Goal: Task Accomplishment & Management: Manage account settings

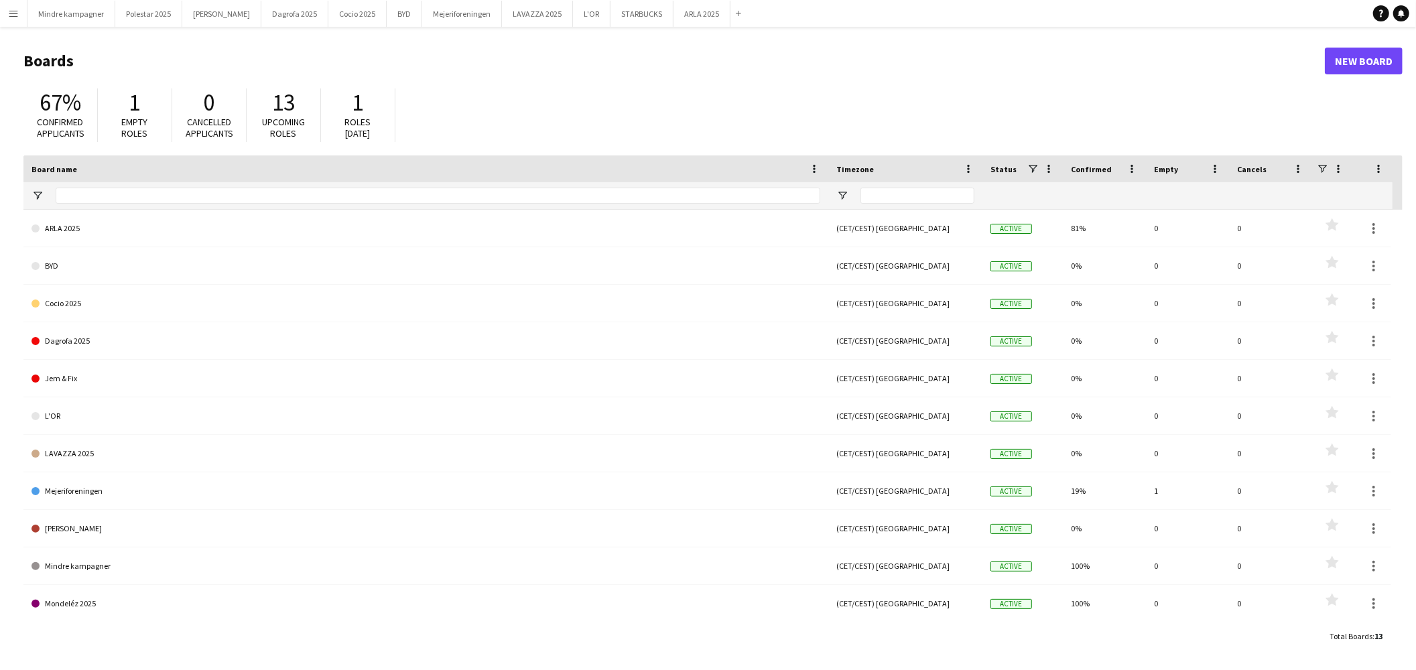
click at [17, 13] on app-icon "Menu" at bounding box center [13, 13] width 11 height 11
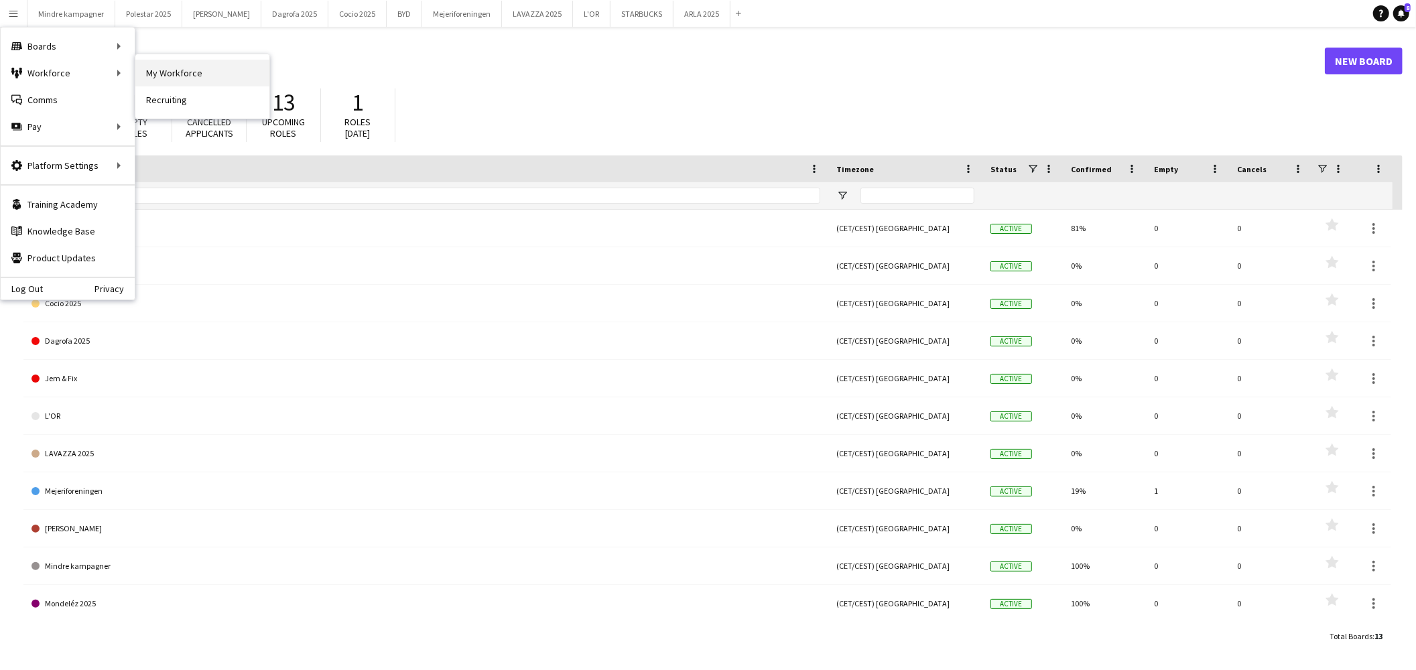
click at [209, 75] on link "My Workforce" at bounding box center [202, 73] width 134 height 27
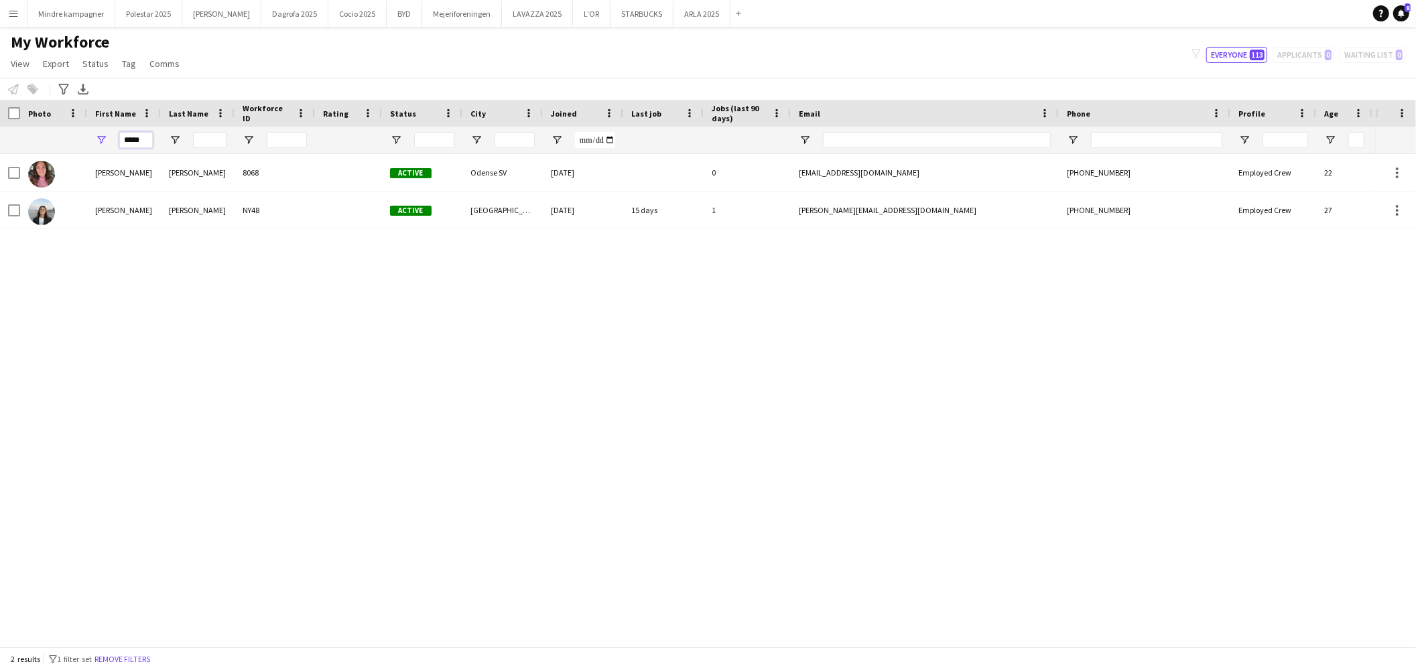
click at [142, 143] on input "*****" at bounding box center [136, 140] width 34 height 16
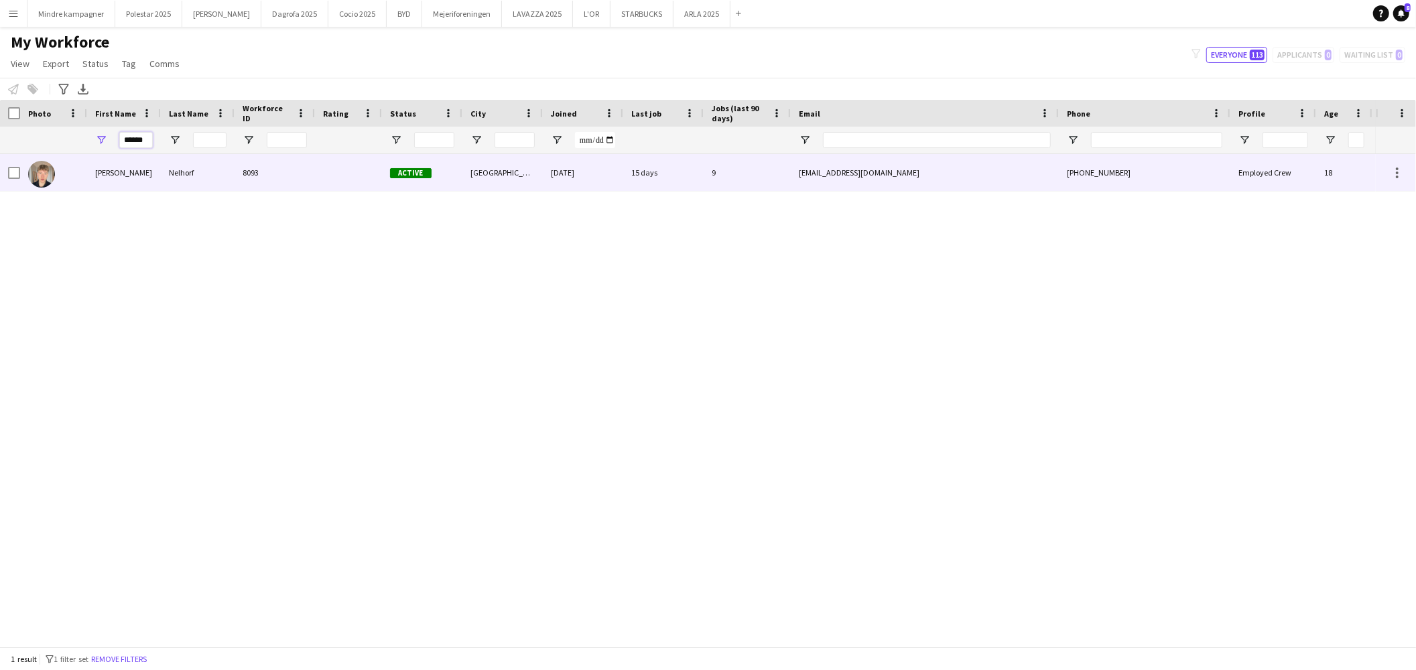
type input "******"
click at [136, 165] on div "Sebastian Schow" at bounding box center [124, 172] width 74 height 37
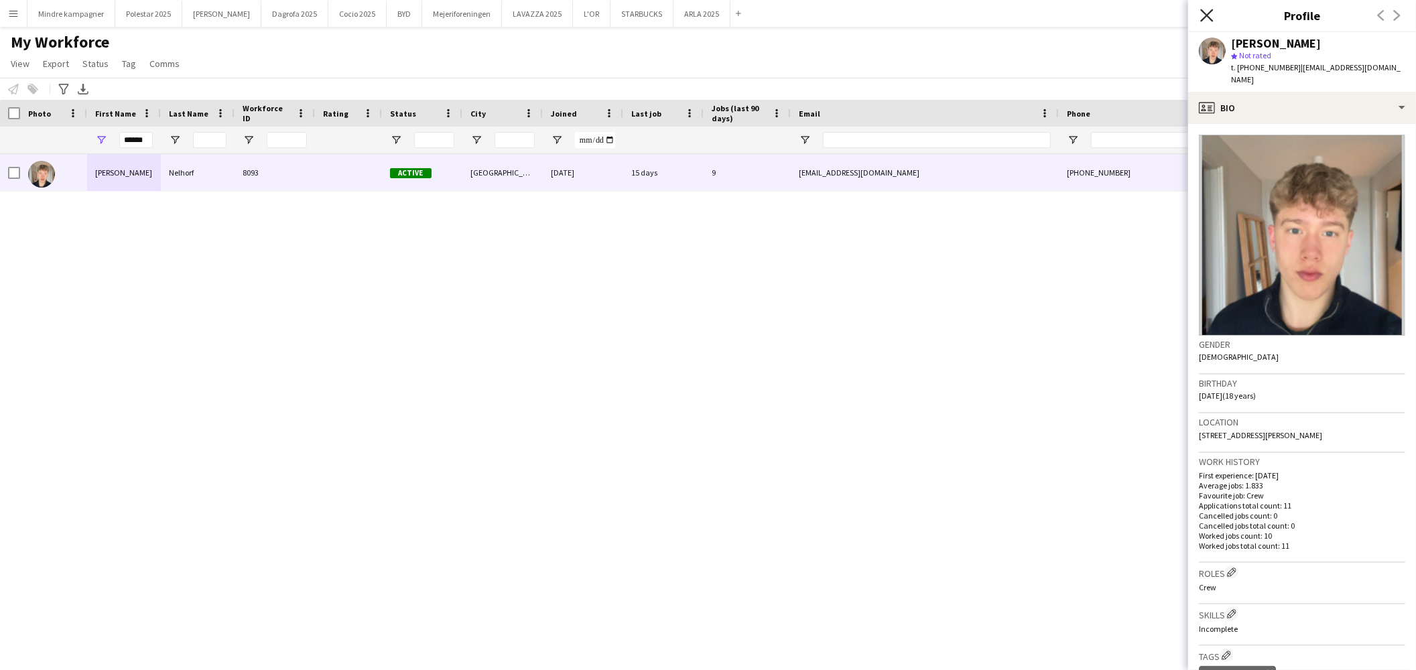
click at [1207, 17] on icon "Close pop-in" at bounding box center [1207, 15] width 13 height 13
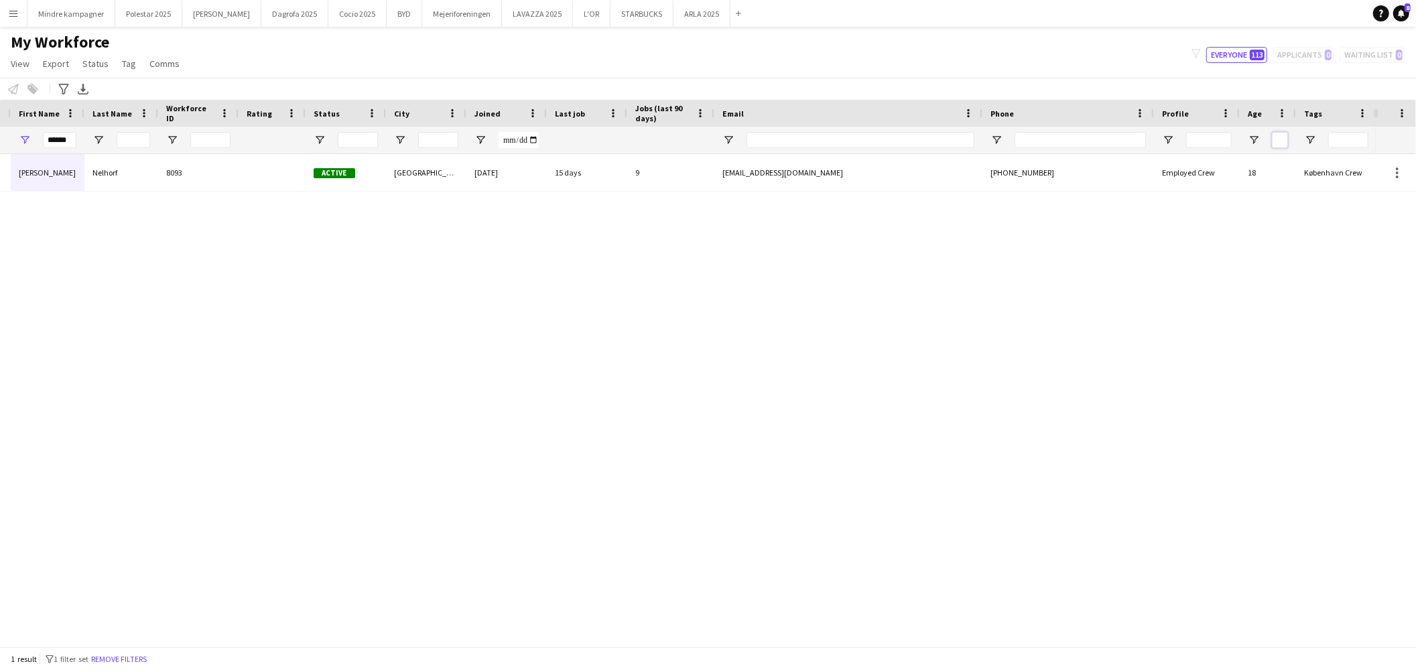
click at [1282, 141] on input "Age Filter Input" at bounding box center [1280, 140] width 16 height 16
type input "**"
click at [66, 137] on input "******" at bounding box center [60, 140] width 34 height 16
click at [66, 136] on input "******" at bounding box center [60, 140] width 34 height 16
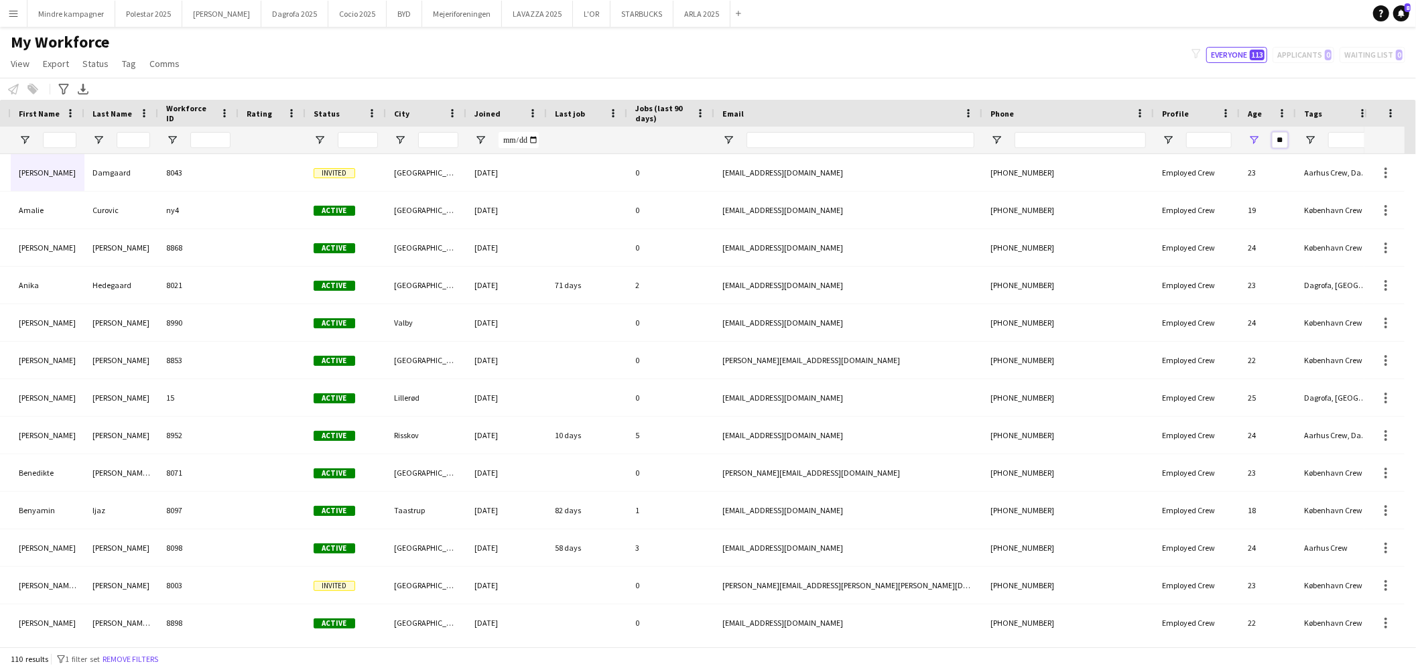
click at [1284, 141] on input "**" at bounding box center [1280, 140] width 16 height 16
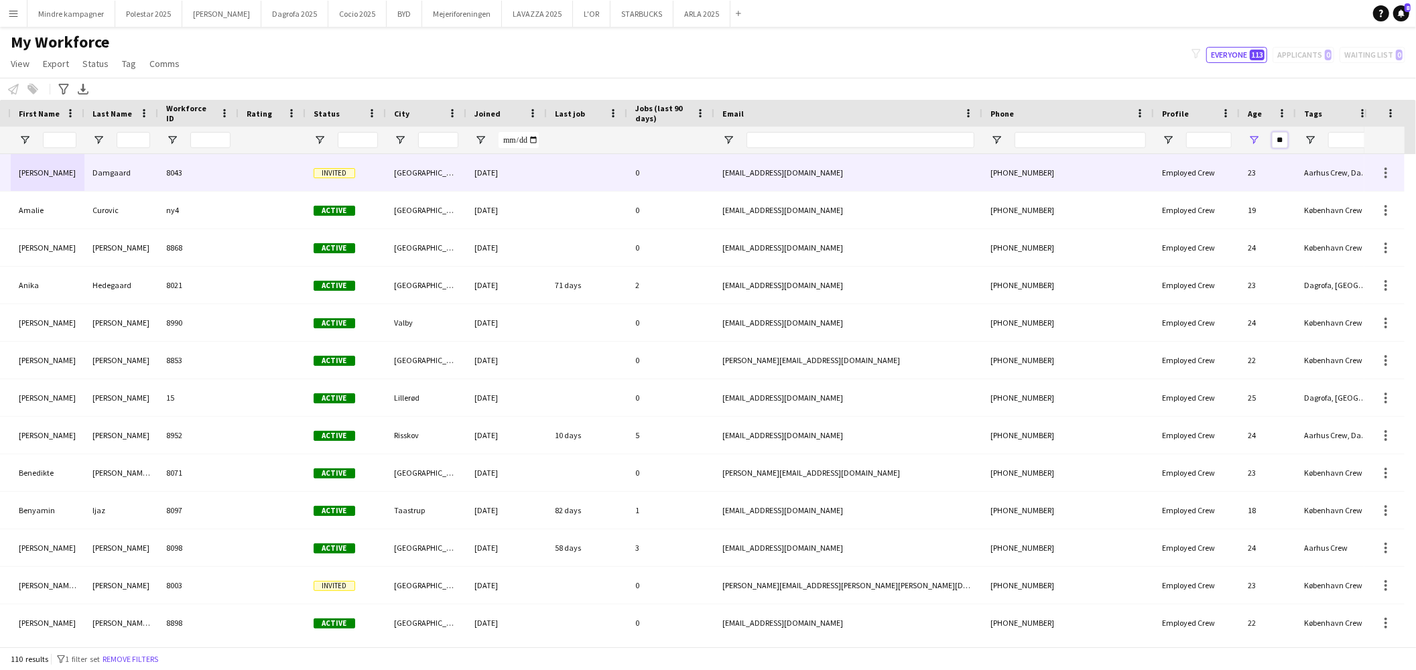
type input "*"
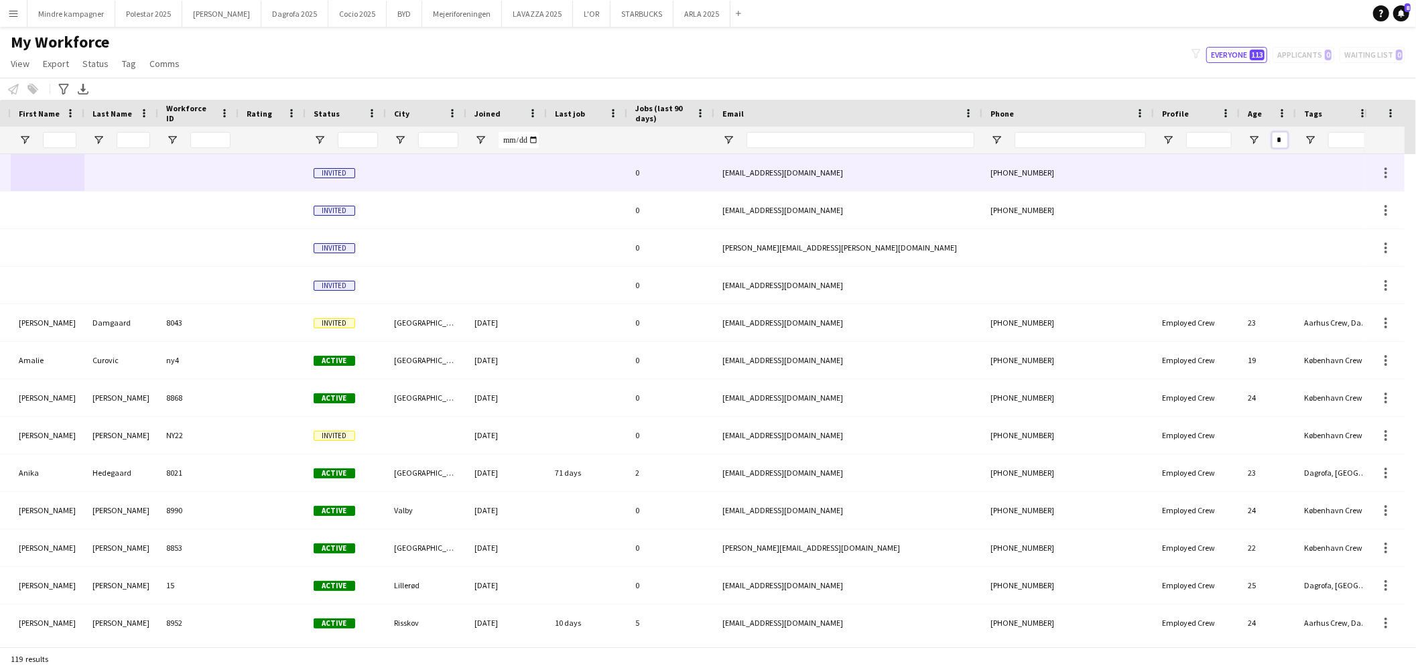
type input "**"
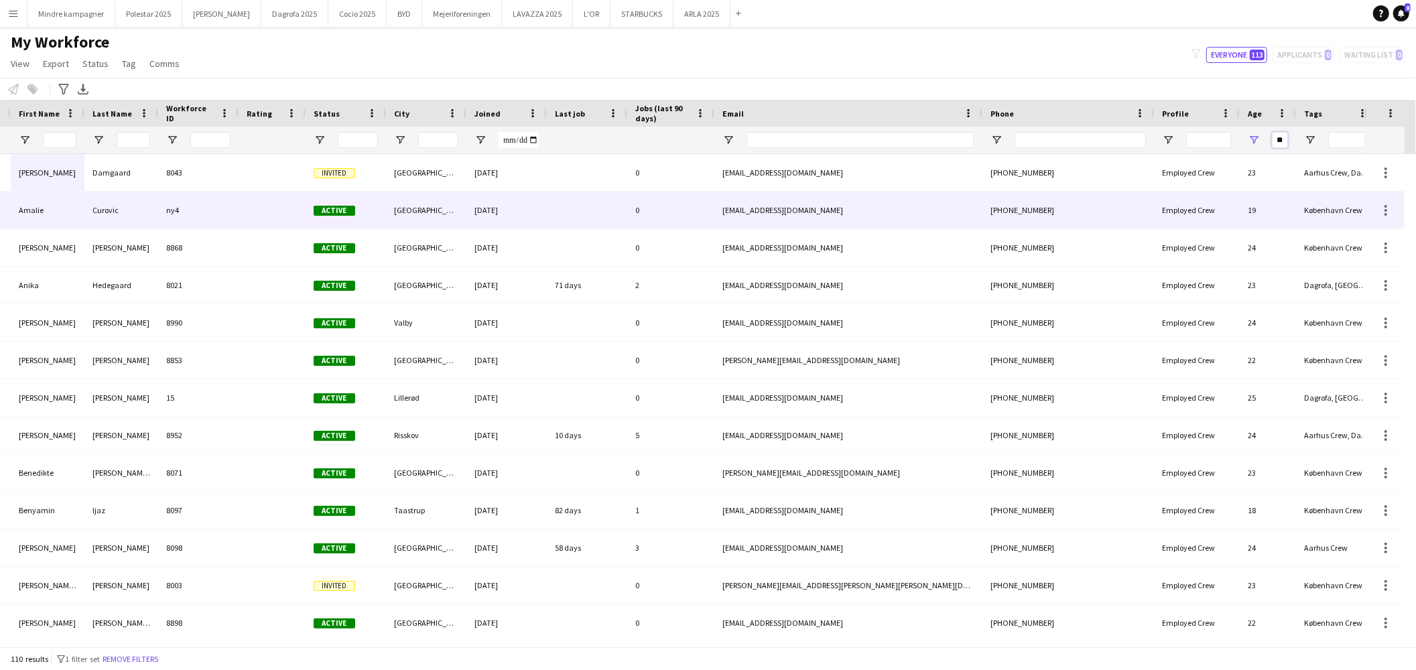
scroll to position [52, 0]
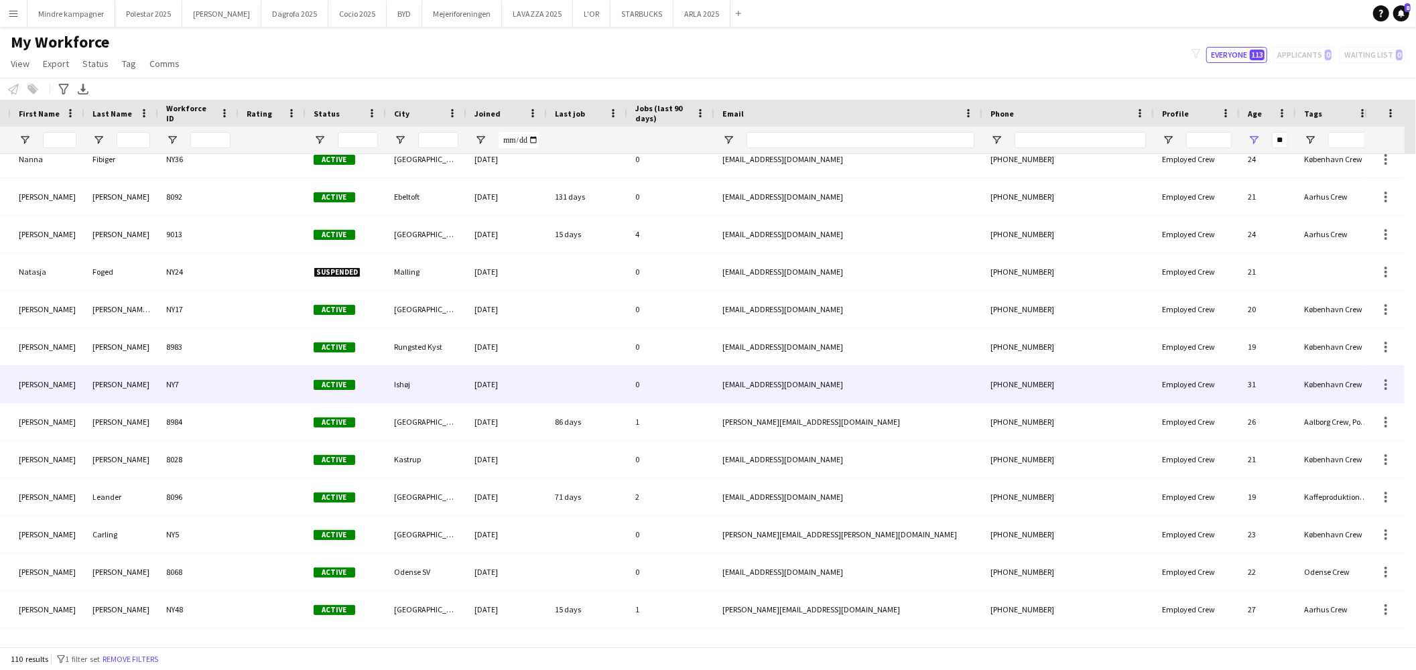
click at [1254, 379] on div "31" at bounding box center [1268, 384] width 56 height 37
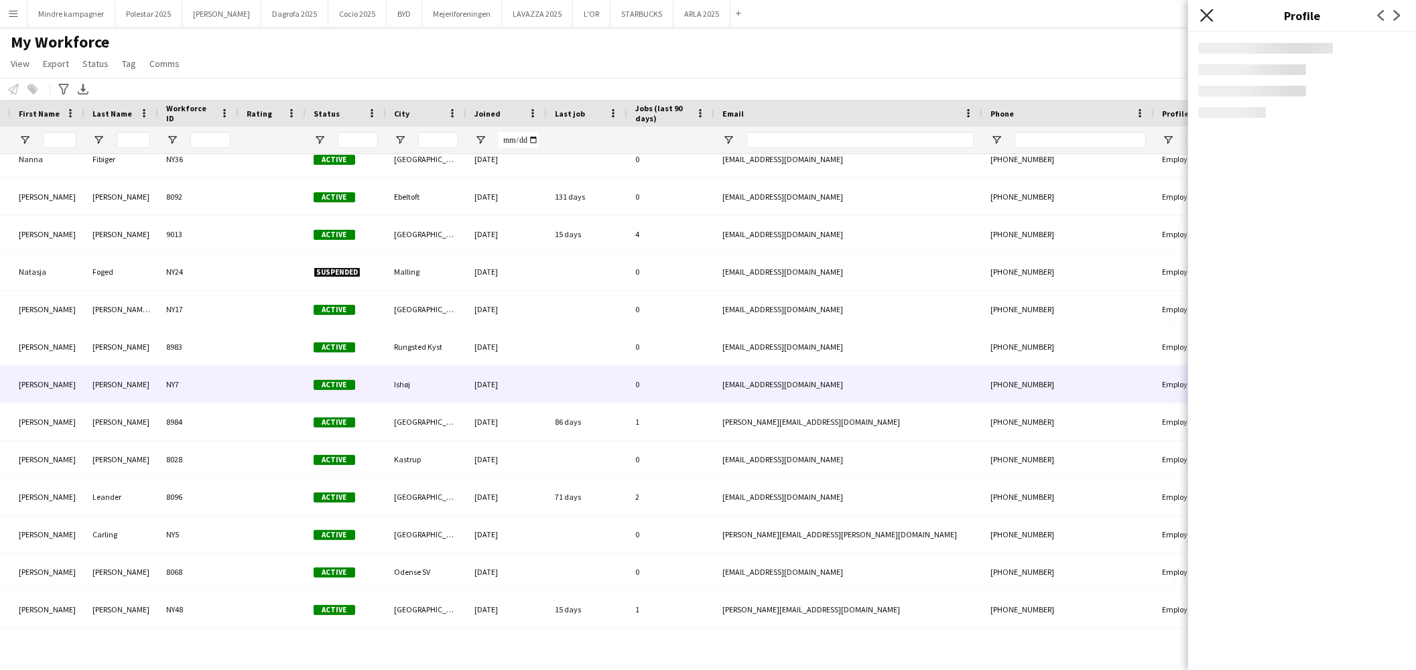
click at [1208, 13] on icon "Close pop-in" at bounding box center [1207, 15] width 13 height 13
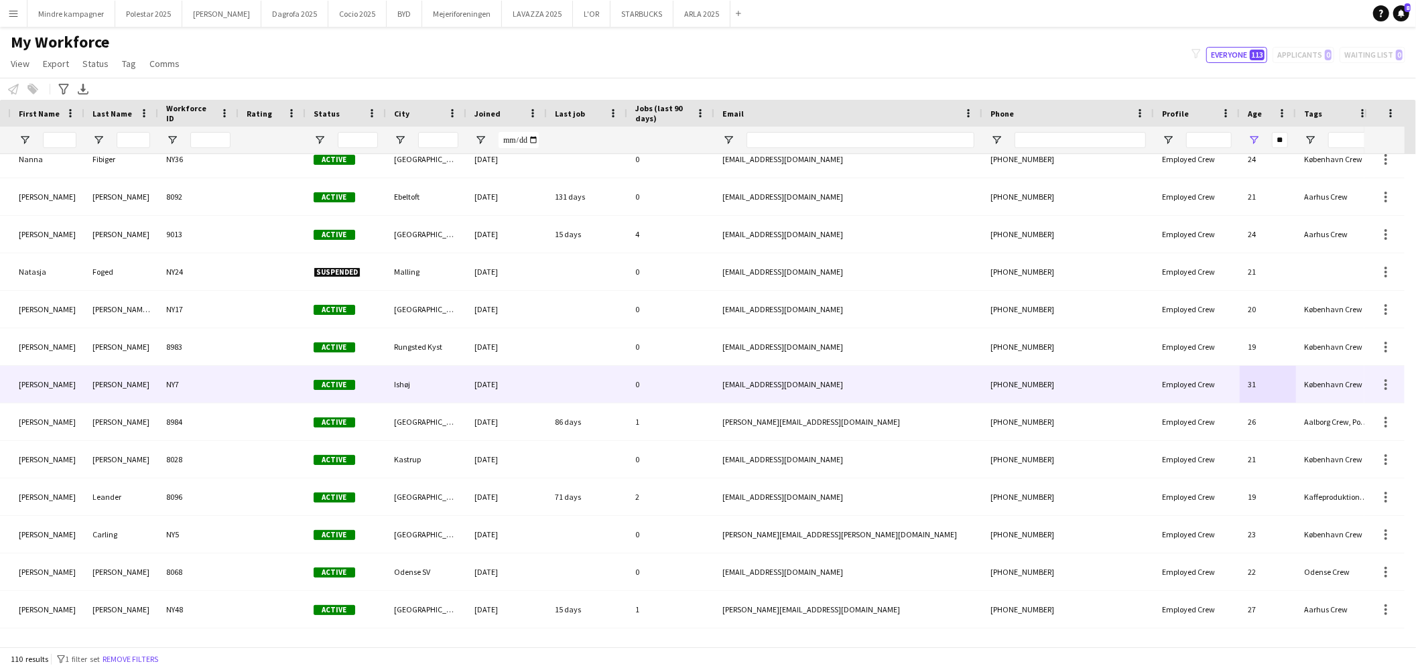
click at [405, 385] on div "Ishøj" at bounding box center [426, 384] width 80 height 37
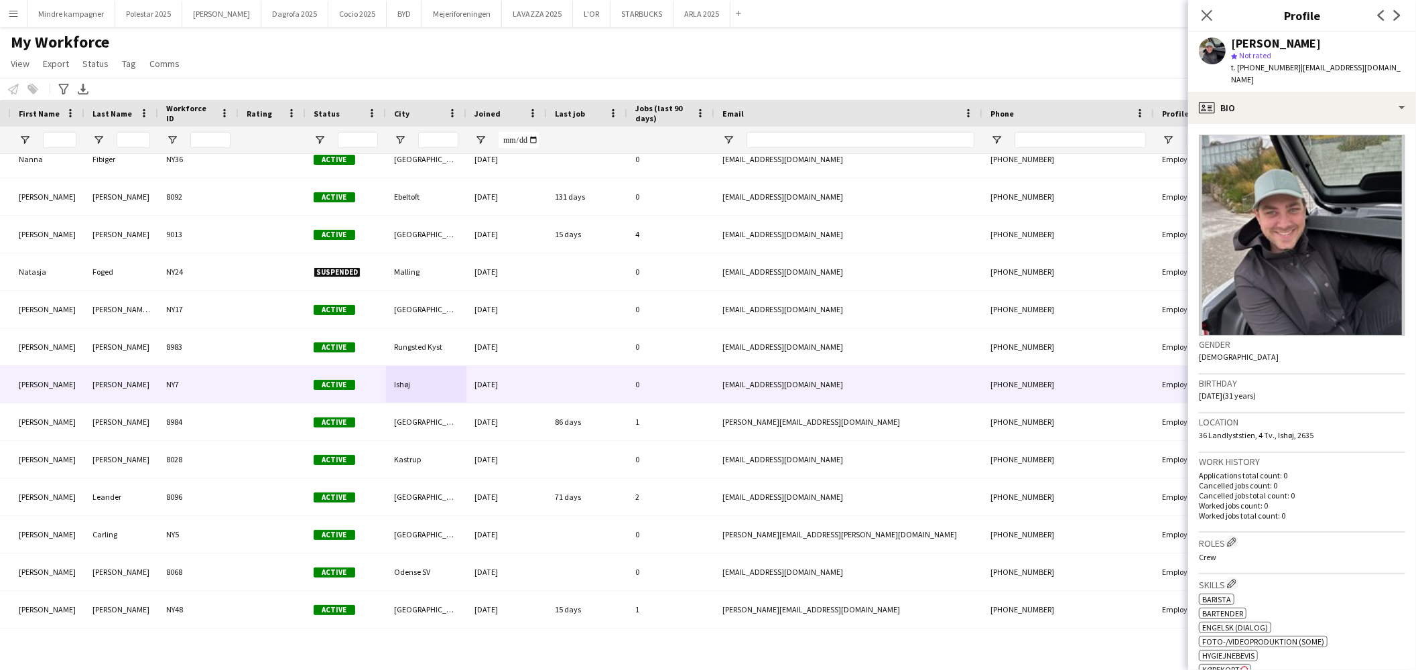
click at [1211, 7] on div "Close pop-in" at bounding box center [1207, 15] width 38 height 31
click at [1198, 13] on app-icon "Close pop-in" at bounding box center [1207, 15] width 19 height 19
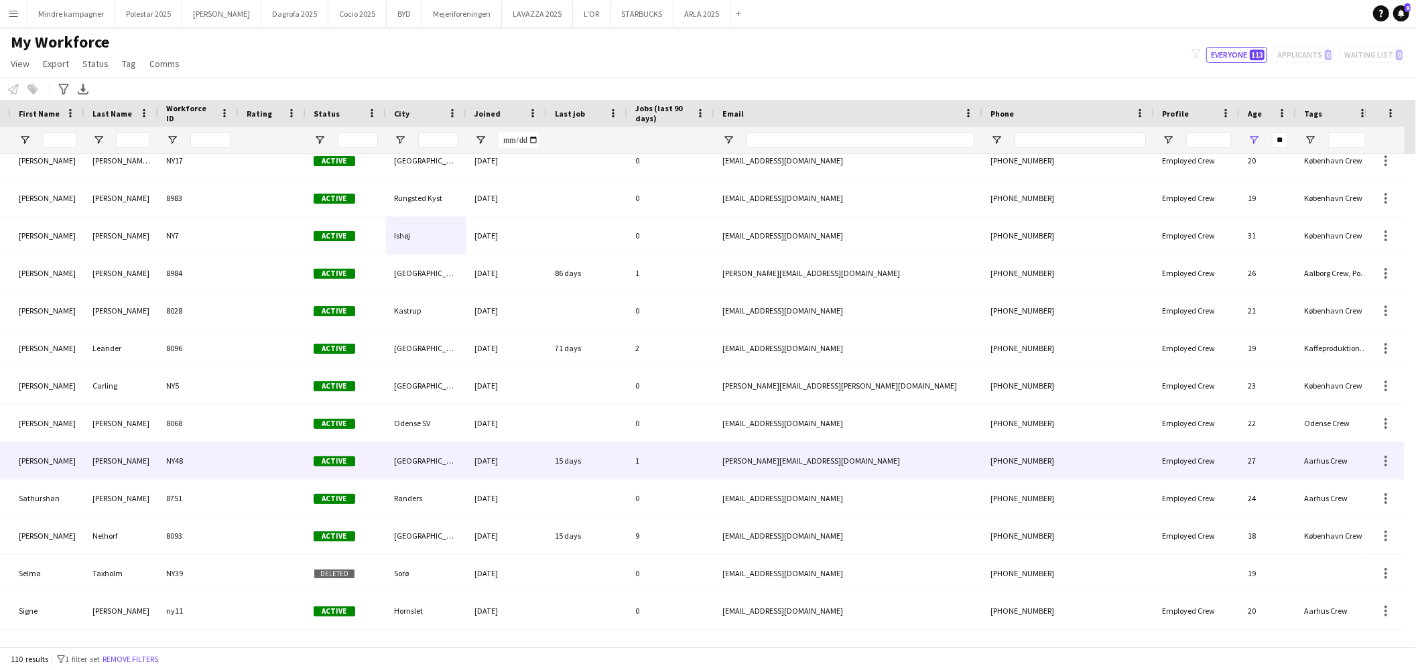
click at [1249, 463] on div "27" at bounding box center [1268, 460] width 56 height 37
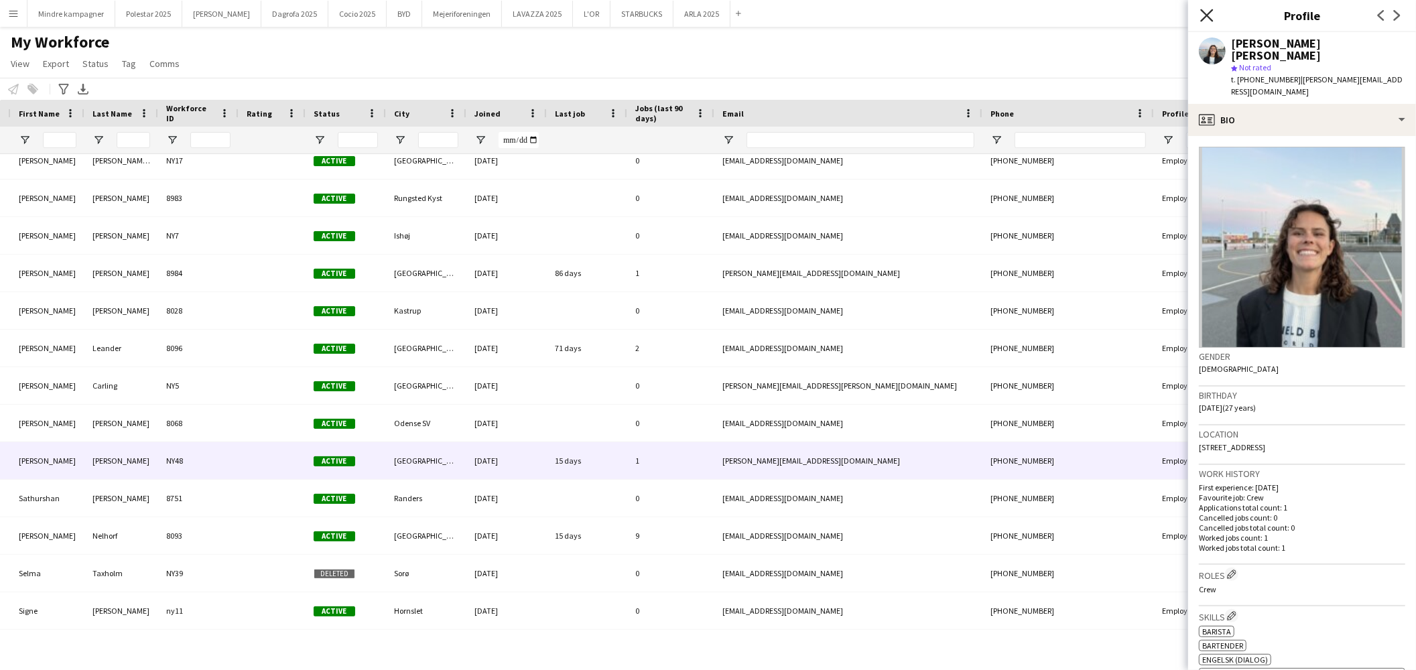
click at [1203, 13] on icon "Close pop-in" at bounding box center [1207, 15] width 13 height 13
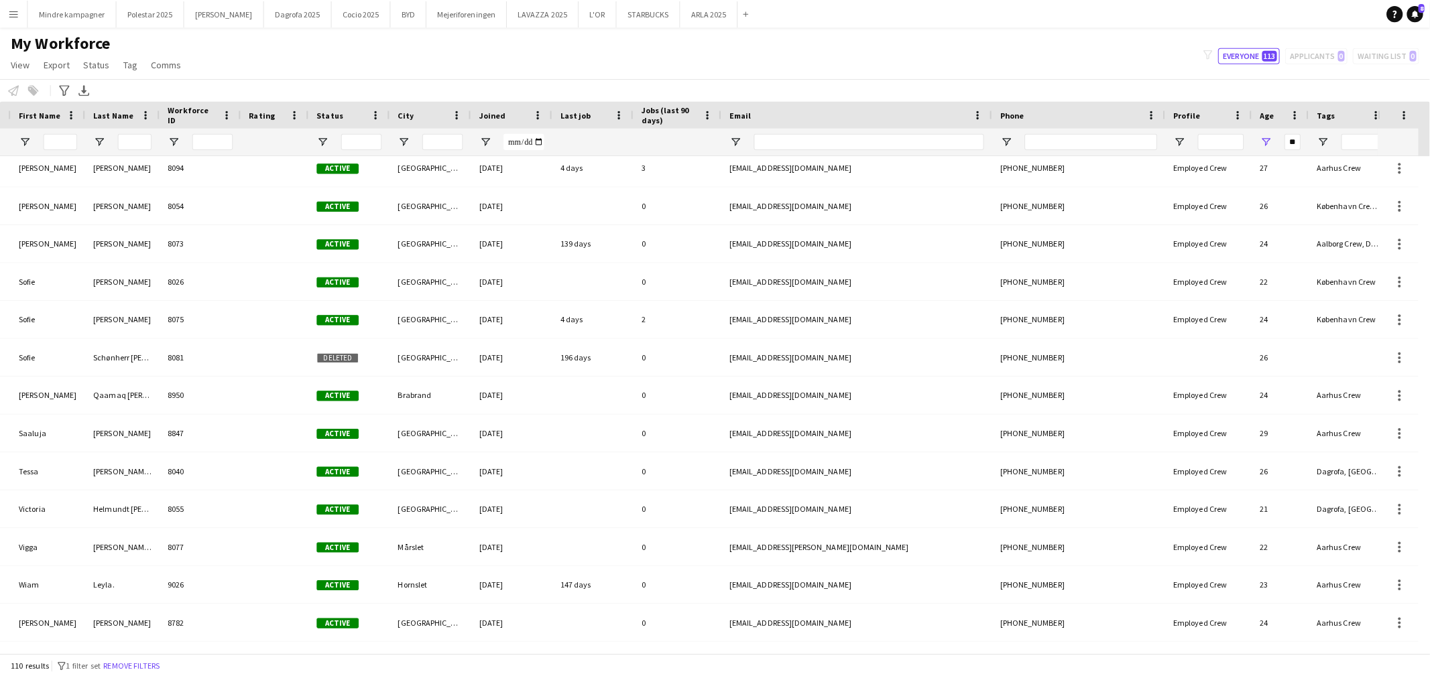
scroll to position [0, 74]
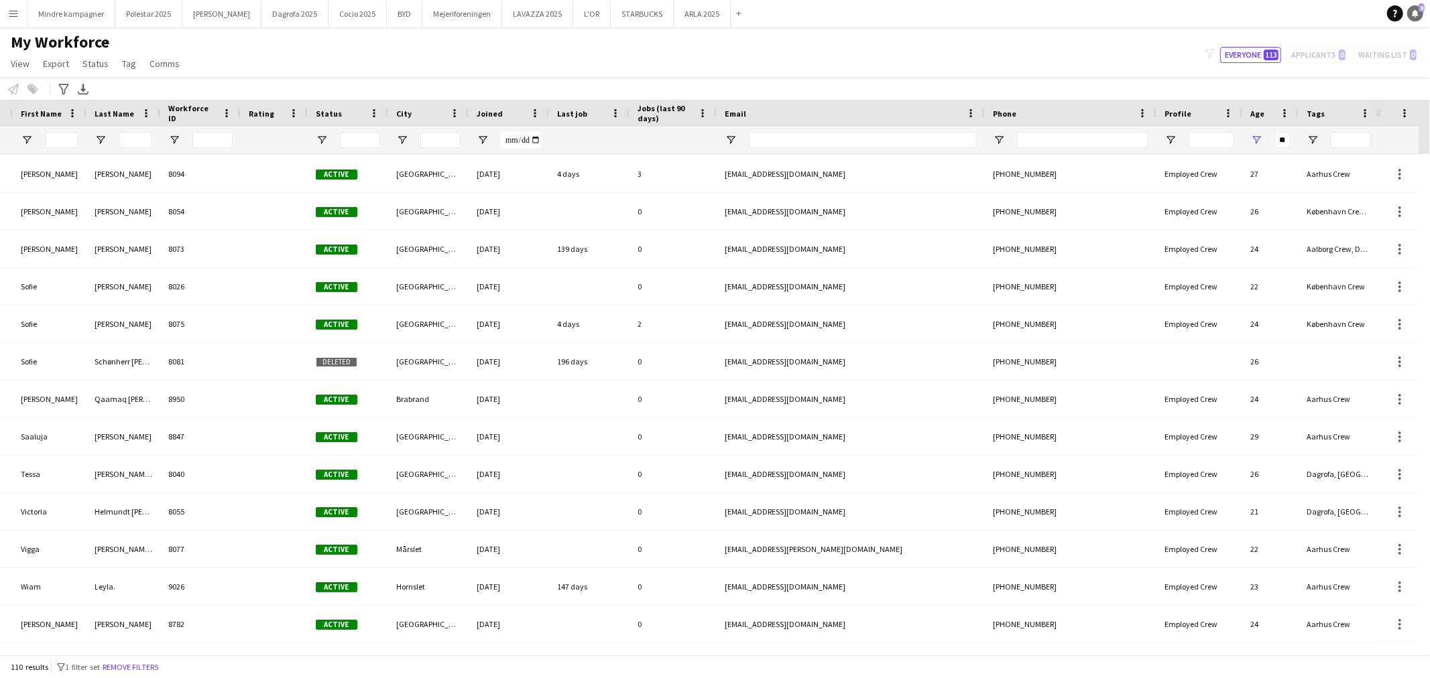
click at [1411, 13] on icon "Notifications" at bounding box center [1415, 13] width 8 height 8
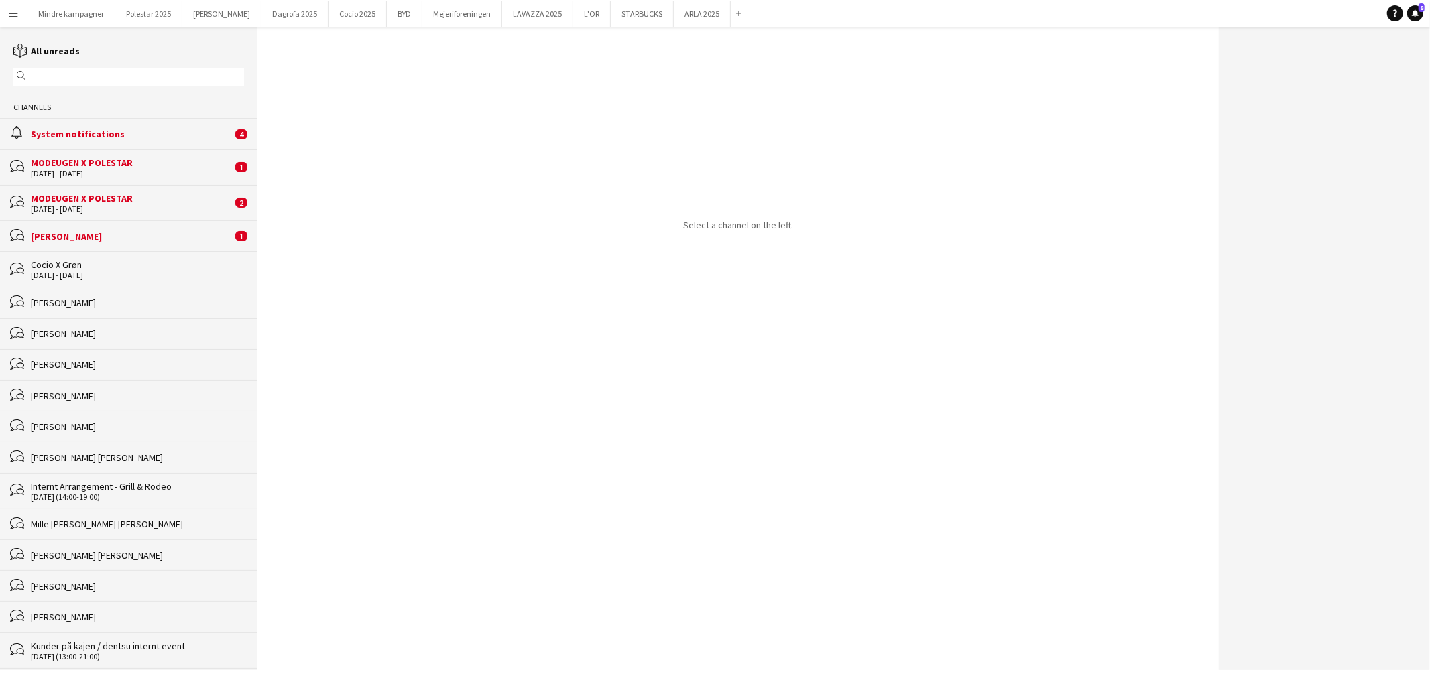
click at [105, 241] on div "Simon Zachariassen" at bounding box center [131, 237] width 201 height 12
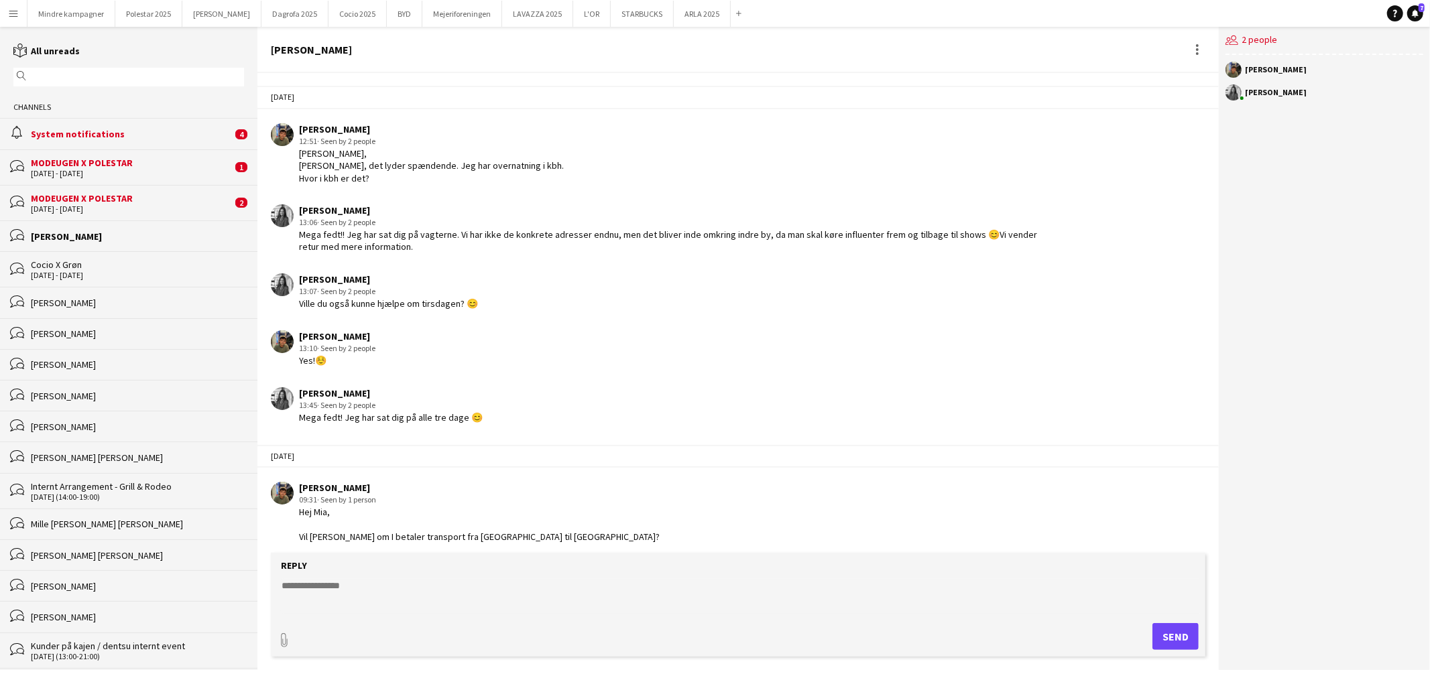
scroll to position [690, 0]
click at [111, 204] on div "MODEUGEN X POLESTAR" at bounding box center [131, 198] width 201 height 12
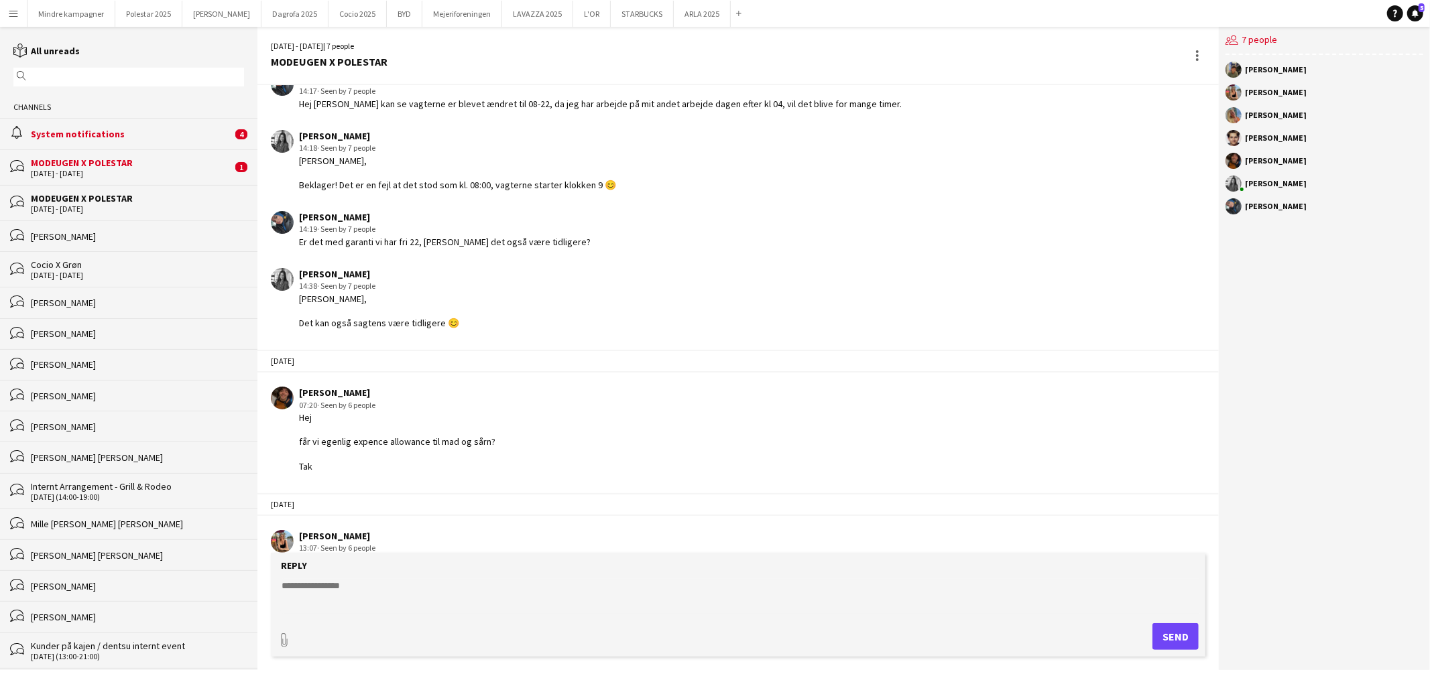
scroll to position [276, 0]
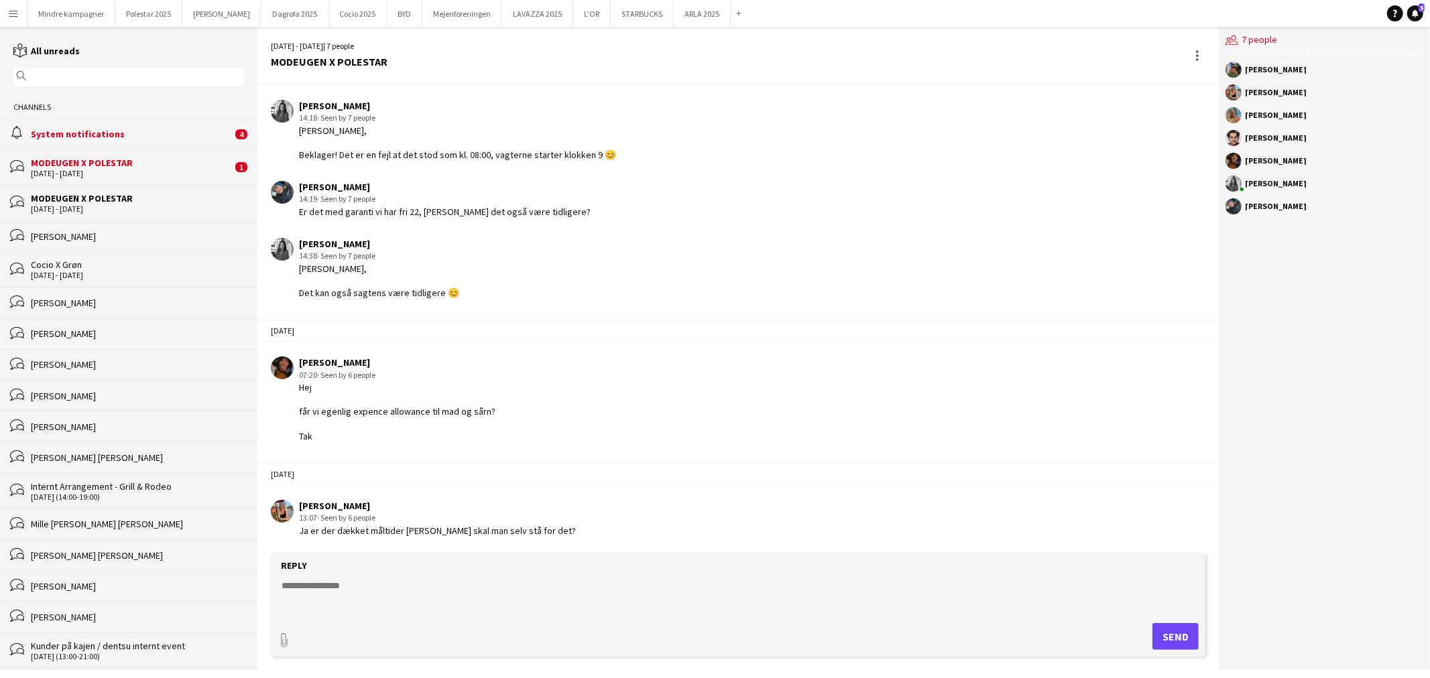
click at [95, 206] on div "5 - 7 Aug 2025" at bounding box center [137, 208] width 213 height 9
click at [95, 245] on div "bubbles Simon Zachariassen" at bounding box center [128, 236] width 257 height 31
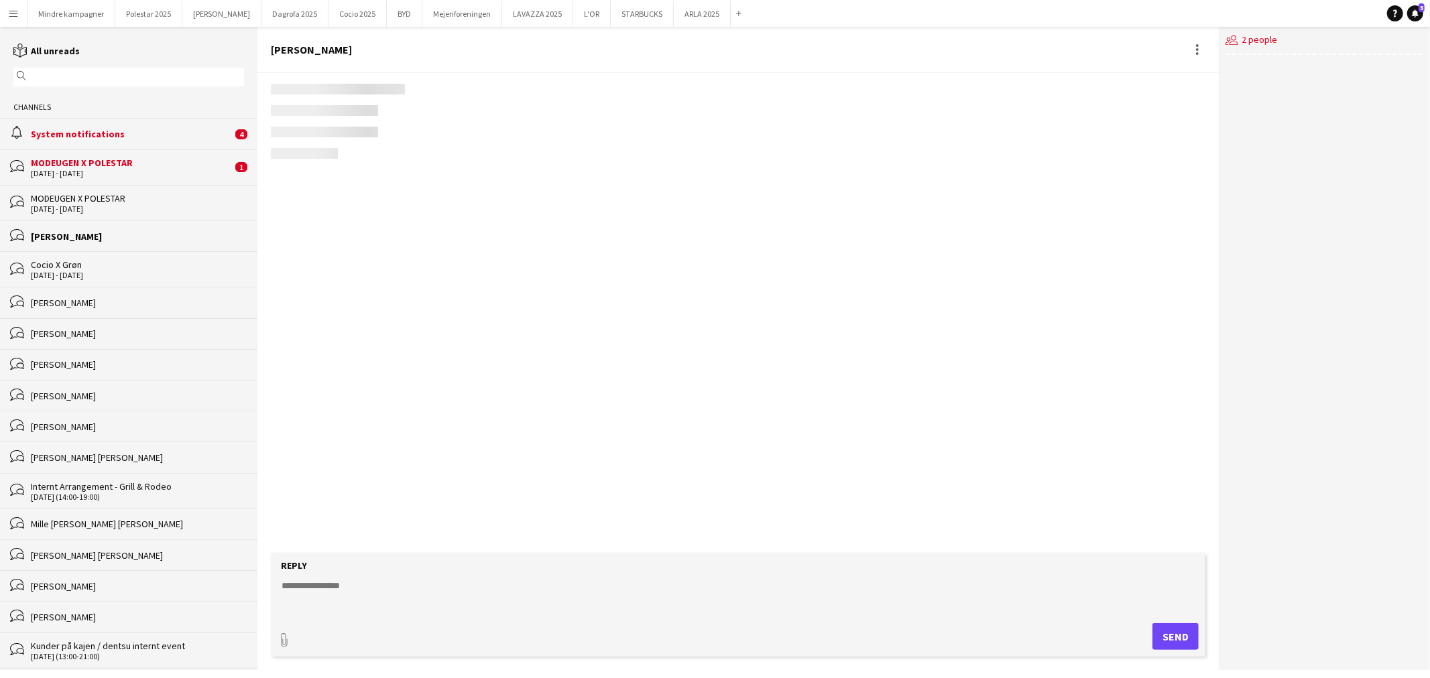
scroll to position [691, 0]
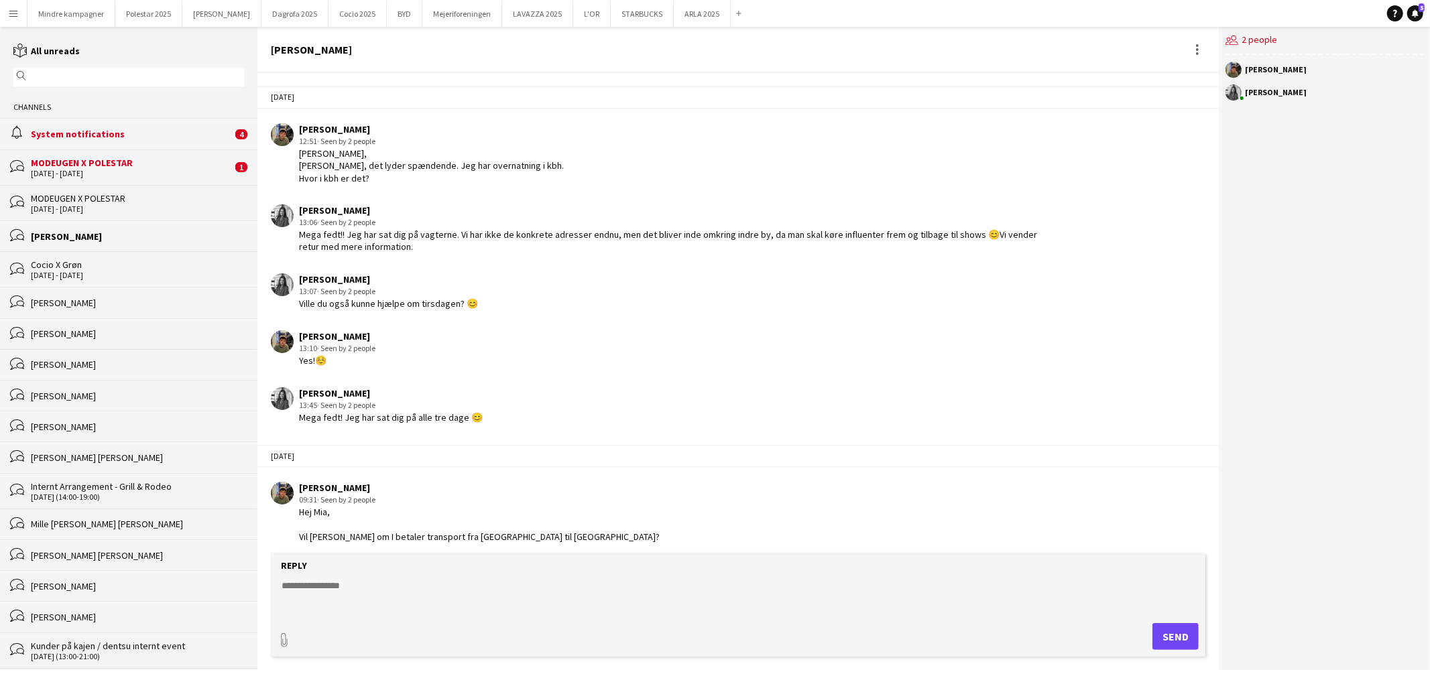
click at [369, 600] on textarea at bounding box center [740, 596] width 921 height 35
click at [692, 608] on textarea "**********" at bounding box center [740, 596] width 921 height 35
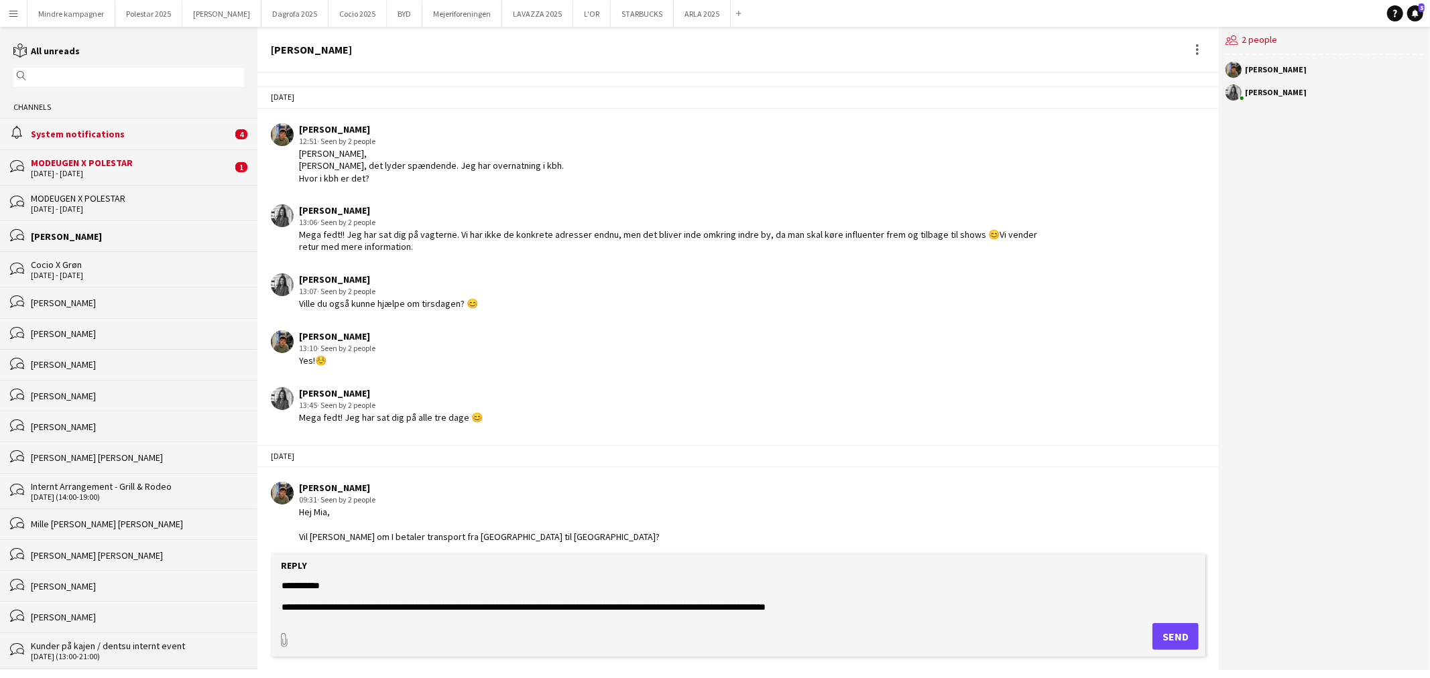
click at [377, 591] on textarea "**********" at bounding box center [740, 596] width 921 height 35
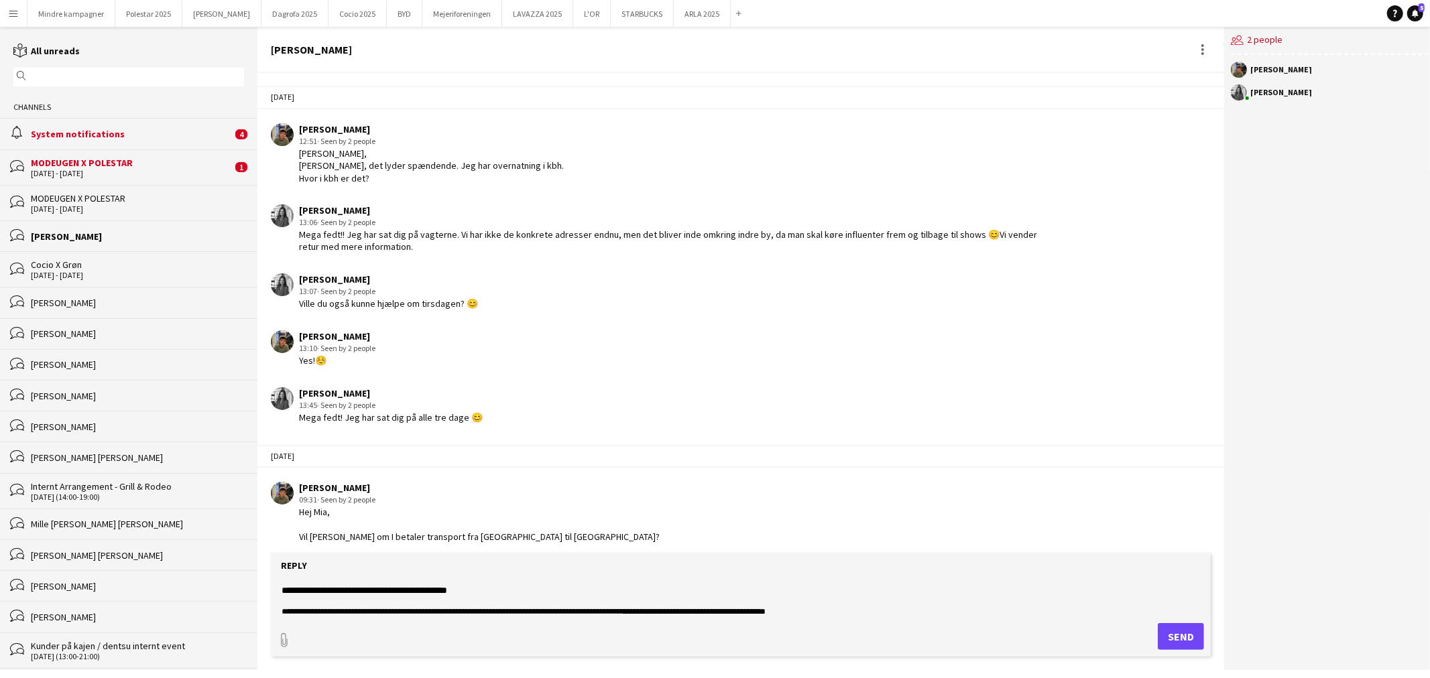
scroll to position [21, 0]
click at [853, 606] on textarea "**********" at bounding box center [740, 596] width 921 height 35
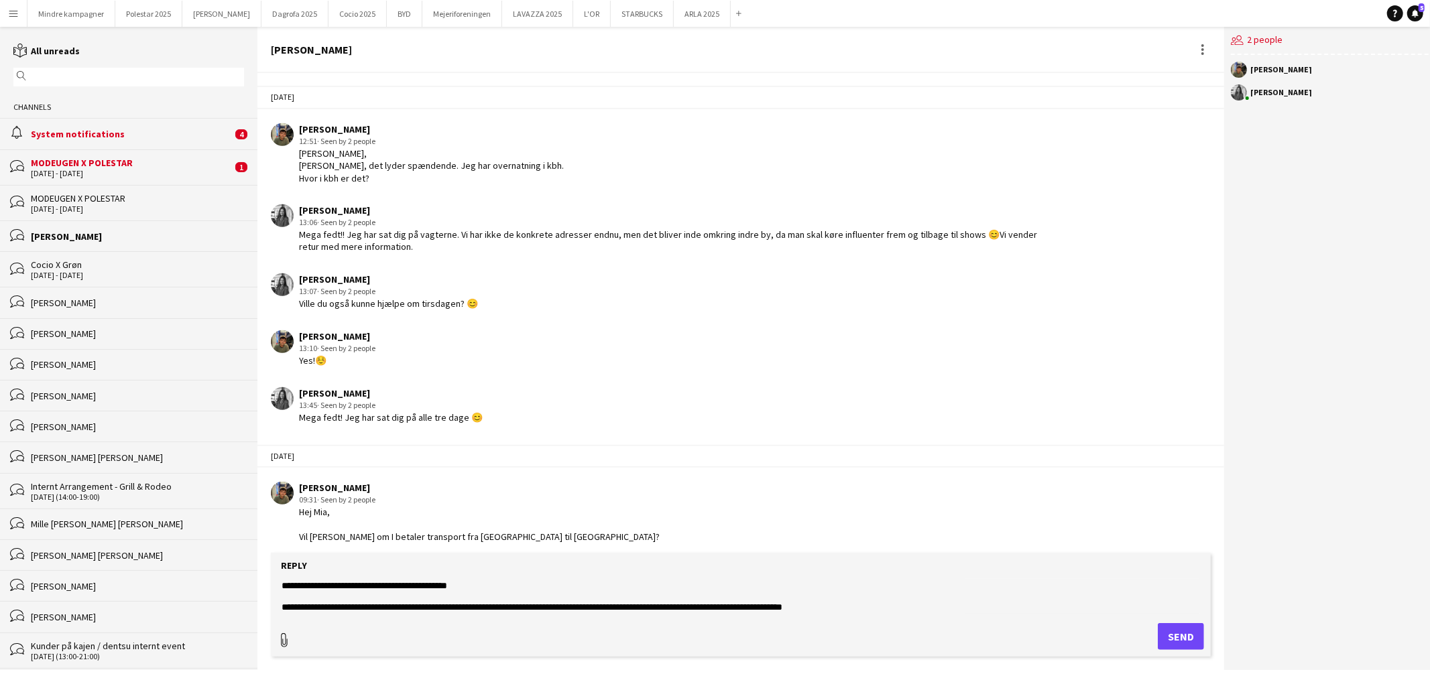
type textarea "**********"
type input "**********"
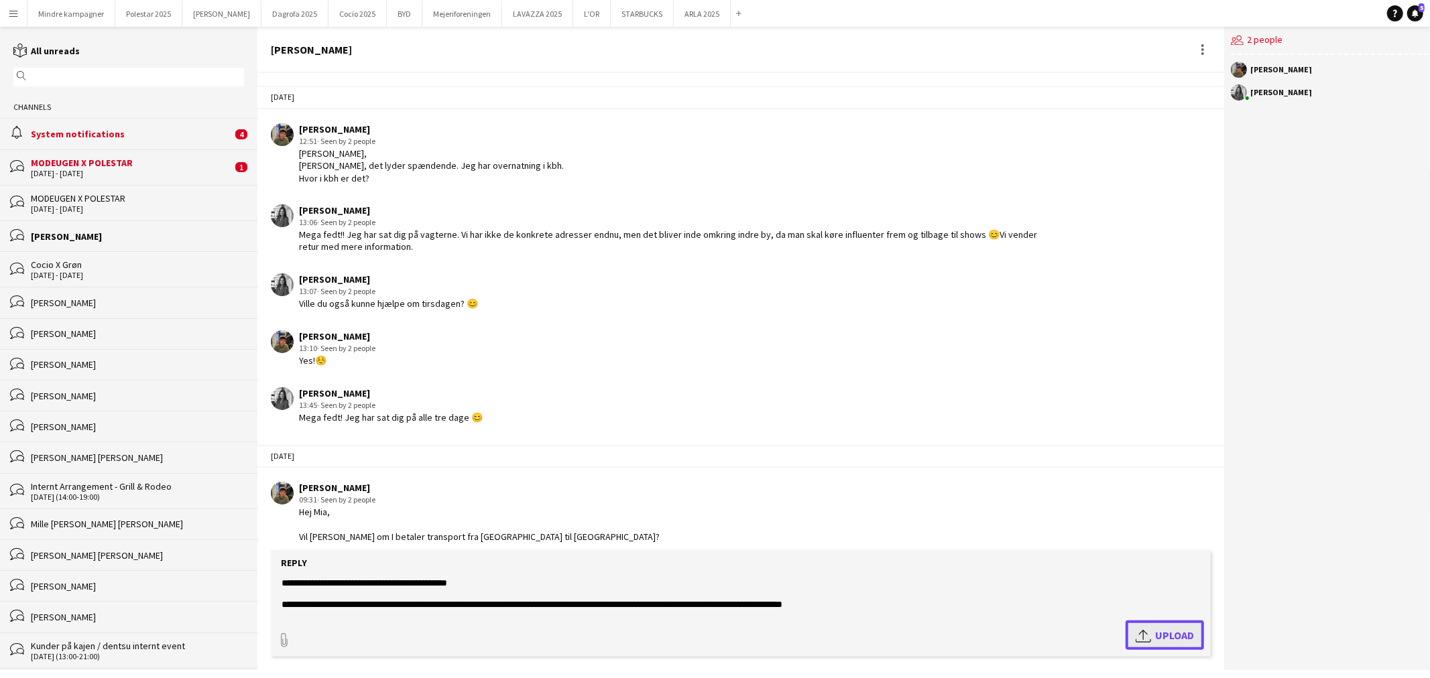
click at [1180, 639] on span "Upload Upload" at bounding box center [1165, 635] width 58 height 16
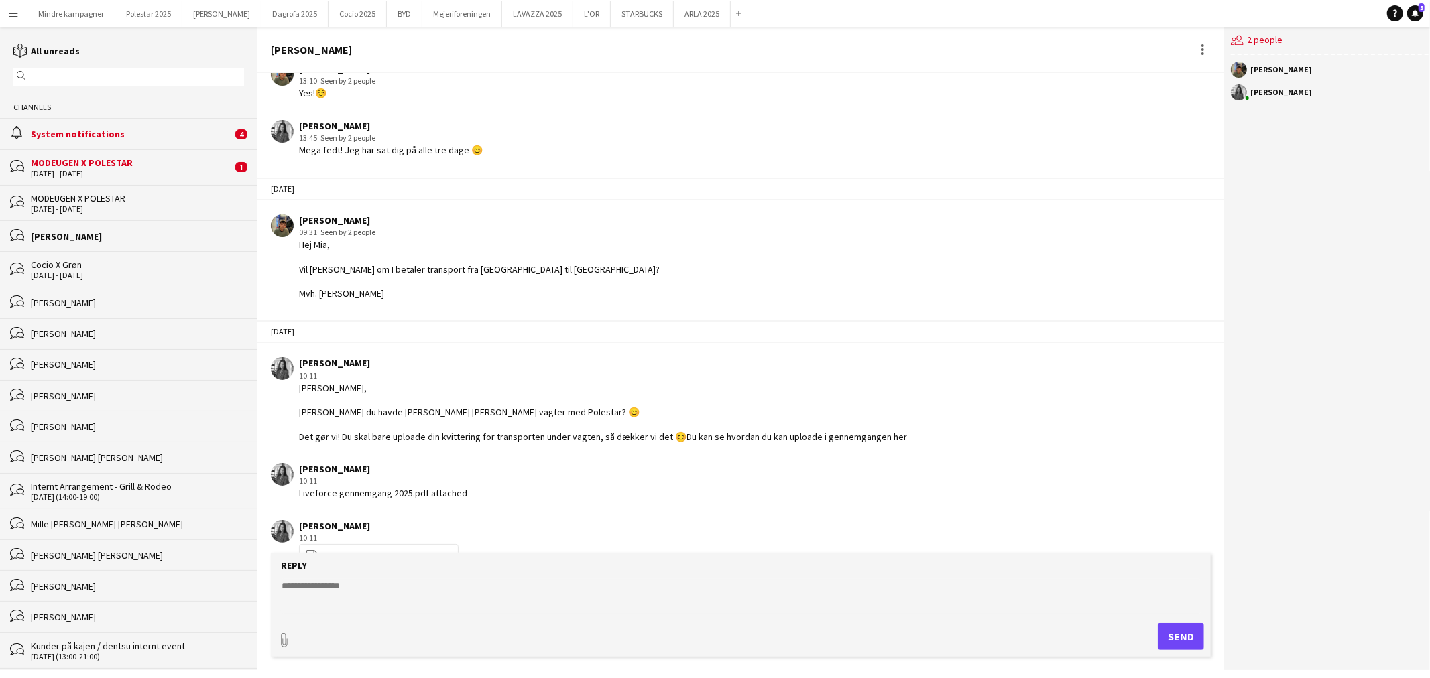
scroll to position [961, 0]
click at [97, 201] on div "MODEUGEN X POLESTAR" at bounding box center [137, 198] width 213 height 12
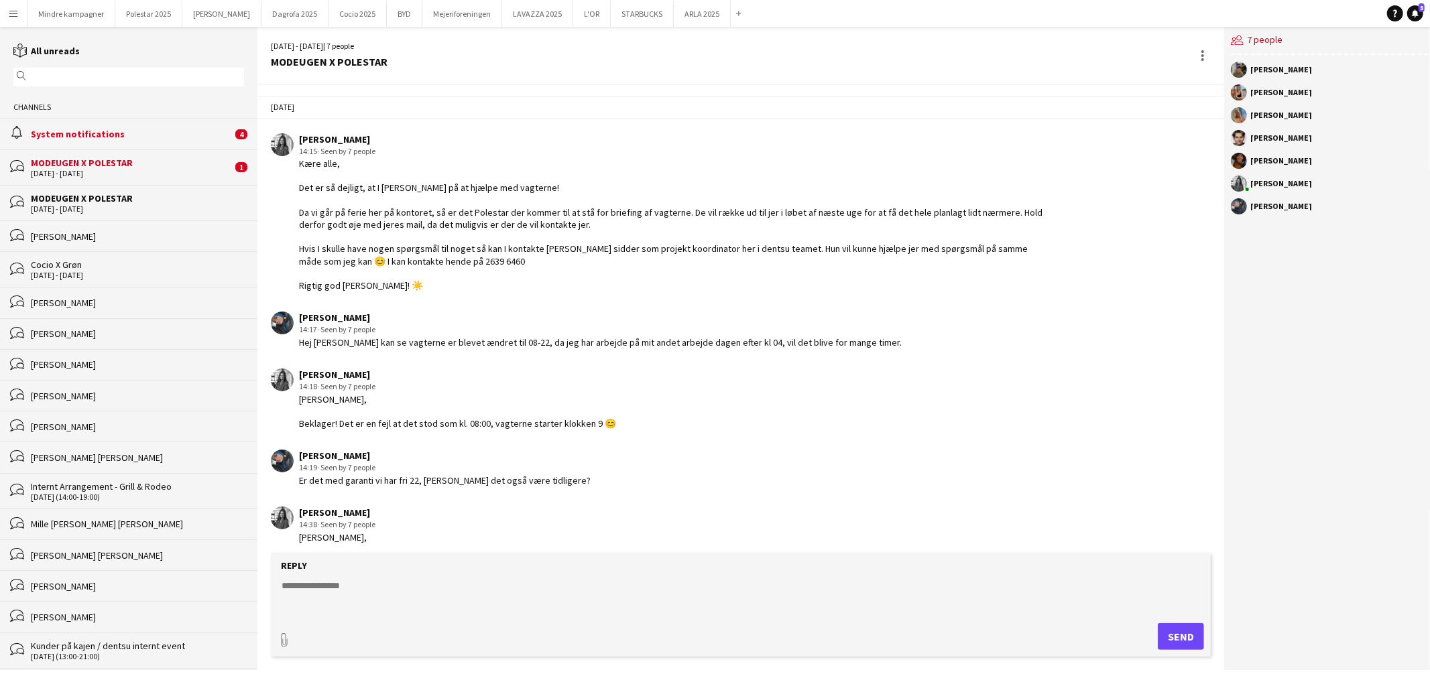
scroll to position [276, 0]
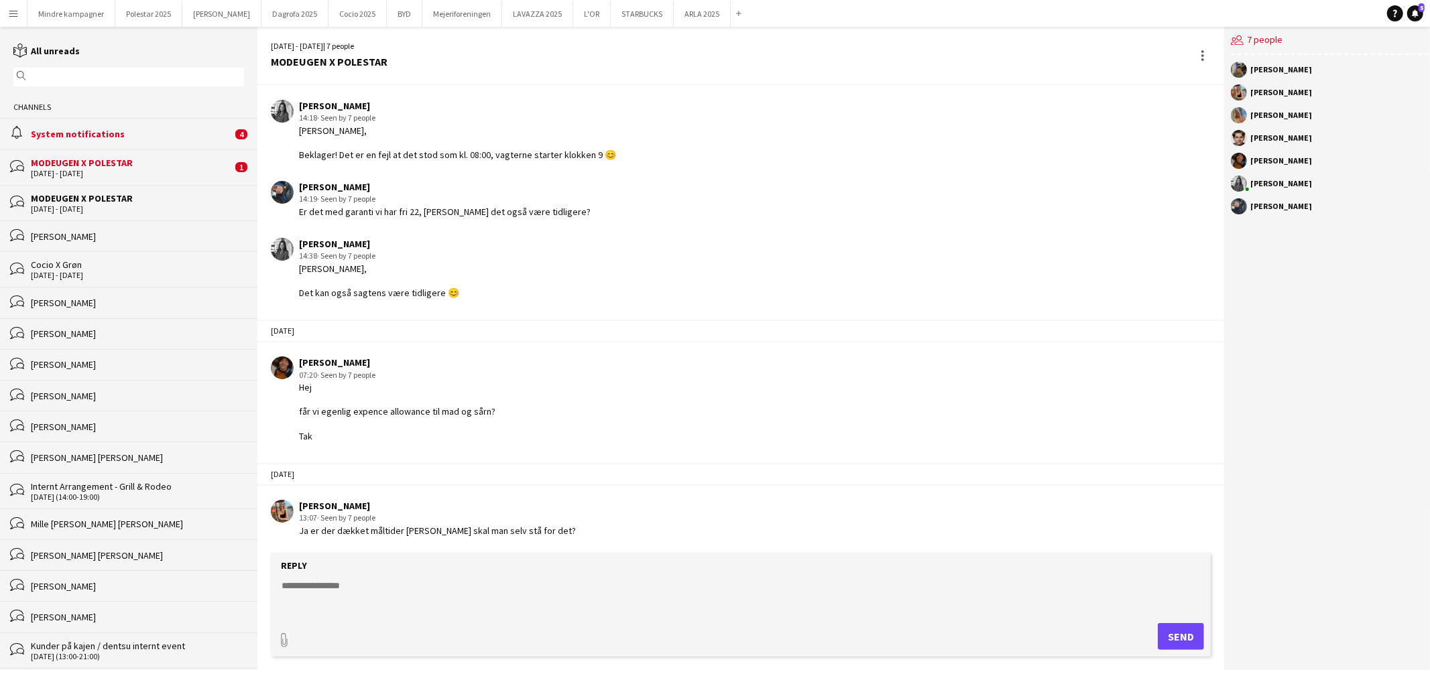
click at [121, 170] on div "5 - 7 Aug 2025" at bounding box center [131, 173] width 201 height 9
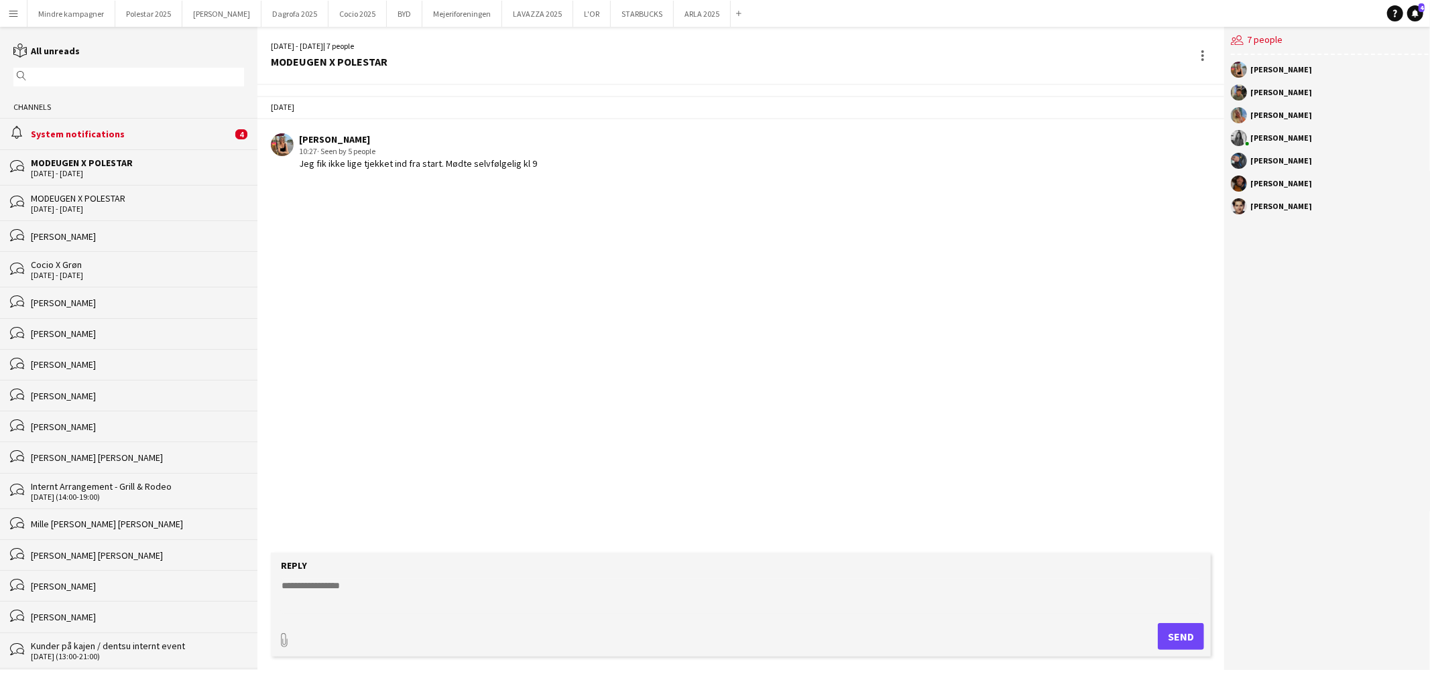
click at [132, 134] on div "System notifications" at bounding box center [131, 134] width 201 height 12
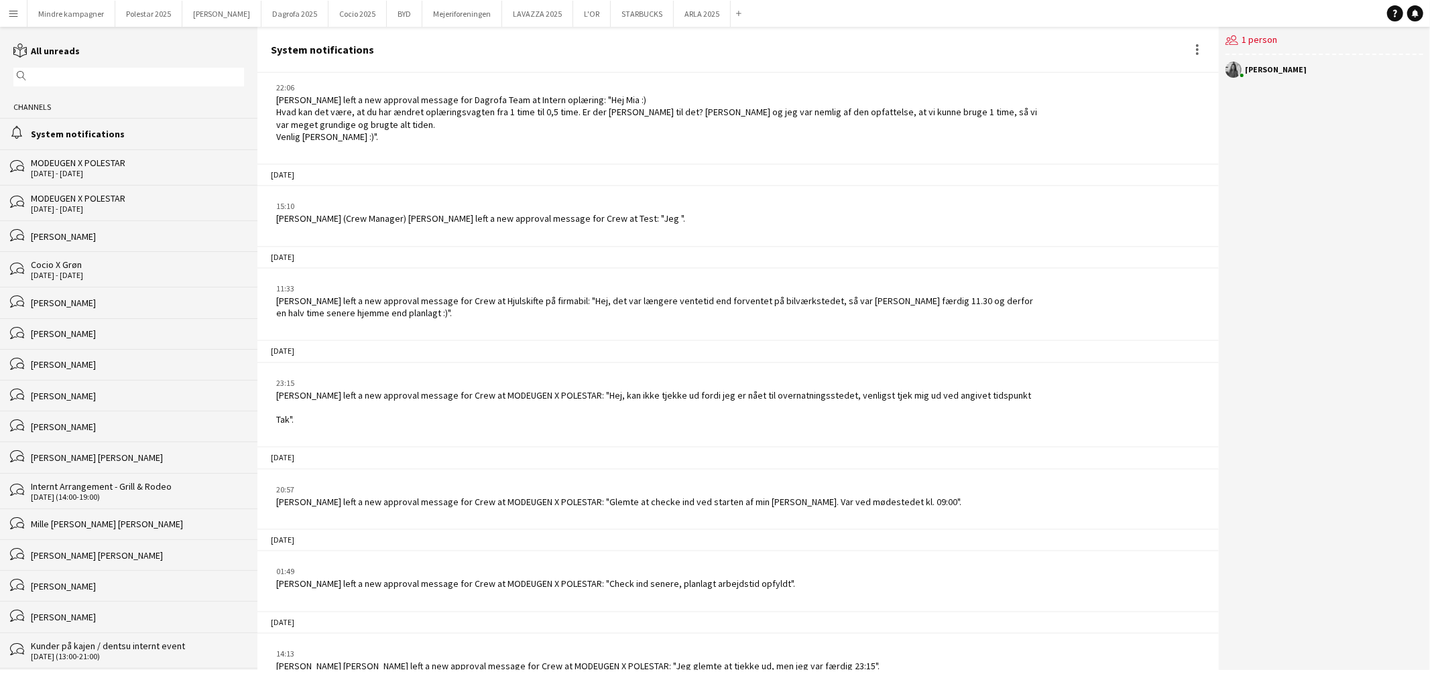
scroll to position [141, 0]
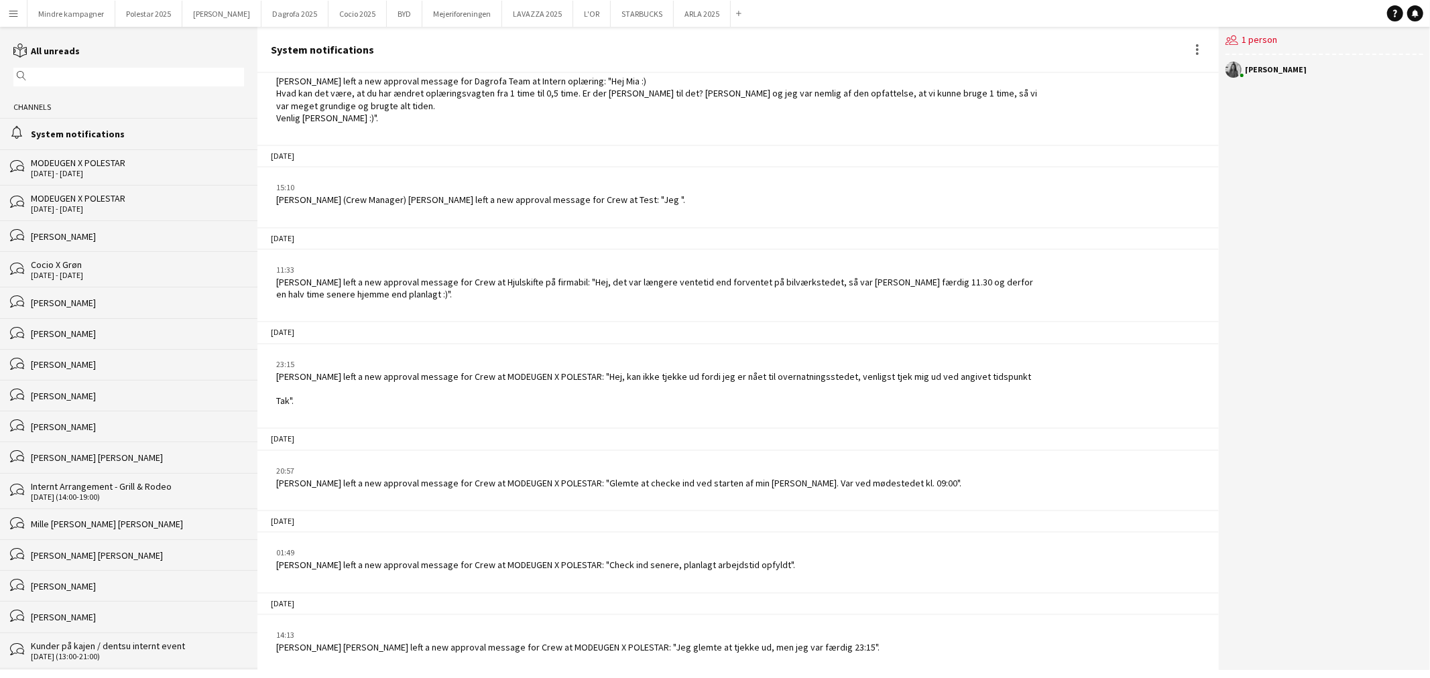
click at [11, 16] on app-icon "Menu" at bounding box center [13, 13] width 11 height 11
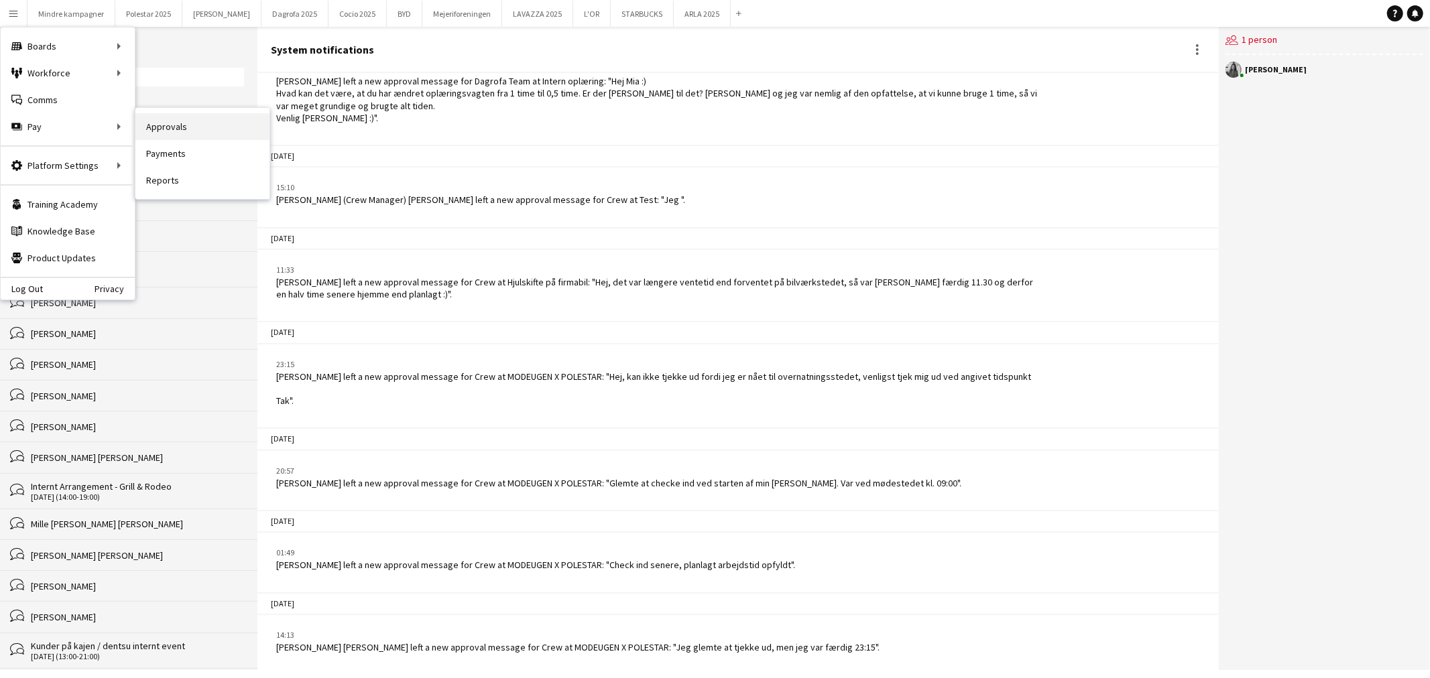
click at [170, 125] on link "Approvals" at bounding box center [202, 126] width 134 height 27
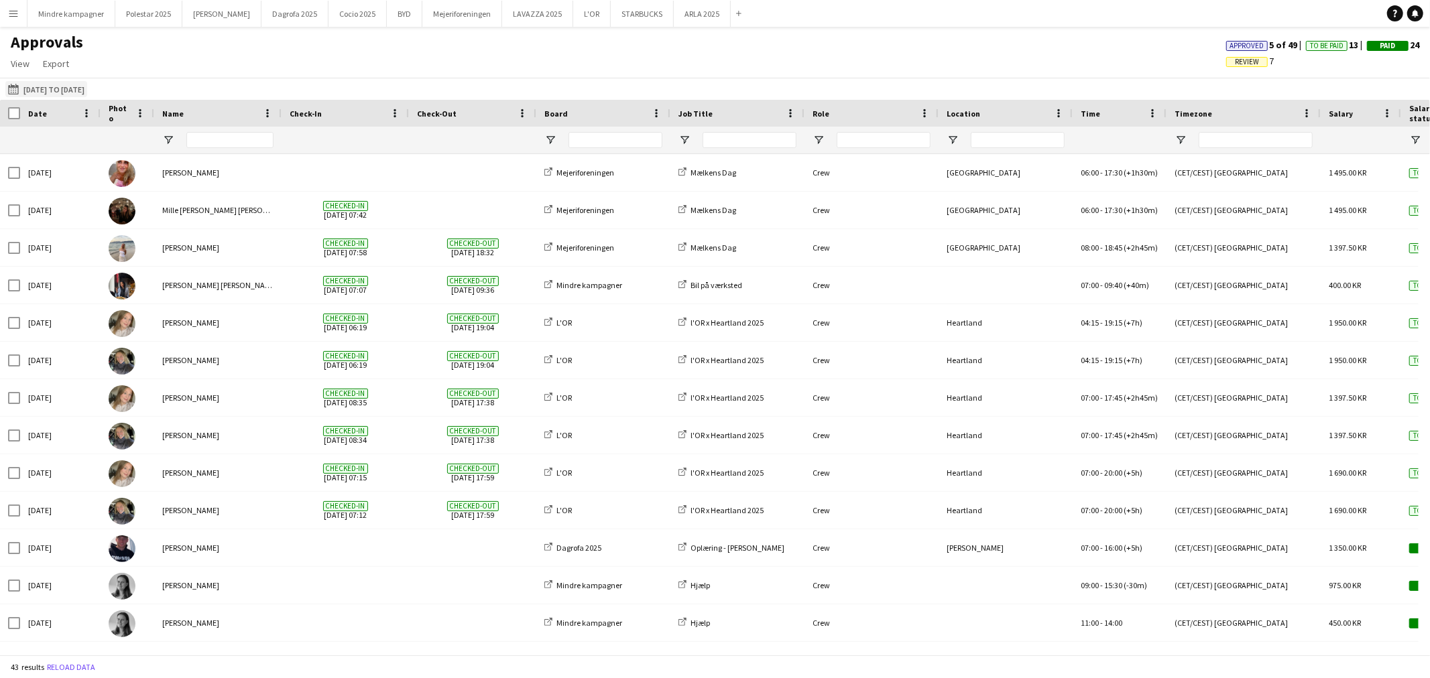
click at [46, 89] on button "01-06-2025 to 18-07-2025 01-06-2025 to 18-07-2025" at bounding box center [46, 89] width 82 height 16
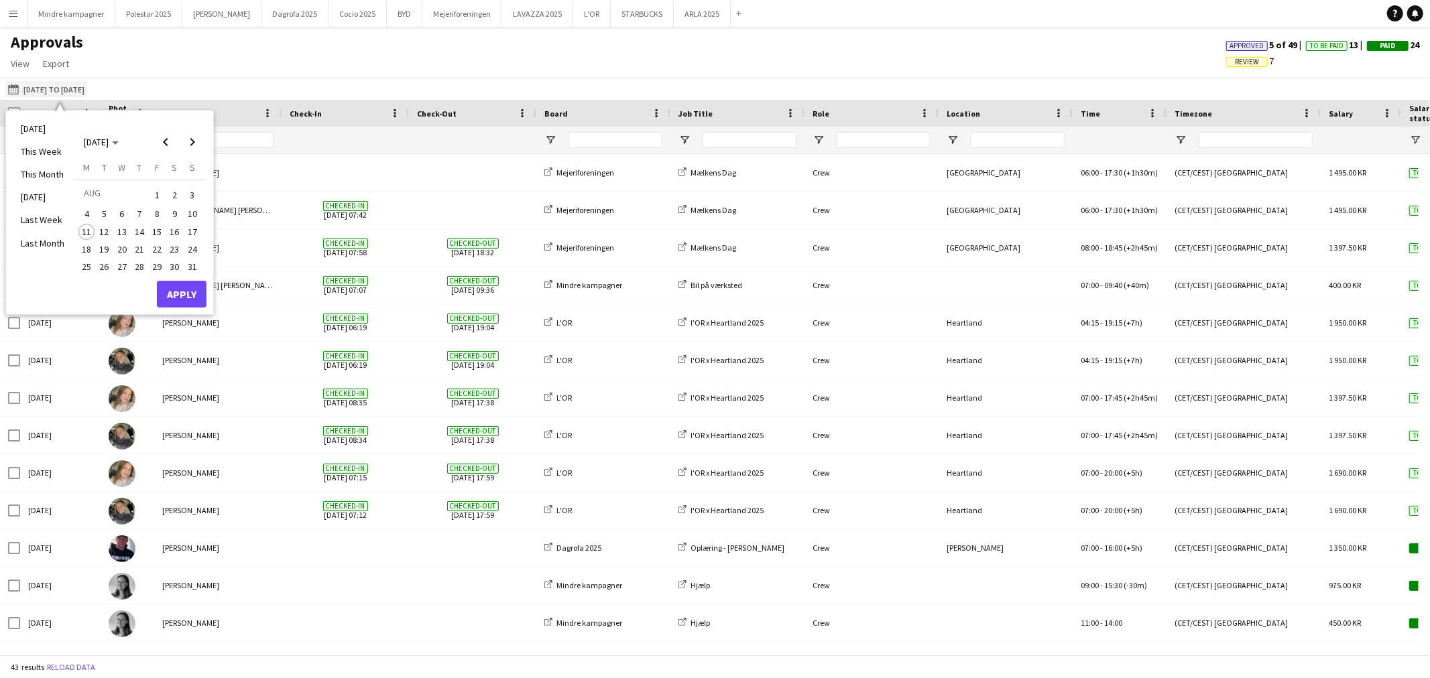
click at [46, 89] on button "01-06-2025 to 18-07-2025 01-06-2025 to 18-07-2025" at bounding box center [46, 89] width 82 height 16
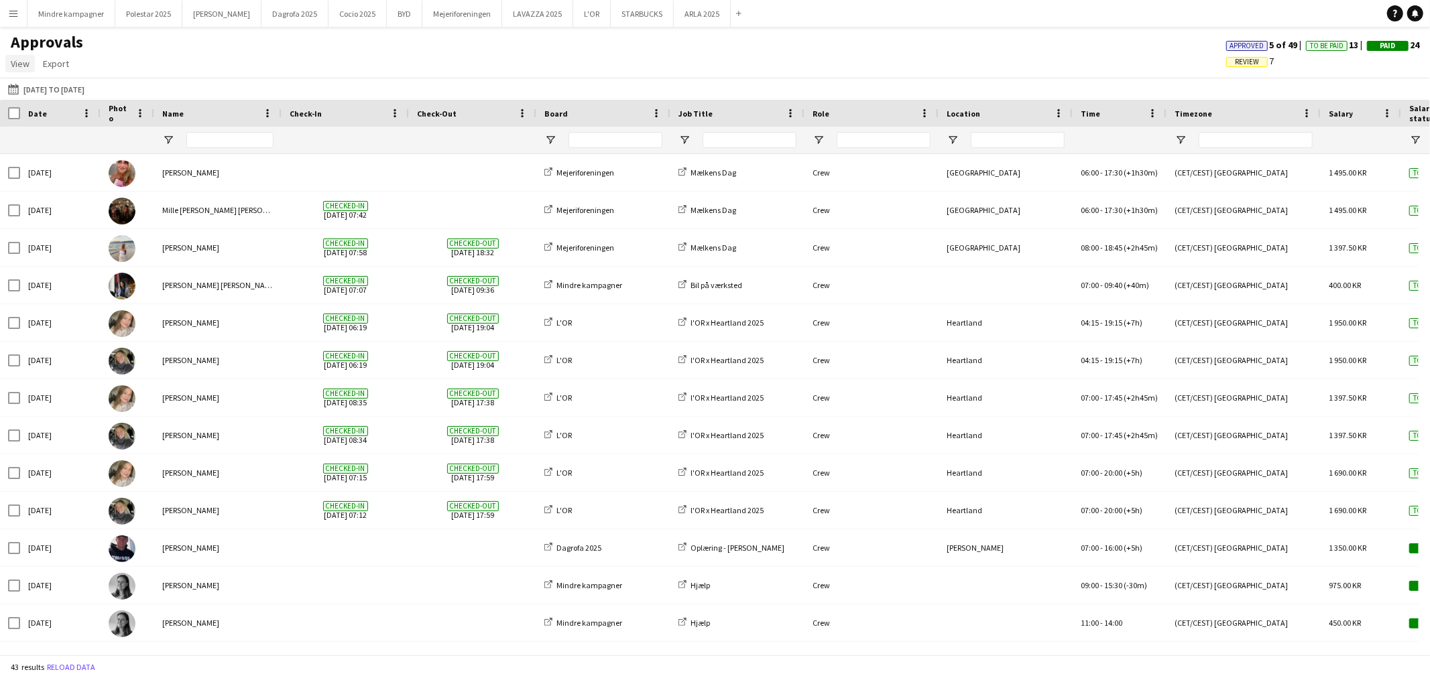
click at [21, 62] on span "View" at bounding box center [20, 64] width 19 height 12
click at [70, 90] on button "01-06-2025 to 18-07-2025 01-06-2025 to 18-07-2025" at bounding box center [46, 89] width 82 height 16
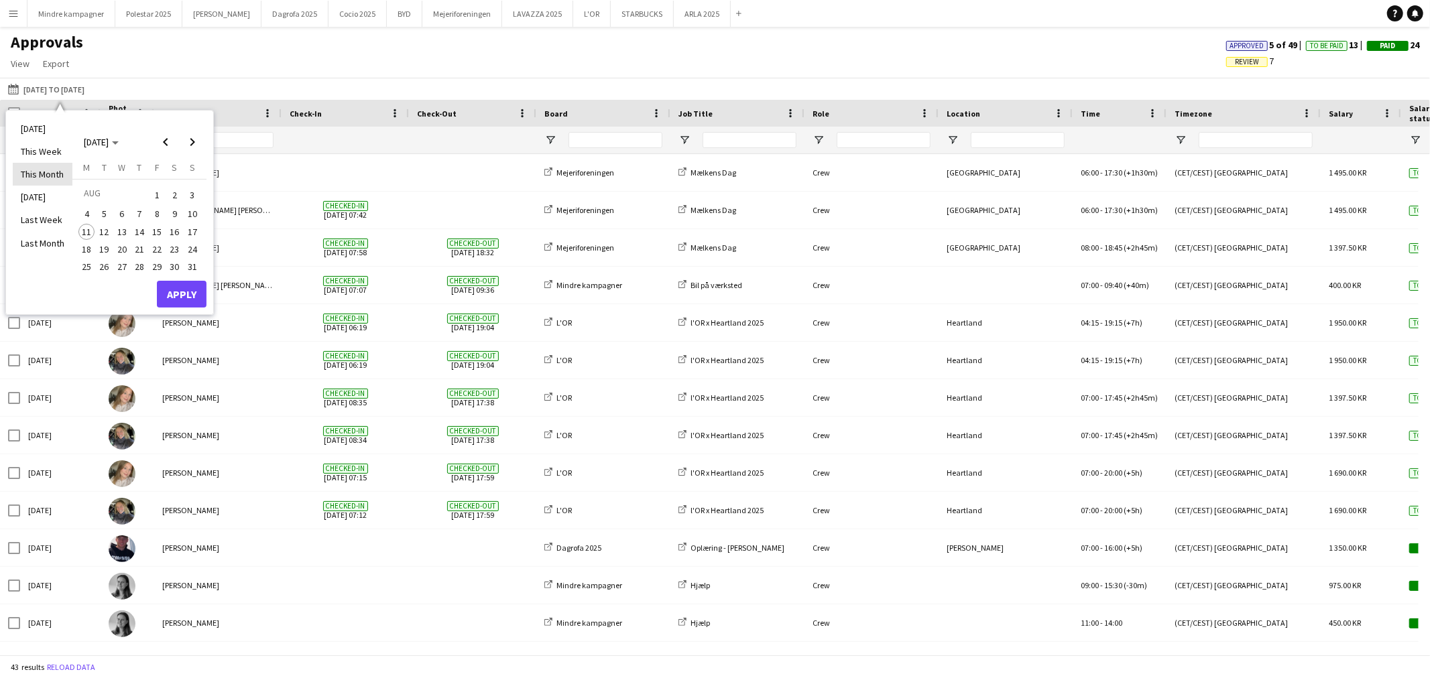
click at [45, 175] on li "This Month" at bounding box center [43, 174] width 60 height 23
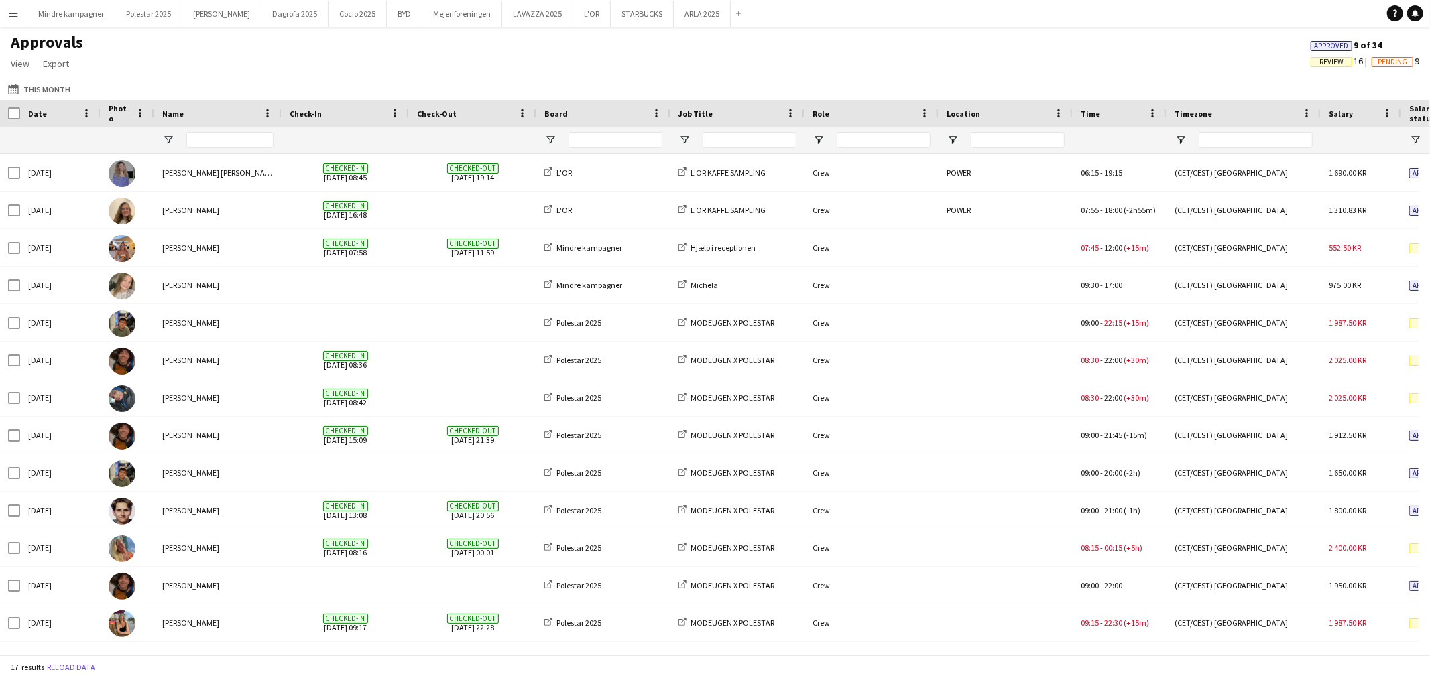
click at [32, 90] on button "01-06-2025 to 18-07-2025 This Month" at bounding box center [39, 89] width 68 height 16
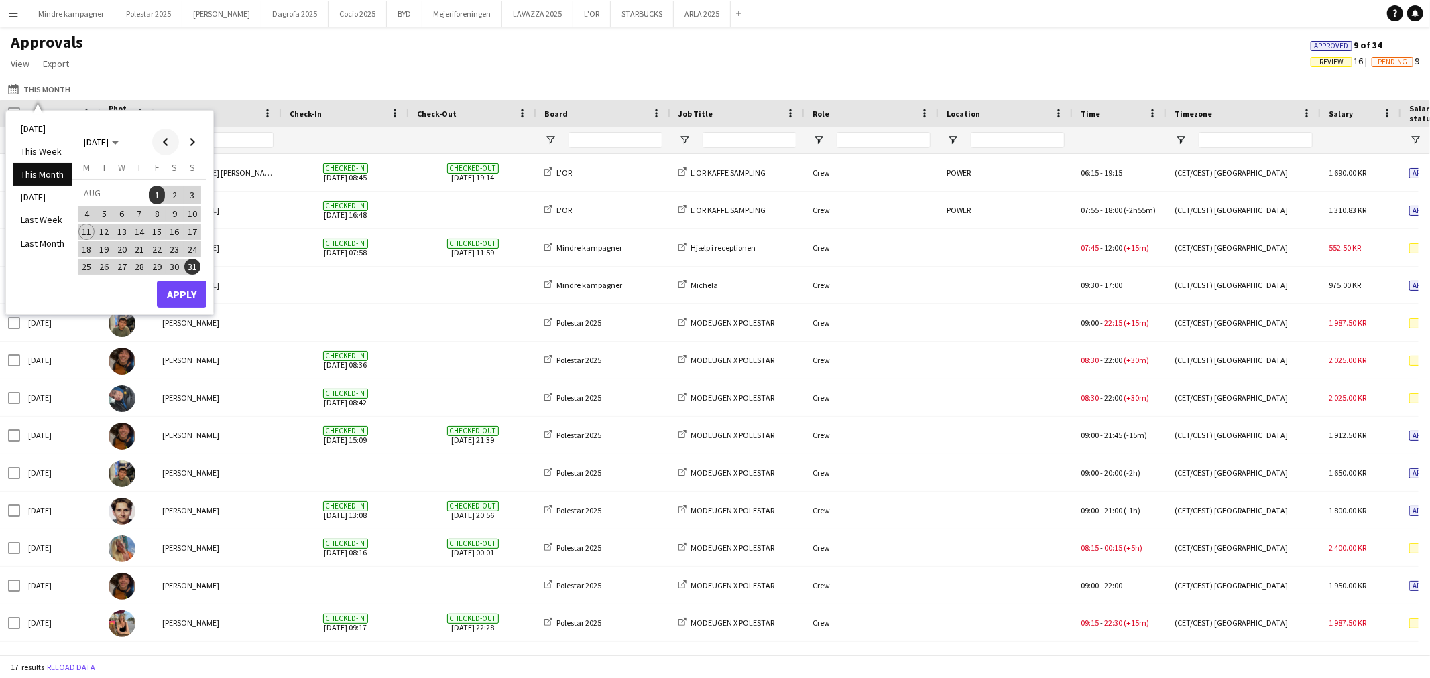
click at [170, 141] on span "Previous month" at bounding box center [165, 142] width 27 height 27
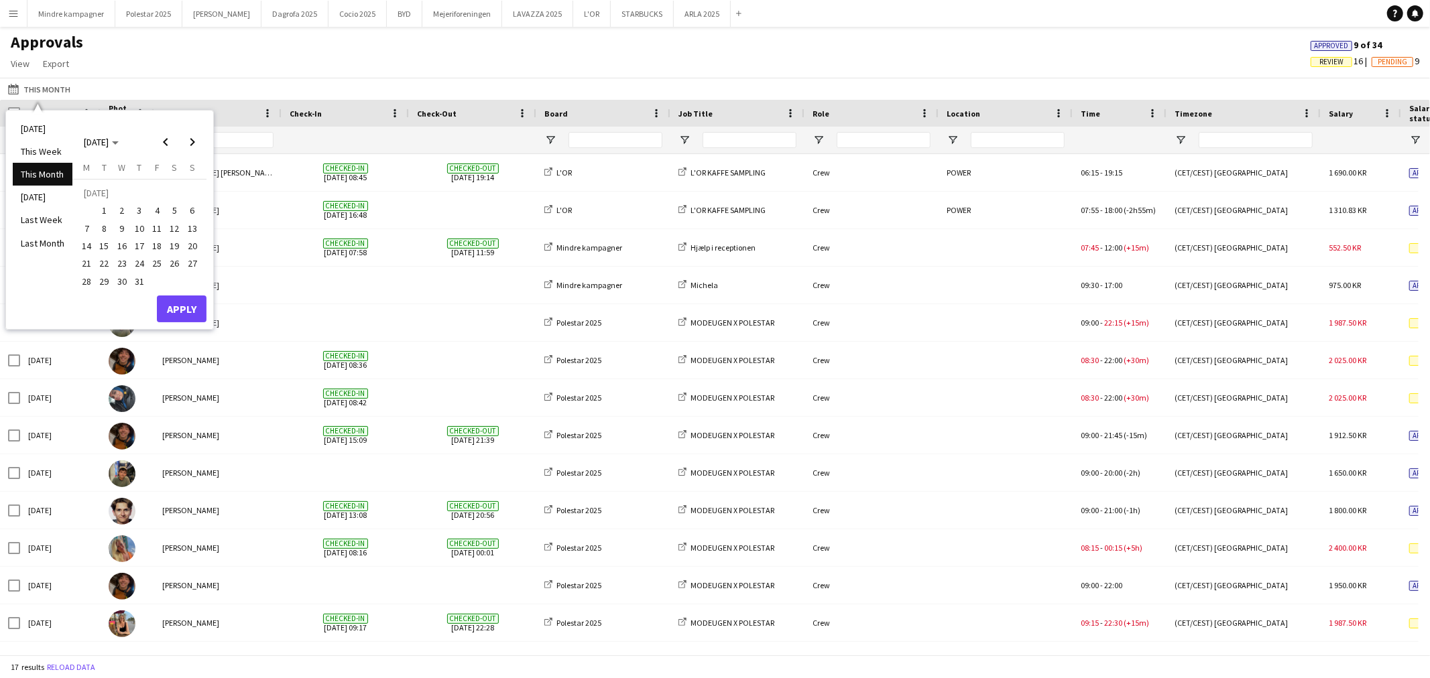
click at [83, 245] on span "14" at bounding box center [86, 246] width 16 height 16
click at [190, 142] on span "Next month" at bounding box center [192, 142] width 27 height 27
click at [192, 229] on span "17" at bounding box center [192, 232] width 16 height 16
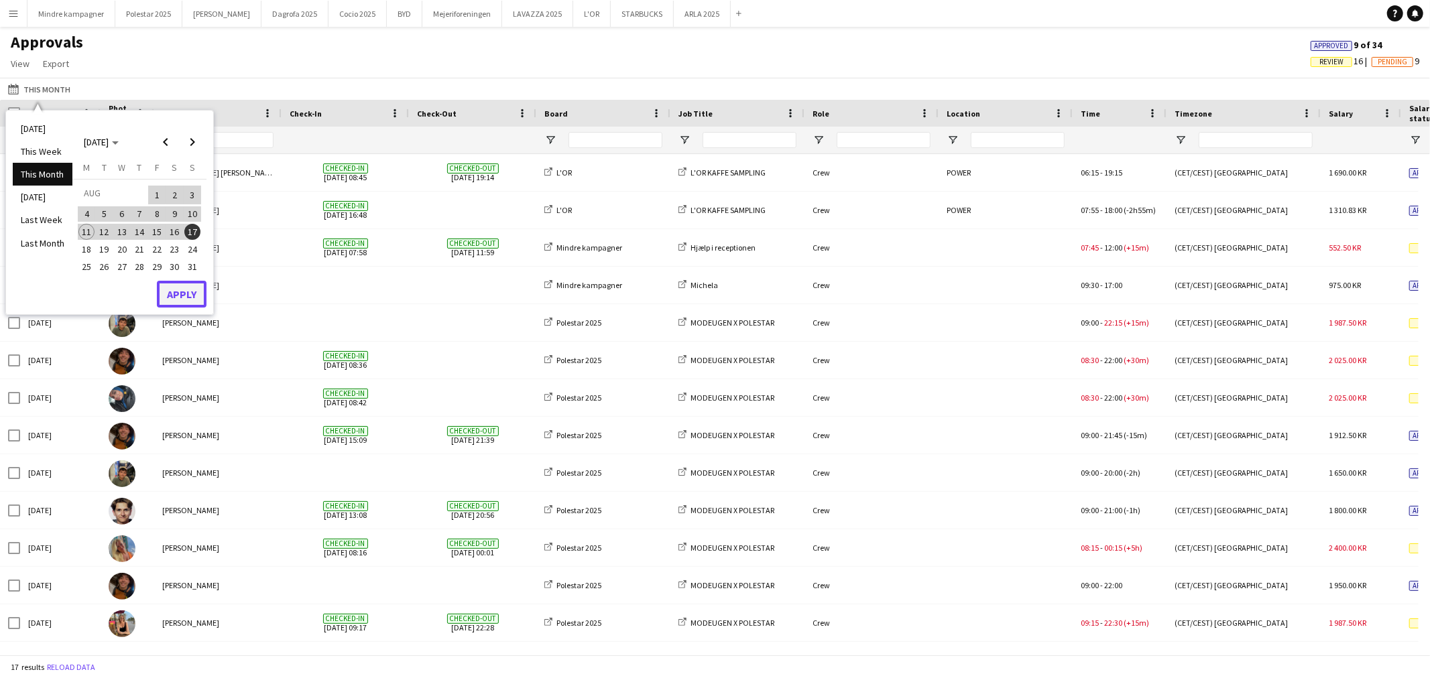
click at [185, 290] on button "Apply" at bounding box center [182, 294] width 50 height 27
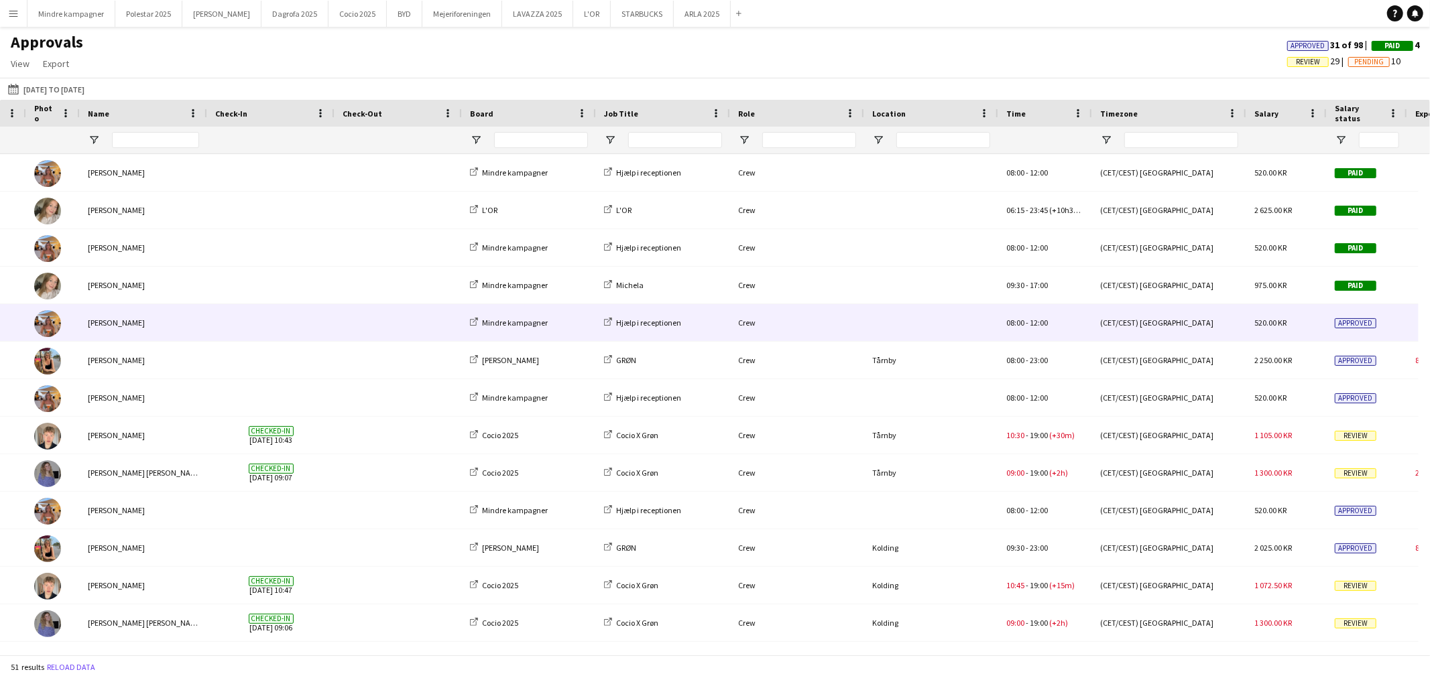
scroll to position [0, 74]
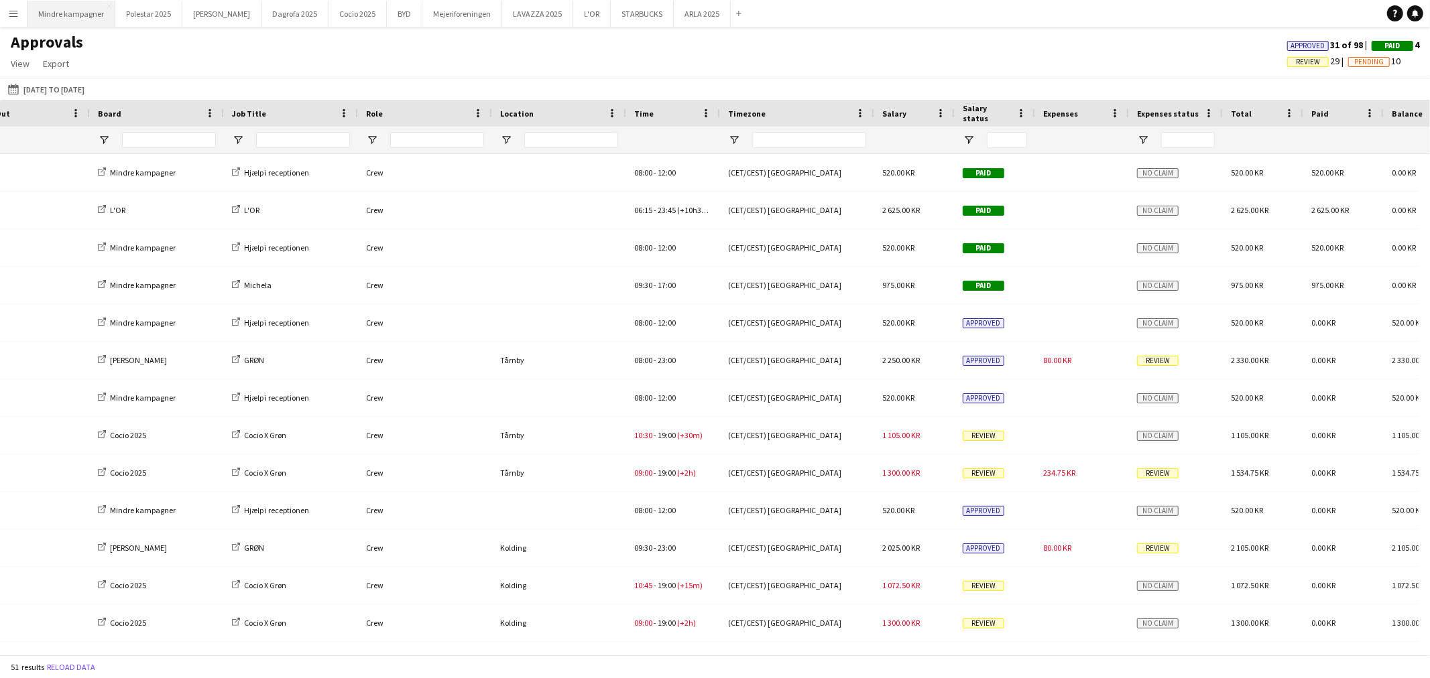
click at [60, 12] on button "Mindre kampagner Close" at bounding box center [71, 14] width 88 height 26
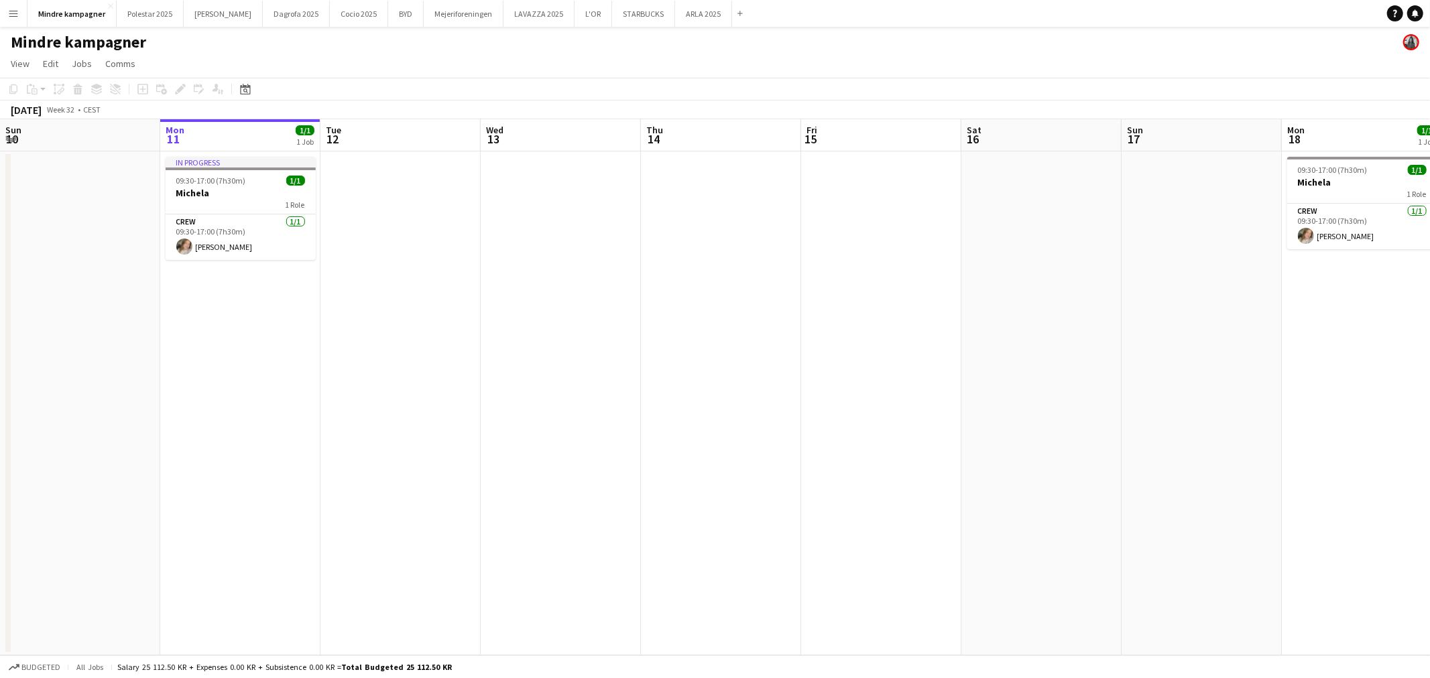
drag, startPoint x: 293, startPoint y: 307, endPoint x: 755, endPoint y: 316, distance: 462.6
click at [755, 316] on app-calendar-viewport "Fri 8 Sat 9 Sun 10 Mon 11 1/1 1 Job Tue 12 Wed 13 Thu 14 Fri 15 Sat 16 Sun 17 M…" at bounding box center [715, 387] width 1430 height 536
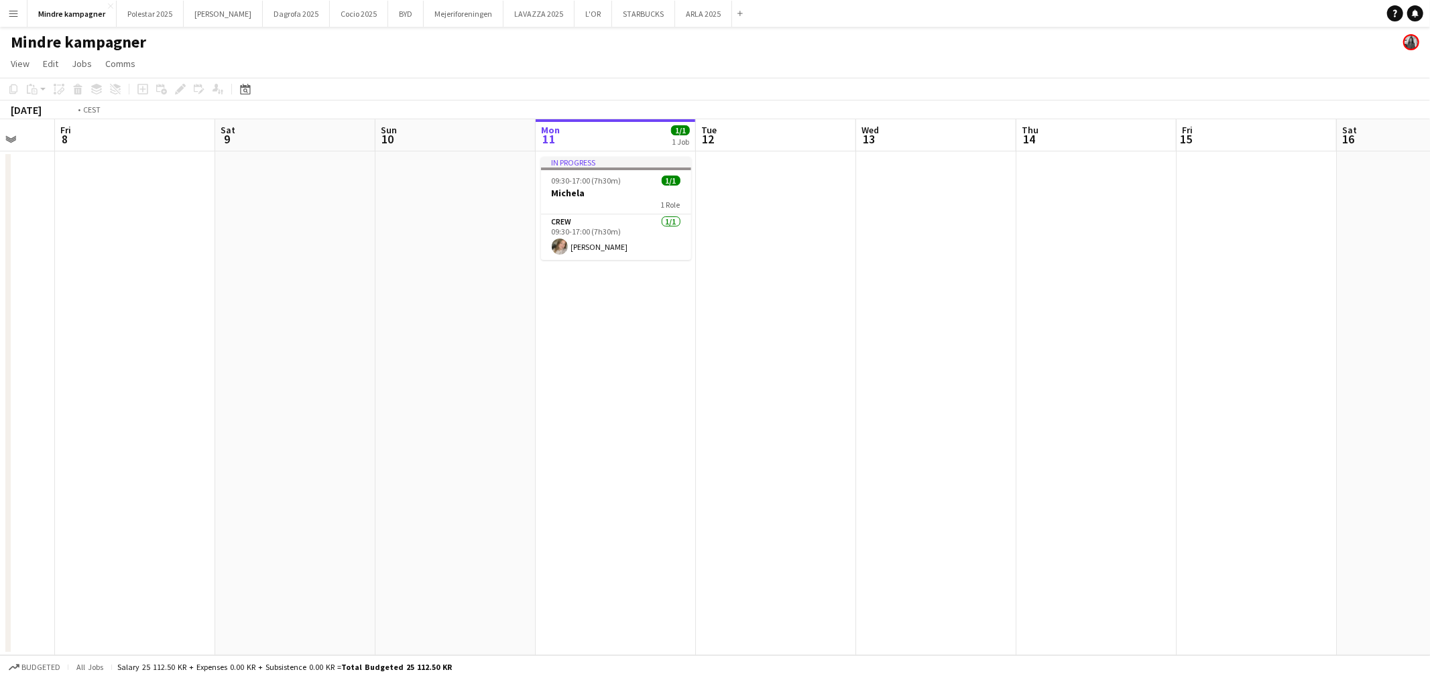
drag, startPoint x: 308, startPoint y: 338, endPoint x: 668, endPoint y: 344, distance: 360.0
click at [795, 330] on app-calendar-viewport "Tue 5 Wed 6 Thu 7 Fri 8 Sat 9 Sun 10 Mon 11 1/1 1 Job Tue 12 Wed 13 Thu 14 Fri …" at bounding box center [715, 387] width 1430 height 536
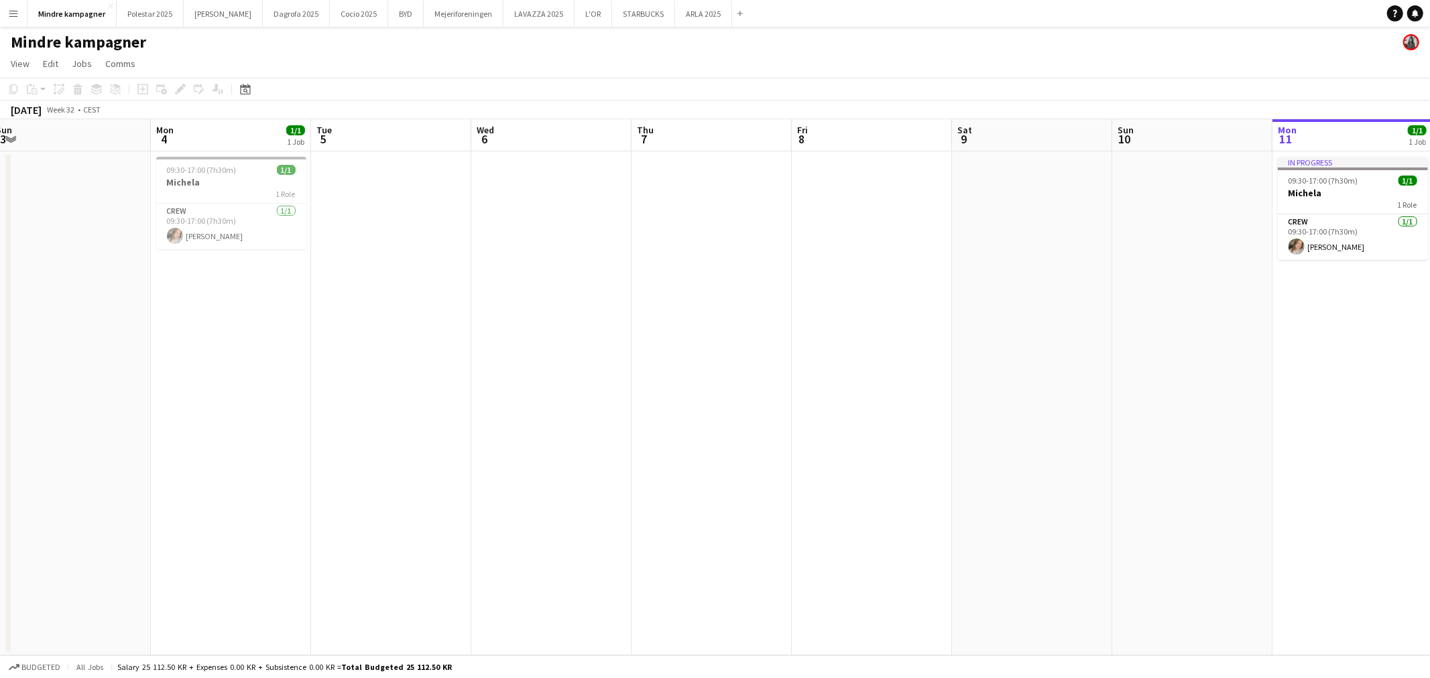
drag, startPoint x: 473, startPoint y: 379, endPoint x: 1073, endPoint y: 346, distance: 601.5
click at [1073, 345] on app-calendar-viewport "Fri 1 1/1 1 Job Sat 2 Sun 3 Mon 4 1/1 1 Job Tue 5 Wed 6 Thu 7 Fri 8 Sat 9 Sun 1…" at bounding box center [715, 387] width 1430 height 536
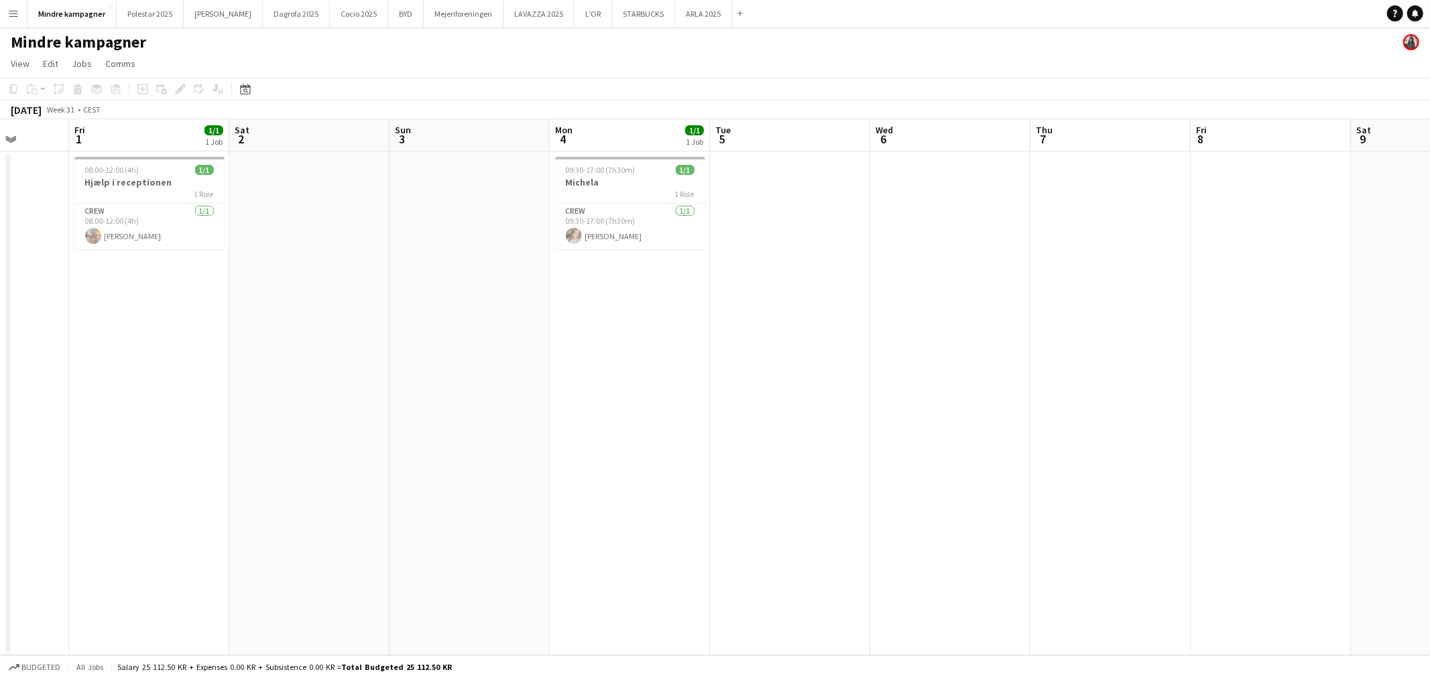
drag, startPoint x: 600, startPoint y: 380, endPoint x: 997, endPoint y: 373, distance: 397.6
click at [1007, 373] on app-calendar-viewport "Tue 29 Wed 30 Thu 31 Fri 1 1/1 1 Job Sat 2 Sun 3 Mon 4 1/1 1 Job Tue 5 Wed 6 Th…" at bounding box center [715, 387] width 1430 height 536
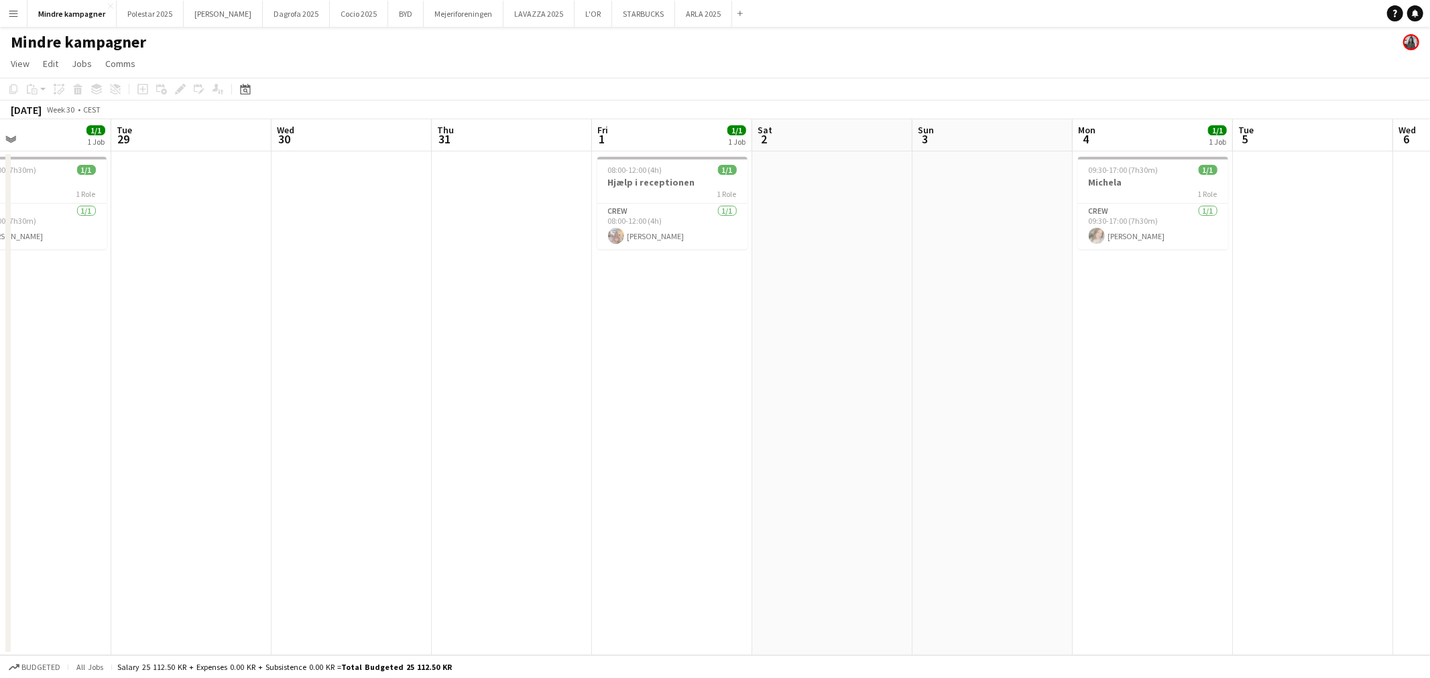
drag, startPoint x: 527, startPoint y: 392, endPoint x: 692, endPoint y: 386, distance: 165.0
click at [692, 386] on app-calendar-viewport "Sat 26 Sun 27 Mon 28 1/1 1 Job Tue 29 Wed 30 Thu 31 Fri 1 1/1 1 Job Sat 2 Sun 3…" at bounding box center [715, 387] width 1430 height 536
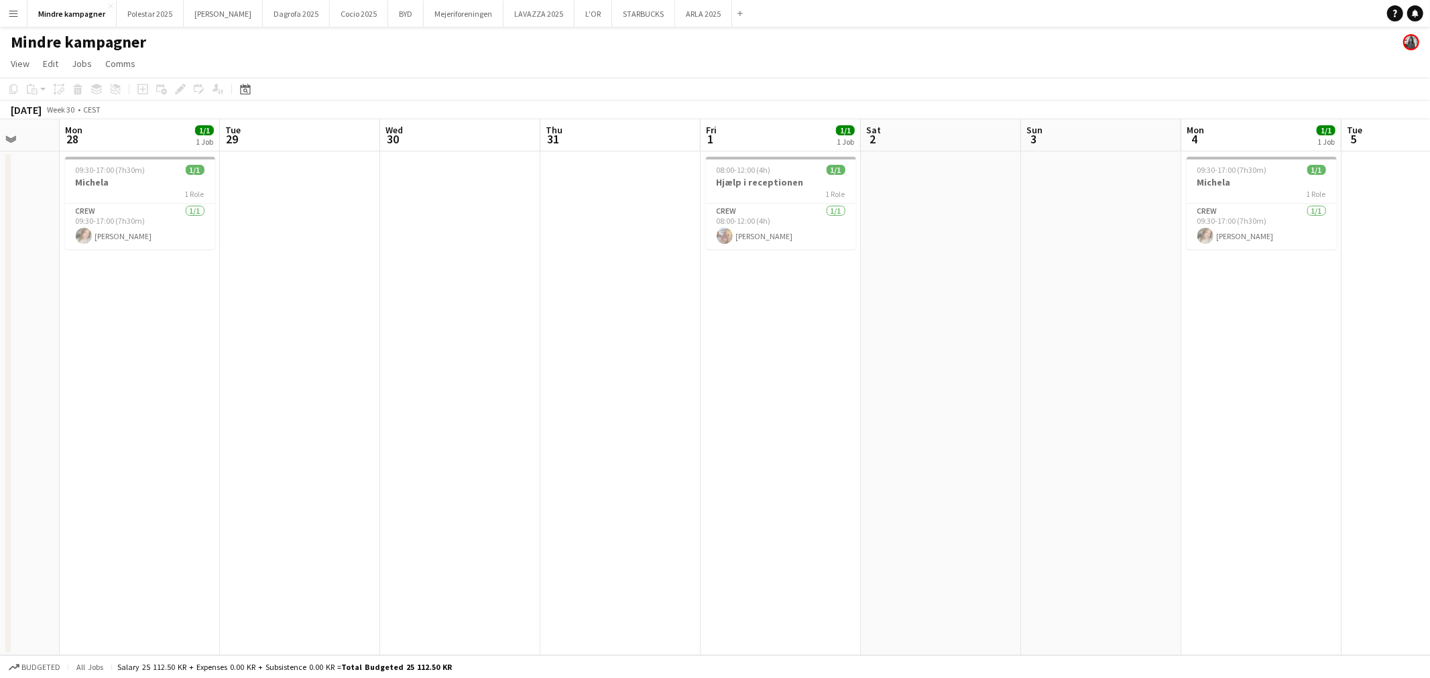
drag, startPoint x: 458, startPoint y: 407, endPoint x: 929, endPoint y: 405, distance: 471.2
click at [928, 405] on app-calendar-viewport "Fri 25 Sat 26 Sun 27 Mon 28 1/1 1 Job Tue 29 Wed 30 Thu 31 Fri 1 1/1 1 Job Sat …" at bounding box center [715, 387] width 1430 height 536
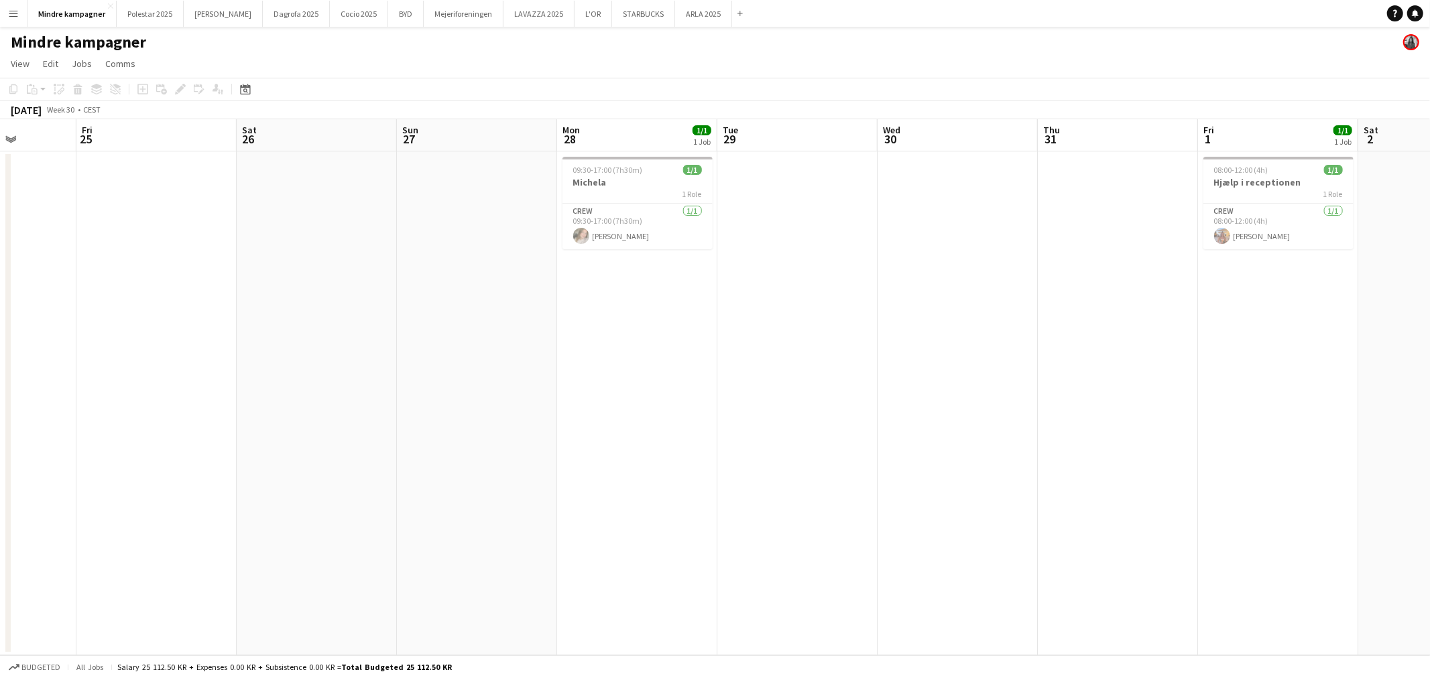
drag, startPoint x: 453, startPoint y: 432, endPoint x: 566, endPoint y: 431, distance: 113.3
click at [566, 431] on app-calendar-viewport "Tue 22 Wed 23 Thu 24 Fri 25 Sat 26 Sun 27 Mon 28 1/1 1 Job Tue 29 Wed 30 Thu 31…" at bounding box center [715, 387] width 1430 height 536
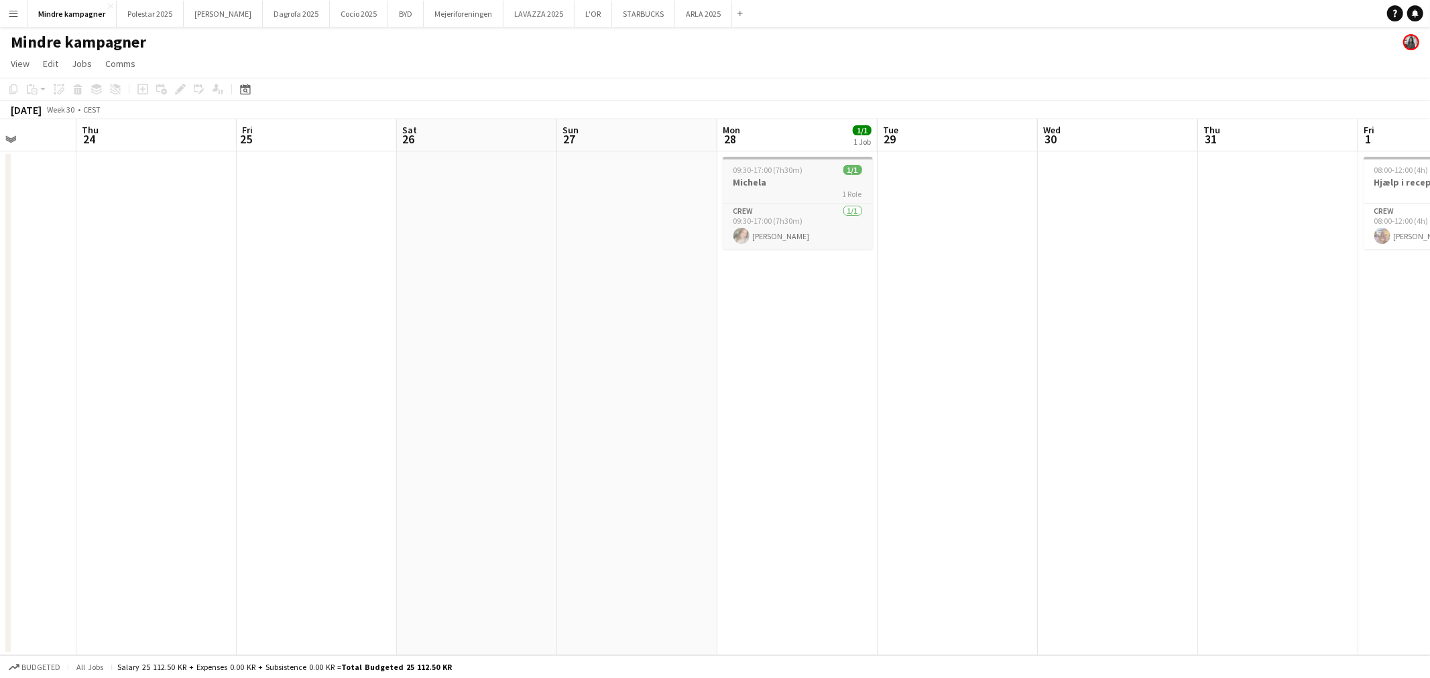
click at [781, 177] on h3 "Michela" at bounding box center [798, 182] width 150 height 12
click at [175, 88] on icon "Edit" at bounding box center [180, 89] width 11 height 11
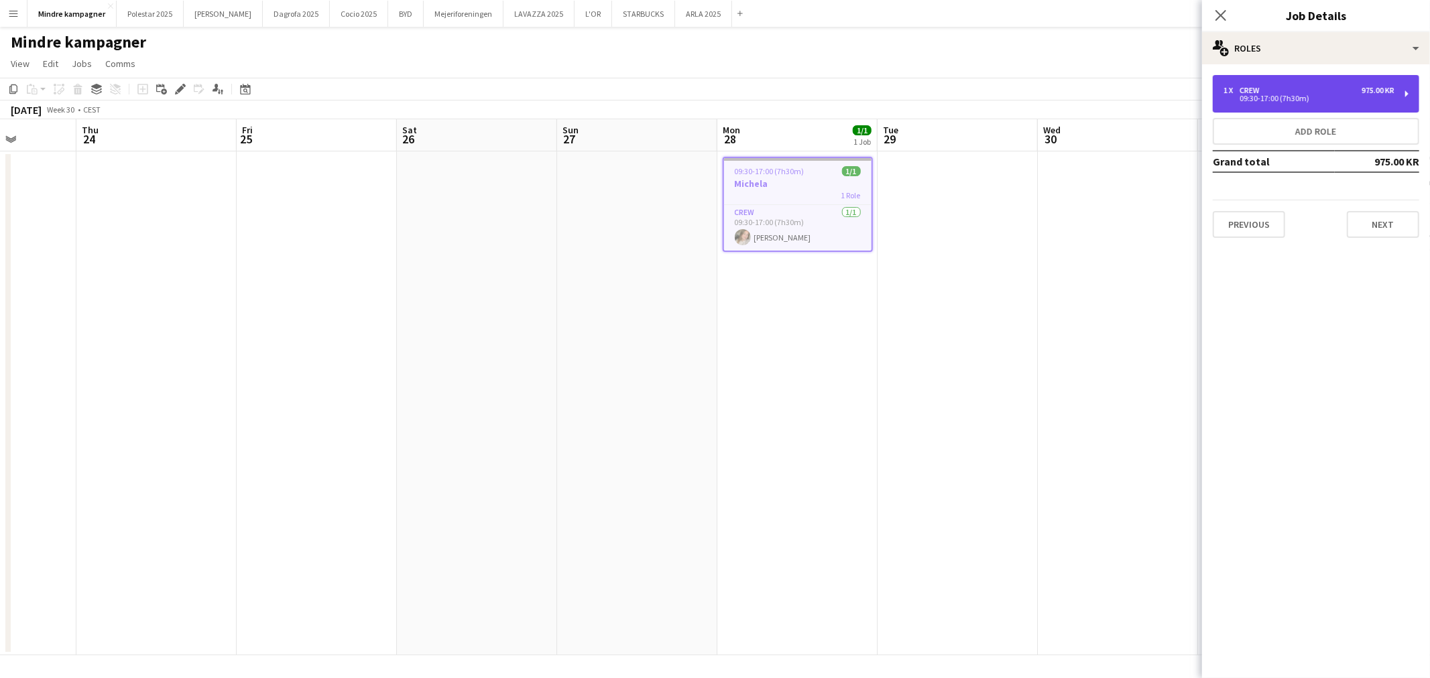
click at [1261, 88] on div "Crew" at bounding box center [1251, 90] width 25 height 9
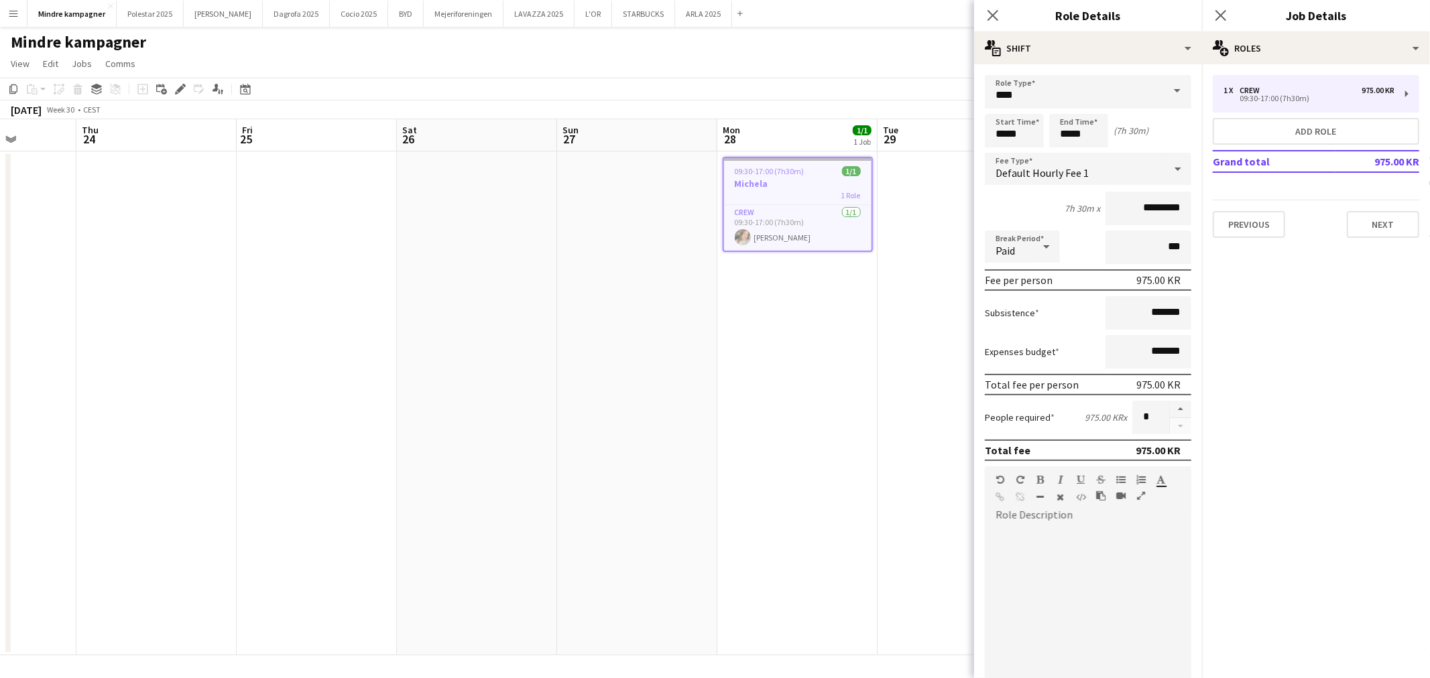
click at [77, 90] on div "Copy Paste Paste Ctrl+V Paste with crew Ctrl+Shift+V Paste linked Job Delete Gr…" at bounding box center [64, 89] width 118 height 16
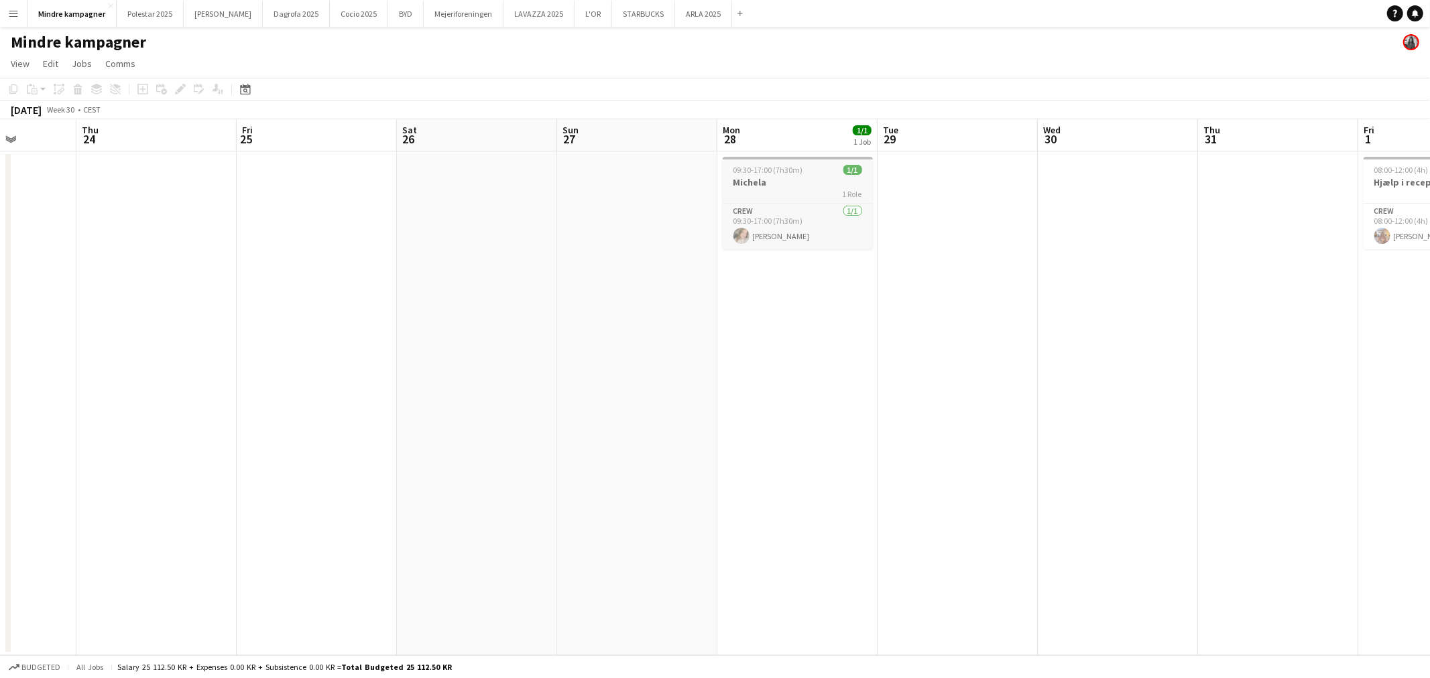
click at [788, 191] on div "1 Role" at bounding box center [798, 193] width 150 height 11
click at [78, 89] on div "Copy Paste Paste Ctrl+V Paste with crew Ctrl+Shift+V Paste linked Job Delete Gr…" at bounding box center [64, 89] width 118 height 16
click at [825, 185] on h3 "Michela" at bounding box center [798, 182] width 150 height 12
click at [178, 86] on icon "Edit" at bounding box center [180, 89] width 11 height 11
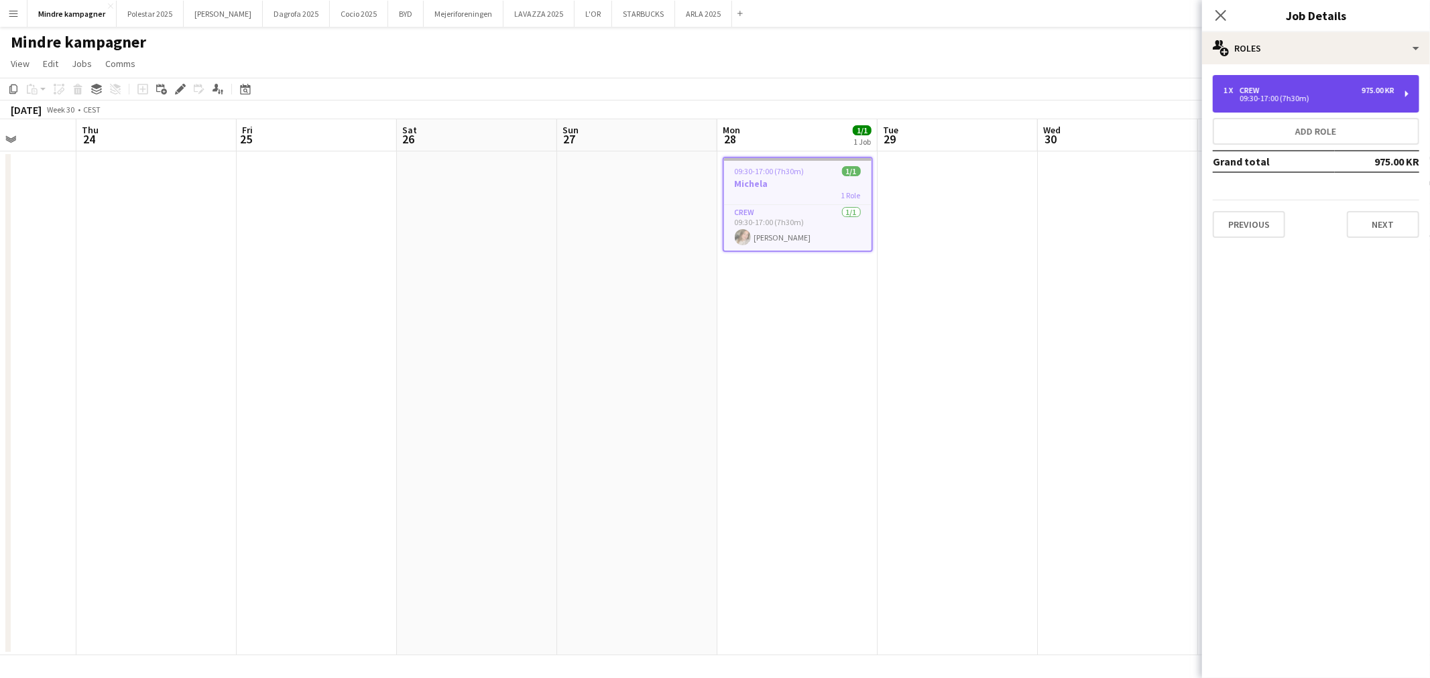
click at [1281, 105] on div "1 x Crew 975.00 KR 09:30-17:00 (7h30m)" at bounding box center [1316, 94] width 206 height 38
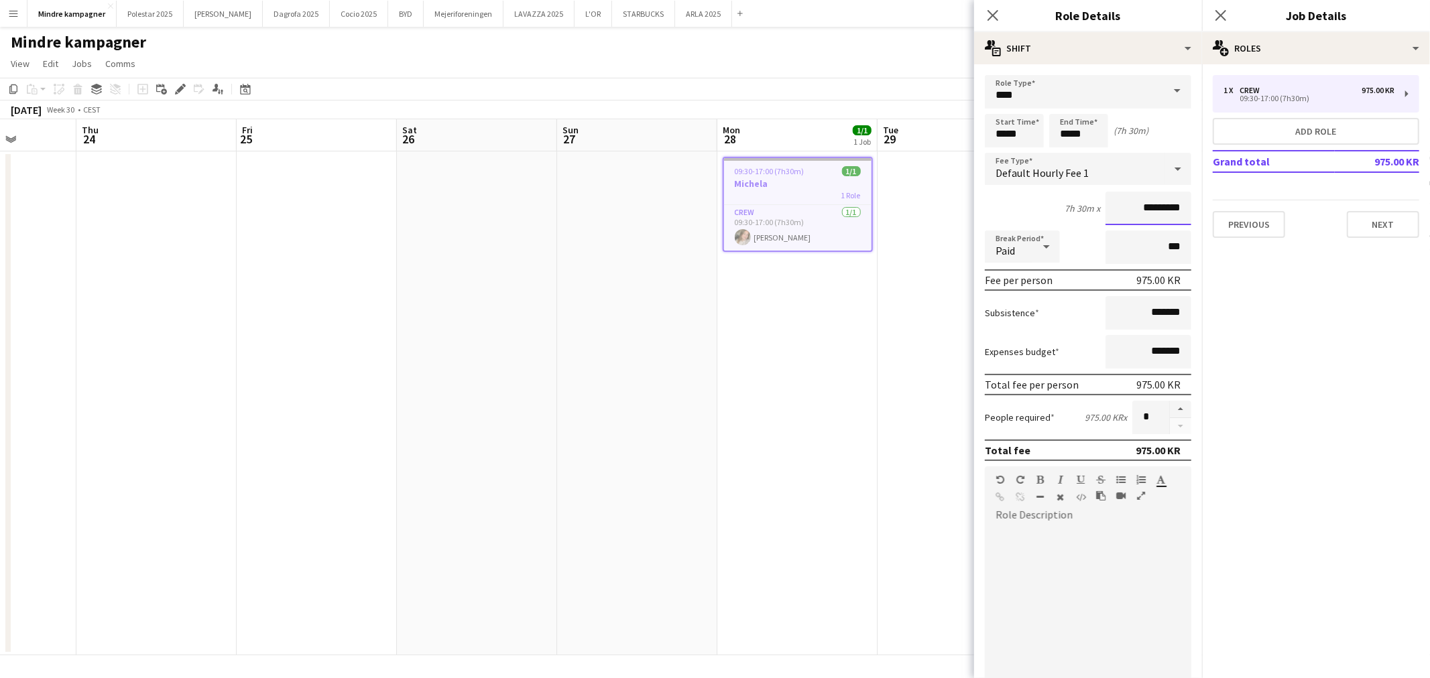
click at [1135, 206] on input "*********" at bounding box center [1148, 209] width 86 height 34
type input "****"
click at [837, 428] on app-date-cell "09:30-17:00 (7h30m) 1/1 Michela 1 Role Crew 1/1 09:30-17:00 (7h30m) Michela Chr…" at bounding box center [797, 403] width 160 height 504
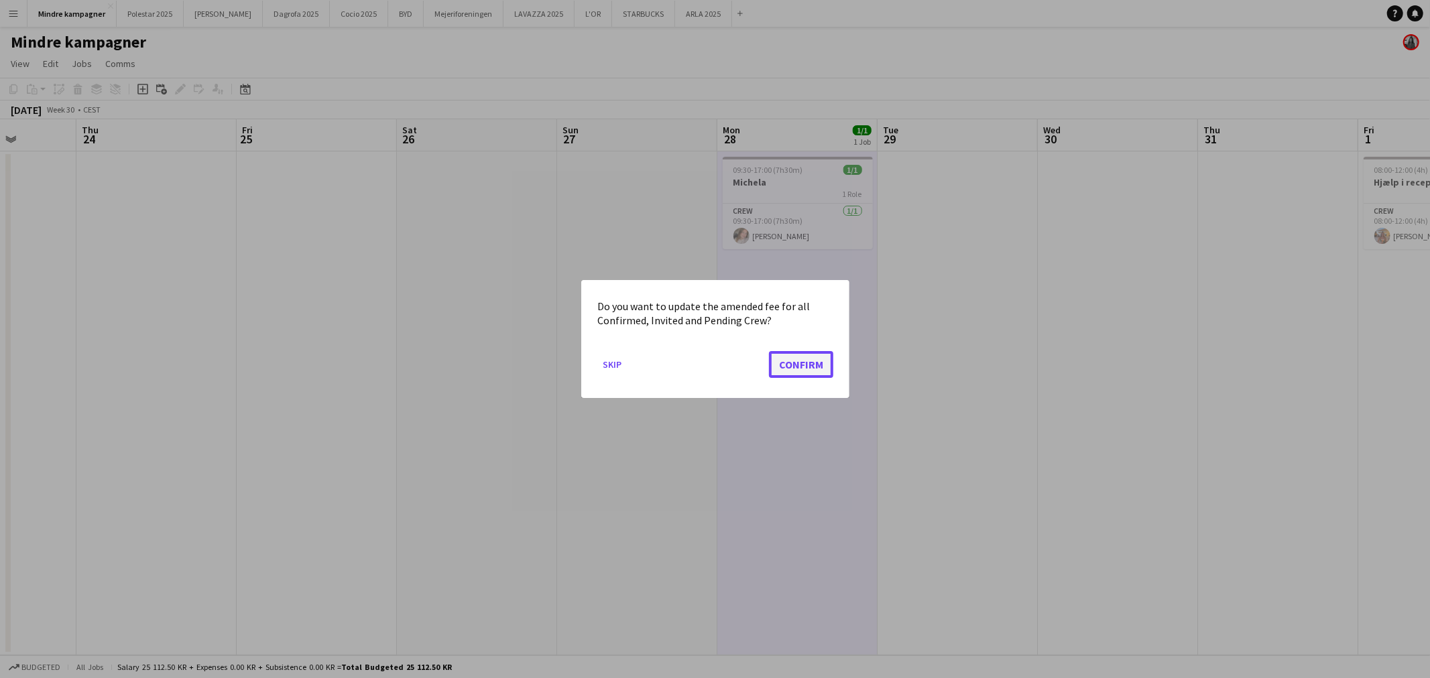
click at [808, 367] on button "Confirm" at bounding box center [801, 364] width 64 height 27
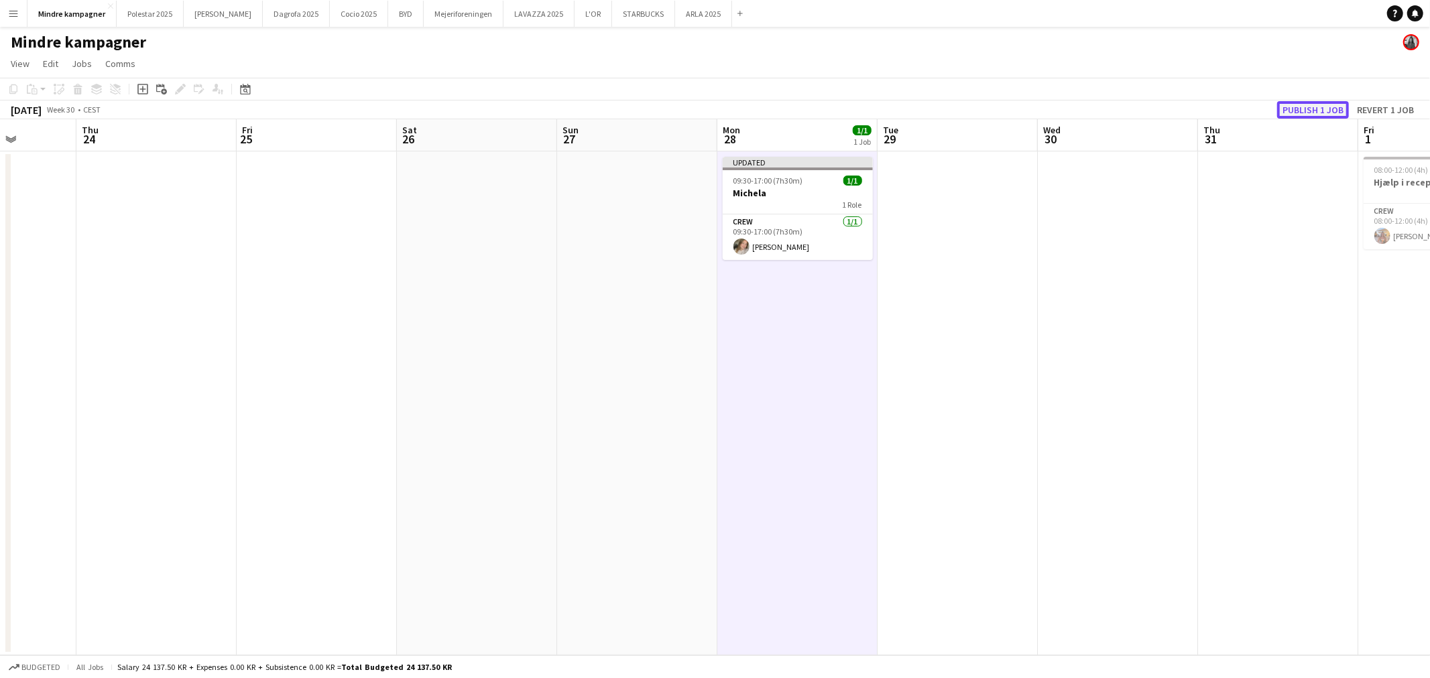
click at [1318, 103] on button "Publish 1 job" at bounding box center [1313, 109] width 72 height 17
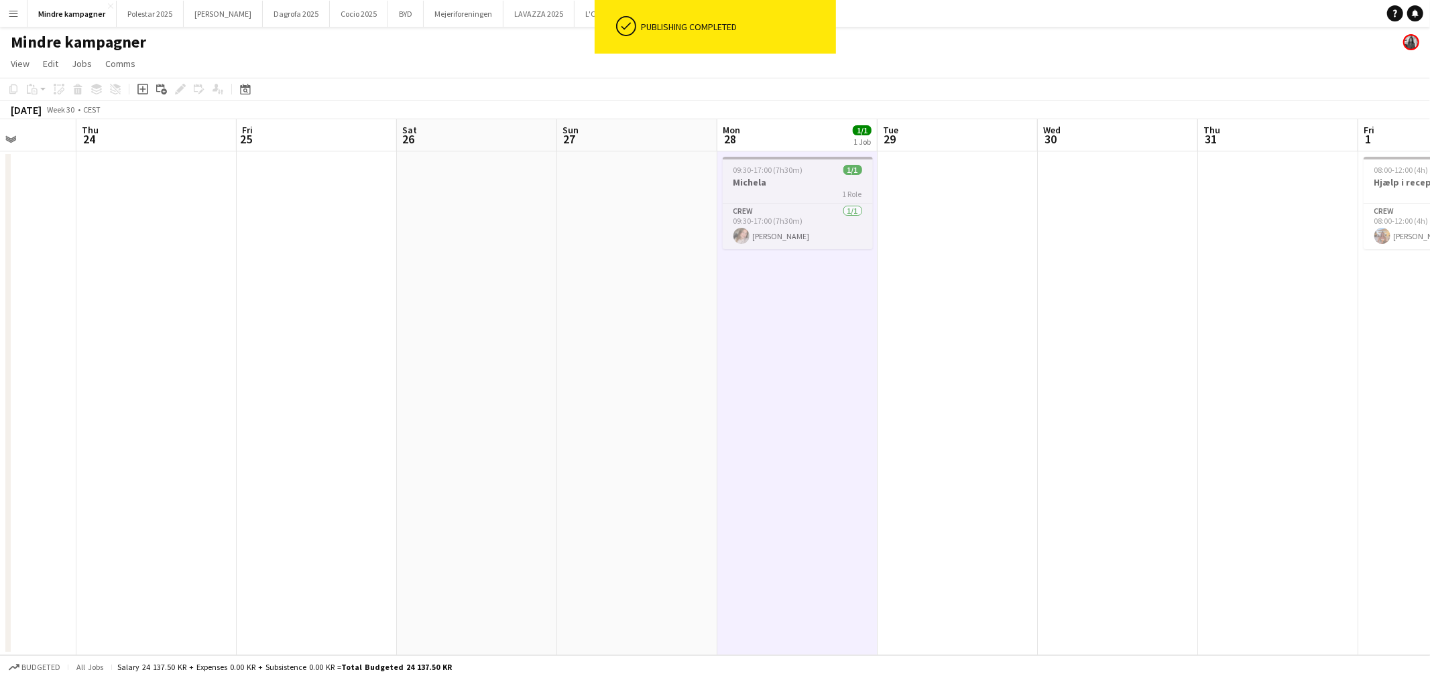
click at [776, 179] on h3 "Michela" at bounding box center [798, 182] width 150 height 12
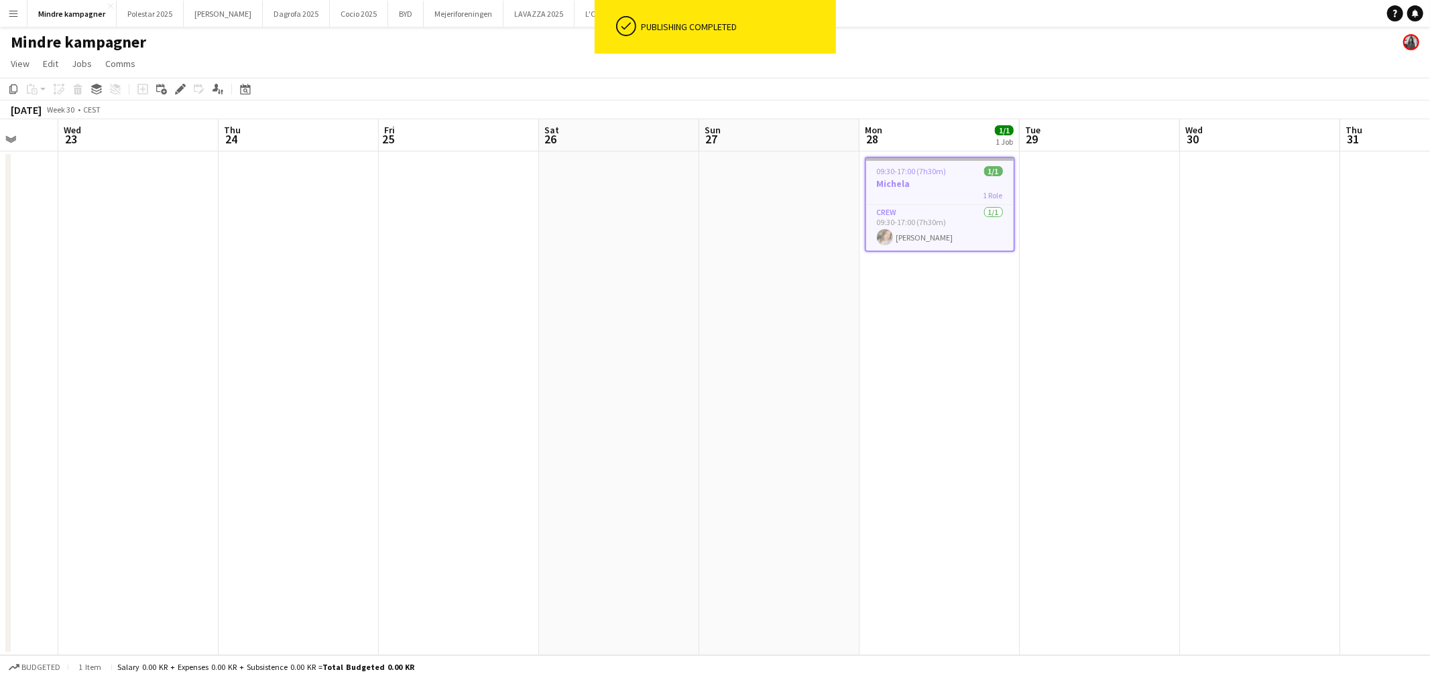
drag, startPoint x: 571, startPoint y: 336, endPoint x: 850, endPoint y: 343, distance: 279.0
click at [848, 343] on app-calendar-viewport "Mon 21 1/1 1 Job Tue 22 Wed 23 Thu 24 Fri 25 Sat 26 Sun 27 Mon 28 1/1 1 Job Tue…" at bounding box center [715, 387] width 1430 height 536
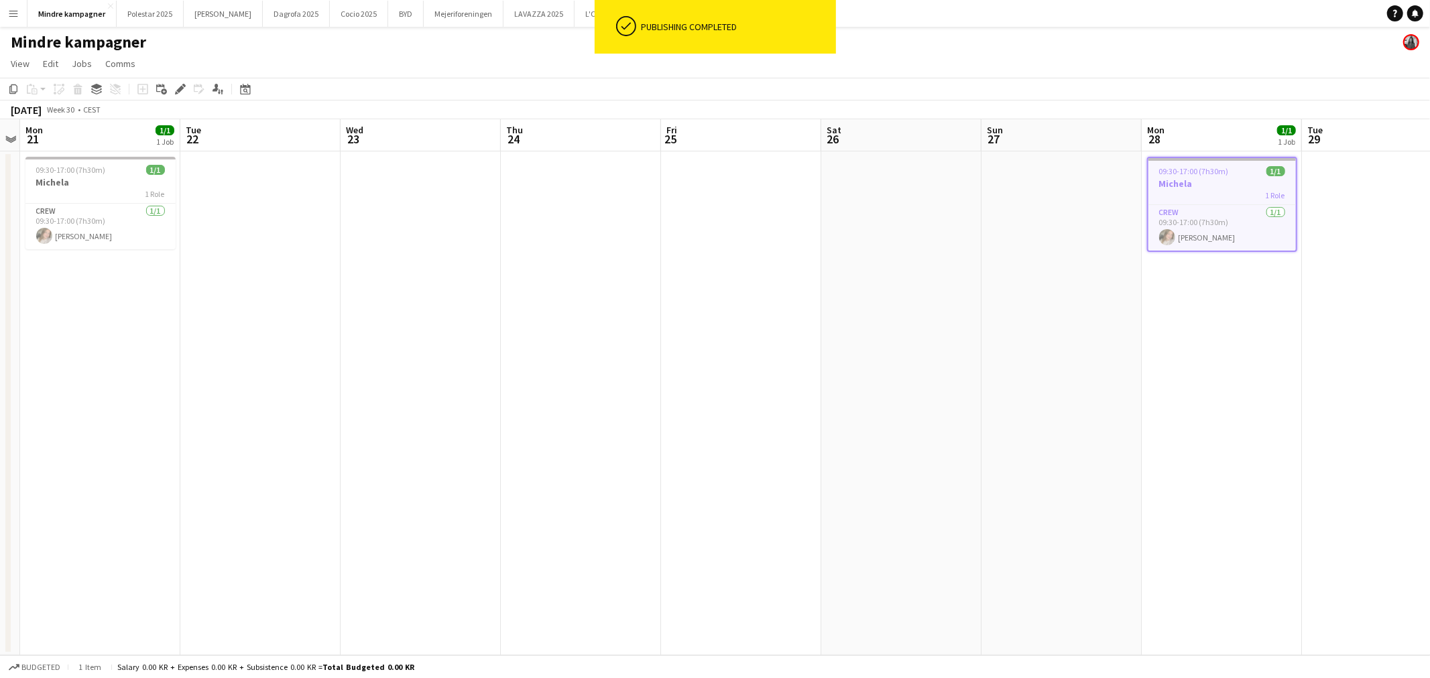
drag, startPoint x: 579, startPoint y: 320, endPoint x: 853, endPoint y: 332, distance: 274.4
click at [853, 332] on app-calendar-viewport "Sat 19 Sun 20 Mon 21 1/1 1 Job Tue 22 Wed 23 Thu 24 Fri 25 Sat 26 Sun 27 Mon 28…" at bounding box center [715, 387] width 1430 height 536
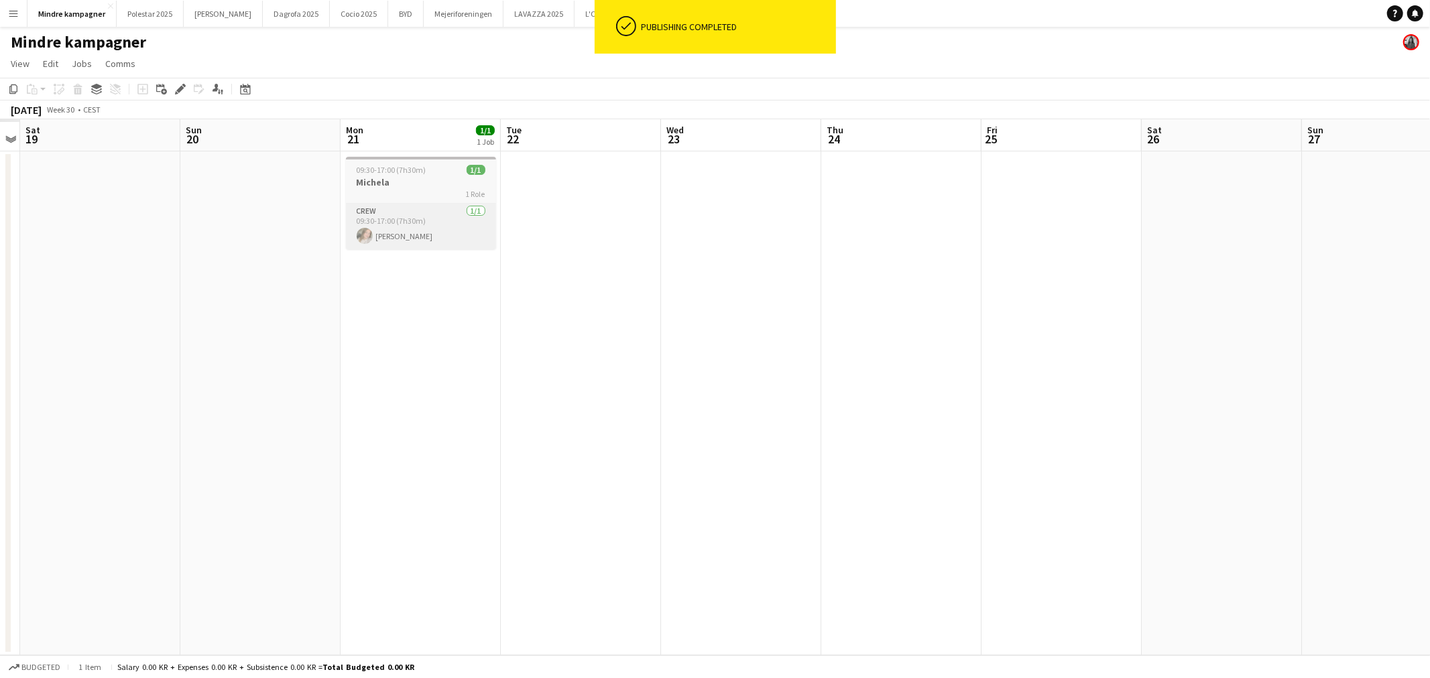
scroll to position [0, 420]
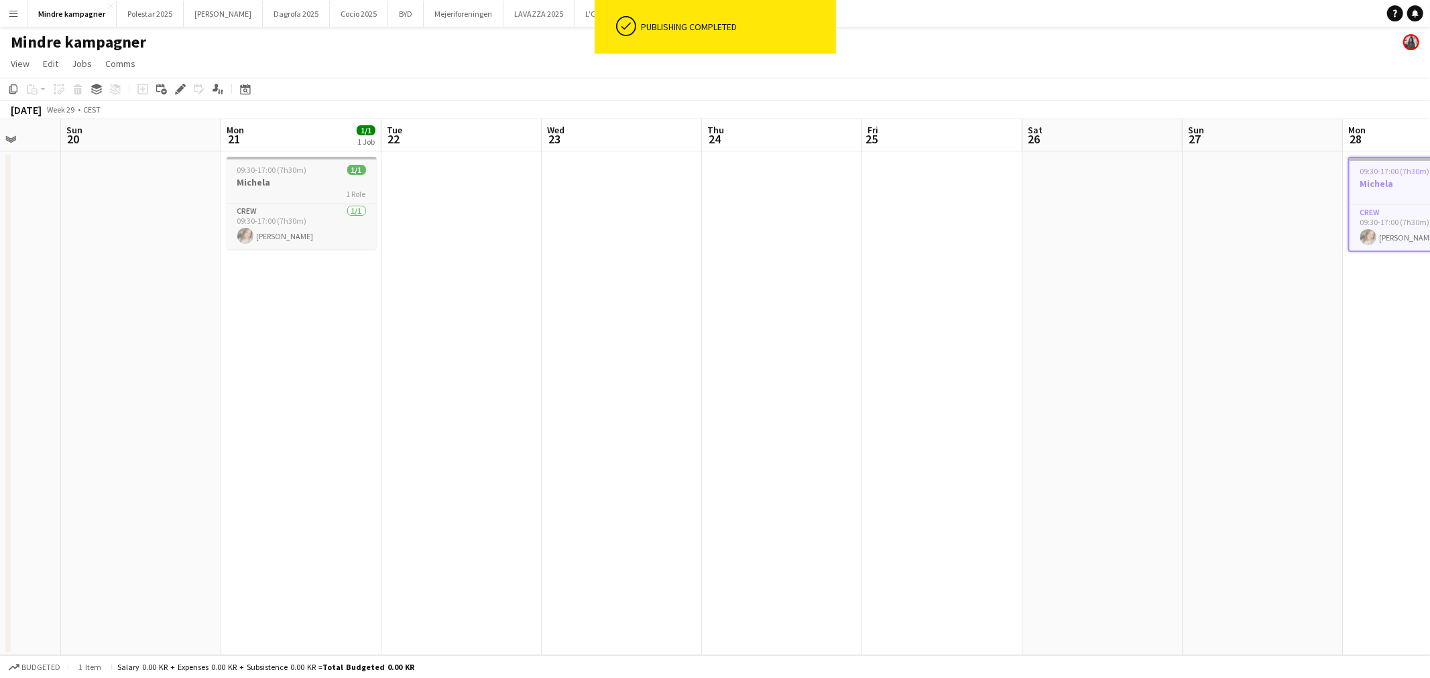
click at [276, 182] on h3 "Michela" at bounding box center [302, 182] width 150 height 12
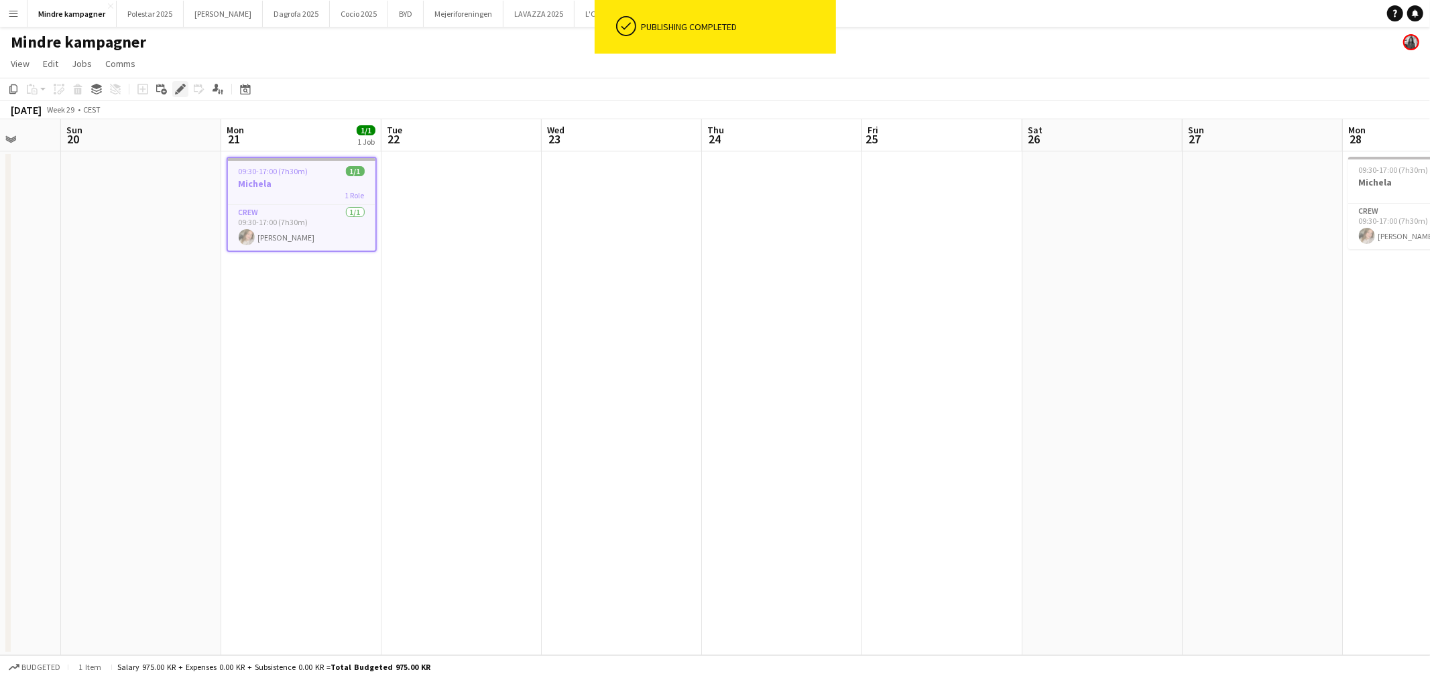
click at [181, 84] on icon "Edit" at bounding box center [180, 89] width 11 height 11
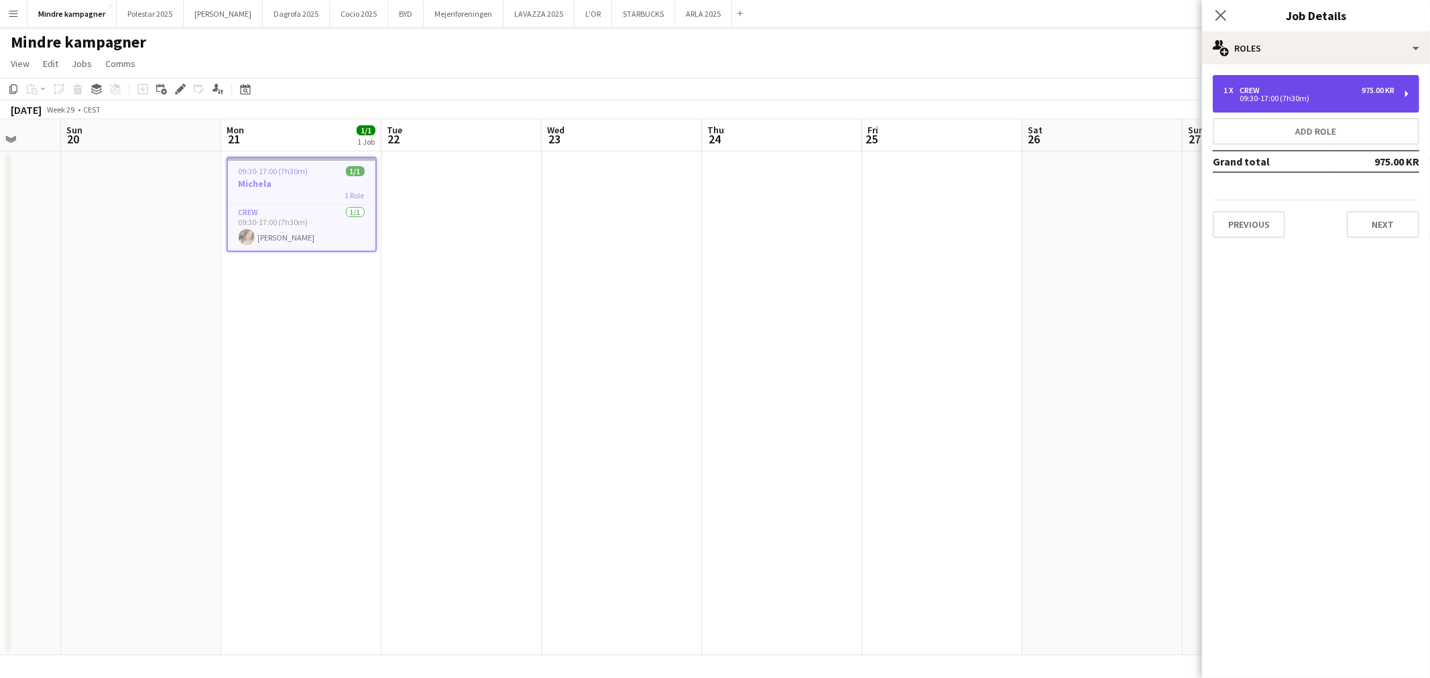
click at [1284, 106] on div "1 x Crew 975.00 KR 09:30-17:00 (7h30m)" at bounding box center [1316, 94] width 206 height 38
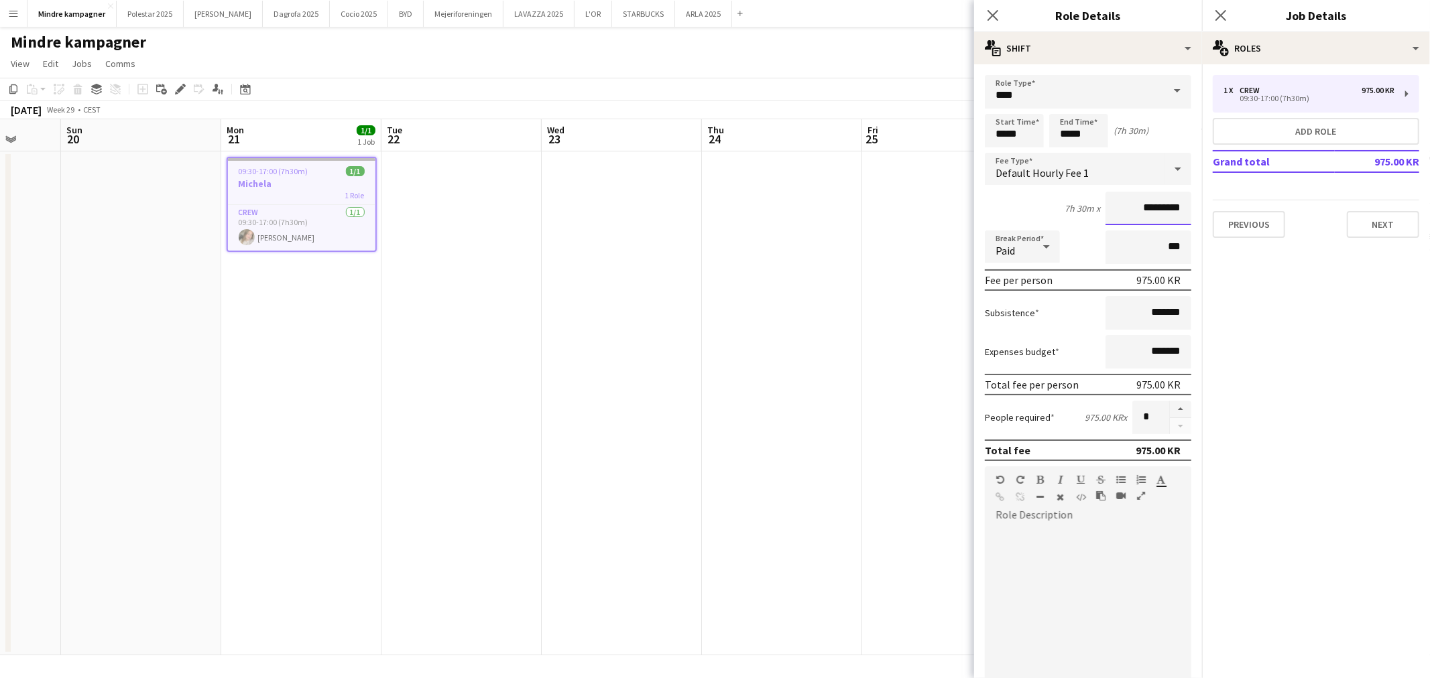
click at [1144, 201] on input "*********" at bounding box center [1148, 209] width 86 height 34
type input "****"
click at [922, 383] on app-date-cell at bounding box center [942, 403] width 160 height 504
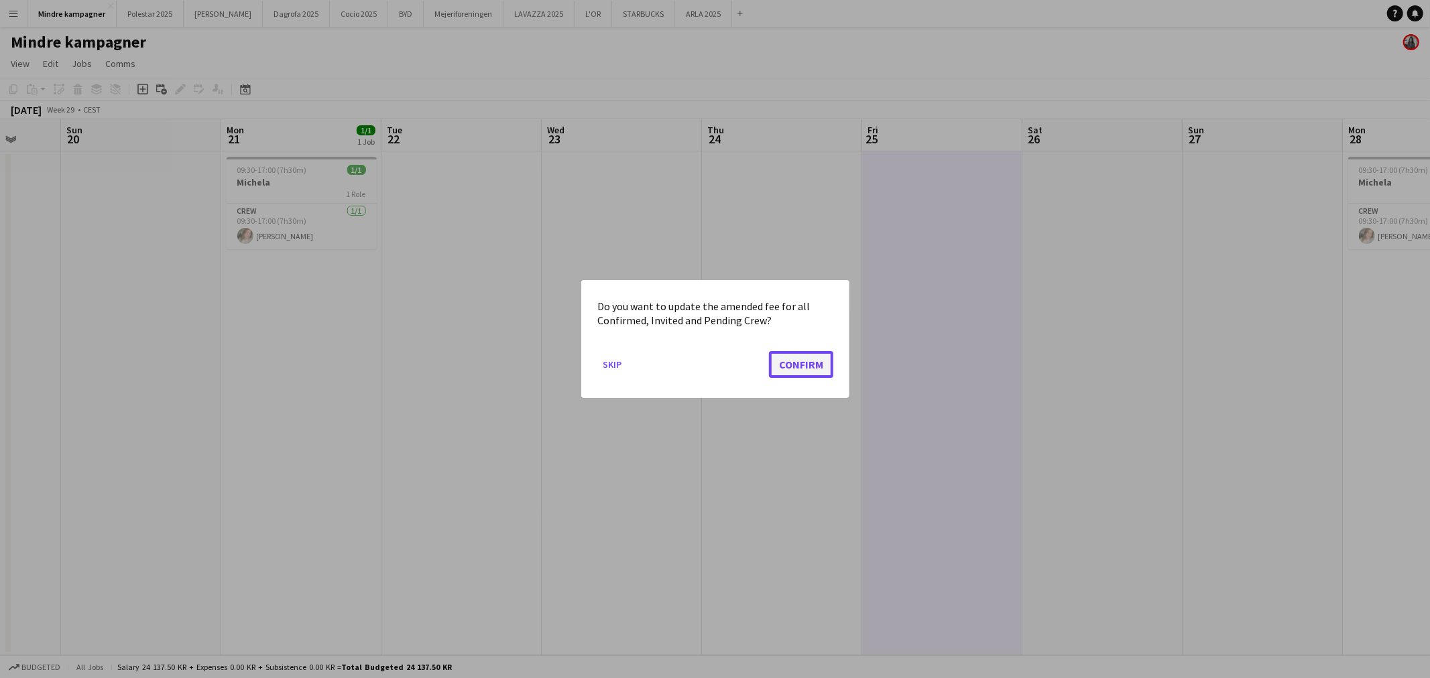
click at [807, 363] on button "Confirm" at bounding box center [801, 364] width 64 height 27
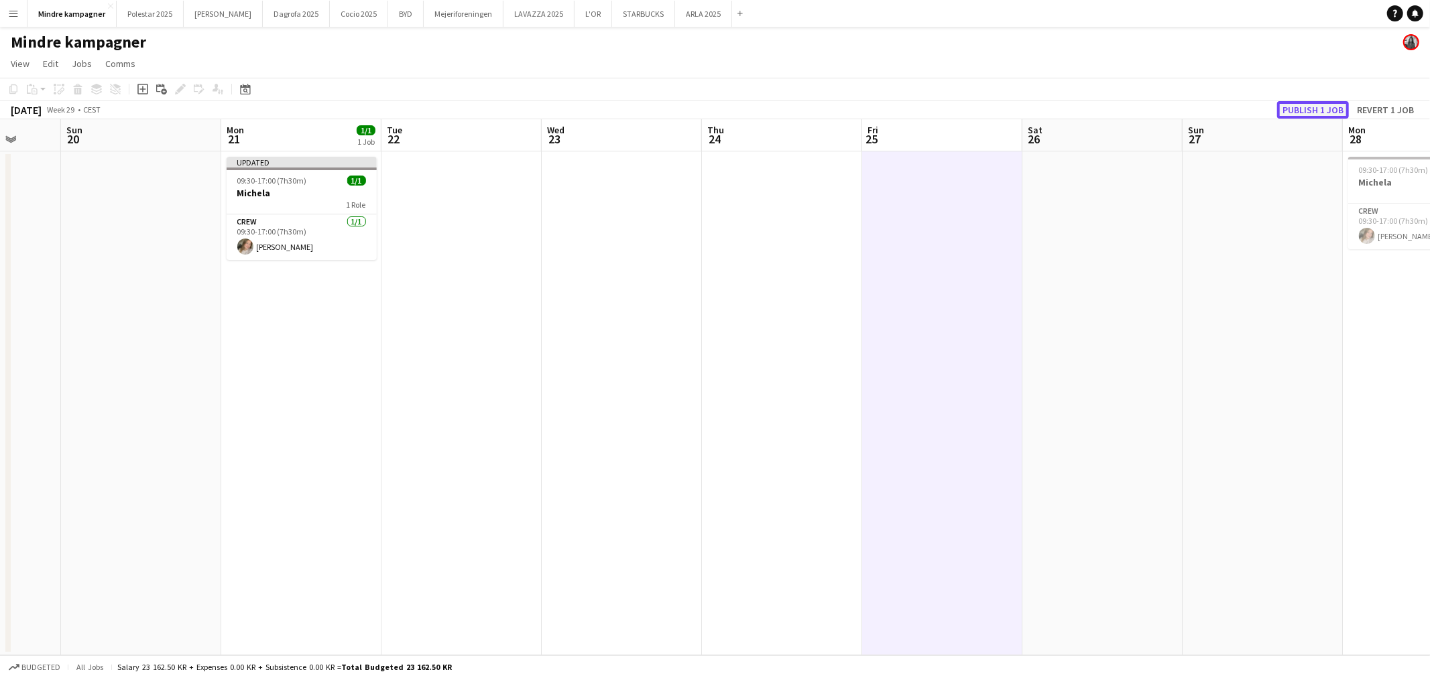
click at [1323, 108] on button "Publish 1 job" at bounding box center [1313, 109] width 72 height 17
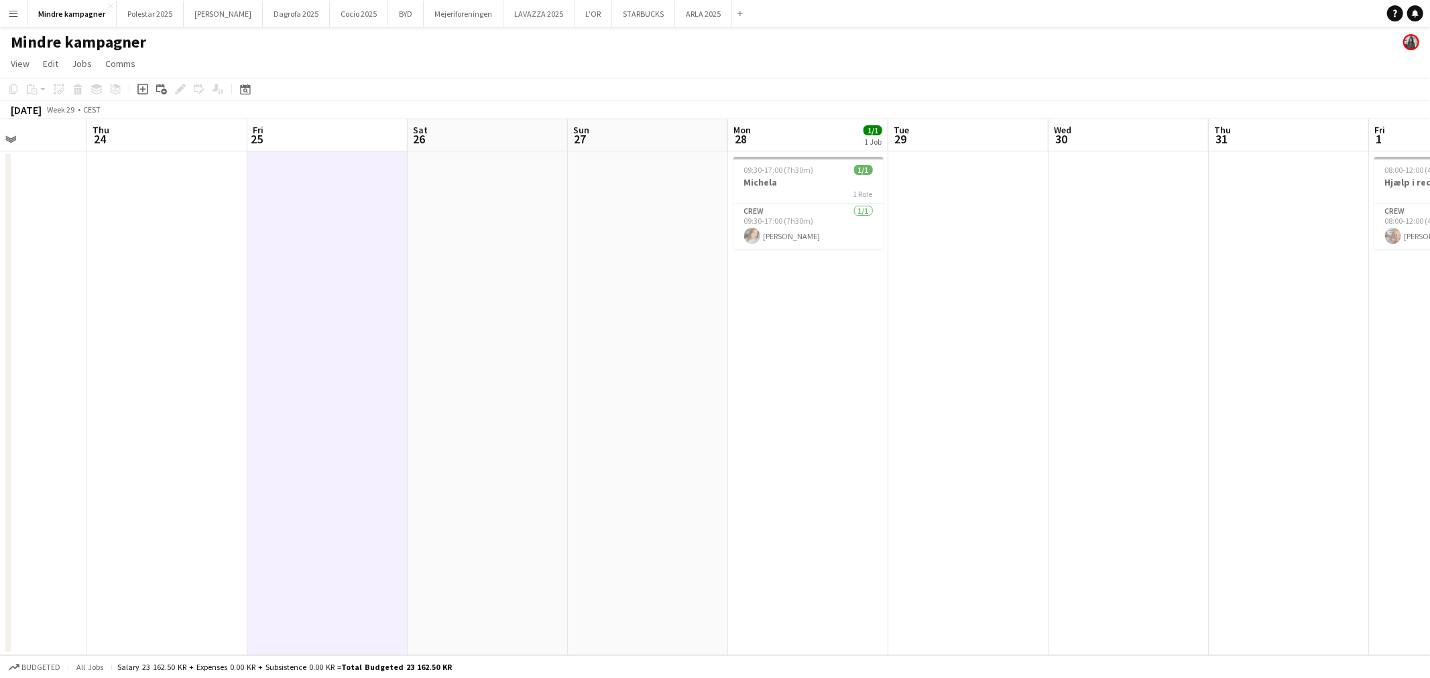
drag, startPoint x: 1214, startPoint y: 349, endPoint x: 890, endPoint y: 382, distance: 325.4
click at [725, 377] on app-calendar-viewport "Sun 20 Mon 21 1/1 1 Job Tue 22 Wed 23 Thu 24 Fri 25 Sat 26 Sun 27 Mon 28 1/1 1 …" at bounding box center [715, 387] width 1430 height 536
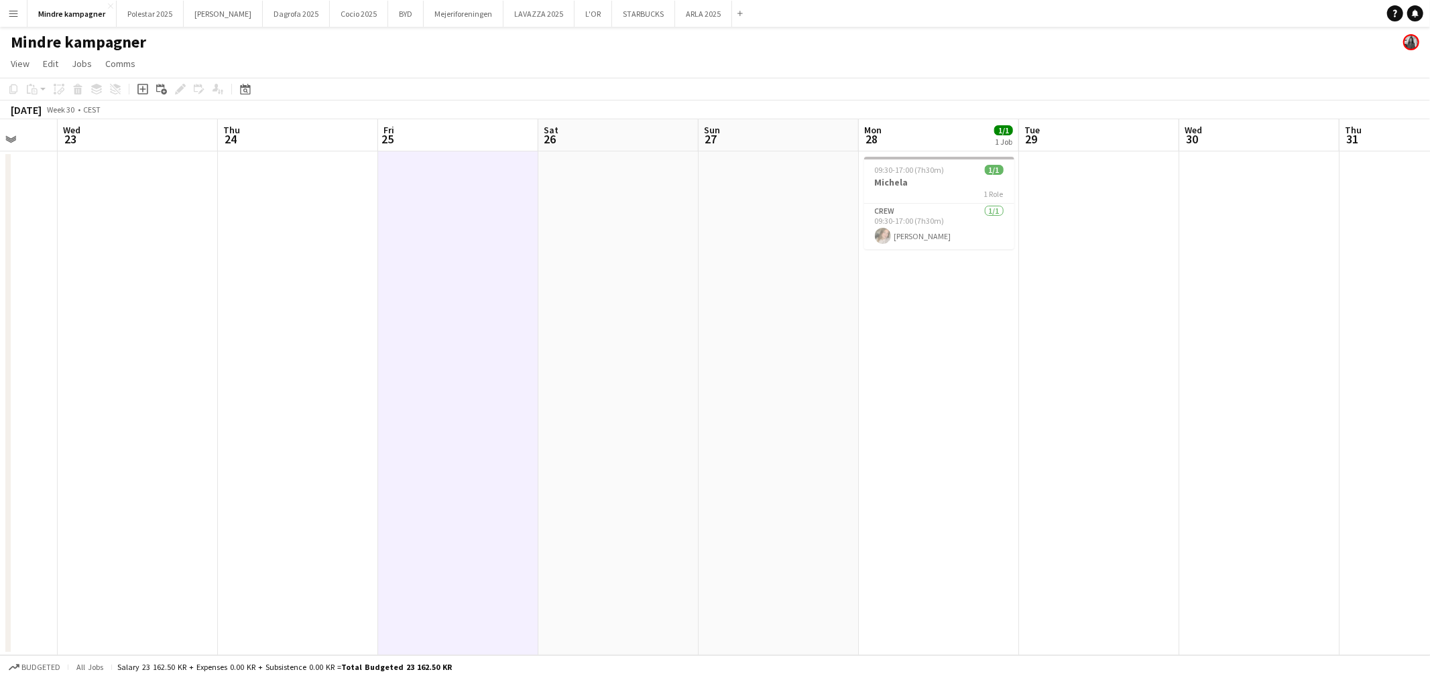
drag, startPoint x: 881, startPoint y: 384, endPoint x: 869, endPoint y: 385, distance: 12.1
click at [869, 385] on app-calendar-viewport "Sun 20 Mon 21 1/1 1 Job Tue 22 Wed 23 Thu 24 Fri 25 Sat 26 Sun 27 Mon 28 1/1 1 …" at bounding box center [715, 387] width 1430 height 536
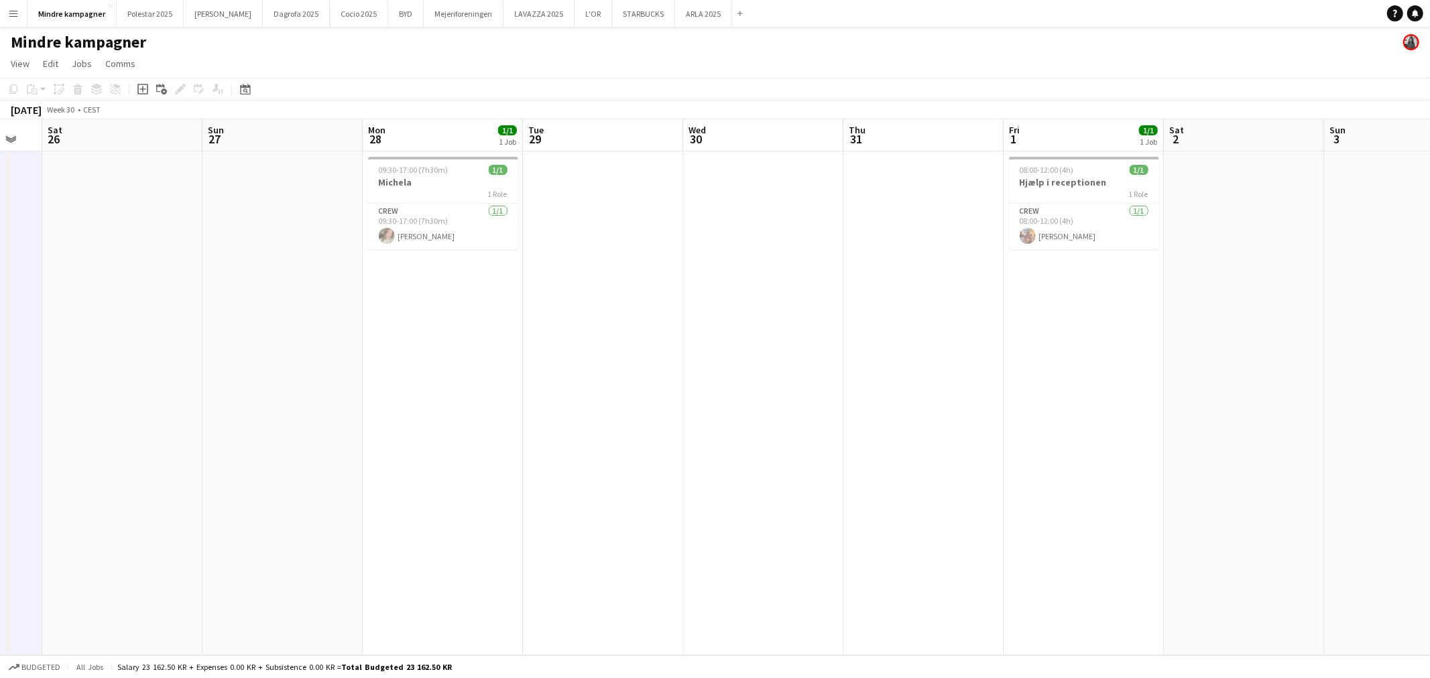
drag, startPoint x: 1086, startPoint y: 381, endPoint x: 535, endPoint y: 373, distance: 551.1
click at [537, 373] on app-calendar-viewport "Wed 23 Thu 24 Fri 25 Sat 26 Sun 27 Mon 28 1/1 1 Job Tue 29 Wed 30 Thu 31 Fri 1 …" at bounding box center [715, 387] width 1430 height 536
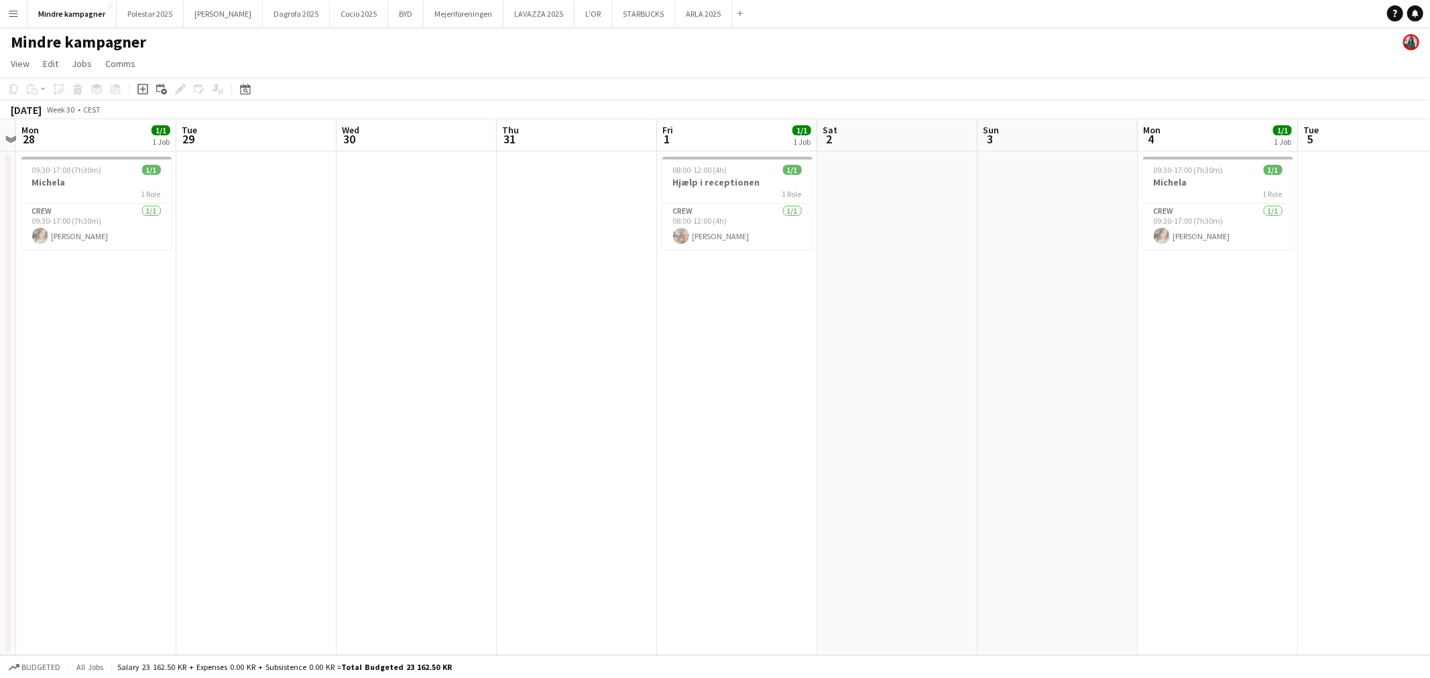
scroll to position [0, 471]
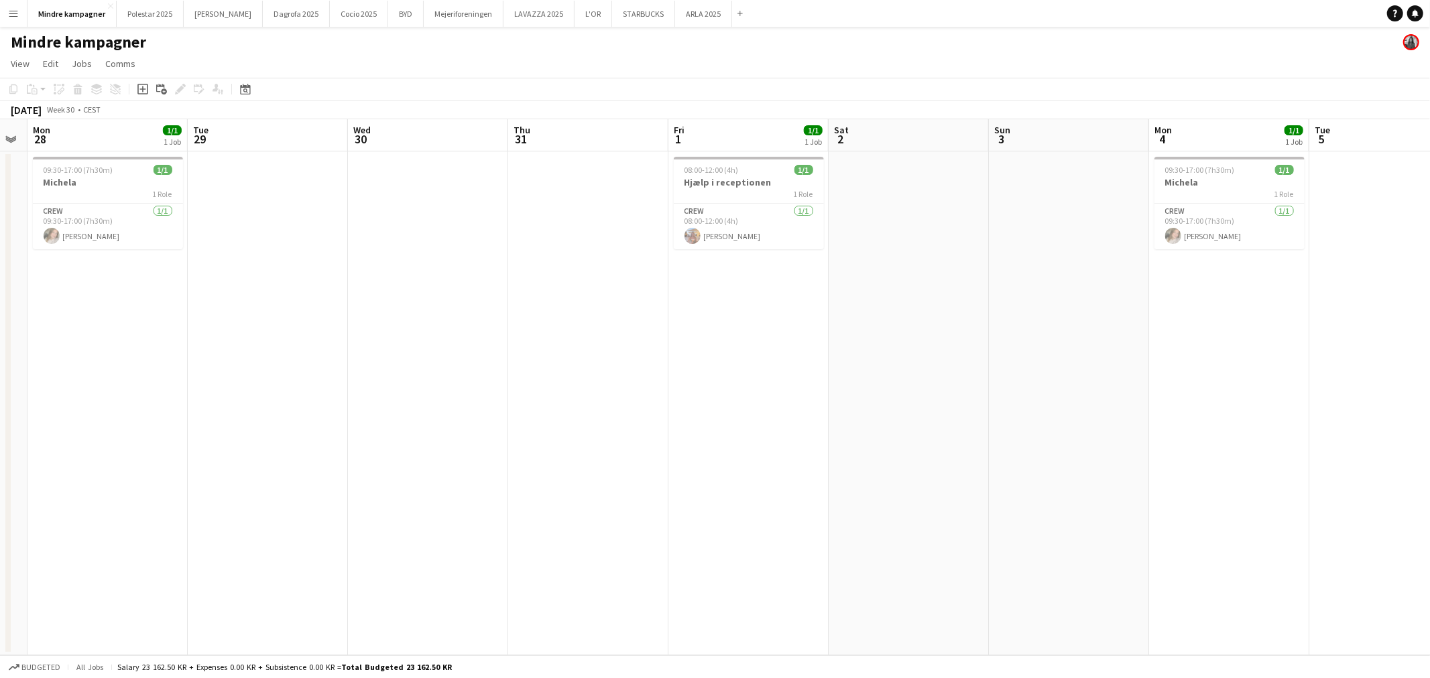
drag, startPoint x: 1086, startPoint y: 371, endPoint x: 843, endPoint y: 383, distance: 243.6
click at [842, 379] on app-calendar-viewport "Fri 25 Sat 26 Sun 27 Mon 28 1/1 1 Job Tue 29 Wed 30 Thu 31 Fri 1 1/1 1 Job Sat …" at bounding box center [715, 387] width 1430 height 536
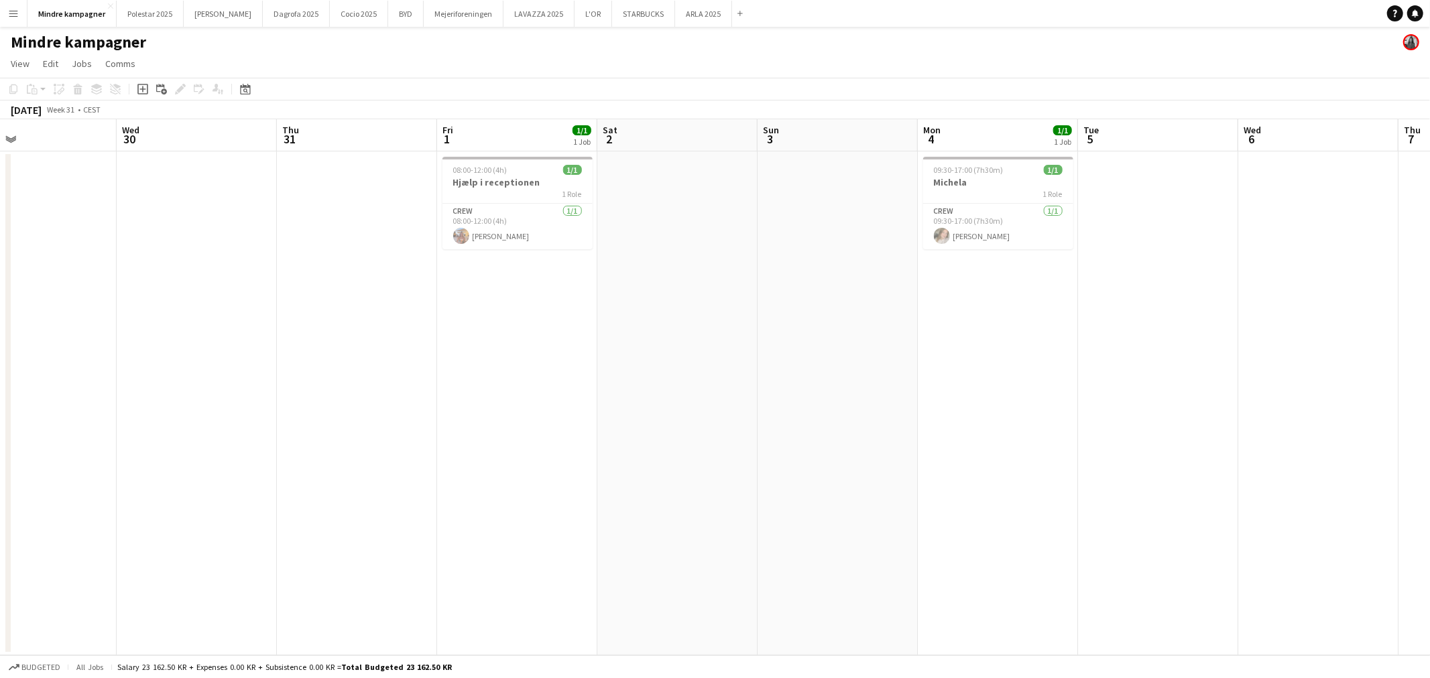
drag, startPoint x: 893, startPoint y: 378, endPoint x: 347, endPoint y: 365, distance: 545.8
click at [347, 365] on app-calendar-viewport "Sat 26 Sun 27 Mon 28 1/1 1 Job Tue 29 Wed 30 Thu 31 Fri 1 1/1 1 Job Sat 2 Sun 3…" at bounding box center [715, 387] width 1430 height 536
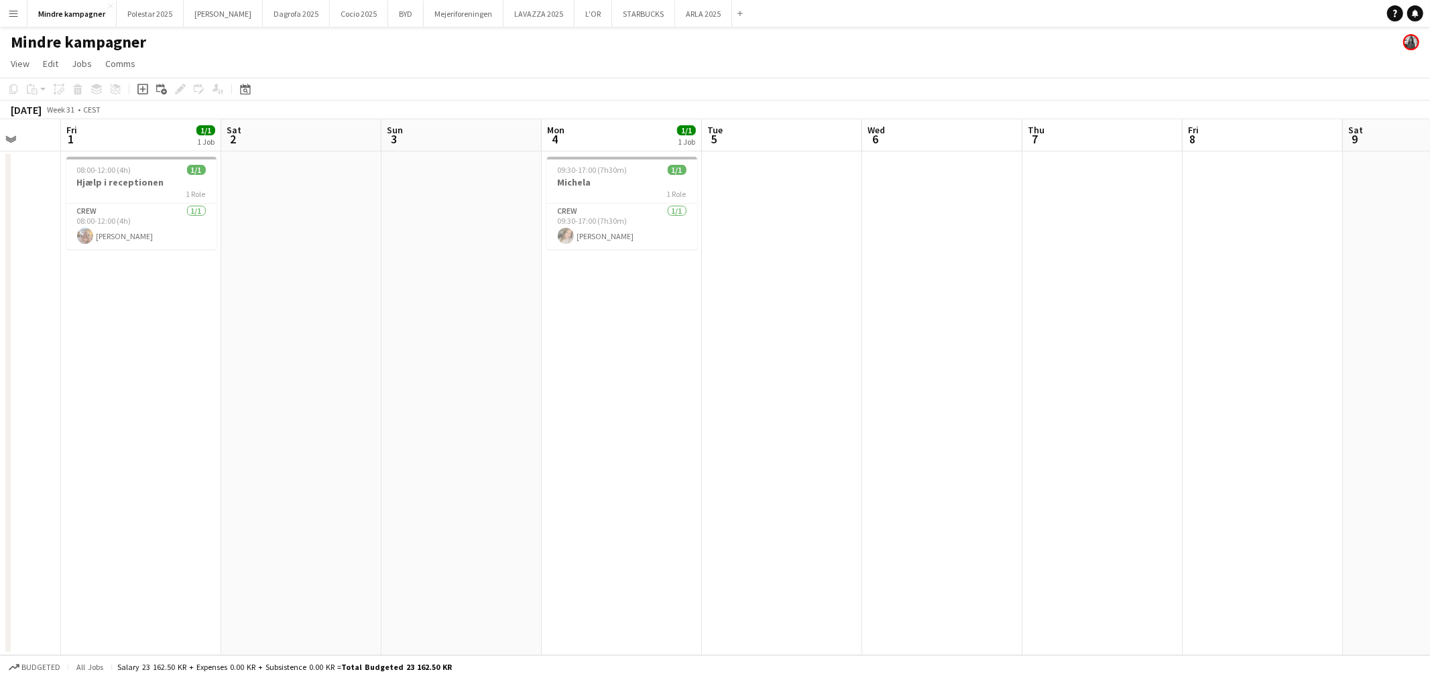
drag, startPoint x: 849, startPoint y: 378, endPoint x: 498, endPoint y: 375, distance: 350.6
click at [501, 375] on app-calendar-viewport "Tue 29 Wed 30 Thu 31 Fri 1 1/1 1 Job Sat 2 Sun 3 Mon 4 1/1 1 Job Tue 5 Wed 6 Th…" at bounding box center [715, 387] width 1430 height 536
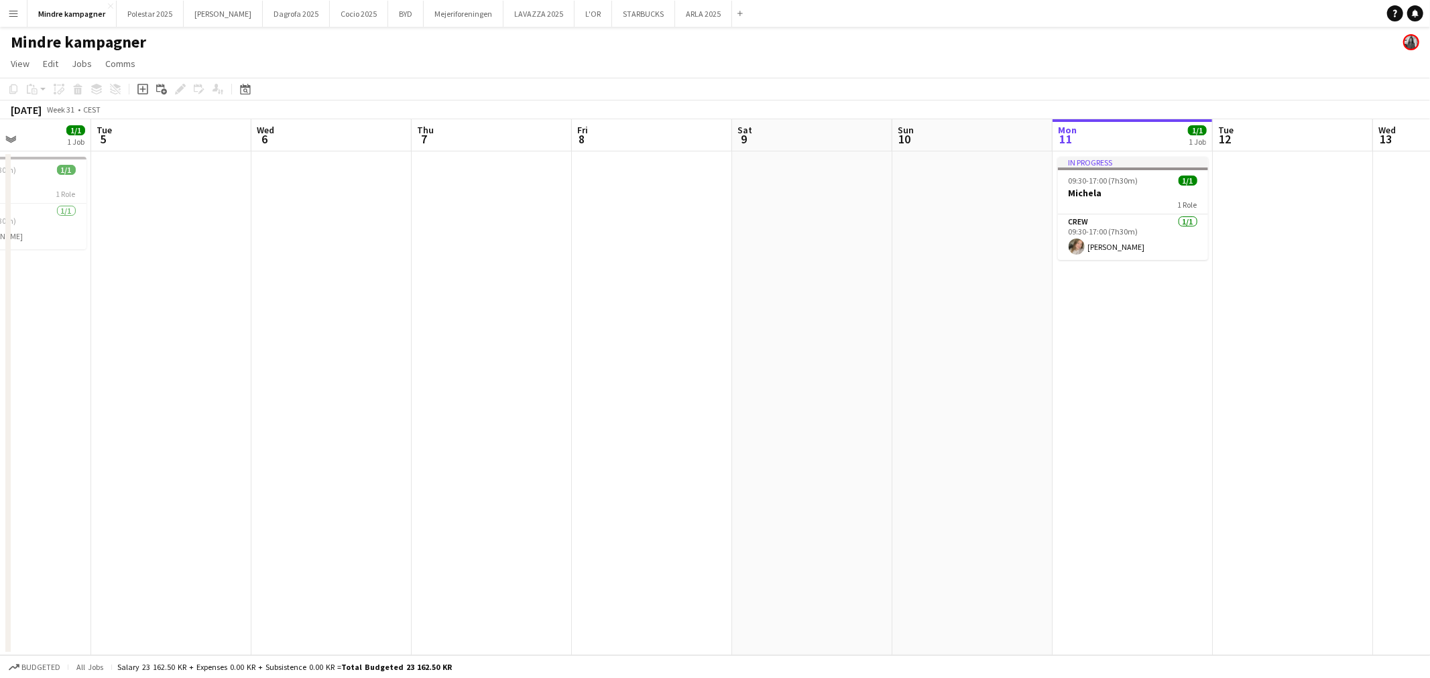
scroll to position [0, 432]
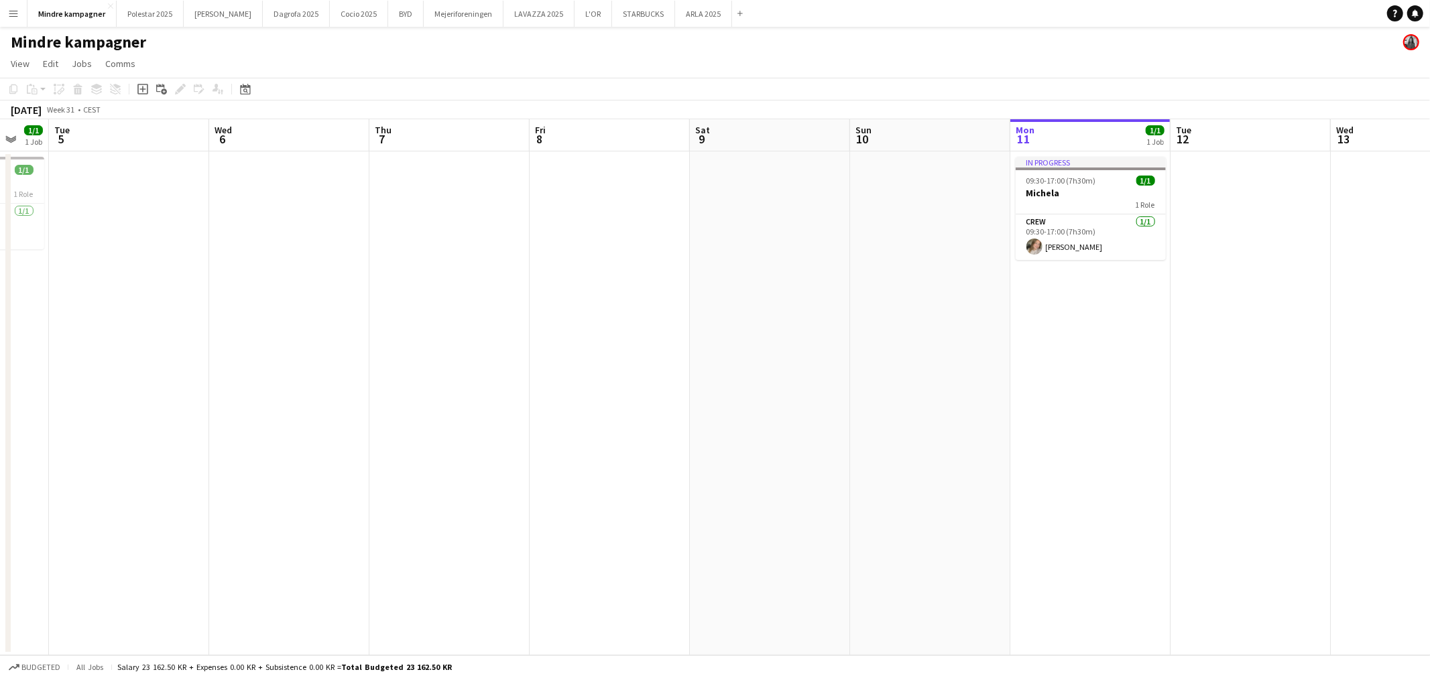
drag, startPoint x: 581, startPoint y: 375, endPoint x: 400, endPoint y: 375, distance: 181.0
click at [400, 375] on app-calendar-viewport "Sat 2 Sun 3 Mon 4 1/1 1 Job Tue 5 Wed 6 Thu 7 Fri 8 Sat 9 Sun 10 Mon 11 1/1 1 J…" at bounding box center [715, 387] width 1430 height 536
click at [1086, 341] on app-date-cell "In progress 09:30-17:00 (7h30m) 1/1 Michela 1 Role Crew 1/1 09:30-17:00 (7h30m)…" at bounding box center [1090, 403] width 160 height 504
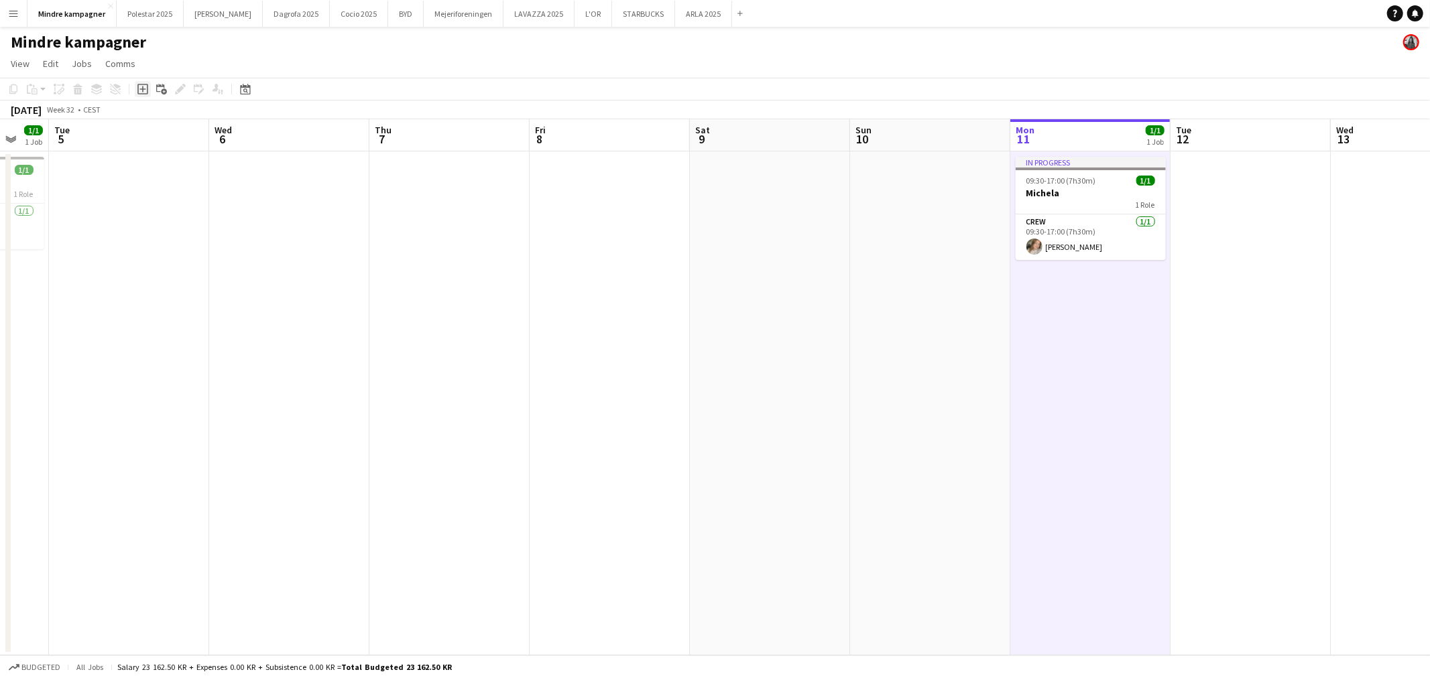
click at [142, 90] on icon at bounding box center [142, 89] width 6 height 6
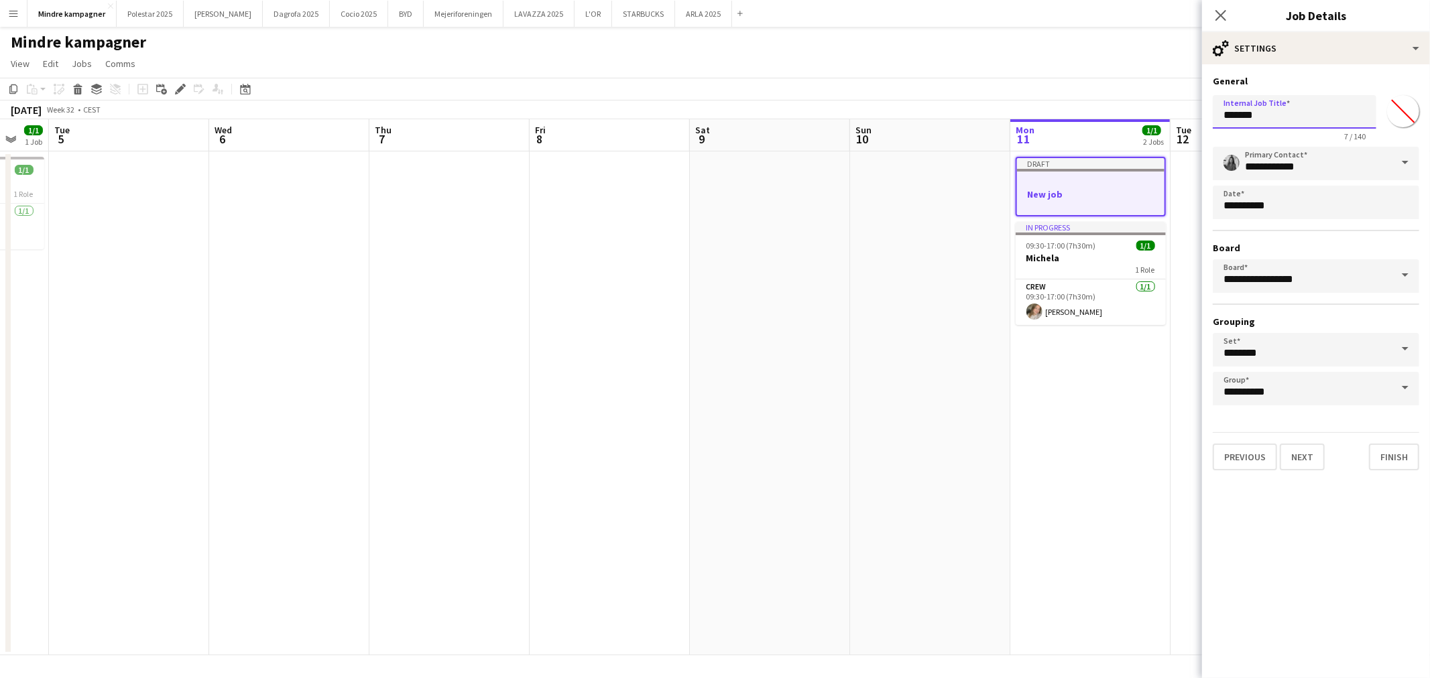
click at [1282, 115] on input "*******" at bounding box center [1295, 112] width 164 height 34
type input "**********"
click at [1299, 444] on button "Next" at bounding box center [1302, 457] width 45 height 27
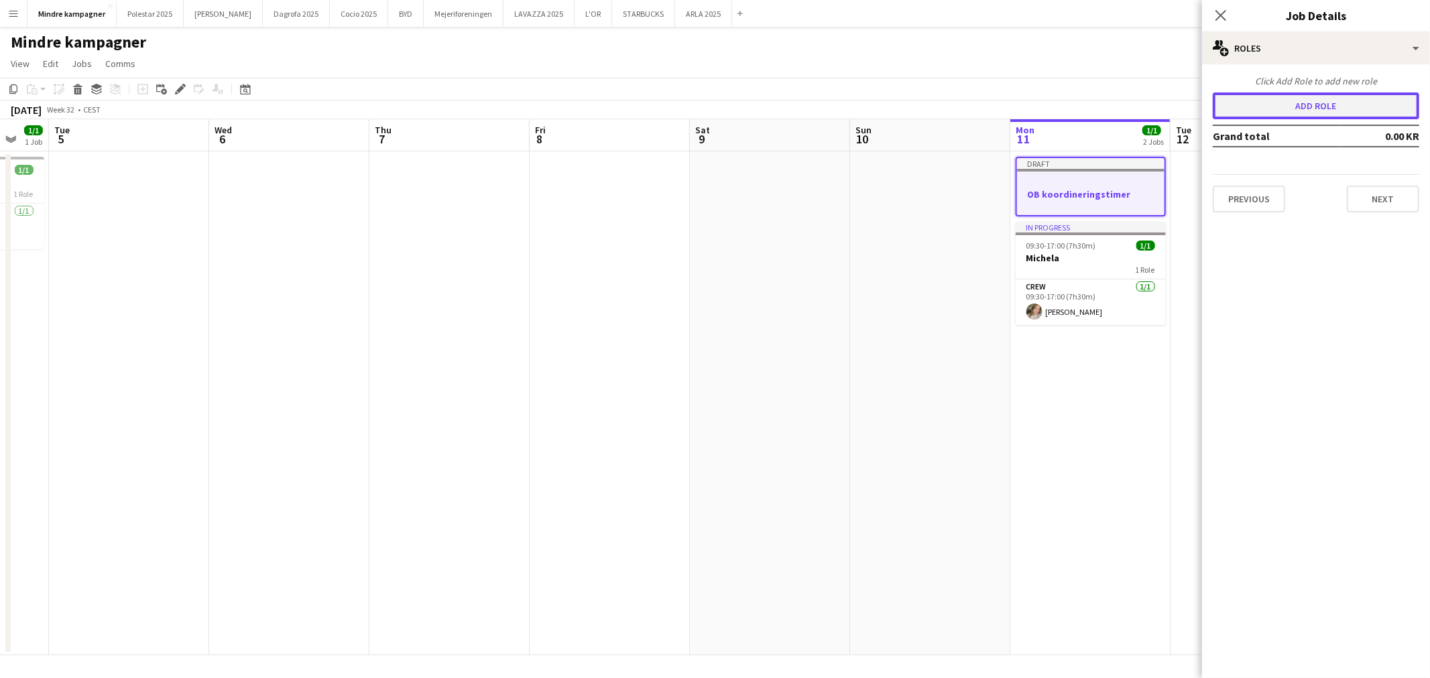
click at [1326, 110] on button "Add role" at bounding box center [1316, 106] width 206 height 27
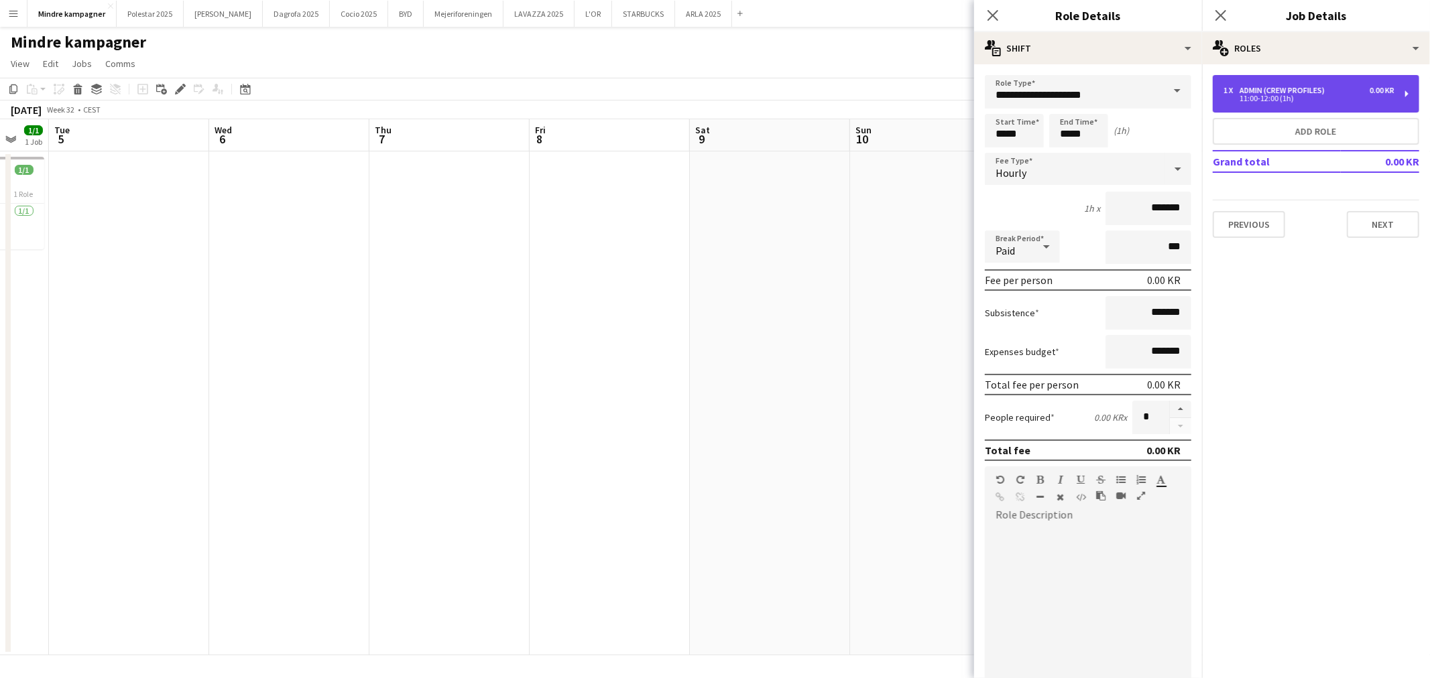
click at [1311, 99] on div "11:00-12:00 (1h)" at bounding box center [1308, 98] width 171 height 7
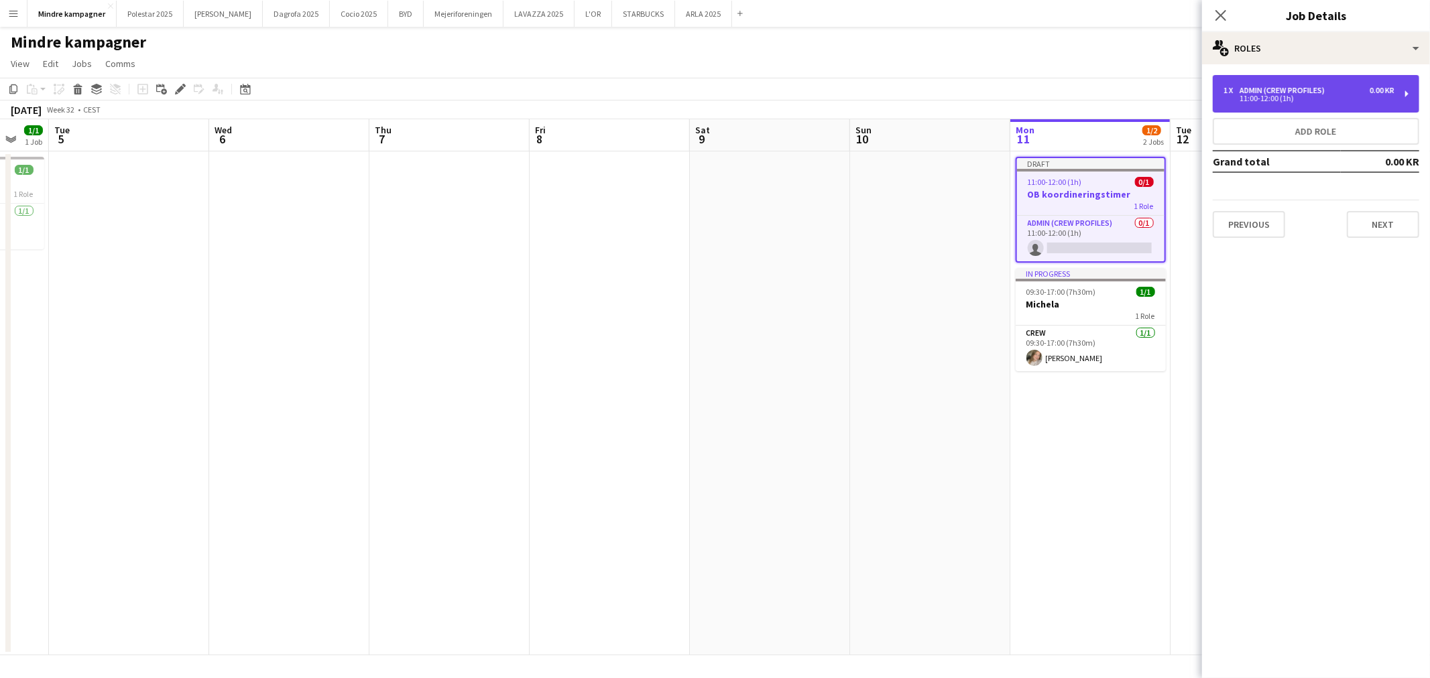
click at [1278, 90] on div "Admin (crew profiles)" at bounding box center [1284, 90] width 90 height 9
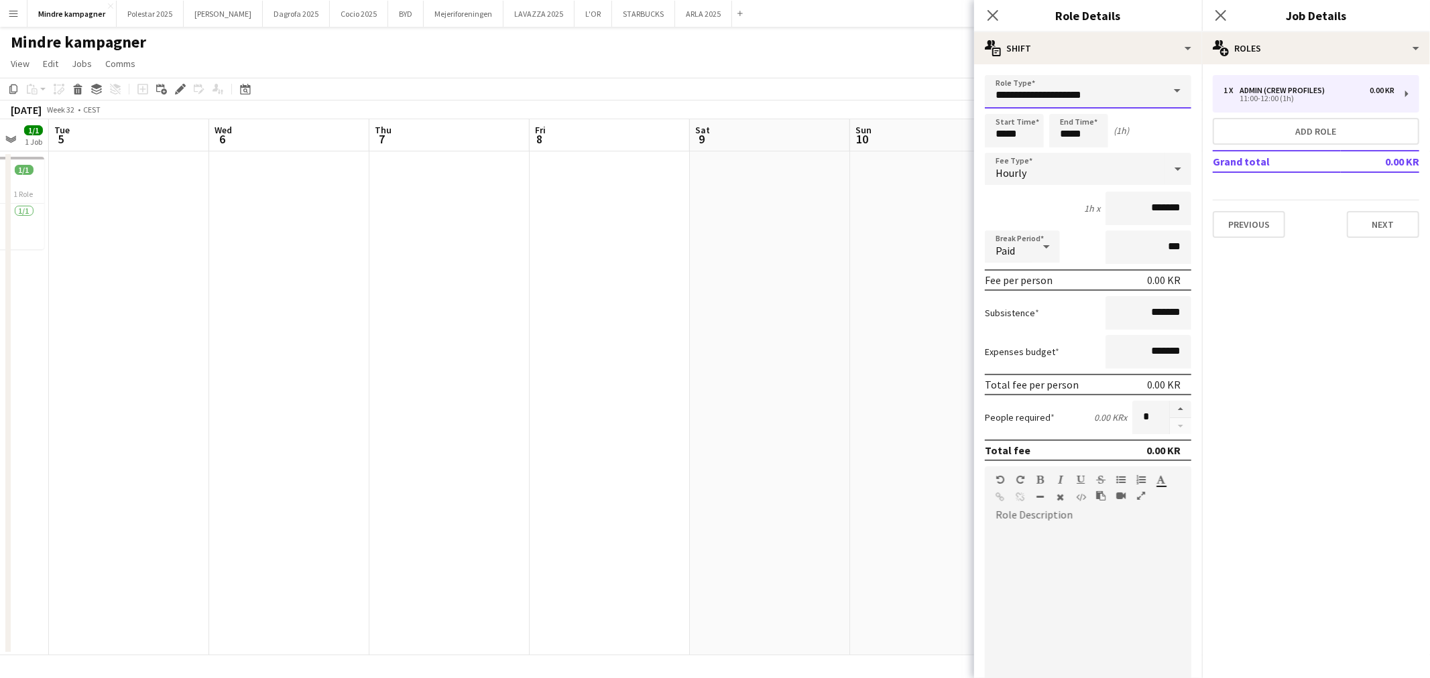
click at [1101, 94] on input "**********" at bounding box center [1088, 92] width 206 height 34
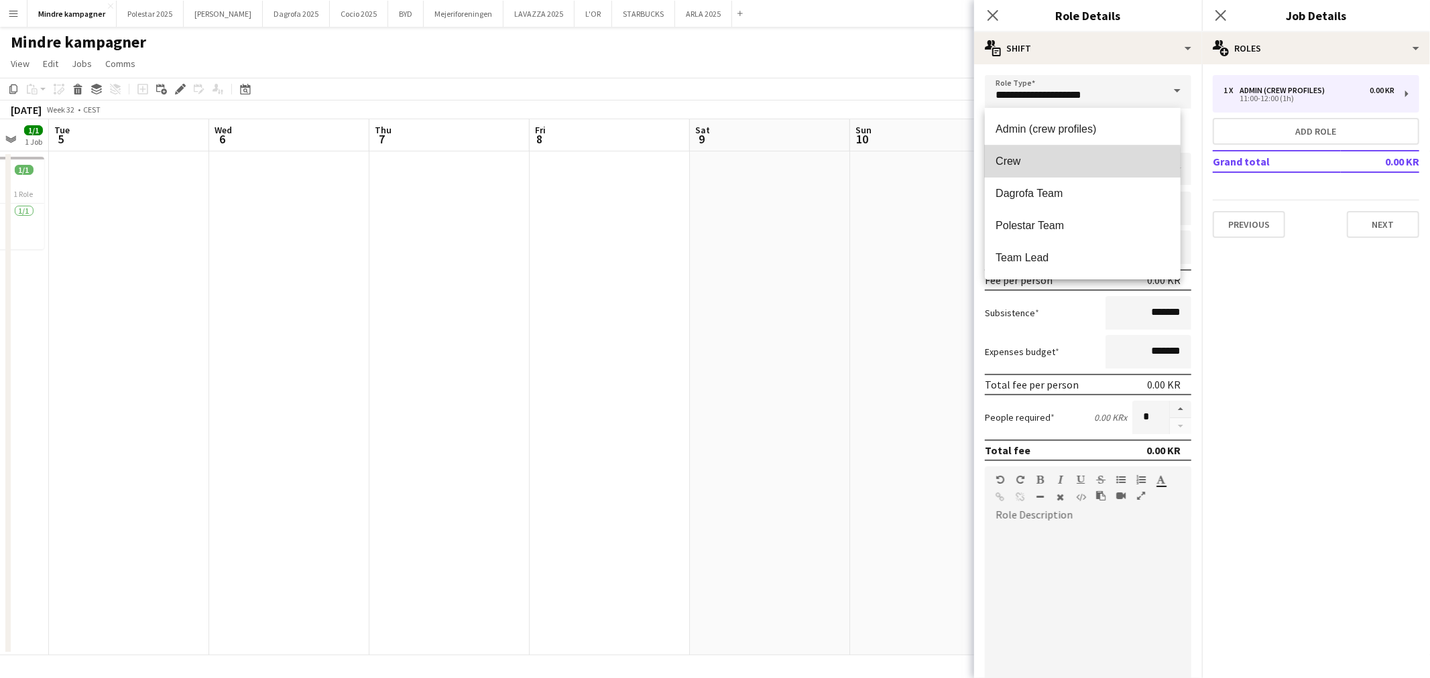
click at [1018, 162] on span "Crew" at bounding box center [1082, 161] width 174 height 13
type input "****"
type input "*********"
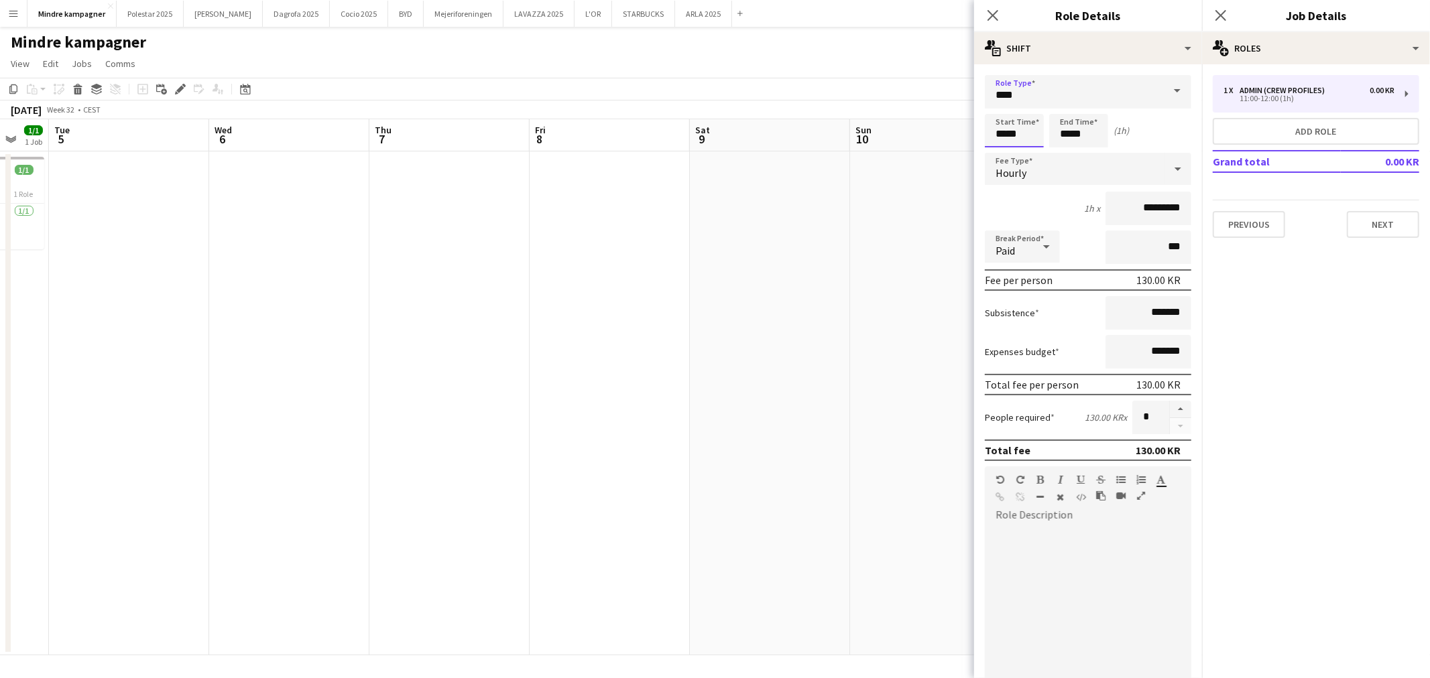
click at [1003, 135] on input "*****" at bounding box center [1014, 131] width 59 height 34
type input "*****"
click at [1066, 129] on input "*****" at bounding box center [1078, 131] width 59 height 34
type input "*****"
click at [1300, 98] on div "11:00-12:00 (1h)" at bounding box center [1308, 98] width 171 height 7
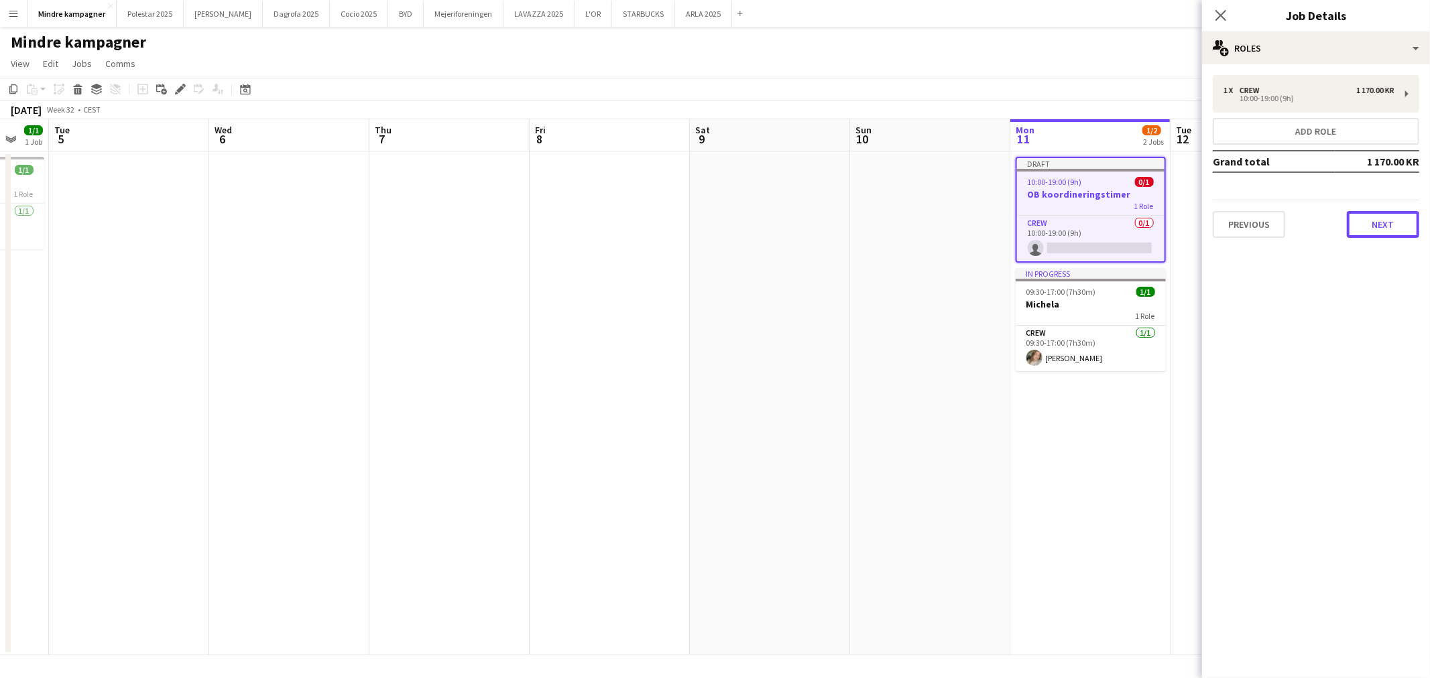
drag, startPoint x: 1384, startPoint y: 210, endPoint x: 1382, endPoint y: 217, distance: 6.8
click at [1383, 211] on button "Next" at bounding box center [1383, 224] width 72 height 27
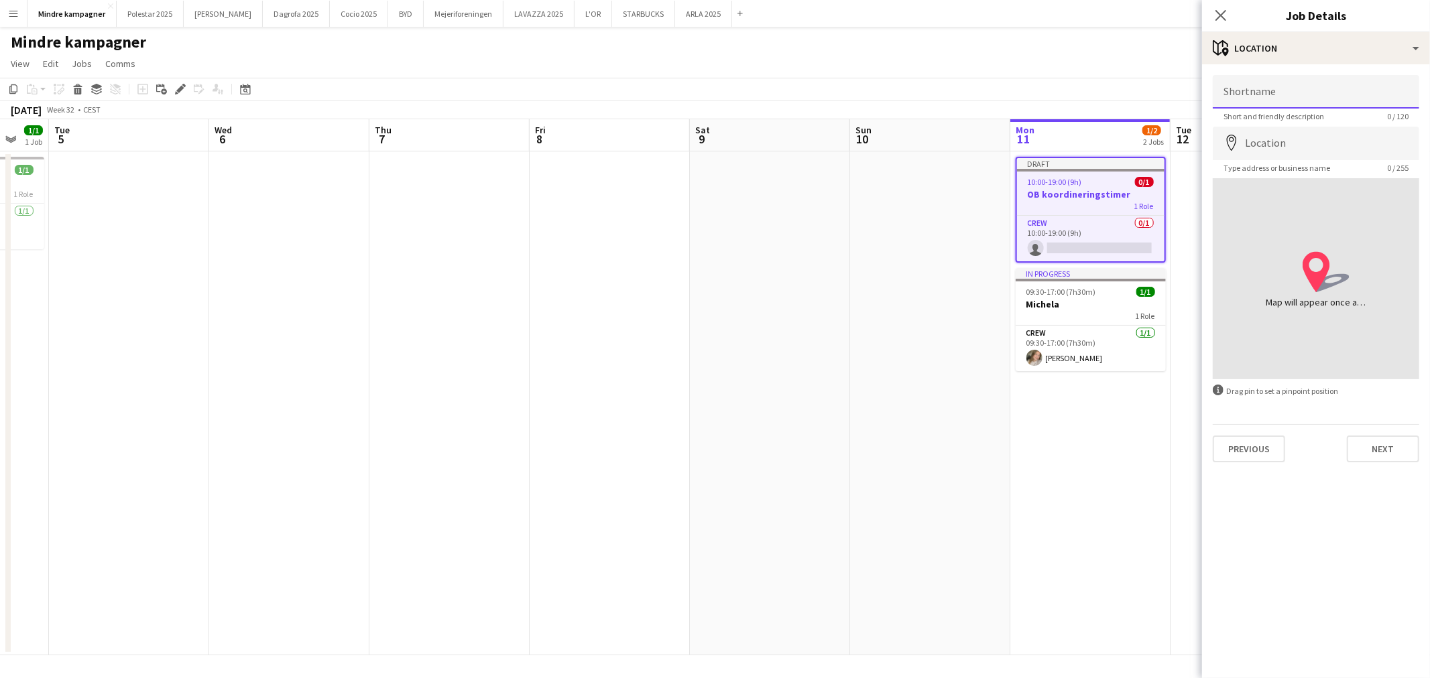
click at [1294, 84] on input "Shortname" at bounding box center [1316, 92] width 206 height 34
click at [1375, 447] on button "Next" at bounding box center [1383, 449] width 72 height 27
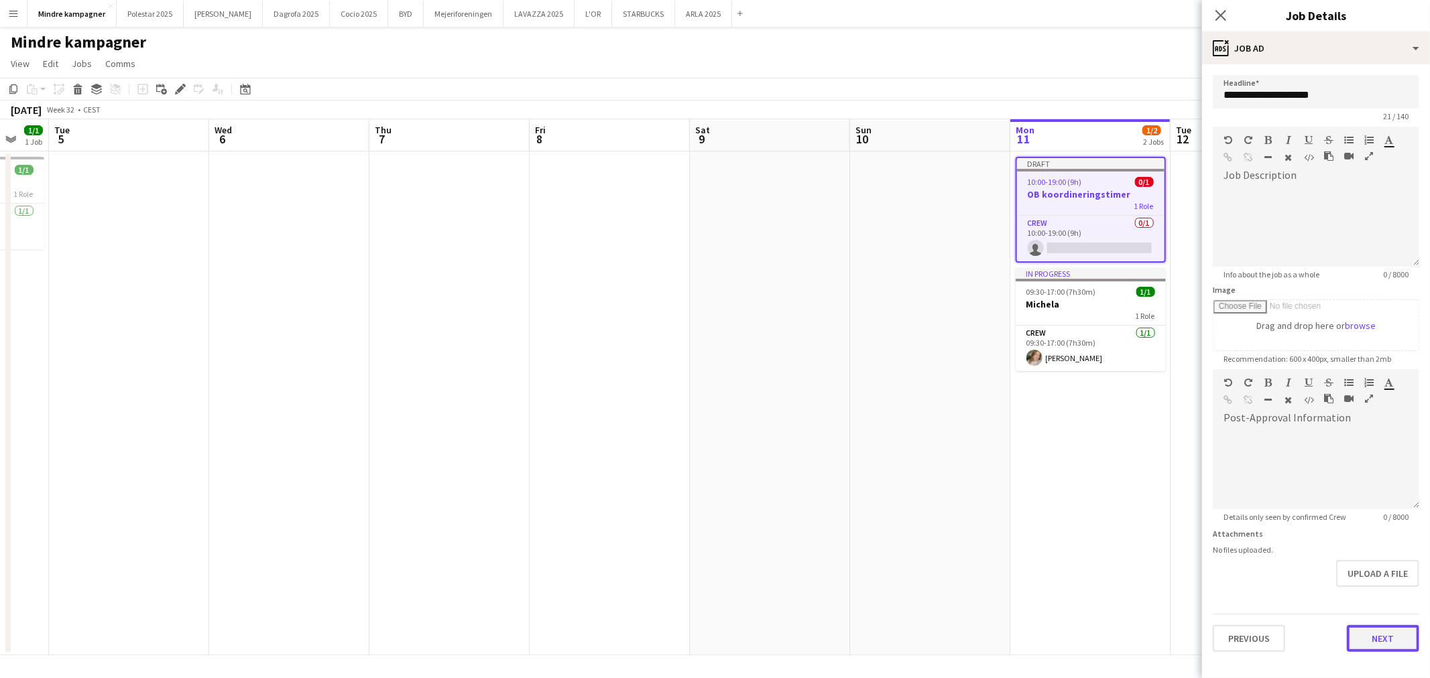
click at [1386, 639] on button "Next" at bounding box center [1383, 638] width 72 height 27
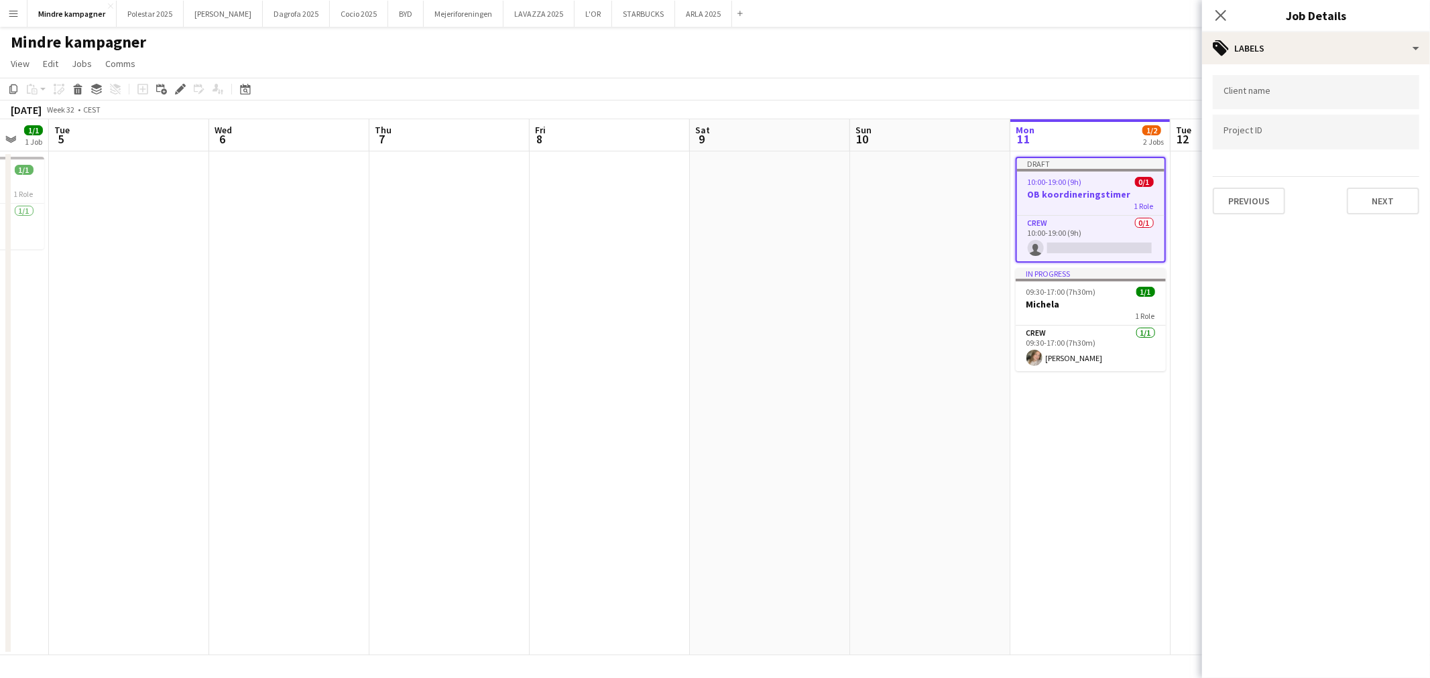
click at [1243, 85] on div at bounding box center [1316, 92] width 206 height 34
click at [1263, 133] on input "Type to search project ID labels..." at bounding box center [1315, 132] width 185 height 12
paste input "********"
type input "********"
click at [1264, 86] on div at bounding box center [1316, 339] width 228 height 678
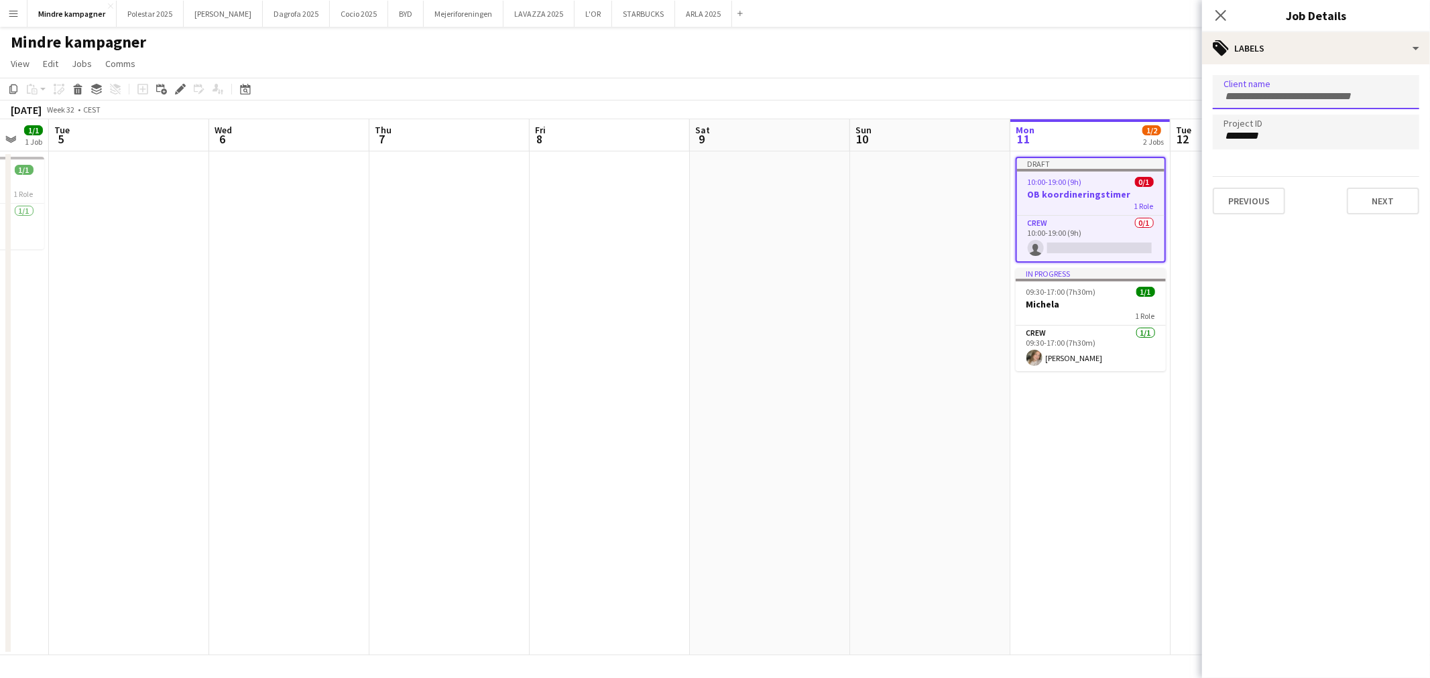
click at [1264, 86] on div at bounding box center [1316, 92] width 206 height 34
type input "**"
click at [862, 432] on app-date-cell at bounding box center [930, 403] width 160 height 504
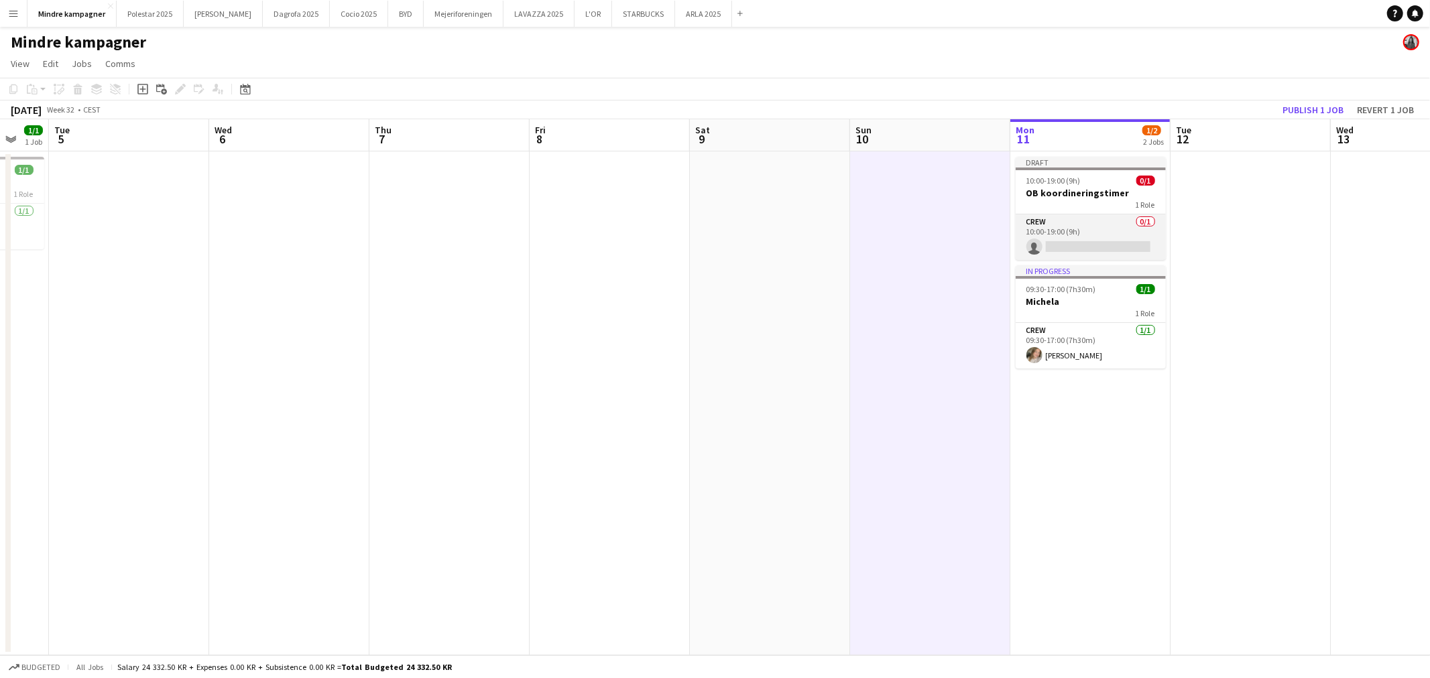
click at [1091, 251] on app-card-role "Crew 0/1 10:00-19:00 (9h) single-neutral-actions" at bounding box center [1091, 238] width 150 height 46
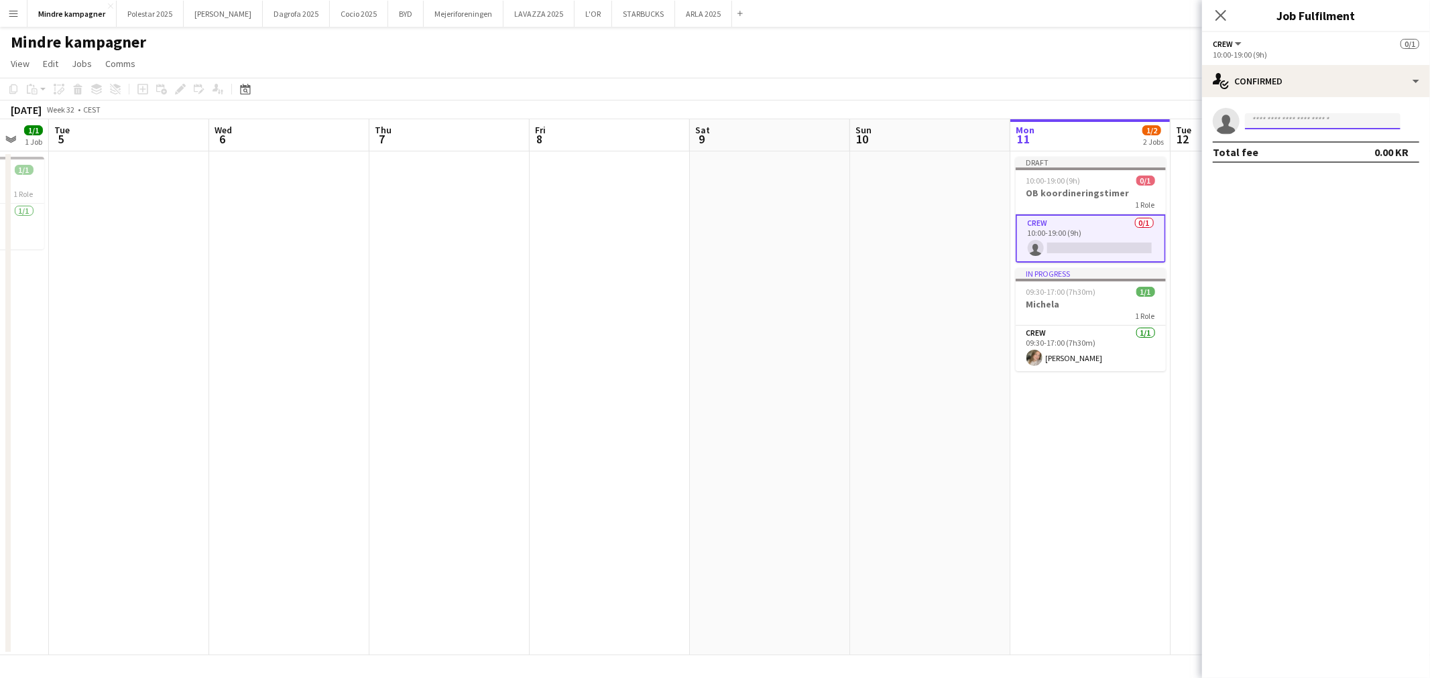
click at [1301, 123] on input at bounding box center [1323, 121] width 156 height 16
type input "*******"
click at [1272, 283] on mat-expansion-panel "check Confirmed single-neutral-actions ******* Total fee 0.00 KR" at bounding box center [1316, 387] width 228 height 581
click at [1069, 188] on h3 "OB koordineringstimer" at bounding box center [1091, 193] width 150 height 12
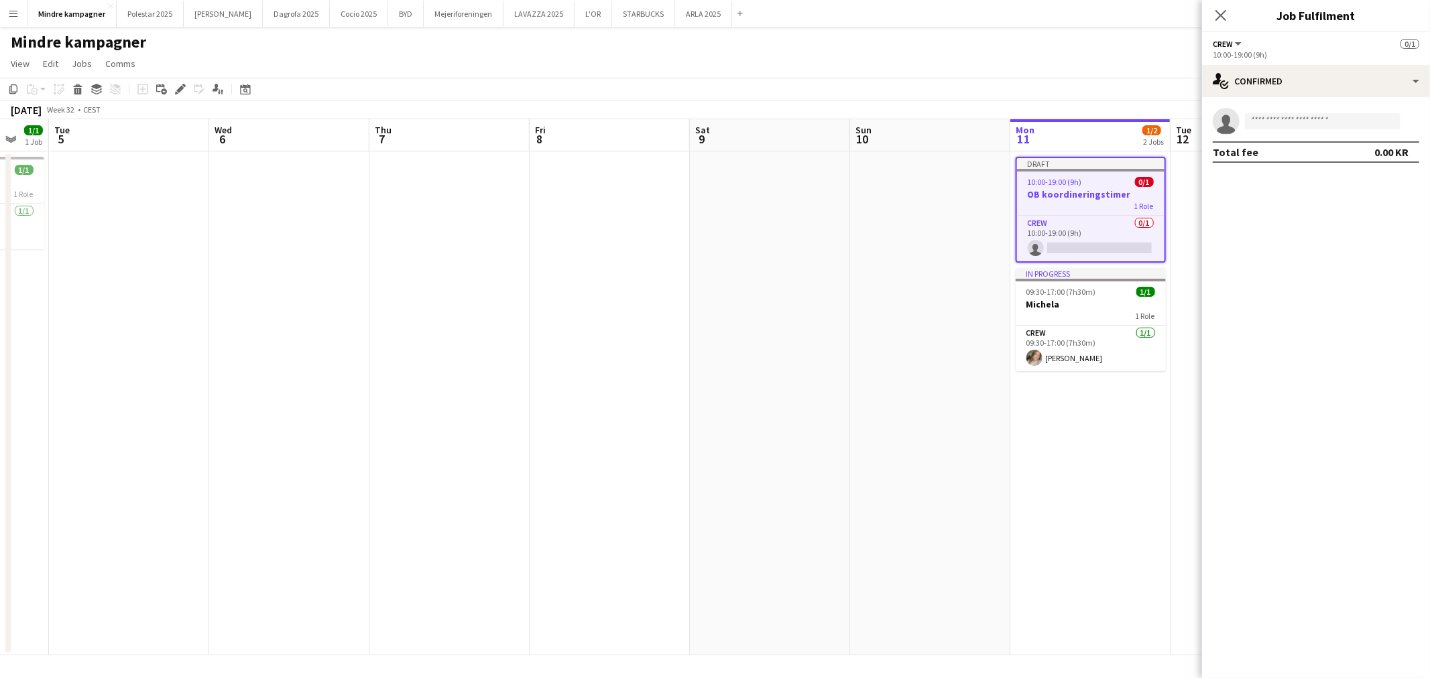
click at [1086, 145] on app-board-header-date "Mon 11 1/2 2 Jobs" at bounding box center [1090, 135] width 160 height 32
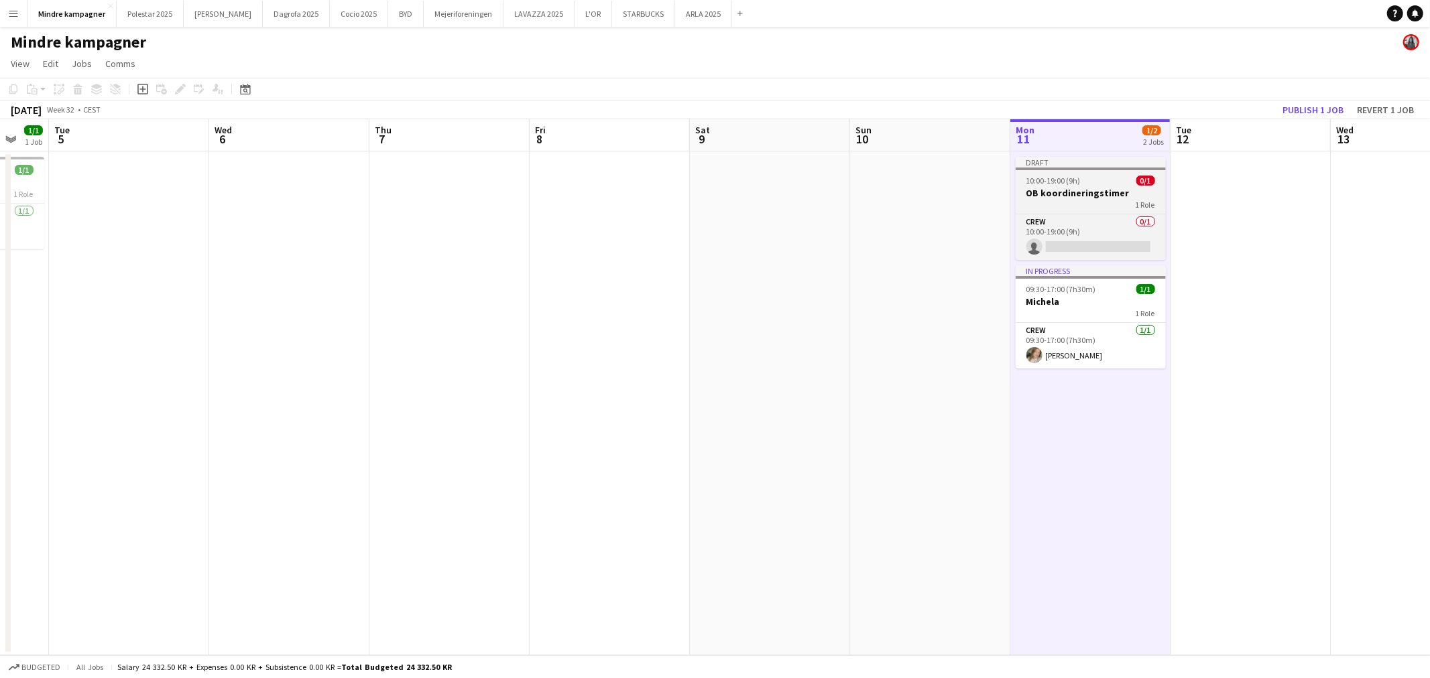
click at [1085, 189] on h3 "OB koordineringstimer" at bounding box center [1091, 193] width 150 height 12
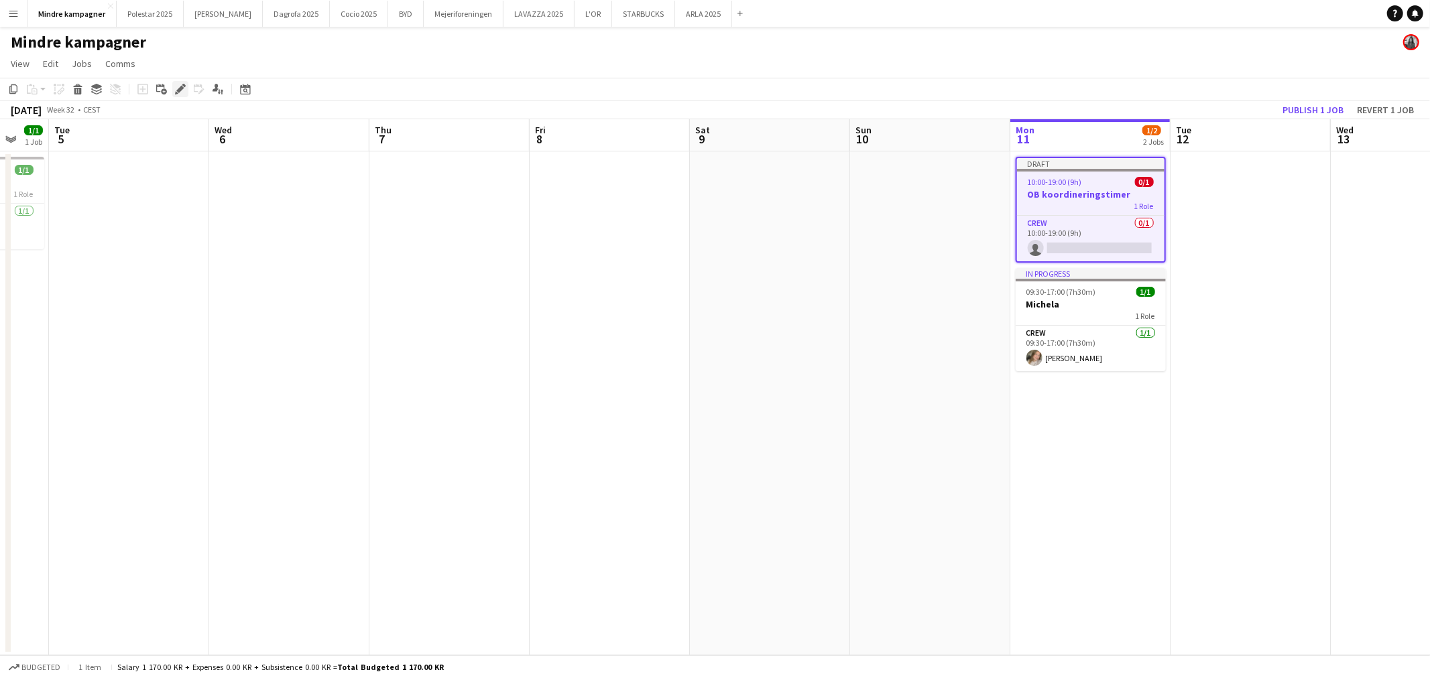
click at [183, 95] on div "Edit" at bounding box center [180, 89] width 16 height 16
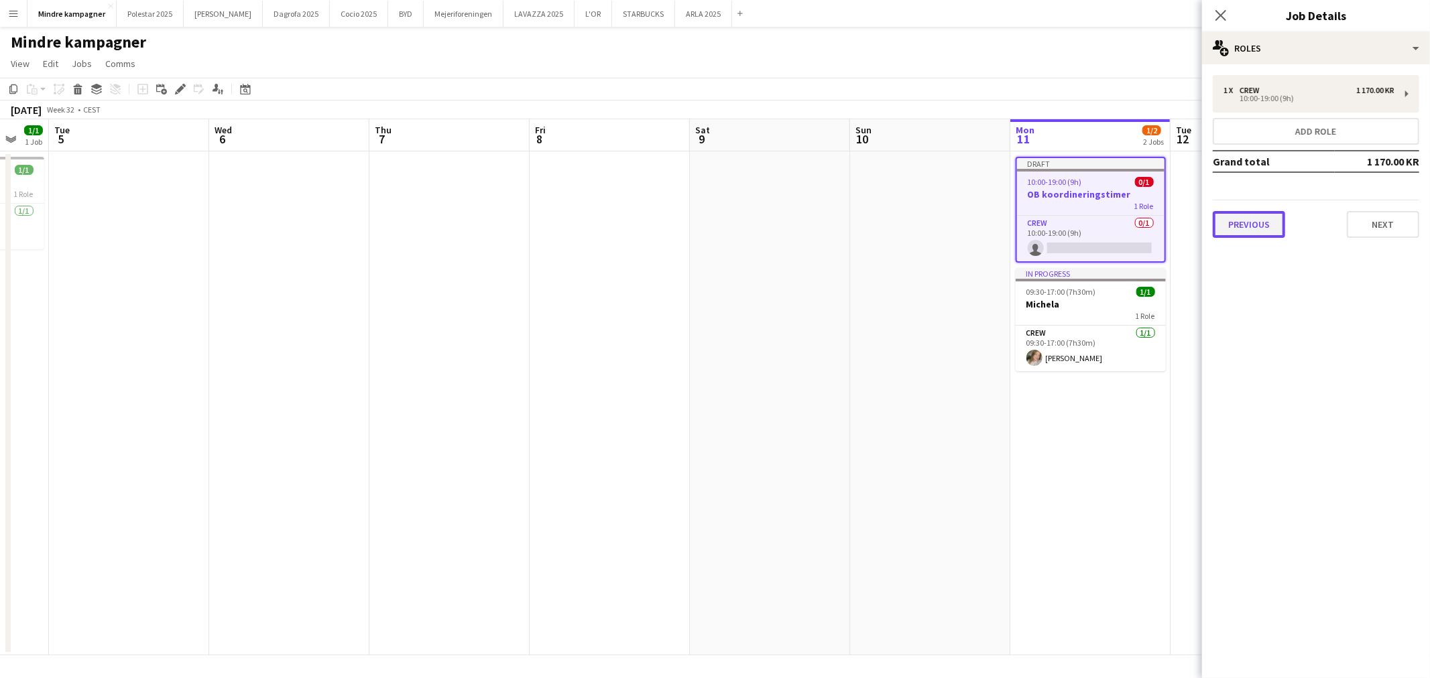
click at [1250, 220] on button "Previous" at bounding box center [1249, 224] width 72 height 27
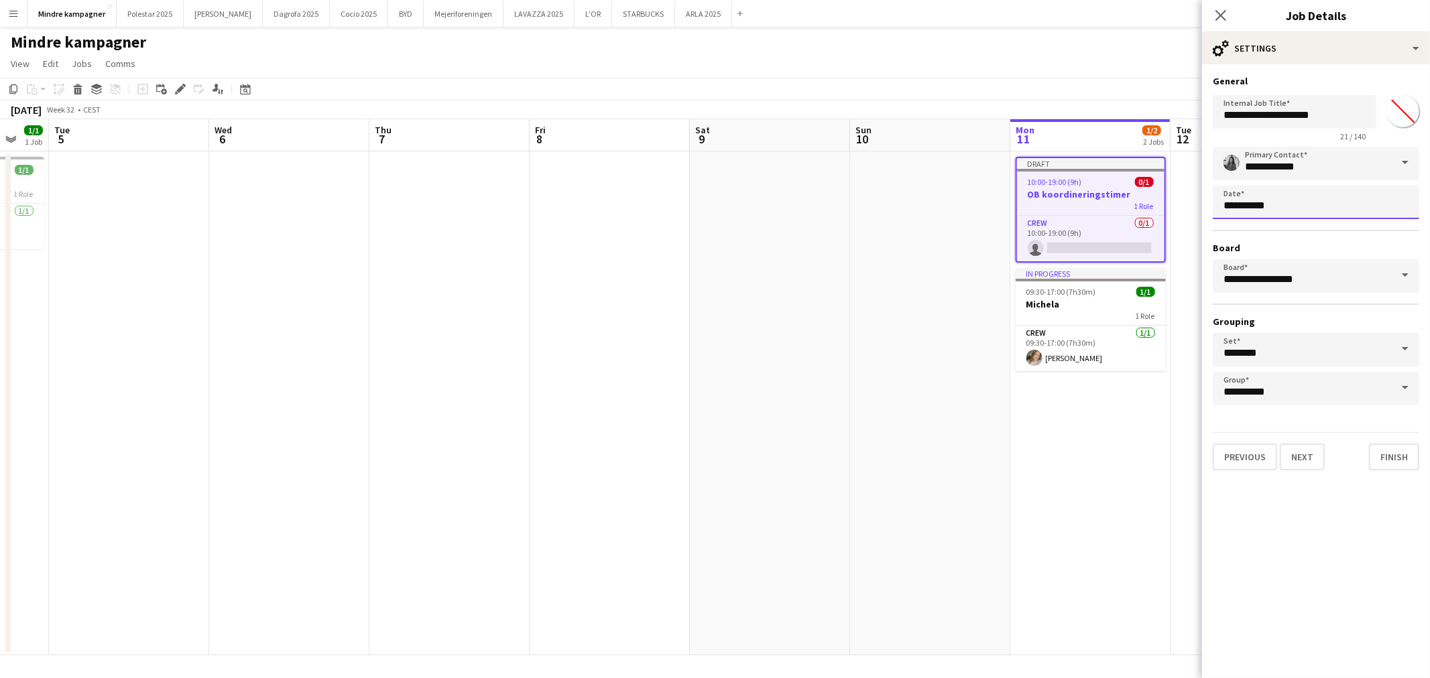
click at [1248, 201] on body "Menu Boards Boards Boards All jobs Status Workforce Workforce My Workforce Recr…" at bounding box center [715, 339] width 1430 height 678
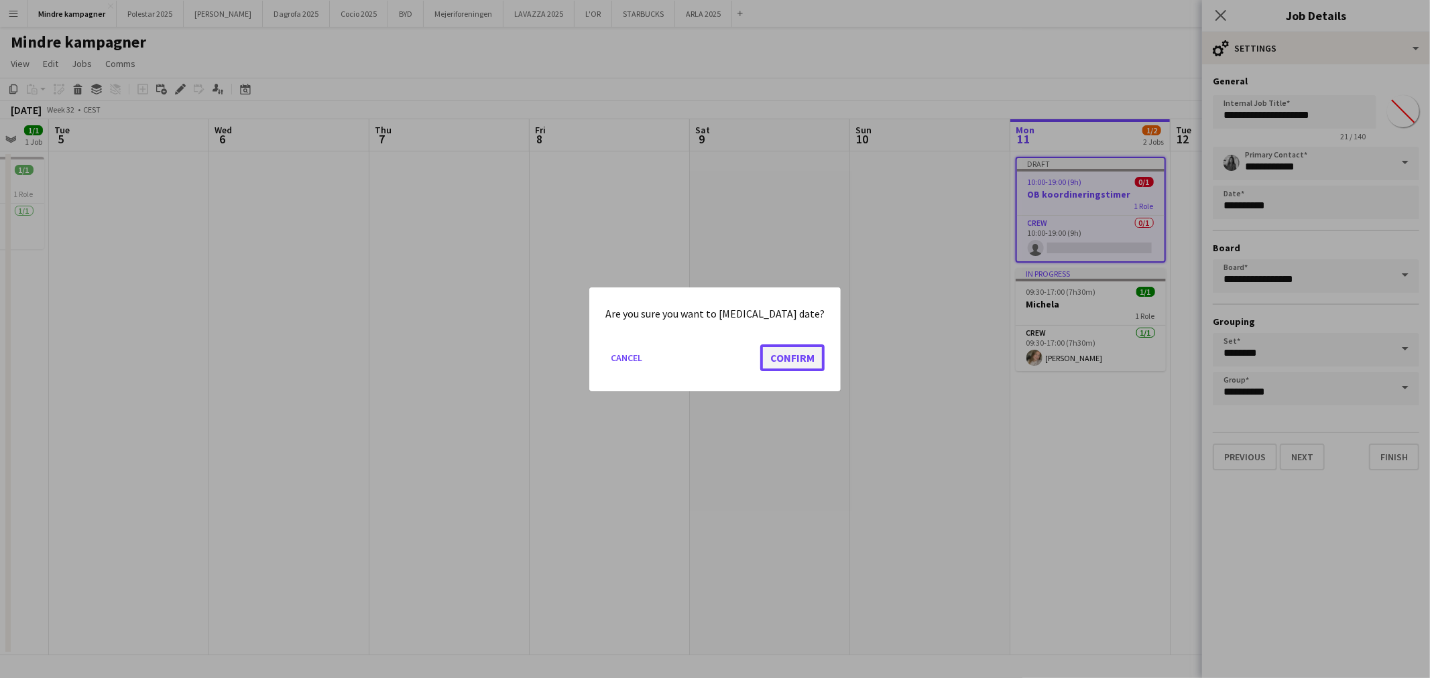
click at [791, 360] on button "Confirm" at bounding box center [792, 357] width 64 height 27
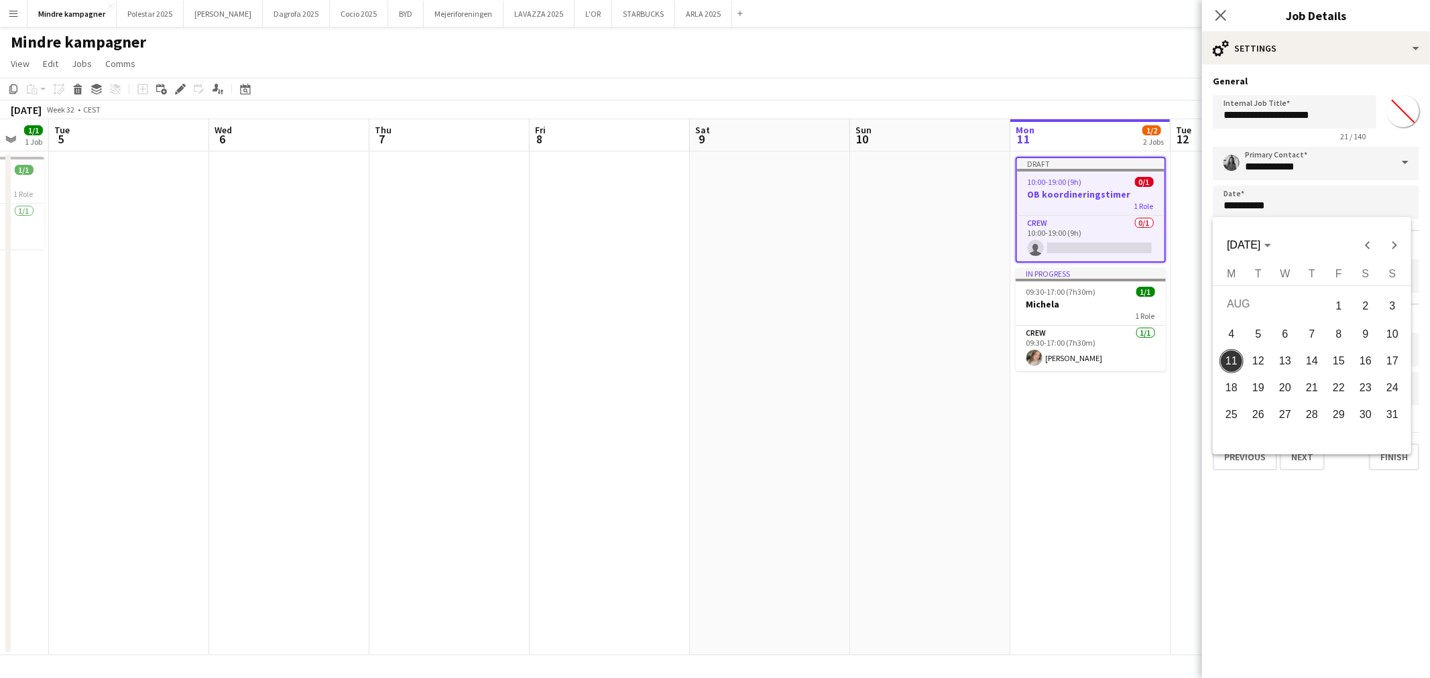
click at [1254, 362] on span "12" at bounding box center [1258, 361] width 24 height 24
click at [1281, 206] on body "Menu Boards Boards Boards All jobs Status Workforce Workforce My Workforce Recr…" at bounding box center [715, 339] width 1430 height 678
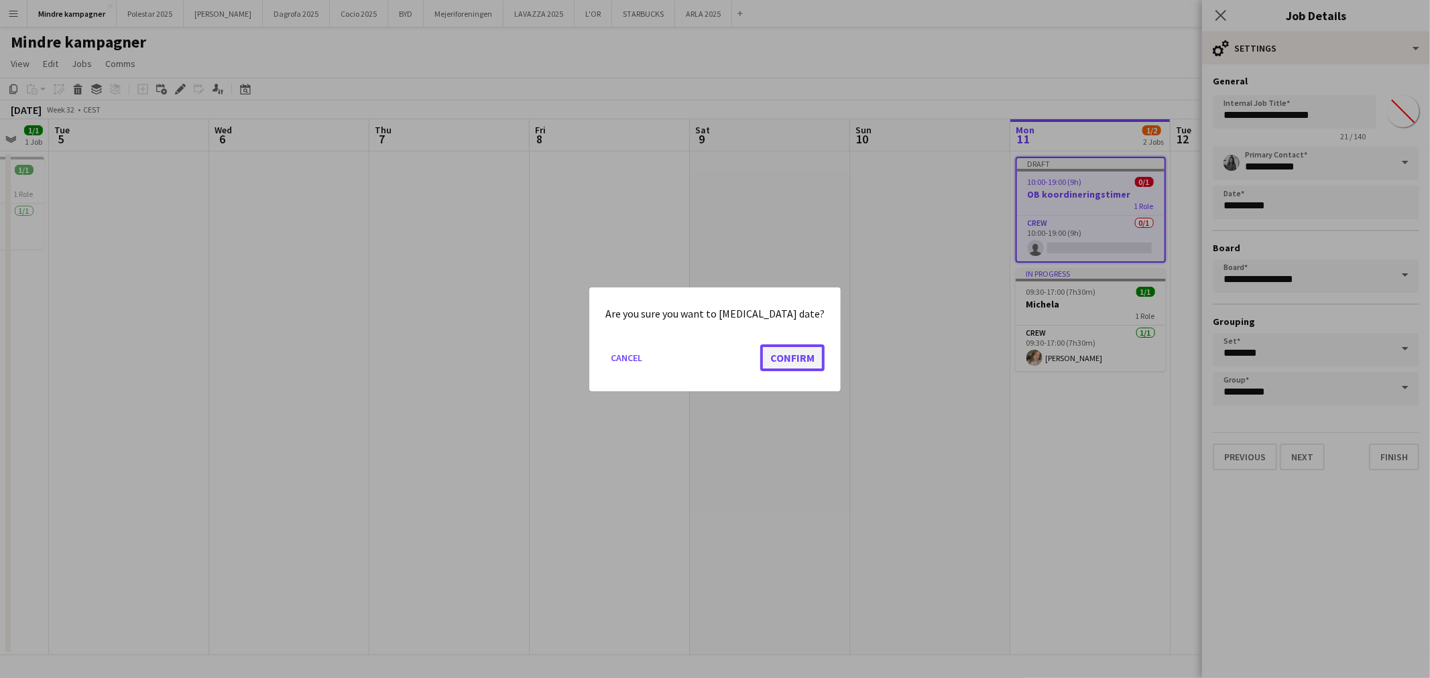
click at [770, 363] on button "Confirm" at bounding box center [792, 357] width 64 height 27
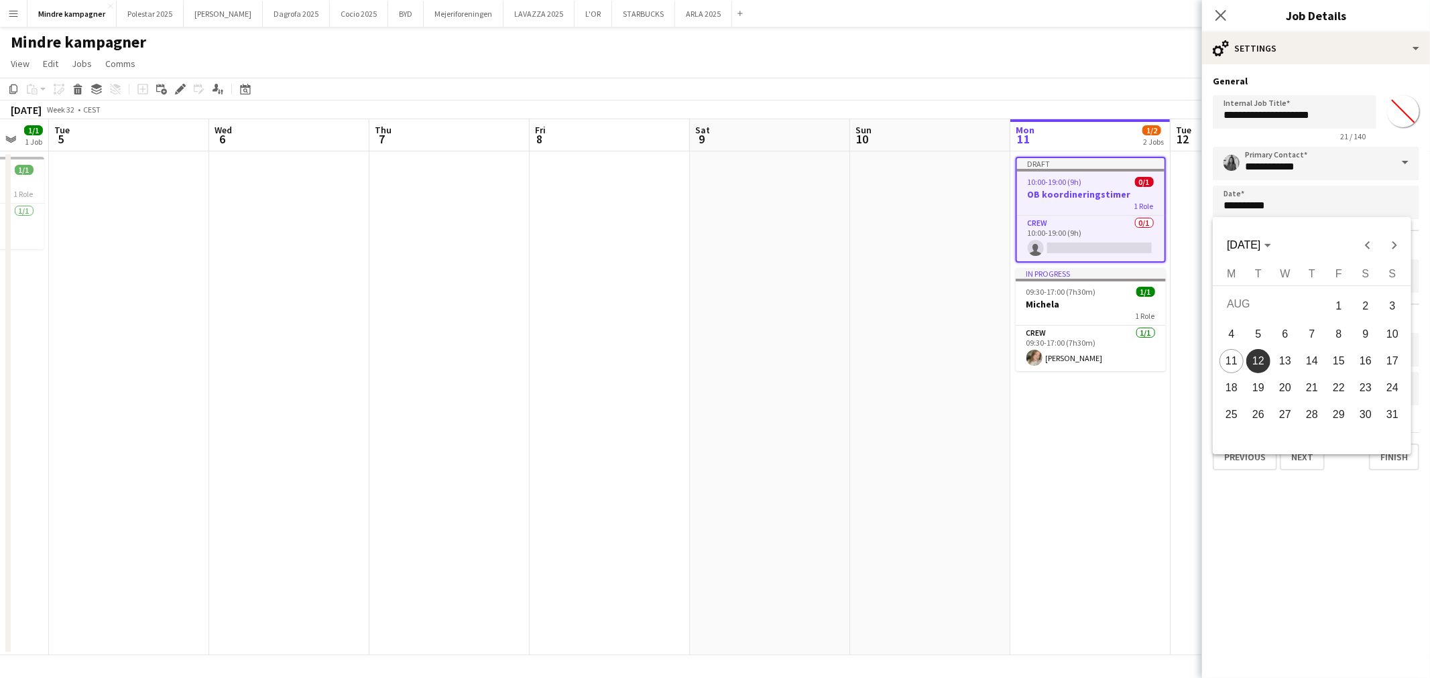
click at [1337, 337] on span "8" at bounding box center [1339, 334] width 24 height 24
type input "**********"
click at [1083, 457] on app-date-cell "Draft 10:00-19:00 (9h) 0/1 OB koordineringstimer 1 Role Crew 0/1 10:00-19:00 (9…" at bounding box center [1090, 403] width 160 height 504
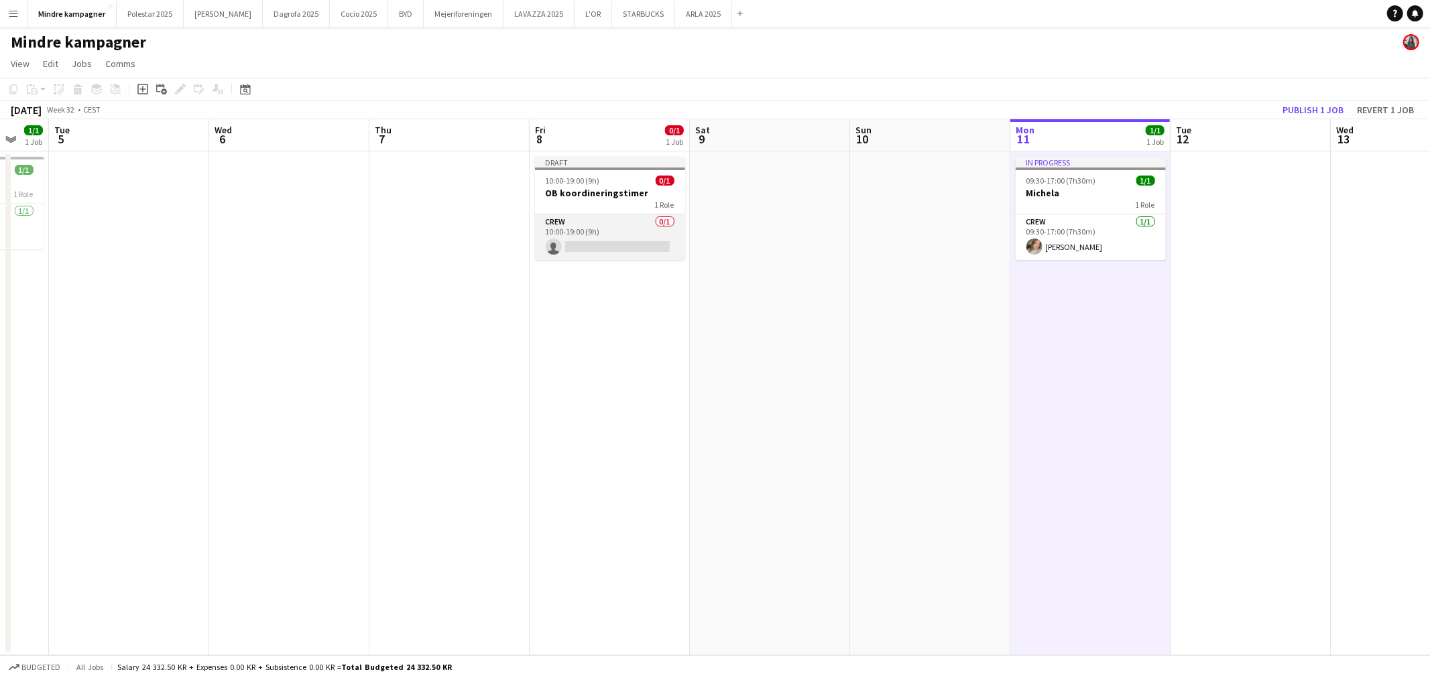
click at [641, 233] on app-card-role "Crew 0/1 10:00-19:00 (9h) single-neutral-actions" at bounding box center [610, 238] width 150 height 46
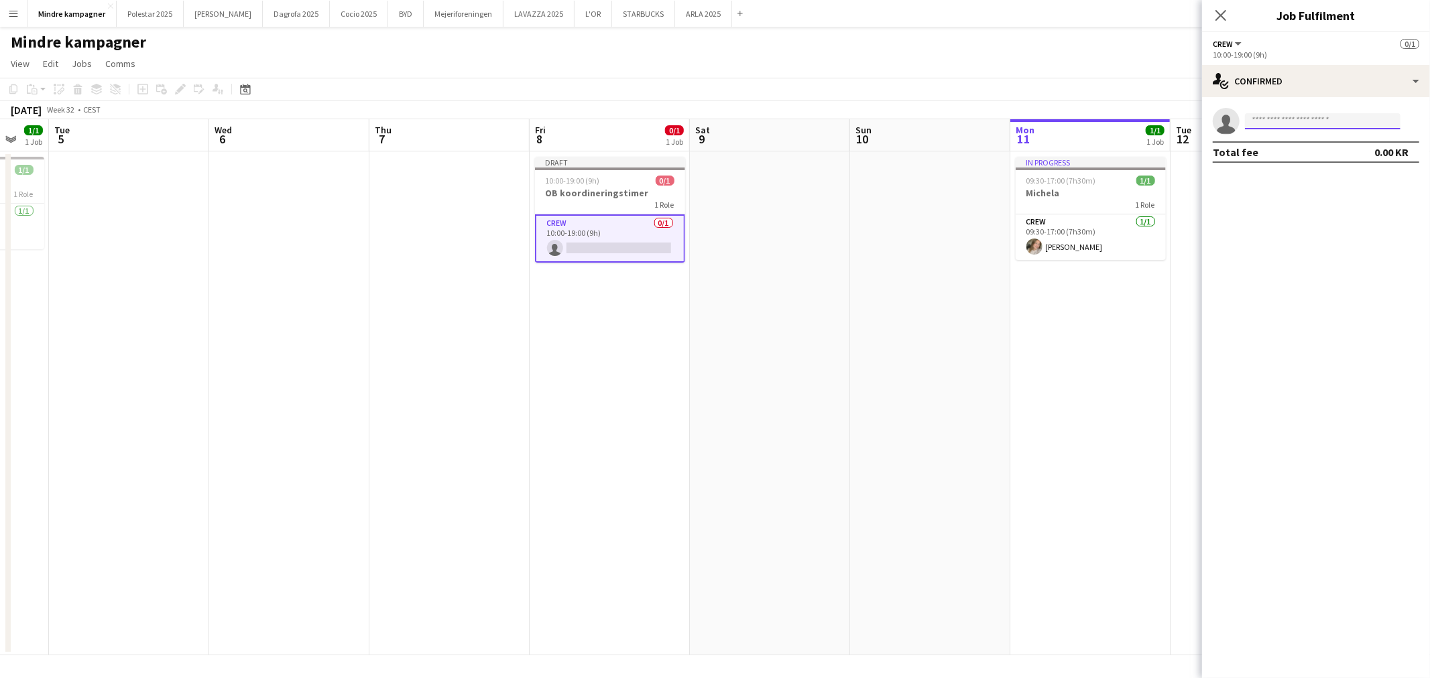
click at [1284, 123] on input at bounding box center [1323, 121] width 156 height 16
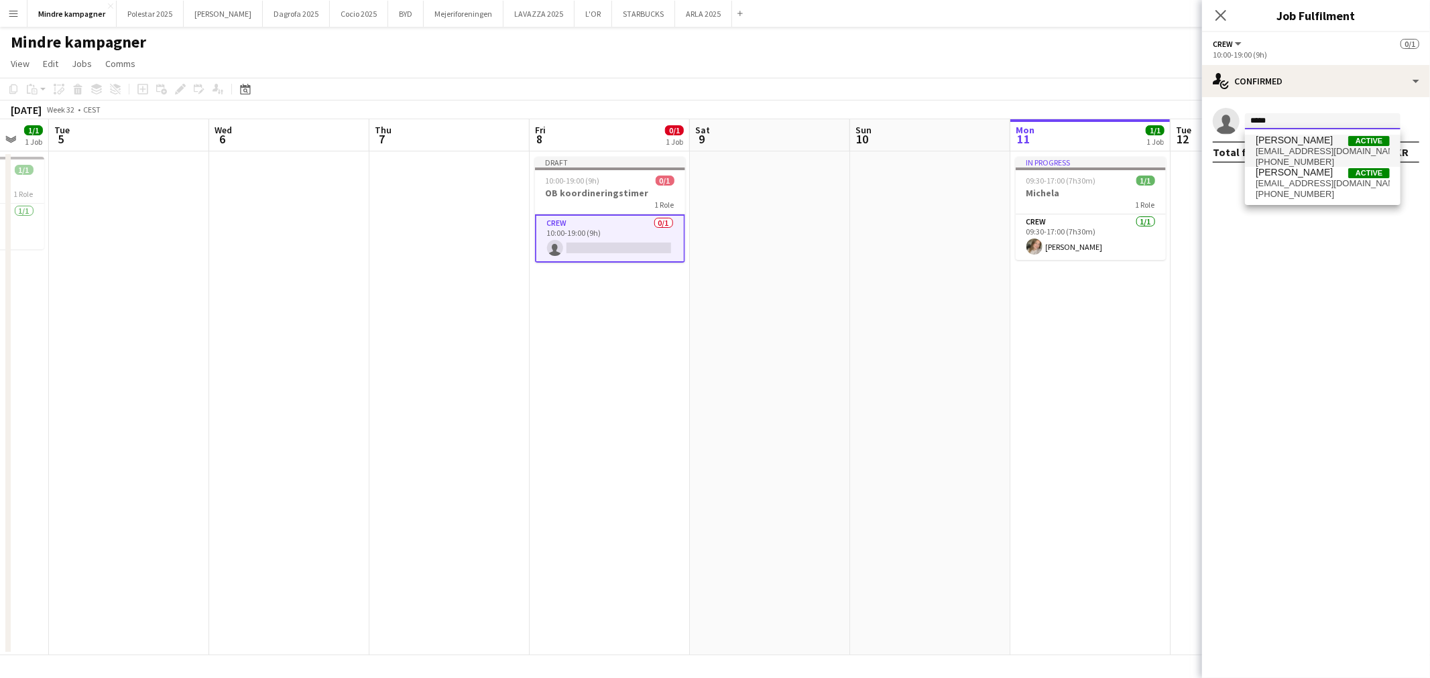
type input "*****"
click at [1275, 142] on span "Michela Christensen" at bounding box center [1294, 140] width 77 height 11
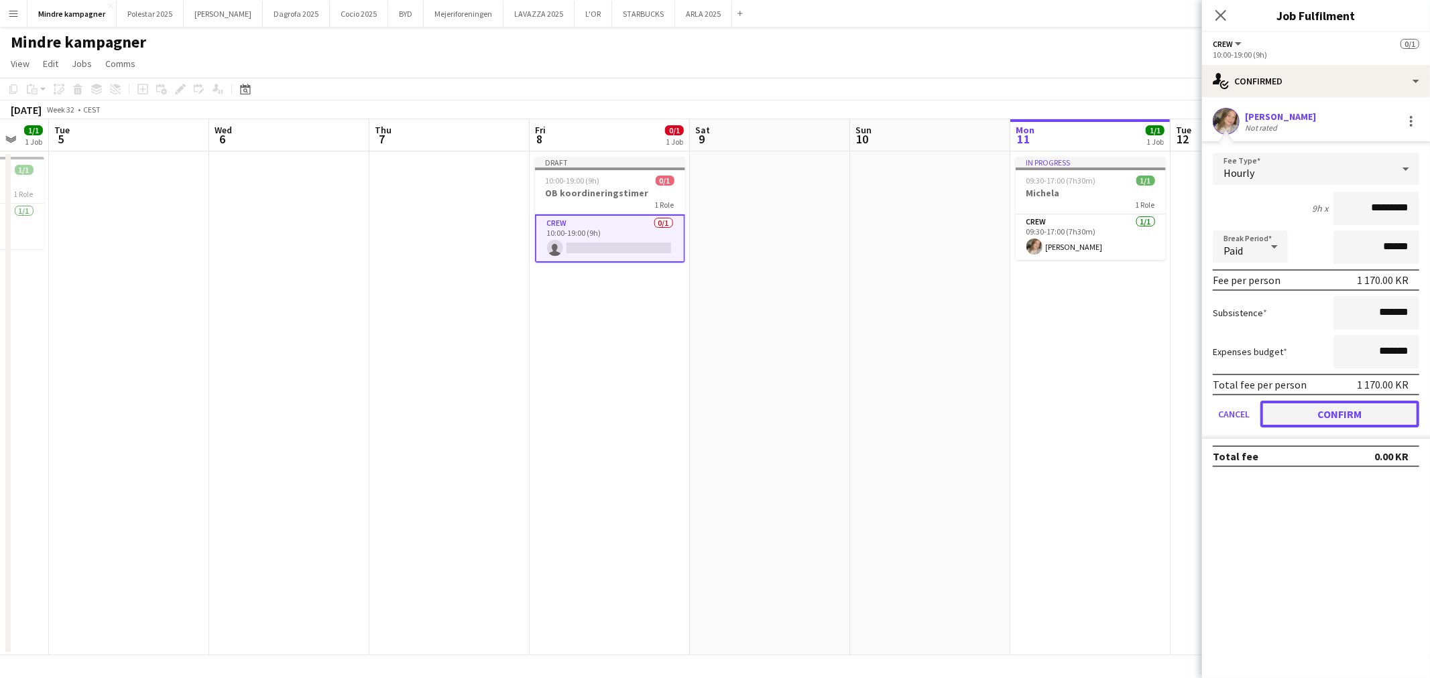
click at [1368, 412] on button "Confirm" at bounding box center [1339, 414] width 159 height 27
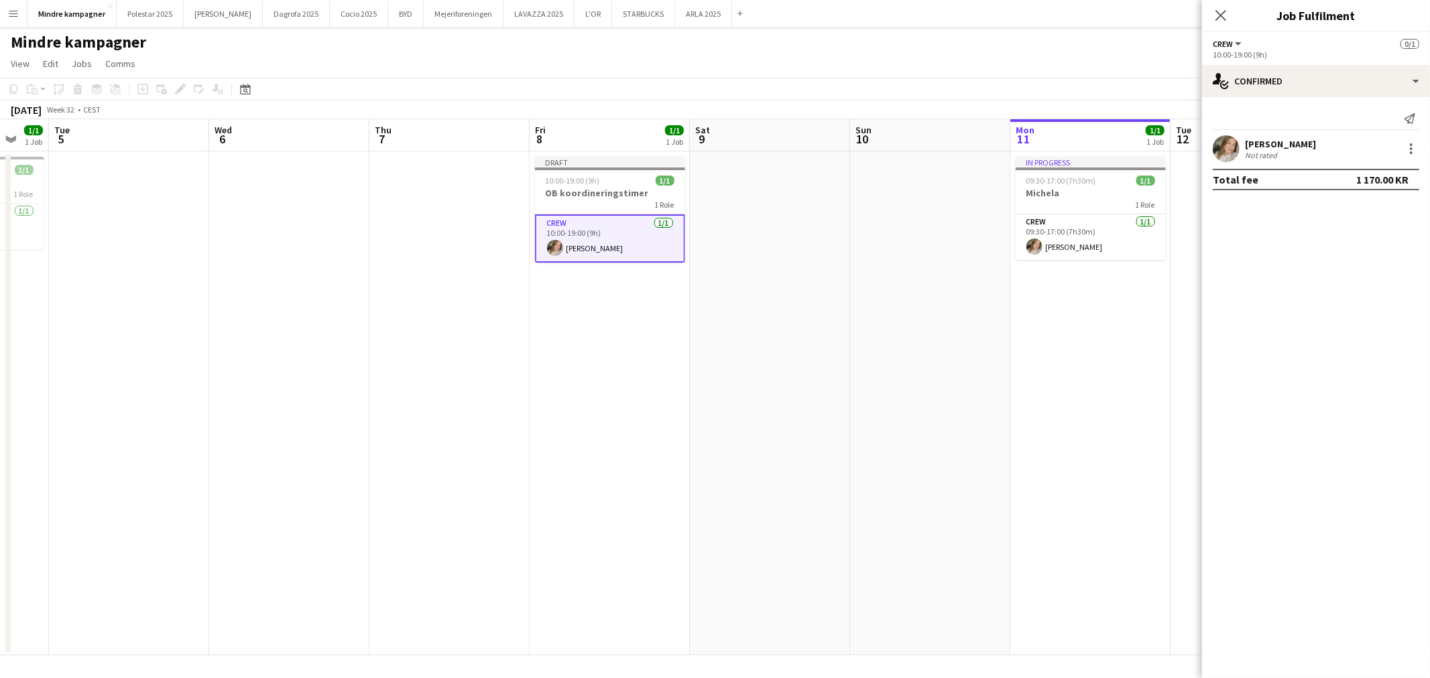
click at [1016, 417] on app-date-cell "In progress 09:30-17:00 (7h30m) 1/1 Michela 1 Role Crew 1/1 09:30-17:00 (7h30m)…" at bounding box center [1090, 403] width 160 height 504
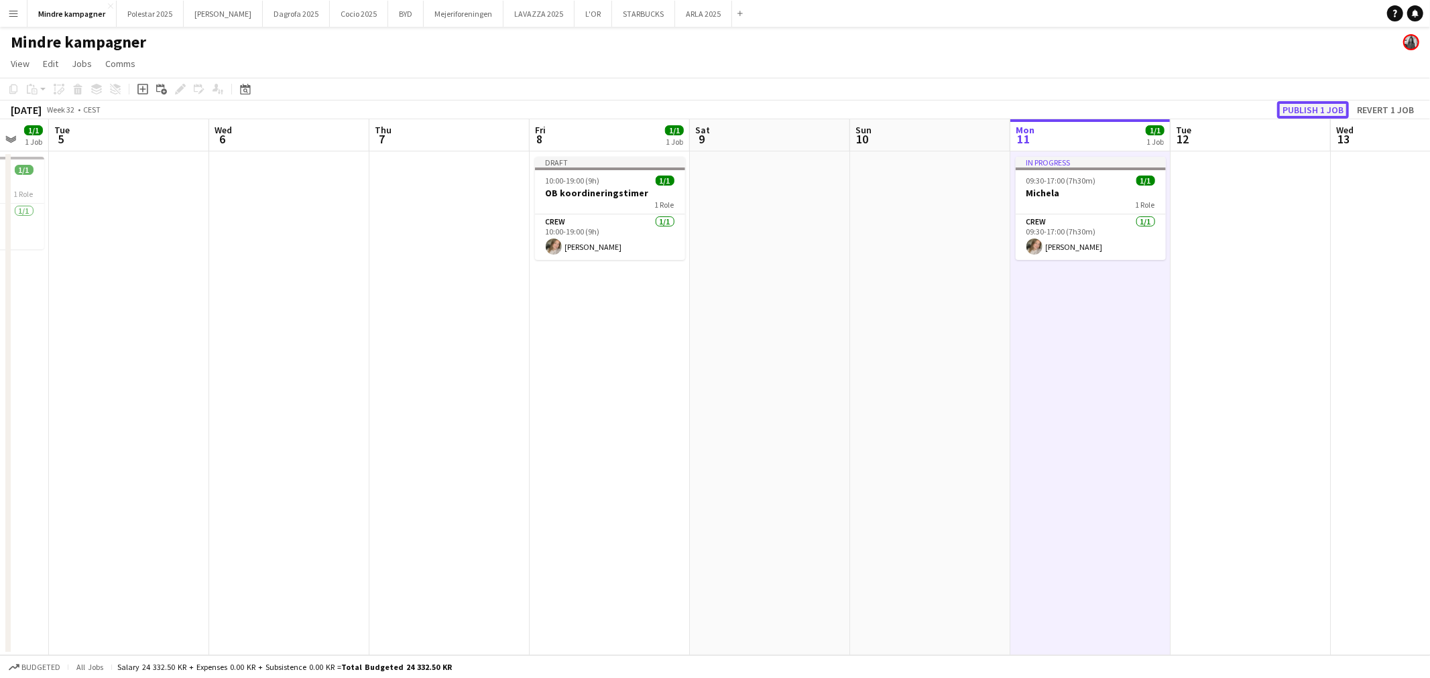
click at [1311, 106] on button "Publish 1 job" at bounding box center [1313, 109] width 72 height 17
click at [877, 439] on app-date-cell at bounding box center [930, 403] width 160 height 504
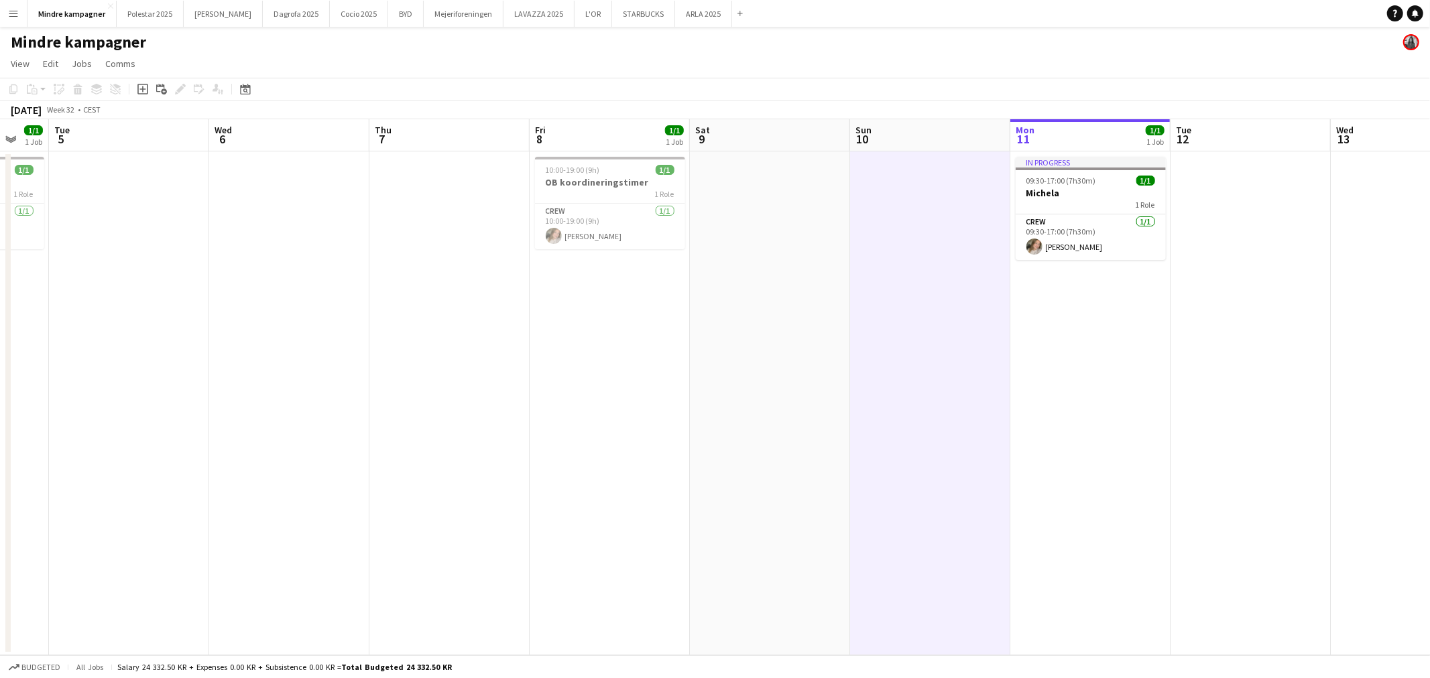
click at [11, 13] on app-icon "Menu" at bounding box center [13, 13] width 11 height 11
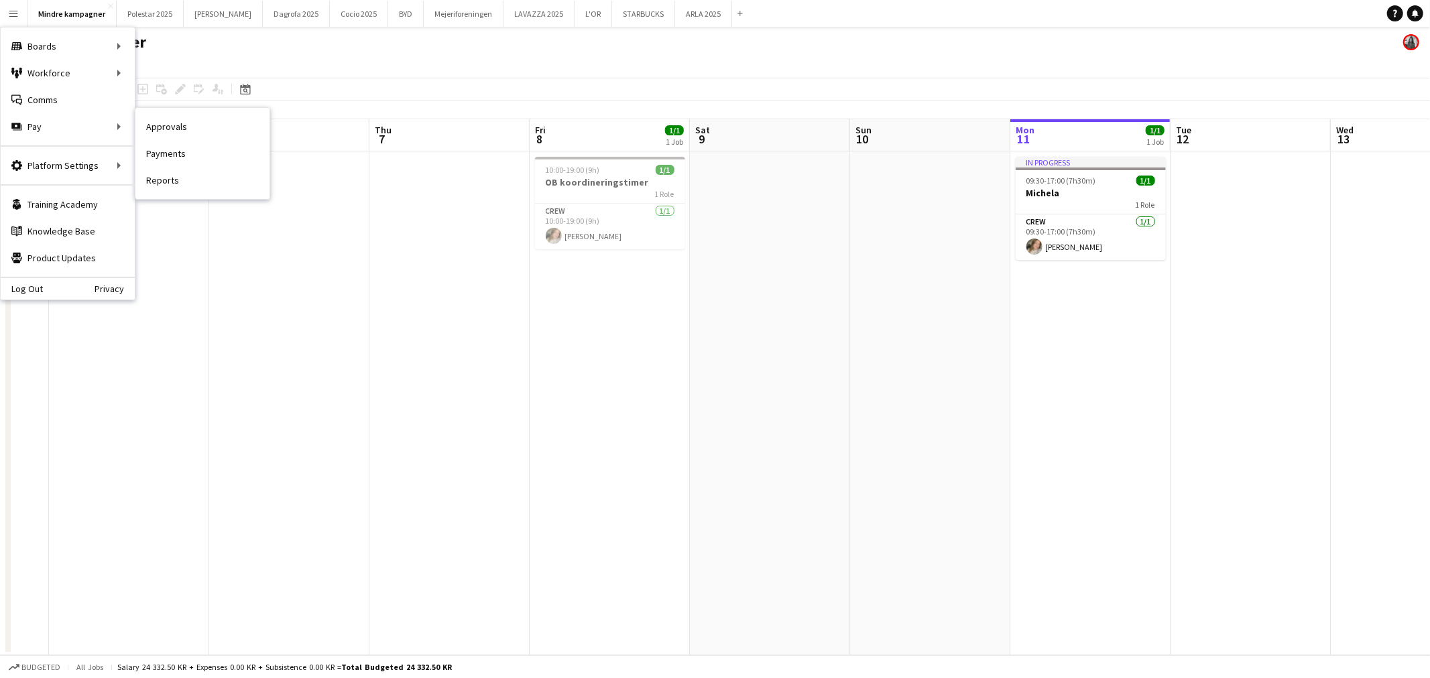
drag, startPoint x: 164, startPoint y: 124, endPoint x: 210, endPoint y: 186, distance: 77.6
click at [164, 124] on link "Approvals" at bounding box center [202, 126] width 134 height 27
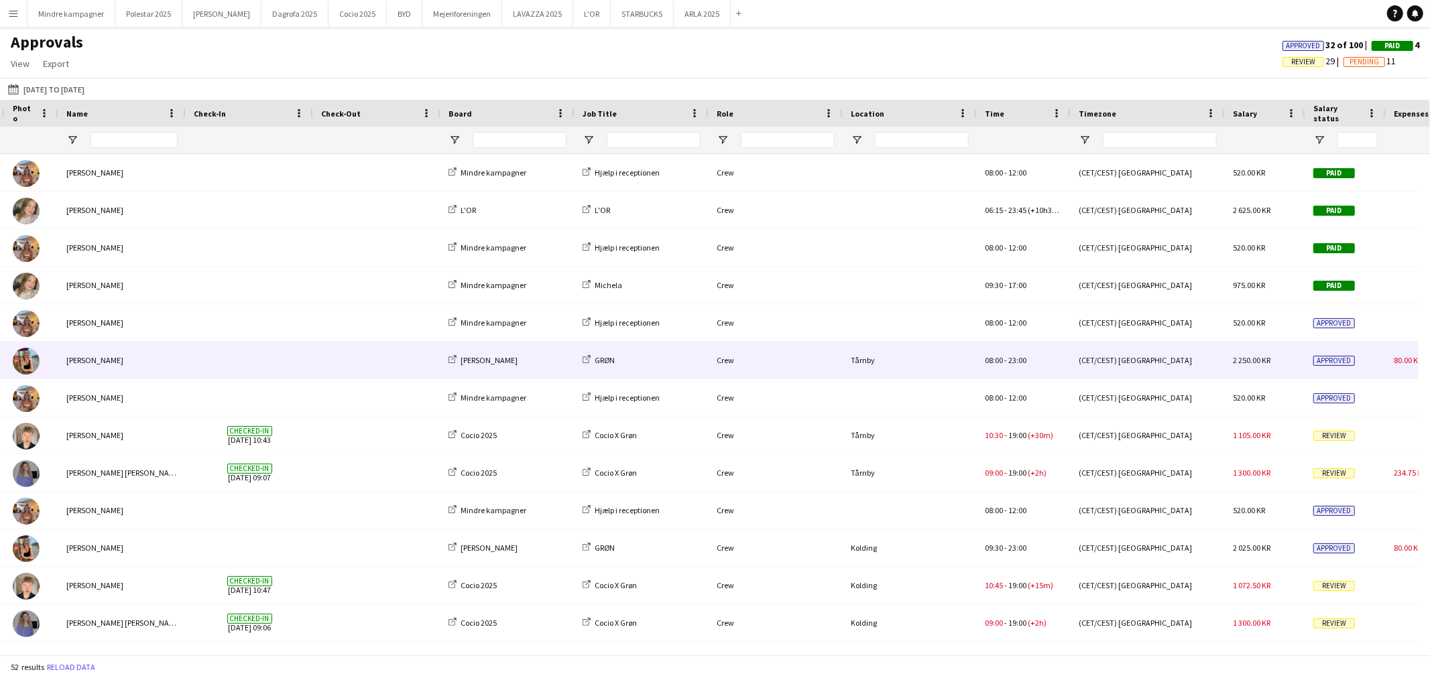
scroll to position [0, 74]
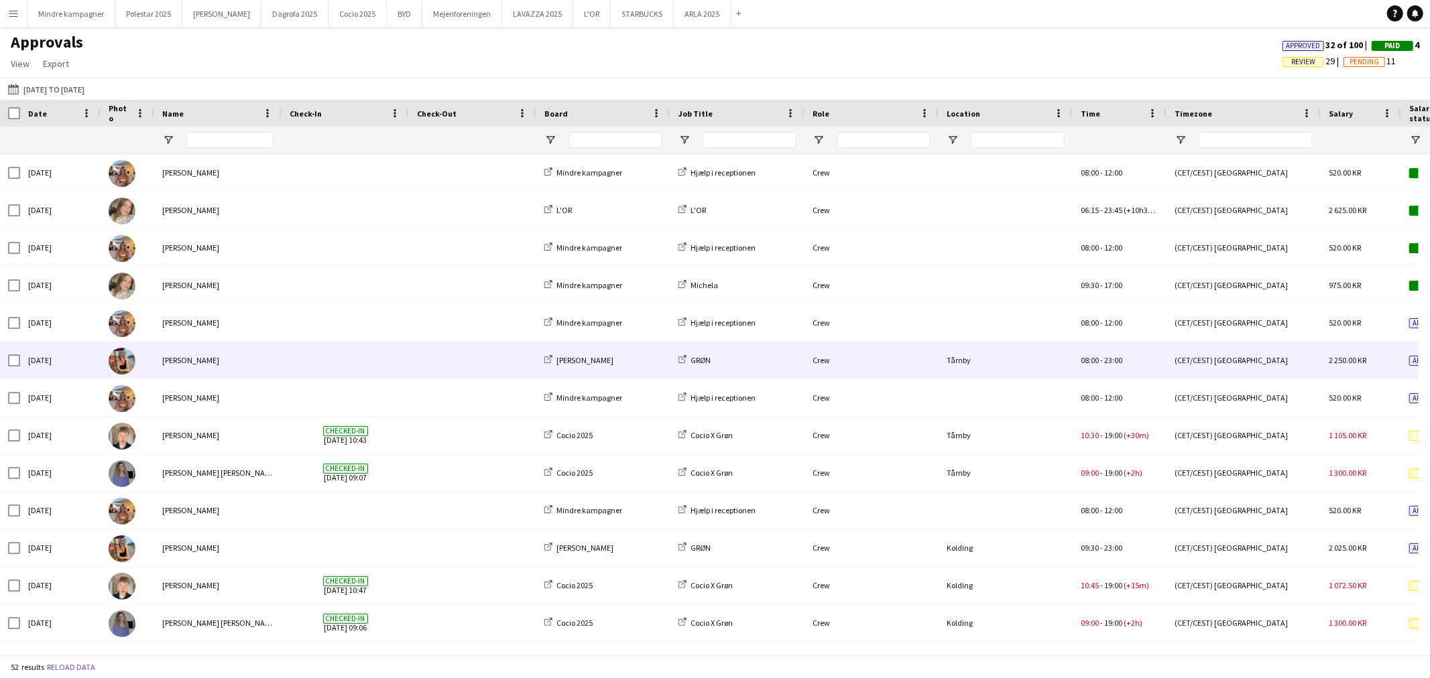
click at [491, 363] on span at bounding box center [472, 360] width 111 height 37
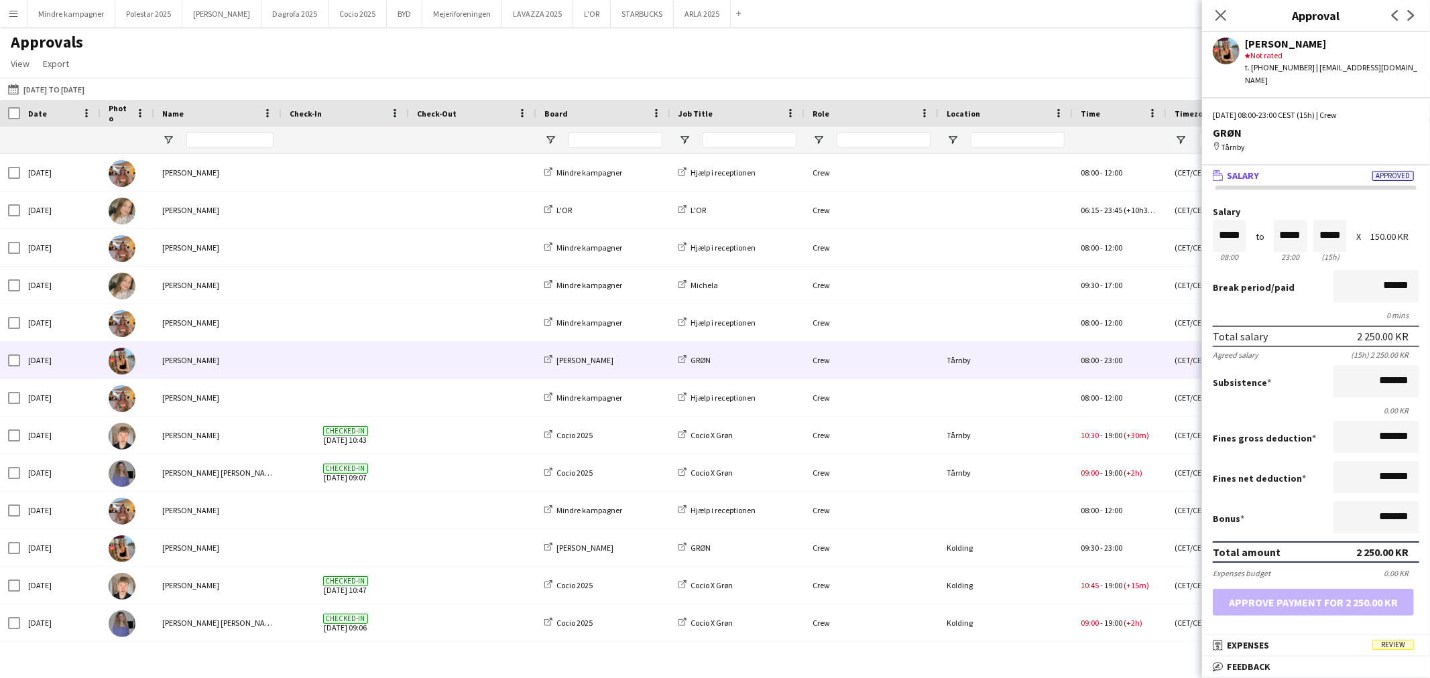
click at [1372, 330] on div "2 250.00 KR" at bounding box center [1383, 336] width 52 height 13
click at [1363, 546] on div "2 250.00 KR" at bounding box center [1382, 552] width 52 height 13
click at [1374, 546] on div "2 250.00 KR" at bounding box center [1382, 552] width 52 height 13
click at [1282, 223] on input "*****" at bounding box center [1291, 236] width 34 height 32
click at [328, 15] on button "Cocio 2025 Close" at bounding box center [357, 14] width 58 height 26
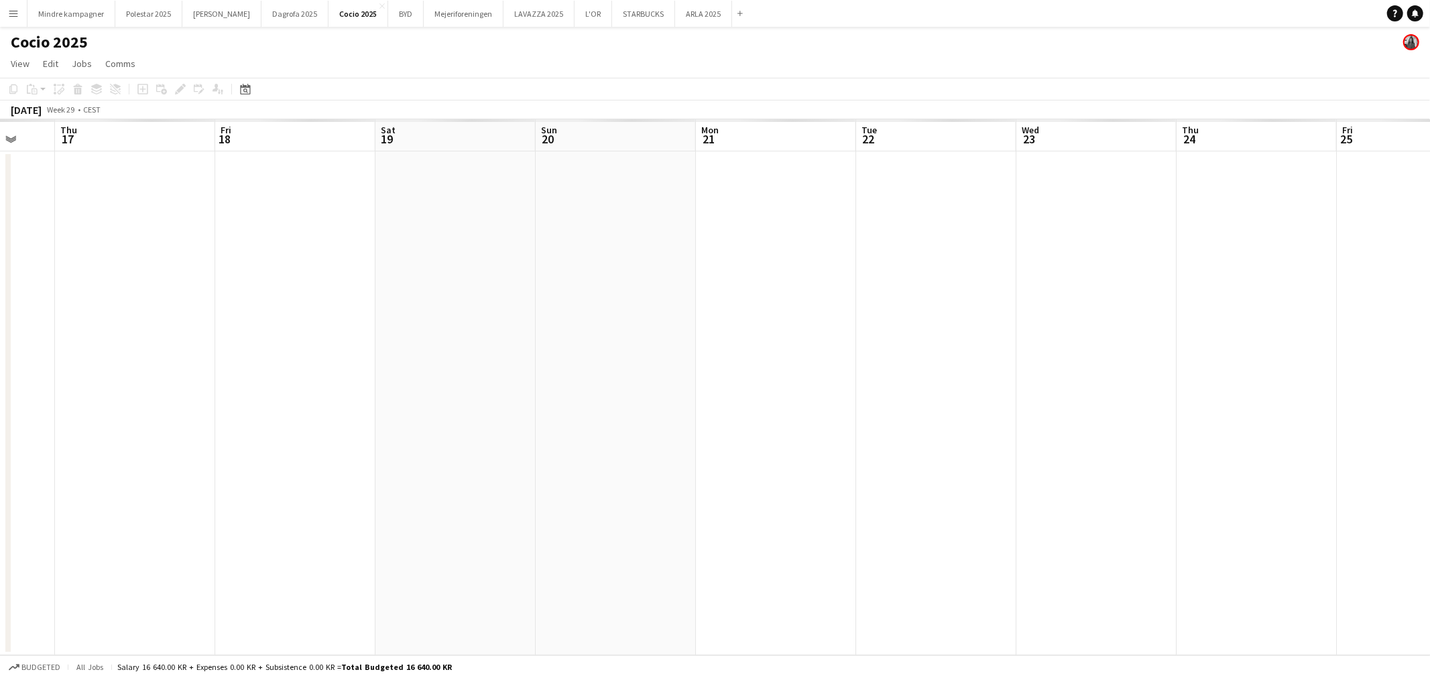
drag, startPoint x: 356, startPoint y: 438, endPoint x: 1040, endPoint y: 459, distance: 684.7
click at [1035, 459] on app-calendar-viewport "Mon 14 Tue 15 Wed 16 Thu 17 Fri 18 Sat 19 Sun 20 Mon 21 Tue 22 Wed 23 Thu 24 Fr…" at bounding box center [715, 387] width 1430 height 536
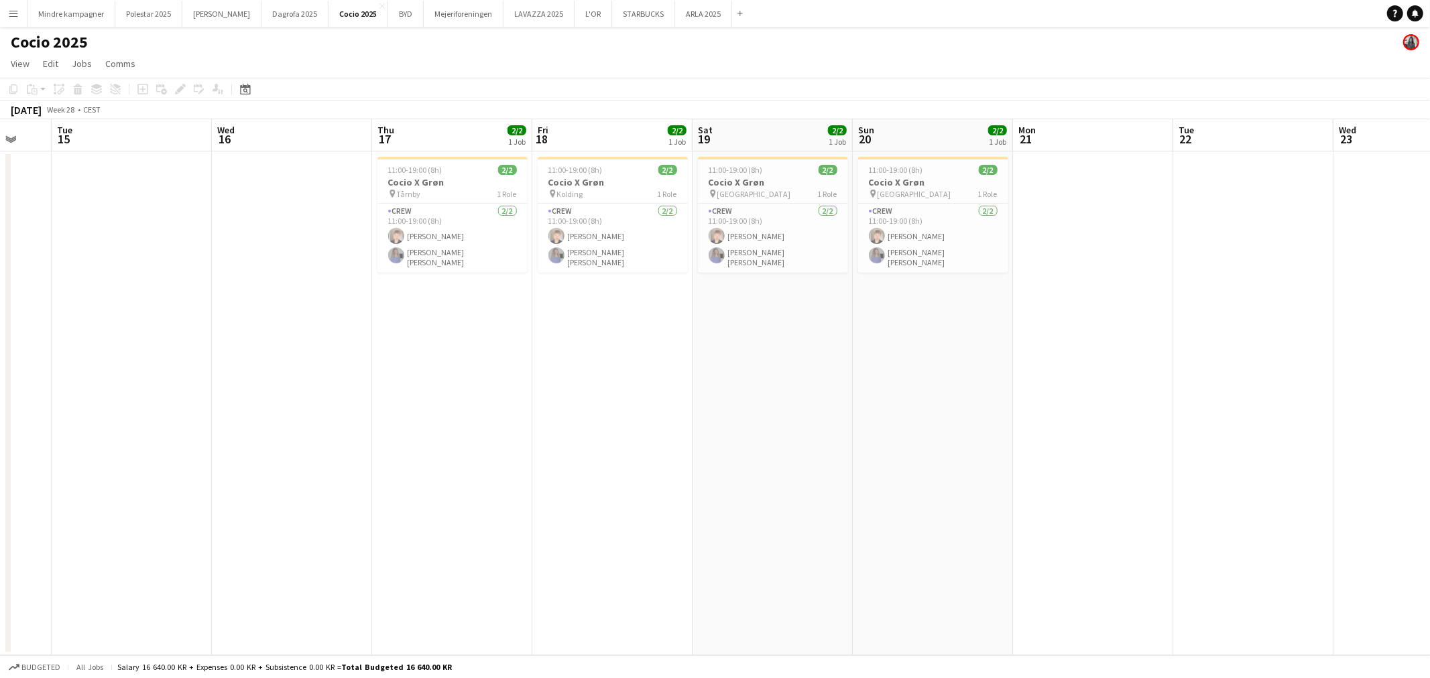
drag, startPoint x: 1087, startPoint y: 459, endPoint x: 661, endPoint y: 465, distance: 426.4
click at [661, 465] on app-calendar-viewport "Sat 12 Sun 13 Mon 14 Tue 15 Wed 16 Thu 17 2/2 1 Job Fri 18 2/2 1 Job Sat 19 2/2…" at bounding box center [715, 387] width 1430 height 536
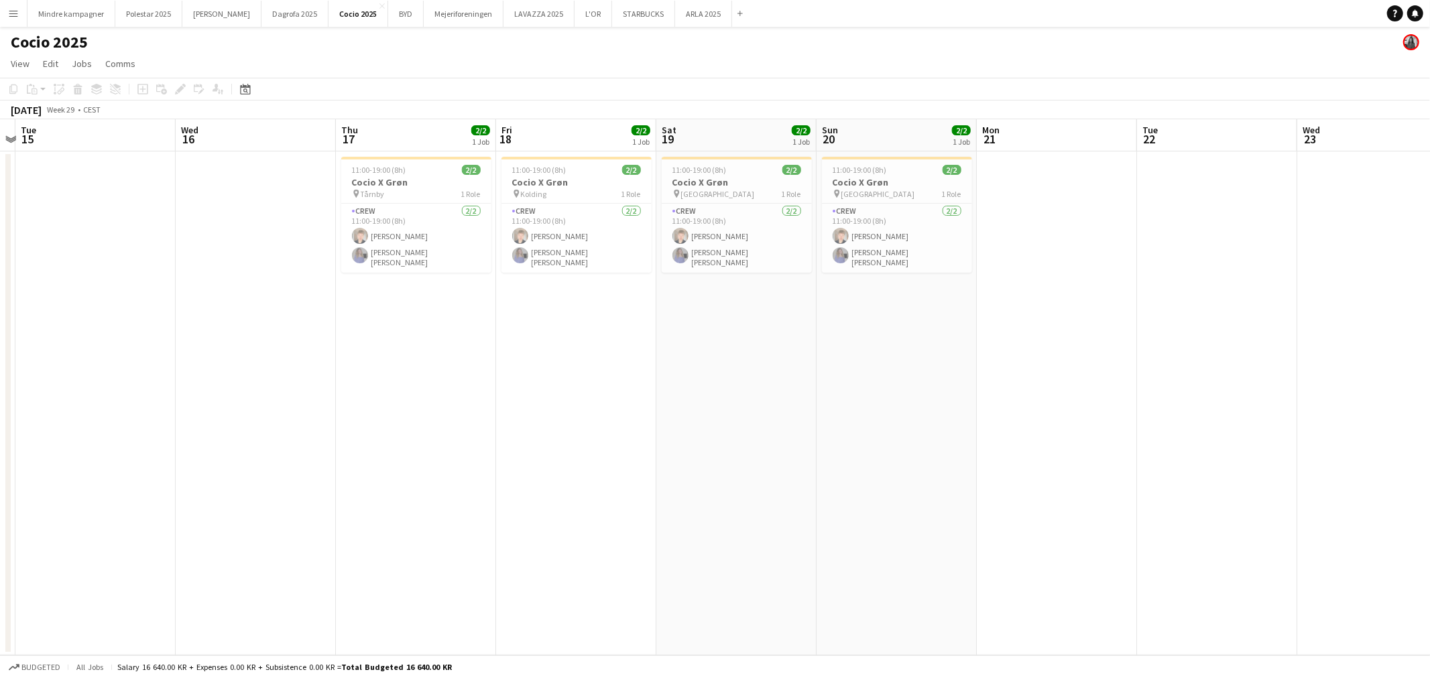
click at [11, 5] on button "Menu" at bounding box center [13, 13] width 27 height 27
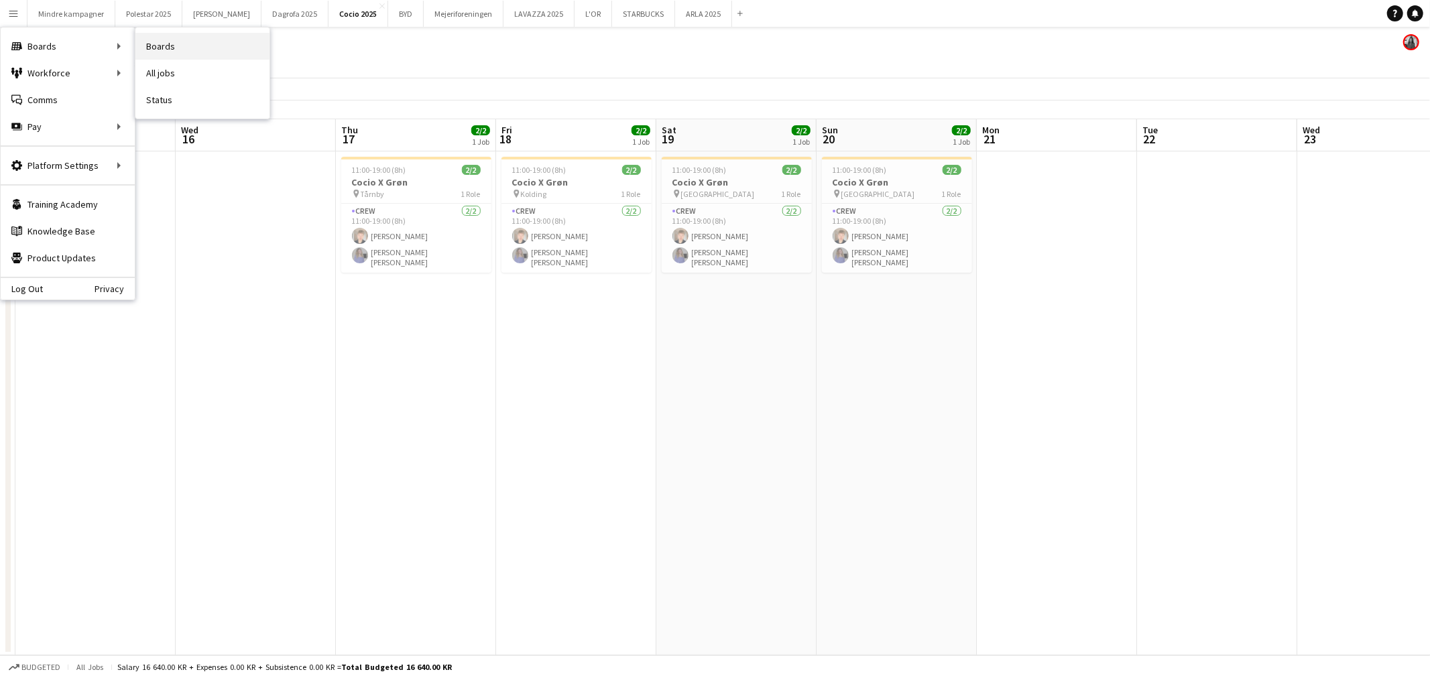
click at [149, 44] on link "Boards" at bounding box center [202, 46] width 134 height 27
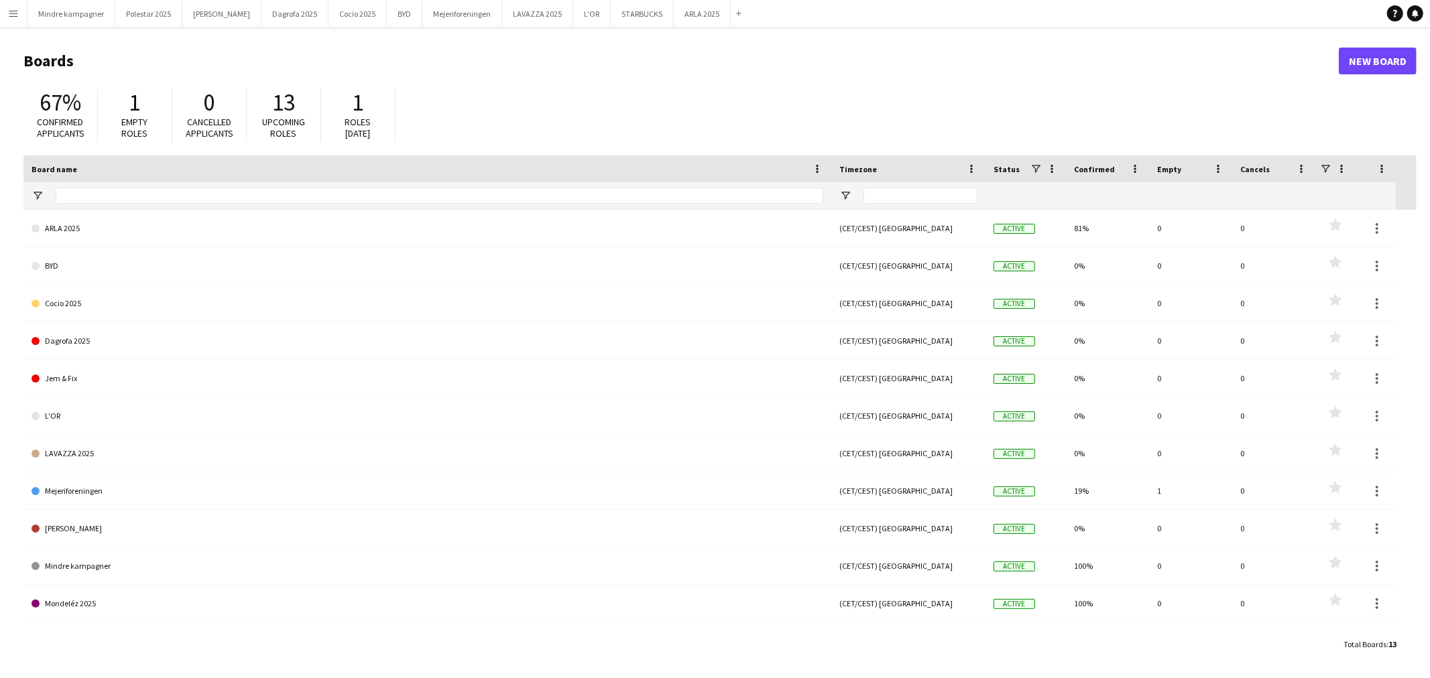
click at [15, 11] on app-icon "Menu" at bounding box center [13, 13] width 11 height 11
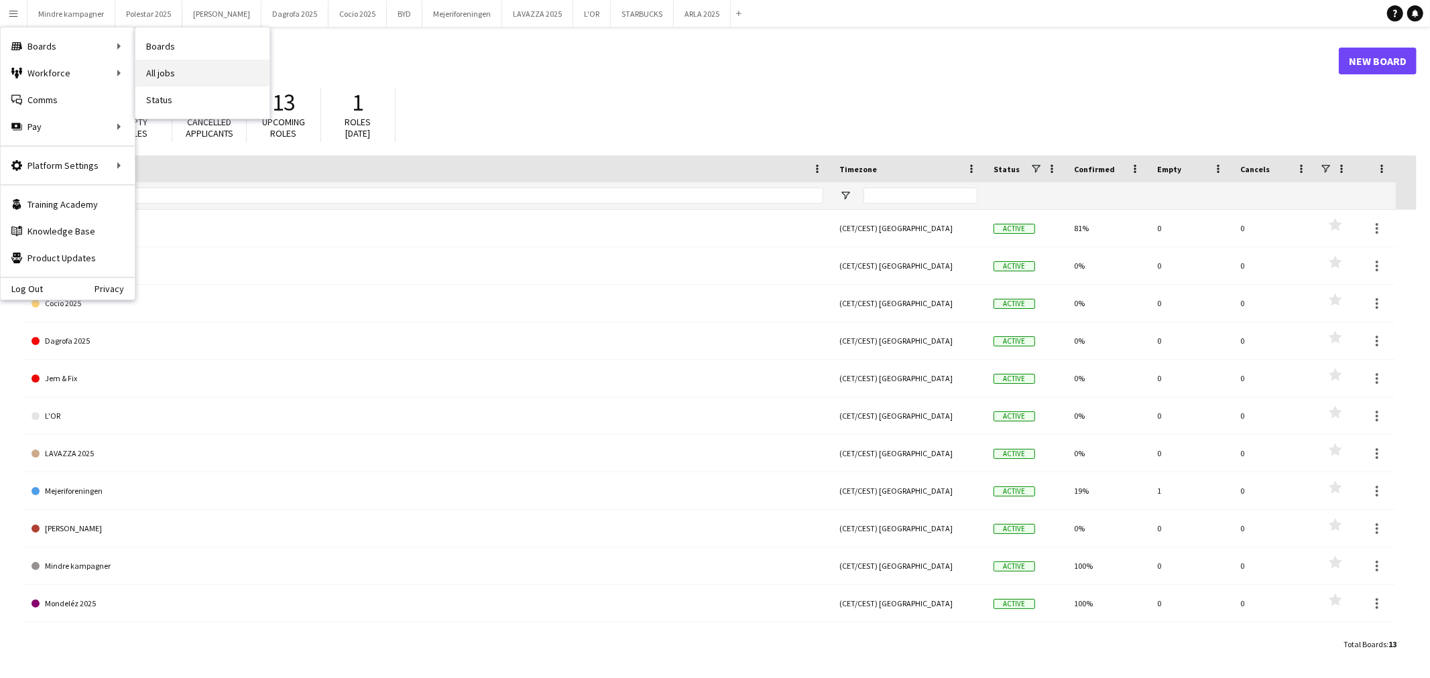
click at [181, 74] on link "All jobs" at bounding box center [202, 73] width 134 height 27
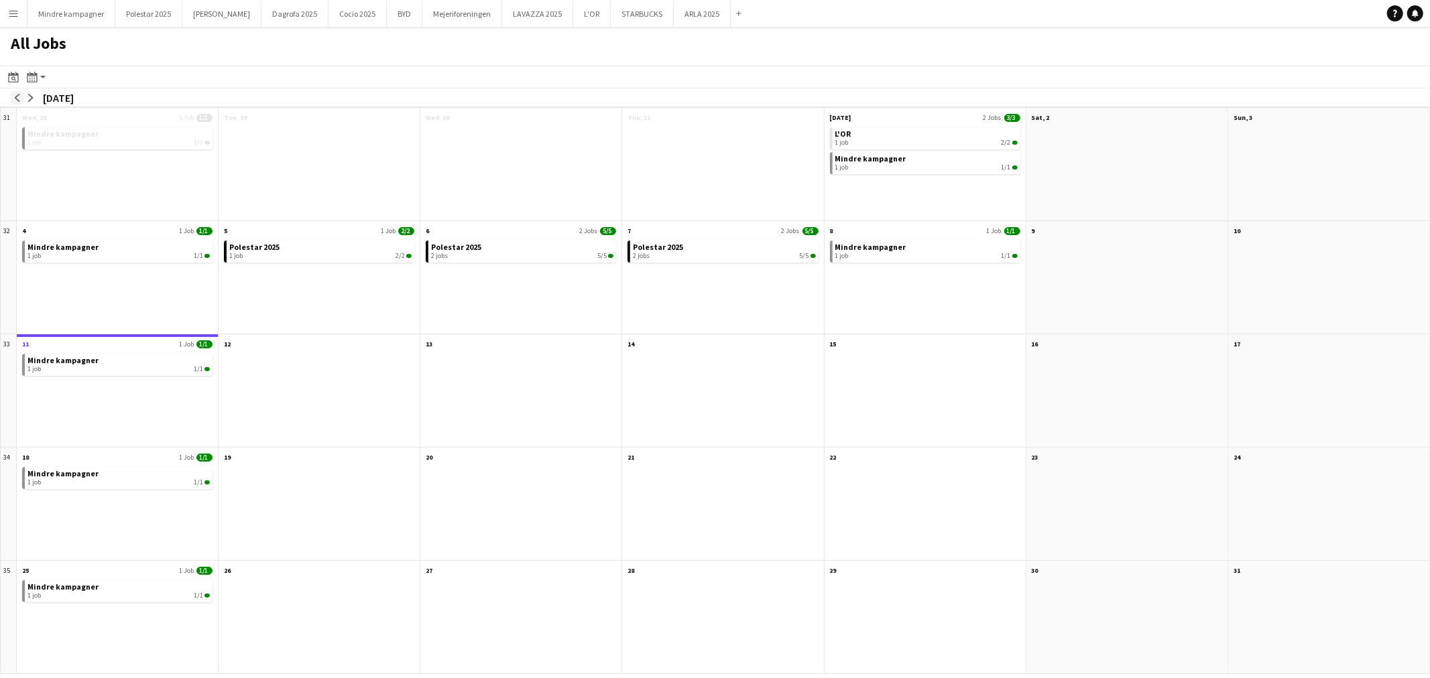
click at [17, 97] on app-icon "arrow-left" at bounding box center [17, 98] width 8 height 8
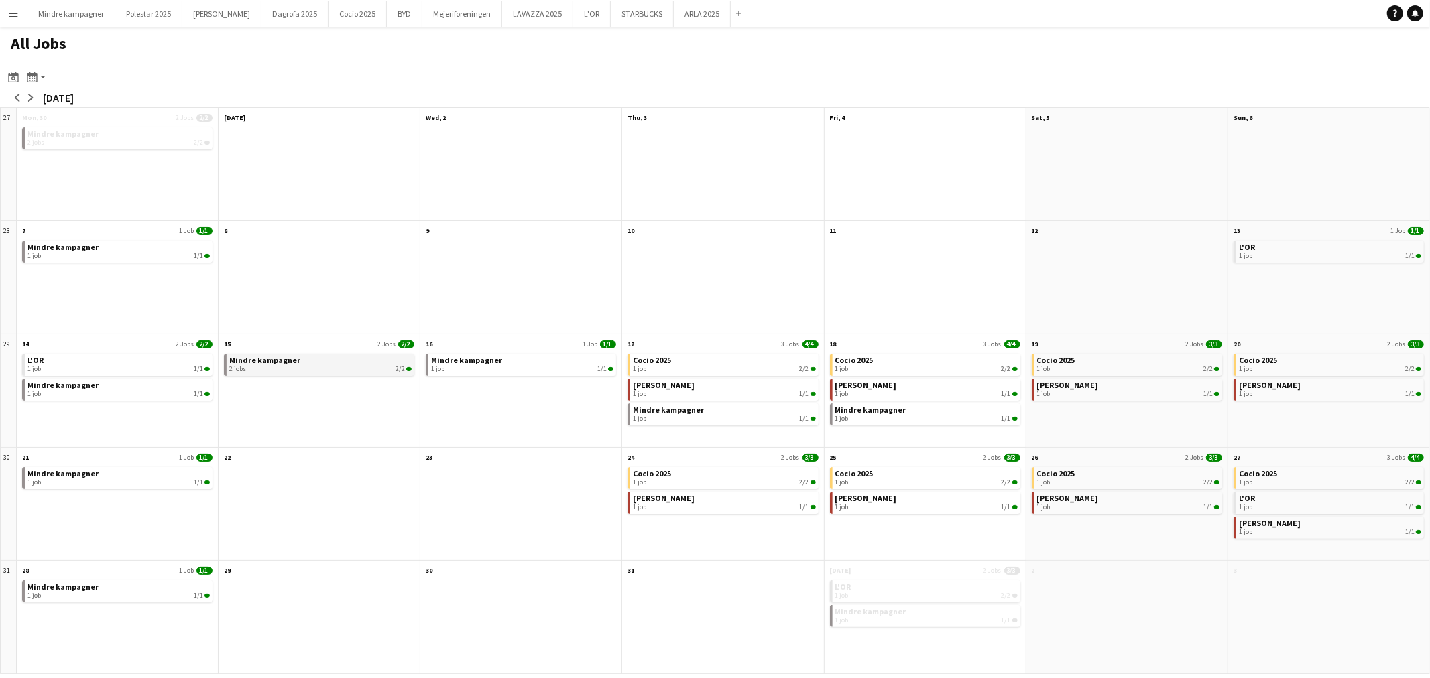
click at [304, 366] on div "2 jobs 2/2" at bounding box center [320, 369] width 182 height 8
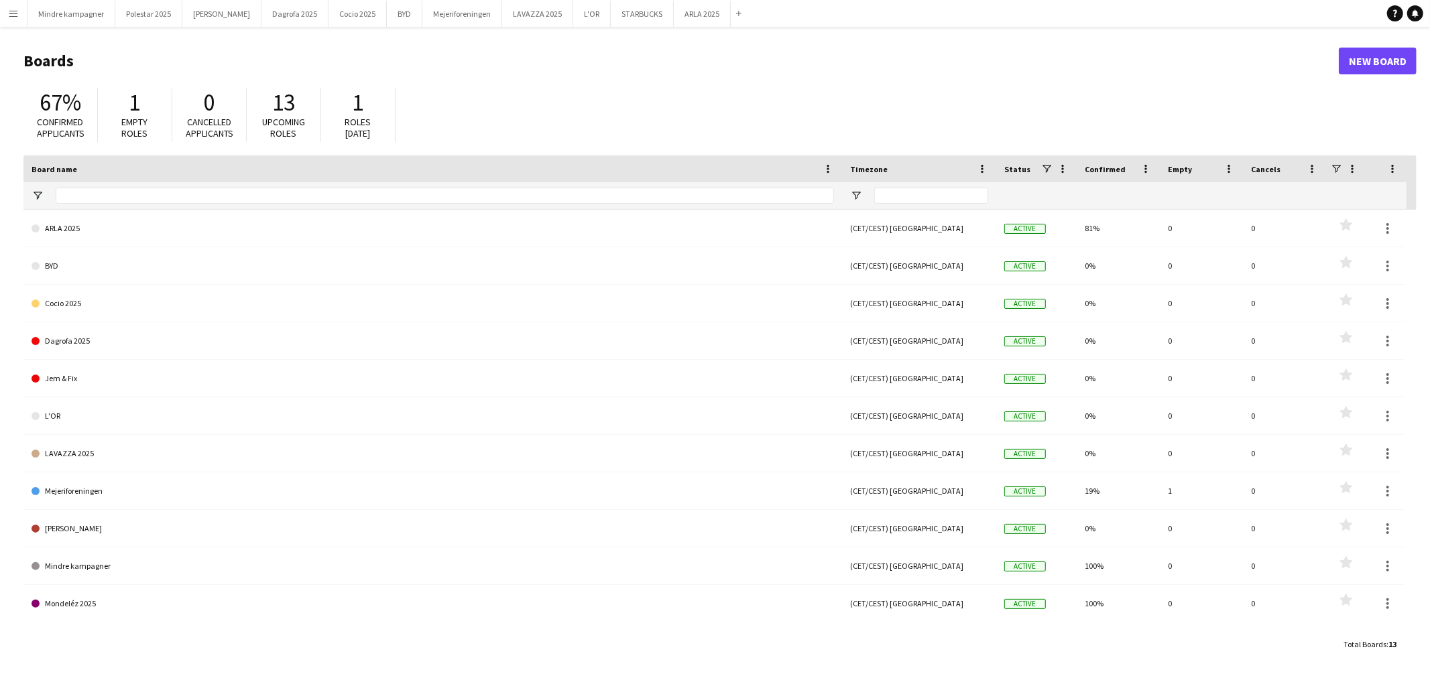
click at [18, 12] on app-icon "Menu" at bounding box center [13, 13] width 11 height 11
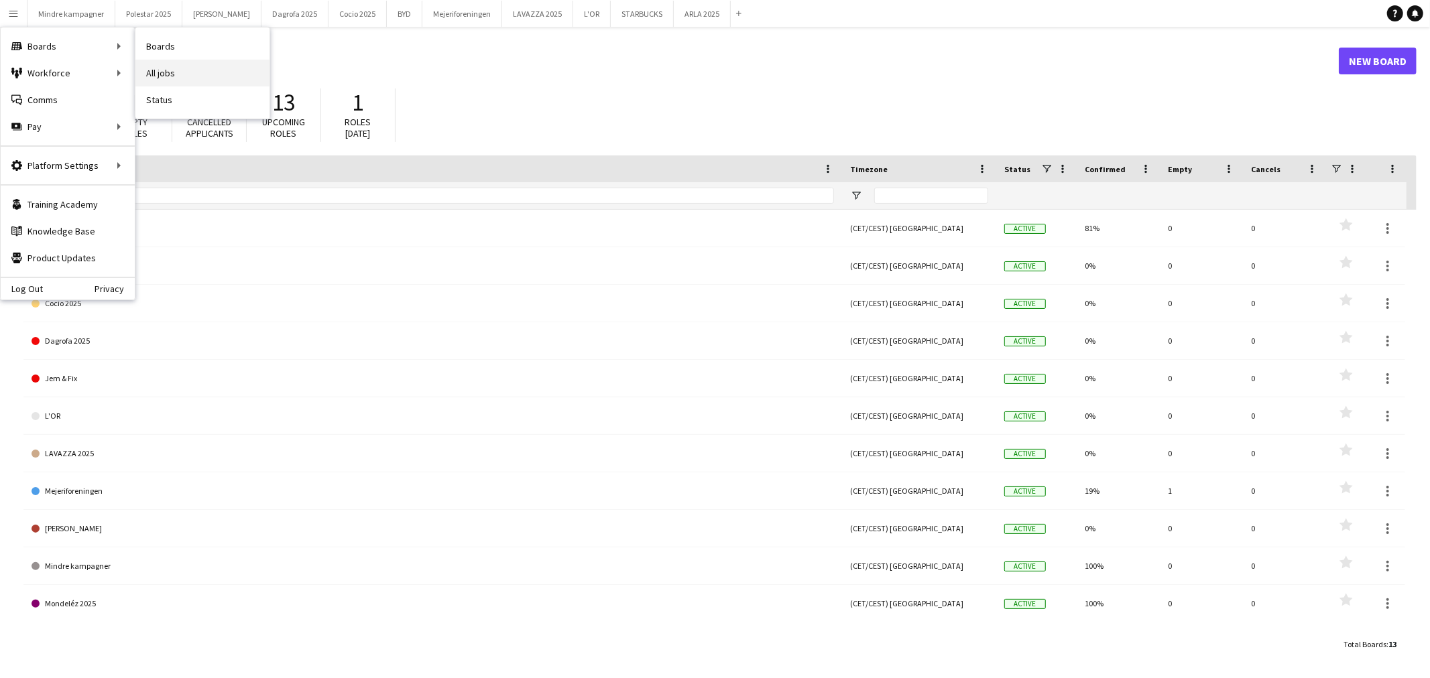
click at [170, 70] on link "All jobs" at bounding box center [202, 73] width 134 height 27
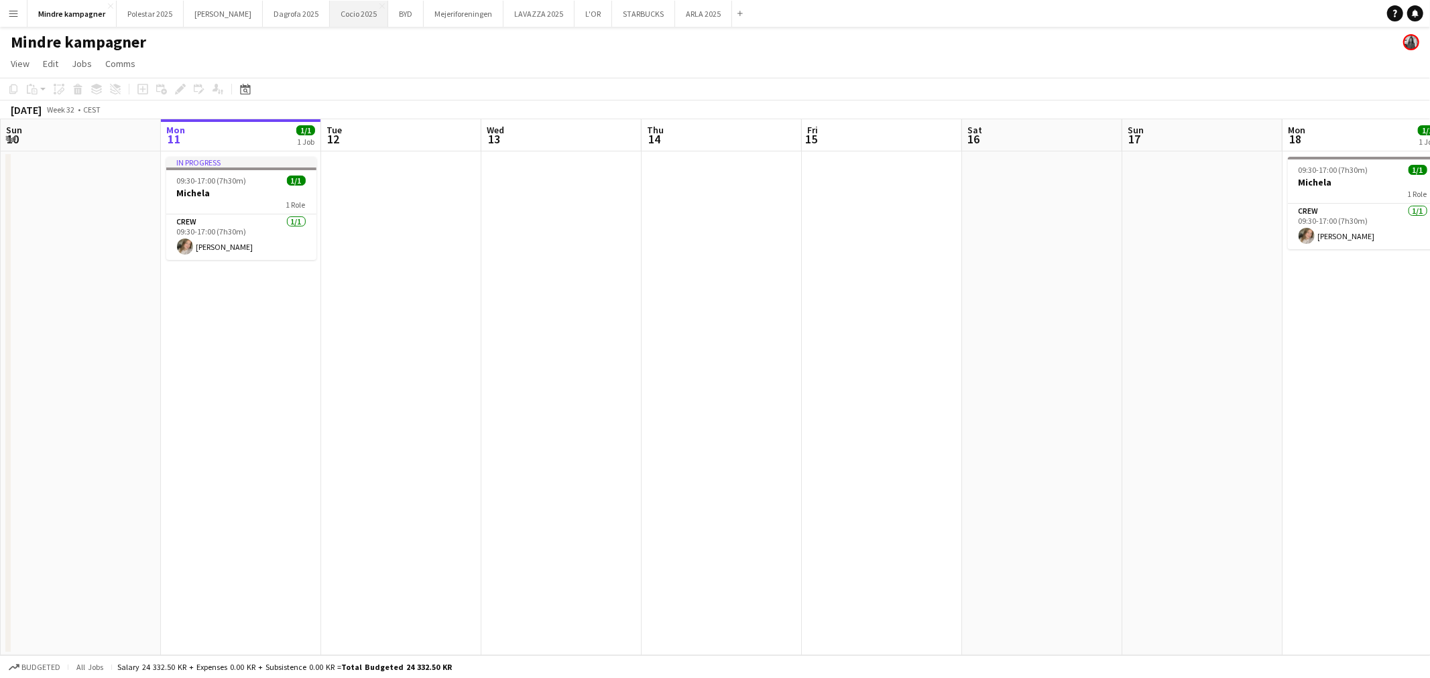
click at [330, 14] on button "Cocio 2025 Close" at bounding box center [359, 14] width 58 height 26
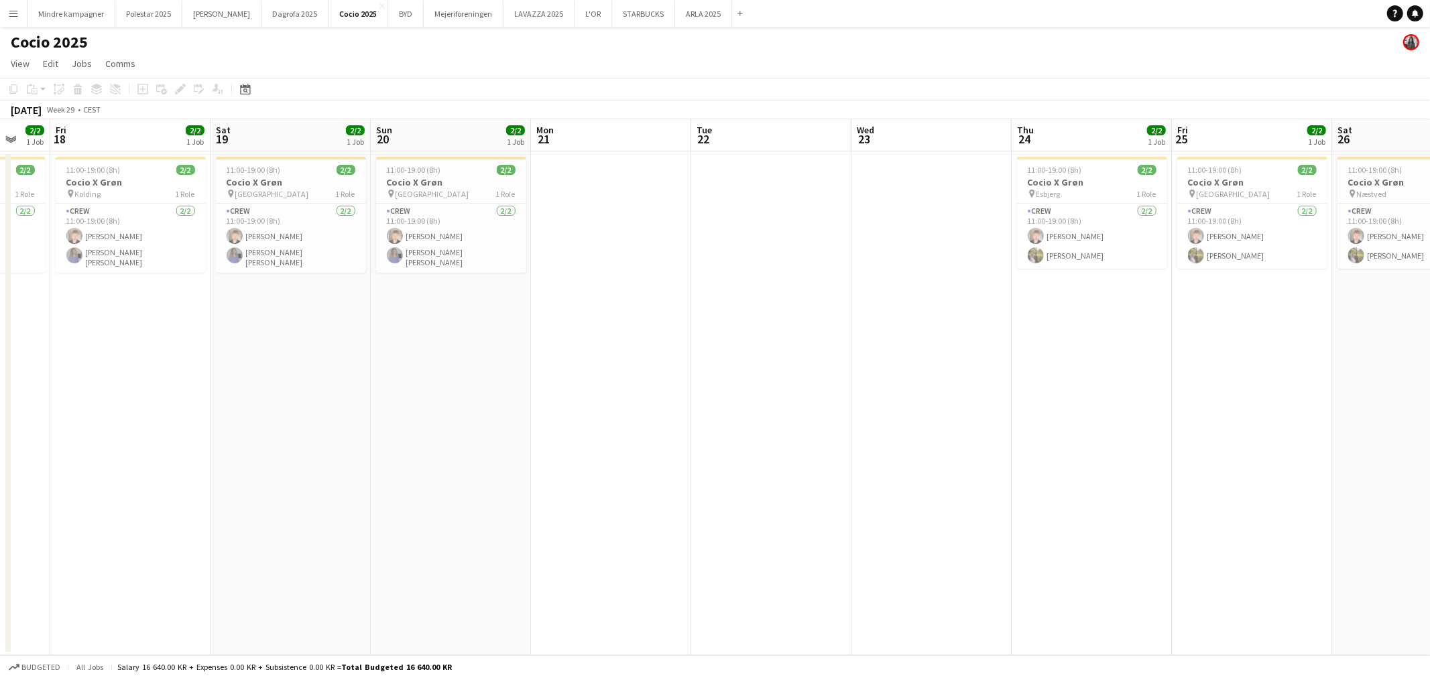
scroll to position [0, 522]
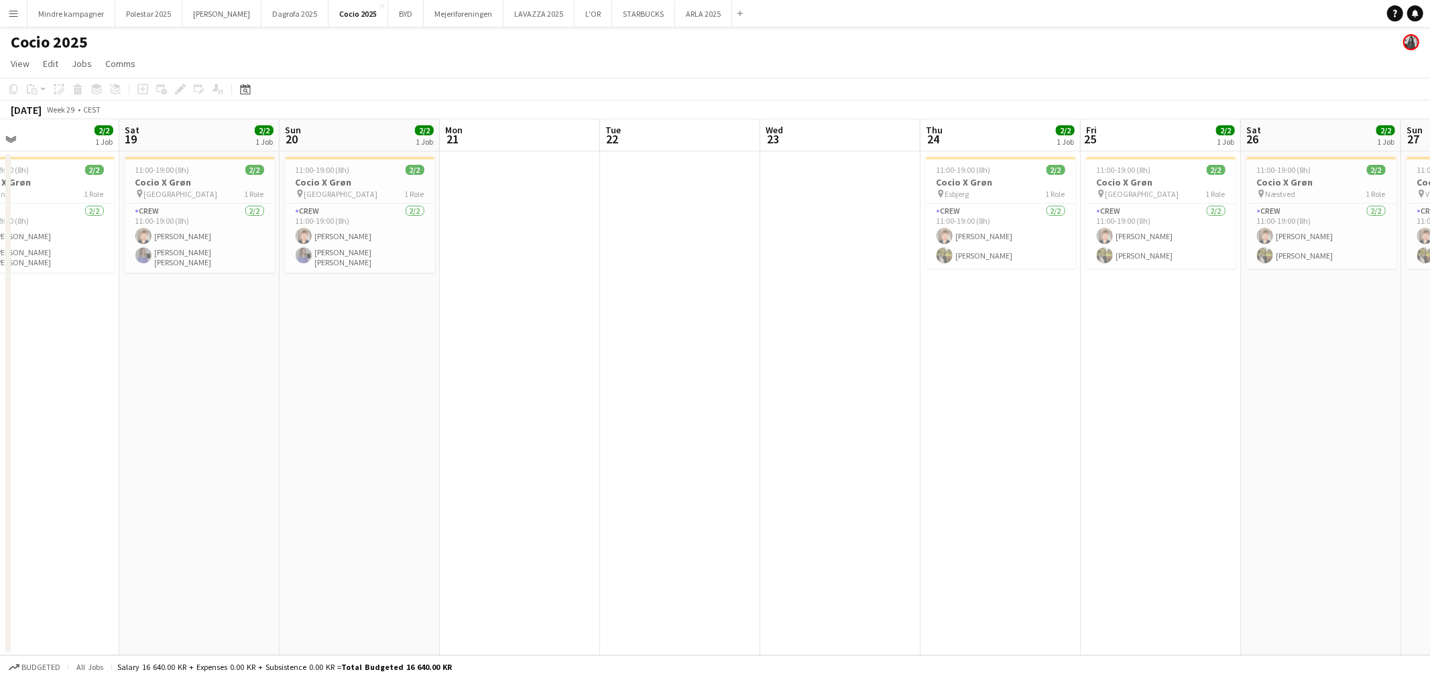
drag, startPoint x: 1267, startPoint y: 459, endPoint x: 570, endPoint y: 471, distance: 697.2
click at [570, 471] on app-calendar-viewport "Tue 15 Wed 16 Thu 17 2/2 1 Job Fri 18 2/2 1 Job Sat 19 2/2 1 Job Sun 20 2/2 1 J…" at bounding box center [715, 387] width 1430 height 536
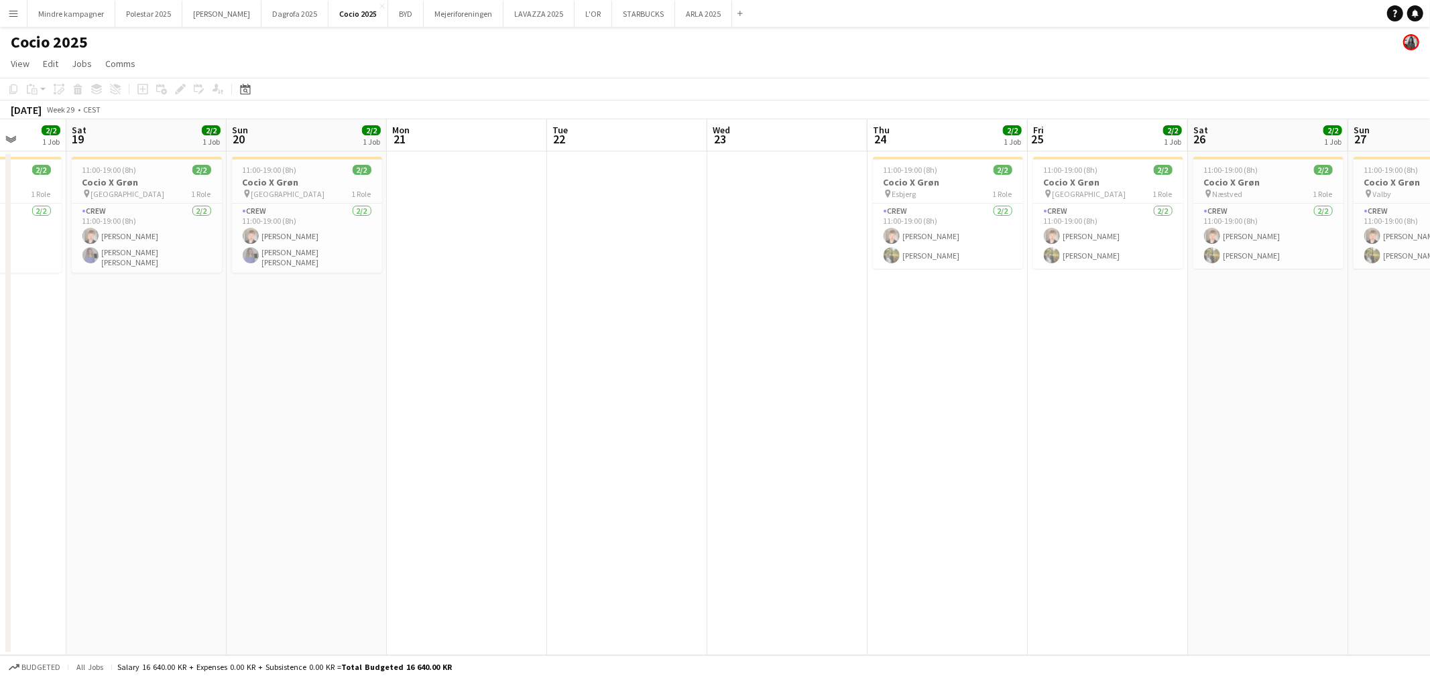
drag, startPoint x: 1188, startPoint y: 416, endPoint x: 1123, endPoint y: 417, distance: 64.4
click at [1123, 417] on app-calendar-viewport "Wed 16 Thu 17 2/2 1 Job Fri 18 2/2 1 Job Sat 19 2/2 1 Job Sun 20 2/2 1 Job Mon …" at bounding box center [715, 387] width 1430 height 536
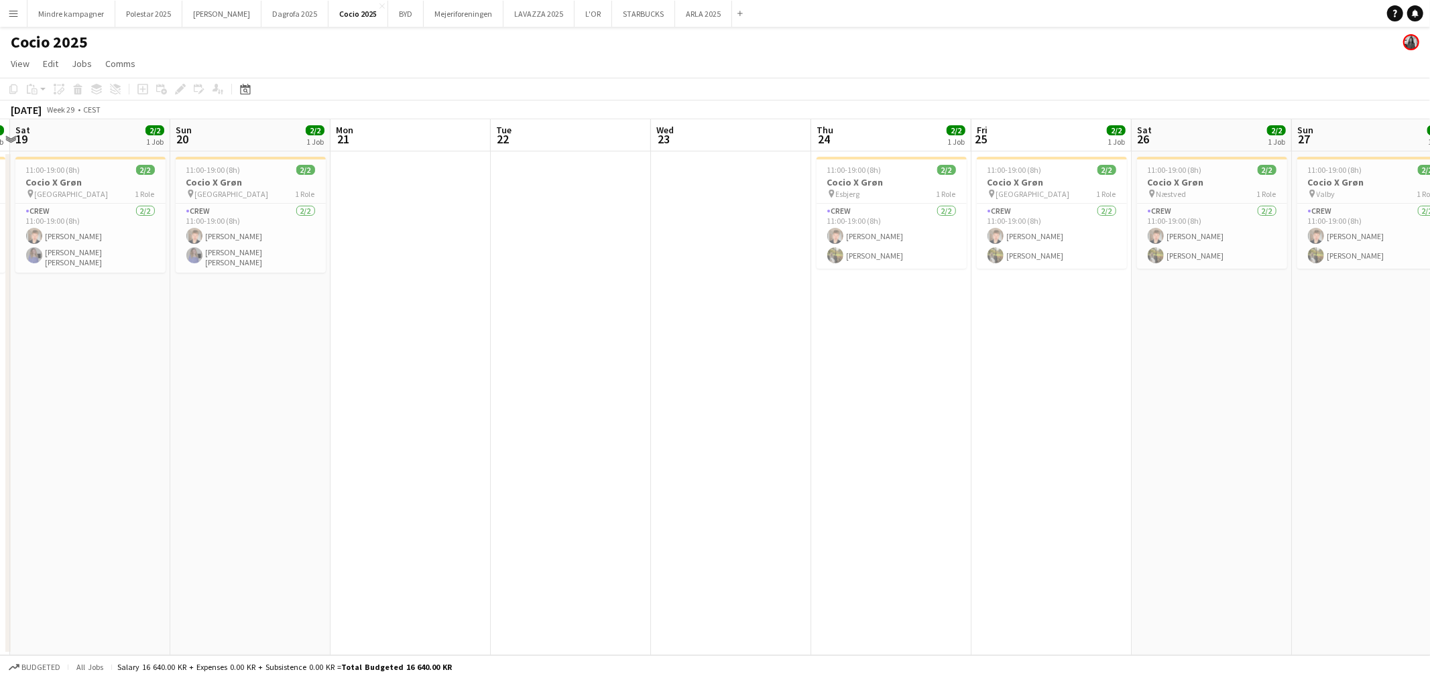
scroll to position [0, 295]
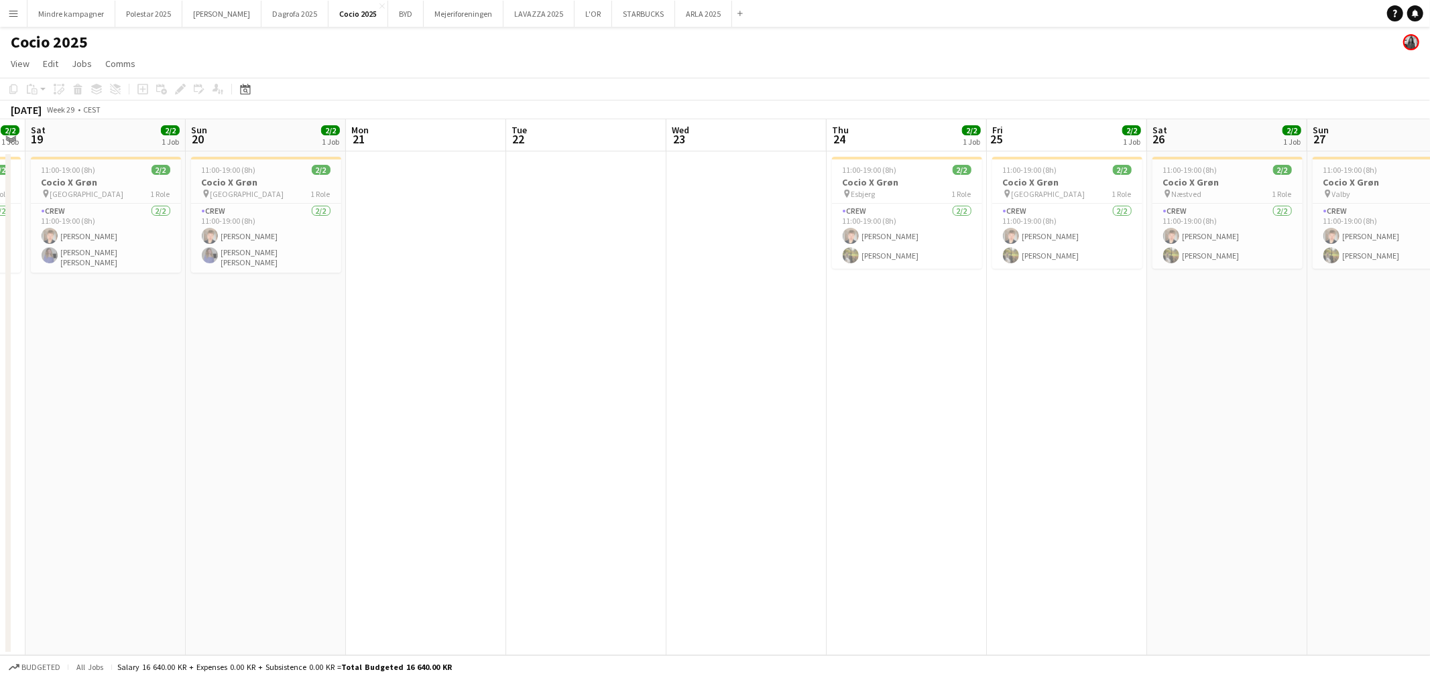
drag, startPoint x: 299, startPoint y: 401, endPoint x: 599, endPoint y: 409, distance: 300.4
click at [600, 410] on app-calendar-viewport "Thu 17 2/2 1 Job Fri 18 2/2 1 Job Sat 19 2/2 1 Job Sun 20 2/2 1 Job Mon 21 Tue …" at bounding box center [715, 387] width 1430 height 536
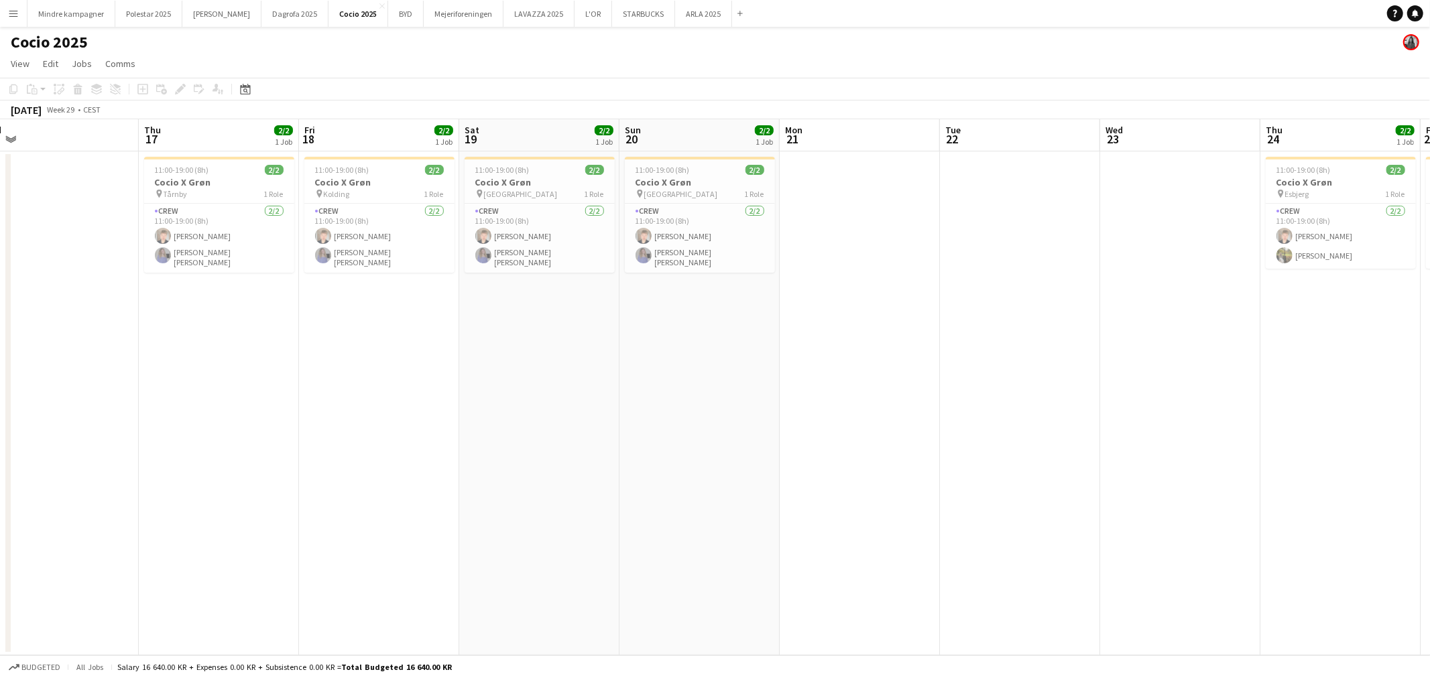
scroll to position [0, 315]
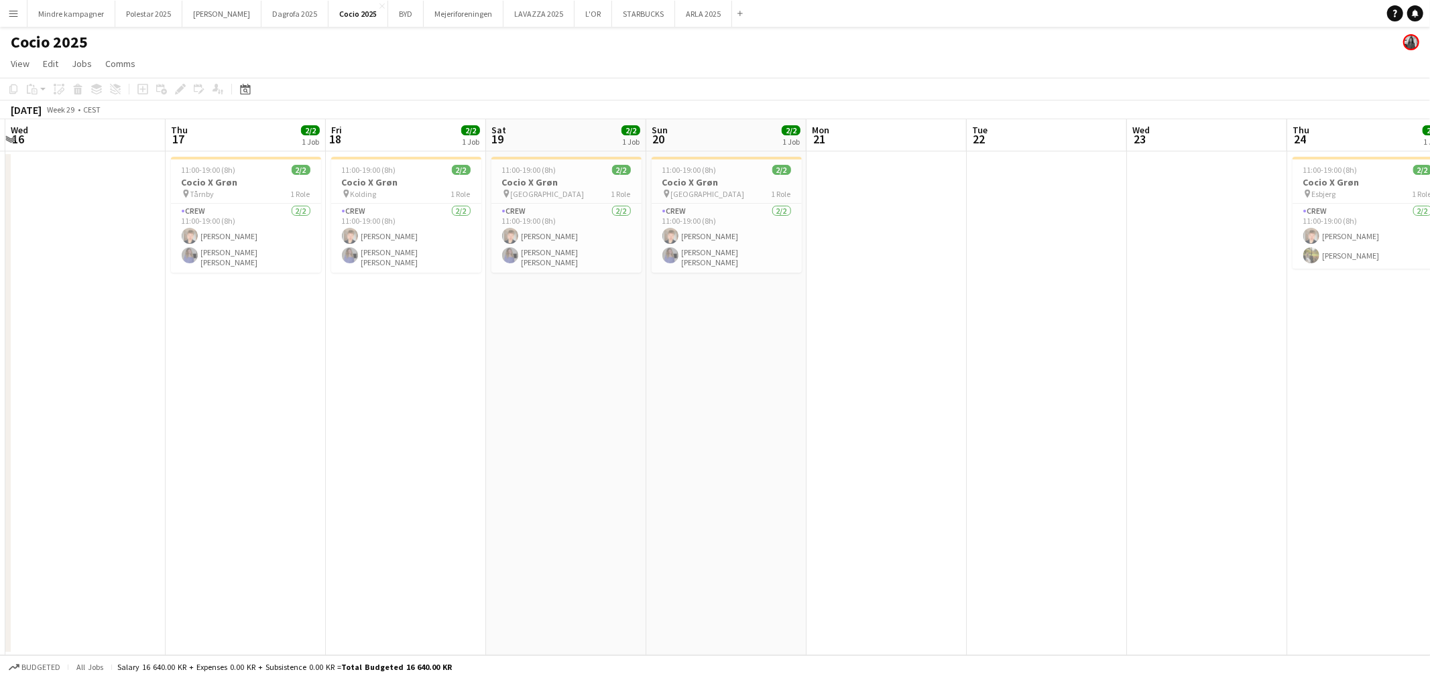
drag, startPoint x: 1170, startPoint y: 479, endPoint x: 1298, endPoint y: 476, distance: 127.4
click at [1298, 476] on app-calendar-viewport "Mon 14 Tue 15 Wed 16 Thu 17 2/2 1 Job Fri 18 2/2 1 Job Sat 19 2/2 1 Job Sun 20 …" at bounding box center [715, 387] width 1430 height 536
click at [69, 15] on button "Mindre kampagner Close" at bounding box center [71, 14] width 88 height 26
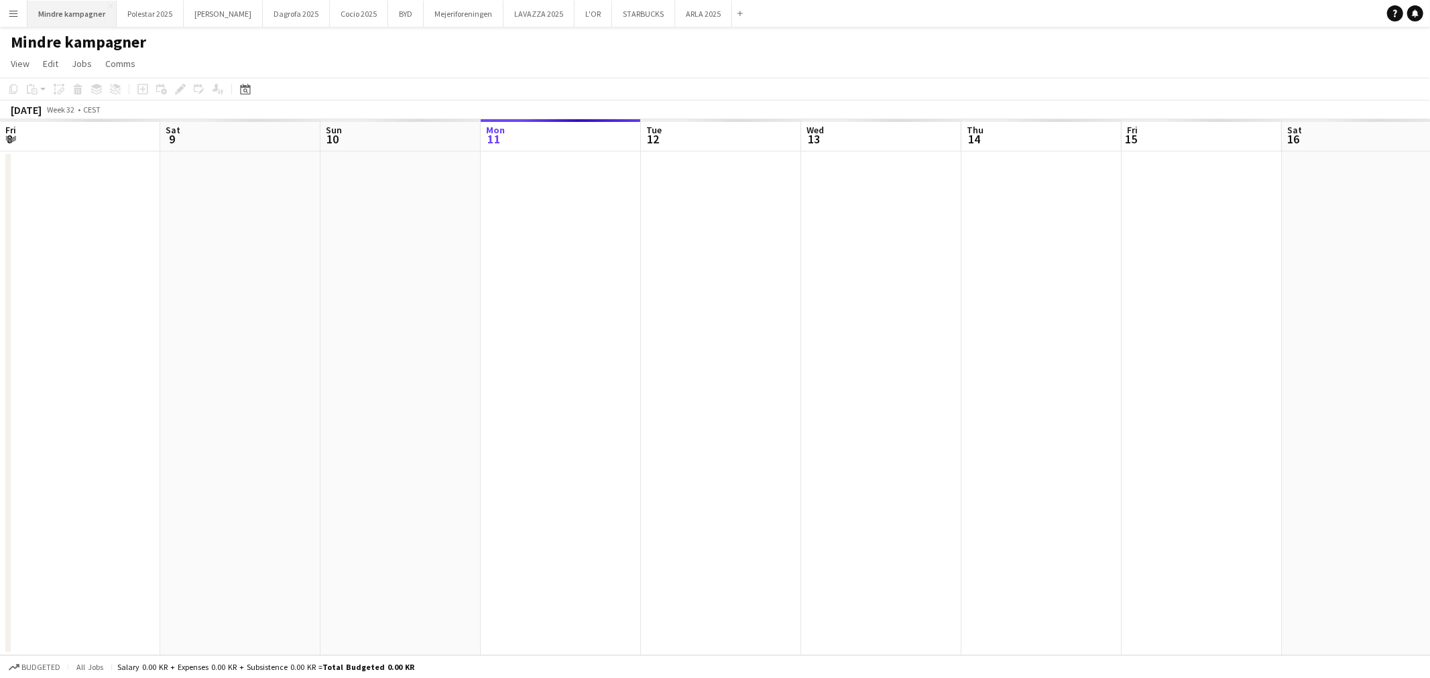
scroll to position [0, 320]
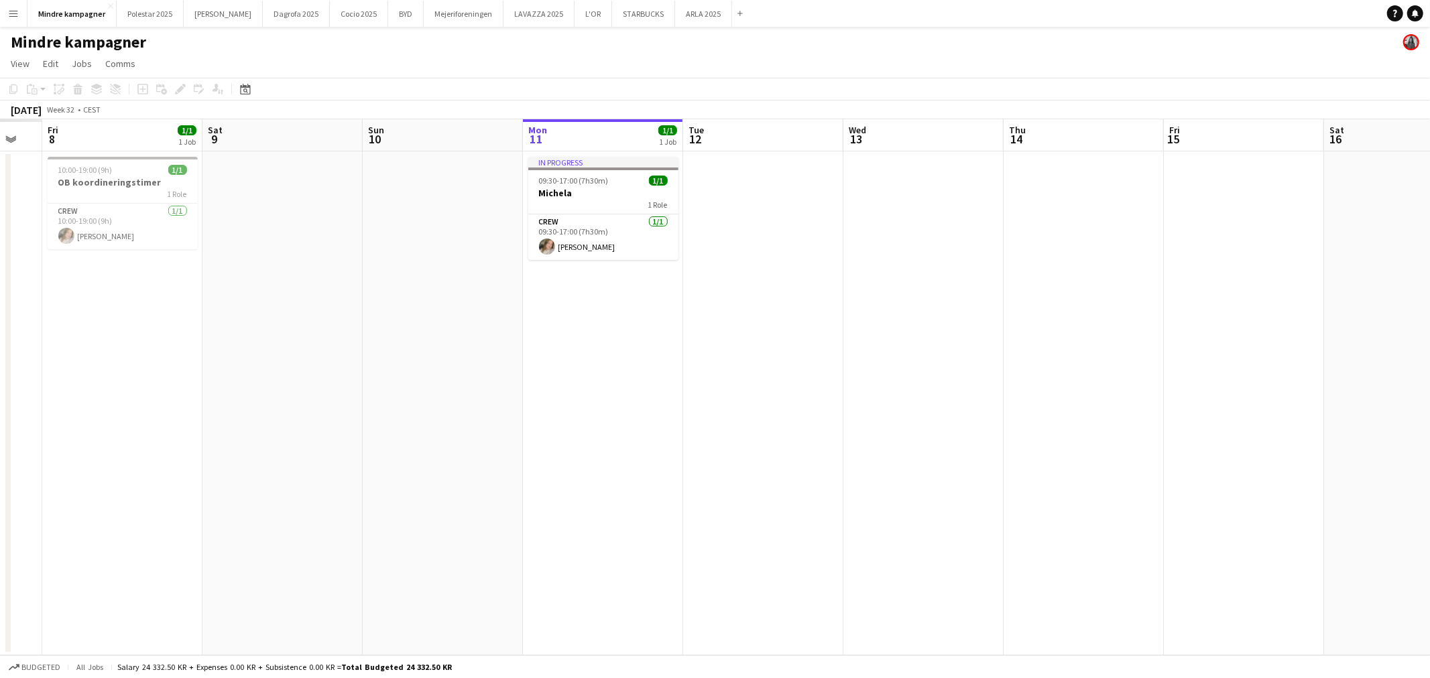
drag, startPoint x: 146, startPoint y: 425, endPoint x: 1054, endPoint y: 448, distance: 907.9
click at [1039, 448] on app-calendar-viewport "Wed 6 Thu 7 Fri 8 1/1 1 Job Sat 9 Sun 10 Mon 11 1/1 1 Job Tue 12 Wed 13 Thu 14 …" at bounding box center [715, 387] width 1430 height 536
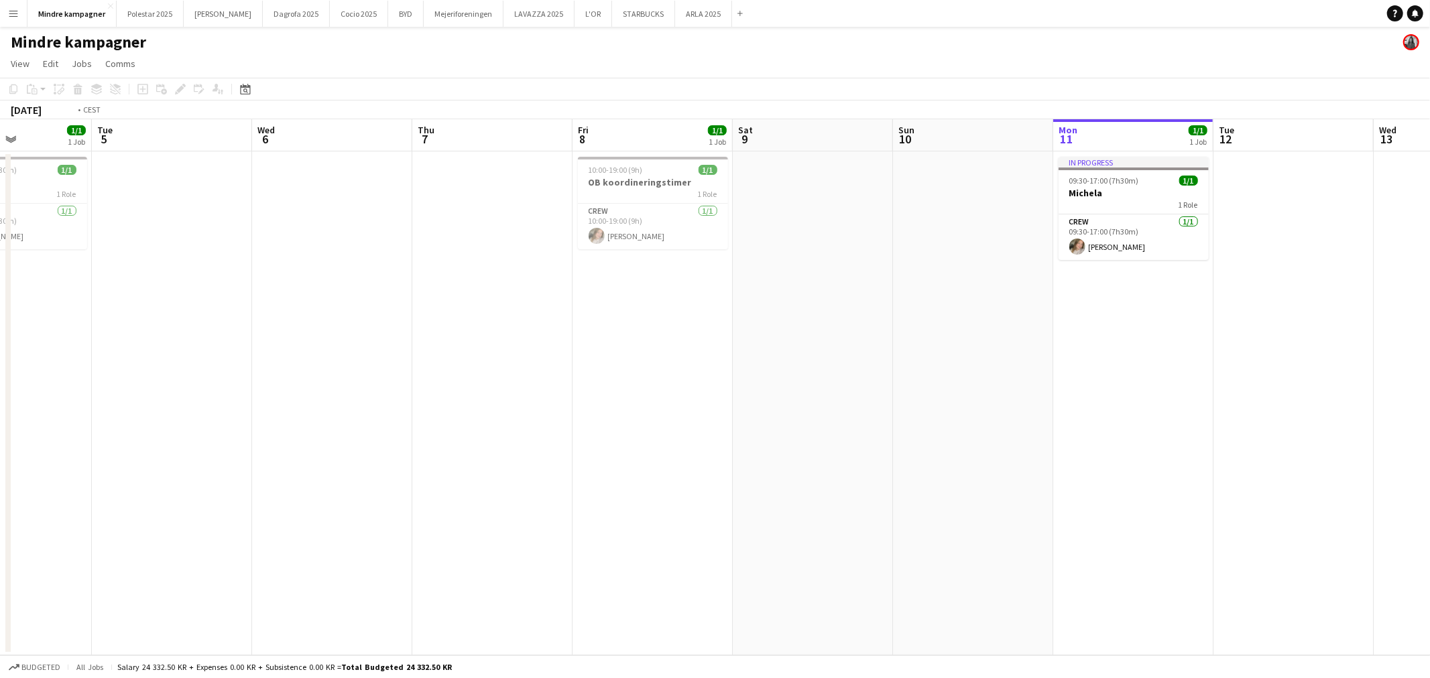
click at [948, 446] on app-calendar-viewport "Sat 2 Sun 3 Mon 4 1/1 1 Job Tue 5 Wed 6 Thu 7 Fri 8 1/1 1 Job Sat 9 Sun 10 Mon …" at bounding box center [715, 387] width 1430 height 536
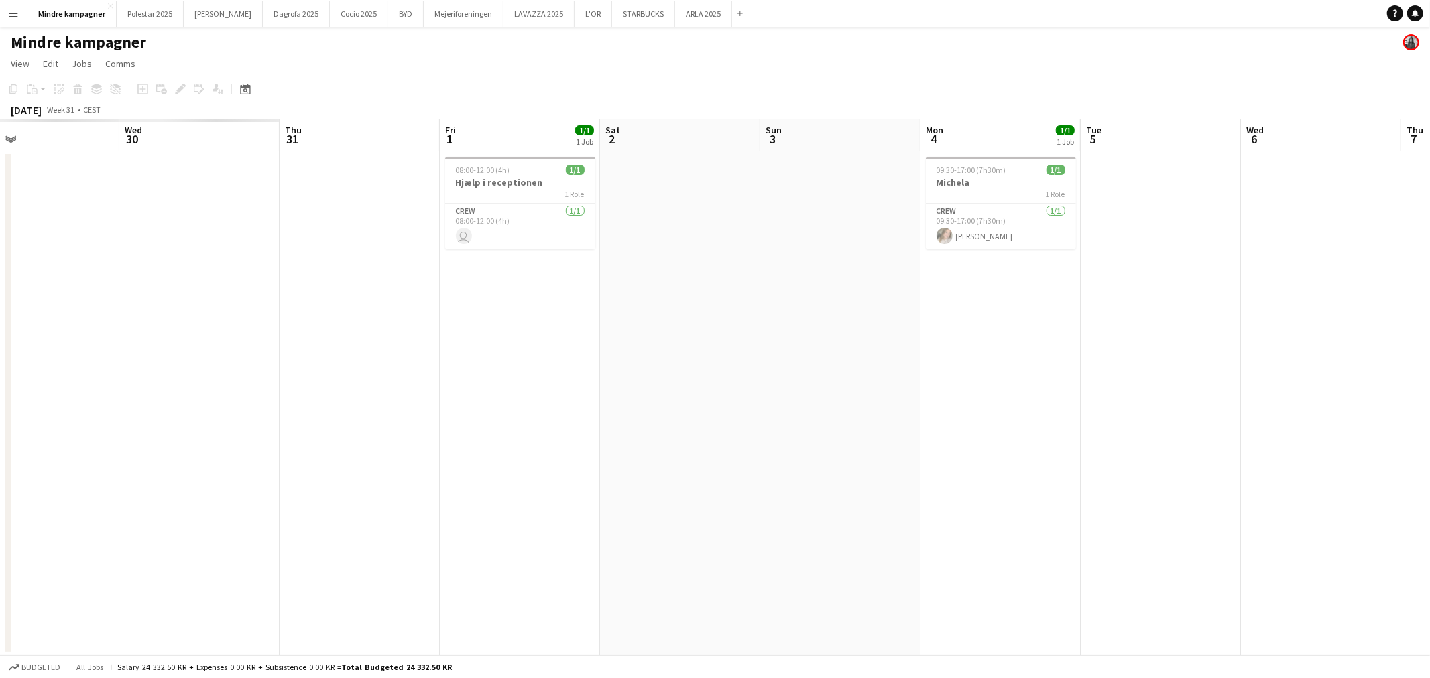
scroll to position [0, 361]
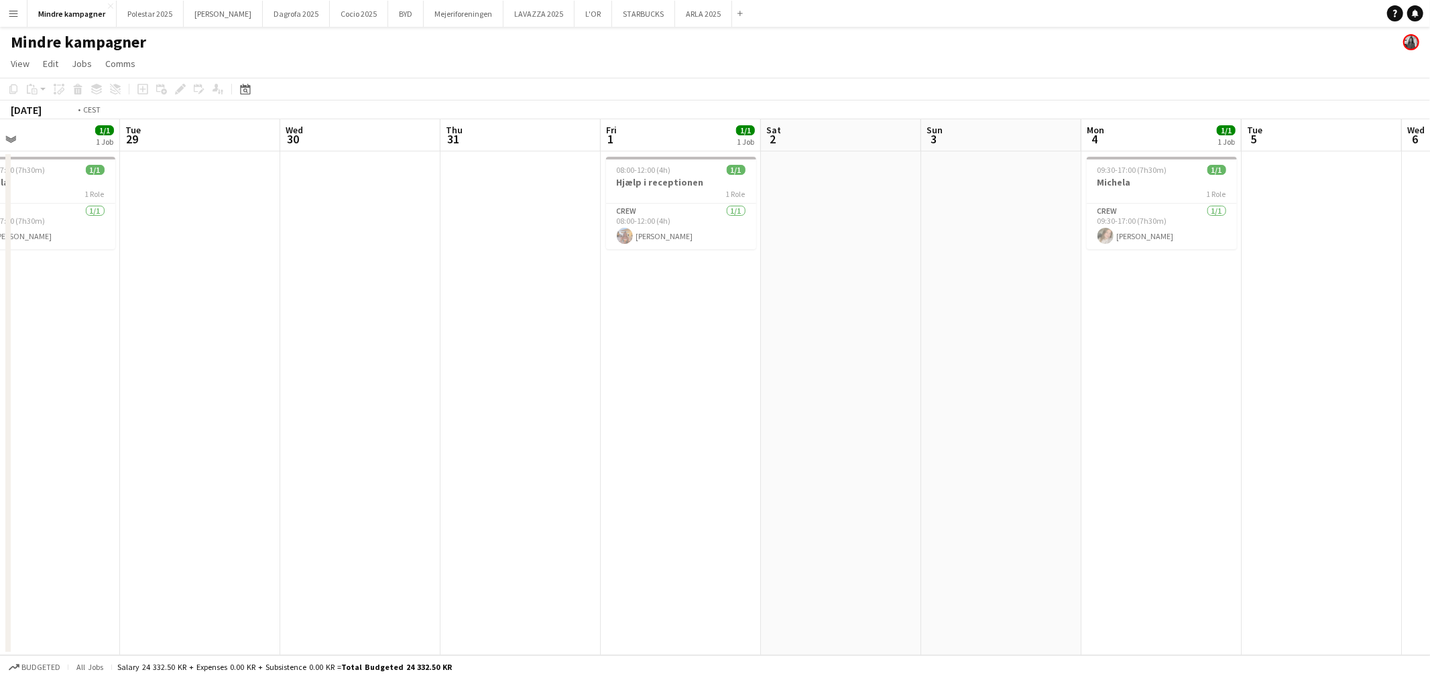
drag, startPoint x: 799, startPoint y: 418, endPoint x: 1089, endPoint y: 428, distance: 290.4
click at [1168, 418] on app-calendar-viewport "Sat 26 Sun 27 Mon 28 1/1 1 Job Tue 29 Wed 30 Thu 31 Fri 1 1/1 1 Job Sat 2 Sun 3…" at bounding box center [715, 387] width 1430 height 536
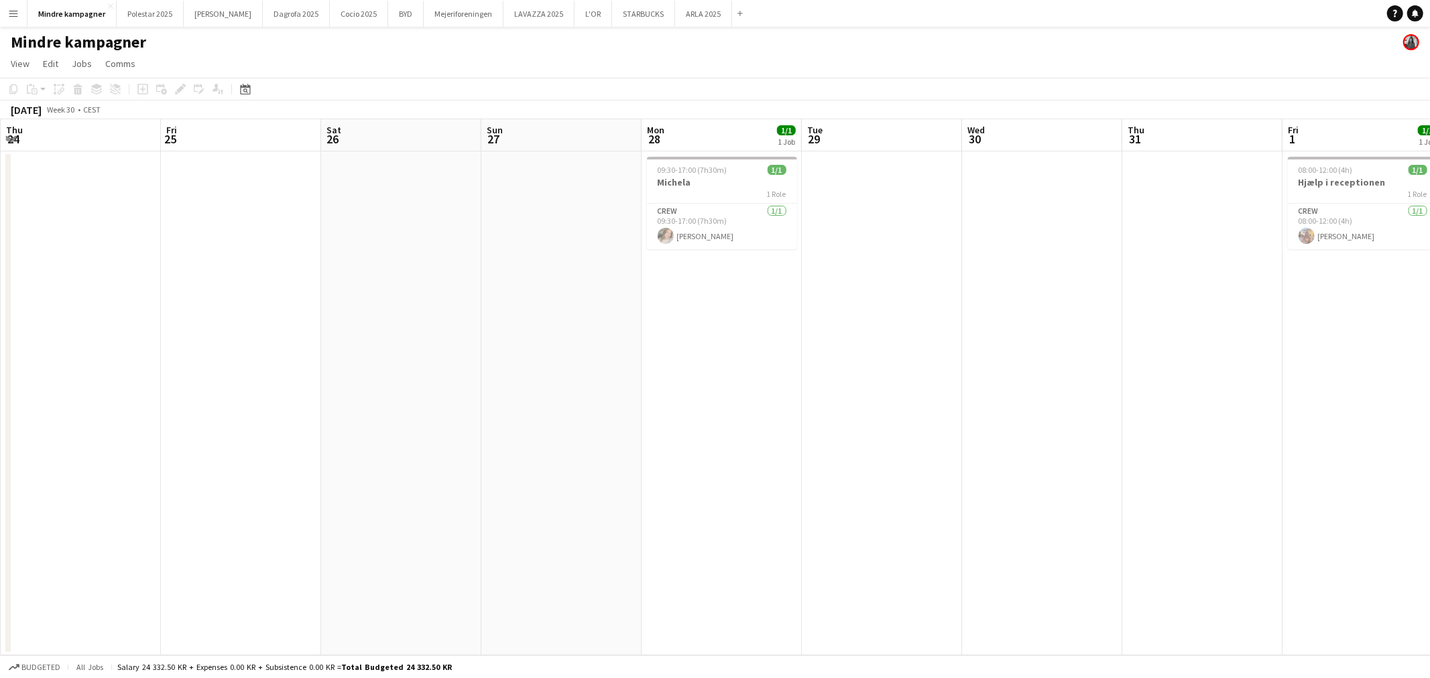
scroll to position [0, 278]
drag, startPoint x: 530, startPoint y: 434, endPoint x: 1335, endPoint y: 428, distance: 805.1
click at [1329, 427] on app-calendar-viewport "Tue 22 Wed 23 Thu 24 Fri 25 Sat 26 Sun 27 Mon 28 1/1 1 Job Tue 29 Wed 30 Thu 31…" at bounding box center [715, 387] width 1430 height 536
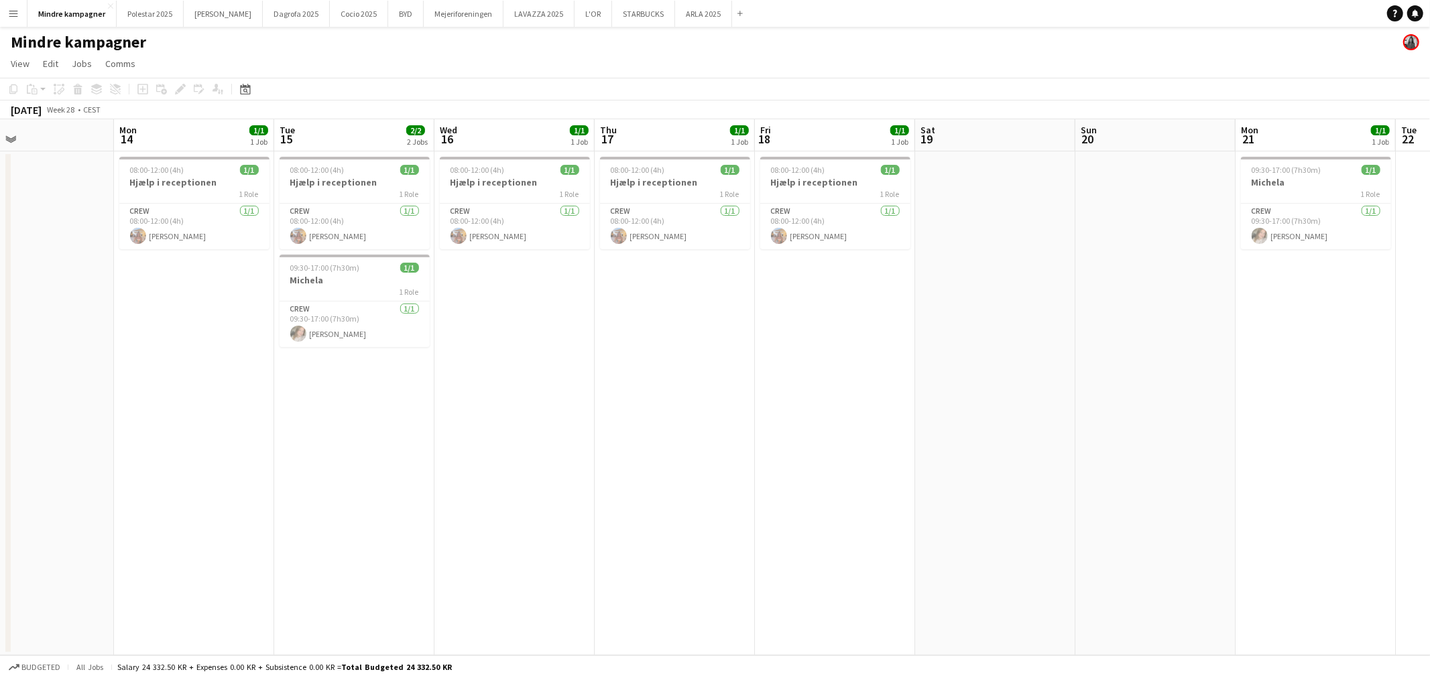
scroll to position [0, 300]
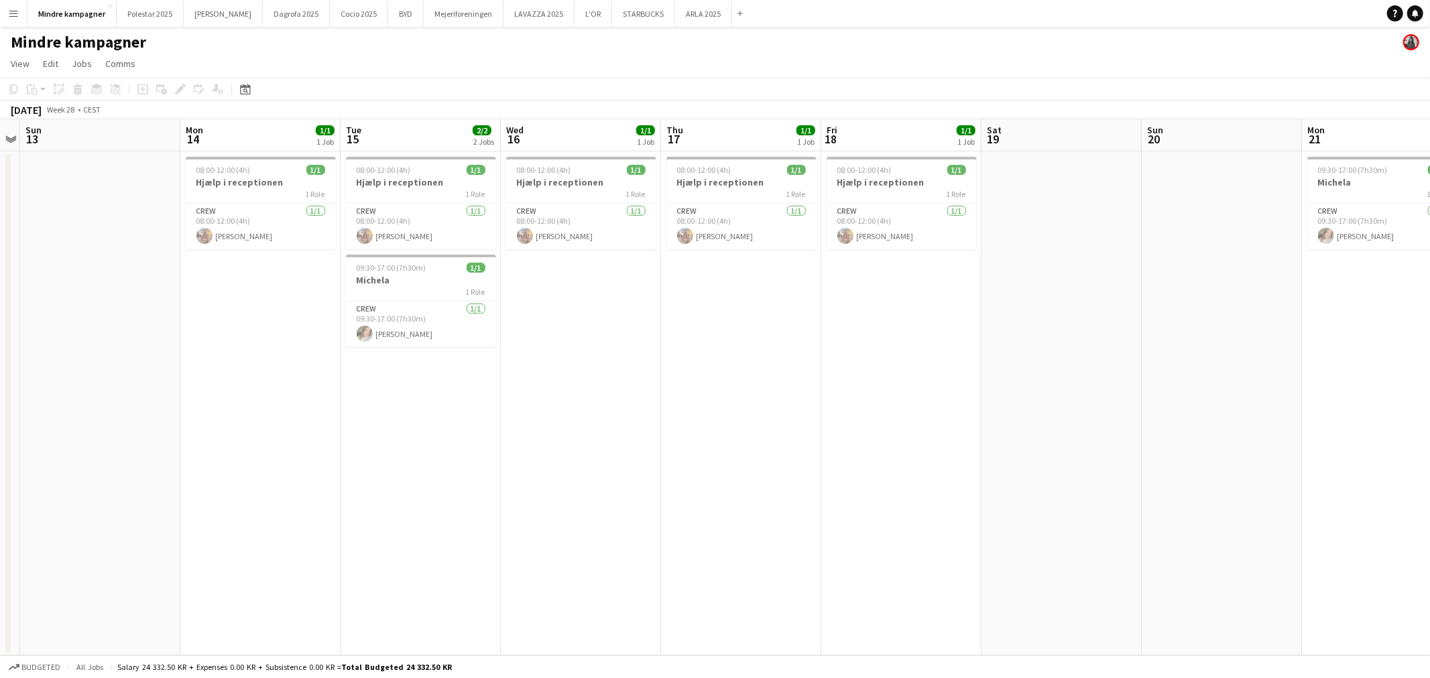
drag, startPoint x: 221, startPoint y: 414, endPoint x: 1000, endPoint y: 429, distance: 779.1
click at [1000, 429] on app-calendar-viewport "Fri 11 Sat 12 Sun 13 Mon 14 1/1 1 Job Tue 15 2/2 2 Jobs Wed 16 1/1 1 Job Thu 17…" at bounding box center [715, 387] width 1430 height 536
click at [410, 285] on h3 "Michela" at bounding box center [421, 280] width 150 height 12
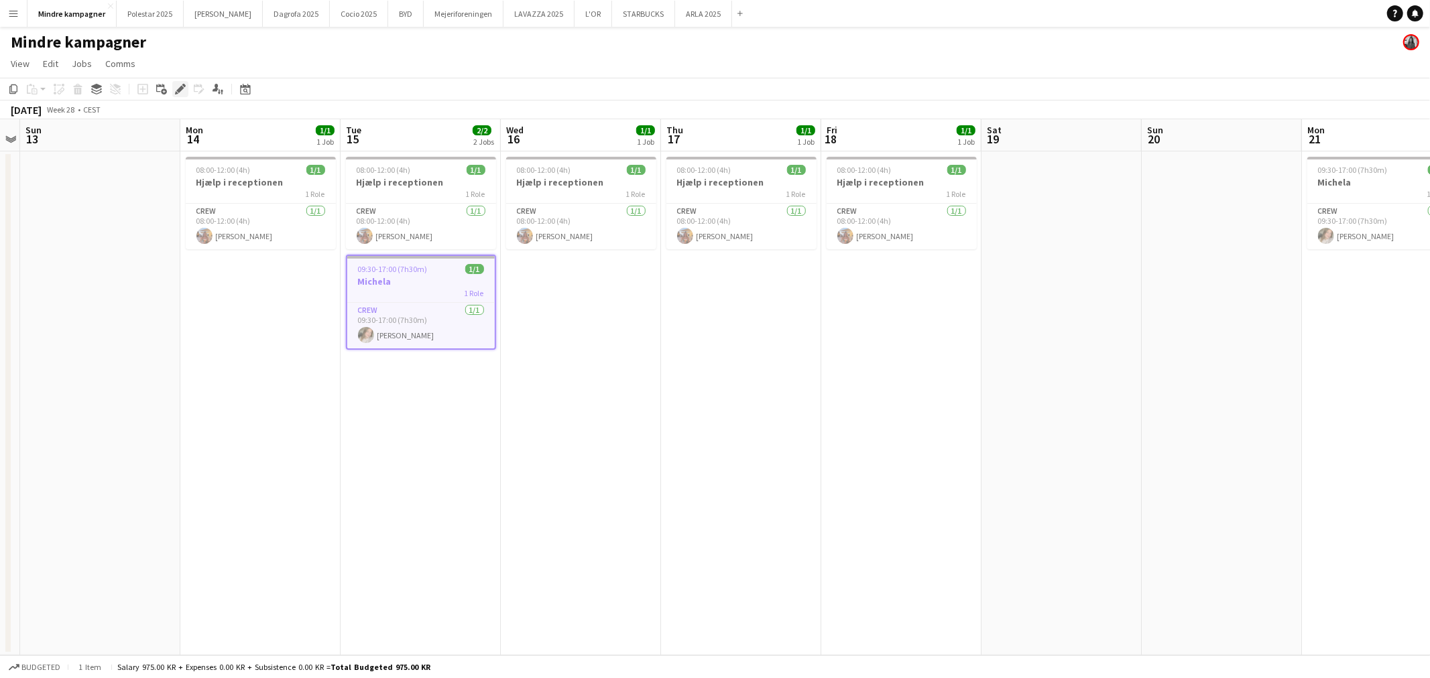
click at [172, 88] on div "Edit" at bounding box center [180, 89] width 16 height 16
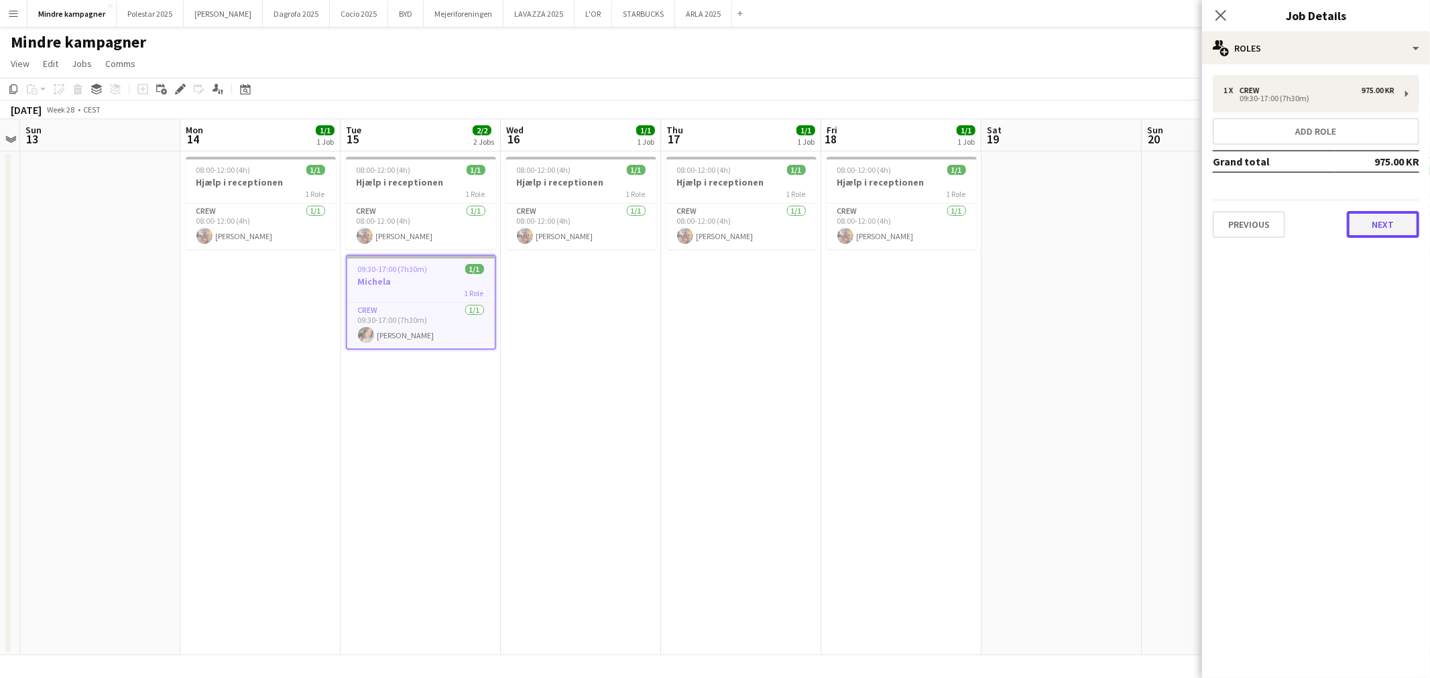
click at [1380, 220] on button "Next" at bounding box center [1383, 224] width 72 height 27
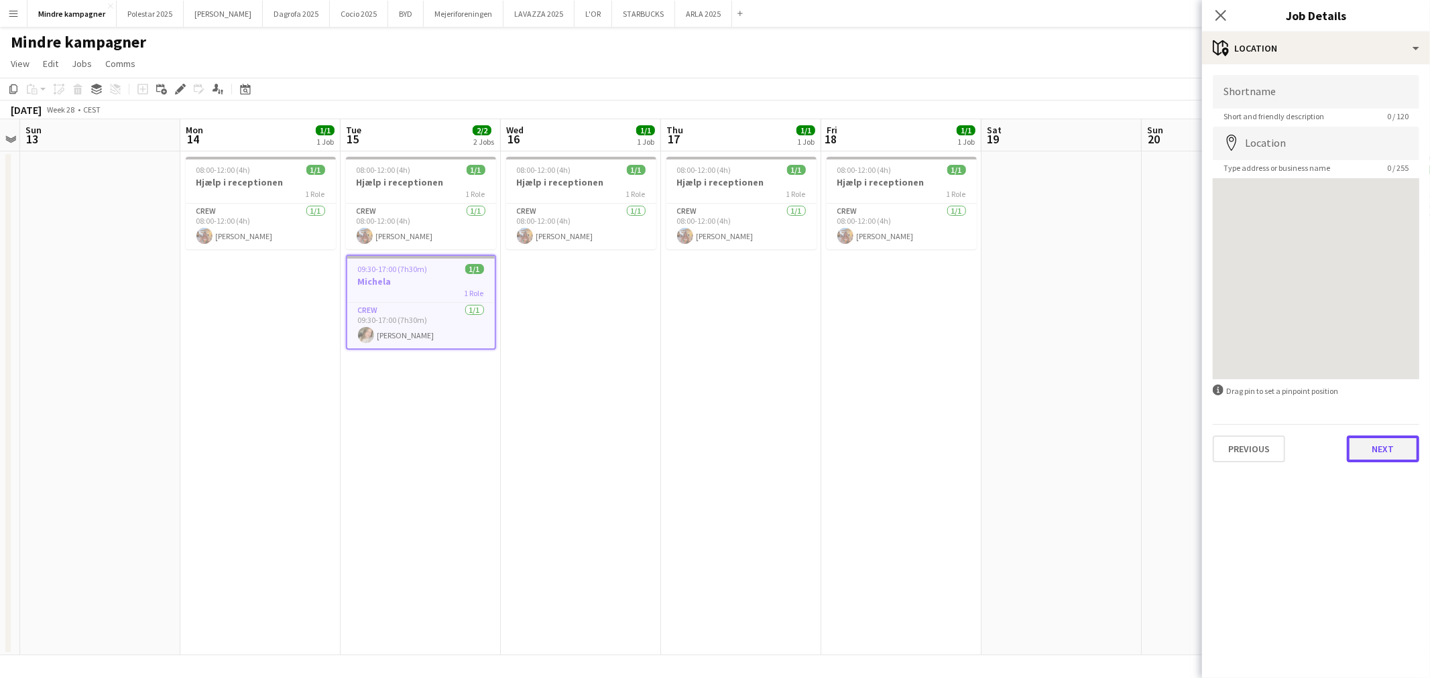
click at [1386, 451] on button "Next" at bounding box center [1383, 449] width 72 height 27
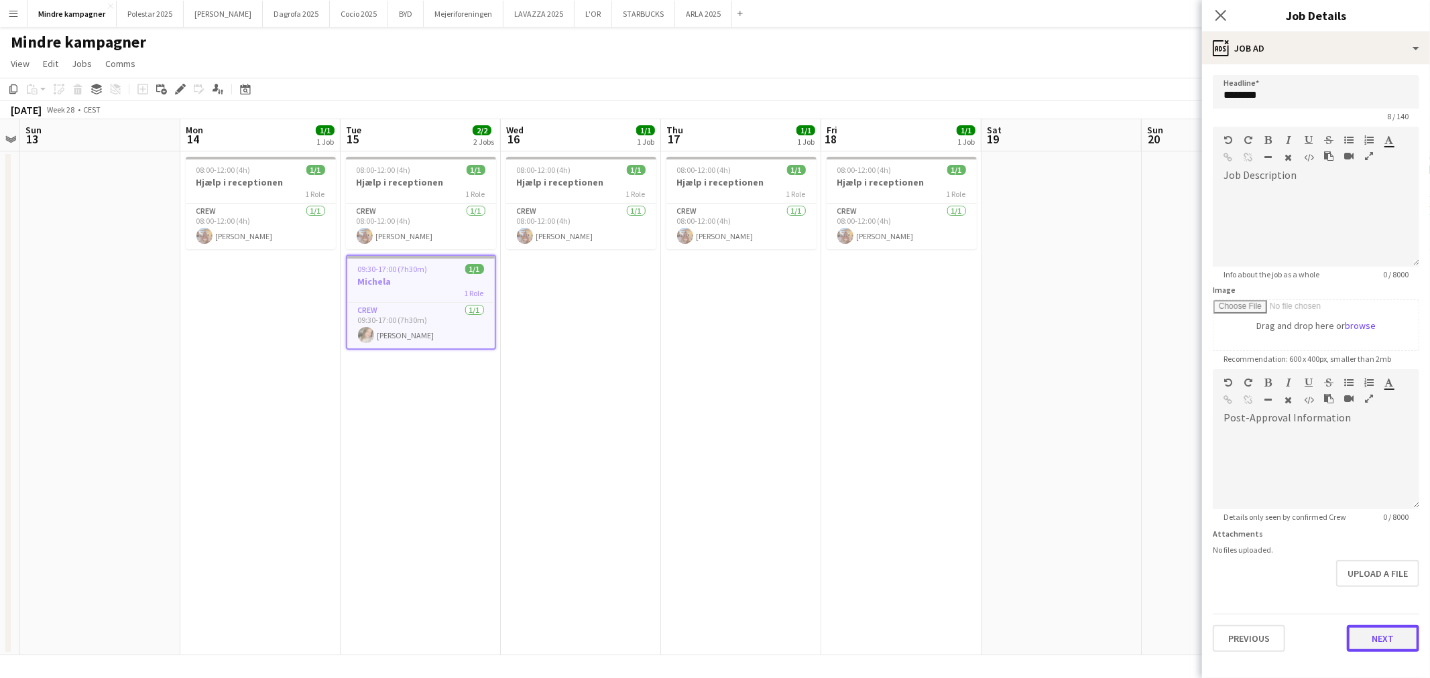
click at [1369, 627] on button "Next" at bounding box center [1383, 638] width 72 height 27
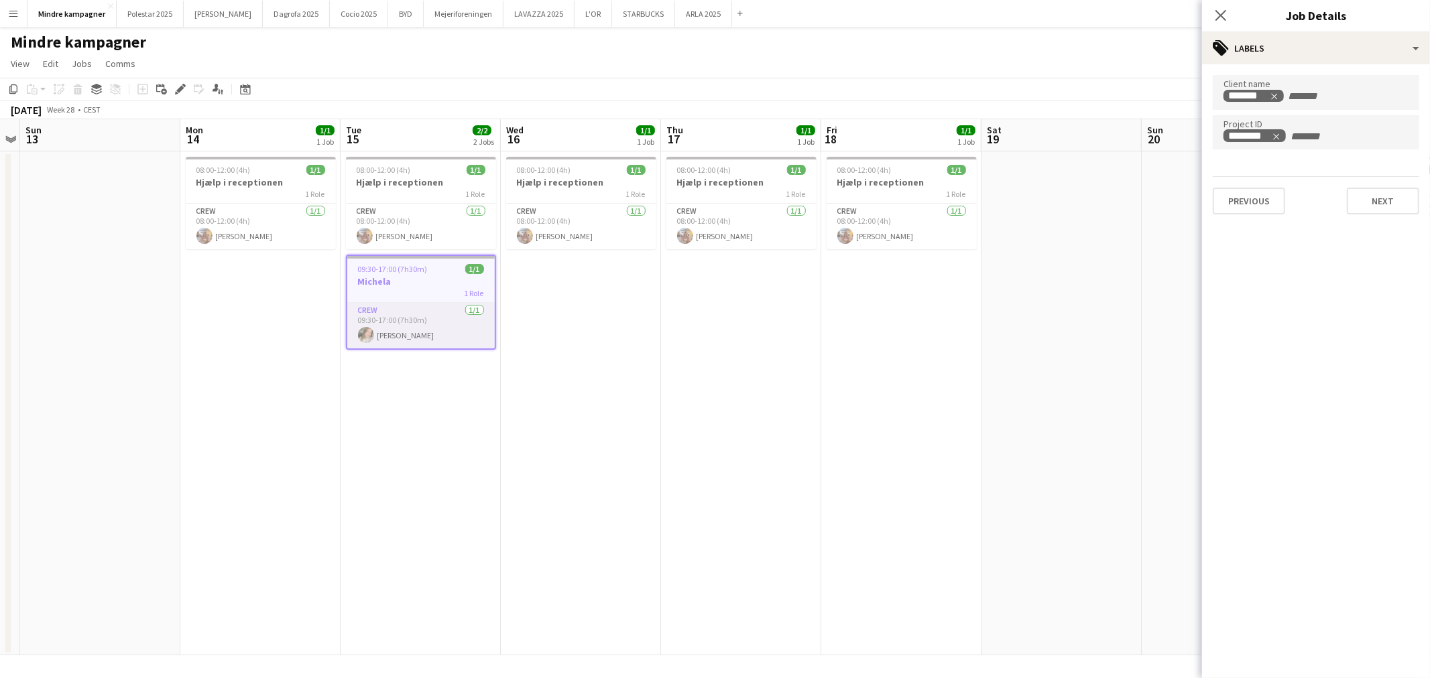
click at [410, 322] on app-card-role "Crew 1/1 09:30-17:00 (7h30m) Michela Christensen" at bounding box center [420, 326] width 147 height 46
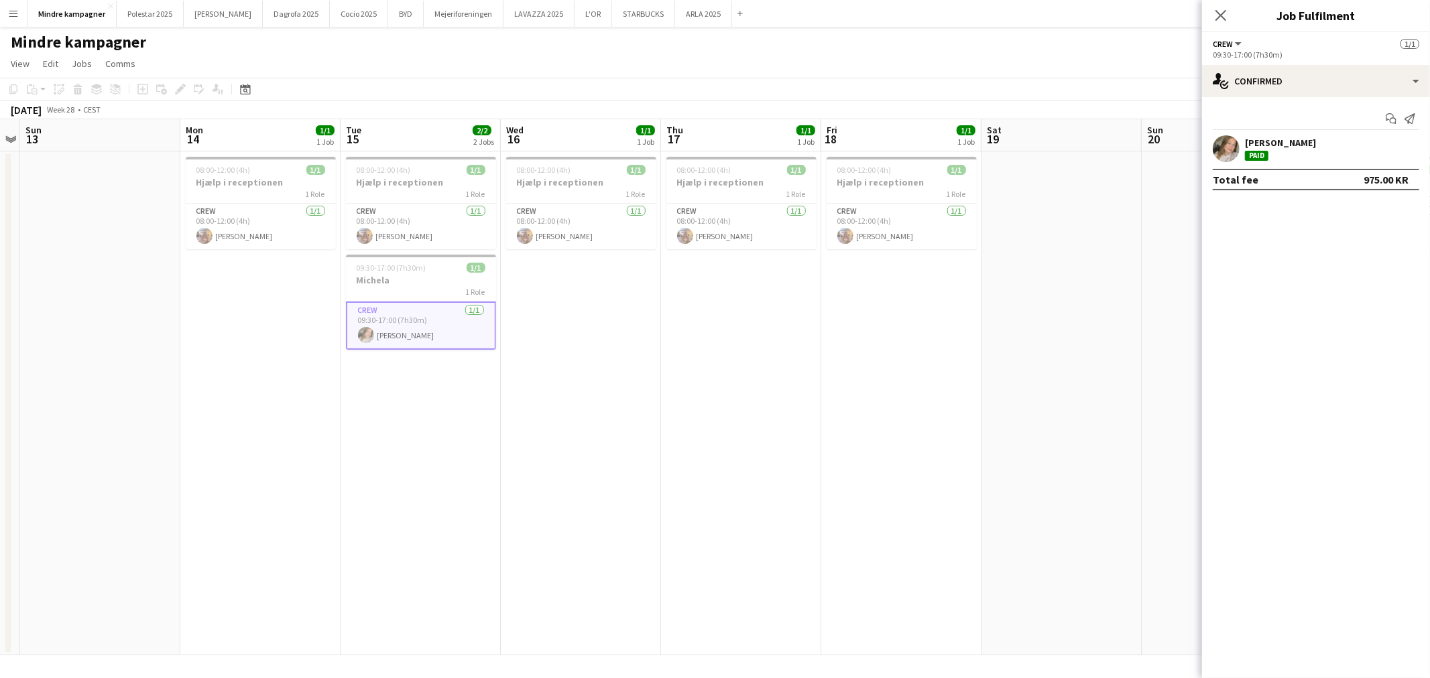
click at [1316, 148] on div "[PERSON_NAME]" at bounding box center [1280, 143] width 71 height 12
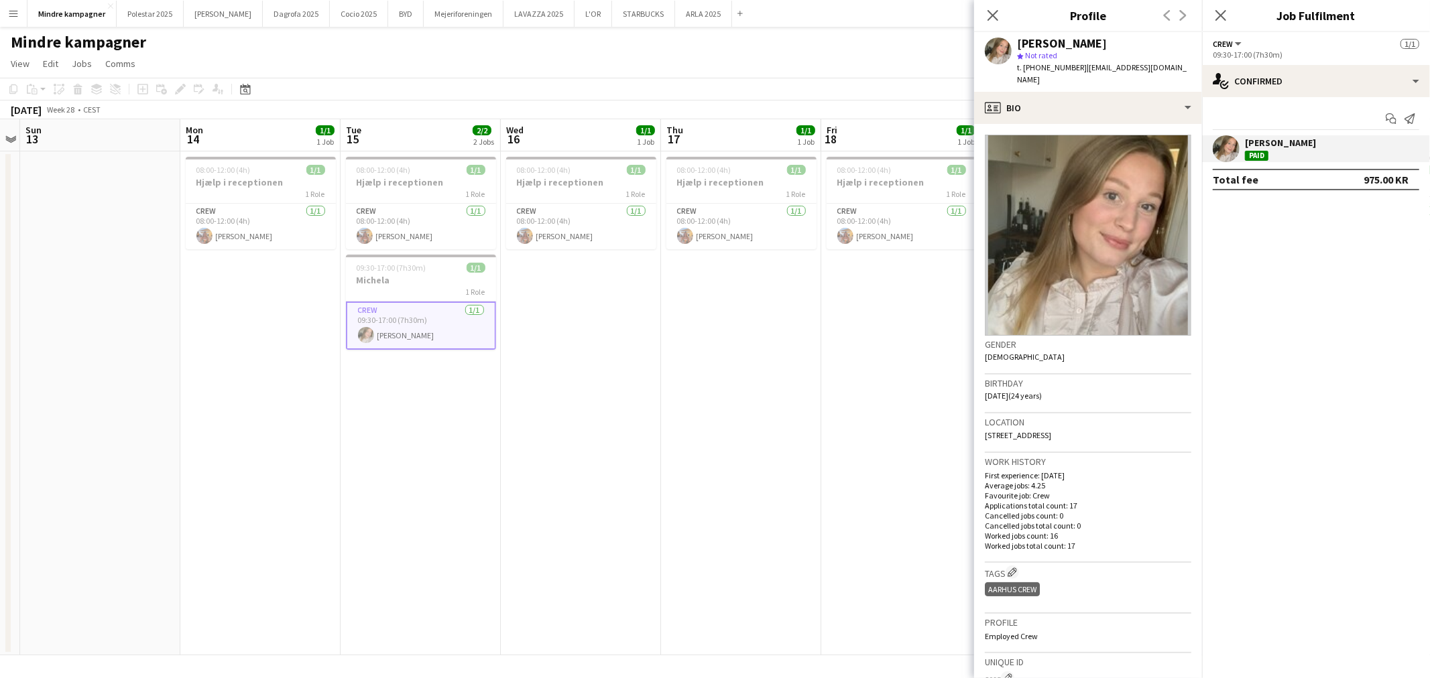
click at [1316, 148] on div "[PERSON_NAME]" at bounding box center [1280, 143] width 71 height 12
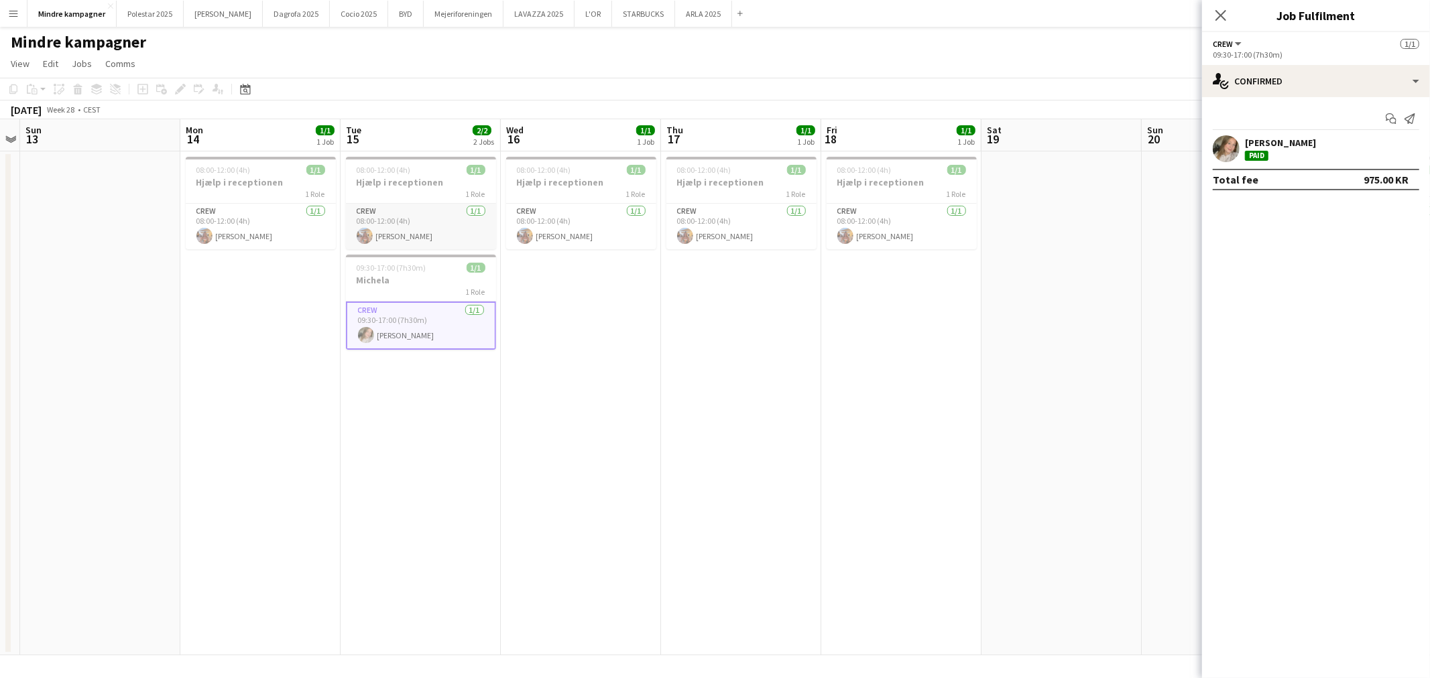
click at [410, 237] on app-card-role "Crew 1/1 08:00-12:00 (4h) Emine Timmig" at bounding box center [421, 227] width 150 height 46
click at [418, 273] on span "09:30-17:00 (7h30m)" at bounding box center [390, 270] width 70 height 10
click at [548, 520] on app-date-cell "08:00-12:00 (4h) 1/1 Hjælp i receptionen 1 Role Crew 1/1 08:00-12:00 (4h) Emine…" at bounding box center [579, 403] width 160 height 504
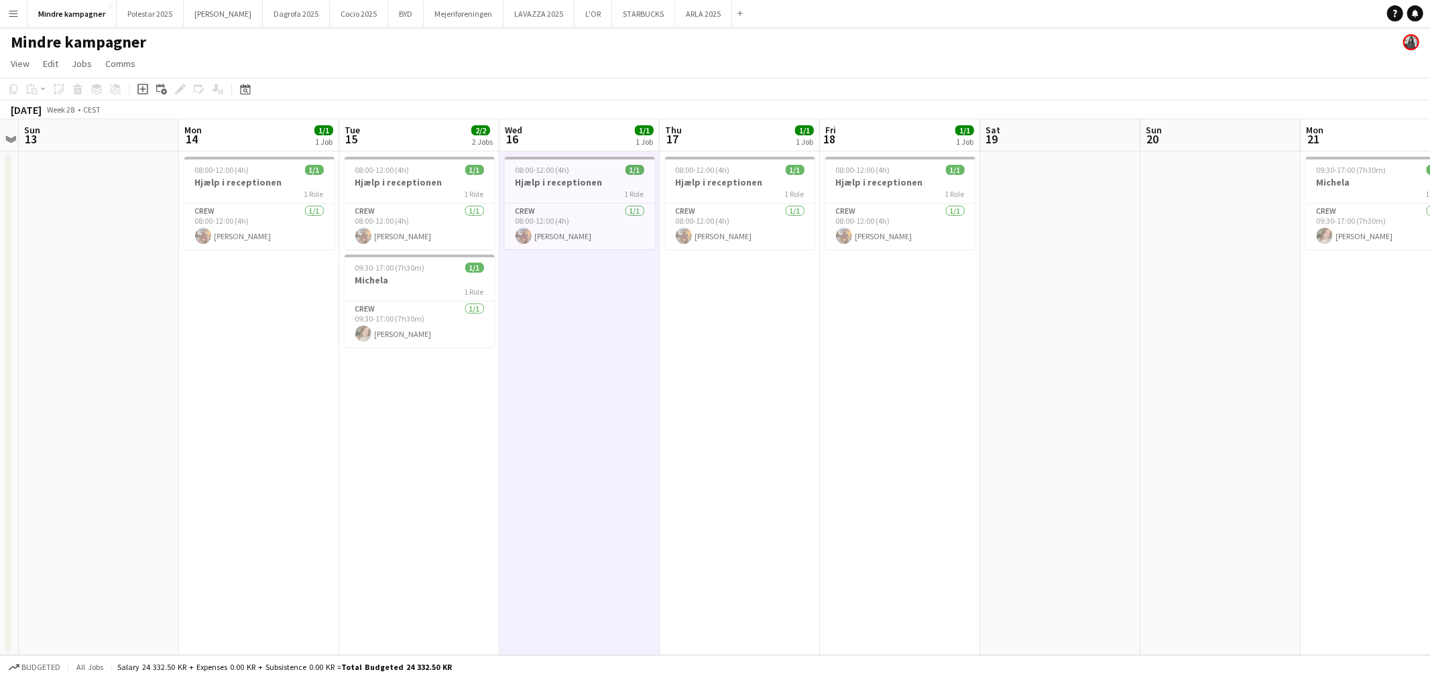
click at [21, 11] on button "Menu" at bounding box center [13, 13] width 27 height 27
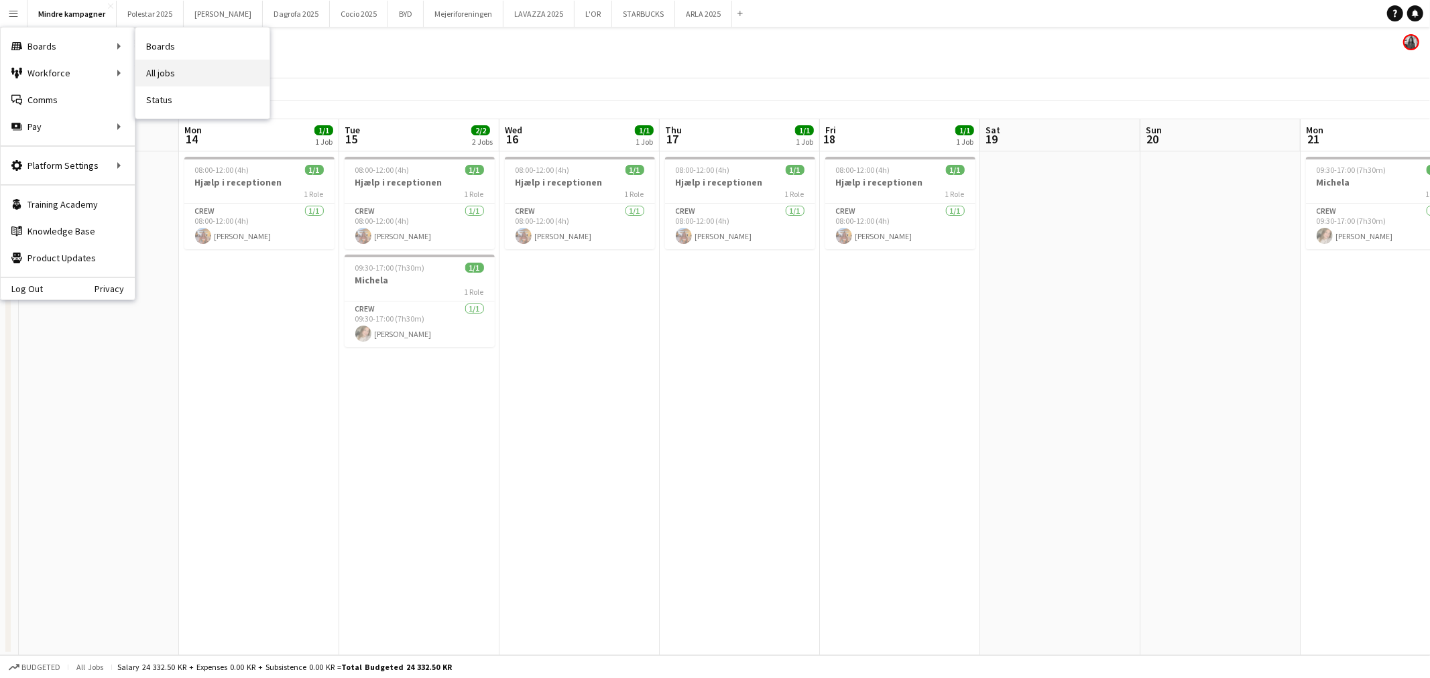
click at [177, 68] on link "All jobs" at bounding box center [202, 73] width 134 height 27
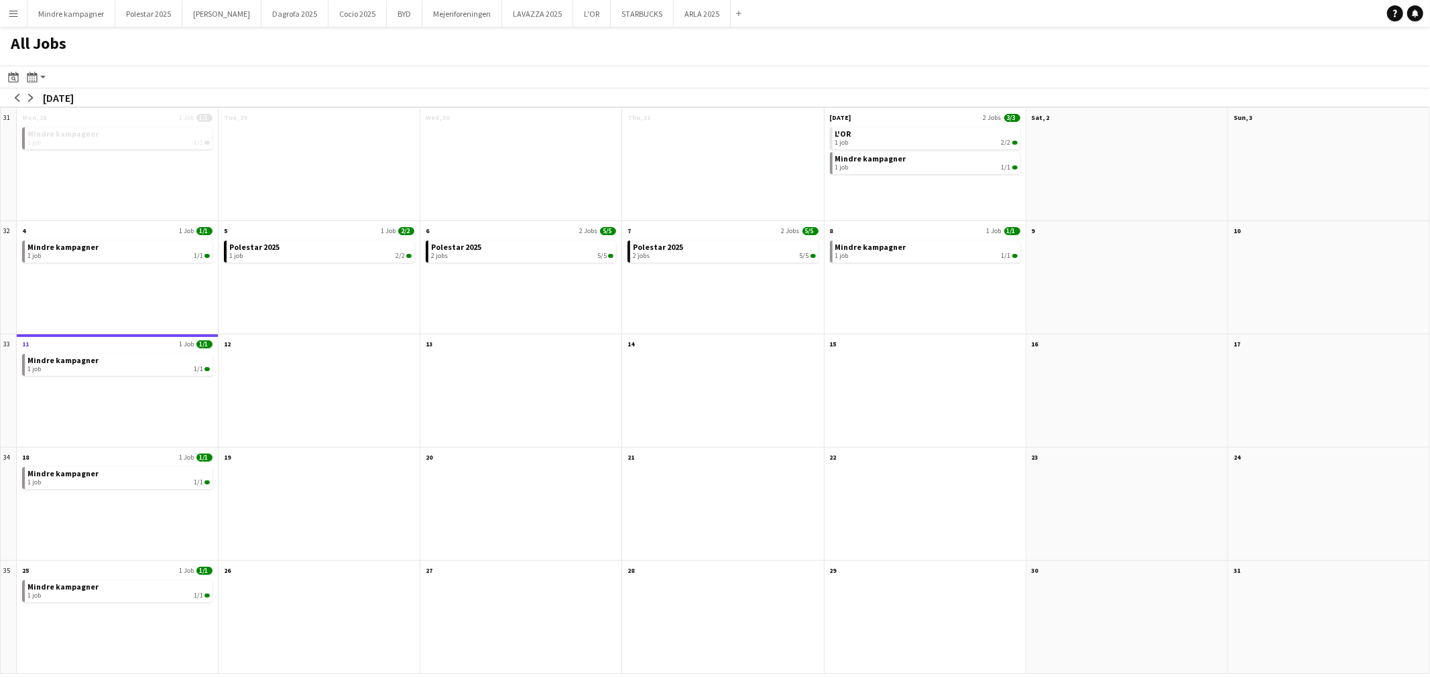
drag, startPoint x: 567, startPoint y: 260, endPoint x: 597, endPoint y: 493, distance: 235.2
click at [595, 501] on div "31 Scroll down Mon, 28 1 Job 1/1 Mindre kampagner 1 job 1/1 Scroll down Tue, 29…" at bounding box center [715, 390] width 1430 height 567
click at [14, 98] on app-icon "arrow-left" at bounding box center [17, 98] width 8 height 8
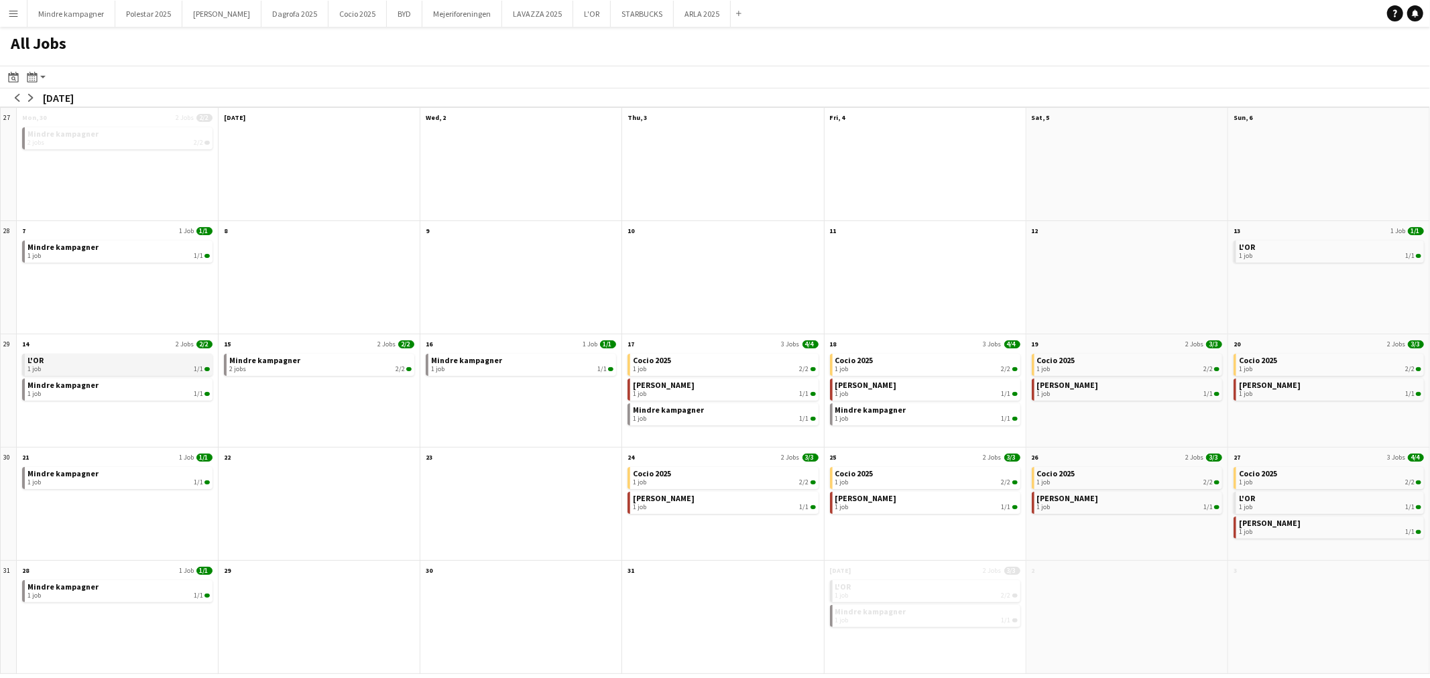
click at [69, 359] on link "L'OR 1 job 1/1" at bounding box center [118, 363] width 182 height 19
click at [97, 359] on link "L'OR 1 job 1/1" at bounding box center [118, 363] width 182 height 19
click at [266, 371] on div "2 jobs 2/2" at bounding box center [320, 369] width 182 height 8
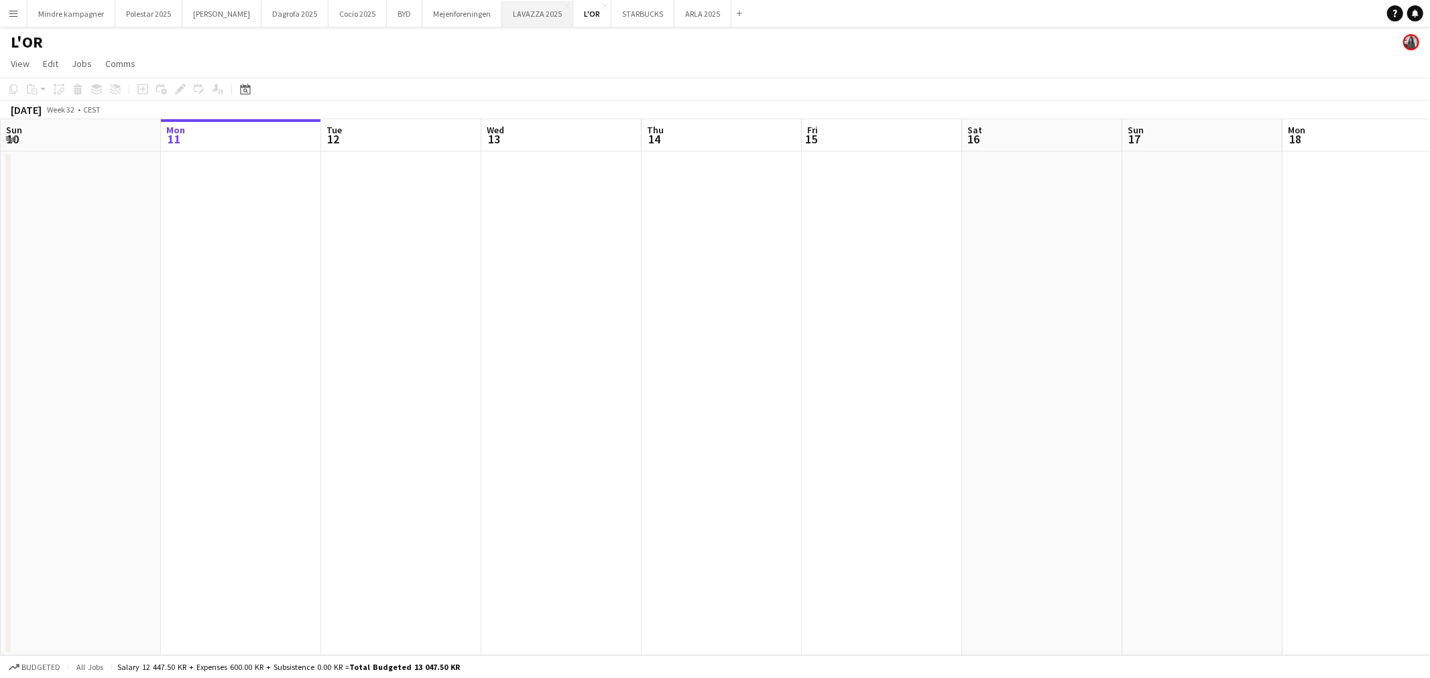
click at [502, 13] on button "LAVAZZA 2025 Close" at bounding box center [537, 14] width 71 height 26
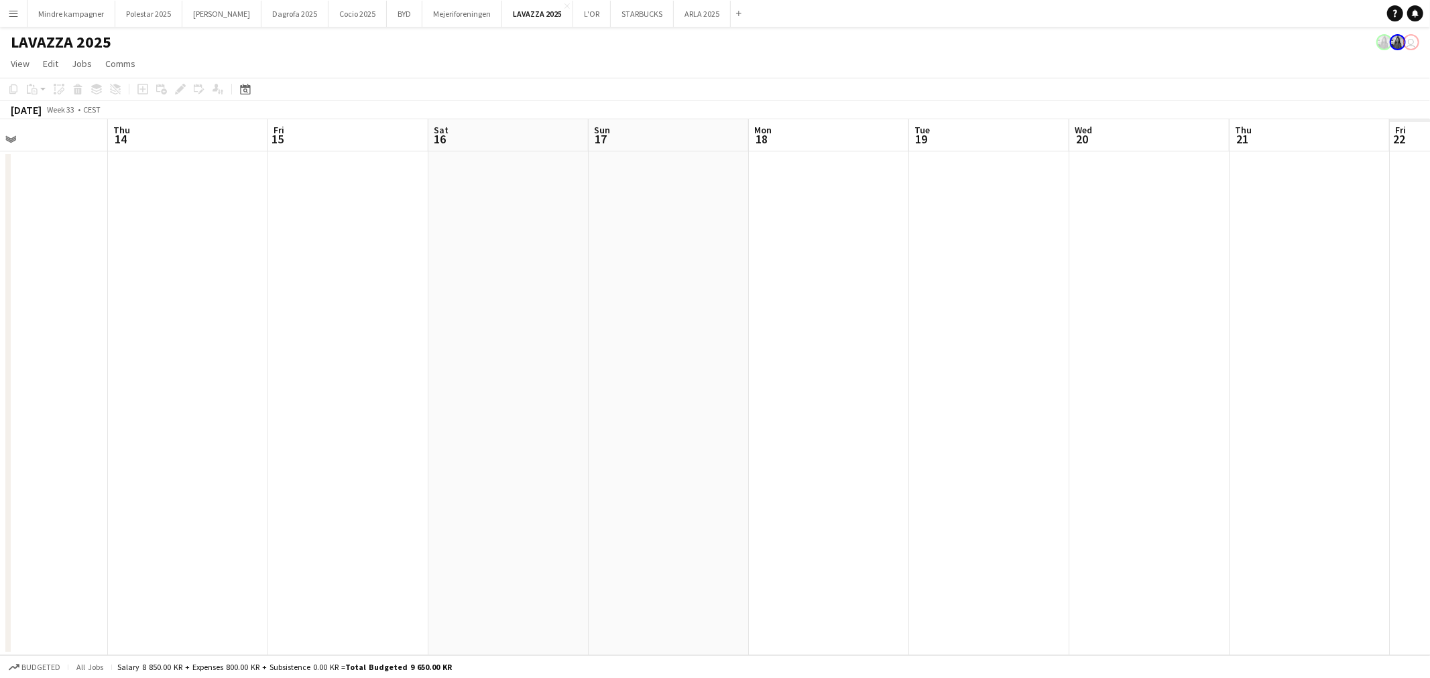
drag, startPoint x: 1061, startPoint y: 404, endPoint x: 524, endPoint y: 425, distance: 537.3
click at [524, 425] on app-calendar-viewport "Sun 10 Mon 11 Tue 12 Wed 13 Thu 14 Fri 15 Sat 16 Sun 17 Mon 18 Tue 19 Wed 20 Th…" at bounding box center [715, 387] width 1430 height 536
drag, startPoint x: 1087, startPoint y: 416, endPoint x: 580, endPoint y: 426, distance: 506.9
click at [580, 426] on app-calendar-viewport "Sun 10 Mon 11 Tue 12 Wed 13 Thu 14 Fri 15 Sat 16 Sun 17 Mon 18 Tue 19 Wed 20 Th…" at bounding box center [715, 387] width 1430 height 536
drag, startPoint x: 765, startPoint y: 434, endPoint x: 818, endPoint y: 417, distance: 56.2
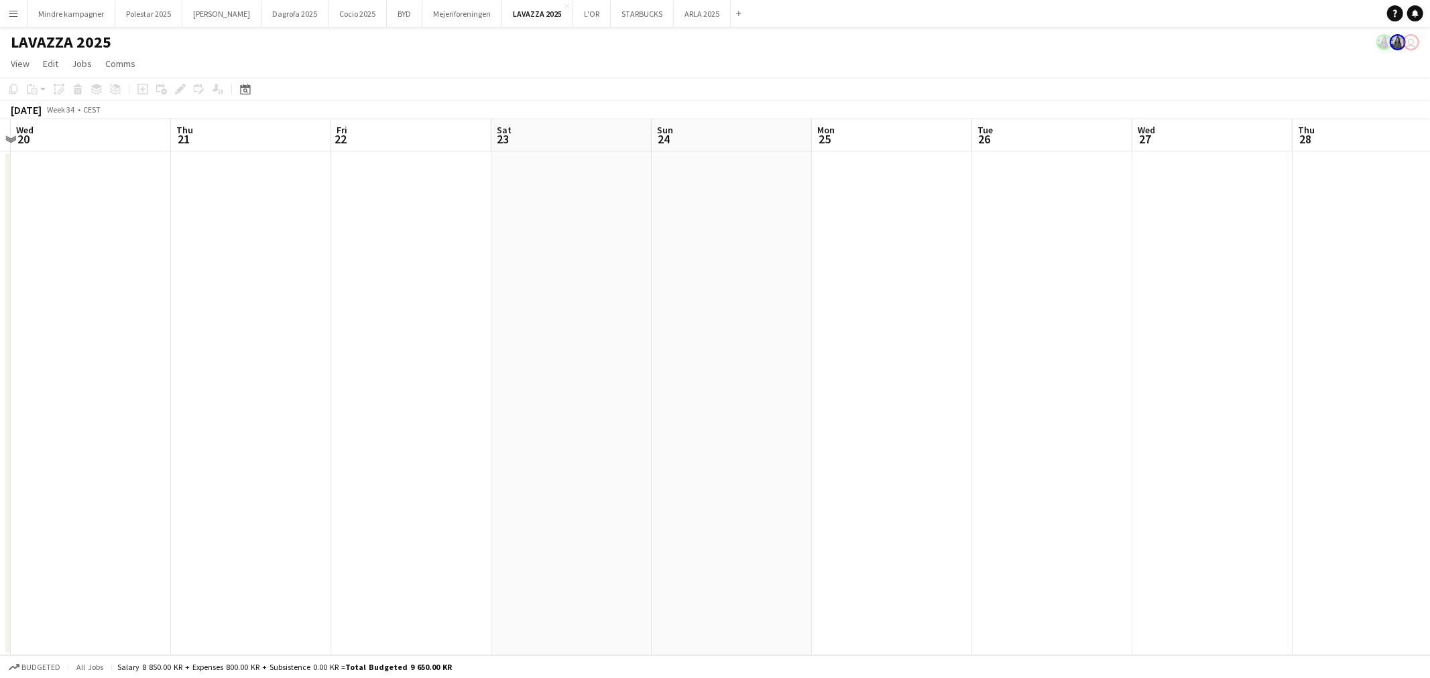
click at [581, 434] on app-calendar-viewport "Sun 17 Mon 18 Tue 19 Wed 20 Thu 21 Fri 22 Sat 23 Sun 24 Mon 25 Tue 26 Wed 27 Th…" at bounding box center [715, 387] width 1430 height 536
drag, startPoint x: 1042, startPoint y: 417, endPoint x: 362, endPoint y: 408, distance: 680.4
click at [362, 408] on app-calendar-viewport "Sun 17 Mon 18 Tue 19 Wed 20 Thu 21 Fri 22 Sat 23 Sun 24 Mon 25 Tue 26 Wed 27 Th…" at bounding box center [715, 387] width 1430 height 536
drag, startPoint x: 654, startPoint y: 424, endPoint x: 378, endPoint y: 419, distance: 275.5
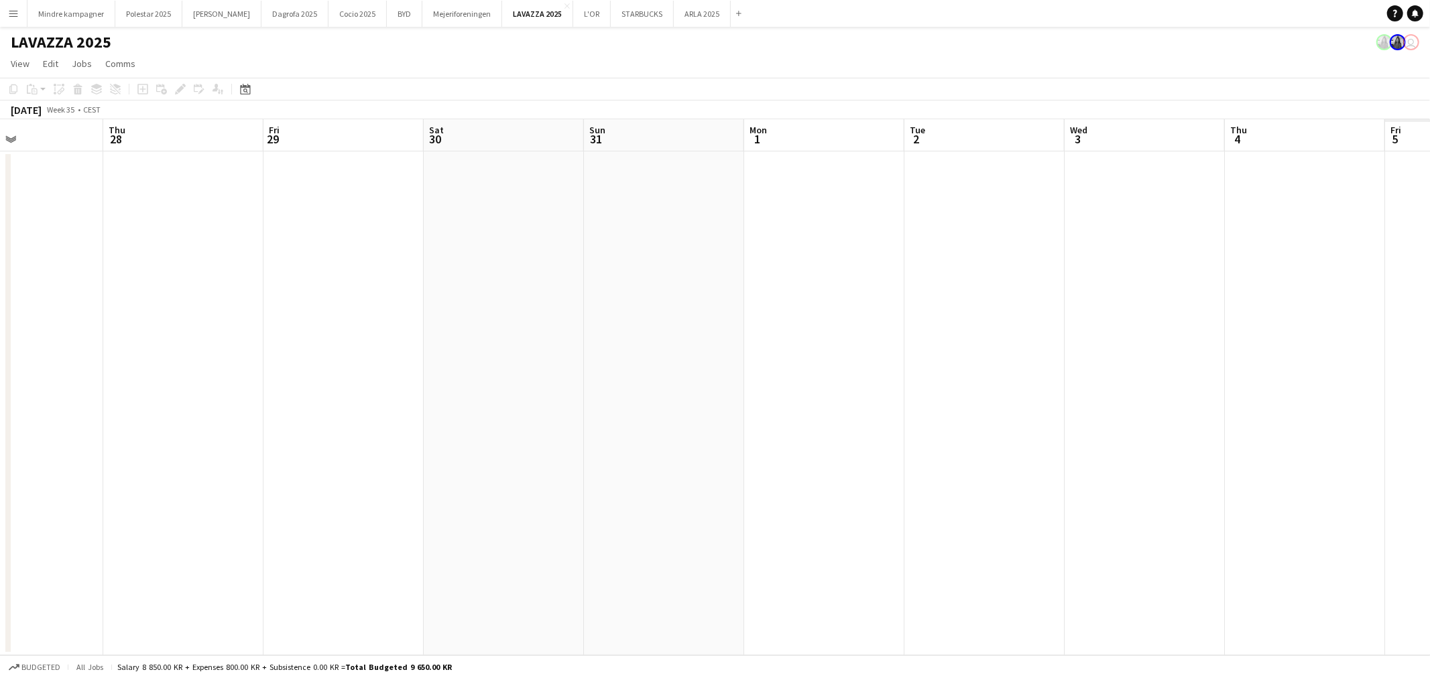
click at [378, 419] on app-calendar-viewport "Sun 24 Mon 25 Tue 26 Wed 27 Thu 28 Fri 29 Sat 30 Sun 31 Mon 1 Tue 2 Wed 3 Thu 4…" at bounding box center [715, 387] width 1430 height 536
drag, startPoint x: 848, startPoint y: 353, endPoint x: 735, endPoint y: 365, distance: 113.9
click at [735, 366] on app-calendar-viewport "Tue 26 Wed 27 Thu 28 Fri 29 Sat 30 Sun 31 Mon 1 Tue 2 Wed 3 Thu 4 Fri 5 Sat 6 S…" at bounding box center [715, 387] width 1430 height 536
click at [1014, 240] on app-date-cell at bounding box center [1031, 403] width 160 height 504
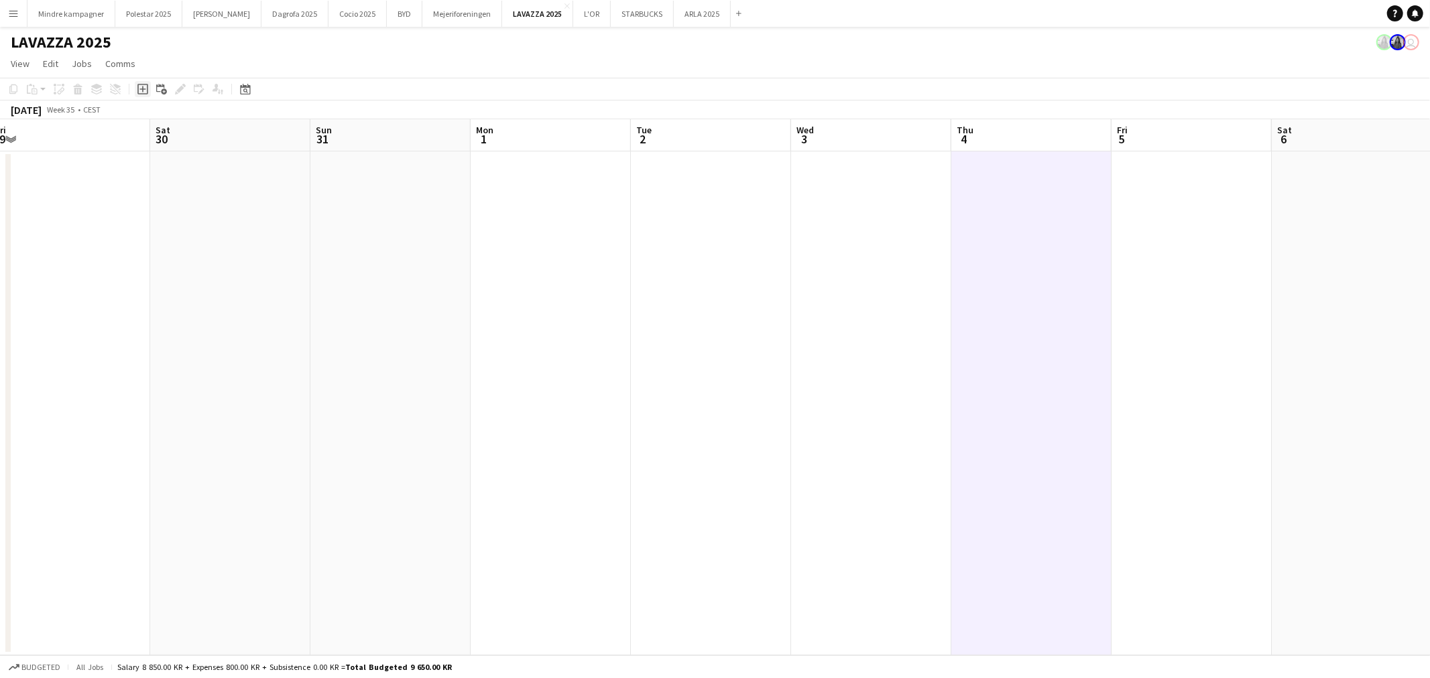
click at [141, 92] on icon "Add job" at bounding box center [142, 89] width 11 height 11
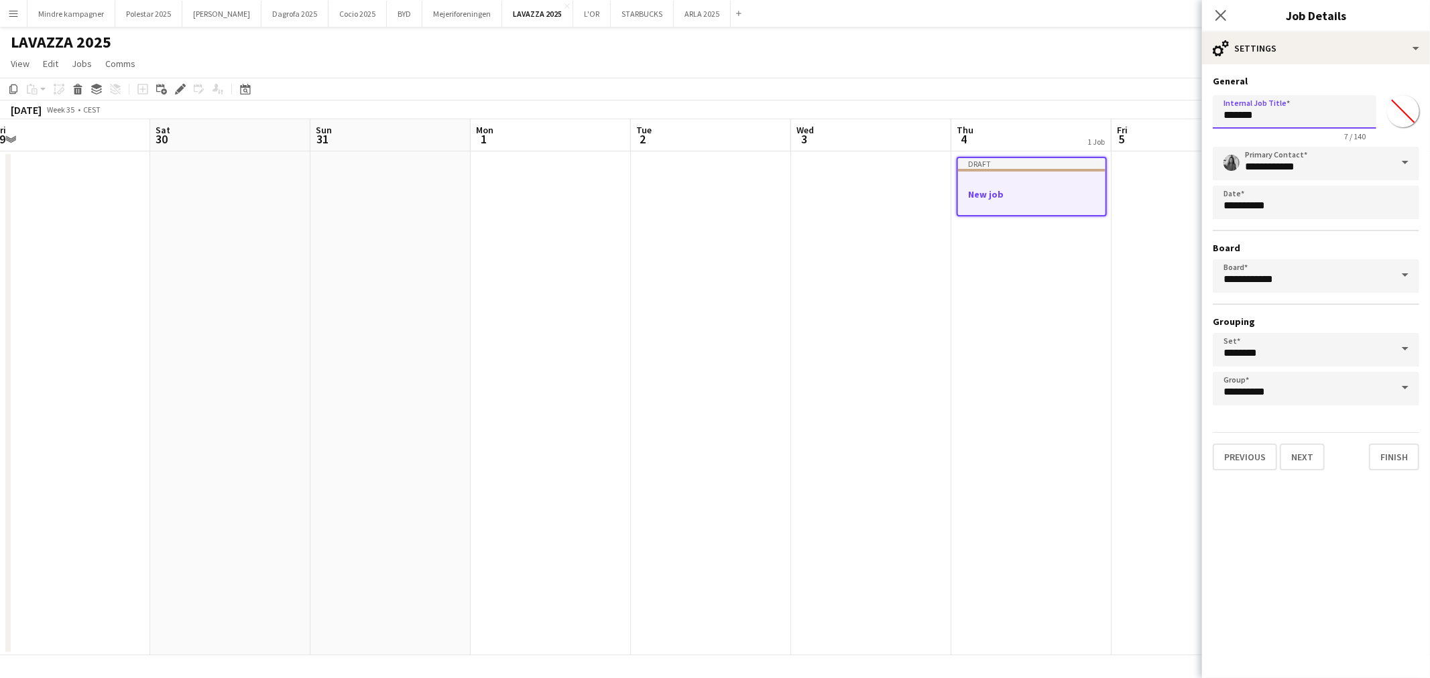
drag, startPoint x: 1272, startPoint y: 122, endPoint x: 1150, endPoint y: 129, distance: 122.2
click at [1150, 129] on body "Menu Boards Boards Boards All jobs Status Workforce Workforce My Workforce Recr…" at bounding box center [715, 339] width 1430 height 678
type input "*"
type input "**********"
click at [1304, 459] on button "Next" at bounding box center [1302, 457] width 45 height 27
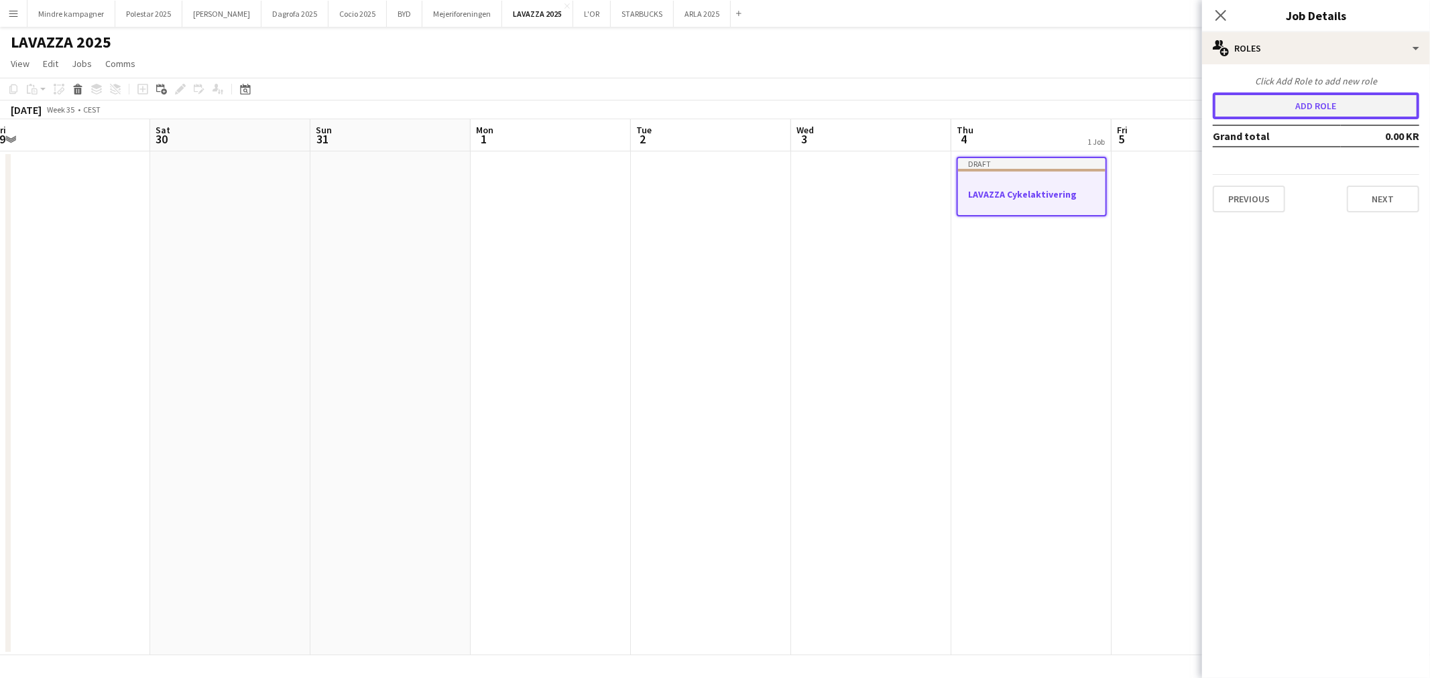
click at [1330, 110] on button "Add role" at bounding box center [1316, 106] width 206 height 27
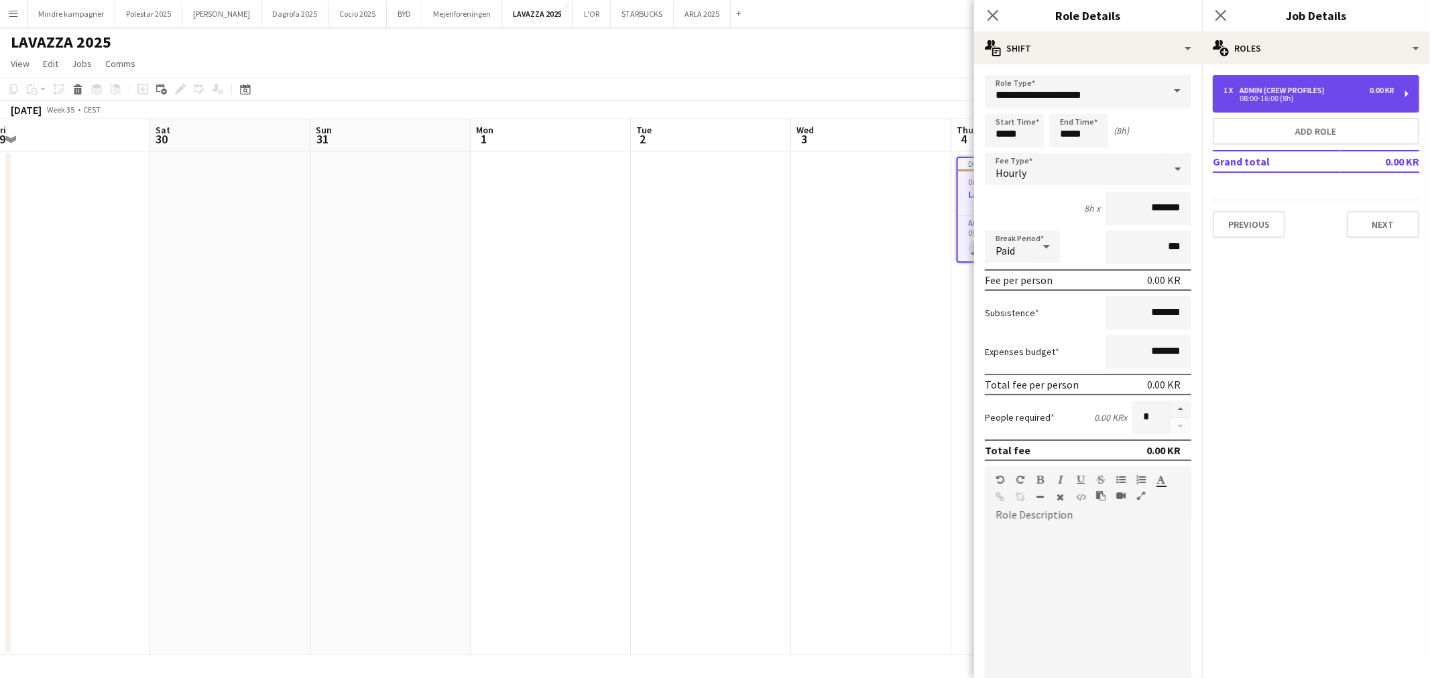
click at [1271, 97] on div "08:00-16:00 (8h)" at bounding box center [1308, 98] width 171 height 7
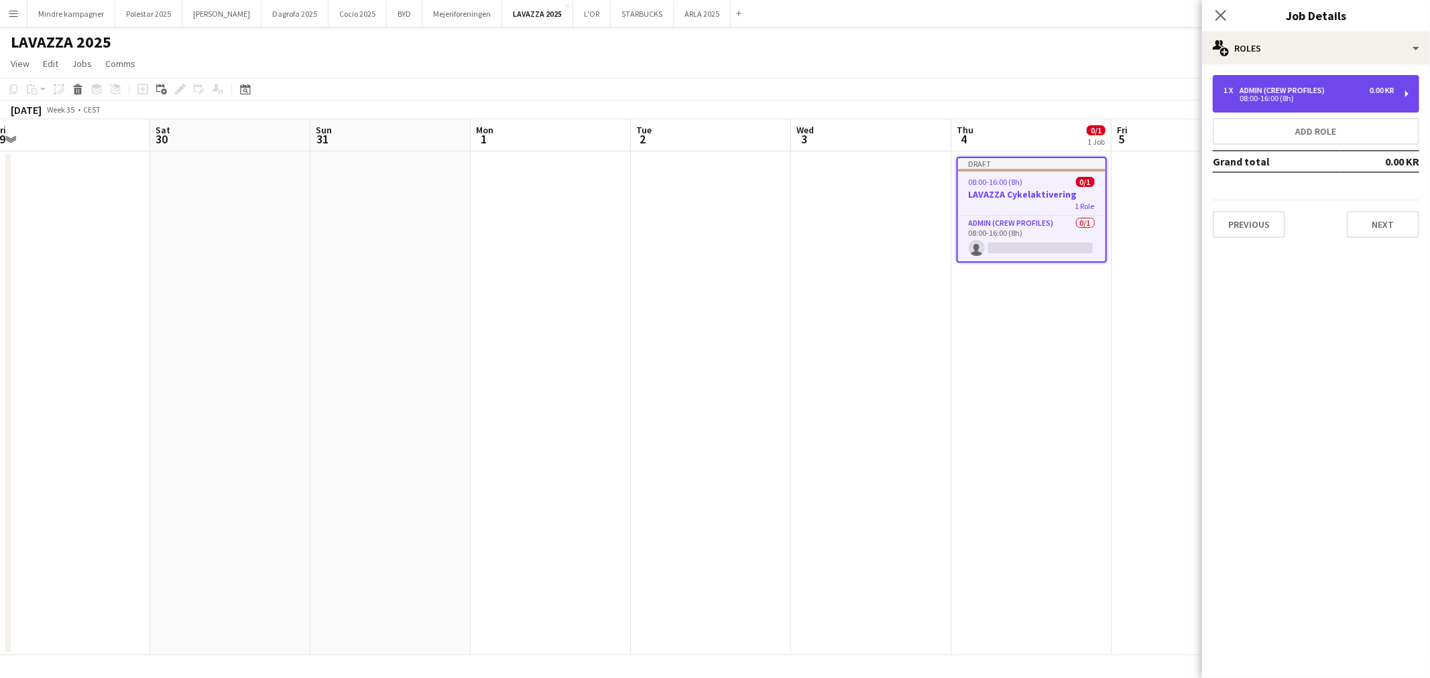
click at [1268, 92] on div "Admin (crew profiles)" at bounding box center [1284, 90] width 90 height 9
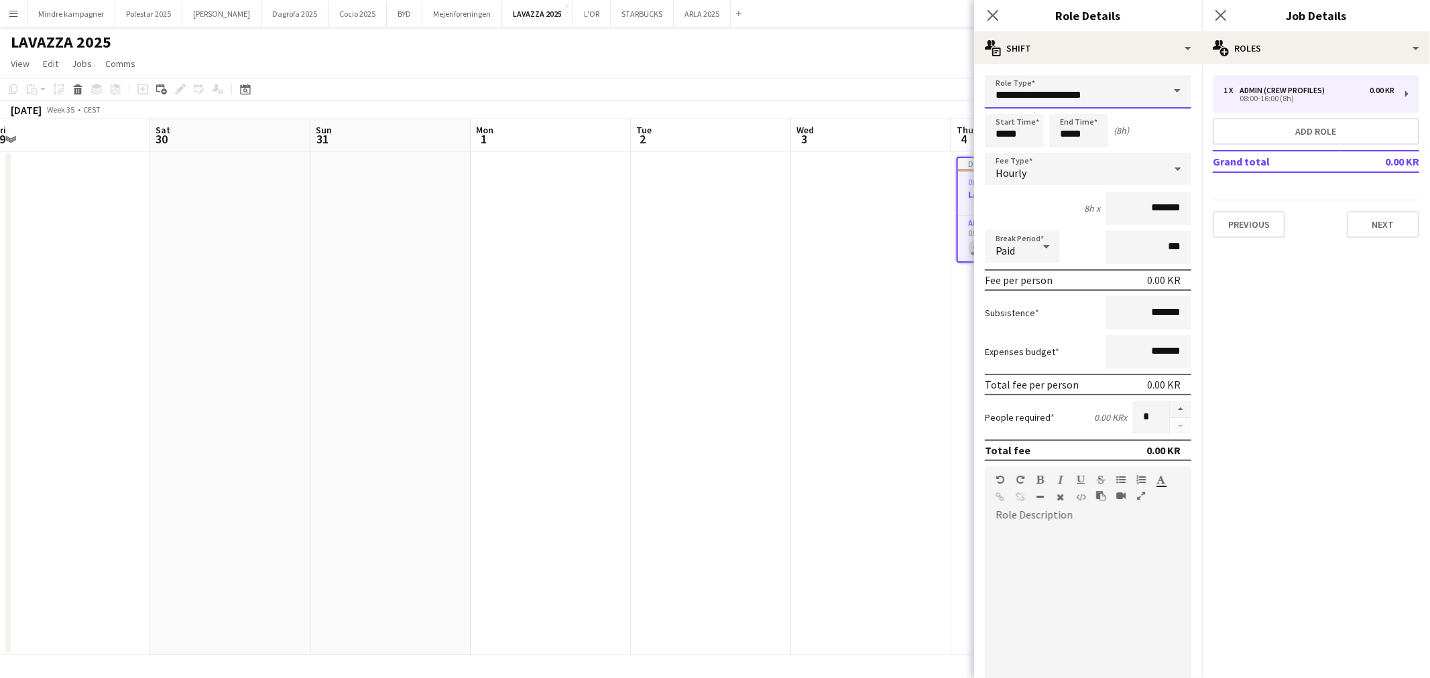
click at [1063, 93] on input "**********" at bounding box center [1088, 92] width 206 height 34
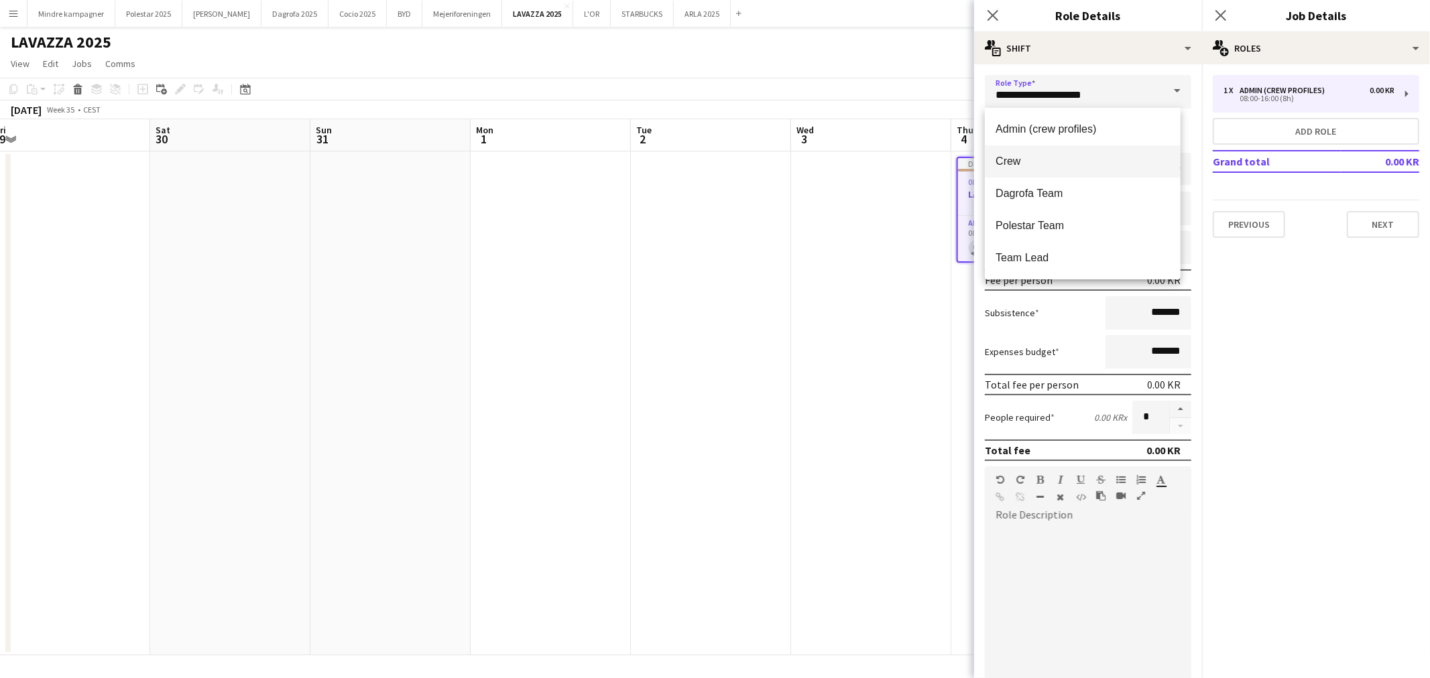
click at [1038, 156] on span "Crew" at bounding box center [1082, 161] width 174 height 13
type input "****"
type input "*********"
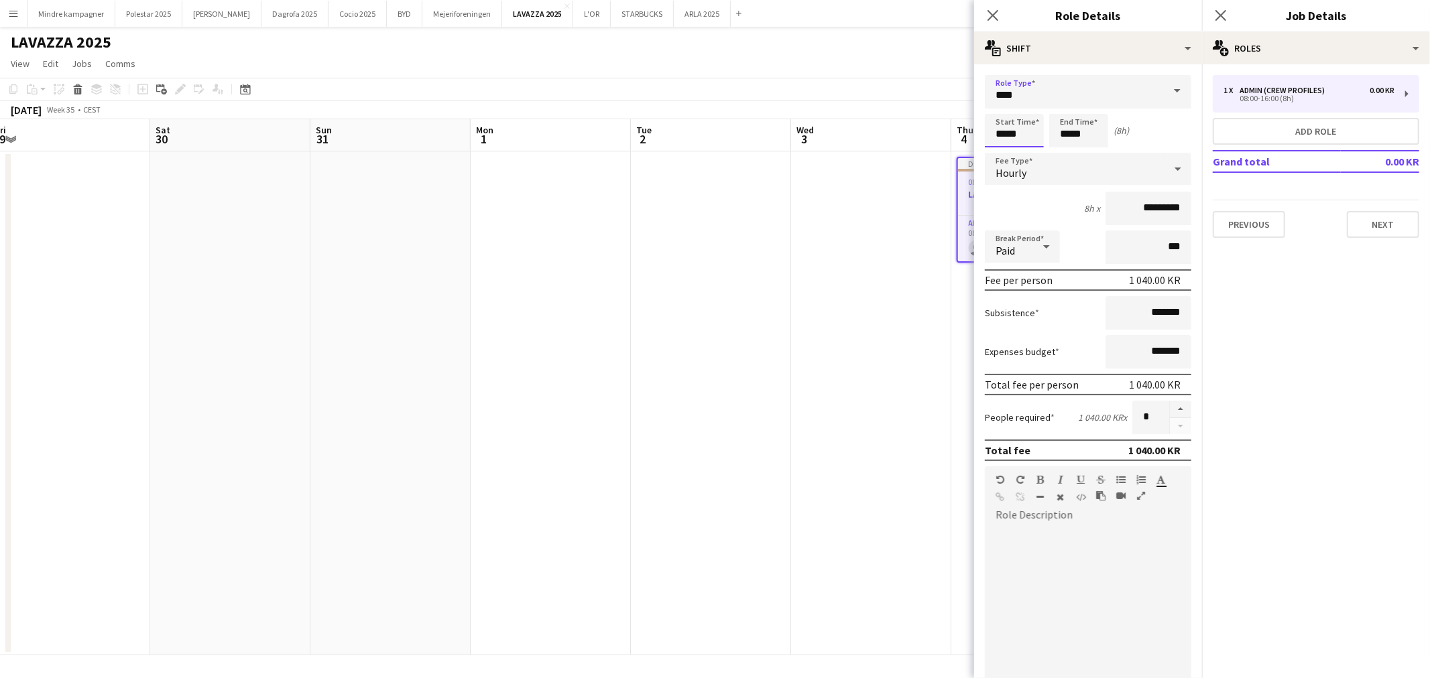
click at [1001, 131] on input "*****" at bounding box center [1014, 131] width 59 height 34
type input "*****"
click at [1064, 137] on input "*****" at bounding box center [1078, 131] width 59 height 34
click at [1073, 99] on input "****" at bounding box center [1088, 92] width 206 height 34
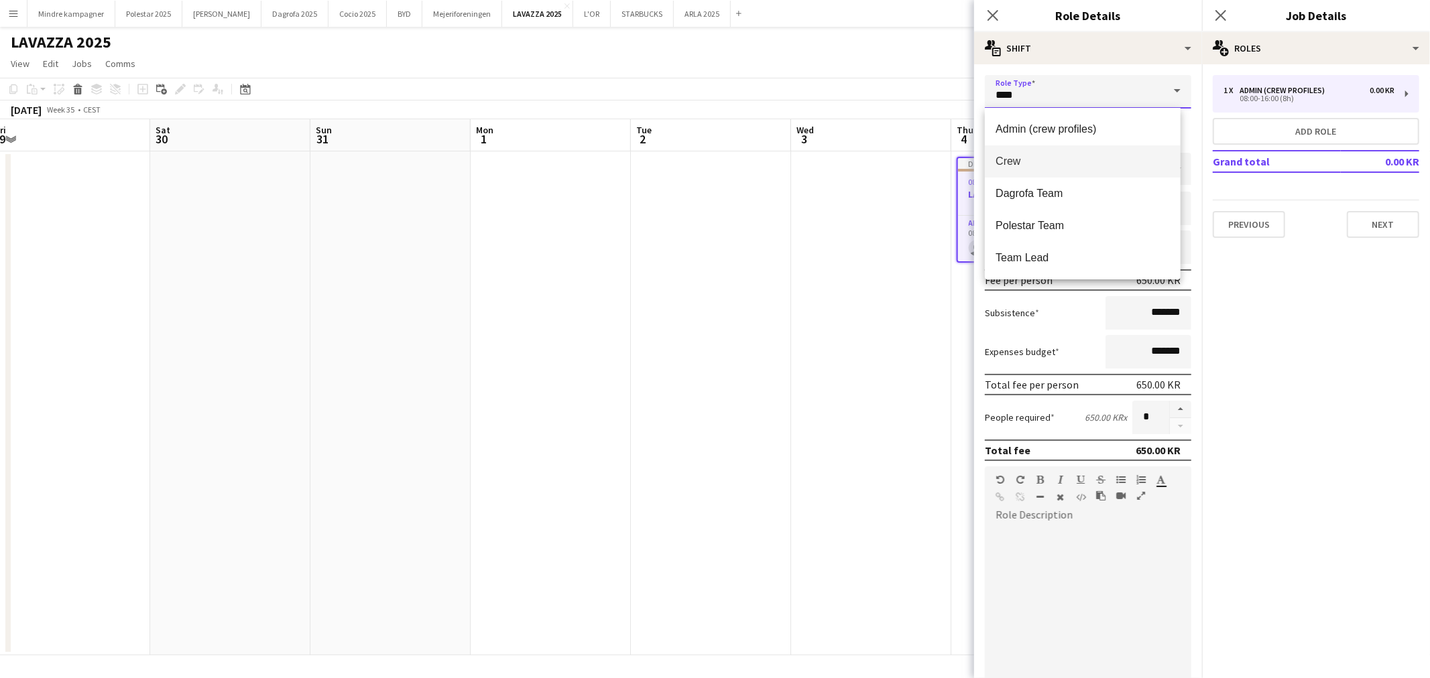
click at [1107, 84] on input "****" at bounding box center [1088, 92] width 206 height 34
click at [1010, 162] on span "Crew" at bounding box center [1082, 161] width 174 height 13
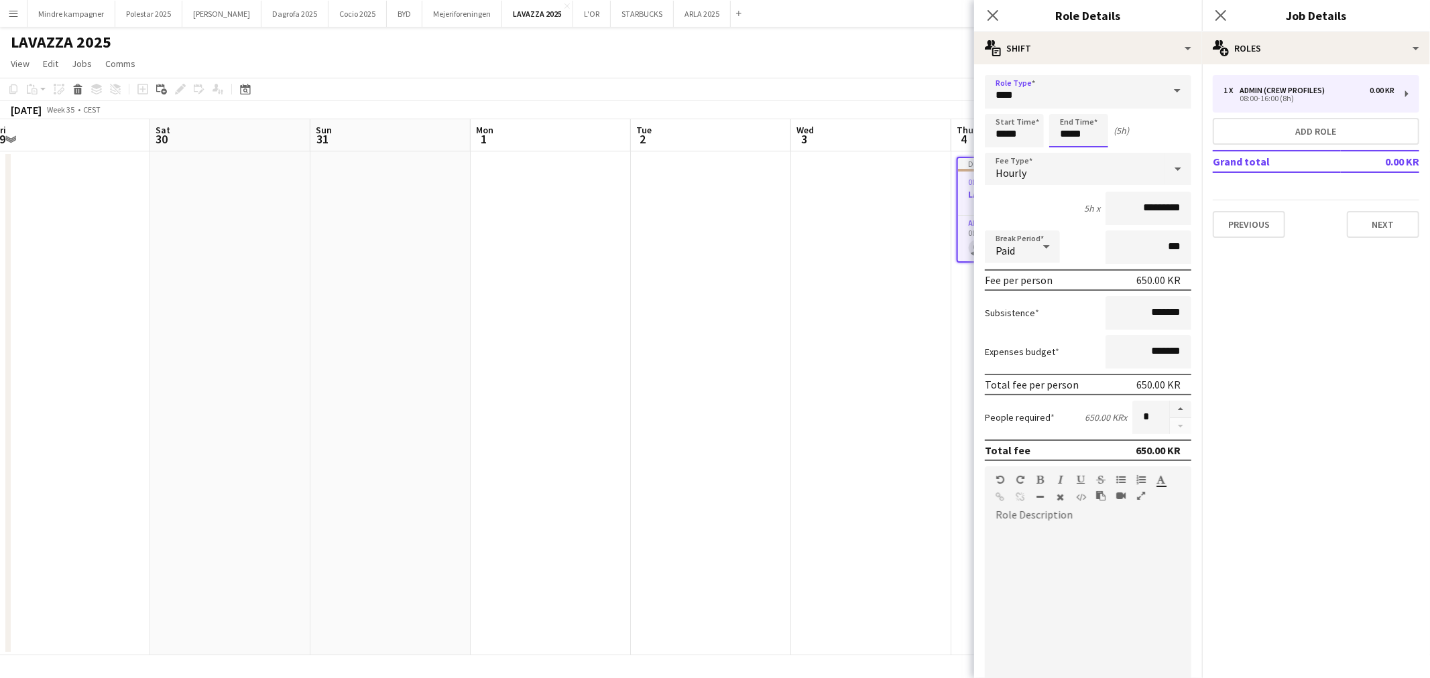
click at [1074, 129] on input "*****" at bounding box center [1078, 131] width 59 height 34
click at [1062, 108] on div at bounding box center [1065, 107] width 27 height 13
click at [1062, 103] on div at bounding box center [1065, 107] width 27 height 13
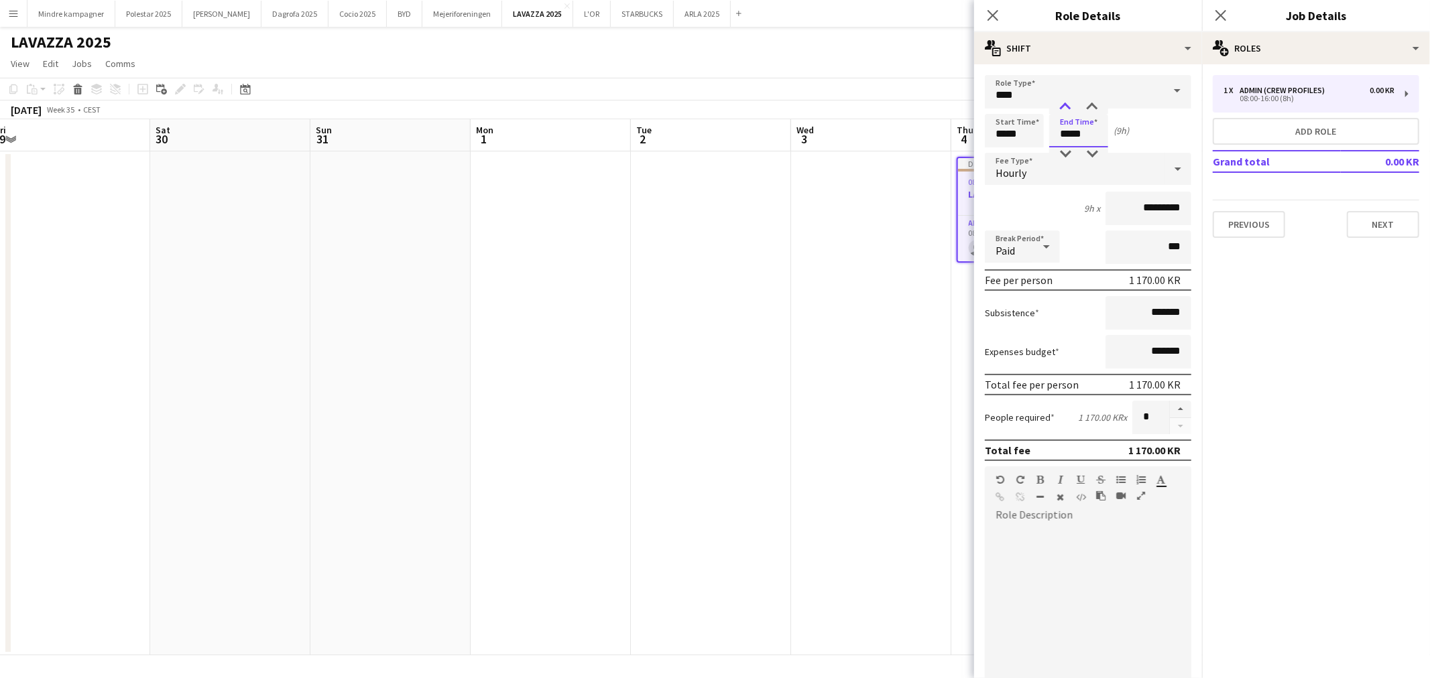
type input "*****"
click at [1062, 103] on div at bounding box center [1065, 107] width 27 height 13
click at [1069, 526] on div at bounding box center [1088, 606] width 206 height 161
click at [1048, 542] on div at bounding box center [1088, 606] width 206 height 161
paste div
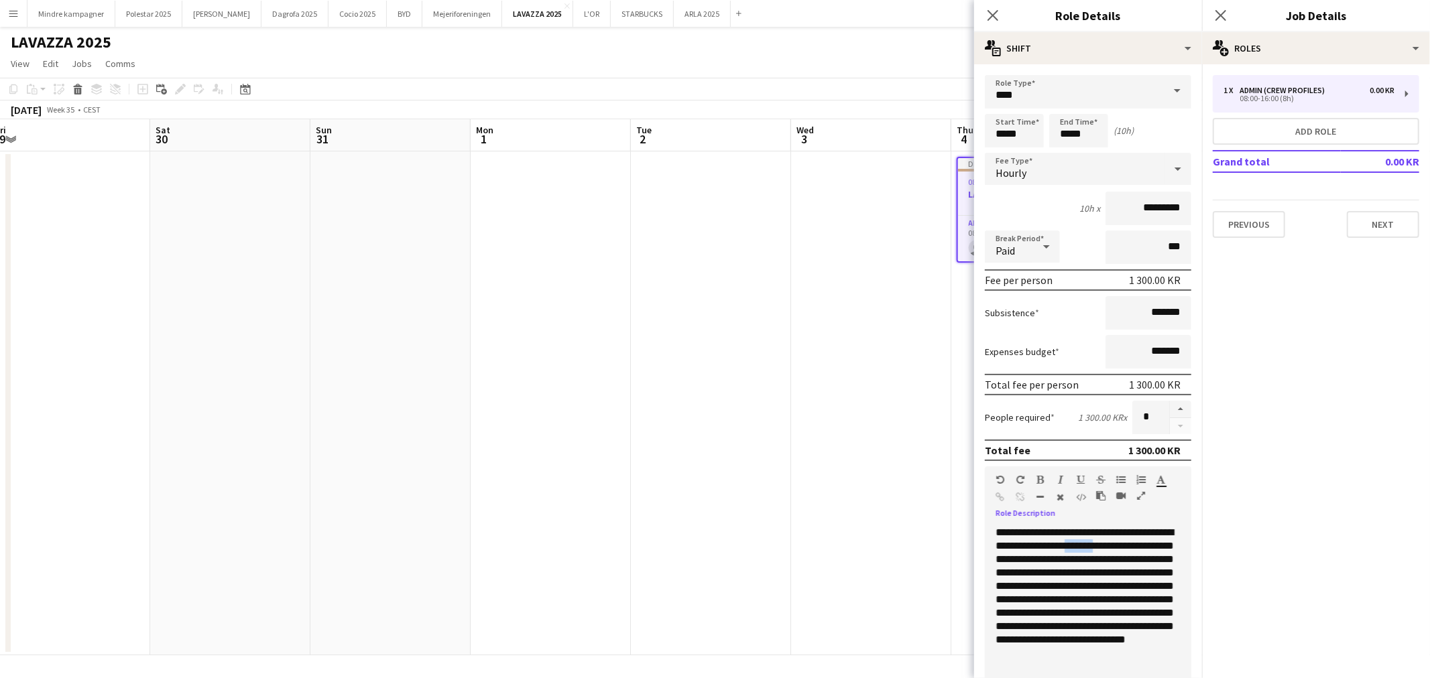
drag, startPoint x: 1168, startPoint y: 540, endPoint x: 1131, endPoint y: 541, distance: 36.9
click at [1131, 541] on div "**********" at bounding box center [1088, 606] width 206 height 161
click at [1171, 566] on div "**********" at bounding box center [1088, 606] width 206 height 161
click at [1021, 570] on span "**********" at bounding box center [1084, 586] width 178 height 117
click at [1042, 565] on span "**********" at bounding box center [1084, 586] width 178 height 117
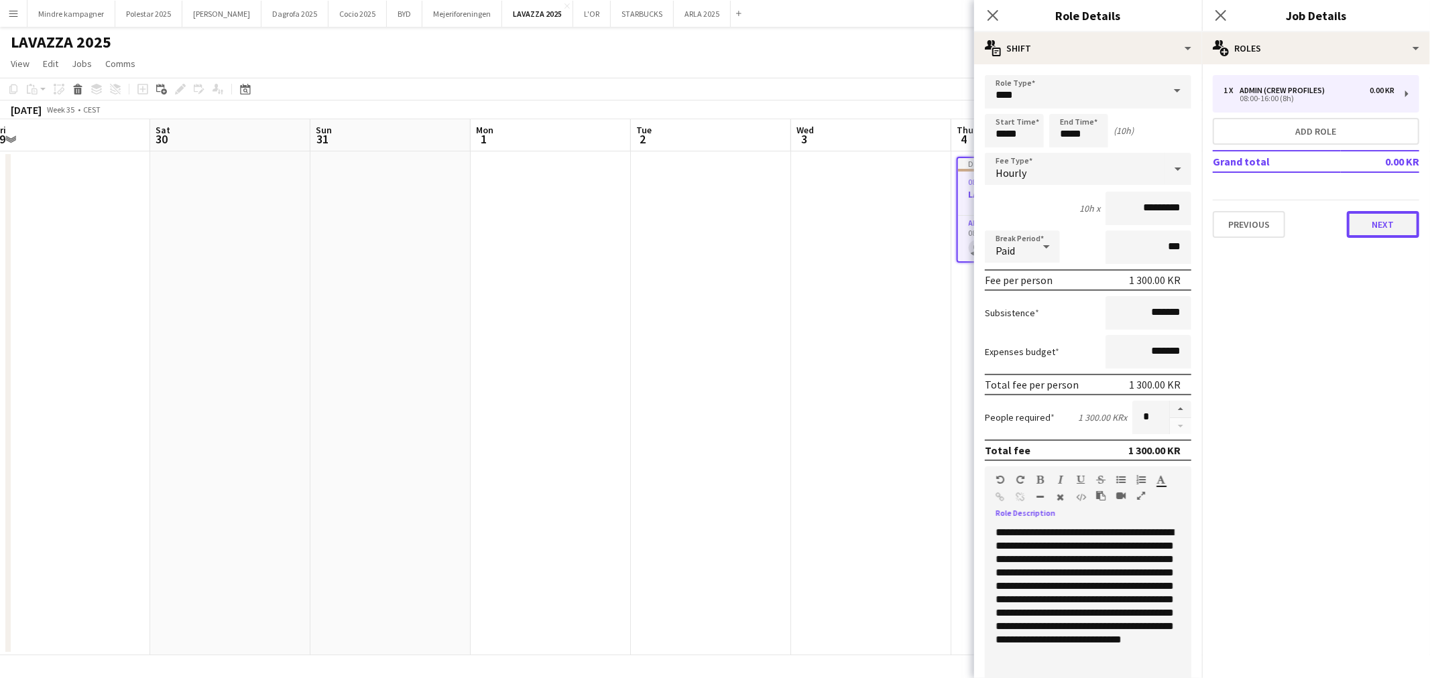
click at [1389, 223] on button "Next" at bounding box center [1383, 224] width 72 height 27
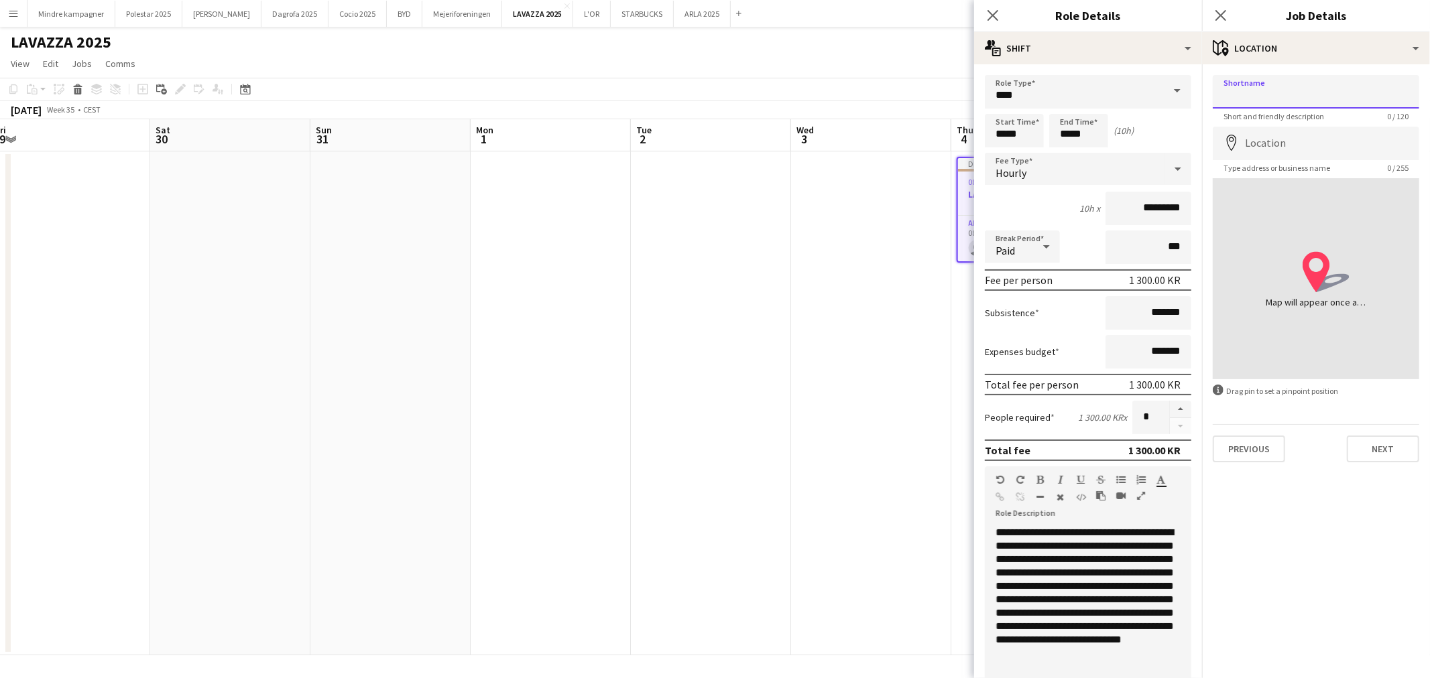
click at [1276, 97] on input "Shortname" at bounding box center [1316, 92] width 206 height 34
click at [1143, 666] on div "**********" at bounding box center [1088, 606] width 206 height 161
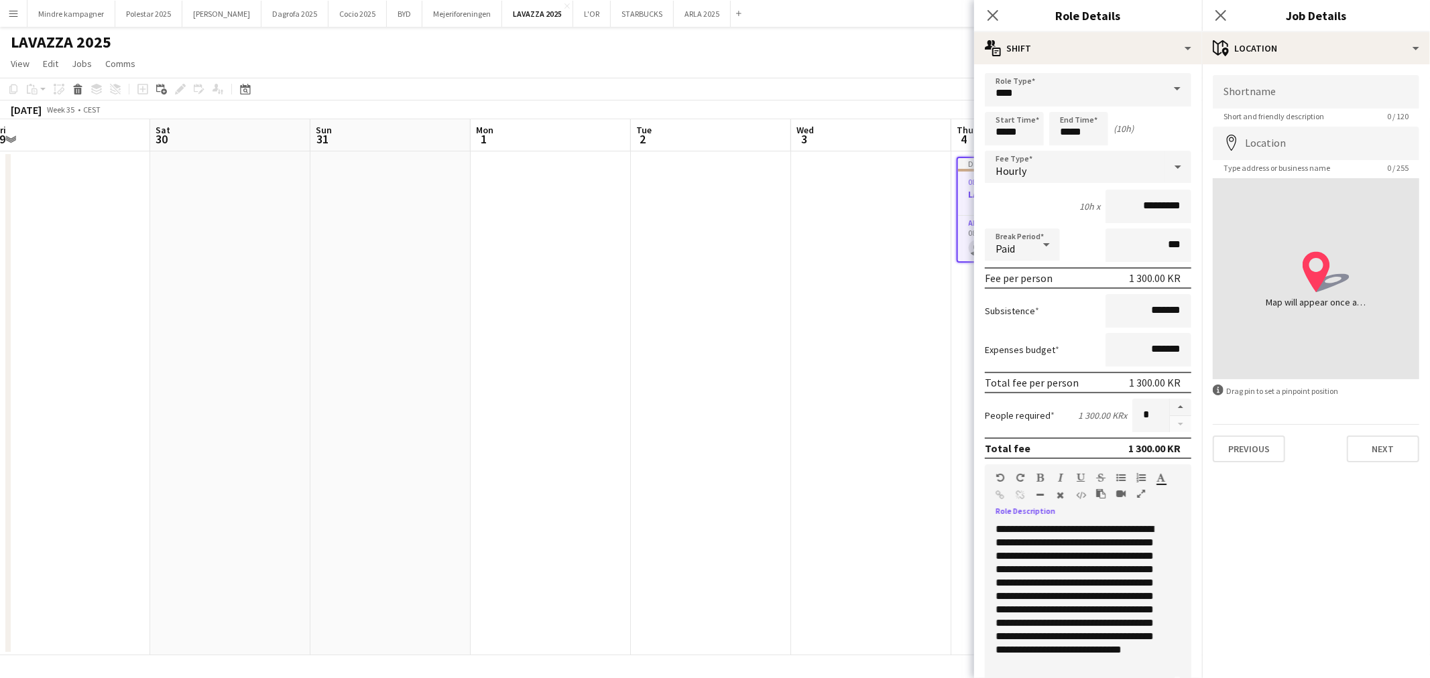
scroll to position [15, 0]
click at [1256, 90] on input "Shortname" at bounding box center [1316, 92] width 206 height 34
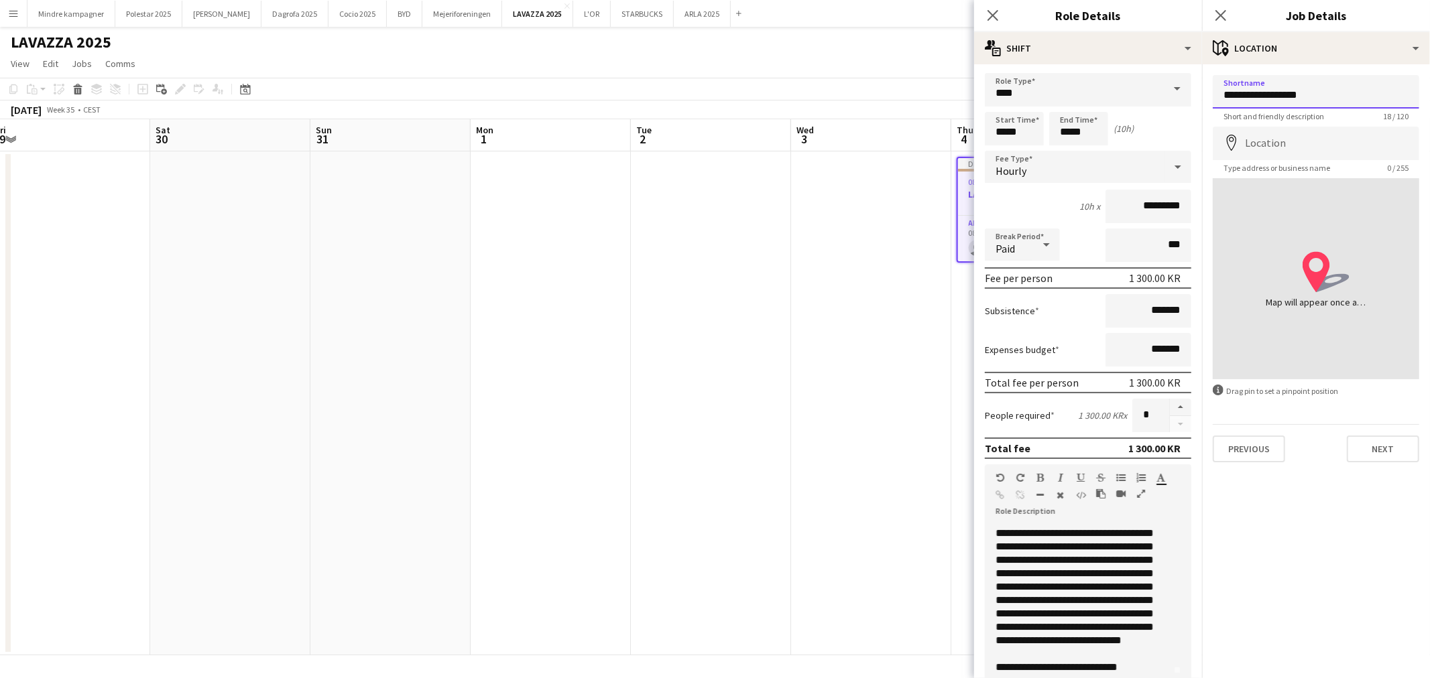
type input "**********"
click at [1275, 145] on input "Location" at bounding box center [1316, 144] width 206 height 34
type input "**********"
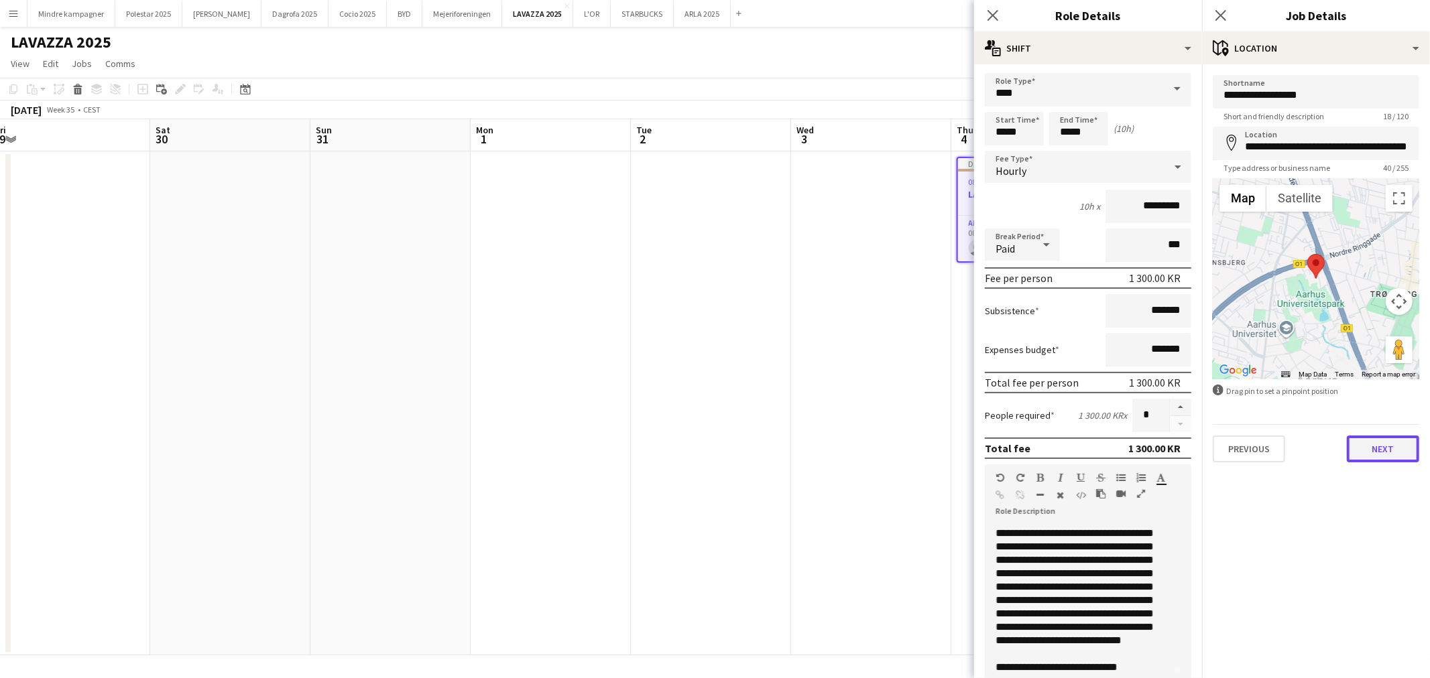
click at [1379, 447] on button "Next" at bounding box center [1383, 449] width 72 height 27
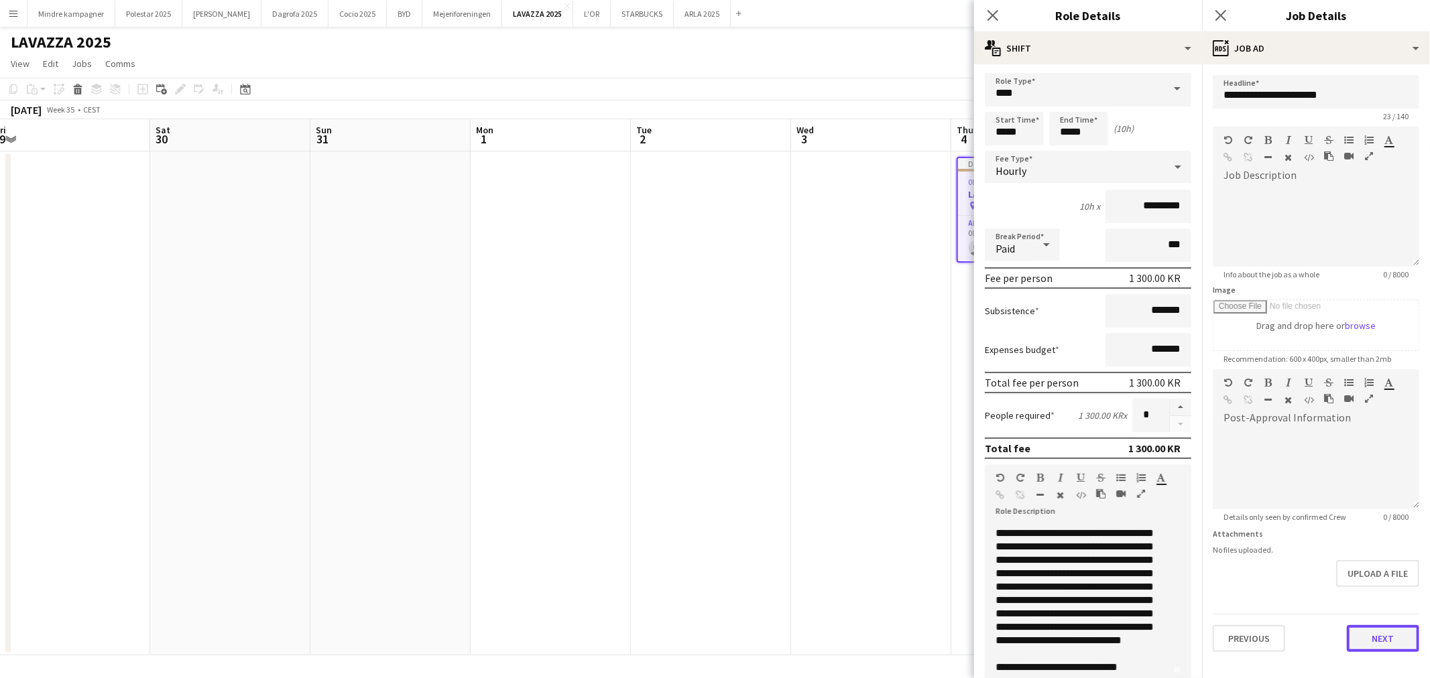
click at [1382, 640] on button "Next" at bounding box center [1383, 638] width 72 height 27
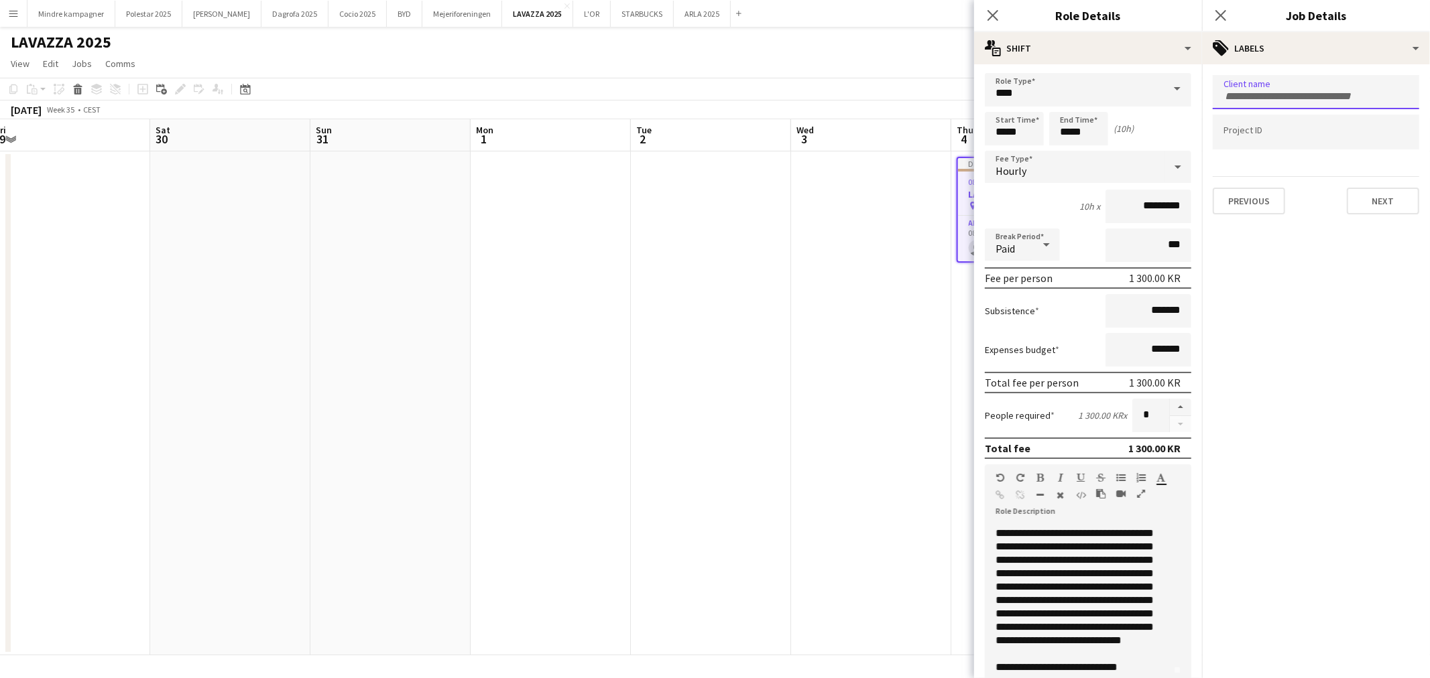
click at [1261, 90] on input "Type to search client labels..." at bounding box center [1315, 96] width 185 height 12
type input "*"
type input "**"
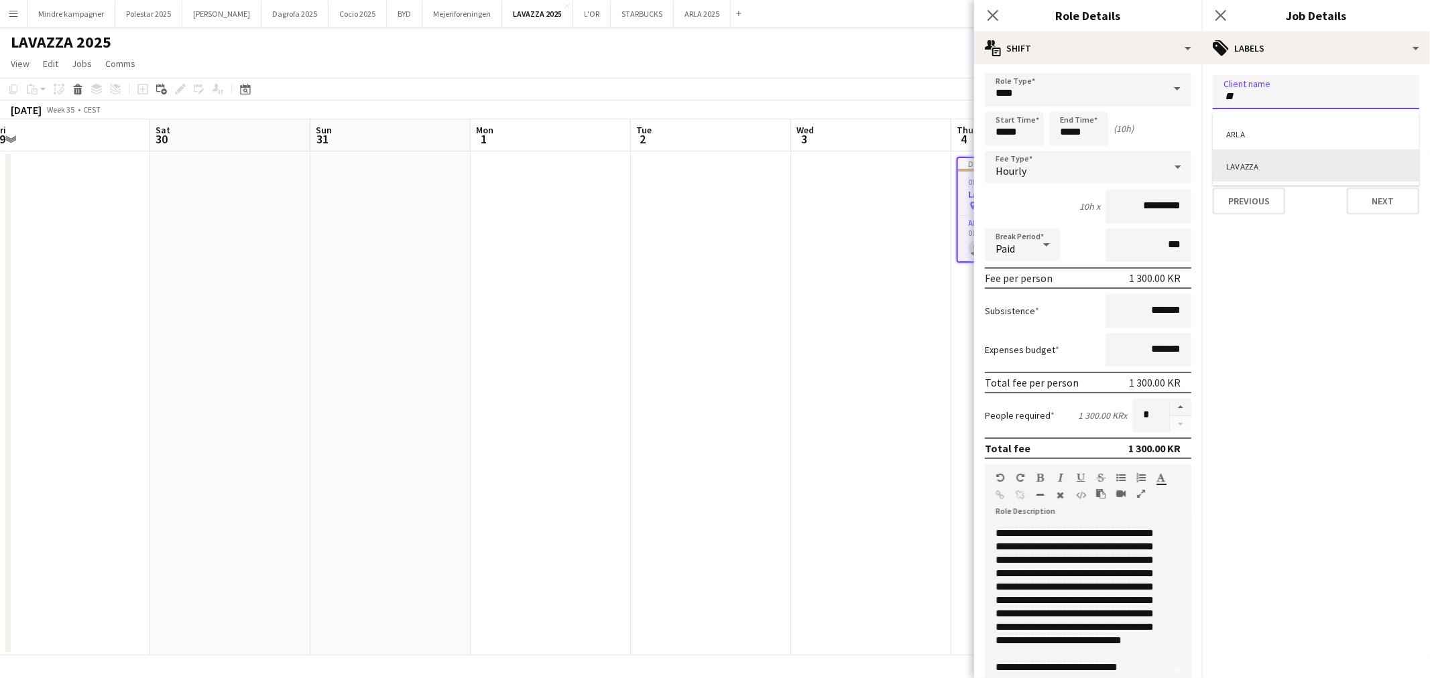
click at [1269, 168] on div "LAVAZZA" at bounding box center [1316, 165] width 206 height 32
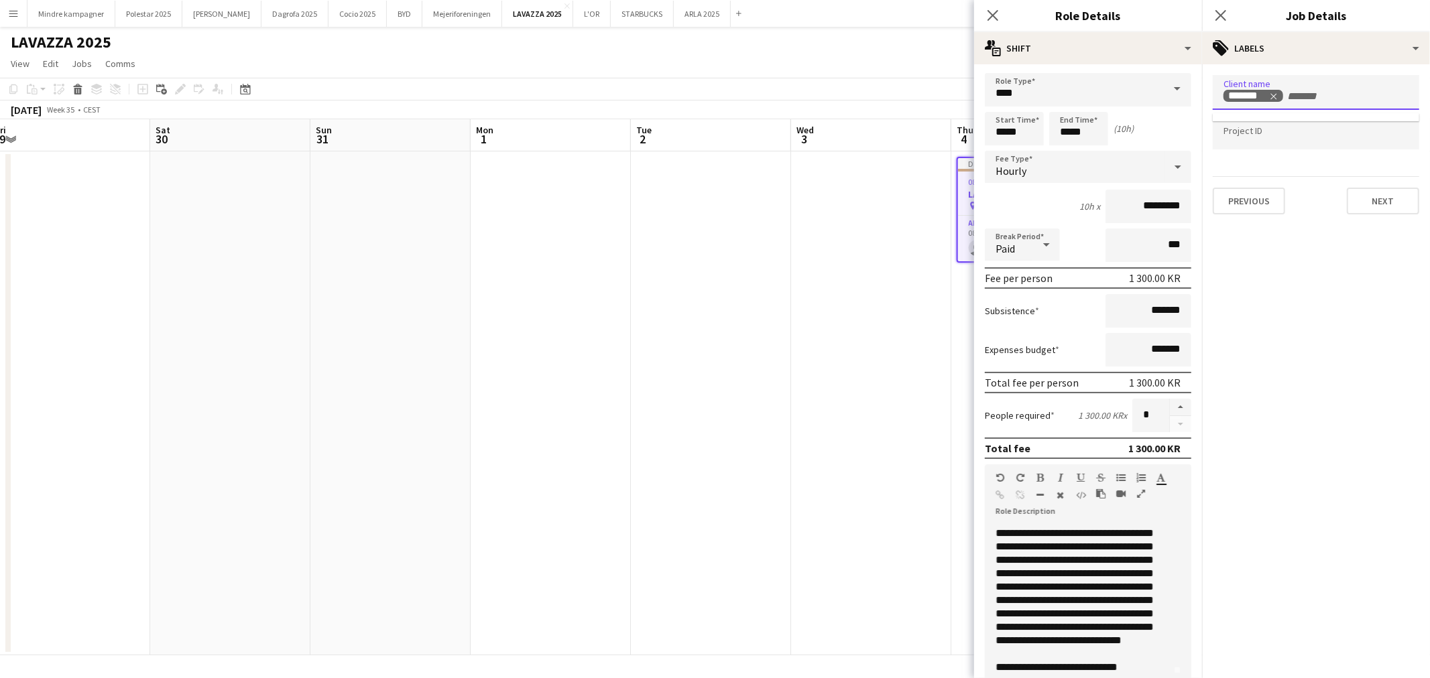
click at [1263, 136] on input "Type to search project ID labels..." at bounding box center [1315, 133] width 185 height 12
click at [1309, 131] on input "*********" at bounding box center [1315, 137] width 185 height 12
type input "*********"
click at [1386, 196] on button "Next" at bounding box center [1383, 201] width 72 height 27
type input "*******"
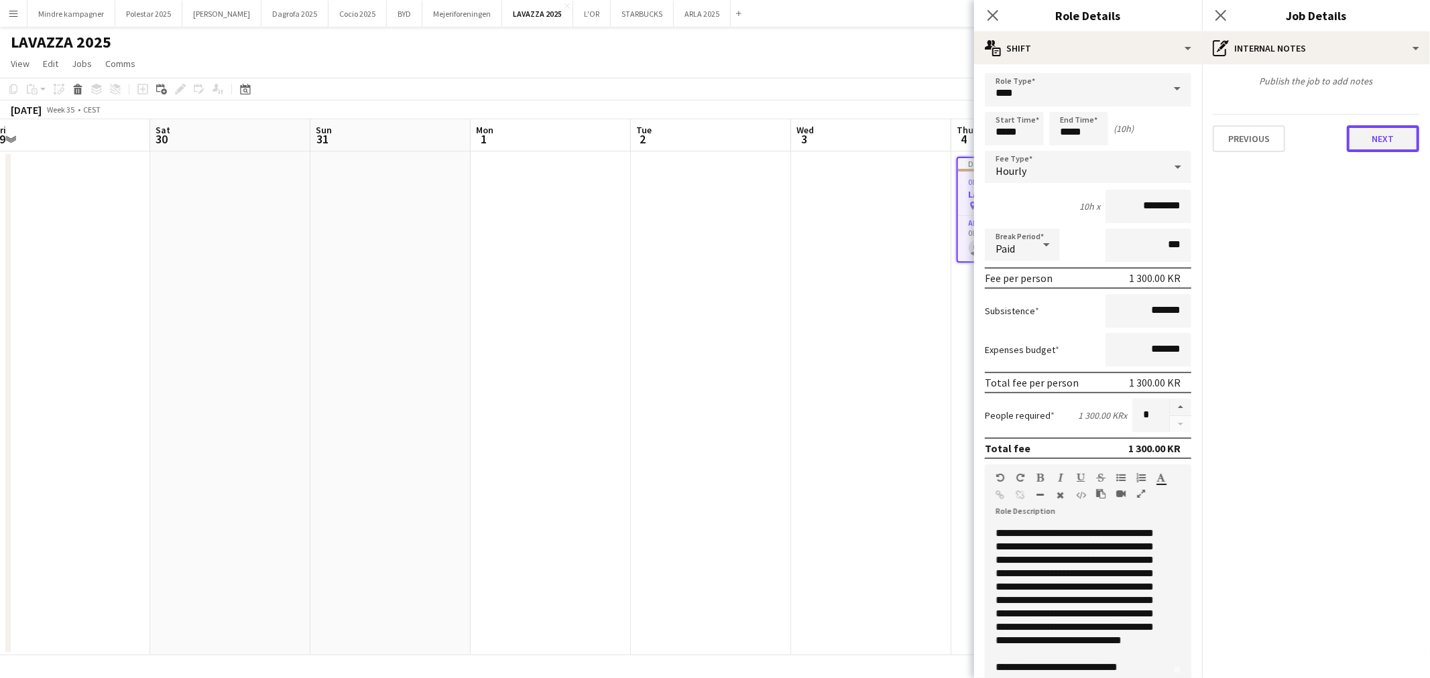
click at [1382, 131] on button "Next" at bounding box center [1383, 138] width 72 height 27
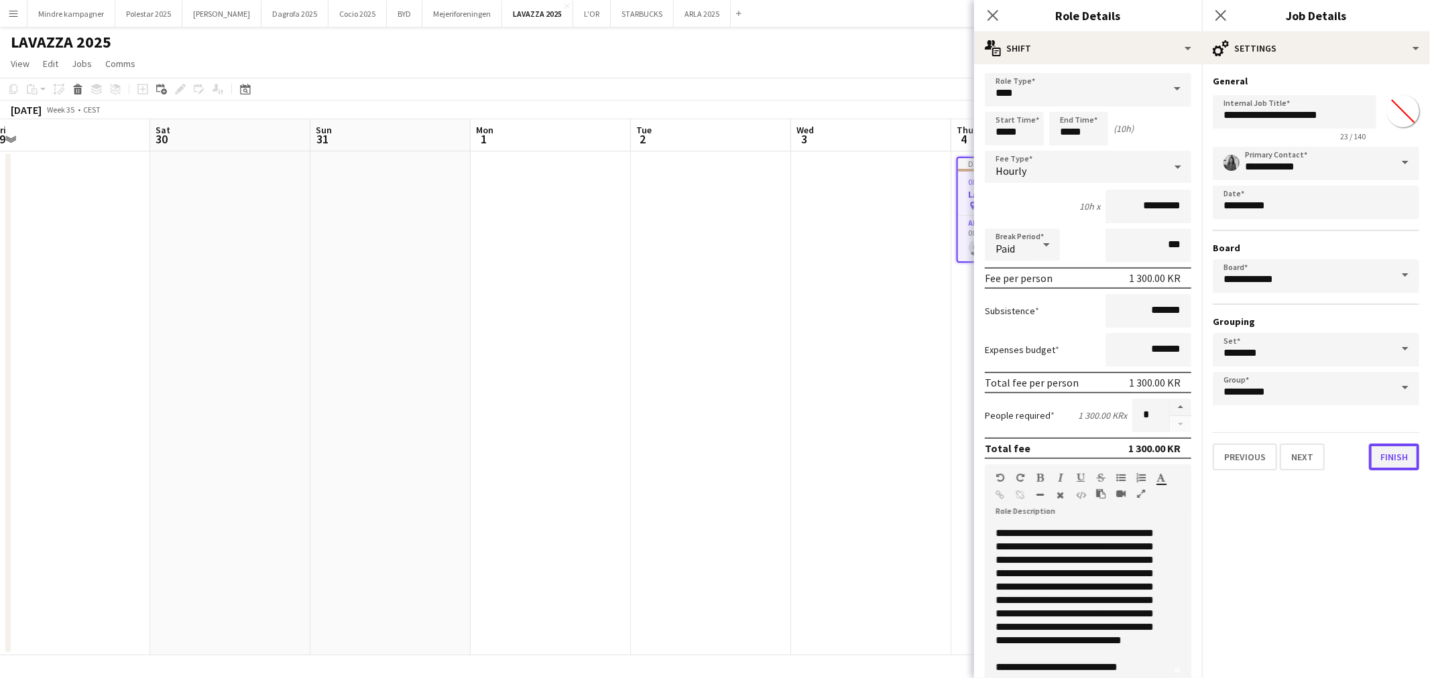
click at [1400, 452] on button "Finish" at bounding box center [1394, 457] width 50 height 27
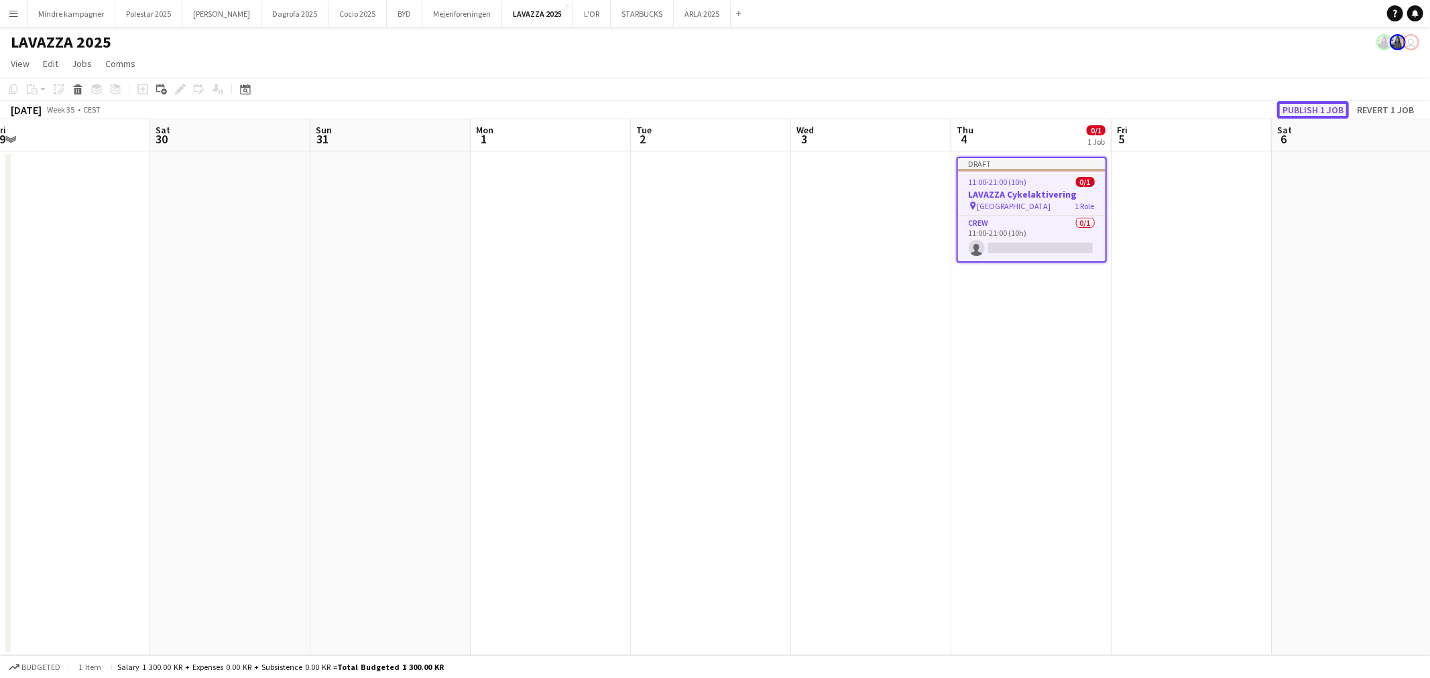
click at [1306, 109] on button "Publish 1 job" at bounding box center [1313, 109] width 72 height 17
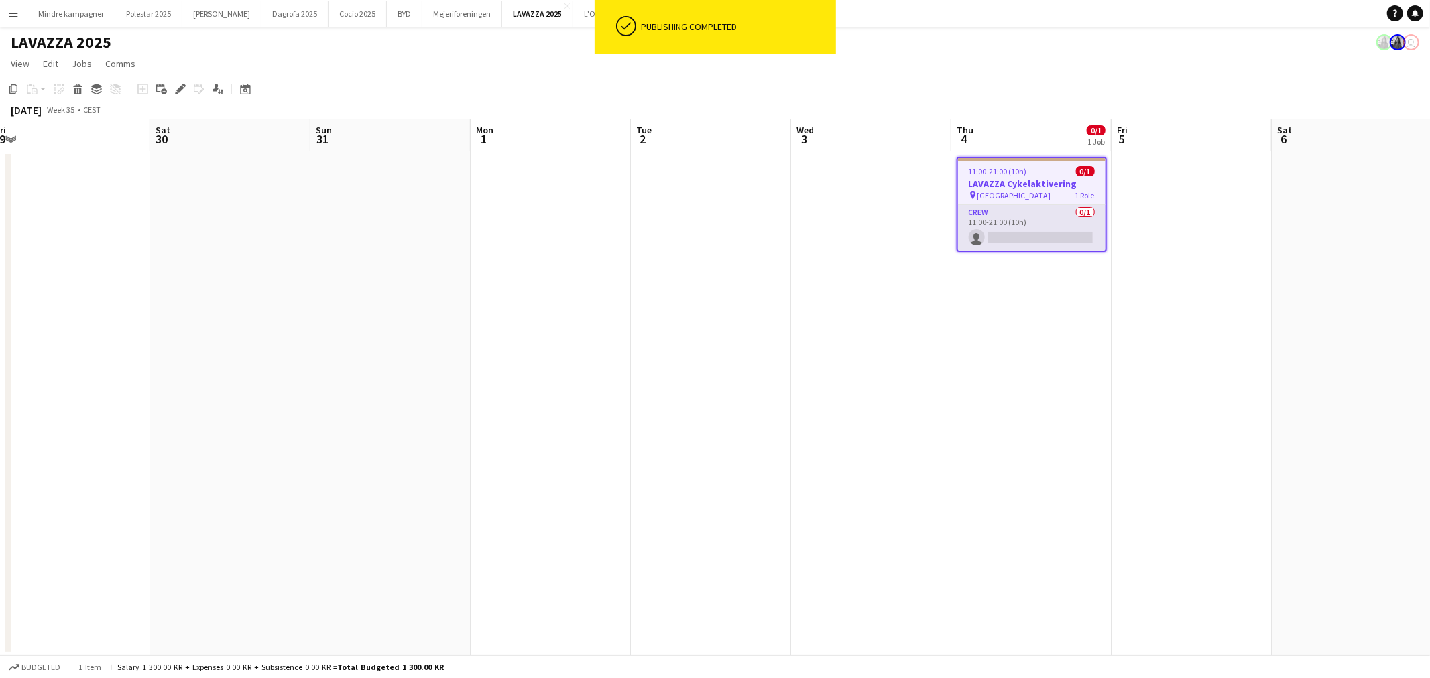
click at [1023, 219] on app-card-role "Crew 0/1 11:00-21:00 (10h) single-neutral-actions" at bounding box center [1031, 228] width 147 height 46
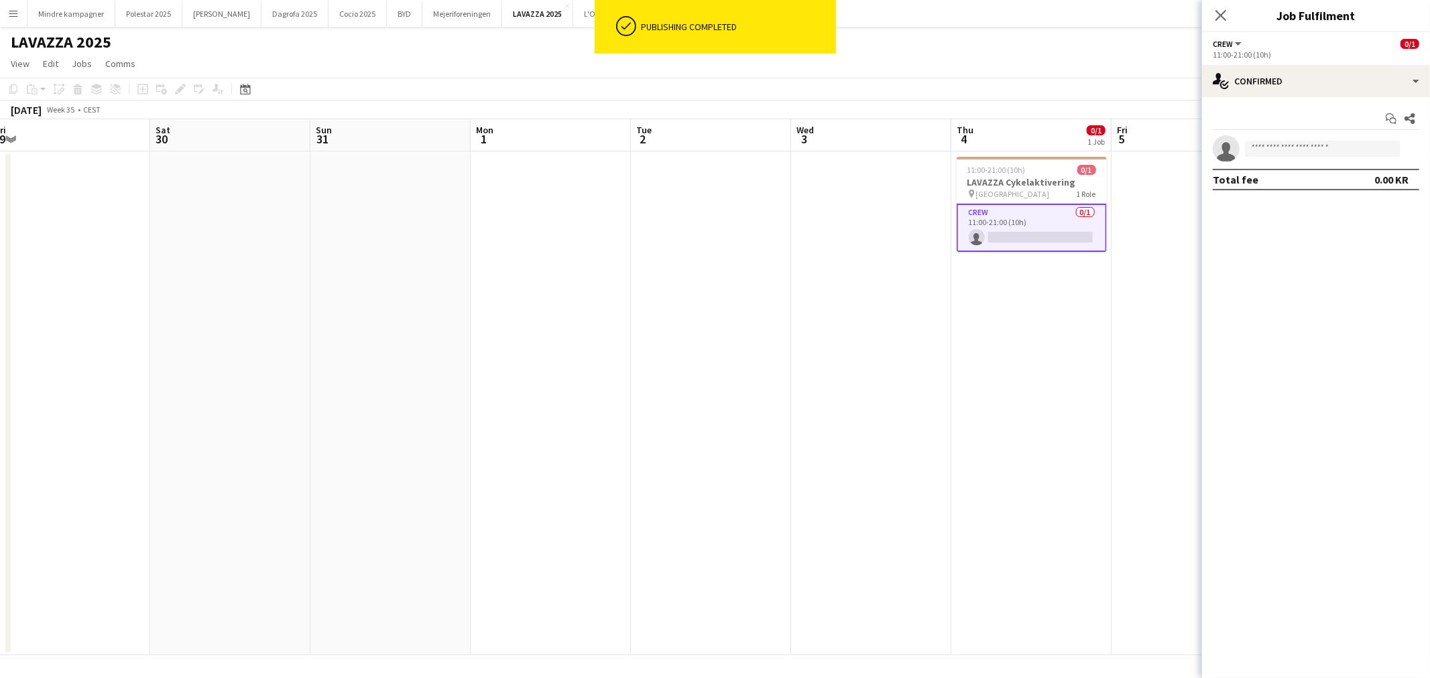
click at [1020, 231] on app-card-role "Crew 0/1 11:00-21:00 (10h) single-neutral-actions" at bounding box center [1032, 228] width 150 height 48
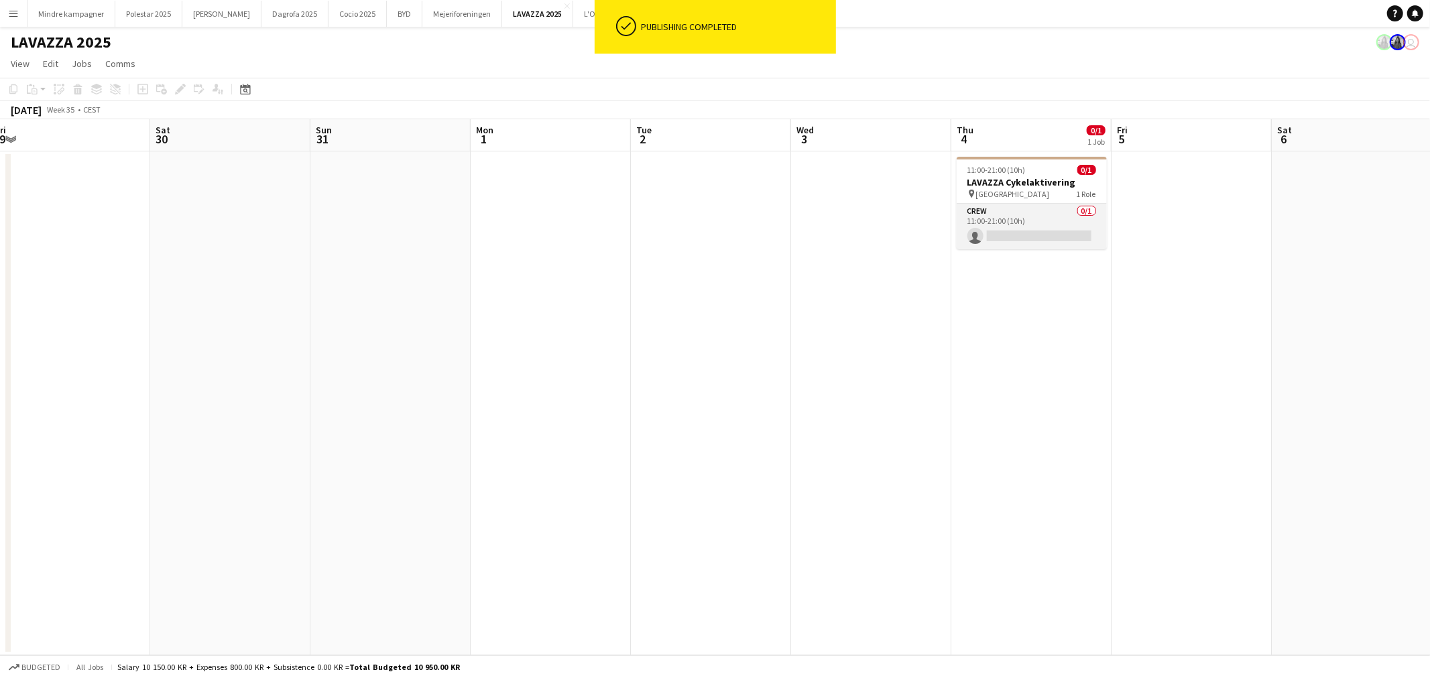
click at [1020, 231] on app-card-role "Crew 0/1 11:00-21:00 (10h) single-neutral-actions" at bounding box center [1032, 227] width 150 height 46
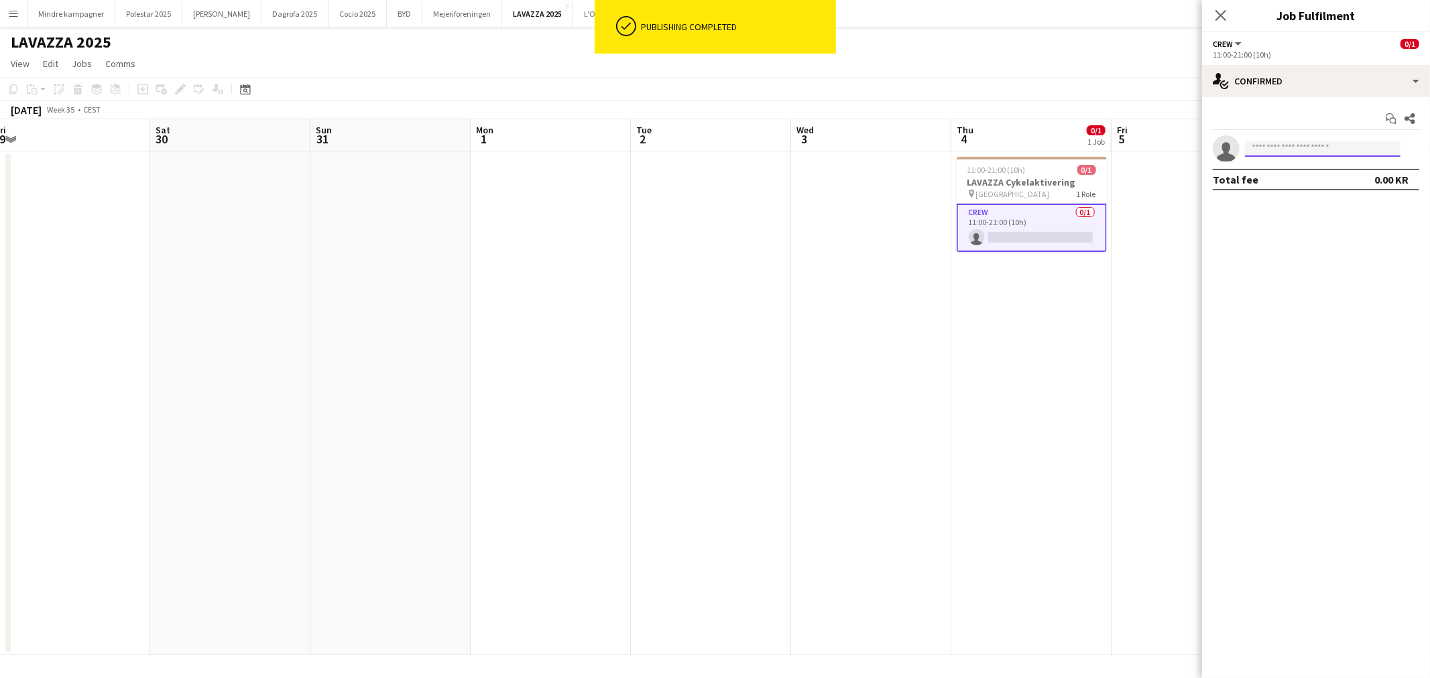
drag, startPoint x: 1337, startPoint y: 150, endPoint x: 1327, endPoint y: 156, distance: 11.4
click at [1327, 156] on input at bounding box center [1323, 149] width 156 height 16
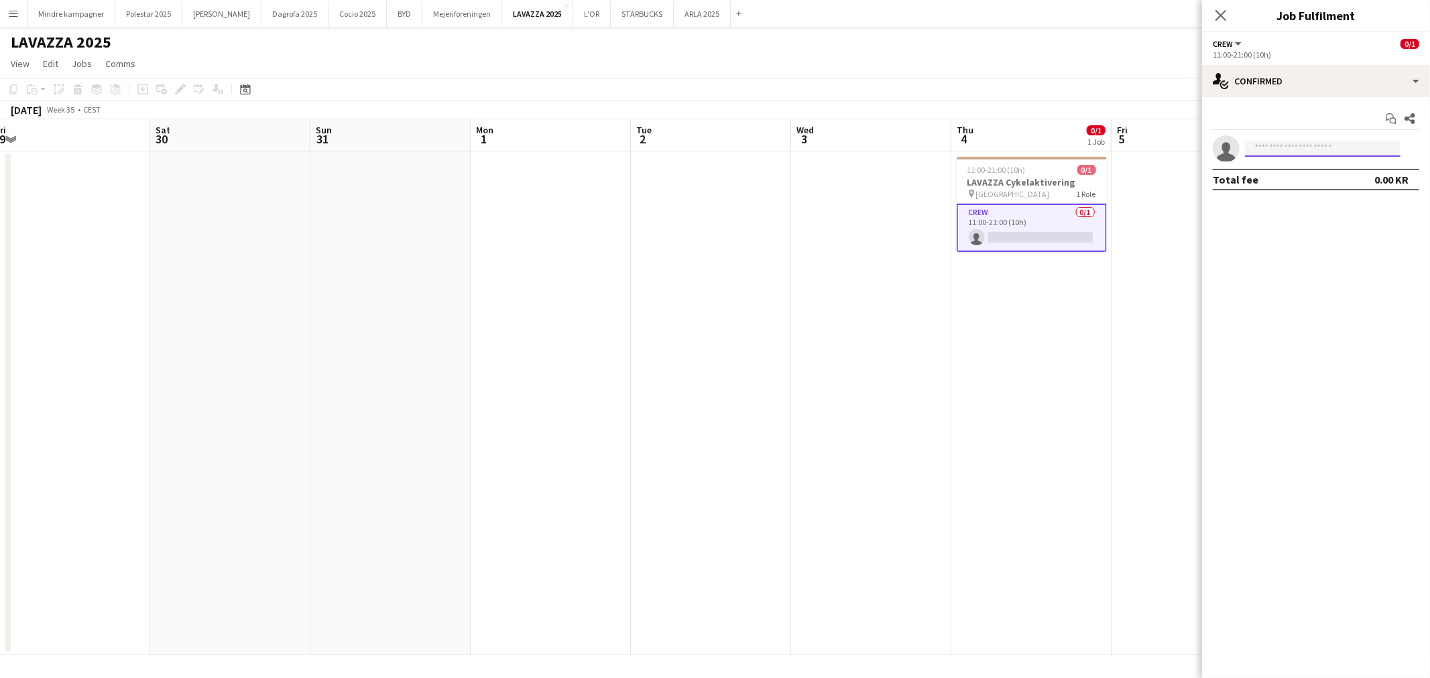
click at [1323, 149] on input at bounding box center [1323, 149] width 156 height 16
click at [1088, 343] on app-date-cell "11:00-21:00 (10h) 0/1 LAVAZZA Cykelaktivering pin Aarhus C Uniparken 1 Role Cre…" at bounding box center [1031, 403] width 160 height 504
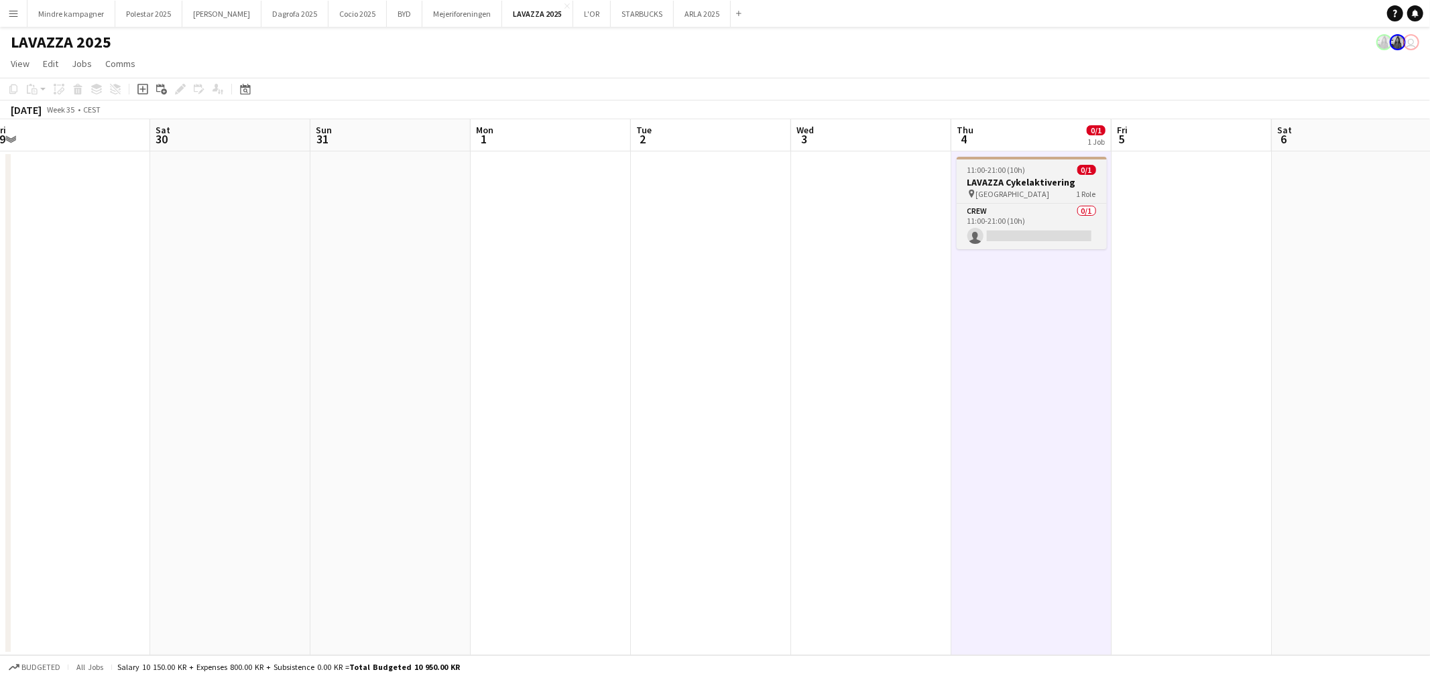
click at [1029, 180] on h3 "LAVAZZA Cykelaktivering" at bounding box center [1032, 182] width 150 height 12
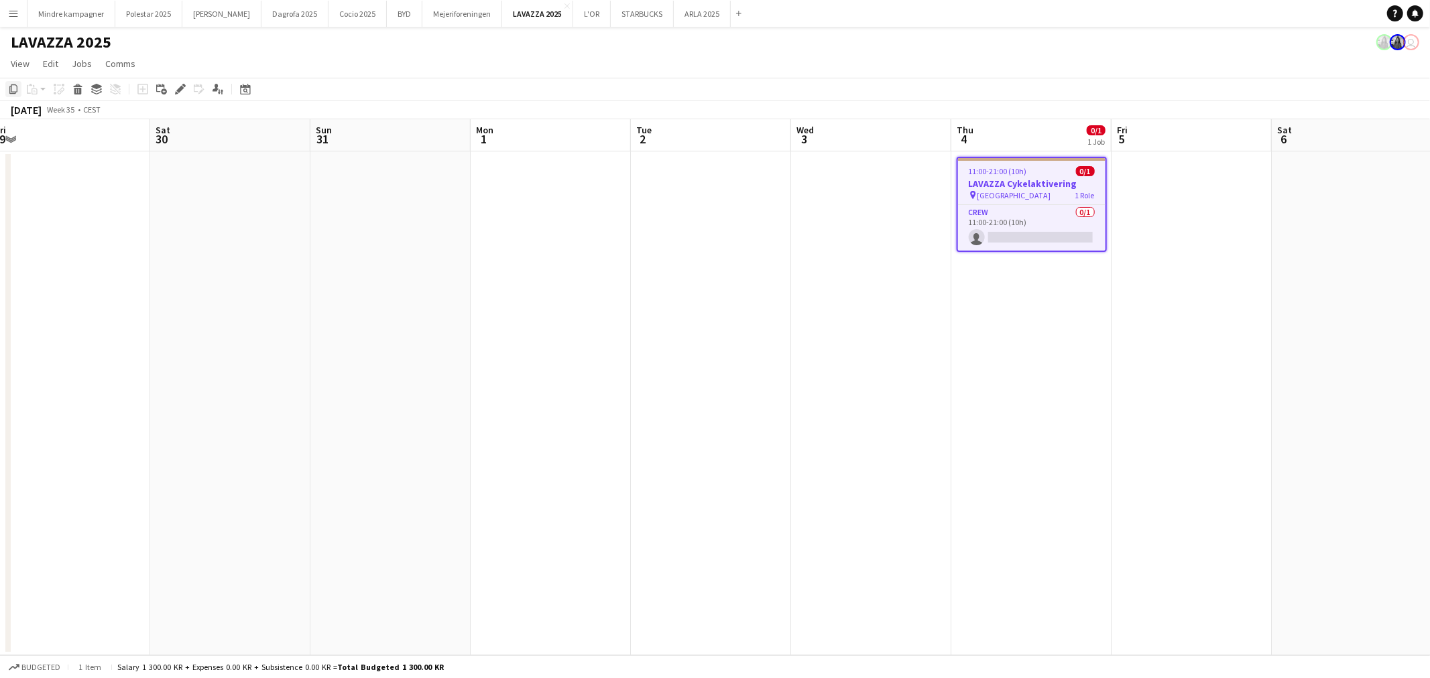
click at [13, 89] on icon "Copy" at bounding box center [13, 89] width 11 height 11
click at [1151, 257] on app-date-cell at bounding box center [1191, 403] width 160 height 504
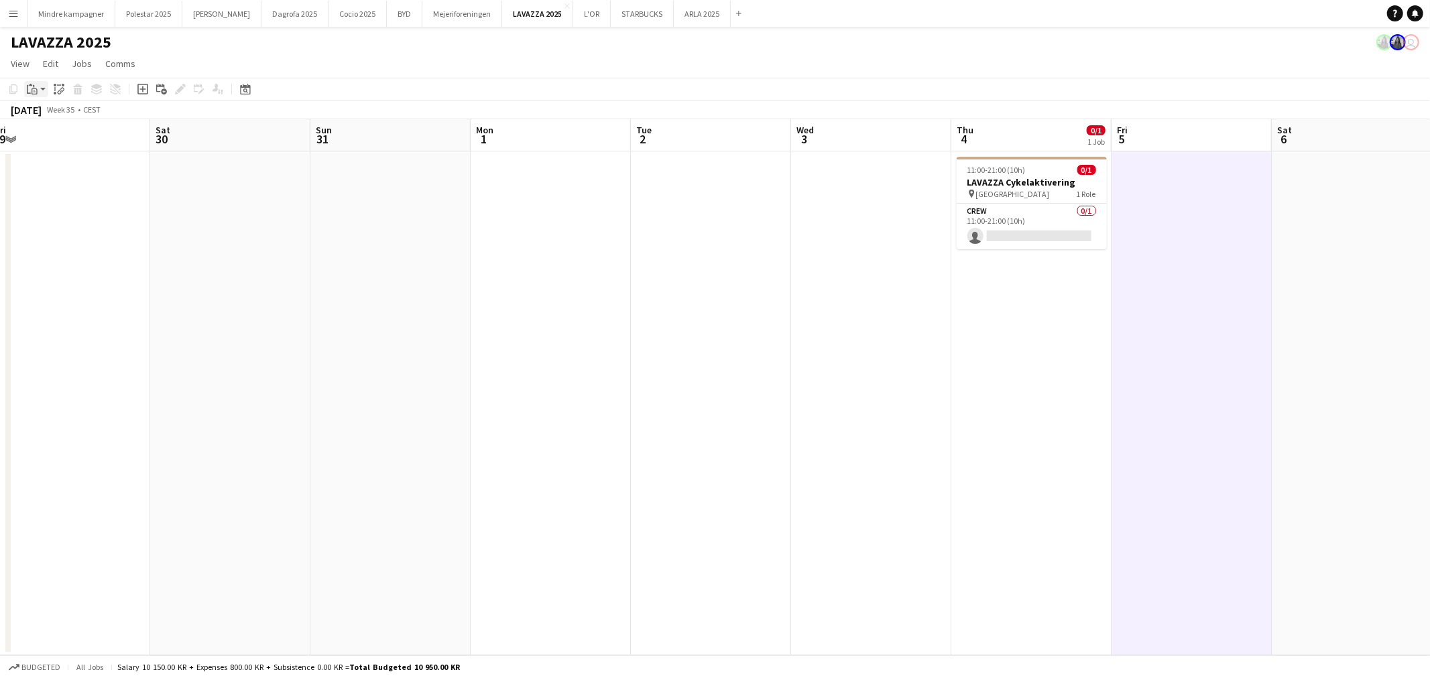
click at [30, 92] on icon "Paste" at bounding box center [32, 89] width 11 height 11
click at [86, 141] on link "Paste with crew Ctrl+Shift+V" at bounding box center [99, 137] width 126 height 12
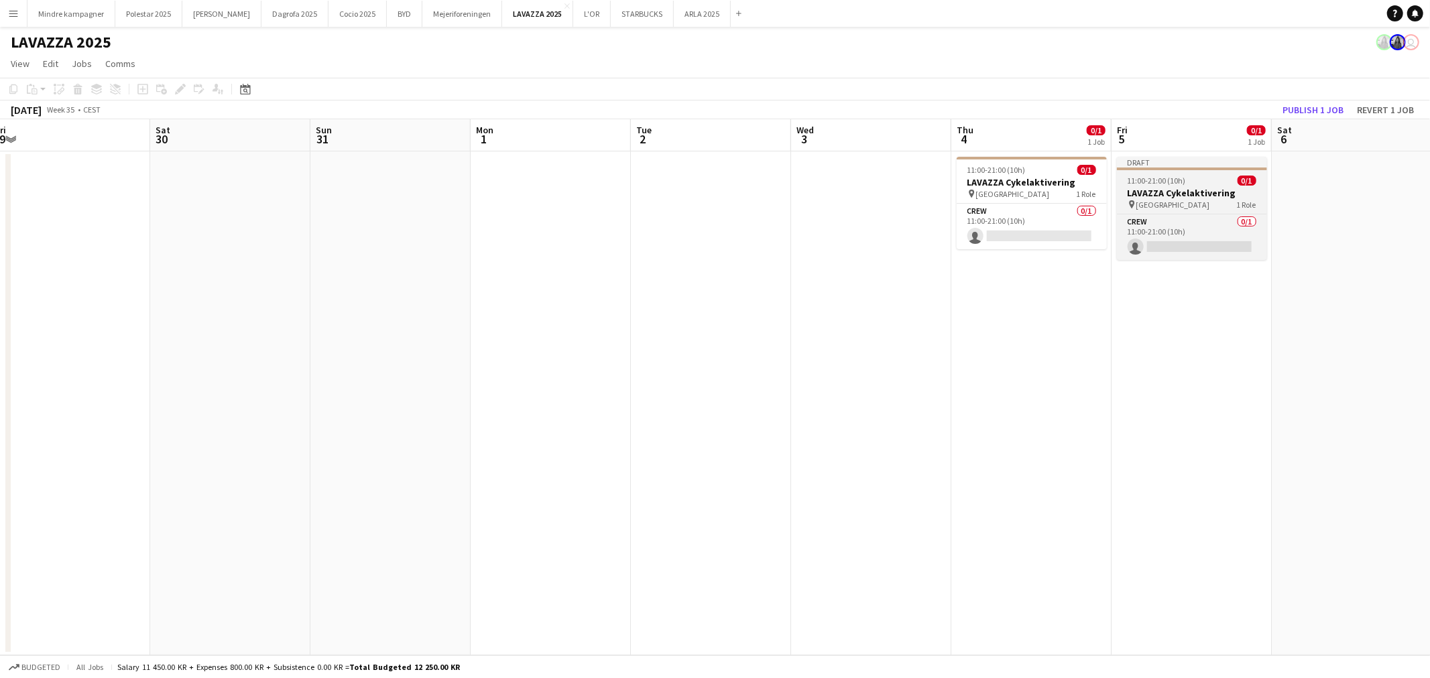
click at [1197, 197] on h3 "LAVAZZA Cykelaktivering" at bounding box center [1192, 193] width 150 height 12
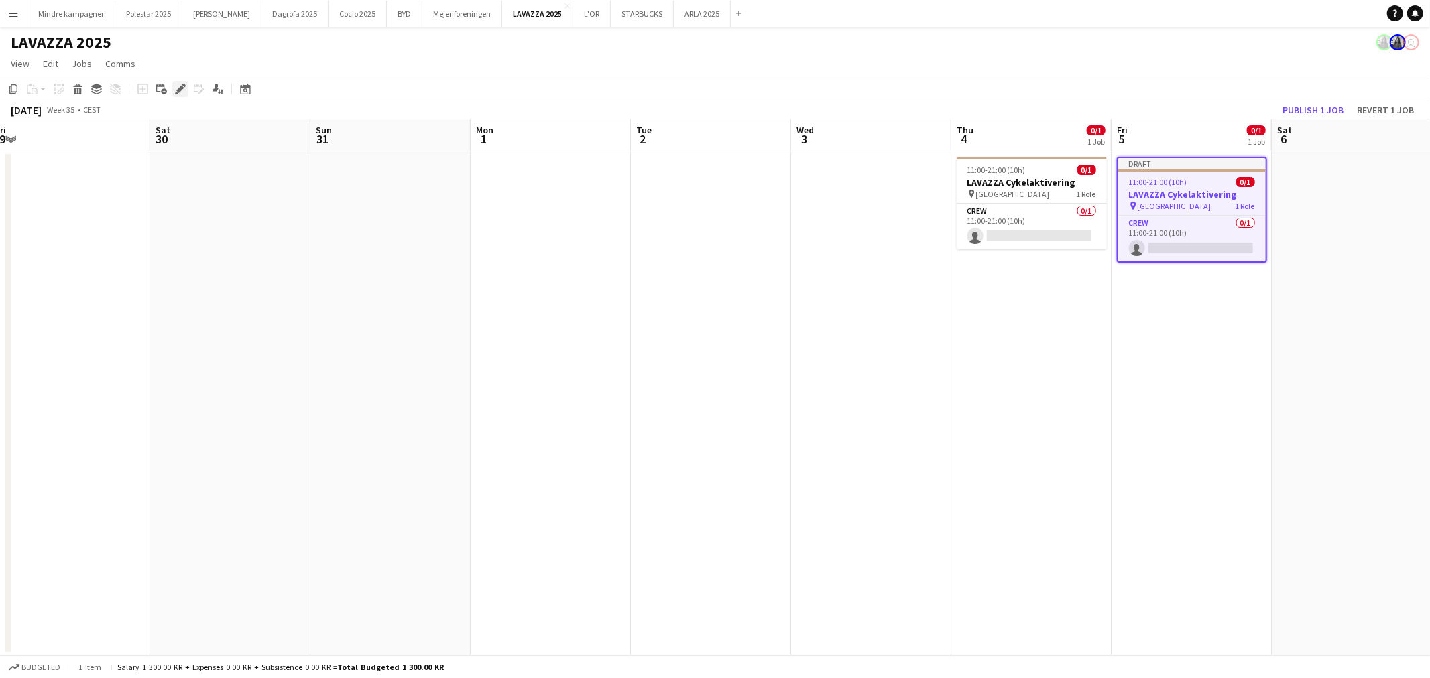
click at [178, 90] on icon at bounding box center [179, 89] width 7 height 7
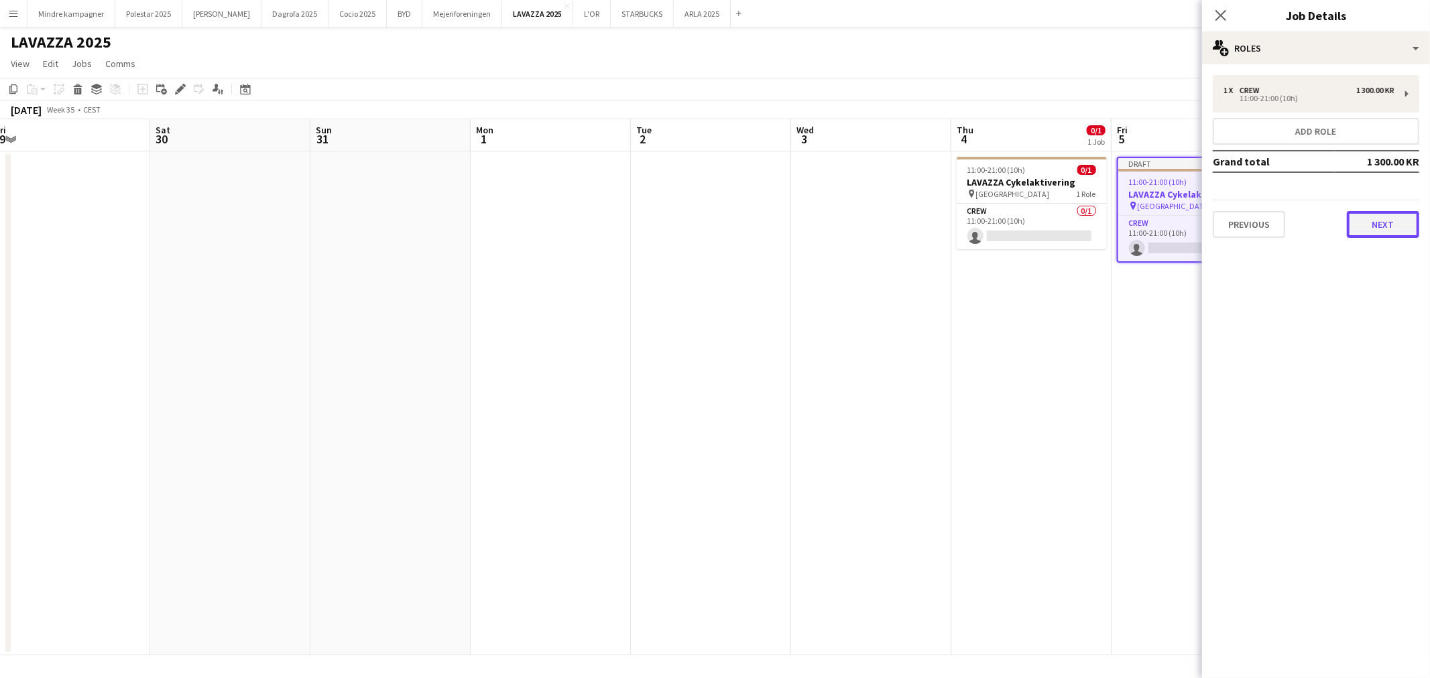
click at [1406, 221] on button "Next" at bounding box center [1383, 224] width 72 height 27
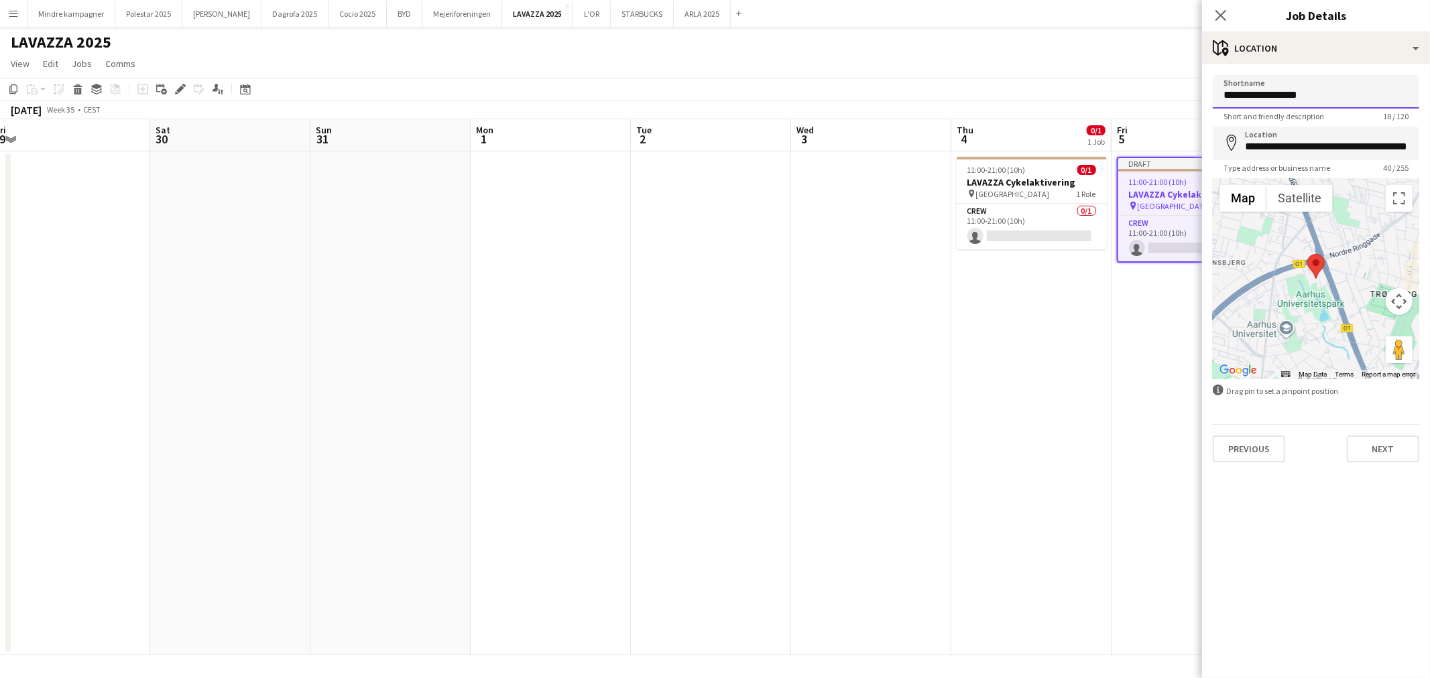
click at [1342, 94] on input "**********" at bounding box center [1316, 92] width 206 height 34
type input "**********"
click at [1316, 149] on input "**********" at bounding box center [1316, 144] width 206 height 34
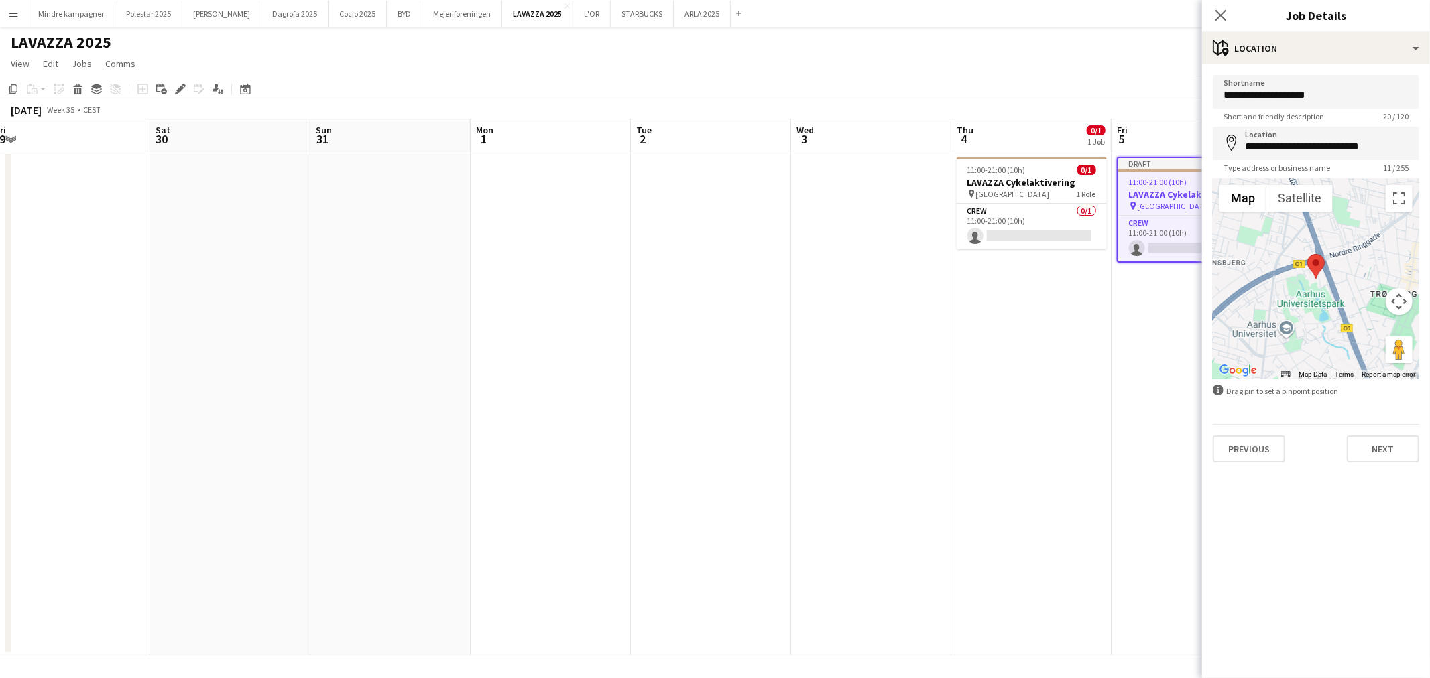
type input "**********"
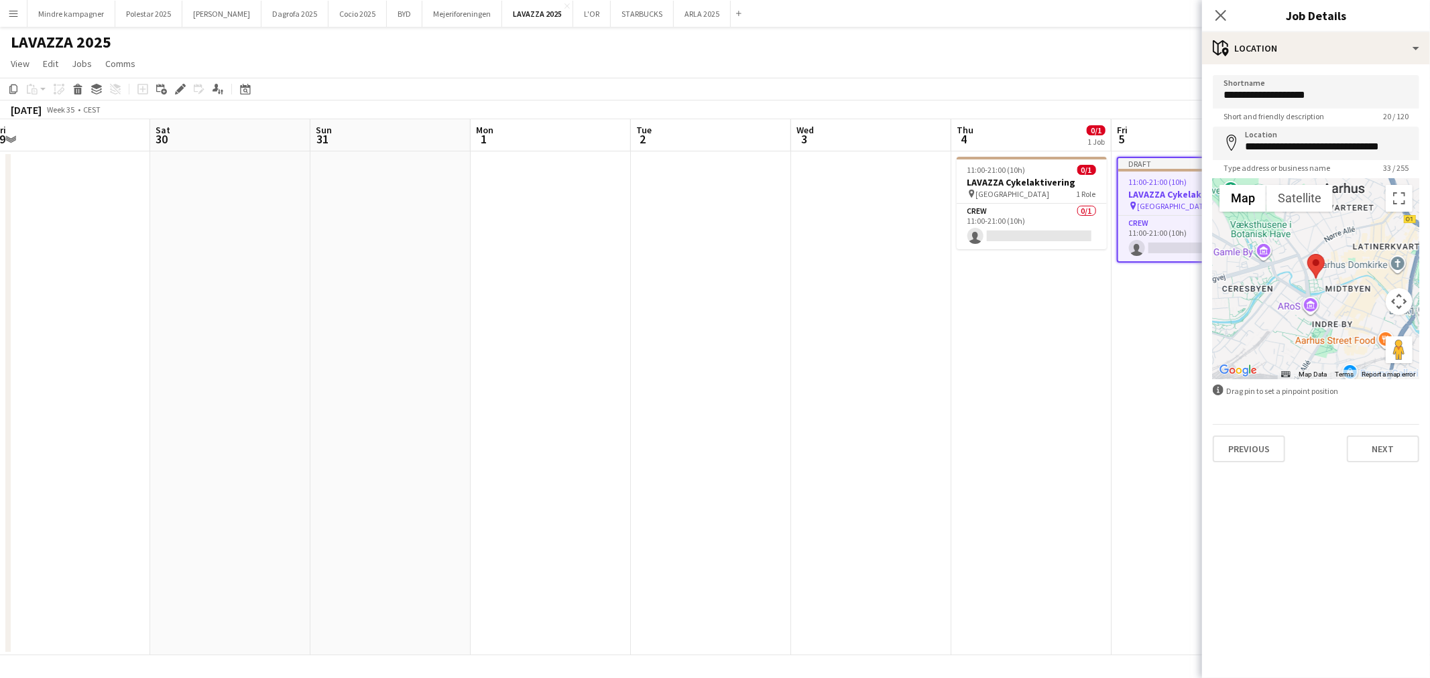
click at [1131, 384] on app-date-cell "Draft 11:00-21:00 (10h) 0/1 LAVAZZA Cykelaktivering pin Aarhus C Uniparken 1 Ro…" at bounding box center [1191, 403] width 160 height 504
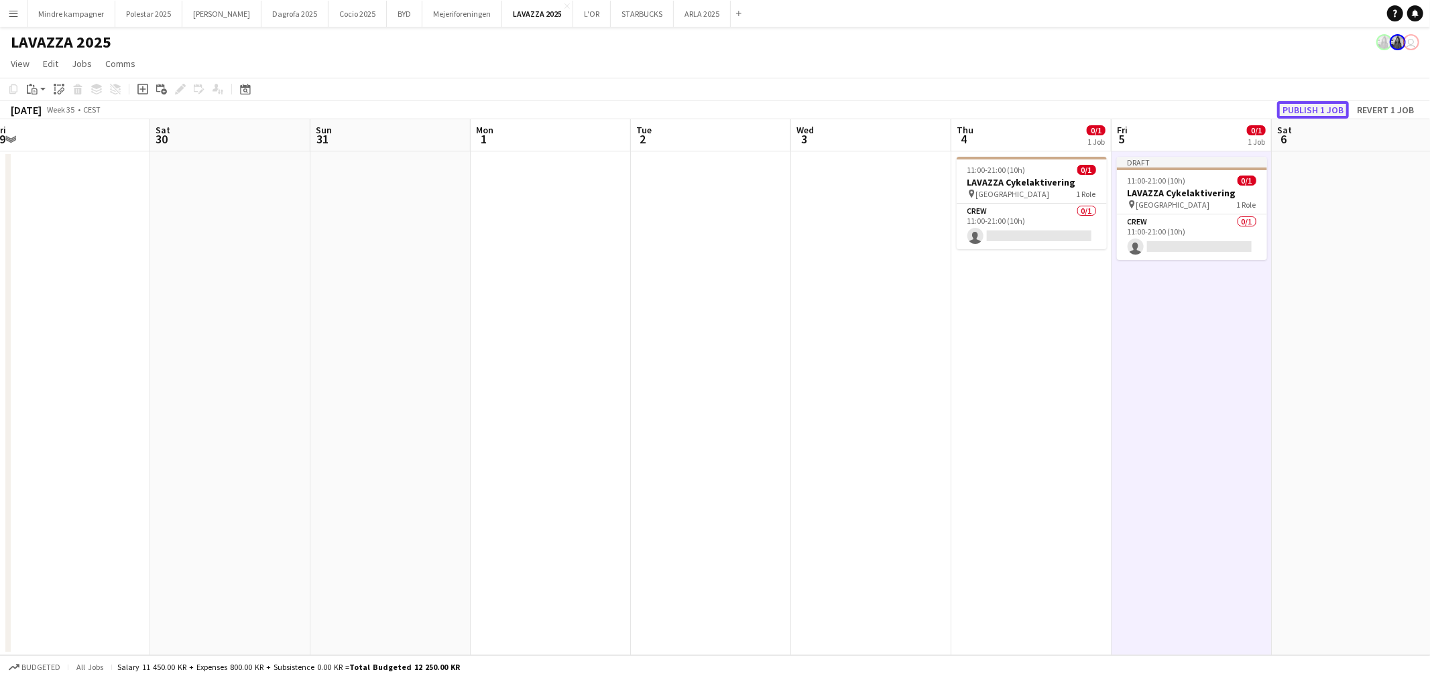
click at [1309, 106] on button "Publish 1 job" at bounding box center [1313, 109] width 72 height 17
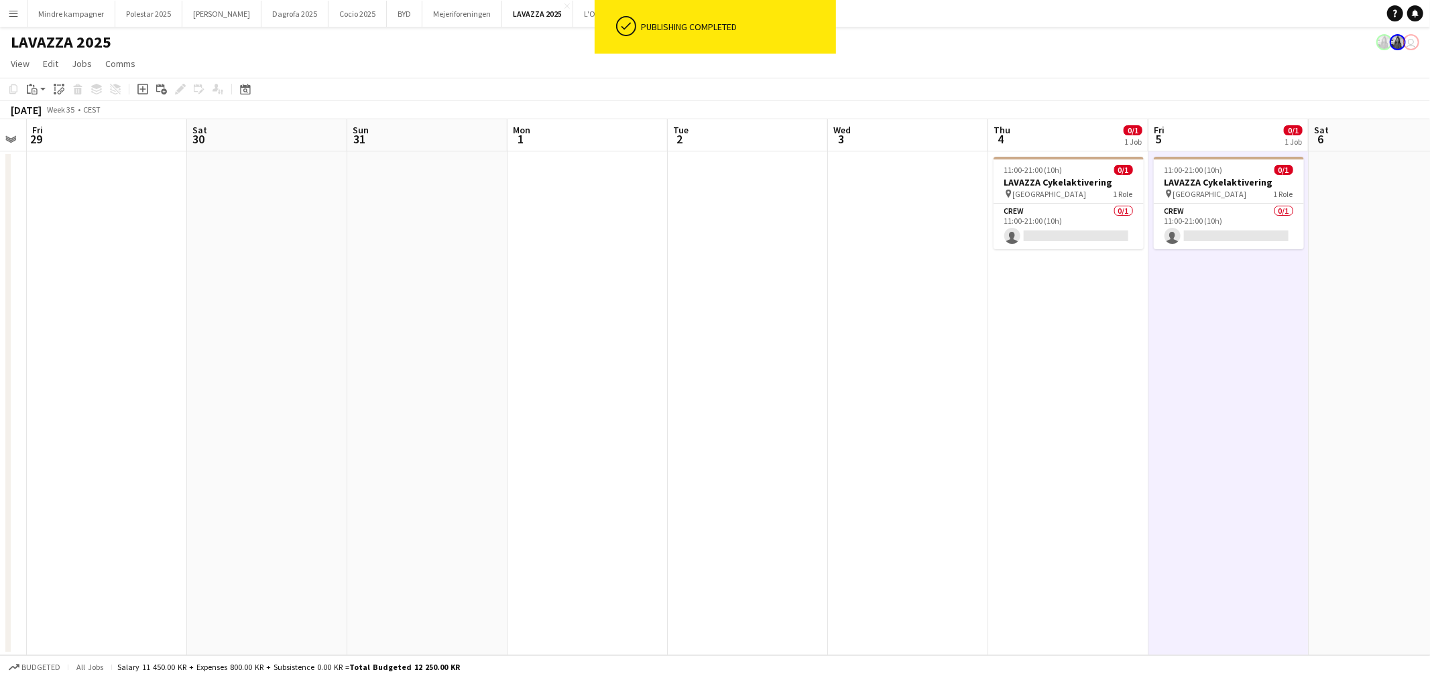
drag, startPoint x: 1151, startPoint y: 350, endPoint x: 1096, endPoint y: 351, distance: 55.0
click at [1096, 351] on app-calendar-viewport "Tue 26 Wed 27 Thu 28 Fri 29 Sat 30 Sun 31 Mon 1 Tue 2 Wed 3 Thu 4 0/1 1 Job Fri…" at bounding box center [715, 387] width 1430 height 536
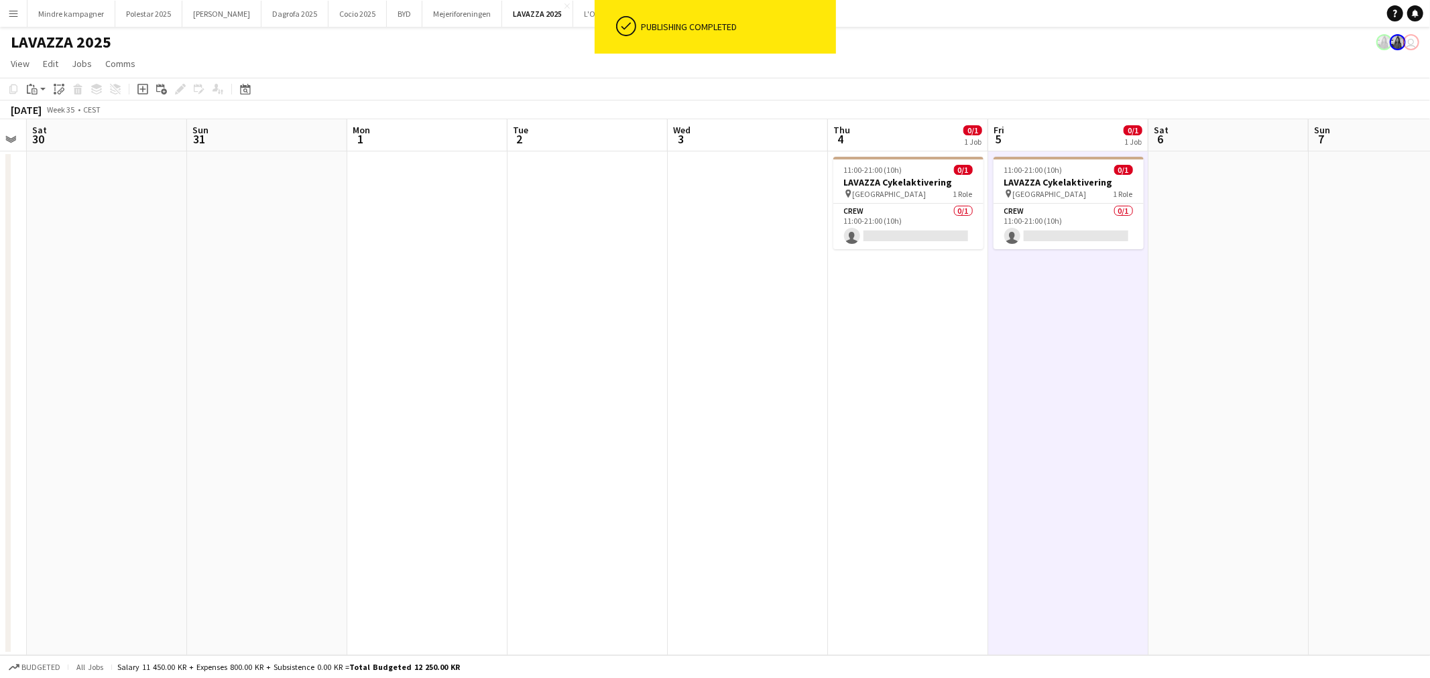
scroll to position [0, 471]
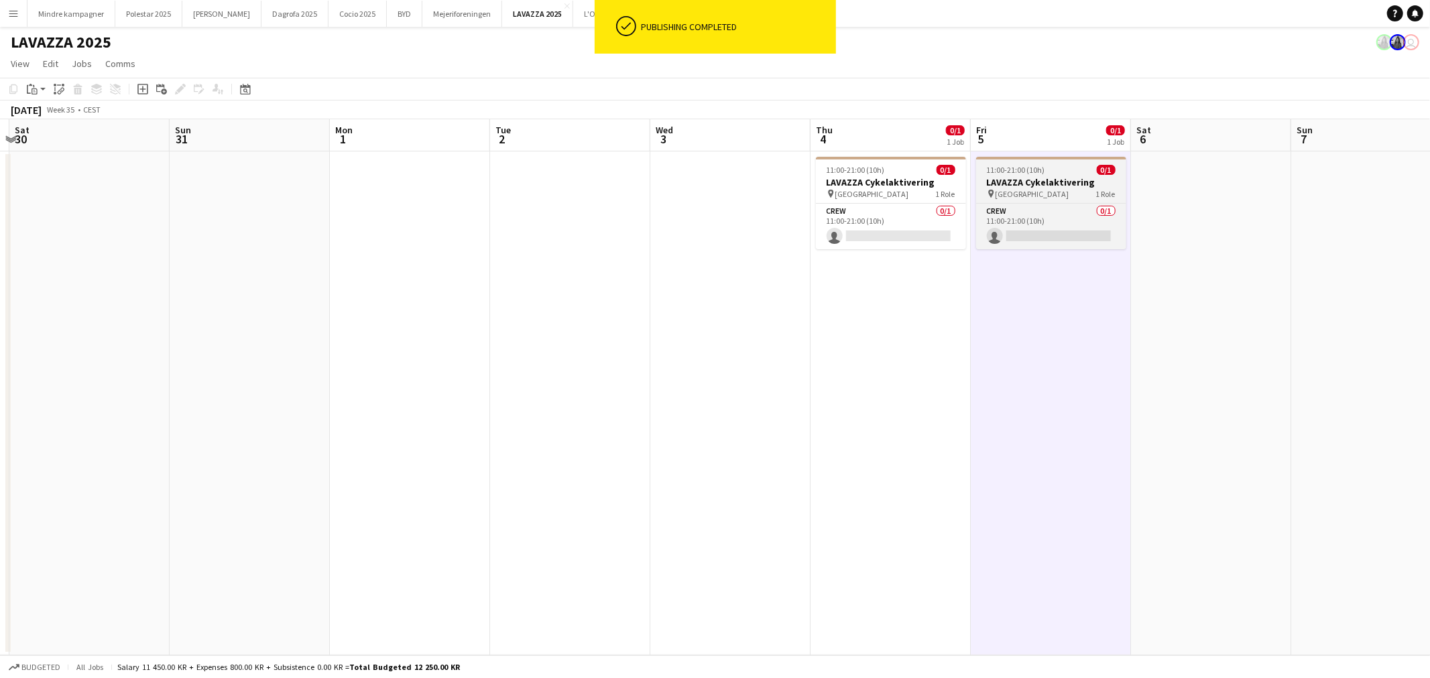
click at [1036, 178] on h3 "LAVAZZA Cykelaktivering" at bounding box center [1051, 182] width 150 height 12
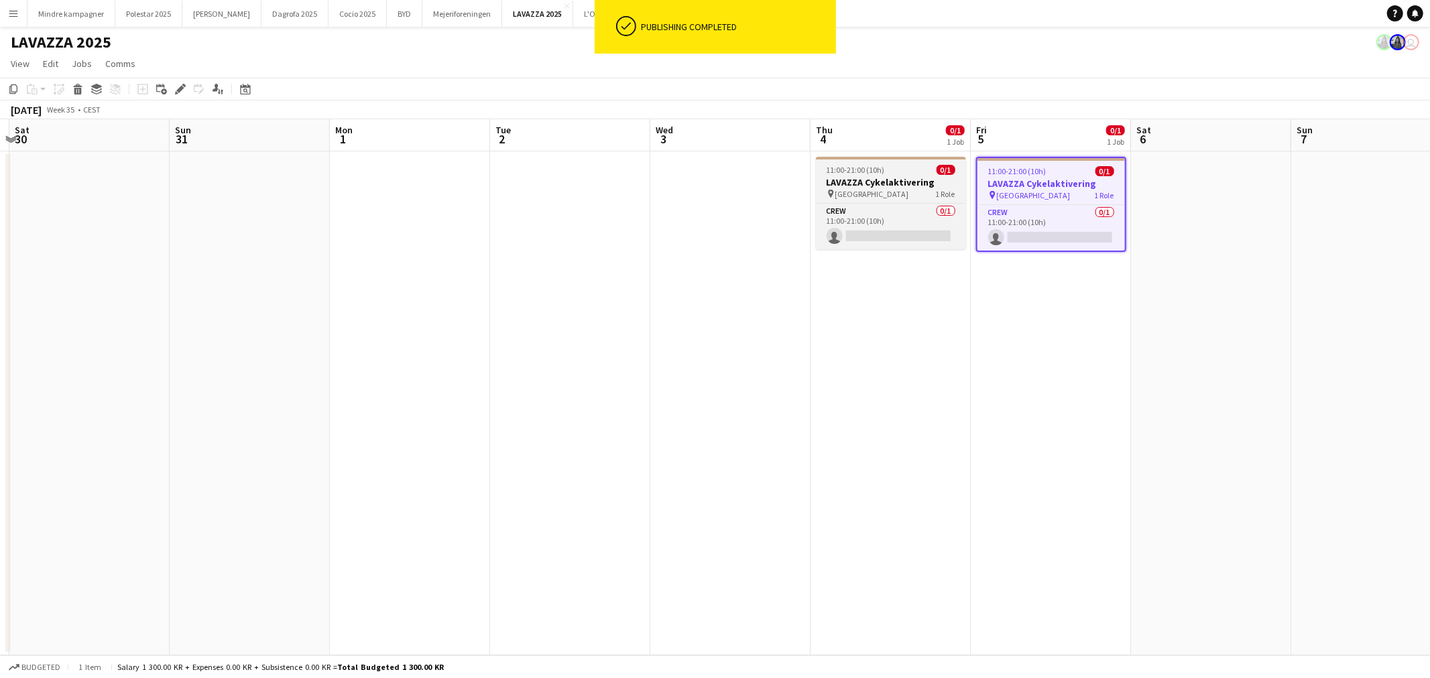
click at [894, 177] on h3 "LAVAZZA Cykelaktivering" at bounding box center [891, 182] width 150 height 12
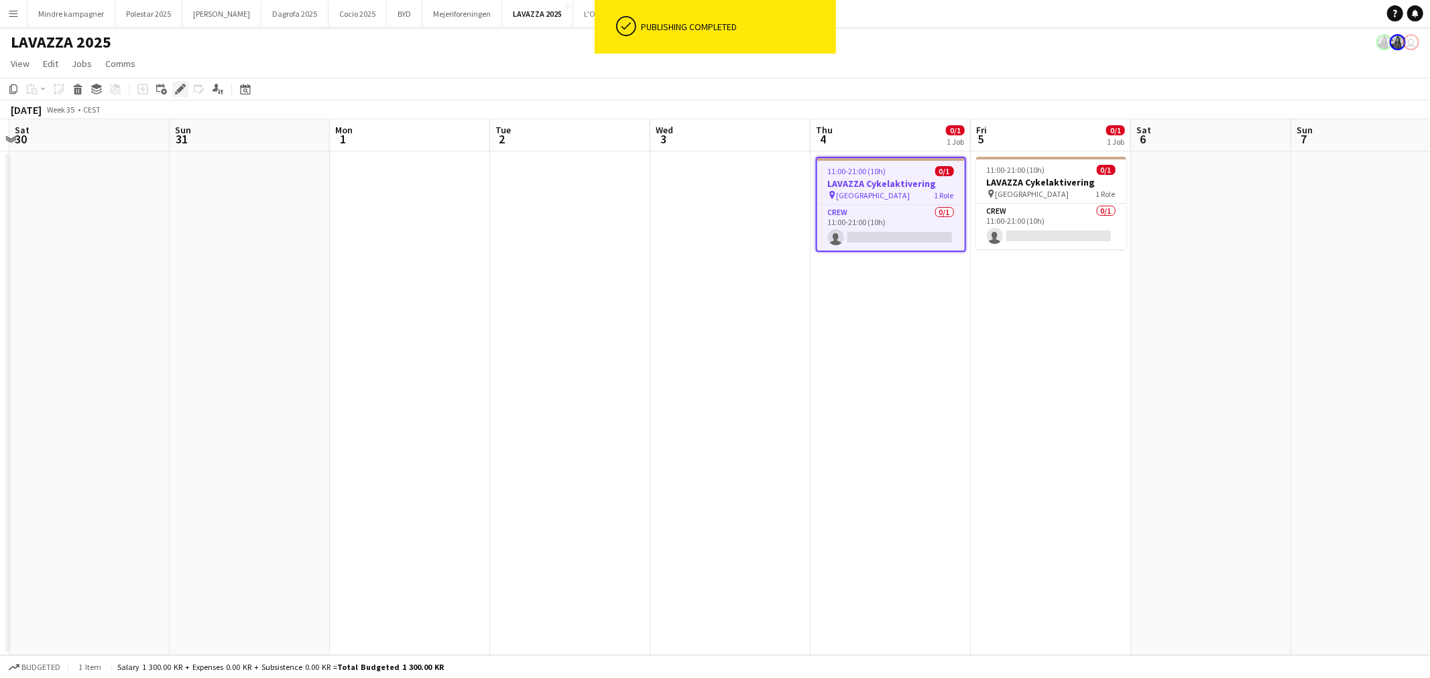
click at [178, 84] on icon "Edit" at bounding box center [180, 89] width 11 height 11
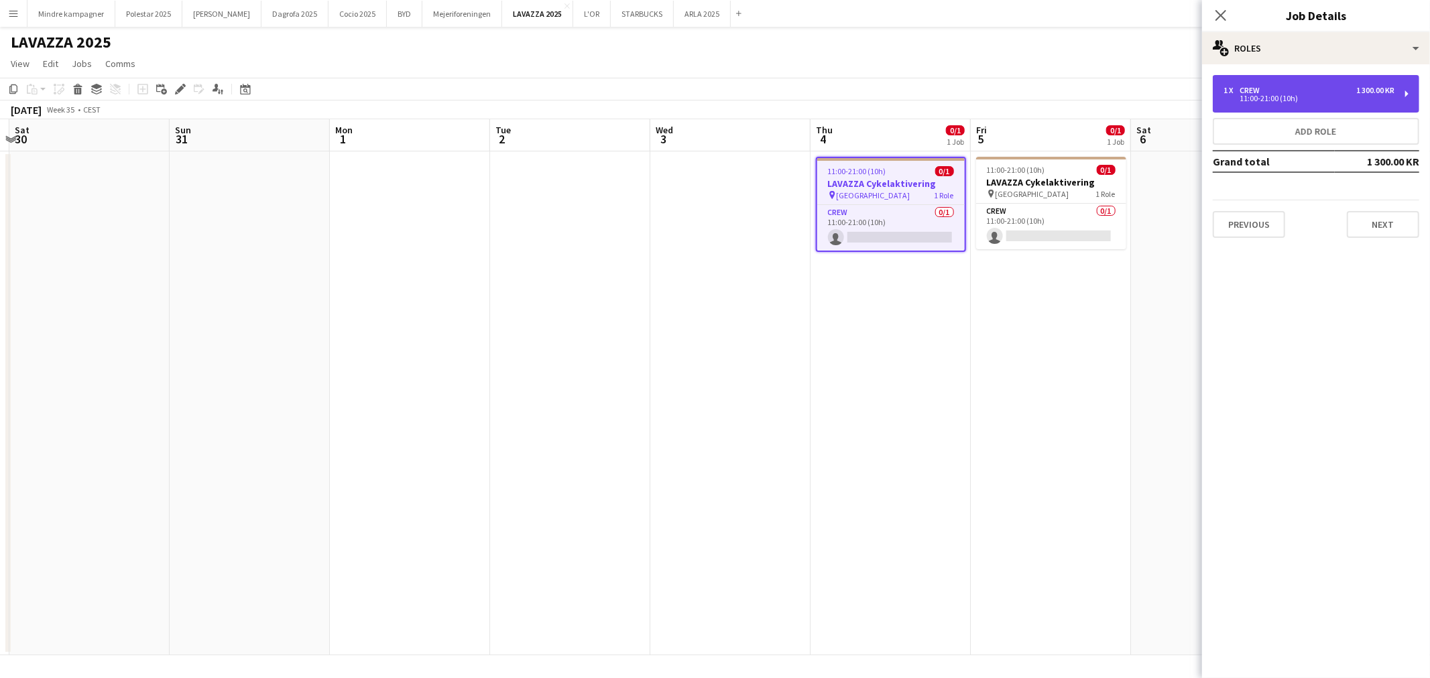
click at [1270, 103] on div "1 x Crew 1 300.00 KR 11:00-21:00 (10h)" at bounding box center [1316, 94] width 206 height 38
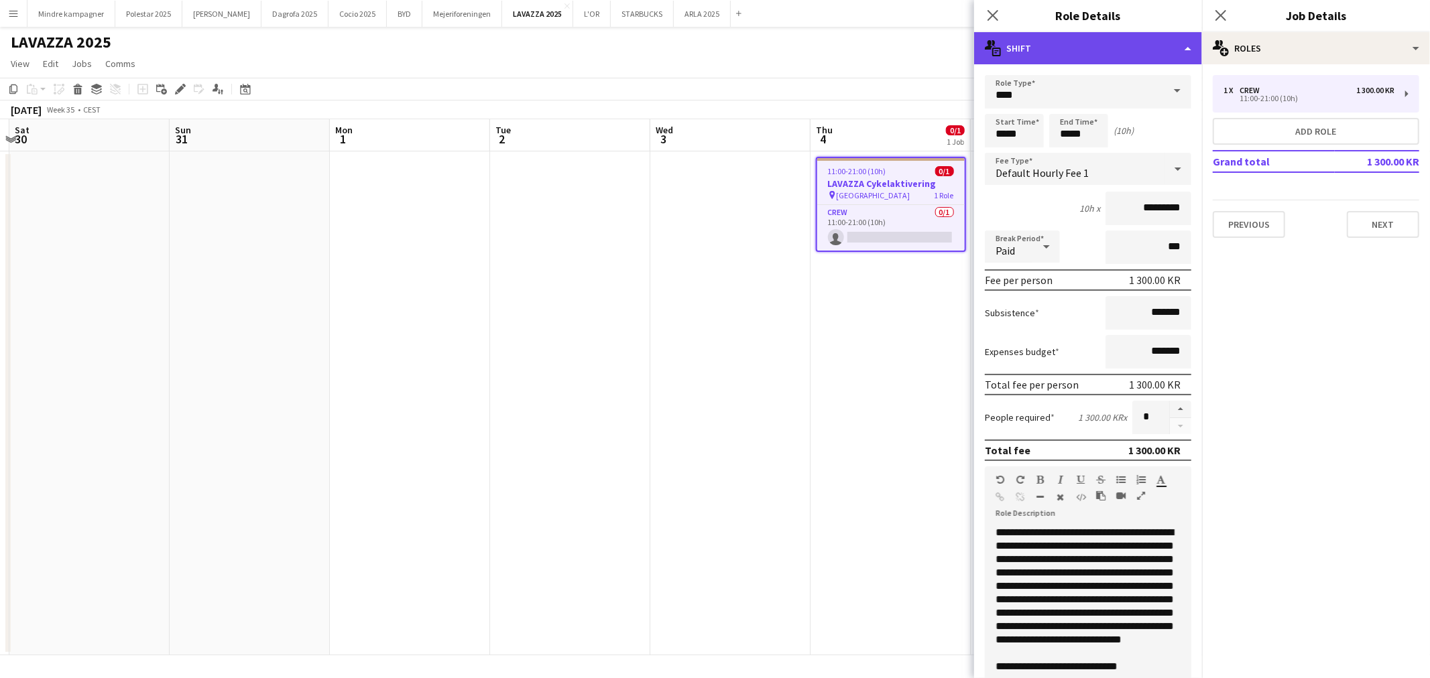
click at [1100, 50] on div "multiple-actions-text Shift" at bounding box center [1088, 48] width 228 height 32
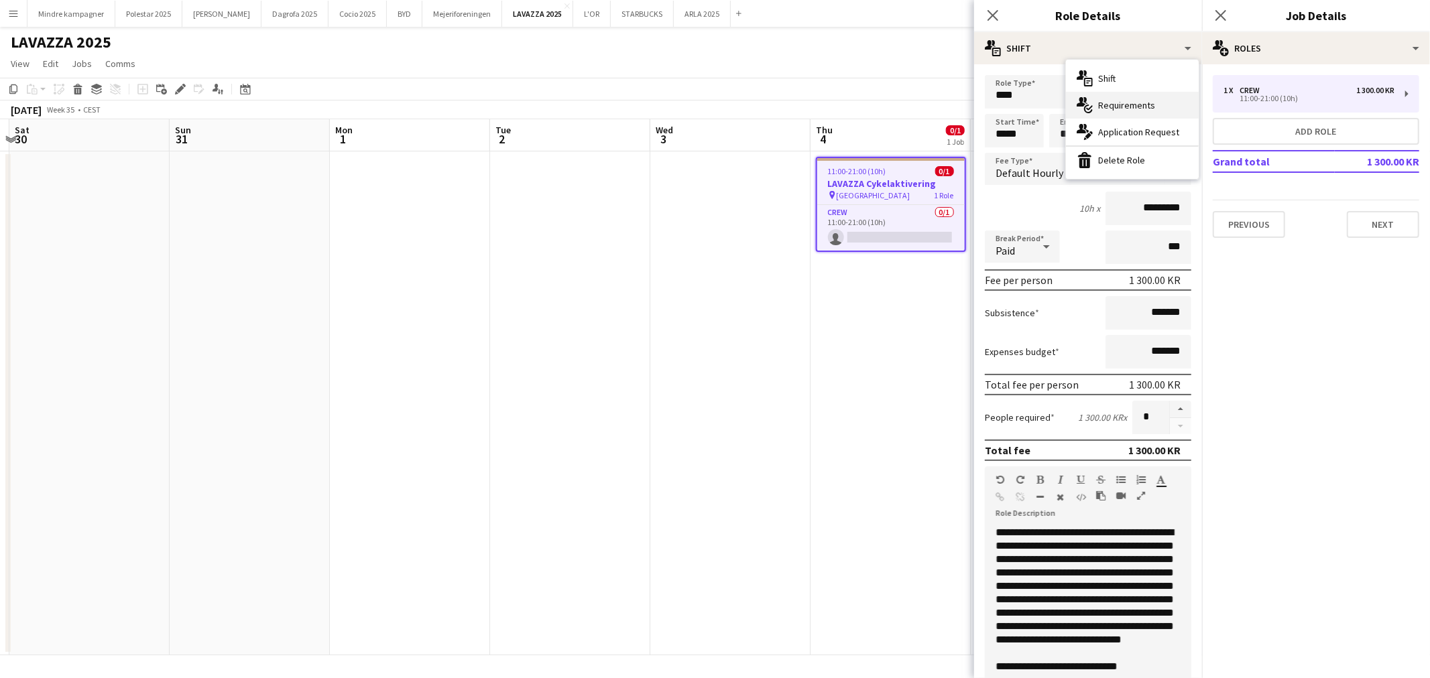
click at [1114, 99] on div "multiple-actions-check-2 Requirements" at bounding box center [1132, 105] width 133 height 27
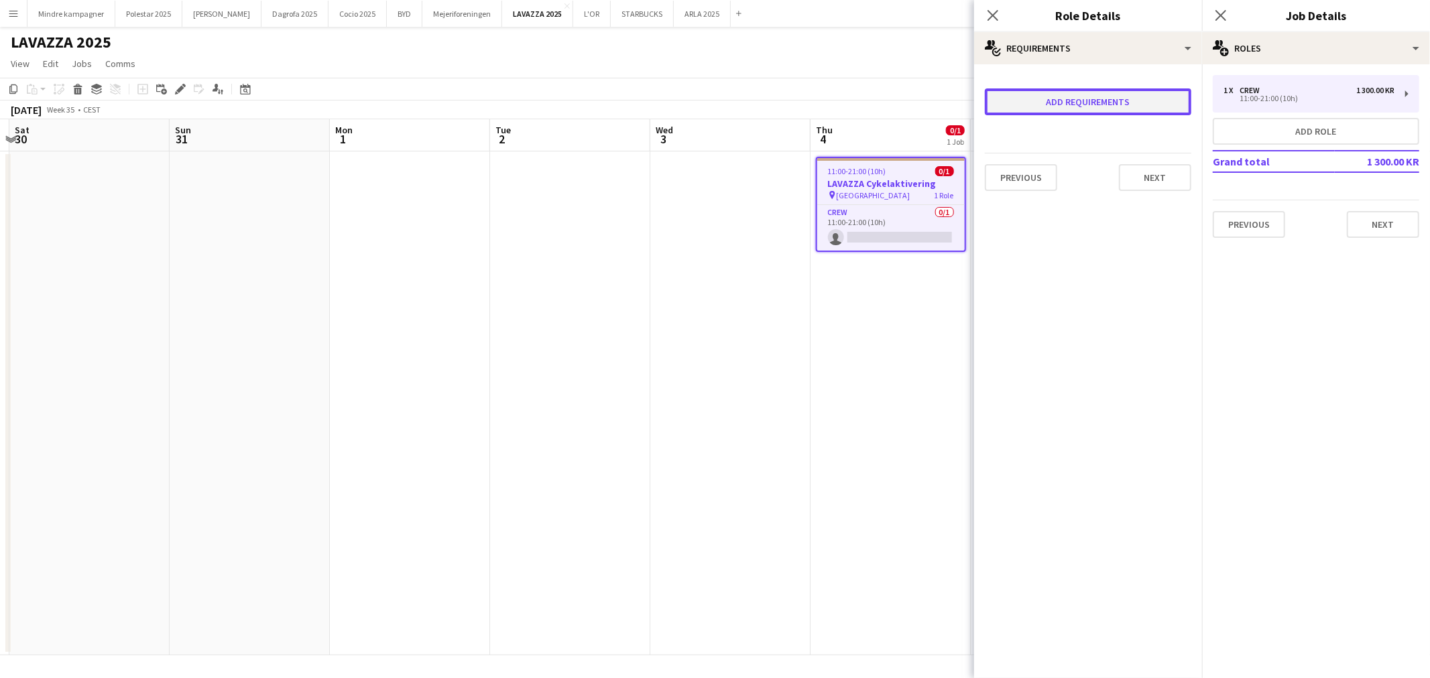
click at [1100, 97] on button "Add requirements" at bounding box center [1088, 101] width 206 height 27
click at [1077, 108] on div "Please select" at bounding box center [1075, 115] width 164 height 32
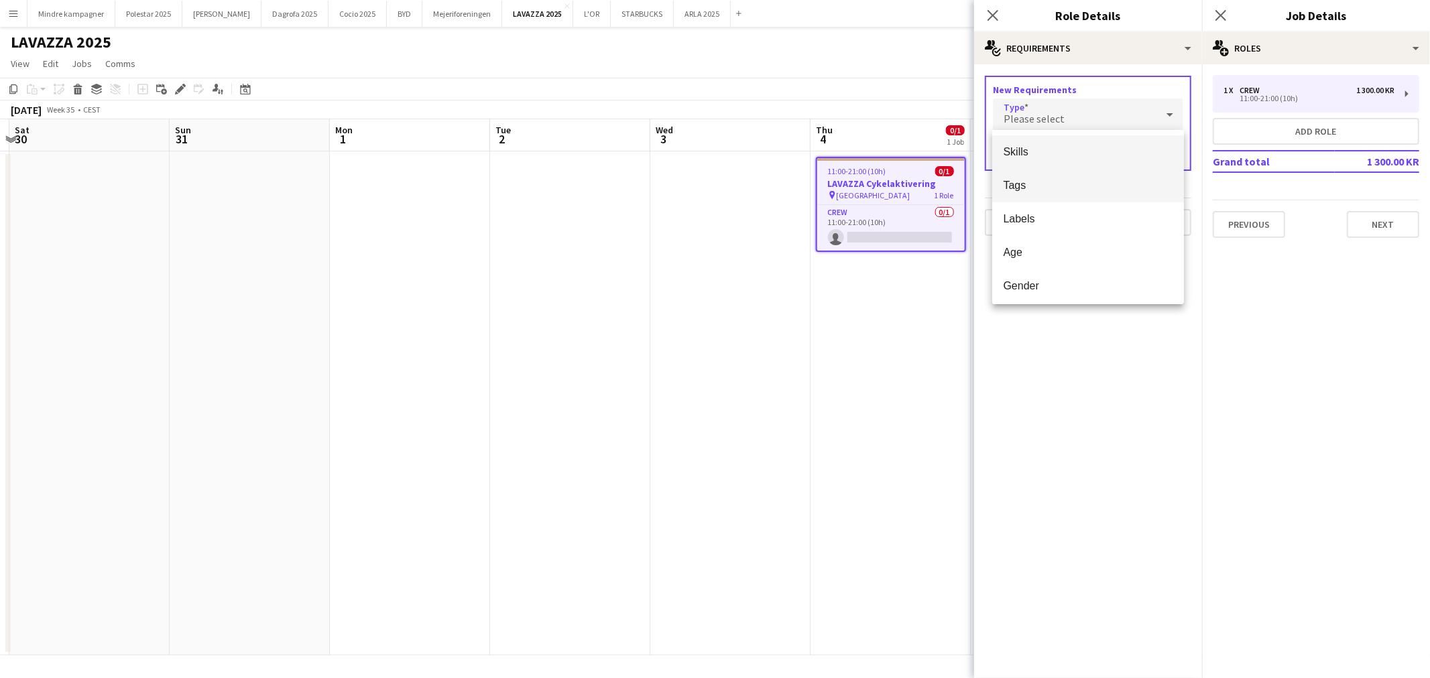
click at [1032, 190] on span "Tags" at bounding box center [1088, 185] width 170 height 13
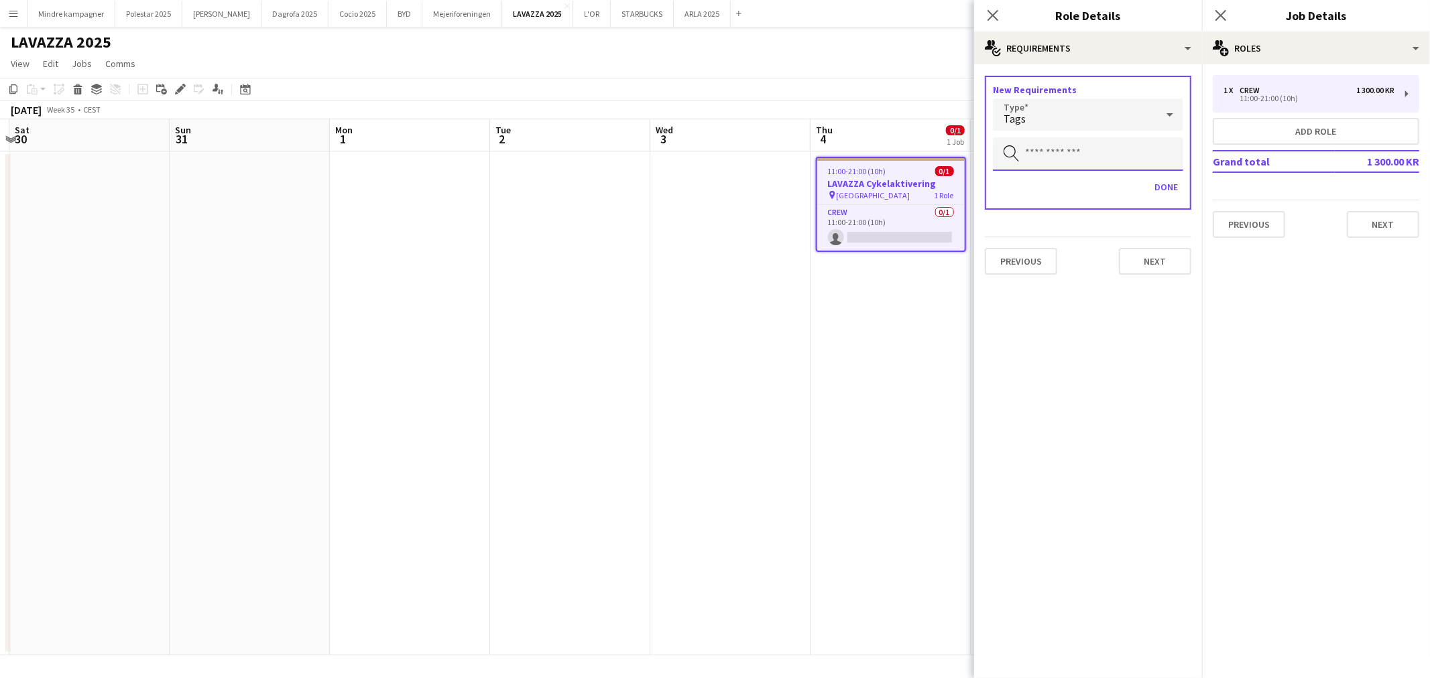
click at [1049, 155] on input "text" at bounding box center [1088, 154] width 190 height 34
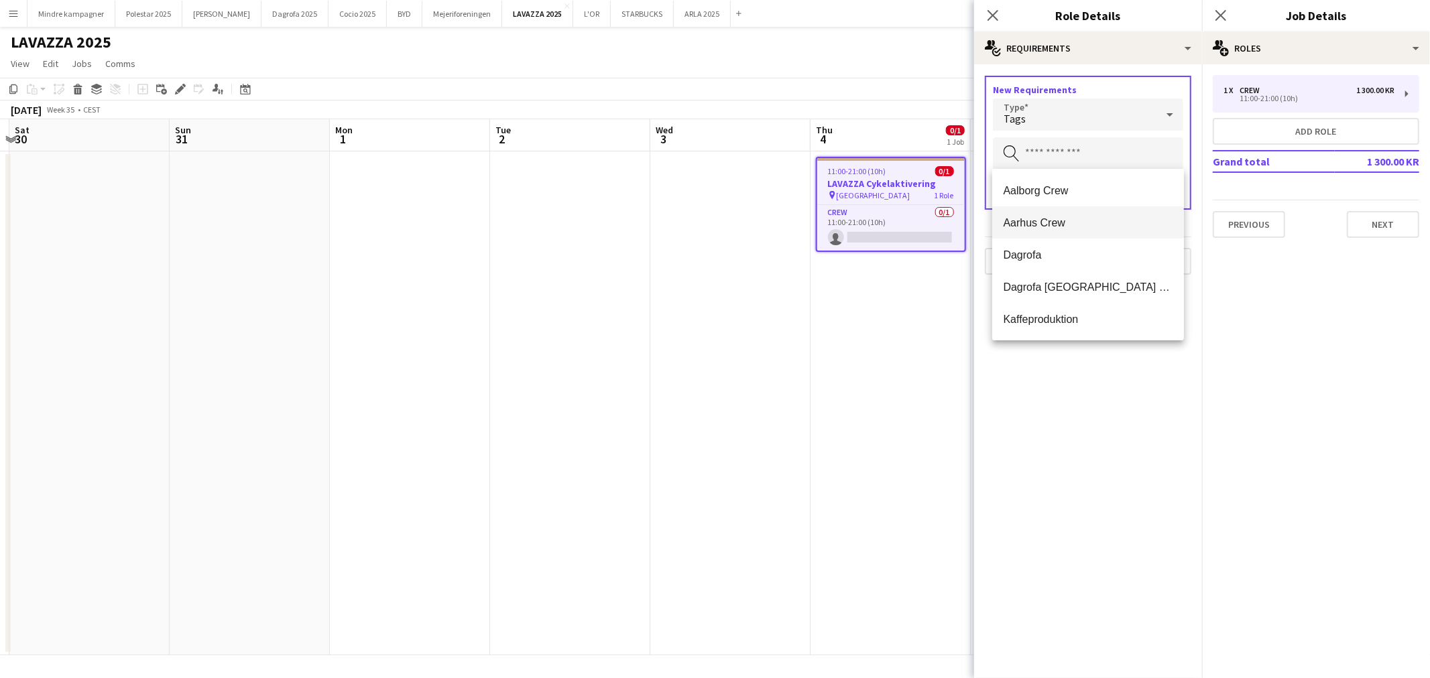
click at [1047, 217] on span "Aarhus Crew" at bounding box center [1088, 223] width 170 height 13
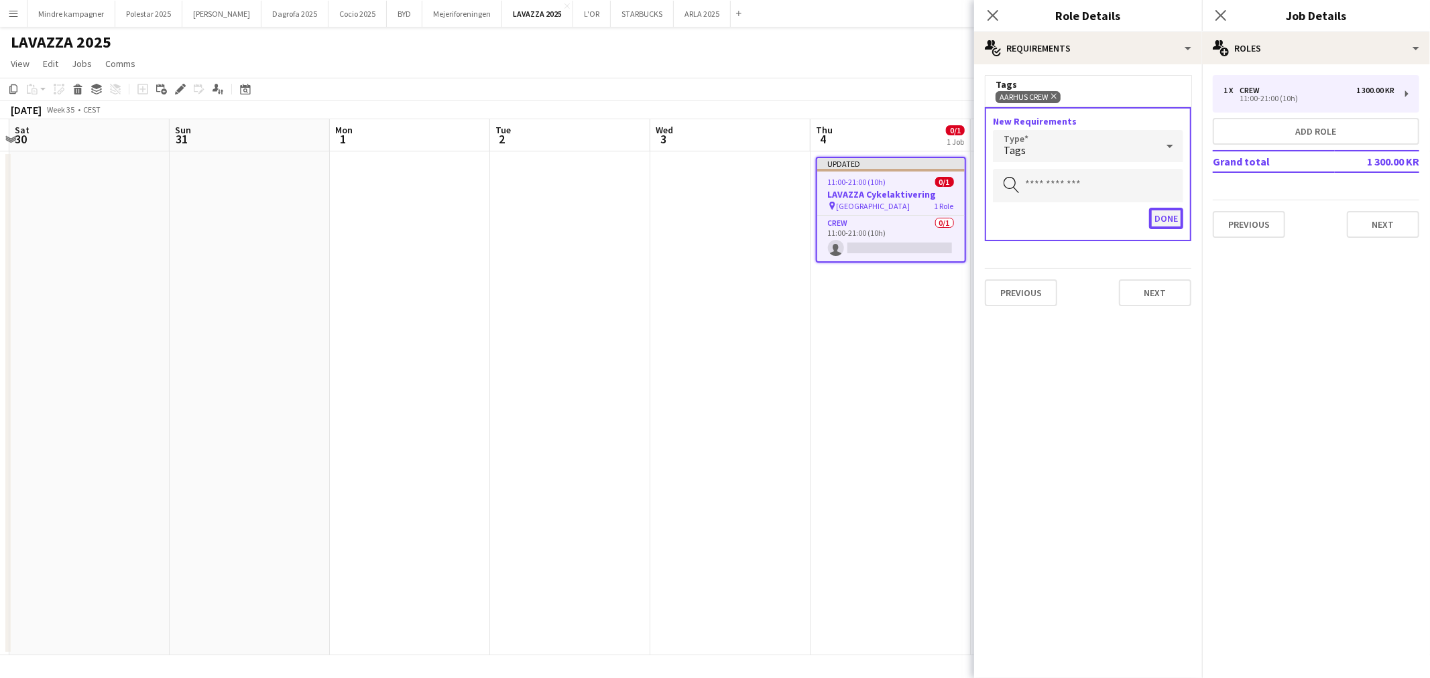
click at [1164, 218] on button "Done" at bounding box center [1166, 218] width 34 height 21
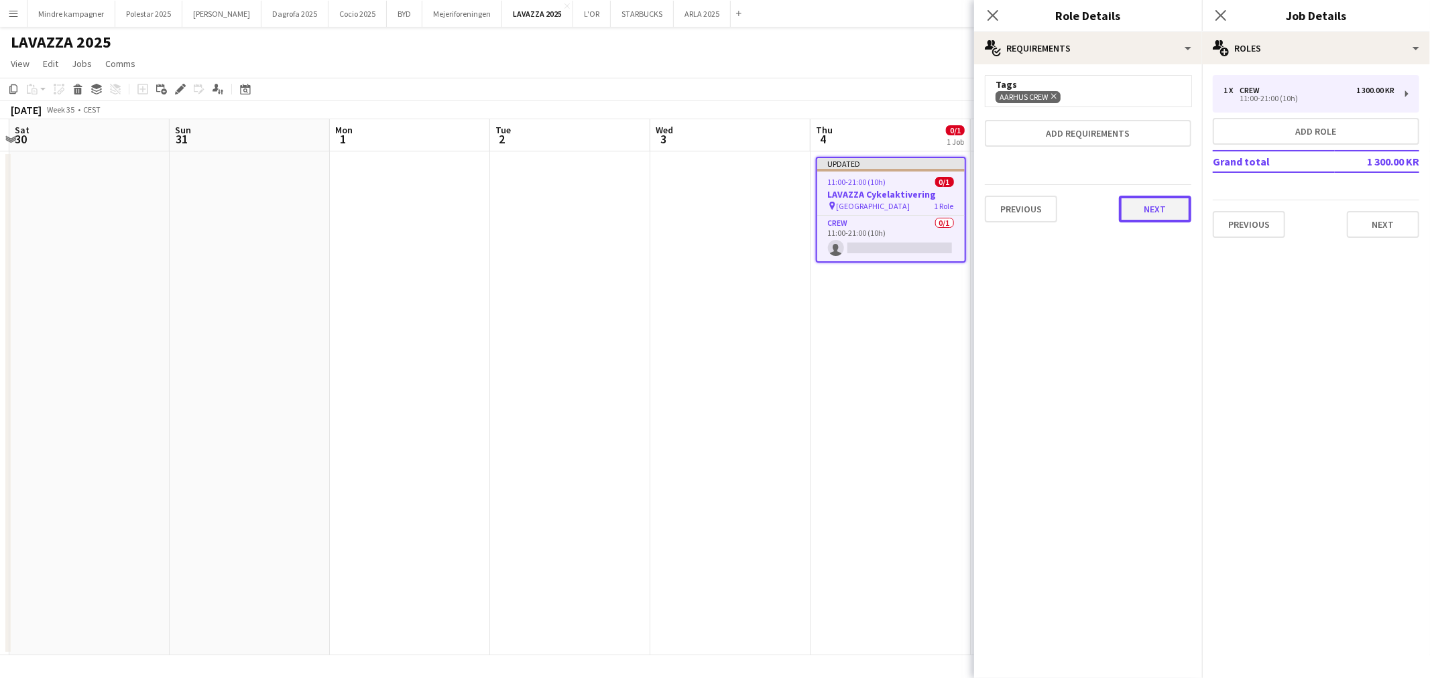
click at [1148, 209] on button "Next" at bounding box center [1155, 209] width 72 height 27
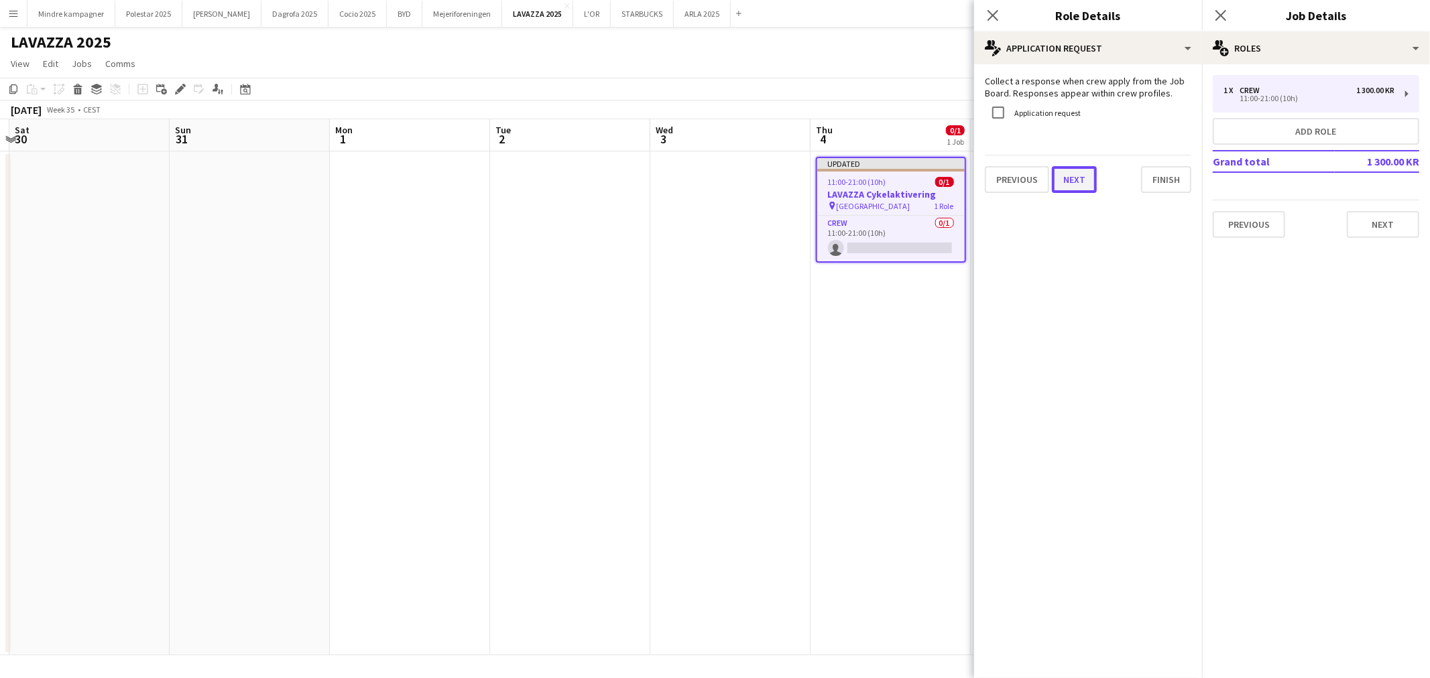
click at [1060, 179] on button "Next" at bounding box center [1074, 179] width 45 height 27
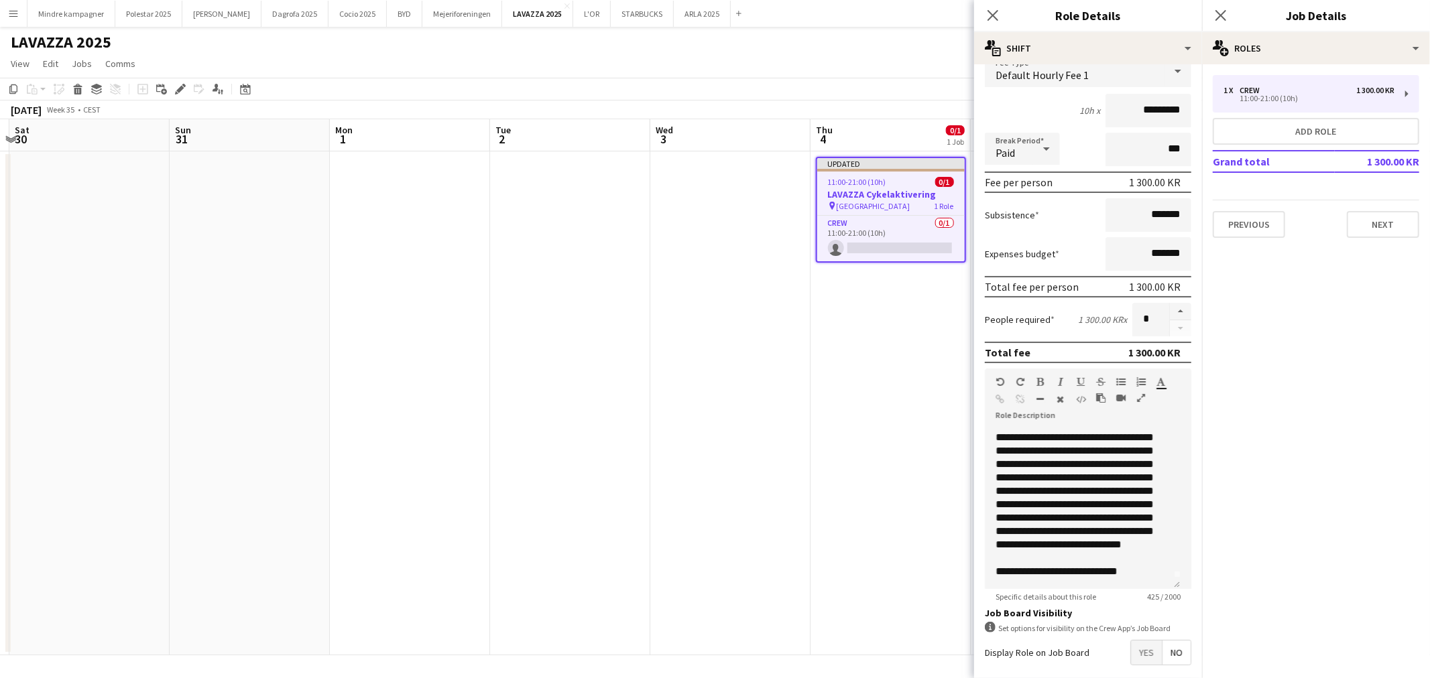
scroll to position [155, 0]
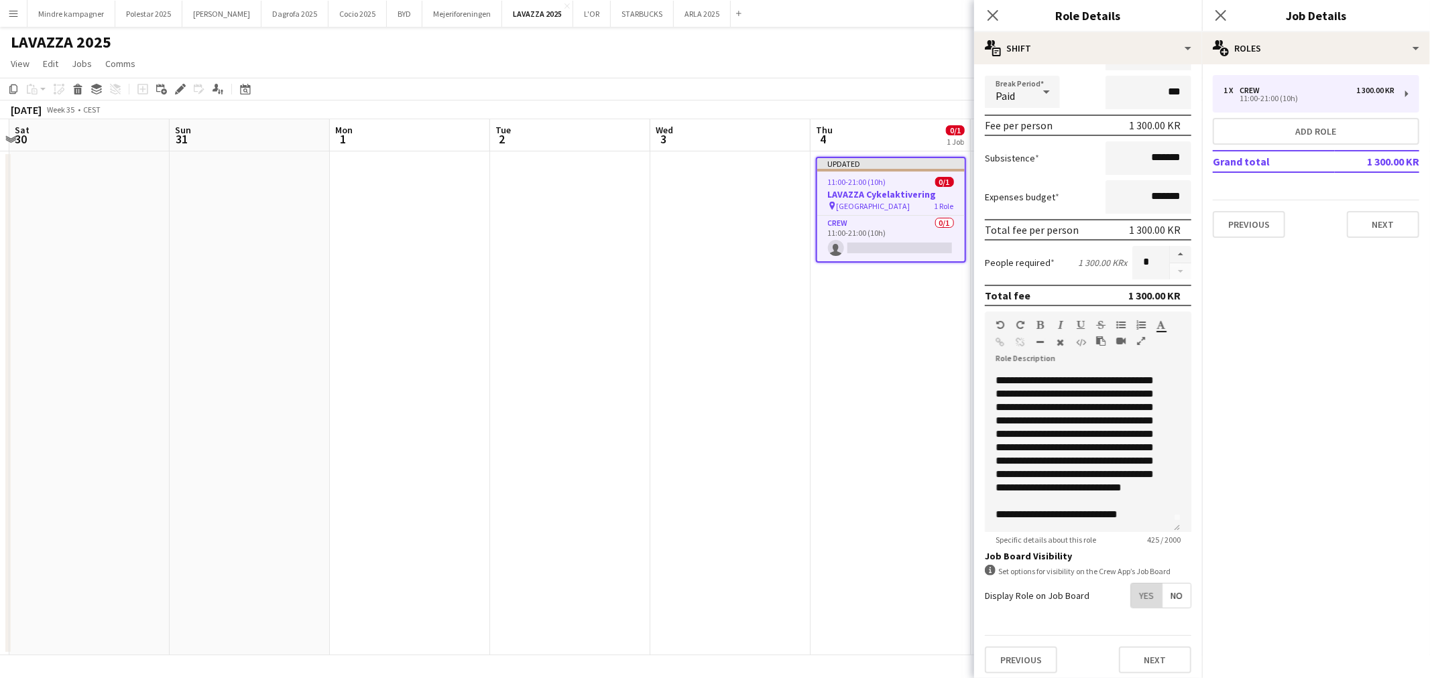
click at [1140, 595] on span "Yes" at bounding box center [1146, 596] width 31 height 24
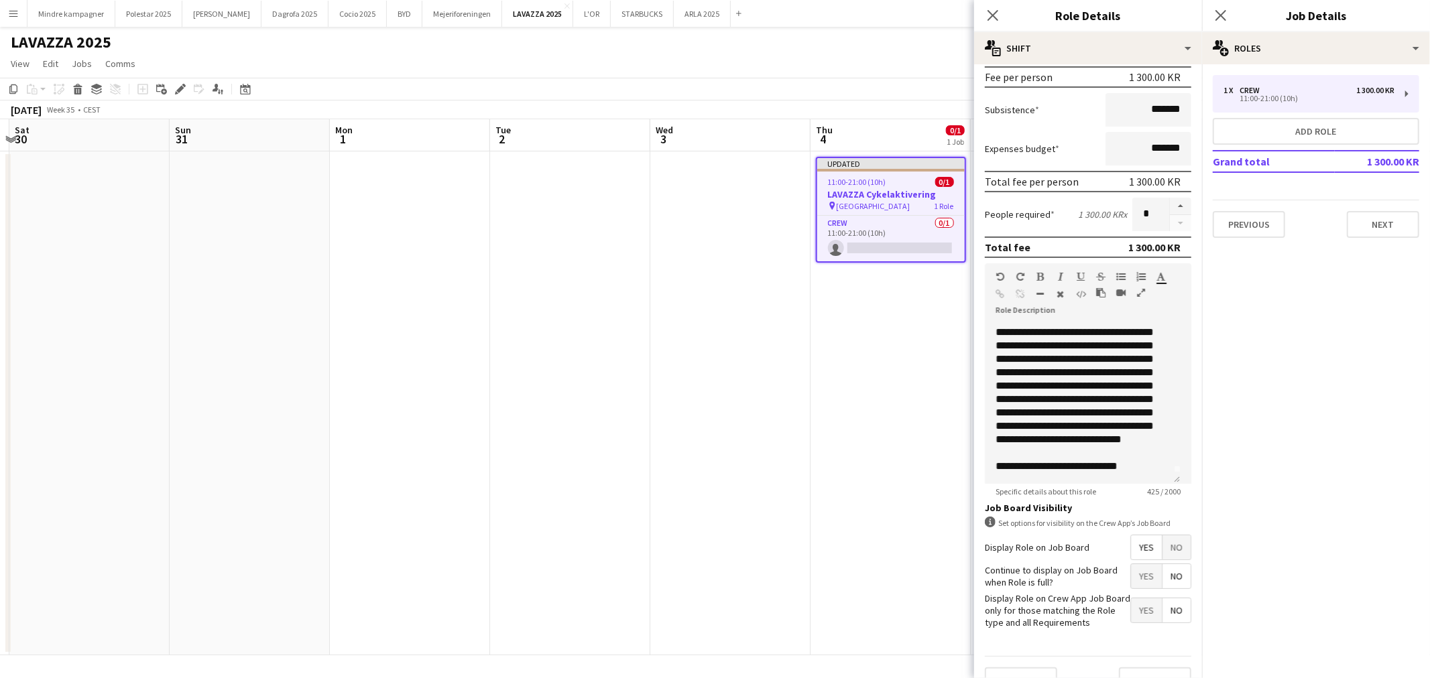
scroll to position [223, 0]
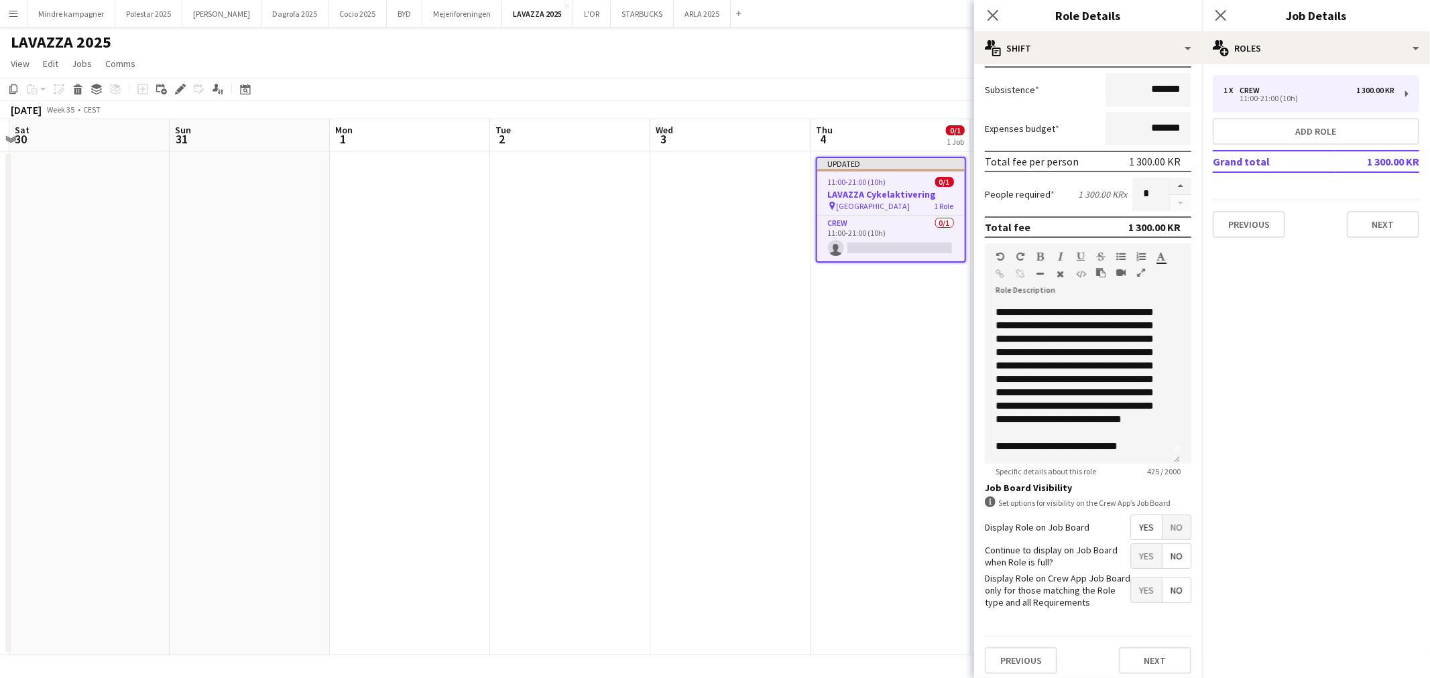
click at [1131, 590] on span "Yes" at bounding box center [1146, 590] width 31 height 24
click at [879, 567] on app-date-cell "Updated 11:00-21:00 (10h) 0/1 LAVAZZA Cykelaktivering pin Aarhus C Uniparken 1 …" at bounding box center [890, 403] width 160 height 504
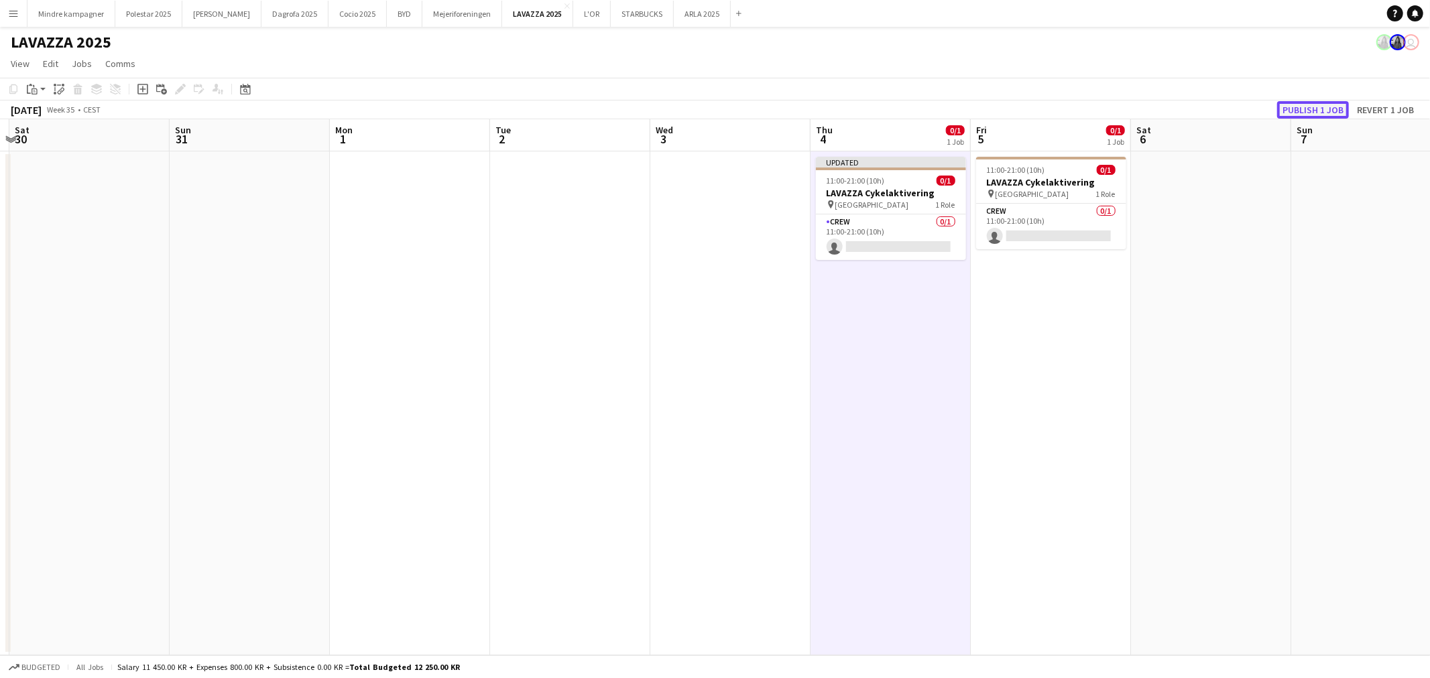
click at [1307, 104] on button "Publish 1 job" at bounding box center [1313, 109] width 72 height 17
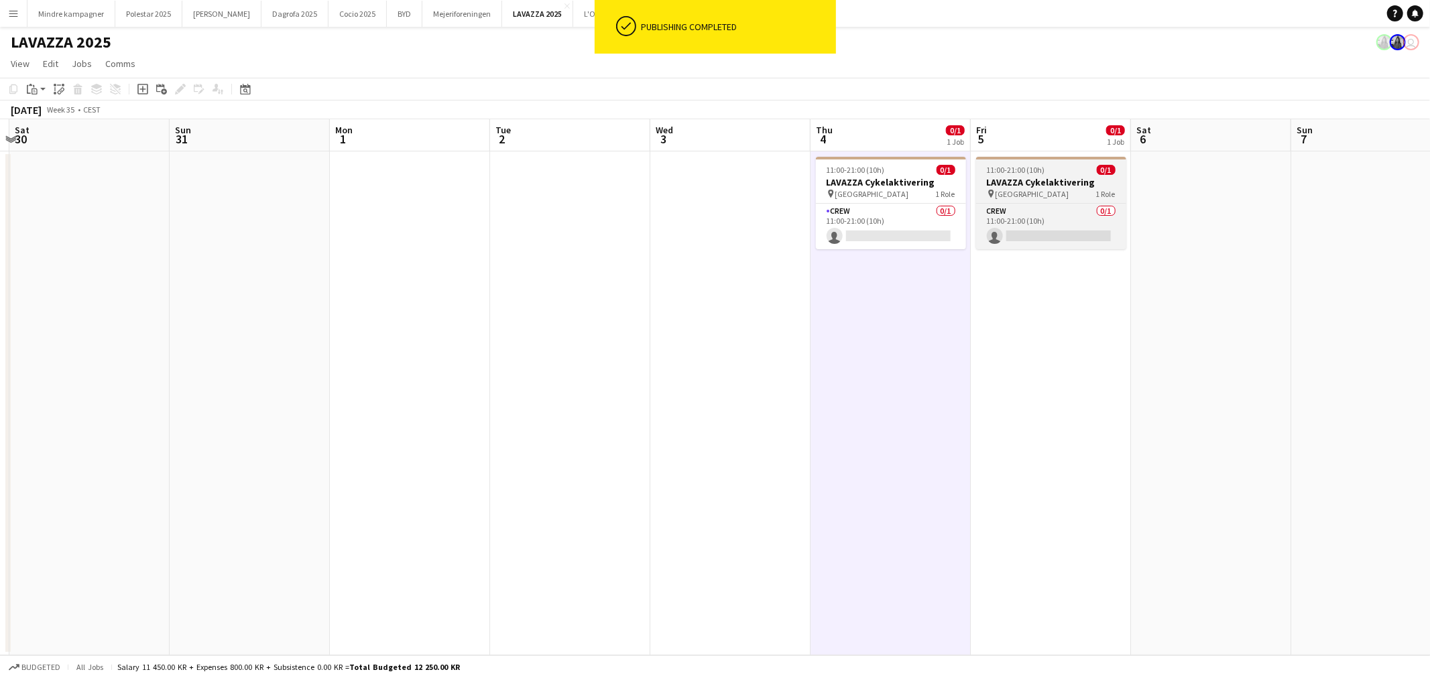
click at [1061, 182] on h3 "LAVAZZA Cykelaktivering" at bounding box center [1051, 182] width 150 height 12
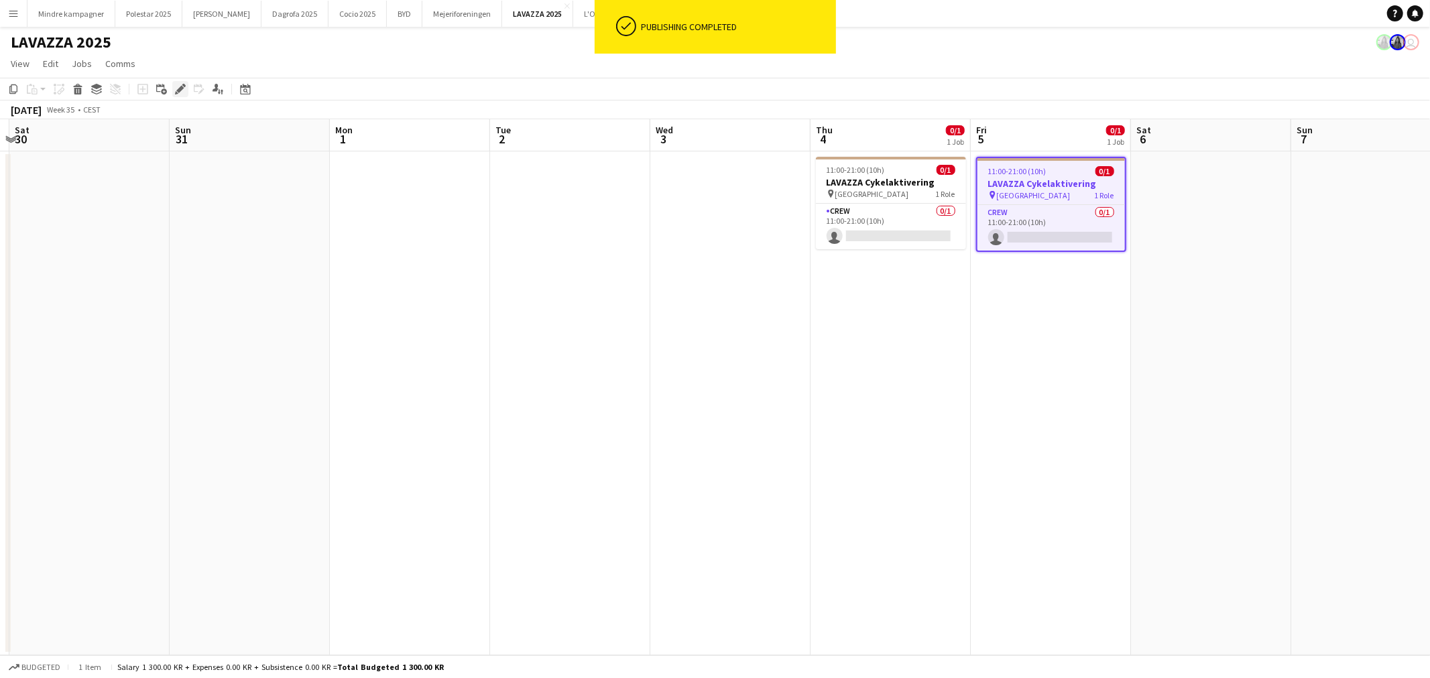
click at [178, 88] on icon at bounding box center [179, 89] width 7 height 7
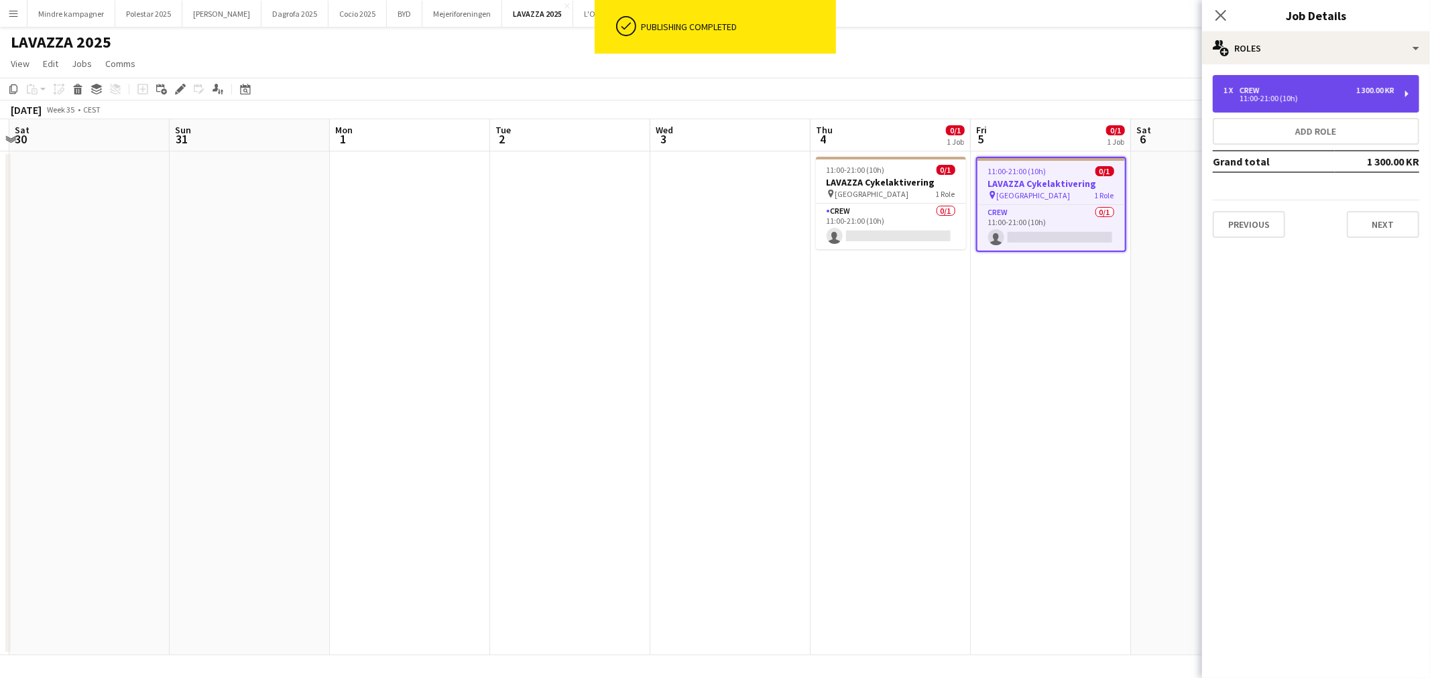
click at [1254, 96] on div "11:00-21:00 (10h)" at bounding box center [1308, 98] width 171 height 7
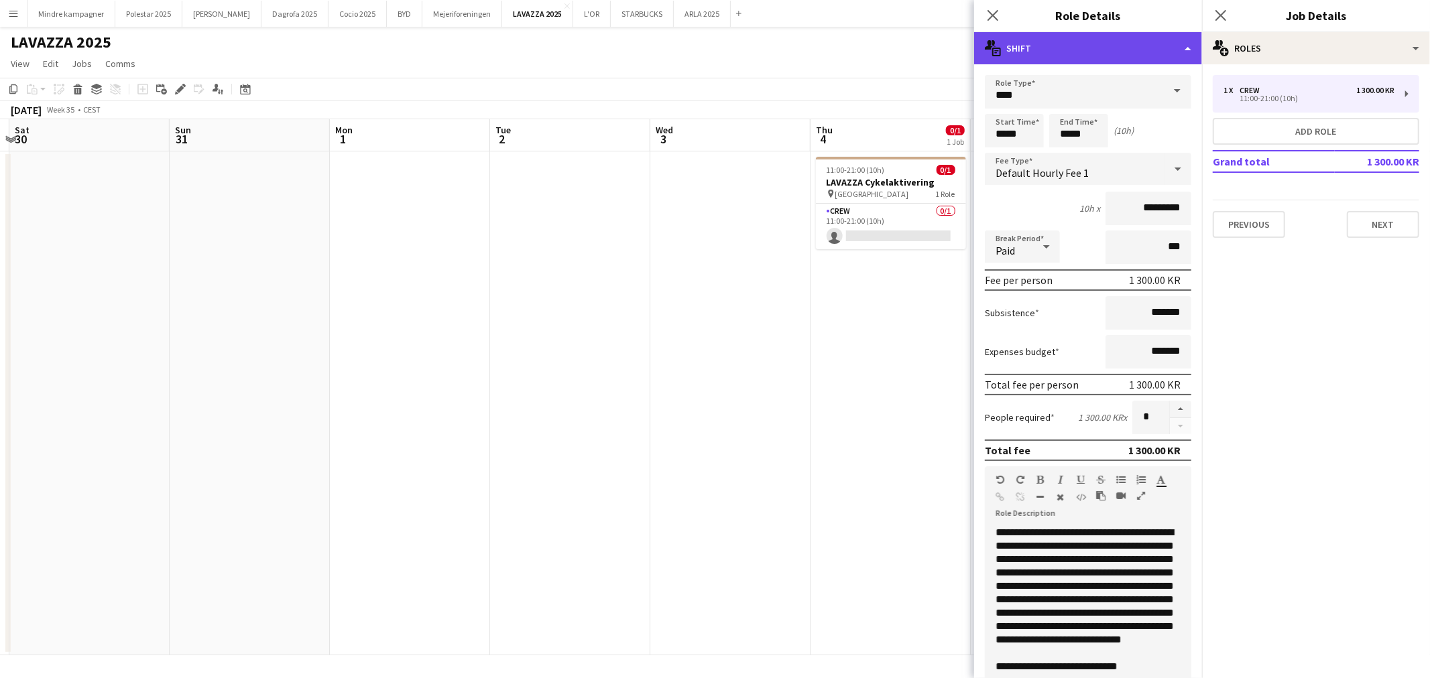
click at [1050, 48] on div "multiple-actions-text Shift" at bounding box center [1088, 48] width 228 height 32
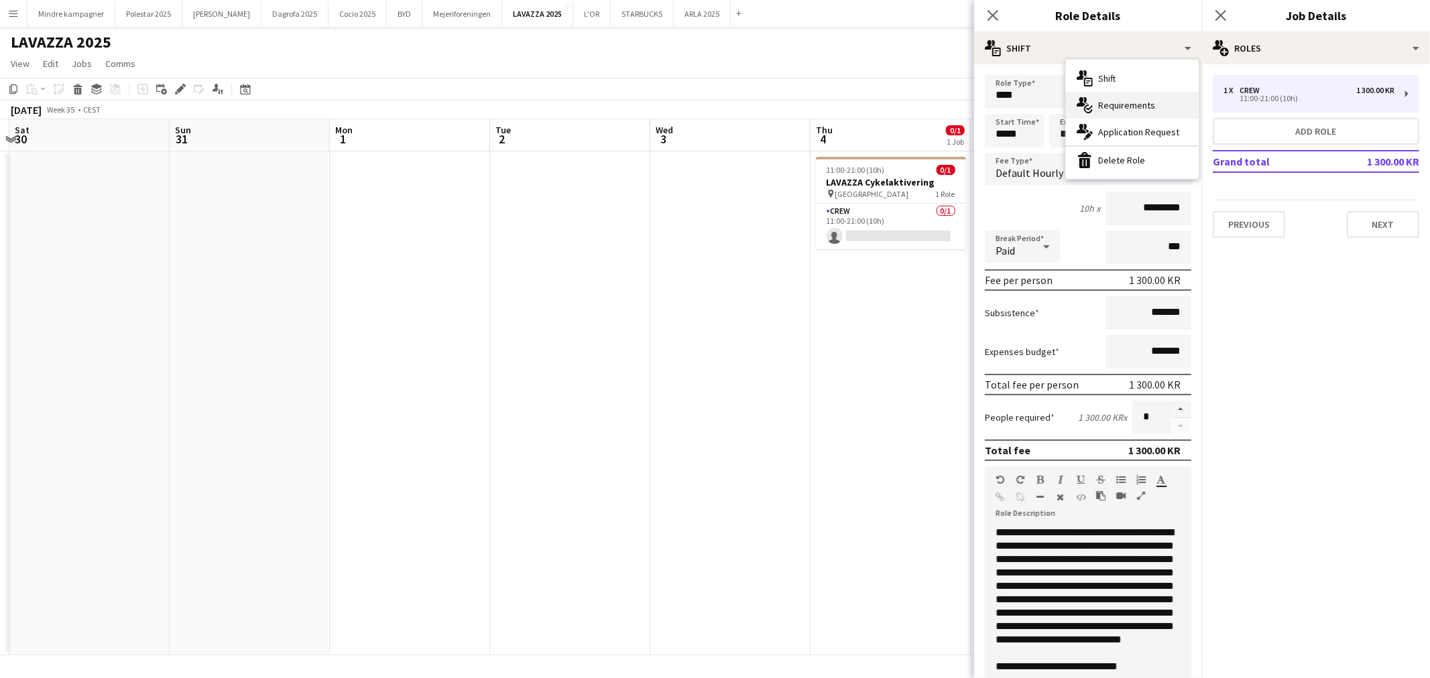
click at [1117, 108] on div "multiple-actions-check-2 Requirements" at bounding box center [1132, 105] width 133 height 27
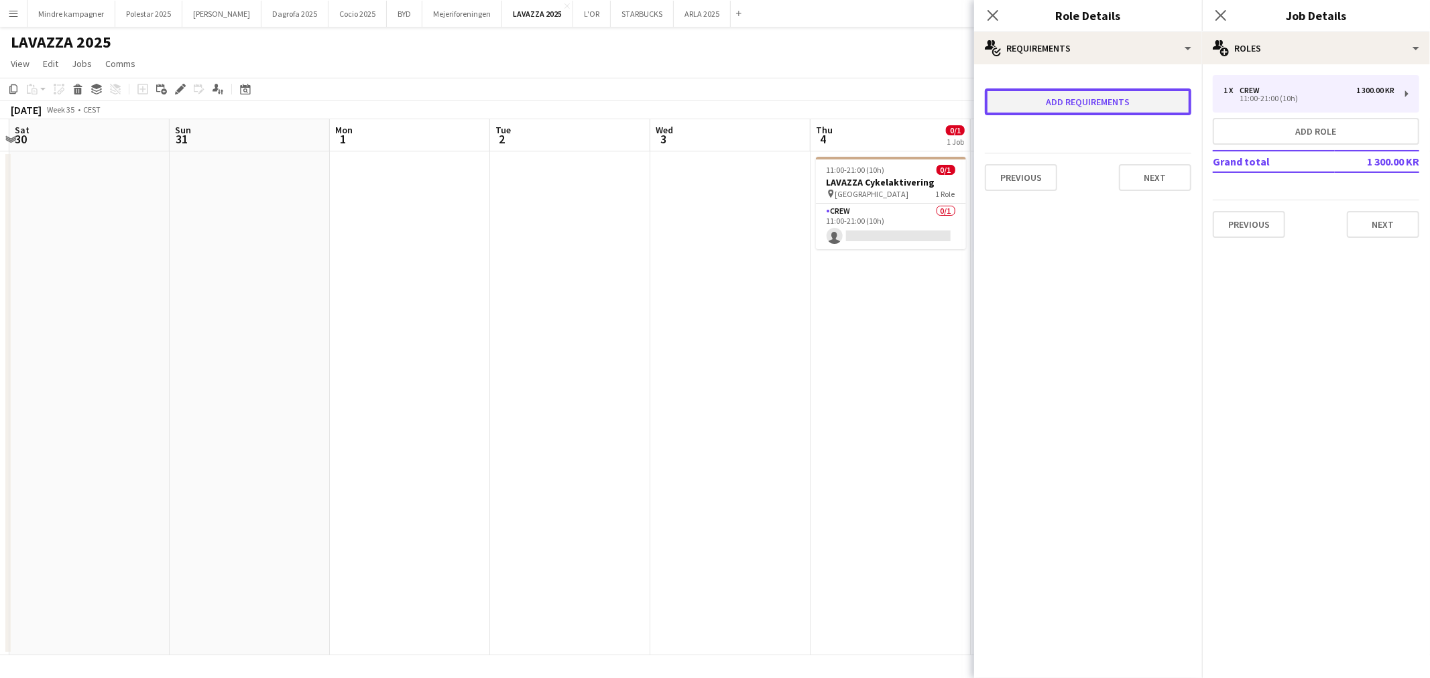
click at [1067, 109] on button "Add requirements" at bounding box center [1088, 101] width 206 height 27
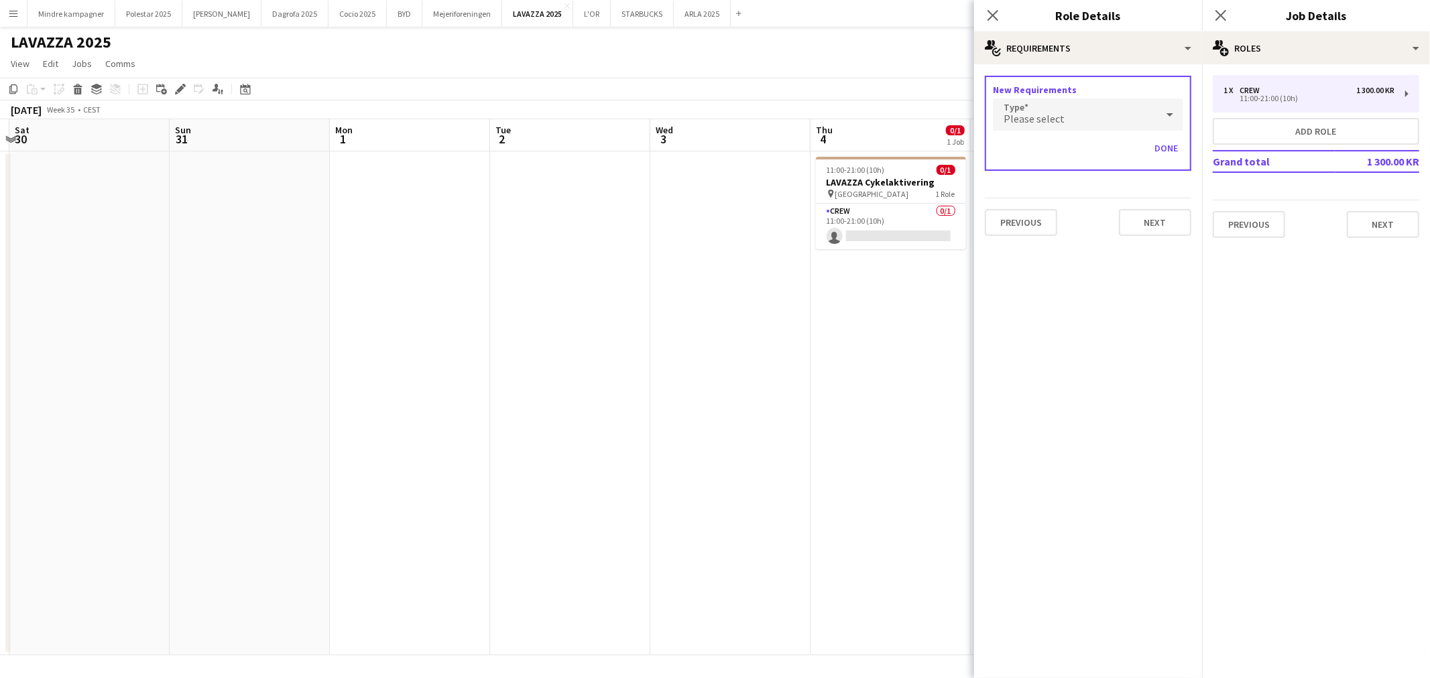
click at [1071, 117] on div "Please select" at bounding box center [1075, 115] width 164 height 32
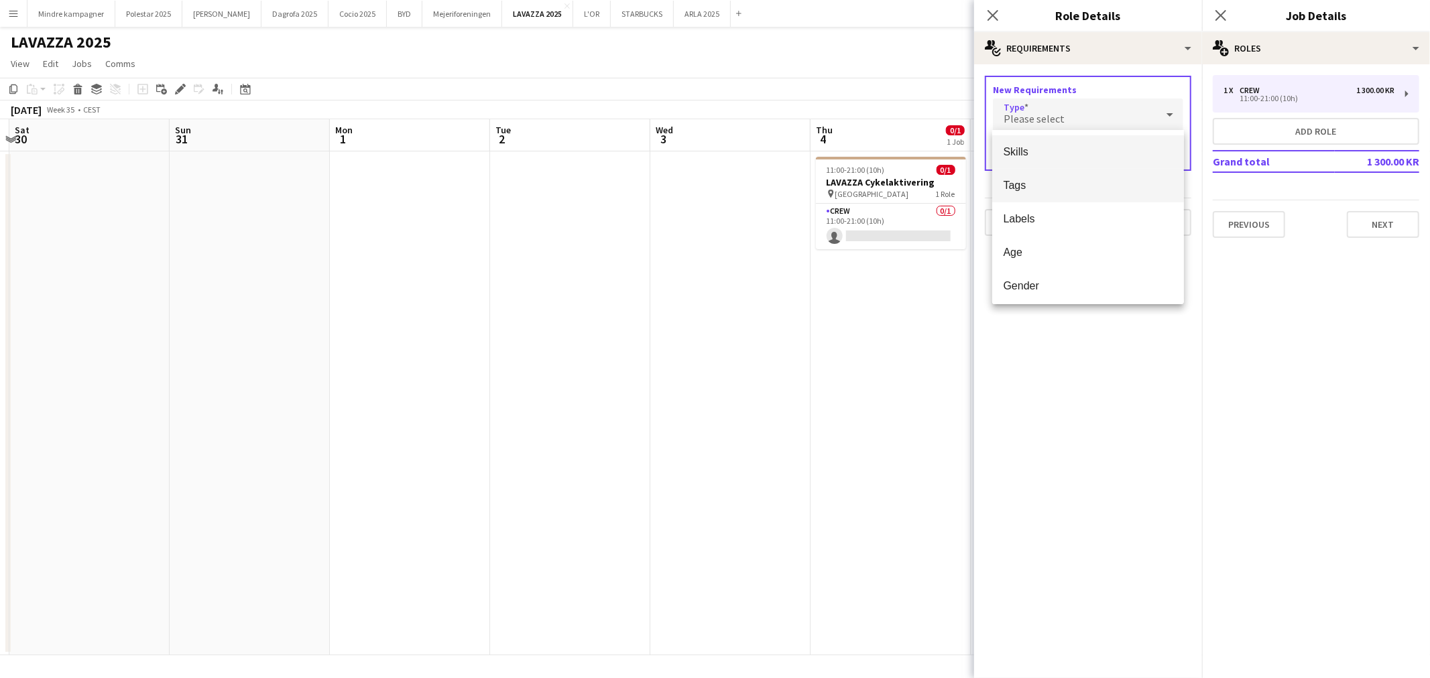
click at [1051, 184] on span "Tags" at bounding box center [1088, 185] width 170 height 13
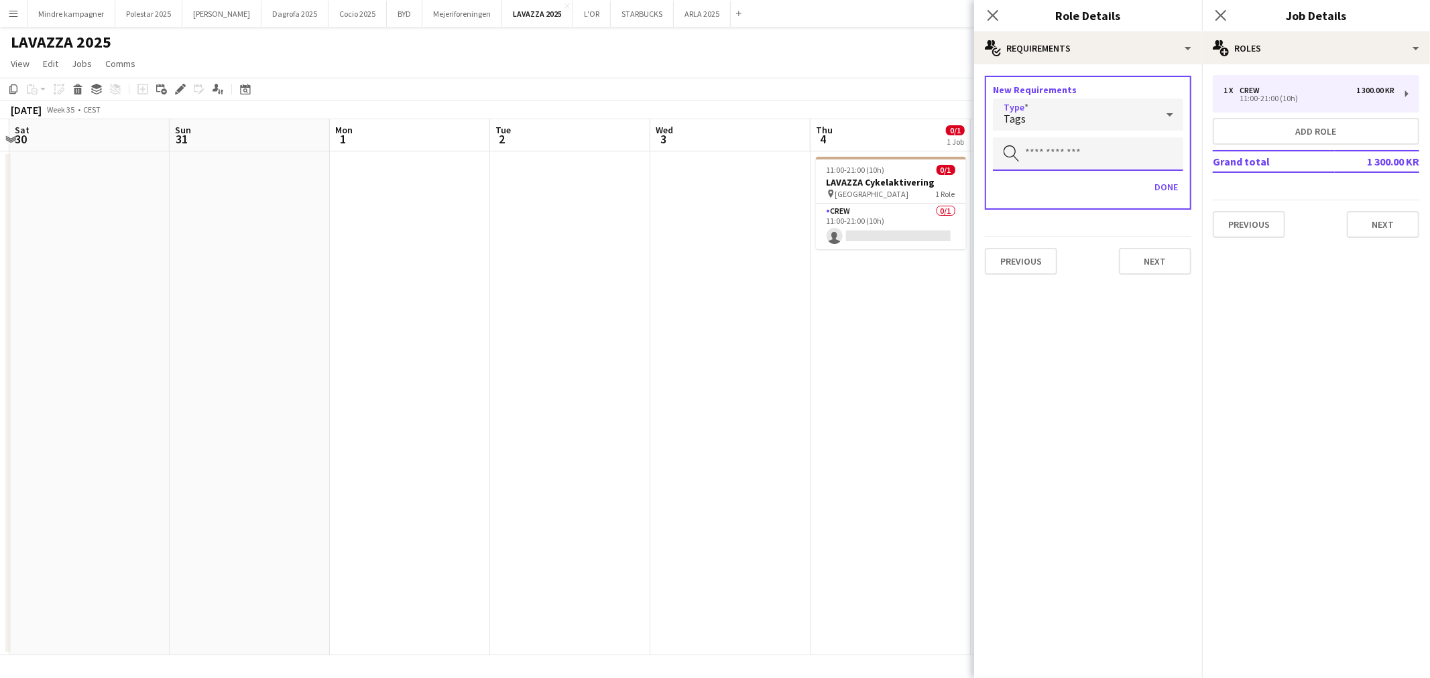
click at [1064, 146] on input "text" at bounding box center [1088, 154] width 190 height 34
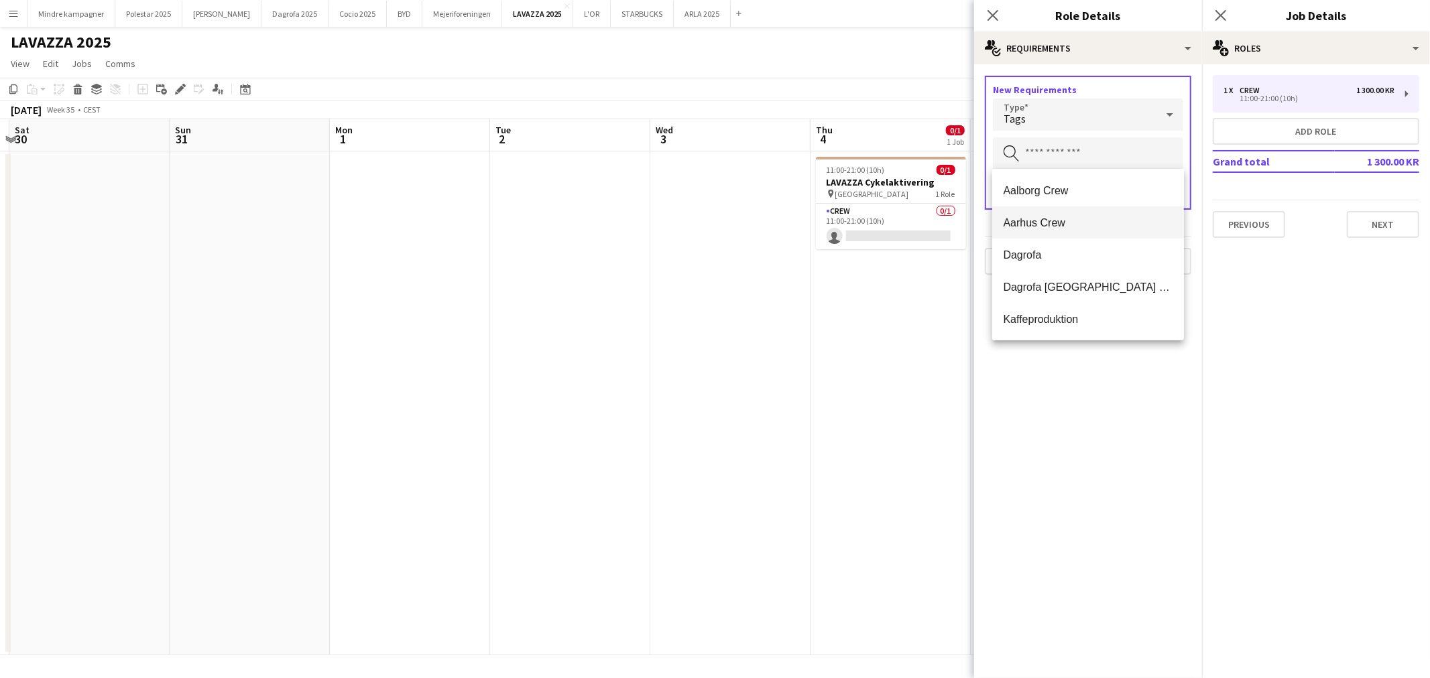
click at [1050, 222] on span "Aarhus Crew" at bounding box center [1088, 223] width 170 height 13
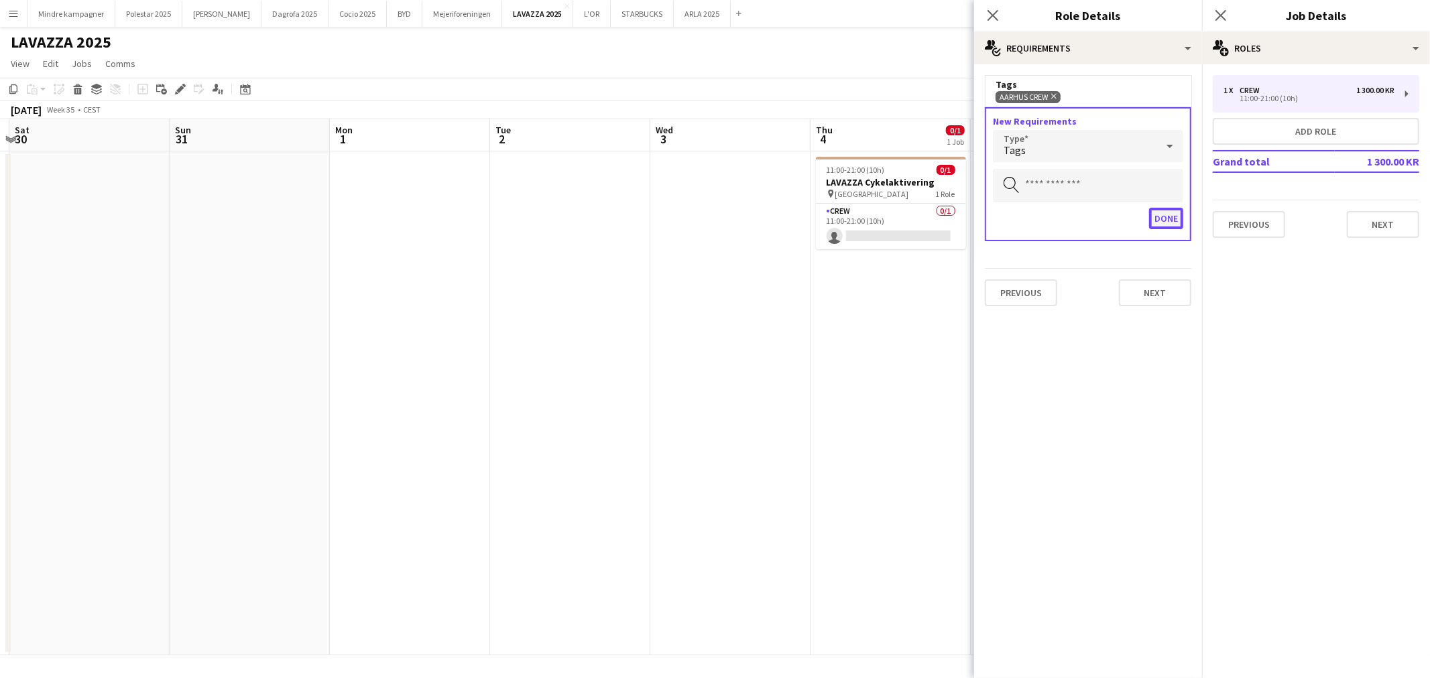
click at [1165, 220] on button "Done" at bounding box center [1166, 218] width 34 height 21
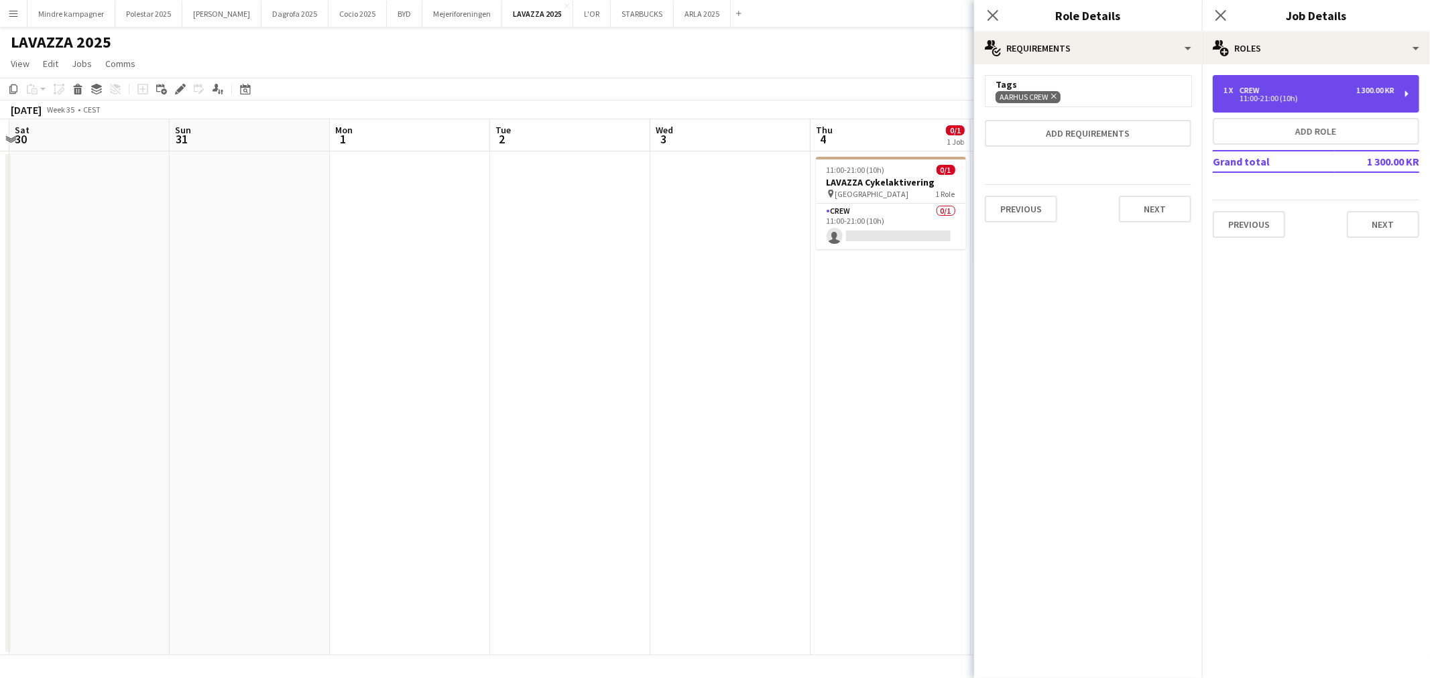
click at [1304, 95] on div "11:00-21:00 (10h)" at bounding box center [1308, 98] width 171 height 7
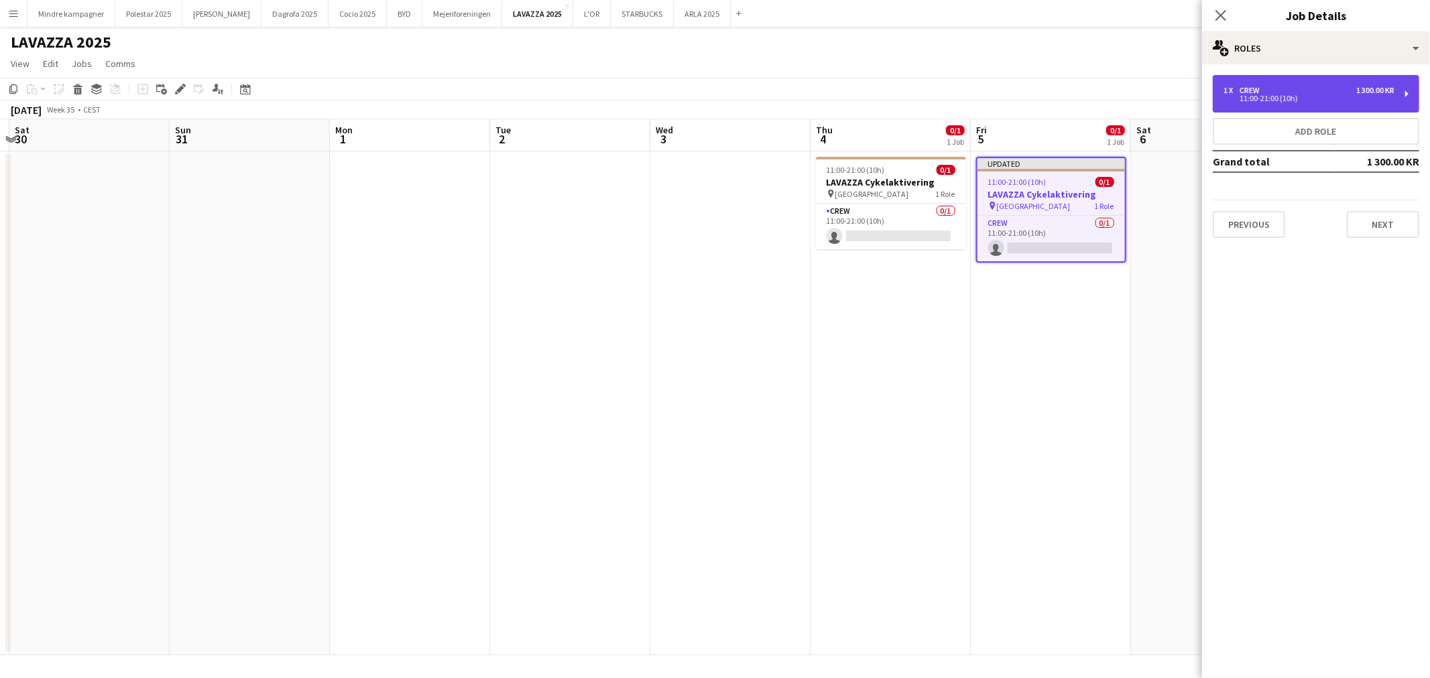
click at [1321, 81] on div "1 x Crew 1 300.00 KR 11:00-21:00 (10h)" at bounding box center [1316, 94] width 206 height 38
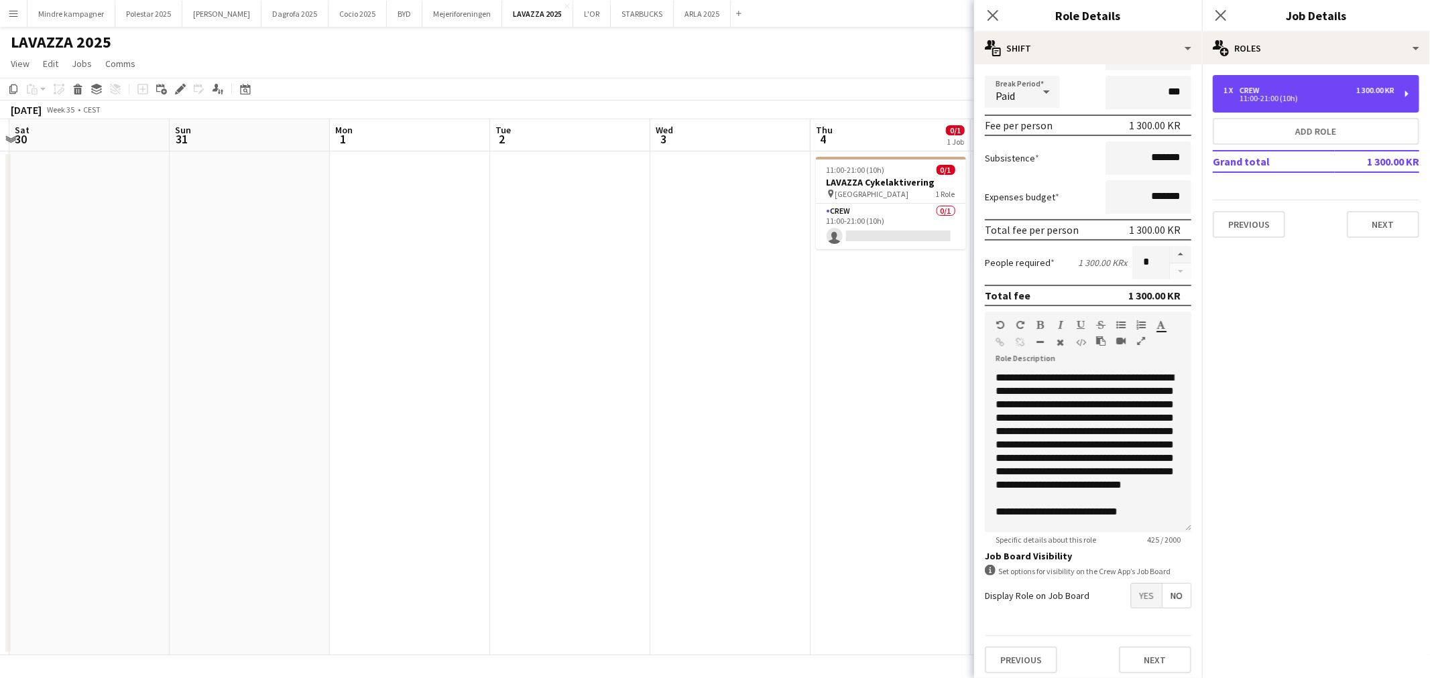
scroll to position [23, 0]
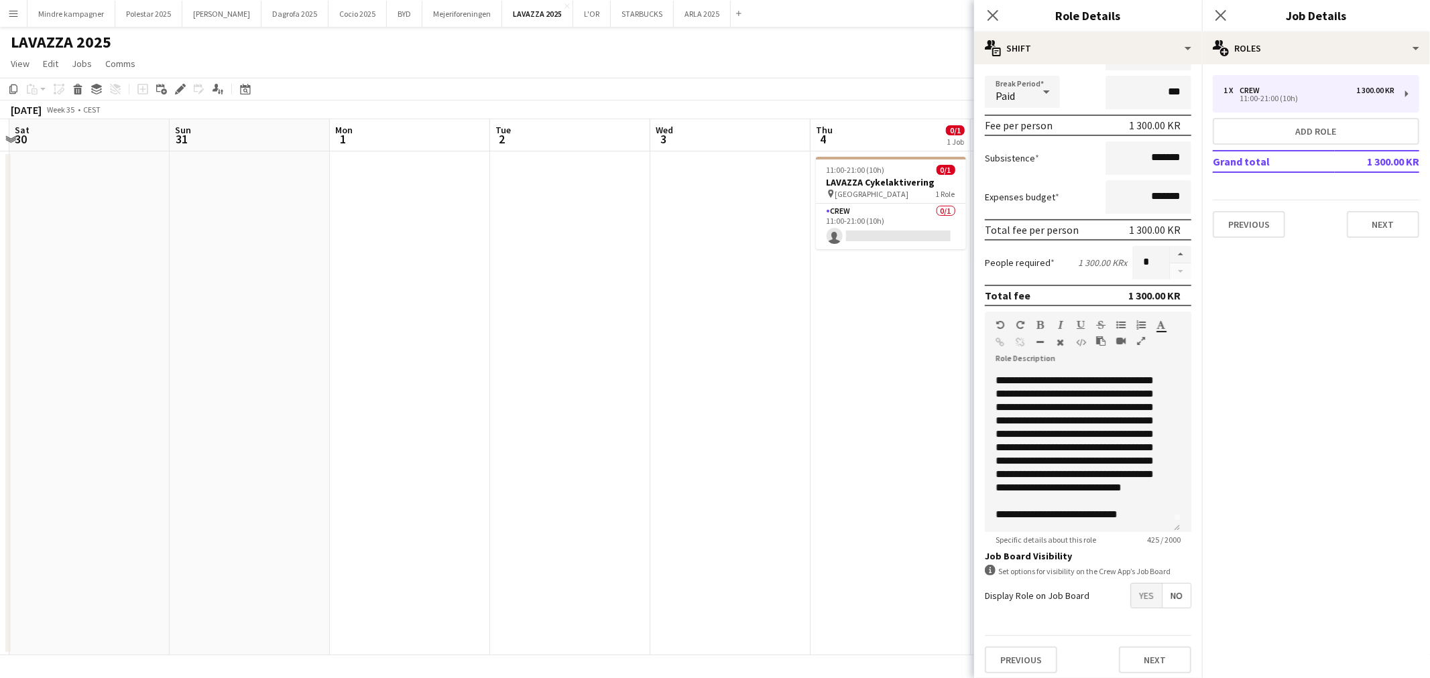
click at [1131, 585] on span "Yes" at bounding box center [1146, 596] width 31 height 24
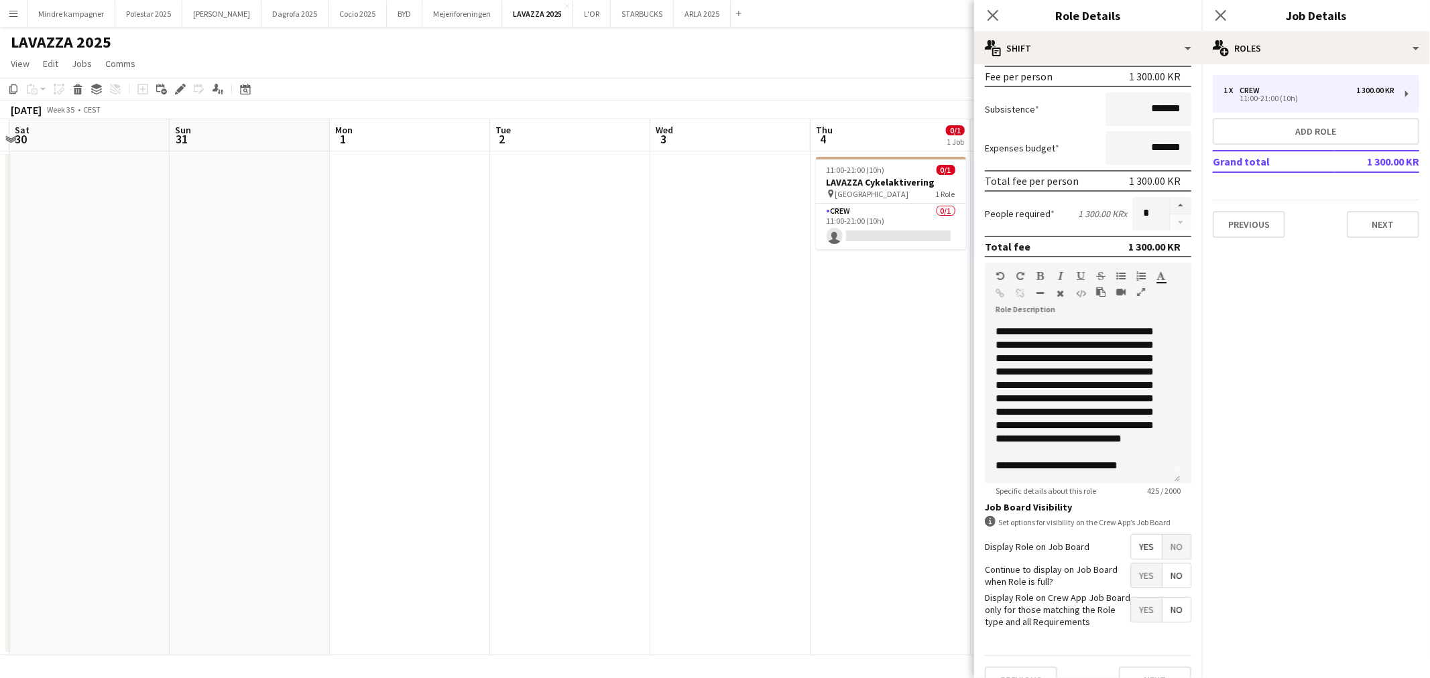
scroll to position [223, 0]
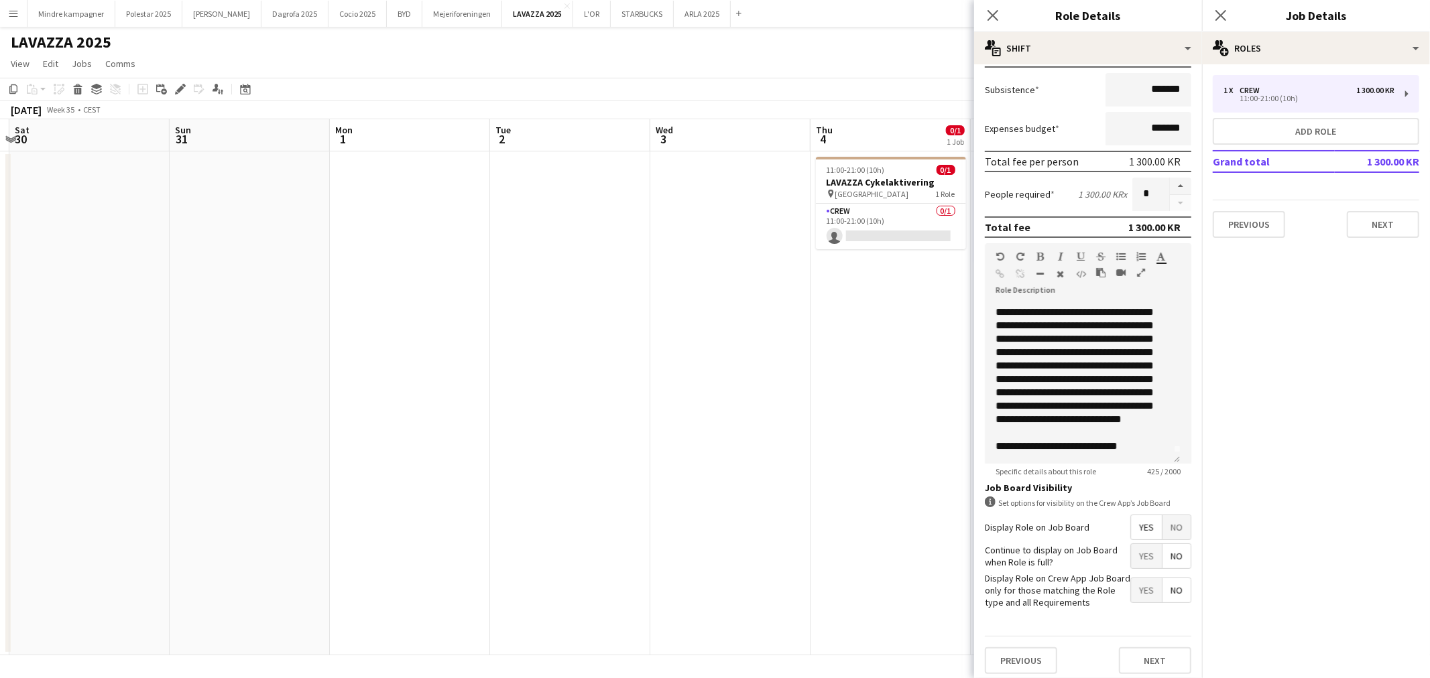
click at [1133, 588] on span "Yes" at bounding box center [1146, 590] width 31 height 24
click at [913, 588] on app-date-cell "11:00-21:00 (10h) 0/1 LAVAZZA Cykelaktivering pin Aarhus C Uniparken 1 Role Cre…" at bounding box center [890, 403] width 160 height 504
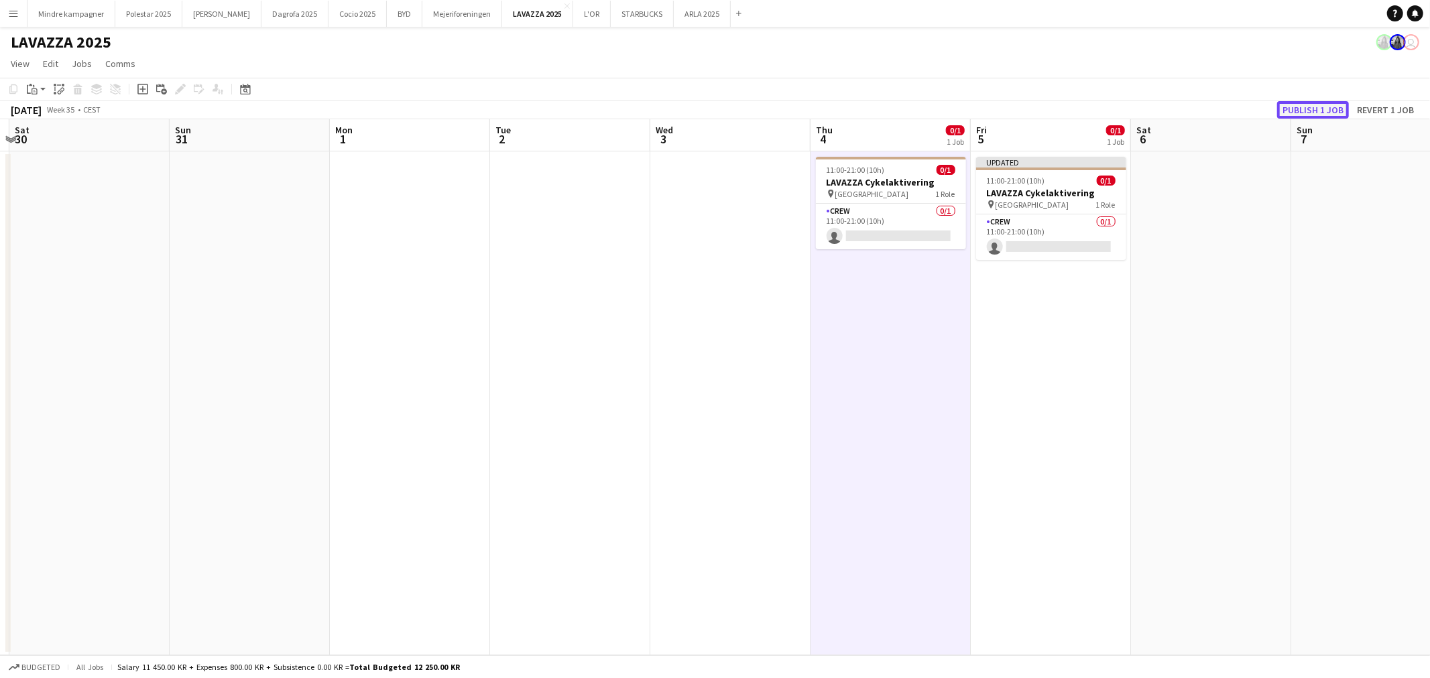
click at [1307, 111] on button "Publish 1 job" at bounding box center [1313, 109] width 72 height 17
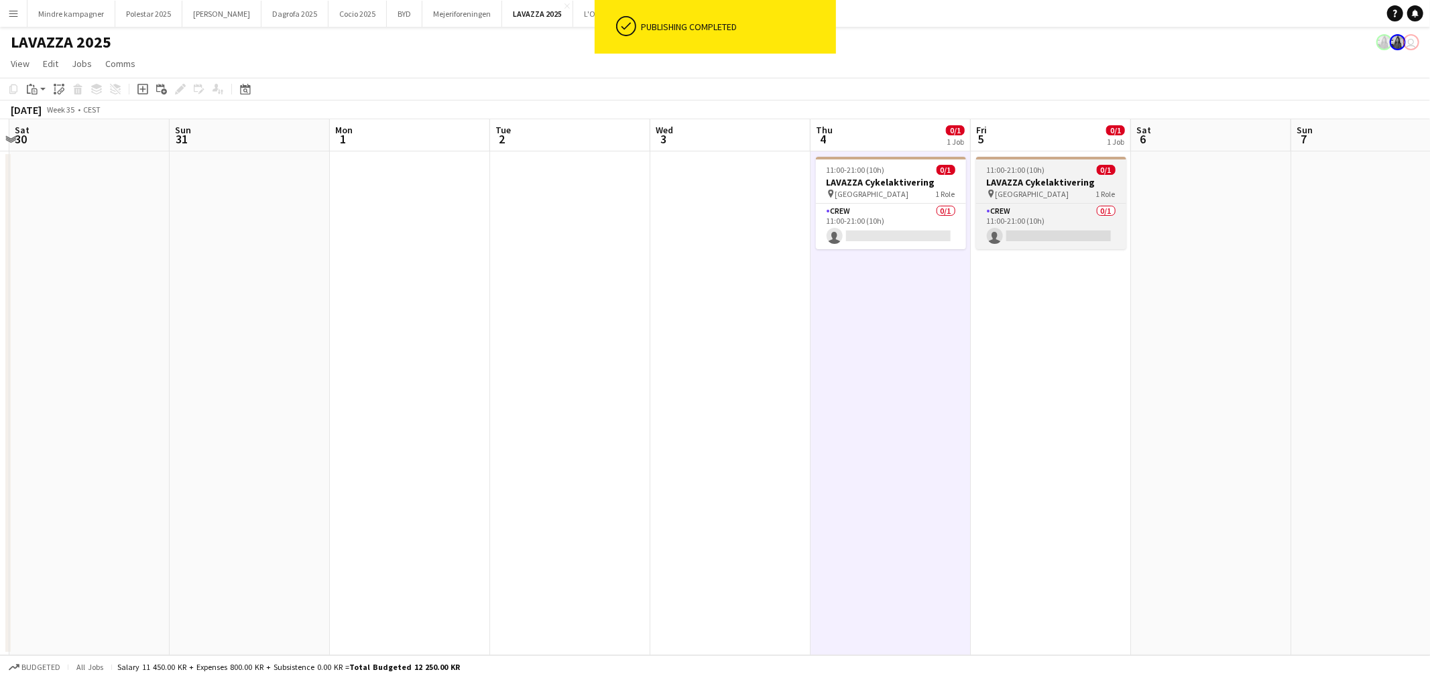
click at [1039, 176] on h3 "LAVAZZA Cykelaktivering" at bounding box center [1051, 182] width 150 height 12
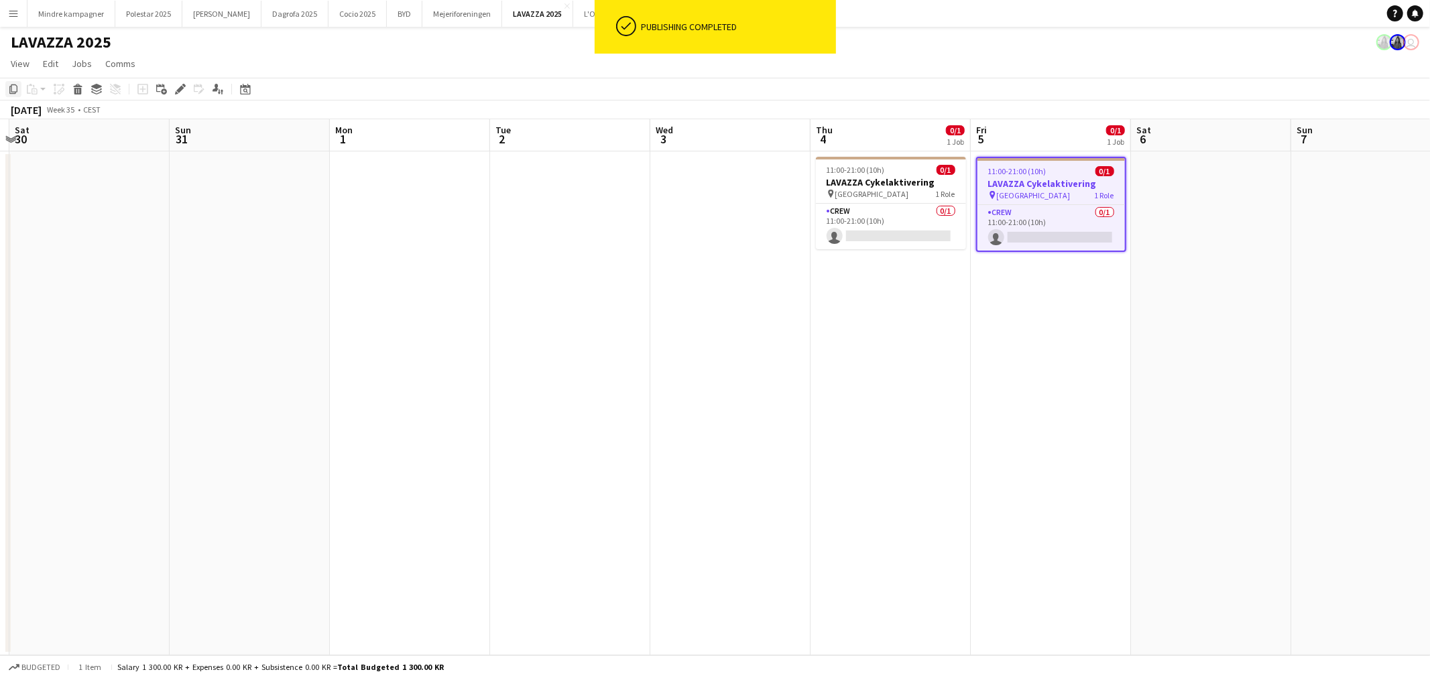
click at [8, 87] on icon "Copy" at bounding box center [13, 89] width 11 height 11
click at [1168, 192] on app-date-cell at bounding box center [1211, 403] width 160 height 504
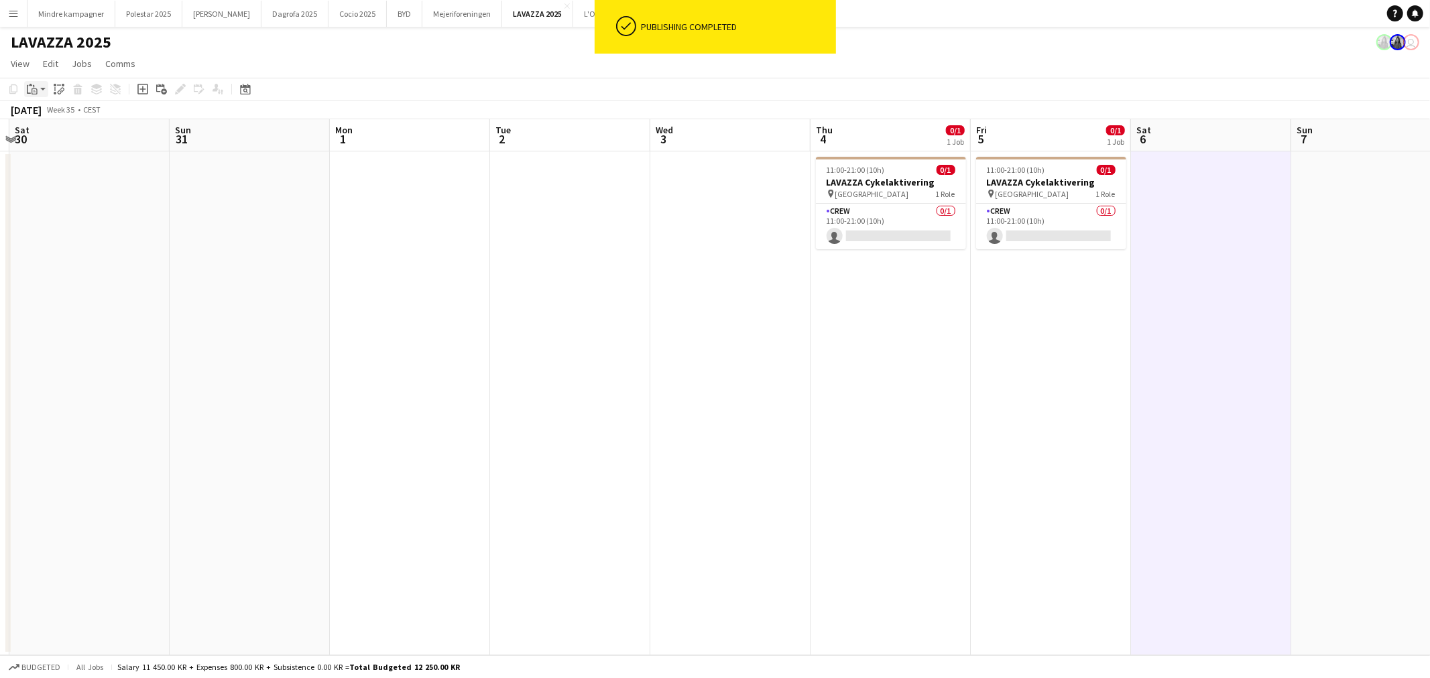
click at [29, 90] on icon "Paste" at bounding box center [32, 89] width 11 height 11
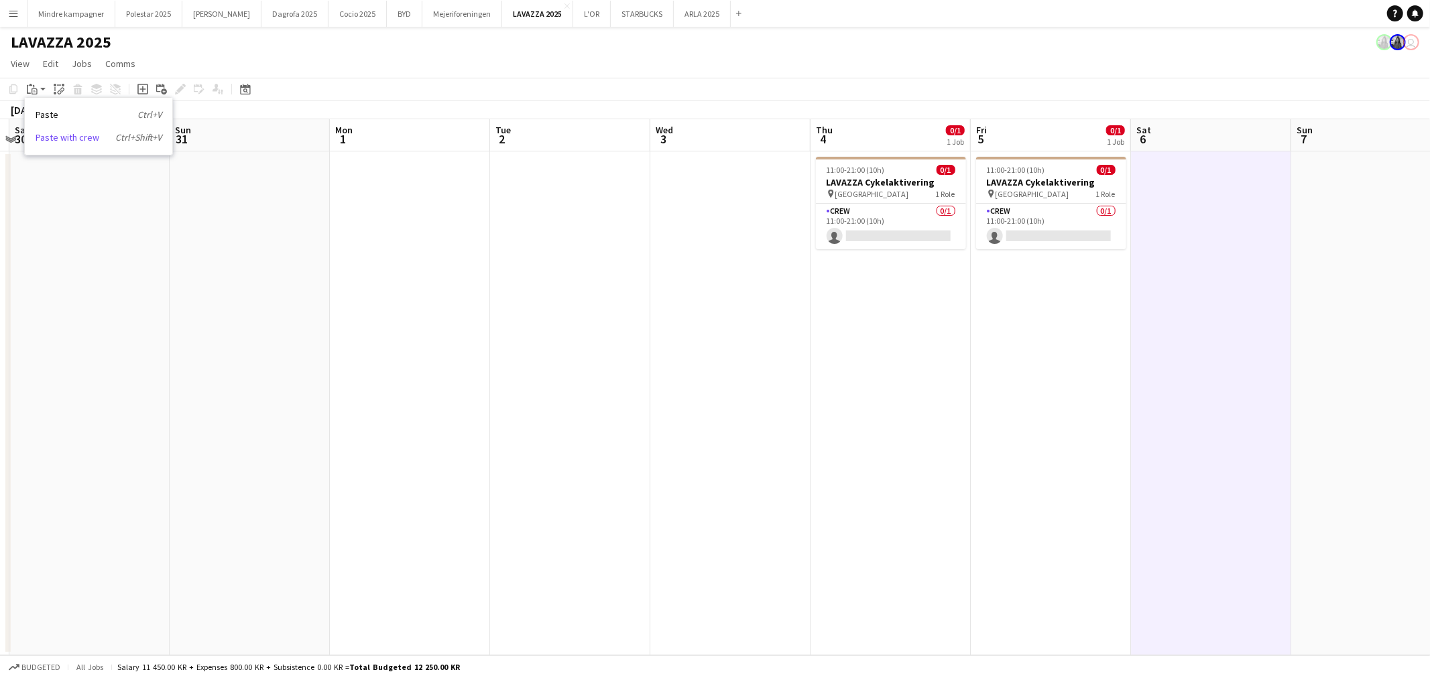
click at [51, 136] on link "Paste with crew Ctrl+Shift+V" at bounding box center [99, 137] width 126 height 12
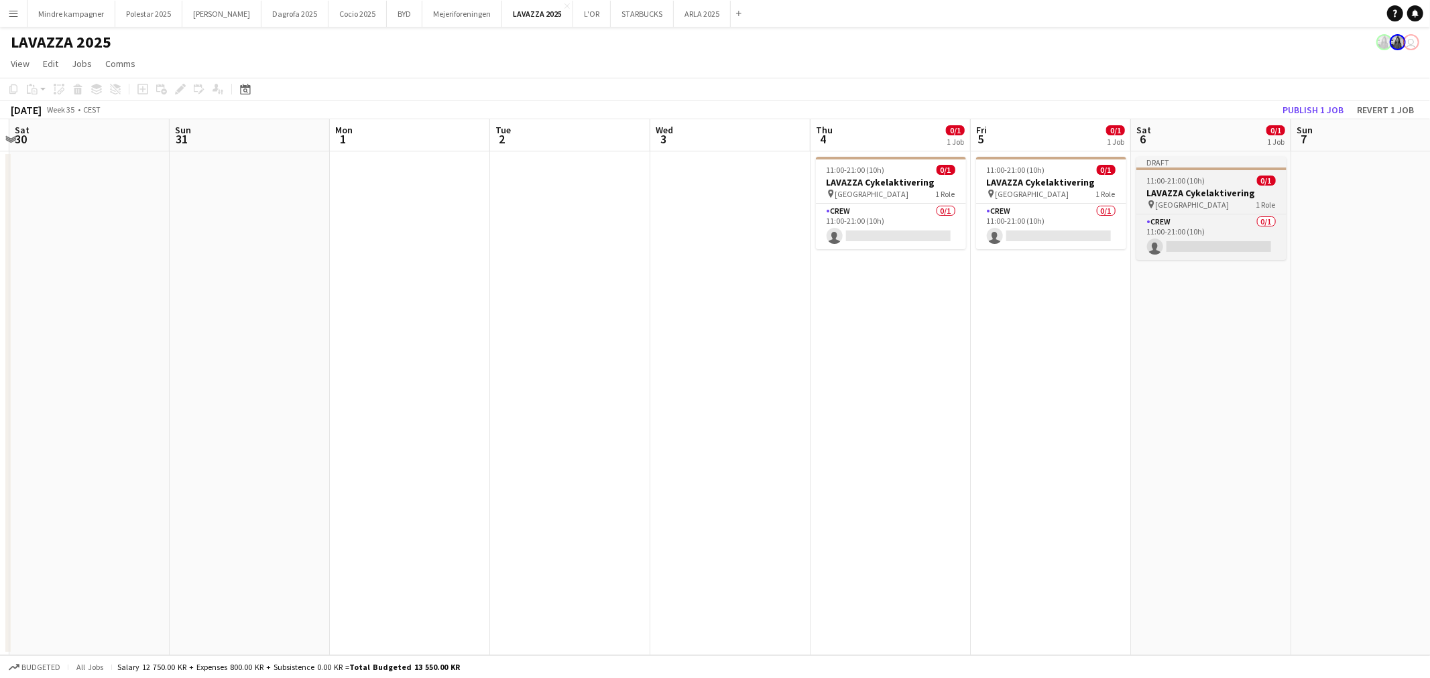
click at [1200, 192] on h3 "LAVAZZA Cykelaktivering" at bounding box center [1211, 193] width 150 height 12
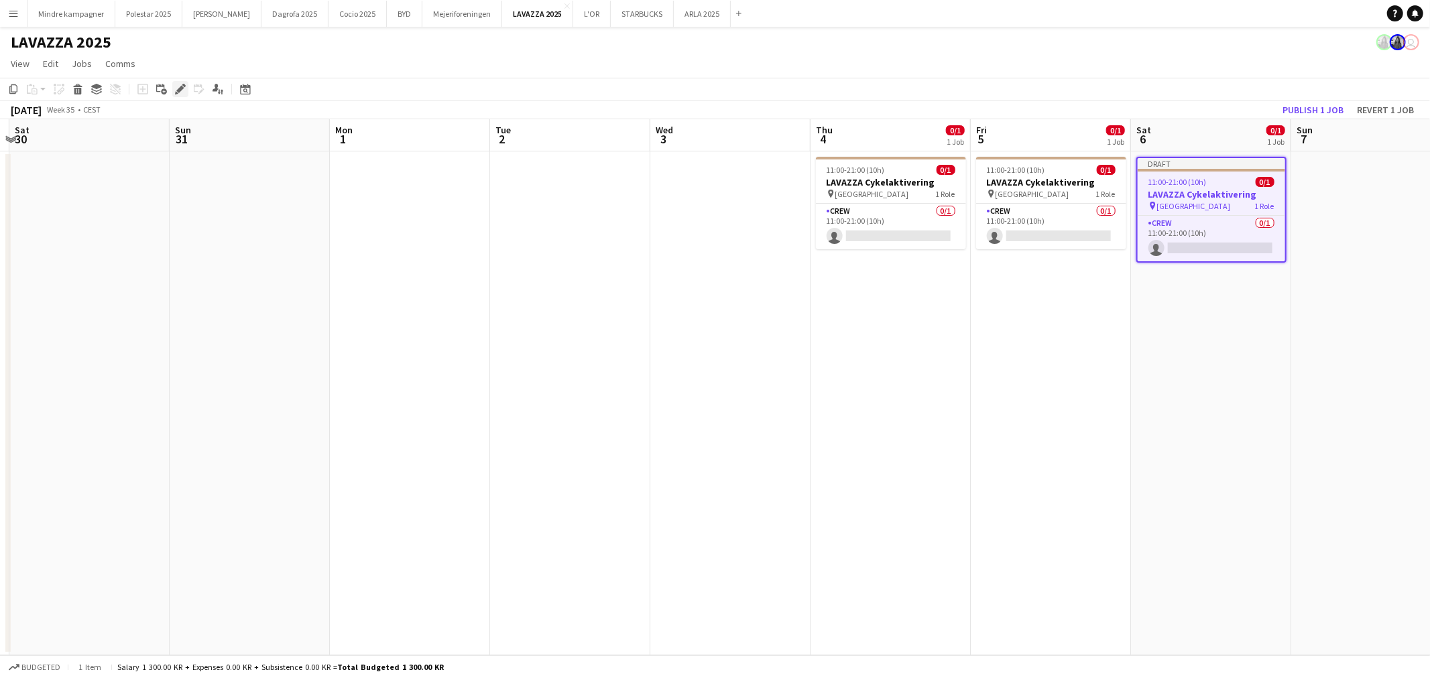
click at [172, 88] on div "Edit" at bounding box center [180, 89] width 16 height 16
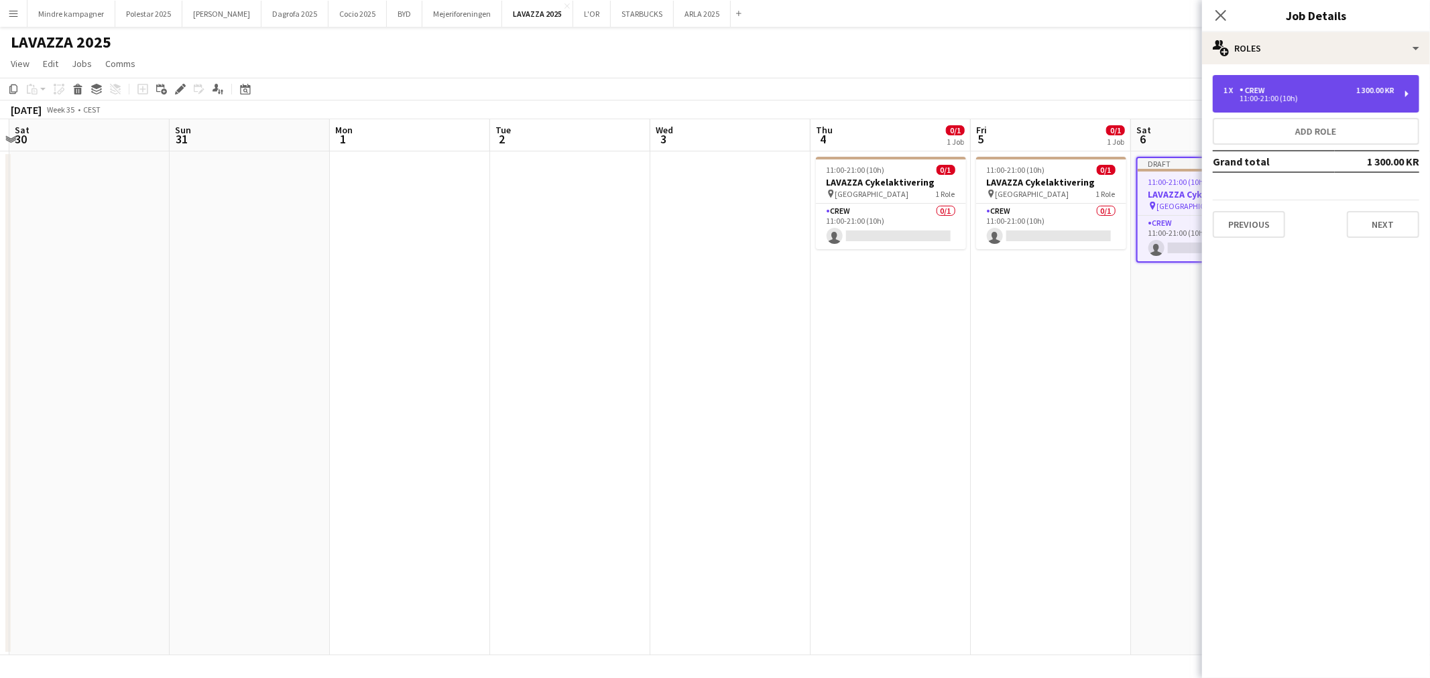
click at [1306, 103] on div "1 x Crew 1 300.00 KR 11:00-21:00 (10h)" at bounding box center [1316, 94] width 206 height 38
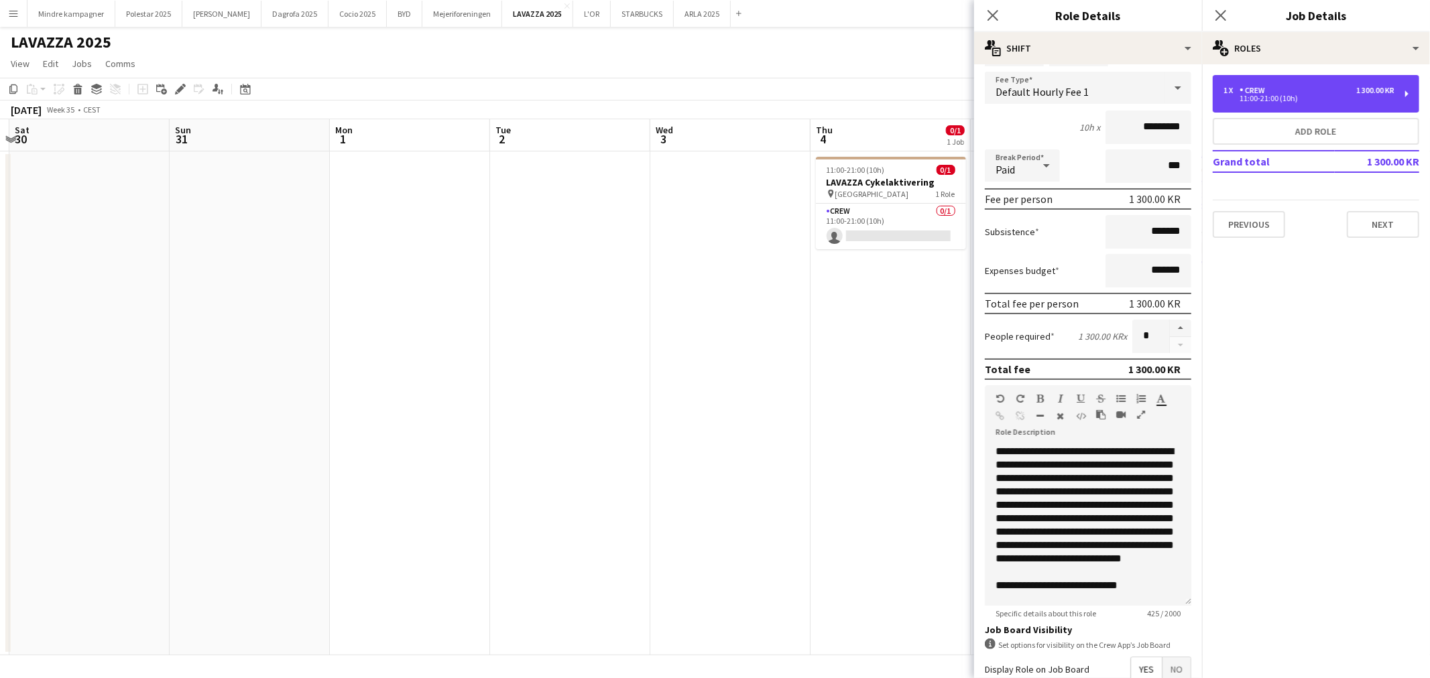
scroll to position [0, 0]
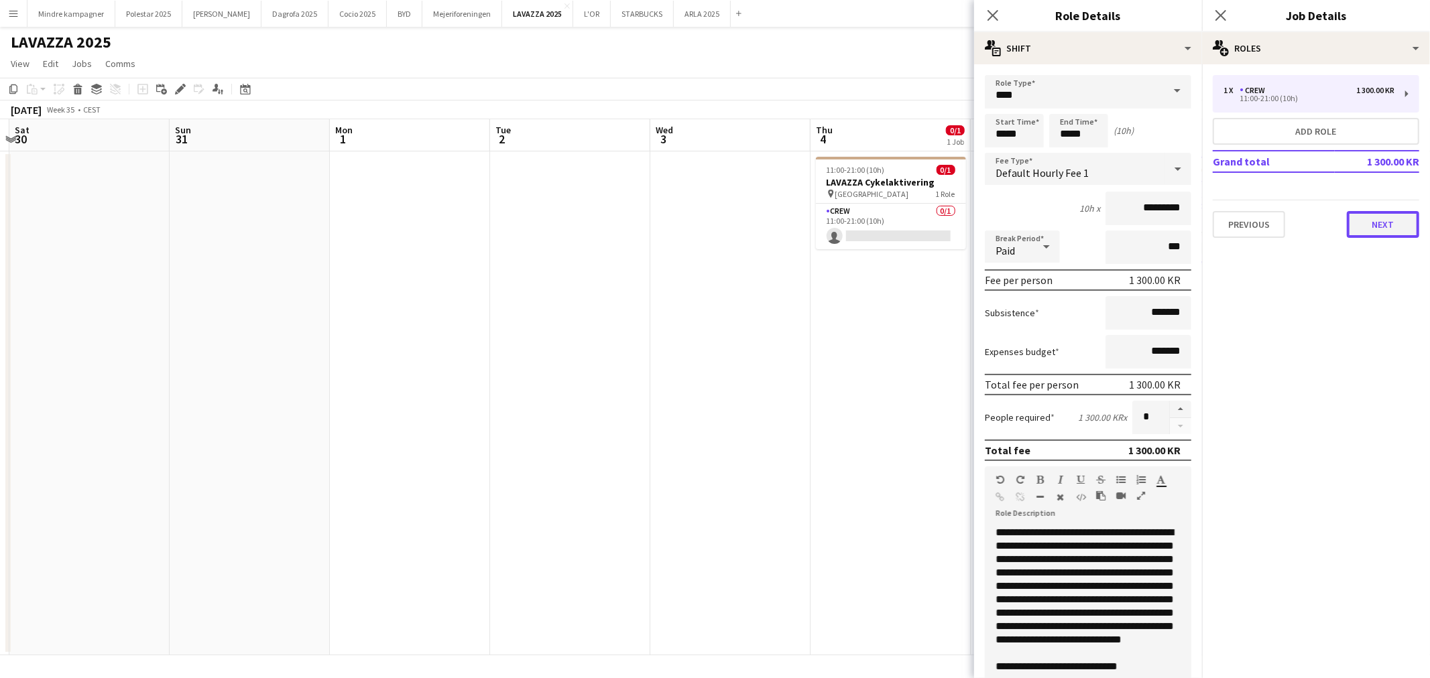
click at [1368, 211] on button "Next" at bounding box center [1383, 224] width 72 height 27
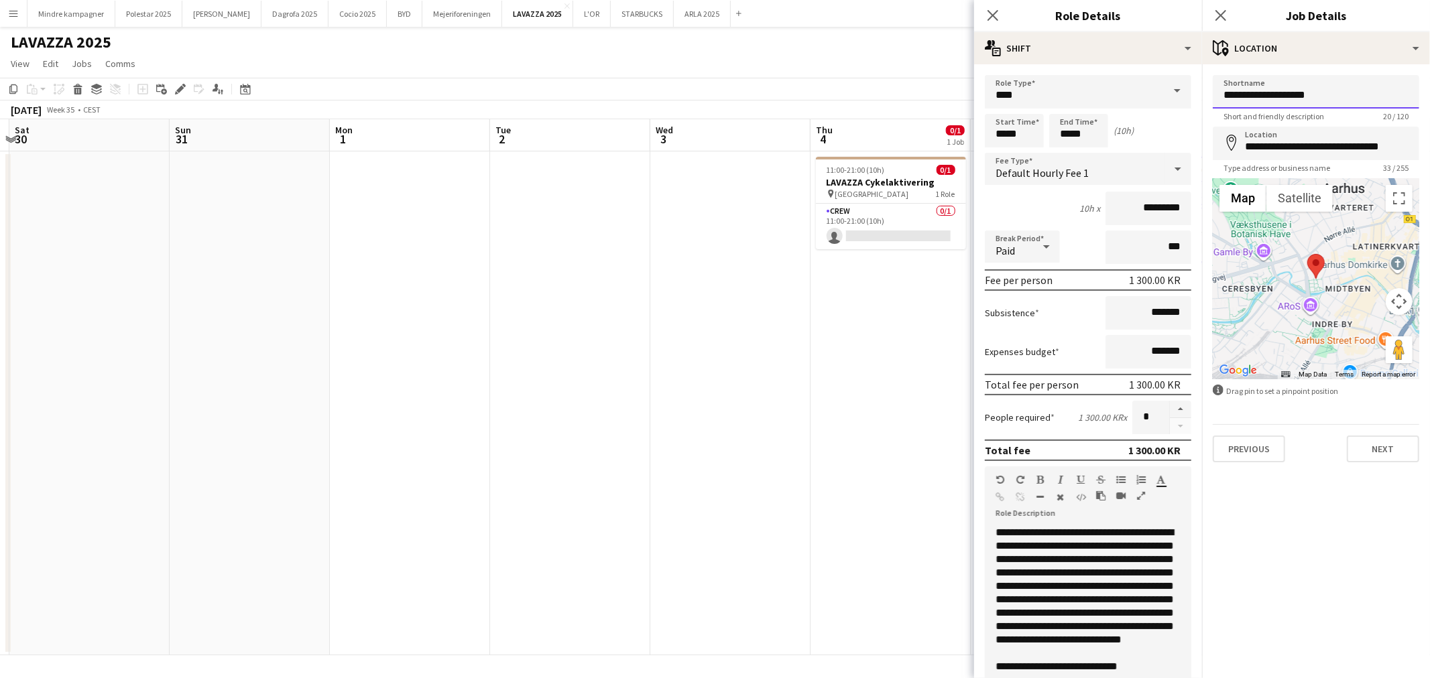
click at [1342, 96] on input "**********" at bounding box center [1316, 92] width 206 height 34
type input "**********"
click at [1324, 144] on input "**********" at bounding box center [1316, 144] width 206 height 34
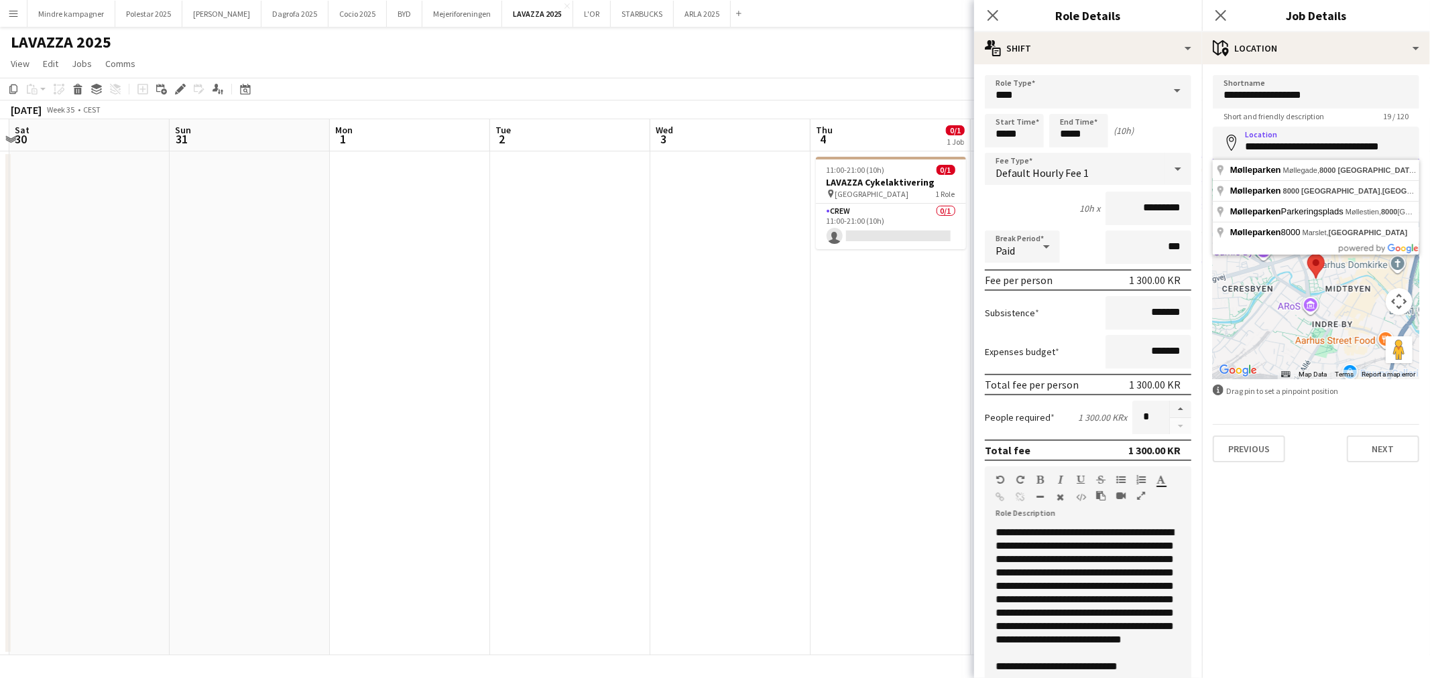
click at [1324, 144] on input "**********" at bounding box center [1316, 144] width 206 height 34
type input "**********"
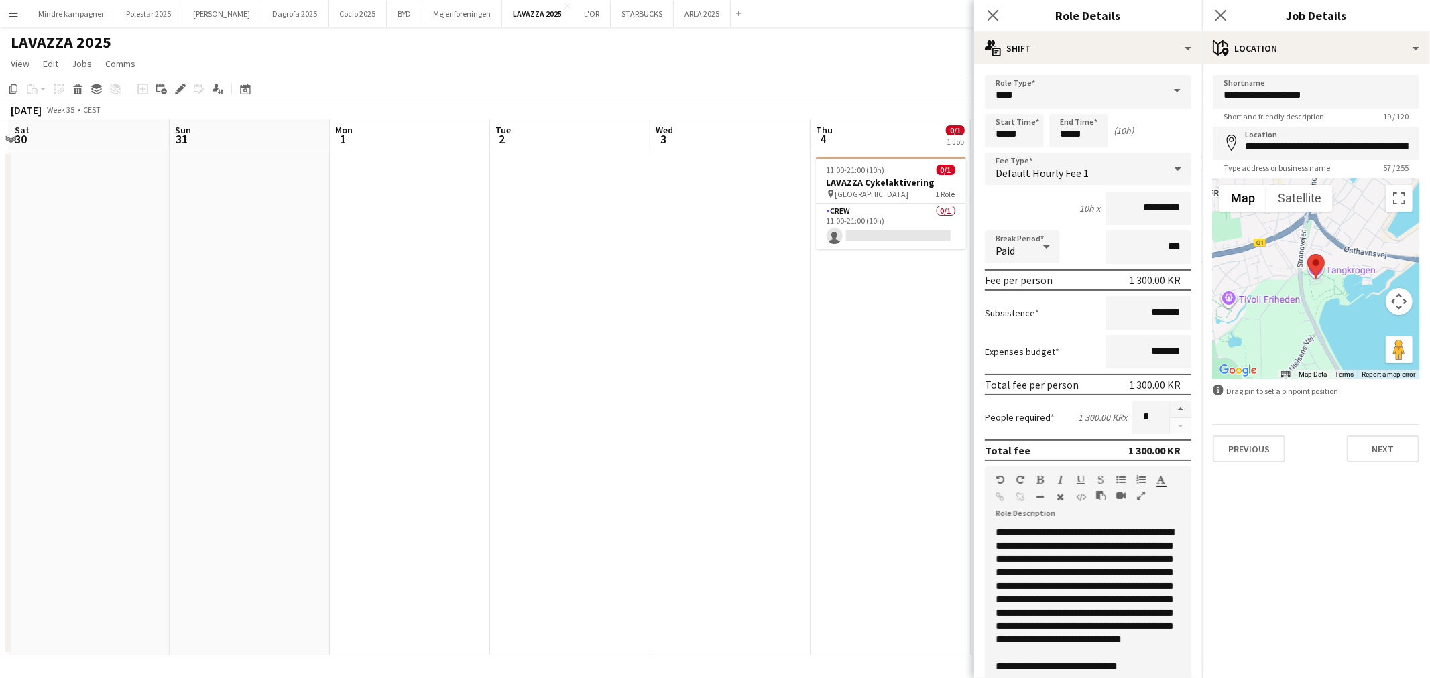
click at [920, 503] on app-date-cell "11:00-21:00 (10h) 0/1 LAVAZZA Cykelaktivering pin Aarhus C Uniparken 1 Role Cre…" at bounding box center [890, 403] width 160 height 504
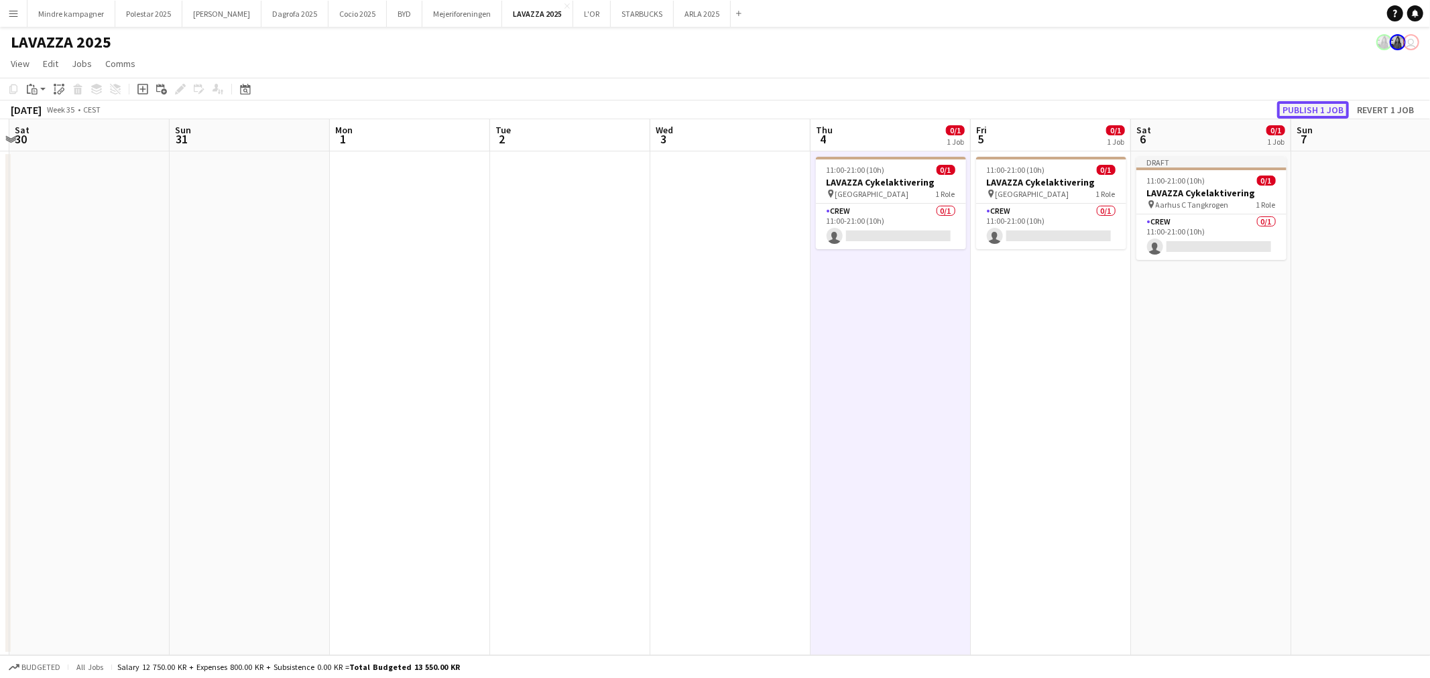
click at [1315, 111] on button "Publish 1 job" at bounding box center [1313, 109] width 72 height 17
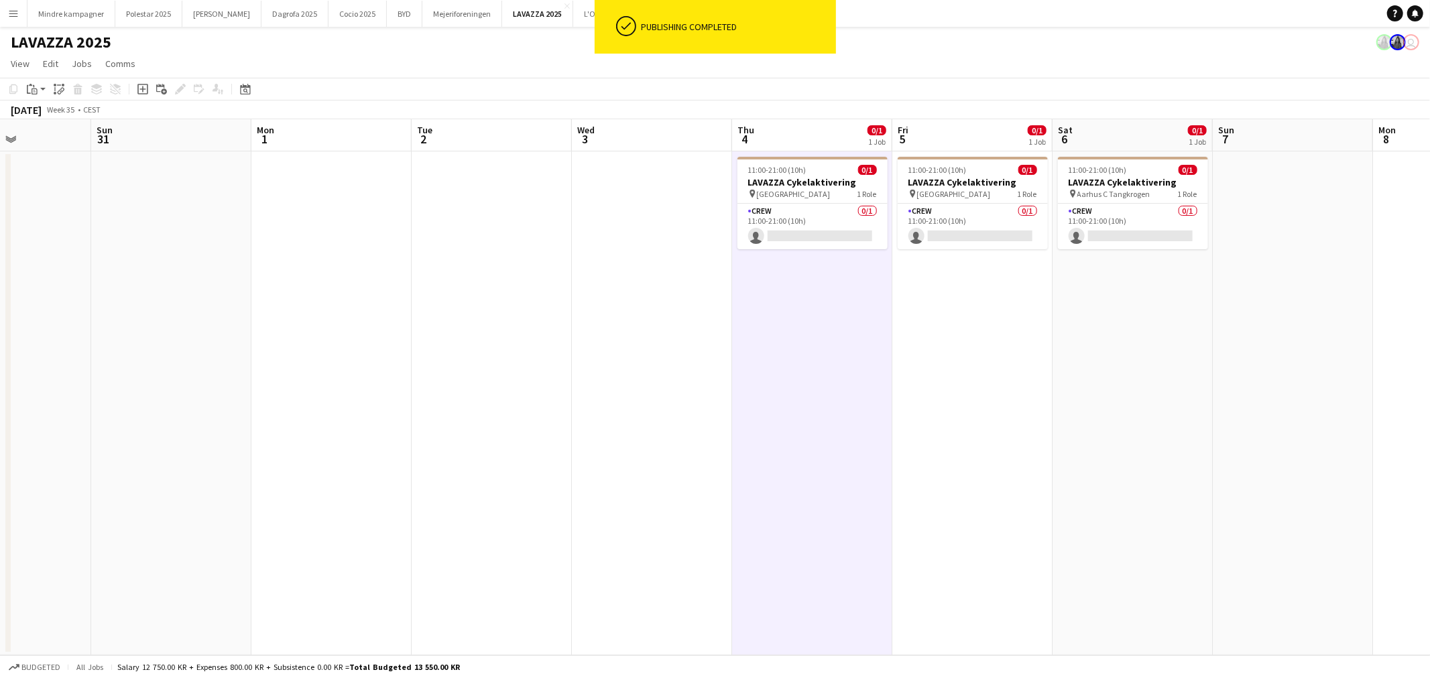
drag, startPoint x: 1240, startPoint y: 391, endPoint x: 881, endPoint y: 416, distance: 359.5
click at [885, 416] on app-calendar-viewport "Wed 27 Thu 28 Fri 29 Sat 30 Sun 31 Mon 1 Tue 2 Wed 3 Thu 4 0/1 1 Job Fri 5 0/1 …" at bounding box center [715, 387] width 1430 height 536
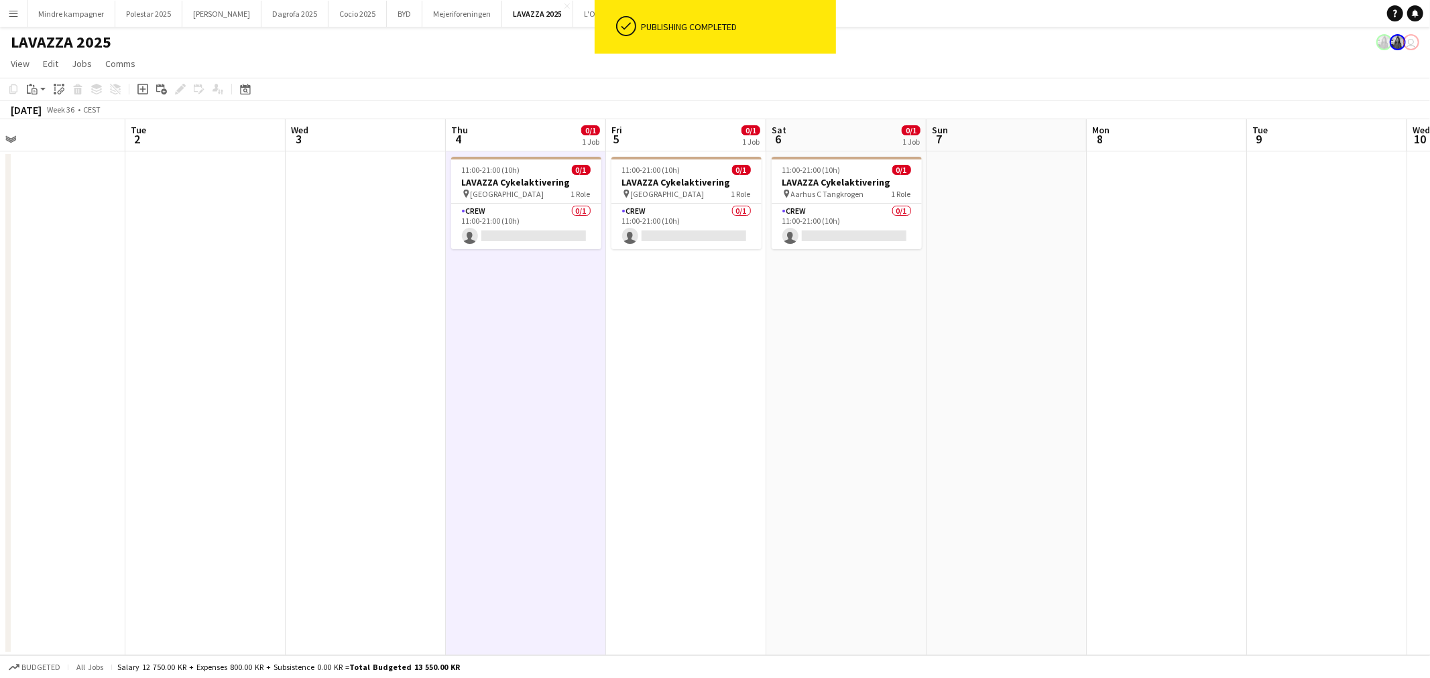
drag, startPoint x: 1162, startPoint y: 411, endPoint x: 1086, endPoint y: 426, distance: 77.2
click at [1086, 426] on app-calendar-viewport "Sat 30 Sun 31 Mon 1 Tue 2 Wed 3 Thu 4 0/1 1 Job Fri 5 0/1 1 Job Sat 6 0/1 1 Job…" at bounding box center [715, 387] width 1430 height 536
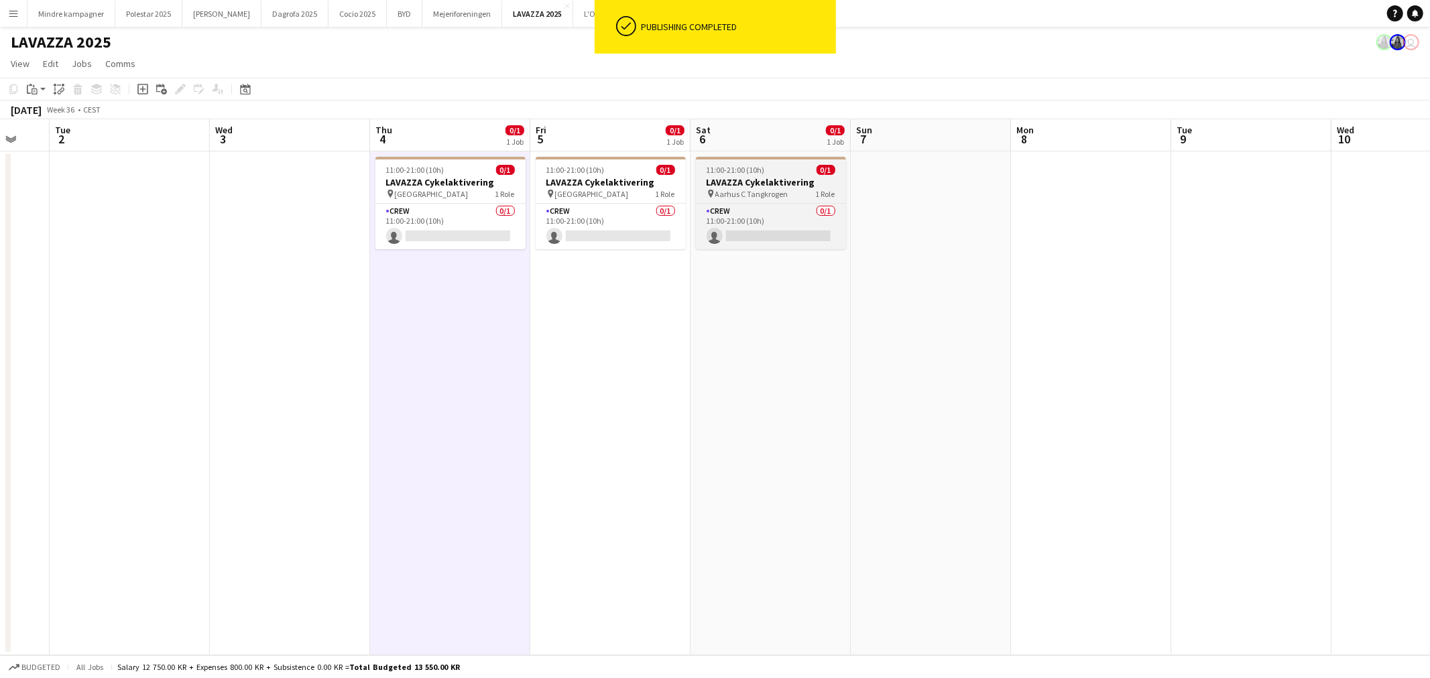
click at [766, 189] on span "Aarhus C Tangkrogen" at bounding box center [751, 194] width 73 height 10
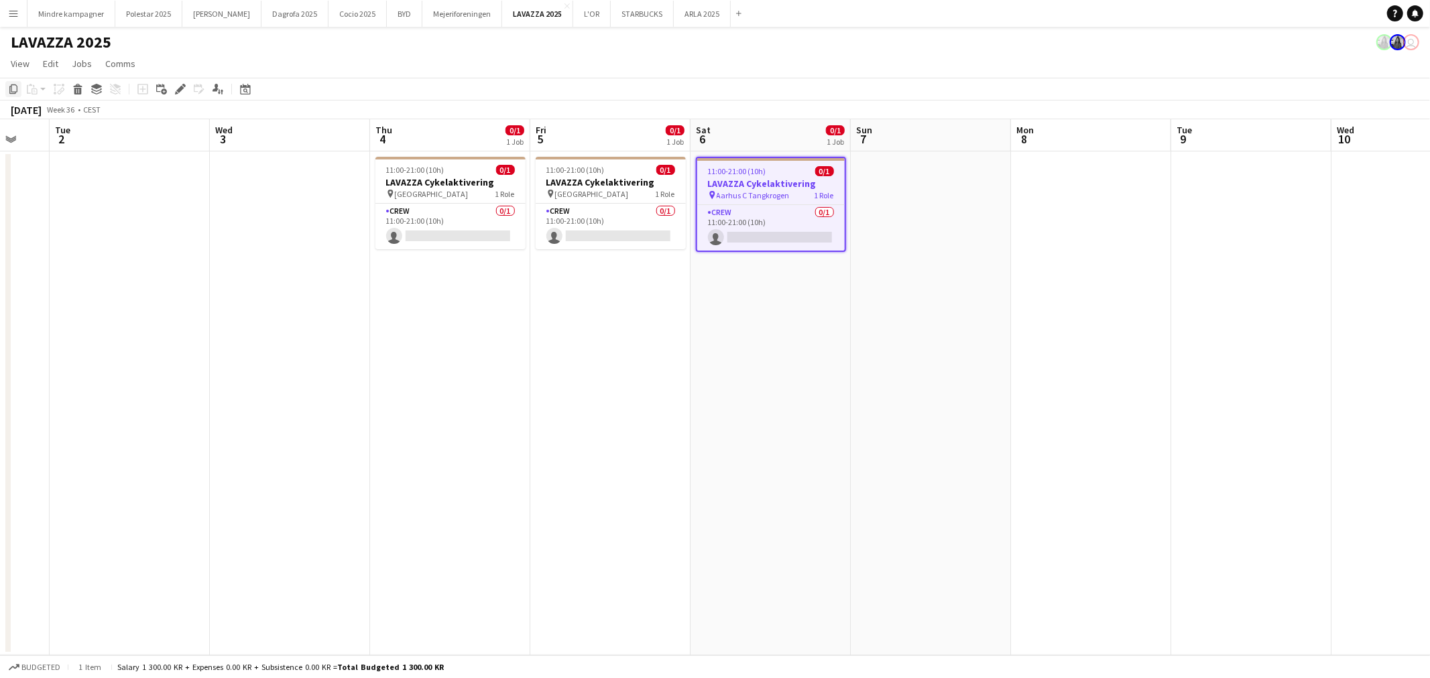
click at [16, 93] on icon "Copy" at bounding box center [13, 89] width 11 height 11
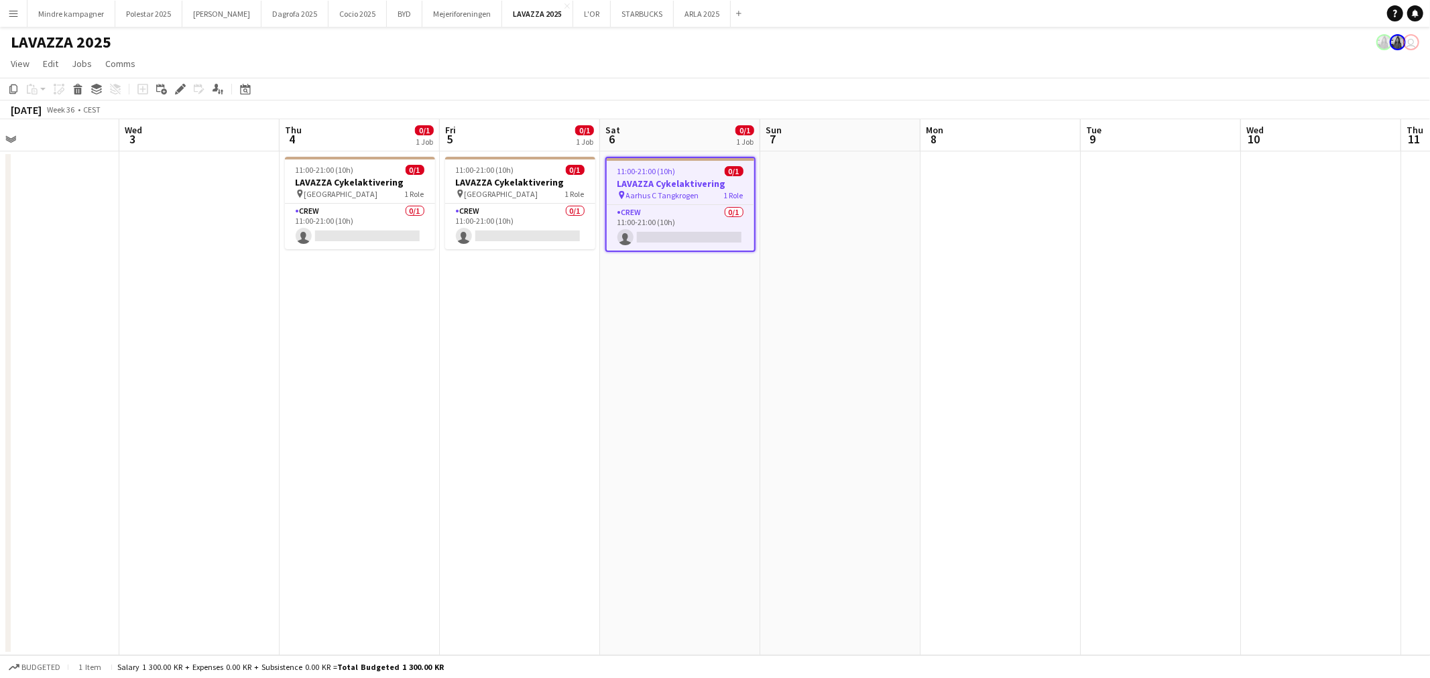
drag, startPoint x: 1265, startPoint y: 357, endPoint x: 818, endPoint y: 377, distance: 447.6
click at [834, 379] on app-calendar-viewport "Sat 30 Sun 31 Mon 1 Tue 2 Wed 3 Thu 4 0/1 1 Job Fri 5 0/1 1 Job Sat 6 0/1 1 Job…" at bounding box center [715, 387] width 1430 height 536
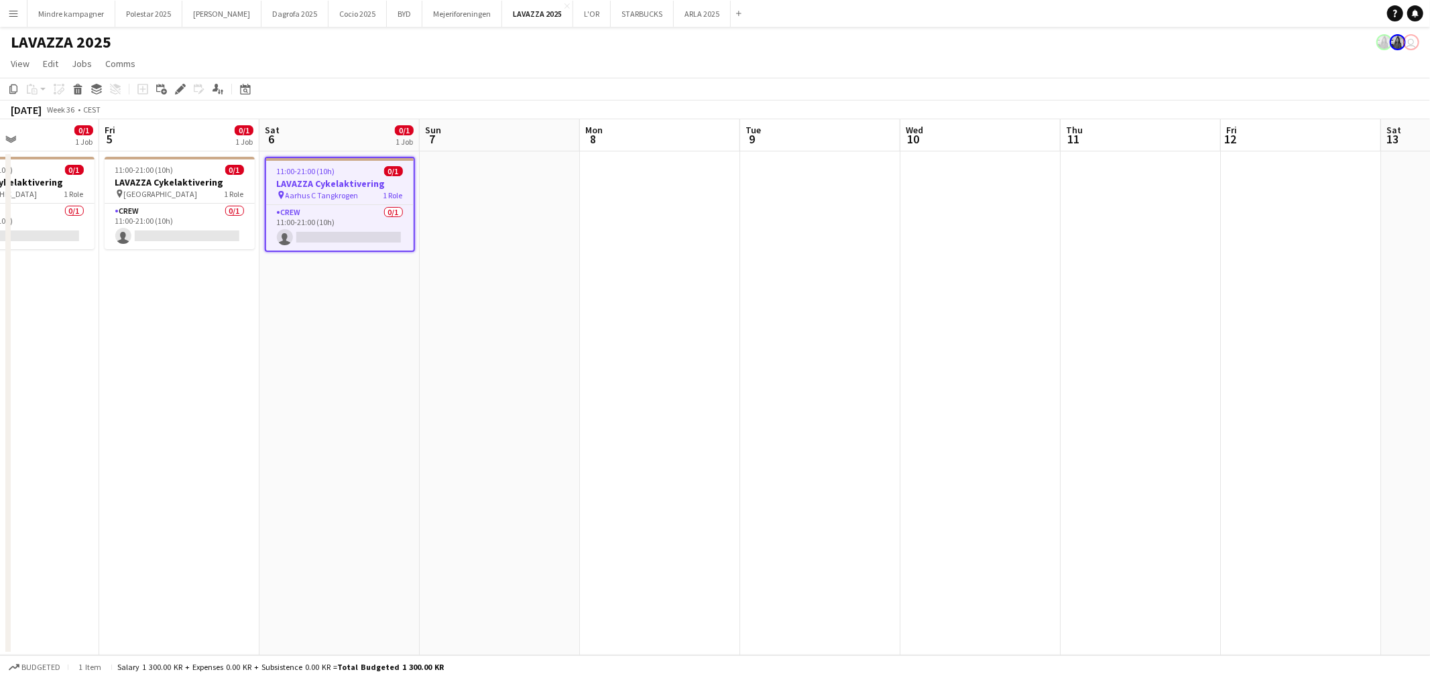
scroll to position [0, 459]
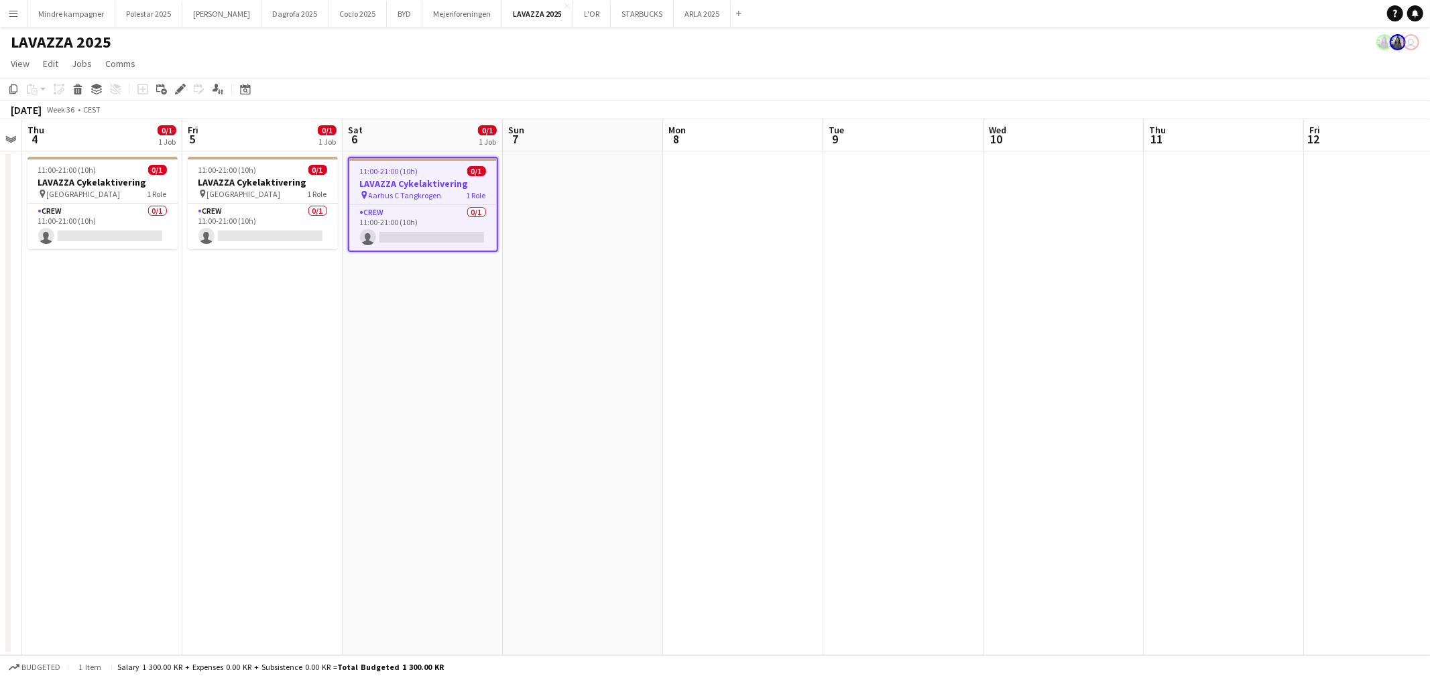
drag, startPoint x: 1144, startPoint y: 330, endPoint x: 1066, endPoint y: 353, distance: 80.2
click at [1066, 353] on app-calendar-viewport "Mon 1 Tue 2 Wed 3 Thu 4 0/1 1 Job Fri 5 0/1 1 Job Sat 6 0/1 1 Job Sun 7 Mon 8 T…" at bounding box center [715, 387] width 1430 height 536
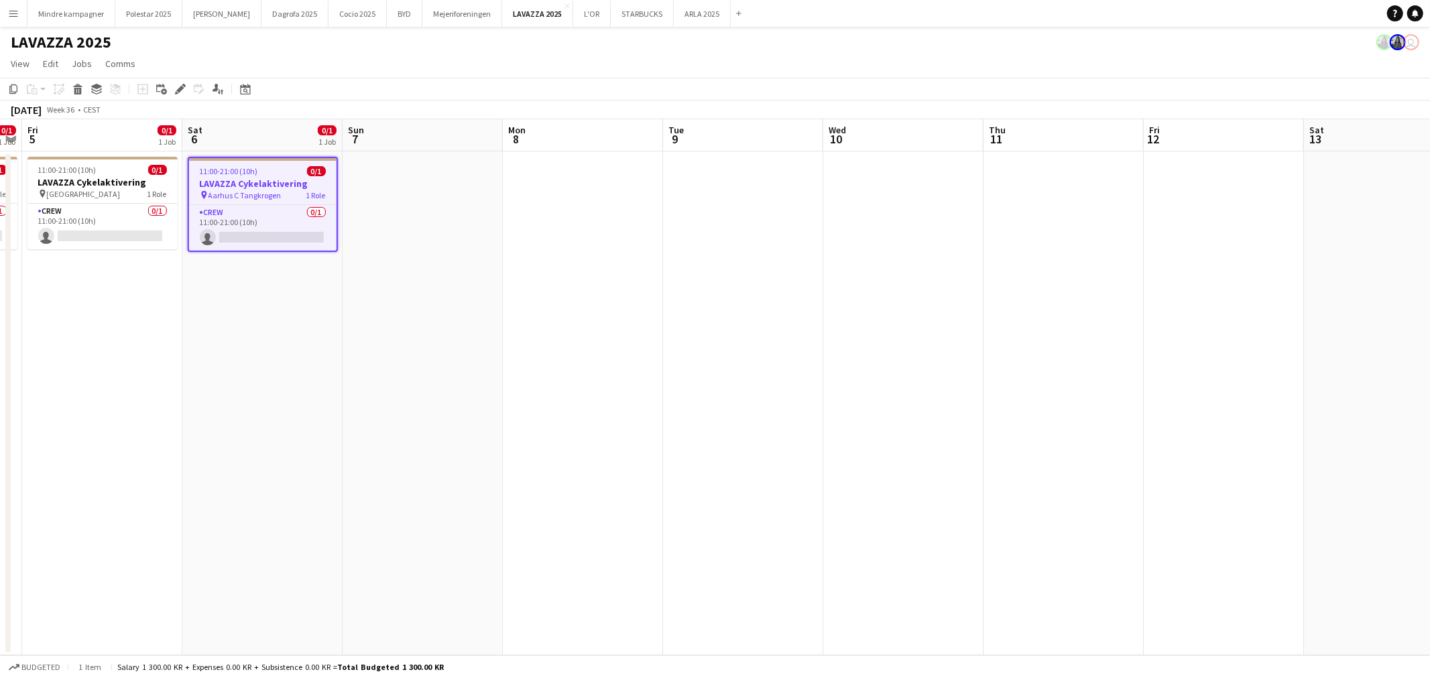
click at [1062, 269] on app-date-cell at bounding box center [1063, 403] width 160 height 504
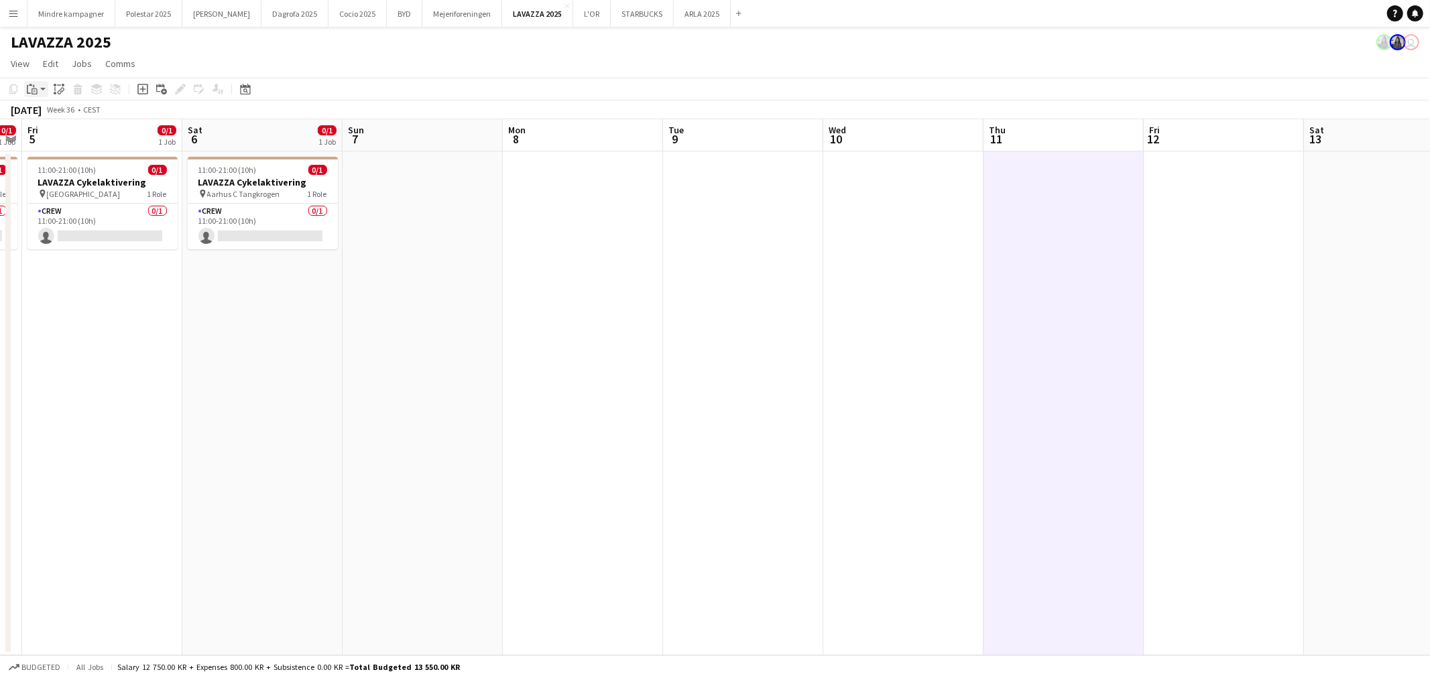
click at [38, 88] on div "Paste" at bounding box center [32, 89] width 16 height 16
click at [58, 137] on link "Paste with crew Ctrl+Shift+V" at bounding box center [99, 137] width 126 height 12
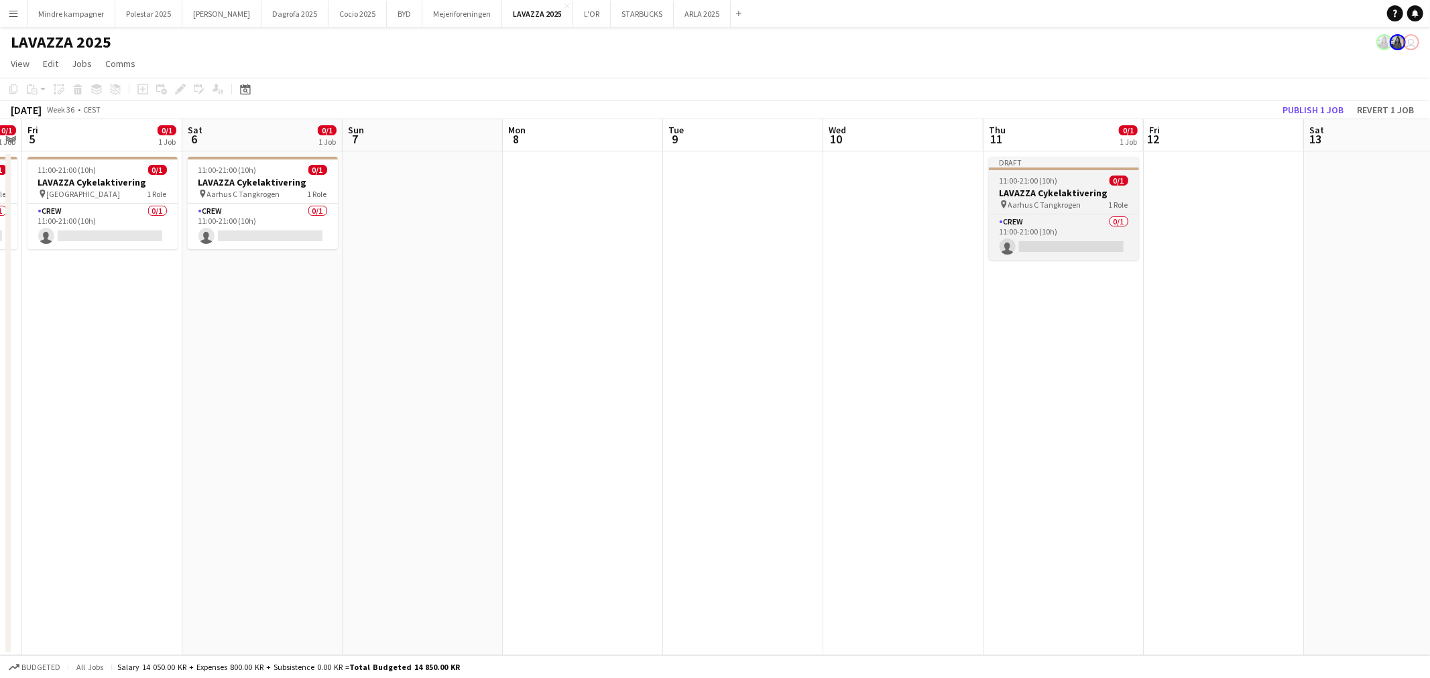
click at [1052, 205] on span "Aarhus C Tangkrogen" at bounding box center [1044, 205] width 73 height 10
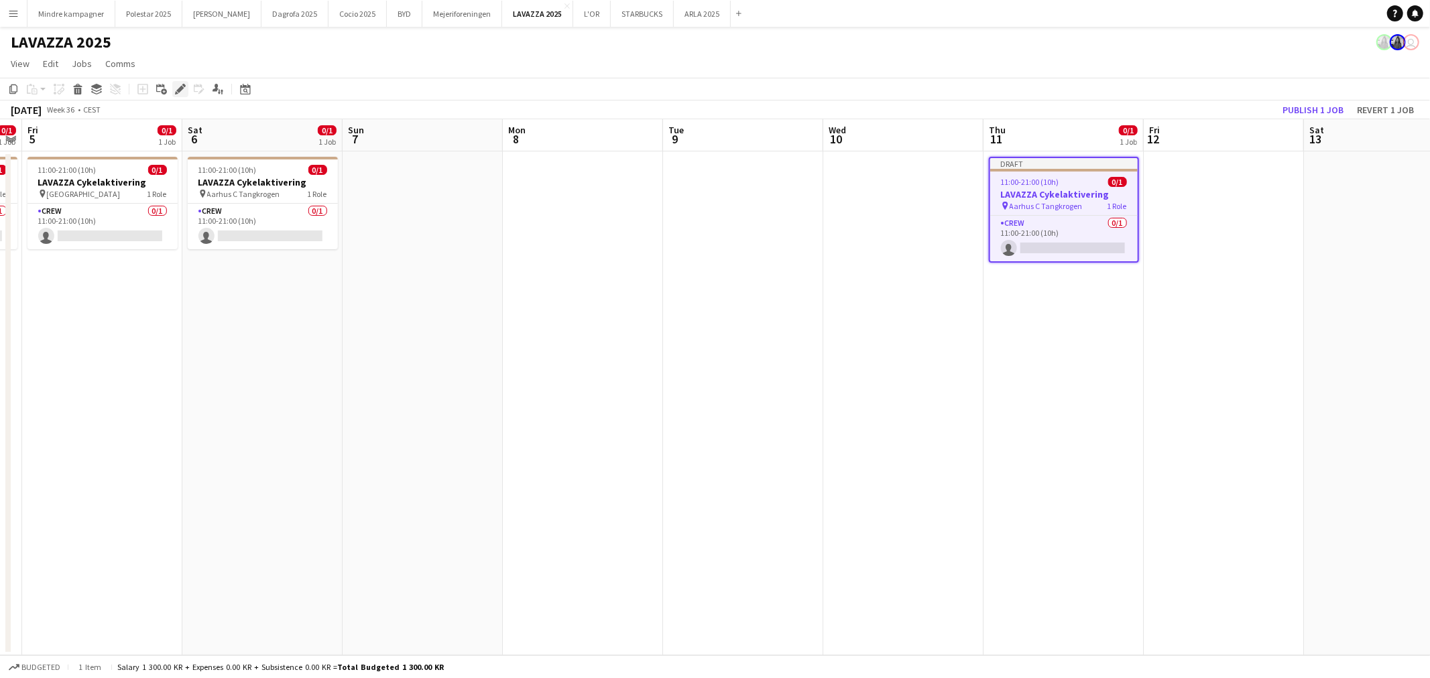
click at [183, 84] on icon at bounding box center [183, 85] width 3 height 3
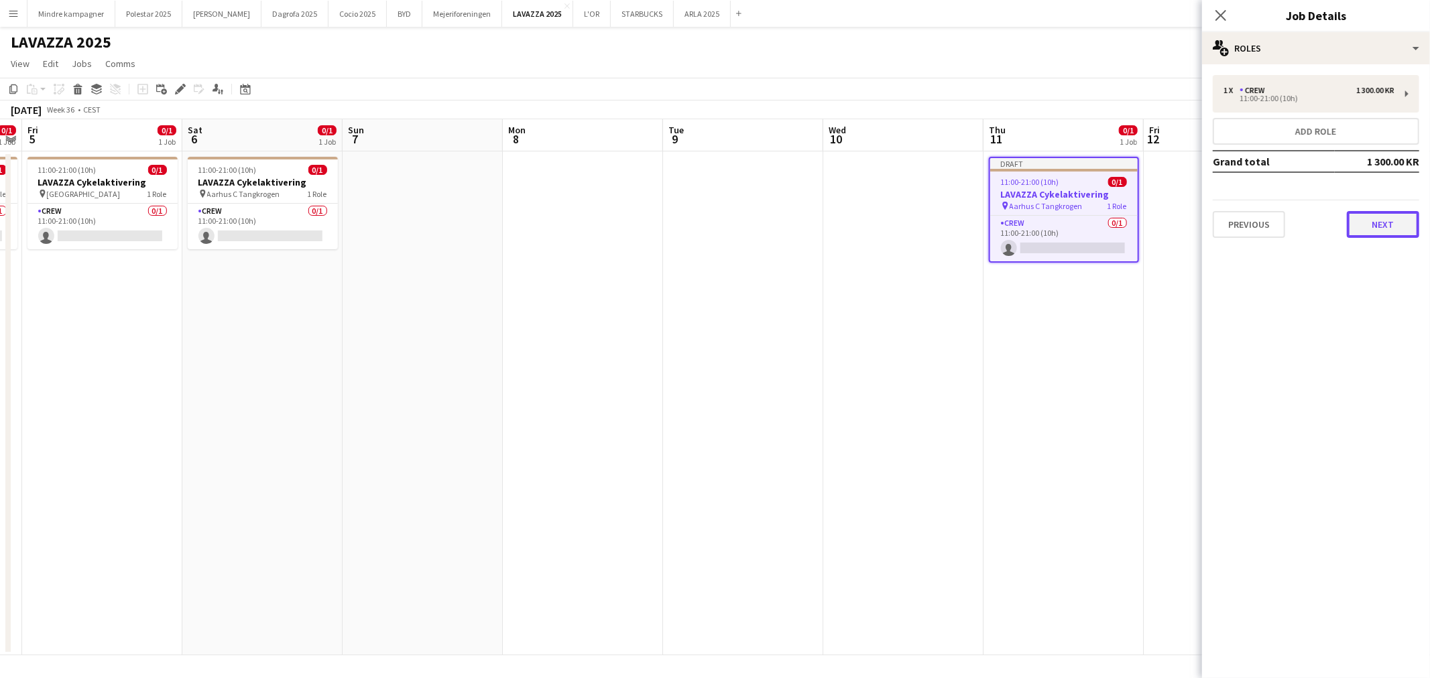
click at [1386, 224] on button "Next" at bounding box center [1383, 224] width 72 height 27
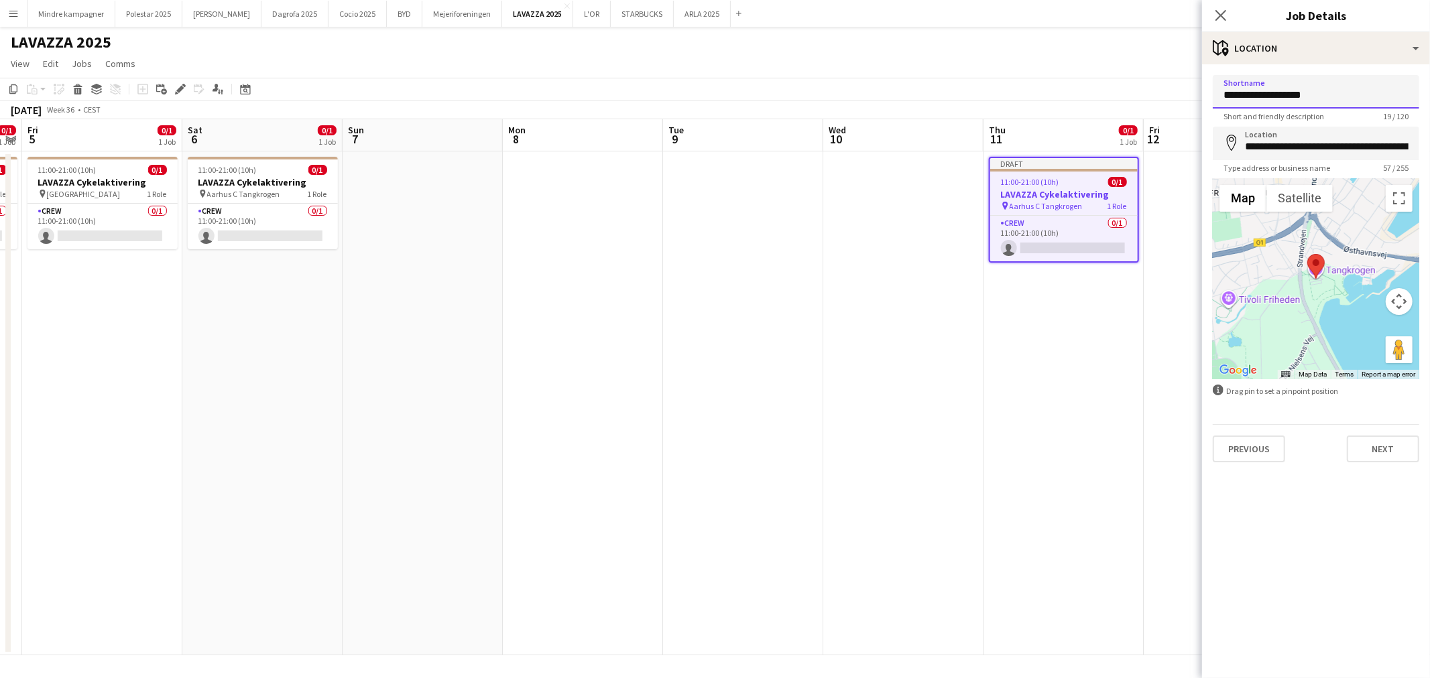
drag, startPoint x: 1331, startPoint y: 88, endPoint x: 1102, endPoint y: 88, distance: 229.3
click at [1102, 88] on body "Menu Boards Boards Boards All jobs Status Workforce Workforce My Workforce Recr…" at bounding box center [715, 339] width 1430 height 678
type input "**********"
click at [1281, 137] on input "**********" at bounding box center [1316, 144] width 206 height 34
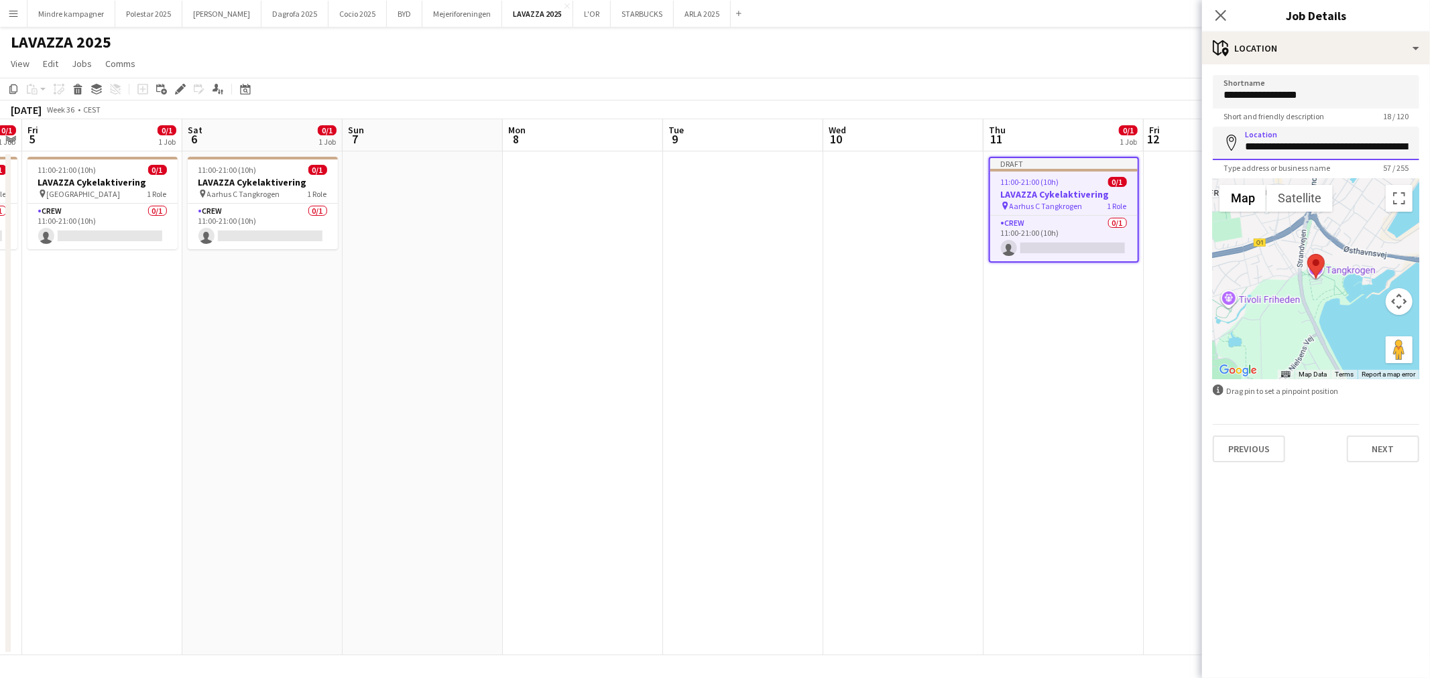
click at [1281, 137] on input "**********" at bounding box center [1316, 144] width 206 height 34
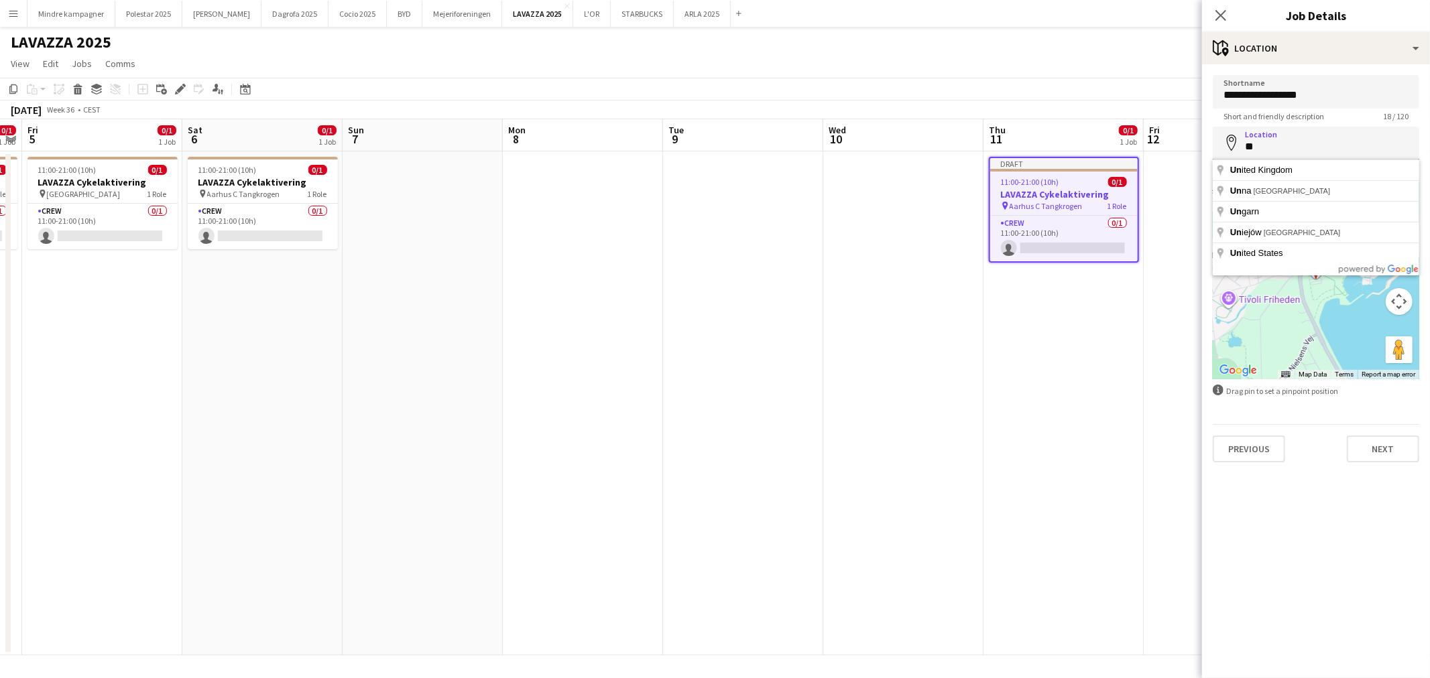
type input "*"
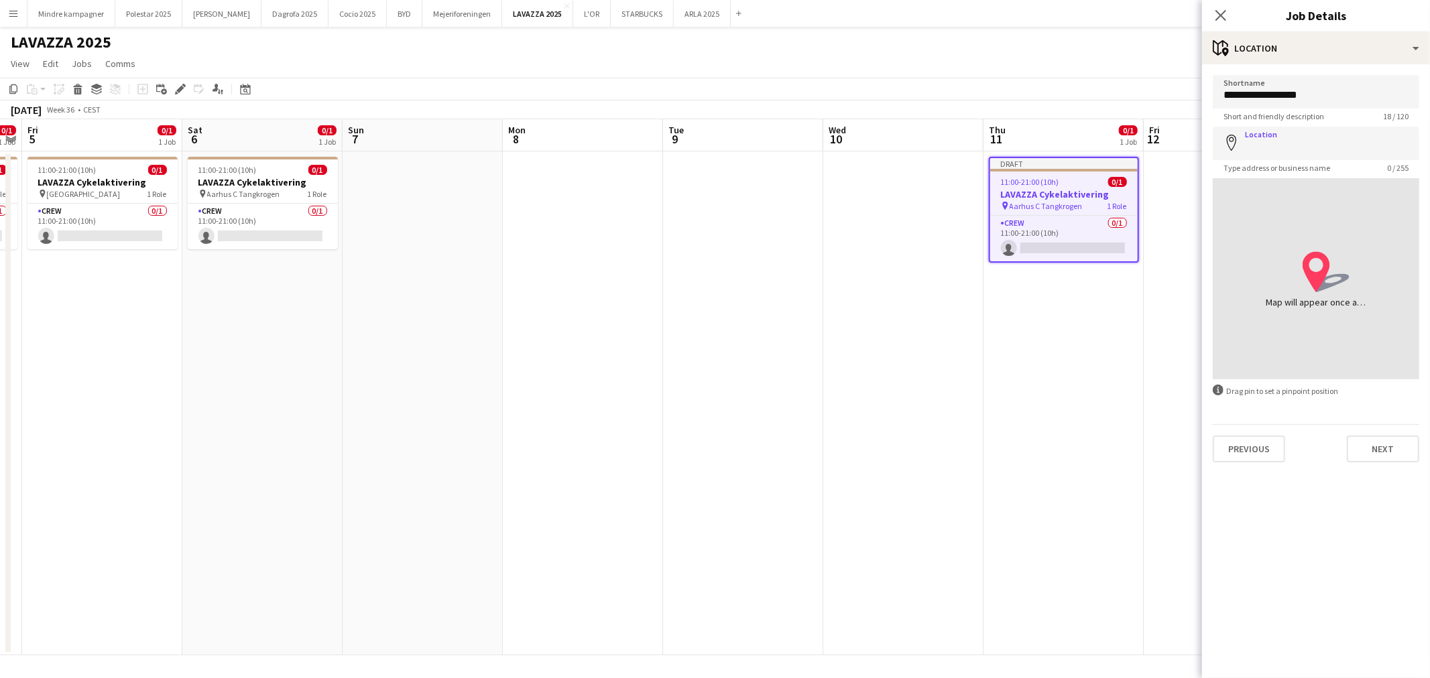
click at [1054, 513] on app-date-cell "Draft 11:00-21:00 (10h) 0/1 LAVAZZA Cykelaktivering pin Aarhus C Tangkrogen 1 R…" at bounding box center [1063, 403] width 160 height 504
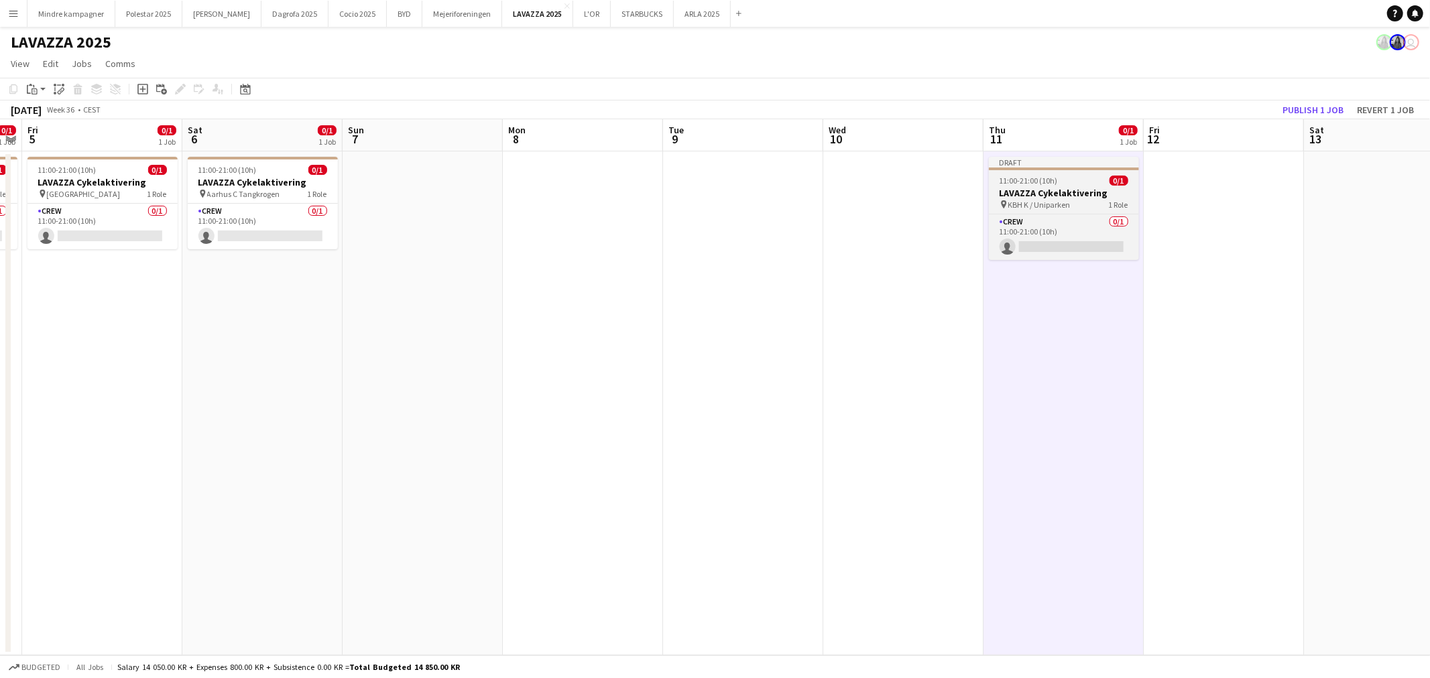
click at [1049, 197] on h3 "LAVAZZA Cykelaktivering" at bounding box center [1064, 193] width 150 height 12
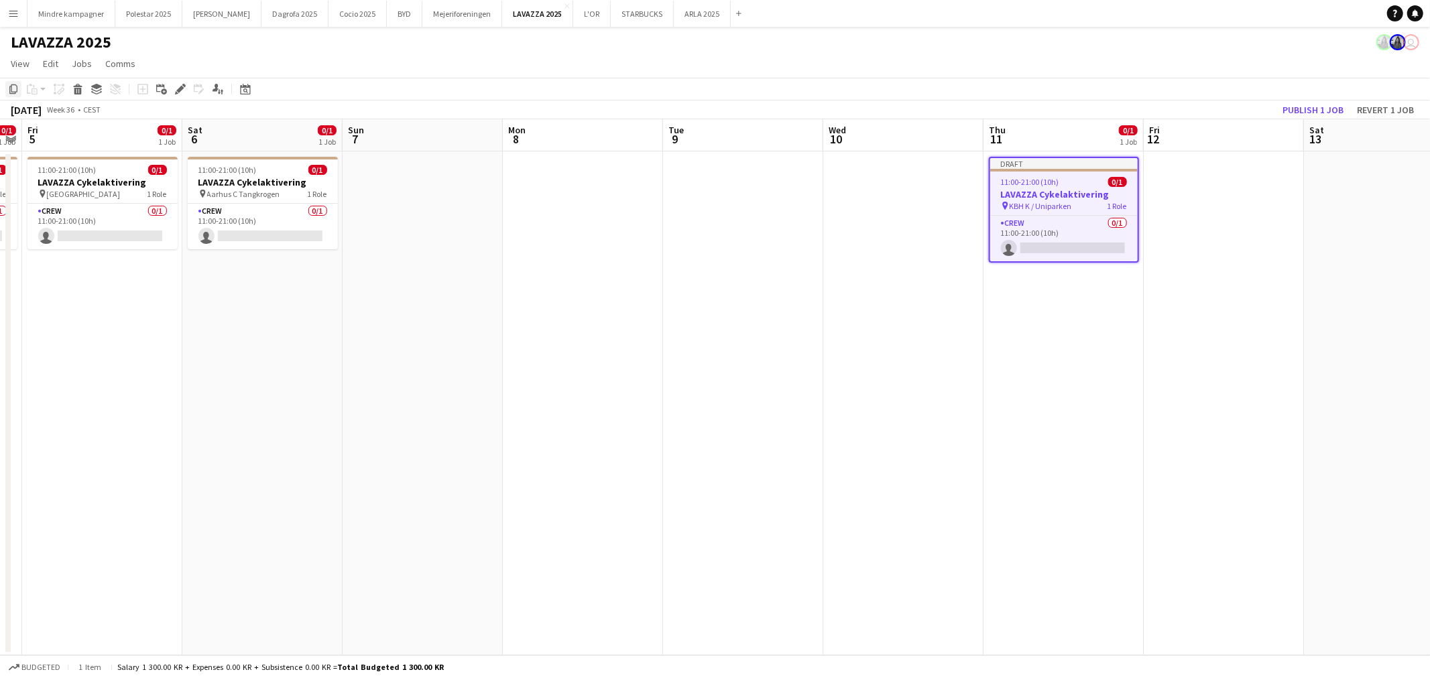
click at [15, 90] on icon "Copy" at bounding box center [13, 89] width 11 height 11
click at [1197, 227] on app-date-cell at bounding box center [1224, 403] width 160 height 504
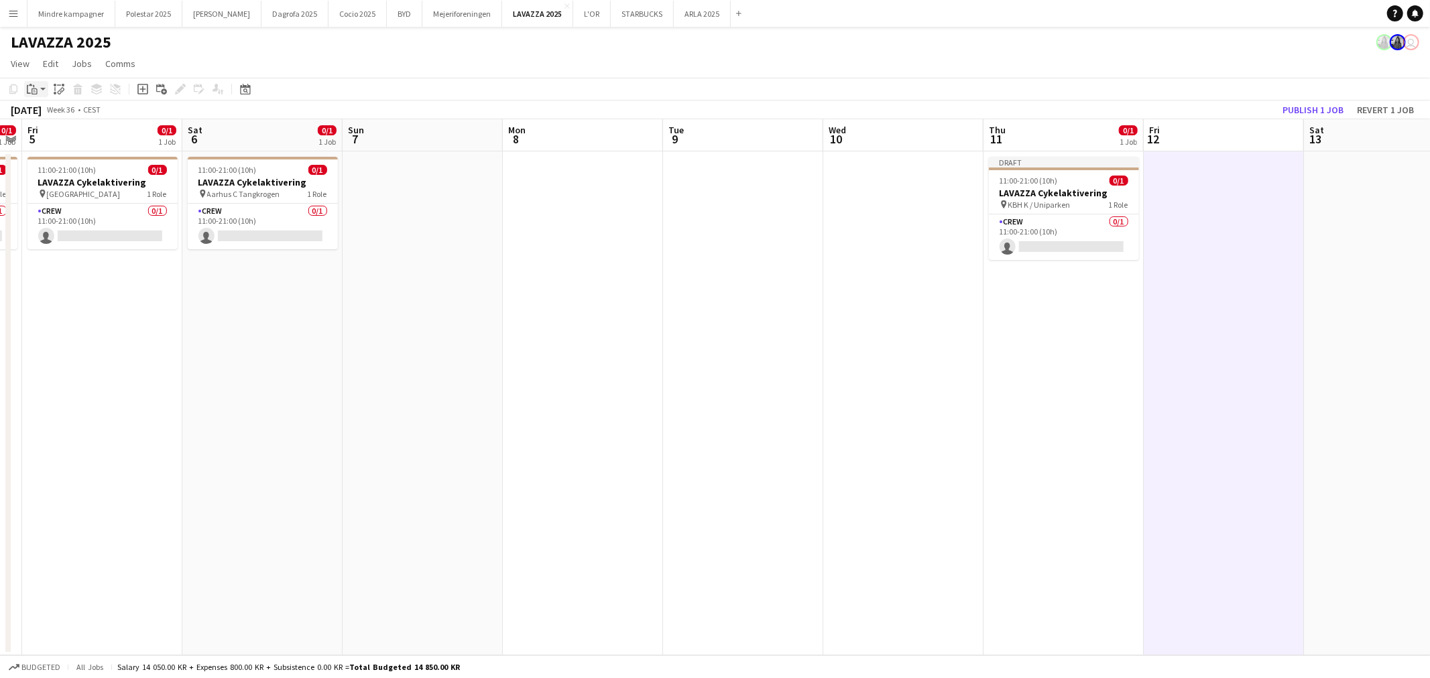
click at [30, 88] on icon "Paste" at bounding box center [32, 89] width 11 height 11
click at [71, 137] on link "Paste with crew Ctrl+Shift+V" at bounding box center [99, 137] width 126 height 12
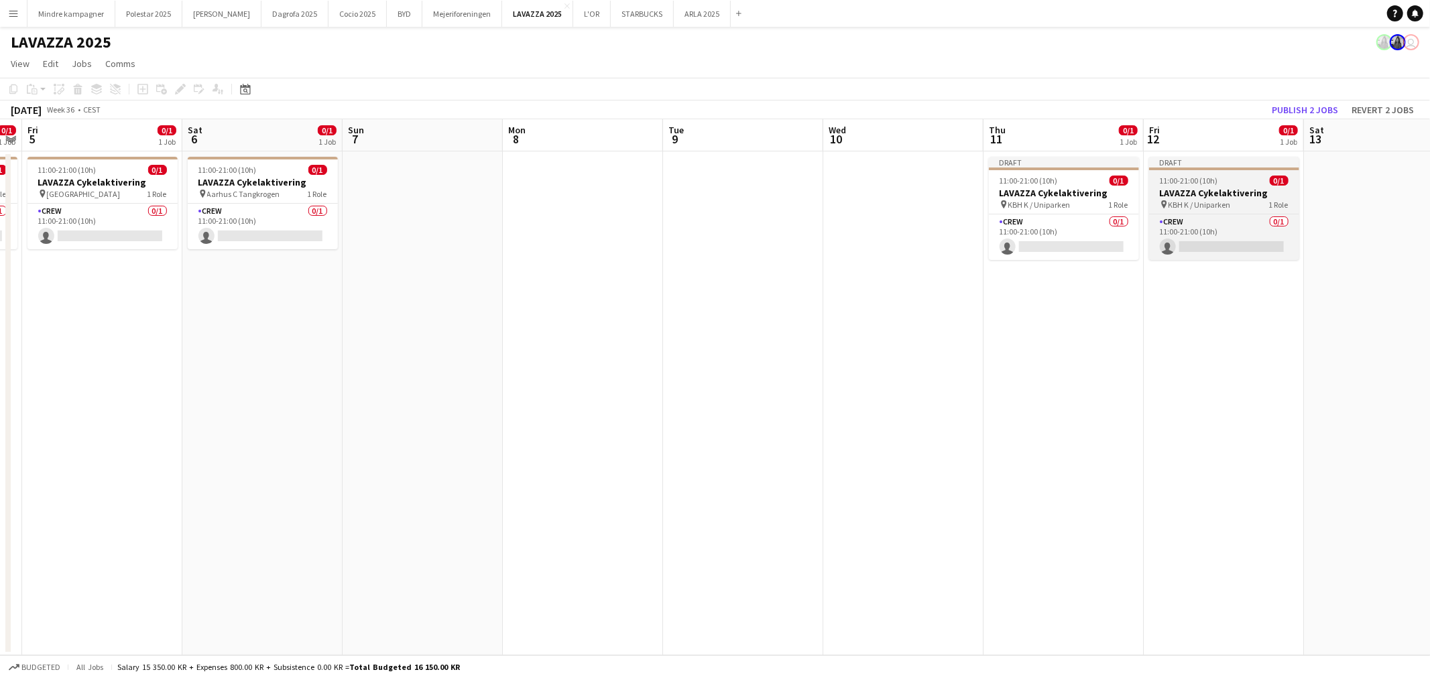
click at [1245, 195] on h3 "LAVAZZA Cykelaktivering" at bounding box center [1224, 193] width 150 height 12
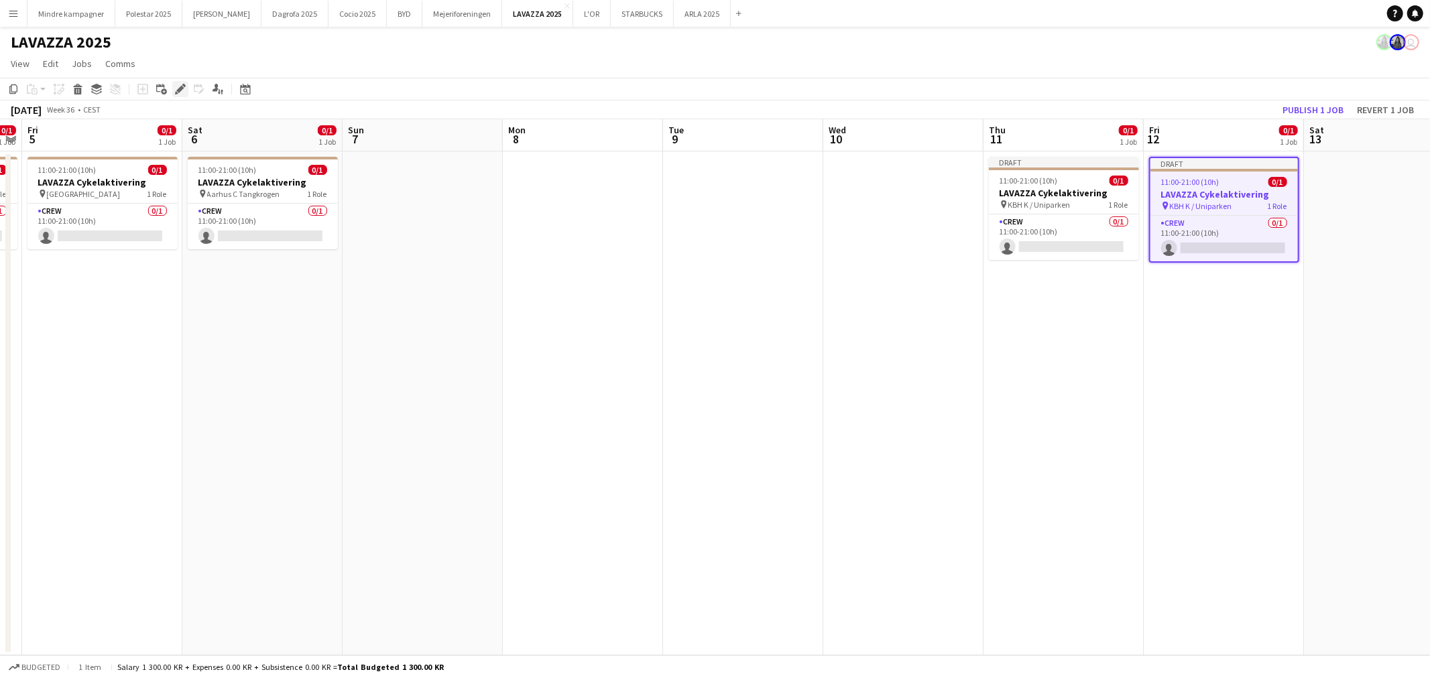
click at [180, 86] on icon at bounding box center [179, 89] width 7 height 7
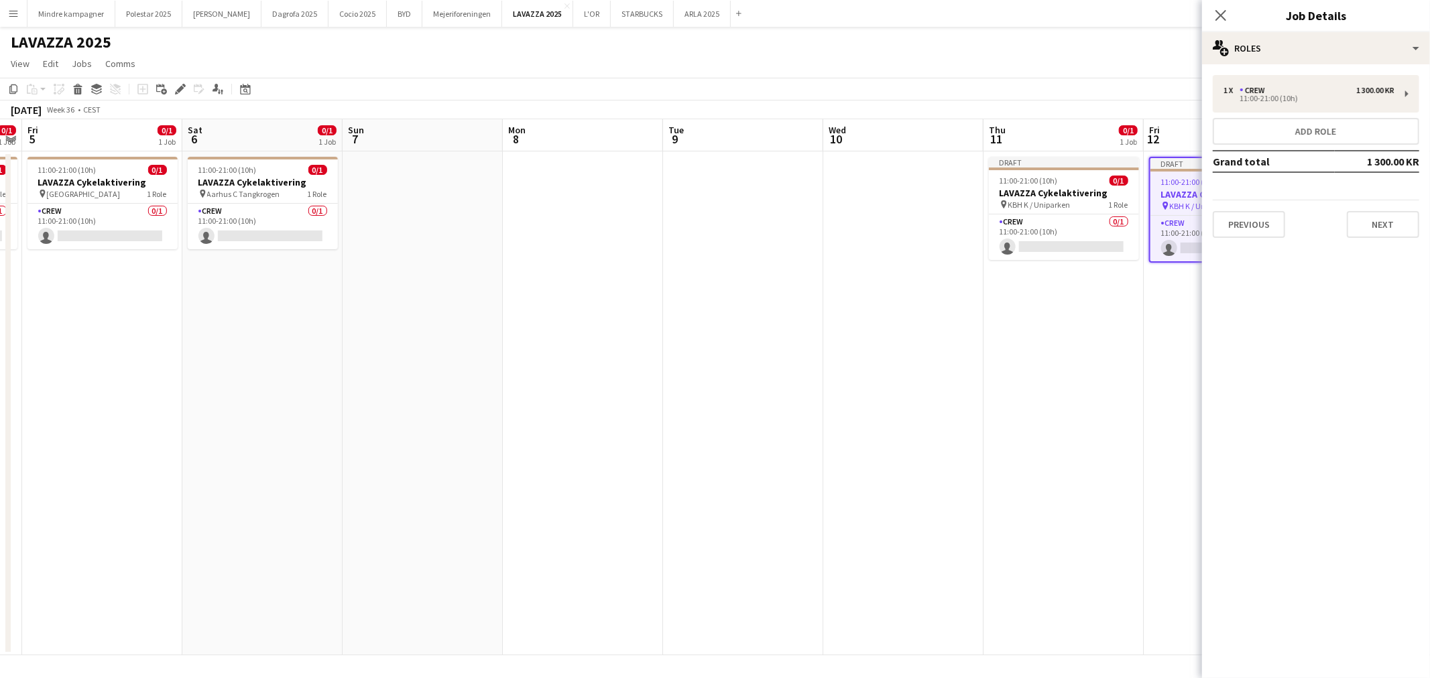
click at [1359, 206] on div "Previous Next" at bounding box center [1316, 219] width 206 height 38
click at [1381, 225] on button "Next" at bounding box center [1383, 224] width 72 height 27
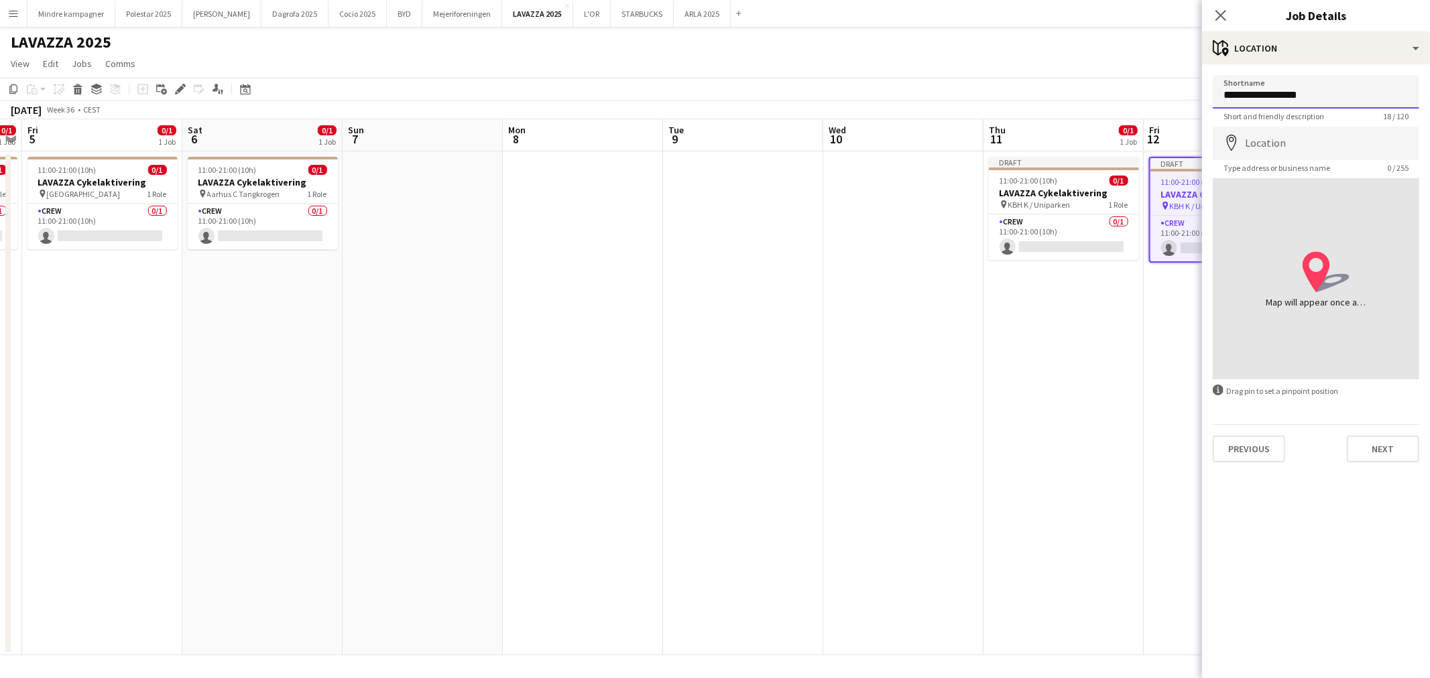
click at [1336, 95] on input "**********" at bounding box center [1316, 92] width 206 height 34
type input "**********"
click at [1260, 141] on input "Location" at bounding box center [1316, 144] width 206 height 34
type input "**********"
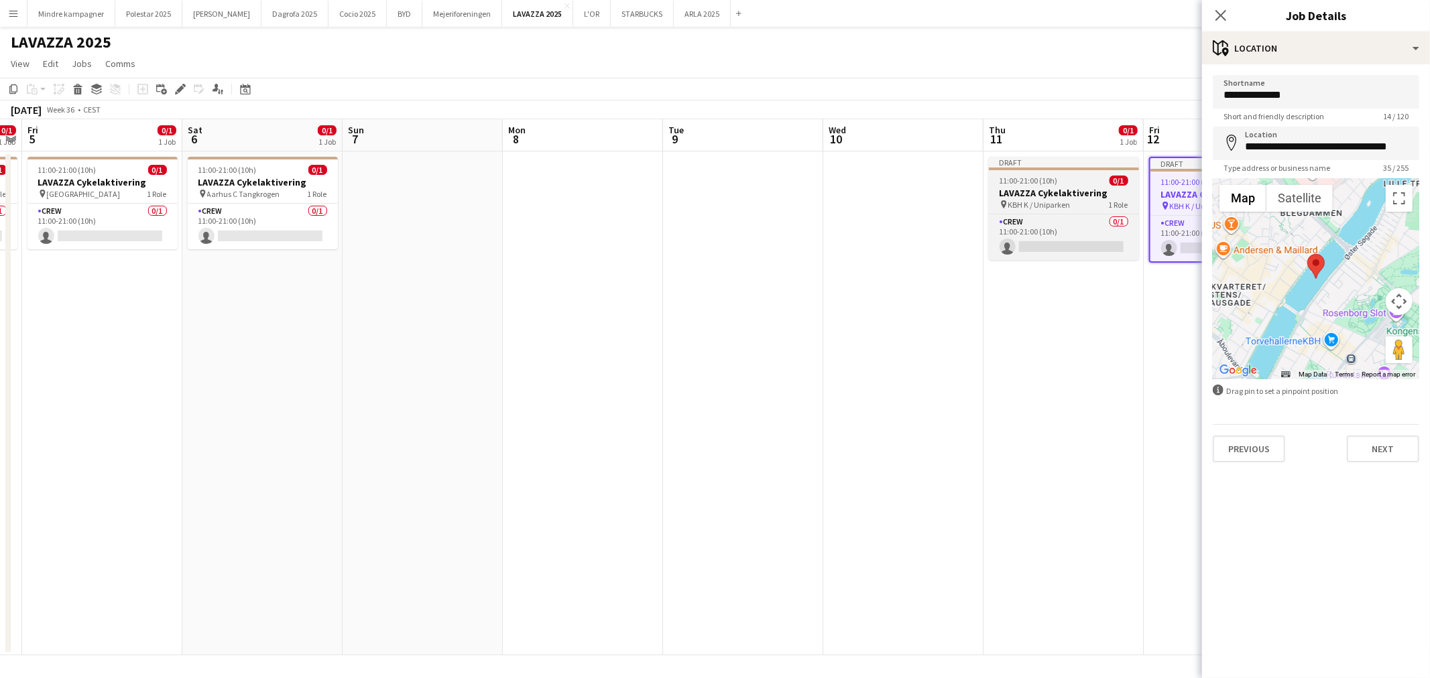
click at [1058, 200] on span "KBH K / Uniparken" at bounding box center [1039, 205] width 62 height 10
type input "**********"
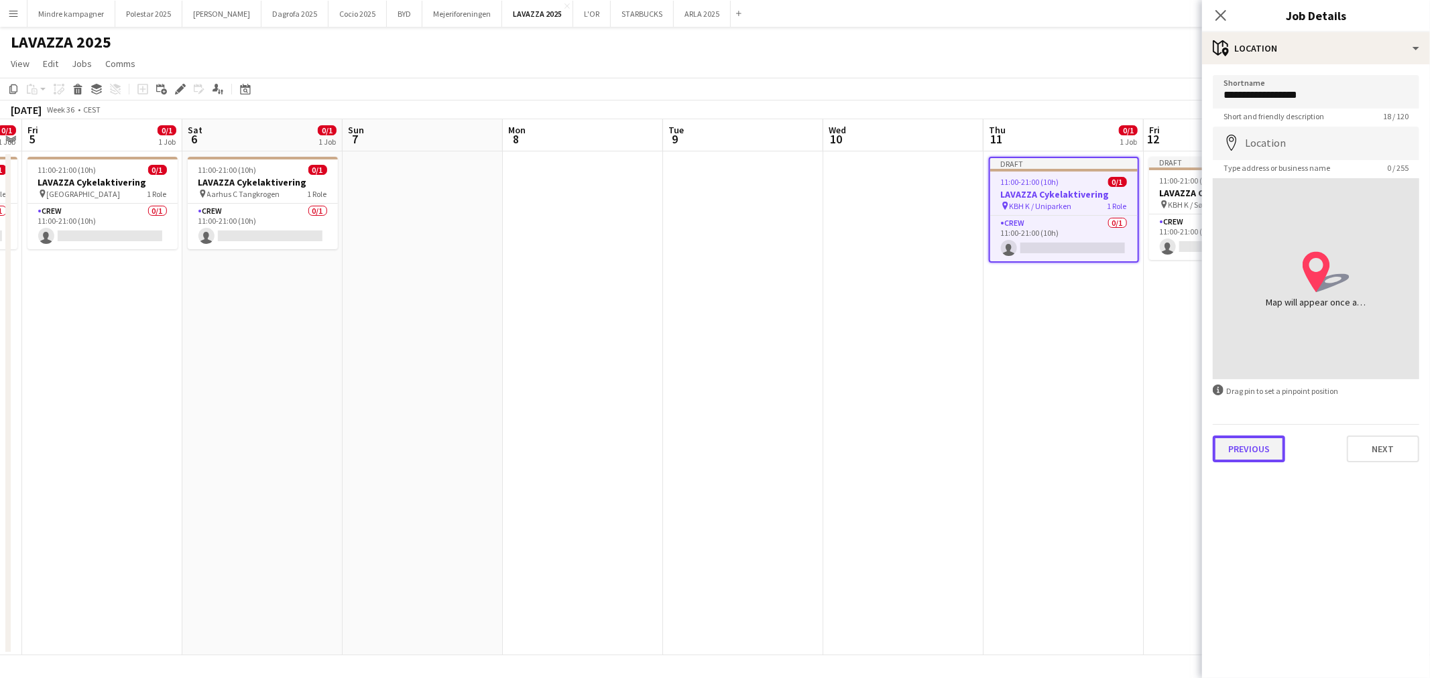
click at [1252, 448] on button "Previous" at bounding box center [1249, 449] width 72 height 27
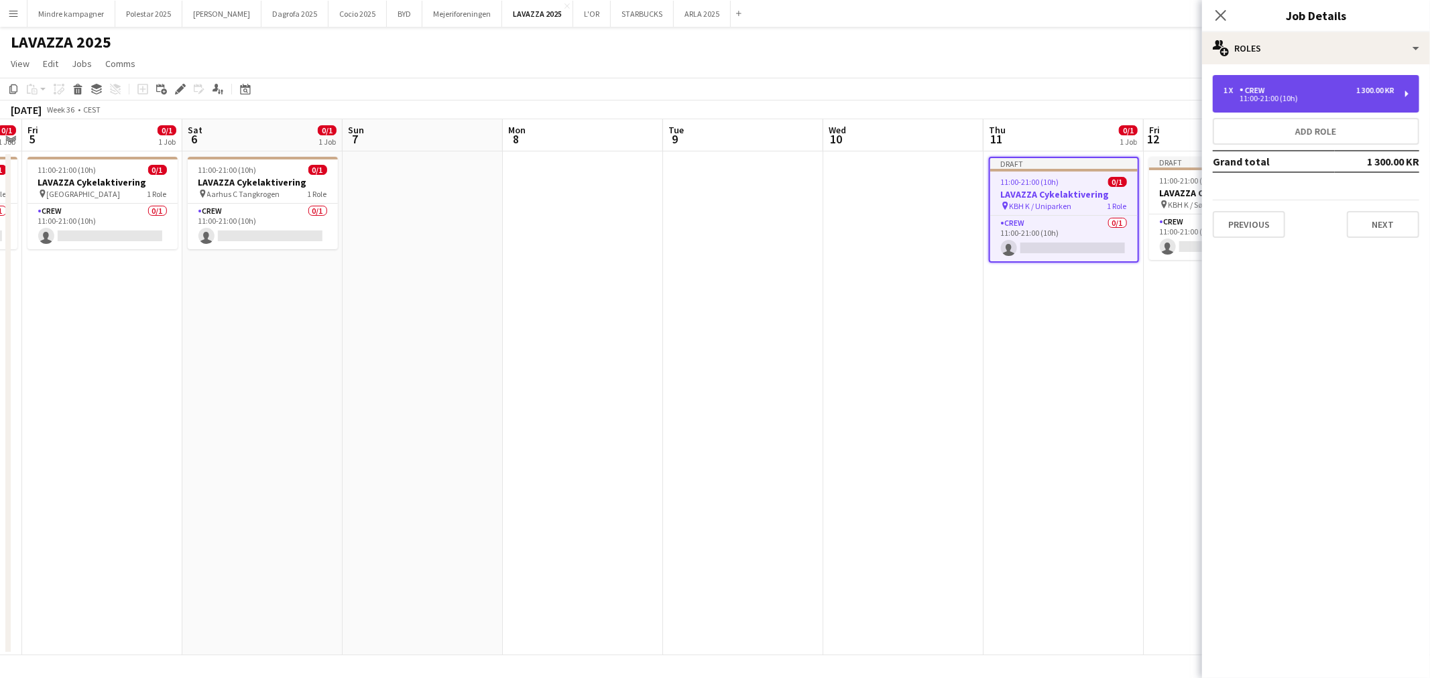
click at [1274, 101] on div "11:00-21:00 (10h)" at bounding box center [1308, 98] width 171 height 7
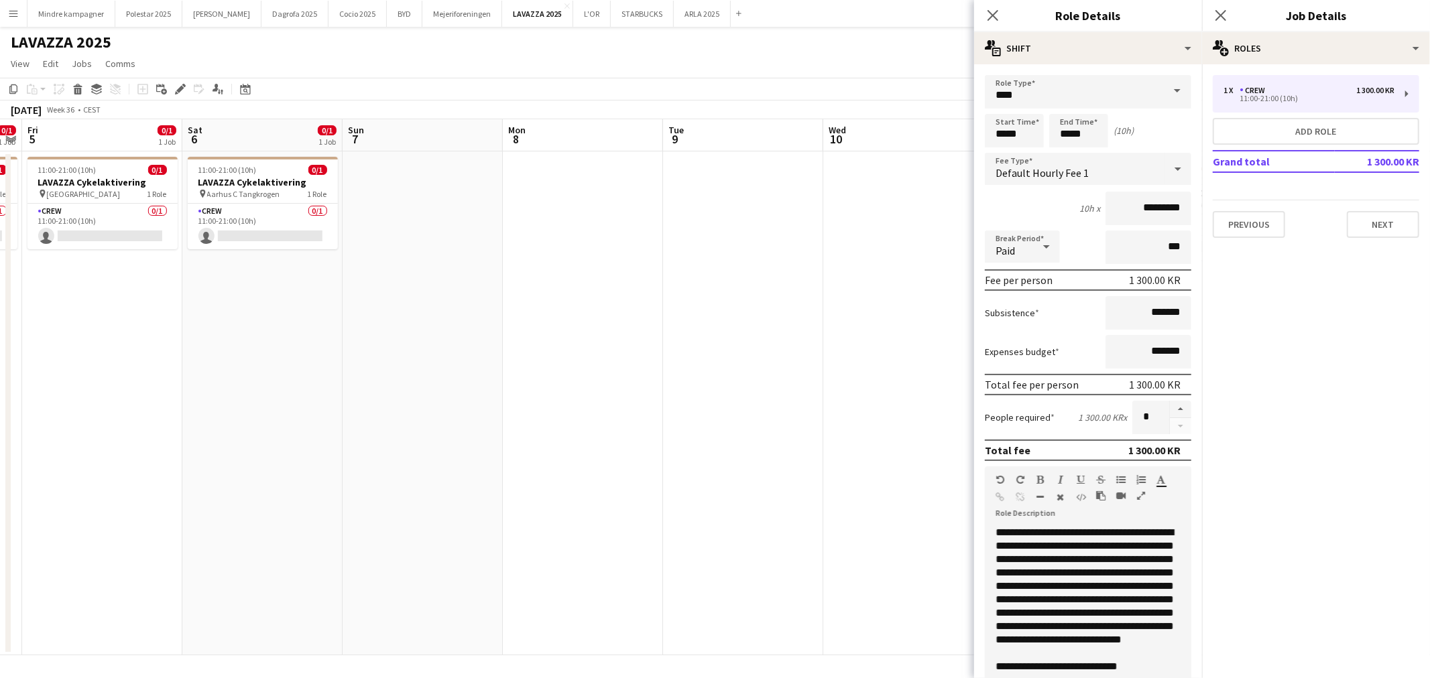
click at [1125, 538] on span "**********" at bounding box center [1084, 600] width 178 height 144
click at [1155, 564] on span "**********" at bounding box center [1084, 600] width 178 height 144
click at [1133, 667] on span "**********" at bounding box center [1074, 596] width 158 height 158
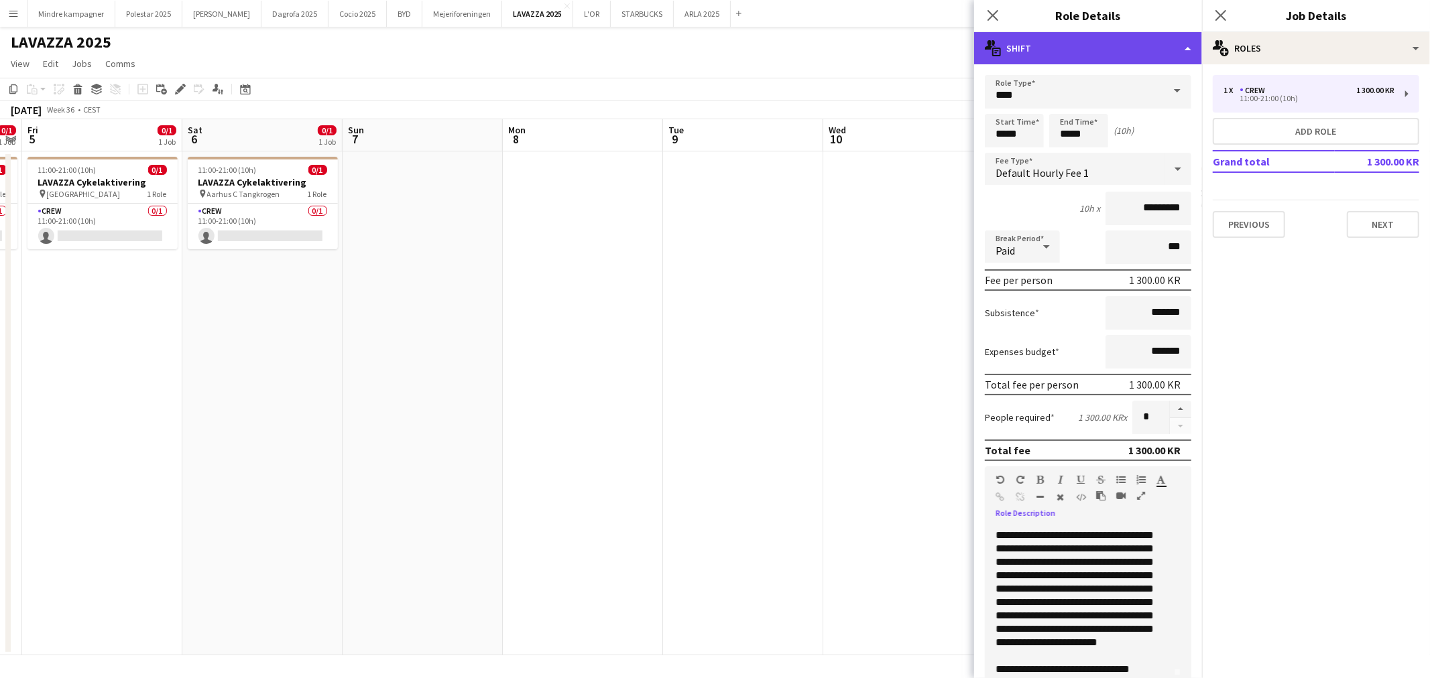
click at [1054, 32] on div "multiple-actions-text Shift" at bounding box center [1088, 48] width 228 height 32
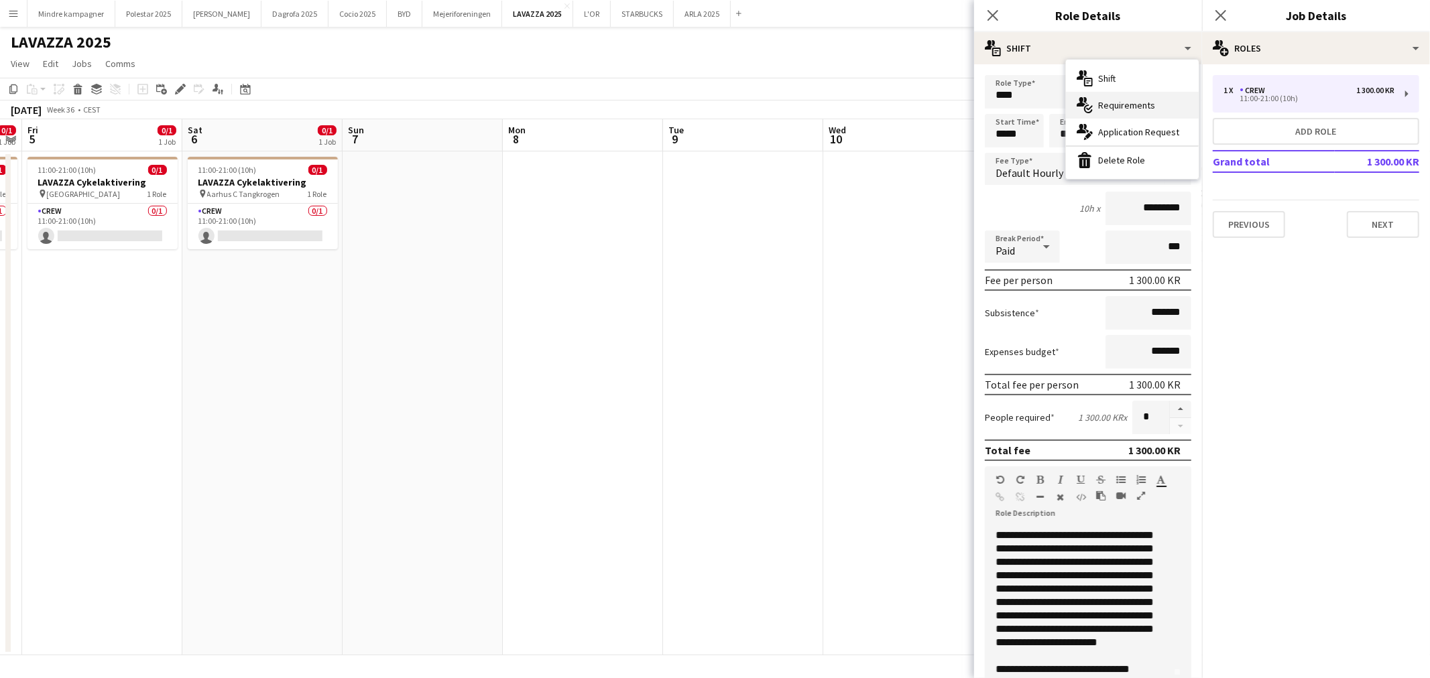
click at [1117, 105] on div "multiple-actions-check-2 Requirements" at bounding box center [1132, 105] width 133 height 27
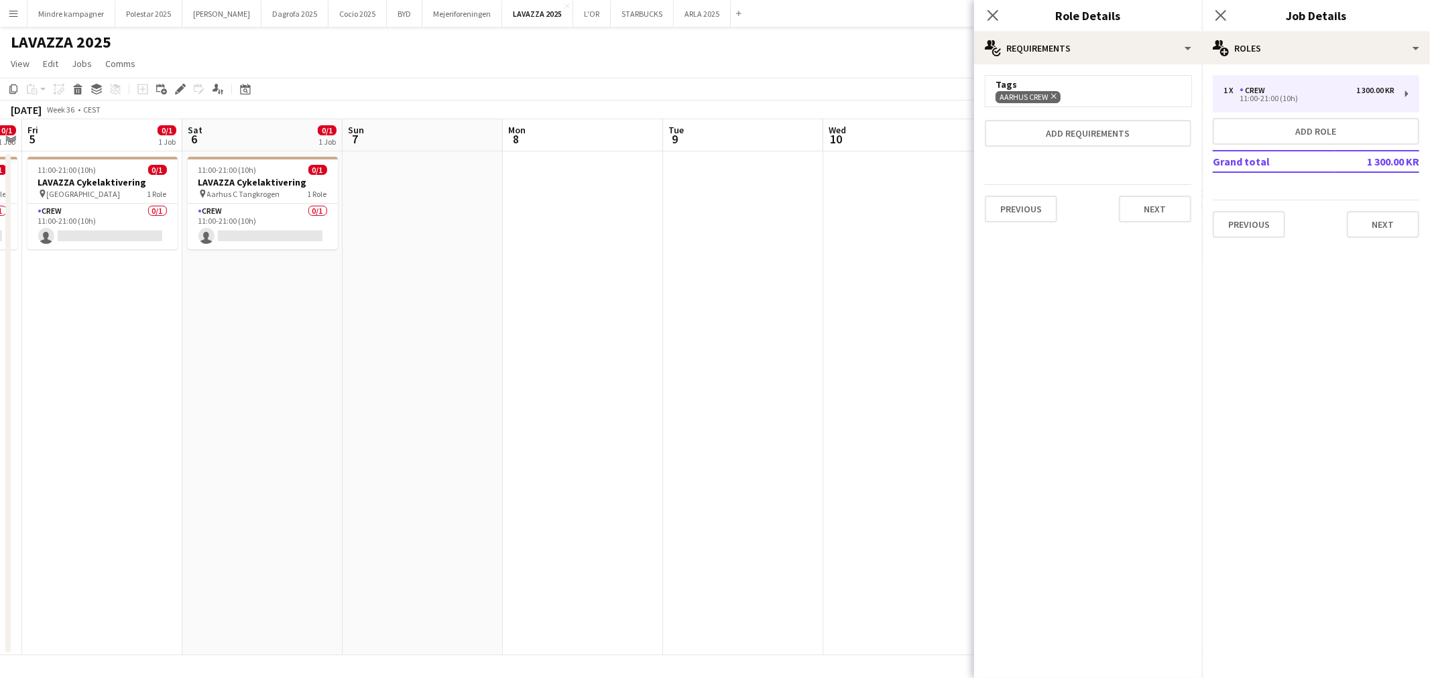
click at [1052, 95] on icon "Remove" at bounding box center [1052, 96] width 9 height 9
click at [1063, 98] on button "Add requirements" at bounding box center [1088, 101] width 206 height 27
click at [1053, 129] on div "Please select" at bounding box center [1075, 115] width 164 height 32
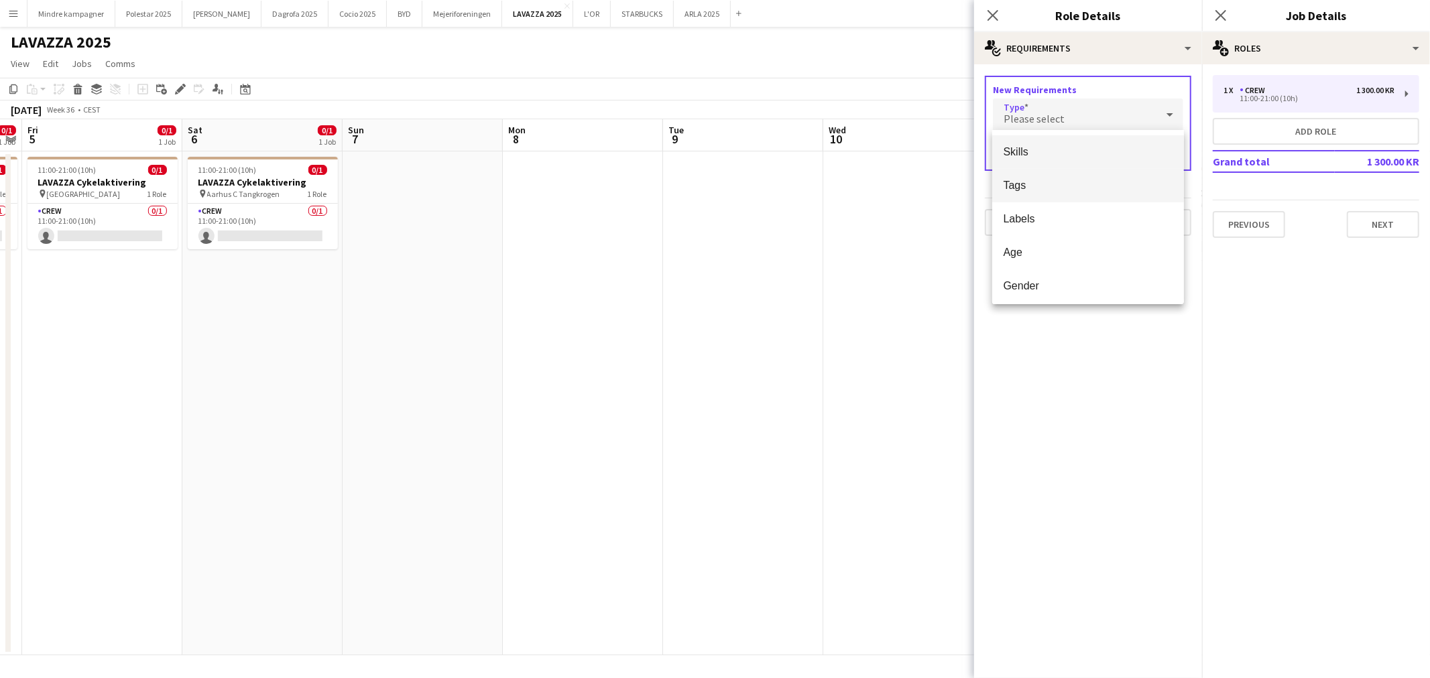
click at [1033, 190] on span "Tags" at bounding box center [1088, 185] width 170 height 13
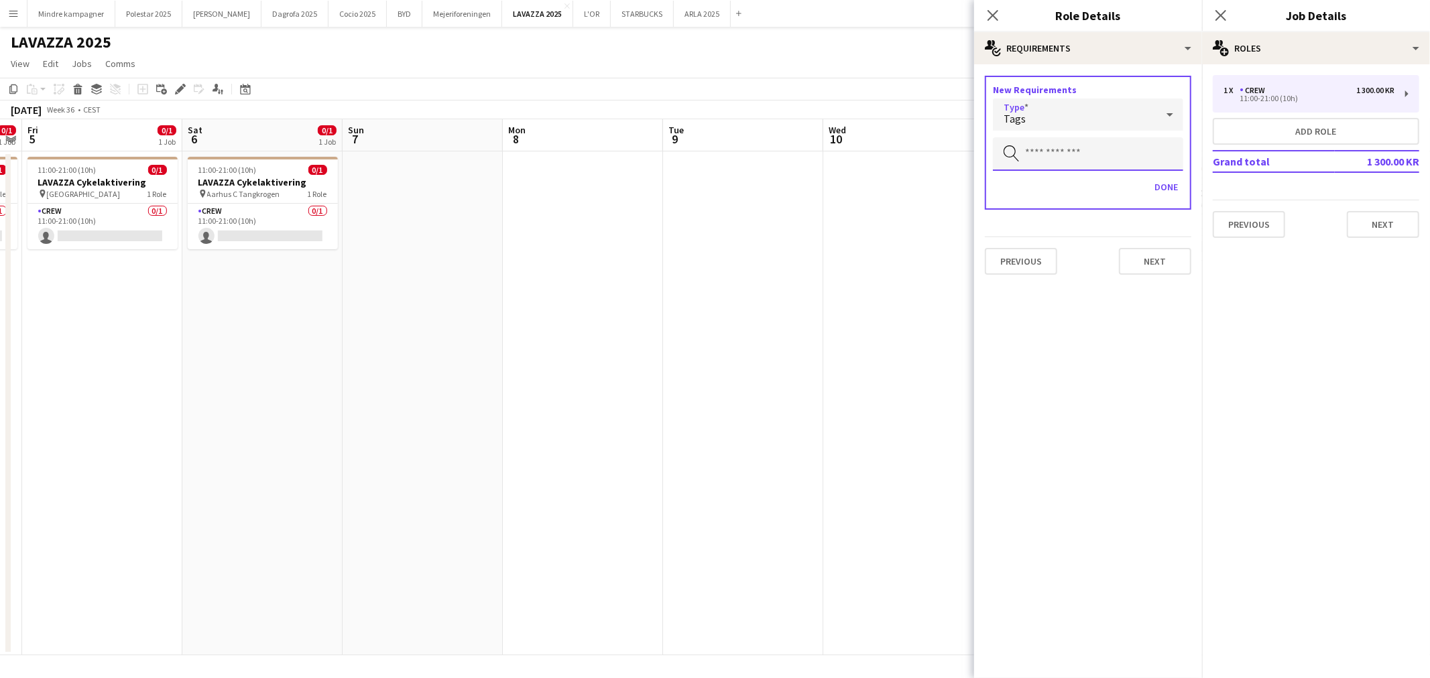
click at [1043, 139] on input "text" at bounding box center [1088, 154] width 190 height 34
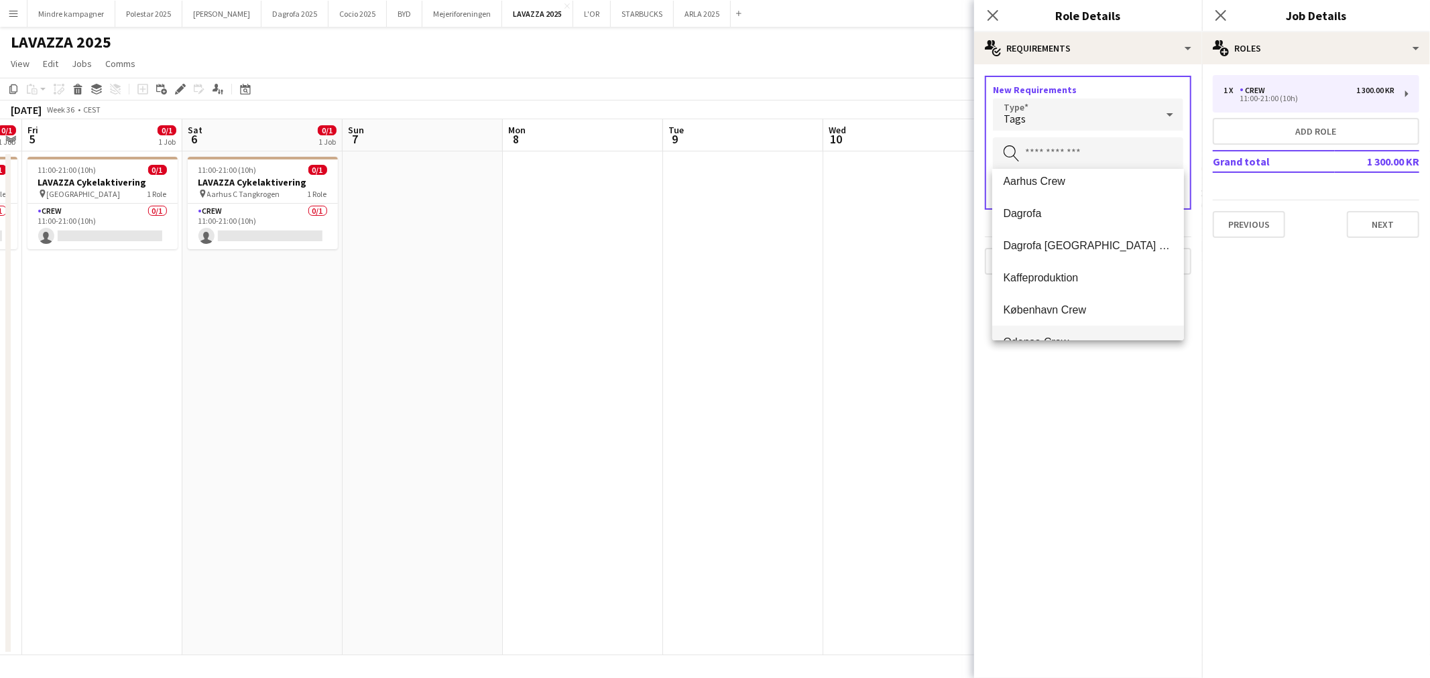
scroll to position [97, 0]
click at [1055, 256] on span "København Crew" at bounding box center [1088, 255] width 170 height 13
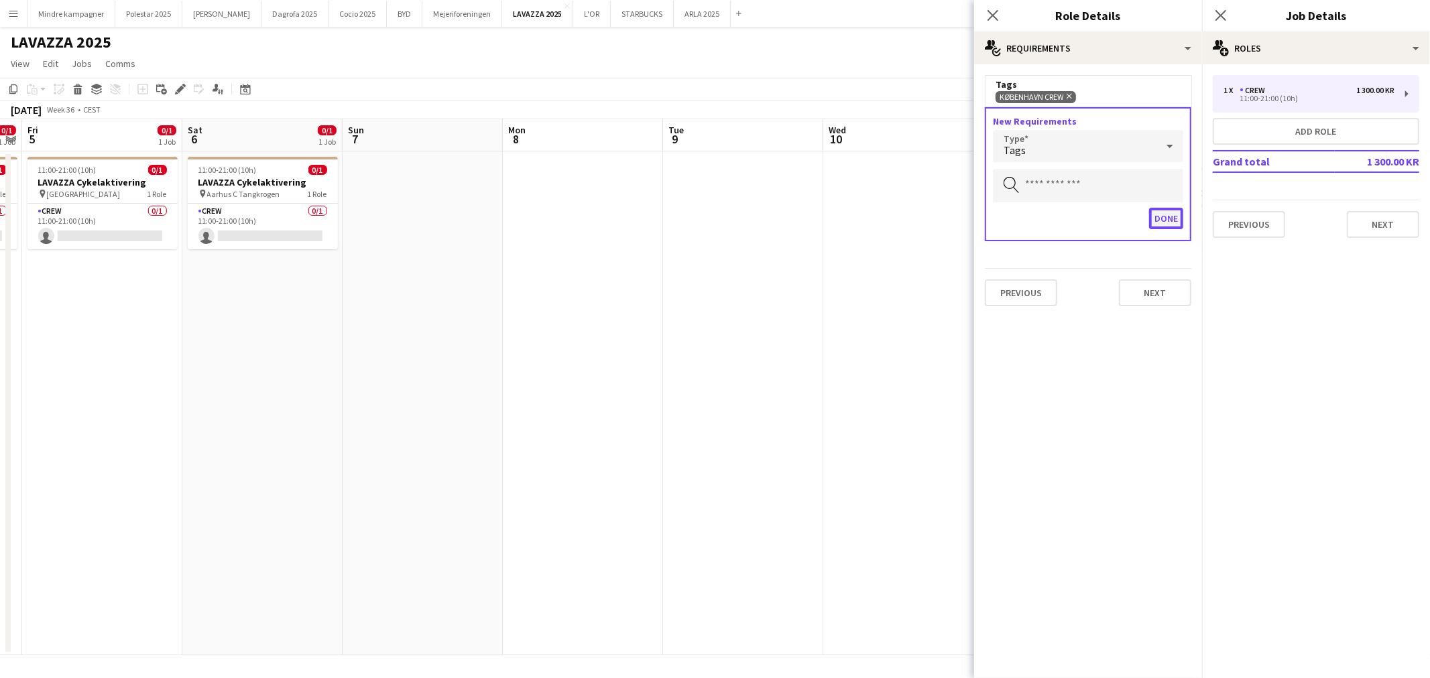
click at [1165, 216] on button "Done" at bounding box center [1166, 218] width 34 height 21
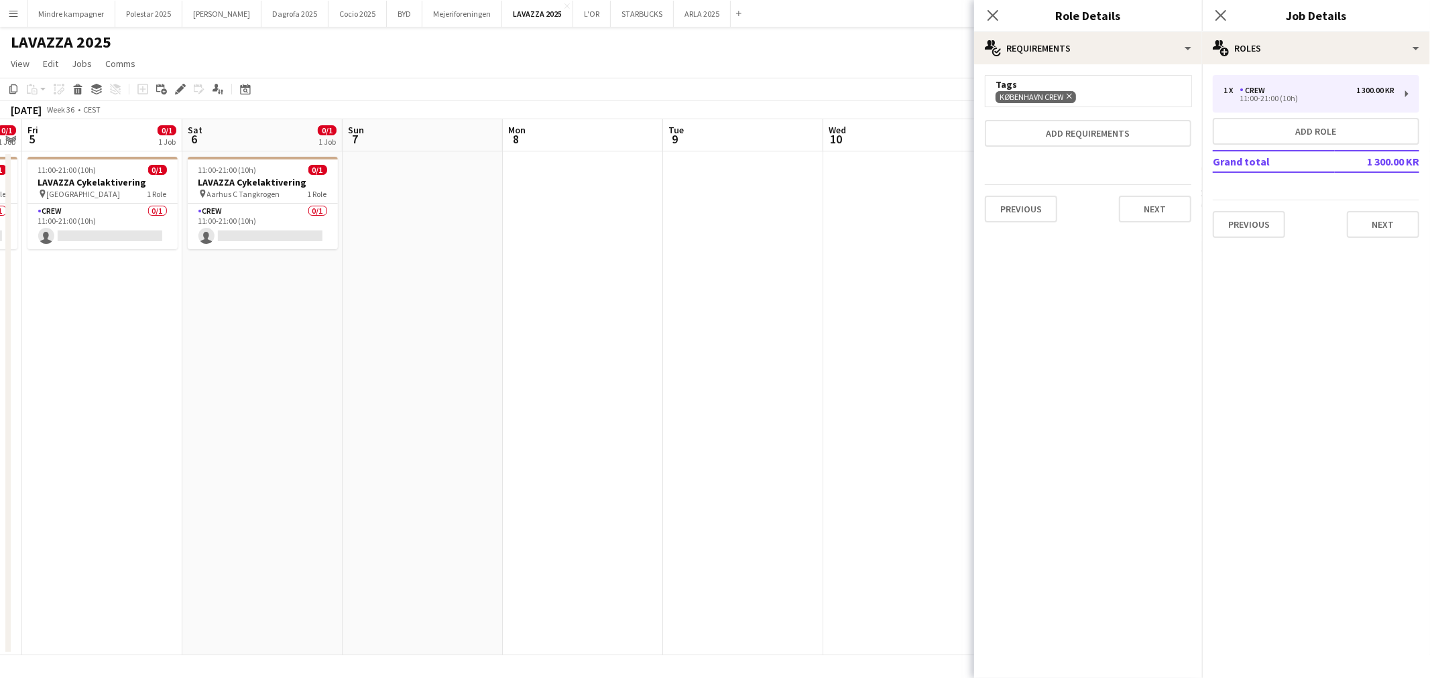
click at [859, 351] on app-date-cell at bounding box center [903, 403] width 160 height 504
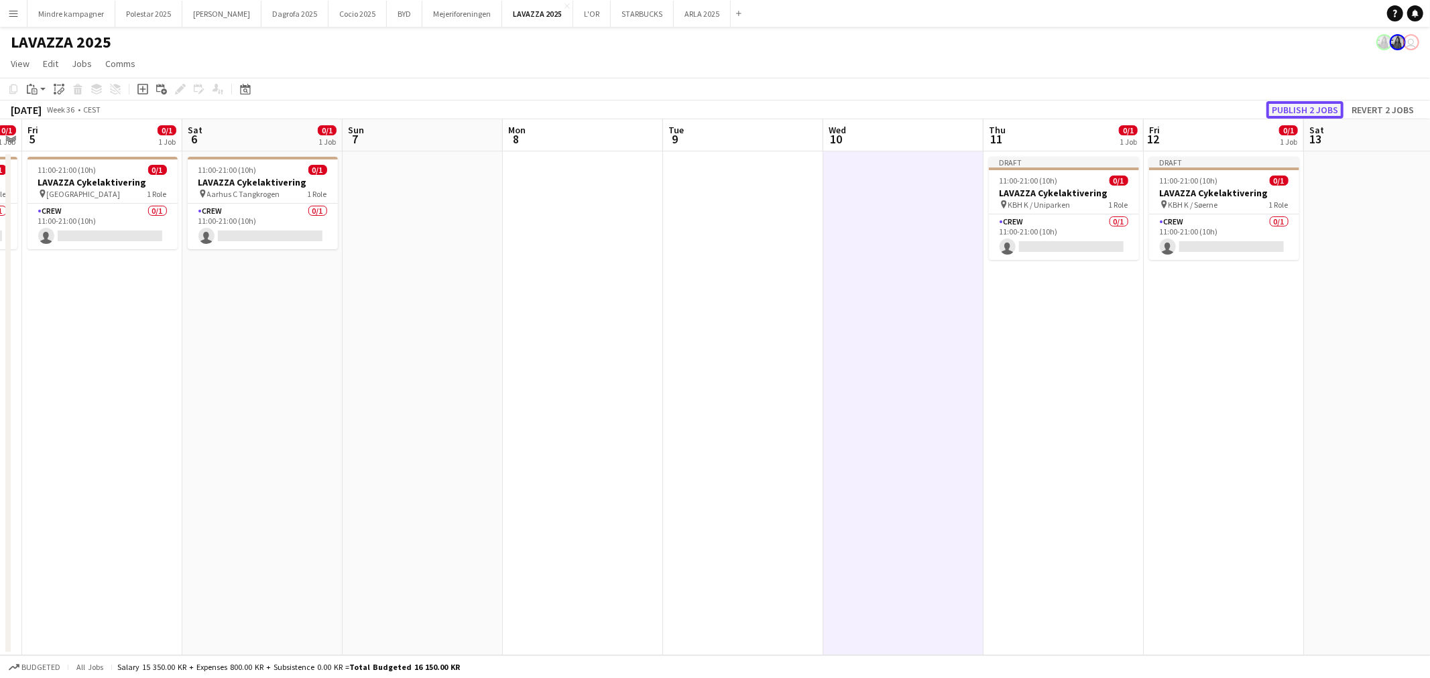
click at [1290, 105] on button "Publish 2 jobs" at bounding box center [1304, 109] width 77 height 17
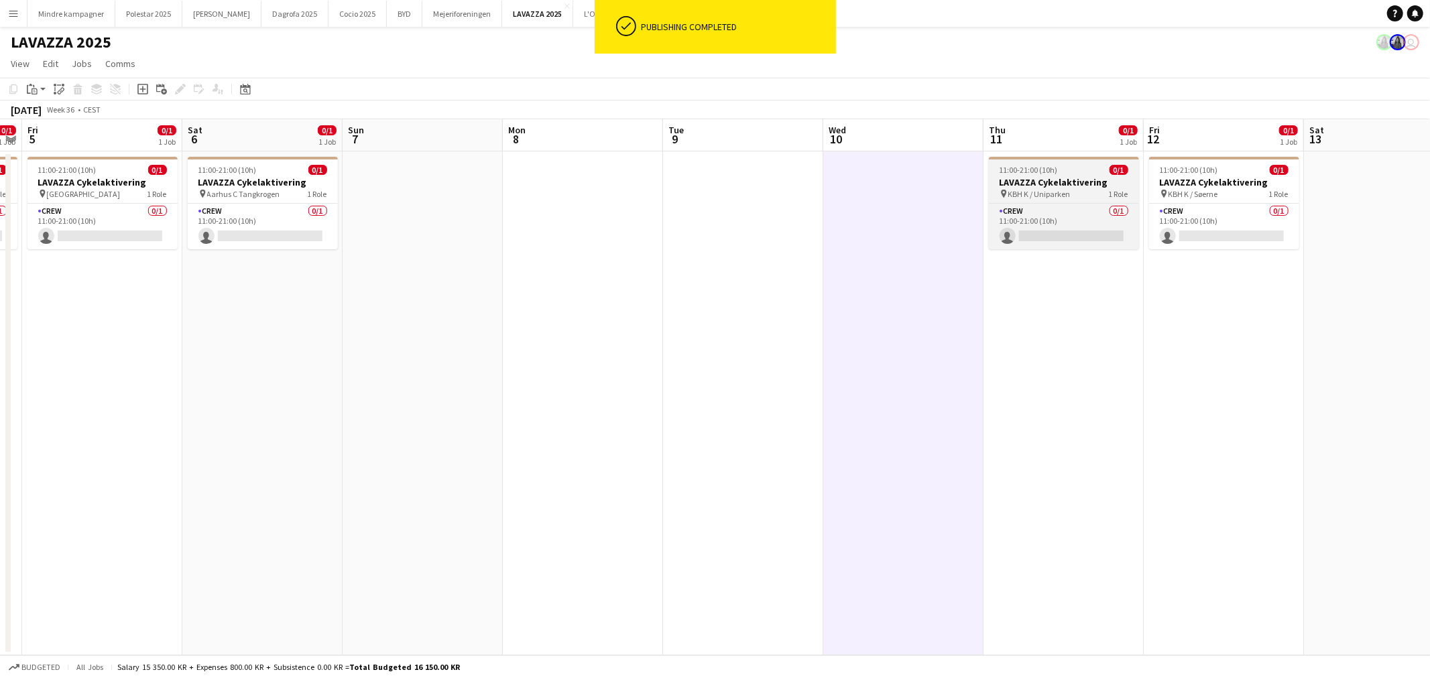
click at [1074, 176] on h3 "LAVAZZA Cykelaktivering" at bounding box center [1064, 182] width 150 height 12
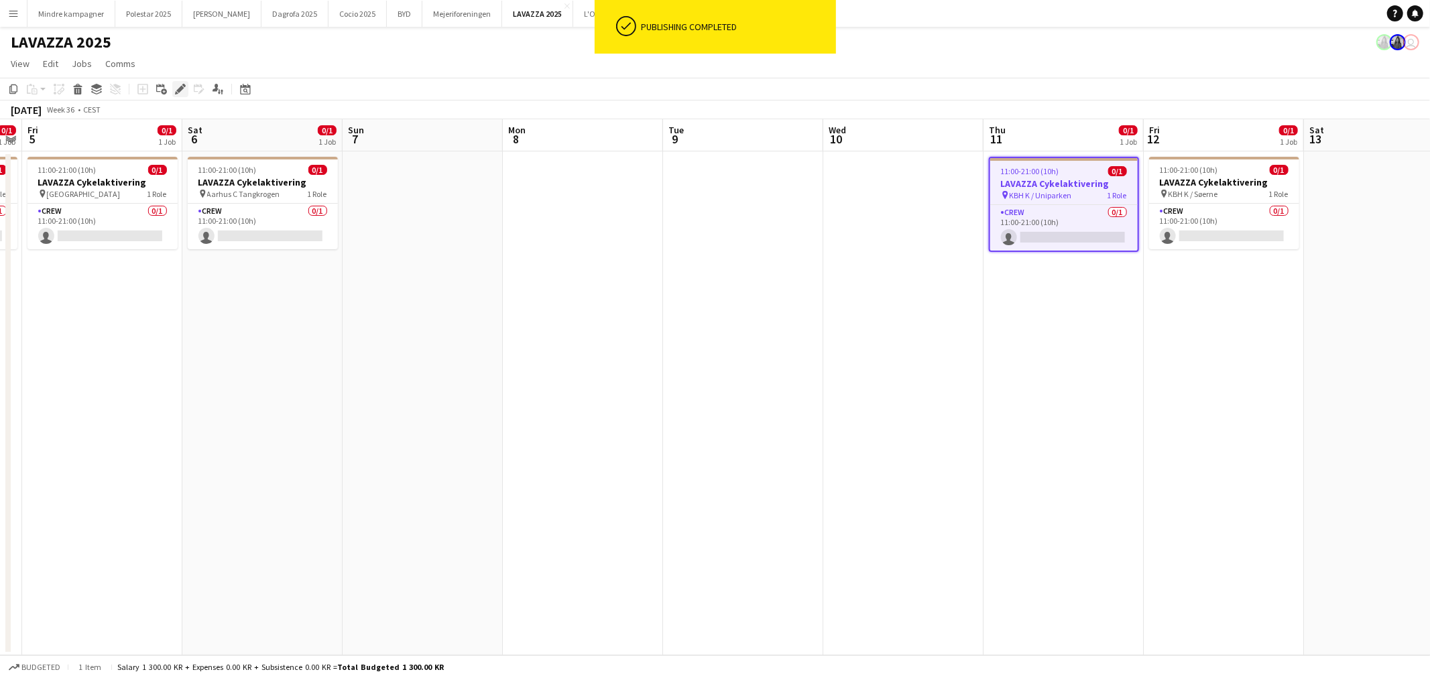
click at [178, 88] on icon at bounding box center [179, 89] width 7 height 7
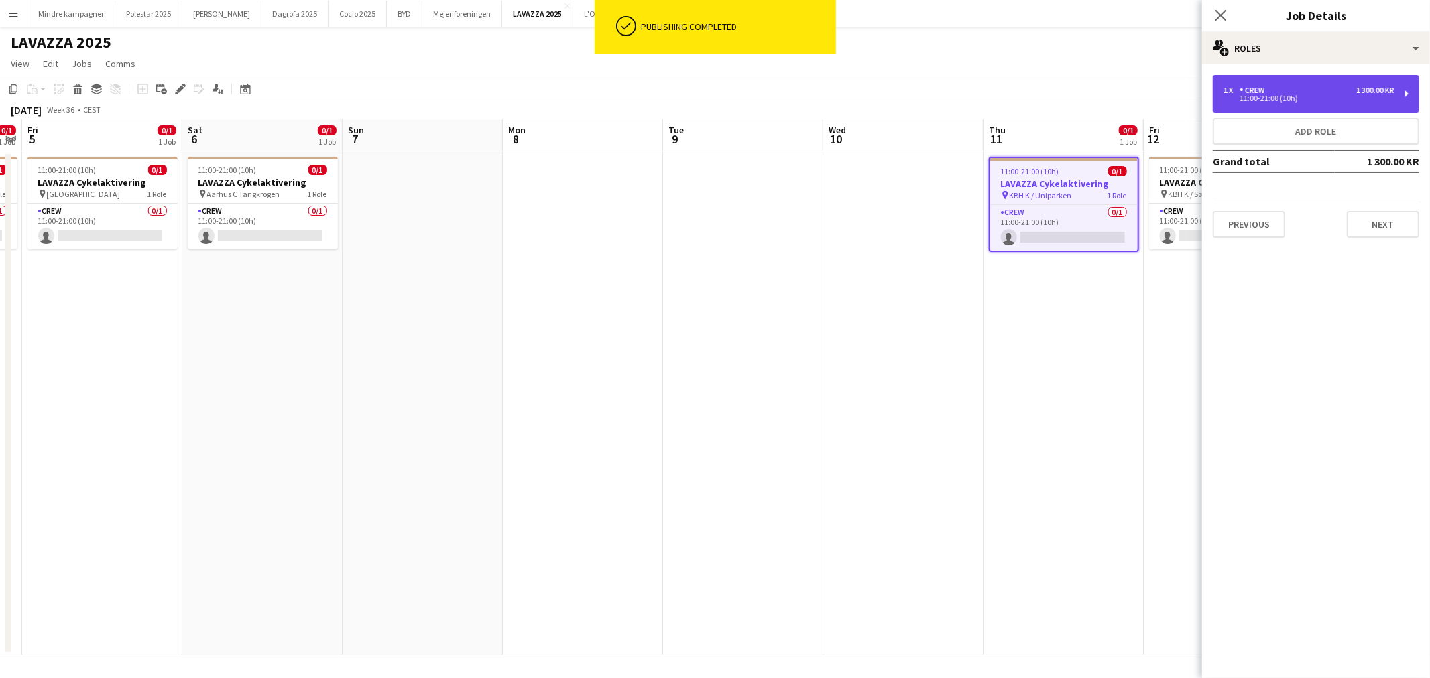
click at [1283, 86] on div "1 x Crew 1 300.00 KR" at bounding box center [1308, 90] width 171 height 9
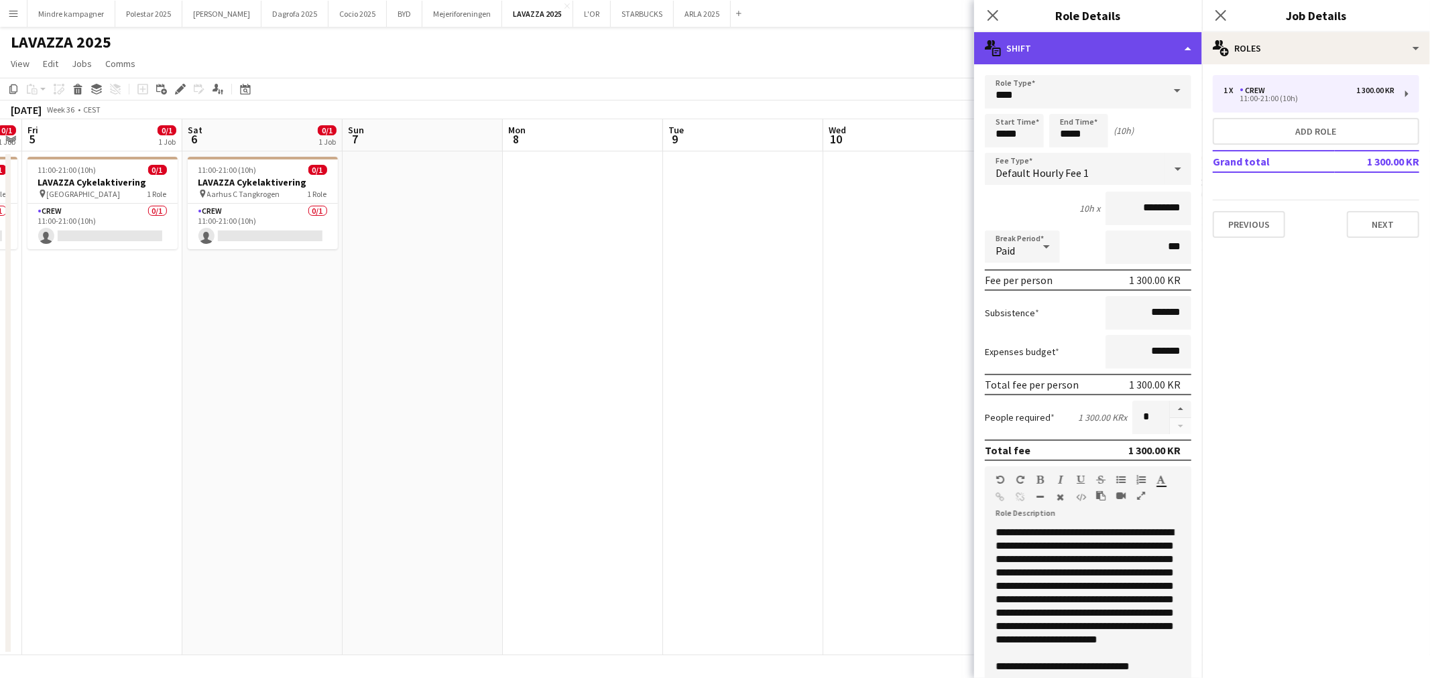
click at [1062, 50] on div "multiple-actions-text Shift" at bounding box center [1088, 48] width 228 height 32
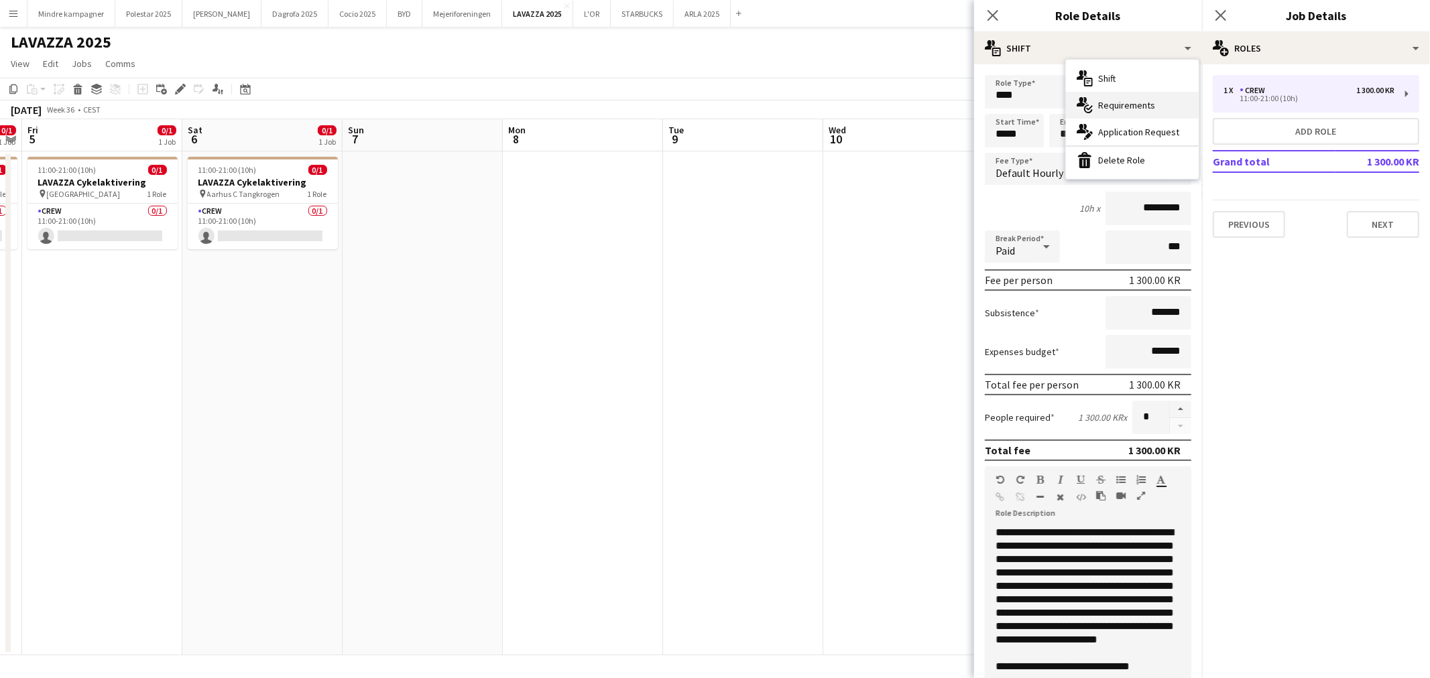
click at [1113, 99] on div "multiple-actions-check-2 Requirements" at bounding box center [1132, 105] width 133 height 27
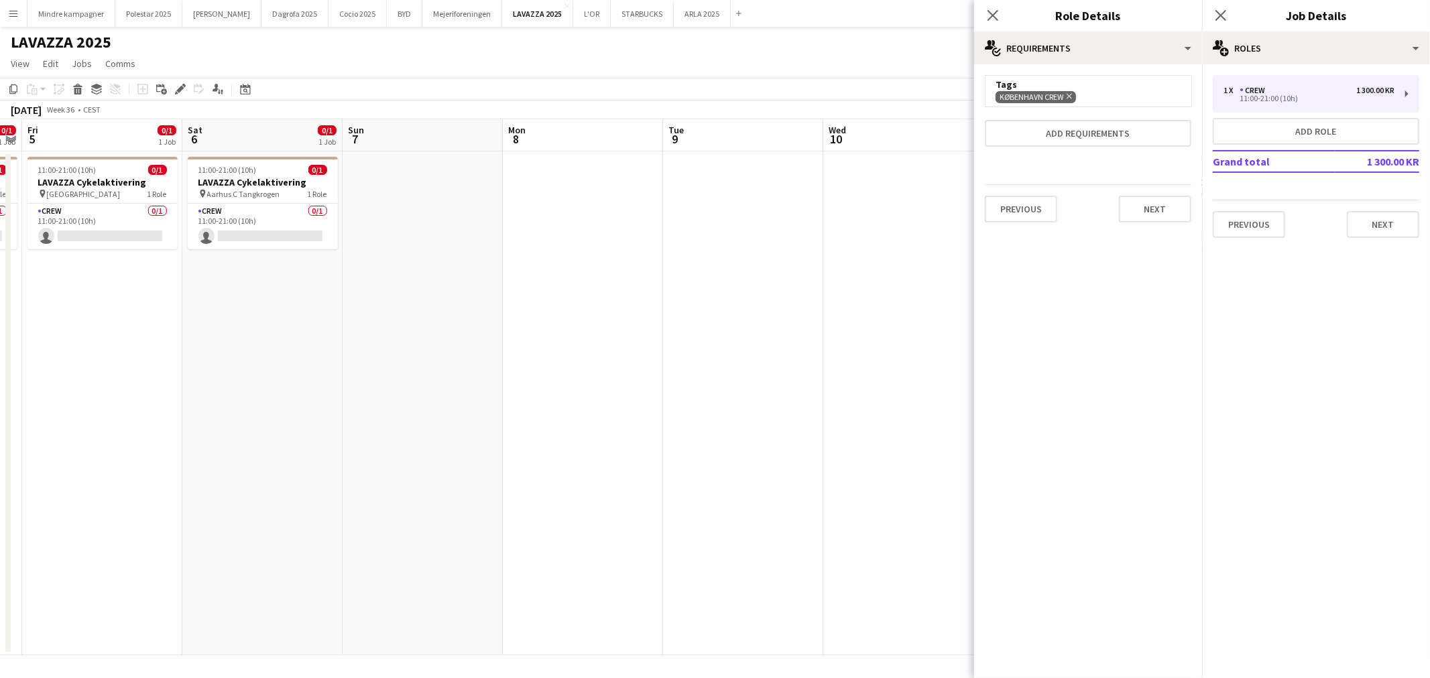
click at [869, 267] on app-date-cell at bounding box center [903, 403] width 160 height 504
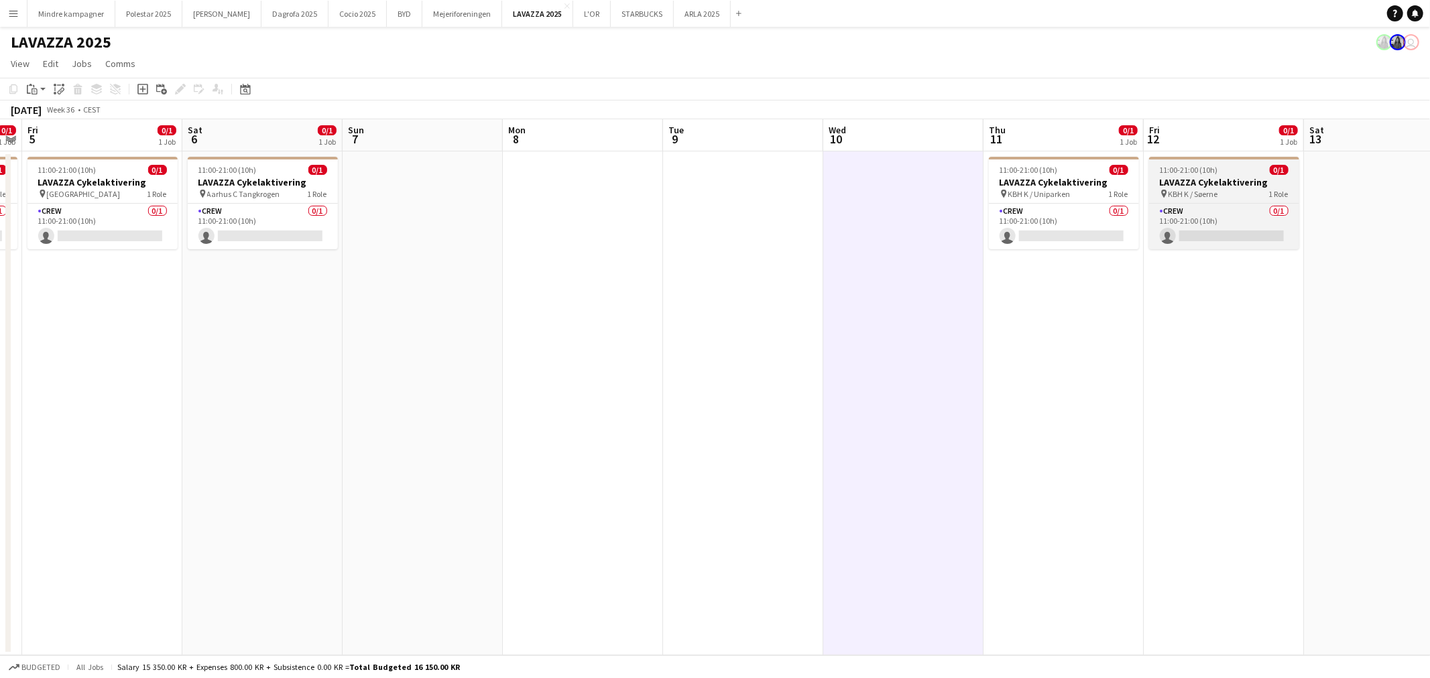
click at [1212, 180] on h3 "LAVAZZA Cykelaktivering" at bounding box center [1224, 182] width 150 height 12
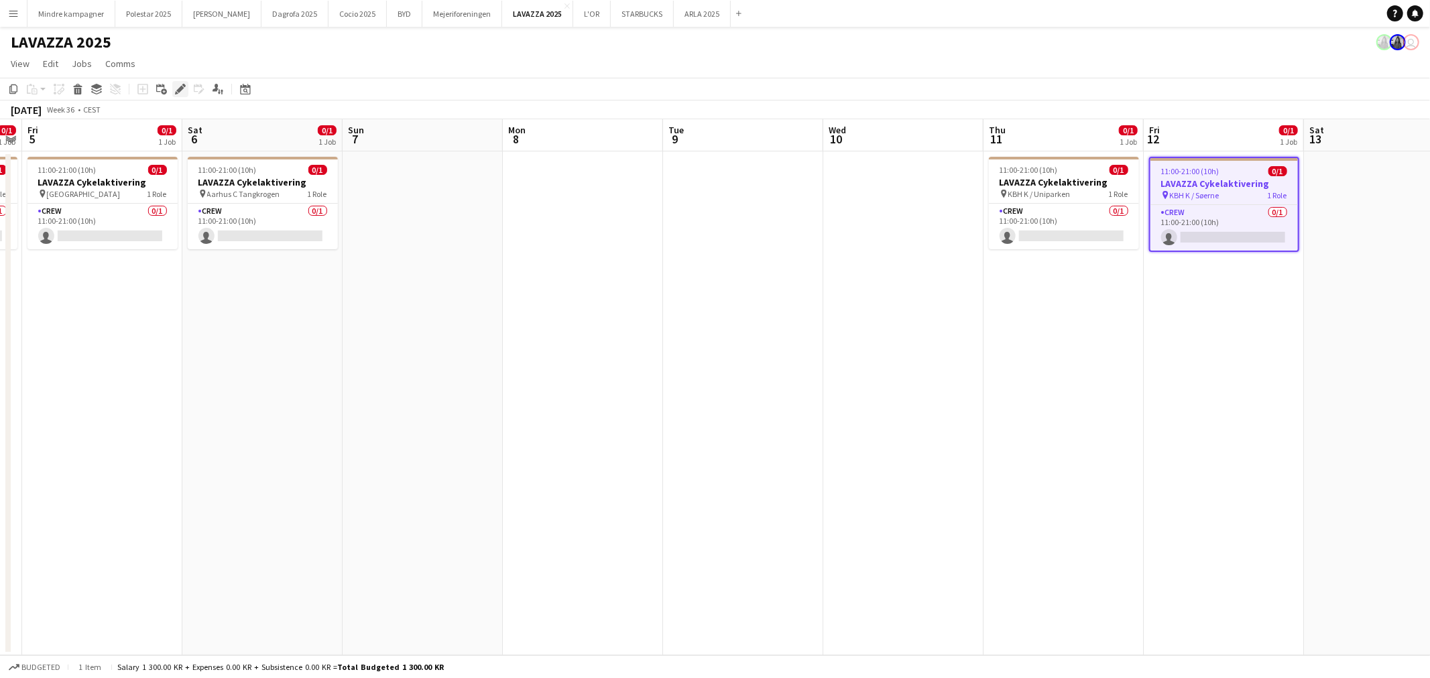
click at [181, 90] on icon "Edit" at bounding box center [180, 89] width 11 height 11
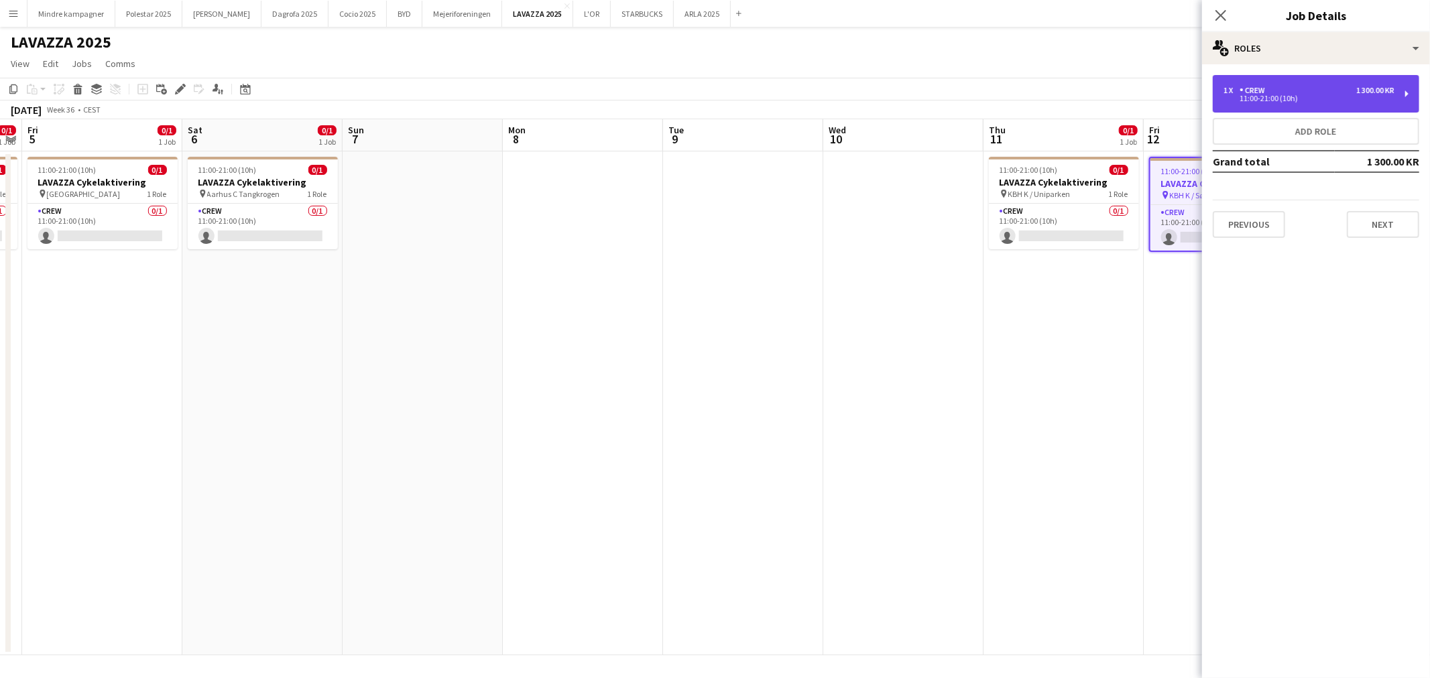
click at [1298, 82] on div "1 x Crew 1 300.00 KR 11:00-21:00 (10h)" at bounding box center [1316, 94] width 206 height 38
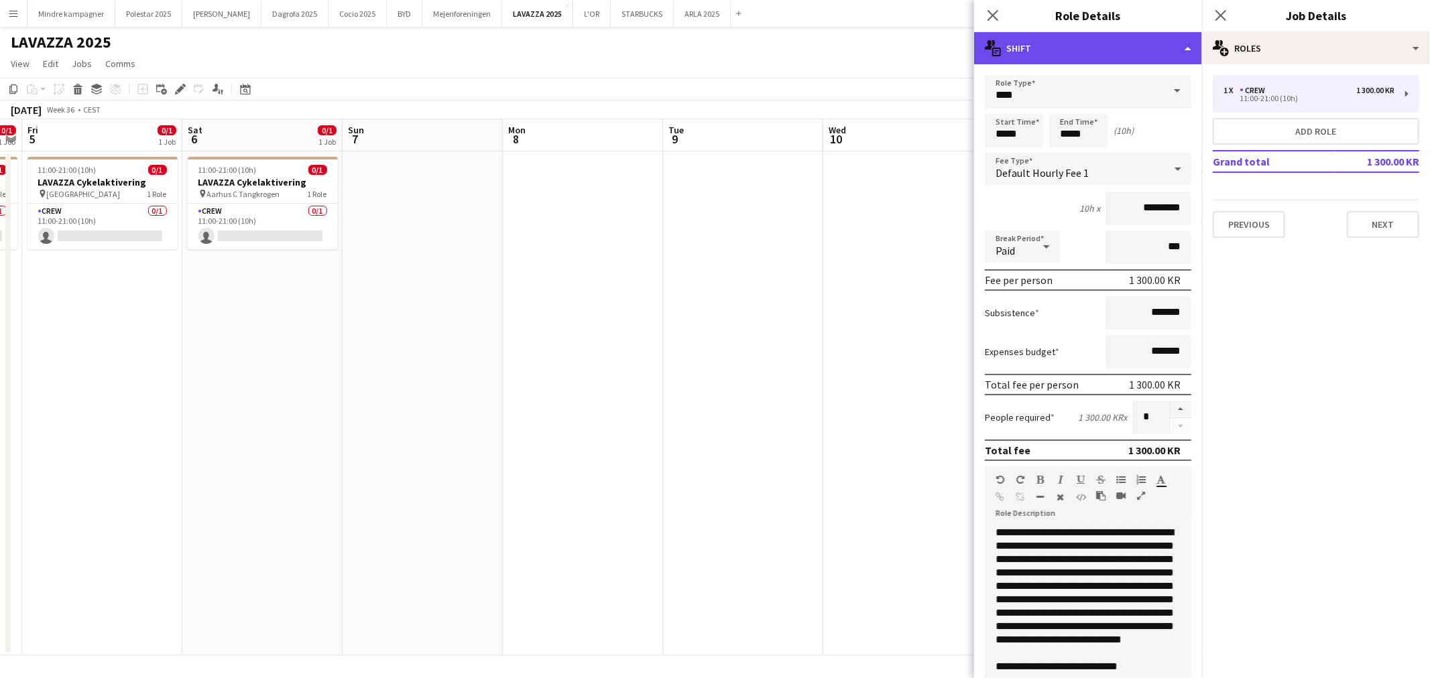
click at [1014, 63] on div "multiple-actions-text Shift" at bounding box center [1088, 48] width 228 height 32
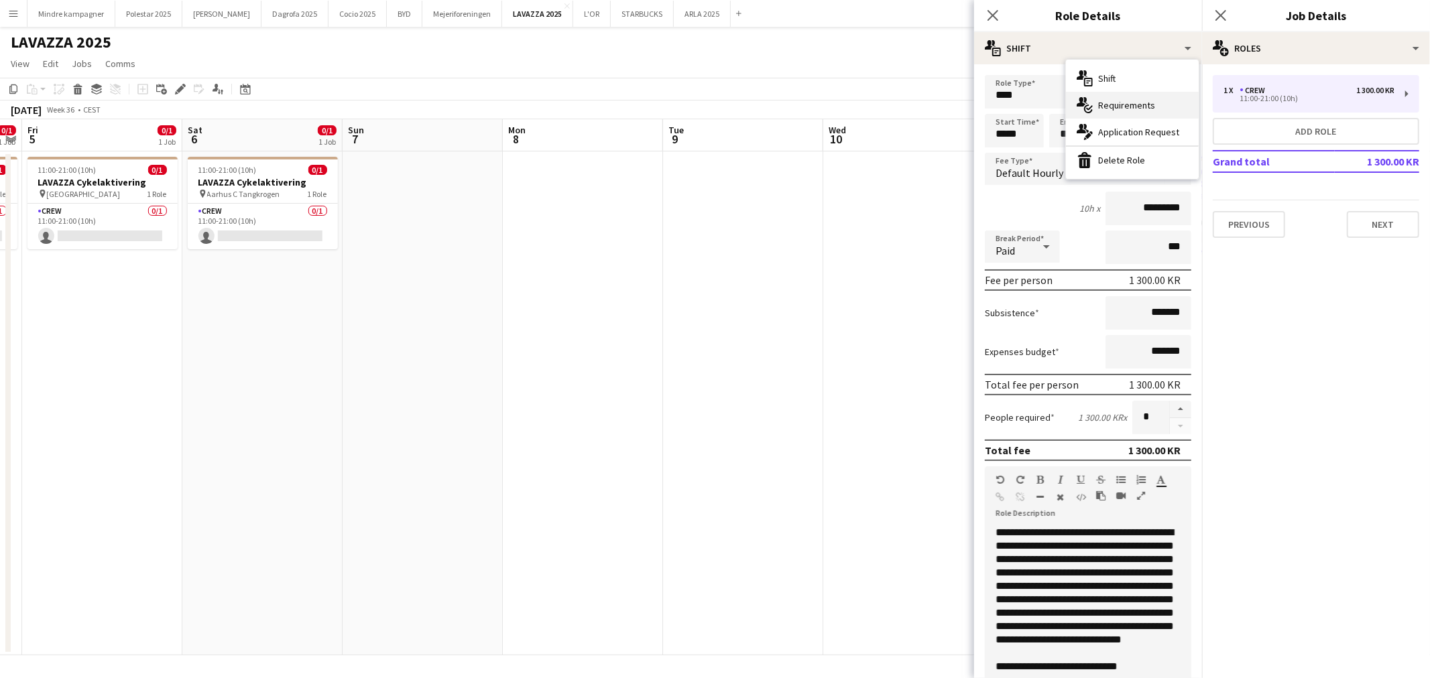
click at [1124, 107] on div "multiple-actions-check-2 Requirements" at bounding box center [1132, 105] width 133 height 27
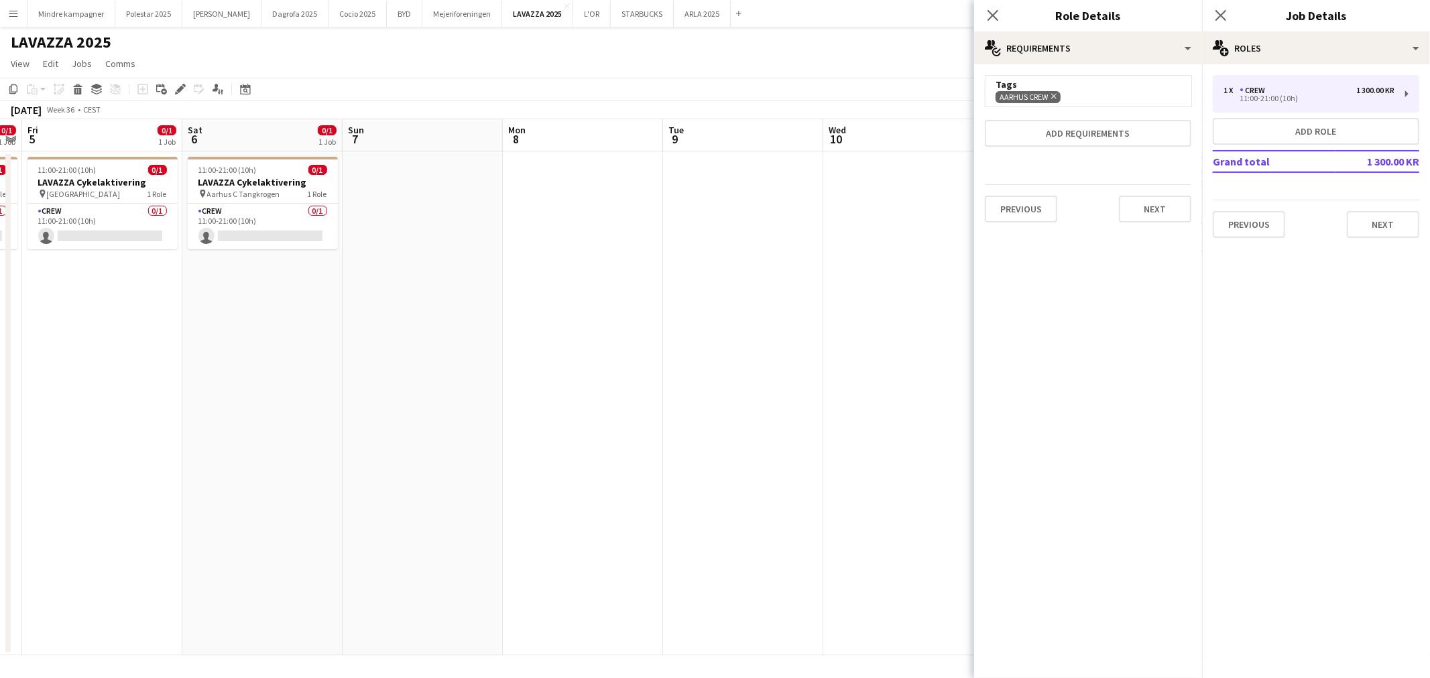
click at [1049, 95] on icon "Remove" at bounding box center [1052, 96] width 9 height 9
click at [1052, 94] on button "Add requirements" at bounding box center [1088, 101] width 206 height 27
click at [1050, 112] on span "Please select" at bounding box center [1033, 118] width 61 height 13
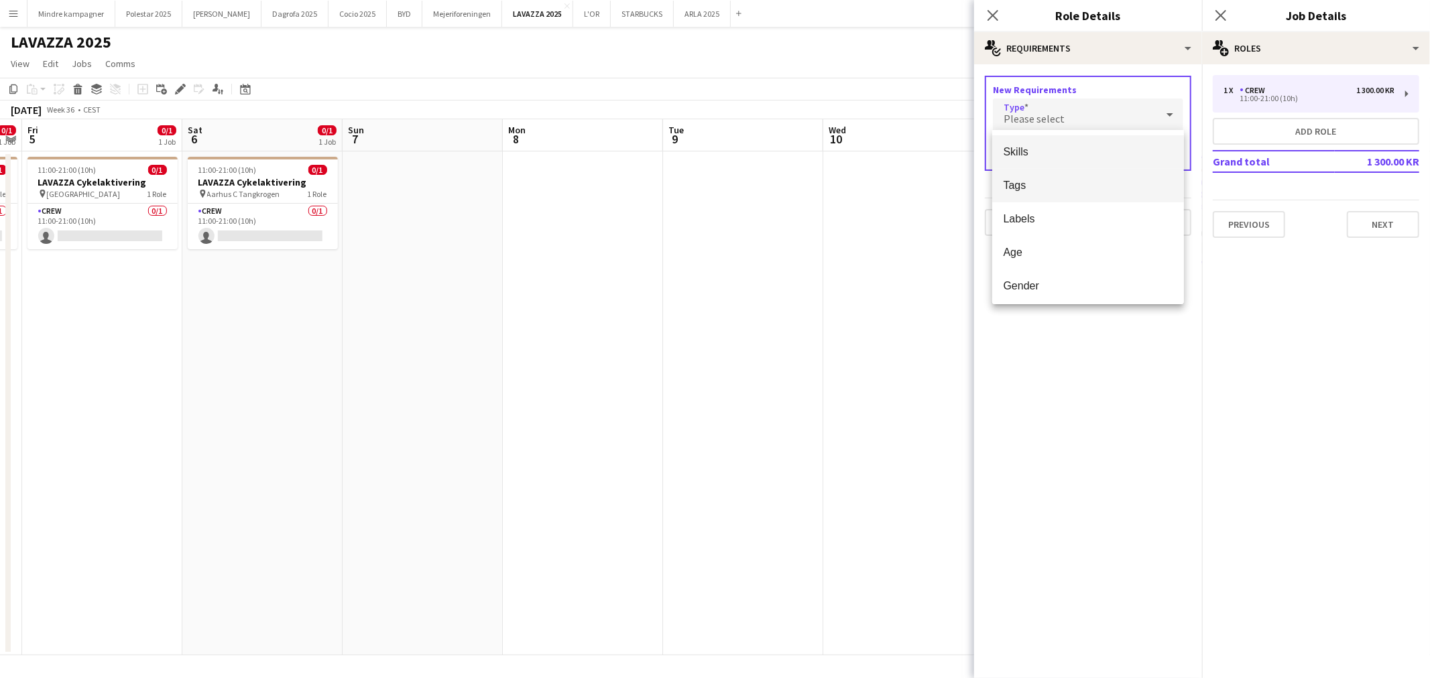
click at [1003, 179] on span "Tags" at bounding box center [1088, 185] width 170 height 13
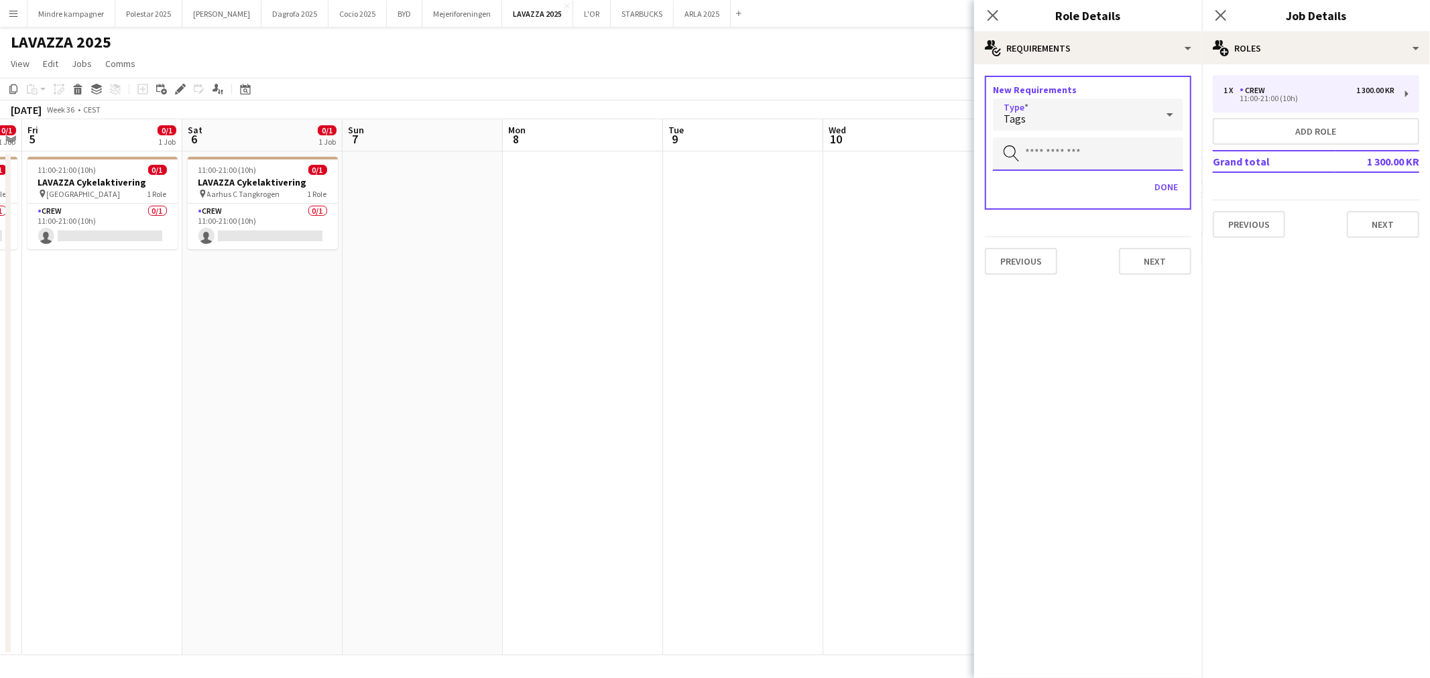
click at [1091, 148] on input "text" at bounding box center [1088, 154] width 190 height 34
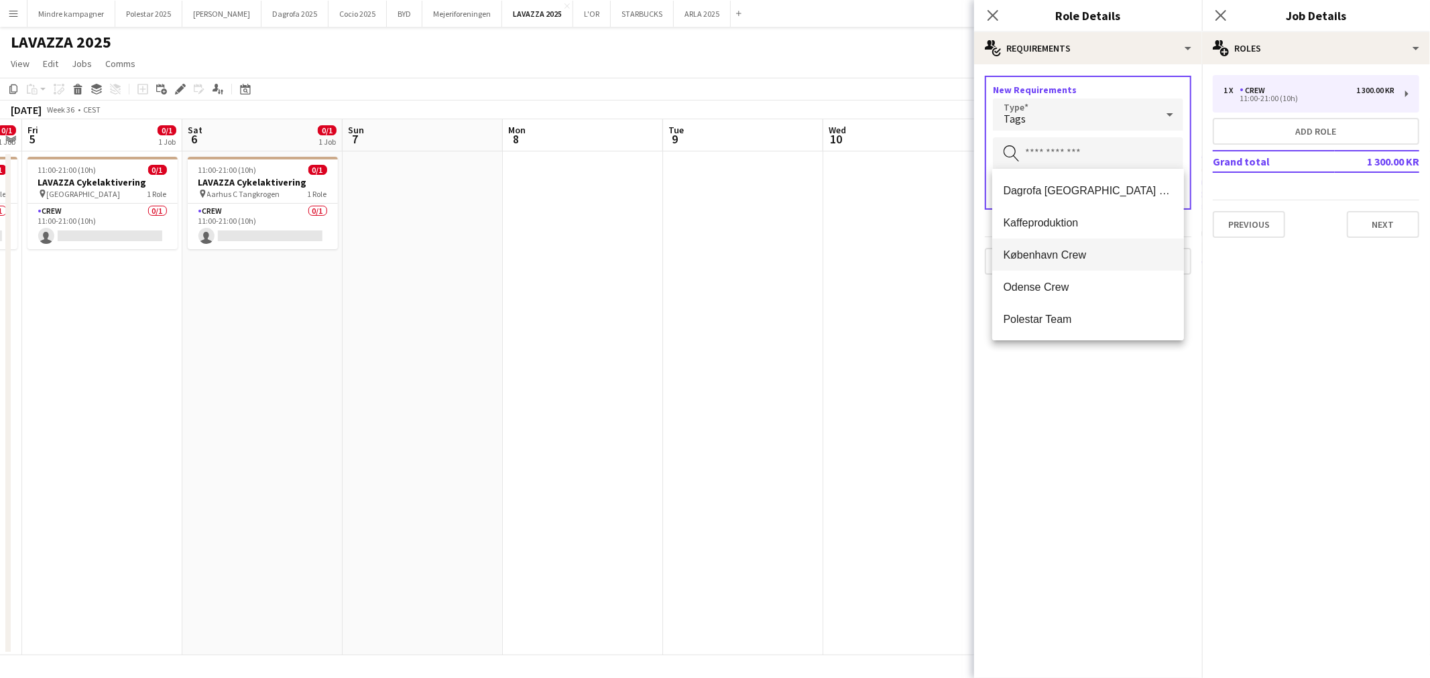
click at [1069, 252] on span "København Crew" at bounding box center [1088, 255] width 170 height 13
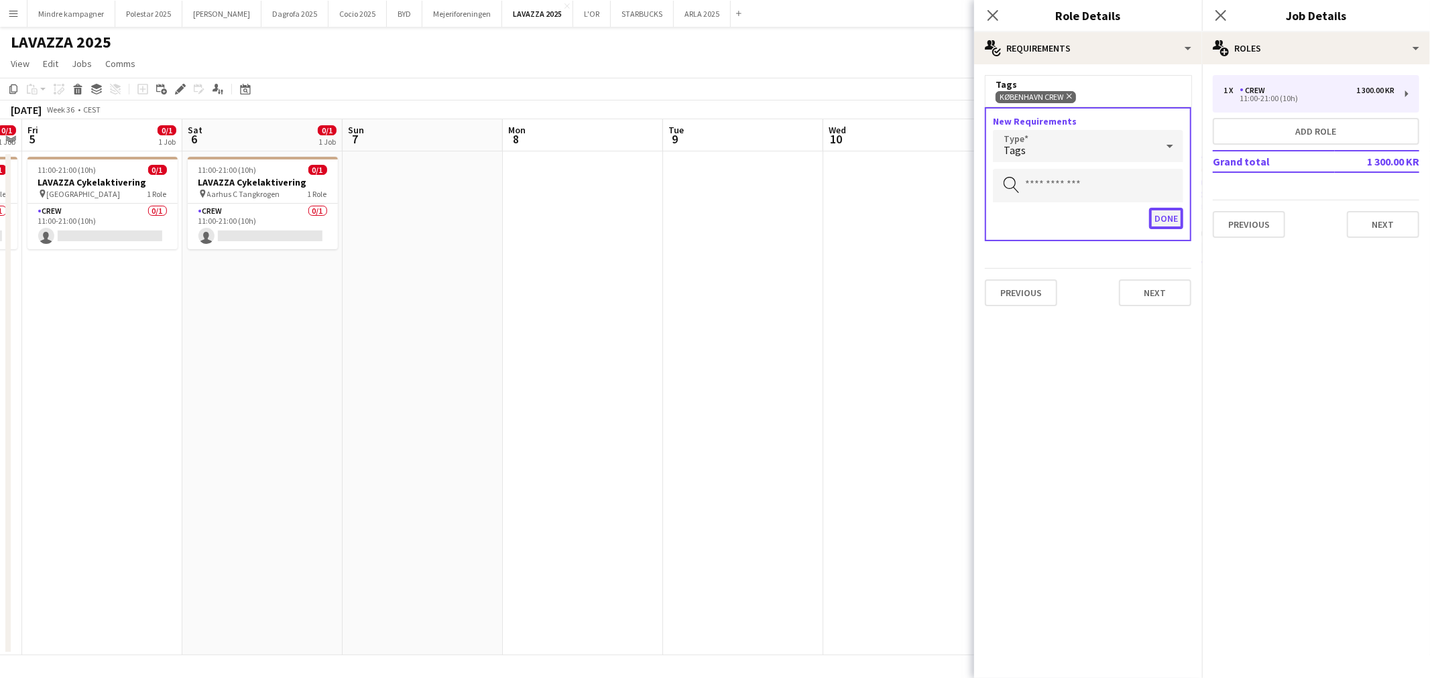
click at [1162, 208] on button "Done" at bounding box center [1166, 218] width 34 height 21
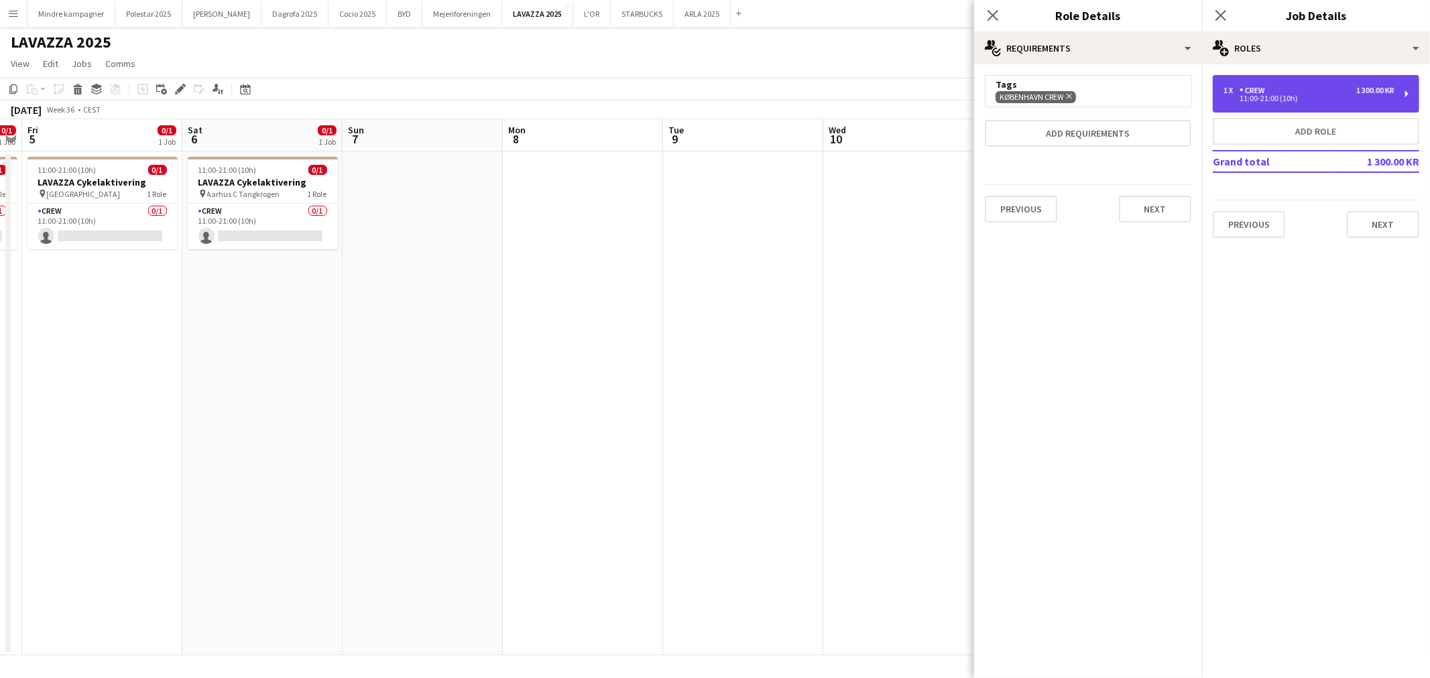
click at [1267, 89] on div "Crew" at bounding box center [1254, 90] width 31 height 9
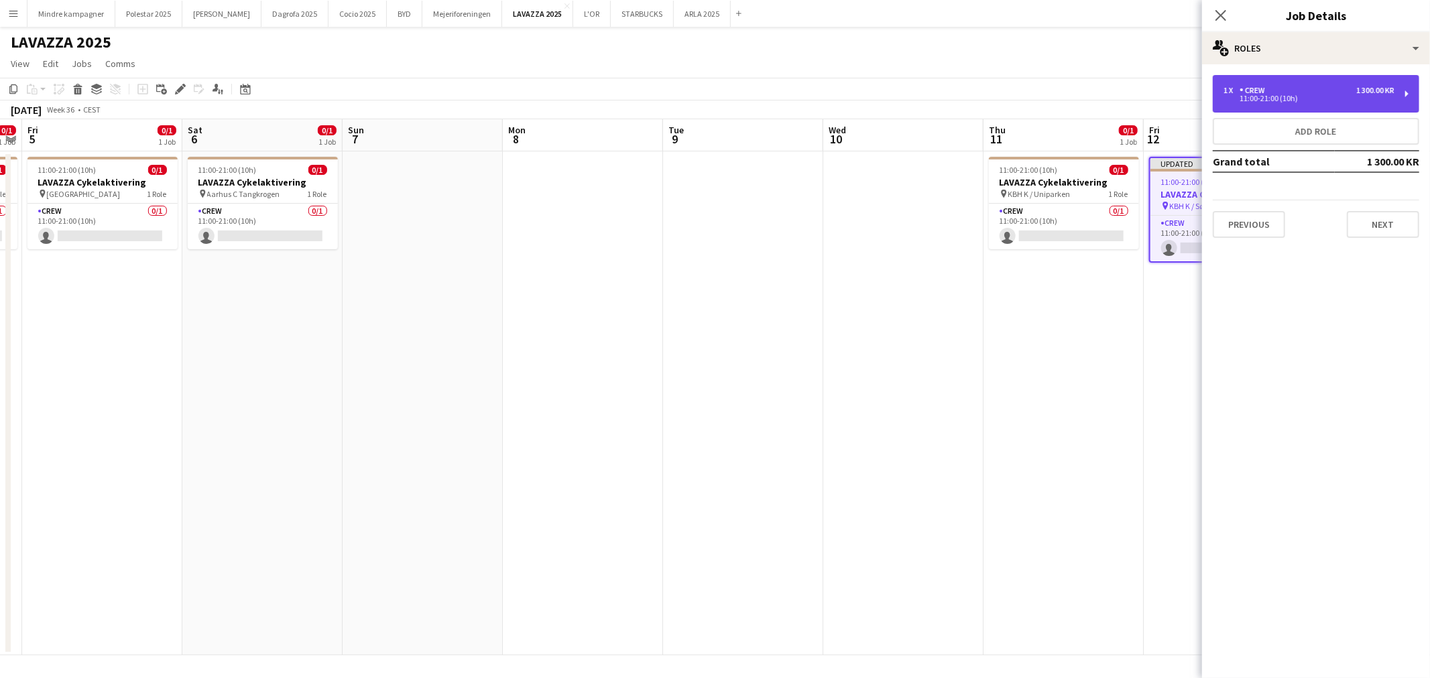
click at [1270, 101] on div "11:00-21:00 (10h)" at bounding box center [1308, 98] width 171 height 7
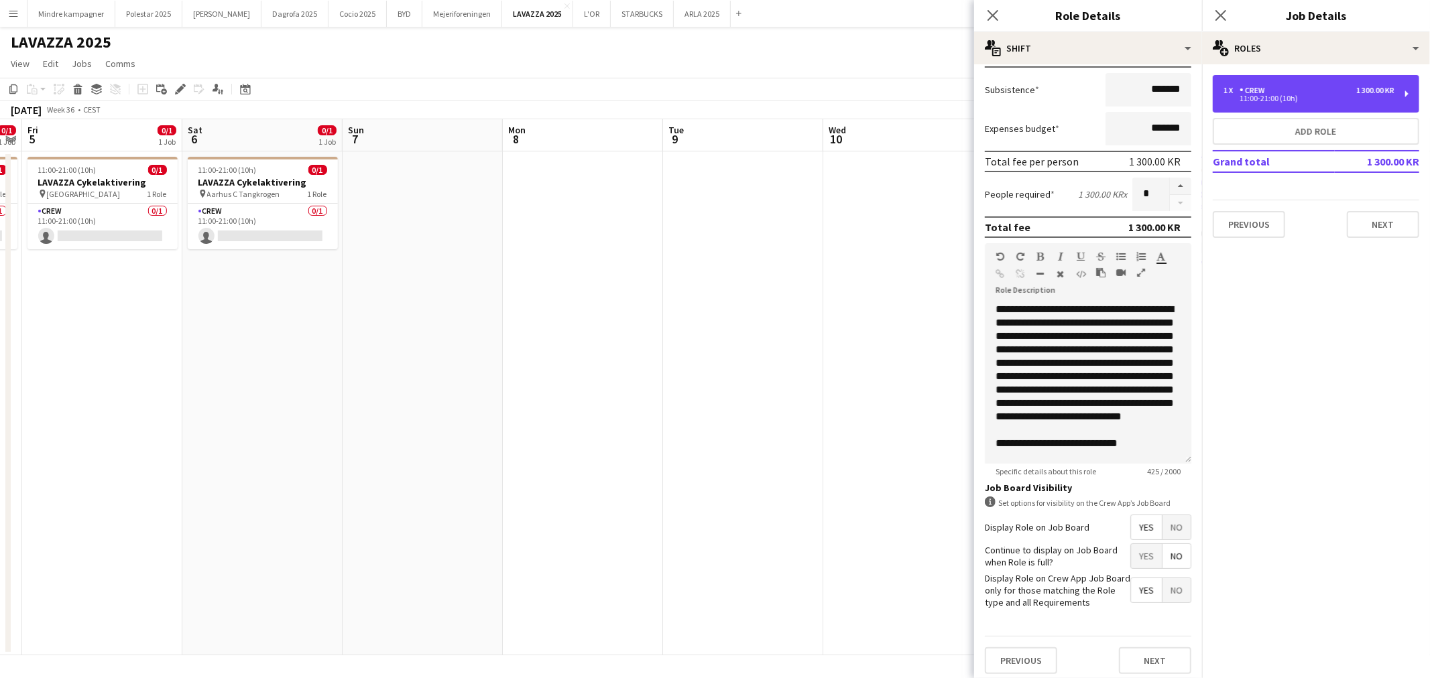
scroll to position [149, 0]
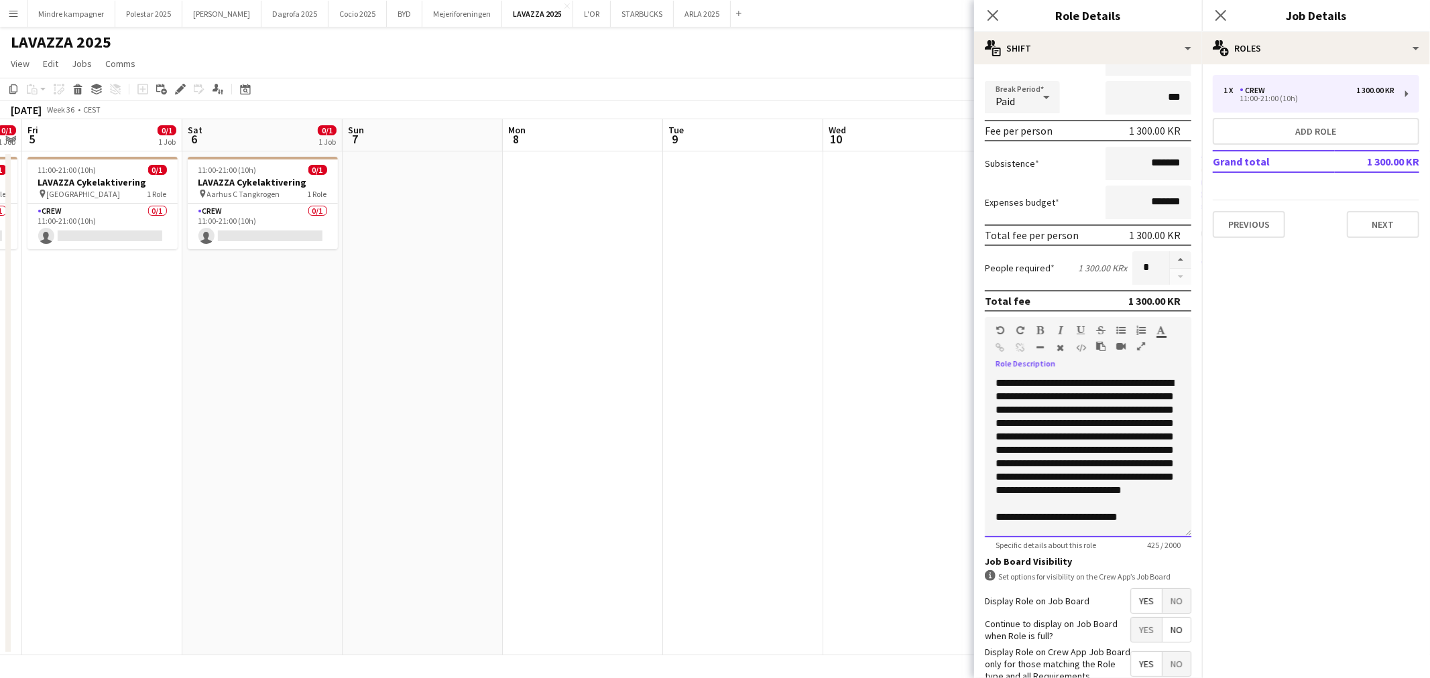
click at [1127, 398] on span "**********" at bounding box center [1084, 450] width 178 height 144
click at [1150, 417] on span "**********" at bounding box center [1084, 450] width 178 height 144
click at [845, 414] on app-date-cell at bounding box center [903, 403] width 160 height 504
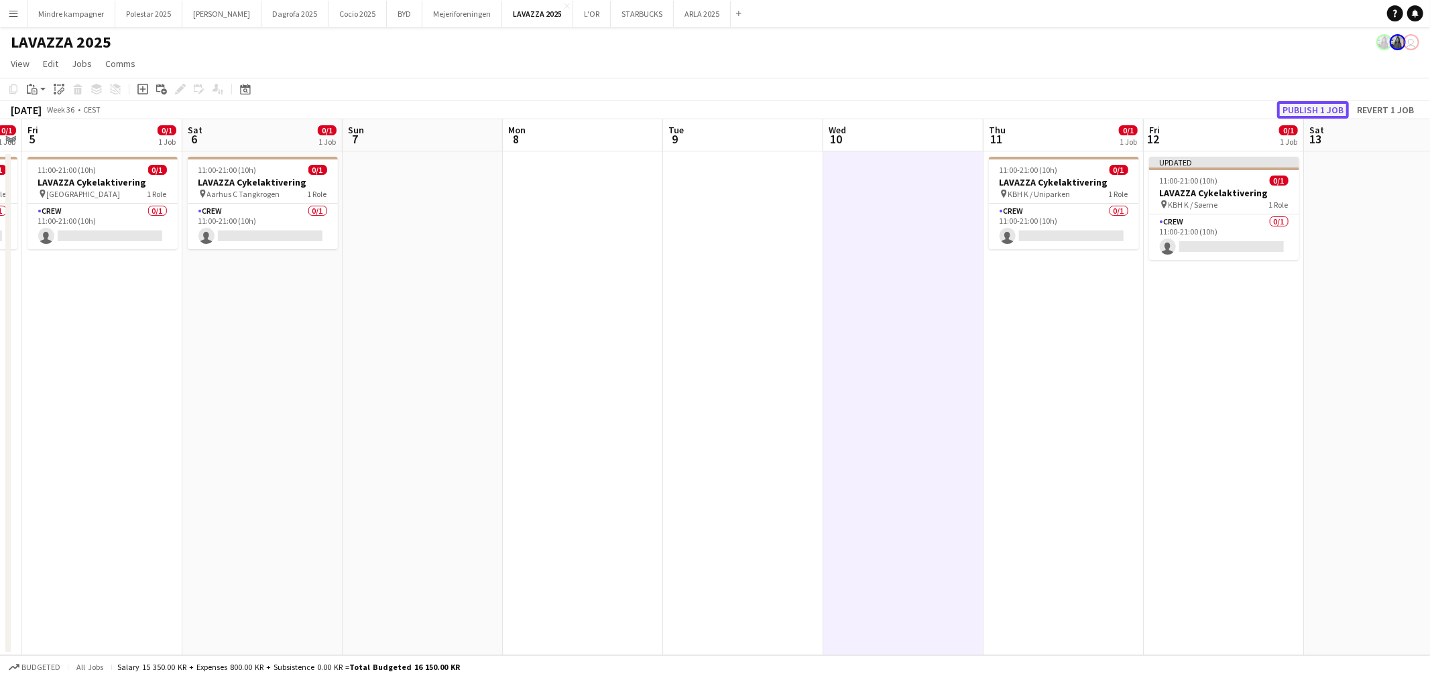
click at [1304, 111] on button "Publish 1 job" at bounding box center [1313, 109] width 72 height 17
click at [1189, 173] on span "11:00-21:00 (10h)" at bounding box center [1189, 170] width 58 height 10
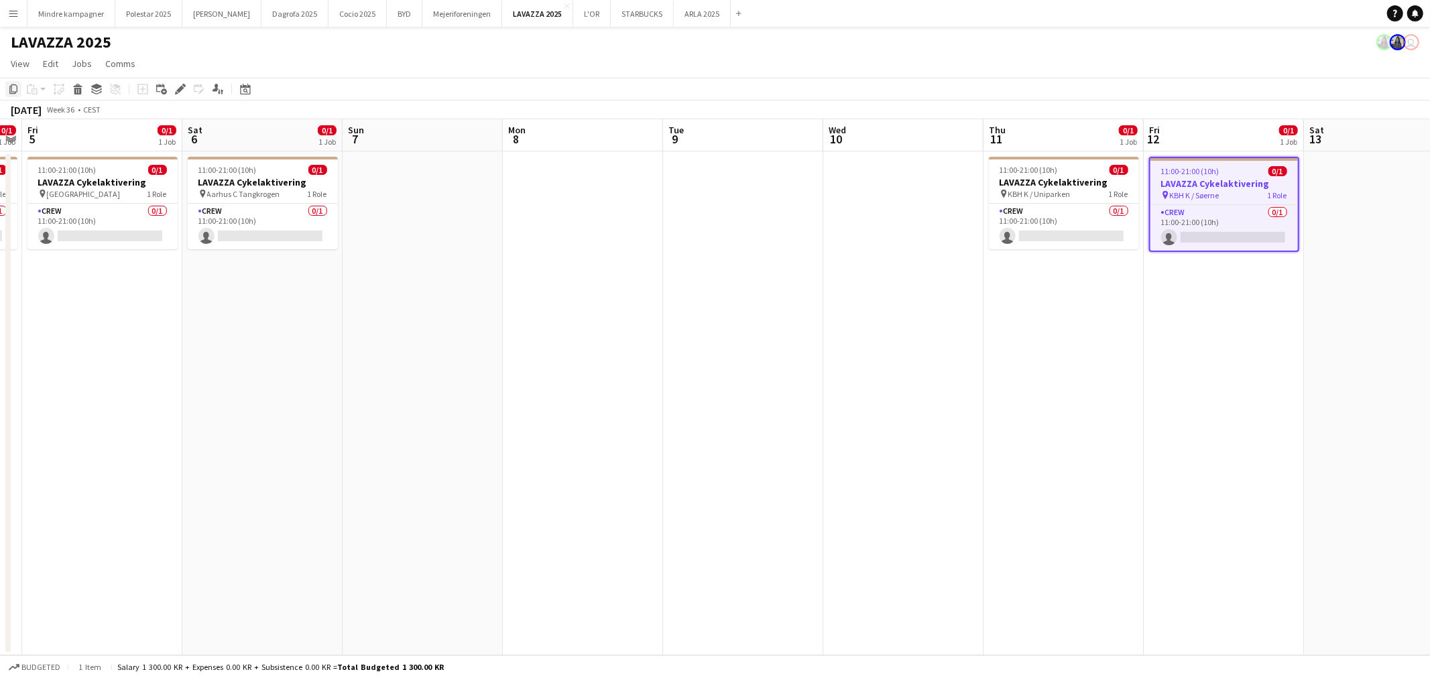
click at [15, 90] on icon "Copy" at bounding box center [13, 89] width 11 height 11
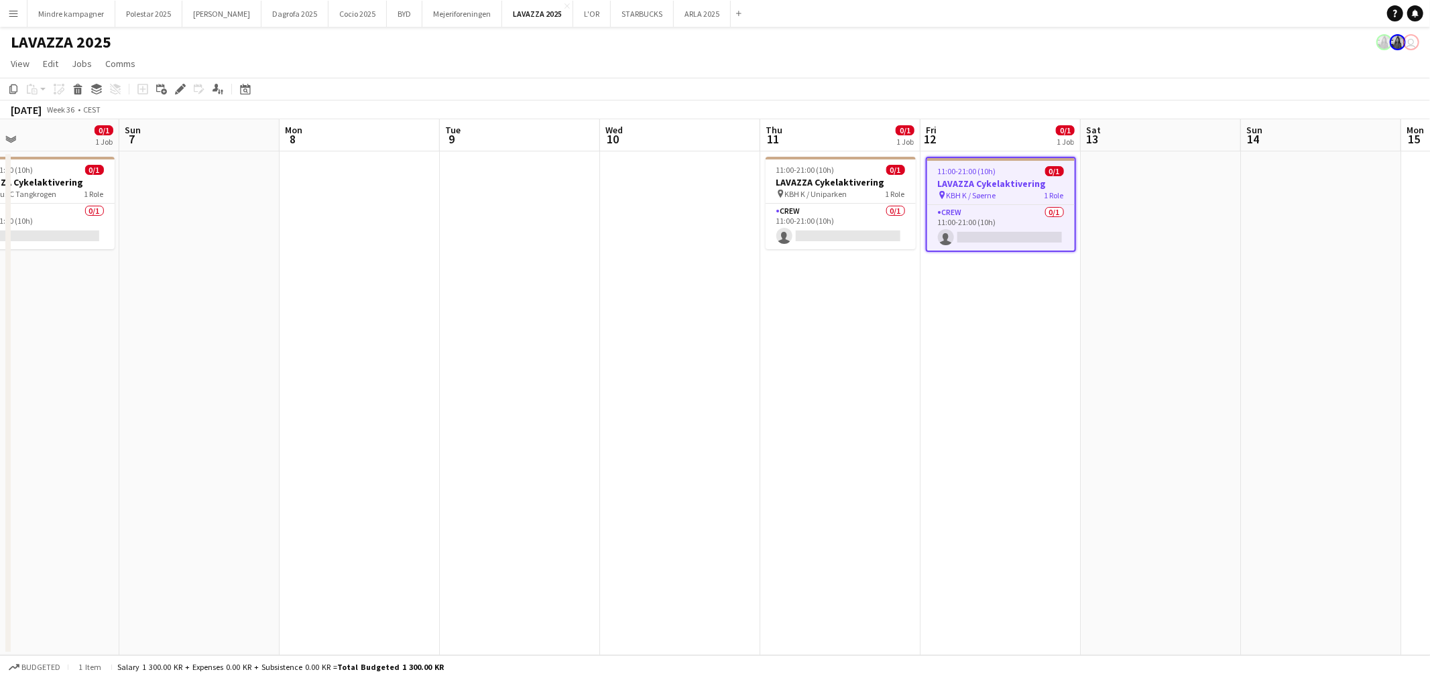
drag, startPoint x: 881, startPoint y: 377, endPoint x: 962, endPoint y: 306, distance: 107.3
click at [826, 374] on app-calendar-viewport "Wed 3 Thu 4 0/1 1 Job Fri 5 0/1 1 Job Sat 6 0/1 1 Job Sun 7 Mon 8 Tue 9 Wed 10 …" at bounding box center [715, 387] width 1430 height 536
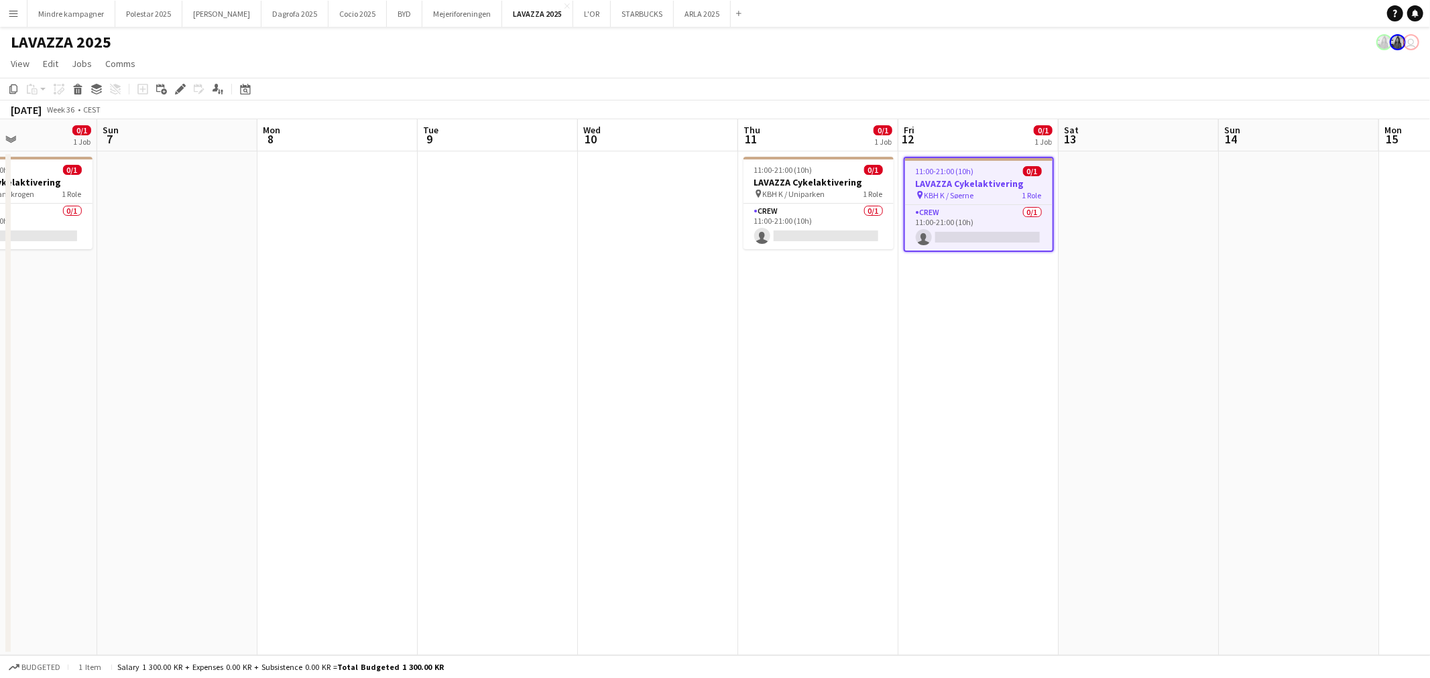
click at [1171, 204] on app-date-cell at bounding box center [1138, 403] width 160 height 504
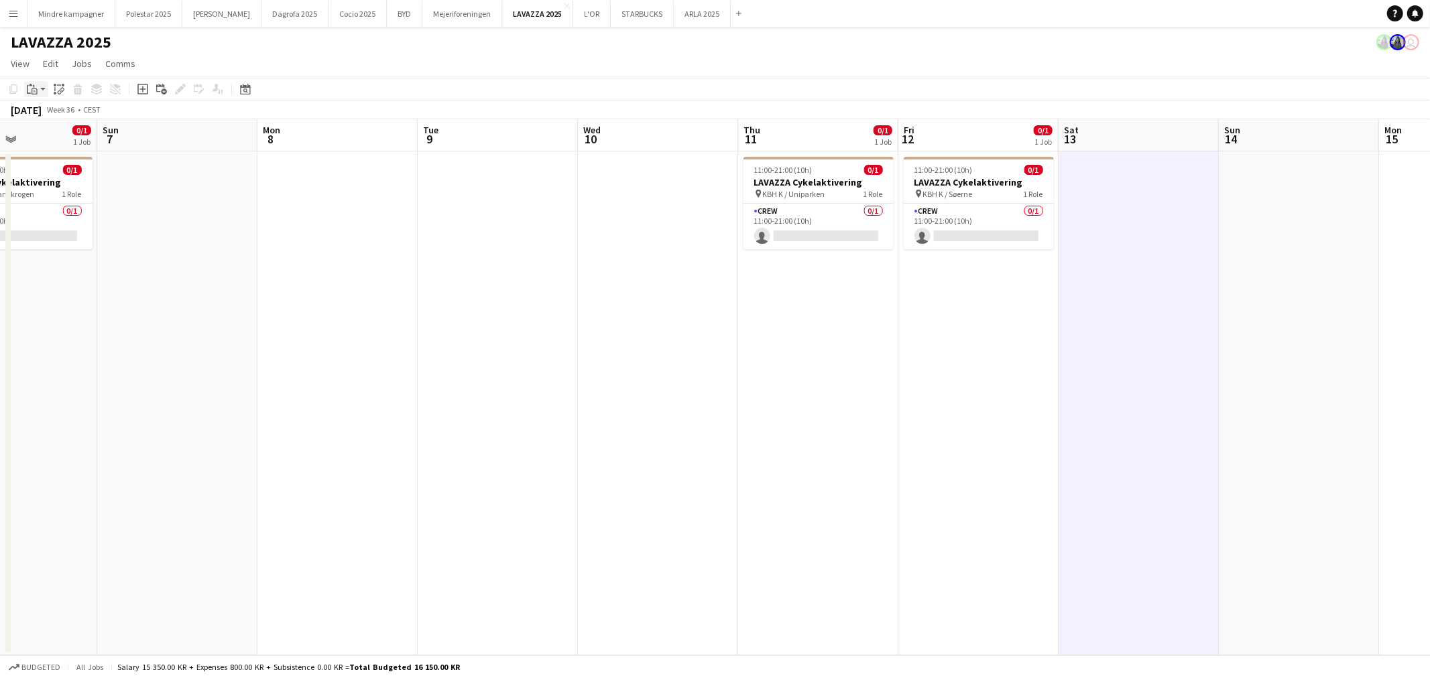
click at [34, 89] on icon "Paste" at bounding box center [32, 89] width 11 height 11
click at [68, 135] on link "Paste with crew Ctrl+Shift+V" at bounding box center [99, 137] width 126 height 12
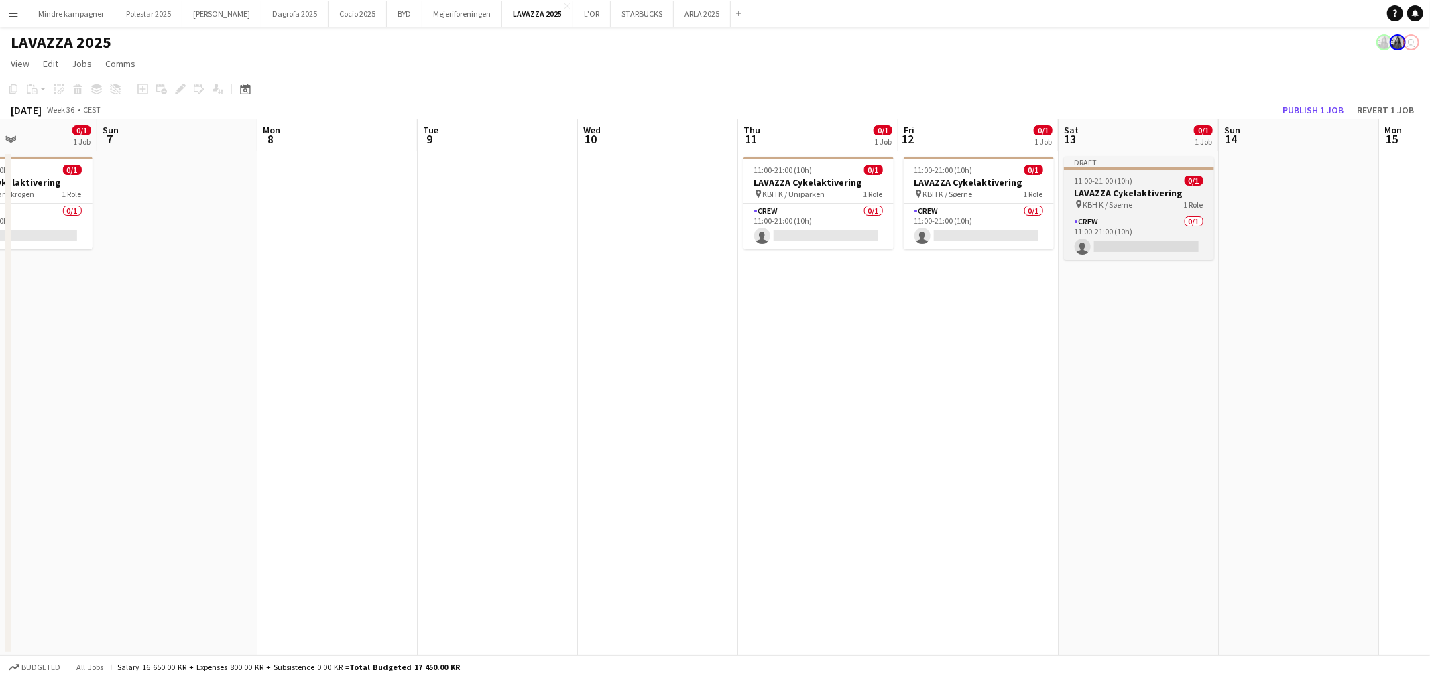
click at [1117, 184] on span "11:00-21:00 (10h)" at bounding box center [1104, 181] width 58 height 10
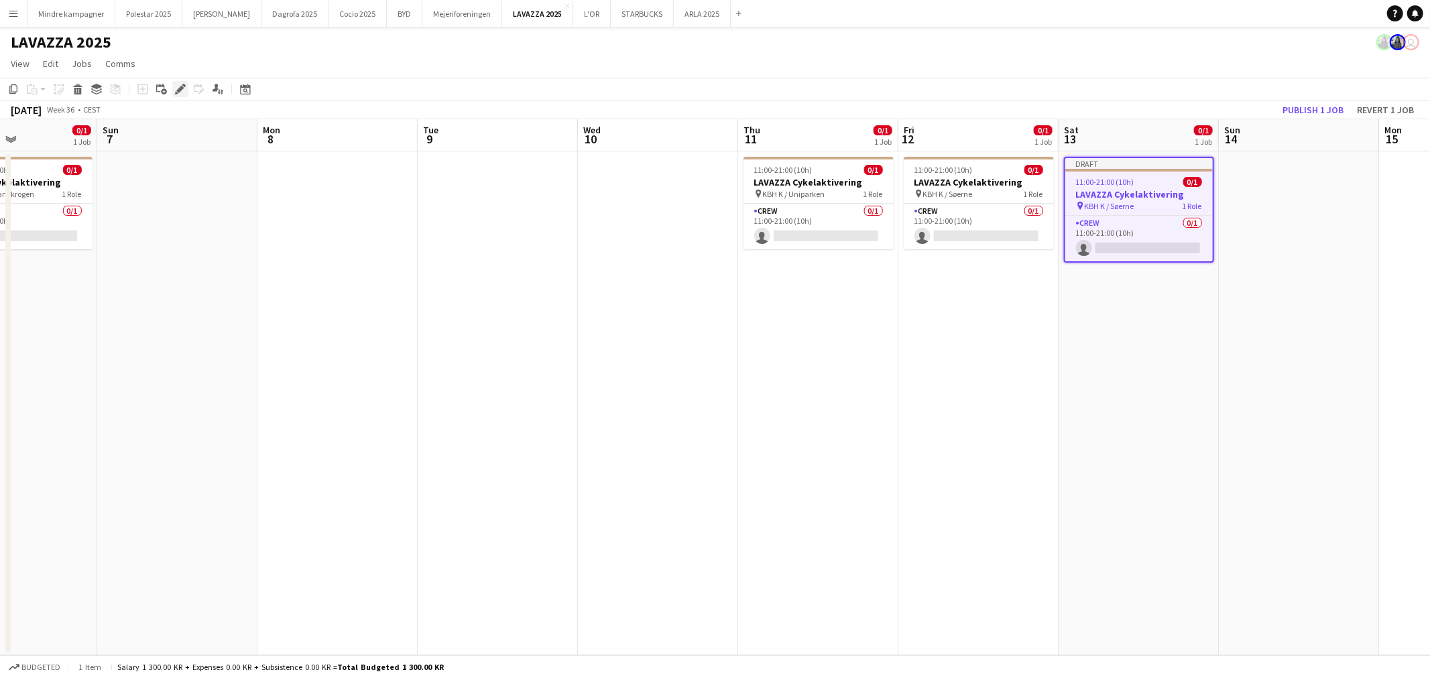
click at [178, 92] on icon at bounding box center [179, 89] width 7 height 7
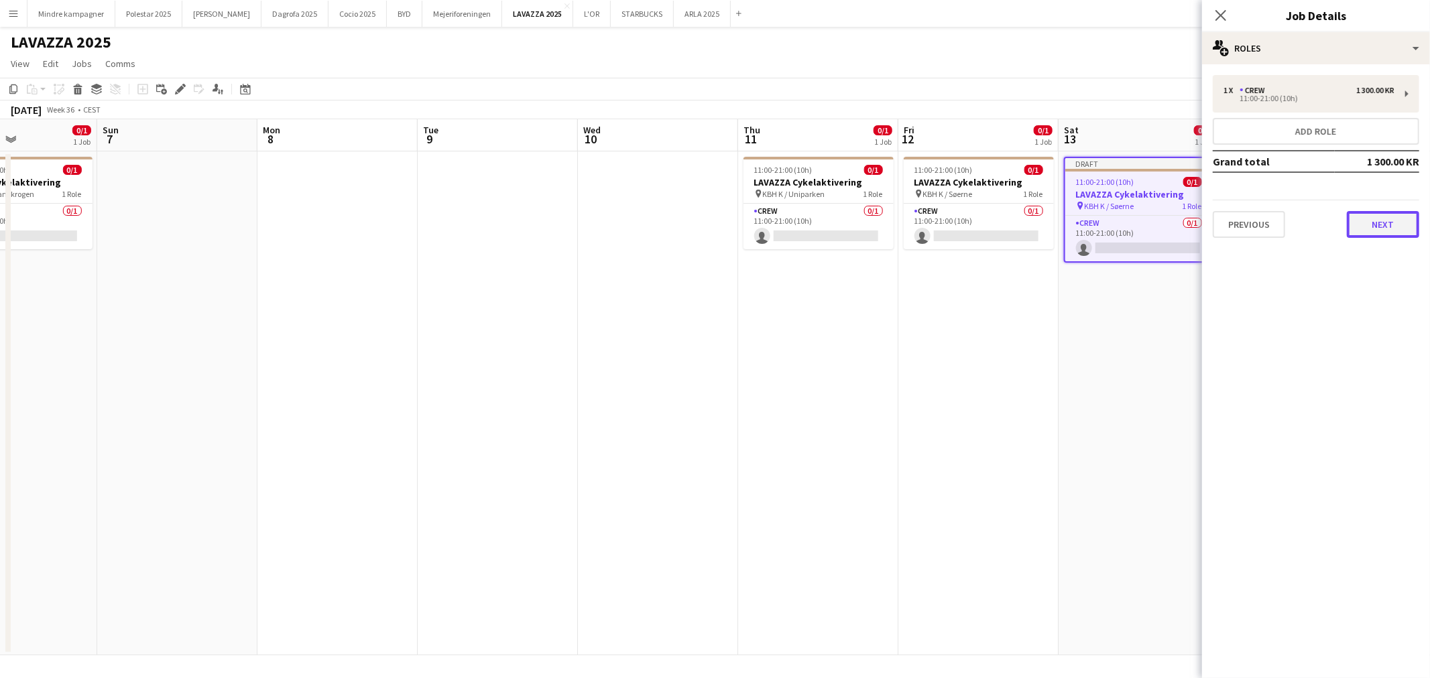
click at [1382, 223] on button "Next" at bounding box center [1383, 224] width 72 height 27
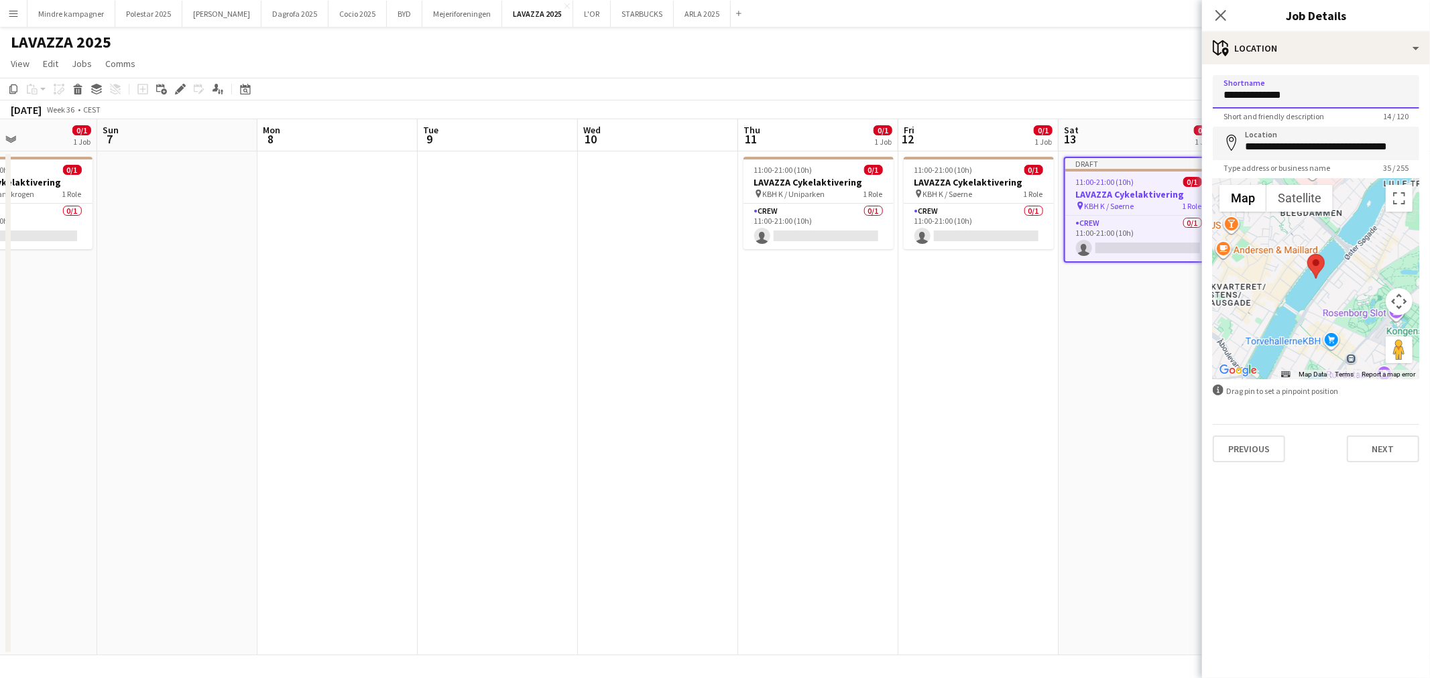
click at [1308, 101] on input "**********" at bounding box center [1316, 92] width 206 height 34
type input "**********"
click at [1309, 145] on input "**********" at bounding box center [1316, 144] width 206 height 34
click at [1309, 148] on input "**********" at bounding box center [1316, 144] width 206 height 34
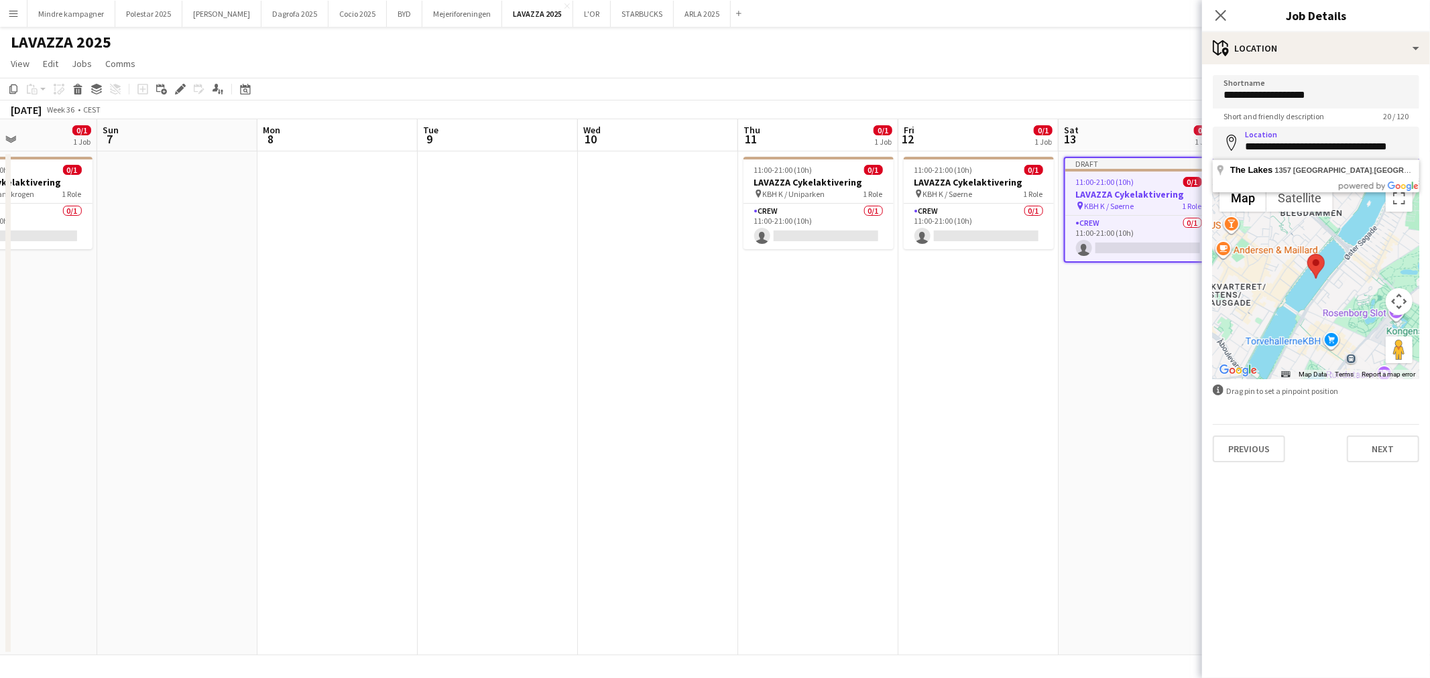
click at [1309, 148] on input "**********" at bounding box center [1316, 144] width 206 height 34
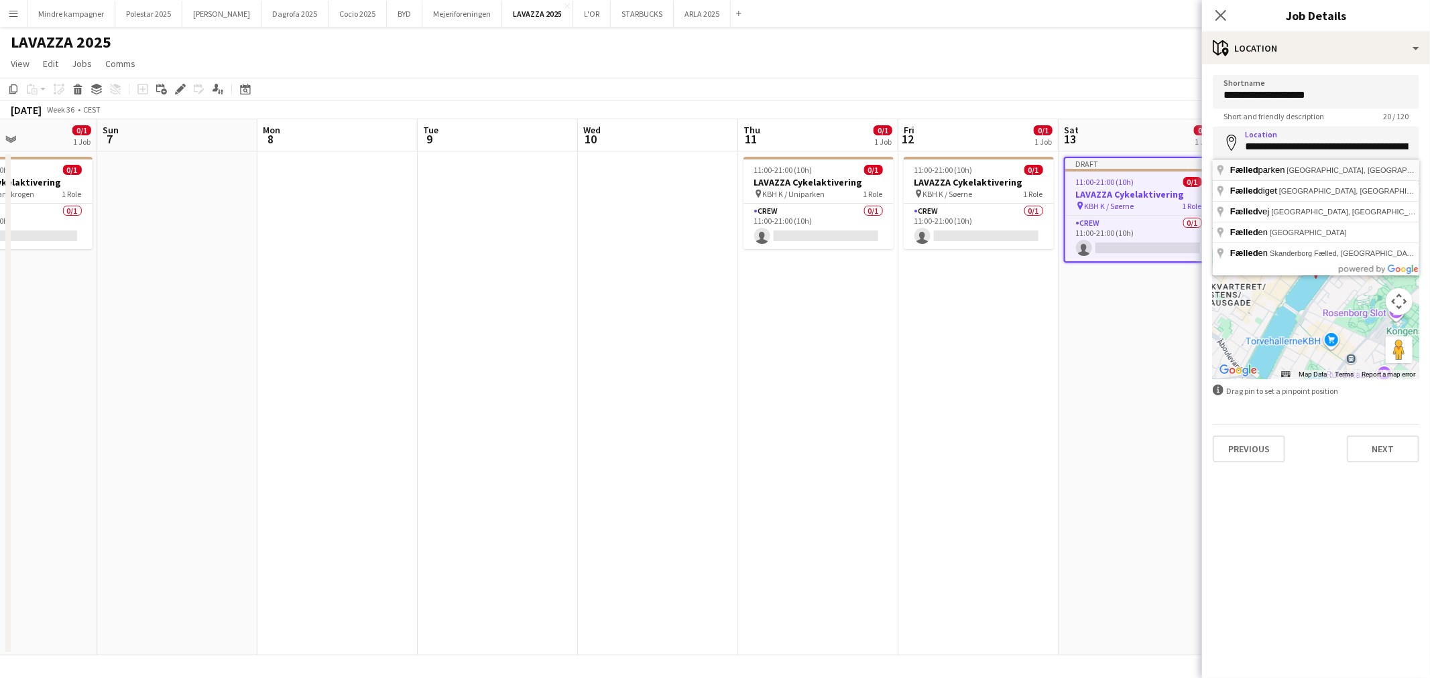
type input "**********"
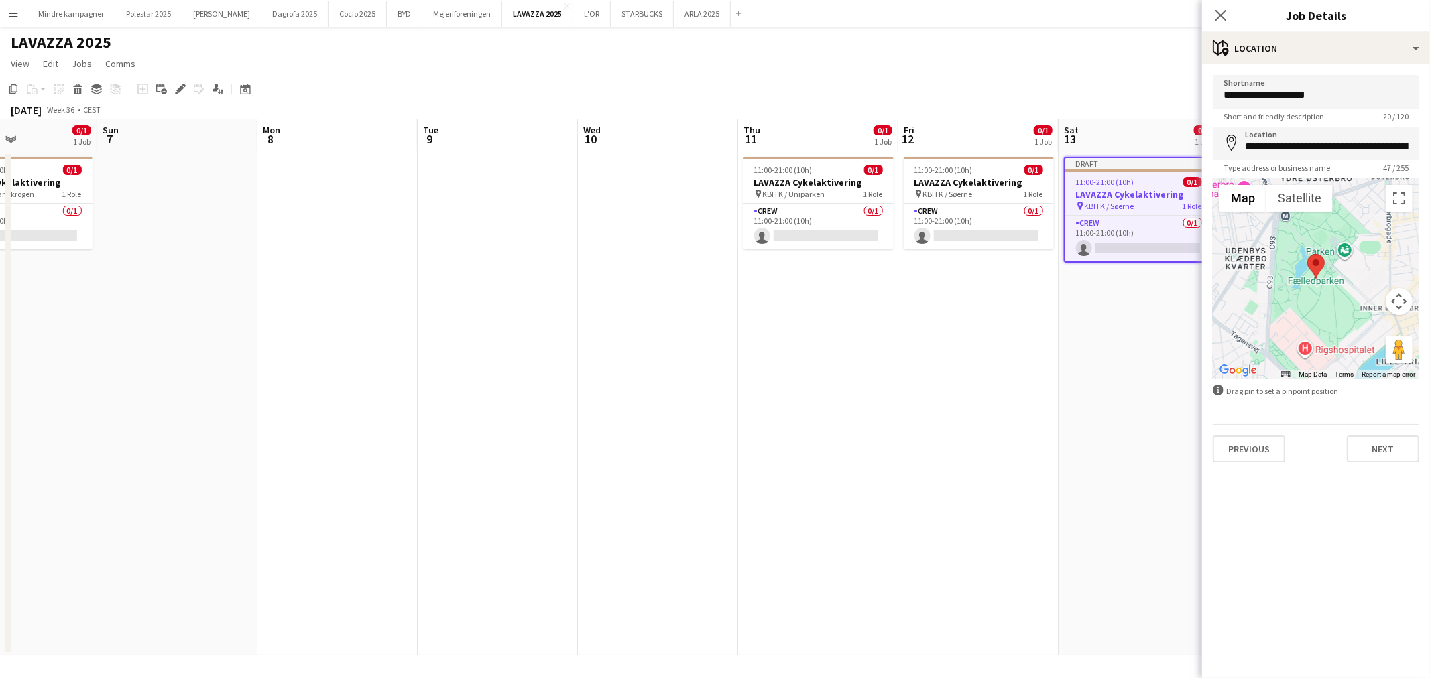
click at [1147, 438] on app-date-cell "Draft 11:00-21:00 (10h) 0/1 LAVAZZA Cykelaktivering pin KBH K / Søerne 1 Role C…" at bounding box center [1138, 403] width 160 height 504
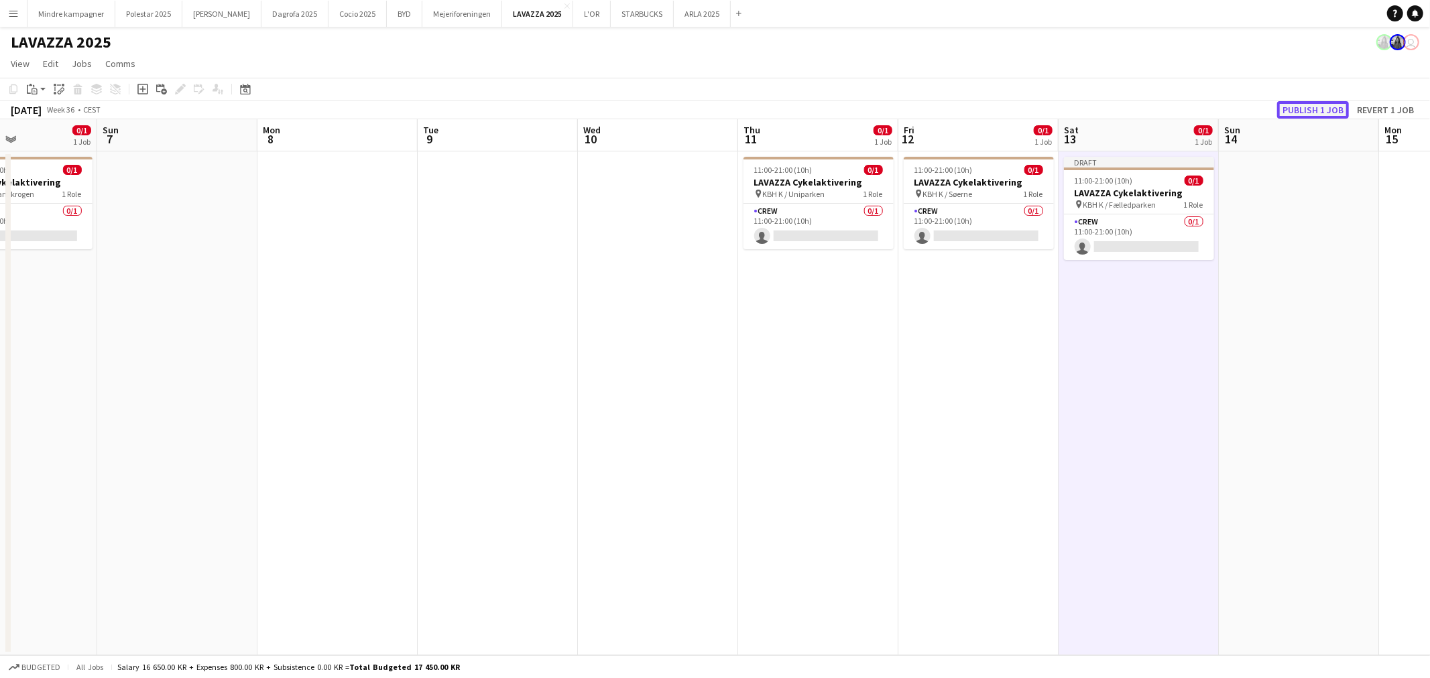
click at [1324, 109] on button "Publish 1 job" at bounding box center [1313, 109] width 72 height 17
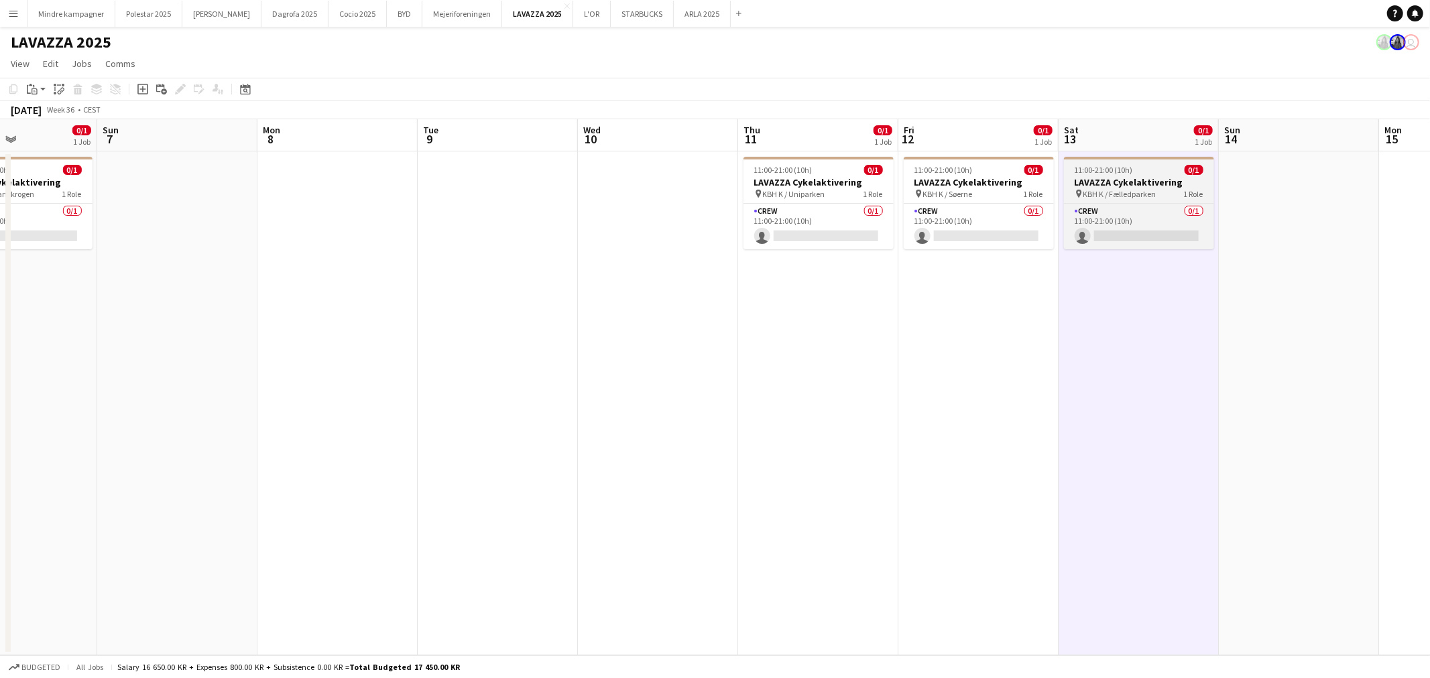
click at [1162, 178] on h3 "LAVAZZA Cykelaktivering" at bounding box center [1139, 182] width 150 height 12
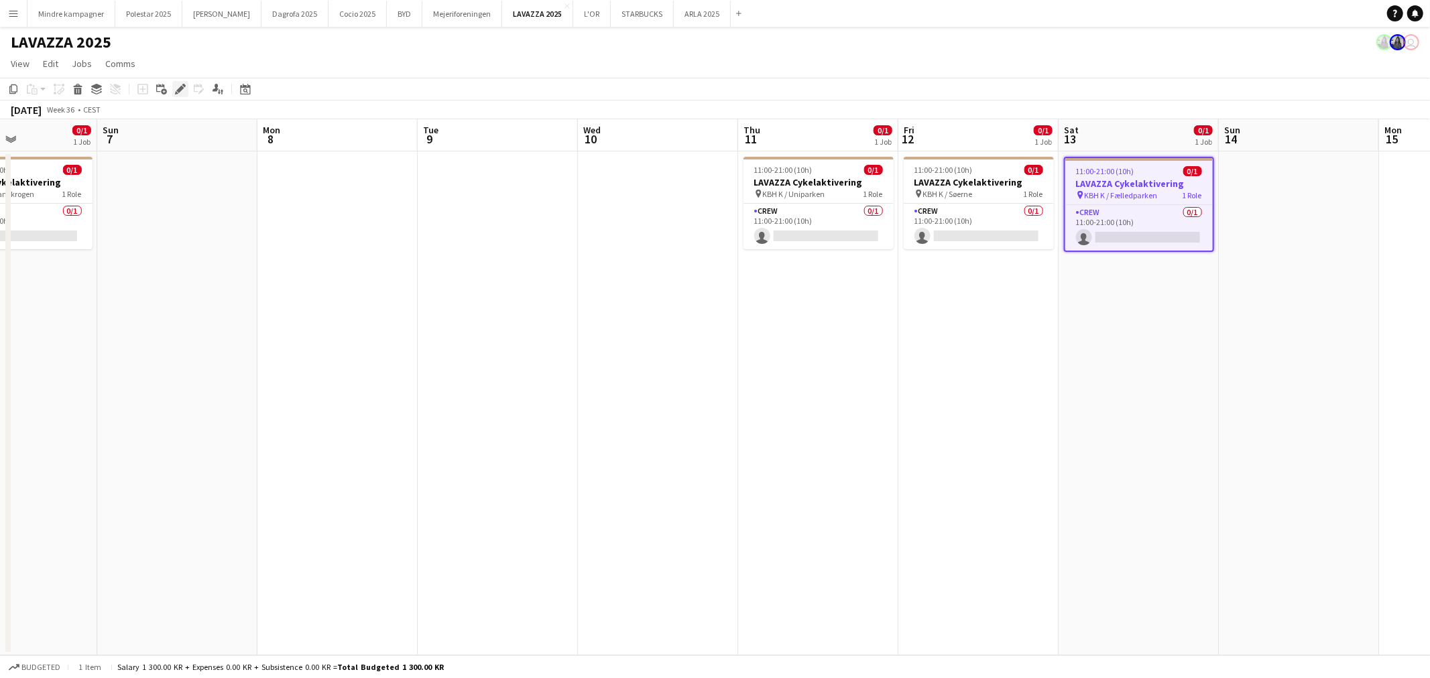
click at [177, 88] on icon "Edit" at bounding box center [180, 89] width 11 height 11
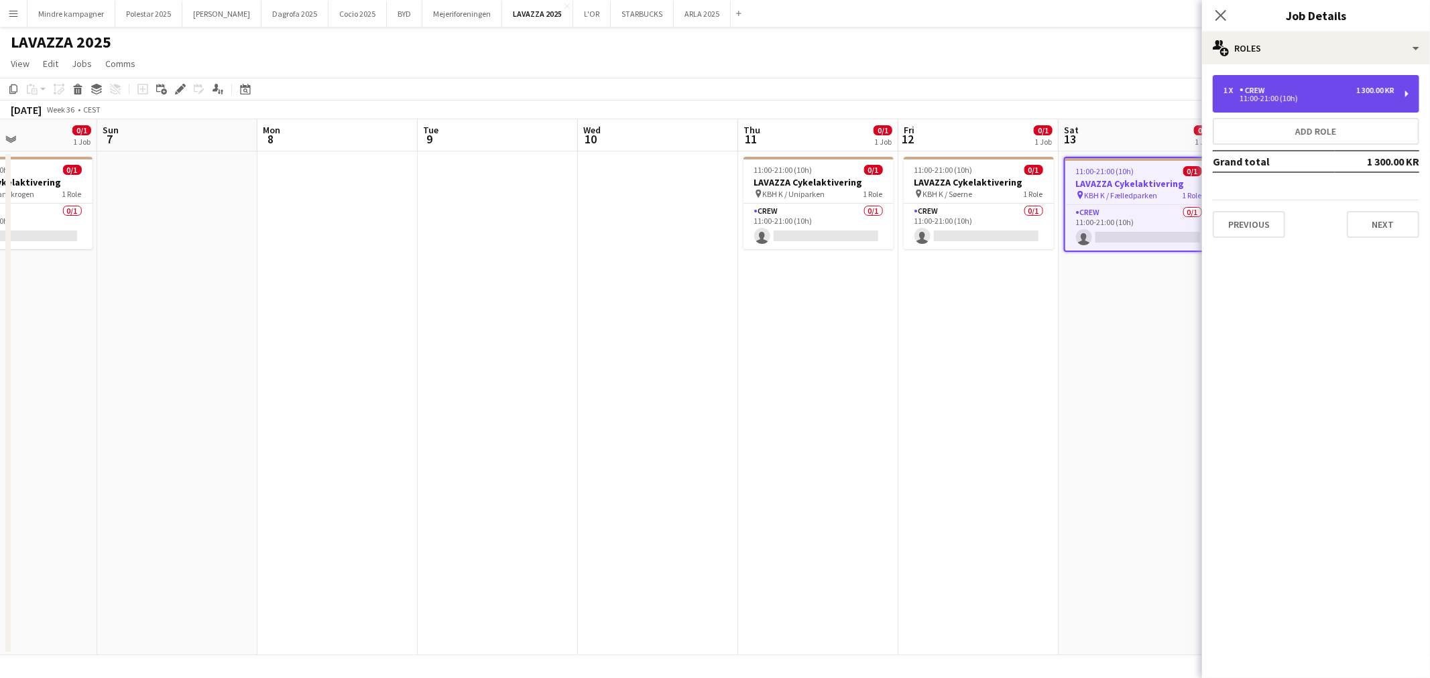
click at [1262, 104] on div "1 x Crew 1 300.00 KR 11:00-21:00 (10h)" at bounding box center [1316, 94] width 206 height 38
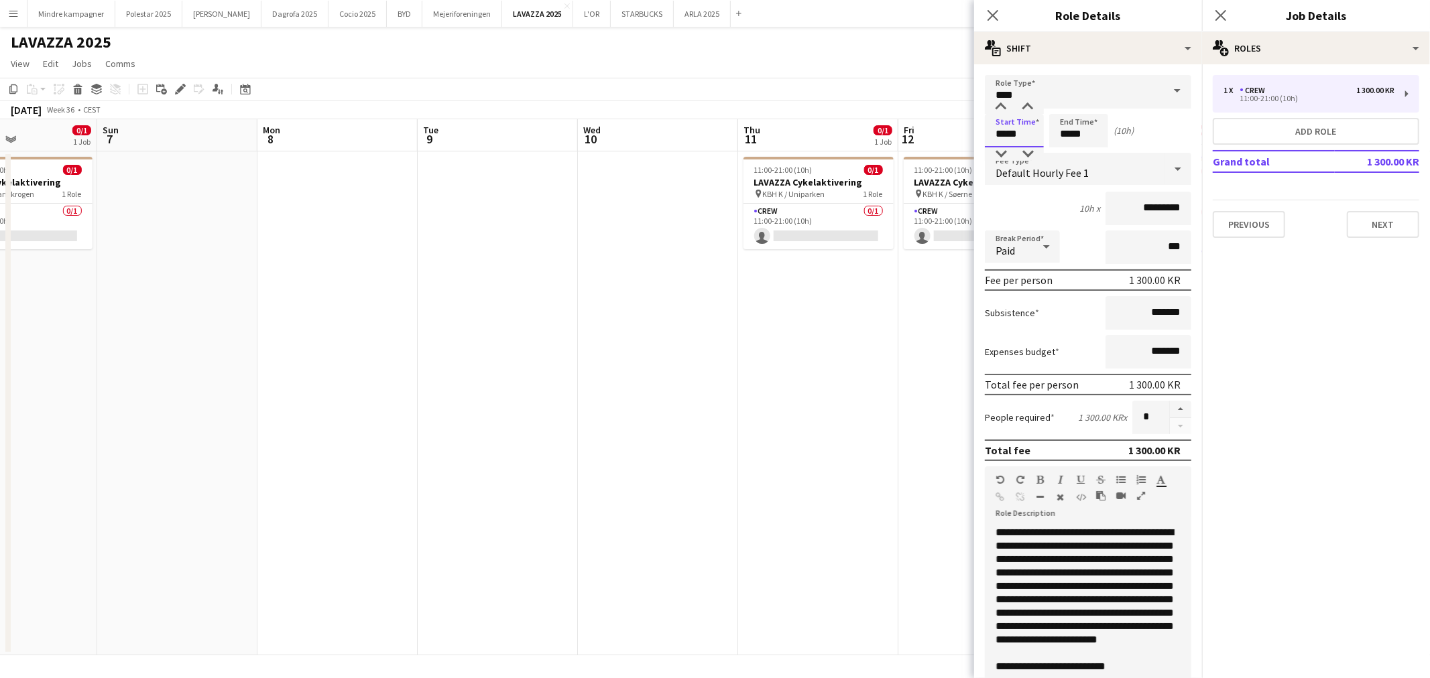
click at [1000, 131] on input "*****" at bounding box center [1014, 131] width 59 height 34
click at [1011, 152] on div at bounding box center [1000, 153] width 27 height 13
type input "*****"
click at [996, 153] on div at bounding box center [1000, 153] width 27 height 13
click at [1069, 132] on input "*****" at bounding box center [1078, 131] width 59 height 34
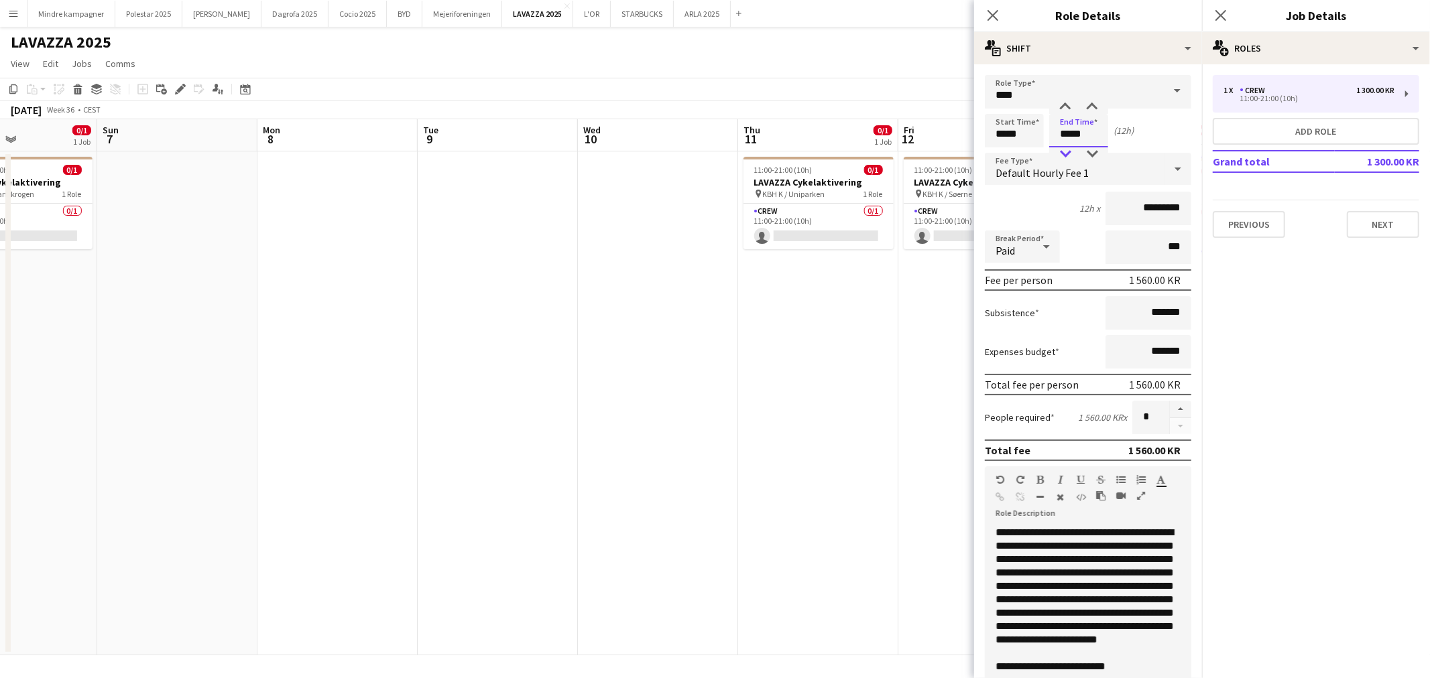
click at [1064, 156] on div at bounding box center [1065, 153] width 27 height 13
type input "*****"
click at [1064, 156] on div at bounding box center [1065, 153] width 27 height 13
click at [834, 460] on app-date-cell "11:00-21:00 (10h) 0/1 LAVAZZA Cykelaktivering pin KBH K / Uniparken 1 Role Crew…" at bounding box center [818, 403] width 160 height 504
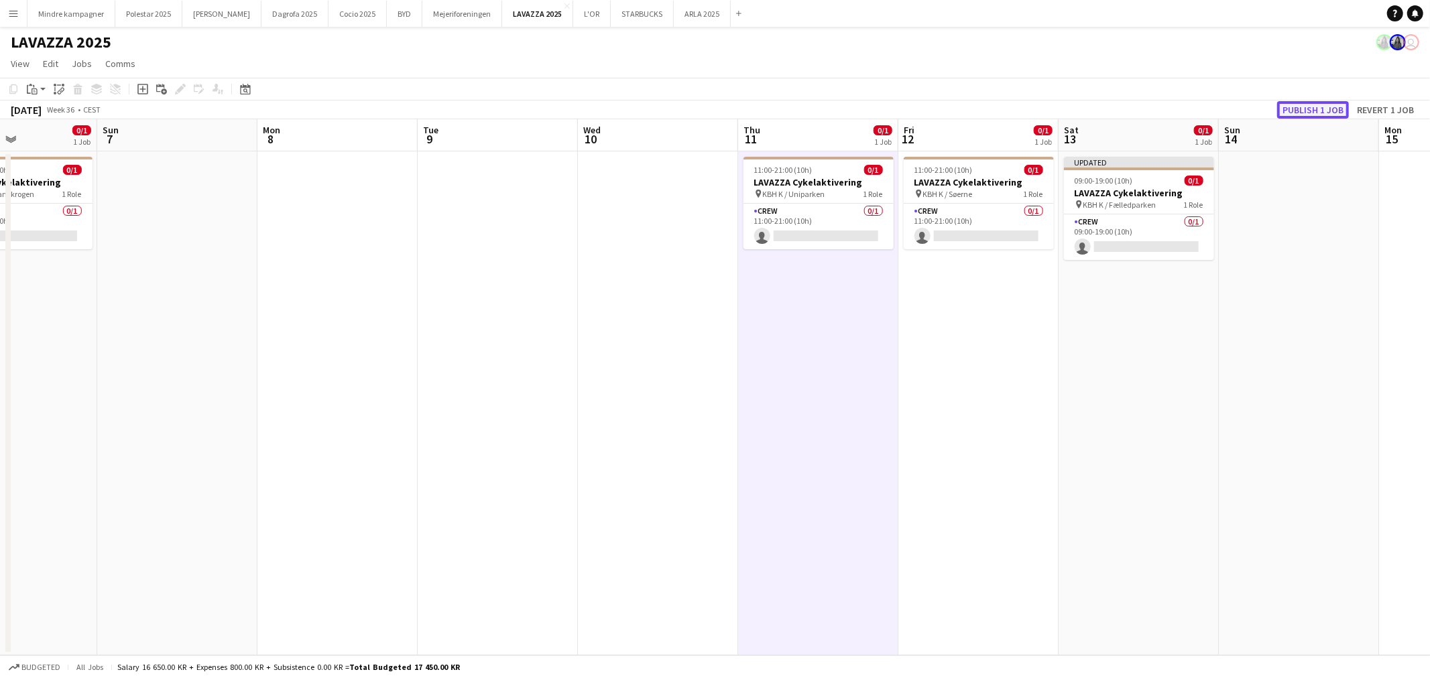
click at [1315, 104] on button "Publish 1 job" at bounding box center [1313, 109] width 72 height 17
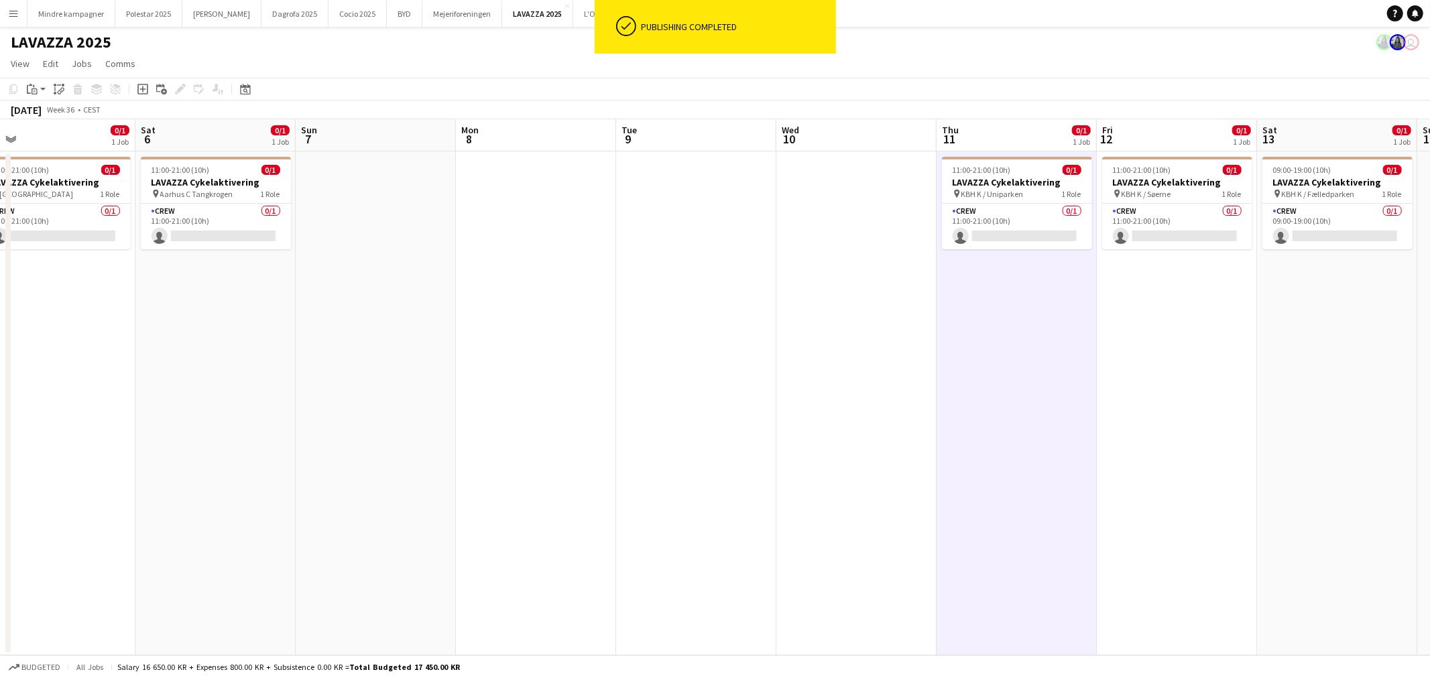
drag, startPoint x: 768, startPoint y: 363, endPoint x: 1146, endPoint y: 385, distance: 378.7
click at [1146, 385] on app-calendar-viewport "Wed 3 Thu 4 0/1 1 Job Fri 5 0/1 1 Job Sat 6 0/1 1 Job Sun 7 Mon 8 Tue 9 Wed 10 …" at bounding box center [715, 387] width 1430 height 536
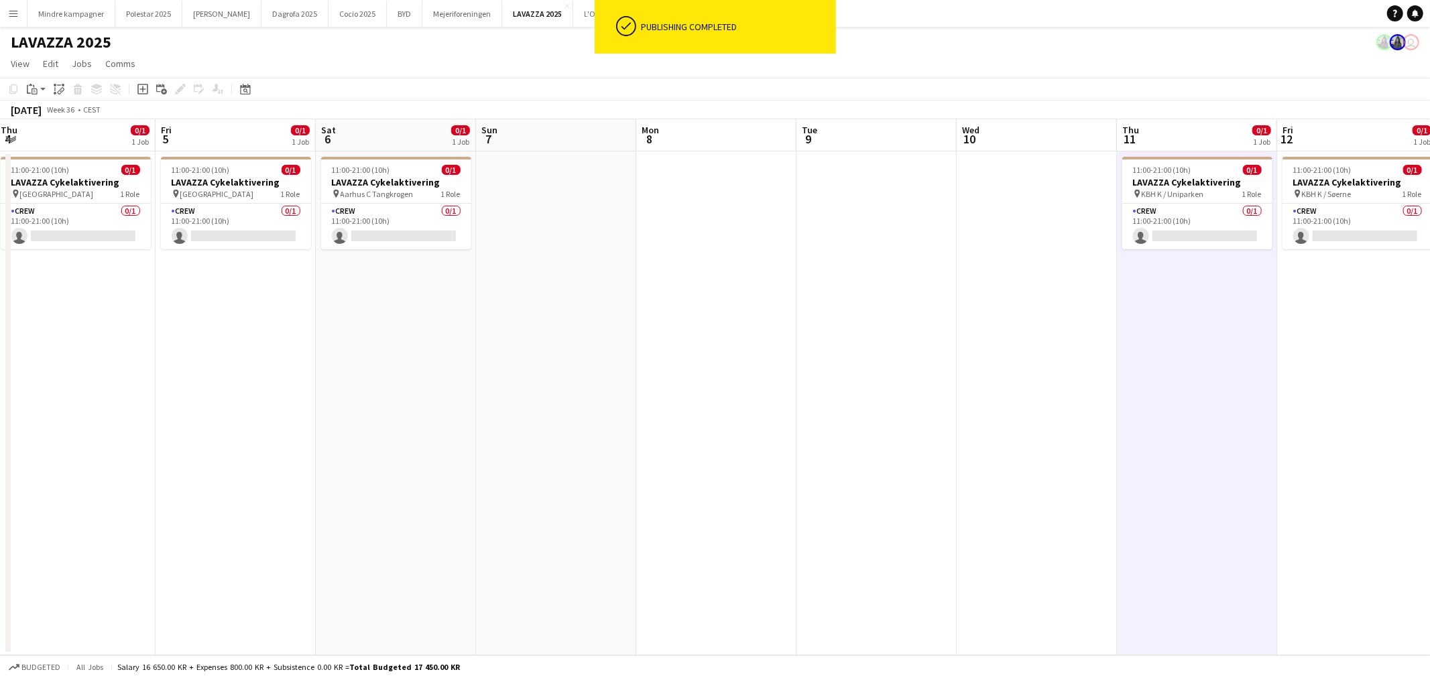
drag, startPoint x: 792, startPoint y: 401, endPoint x: 1164, endPoint y: 399, distance: 372.0
click at [1077, 405] on app-calendar-viewport "Tue 2 Wed 3 Thu 4 0/1 1 Job Fri 5 0/1 1 Job Sat 6 0/1 1 Job Sun 7 Mon 8 Tue 9 W…" at bounding box center [715, 387] width 1430 height 536
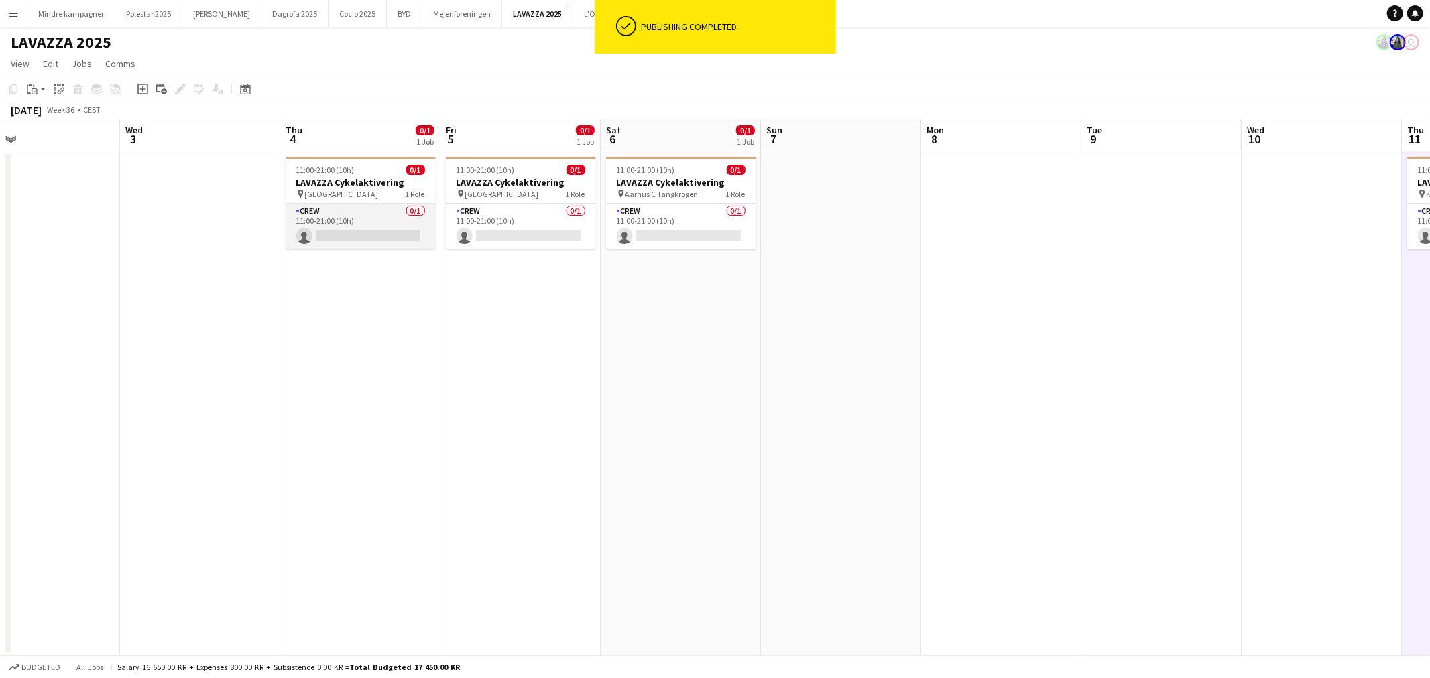
click at [397, 208] on app-card-role "Crew 0/1 11:00-21:00 (10h) single-neutral-actions" at bounding box center [361, 227] width 150 height 46
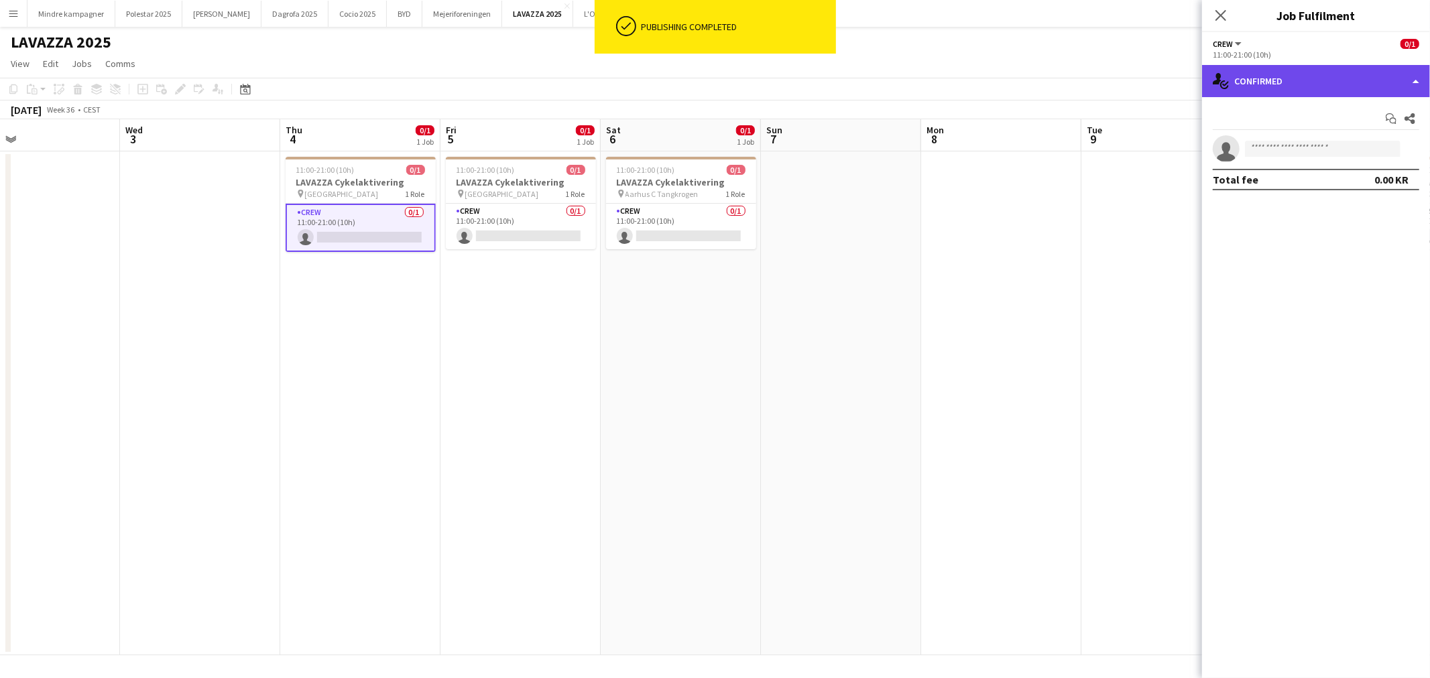
click at [1302, 83] on div "single-neutral-actions-check-2 Confirmed" at bounding box center [1316, 81] width 228 height 32
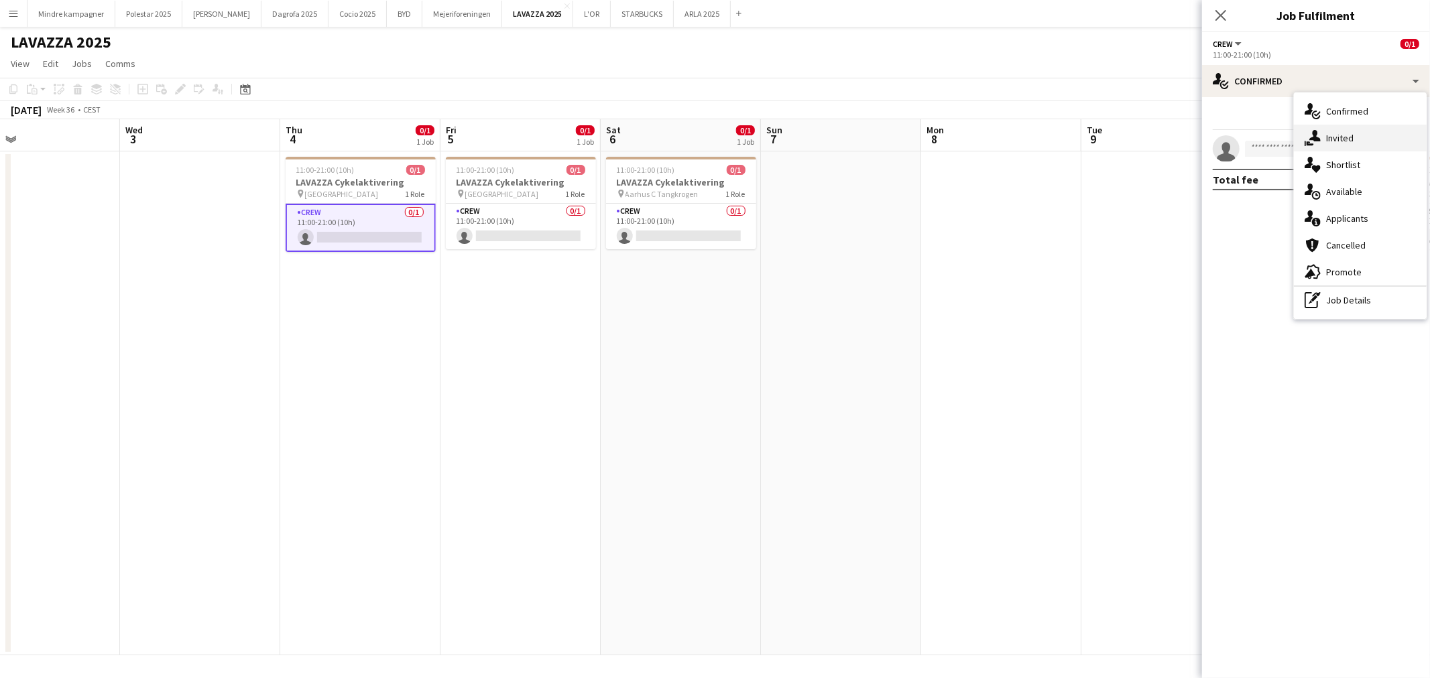
click at [1349, 139] on div "single-neutral-actions-share-1 Invited" at bounding box center [1360, 138] width 133 height 27
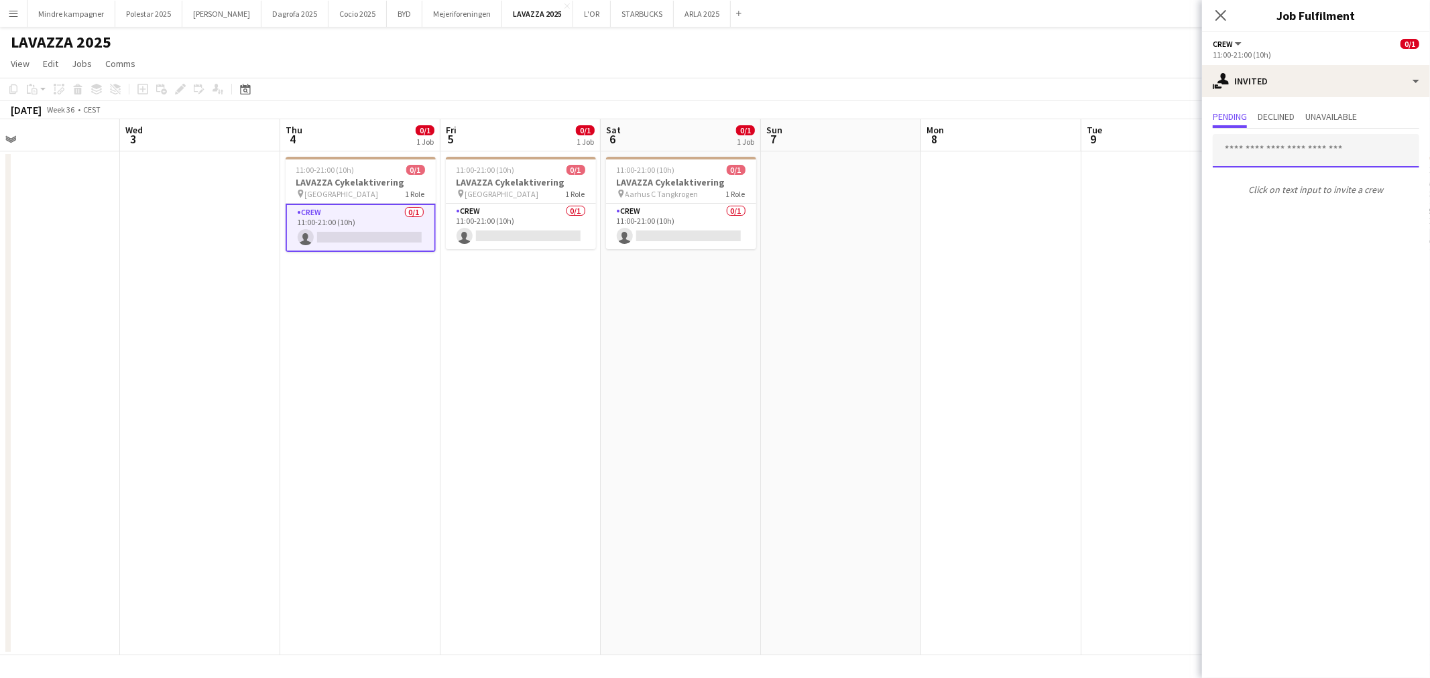
click at [1270, 153] on input "text" at bounding box center [1316, 151] width 206 height 34
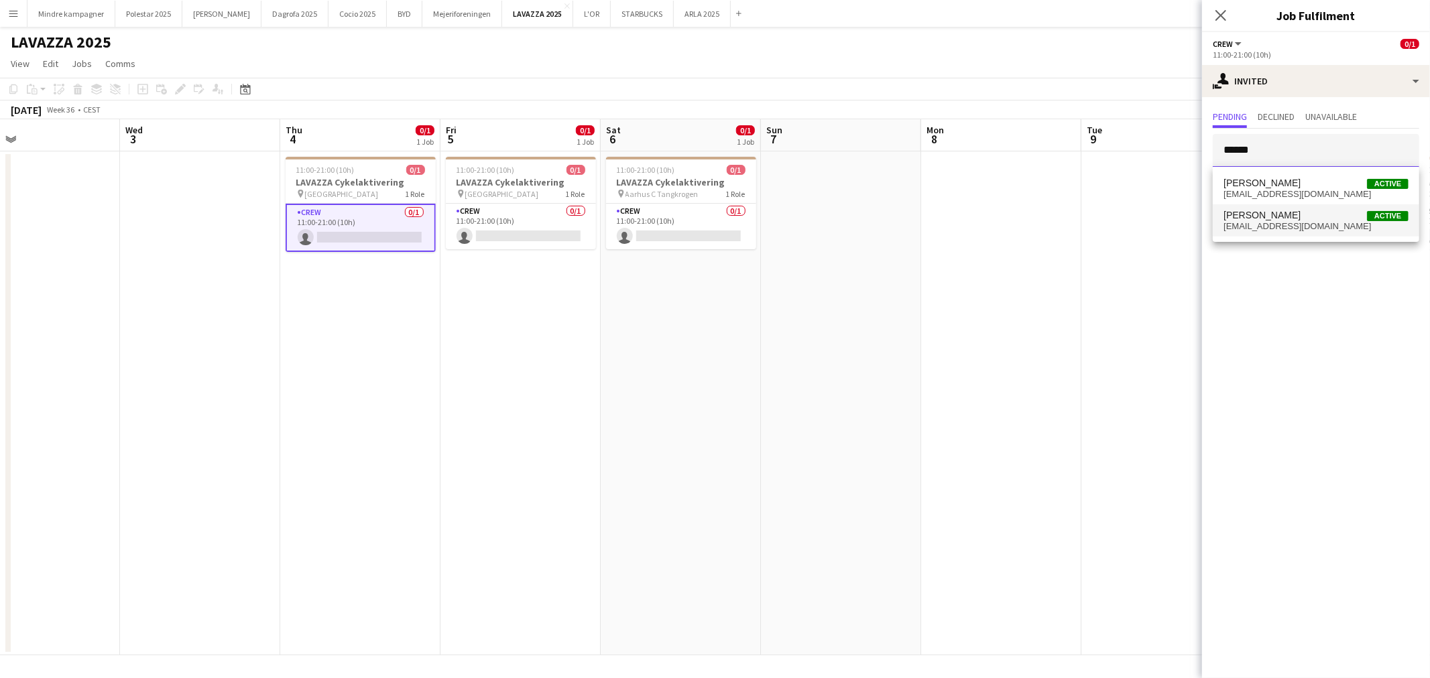
type input "******"
click at [1280, 221] on span "astnon@gmail.com" at bounding box center [1315, 226] width 185 height 11
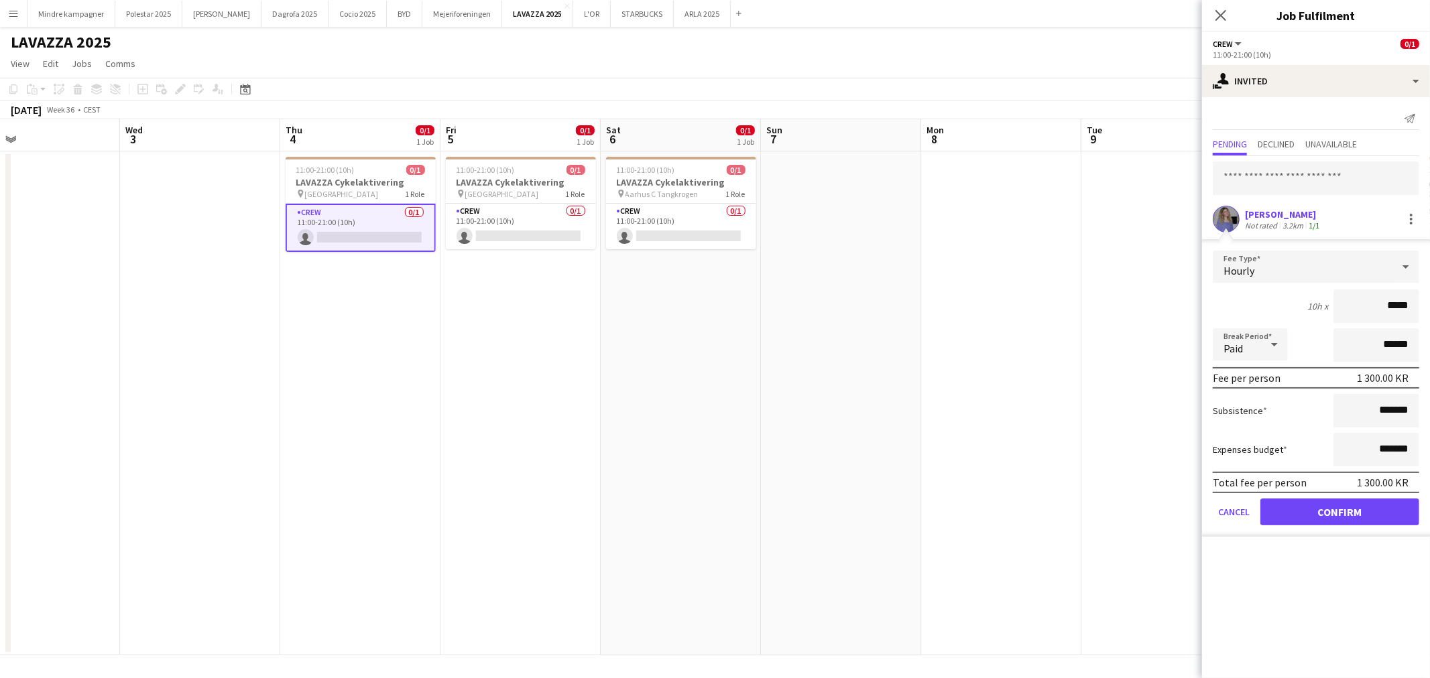
type input "****"
type input "******"
click at [528, 223] on app-card-role "Crew 0/1 11:00-21:00 (10h) single-neutral-actions" at bounding box center [521, 227] width 150 height 46
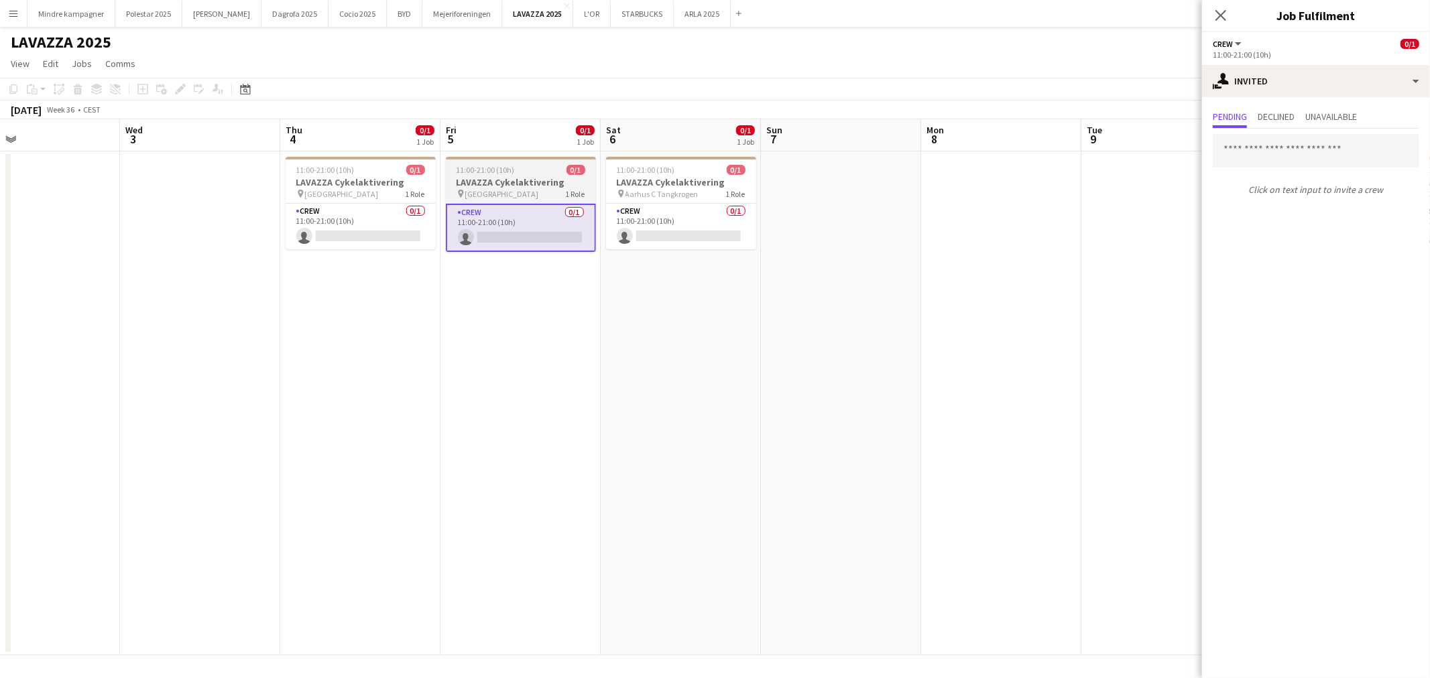
click at [478, 176] on h3 "LAVAZZA Cykelaktivering" at bounding box center [521, 182] width 150 height 12
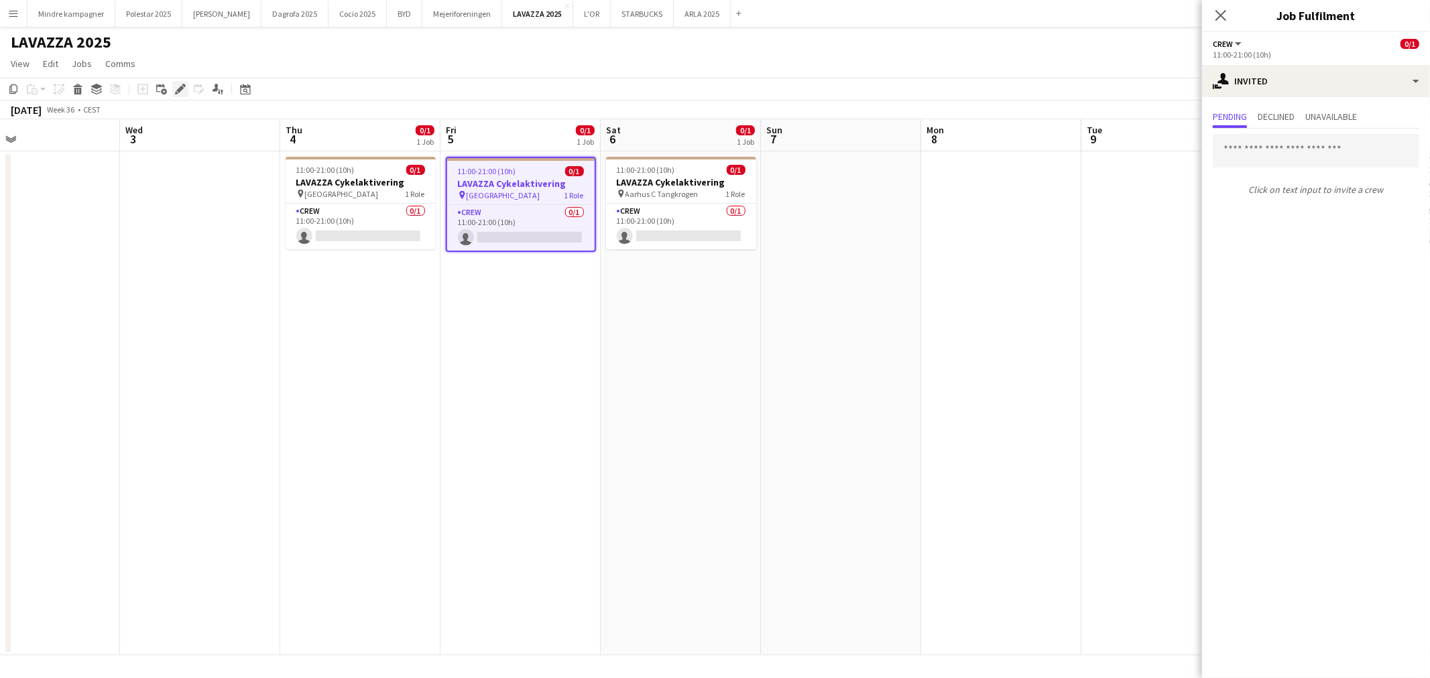
click at [179, 86] on icon "Edit" at bounding box center [180, 89] width 11 height 11
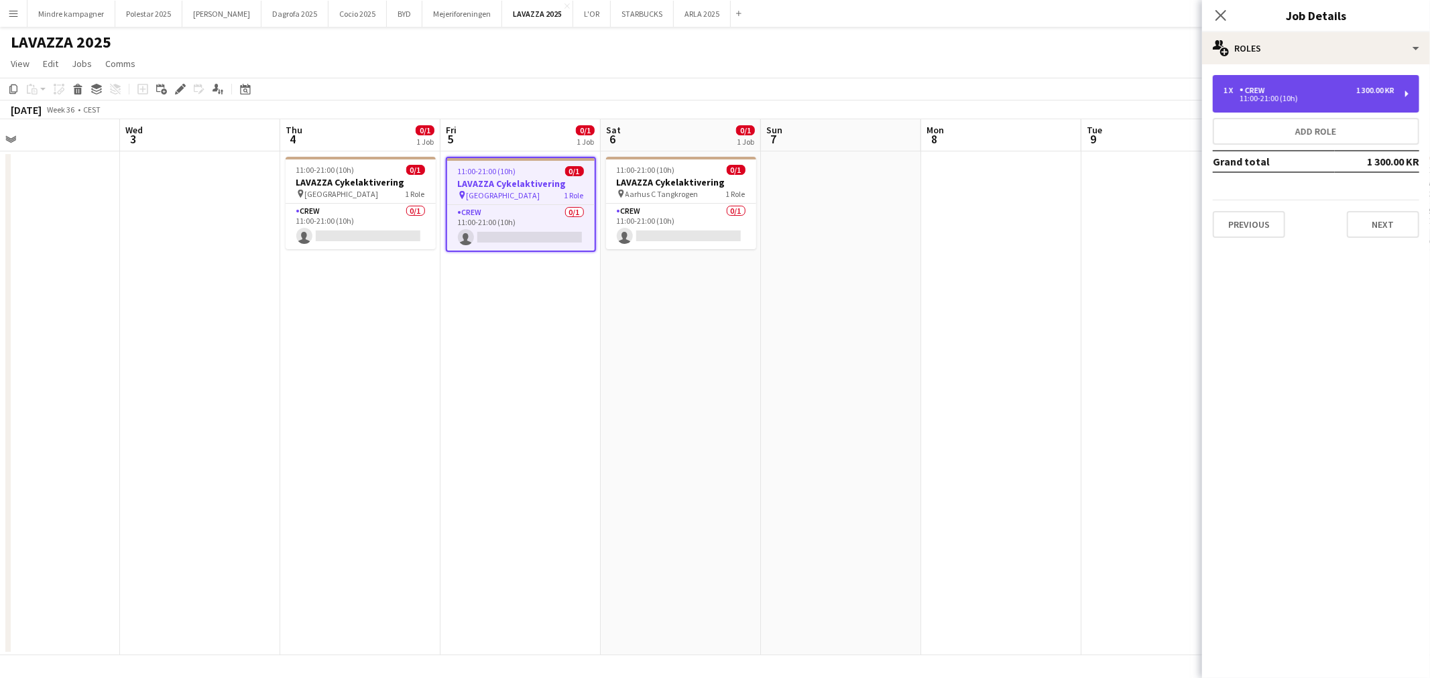
click at [1358, 90] on div "1 300.00 KR" at bounding box center [1375, 90] width 38 height 9
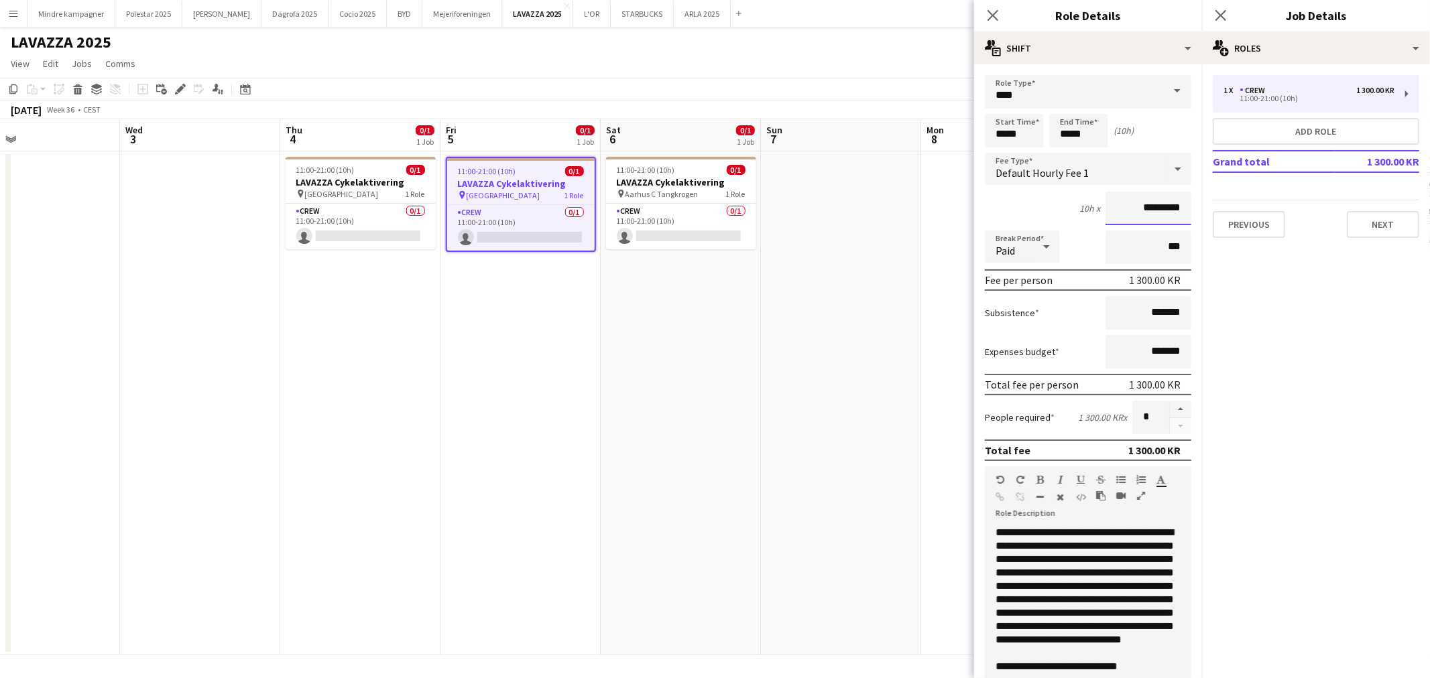
click at [1136, 209] on input "*********" at bounding box center [1148, 209] width 86 height 34
type input "****"
type input "******"
click at [697, 188] on div "pin Aarhus C Tangkrogen 1 Role" at bounding box center [681, 193] width 150 height 11
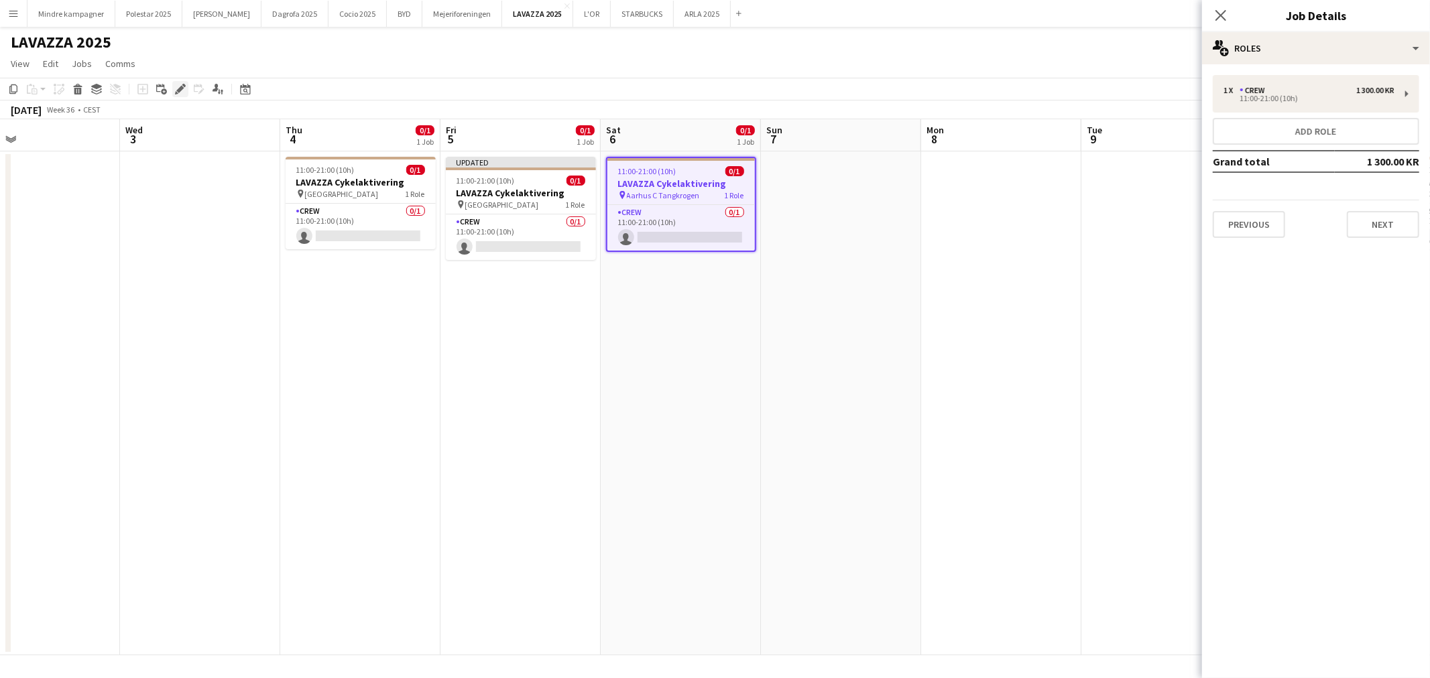
click at [182, 88] on icon at bounding box center [179, 89] width 7 height 7
click at [1346, 88] on div "1 x Crew 1 300.00 KR" at bounding box center [1308, 90] width 171 height 9
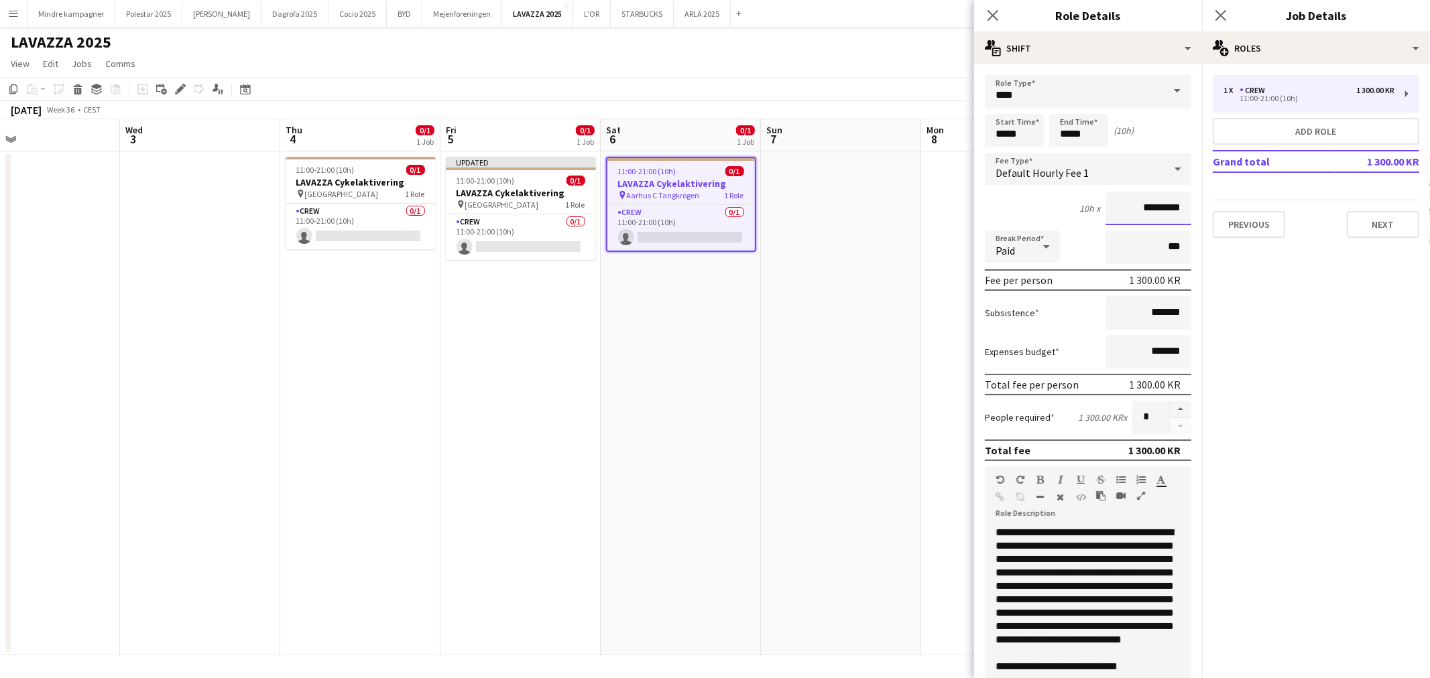
click at [1135, 209] on input "*********" at bounding box center [1148, 209] width 86 height 34
type input "****"
type input "******"
click at [859, 354] on app-date-cell at bounding box center [841, 403] width 160 height 504
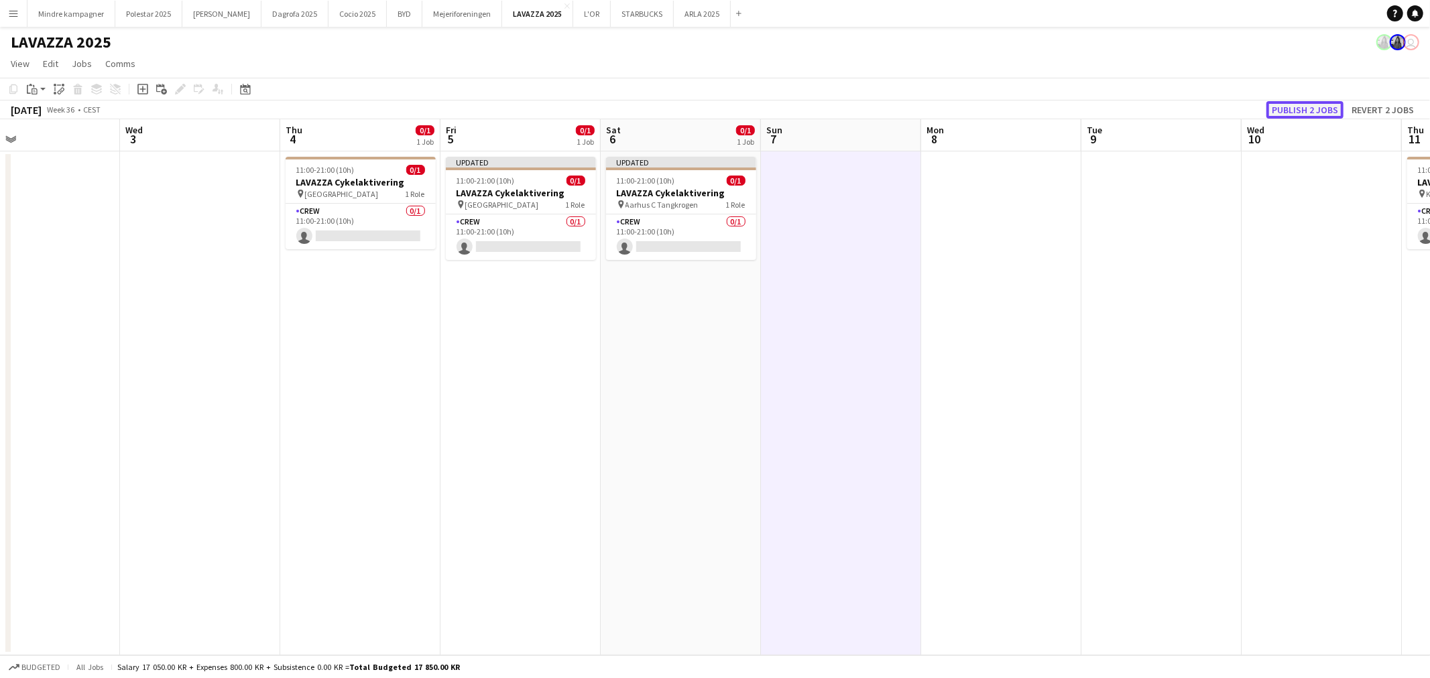
click at [1297, 109] on button "Publish 2 jobs" at bounding box center [1304, 109] width 77 height 17
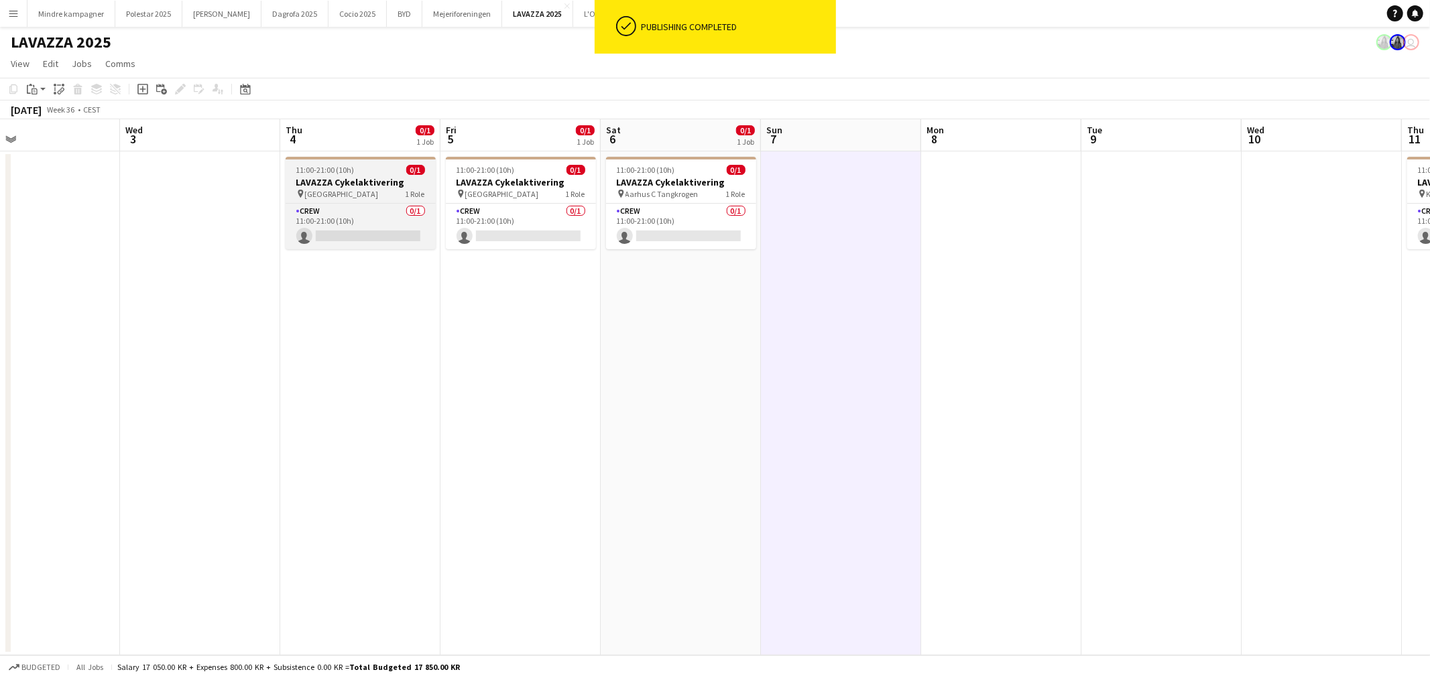
click at [375, 182] on h3 "LAVAZZA Cykelaktivering" at bounding box center [361, 182] width 150 height 12
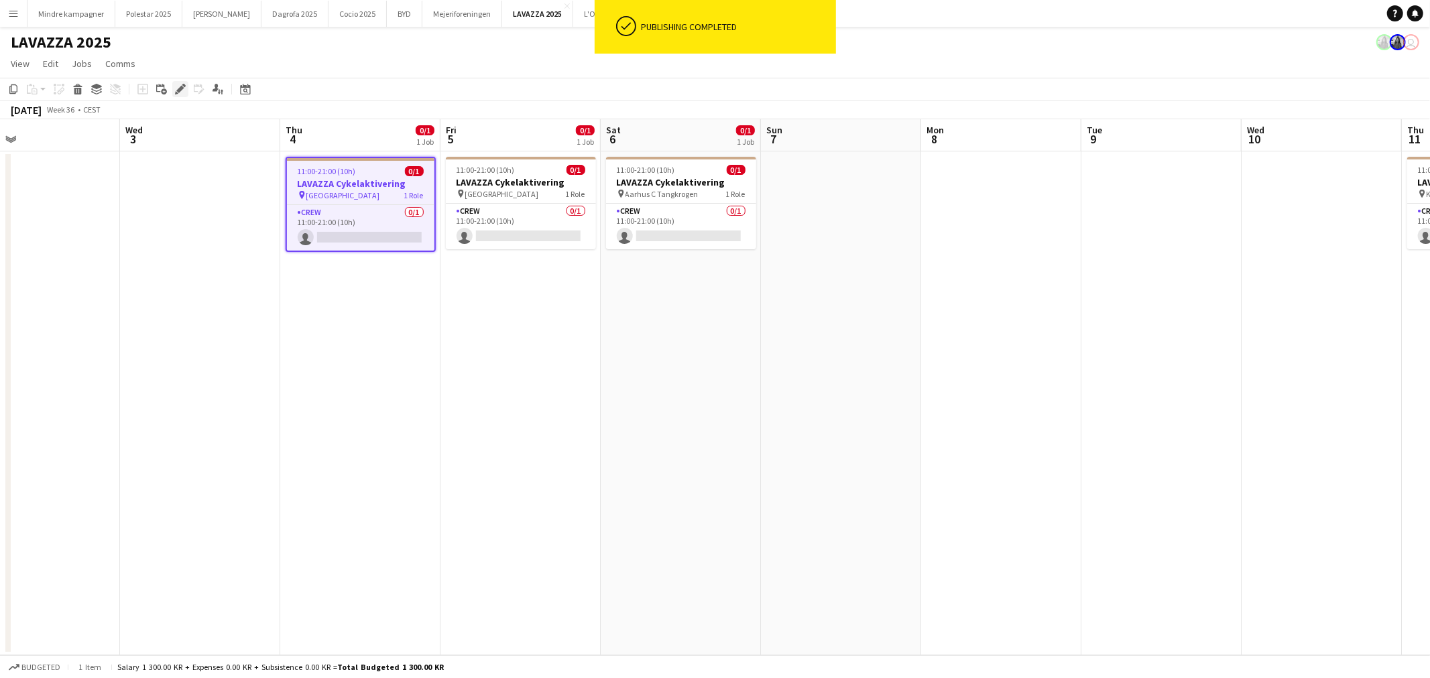
click at [179, 86] on icon "Edit" at bounding box center [180, 89] width 11 height 11
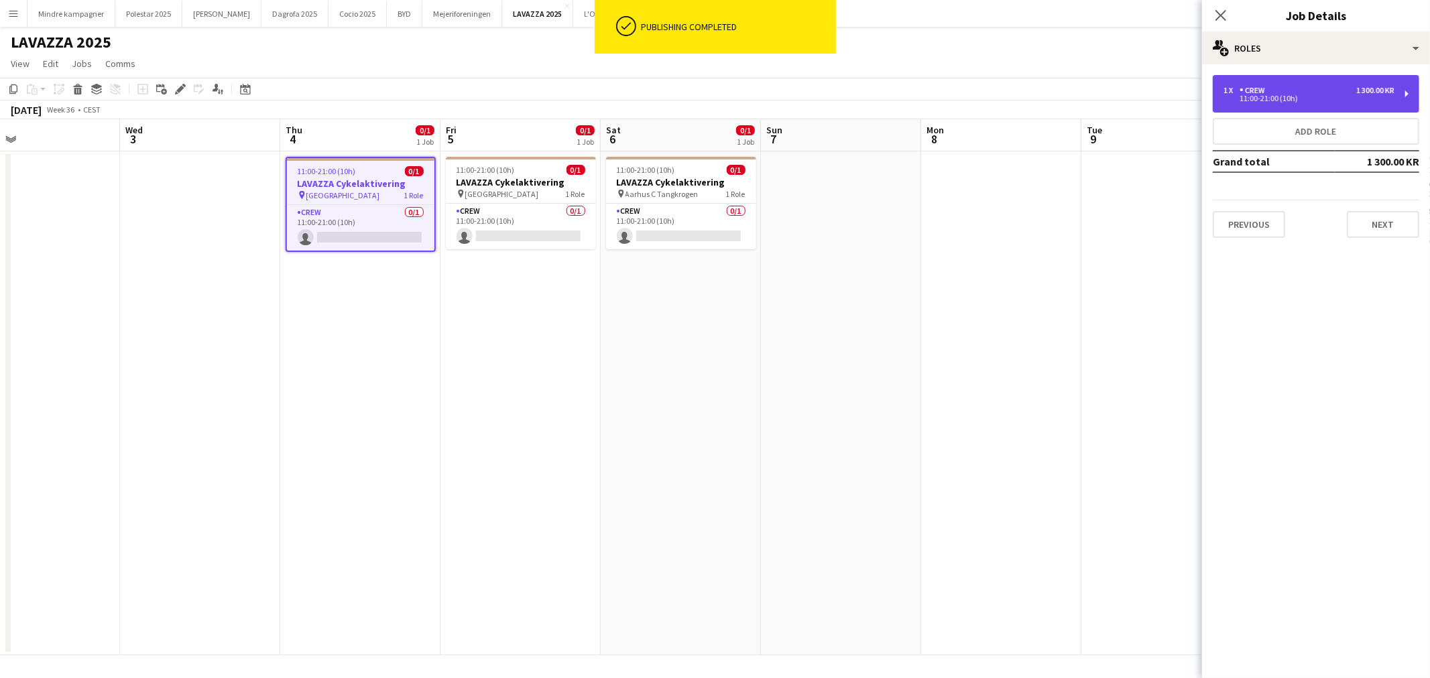
click at [1312, 98] on div "11:00-21:00 (10h)" at bounding box center [1308, 98] width 171 height 7
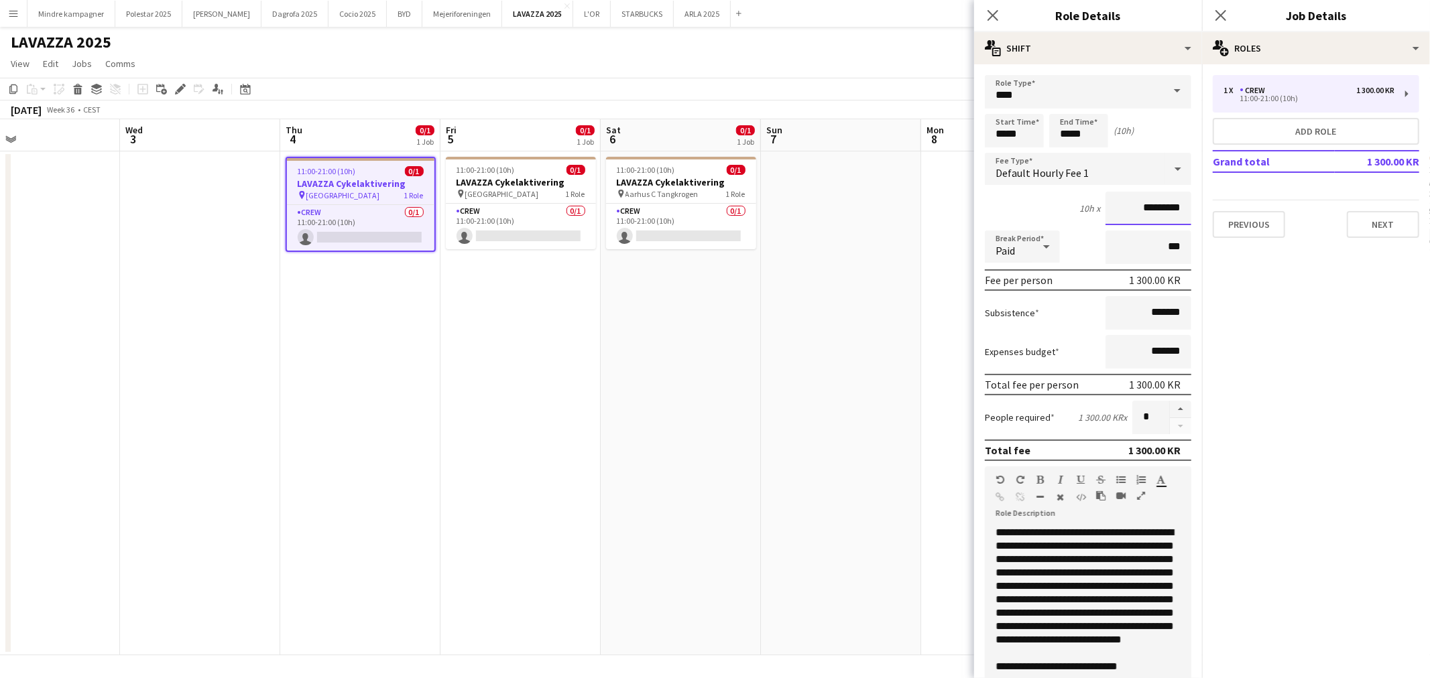
click at [1147, 211] on input "*********" at bounding box center [1148, 209] width 86 height 34
type input "****"
type input "******"
click at [784, 440] on app-date-cell at bounding box center [841, 403] width 160 height 504
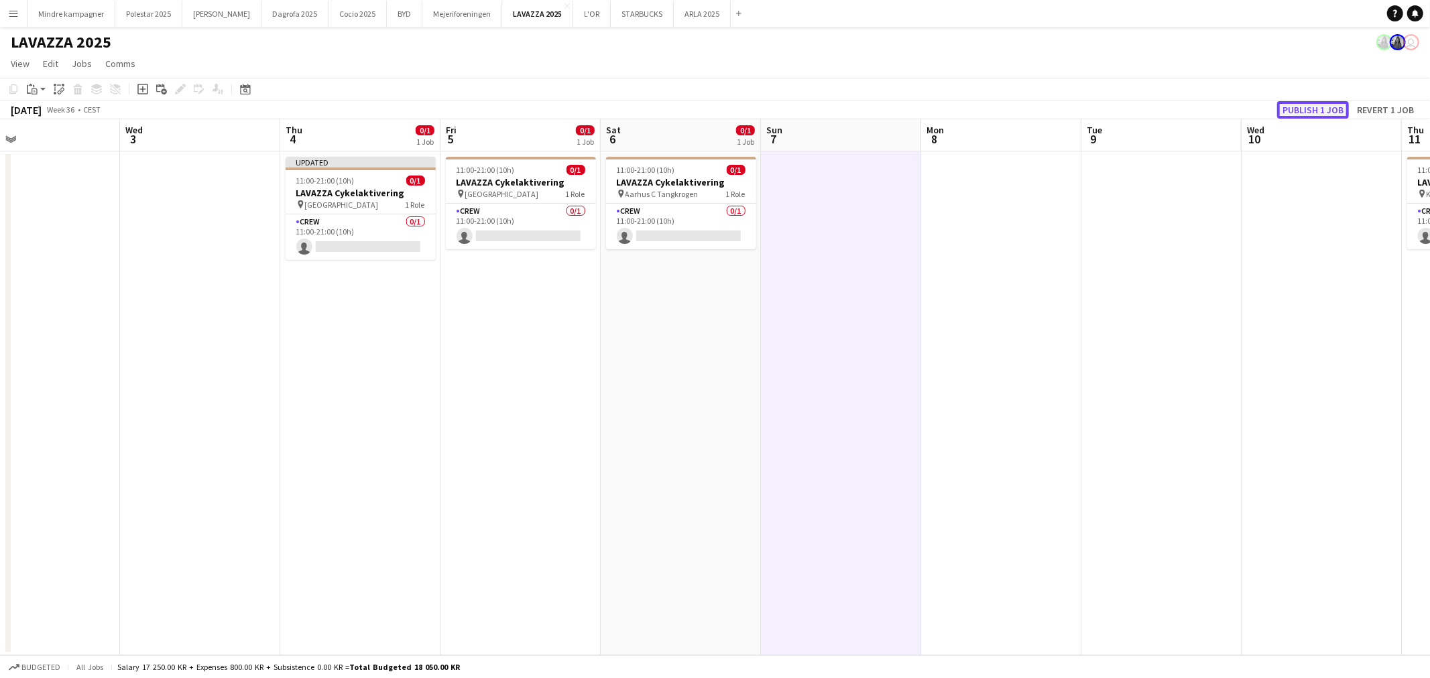
click at [1301, 111] on button "Publish 1 job" at bounding box center [1313, 109] width 72 height 17
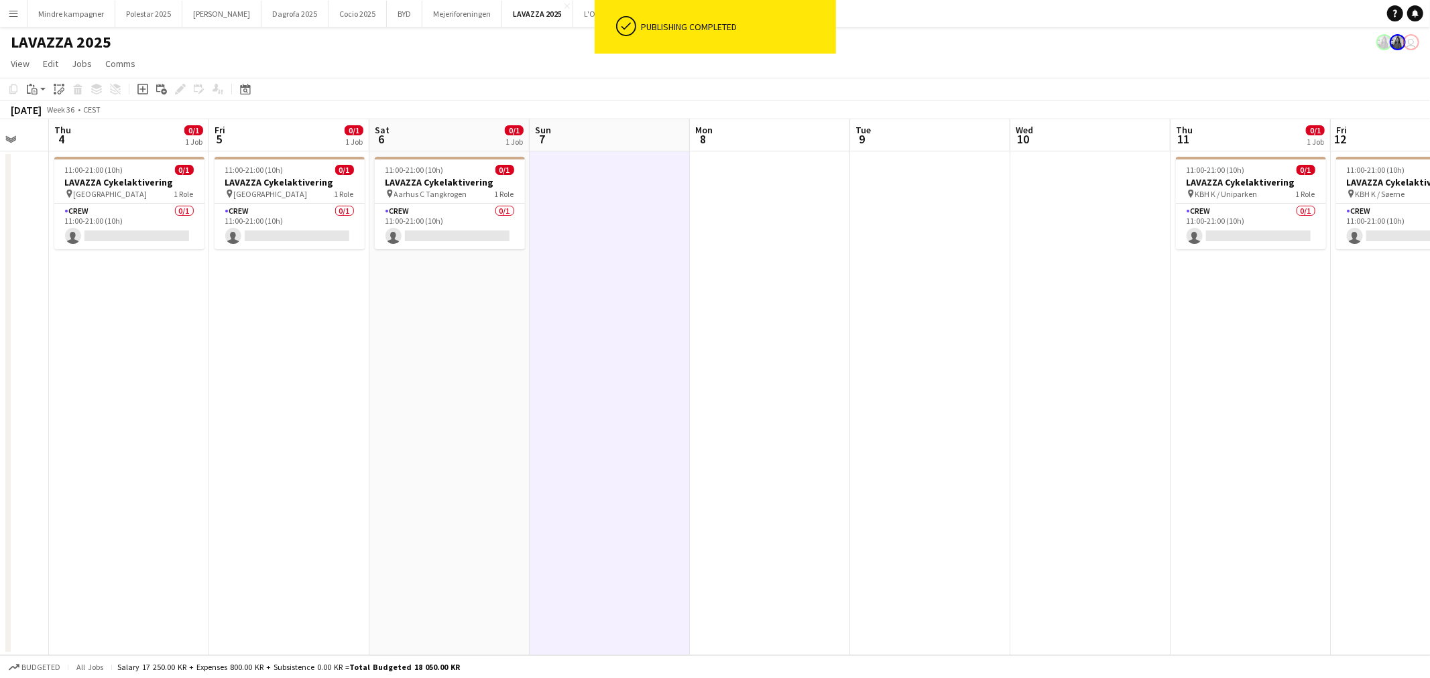
drag, startPoint x: 1178, startPoint y: 430, endPoint x: 773, endPoint y: 457, distance: 406.4
click at [781, 461] on app-calendar-viewport "Mon 1 Tue 2 Wed 3 Thu 4 0/1 1 Job Fri 5 0/1 1 Job Sat 6 0/1 1 Job Sun 7 Mon 8 T…" at bounding box center [715, 387] width 1430 height 536
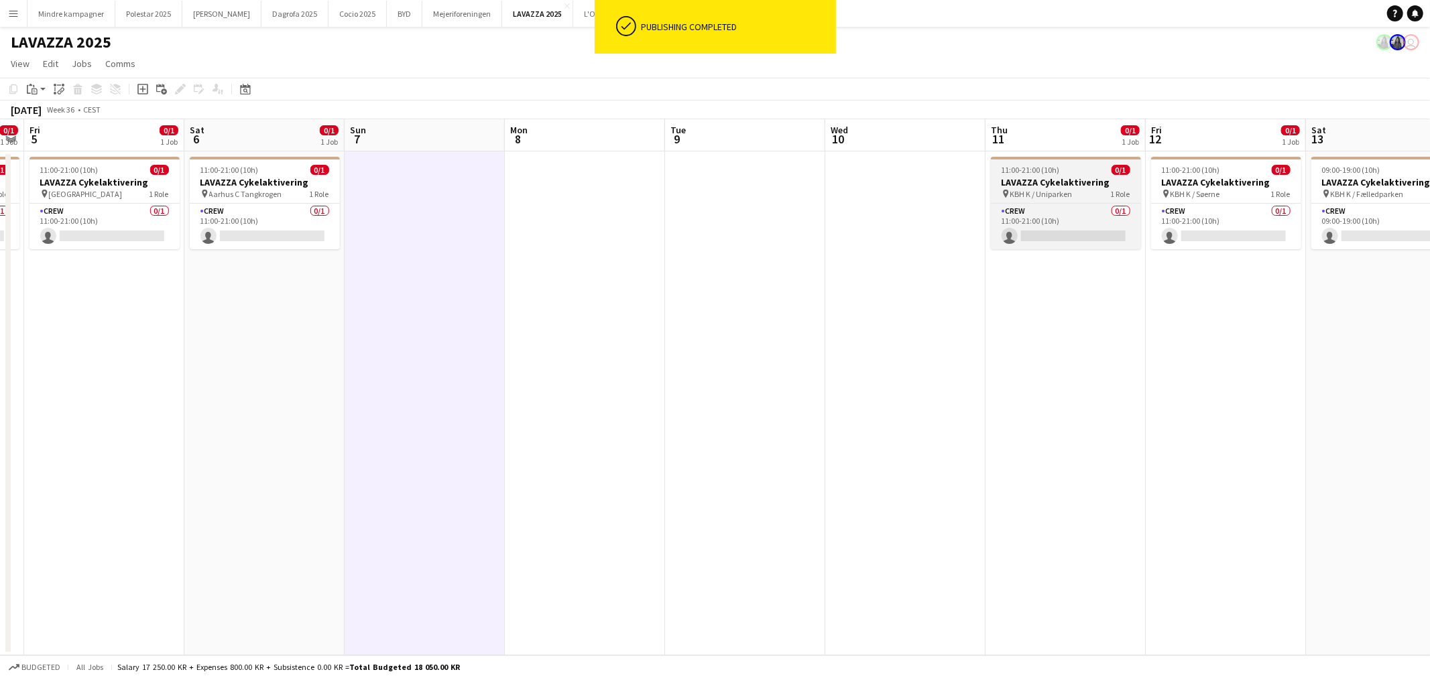
click at [1087, 189] on div "pin KBH K / Uniparken 1 Role" at bounding box center [1066, 193] width 150 height 11
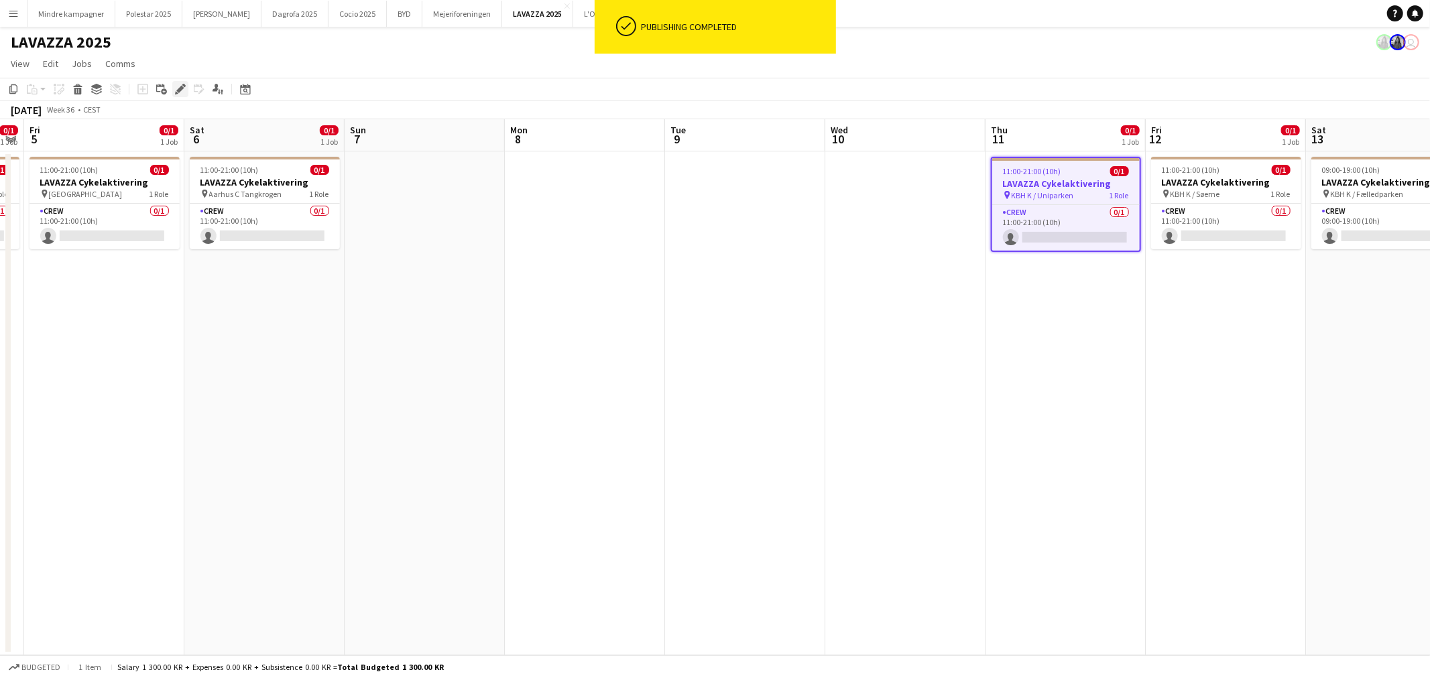
click at [177, 82] on div "Edit" at bounding box center [180, 89] width 16 height 16
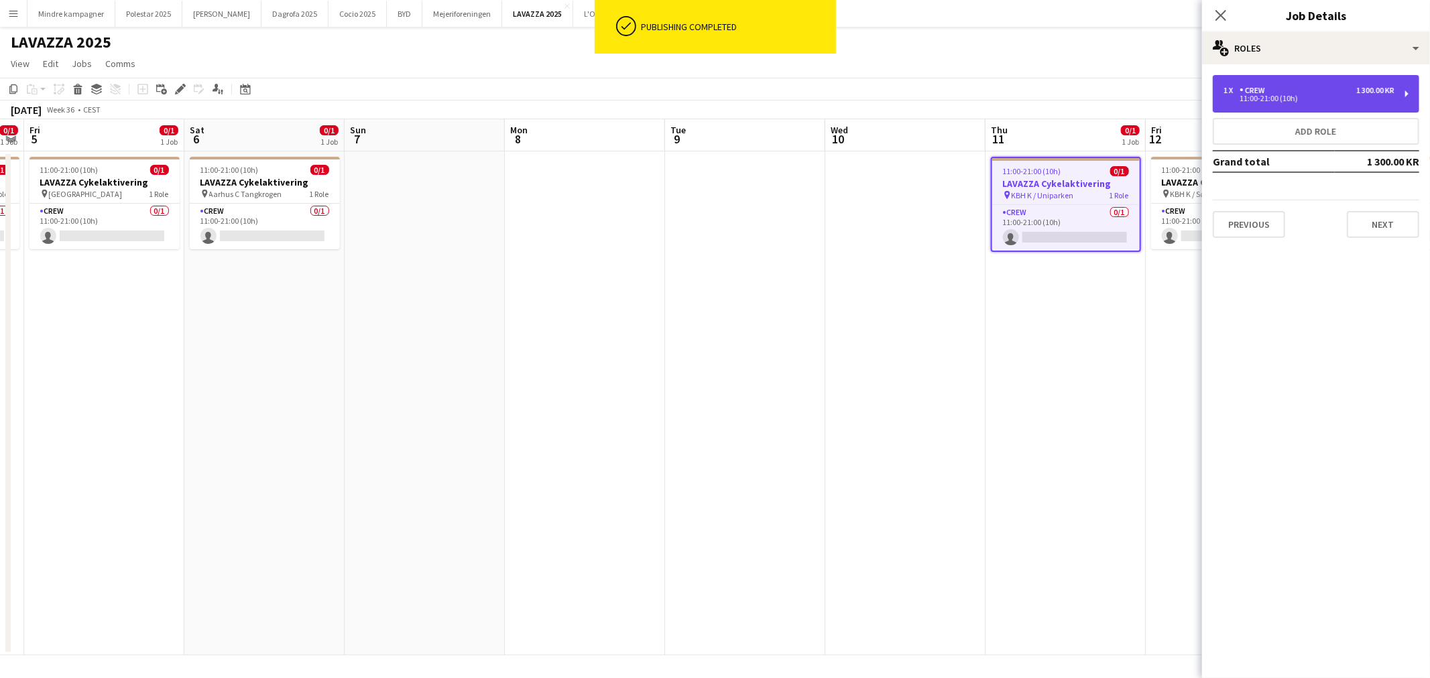
click at [1290, 96] on div "11:00-21:00 (10h)" at bounding box center [1308, 98] width 171 height 7
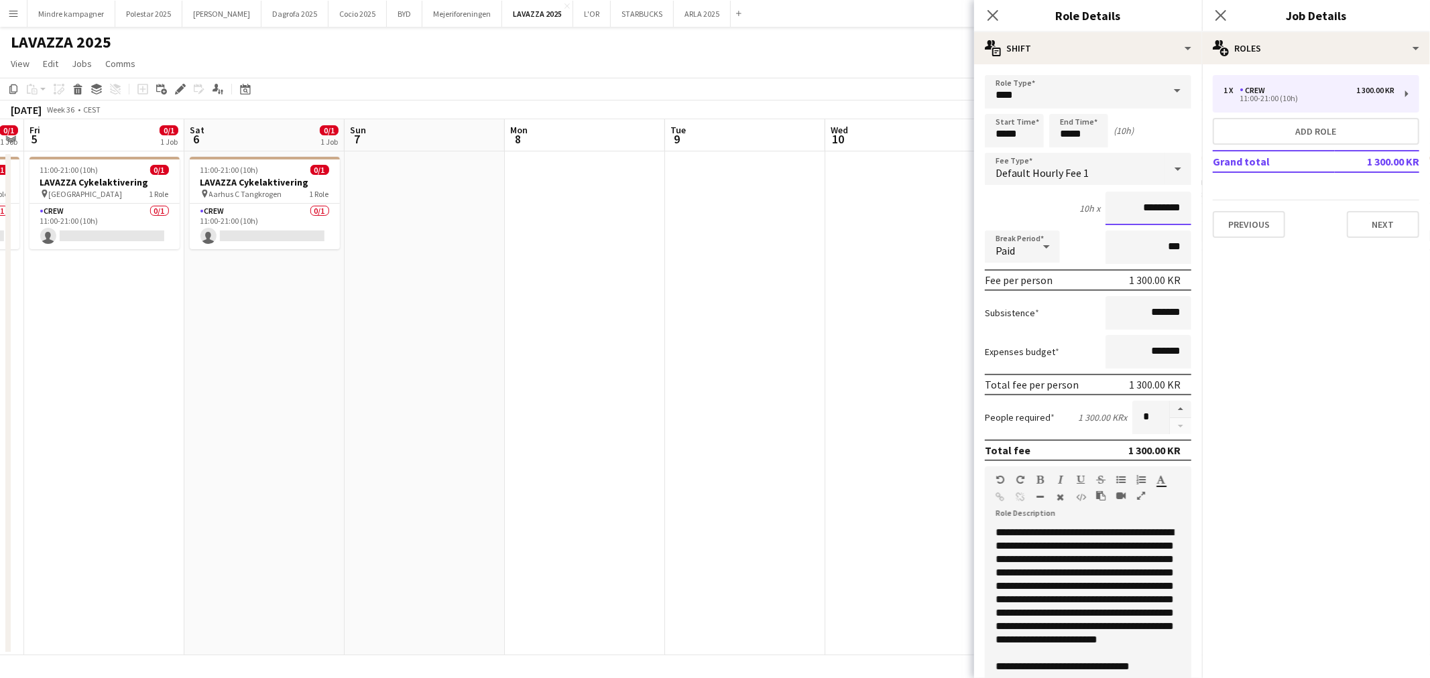
click at [1150, 208] on input "*********" at bounding box center [1148, 209] width 86 height 34
type input "****"
type input "******"
click at [920, 390] on app-date-cell at bounding box center [905, 403] width 160 height 504
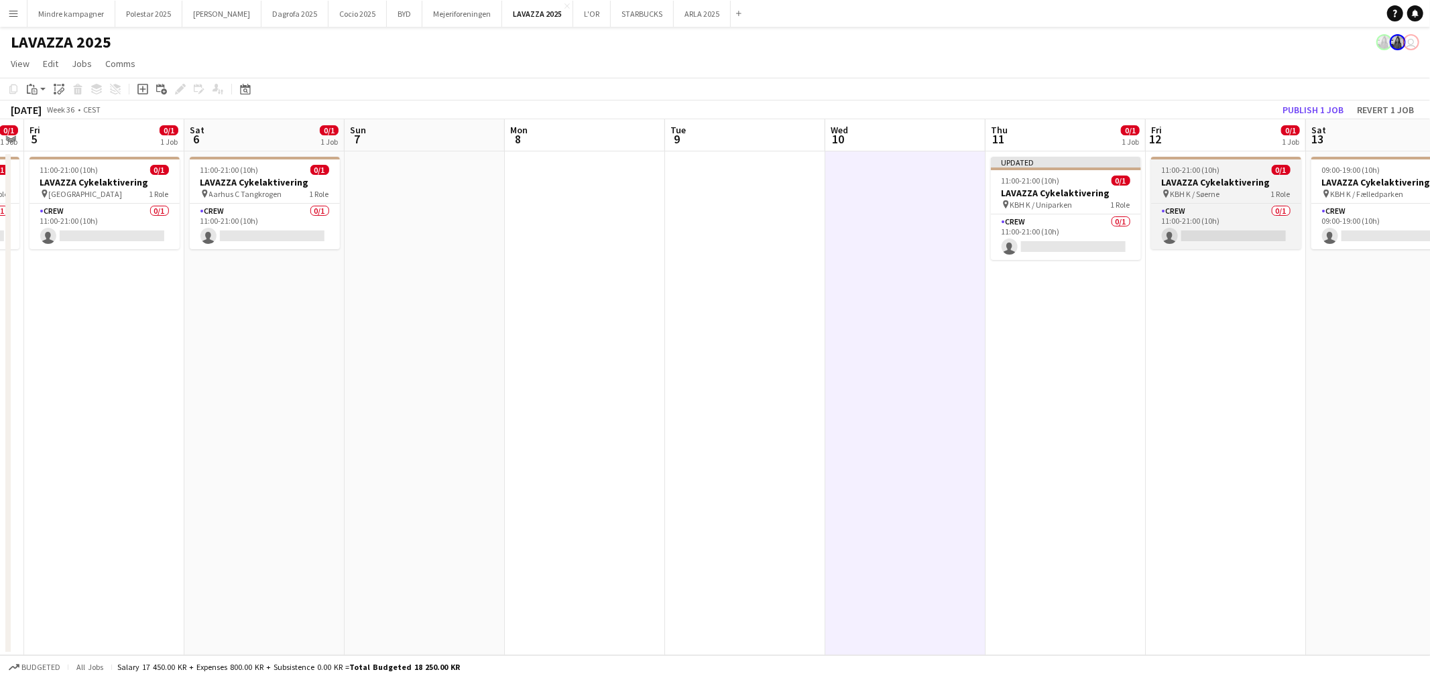
click at [1244, 176] on h3 "LAVAZZA Cykelaktivering" at bounding box center [1226, 182] width 150 height 12
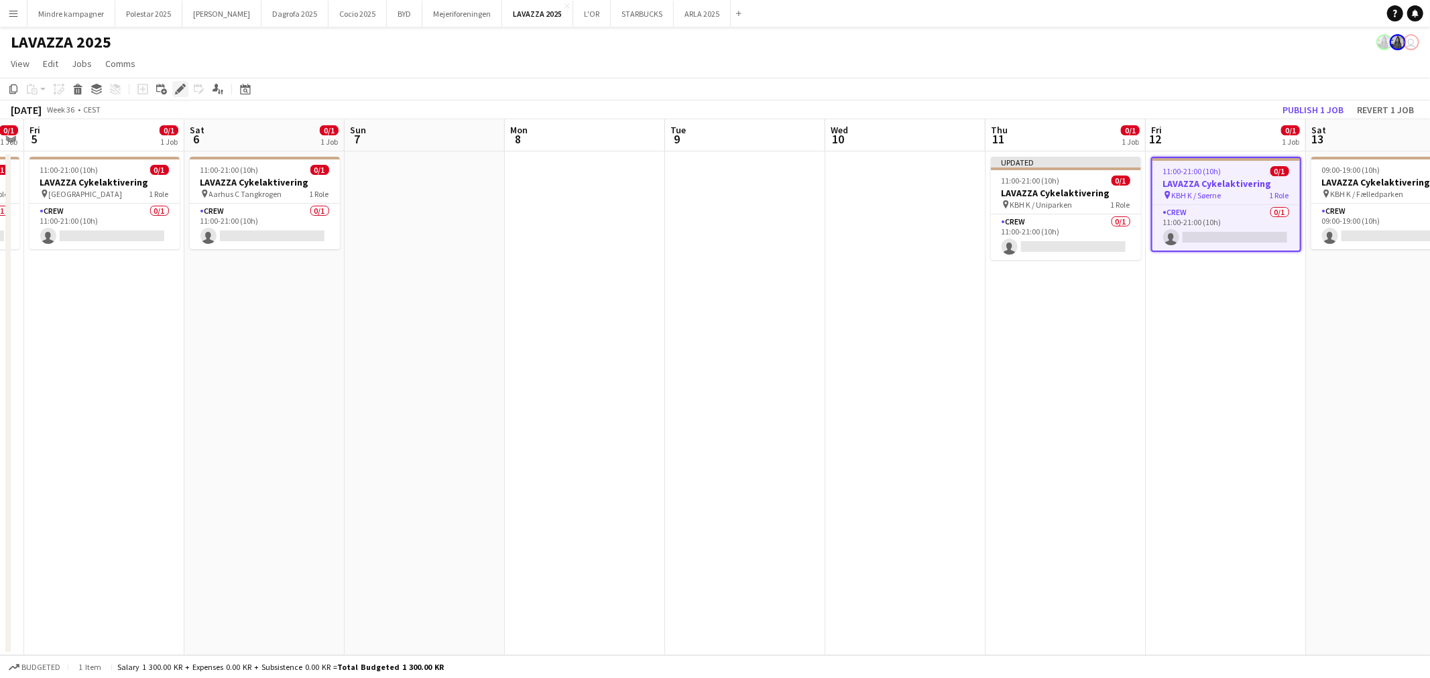
click at [178, 86] on icon "Edit" at bounding box center [180, 89] width 11 height 11
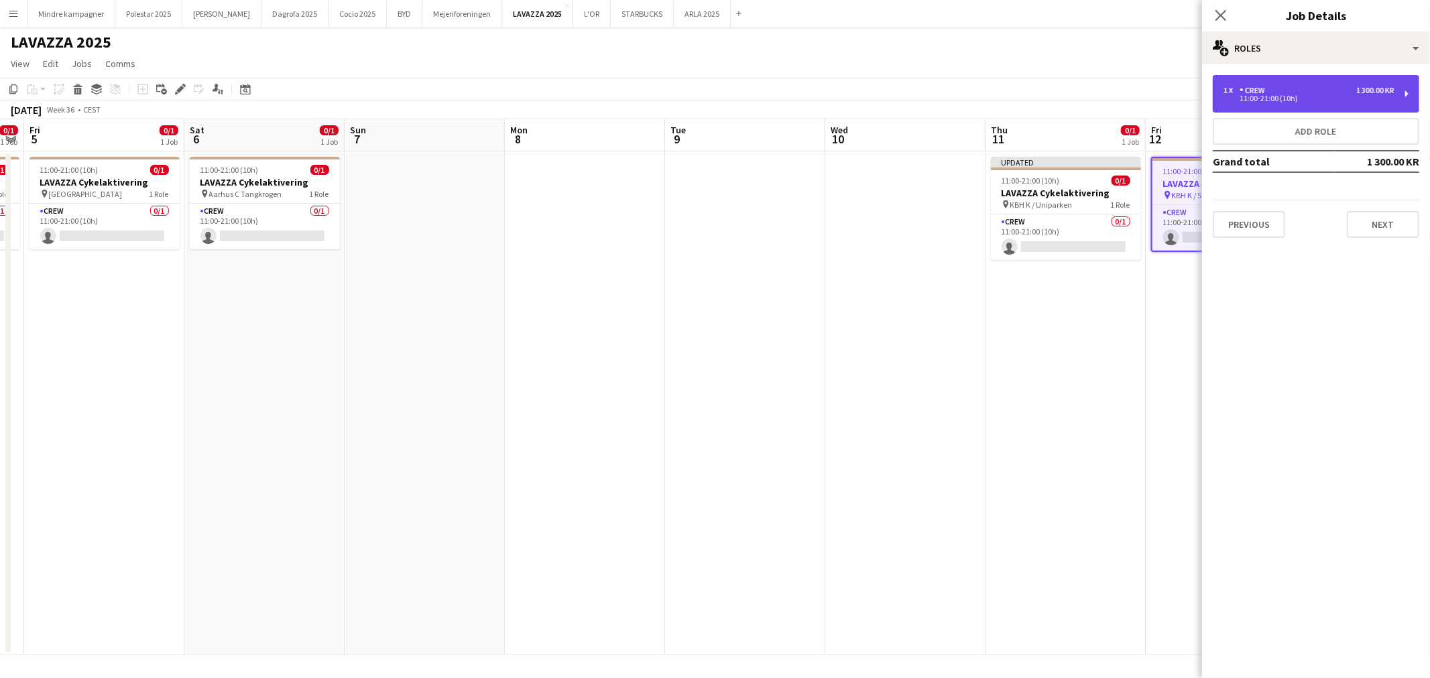
click at [1311, 99] on div "11:00-21:00 (10h)" at bounding box center [1308, 98] width 171 height 7
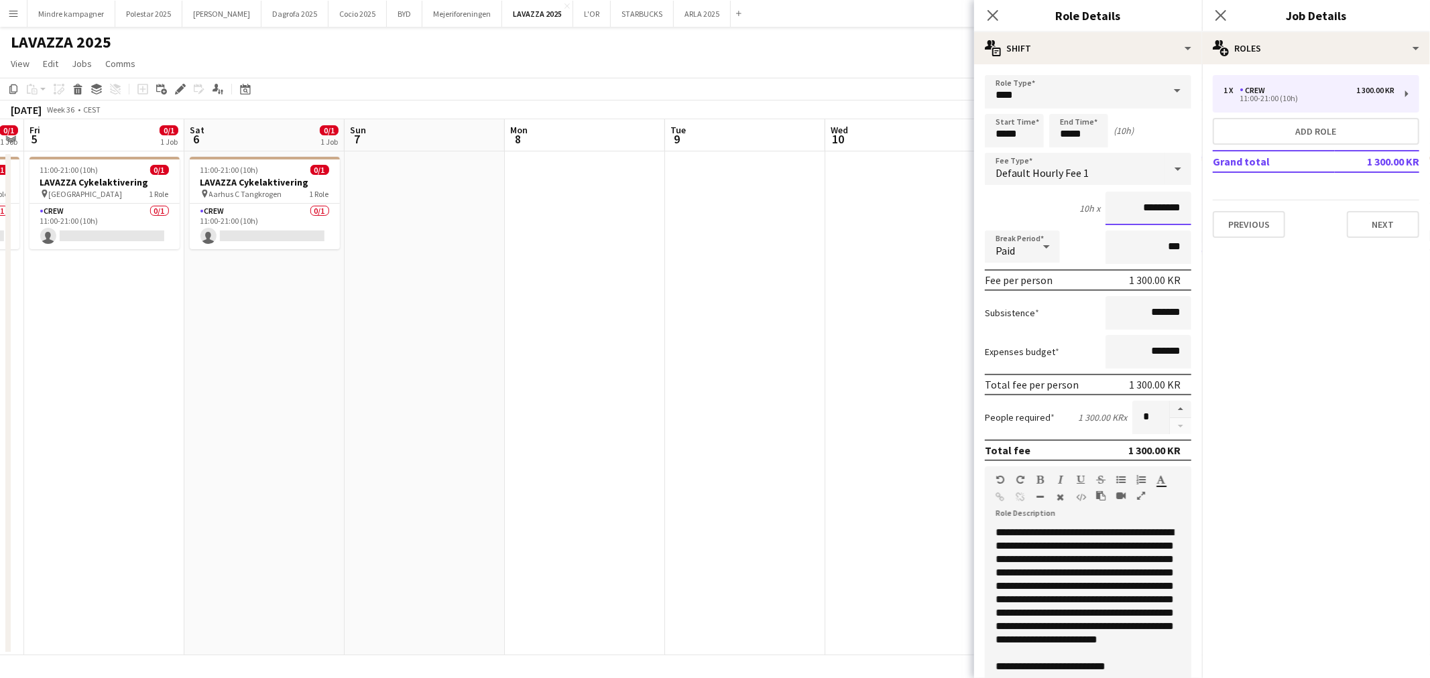
click at [1148, 205] on input "*********" at bounding box center [1148, 209] width 86 height 34
type input "****"
type input "******"
click at [852, 453] on app-date-cell at bounding box center [905, 403] width 160 height 504
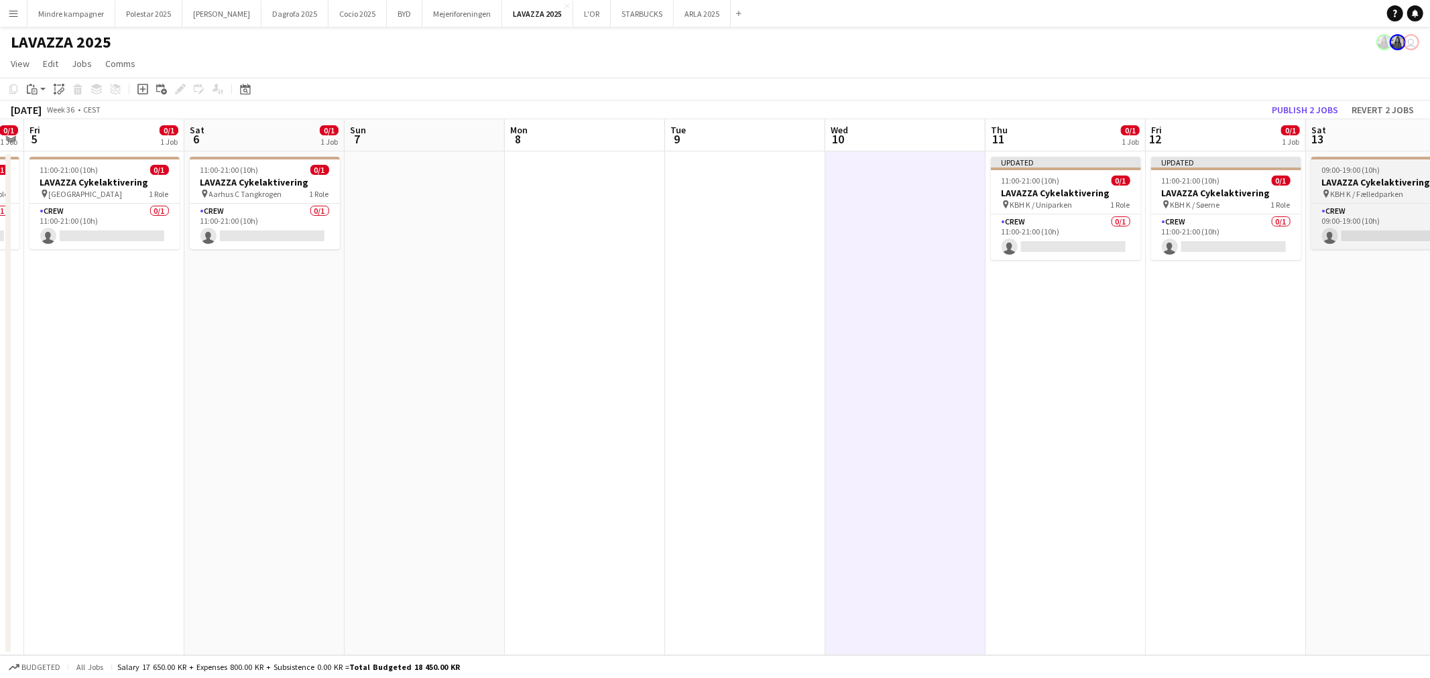
click at [1359, 190] on span "KBH K / Fælledparken" at bounding box center [1367, 194] width 73 height 10
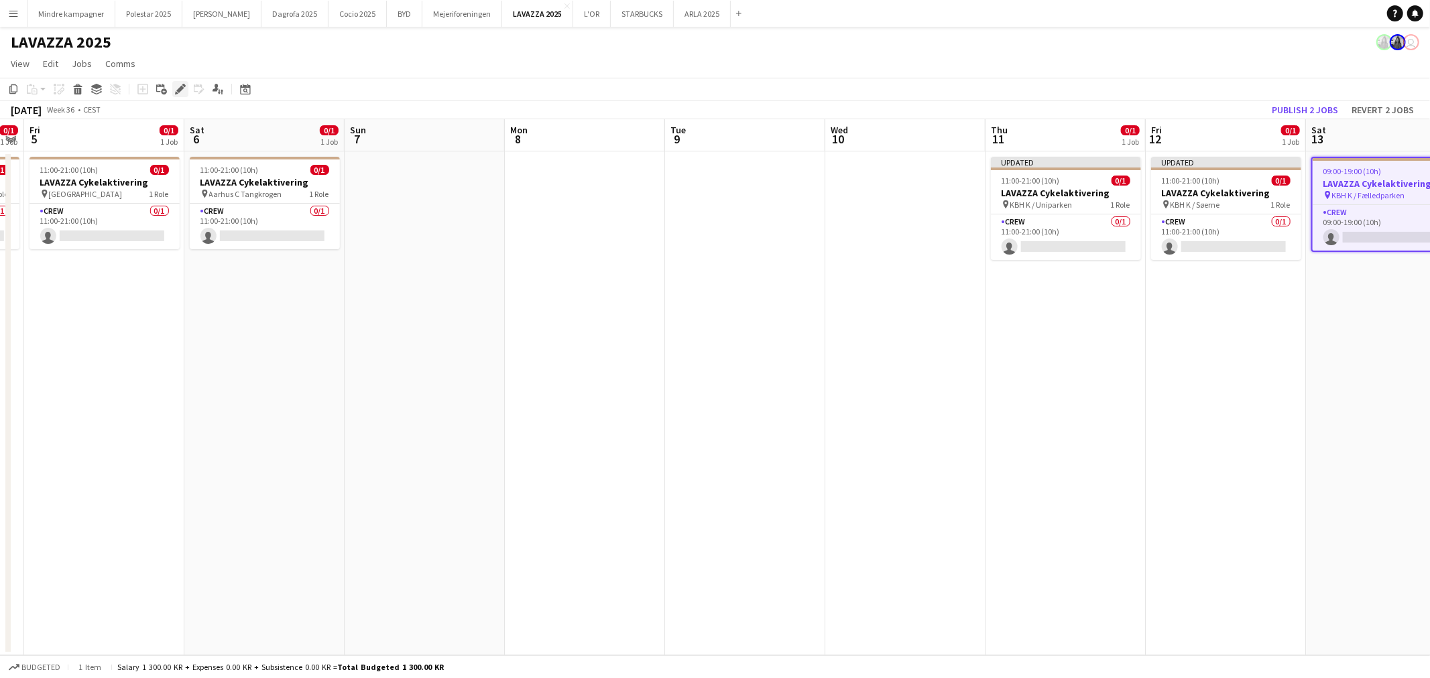
click at [176, 86] on icon "Edit" at bounding box center [180, 89] width 11 height 11
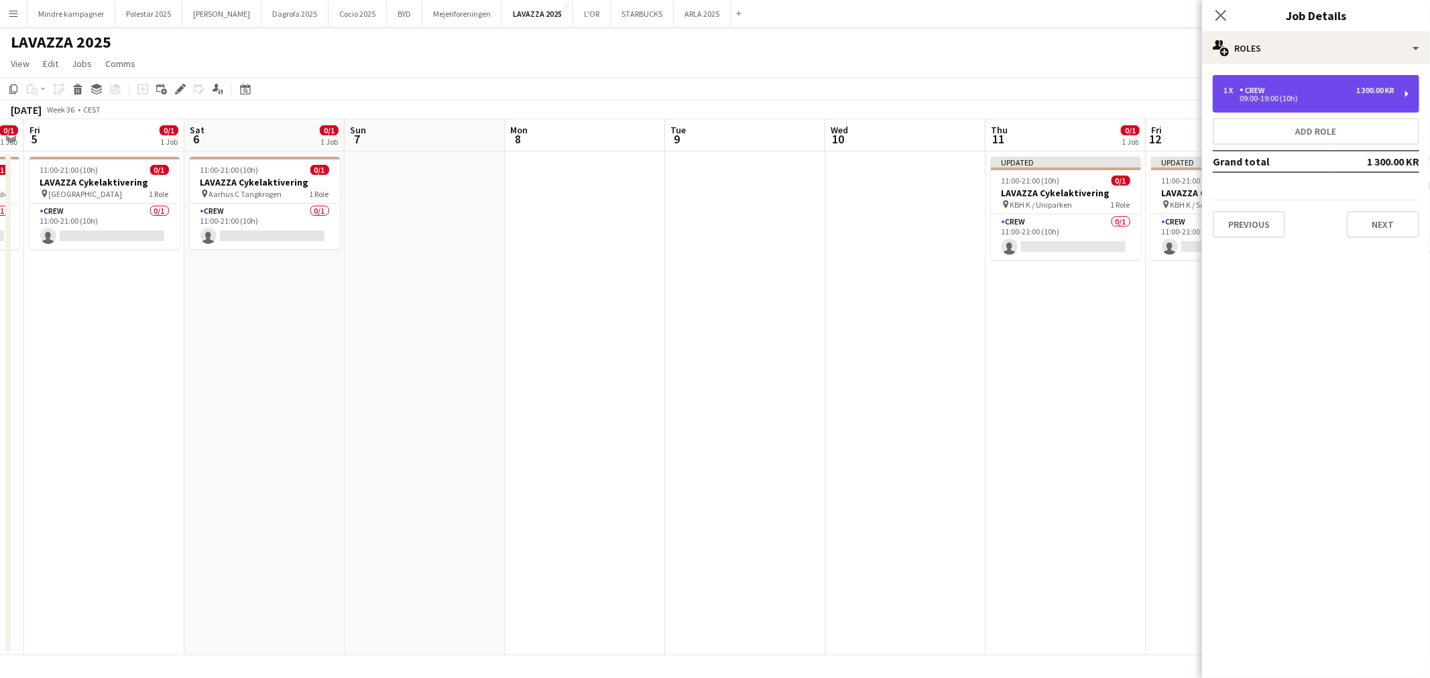
click at [1364, 90] on div "1 300.00 KR" at bounding box center [1375, 90] width 38 height 9
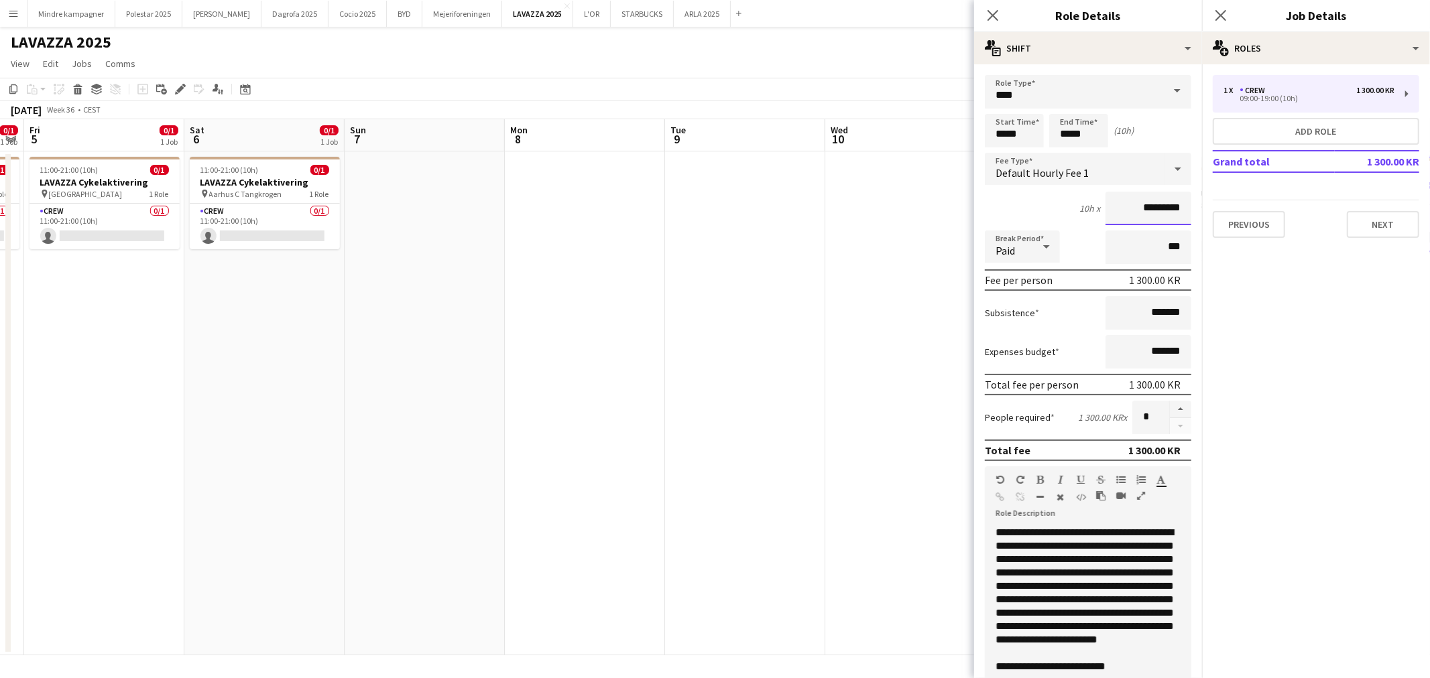
click at [1143, 208] on input "*********" at bounding box center [1148, 209] width 86 height 34
type input "****"
type input "******"
click at [810, 353] on app-date-cell at bounding box center [745, 403] width 160 height 504
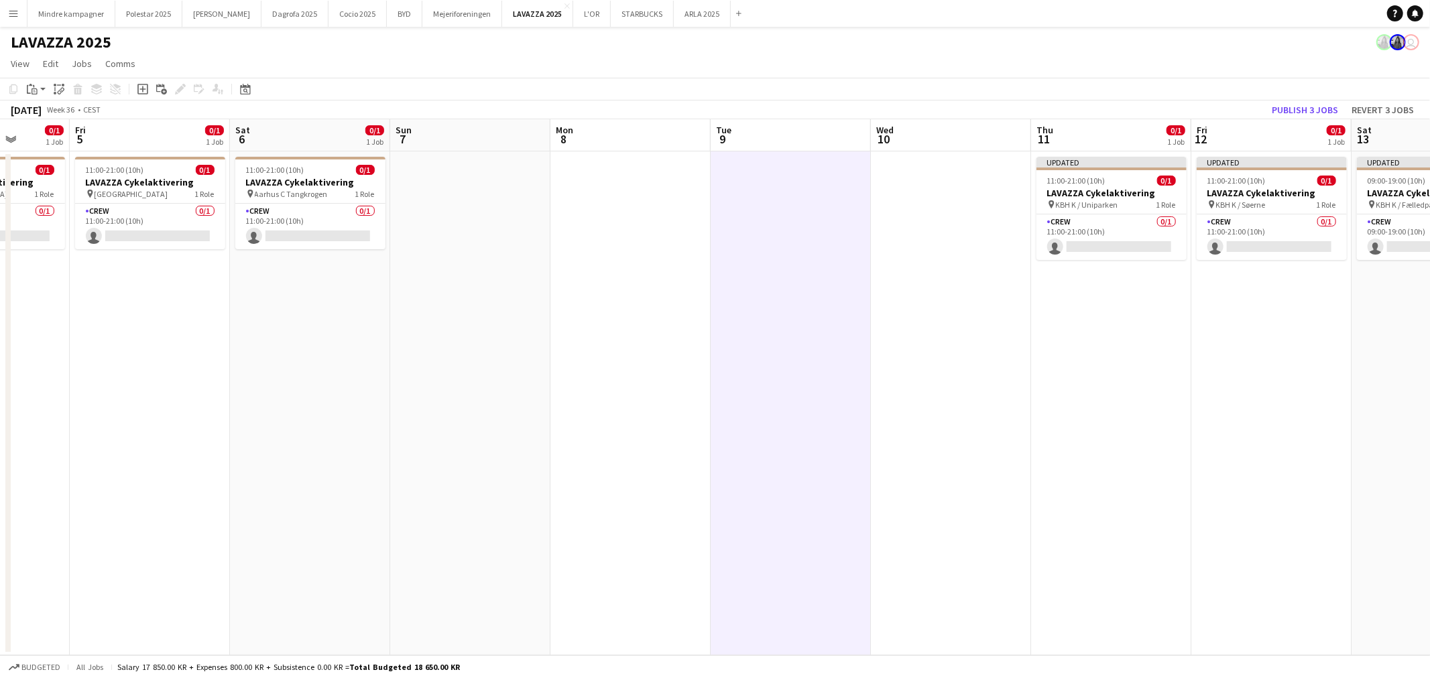
drag, startPoint x: 982, startPoint y: 474, endPoint x: 968, endPoint y: 465, distance: 16.6
click at [969, 474] on app-calendar-viewport "Tue 2 Wed 3 Thu 4 0/1 1 Job Fri 5 0/1 1 Job Sat 6 0/1 1 Job Sun 7 Mon 8 Tue 9 W…" at bounding box center [715, 387] width 1430 height 536
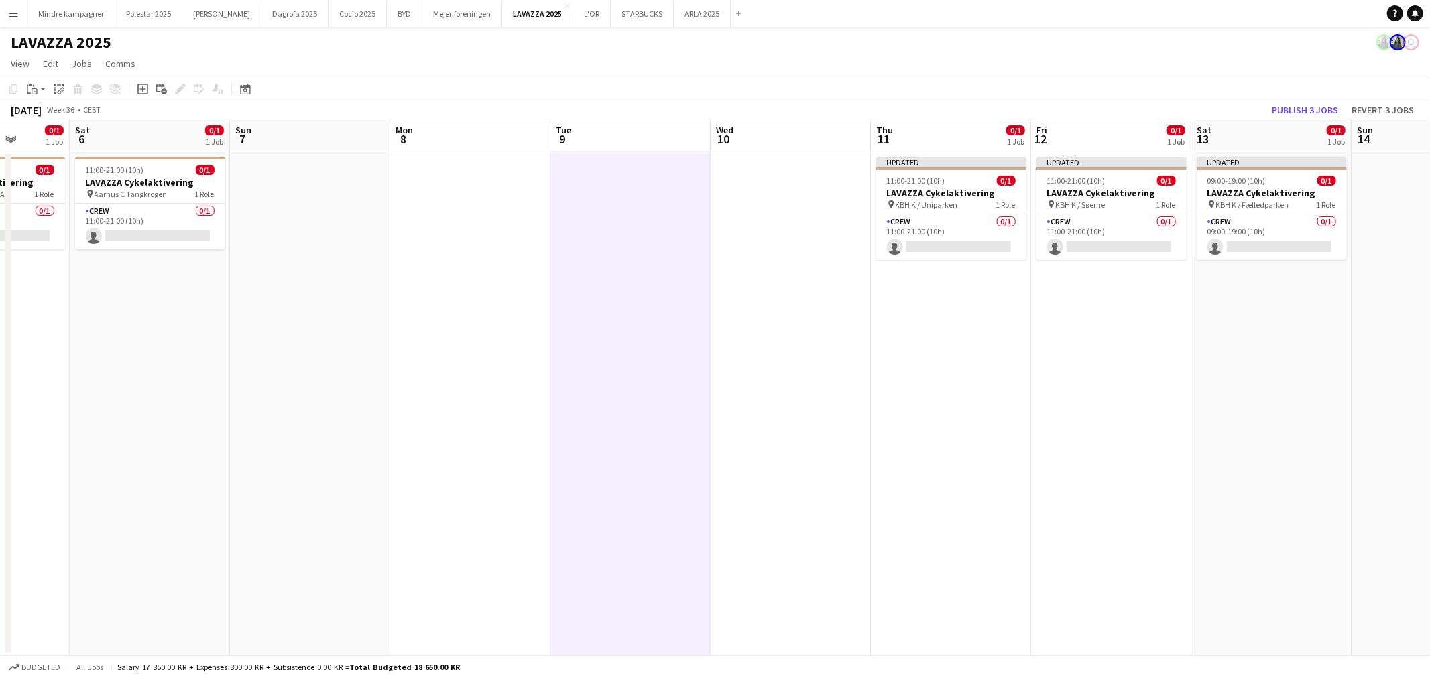
scroll to position [0, 424]
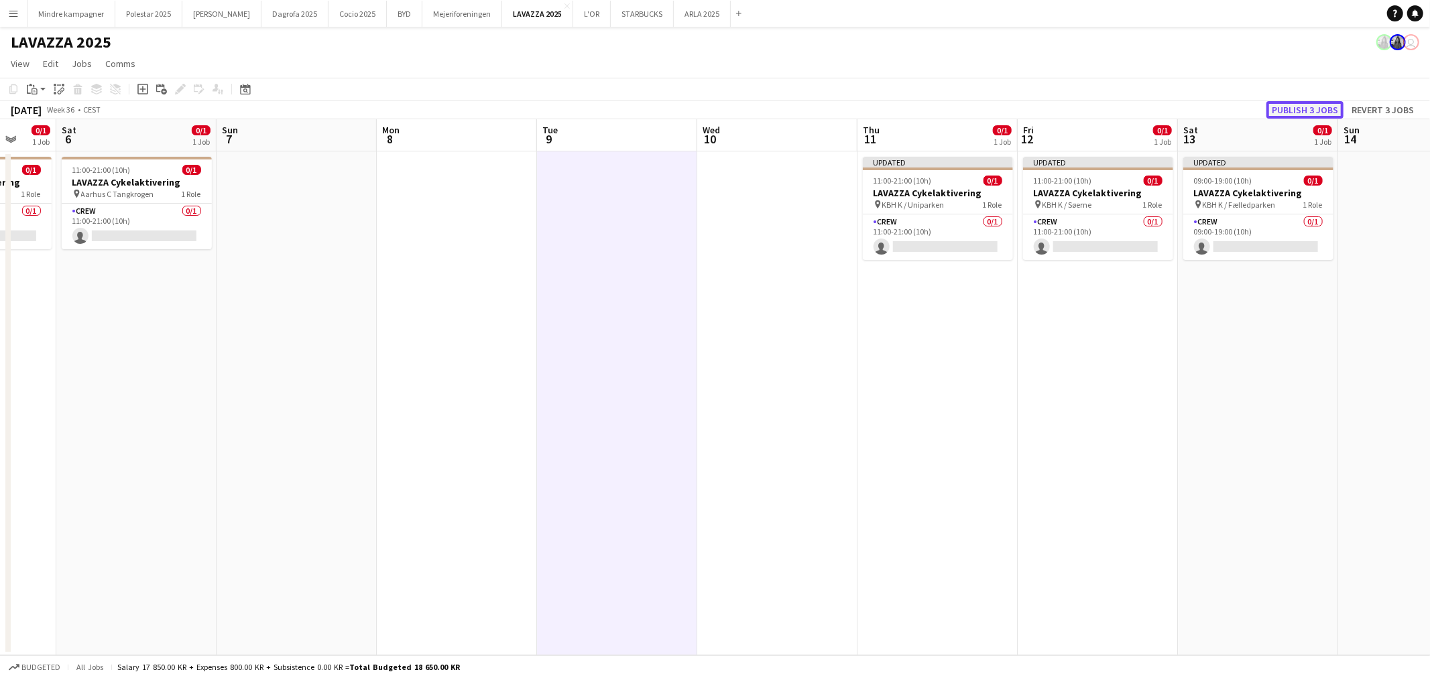
click at [1325, 102] on button "Publish 3 jobs" at bounding box center [1304, 109] width 77 height 17
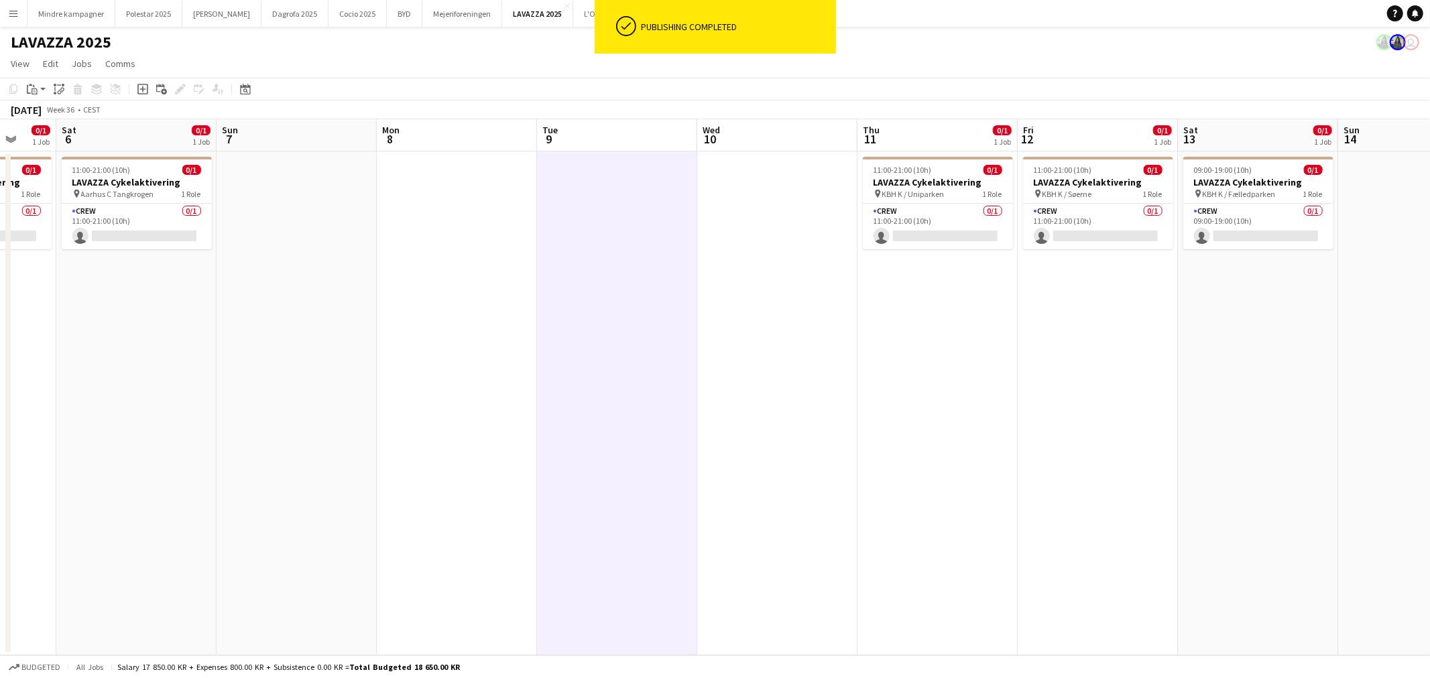
scroll to position [0, 534]
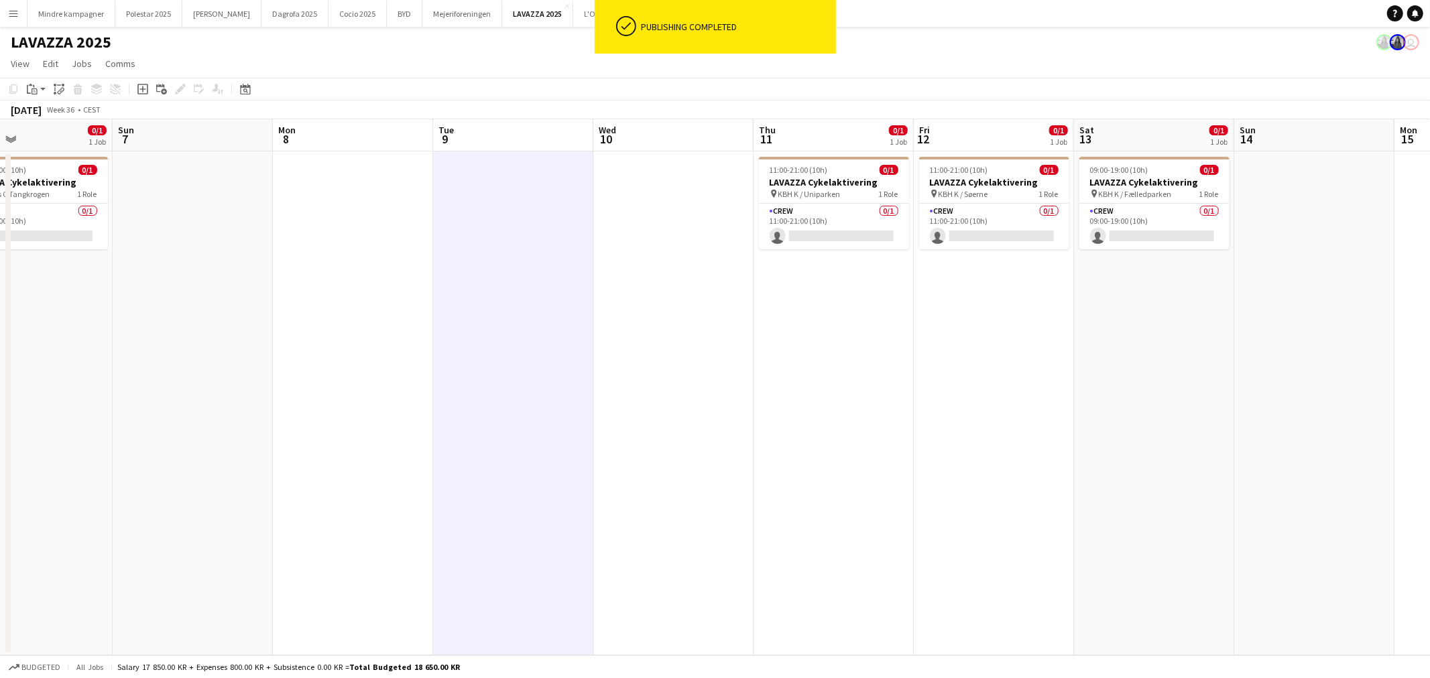
drag, startPoint x: 1198, startPoint y: 408, endPoint x: 1118, endPoint y: 409, distance: 79.8
click at [1118, 411] on app-calendar-viewport "Wed 3 Thu 4 0/1 1 Job Fri 5 0/1 1 Job Sat 6 0/1 1 Job Sun 7 Mon 8 Tue 9 Wed 10 …" at bounding box center [715, 387] width 1430 height 536
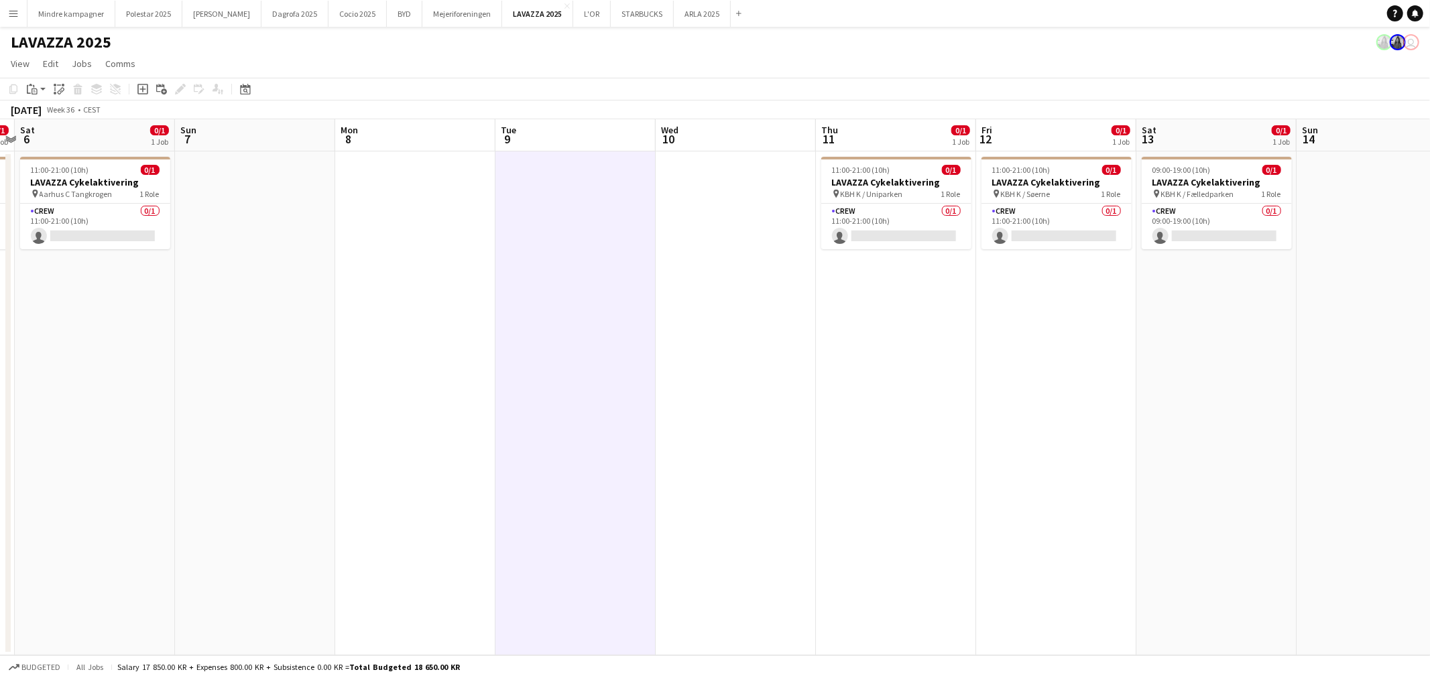
drag, startPoint x: 713, startPoint y: 431, endPoint x: 1056, endPoint y: 424, distance: 343.9
click at [1067, 427] on app-calendar-viewport "Wed 3 Thu 4 0/1 1 Job Fri 5 0/1 1 Job Sat 6 0/1 1 Job Sun 7 Mon 8 Tue 9 Wed 10 …" at bounding box center [715, 387] width 1430 height 536
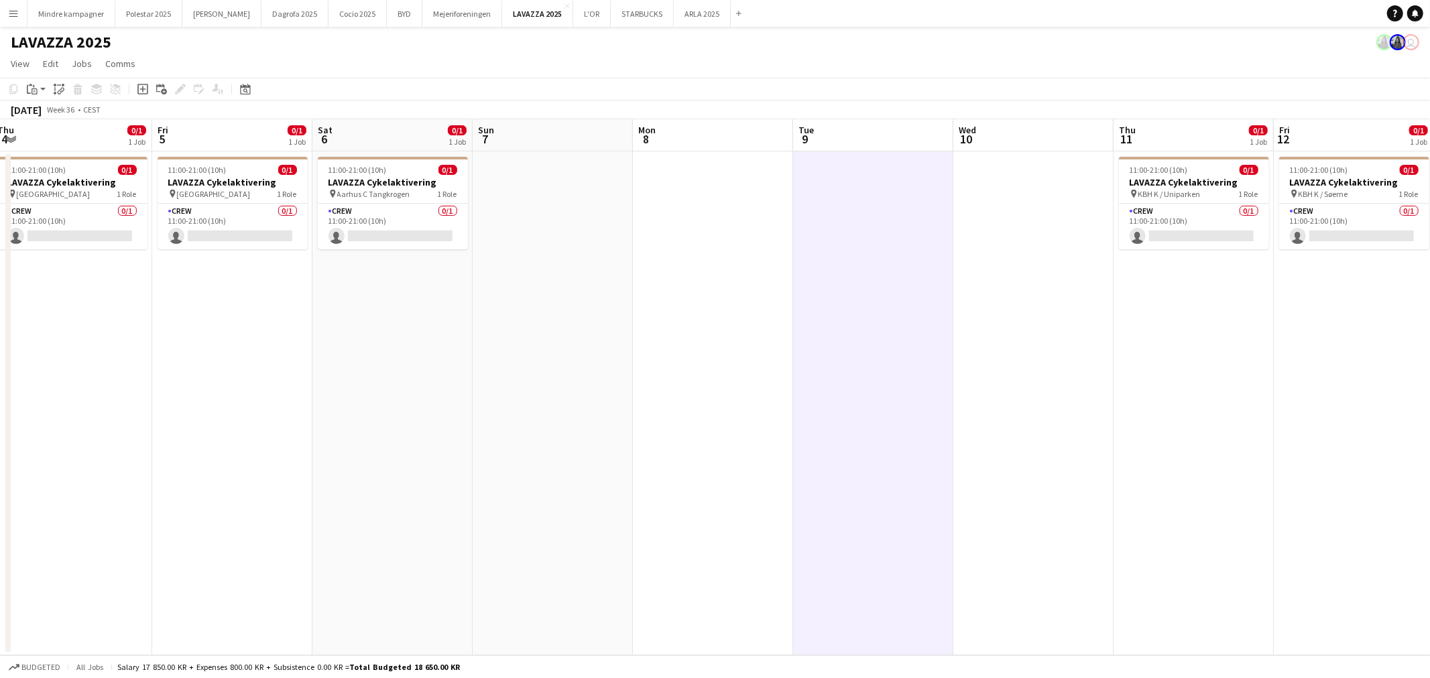
drag, startPoint x: 722, startPoint y: 445, endPoint x: 893, endPoint y: 446, distance: 170.9
click at [894, 446] on app-calendar-viewport "Tue 2 Wed 3 Thu 4 0/1 1 Job Fri 5 0/1 1 Job Sat 6 0/1 1 Job Sun 7 Mon 8 Tue 9 W…" at bounding box center [715, 387] width 1430 height 536
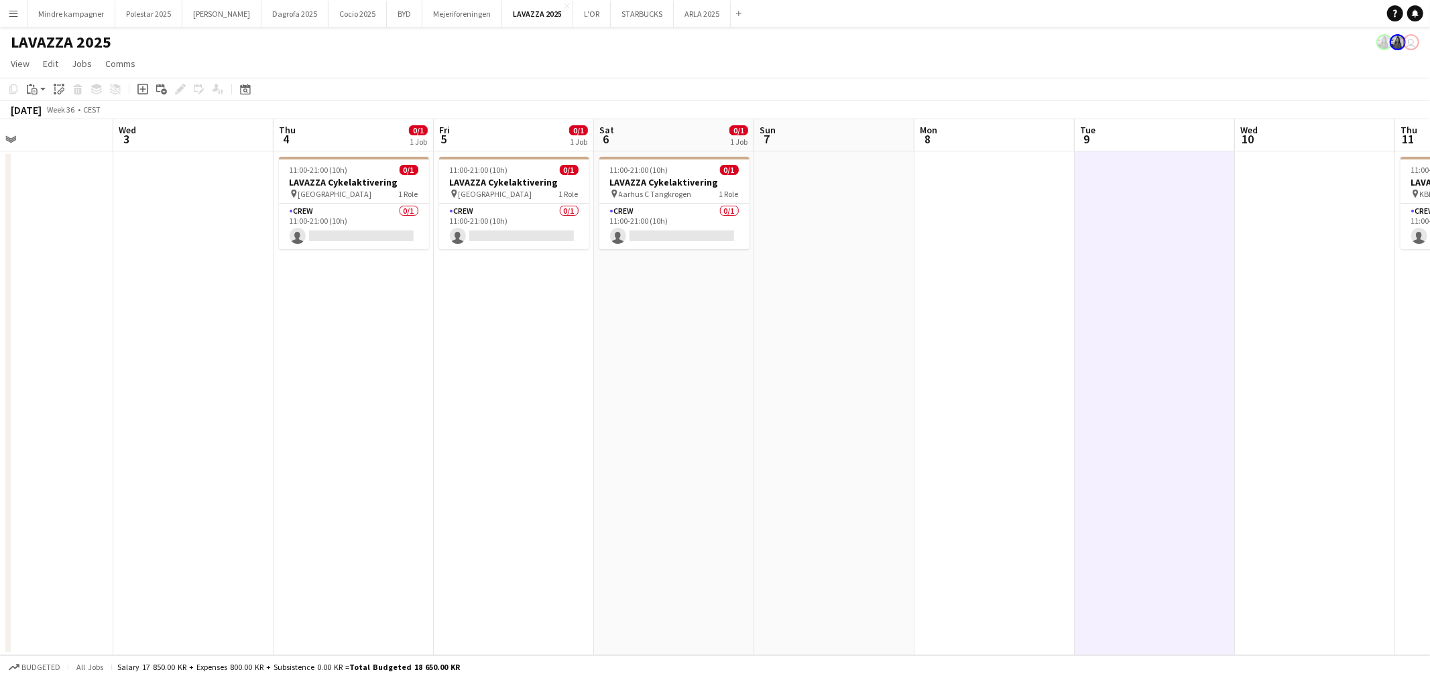
scroll to position [0, 369]
drag, startPoint x: 833, startPoint y: 442, endPoint x: 953, endPoint y: 449, distance: 120.2
click at [953, 449] on app-calendar-viewport "Sun 31 Mon 1 Tue 2 Wed 3 Thu 4 0/1 1 Job Fri 5 0/1 1 Job Sat 6 0/1 1 Job Sun 7 …" at bounding box center [715, 387] width 1430 height 536
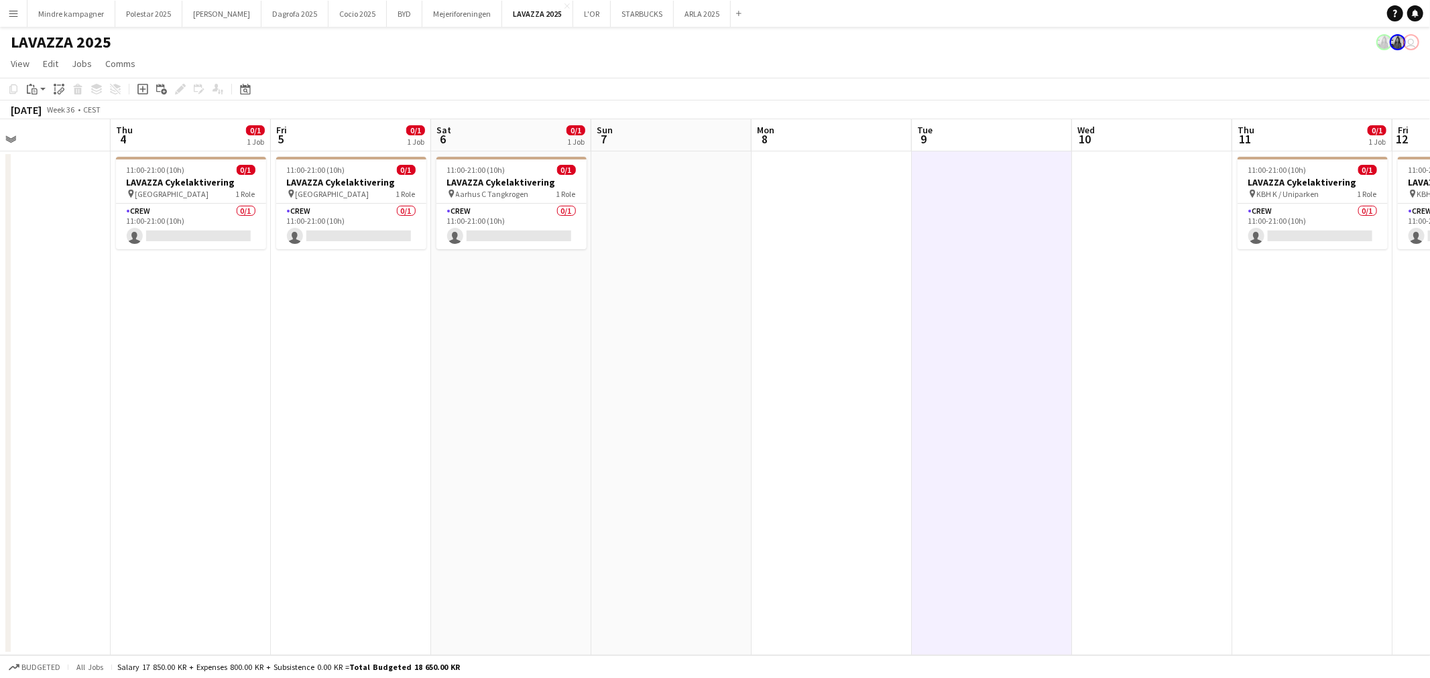
drag, startPoint x: 1319, startPoint y: 457, endPoint x: 1158, endPoint y: 468, distance: 161.9
click at [1158, 468] on app-calendar-viewport "Sun 31 Mon 1 Tue 2 Wed 3 Thu 4 0/1 1 Job Fri 5 0/1 1 Job Sat 6 0/1 1 Job Sun 7 …" at bounding box center [715, 387] width 1430 height 536
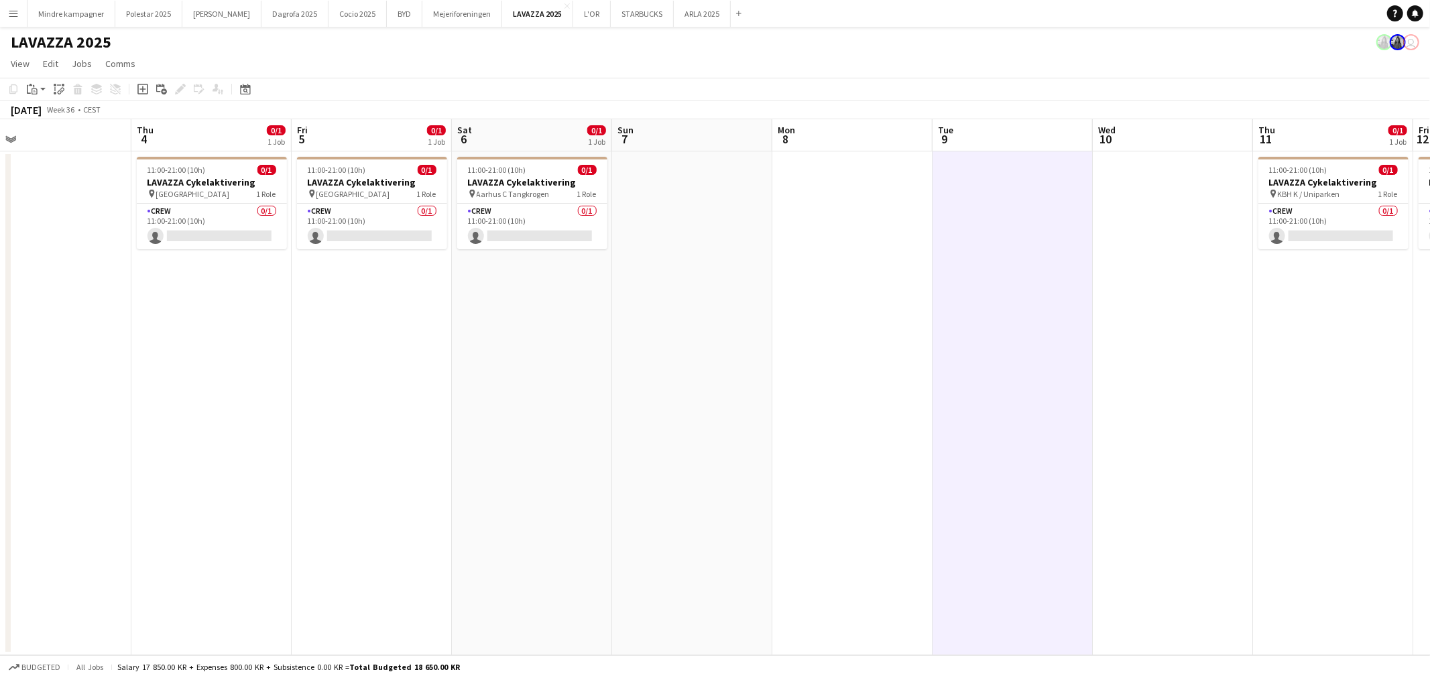
drag, startPoint x: 1270, startPoint y: 469, endPoint x: 985, endPoint y: 465, distance: 284.9
click at [983, 465] on app-calendar-viewport "Sun 31 Mon 1 Tue 2 Wed 3 Thu 4 0/1 1 Job Fri 5 0/1 1 Job Sat 6 0/1 1 Job Sun 7 …" at bounding box center [715, 387] width 1430 height 536
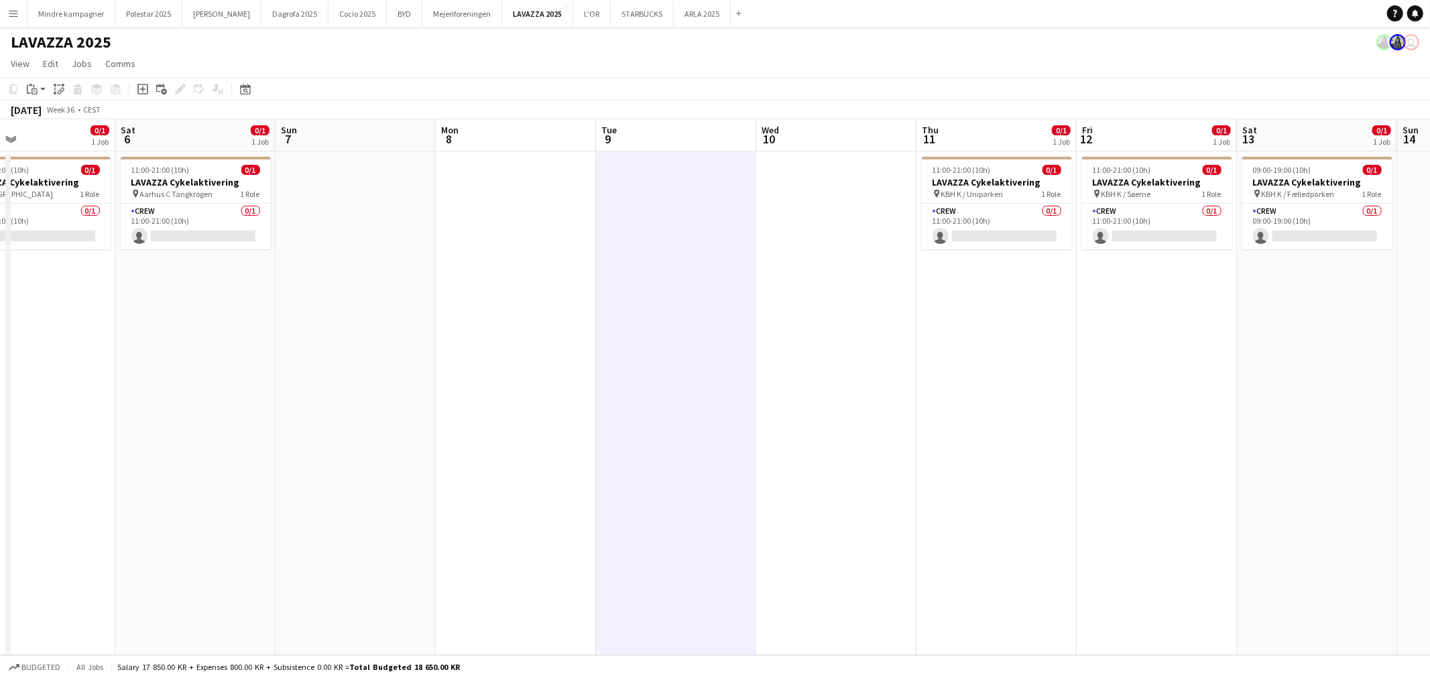
click at [1089, 467] on app-calendar-viewport "Tue 2 Wed 3 Thu 4 0/1 1 Job Fri 5 0/1 1 Job Sat 6 0/1 1 Job Sun 7 Mon 8 Tue 9 W…" at bounding box center [715, 387] width 1430 height 536
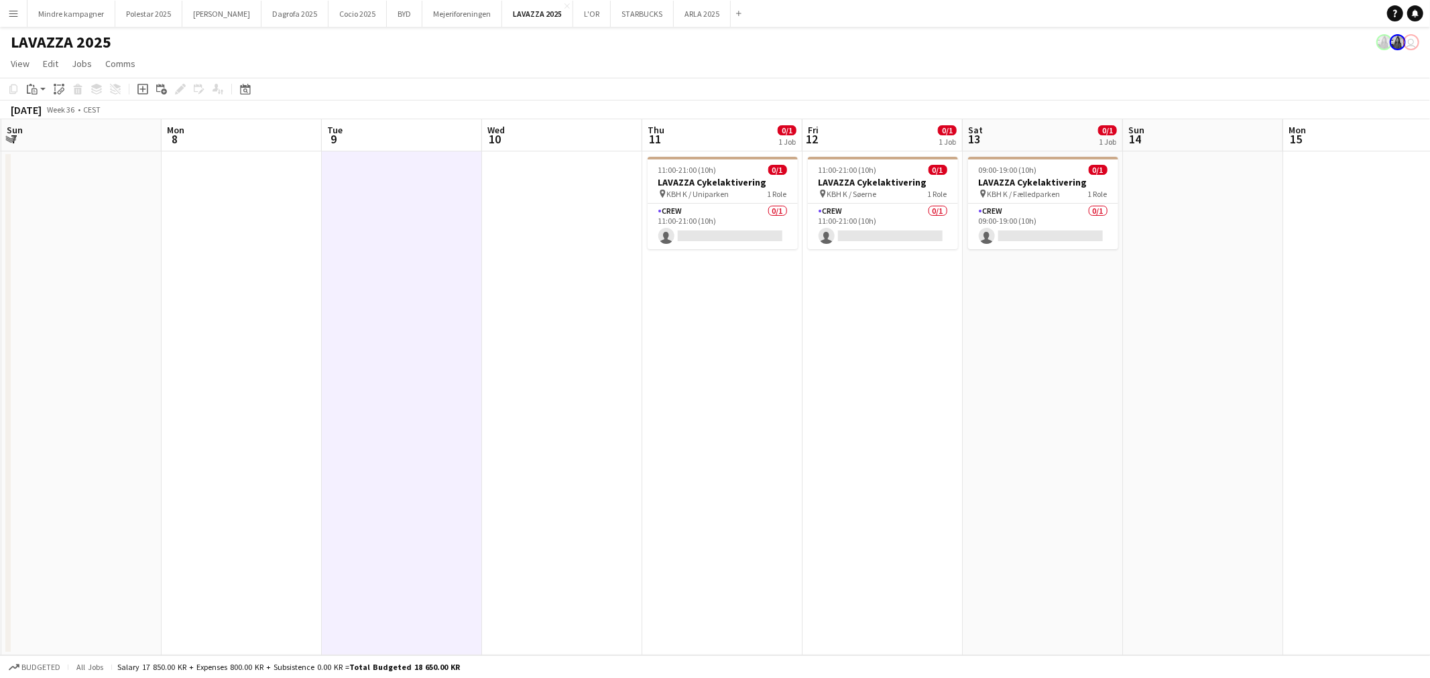
drag, startPoint x: 1239, startPoint y: 450, endPoint x: 1107, endPoint y: 465, distance: 132.1
click at [1107, 465] on app-calendar-viewport "Thu 4 0/1 1 Job Fri 5 0/1 1 Job Sat 6 0/1 1 Job Sun 7 Mon 8 Tue 9 Wed 10 Thu 11…" at bounding box center [715, 387] width 1430 height 536
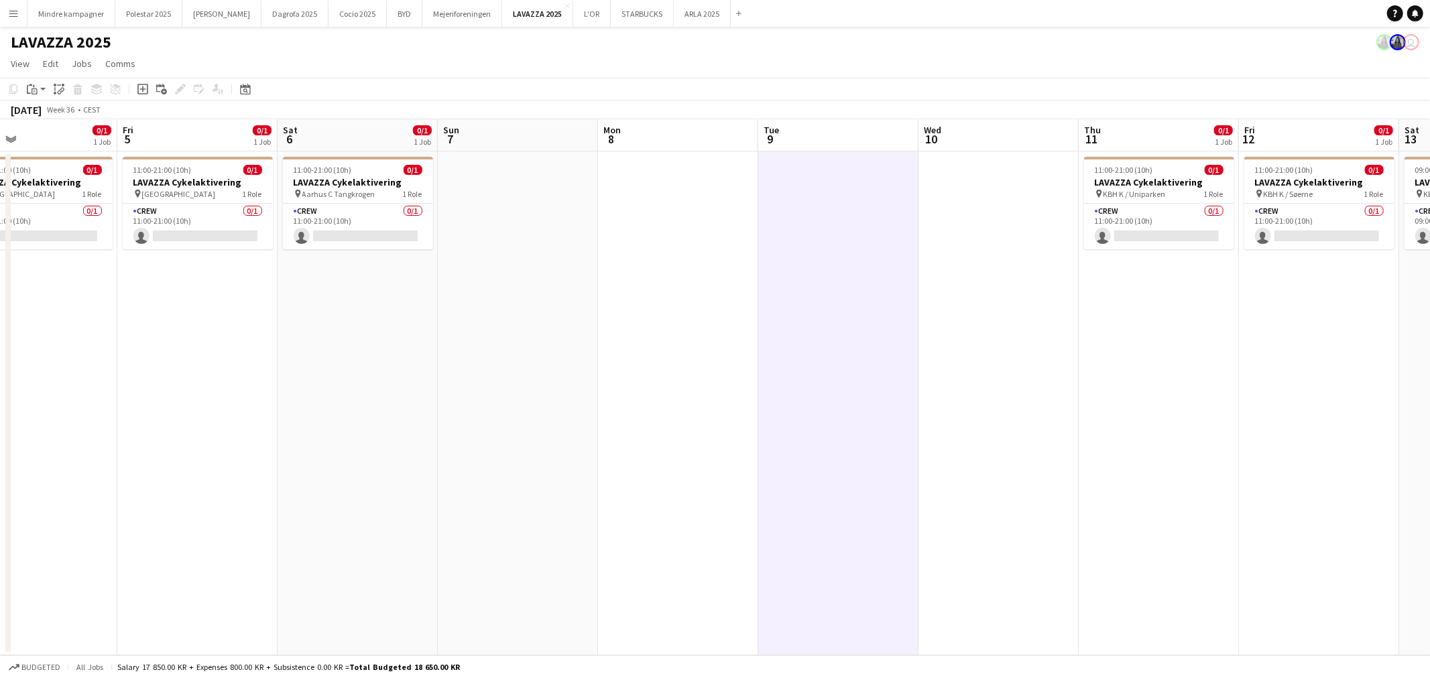
drag, startPoint x: 778, startPoint y: 406, endPoint x: 1282, endPoint y: 445, distance: 505.6
click at [1279, 445] on app-calendar-viewport "Tue 2 Wed 3 Thu 4 0/1 1 Job Fri 5 0/1 1 Job Sat 6 0/1 1 Job Sun 7 Mon 8 Tue 9 W…" at bounding box center [715, 387] width 1430 height 536
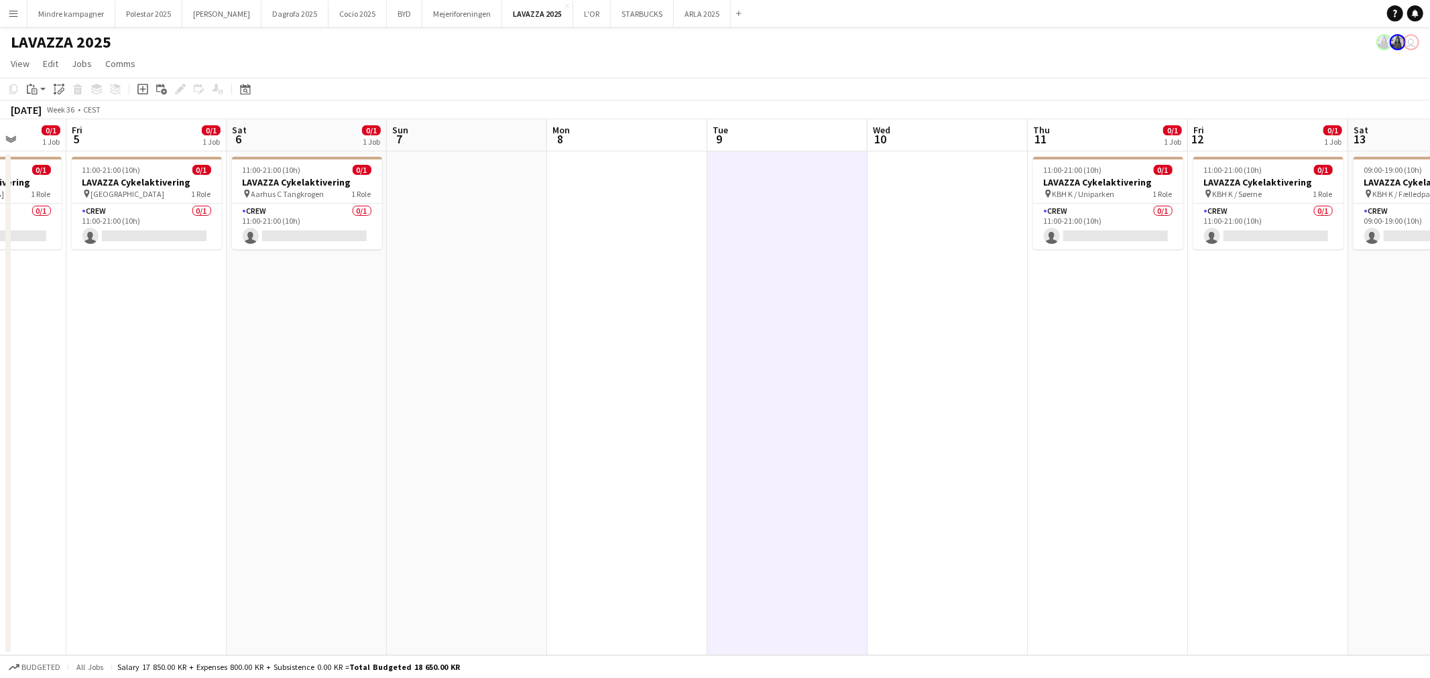
drag, startPoint x: 808, startPoint y: 464, endPoint x: 1233, endPoint y: 458, distance: 425.7
click at [1197, 466] on app-calendar-viewport "Tue 2 Wed 3 Thu 4 0/1 1 Job Fri 5 0/1 1 Job Sat 6 0/1 1 Job Sun 7 Mon 8 Tue 9 W…" at bounding box center [715, 387] width 1430 height 536
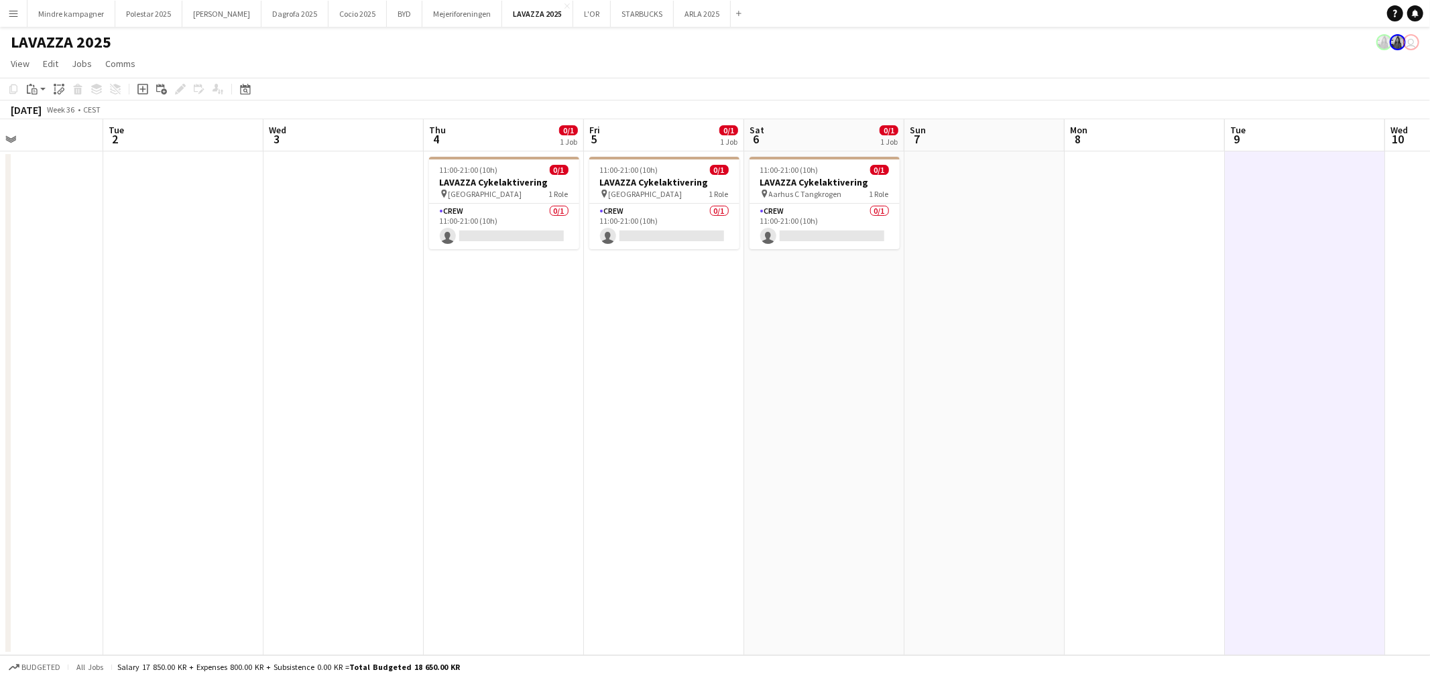
scroll to position [0, 377]
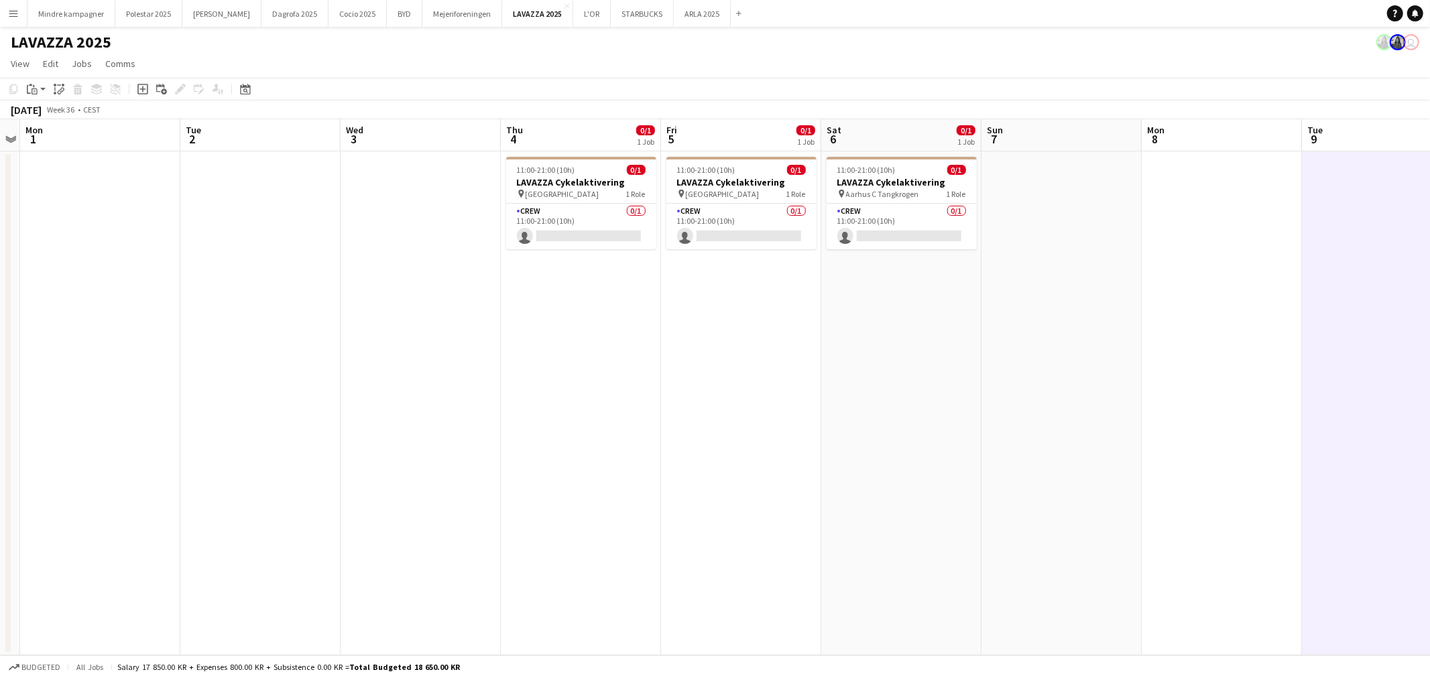
drag, startPoint x: 484, startPoint y: 399, endPoint x: 957, endPoint y: 400, distance: 473.3
click at [822, 399] on app-calendar-viewport "Sat 30 Sun 31 Mon 1 Tue 2 Wed 3 Thu 4 0/1 1 Job Fri 5 0/1 1 Job Sat 6 0/1 1 Job…" at bounding box center [715, 387] width 1430 height 536
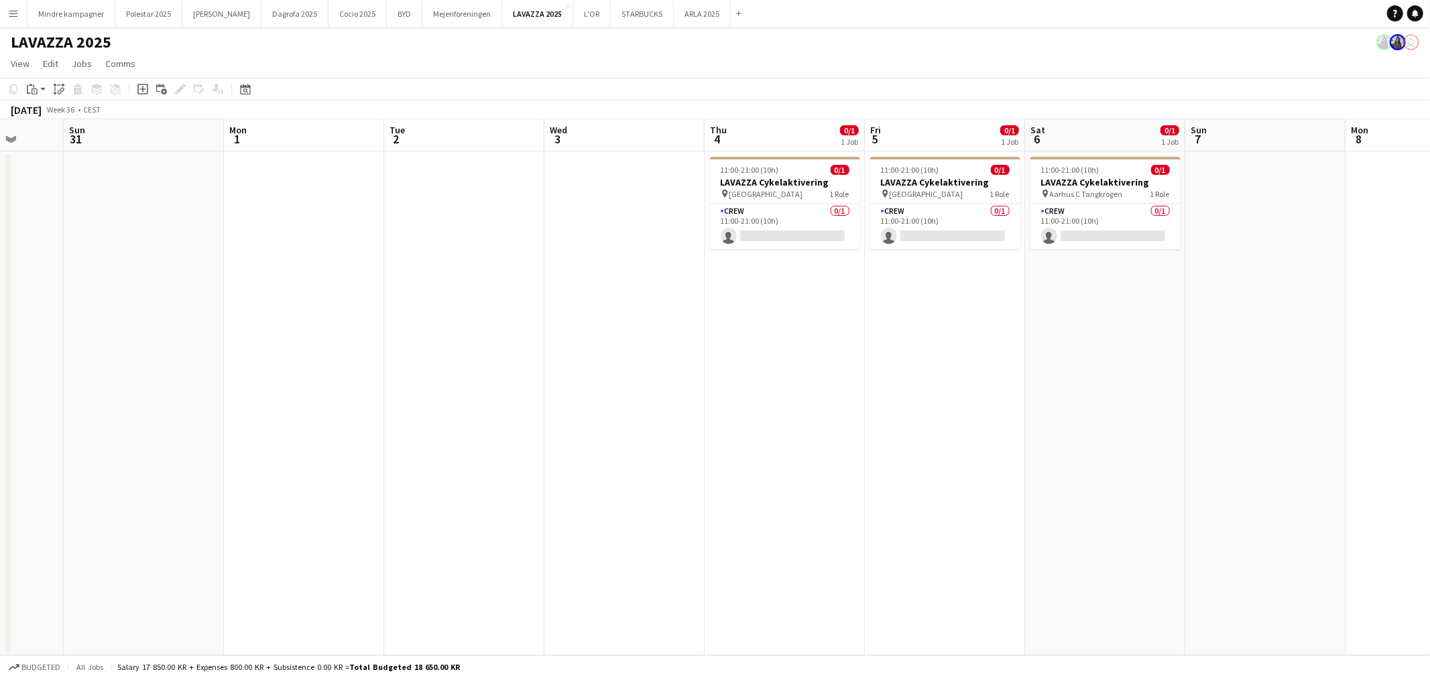
drag, startPoint x: 452, startPoint y: 408, endPoint x: 975, endPoint y: 402, distance: 523.6
click at [940, 404] on app-calendar-viewport "Thu 28 Fri 29 Sat 30 Sun 31 Mon 1 Tue 2 Wed 3 Thu 4 0/1 1 Job Fri 5 0/1 1 Job S…" at bounding box center [715, 387] width 1430 height 536
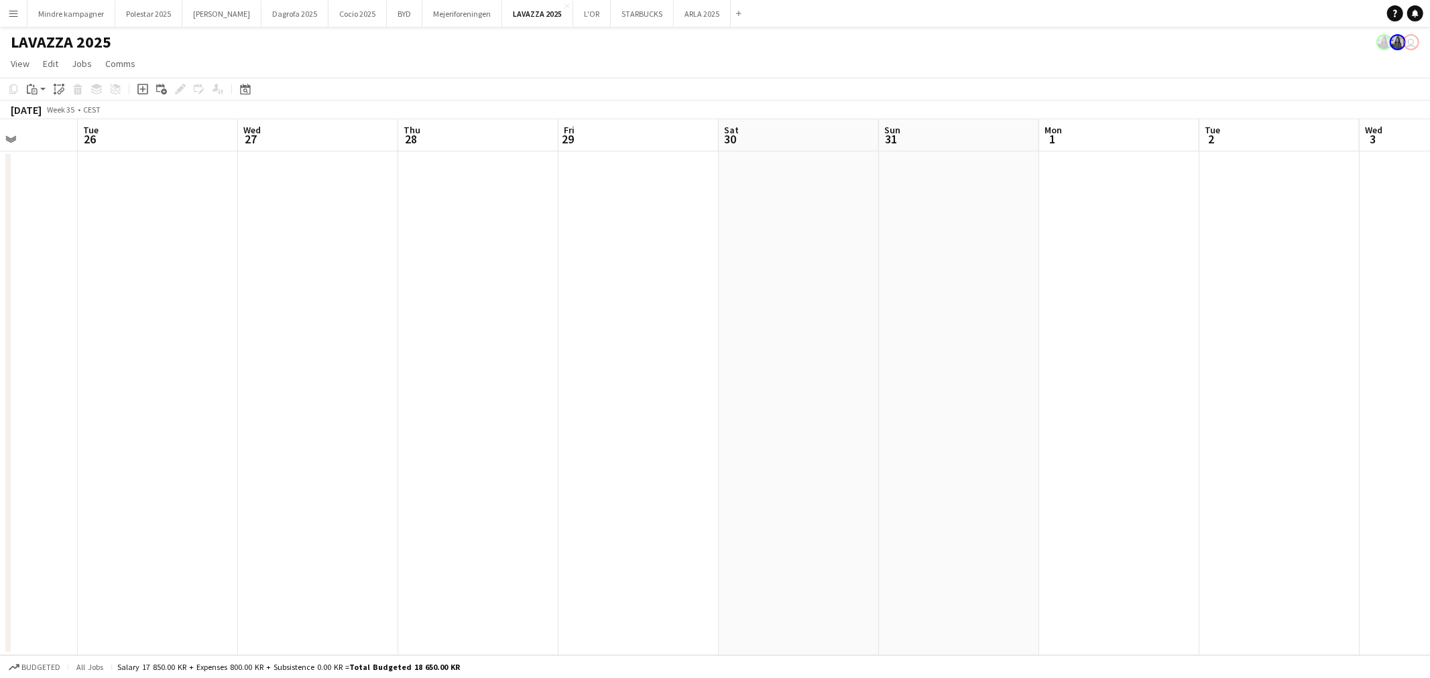
drag, startPoint x: 664, startPoint y: 422, endPoint x: 957, endPoint y: 425, distance: 292.9
click at [1029, 432] on app-calendar-viewport "Sat 23 Sun 24 Mon 25 Tue 26 Wed 27 Thu 28 Fri 29 Sat 30 Sun 31 Mon 1 Tue 2 Wed …" at bounding box center [715, 387] width 1430 height 536
drag, startPoint x: 597, startPoint y: 433, endPoint x: 1205, endPoint y: 412, distance: 609.0
click at [1184, 413] on app-calendar-viewport "Thu 21 Fri 22 Sat 23 Sun 24 Mon 25 Tue 26 Wed 27 Thu 28 Fri 29 Sat 30 Sun 31 Mo…" at bounding box center [715, 387] width 1430 height 536
drag, startPoint x: 1162, startPoint y: 434, endPoint x: 513, endPoint y: 429, distance: 648.2
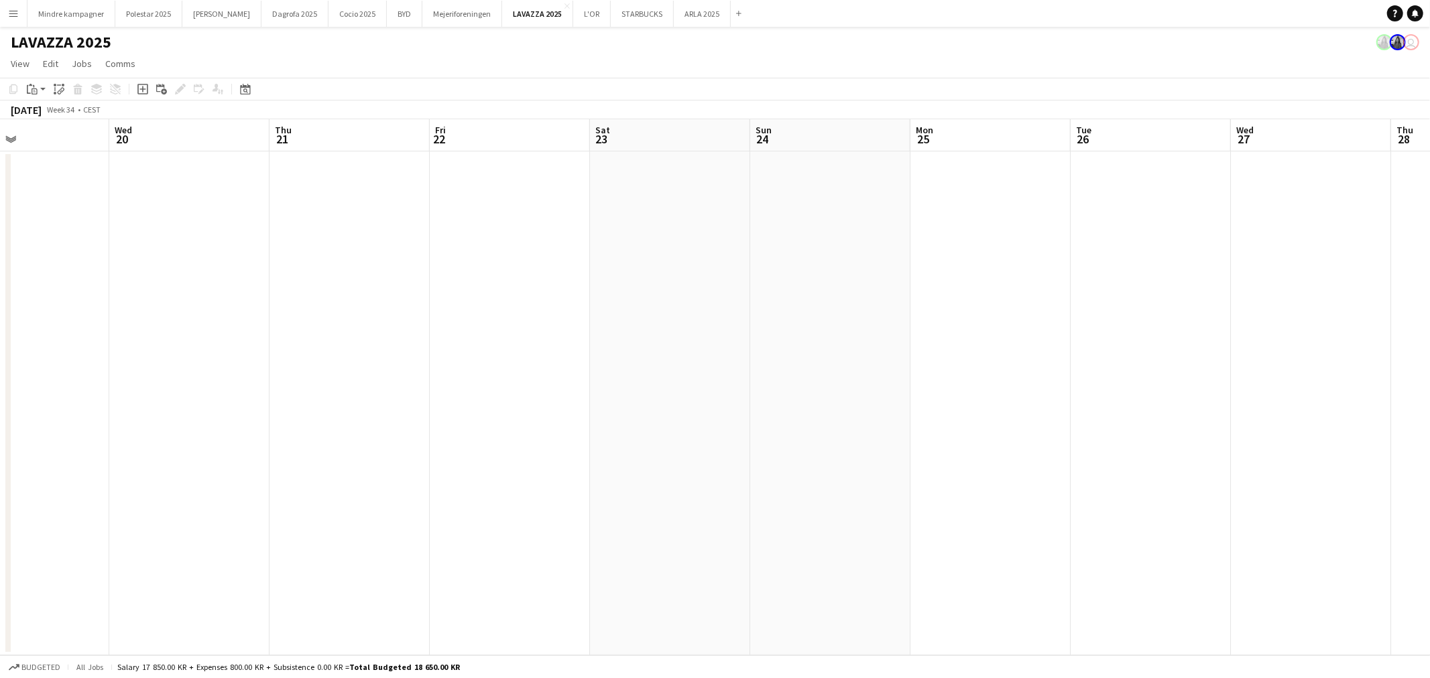
click at [524, 432] on app-calendar-viewport "Sun 17 Mon 18 Tue 19 Wed 20 Thu 21 Fri 22 Sat 23 Sun 24 Mon 25 Tue 26 Wed 27 Th…" at bounding box center [715, 387] width 1430 height 536
drag, startPoint x: 634, startPoint y: 444, endPoint x: 518, endPoint y: 444, distance: 116.0
click at [542, 444] on app-calendar-viewport "Thu 21 Fri 22 Sat 23 Sun 24 Mon 25 Tue 26 Wed 27 Thu 28 Fri 29 Sat 30 Sun 31 Mo…" at bounding box center [715, 387] width 1430 height 536
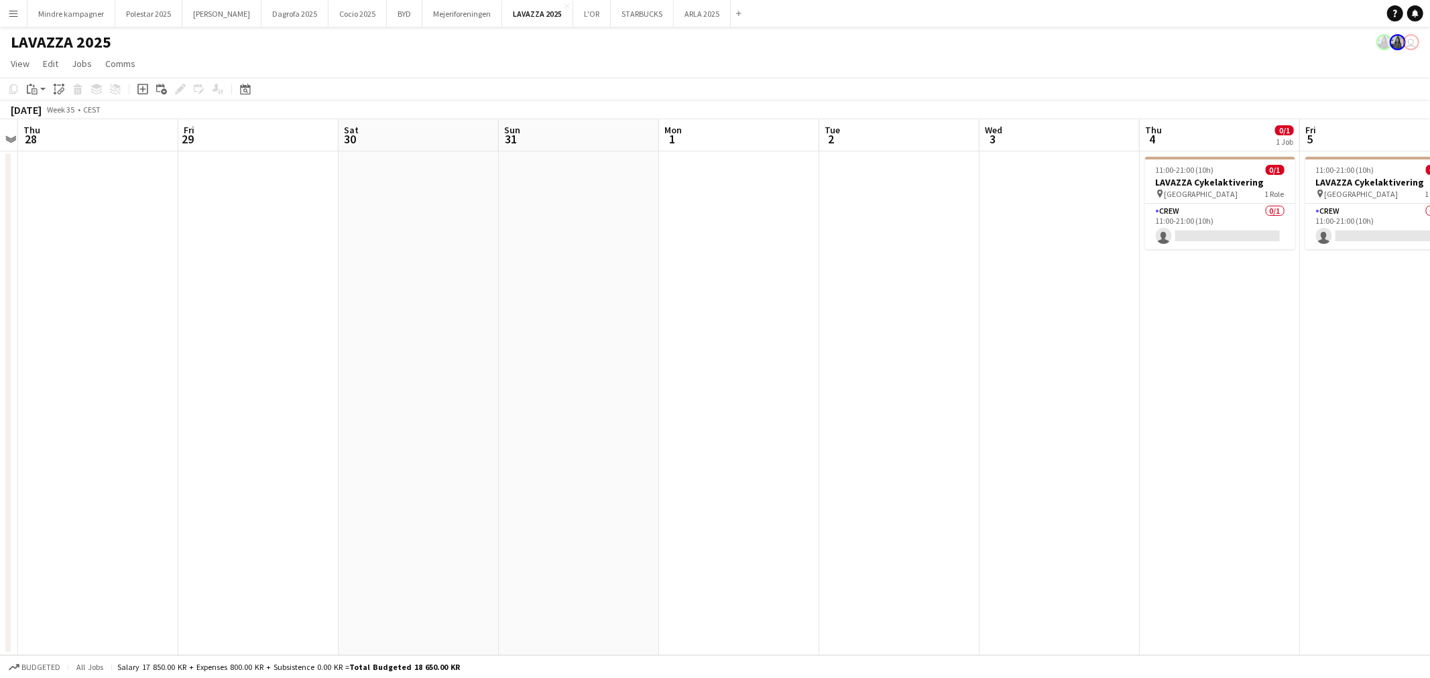
drag, startPoint x: 1146, startPoint y: 440, endPoint x: 622, endPoint y: 430, distance: 524.3
click at [646, 432] on app-calendar-viewport "Mon 25 Tue 26 Wed 27 Thu 28 Fri 29 Sat 30 Sun 31 Mon 1 Tue 2 Wed 3 Thu 4 0/1 1 …" at bounding box center [715, 387] width 1430 height 536
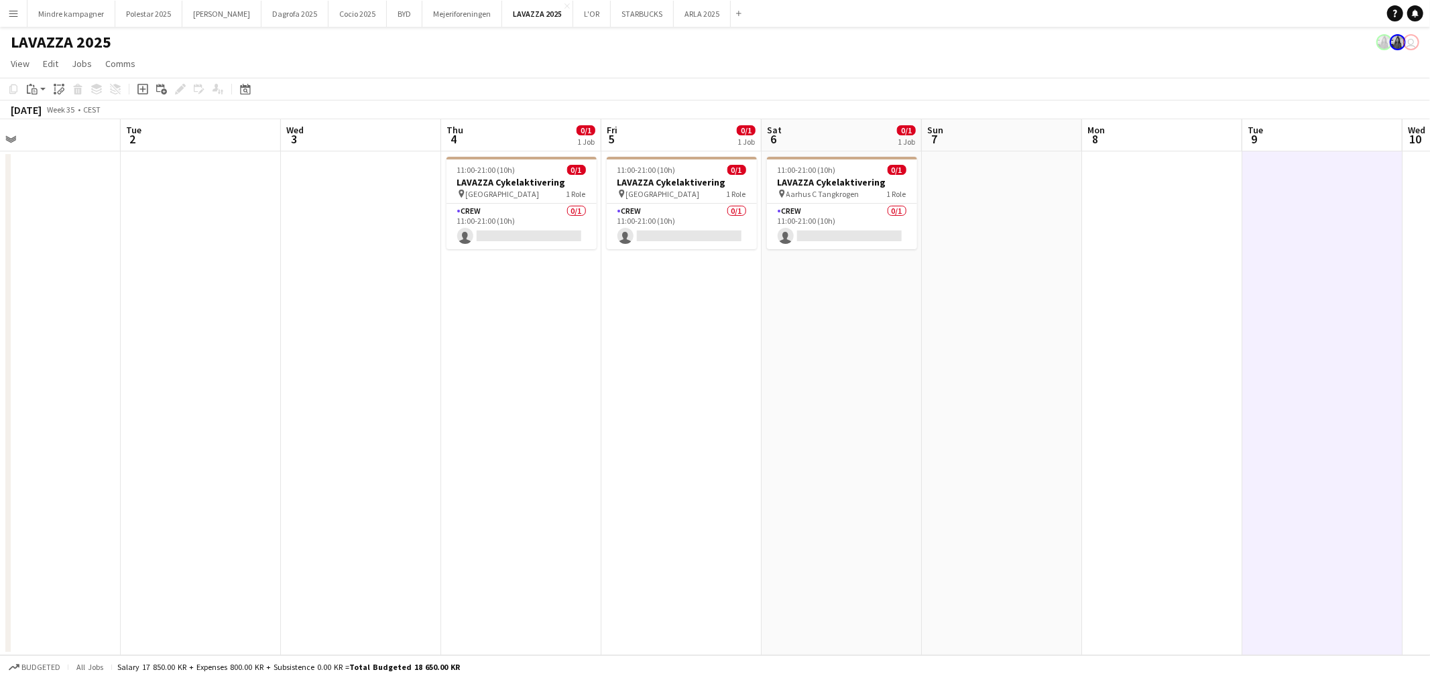
scroll to position [0, 480]
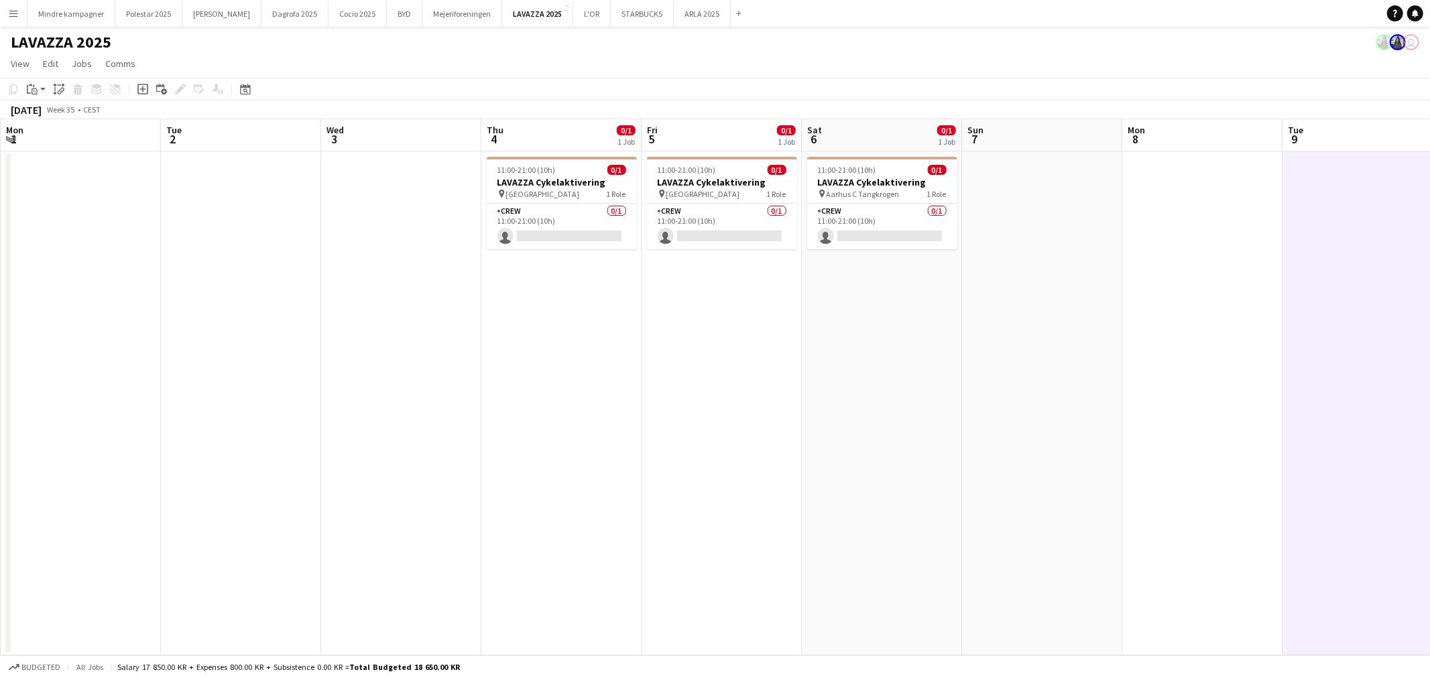
drag, startPoint x: 1127, startPoint y: 436, endPoint x: 452, endPoint y: 436, distance: 675.7
click at [452, 436] on app-calendar-viewport "Fri 29 Sat 30 Sun 31 Mon 1 Tue 2 Wed 3 Thu 4 0/1 1 Job Fri 5 0/1 1 Job Sat 6 0/…" at bounding box center [715, 387] width 1430 height 536
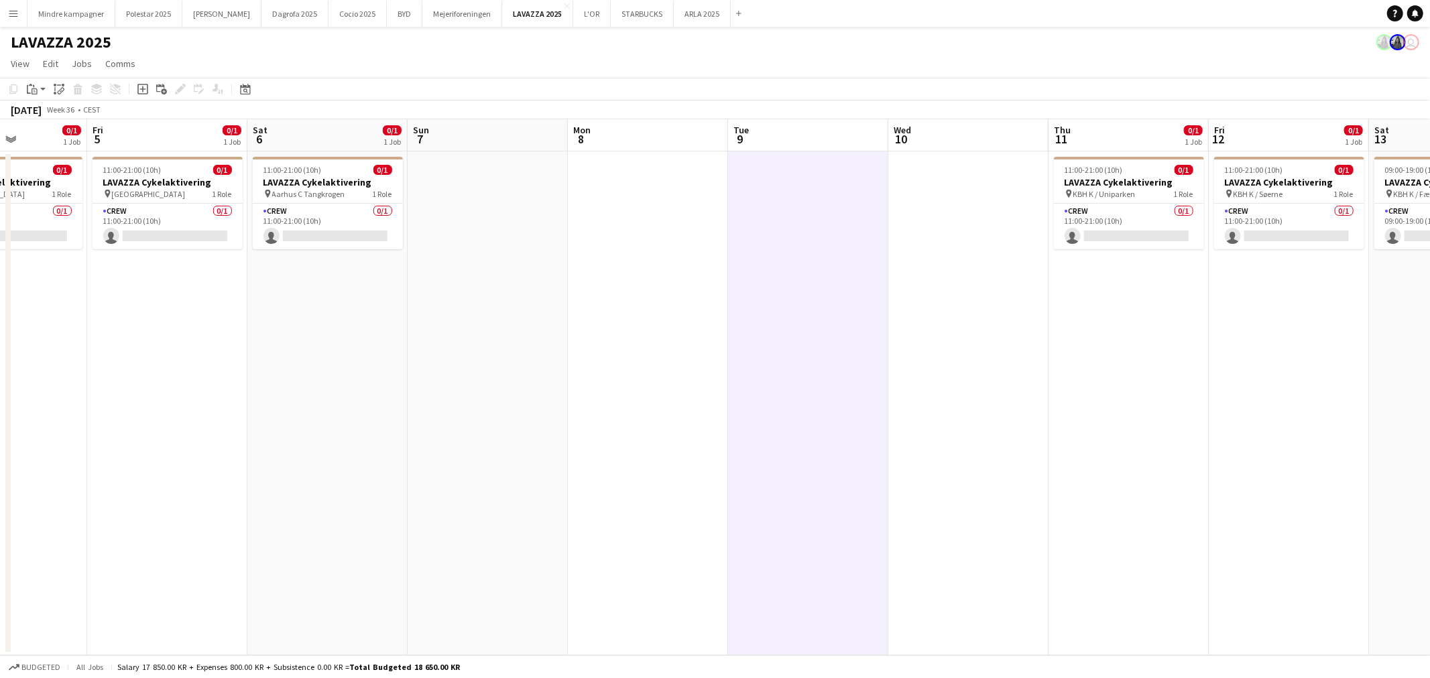
drag, startPoint x: 989, startPoint y: 423, endPoint x: 1150, endPoint y: 424, distance: 161.6
click at [1101, 424] on app-calendar-viewport "Tue 2 Wed 3 Thu 4 0/1 1 Job Fri 5 0/1 1 Job Sat 6 0/1 1 Job Sun 7 Mon 8 Tue 9 W…" at bounding box center [715, 387] width 1430 height 536
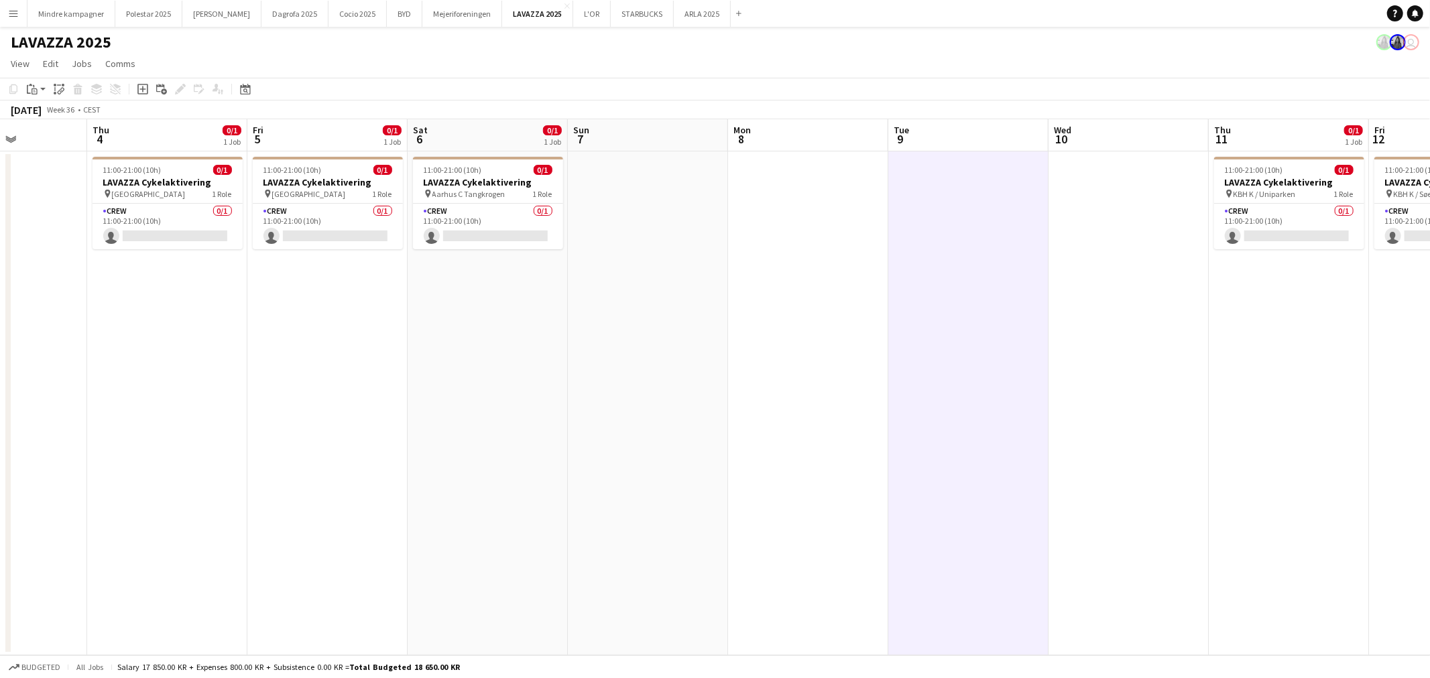
scroll to position [0, 343]
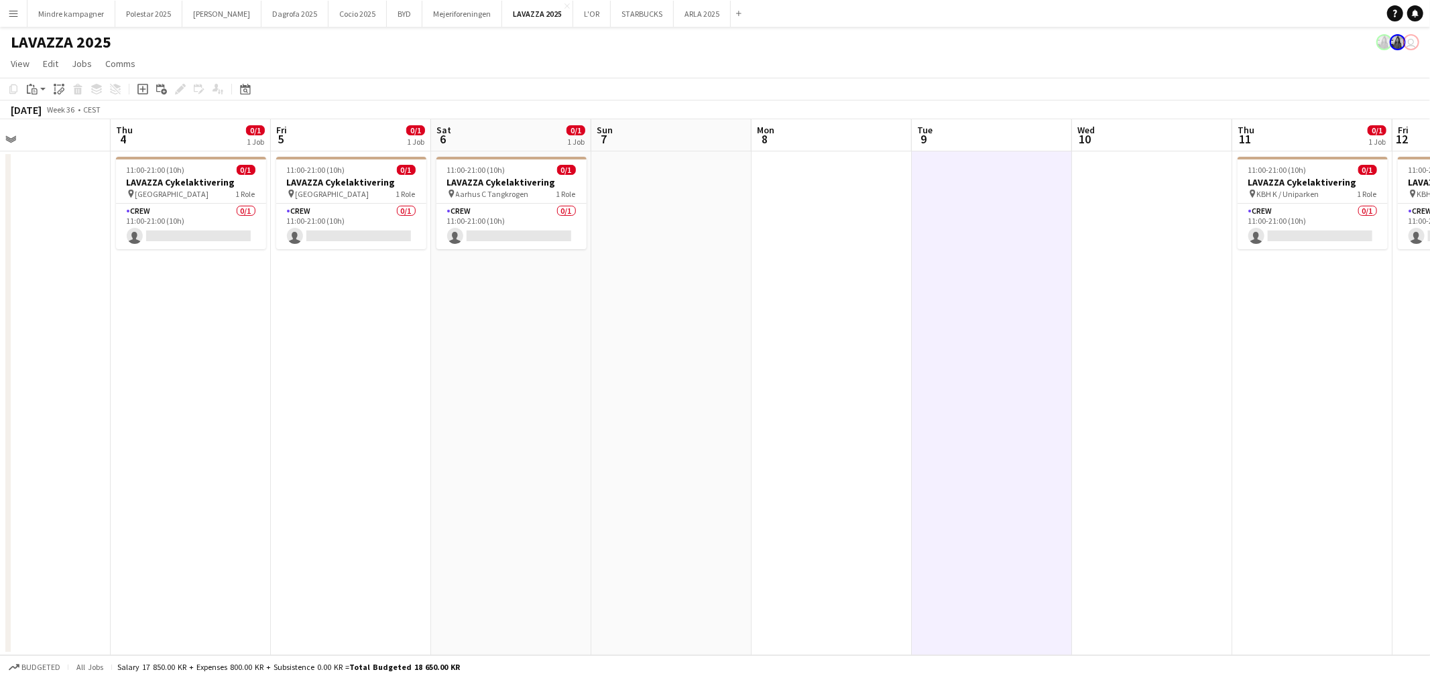
drag, startPoint x: 963, startPoint y: 446, endPoint x: 932, endPoint y: 450, distance: 31.8
click at [932, 450] on app-calendar-viewport "Mon 1 Tue 2 Wed 3 Thu 4 0/1 1 Job Fri 5 0/1 1 Job Sat 6 0/1 1 Job Sun 7 Mon 8 T…" at bounding box center [715, 387] width 1430 height 536
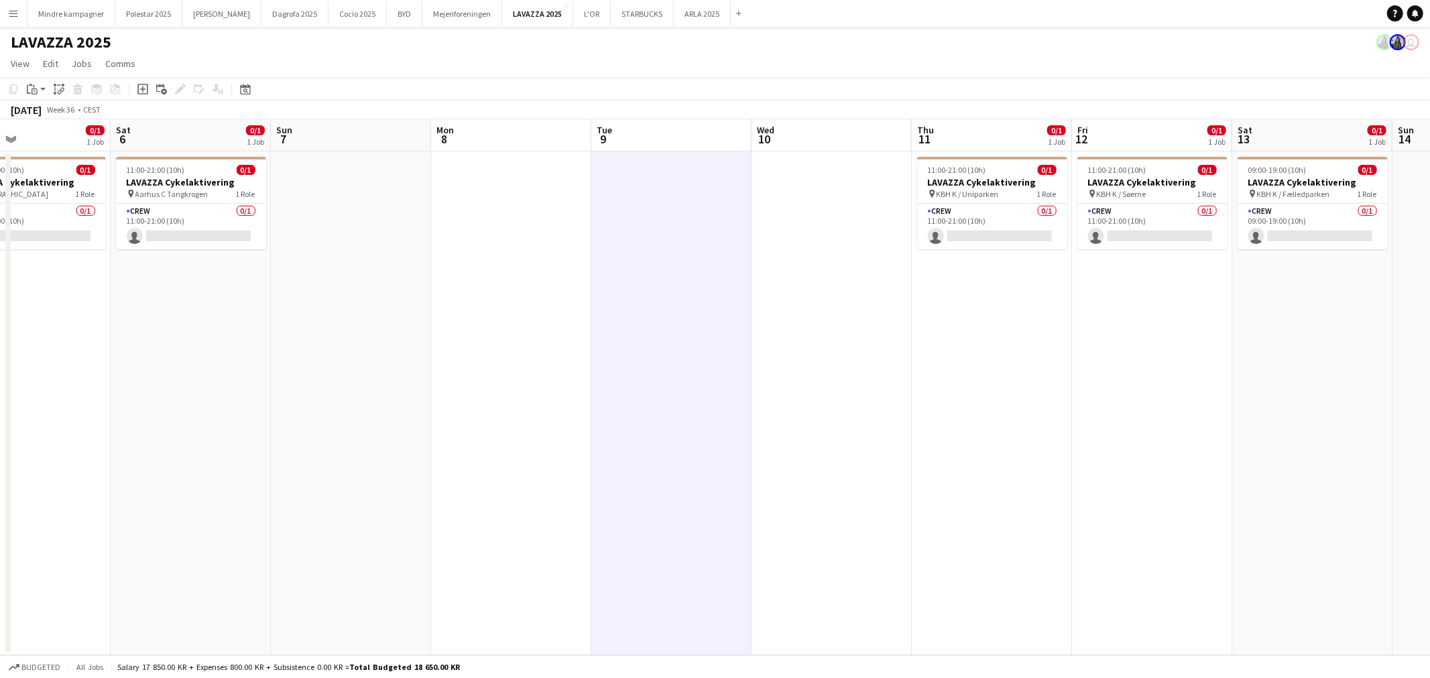
drag, startPoint x: 1053, startPoint y: 452, endPoint x: 718, endPoint y: 485, distance: 336.8
click at [718, 485] on app-calendar-viewport "Tue 2 Wed 3 Thu 4 0/1 1 Job Fri 5 0/1 1 Job Sat 6 0/1 1 Job Sun 7 Mon 8 Tue 9 W…" at bounding box center [715, 387] width 1430 height 536
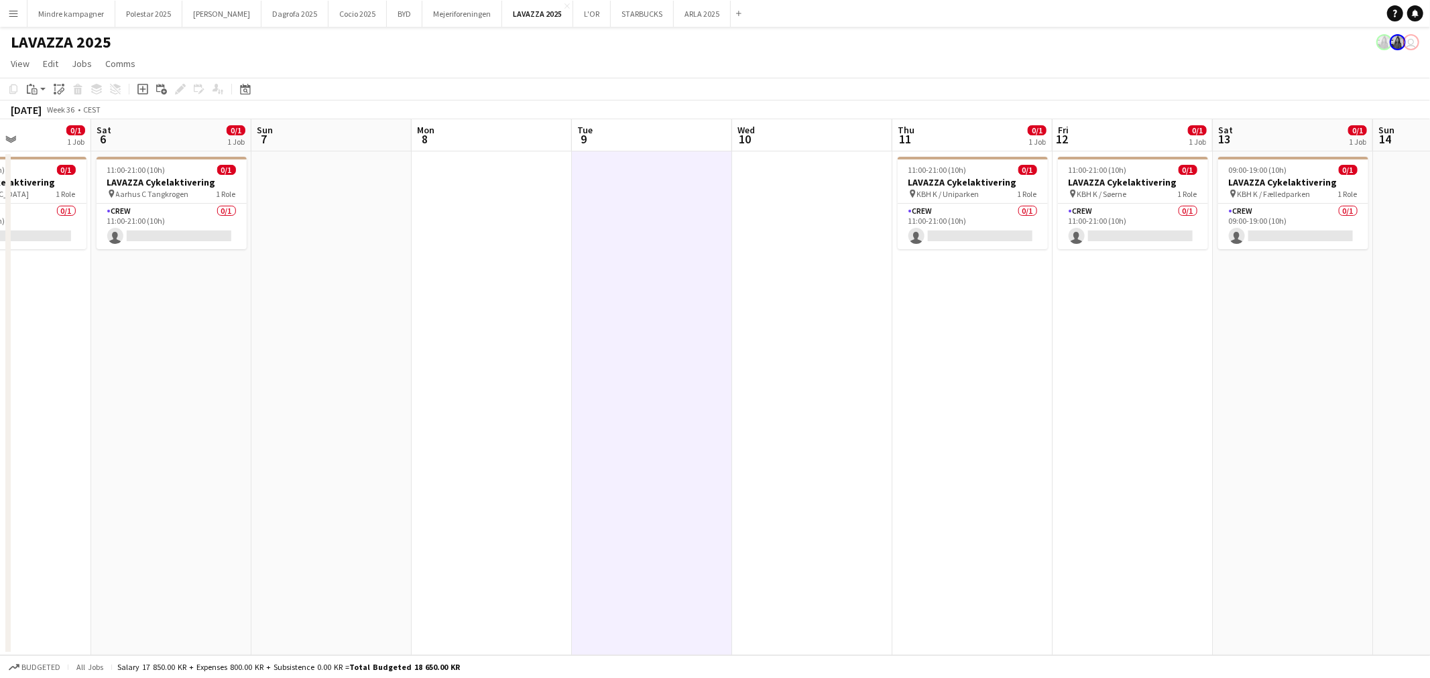
drag, startPoint x: 771, startPoint y: 533, endPoint x: 1049, endPoint y: 535, distance: 278.2
click at [1015, 540] on app-calendar-viewport "Tue 2 Wed 3 Thu 4 0/1 1 Job Fri 5 0/1 1 Job Sat 6 0/1 1 Job Sun 7 Mon 8 Tue 9 W…" at bounding box center [715, 387] width 1430 height 536
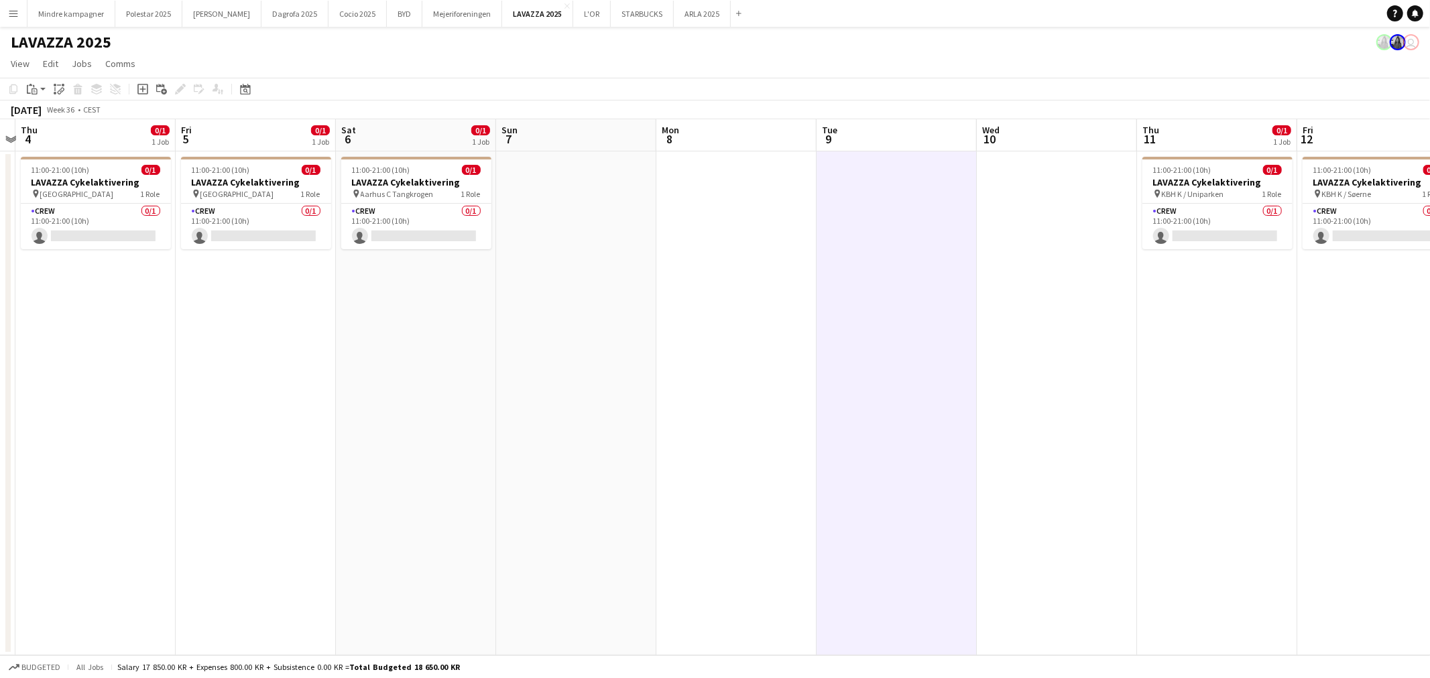
scroll to position [0, 421]
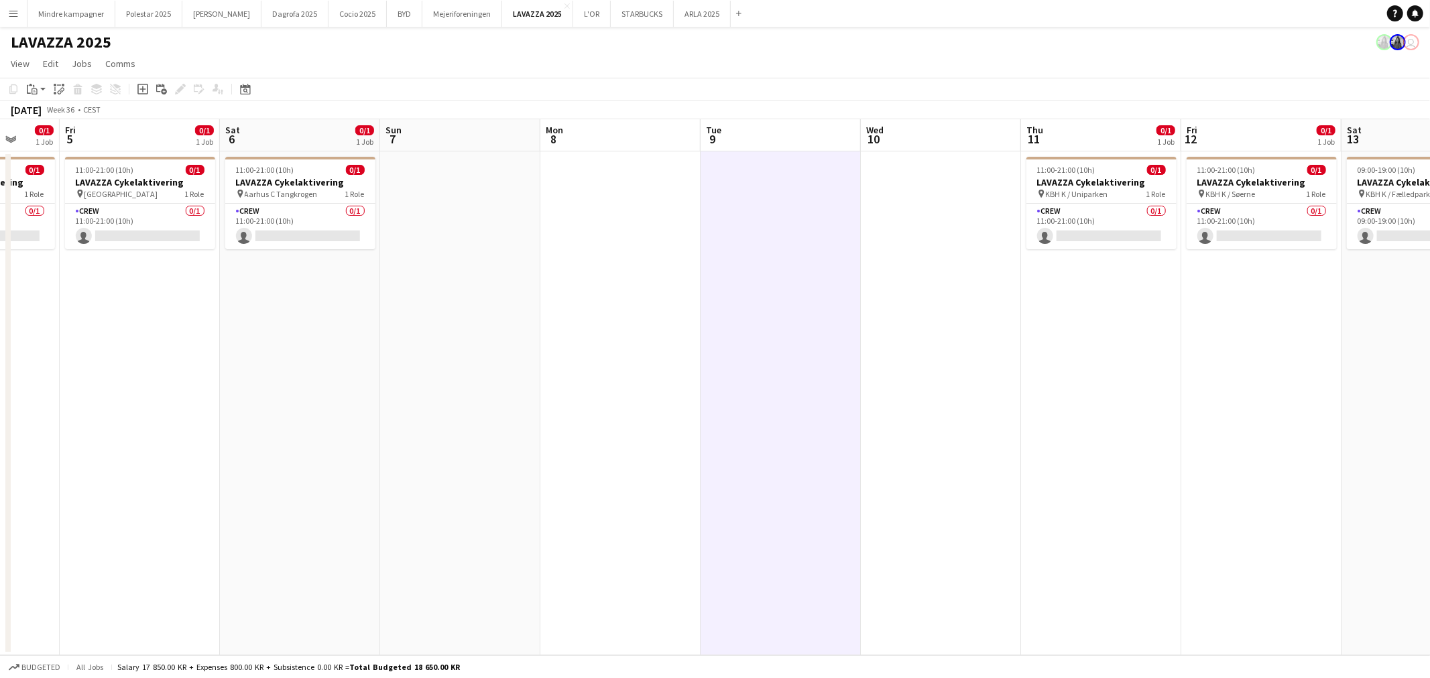
click at [414, 359] on app-calendar-viewport "Tue 2 Wed 3 Thu 4 0/1 1 Job Fri 5 0/1 1 Job Sat 6 0/1 1 Job Sun 7 Mon 8 Tue 9 W…" at bounding box center [715, 387] width 1430 height 536
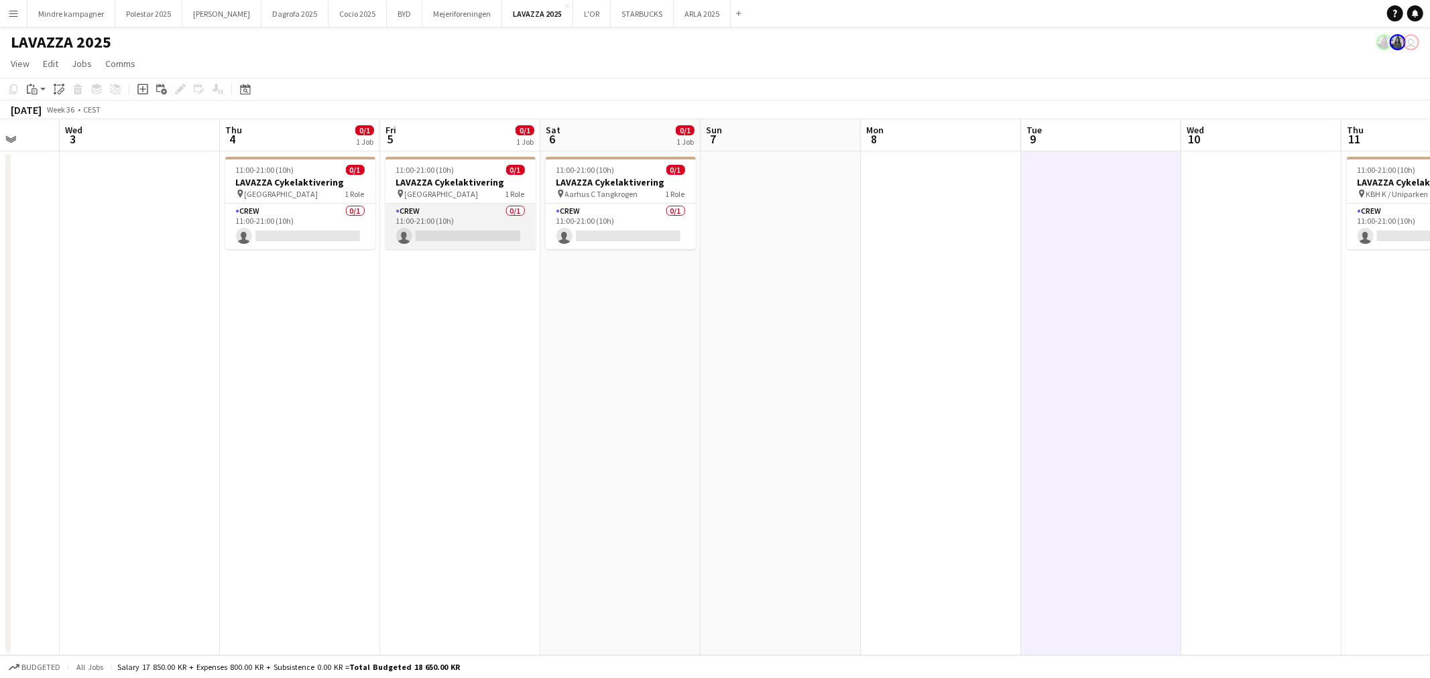
click at [436, 225] on app-card-role "Crew 0/1 11:00-21:00 (10h) single-neutral-actions" at bounding box center [460, 227] width 150 height 46
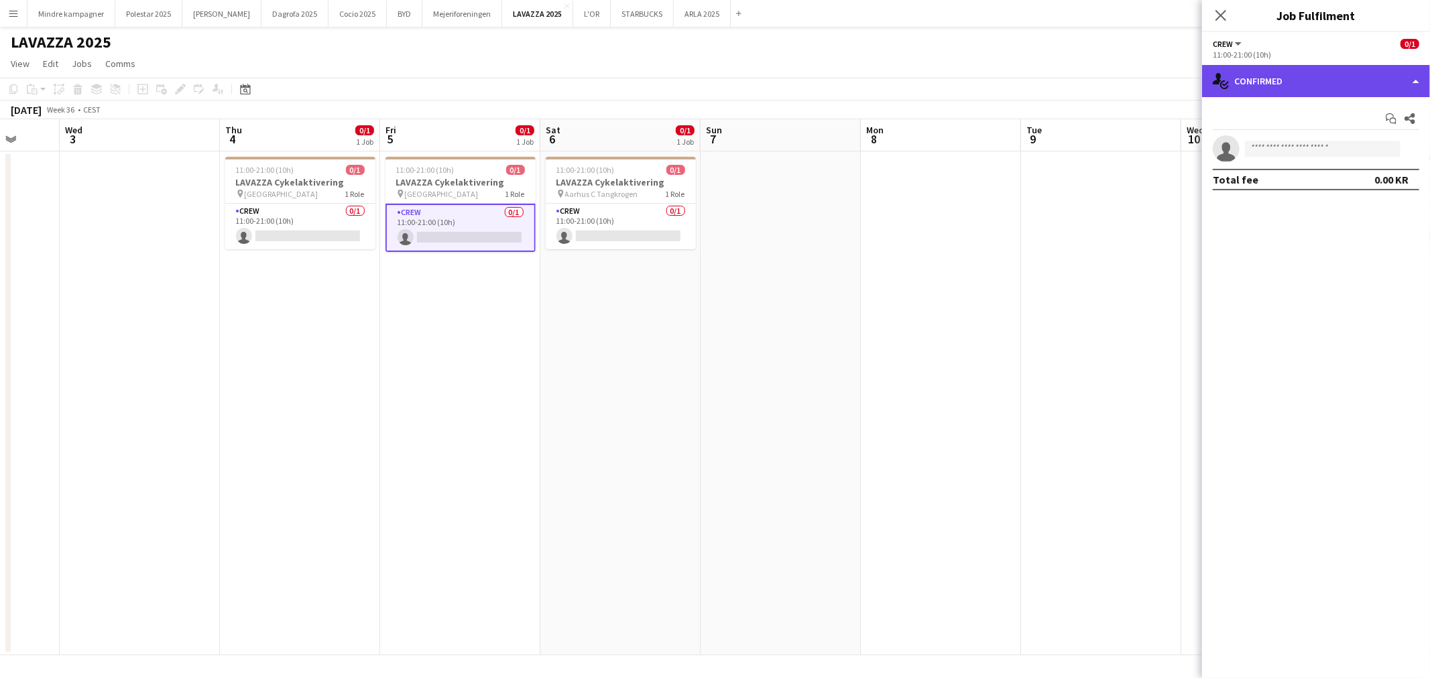
click at [1280, 72] on div "single-neutral-actions-check-2 Confirmed" at bounding box center [1316, 81] width 228 height 32
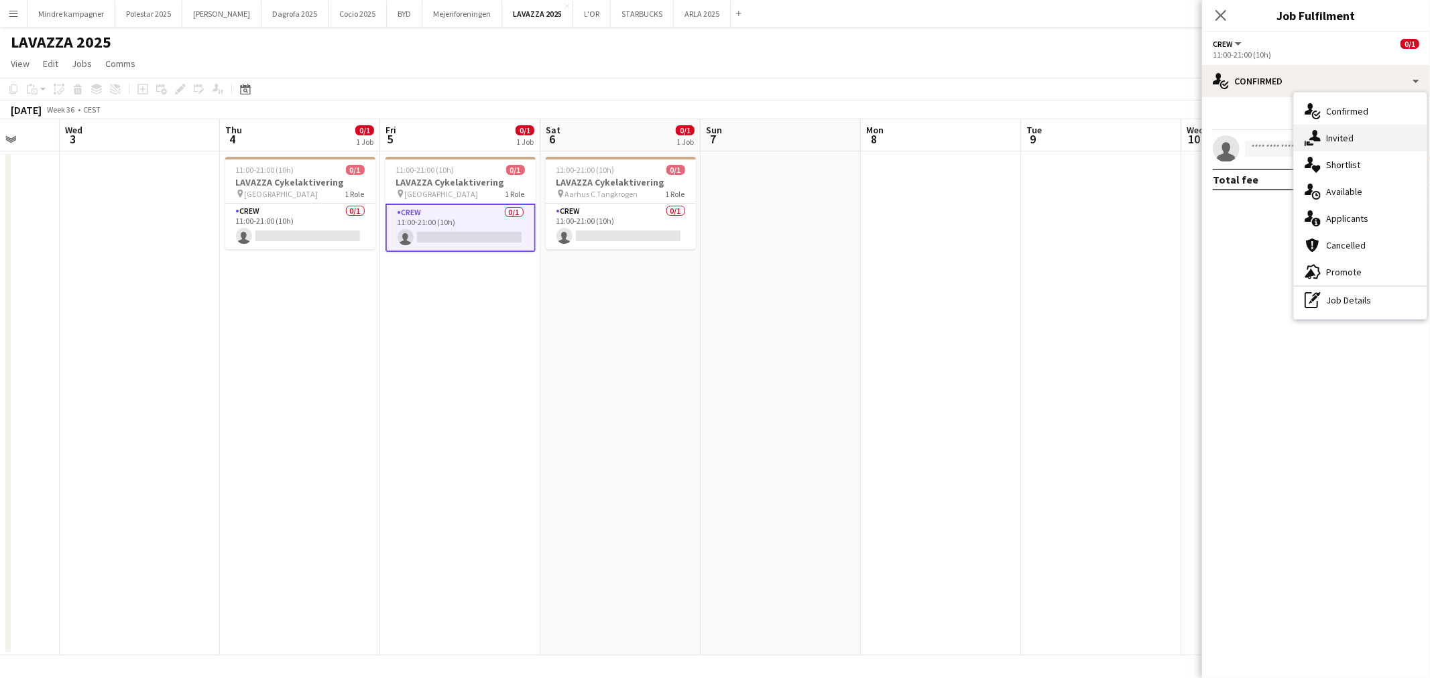
click at [1347, 133] on div "single-neutral-actions-share-1 Invited" at bounding box center [1360, 138] width 133 height 27
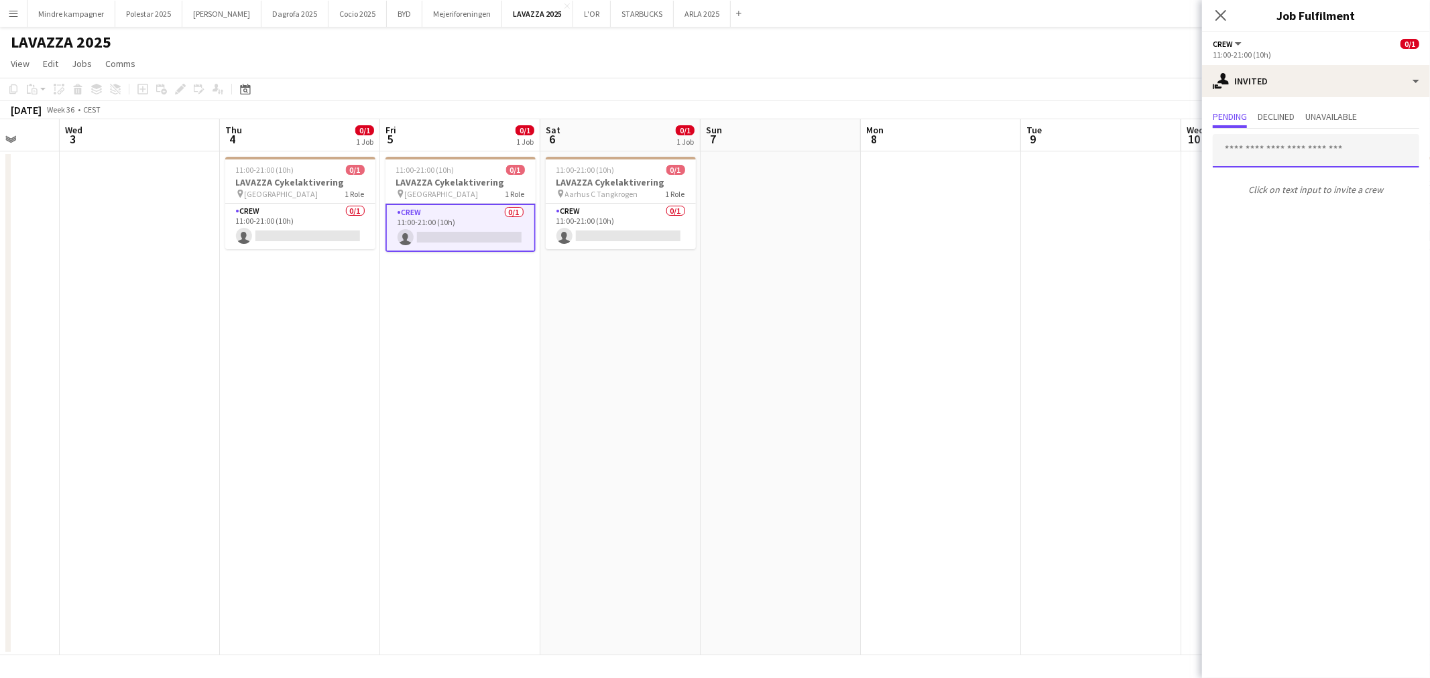
click at [1279, 149] on input "text" at bounding box center [1316, 151] width 206 height 34
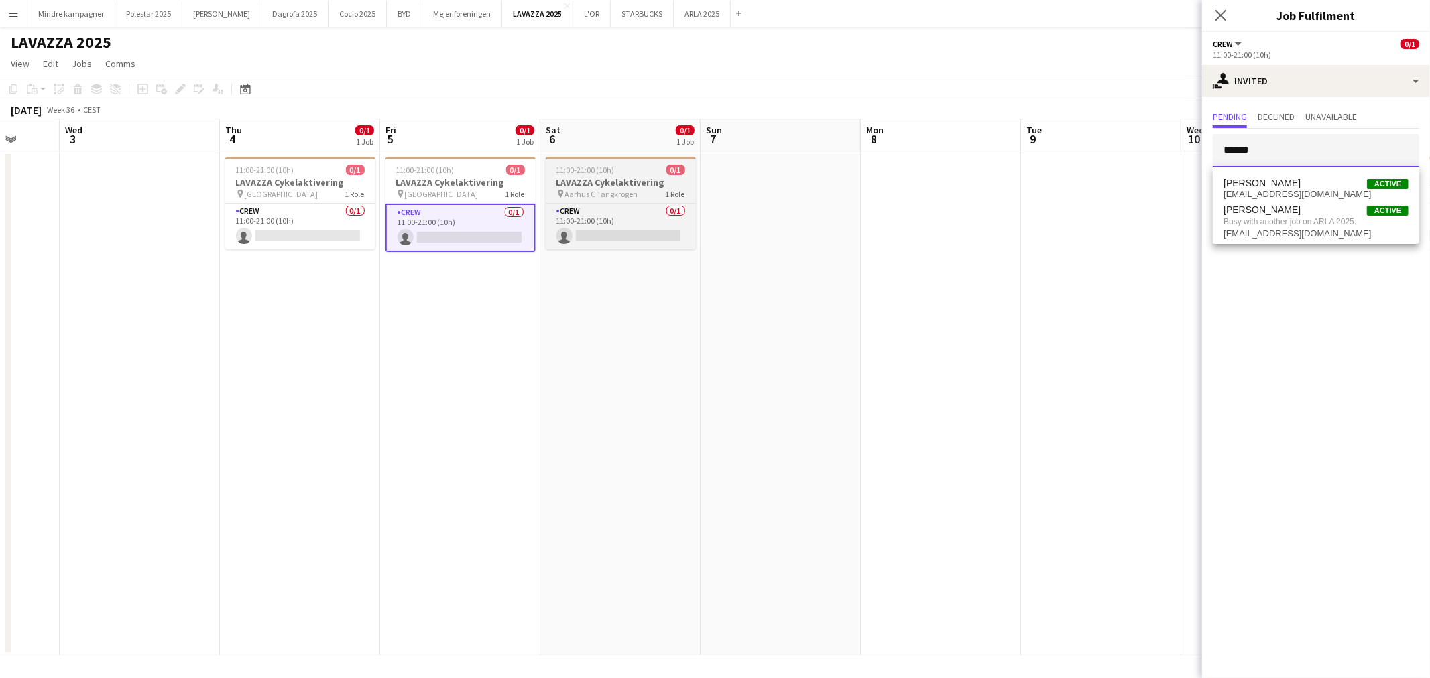
type input "******"
click at [602, 174] on span "11:00-21:00 (10h)" at bounding box center [585, 170] width 58 height 10
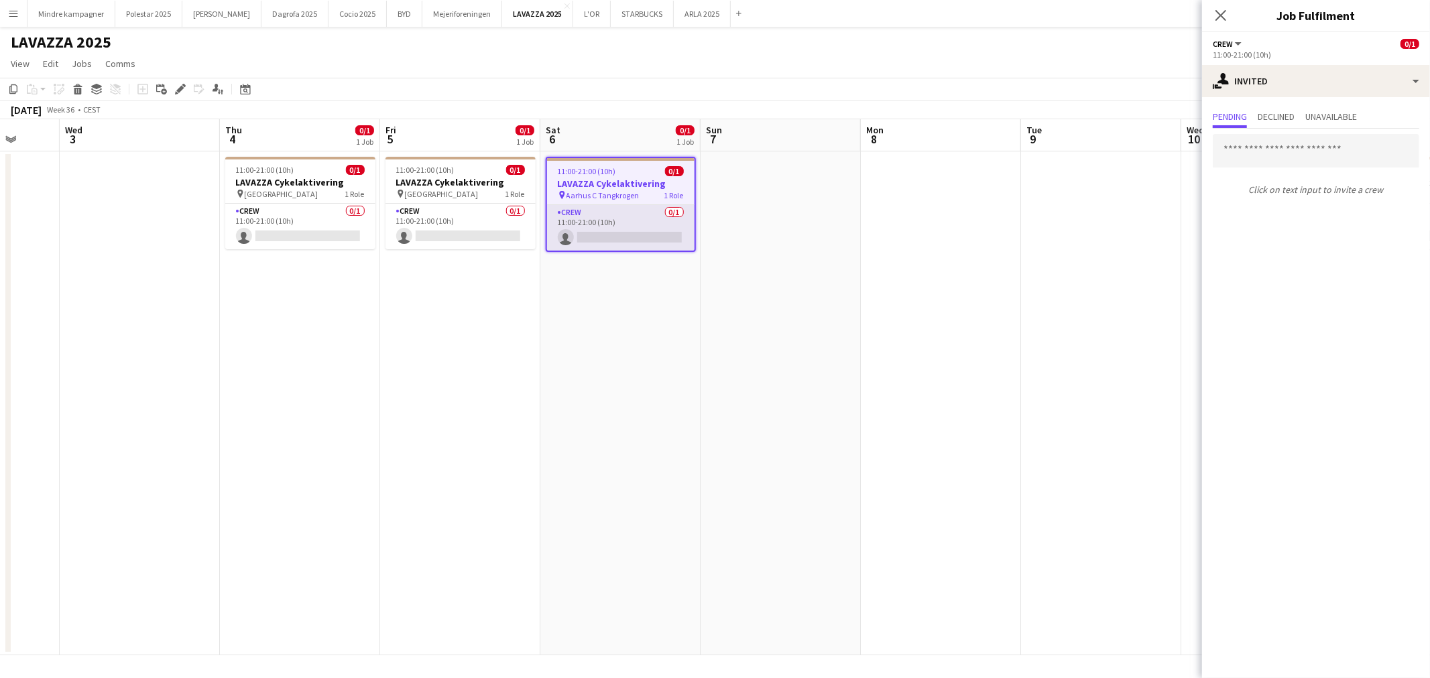
click at [624, 229] on app-card-role "Crew 0/1 11:00-21:00 (10h) single-neutral-actions" at bounding box center [620, 228] width 147 height 46
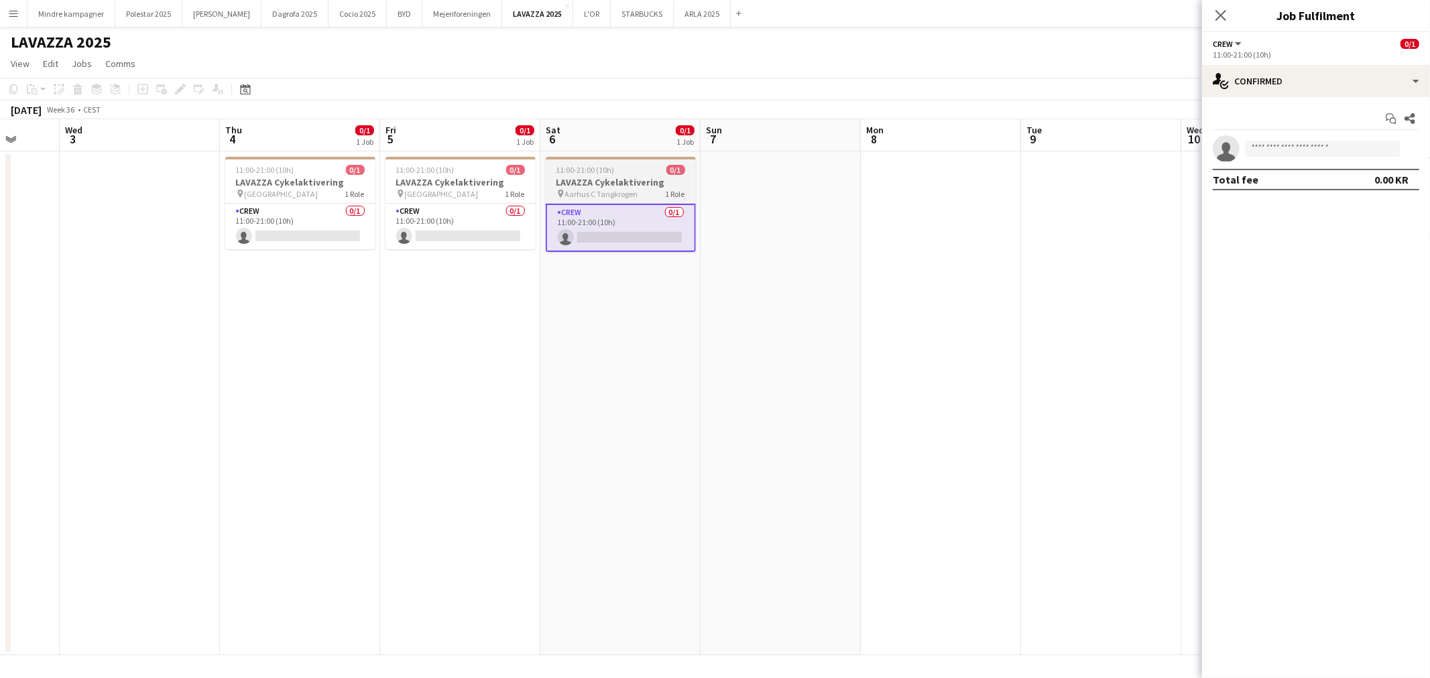
click at [617, 190] on span "Aarhus C Tangkrogen" at bounding box center [601, 194] width 73 height 10
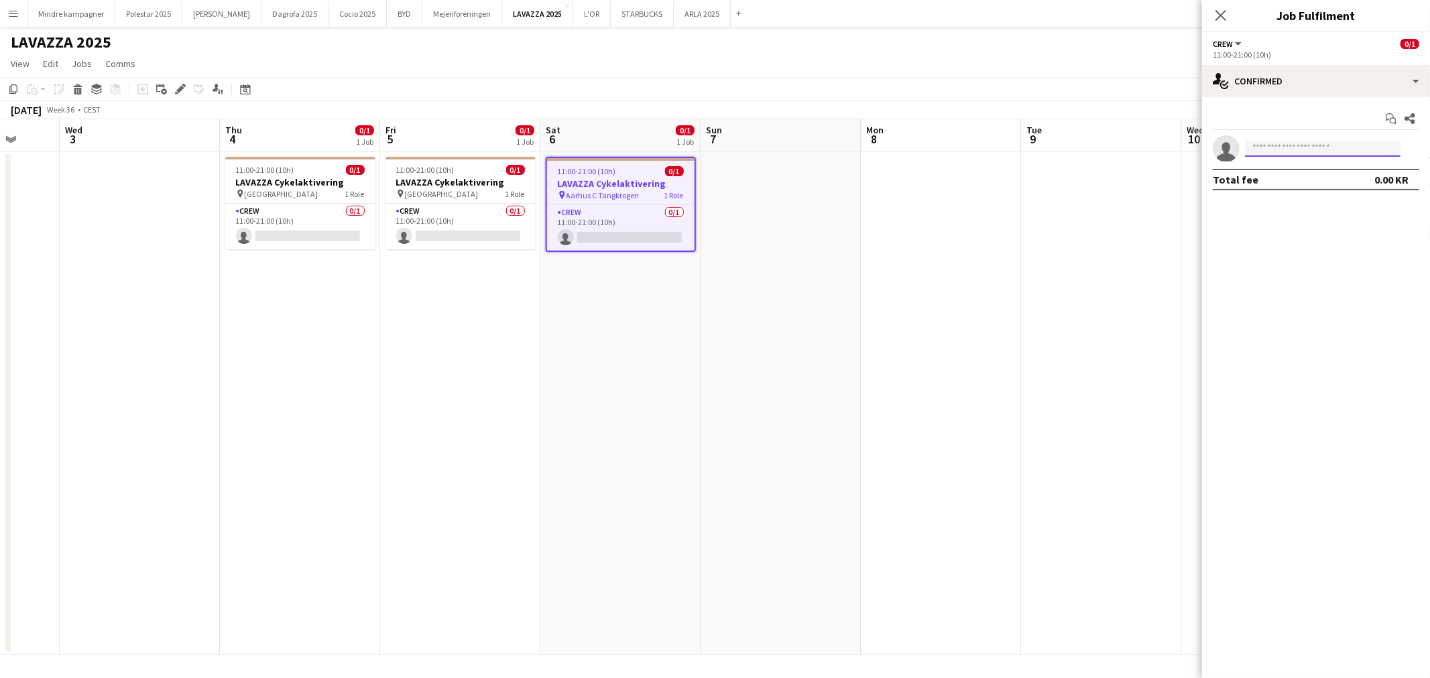
click at [1315, 145] on input at bounding box center [1323, 149] width 156 height 16
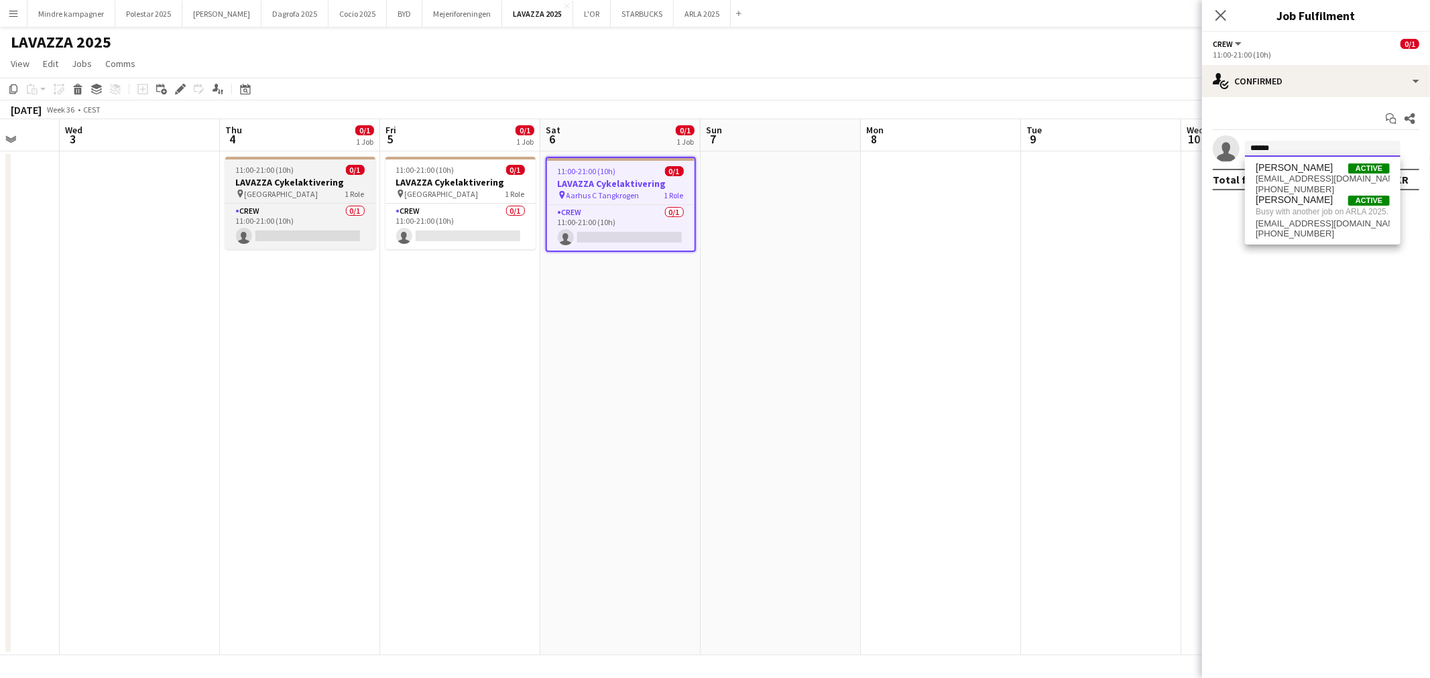
type input "******"
click at [265, 186] on h3 "LAVAZZA Cykelaktivering" at bounding box center [300, 182] width 150 height 12
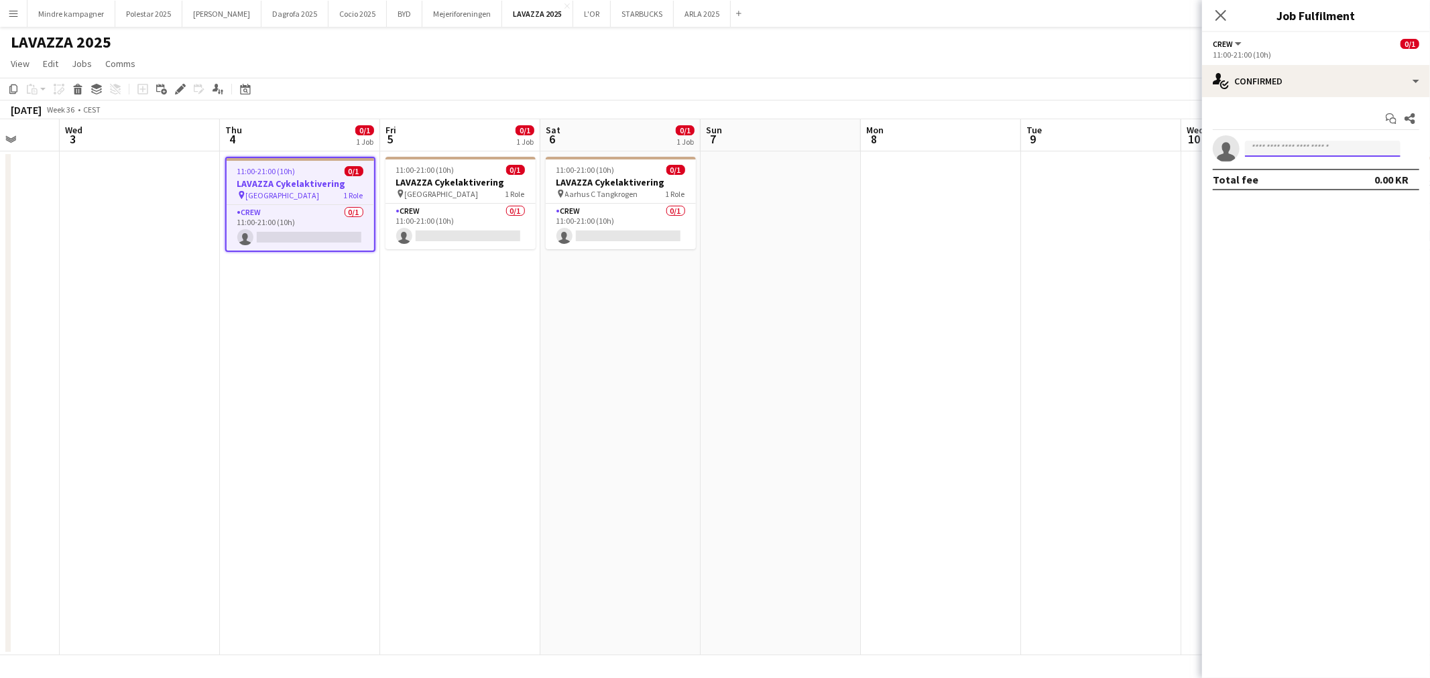
click at [1296, 146] on input at bounding box center [1323, 149] width 156 height 16
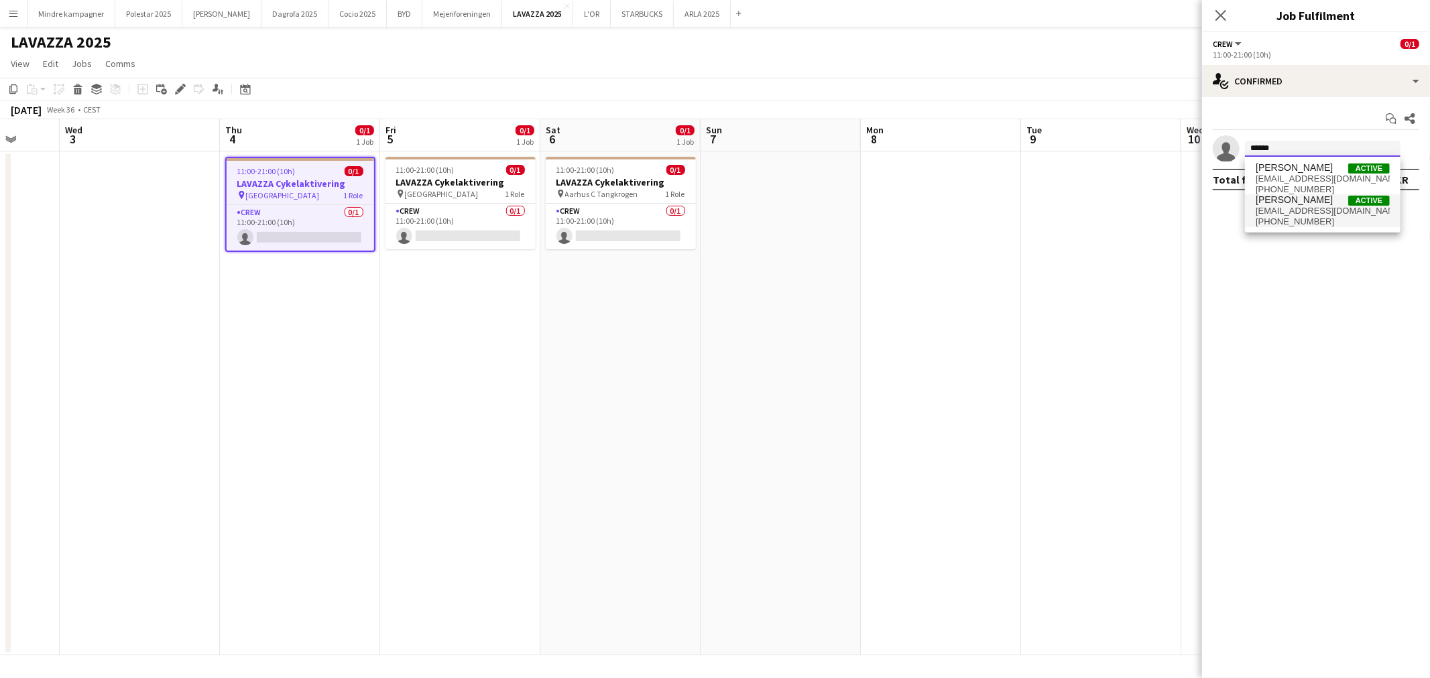
type input "******"
click at [1298, 210] on span "astnon@gmail.com" at bounding box center [1323, 211] width 134 height 11
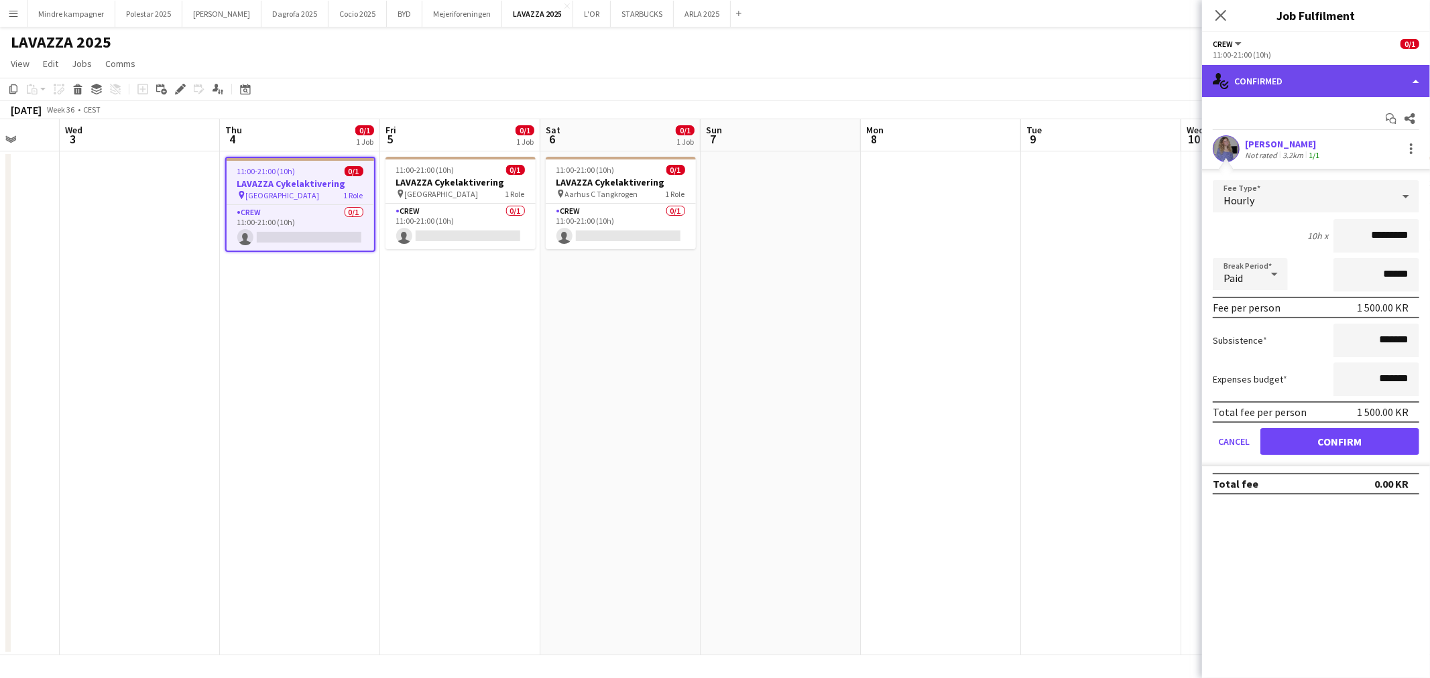
click at [1330, 93] on div "single-neutral-actions-check-2 Confirmed" at bounding box center [1316, 81] width 228 height 32
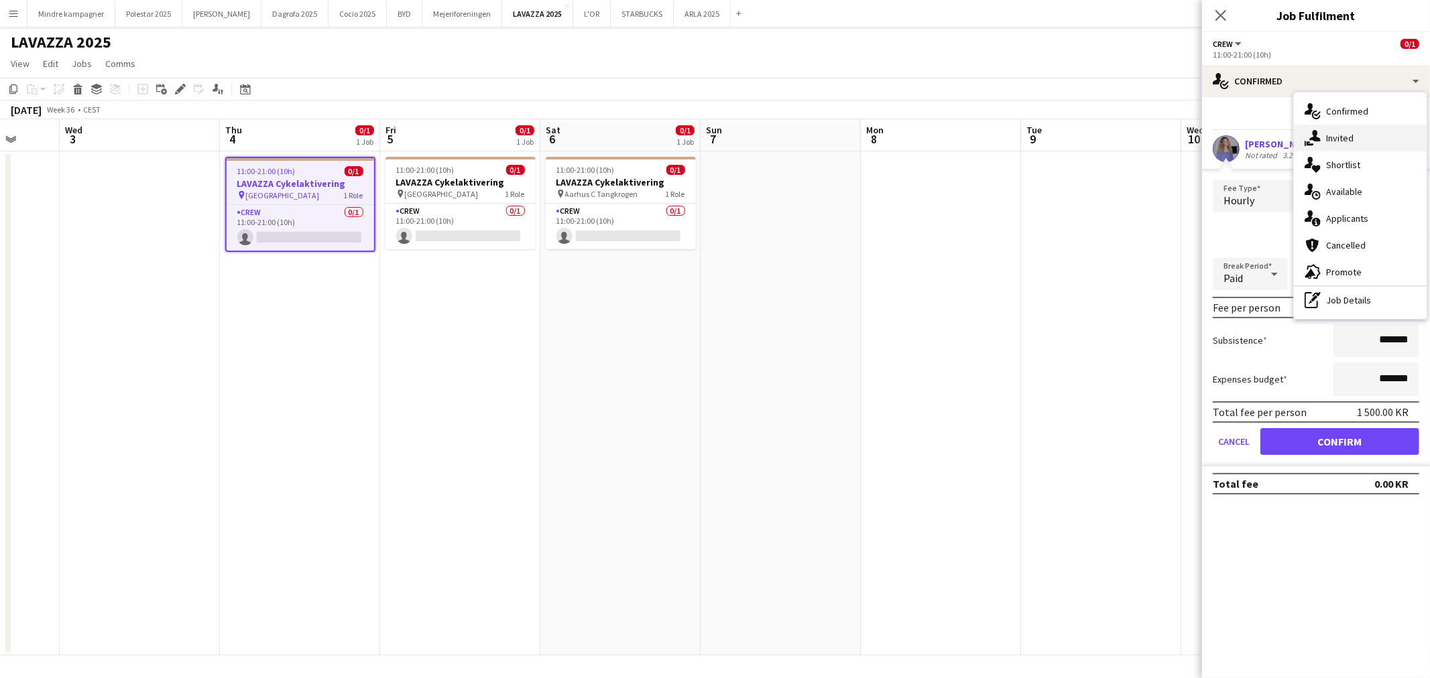
click at [1327, 131] on div "single-neutral-actions-share-1 Invited" at bounding box center [1360, 138] width 133 height 27
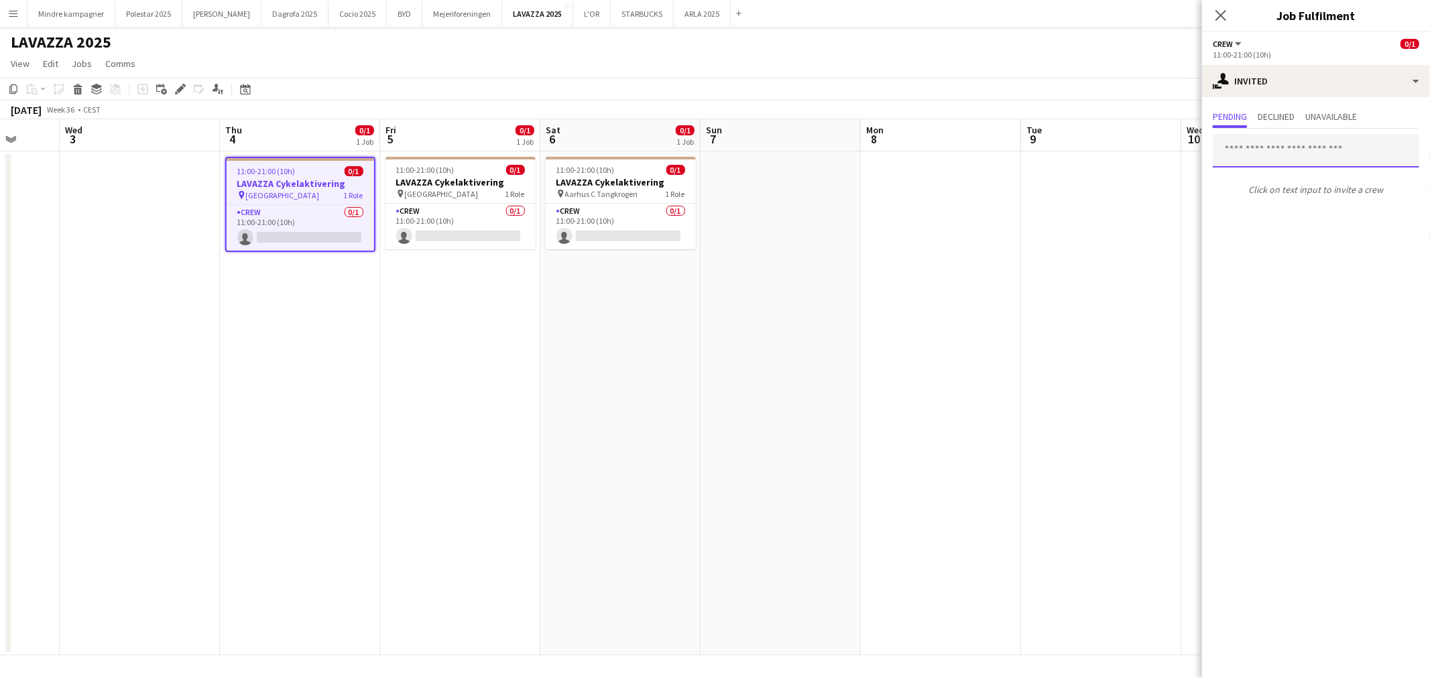
click at [1284, 149] on input "text" at bounding box center [1316, 151] width 206 height 34
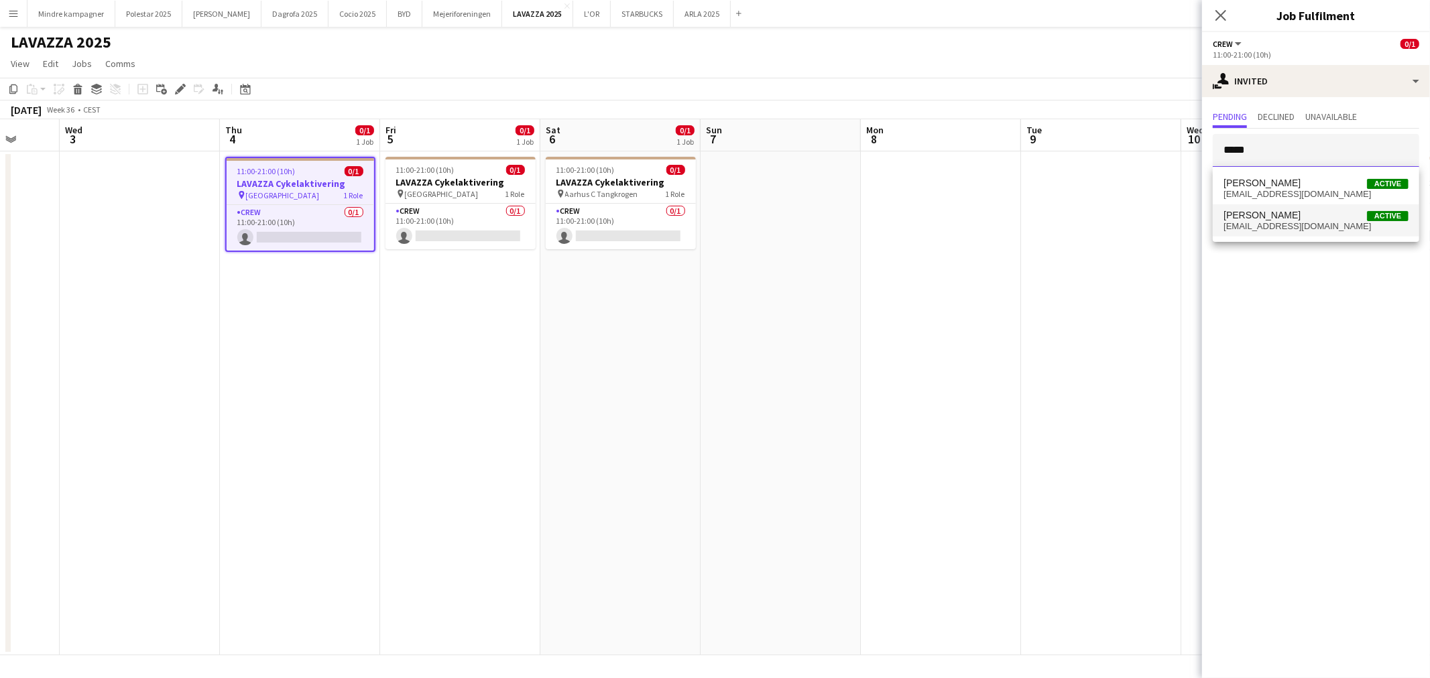
type input "*****"
click at [1294, 219] on span "Astrid Novrup Nørgaard" at bounding box center [1261, 215] width 77 height 11
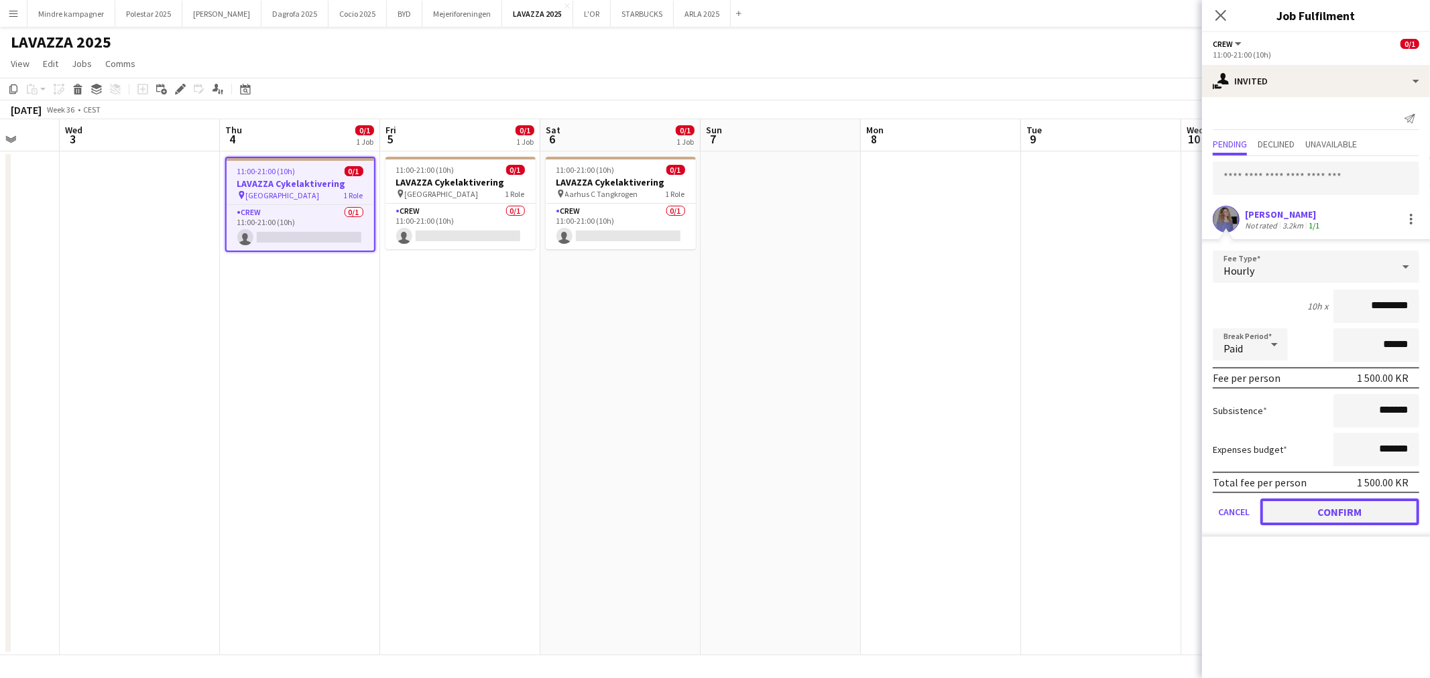
click at [1335, 507] on button "Confirm" at bounding box center [1339, 512] width 159 height 27
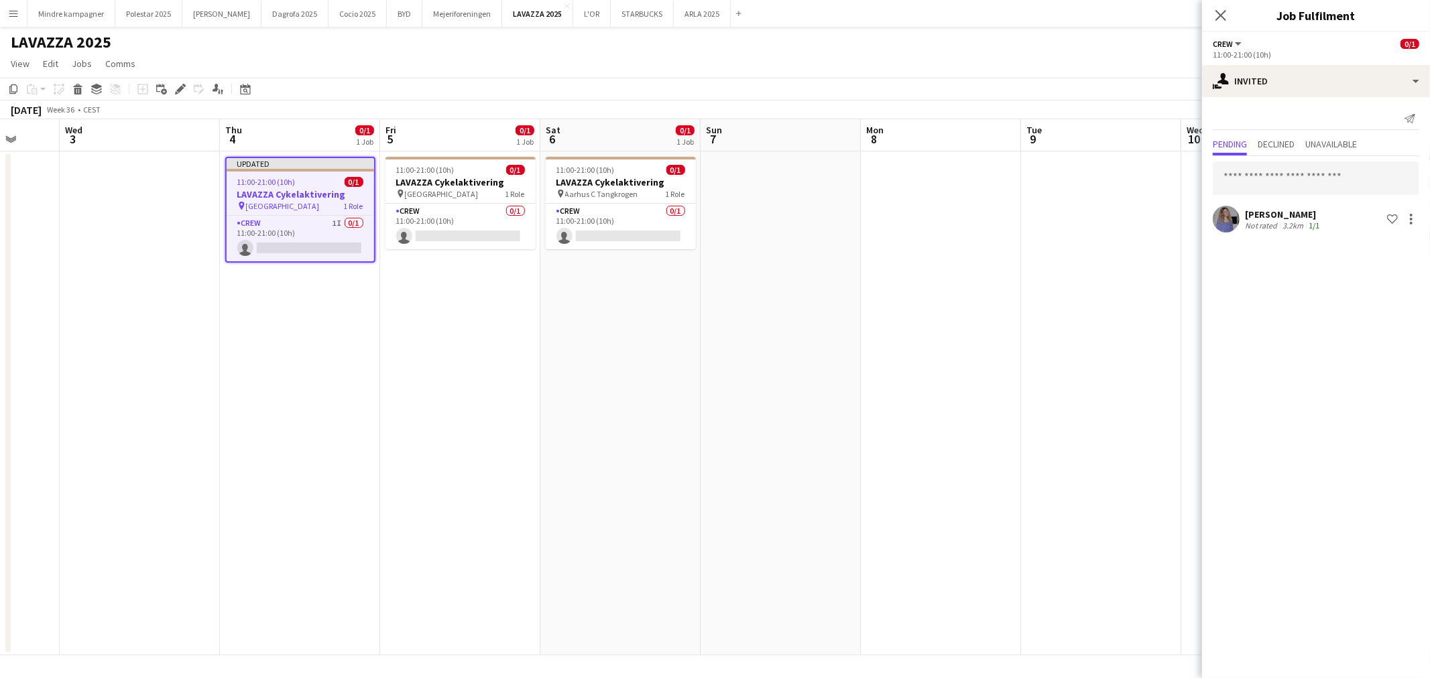
click at [1044, 485] on app-date-cell at bounding box center [1101, 403] width 160 height 504
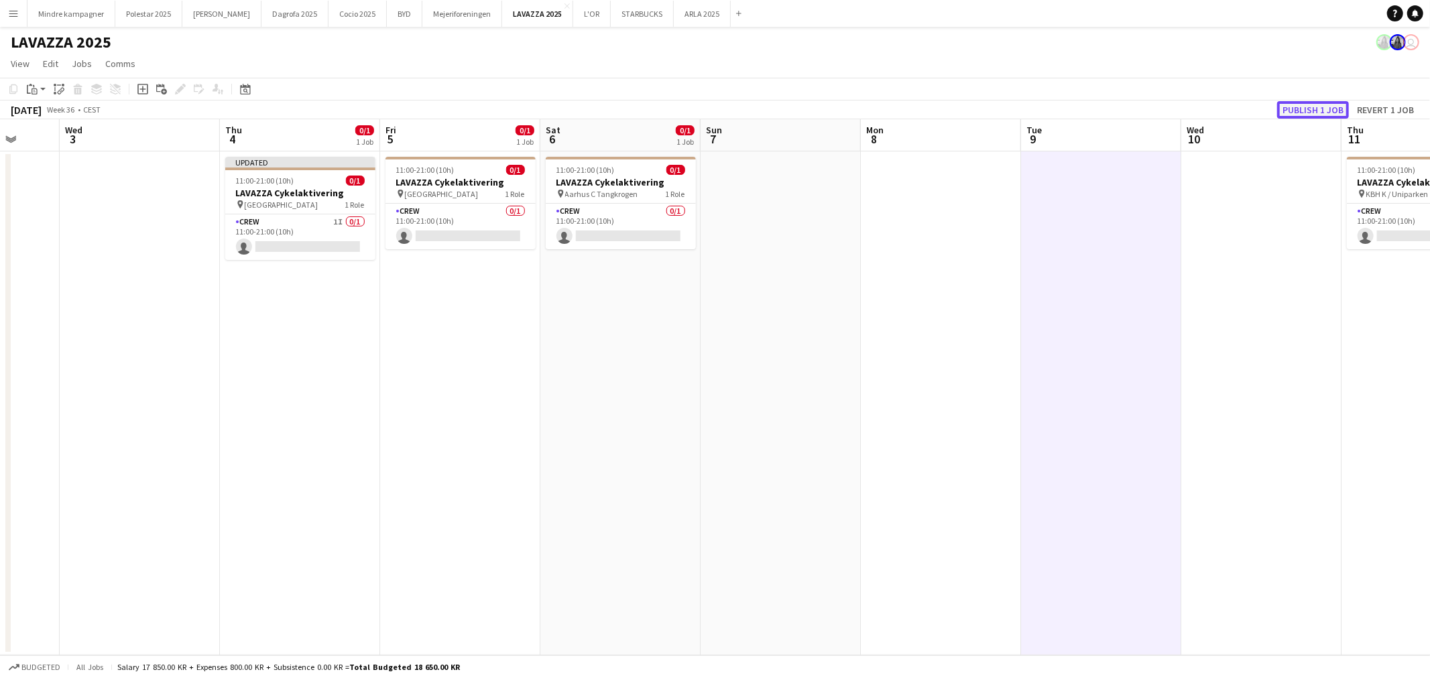
click at [1327, 106] on button "Publish 1 job" at bounding box center [1313, 109] width 72 height 17
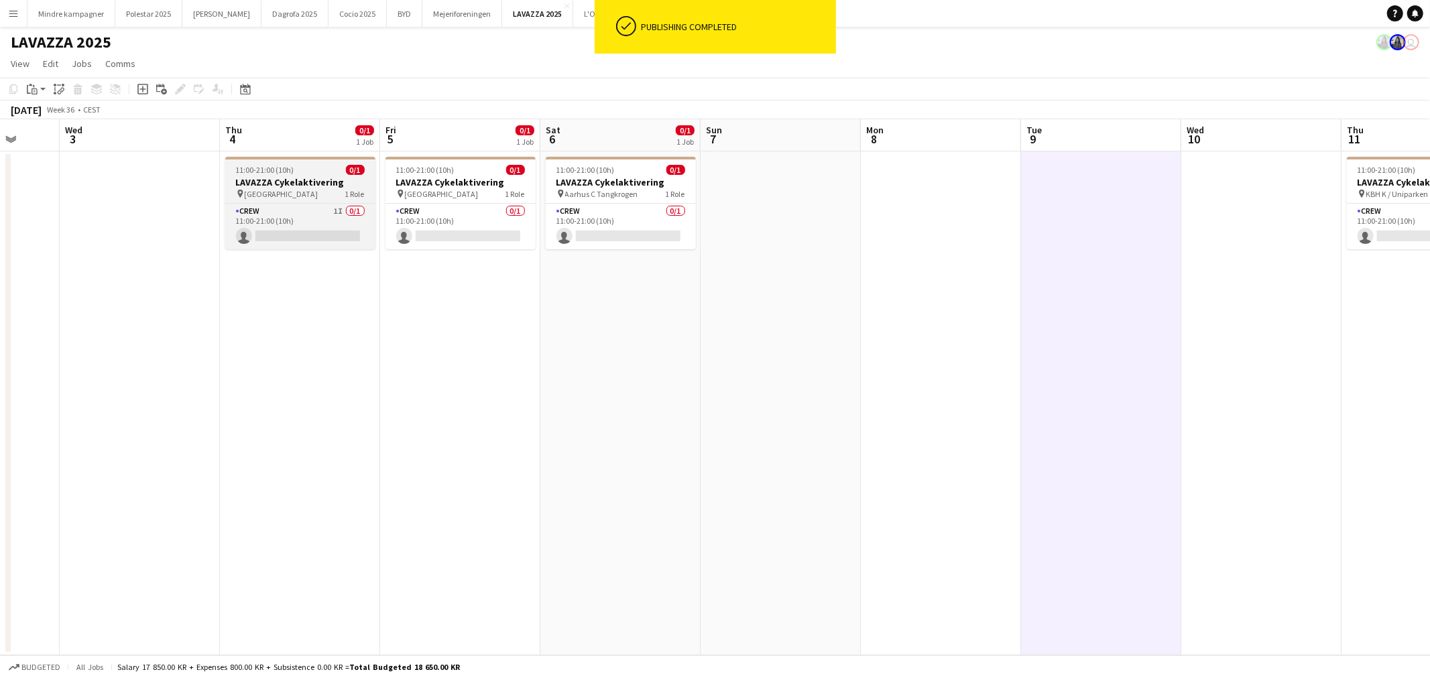
click at [305, 191] on span "Aarhus C Uniparken" at bounding box center [282, 194] width 74 height 10
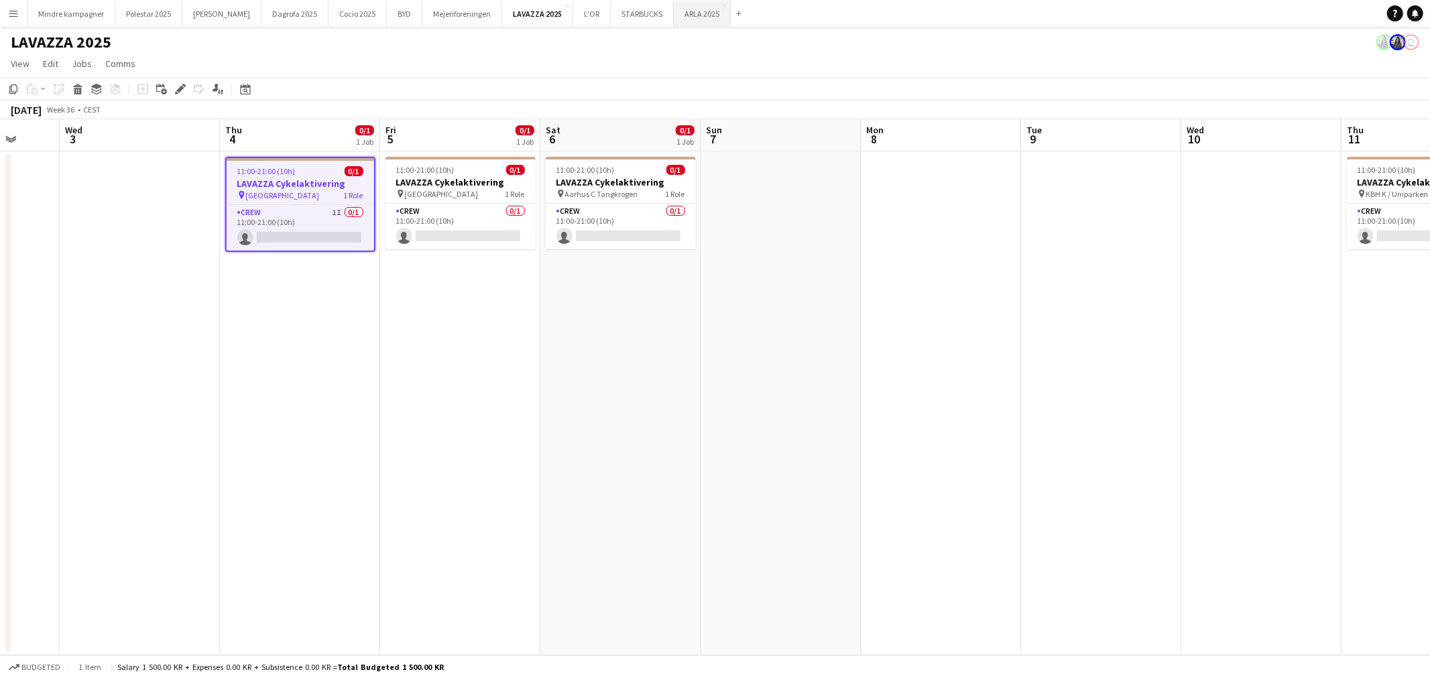
click at [674, 15] on button "ARLA 2025 Close" at bounding box center [702, 14] width 57 height 26
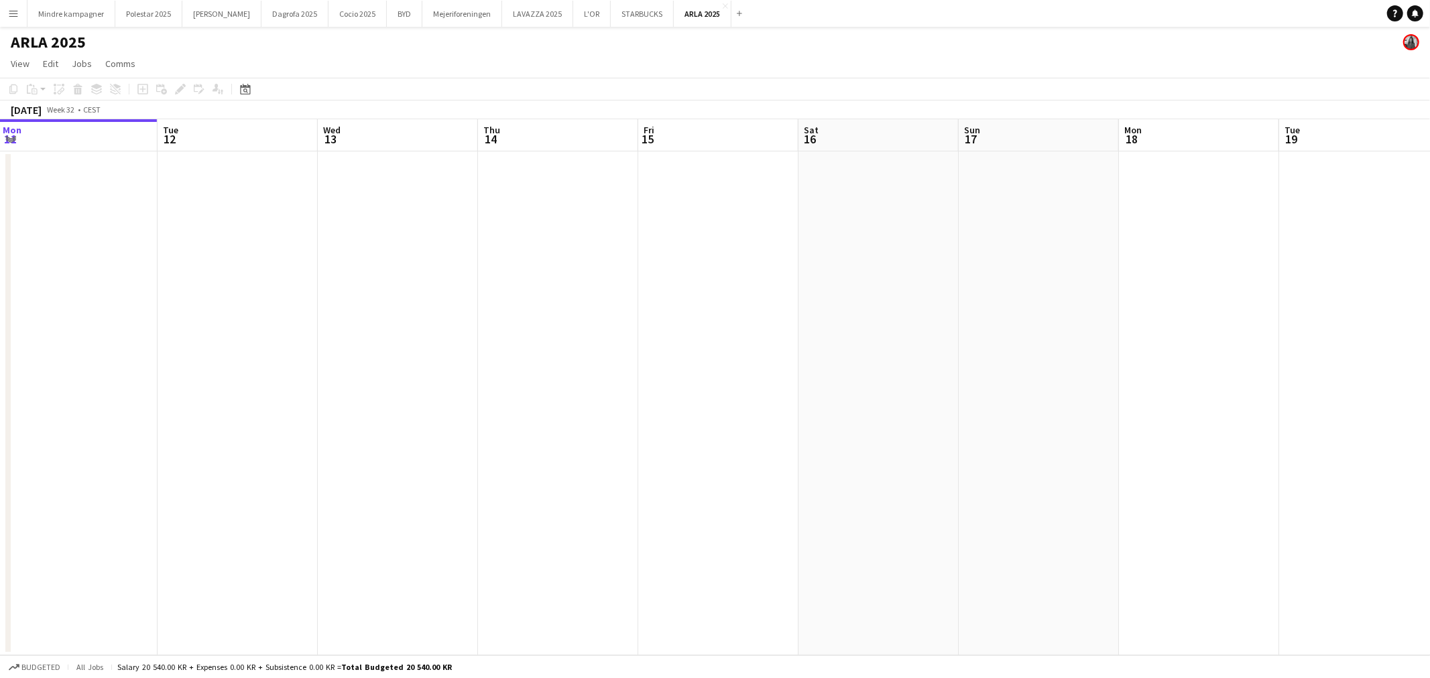
drag, startPoint x: 882, startPoint y: 380, endPoint x: 554, endPoint y: 379, distance: 327.8
click at [531, 385] on app-calendar-viewport "Fri 8 Sat 9 Sun 10 Mon 11 Tue 12 Wed 13 Thu 14 Fri 15 Sat 16 Sun 17 Mon 18 Tue …" at bounding box center [715, 387] width 1430 height 536
drag, startPoint x: 1402, startPoint y: 366, endPoint x: 684, endPoint y: 379, distance: 717.4
click at [685, 379] on app-calendar-viewport "Sat 9 Sun 10 Mon 11 Tue 12 Wed 13 Thu 14 Fri 15 Sat 16 Sun 17 Mon 18 Tue 19 Wed…" at bounding box center [715, 387] width 1430 height 536
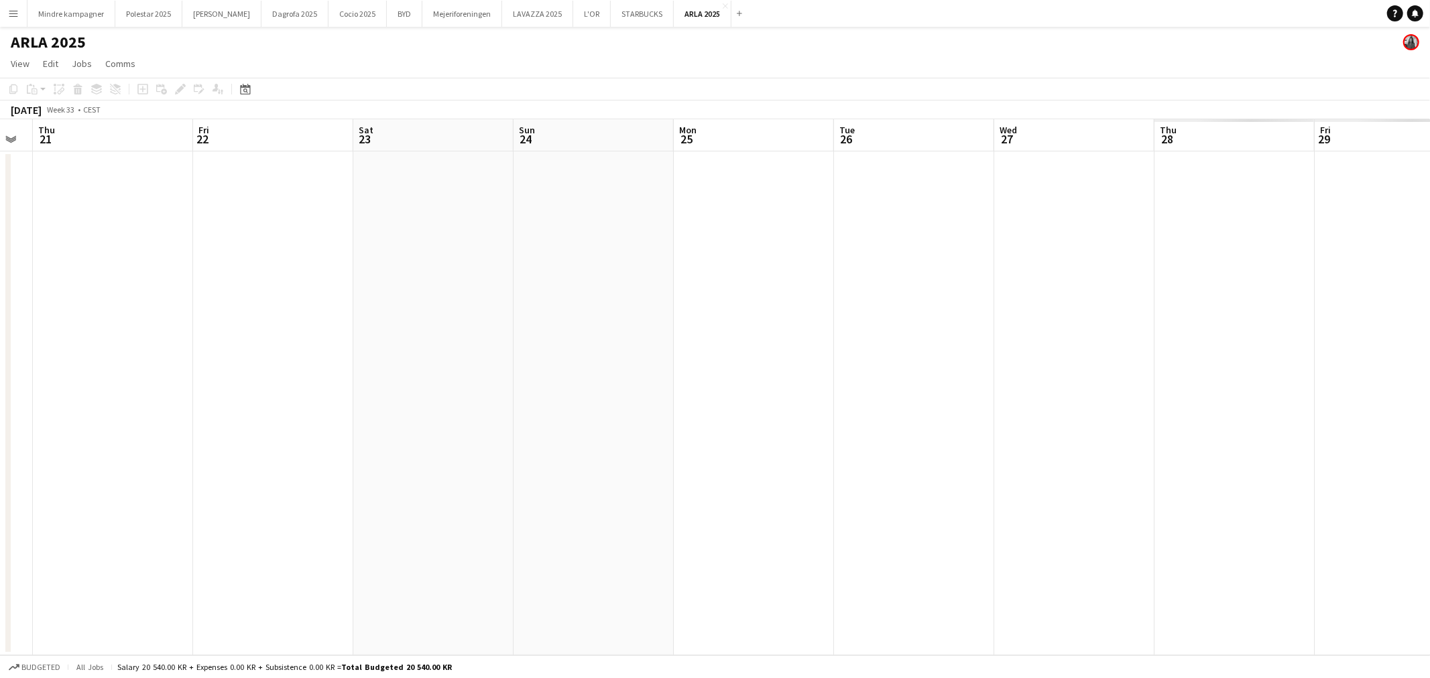
drag, startPoint x: 1228, startPoint y: 383, endPoint x: 360, endPoint y: 369, distance: 868.2
click at [360, 369] on app-calendar-viewport "Mon 18 Tue 19 Wed 20 Thu 21 Fri 22 Sat 23 Sun 24 Mon 25 Tue 26 Wed 27 Thu 28 Fr…" at bounding box center [715, 387] width 1430 height 536
drag, startPoint x: 1183, startPoint y: 350, endPoint x: 446, endPoint y: 341, distance: 737.4
click at [336, 359] on app-calendar-viewport "Tue 19 Wed 20 Thu 21 Fri 22 Sat 23 Sun 24 Mon 25 Tue 26 Wed 27 Thu 28 Fri 29 Sa…" at bounding box center [715, 387] width 1430 height 536
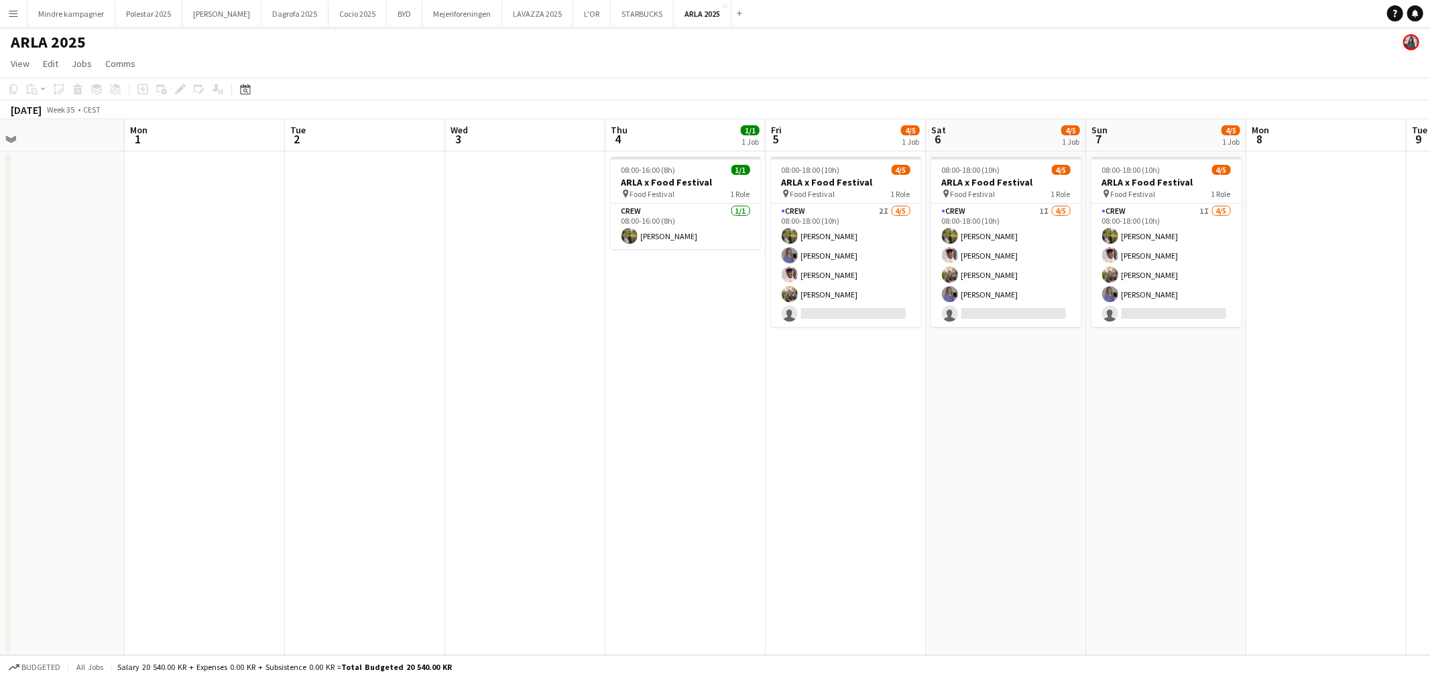
scroll to position [0, 511]
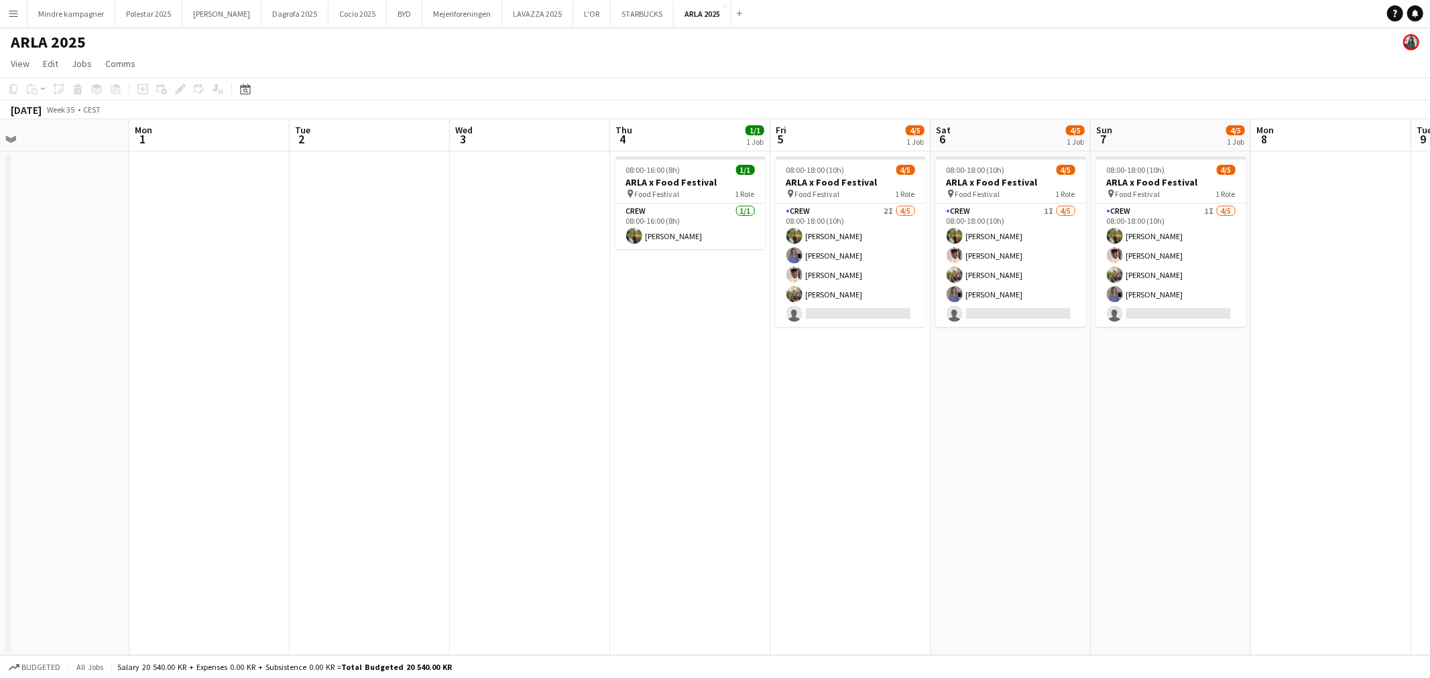
drag, startPoint x: 664, startPoint y: 419, endPoint x: 508, endPoint y: 424, distance: 156.3
click at [508, 424] on app-calendar-viewport "Thu 28 Fri 29 Sat 30 Sun 31 Mon 1 Tue 2 Wed 3 Thu 4 1/1 1 Job Fri 5 4/5 1 Job S…" at bounding box center [715, 387] width 1430 height 536
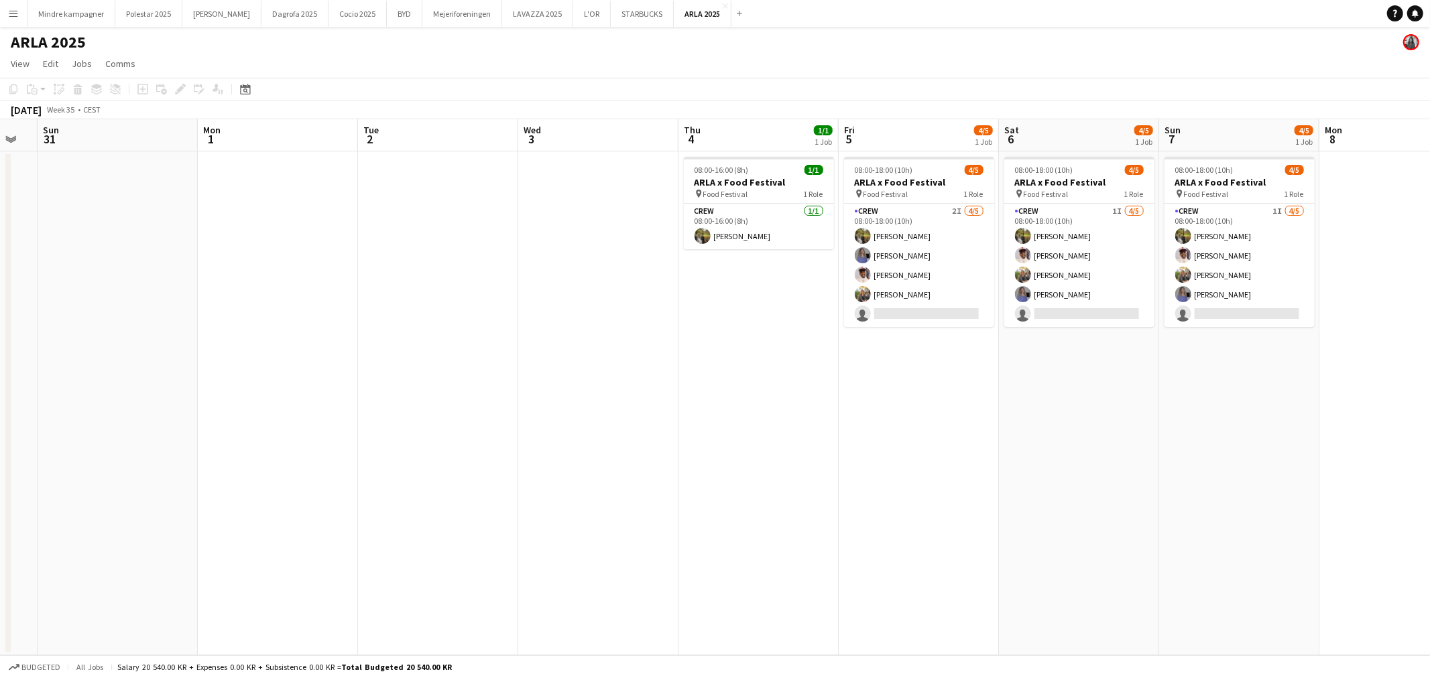
drag, startPoint x: 1114, startPoint y: 445, endPoint x: 1070, endPoint y: 445, distance: 44.2
click at [1070, 445] on app-calendar-viewport "Thu 28 Fri 29 Sat 30 Sun 31 Mon 1 Tue 2 Wed 3 Thu 4 1/1 1 Job Fri 5 4/5 1 Job S…" at bounding box center [715, 387] width 1430 height 536
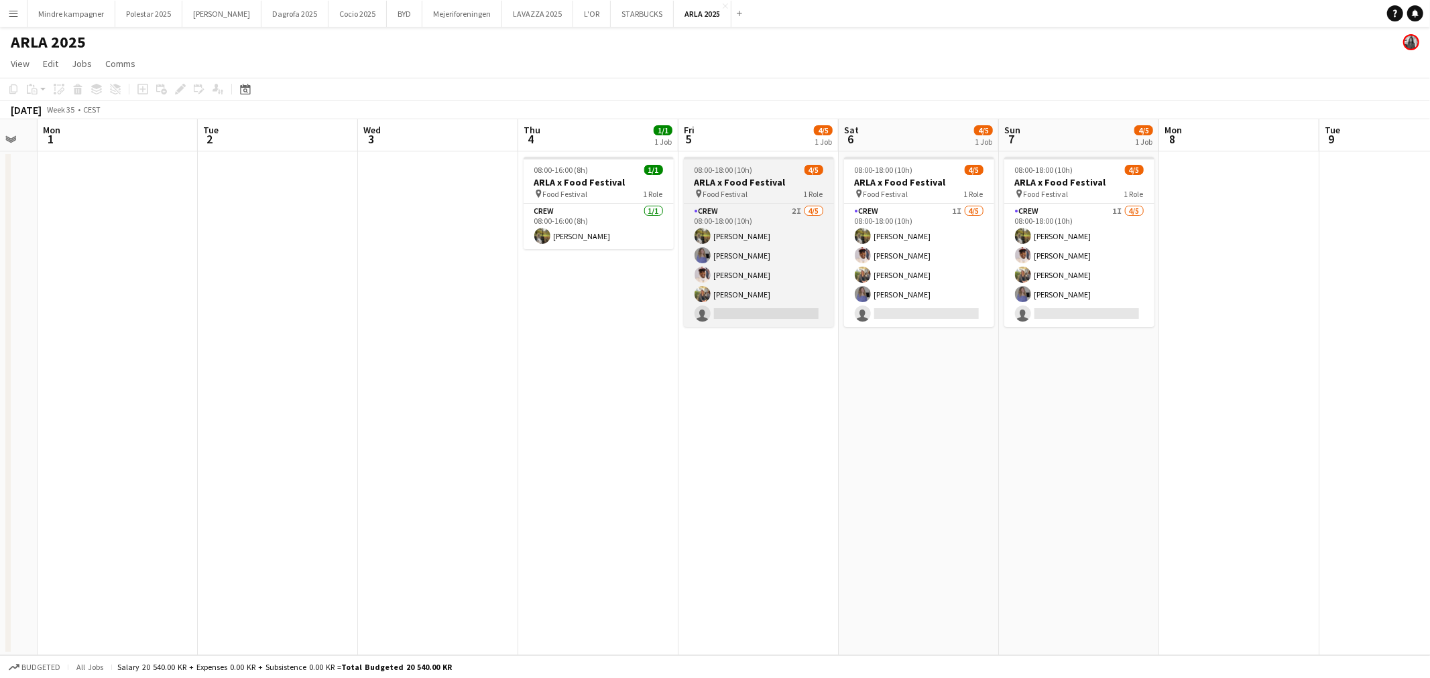
click at [758, 192] on div "pin Food Festival 1 Role" at bounding box center [759, 193] width 150 height 11
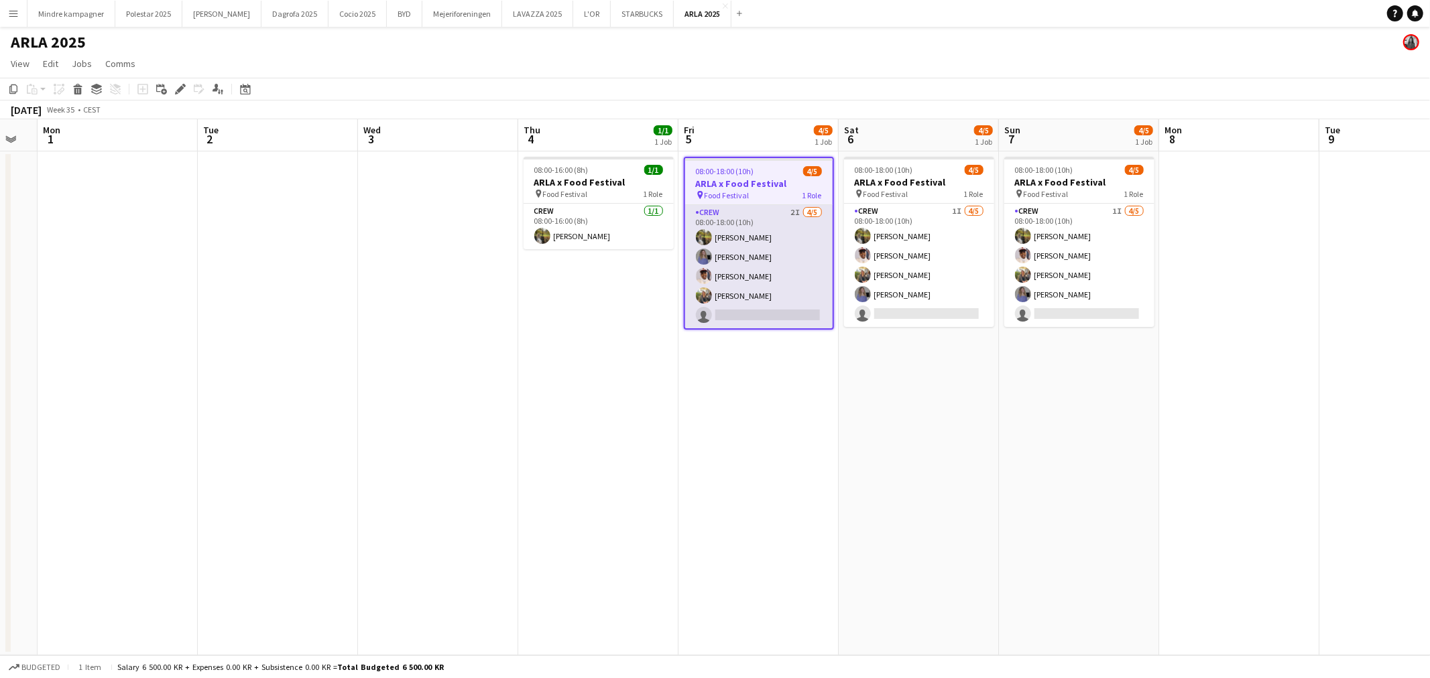
click at [728, 310] on app-card-role "Crew 2I 4/5 08:00-18:00 (10h) Natasha Pedersen Astrid Novrup Nørgaard Jasmin Bi…" at bounding box center [758, 266] width 147 height 123
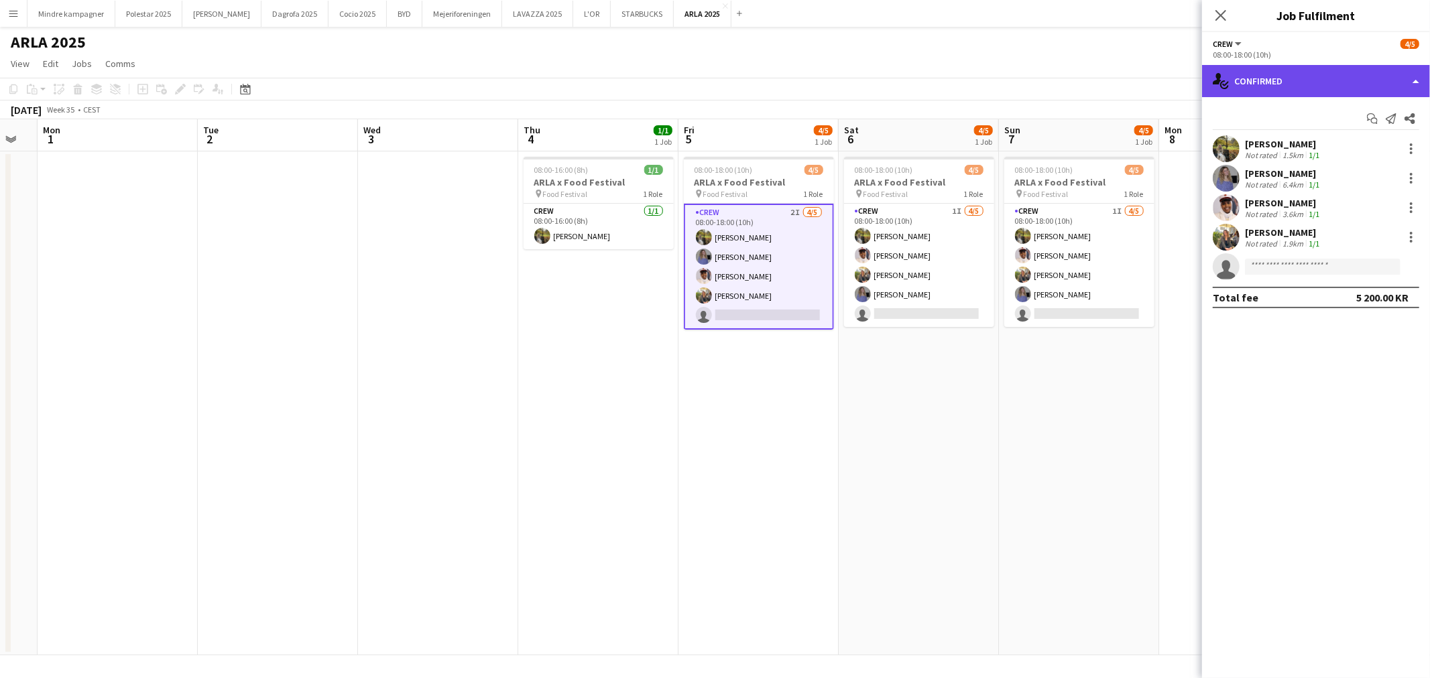
click at [1272, 83] on div "single-neutral-actions-check-2 Confirmed" at bounding box center [1316, 81] width 228 height 32
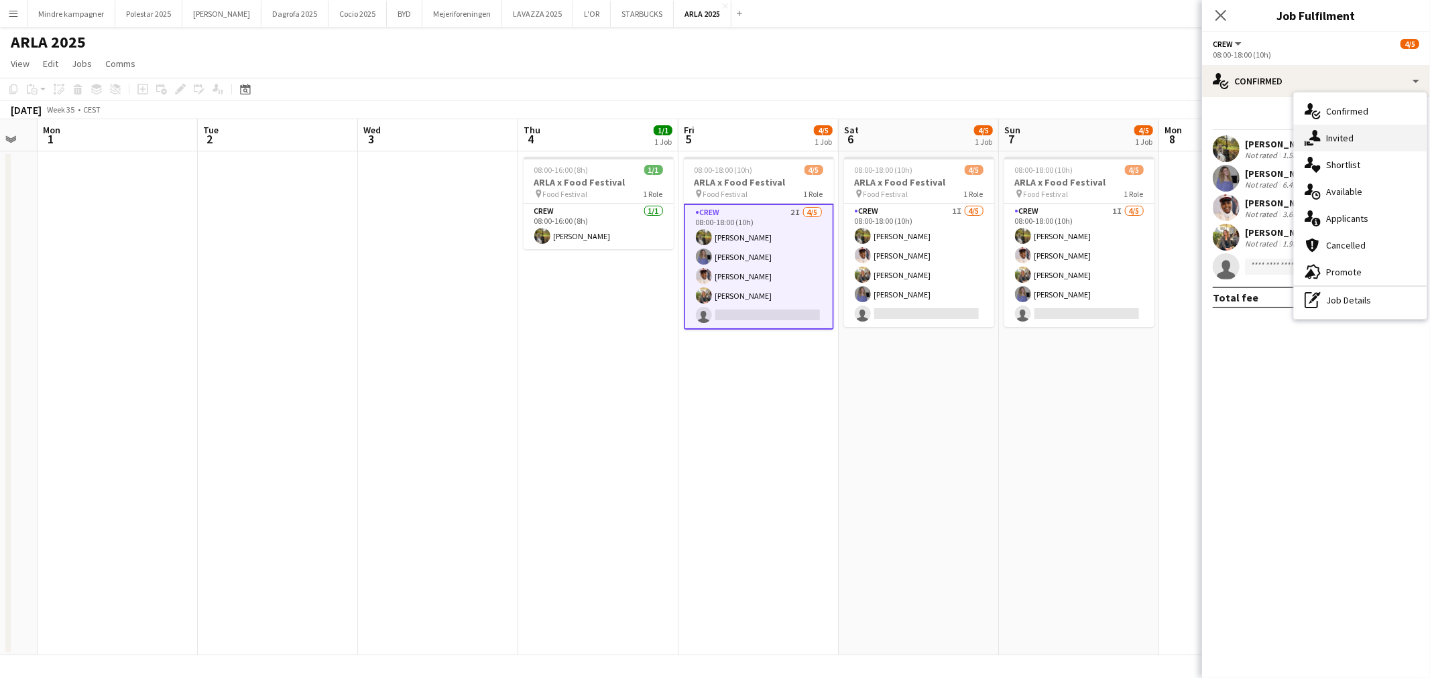
click at [1329, 131] on div "single-neutral-actions-share-1 Invited" at bounding box center [1360, 138] width 133 height 27
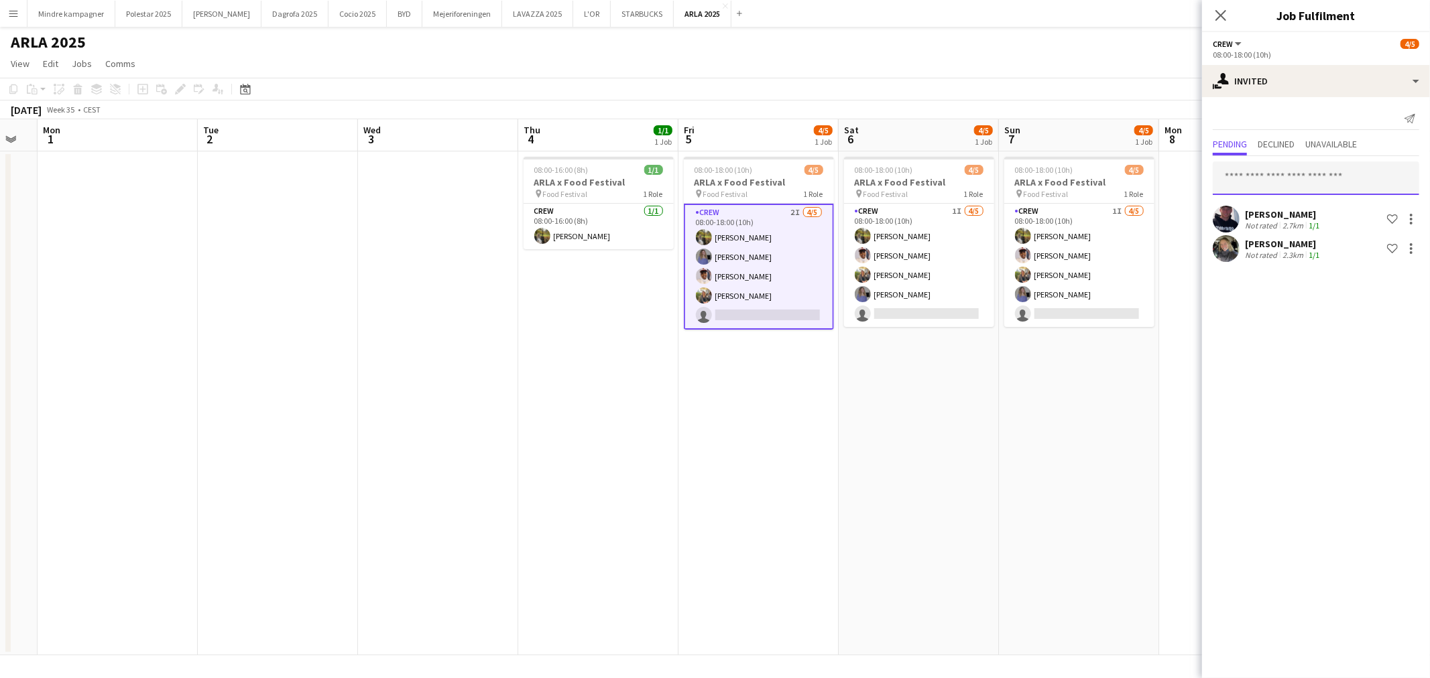
click at [1291, 180] on input "text" at bounding box center [1316, 179] width 206 height 34
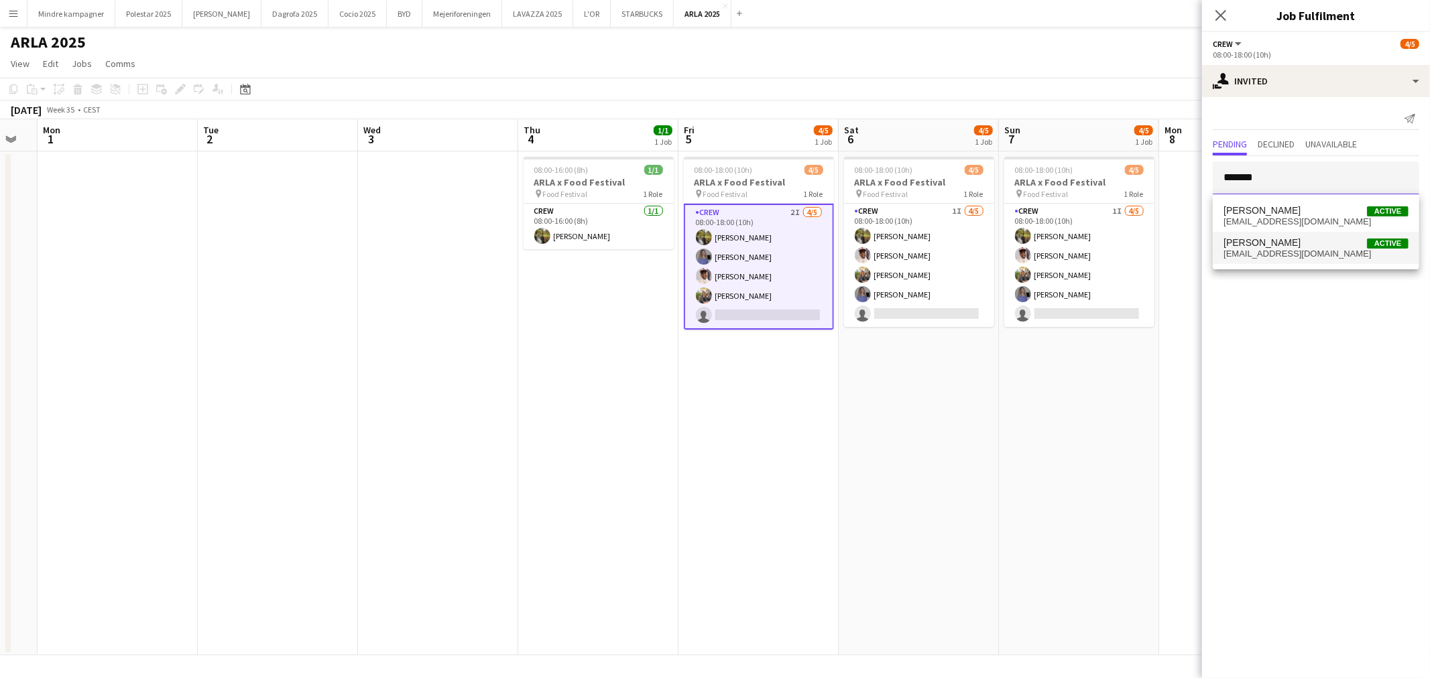
type input "*******"
click at [1284, 253] on span "katrinejespersen01@gmail.com" at bounding box center [1315, 254] width 185 height 11
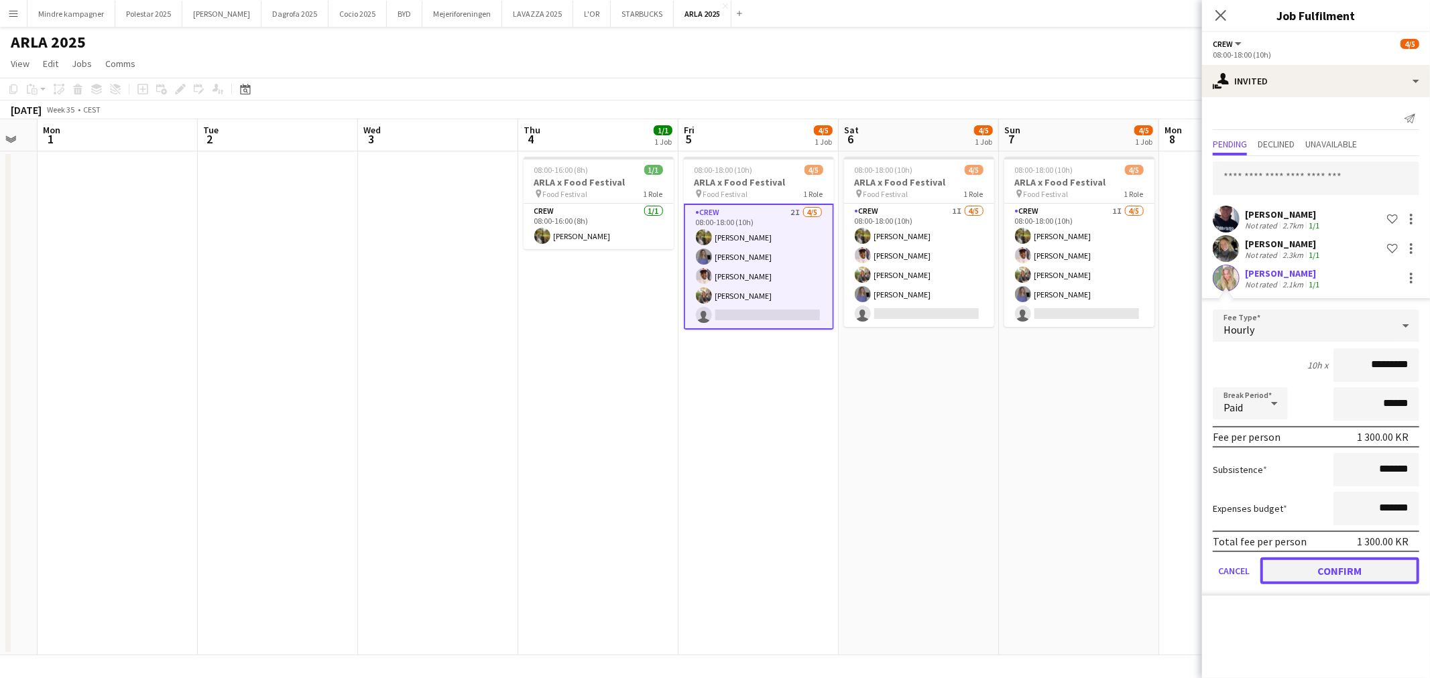
click at [1345, 565] on button "Confirm" at bounding box center [1339, 571] width 159 height 27
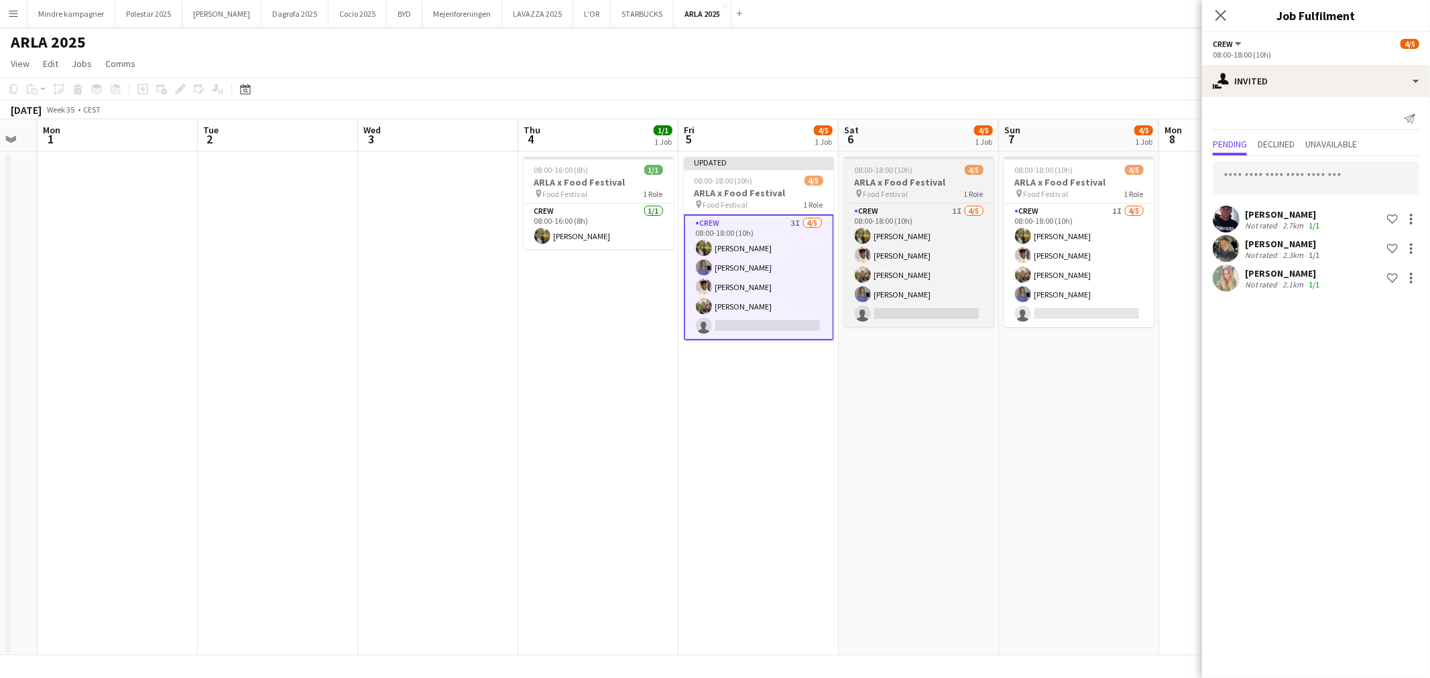
click at [915, 194] on div "pin Food Festival 1 Role" at bounding box center [919, 193] width 150 height 11
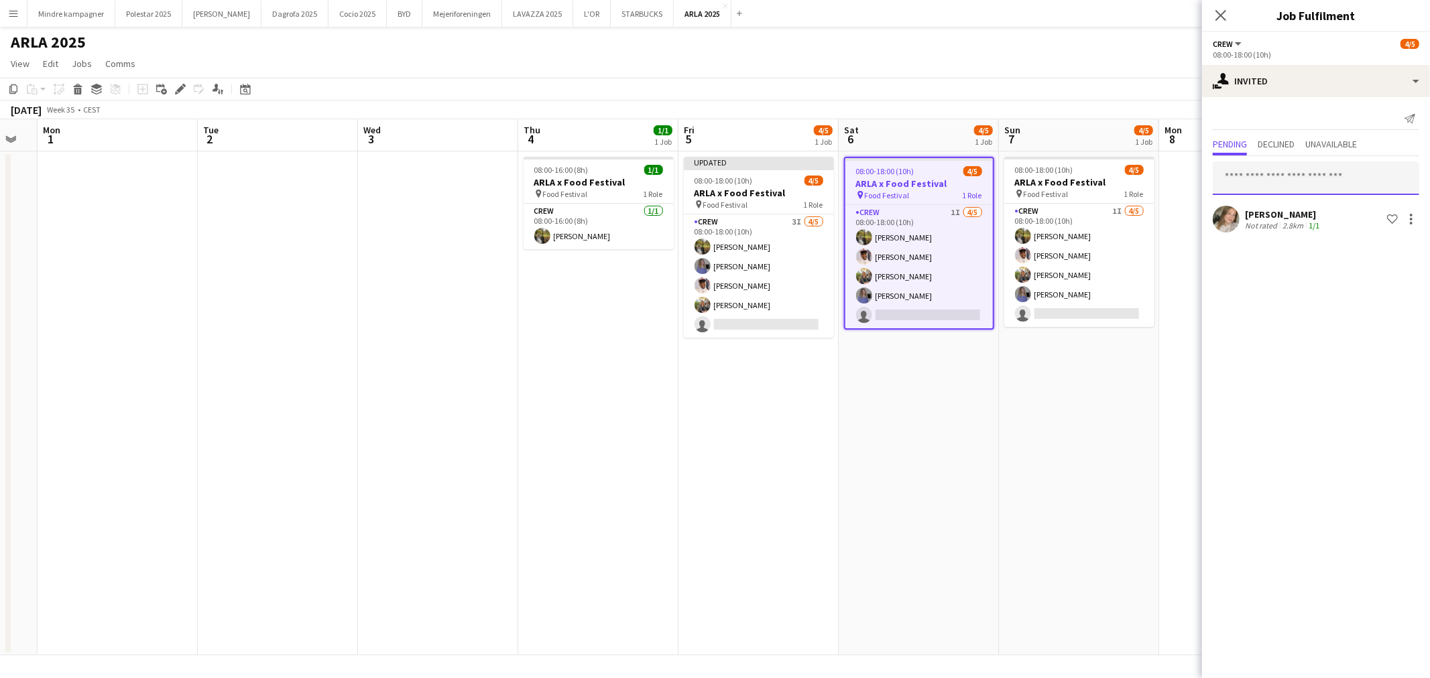
click at [1292, 184] on input "text" at bounding box center [1316, 179] width 206 height 34
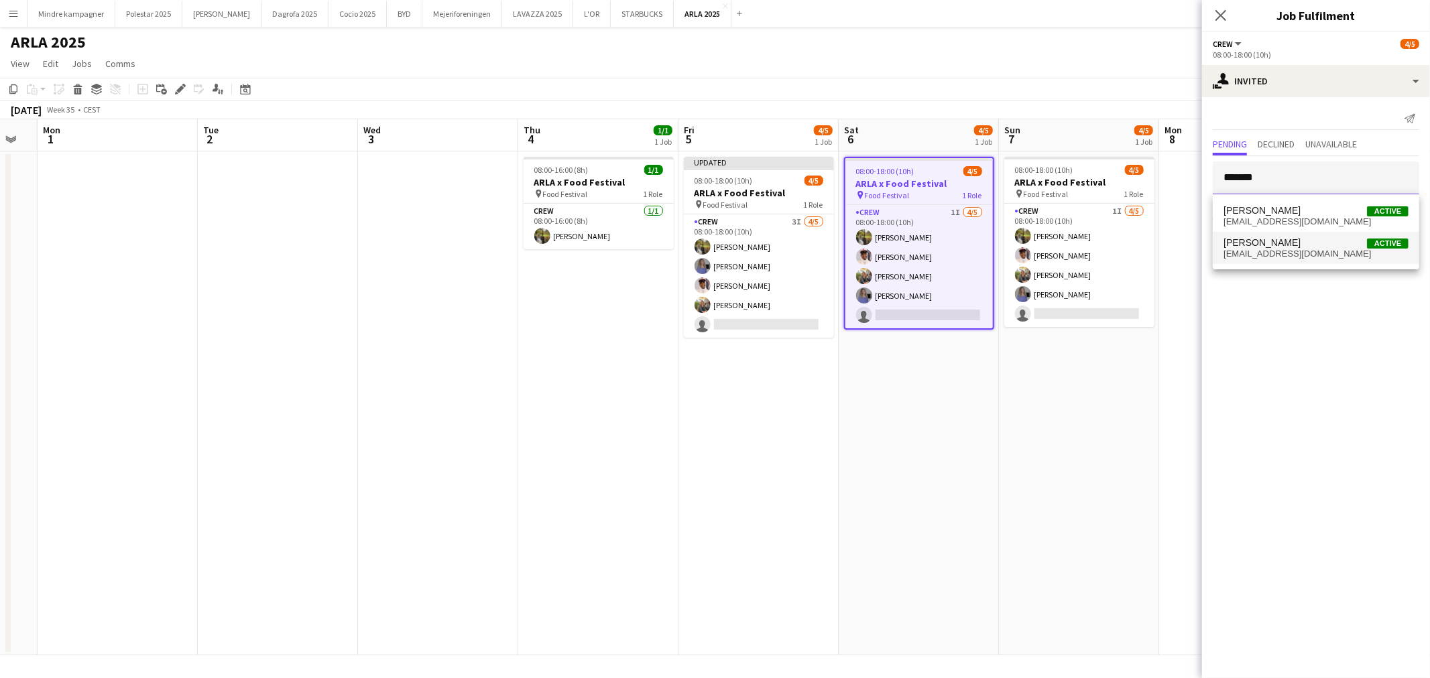
type input "*******"
click at [1289, 253] on span "katrinejespersen01@gmail.com" at bounding box center [1315, 254] width 185 height 11
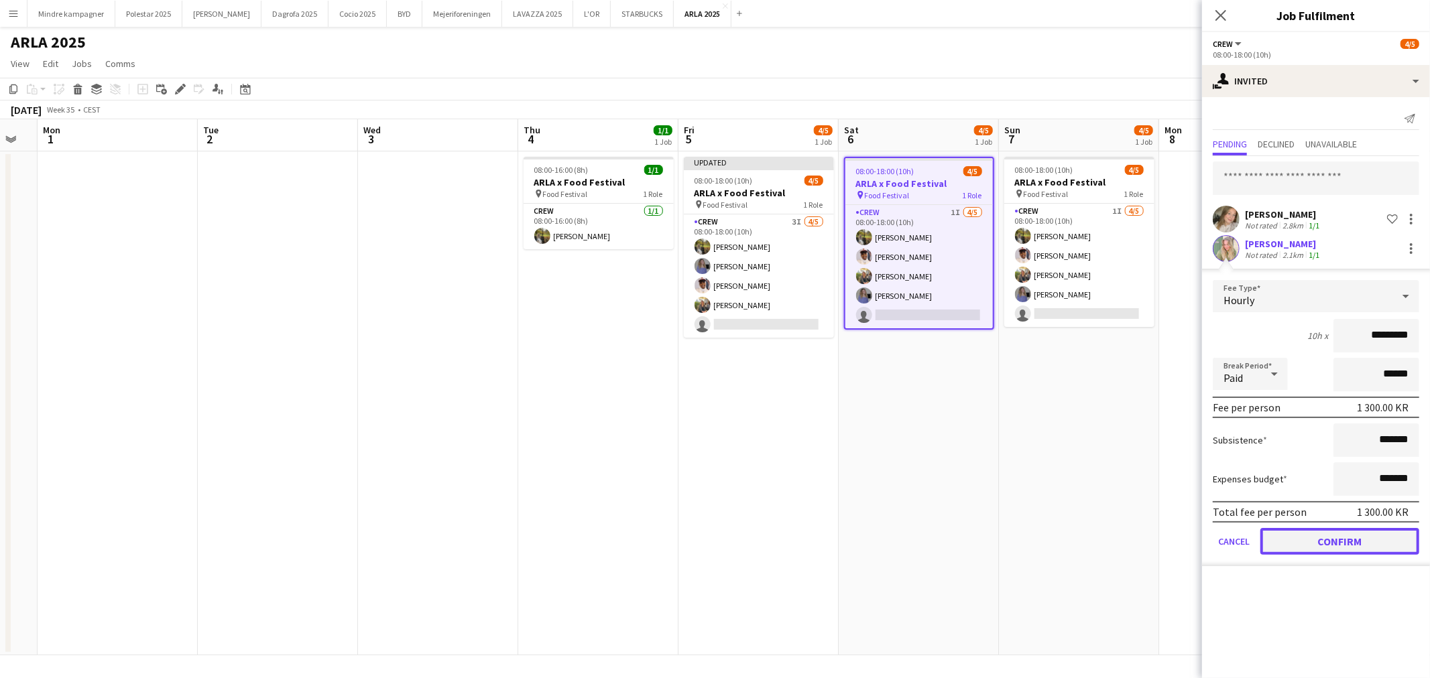
click at [1355, 542] on button "Confirm" at bounding box center [1339, 541] width 159 height 27
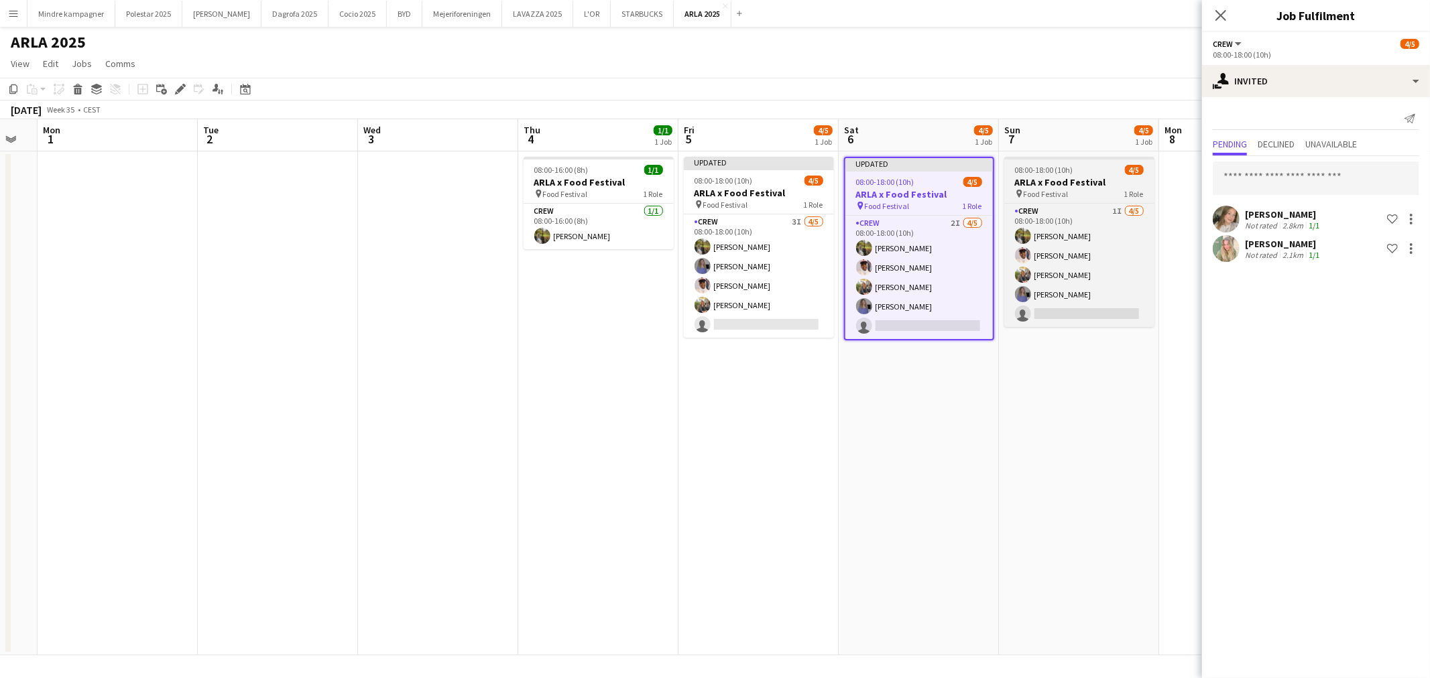
click at [1079, 190] on div "pin Food Festival 1 Role" at bounding box center [1079, 193] width 150 height 11
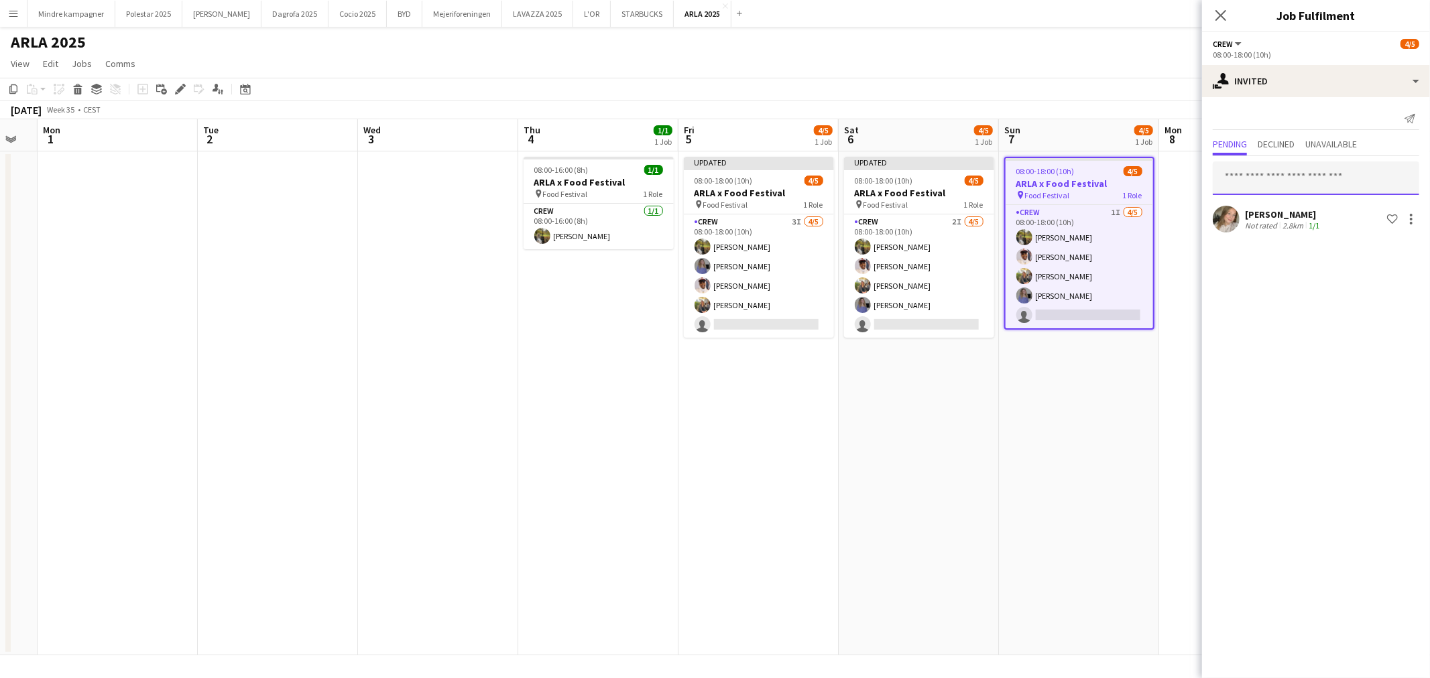
click at [1276, 180] on input "text" at bounding box center [1316, 179] width 206 height 34
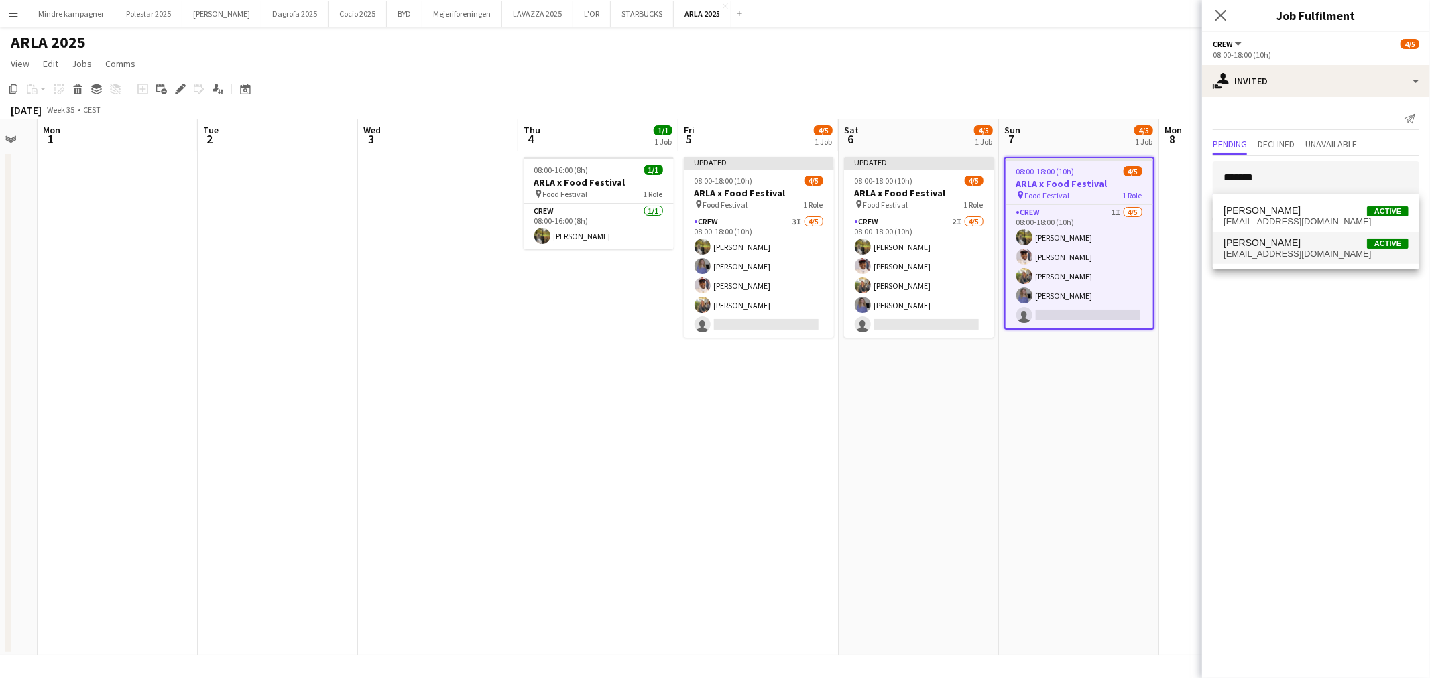
type input "*******"
click at [1278, 252] on span "katrinejespersen01@gmail.com" at bounding box center [1315, 254] width 185 height 11
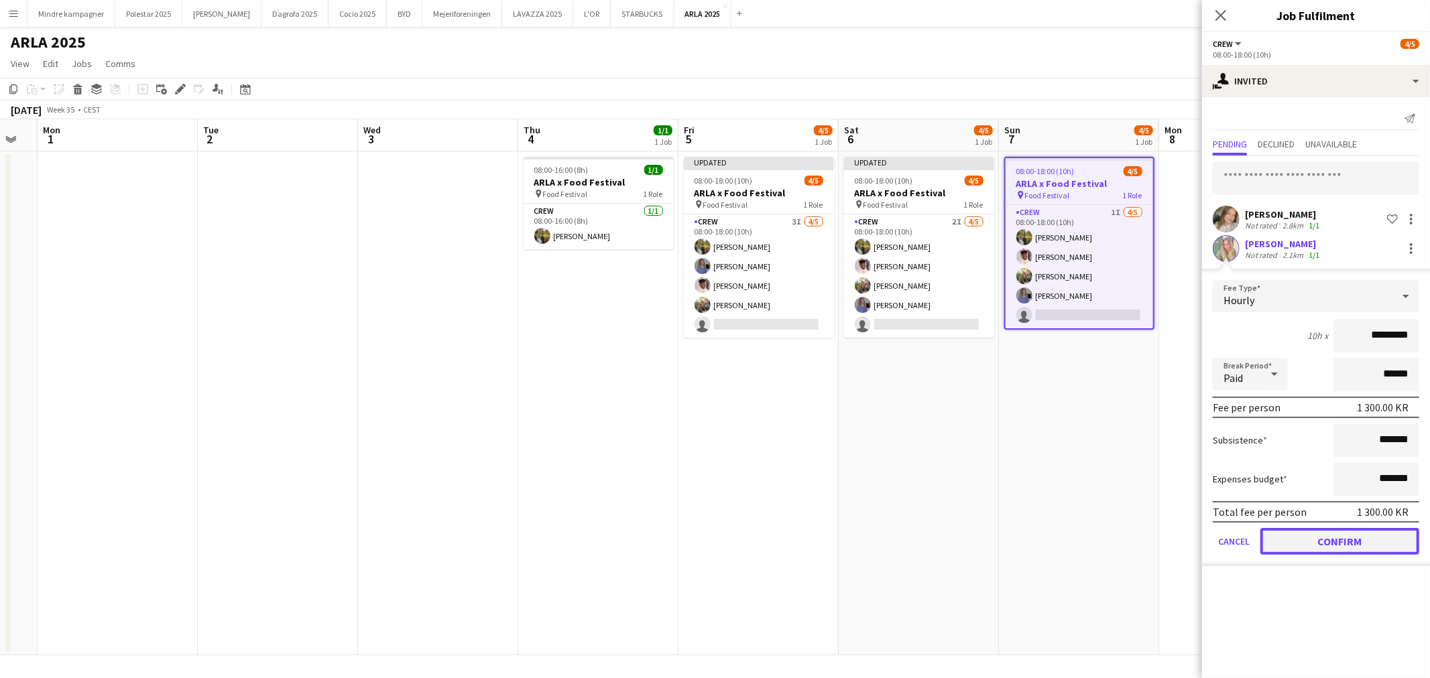
click at [1363, 533] on button "Confirm" at bounding box center [1339, 541] width 159 height 27
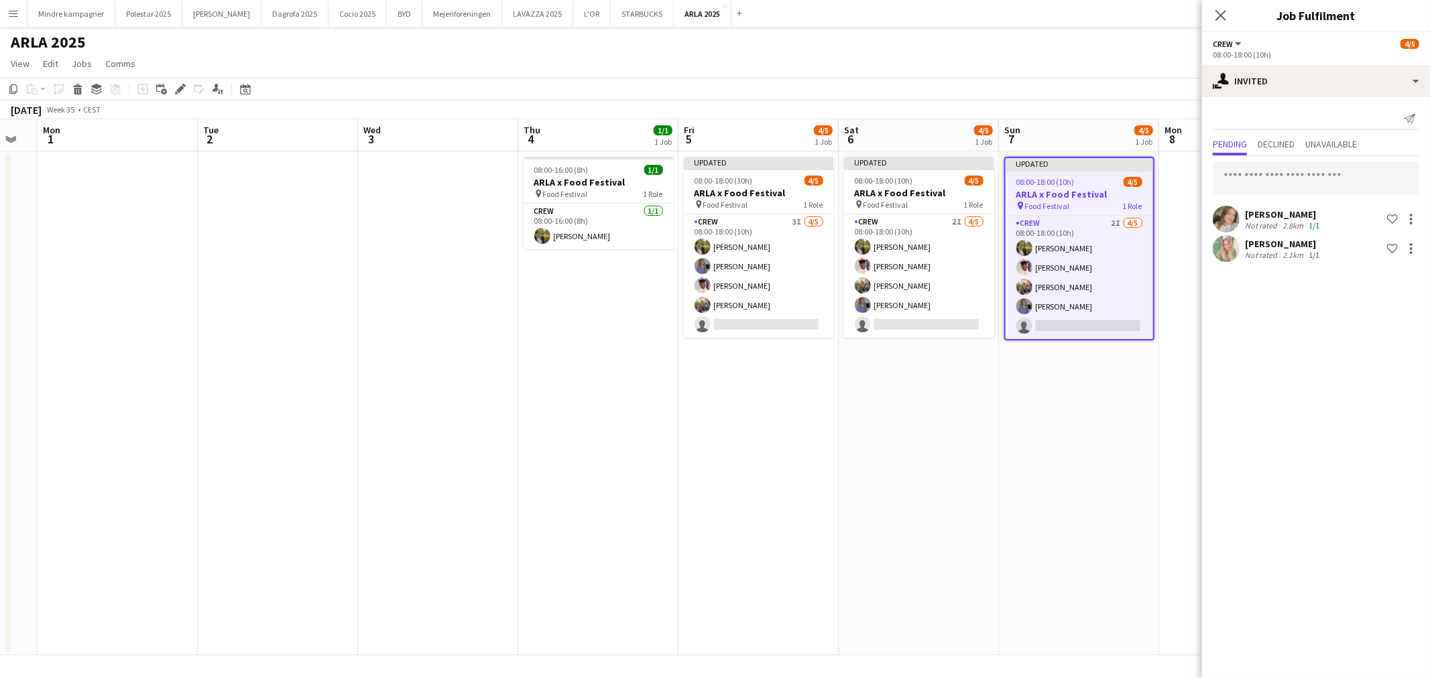
click at [1102, 539] on app-date-cell "Updated 08:00-18:00 (10h) 4/5 ARLA x Food Festival pin Food Festival 1 Role Cre…" at bounding box center [1079, 403] width 160 height 504
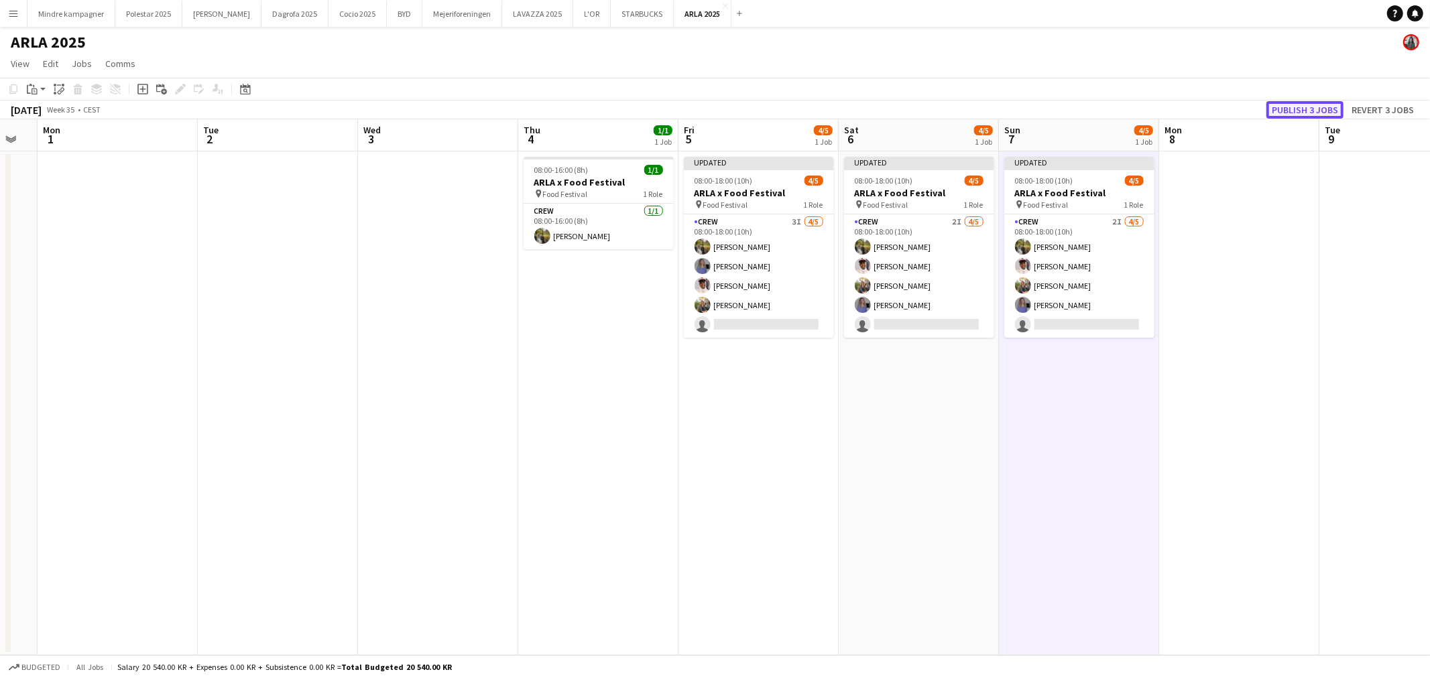
click at [1314, 105] on button "Publish 3 jobs" at bounding box center [1304, 109] width 77 height 17
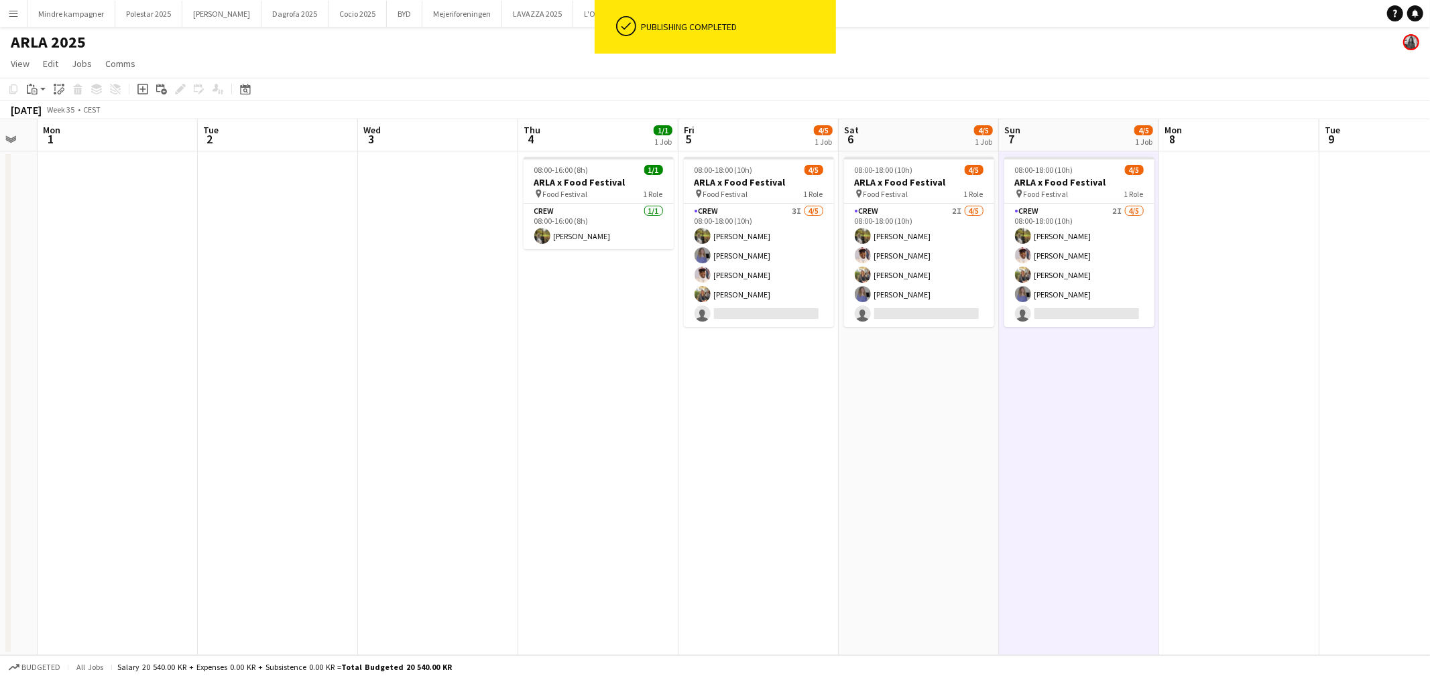
click at [752, 177] on h3 "ARLA x Food Festival" at bounding box center [759, 182] width 150 height 12
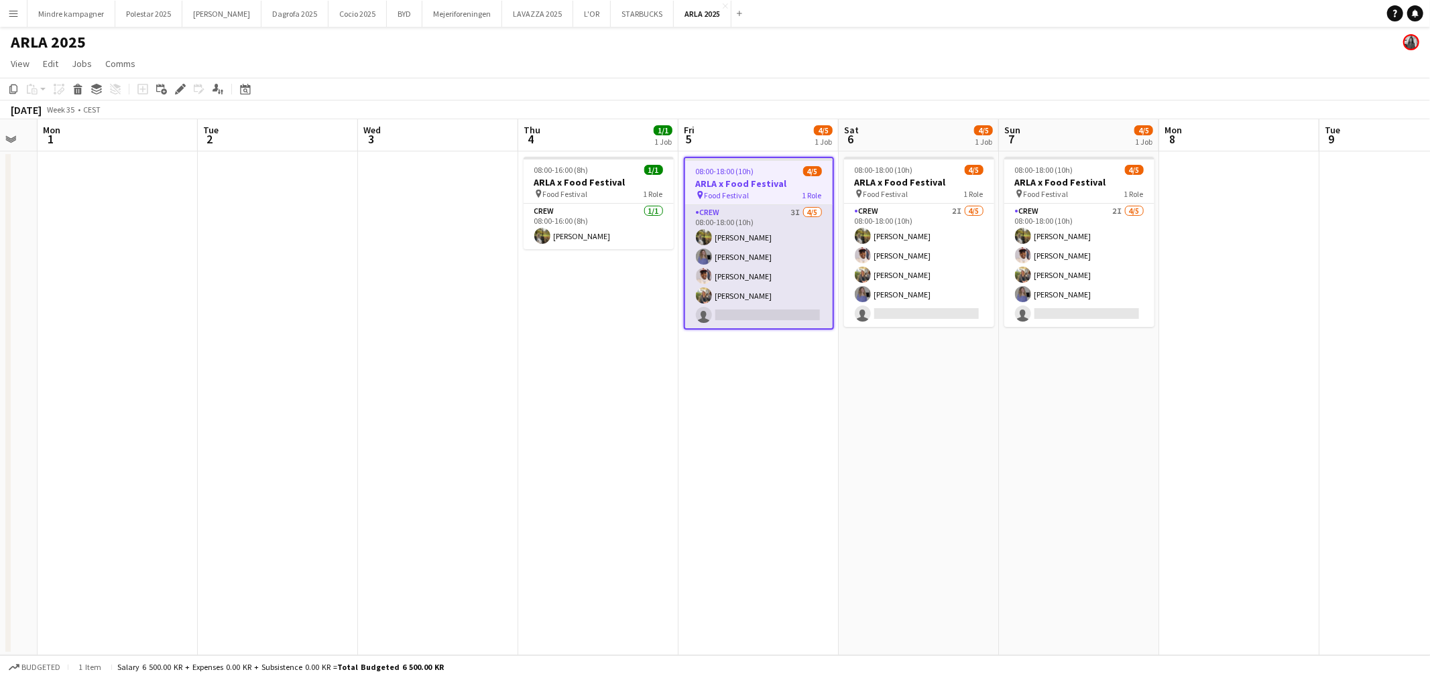
click at [766, 312] on app-card-role "Crew 3I 4/5 08:00-18:00 (10h) Natasha Pedersen Astrid Novrup Nørgaard Jasmin Bi…" at bounding box center [758, 266] width 147 height 123
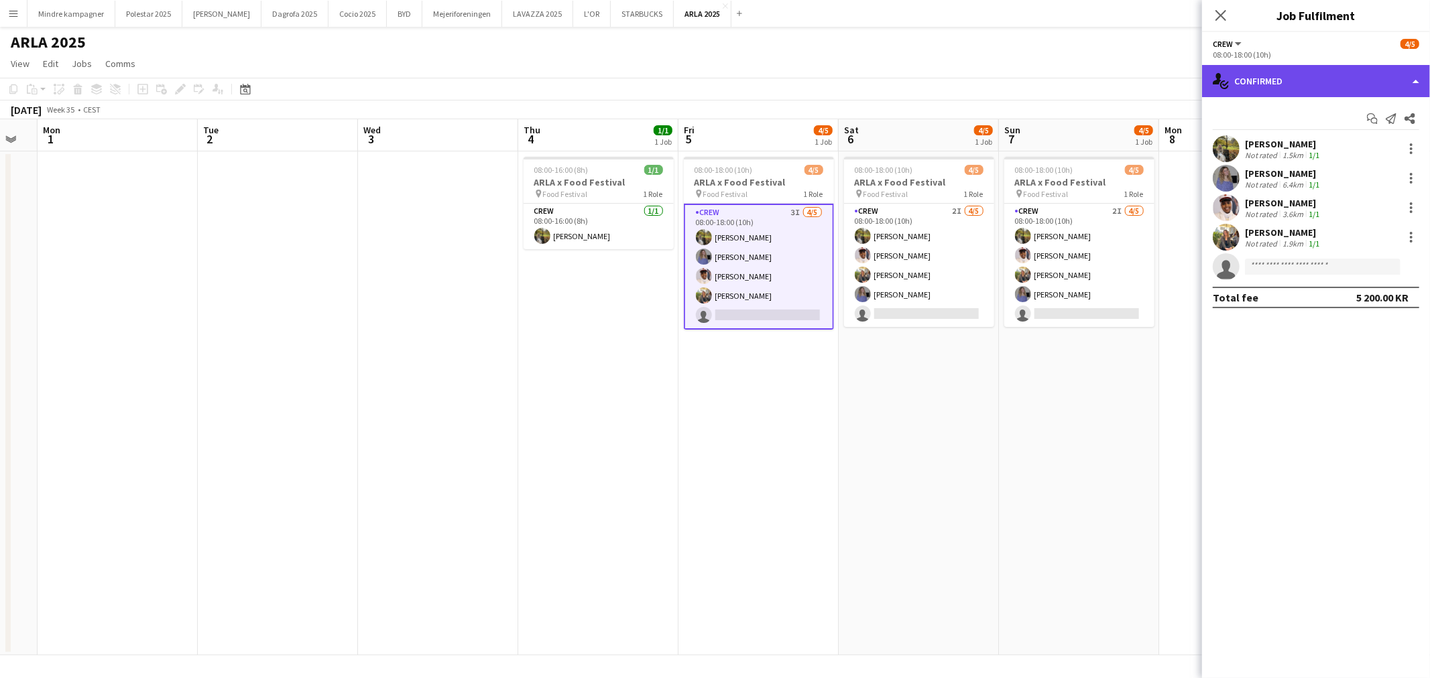
click at [1294, 82] on div "single-neutral-actions-check-2 Confirmed" at bounding box center [1316, 81] width 228 height 32
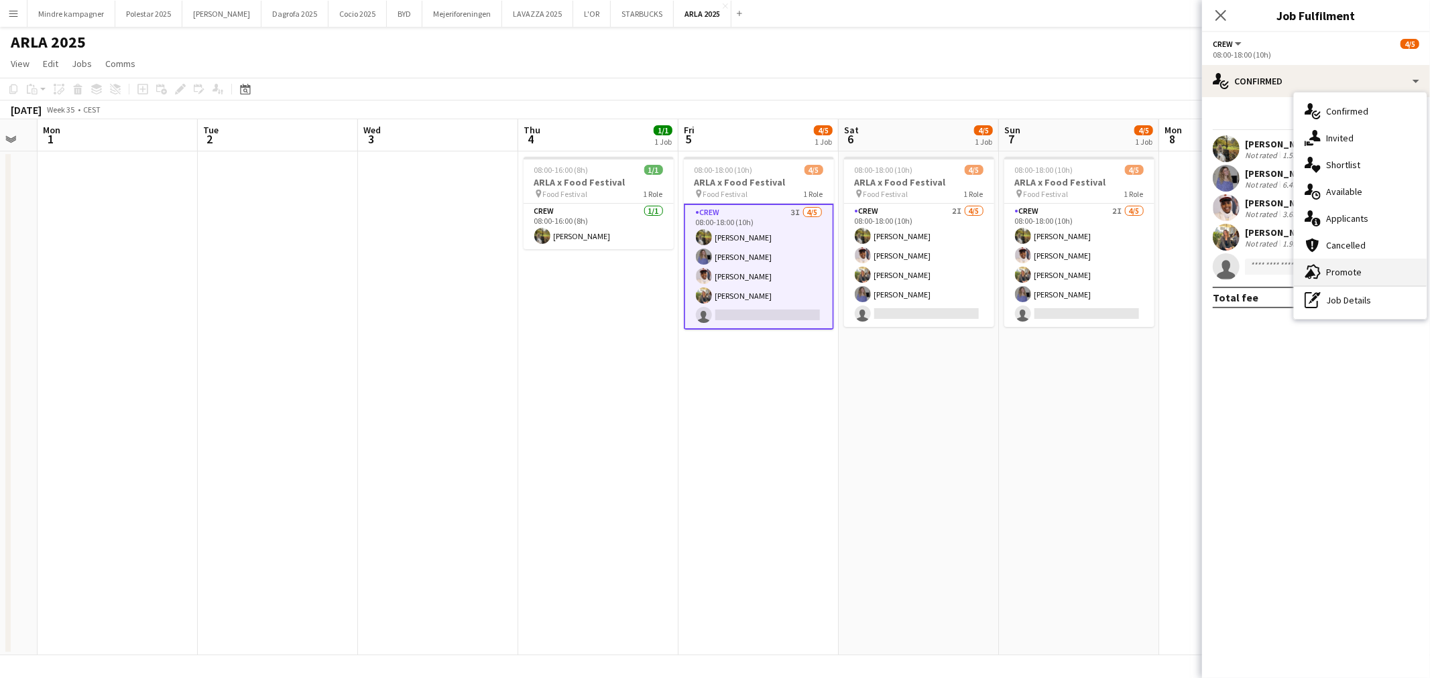
click at [1347, 271] on div "advertising-megaphone Promote" at bounding box center [1360, 272] width 133 height 27
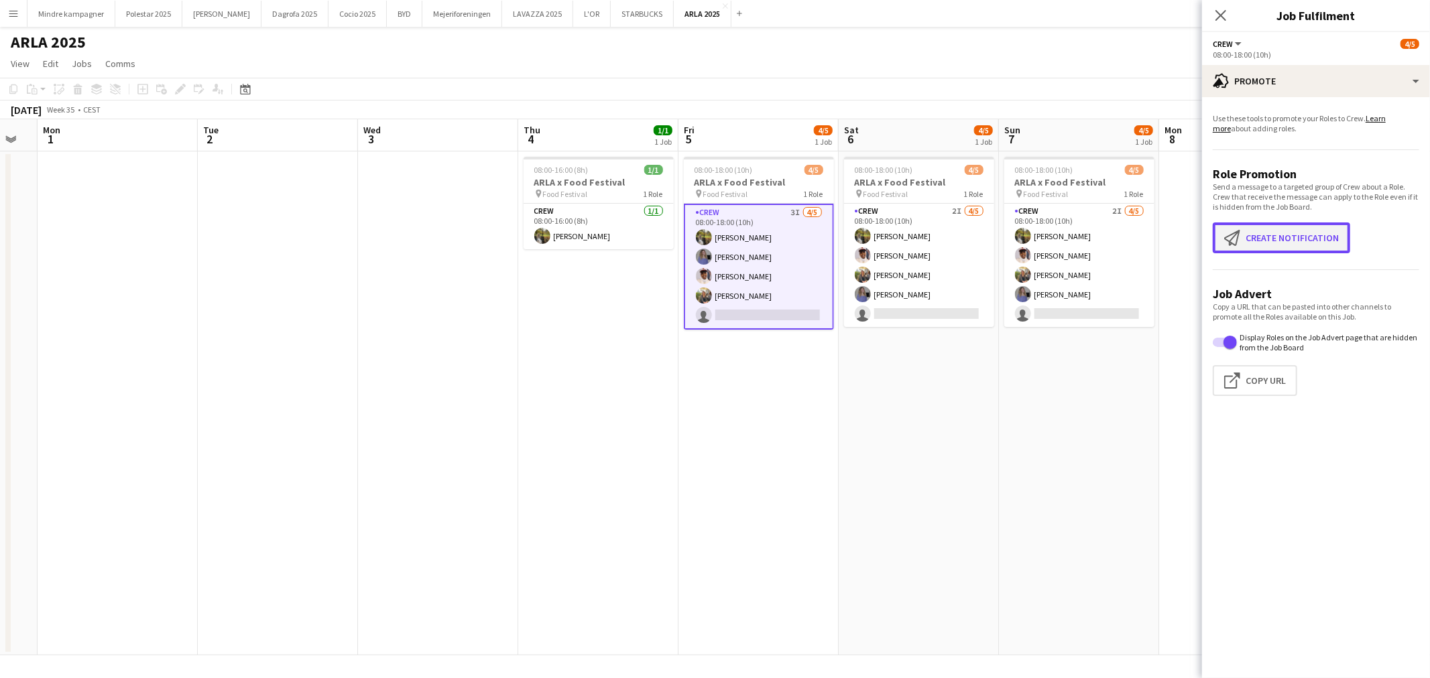
click at [1304, 241] on button "Create notification Create notification" at bounding box center [1281, 238] width 137 height 31
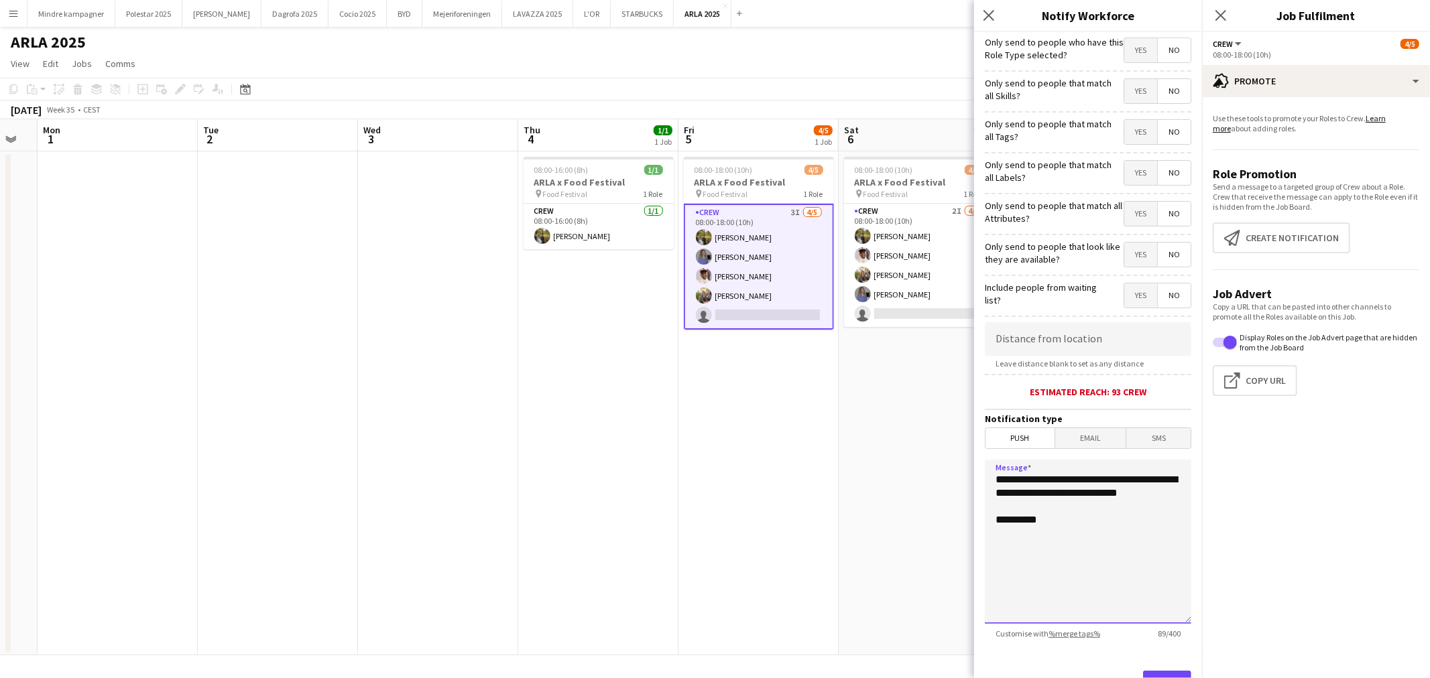
drag, startPoint x: 1076, startPoint y: 508, endPoint x: 920, endPoint y: 481, distance: 157.8
click at [920, 481] on body "Menu Boards Boards Boards All jobs Status Workforce Workforce My Workforce Recr…" at bounding box center [715, 339] width 1430 height 678
type textarea "**********"
click at [1124, 89] on span "Yes" at bounding box center [1140, 91] width 33 height 24
click at [1187, 87] on form "**********" at bounding box center [1088, 385] width 228 height 706
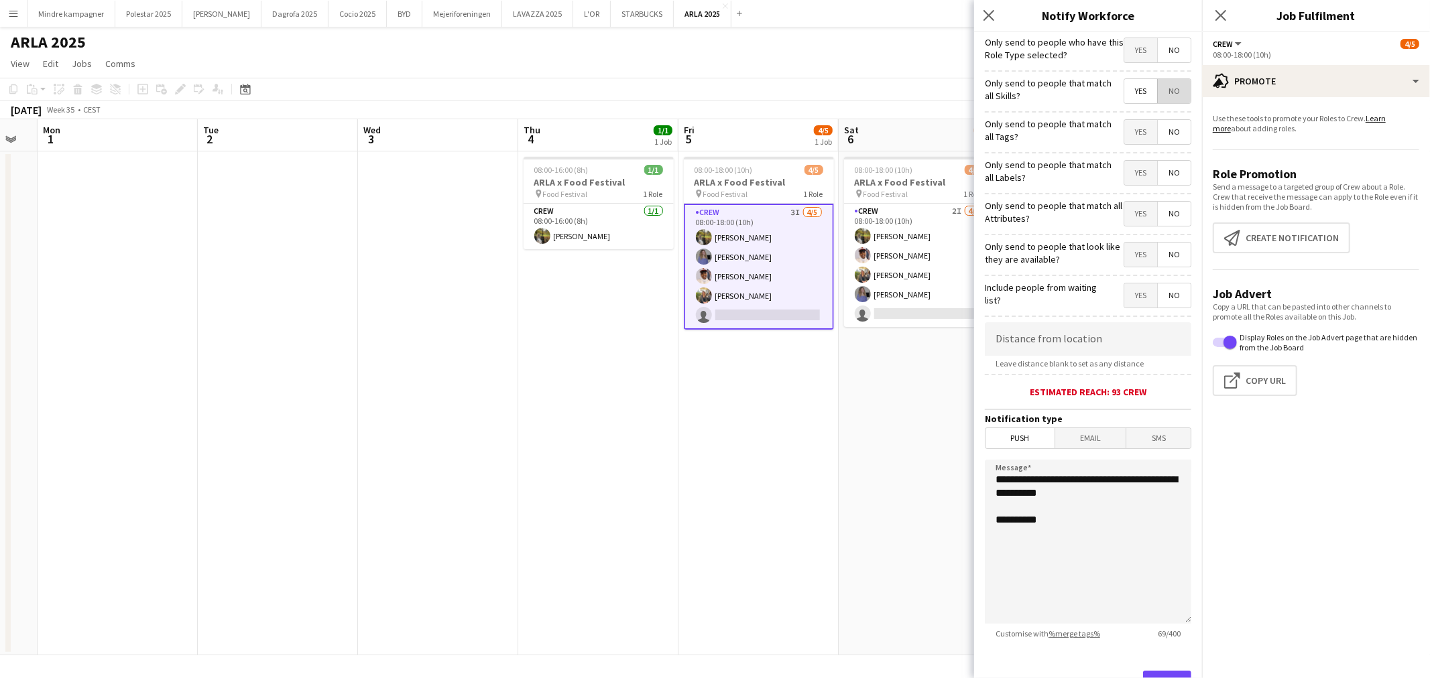
click at [1163, 88] on span "No" at bounding box center [1174, 91] width 33 height 24
click at [1124, 131] on span "Yes" at bounding box center [1140, 132] width 33 height 24
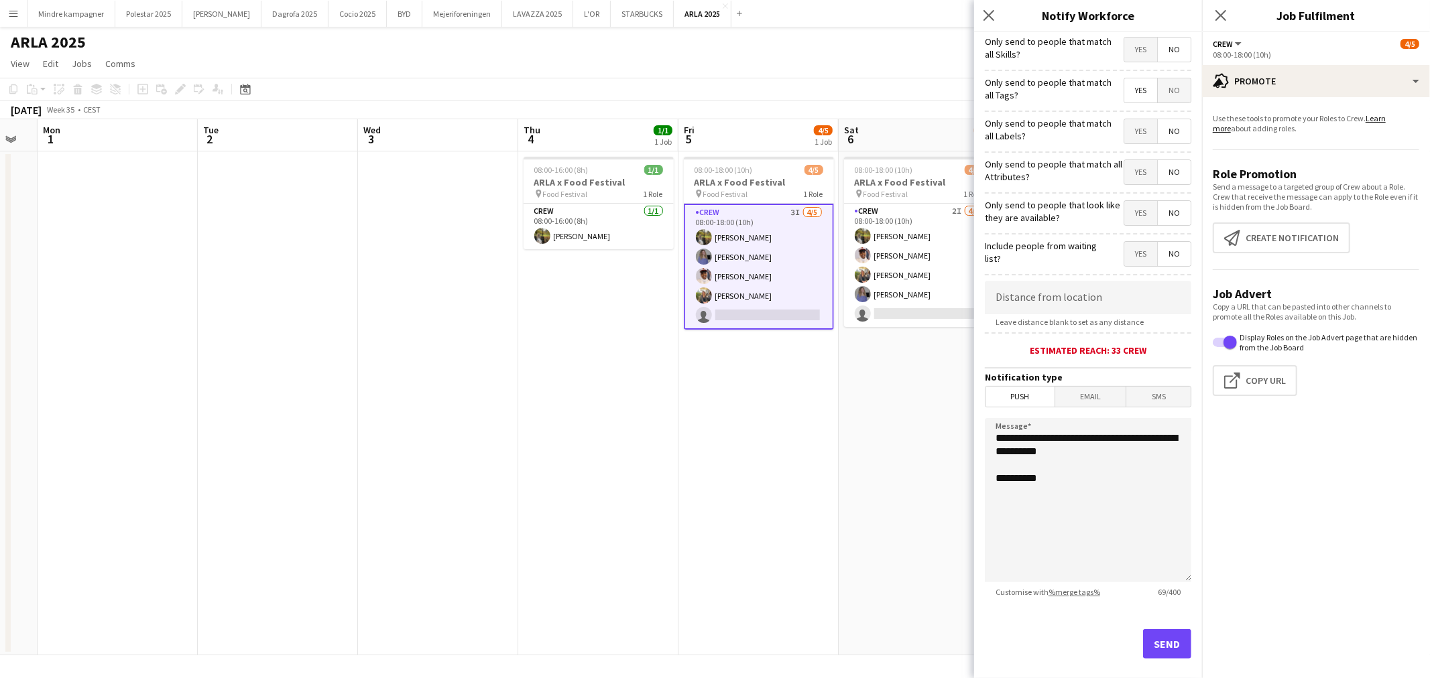
scroll to position [58, 0]
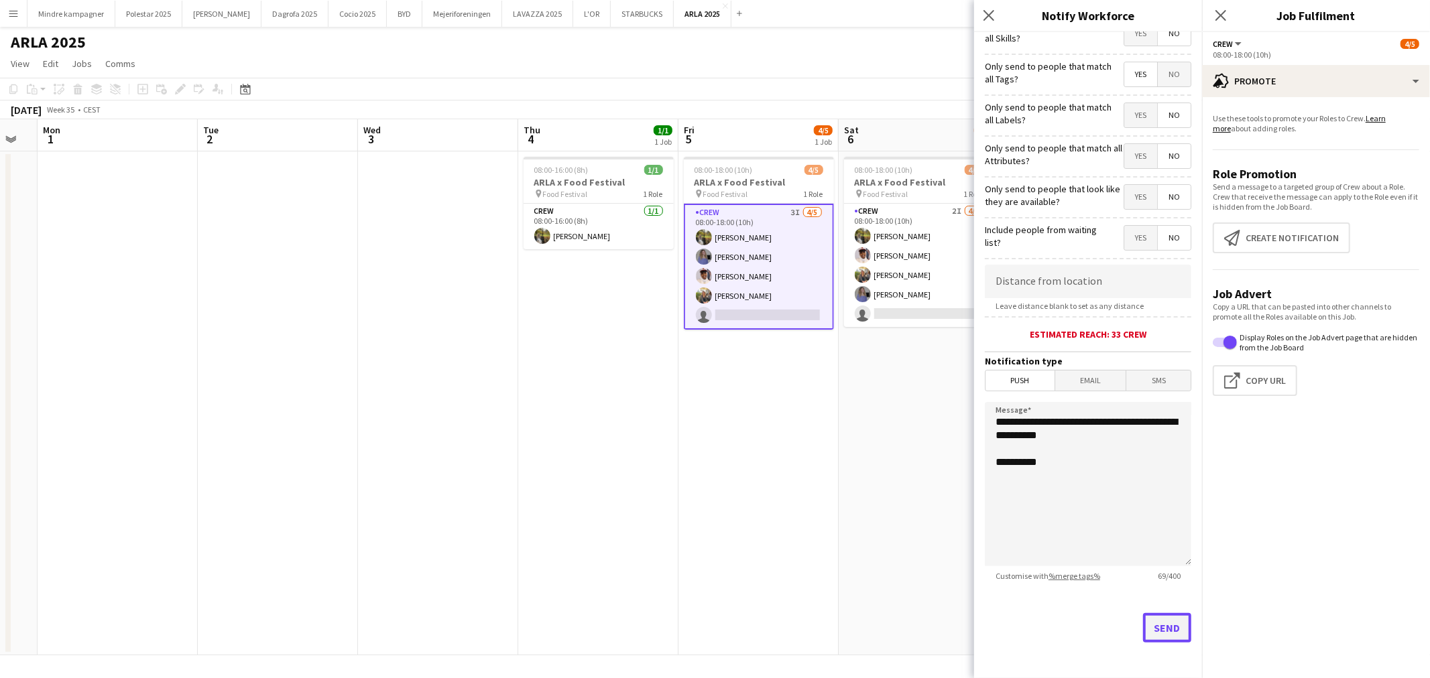
click at [1162, 629] on button "Send" at bounding box center [1167, 627] width 48 height 29
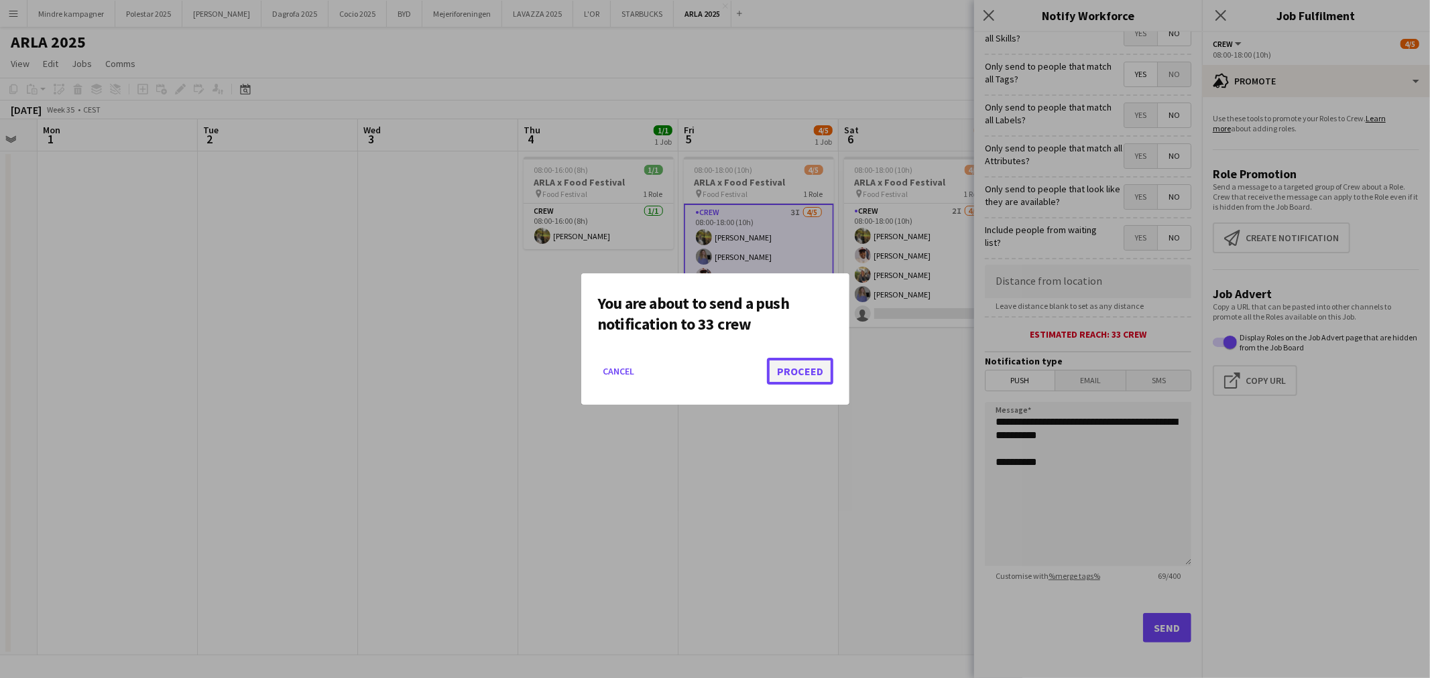
click at [818, 371] on button "Proceed" at bounding box center [800, 371] width 66 height 27
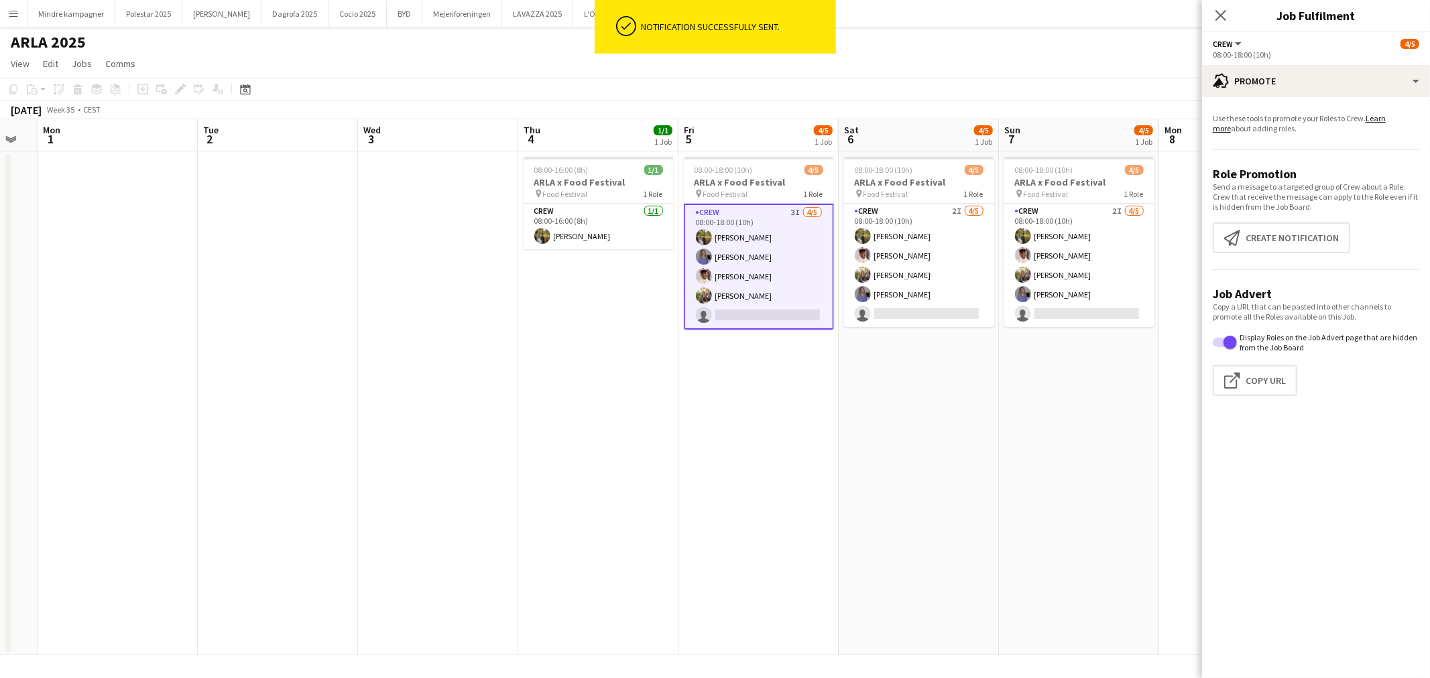
click at [907, 491] on app-date-cell "08:00-18:00 (10h) 4/5 ARLA x Food Festival pin Food Festival 1 Role Crew 2I 4/5…" at bounding box center [919, 403] width 160 height 504
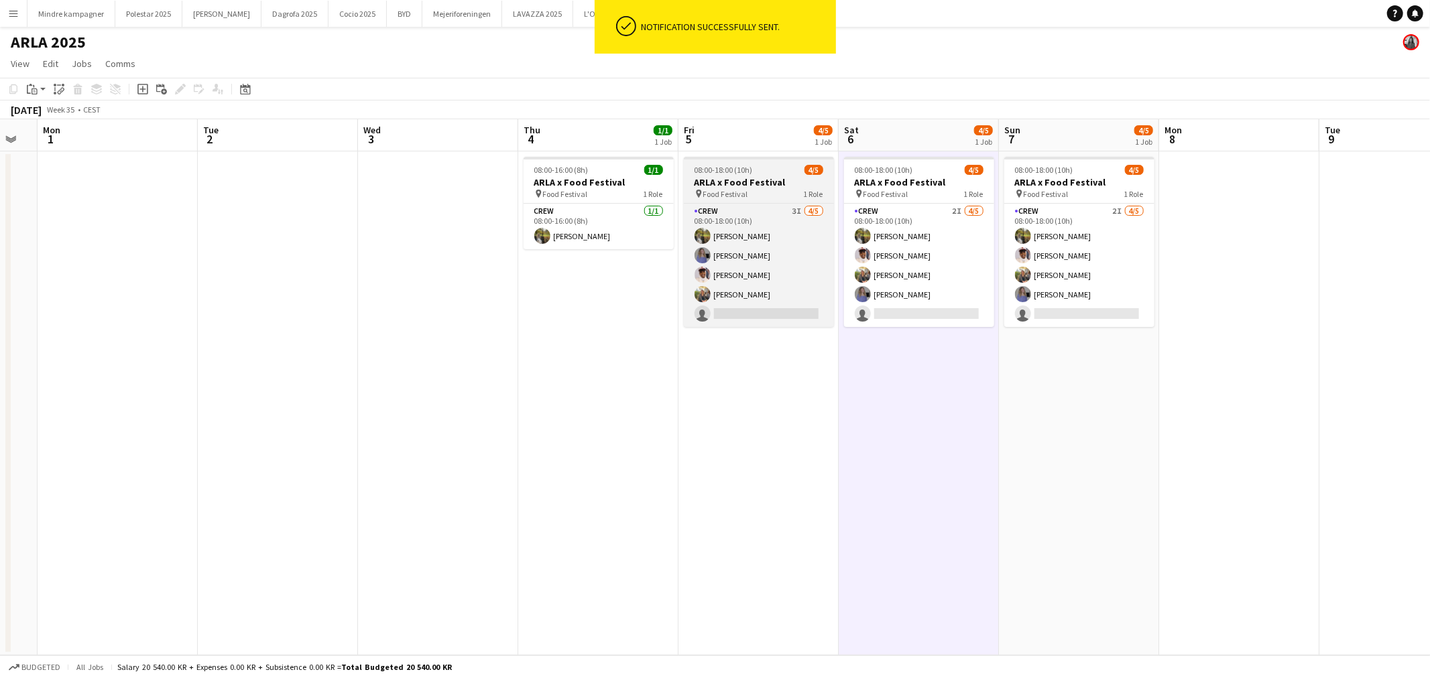
click at [780, 192] on div "pin Food Festival 1 Role" at bounding box center [759, 193] width 150 height 11
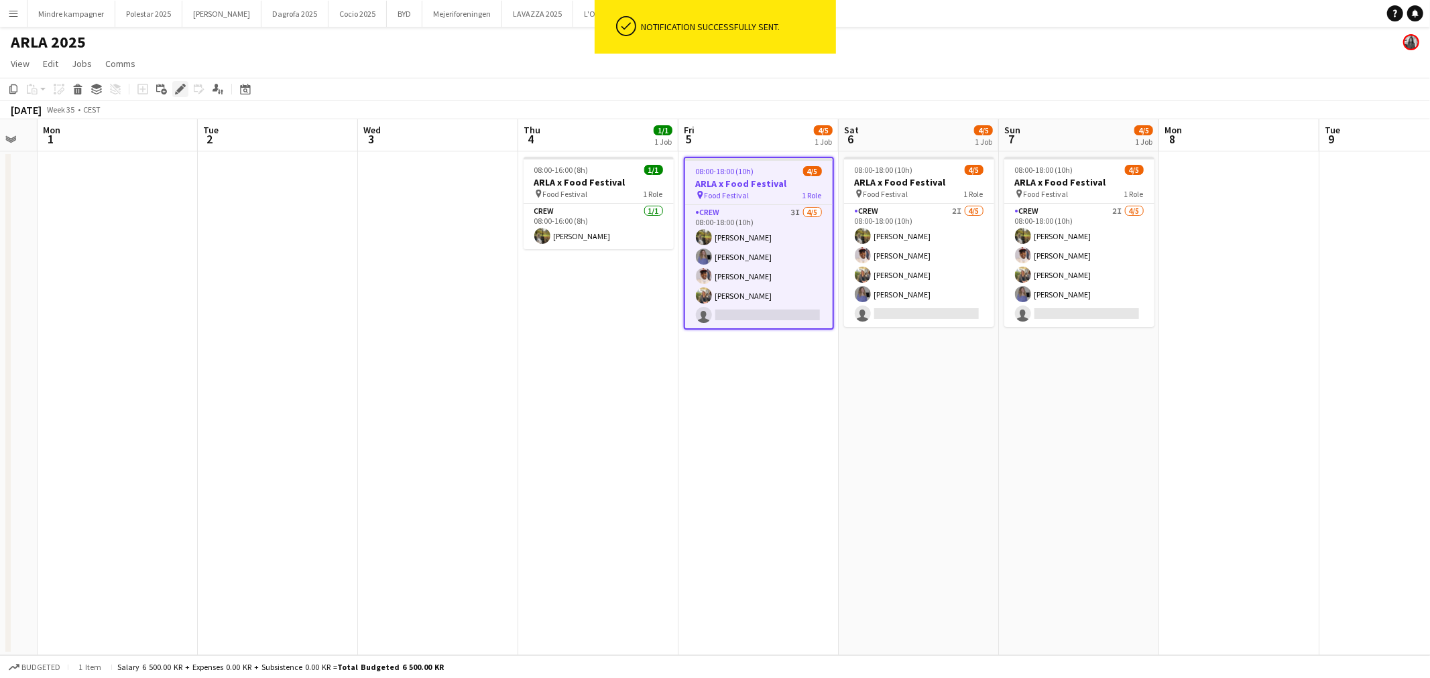
click at [181, 91] on icon "Edit" at bounding box center [180, 89] width 11 height 11
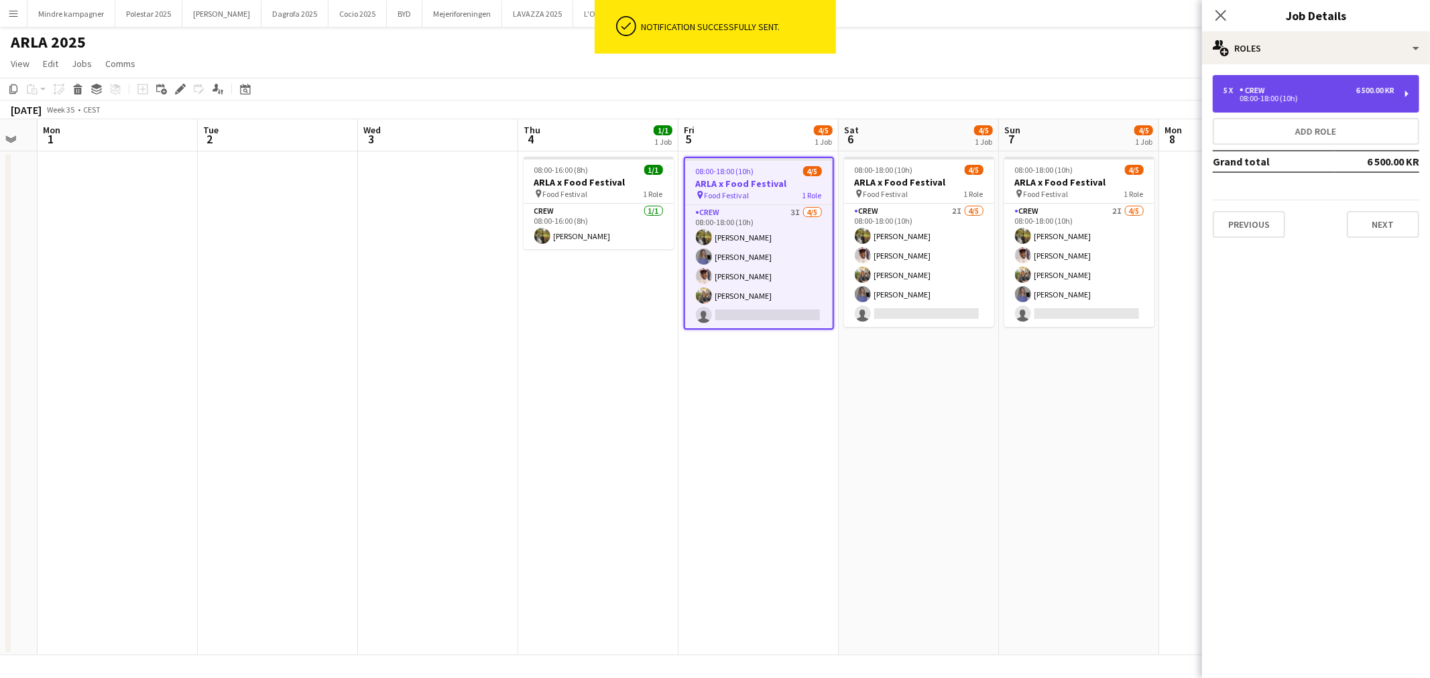
click at [1263, 79] on div "5 x Crew 6 500.00 KR 08:00-18:00 (10h)" at bounding box center [1316, 94] width 206 height 38
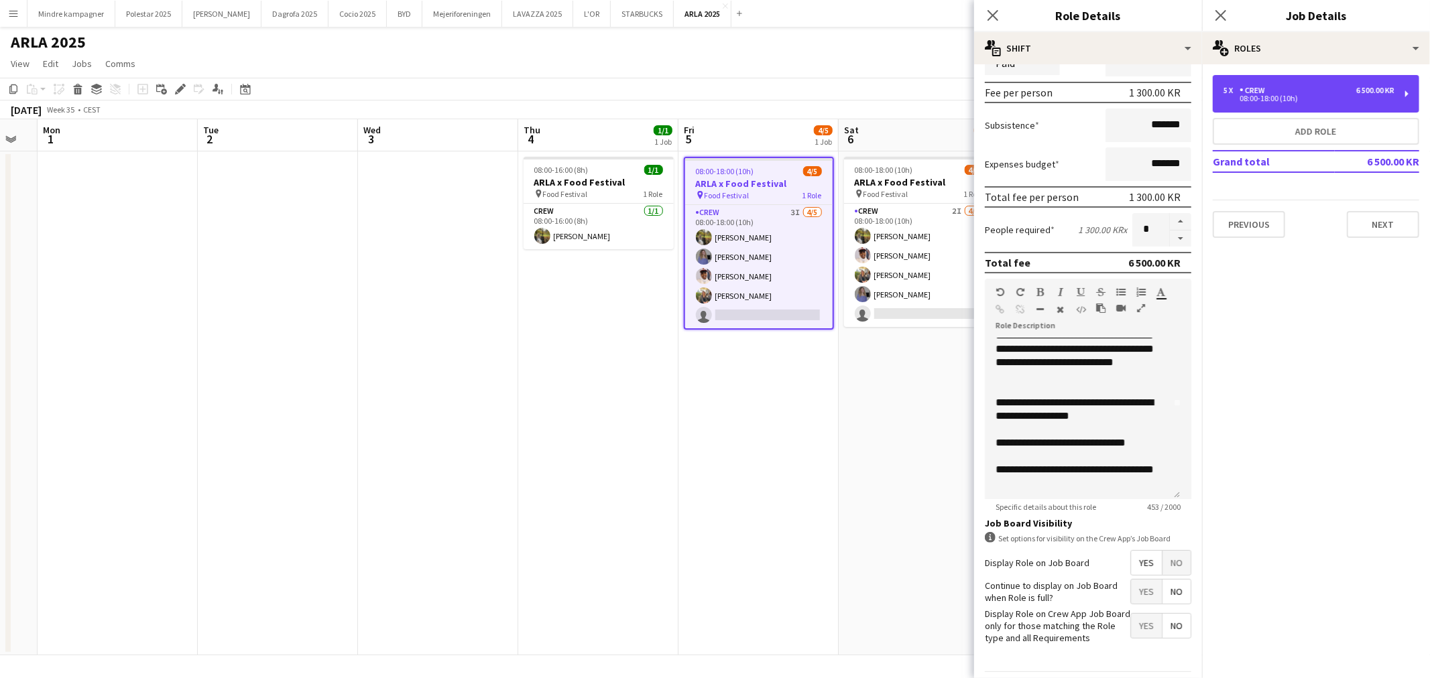
scroll to position [223, 0]
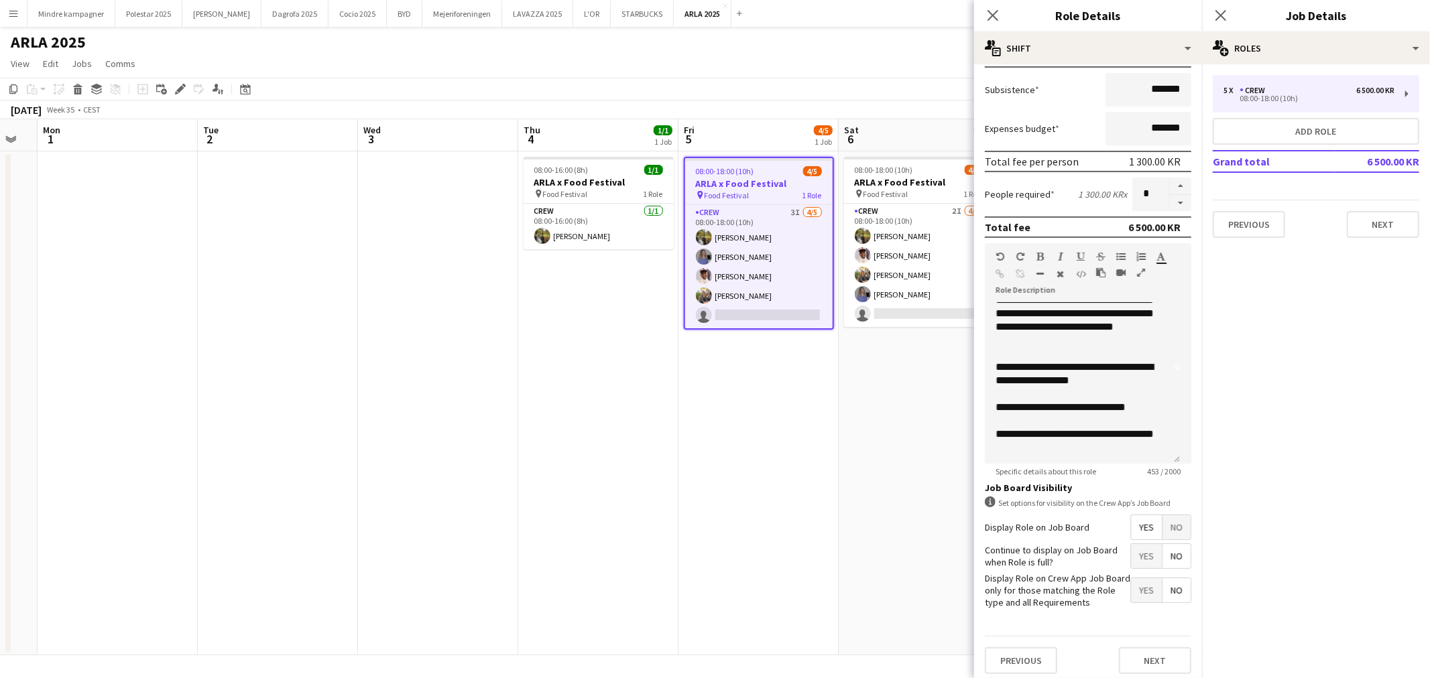
click at [1137, 586] on span "Yes" at bounding box center [1146, 590] width 31 height 24
click at [828, 563] on app-date-cell "08:00-18:00 (10h) 4/5 ARLA x Food Festival pin Food Festival 1 Role Crew 3I 4/5…" at bounding box center [758, 403] width 160 height 504
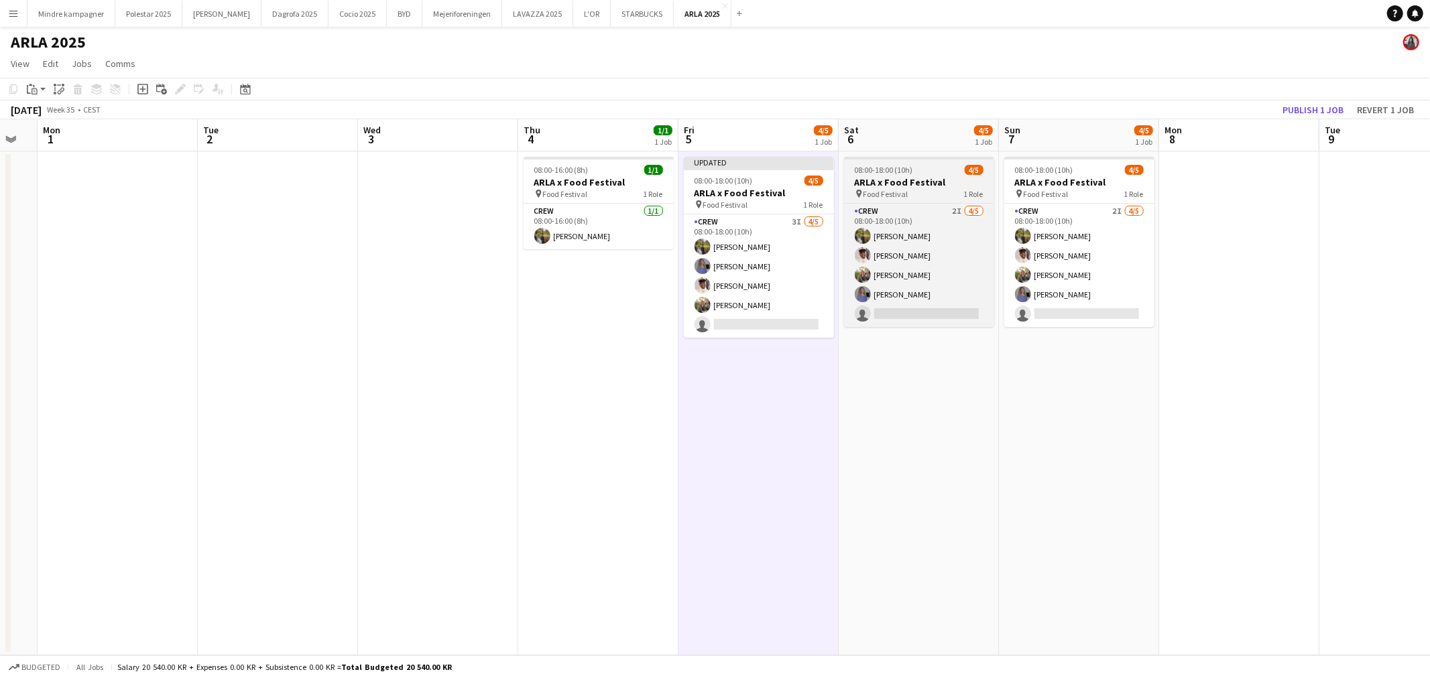
click at [896, 193] on span "Food Festival" at bounding box center [885, 194] width 45 height 10
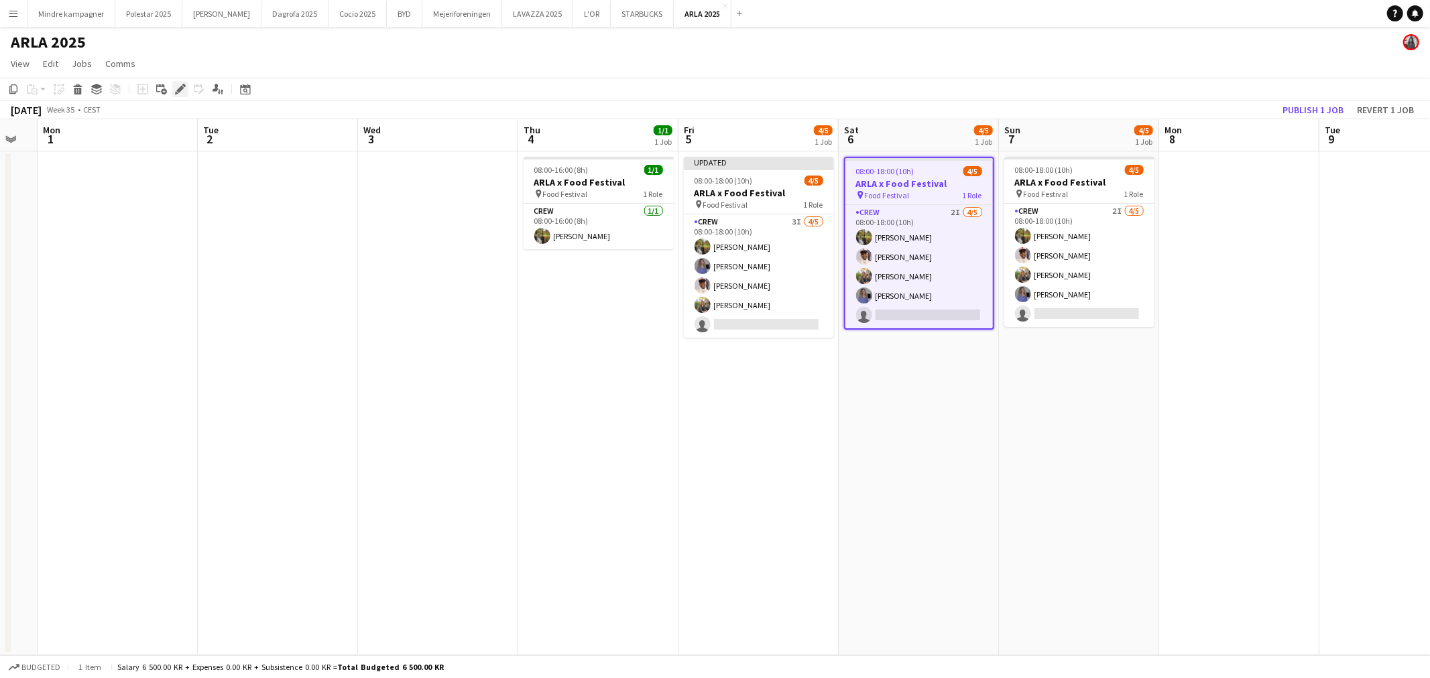
click at [182, 89] on icon "Edit" at bounding box center [180, 89] width 11 height 11
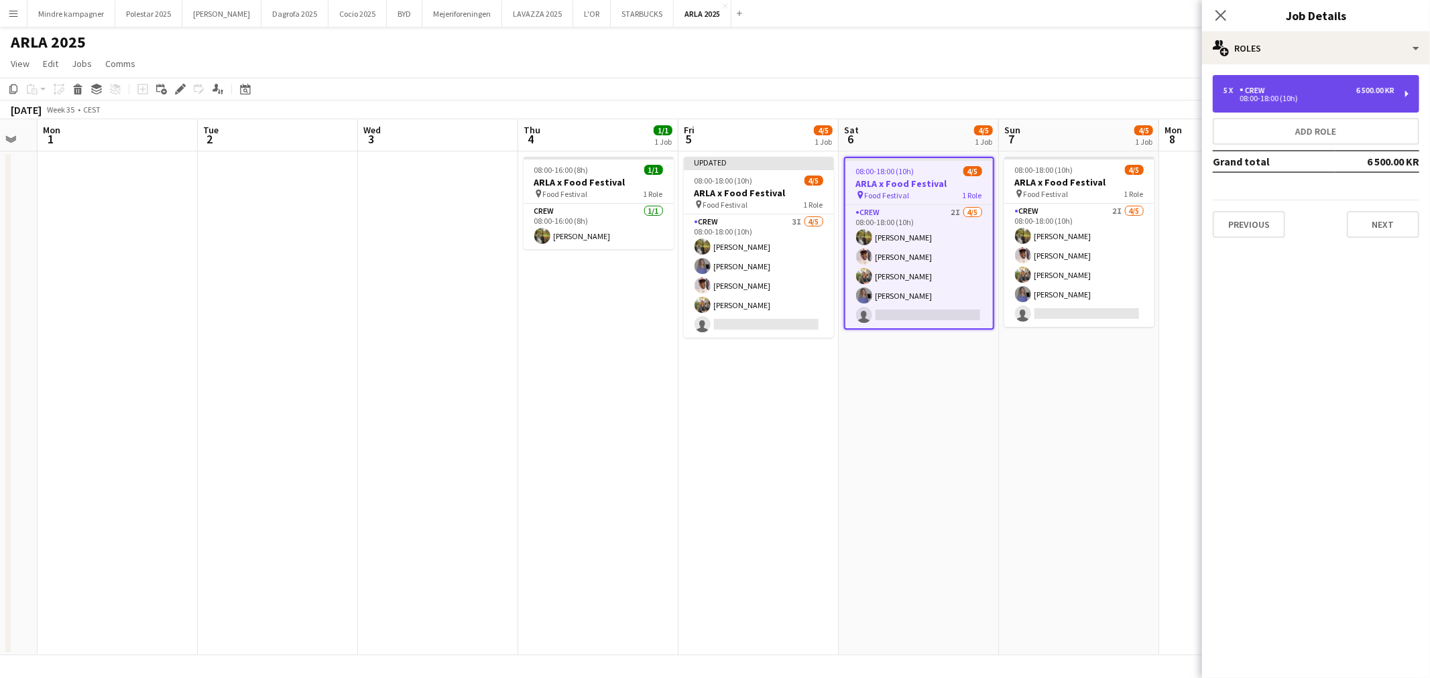
click at [1290, 75] on div "5 x Crew 6 500.00 KR 08:00-18:00 (10h)" at bounding box center [1316, 94] width 206 height 38
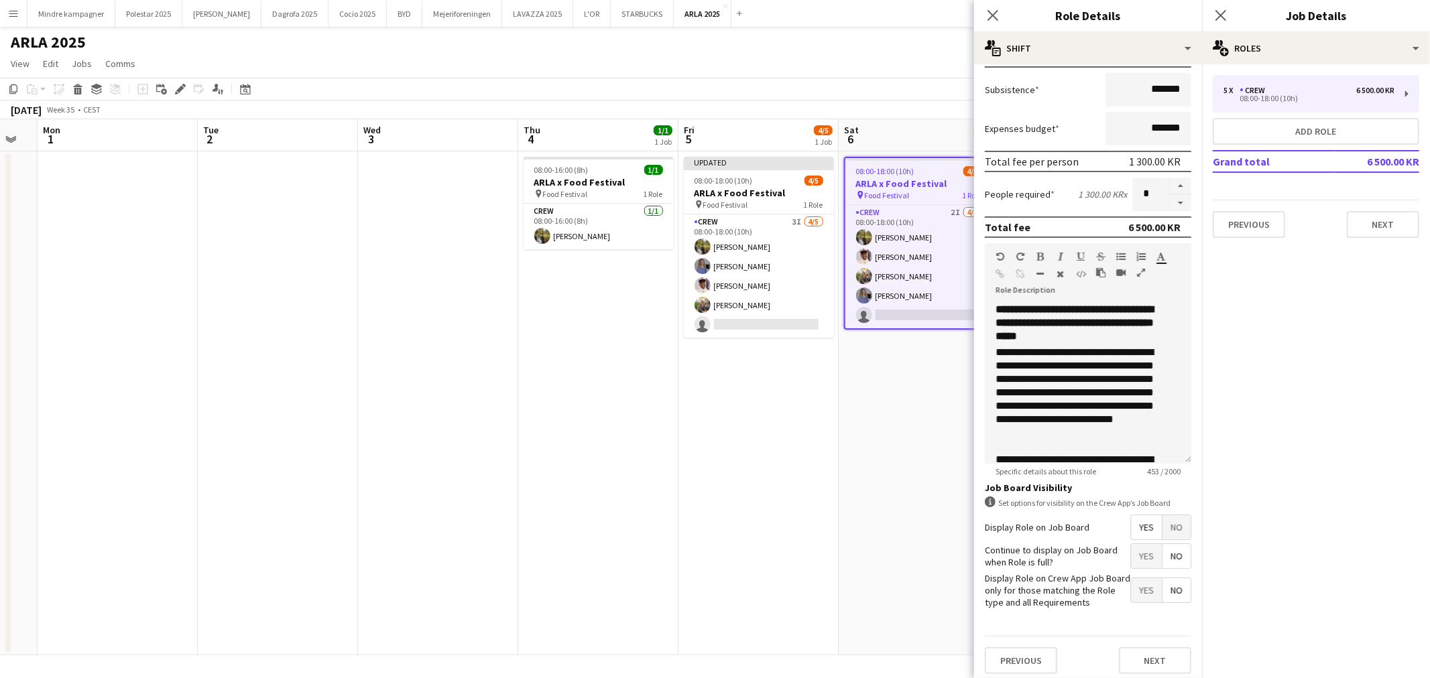
click at [1138, 595] on span "Yes" at bounding box center [1146, 590] width 31 height 24
click at [874, 540] on app-date-cell "08:00-18:00 (10h) 4/5 ARLA x Food Festival pin Food Festival 1 Role Crew 2I 4/5…" at bounding box center [919, 403] width 160 height 504
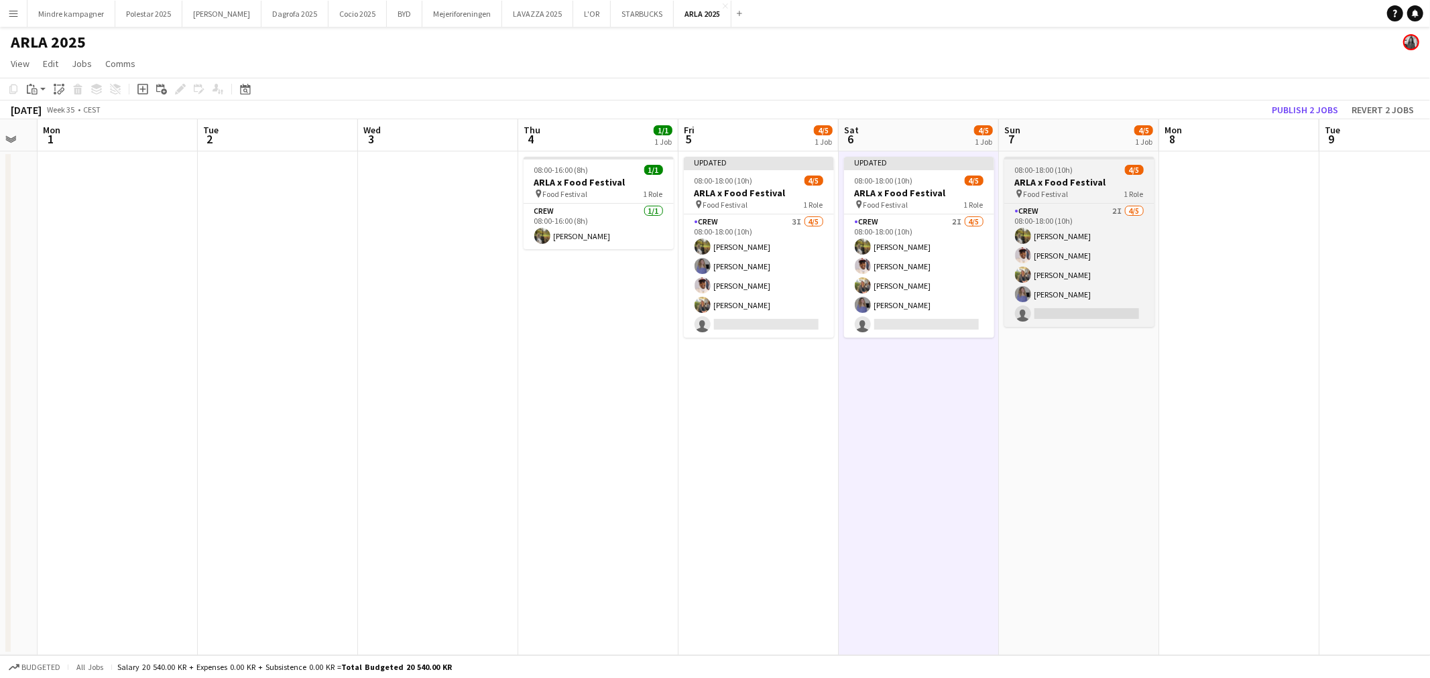
click at [1040, 197] on span "Food Festival" at bounding box center [1046, 194] width 45 height 10
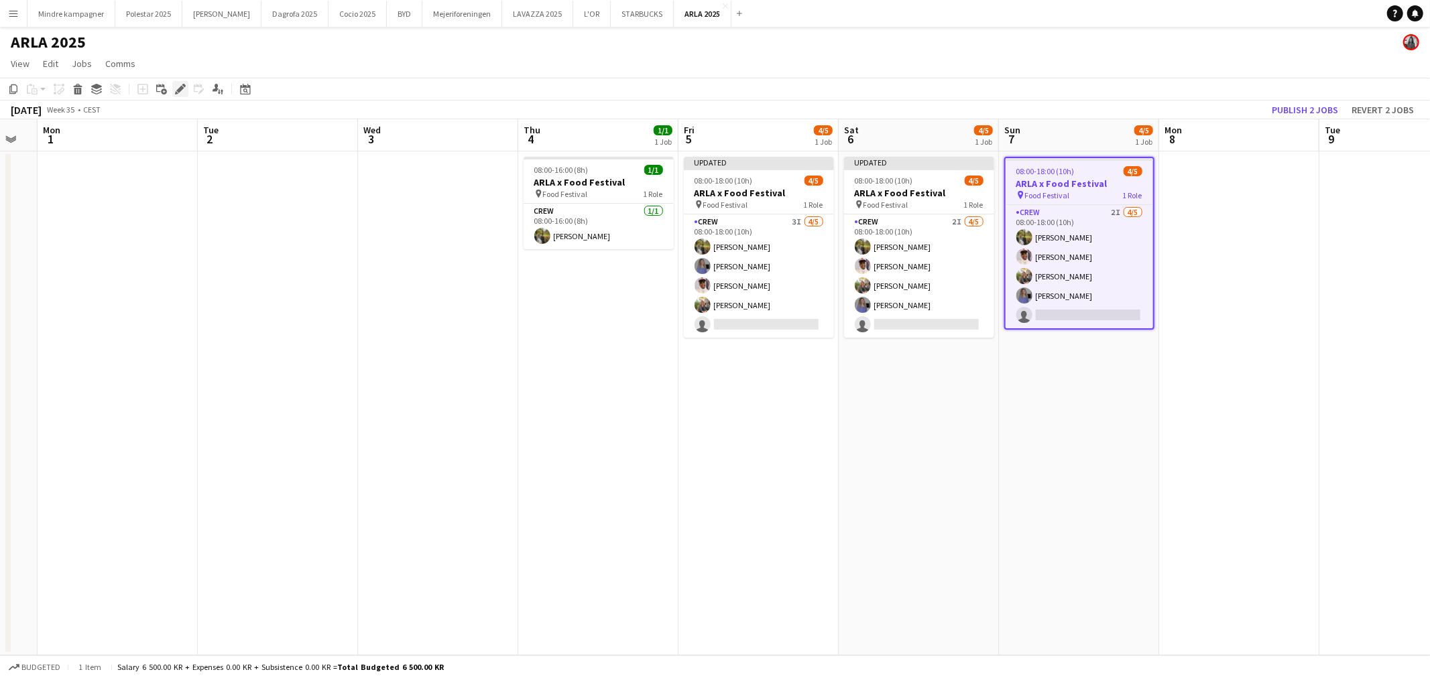
click at [182, 87] on icon "Edit" at bounding box center [180, 89] width 11 height 11
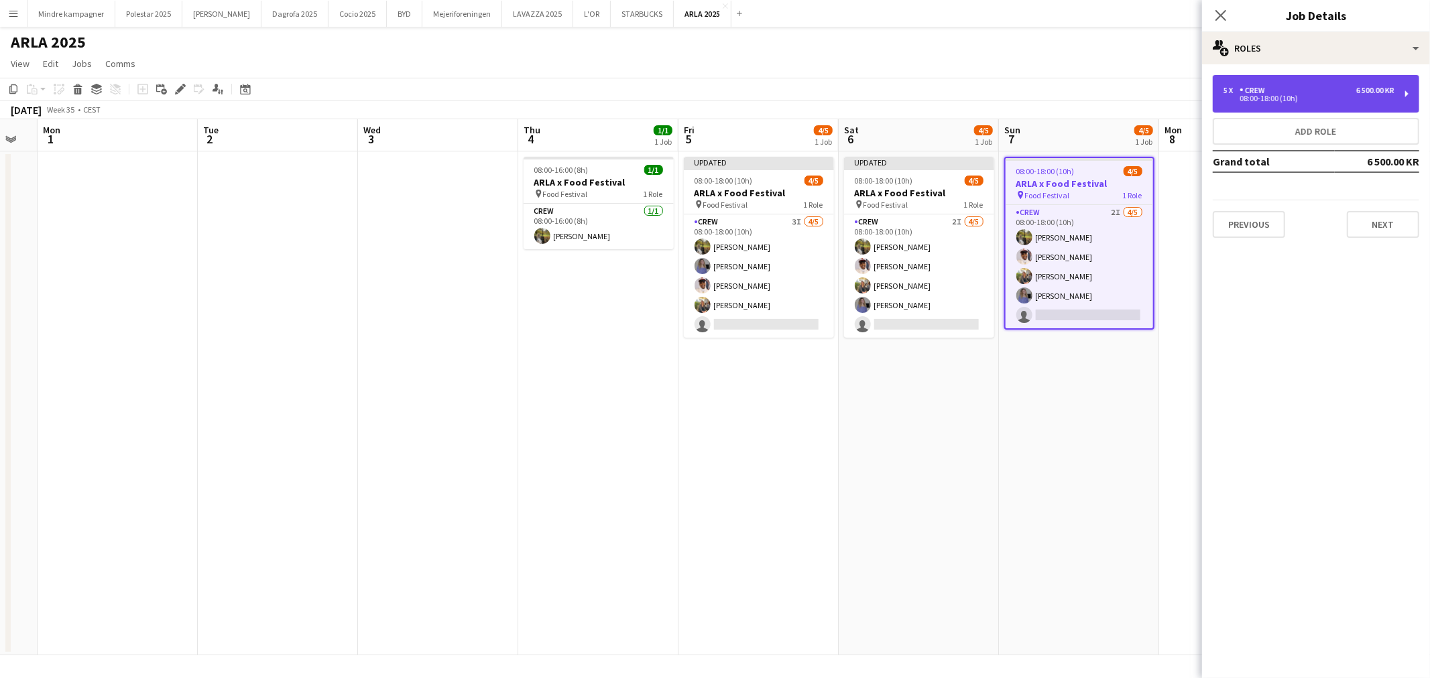
click at [1290, 97] on div "08:00-18:00 (10h)" at bounding box center [1308, 98] width 171 height 7
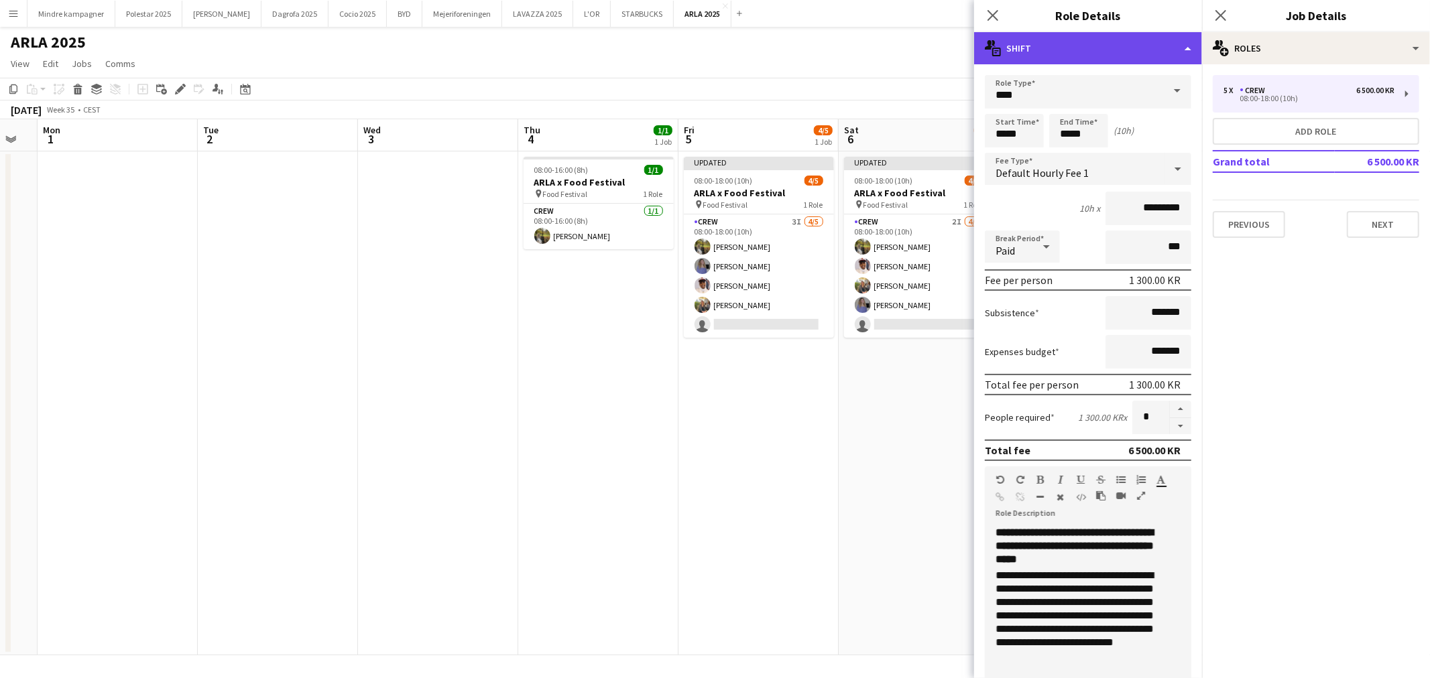
click at [1027, 57] on div "multiple-actions-text Shift" at bounding box center [1088, 48] width 228 height 32
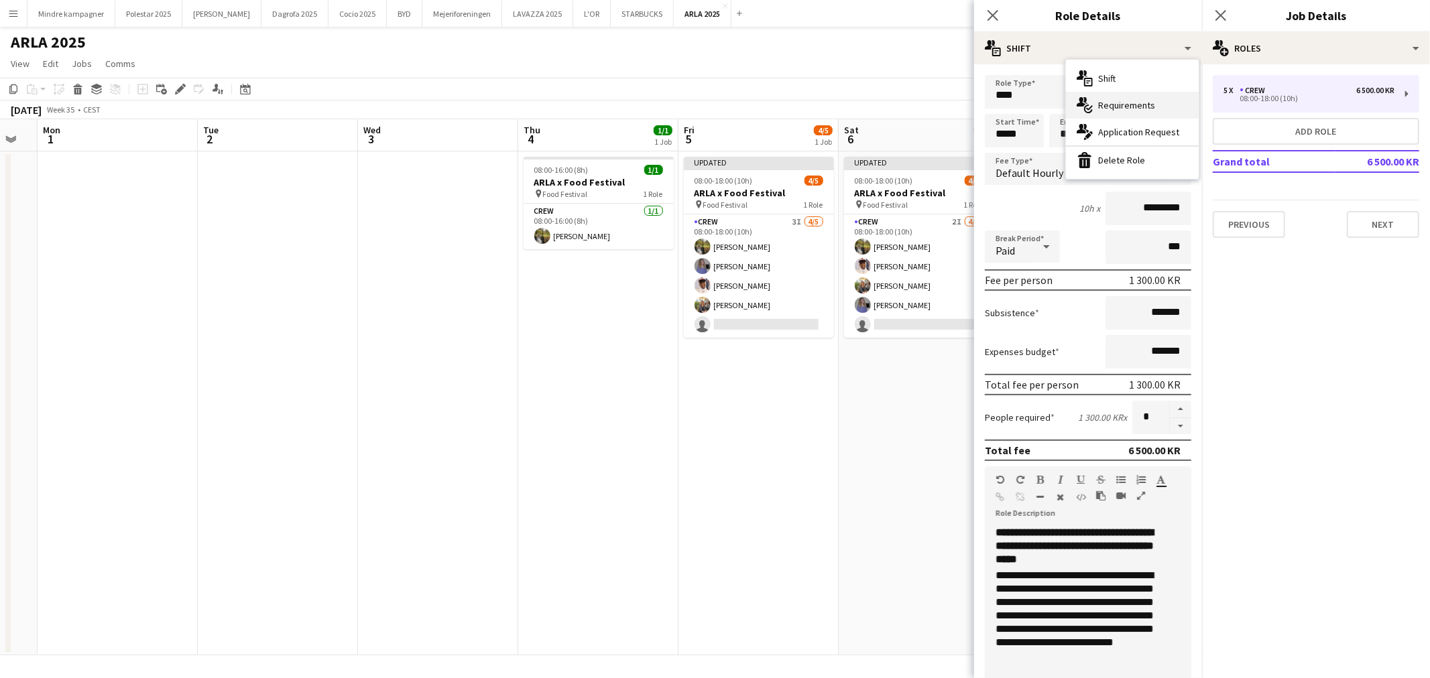
click at [1107, 109] on div "multiple-actions-check-2 Requirements" at bounding box center [1132, 105] width 133 height 27
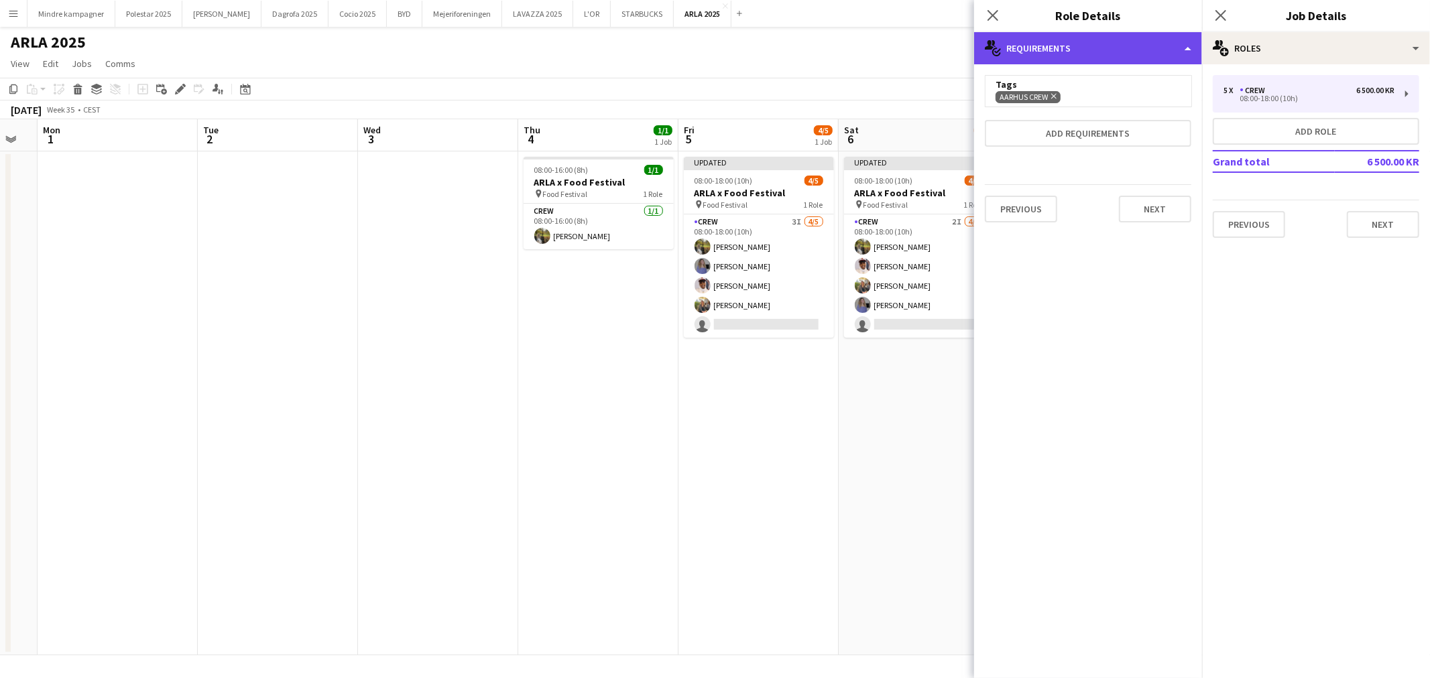
click at [1076, 50] on div "multiple-actions-check-2 Requirements" at bounding box center [1088, 48] width 228 height 32
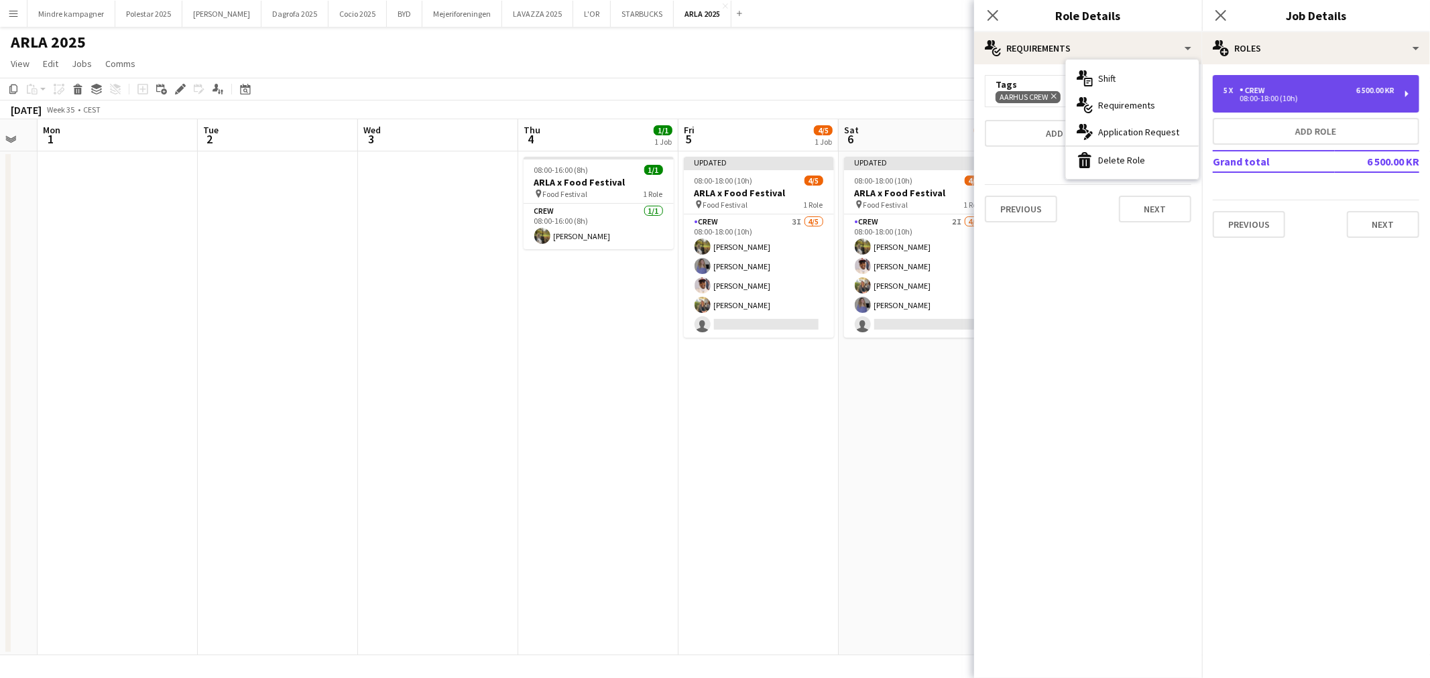
click at [1302, 101] on div "08:00-18:00 (10h)" at bounding box center [1308, 98] width 171 height 7
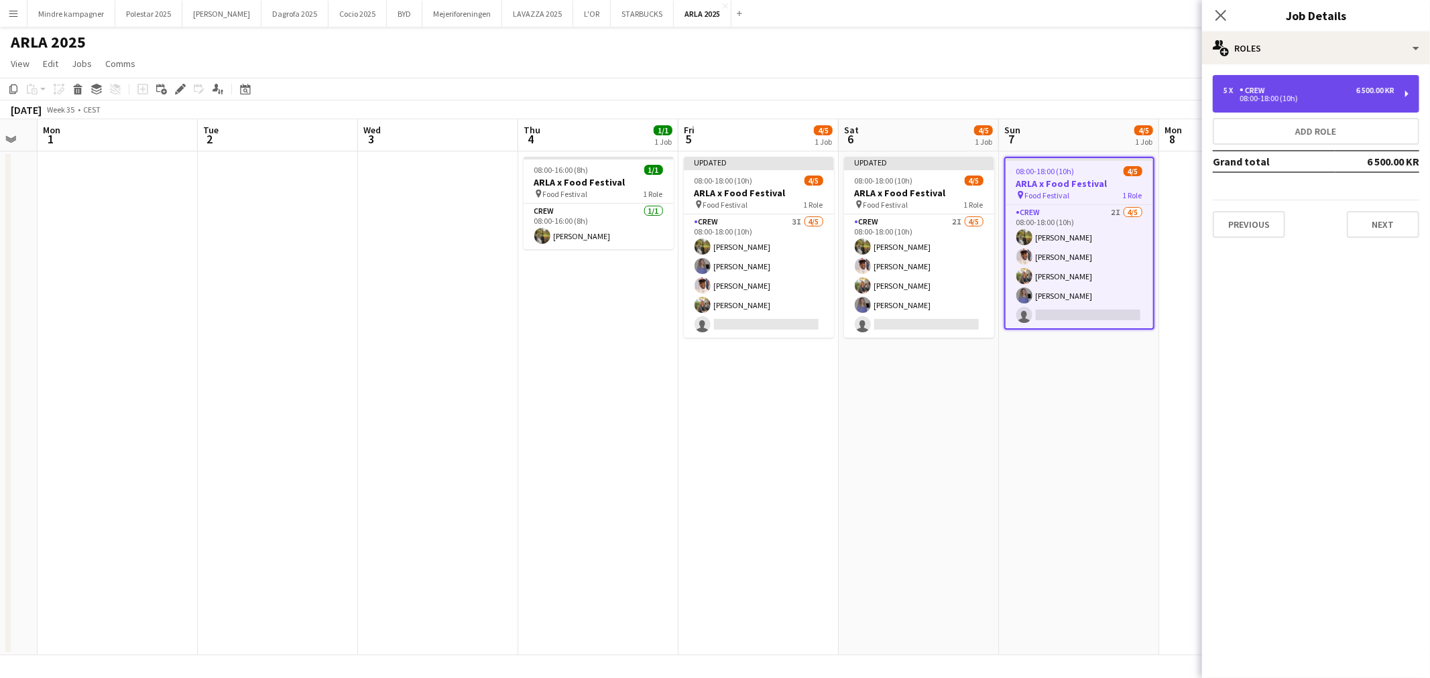
click at [1287, 102] on div "08:00-18:00 (10h)" at bounding box center [1308, 98] width 171 height 7
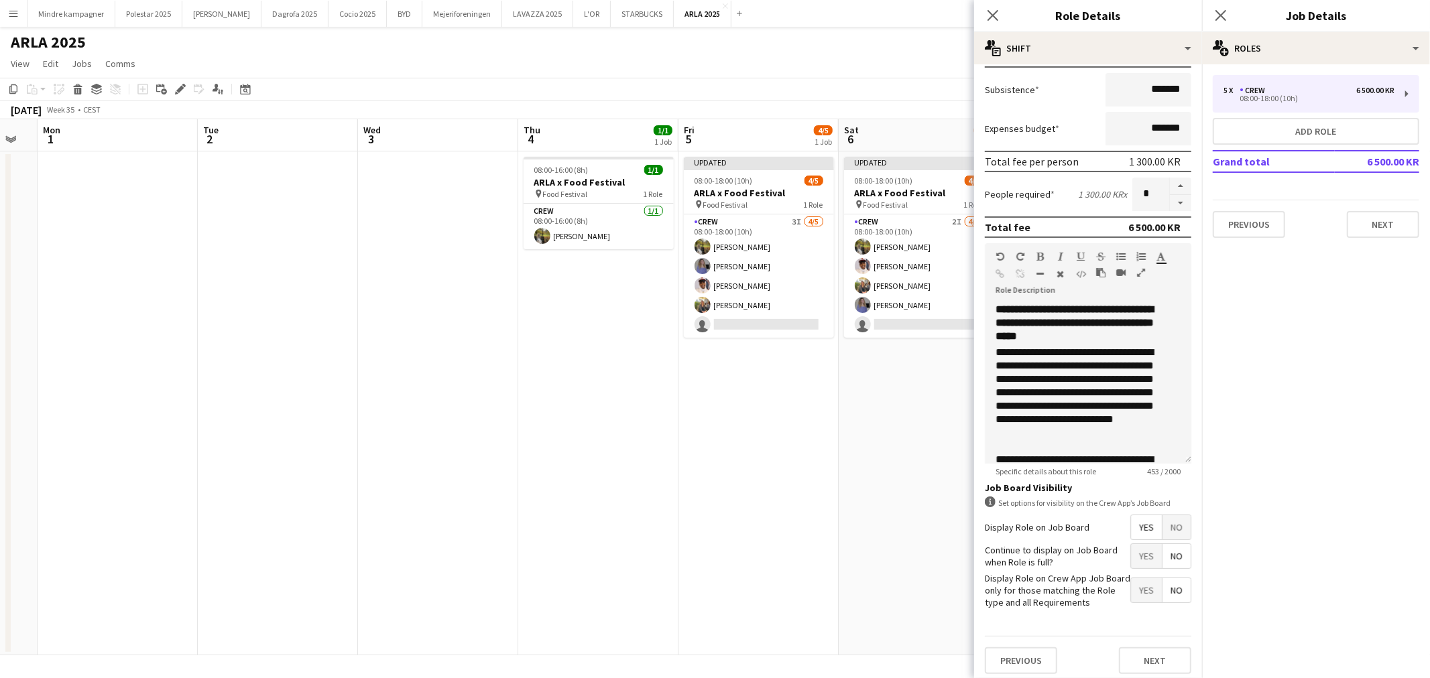
click at [1140, 591] on span "Yes" at bounding box center [1146, 590] width 31 height 24
click at [862, 580] on app-date-cell "Updated 08:00-18:00 (10h) 4/5 ARLA x Food Festival pin Food Festival 1 Role Cre…" at bounding box center [919, 403] width 160 height 504
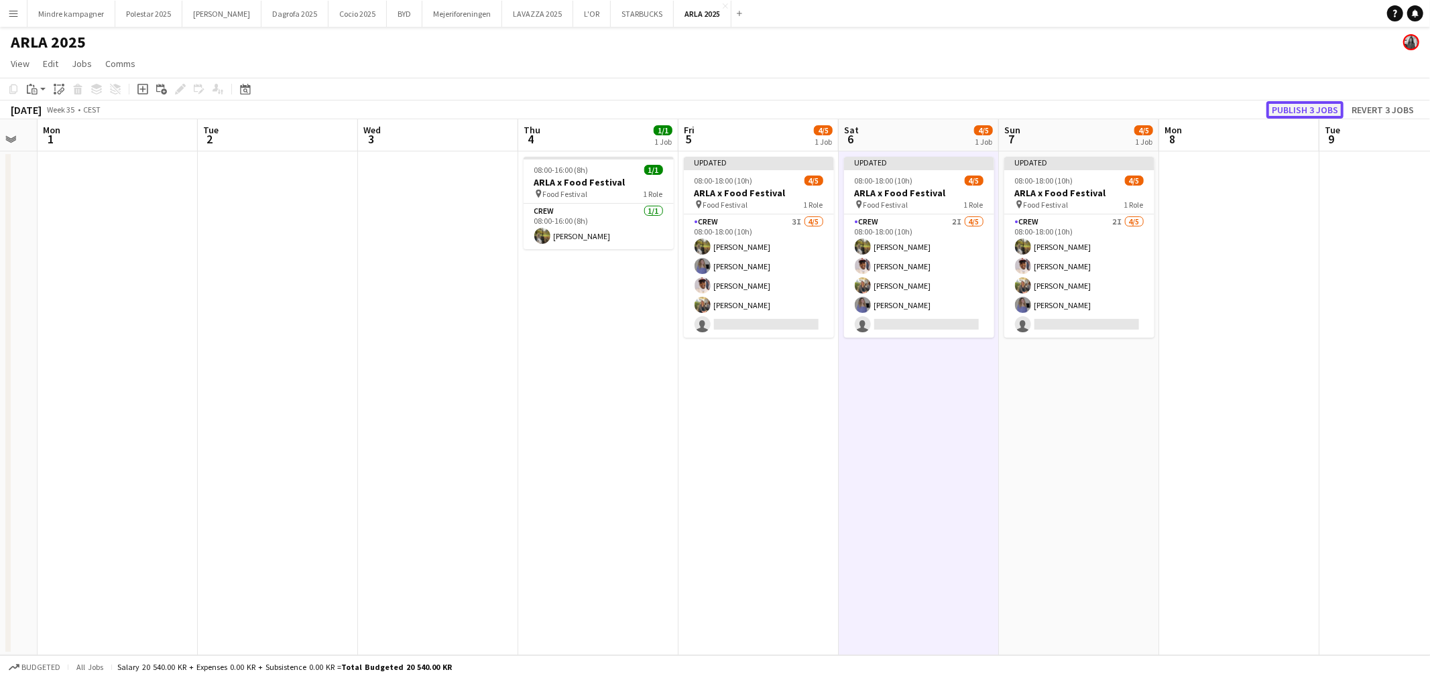
click at [1306, 109] on button "Publish 3 jobs" at bounding box center [1304, 109] width 77 height 17
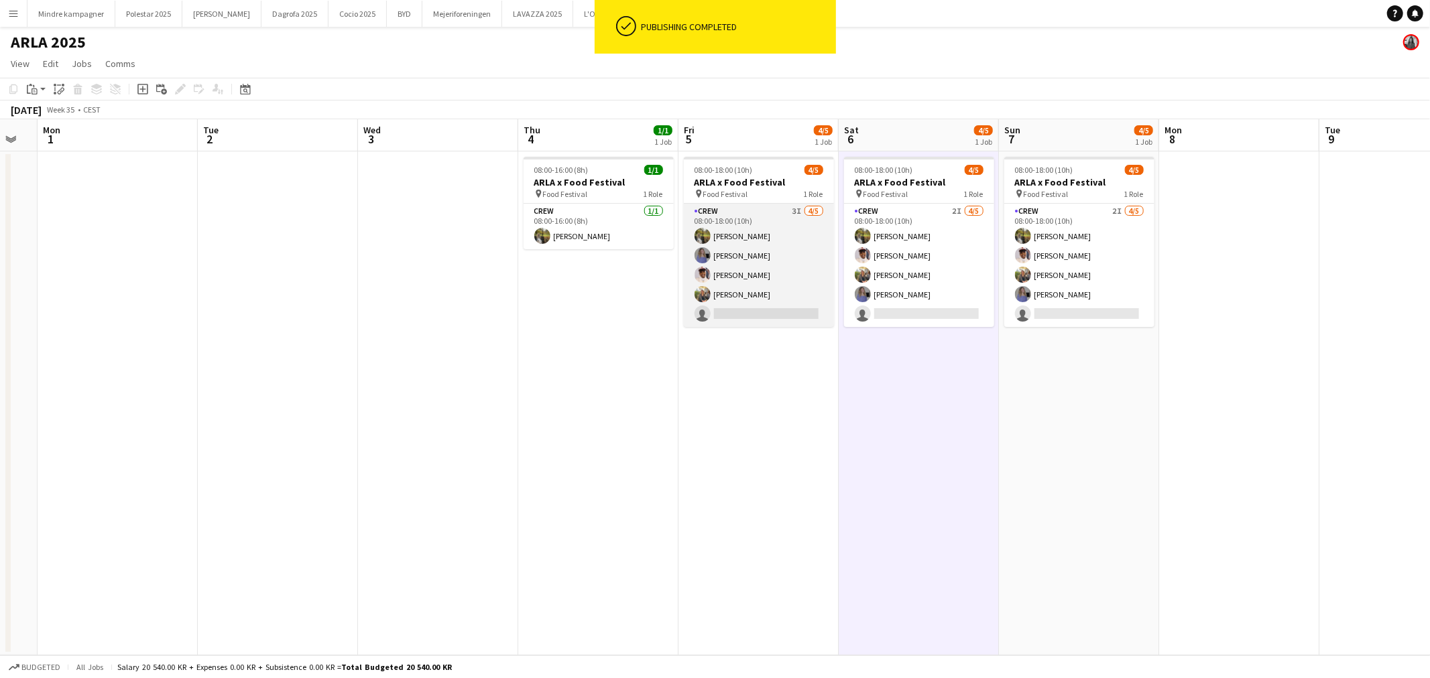
click at [766, 305] on app-card-role "Crew 3I 4/5 08:00-18:00 (10h) Natasha Pedersen Astrid Novrup Nørgaard Jasmin Bi…" at bounding box center [759, 265] width 150 height 123
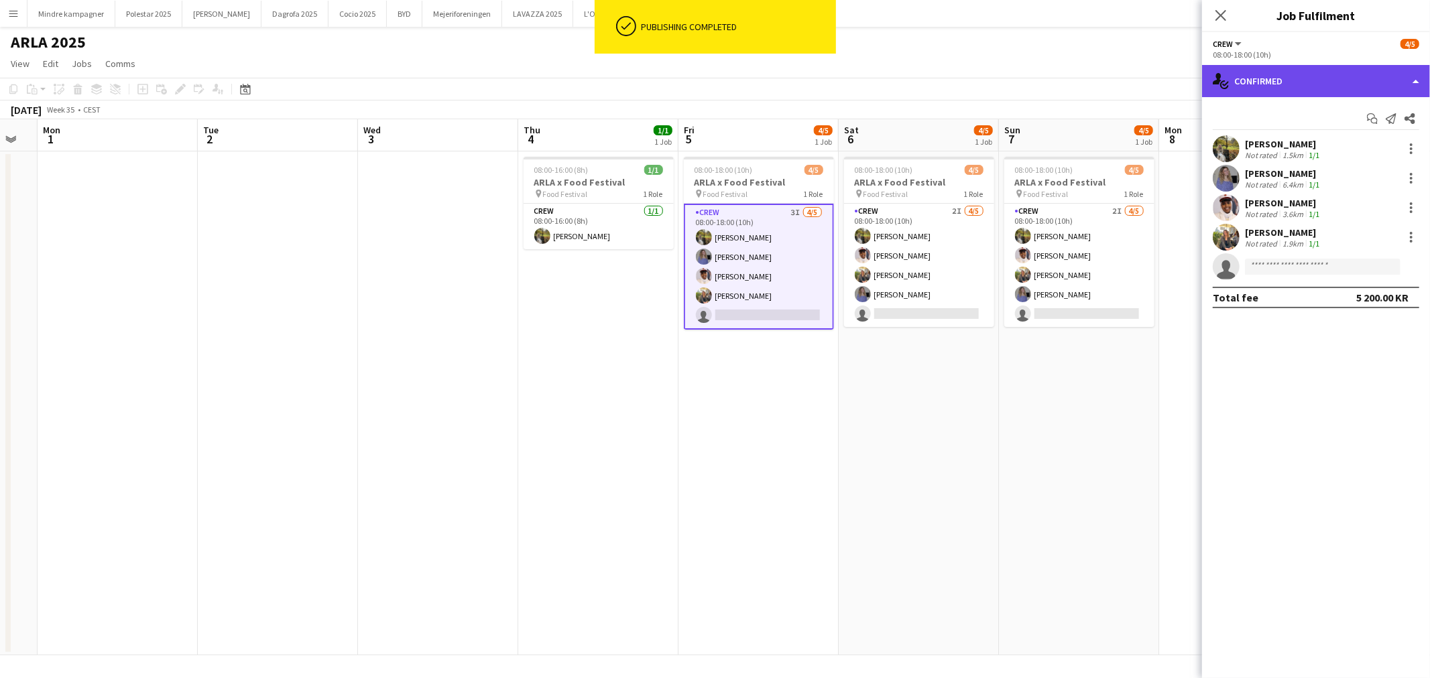
click at [1303, 80] on div "single-neutral-actions-check-2 Confirmed" at bounding box center [1316, 81] width 228 height 32
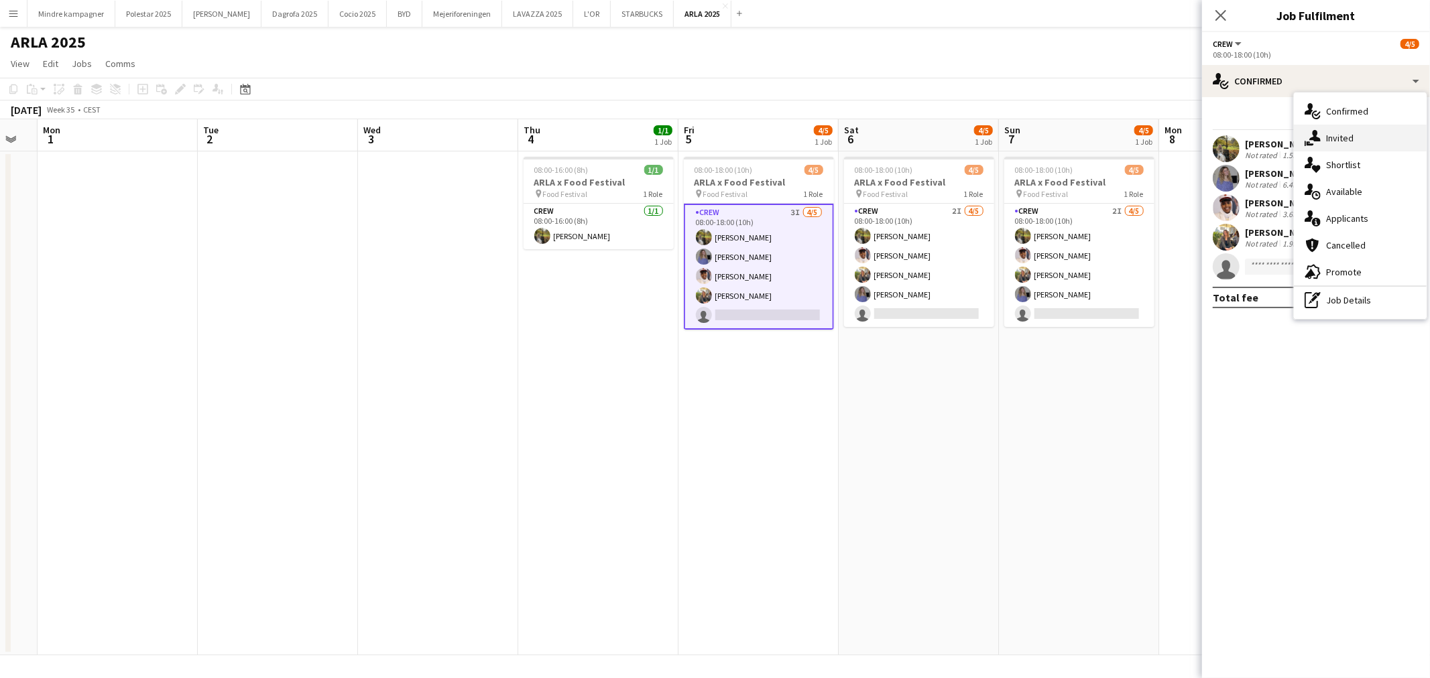
click at [1333, 132] on div "single-neutral-actions-share-1 Invited" at bounding box center [1360, 138] width 133 height 27
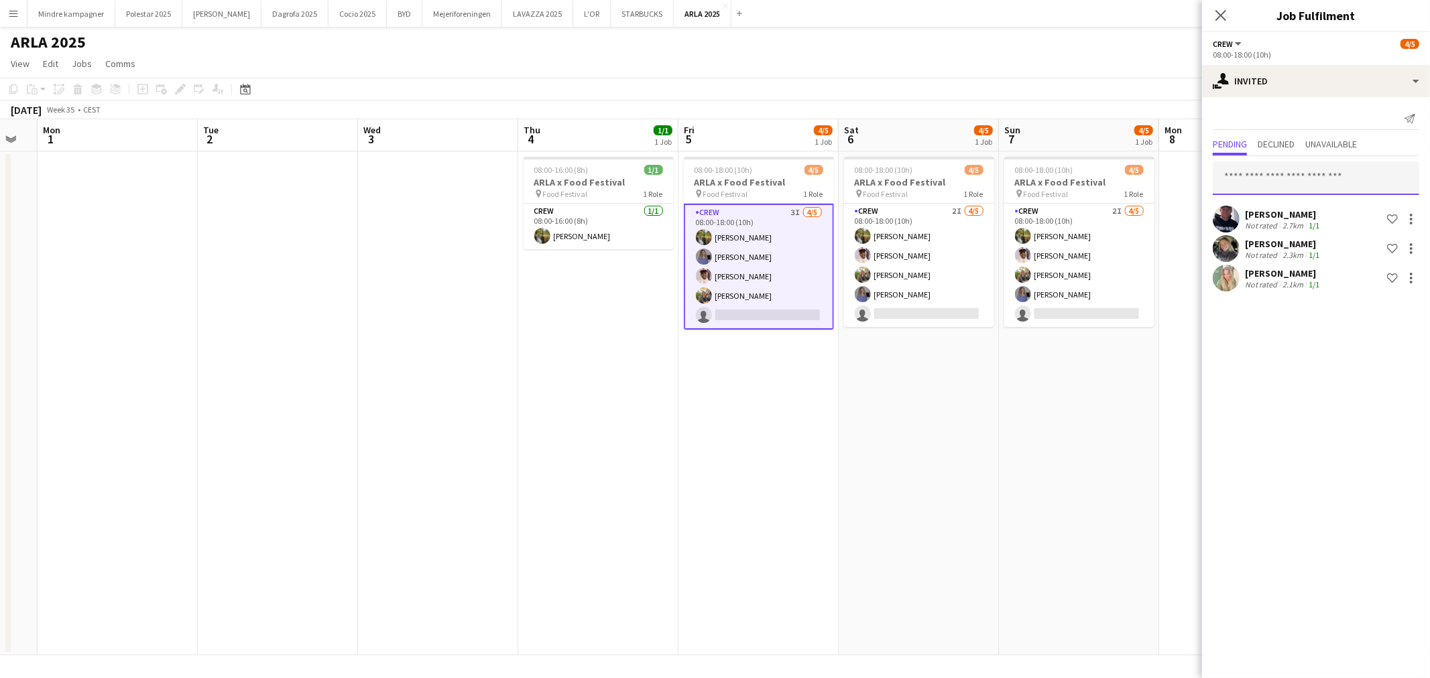
click at [1278, 176] on input "text" at bounding box center [1316, 179] width 206 height 34
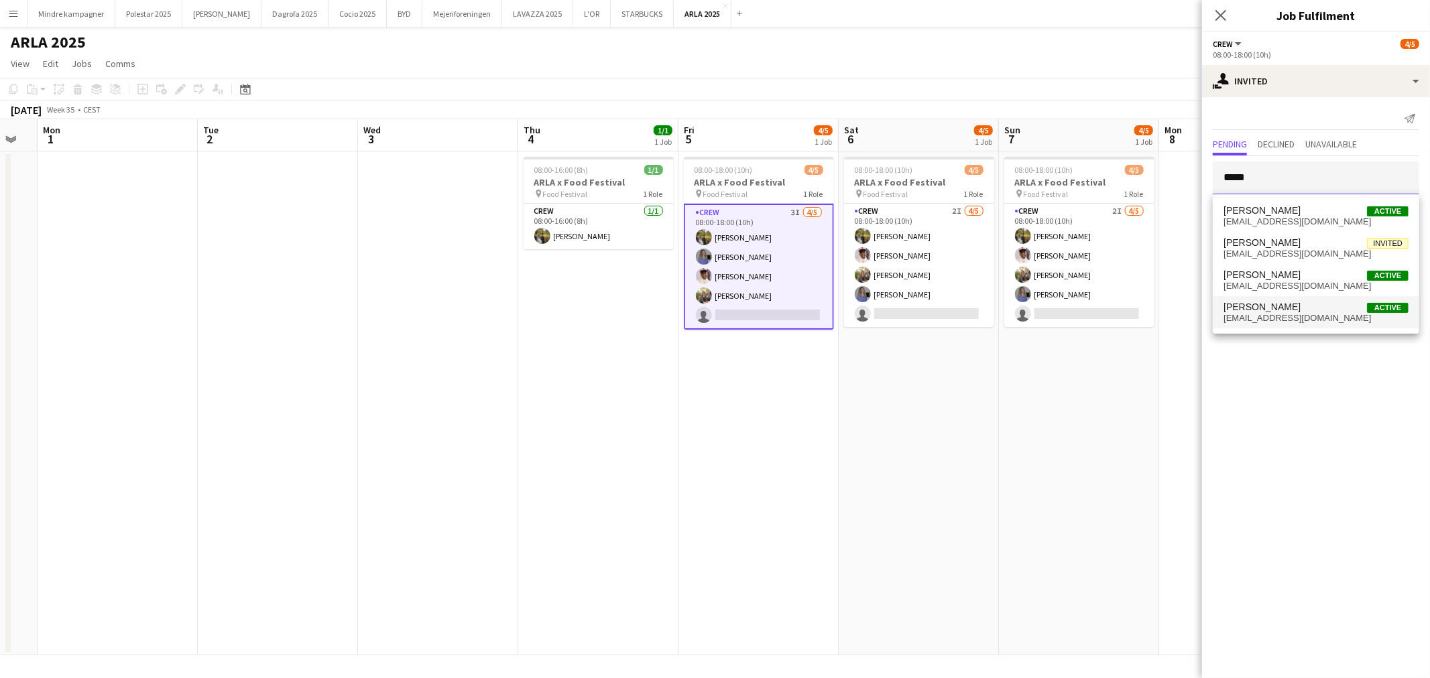
type input "*****"
click at [1295, 312] on span "Simon Zachariassen" at bounding box center [1261, 307] width 77 height 11
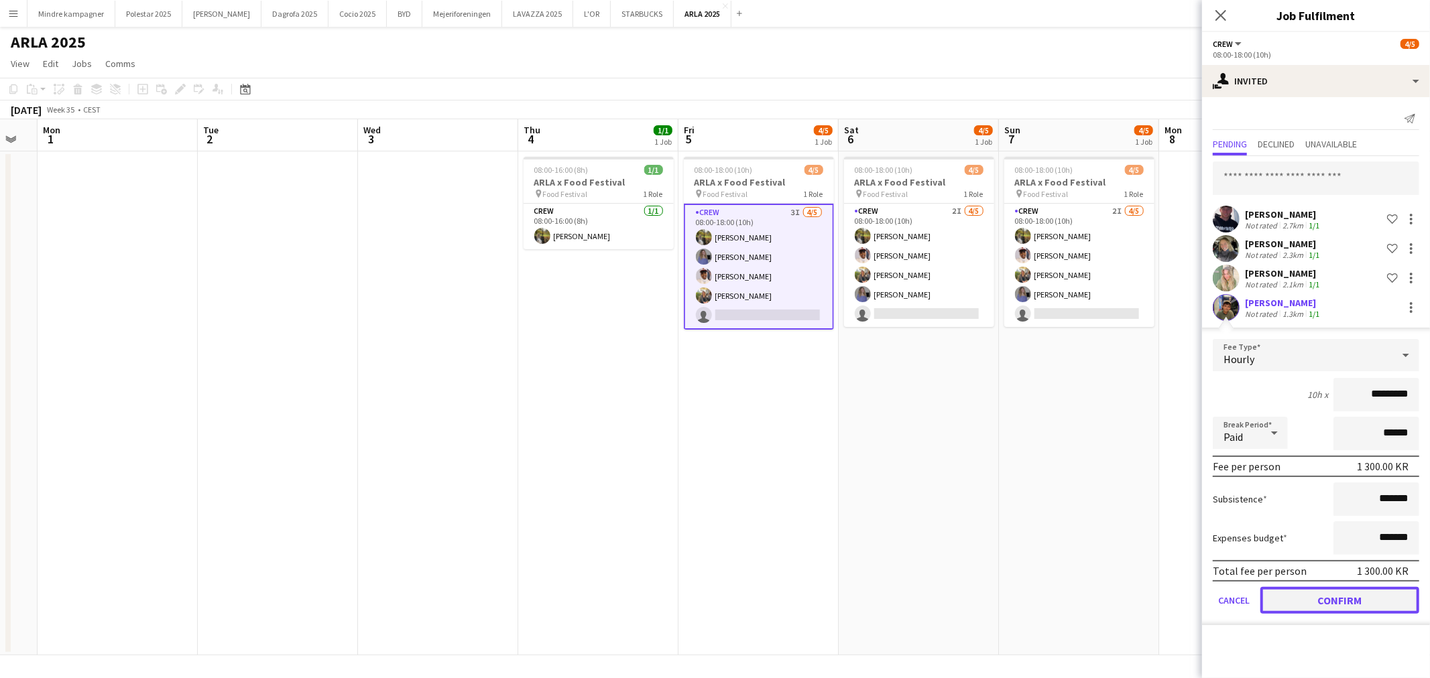
click at [1361, 599] on button "Confirm" at bounding box center [1339, 600] width 159 height 27
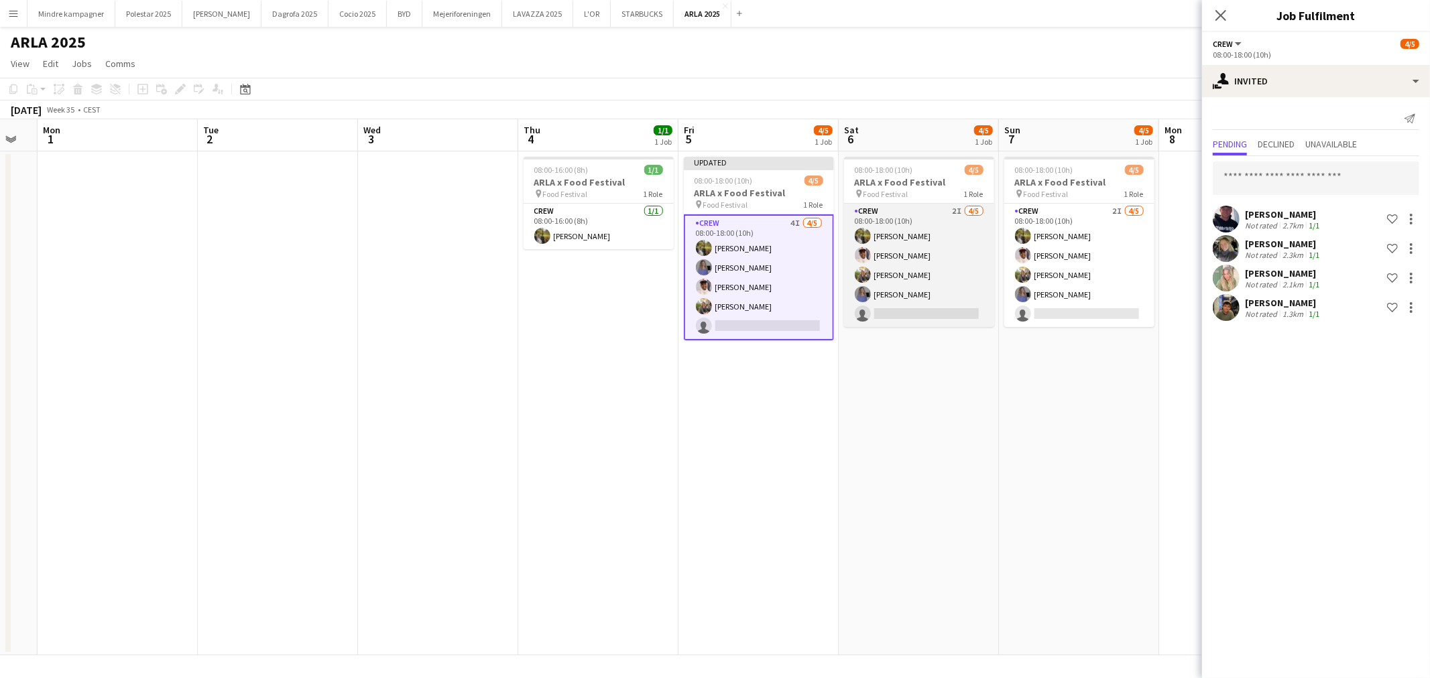
click at [934, 316] on app-card-role "Crew 2I 4/5 08:00-18:00 (10h) Natasha Pedersen Jasmin Bihi Emilie Millung Kløve…" at bounding box center [919, 265] width 150 height 123
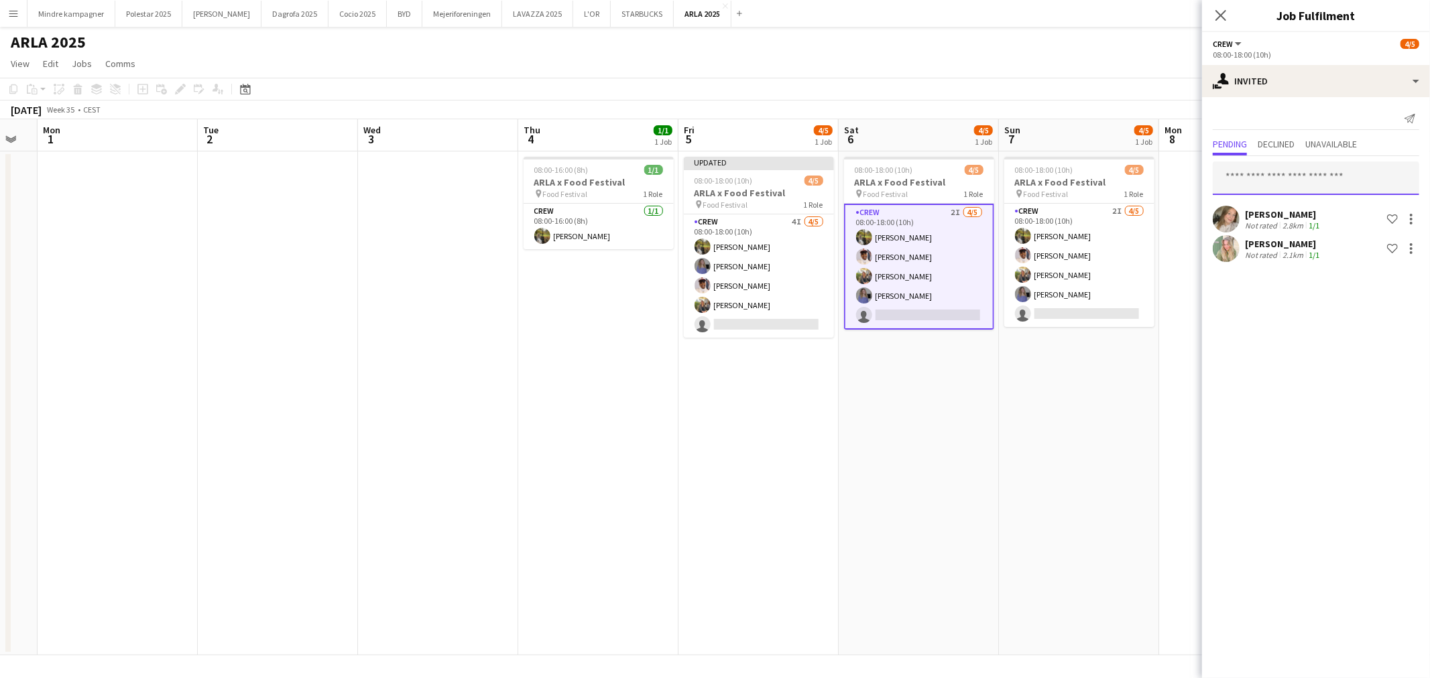
click at [1277, 173] on input "text" at bounding box center [1316, 179] width 206 height 34
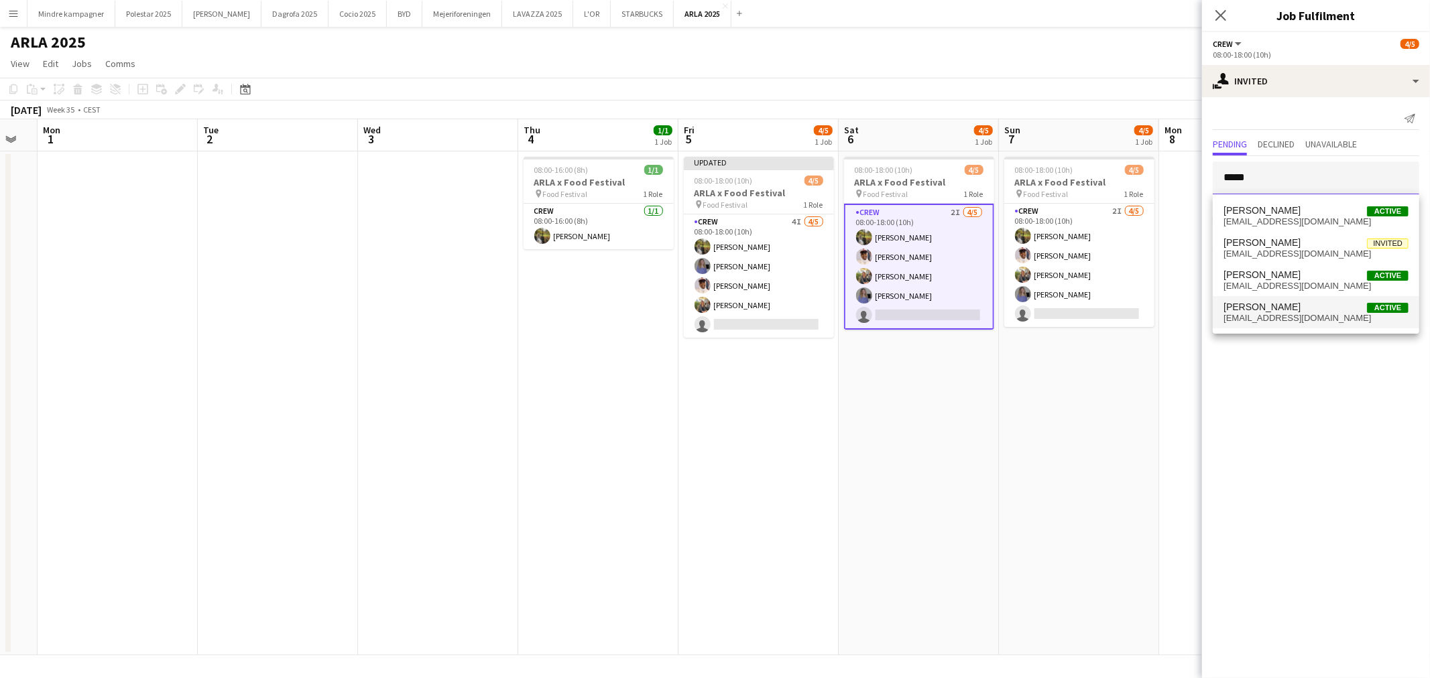
type input "*****"
click at [1300, 311] on span "Simon Zachariassen" at bounding box center [1261, 307] width 77 height 11
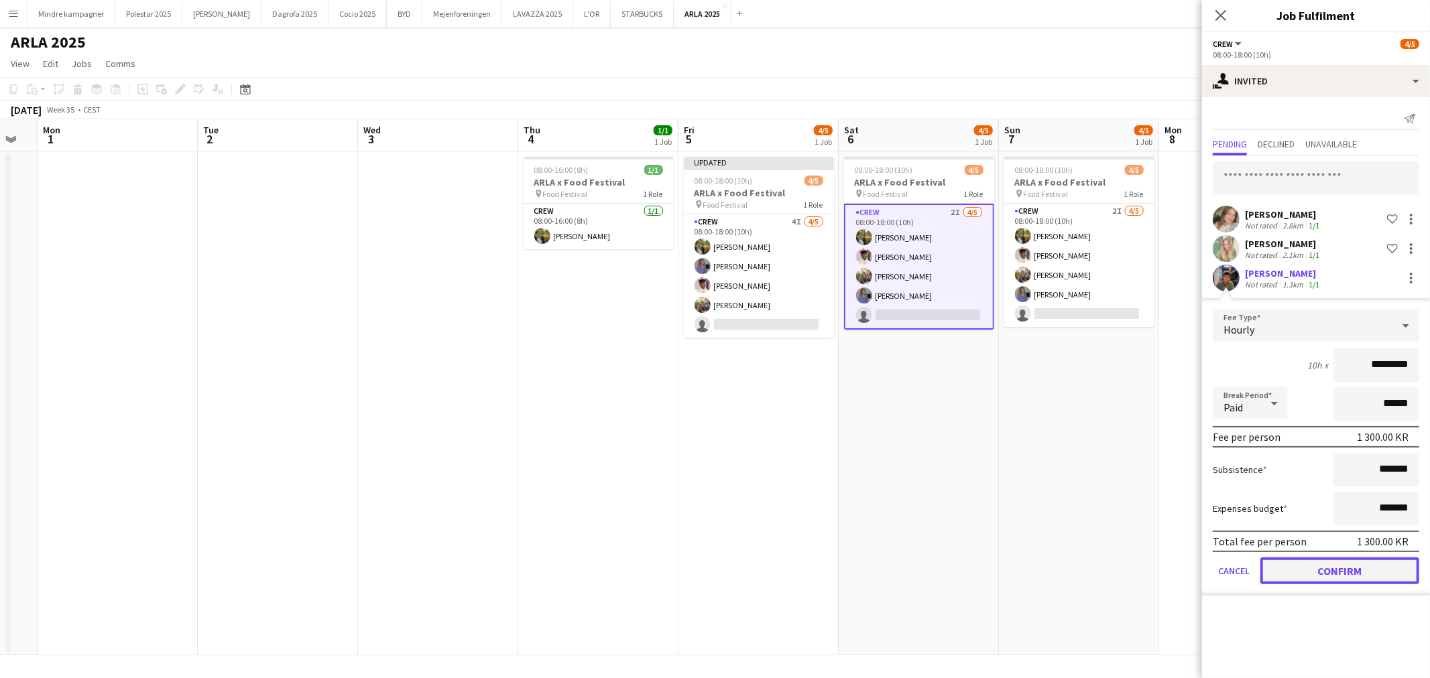
click at [1362, 573] on button "Confirm" at bounding box center [1339, 571] width 159 height 27
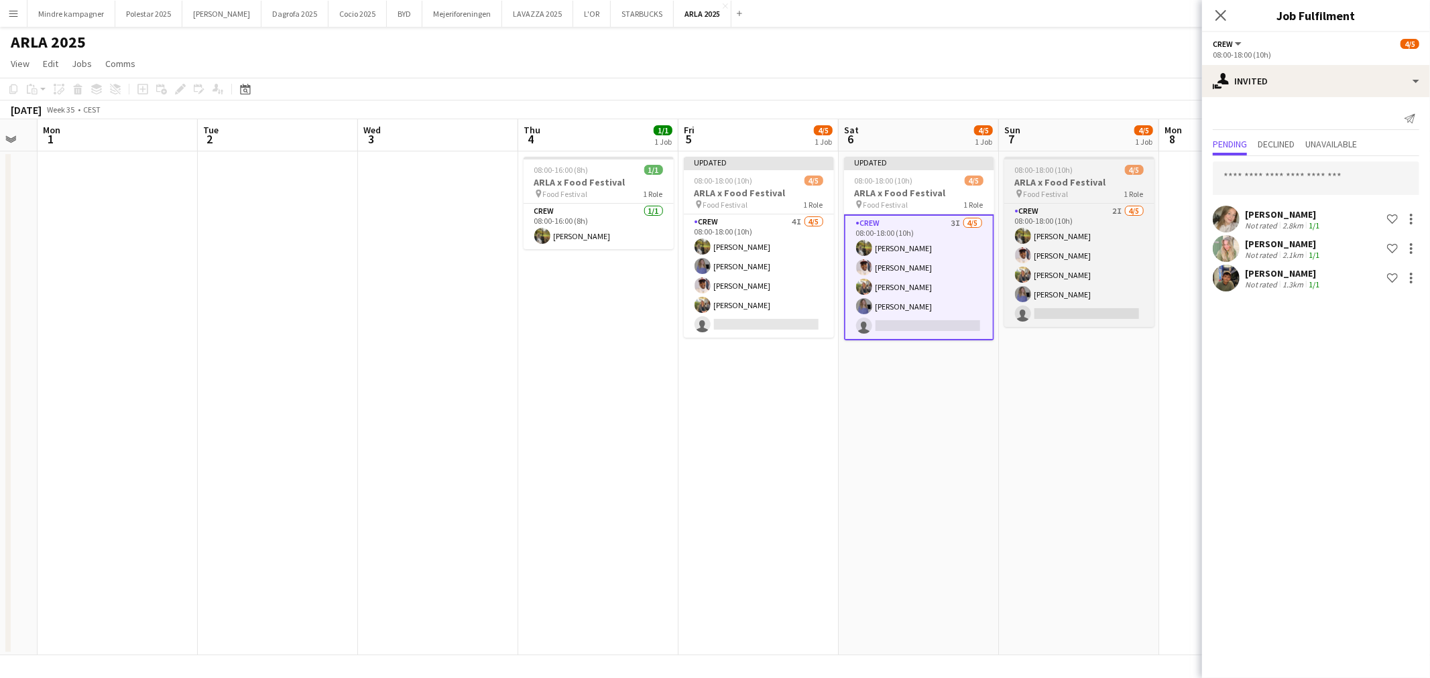
click at [1075, 197] on div "pin Food Festival 1 Role" at bounding box center [1079, 193] width 150 height 11
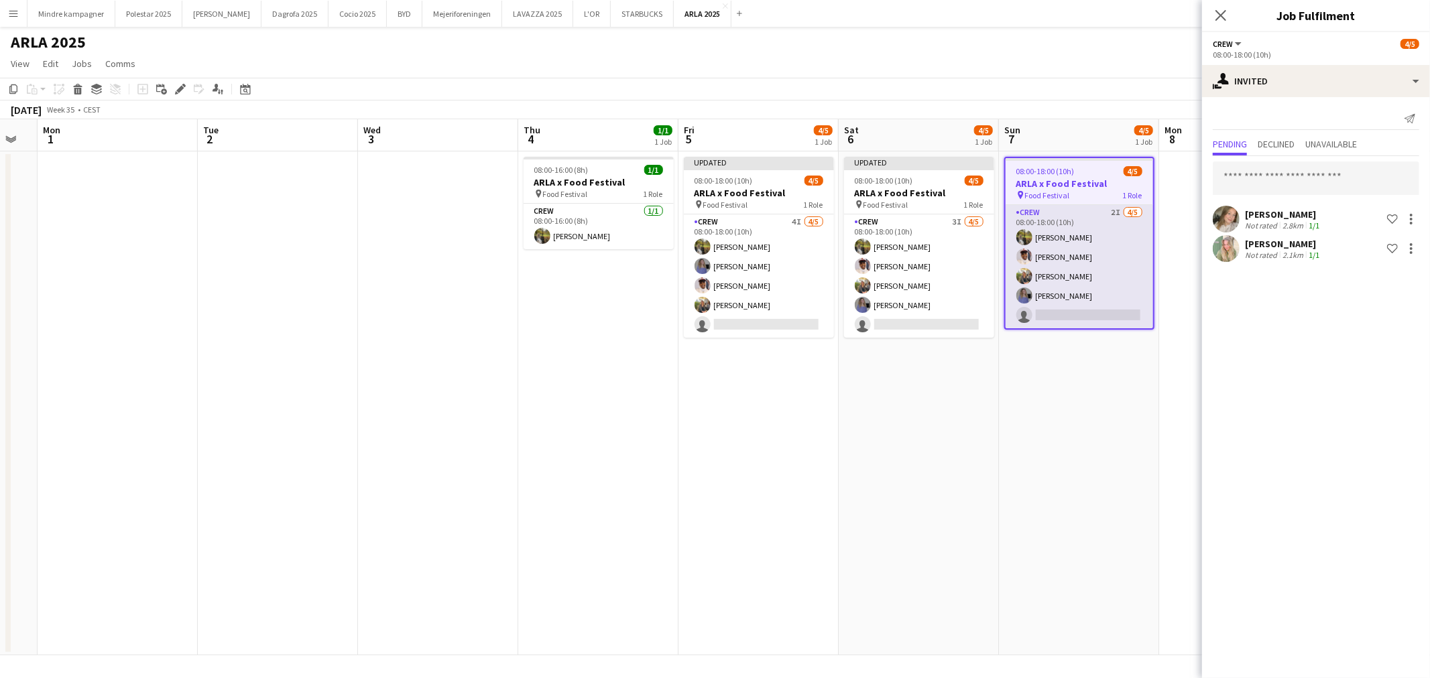
click at [1101, 239] on app-card-role "Crew 2I 4/5 08:00-18:00 (10h) Natasha Pedersen Jasmin Bihi Emilie Millung Kløve…" at bounding box center [1078, 266] width 147 height 123
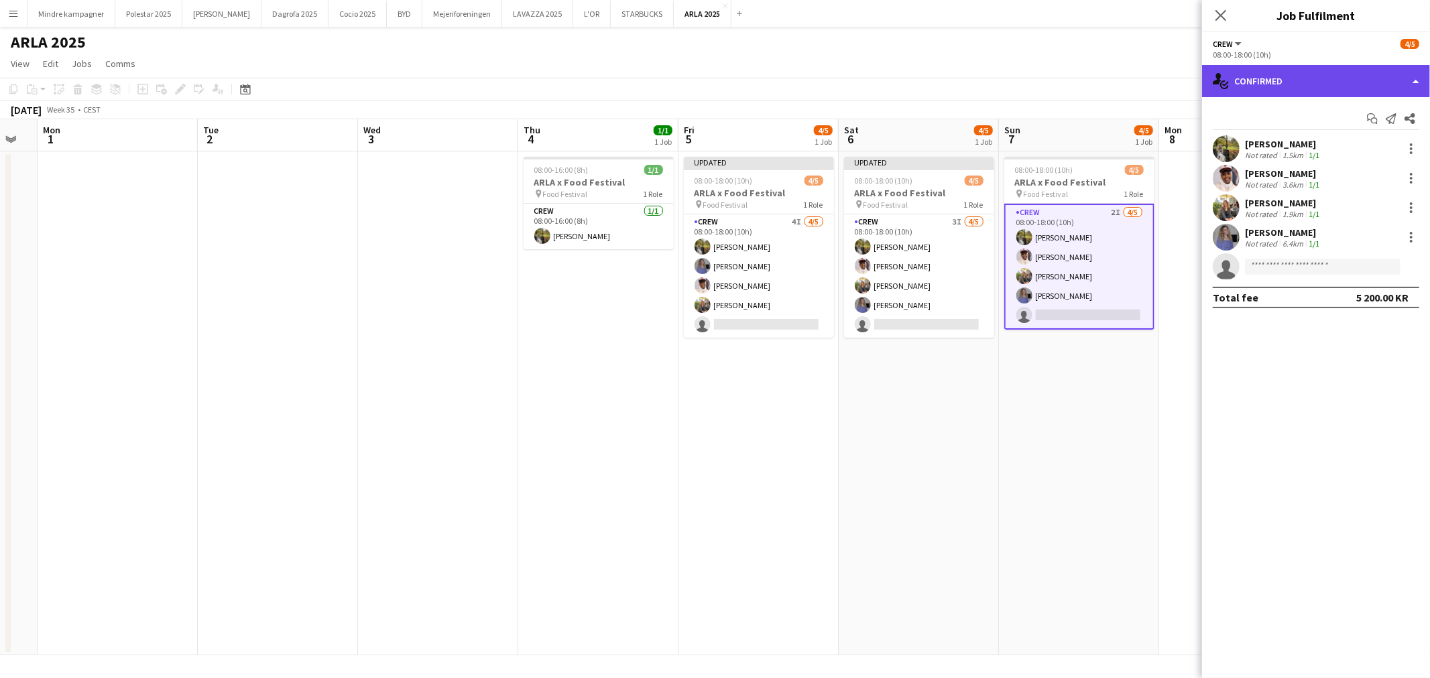
click at [1271, 72] on div "single-neutral-actions-check-2 Confirmed" at bounding box center [1316, 81] width 228 height 32
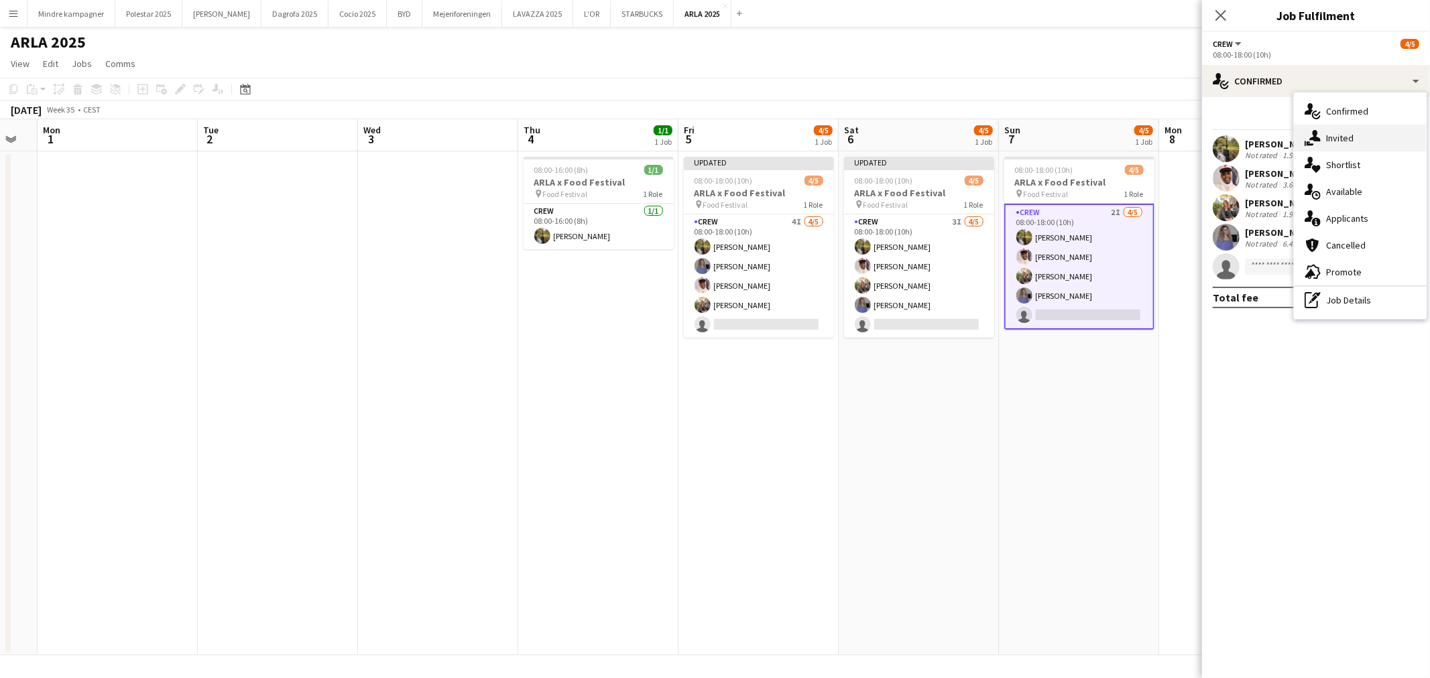
click at [1336, 134] on div "single-neutral-actions-share-1 Invited" at bounding box center [1360, 138] width 133 height 27
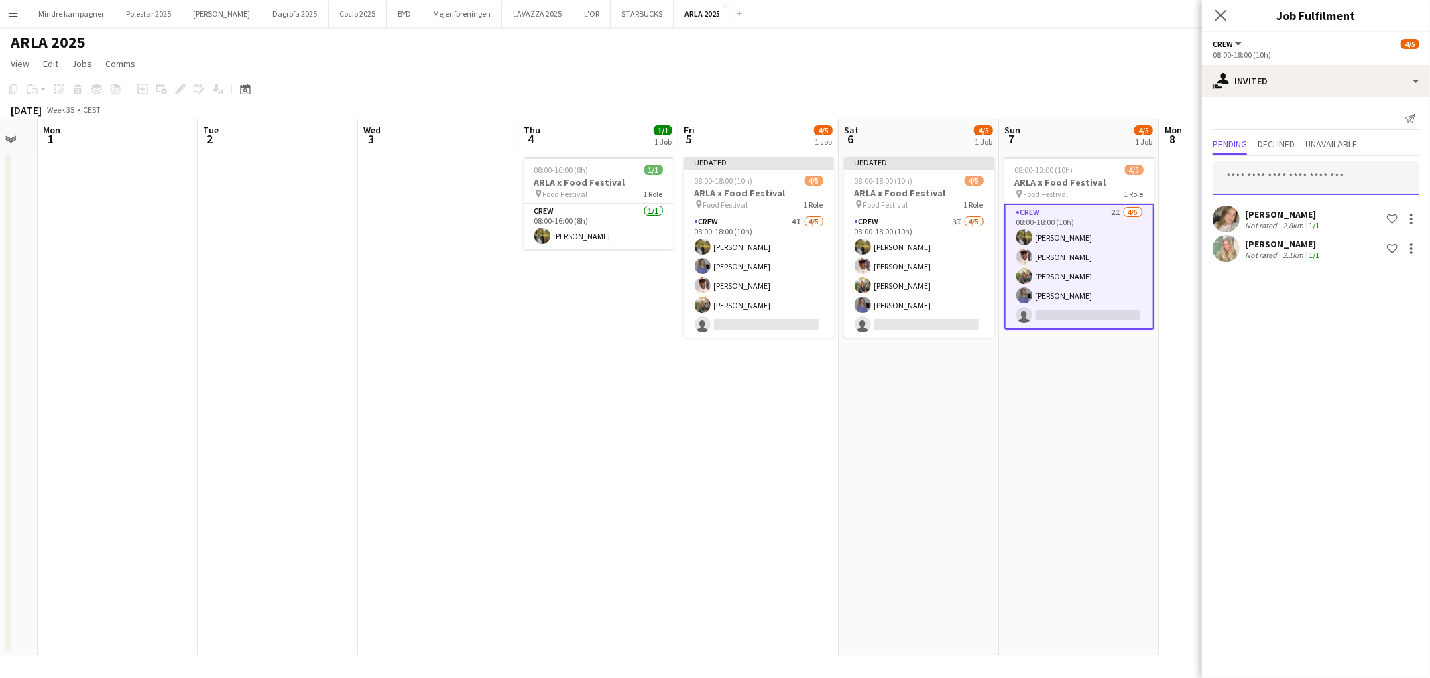
click at [1266, 176] on input "text" at bounding box center [1316, 179] width 206 height 34
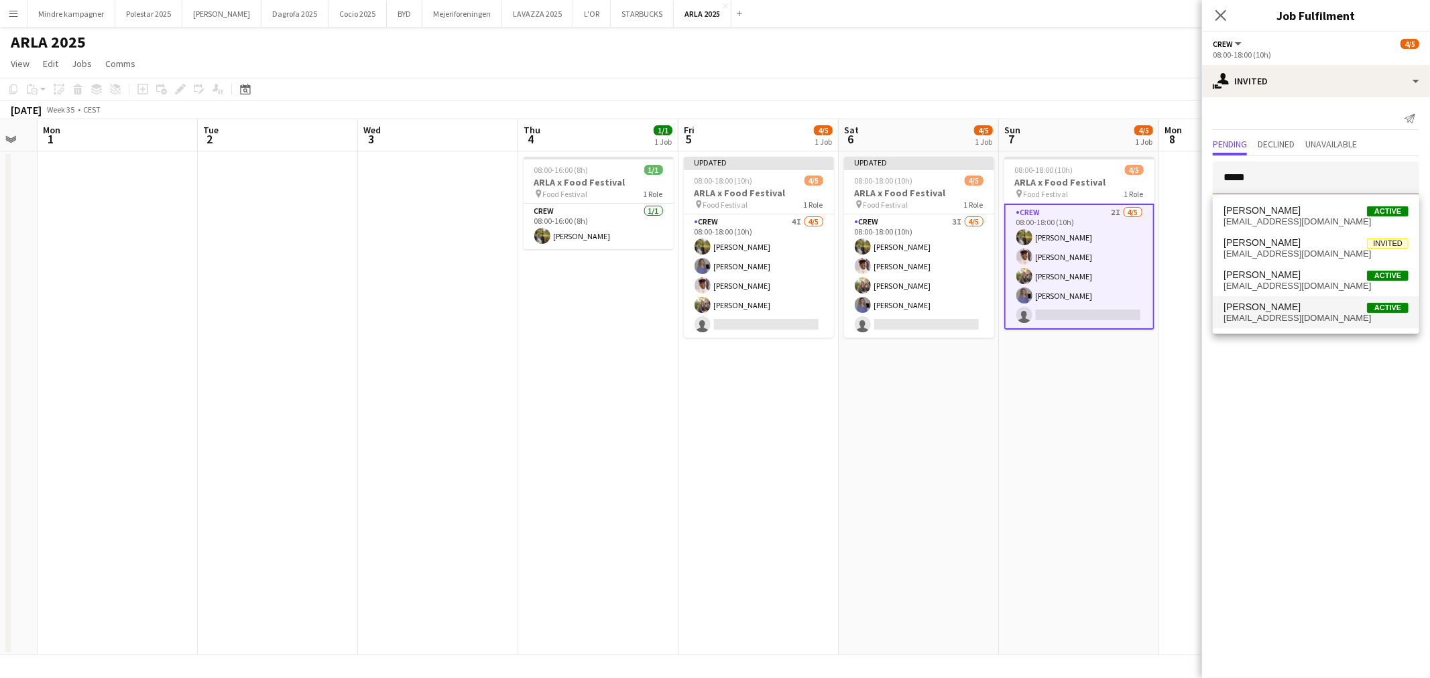
type input "*****"
click at [1288, 315] on span "simon.ba.za@gmail.com" at bounding box center [1315, 318] width 185 height 11
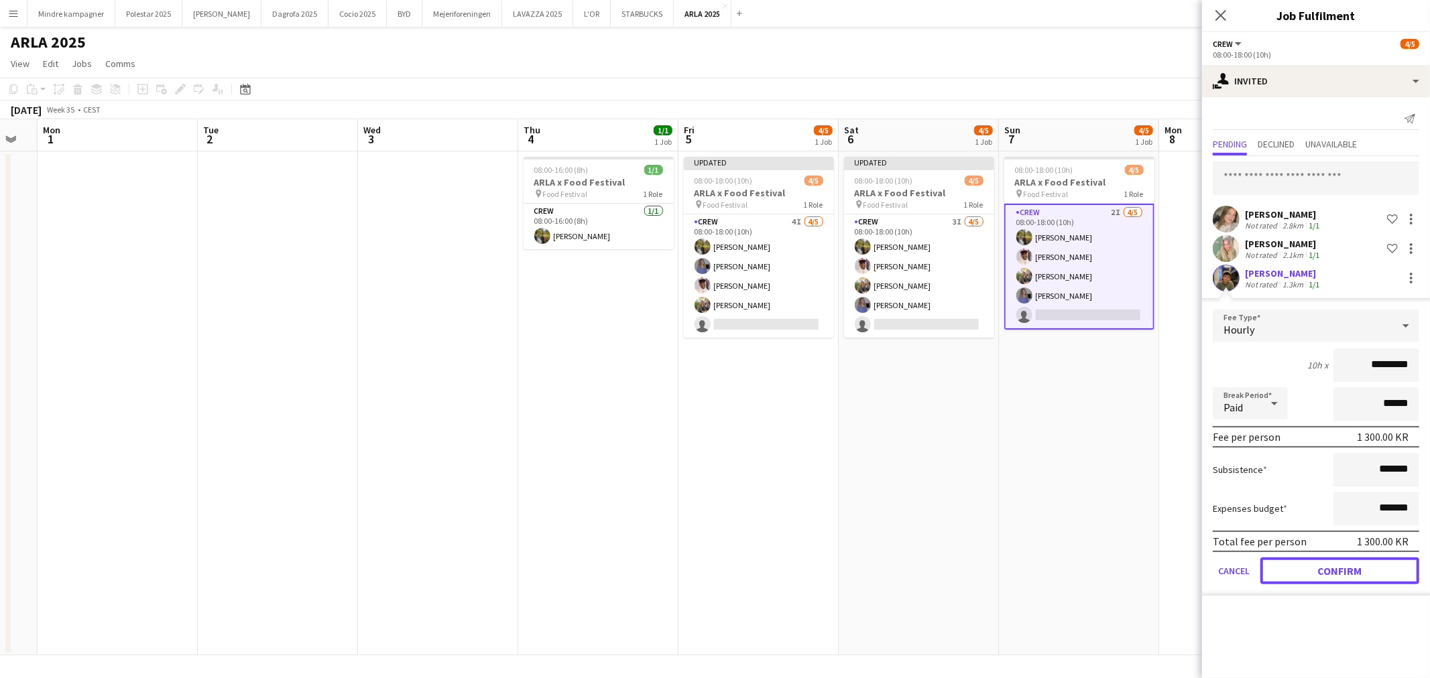
click at [1346, 566] on button "Confirm" at bounding box center [1339, 571] width 159 height 27
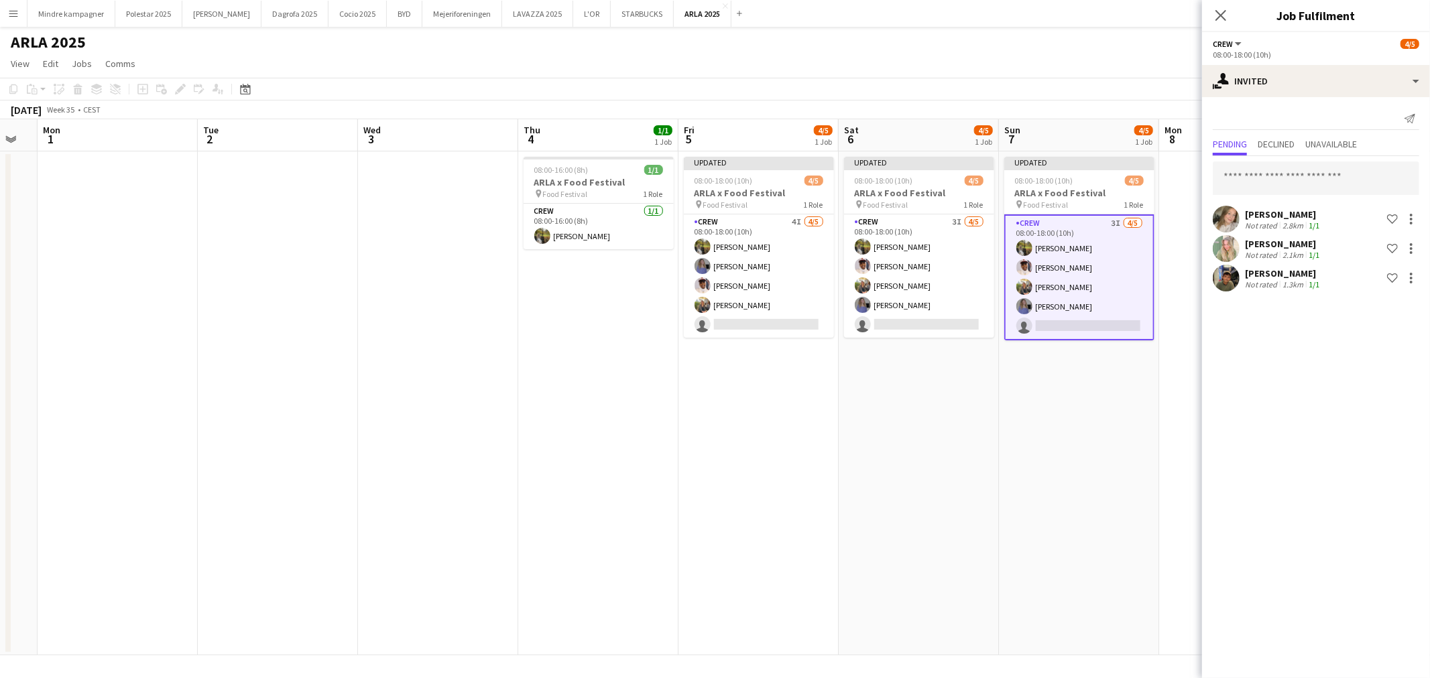
click at [1068, 540] on app-date-cell "Updated 08:00-18:00 (10h) 4/5 ARLA x Food Festival pin Food Festival 1 Role Cre…" at bounding box center [1079, 403] width 160 height 504
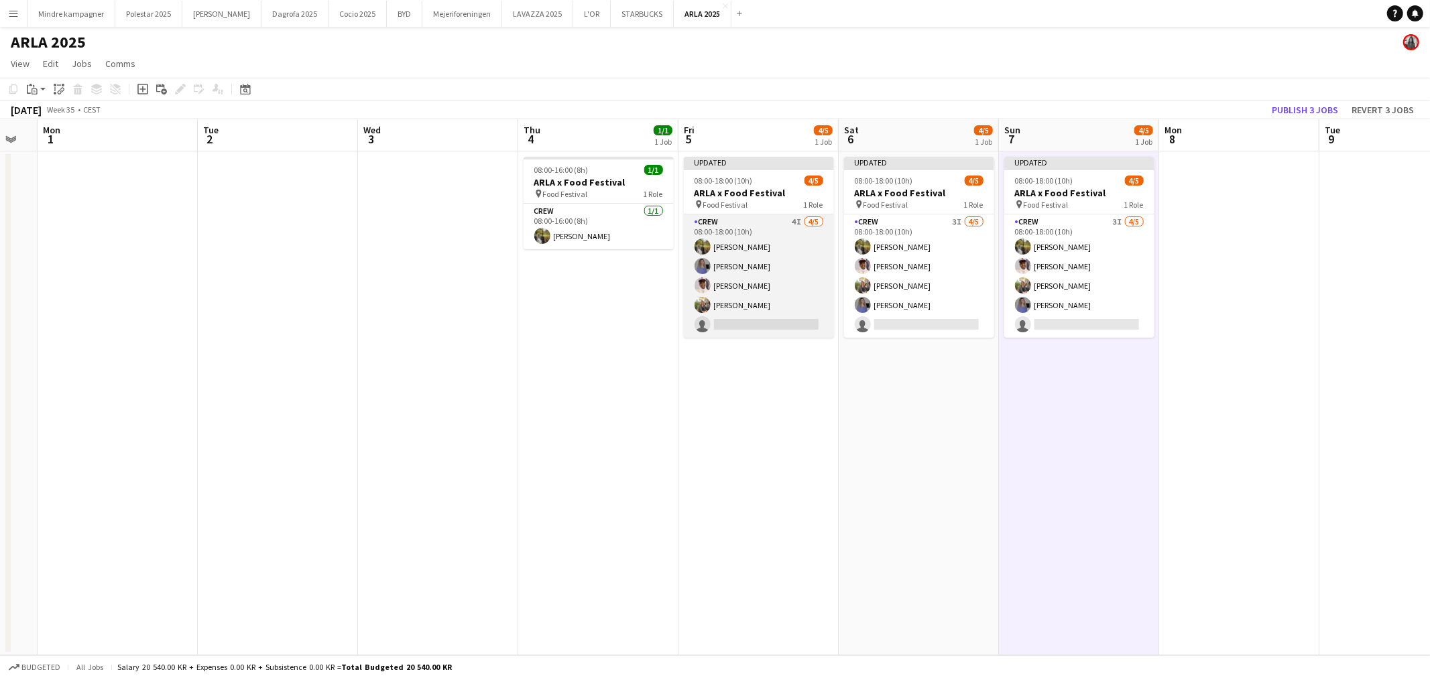
click at [741, 232] on app-card-role "Crew 4I 4/5 08:00-18:00 (10h) Natasha Pedersen Astrid Novrup Nørgaard Jasmin Bi…" at bounding box center [759, 276] width 150 height 123
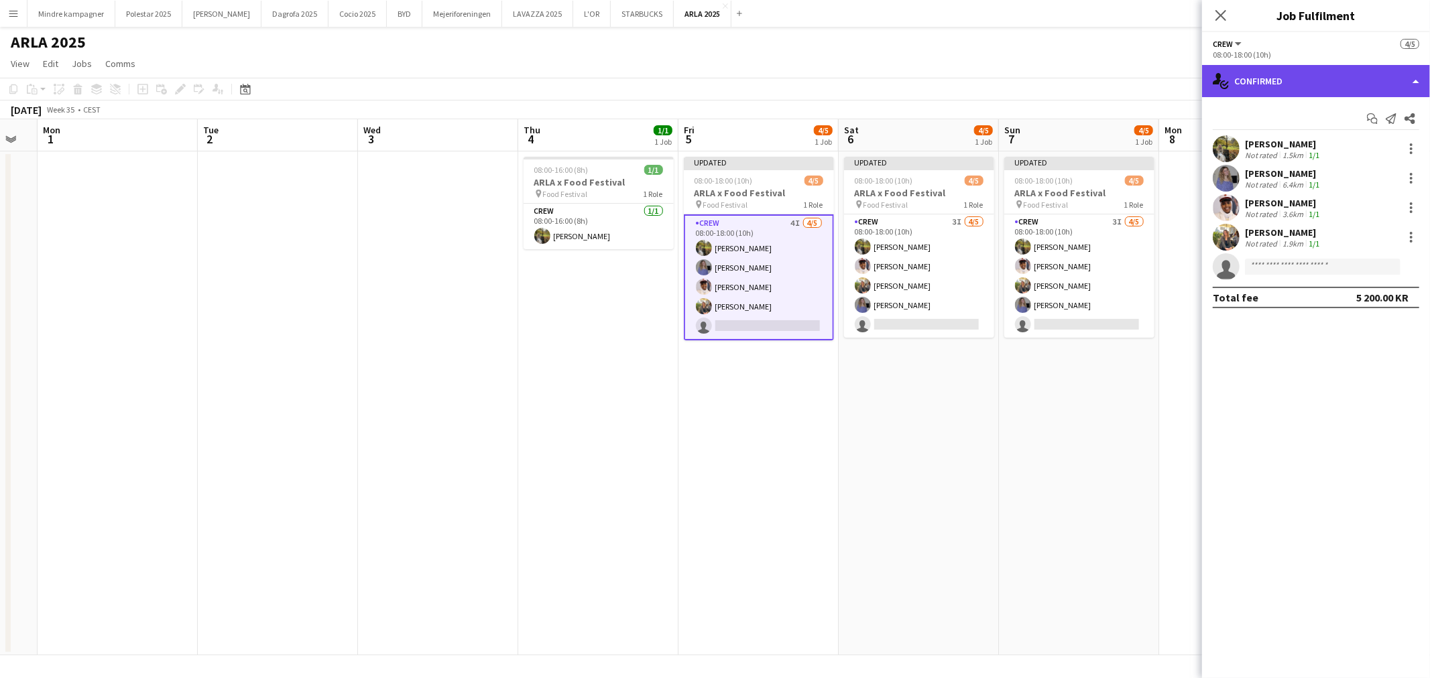
click at [1256, 78] on div "single-neutral-actions-check-2 Confirmed" at bounding box center [1316, 81] width 228 height 32
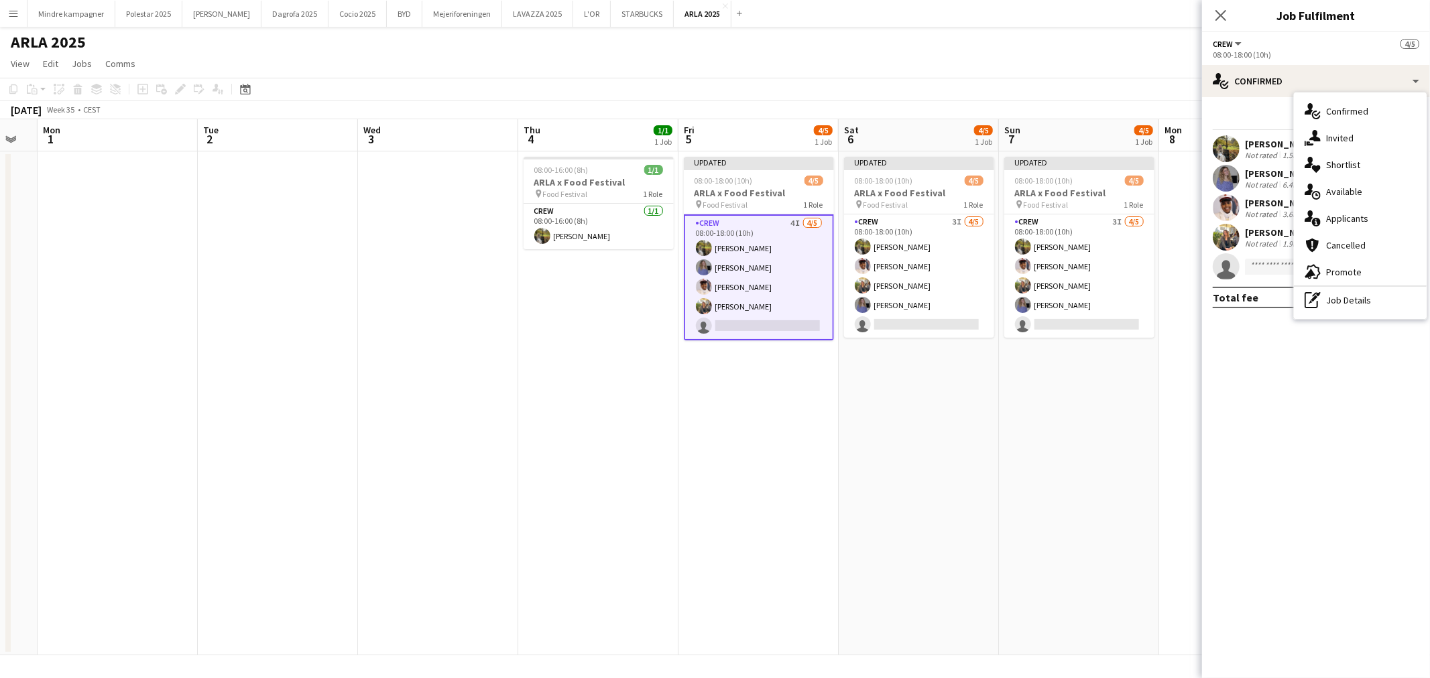
click at [1329, 133] on div "single-neutral-actions-share-1 Invited" at bounding box center [1360, 138] width 133 height 27
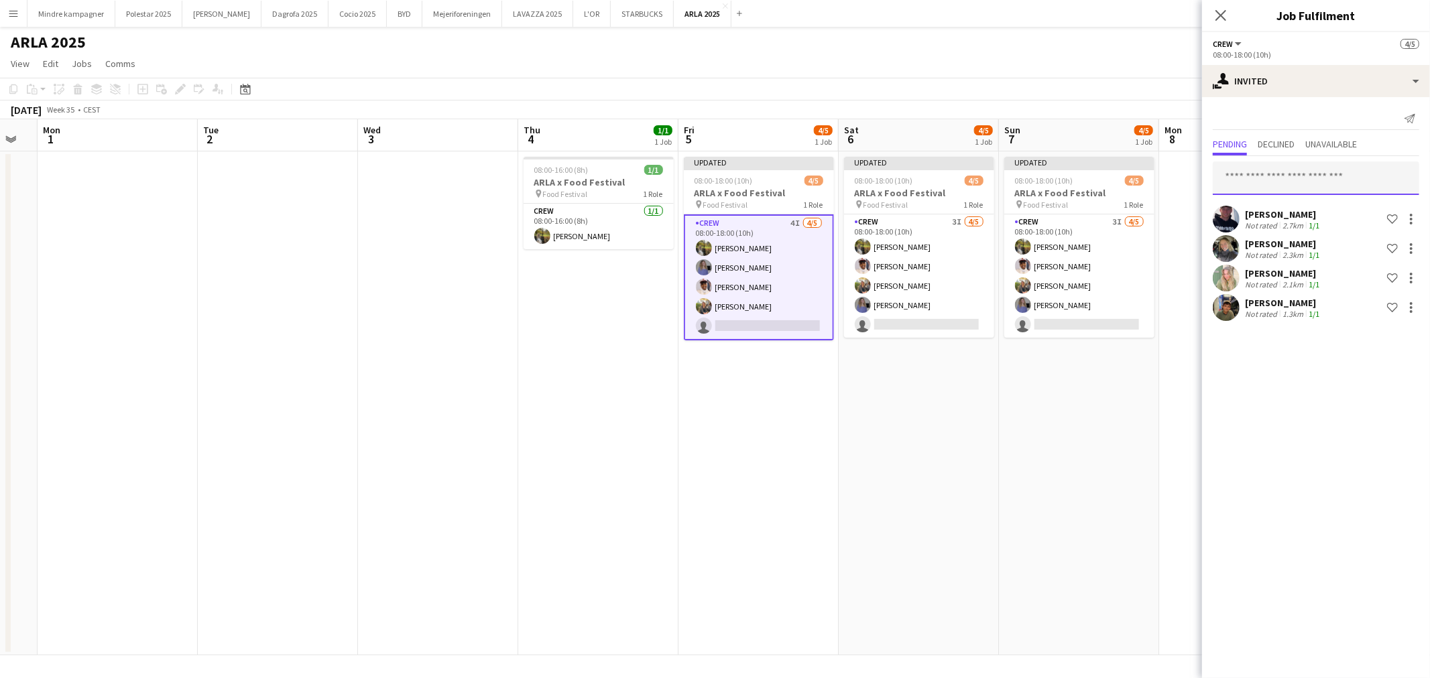
click at [1265, 178] on input "text" at bounding box center [1316, 179] width 206 height 34
type input "***"
click at [1298, 217] on span "fatimaalnabhan01@gmail.com" at bounding box center [1315, 222] width 185 height 11
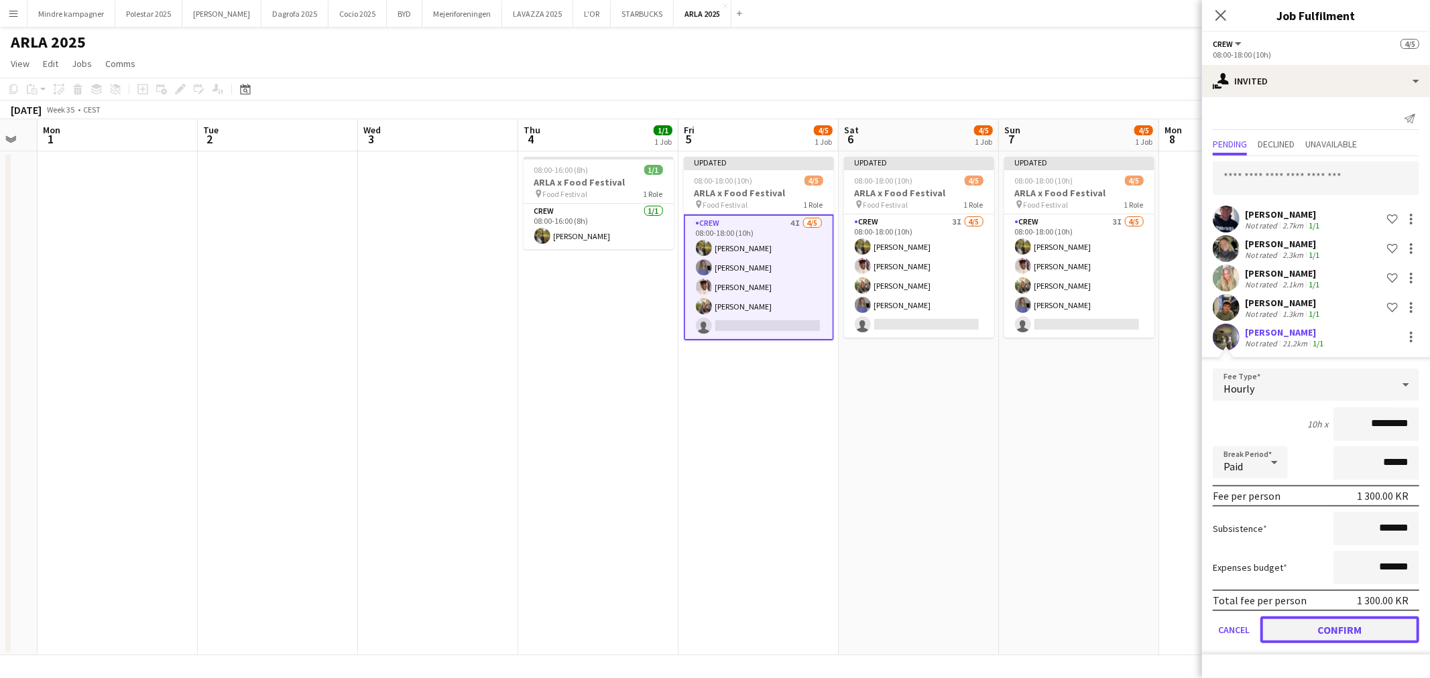
click at [1368, 631] on button "Confirm" at bounding box center [1339, 630] width 159 height 27
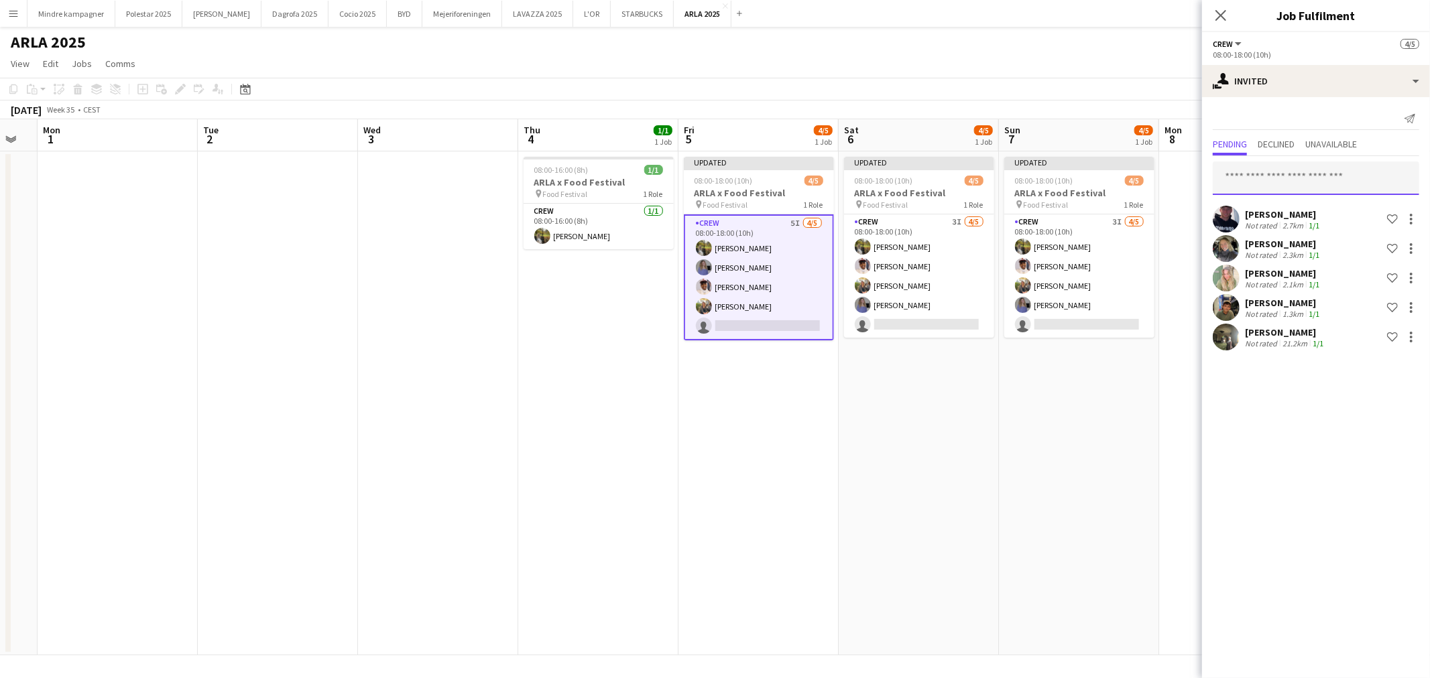
click at [1290, 178] on input "text" at bounding box center [1316, 179] width 206 height 34
type input "******"
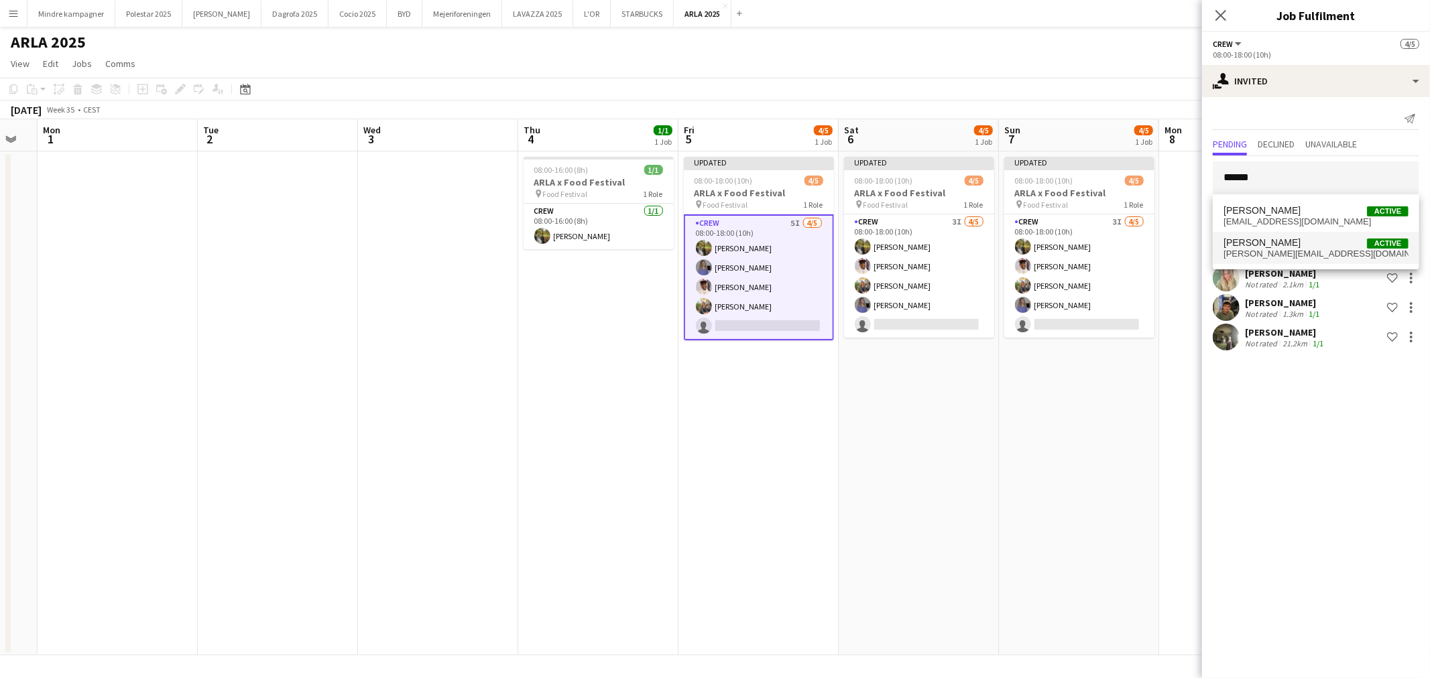
click at [1299, 245] on span "Rasmus Rusholt Zimmer" at bounding box center [1261, 242] width 77 height 11
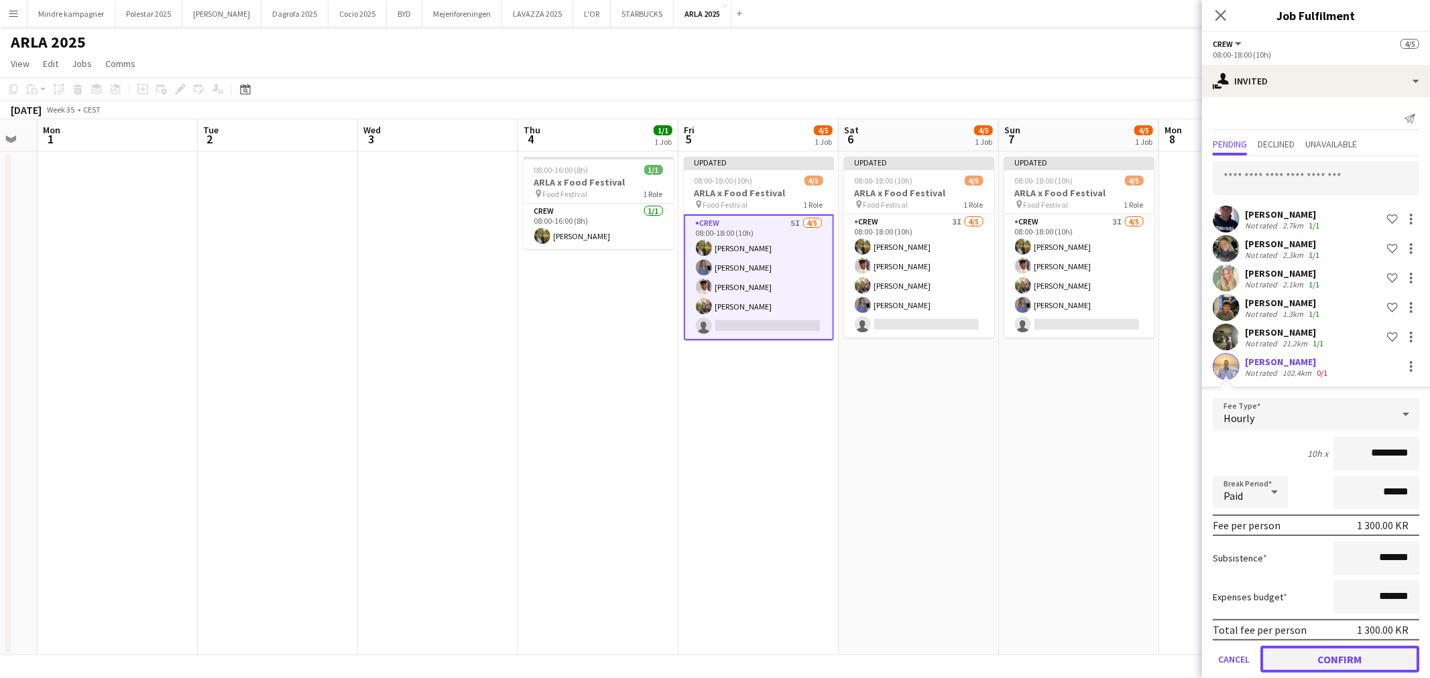
click at [1343, 659] on button "Confirm" at bounding box center [1339, 659] width 159 height 27
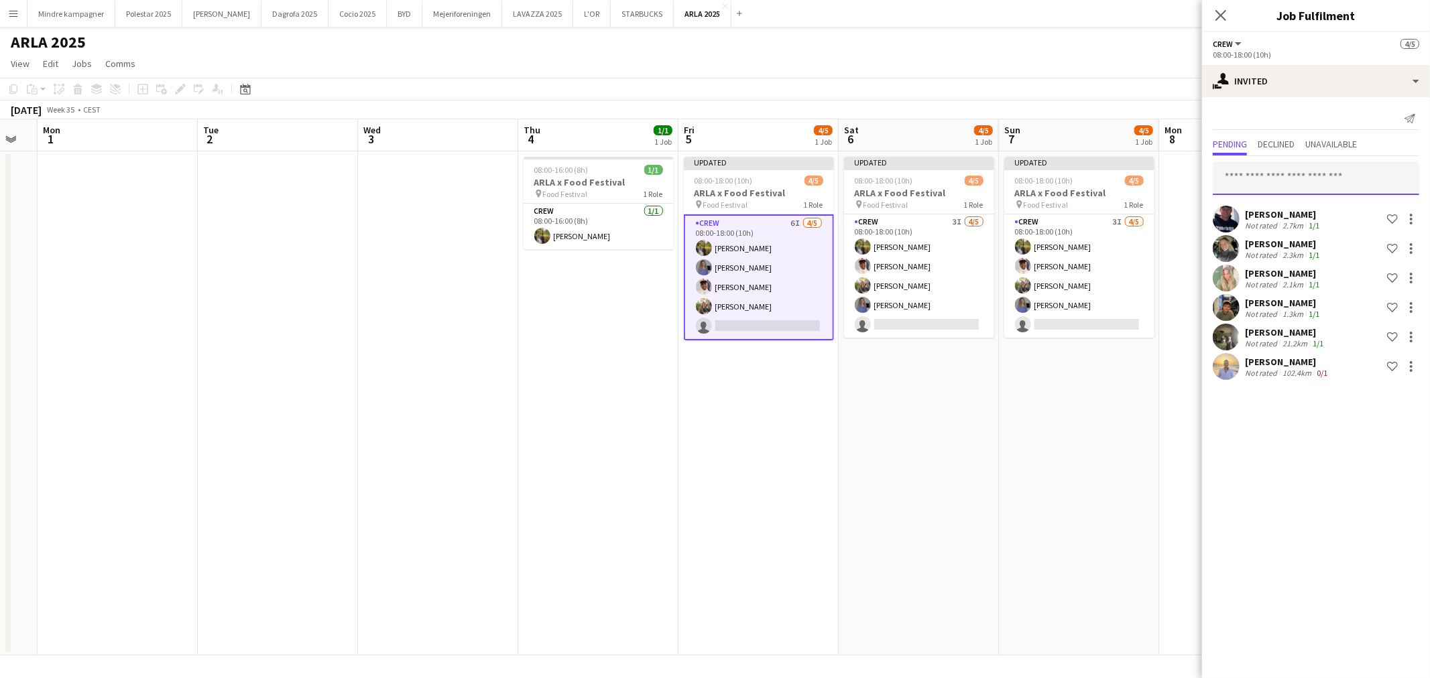
click at [1245, 176] on input "text" at bounding box center [1316, 179] width 206 height 34
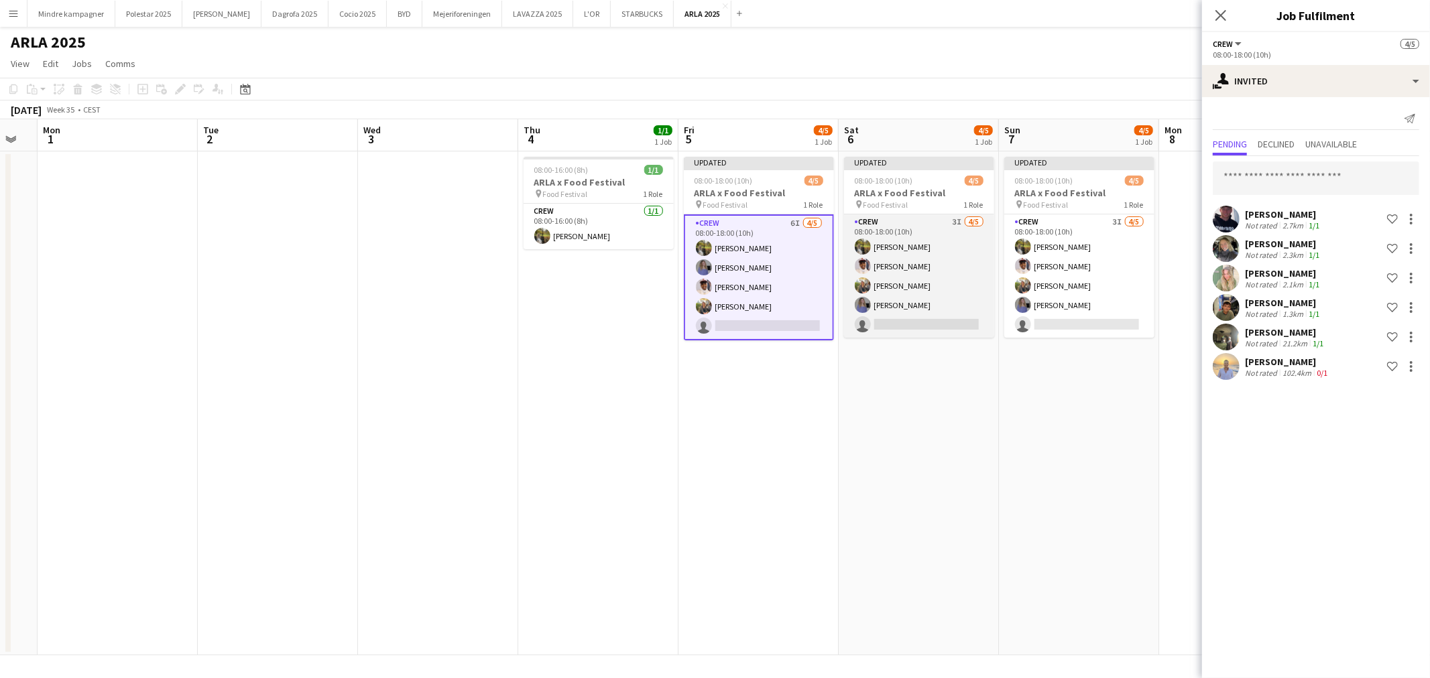
click at [898, 227] on app-card-role "Crew 3I 4/5 08:00-18:00 (10h) Natasha Pedersen Jasmin Bihi Emilie Millung Kløve…" at bounding box center [919, 276] width 150 height 123
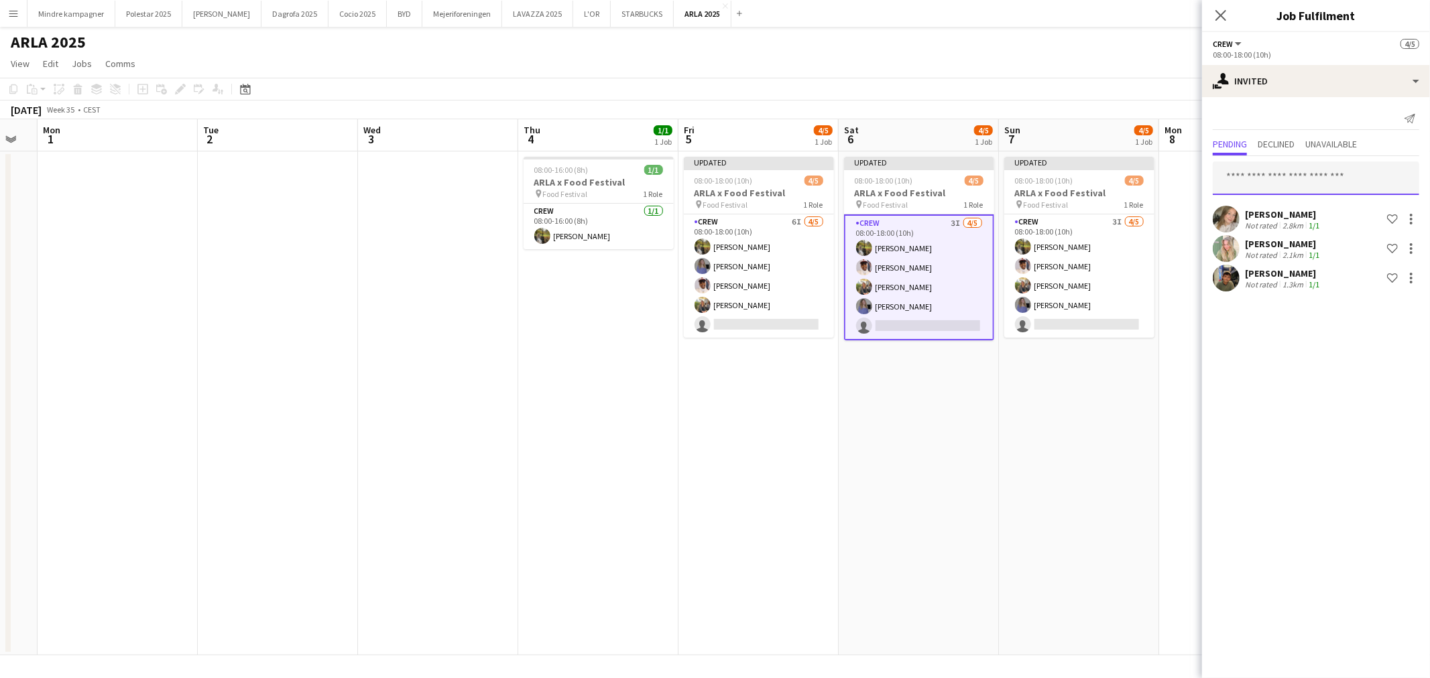
click at [1287, 181] on input "text" at bounding box center [1316, 179] width 206 height 34
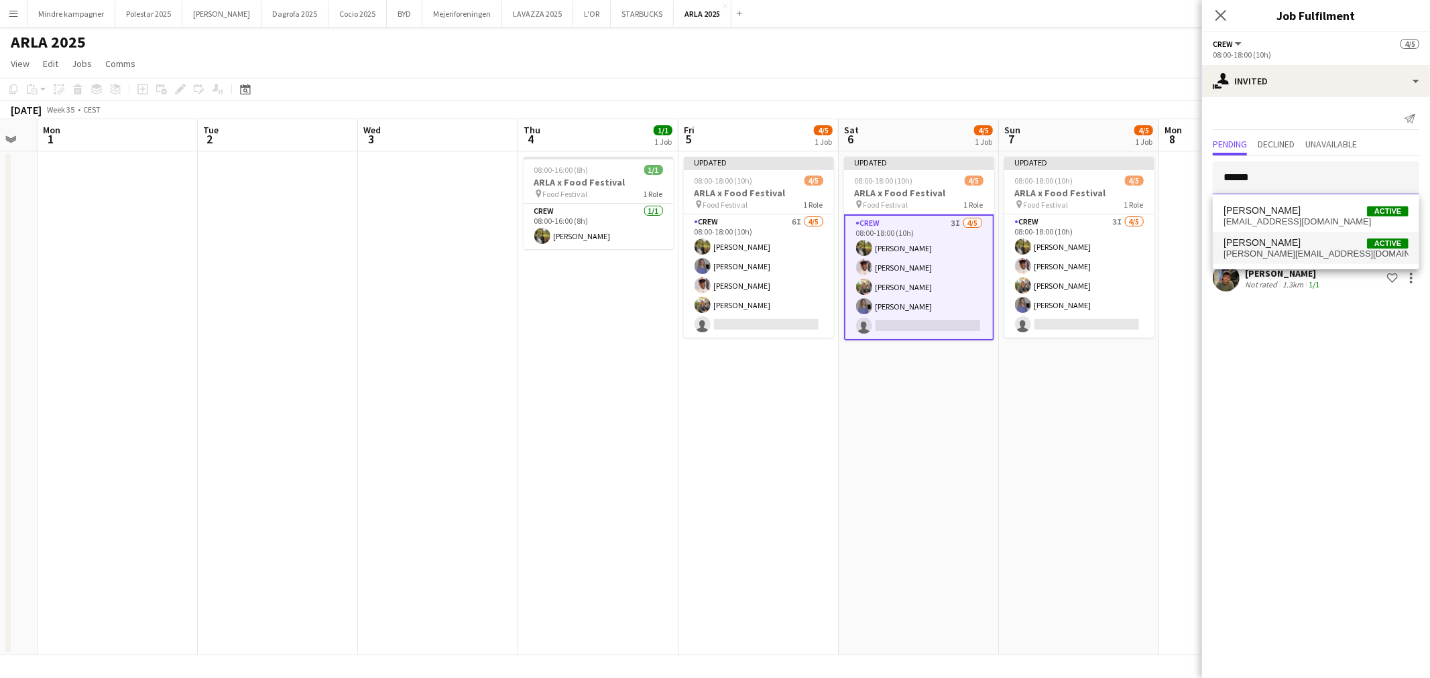
type input "******"
click at [1274, 251] on span "rasmus.rusholt@gmail.com" at bounding box center [1315, 254] width 185 height 11
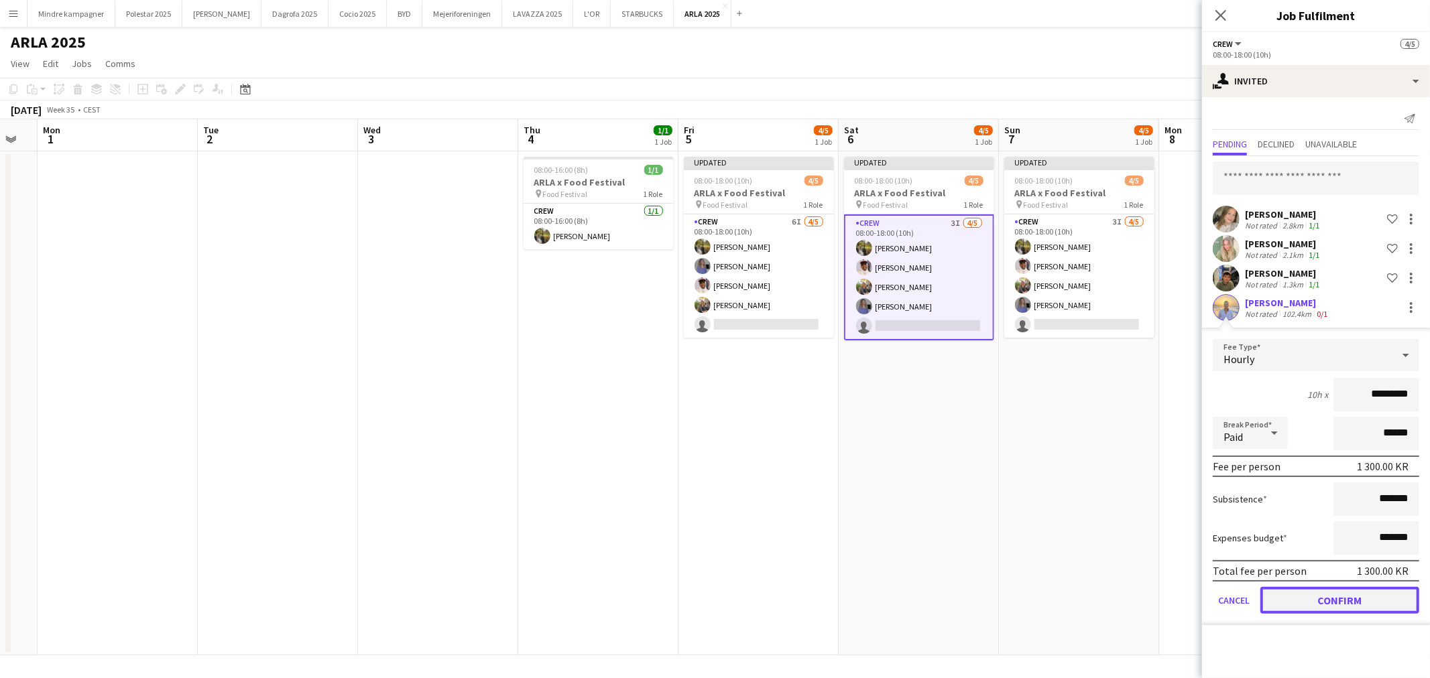
click at [1384, 595] on button "Confirm" at bounding box center [1339, 600] width 159 height 27
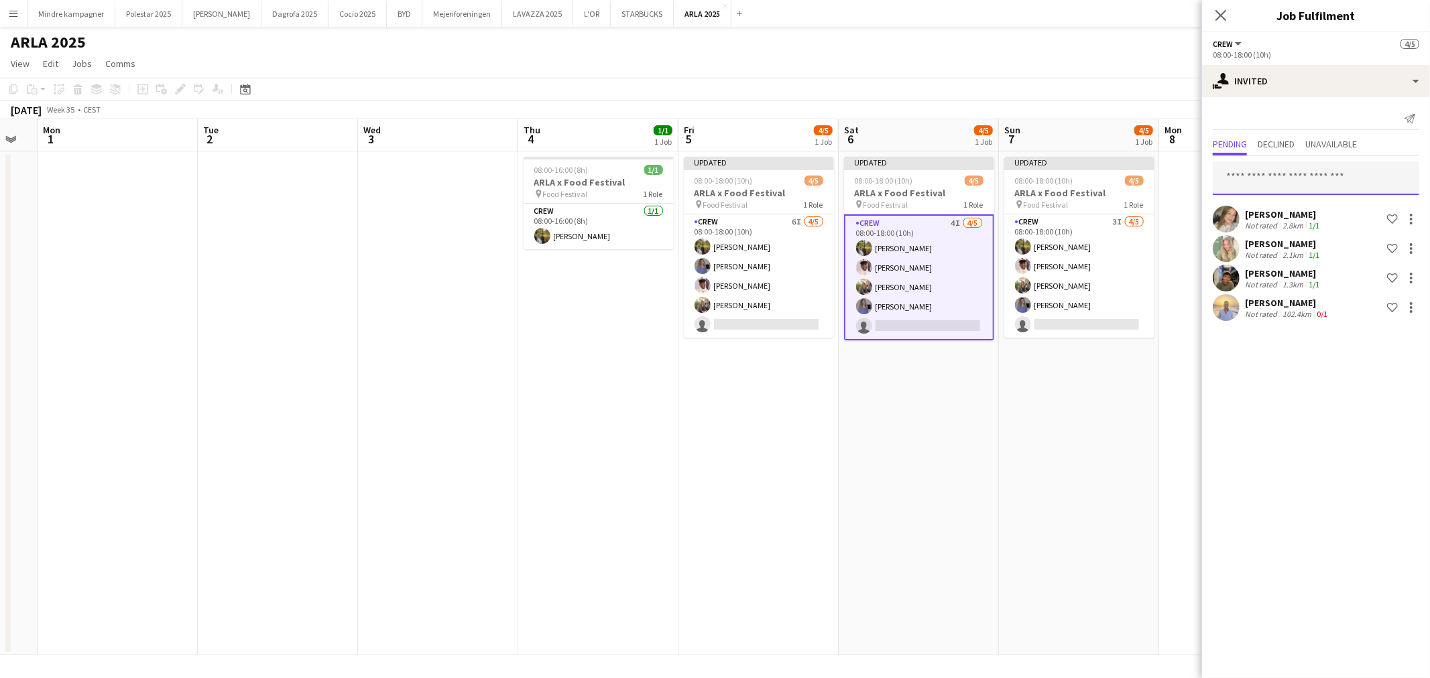
click at [1287, 181] on input "text" at bounding box center [1316, 179] width 206 height 34
type input "******"
click at [1268, 227] on mat-option "Fatima Alnabhan Active fatimaalnabhan01@gmail.com" at bounding box center [1316, 216] width 206 height 32
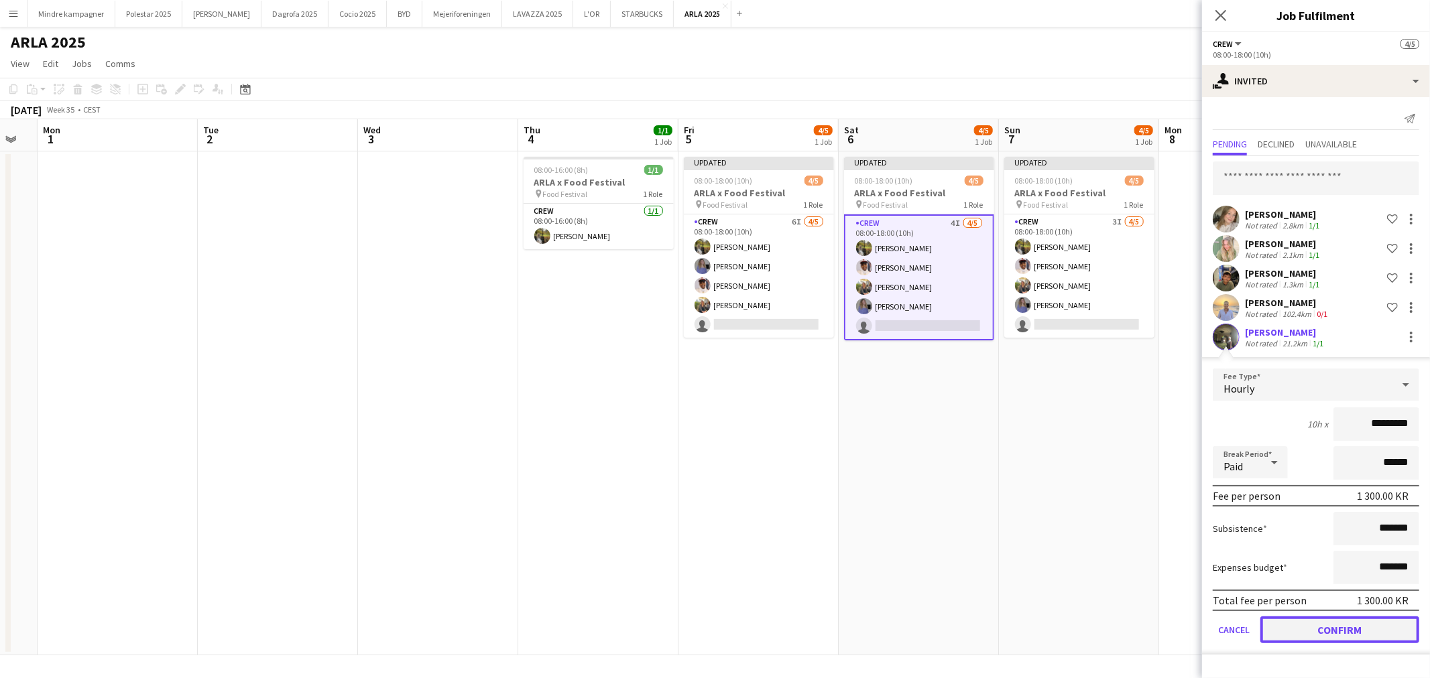
click at [1351, 630] on button "Confirm" at bounding box center [1339, 630] width 159 height 27
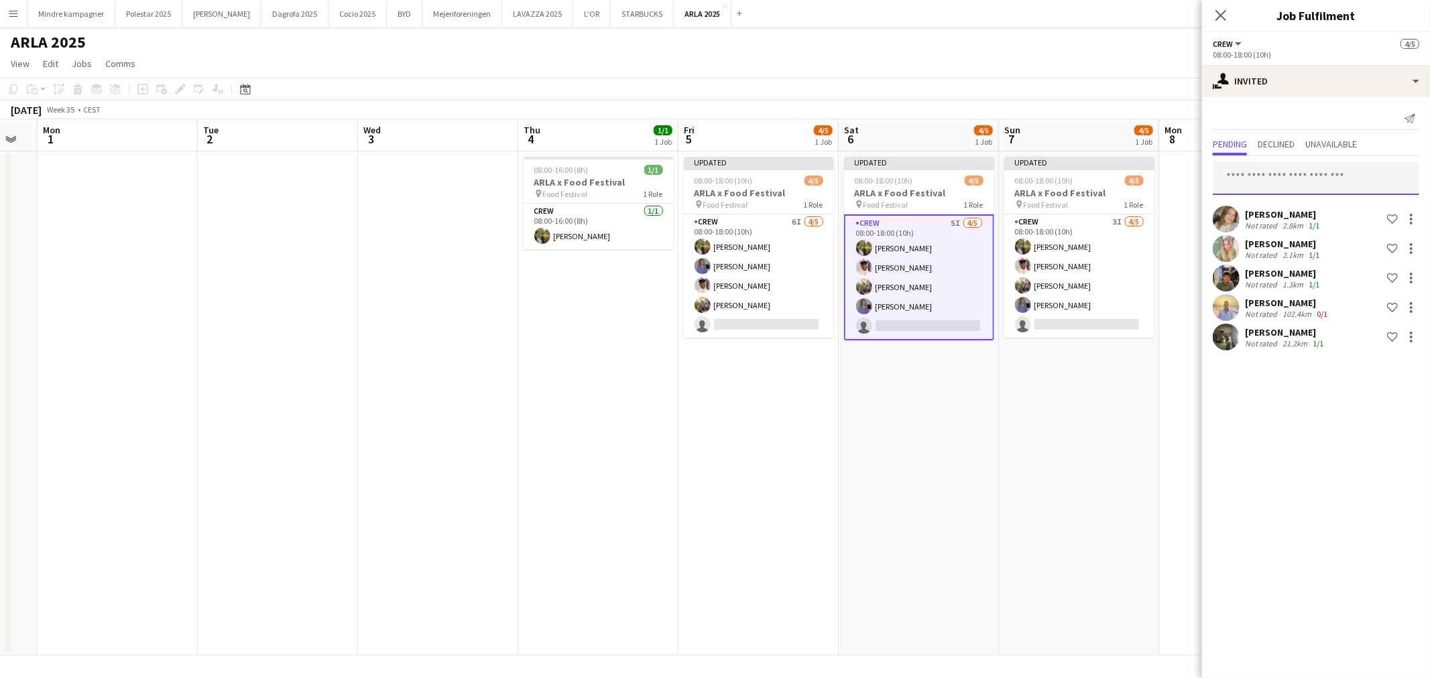
click at [1261, 176] on input "text" at bounding box center [1316, 179] width 206 height 34
type input "*"
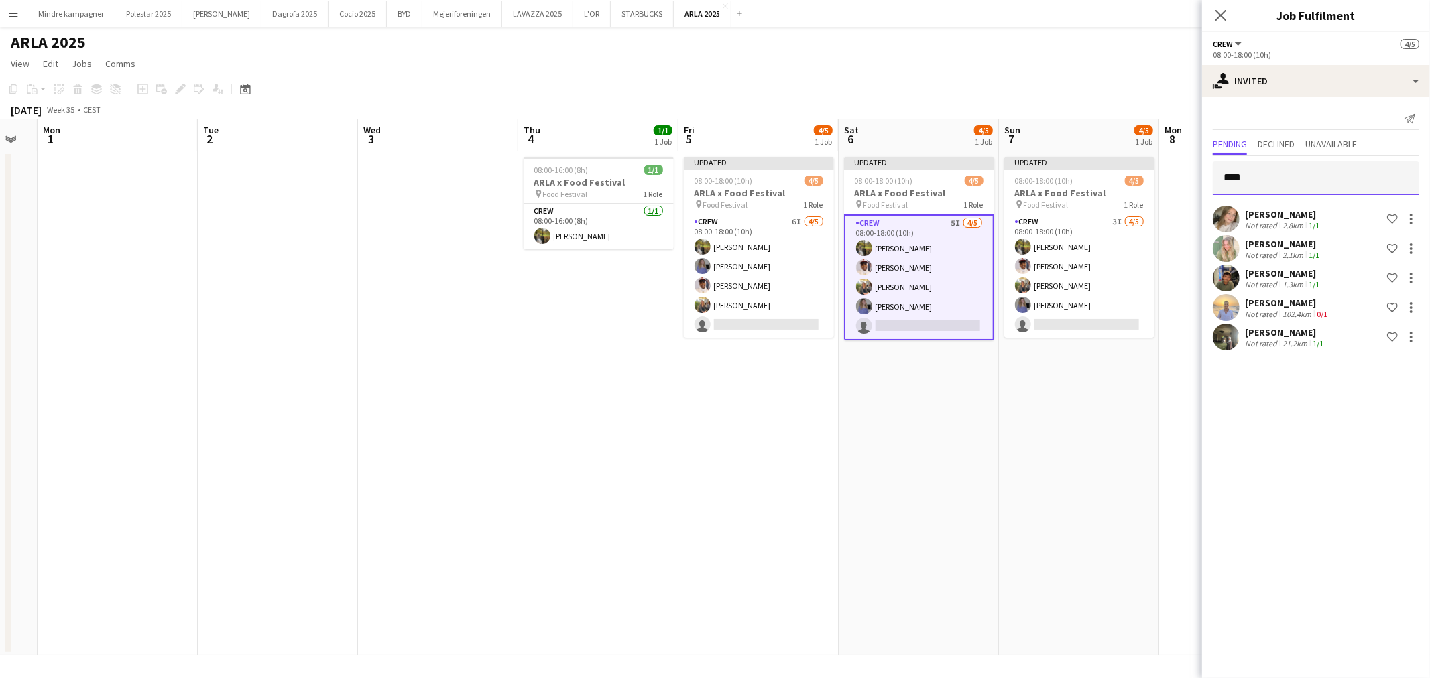
type input "****"
click at [1262, 210] on span "Wiam Leyla." at bounding box center [1263, 210] width 80 height 11
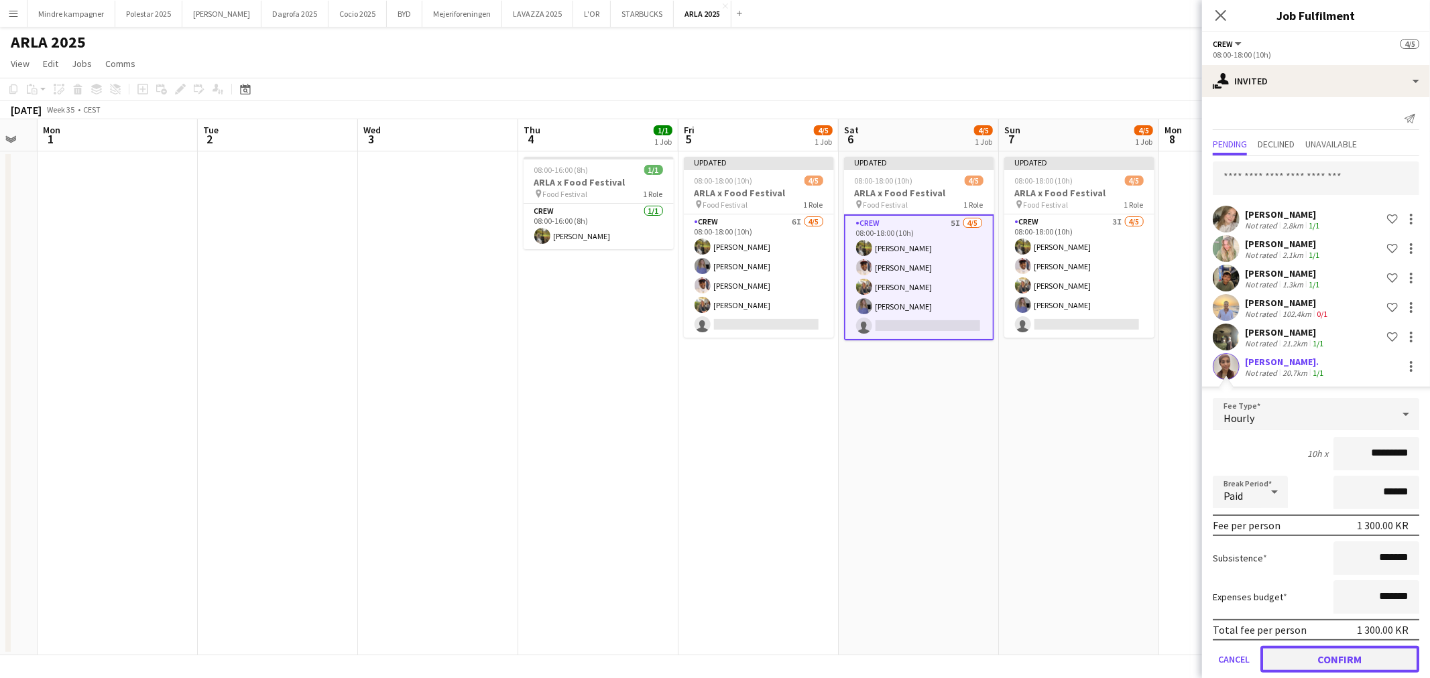
click at [1343, 664] on button "Confirm" at bounding box center [1339, 659] width 159 height 27
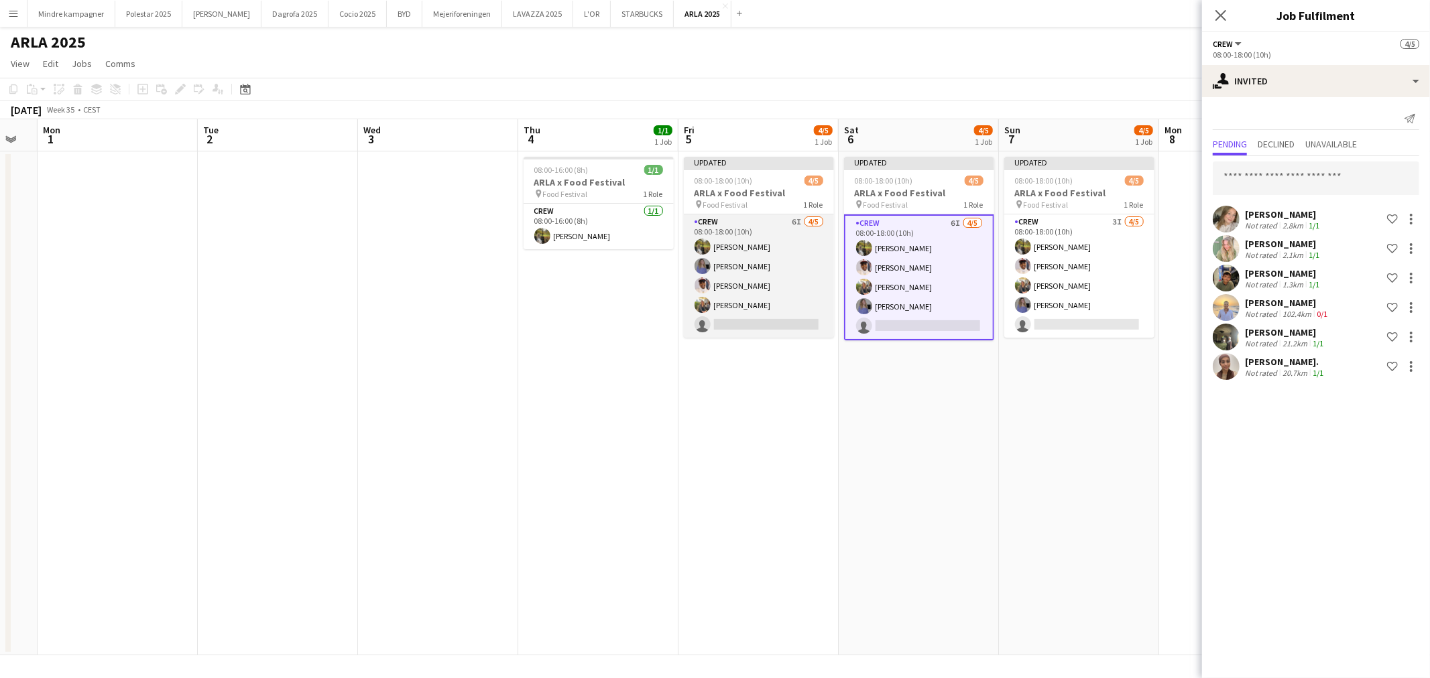
click at [759, 229] on app-card-role "Crew 6I 4/5 08:00-18:00 (10h) Natasha Pedersen Astrid Novrup Nørgaard Jasmin Bi…" at bounding box center [759, 276] width 150 height 123
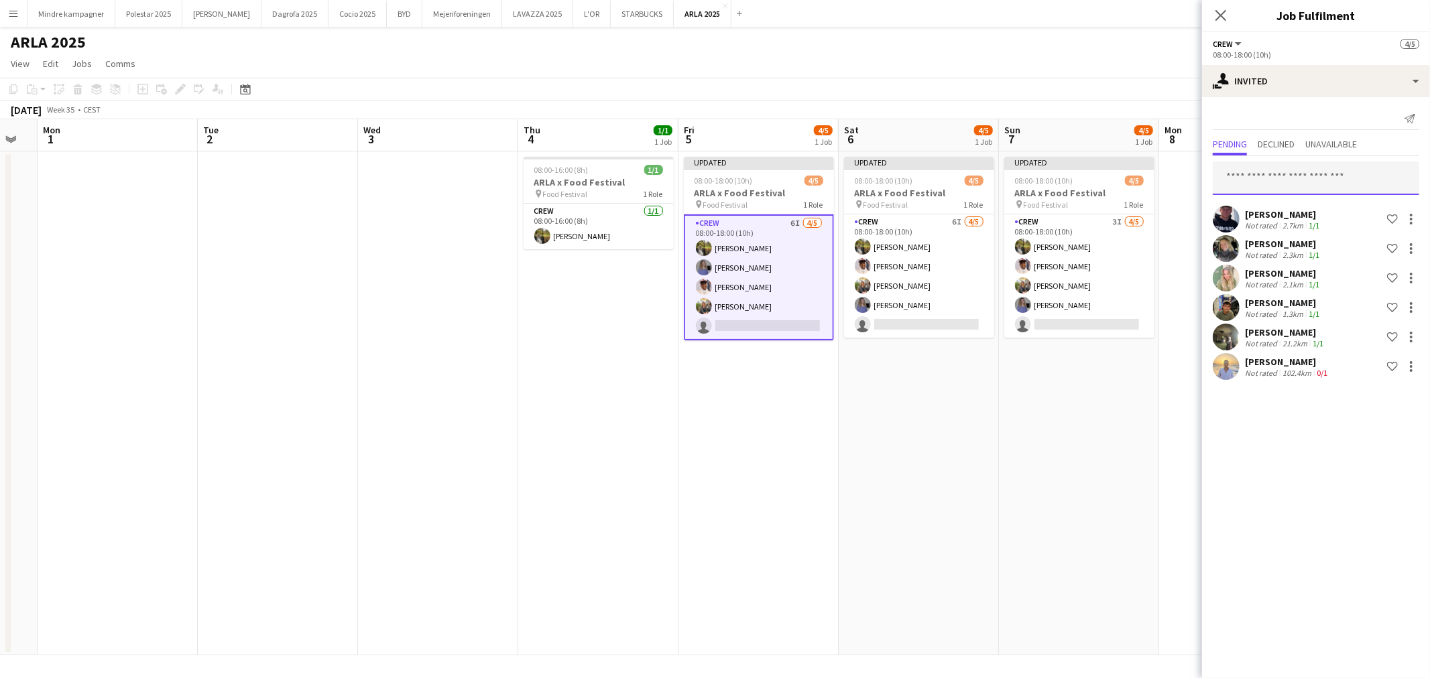
click at [1276, 177] on input "text" at bounding box center [1316, 179] width 206 height 34
type input "****"
click at [1263, 210] on span "Wiam Leyla." at bounding box center [1263, 210] width 80 height 11
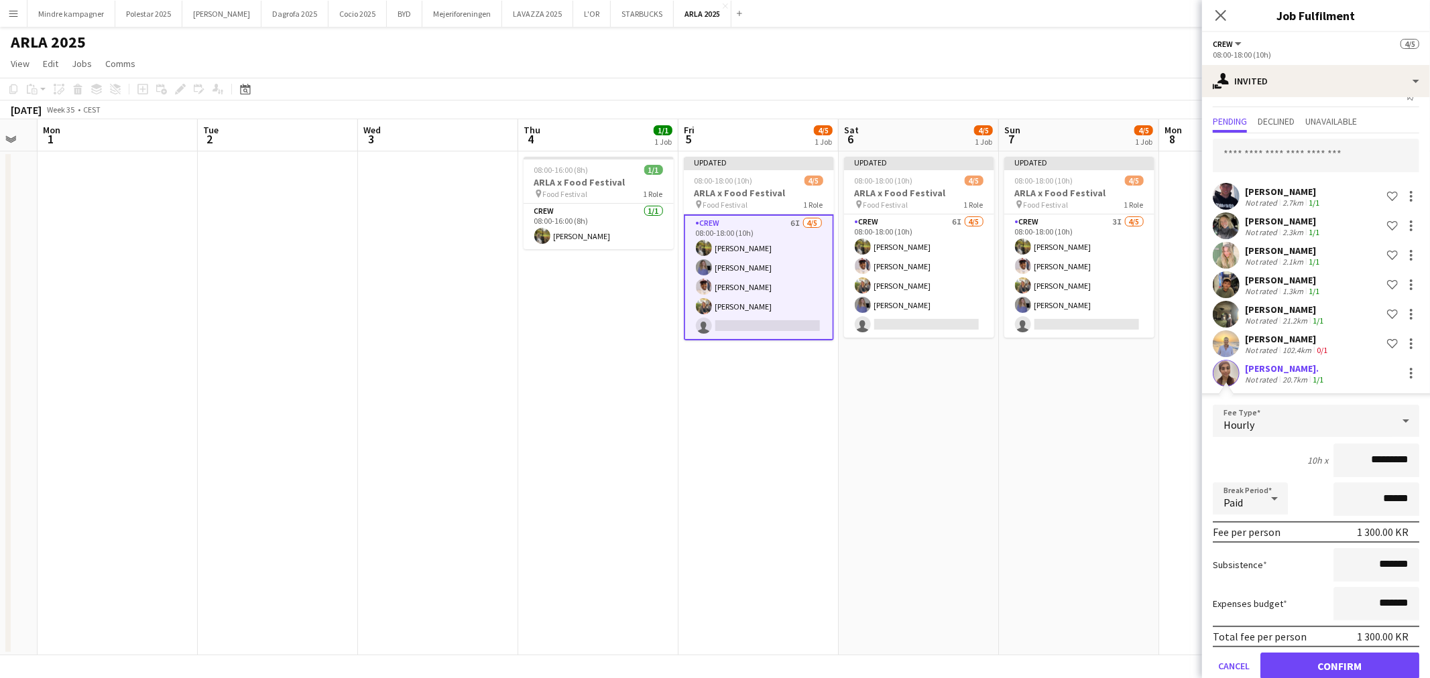
scroll to position [44, 0]
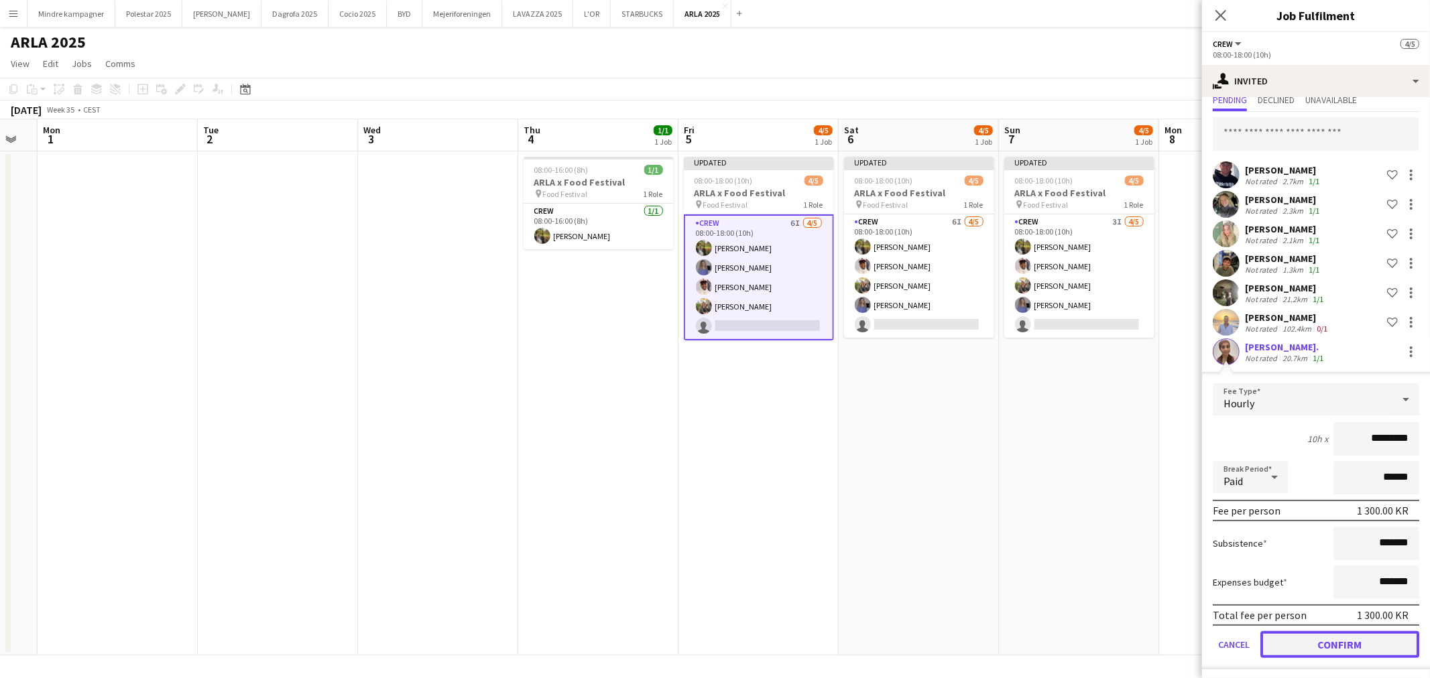
click at [1342, 649] on button "Confirm" at bounding box center [1339, 644] width 159 height 27
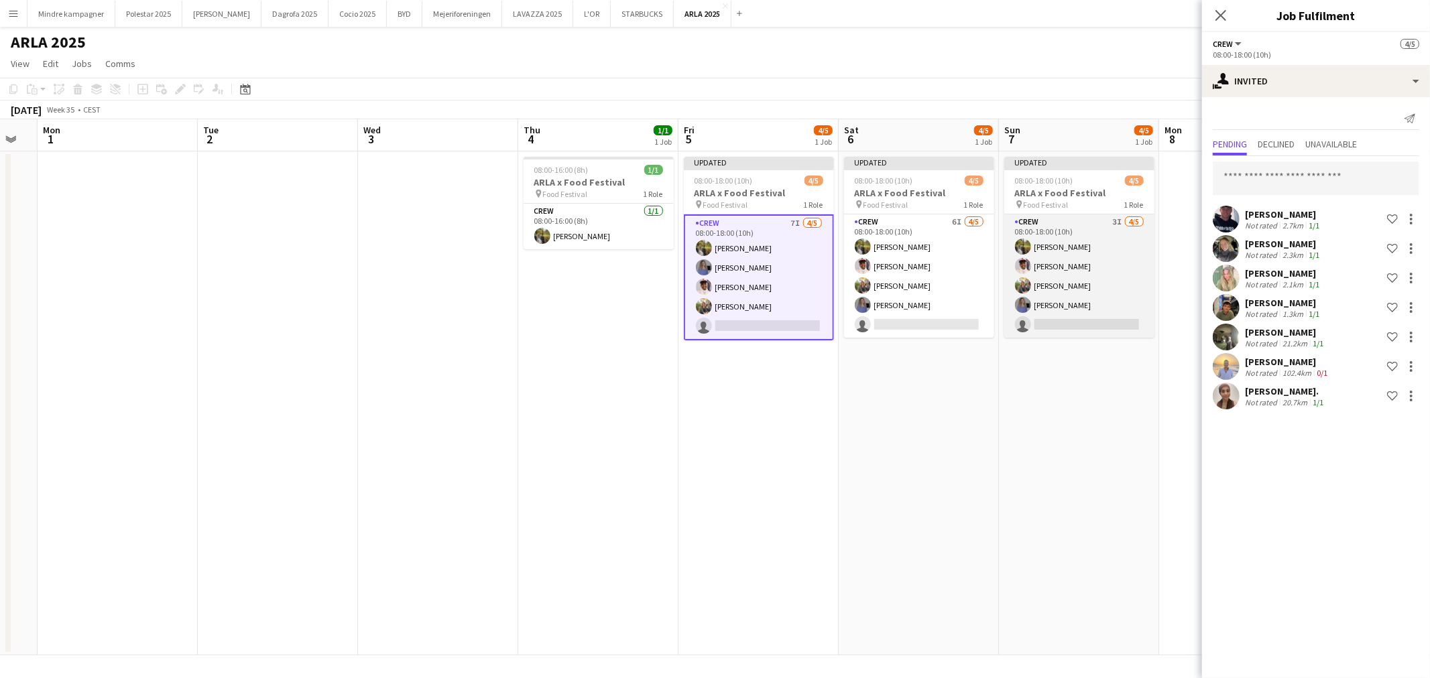
click at [1085, 225] on app-card-role "Crew 3I 4/5 08:00-18:00 (10h) Natasha Pedersen Jasmin Bihi Emilie Millung Kløve…" at bounding box center [1079, 276] width 150 height 123
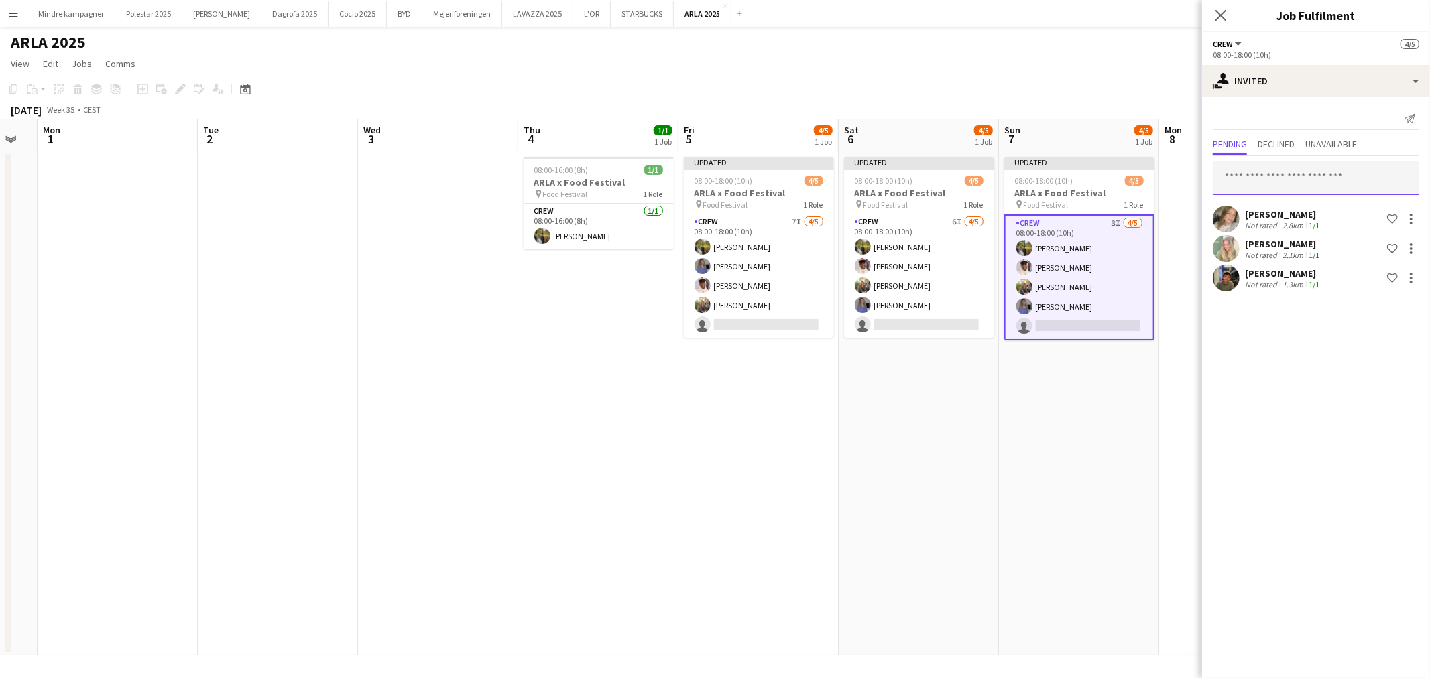
click at [1275, 178] on input "text" at bounding box center [1316, 179] width 206 height 34
type input "****"
click at [1278, 217] on span "wiamalnabhan@gmail.com" at bounding box center [1315, 222] width 185 height 11
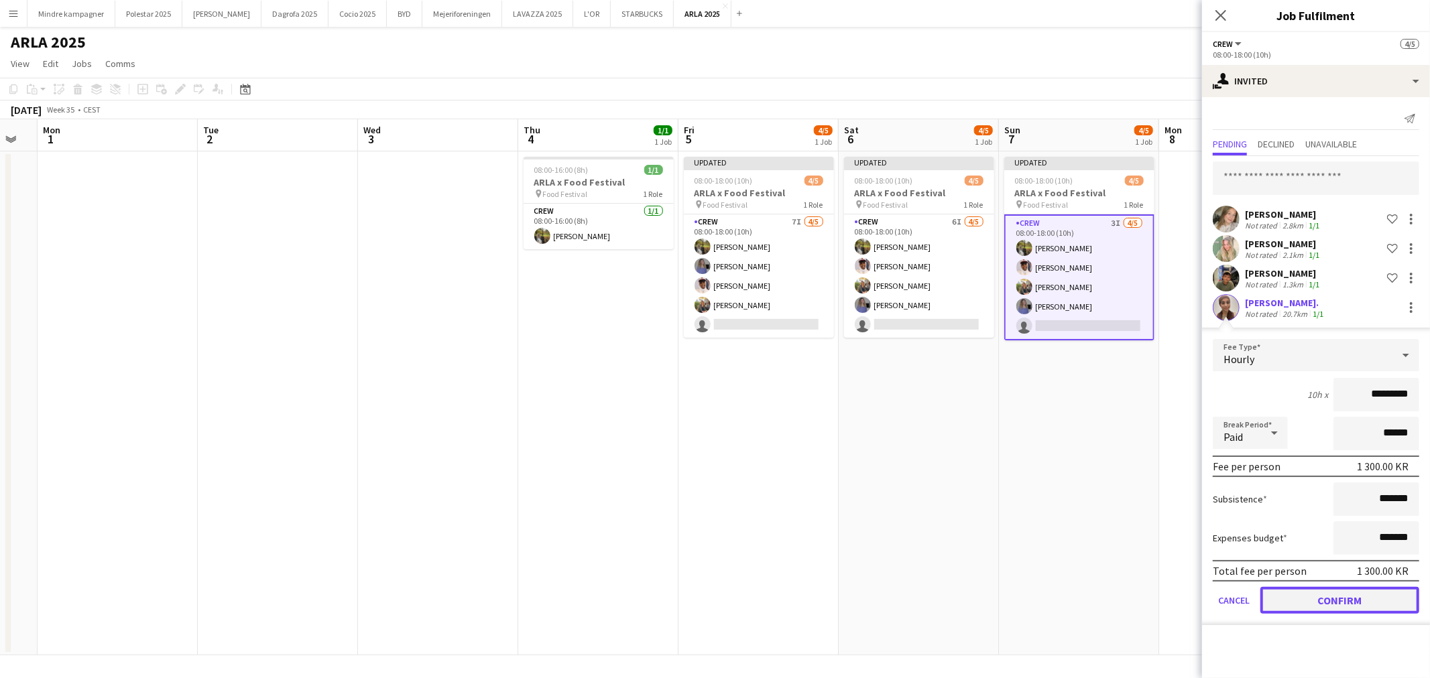
click at [1351, 597] on button "Confirm" at bounding box center [1339, 600] width 159 height 27
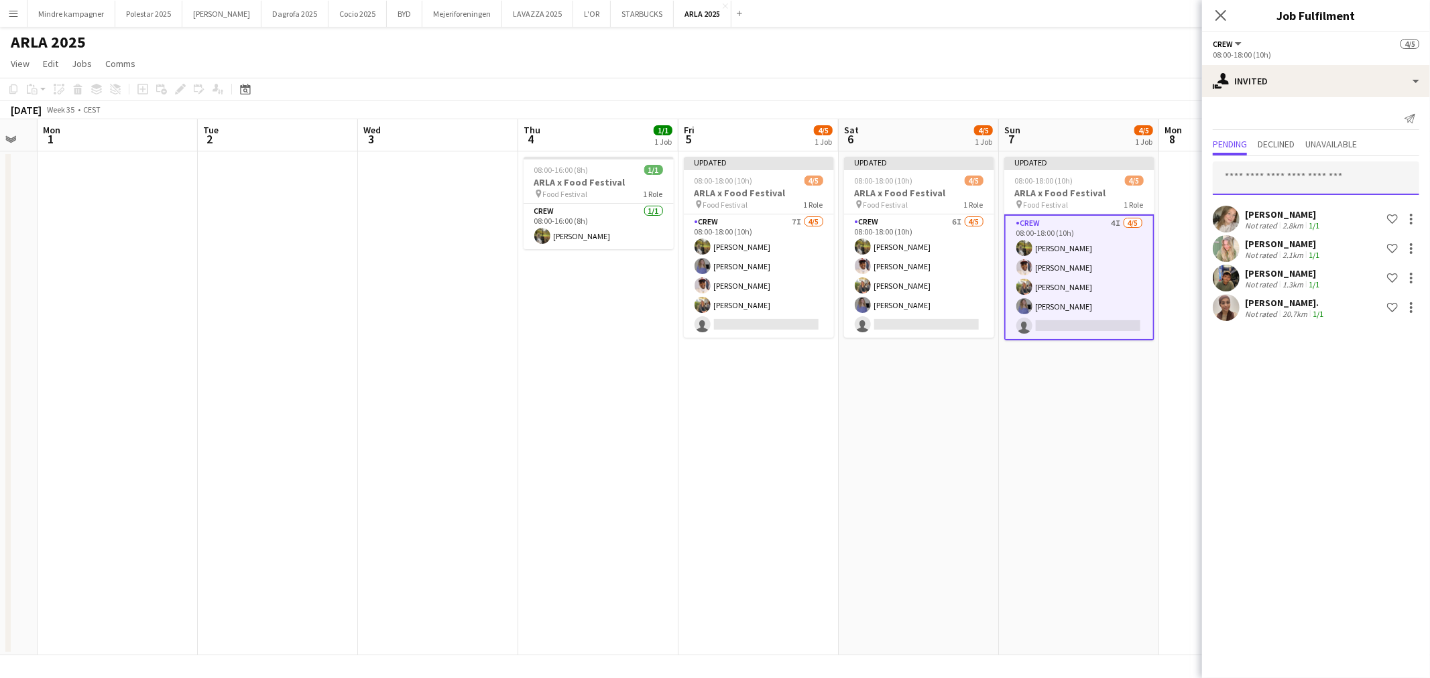
click at [1260, 178] on input "text" at bounding box center [1316, 179] width 206 height 34
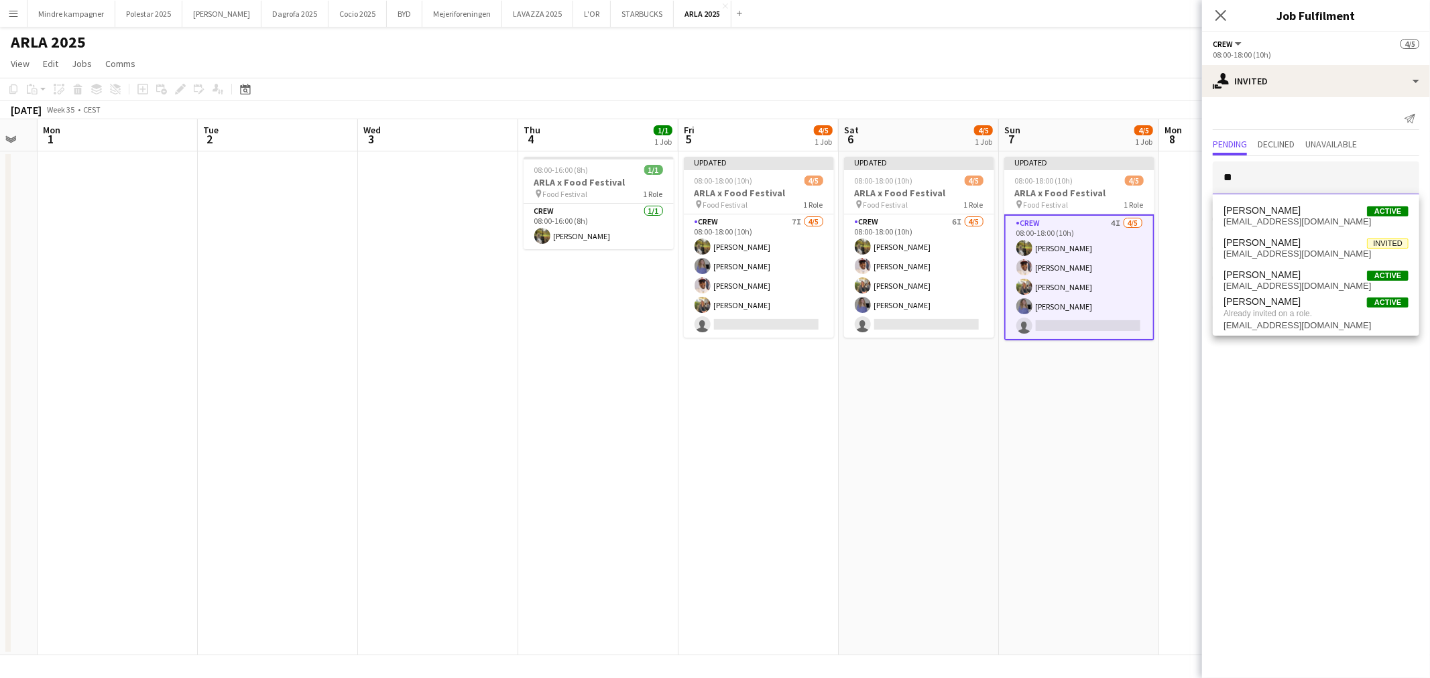
type input "*"
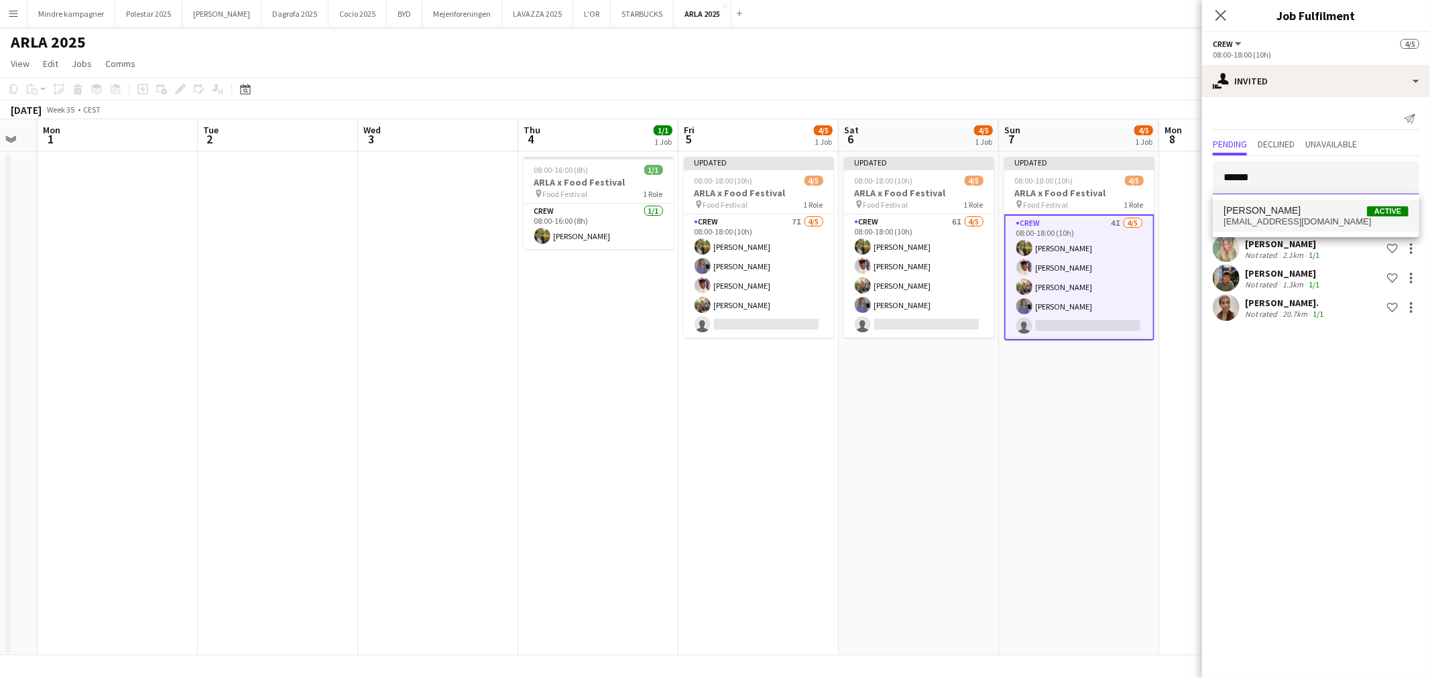
type input "******"
click at [1263, 218] on span "fatimaalnabhan01@gmail.com" at bounding box center [1315, 222] width 185 height 11
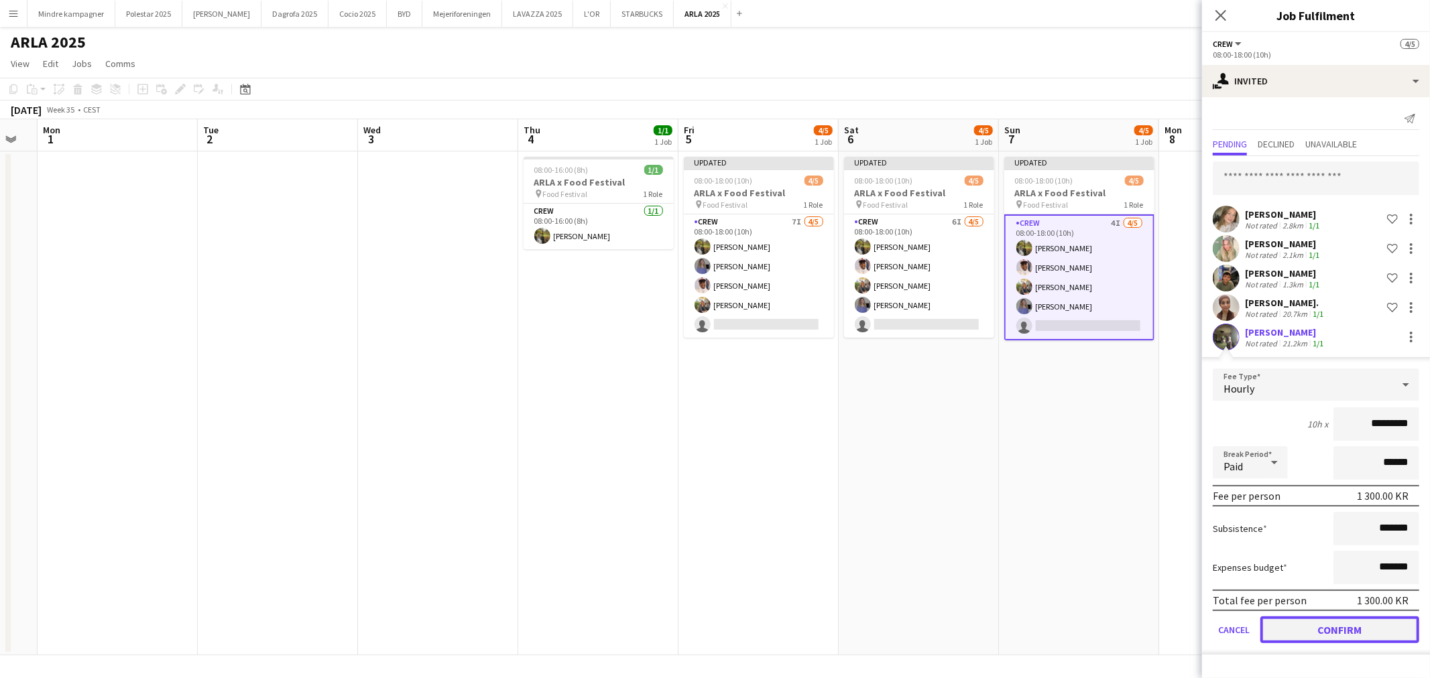
click at [1367, 633] on button "Confirm" at bounding box center [1339, 630] width 159 height 27
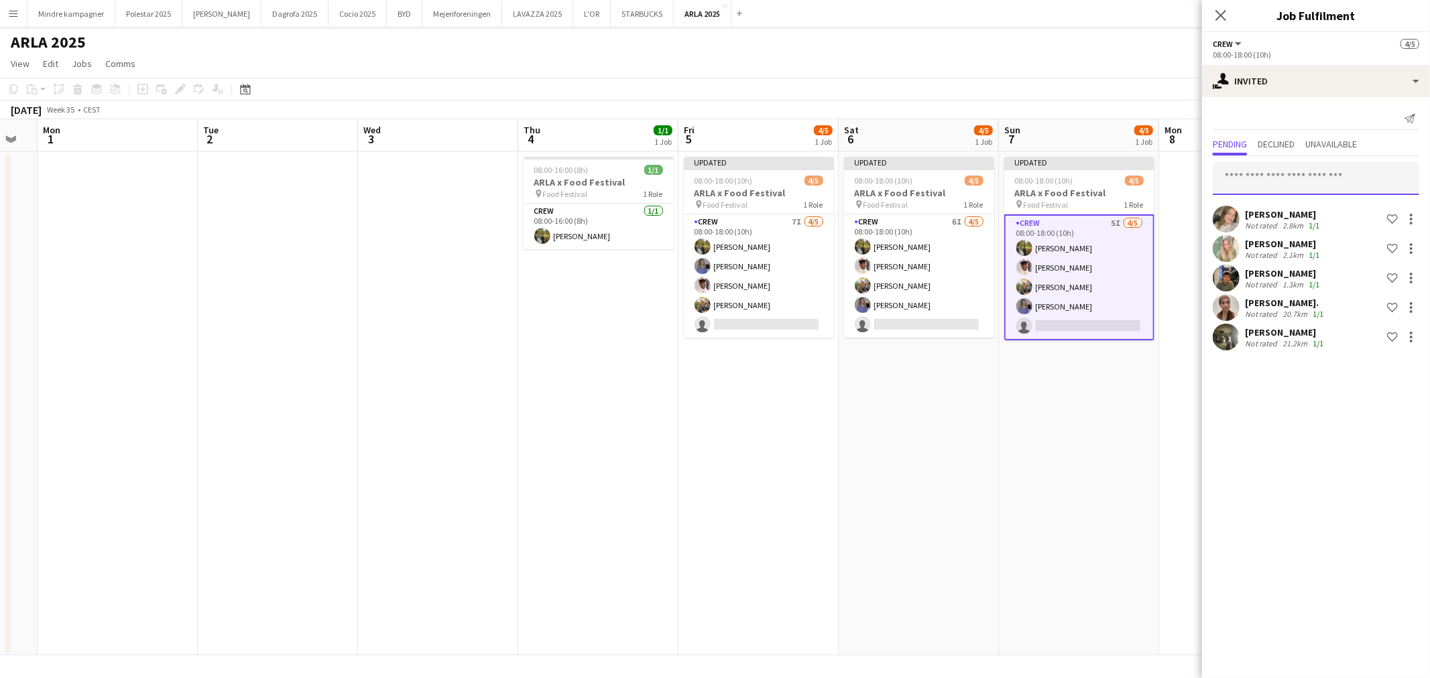
click at [1262, 185] on input "text" at bounding box center [1316, 179] width 206 height 34
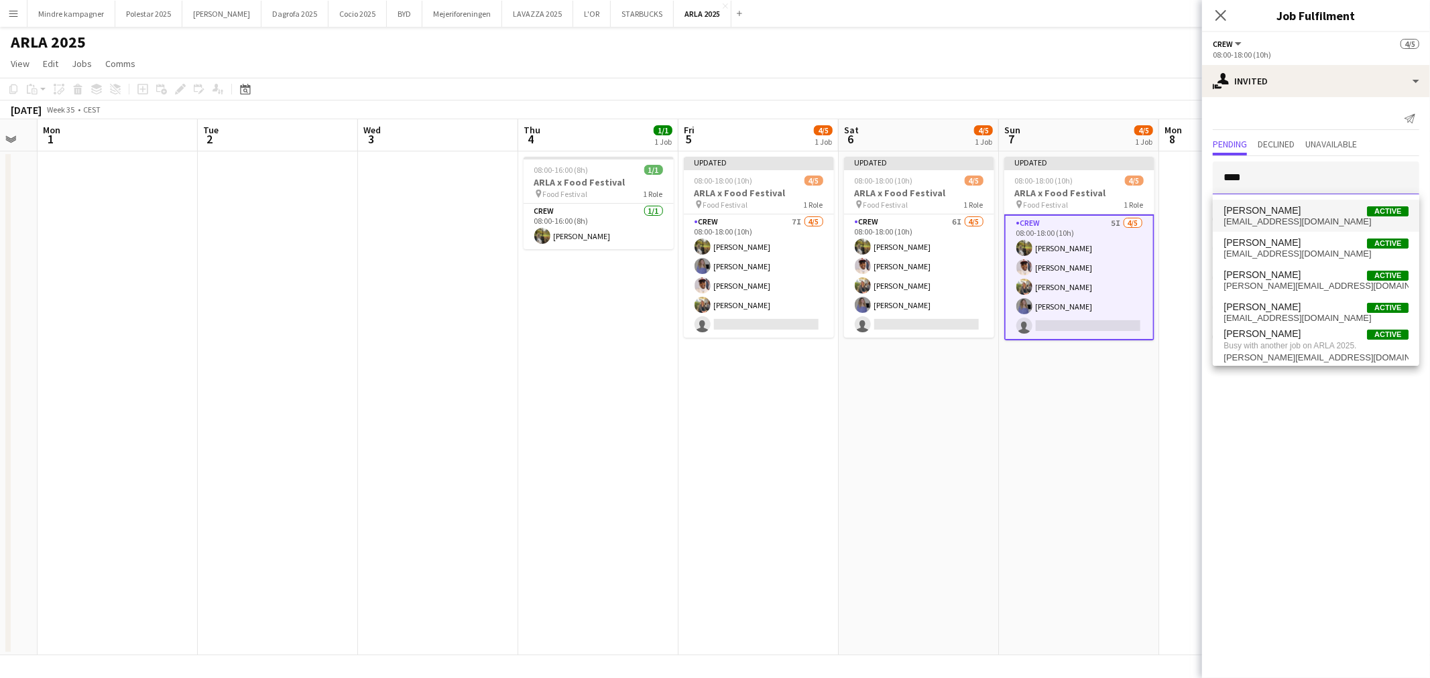
type input "****"
click at [1247, 221] on span "emilhedegaard@gmail.com" at bounding box center [1315, 222] width 185 height 11
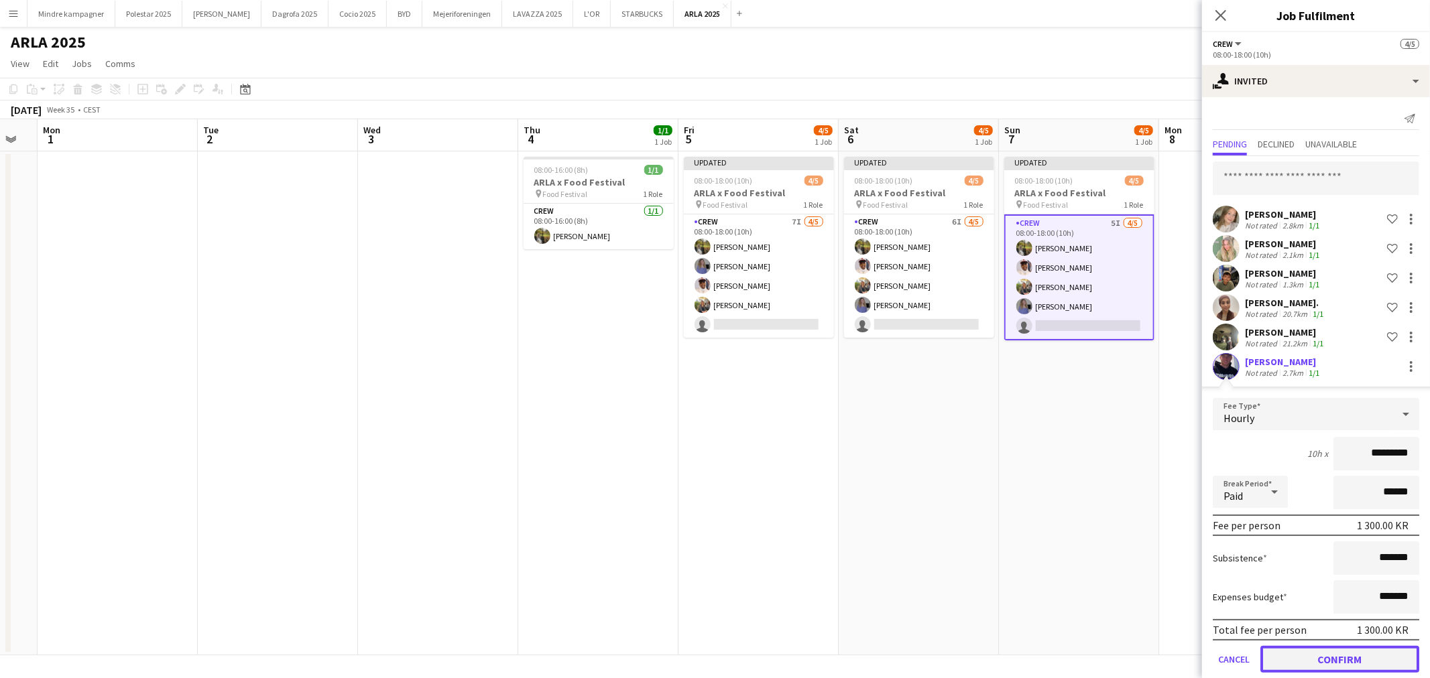
click at [1341, 657] on button "Confirm" at bounding box center [1339, 659] width 159 height 27
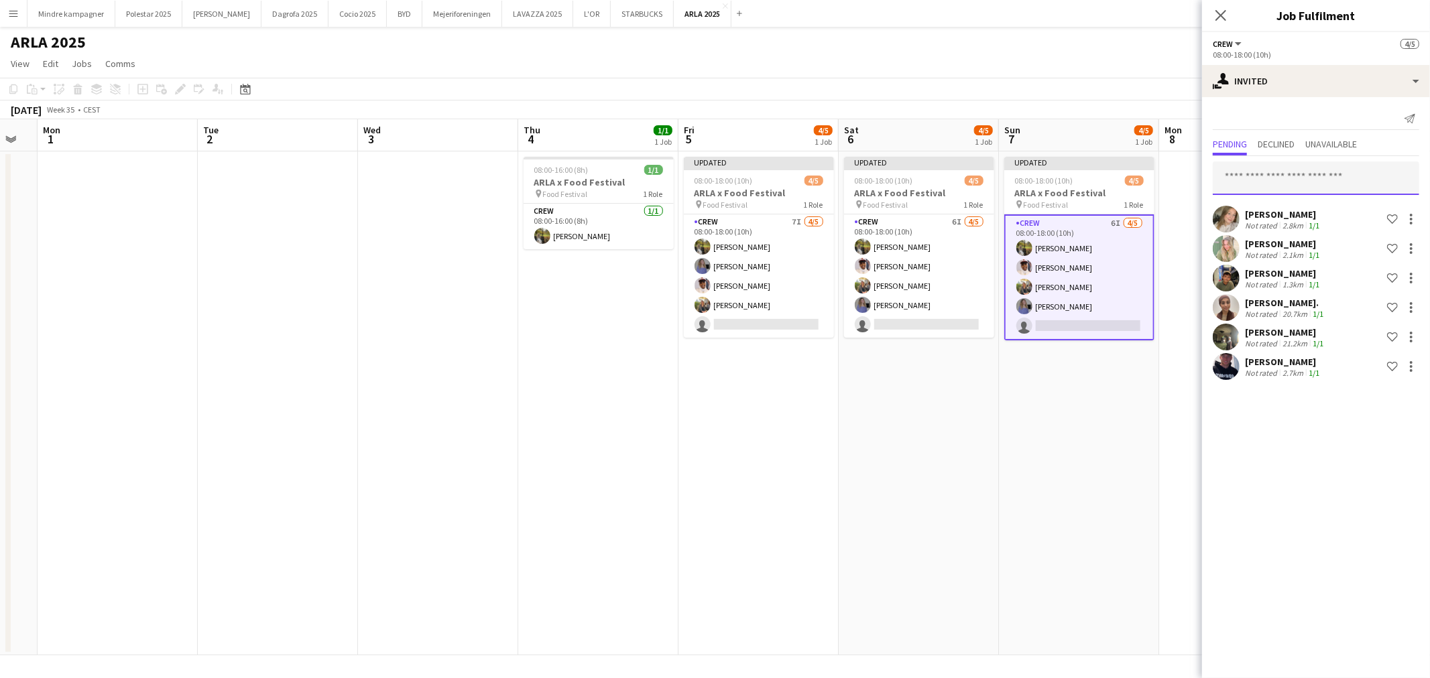
click at [1258, 176] on input "text" at bounding box center [1316, 179] width 206 height 34
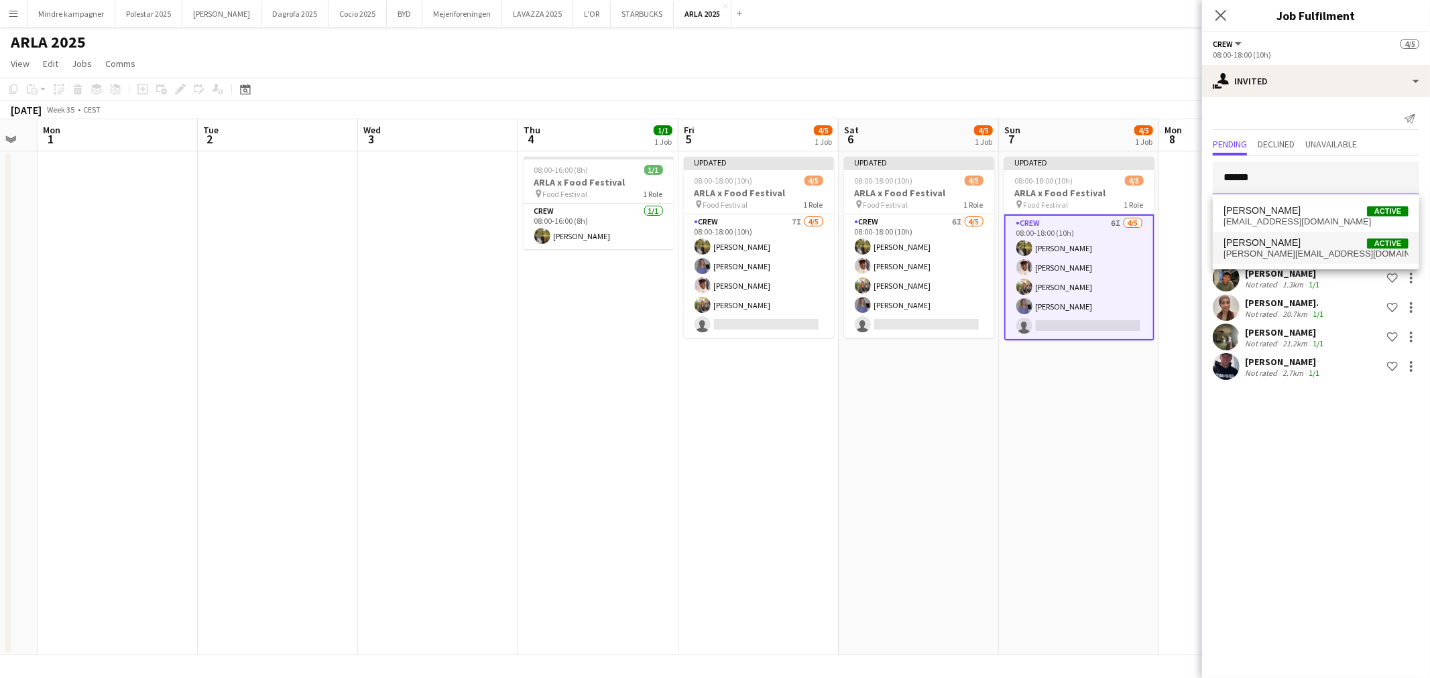
type input "******"
click at [1294, 255] on span "rasmus.rusholt@gmail.com" at bounding box center [1315, 254] width 185 height 11
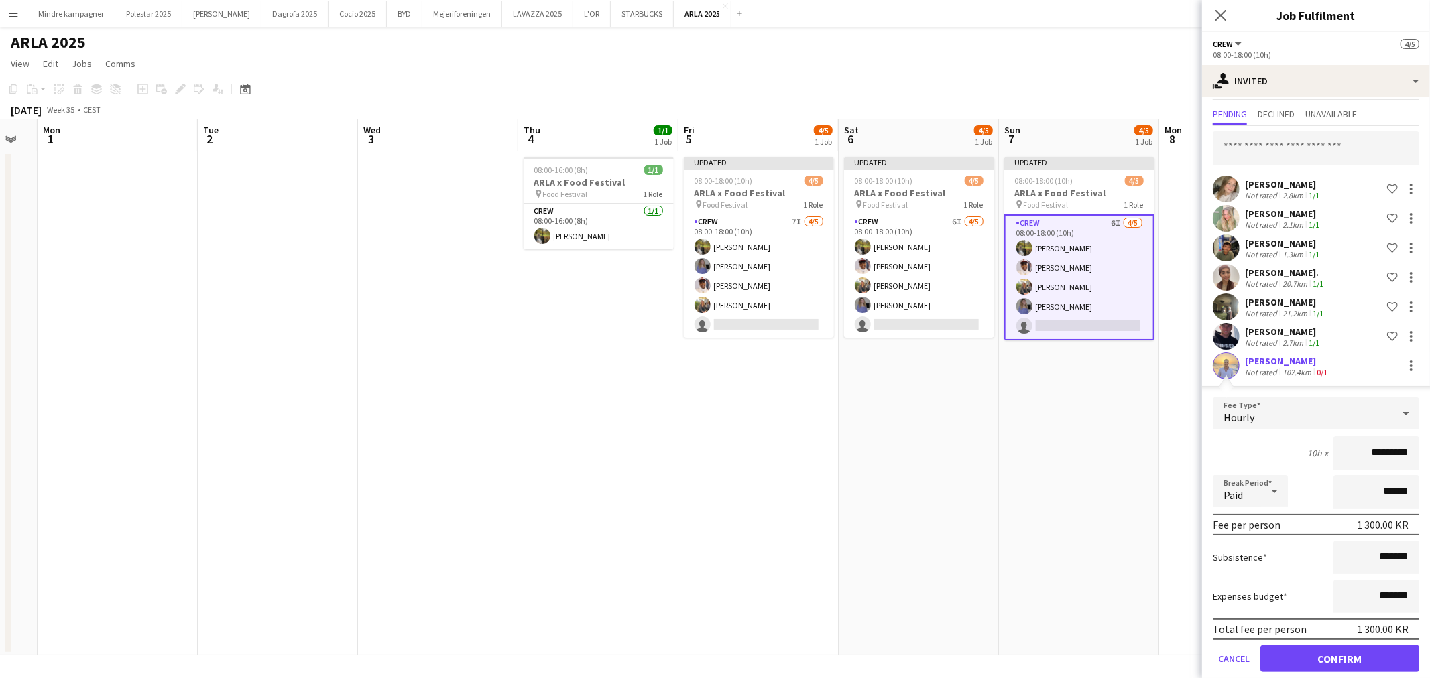
scroll to position [44, 0]
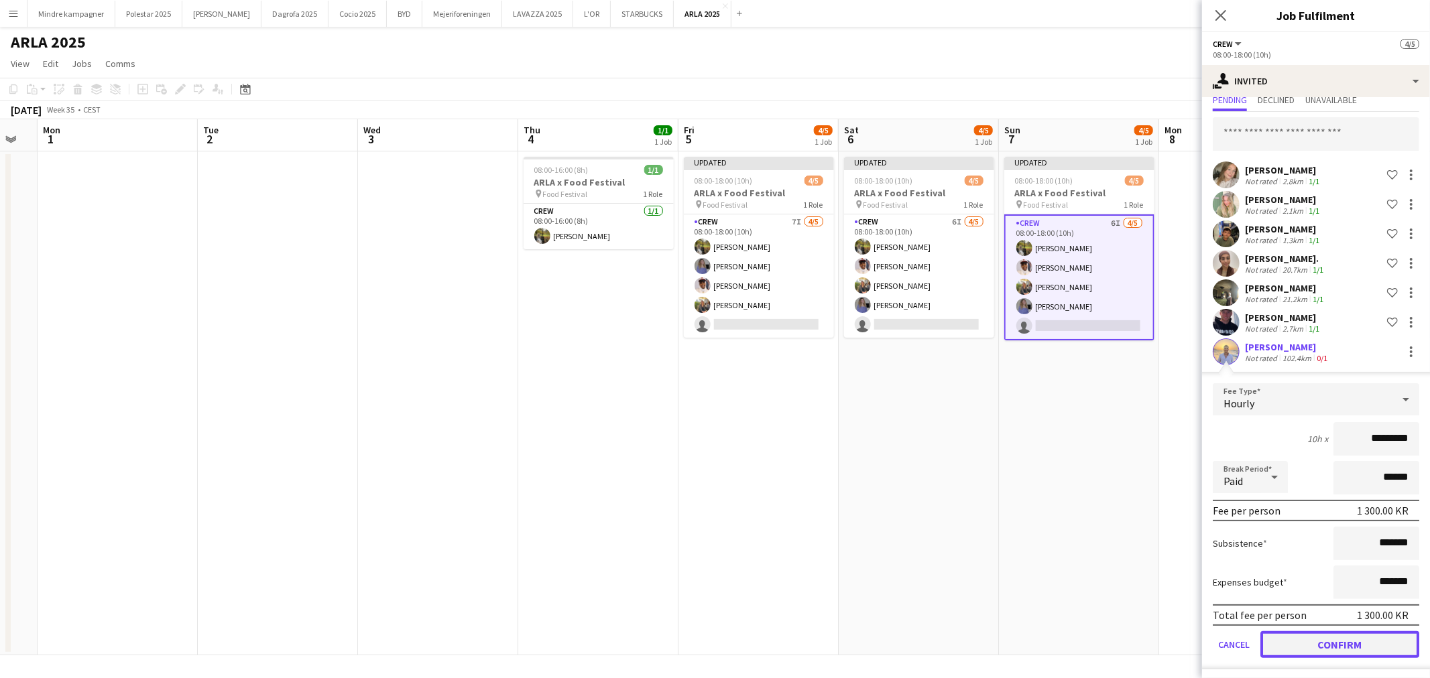
click at [1359, 645] on button "Confirm" at bounding box center [1339, 644] width 159 height 27
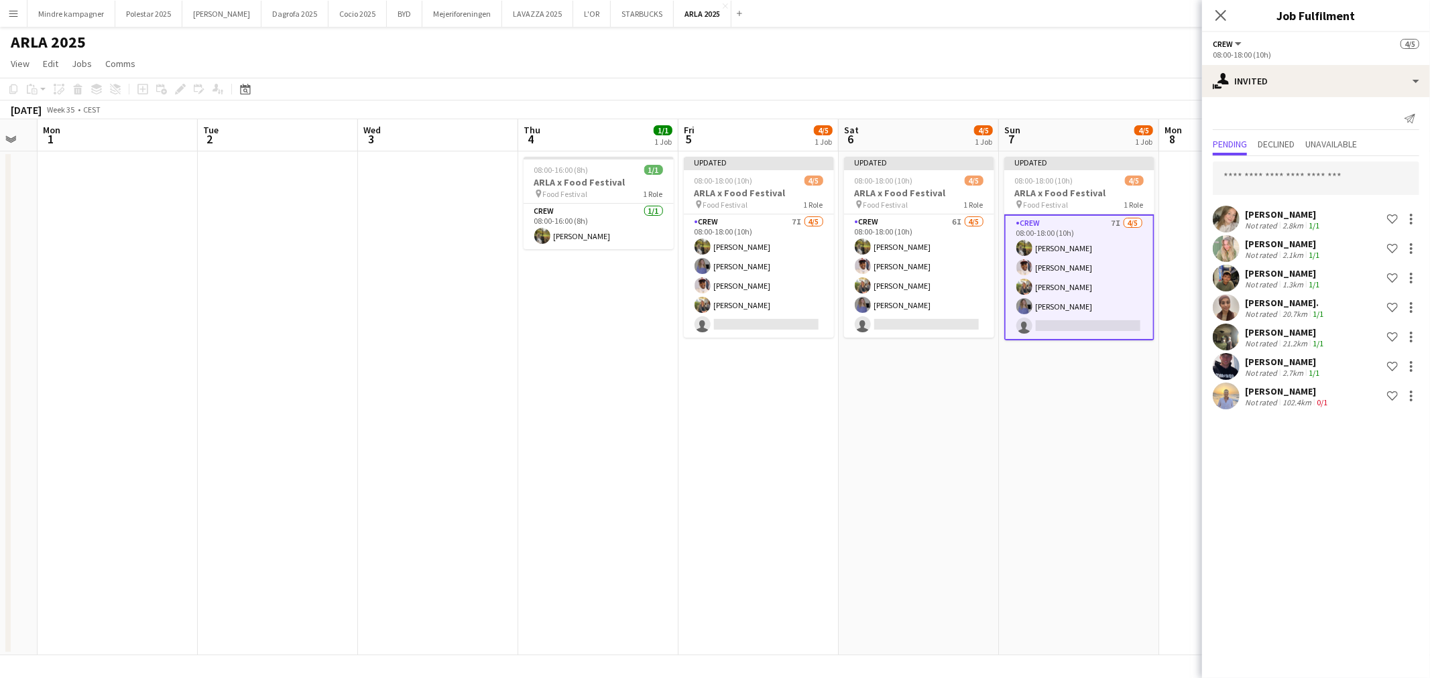
scroll to position [0, 0]
click at [1081, 476] on app-date-cell "Updated 08:00-18:00 (10h) 4/5 ARLA x Food Festival pin Food Festival 1 Role Cre…" at bounding box center [1079, 403] width 160 height 504
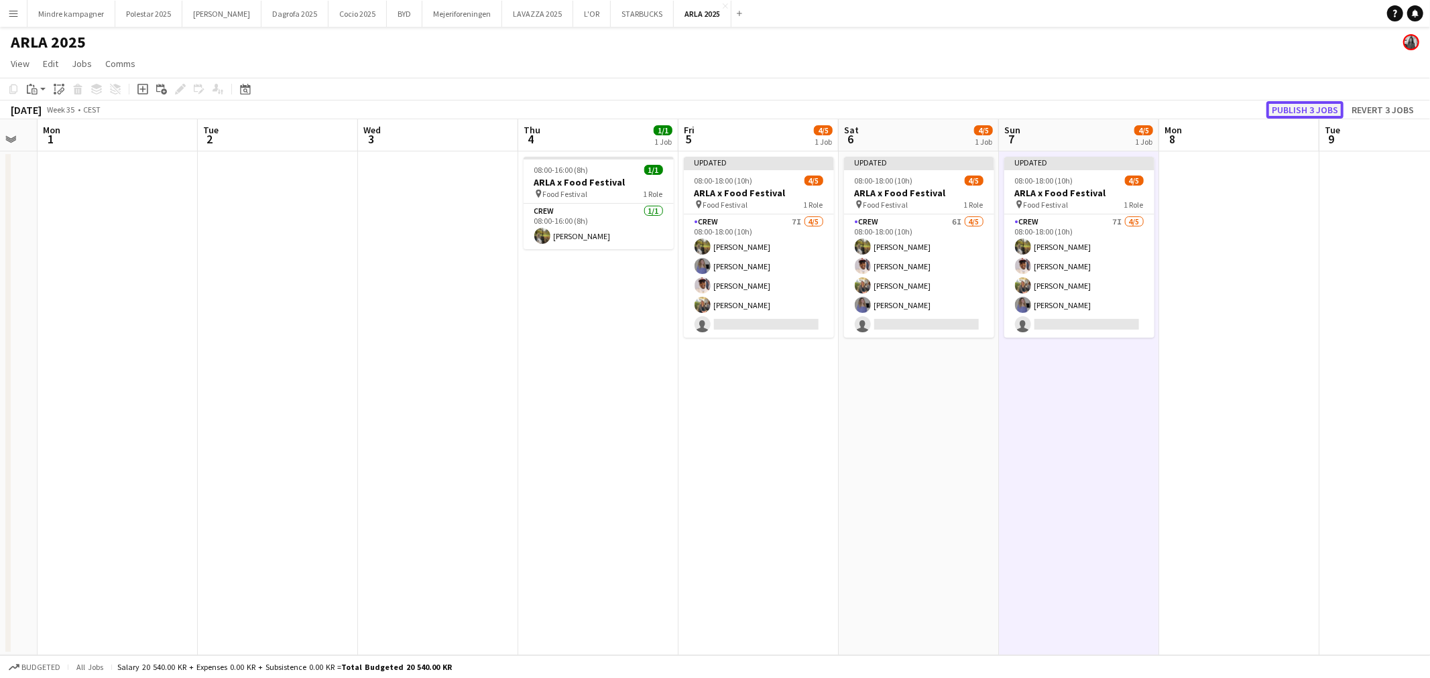
click at [1322, 103] on button "Publish 3 jobs" at bounding box center [1304, 109] width 77 height 17
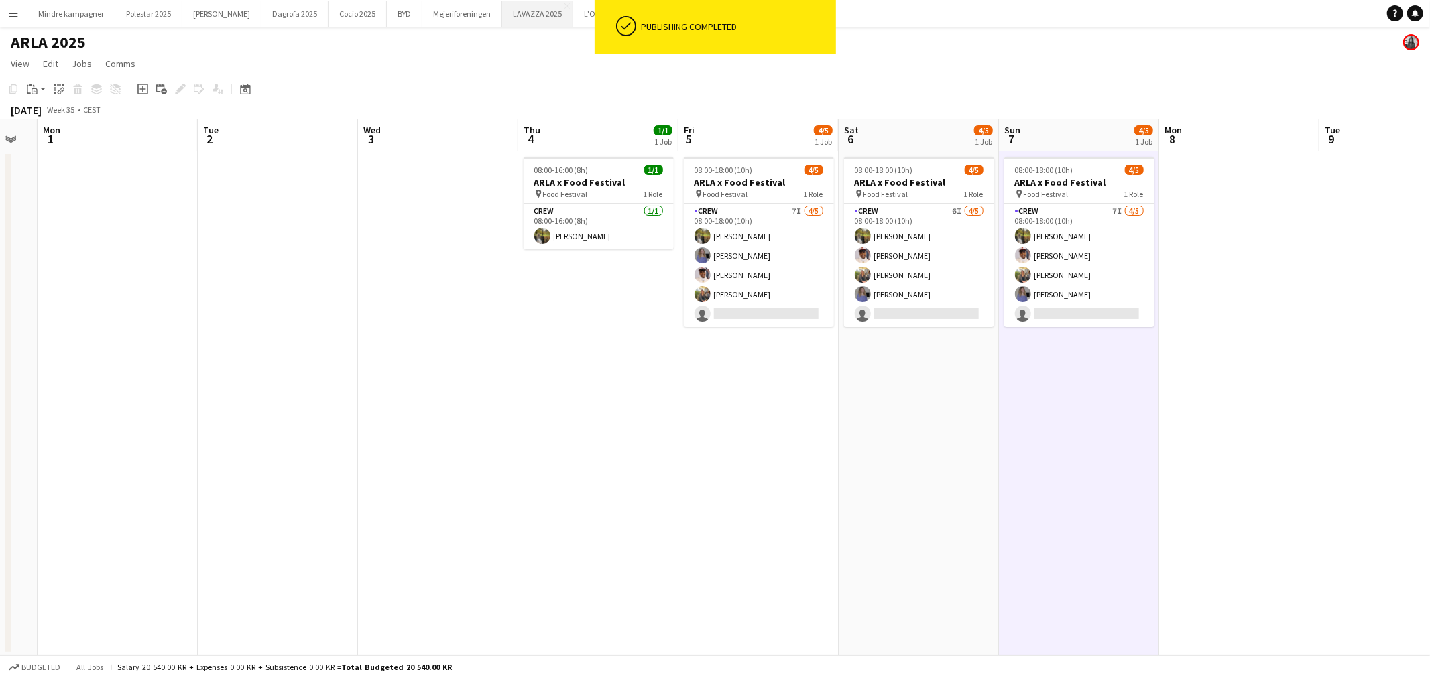
click at [502, 19] on button "LAVAZZA 2025 Close" at bounding box center [537, 14] width 71 height 26
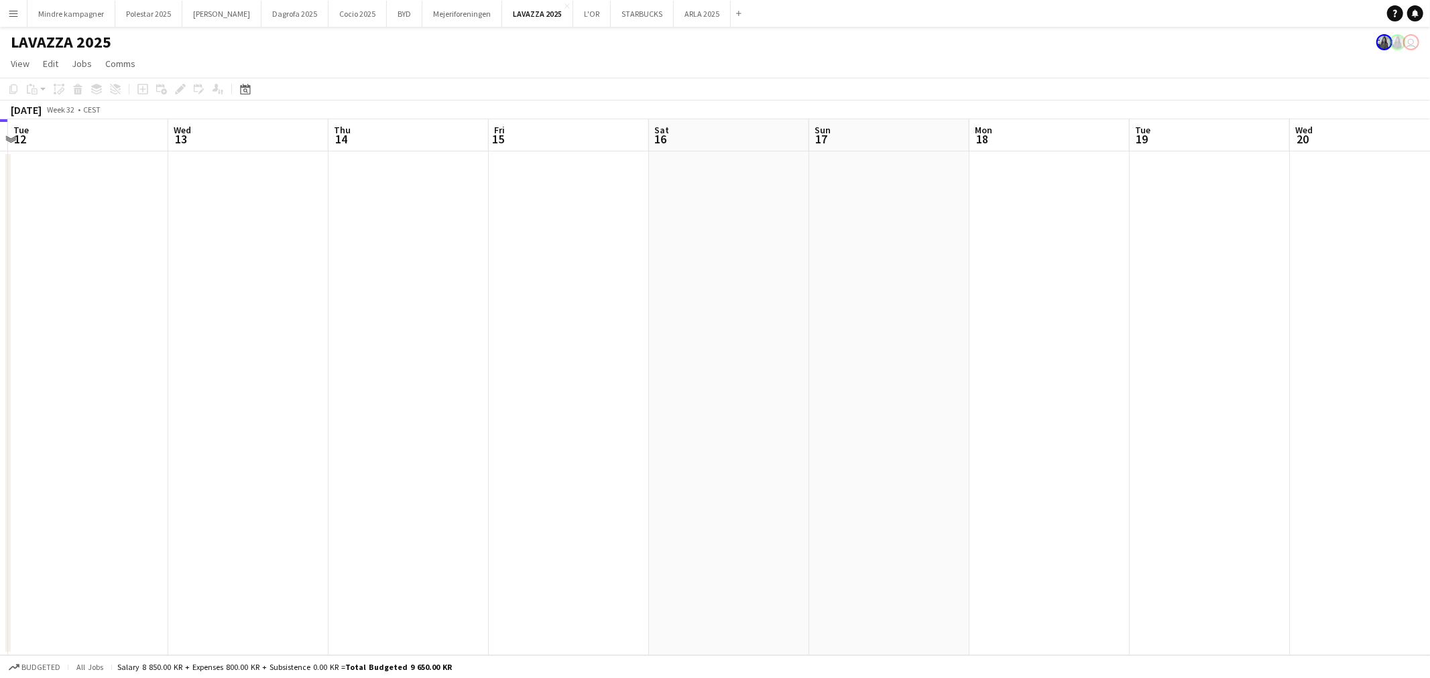
drag, startPoint x: 1084, startPoint y: 421, endPoint x: 430, endPoint y: 440, distance: 653.9
click at [446, 441] on app-calendar-viewport "Fri 8 Sat 9 Sun 10 Mon 11 Tue 12 Wed 13 Thu 14 Fri 15 Sat 16 Sun 17 Mon 18 Tue …" at bounding box center [715, 387] width 1430 height 536
click at [487, 446] on app-calendar-viewport "Mon 11 Tue 12 Wed 13 Thu 14 Fri 15 Sat 16 Sun 17 Mon 18 Tue 19 Wed 20 Thu 21 Fr…" at bounding box center [715, 387] width 1430 height 536
click at [685, 430] on app-calendar-viewport "Thu 14 Fri 15 Sat 16 Sun 17 Mon 18 Tue 19 Wed 20 Thu 21 Fri 22 Sat 23 Sun 24 Mo…" at bounding box center [715, 387] width 1430 height 536
drag, startPoint x: 1135, startPoint y: 432, endPoint x: 519, endPoint y: 423, distance: 616.1
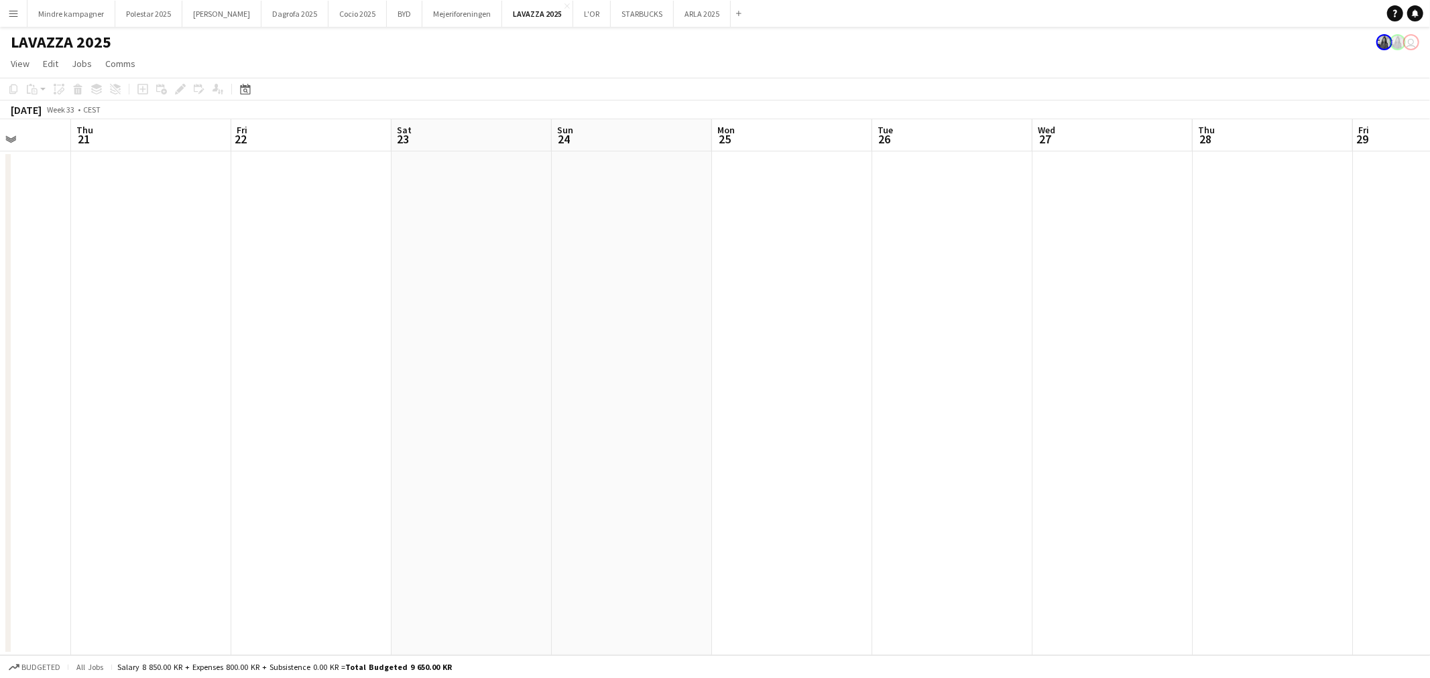
click at [525, 424] on app-calendar-viewport "Mon 18 Tue 19 Wed 20 Thu 21 Fri 22 Sat 23 Sun 24 Mon 25 Tue 26 Wed 27 Thu 28 Fr…" at bounding box center [715, 387] width 1430 height 536
drag, startPoint x: 547, startPoint y: 426, endPoint x: 556, endPoint y: 424, distance: 9.6
click at [535, 426] on app-calendar-viewport "Fri 22 Sat 23 Sun 24 Mon 25 Tue 26 Wed 27 Thu 28 Fri 29 Sat 30 Sun 31 Mon 1 Tue…" at bounding box center [715, 387] width 1430 height 536
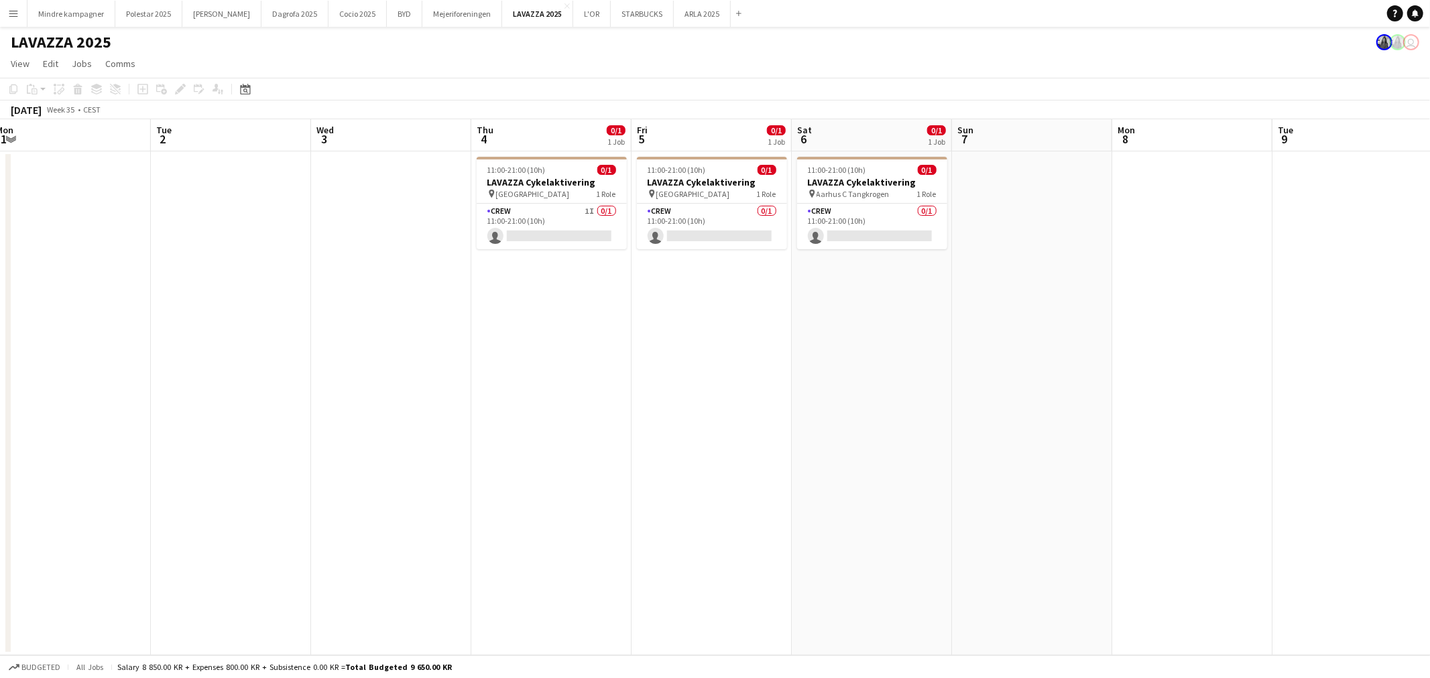
drag, startPoint x: 678, startPoint y: 461, endPoint x: 657, endPoint y: 458, distance: 21.6
click at [657, 460] on app-calendar-viewport "Fri 29 Sat 30 Sun 31 Mon 1 Tue 2 Wed 3 Thu 4 0/1 1 Job Fri 5 0/1 1 Job Sat 6 0/…" at bounding box center [715, 387] width 1430 height 536
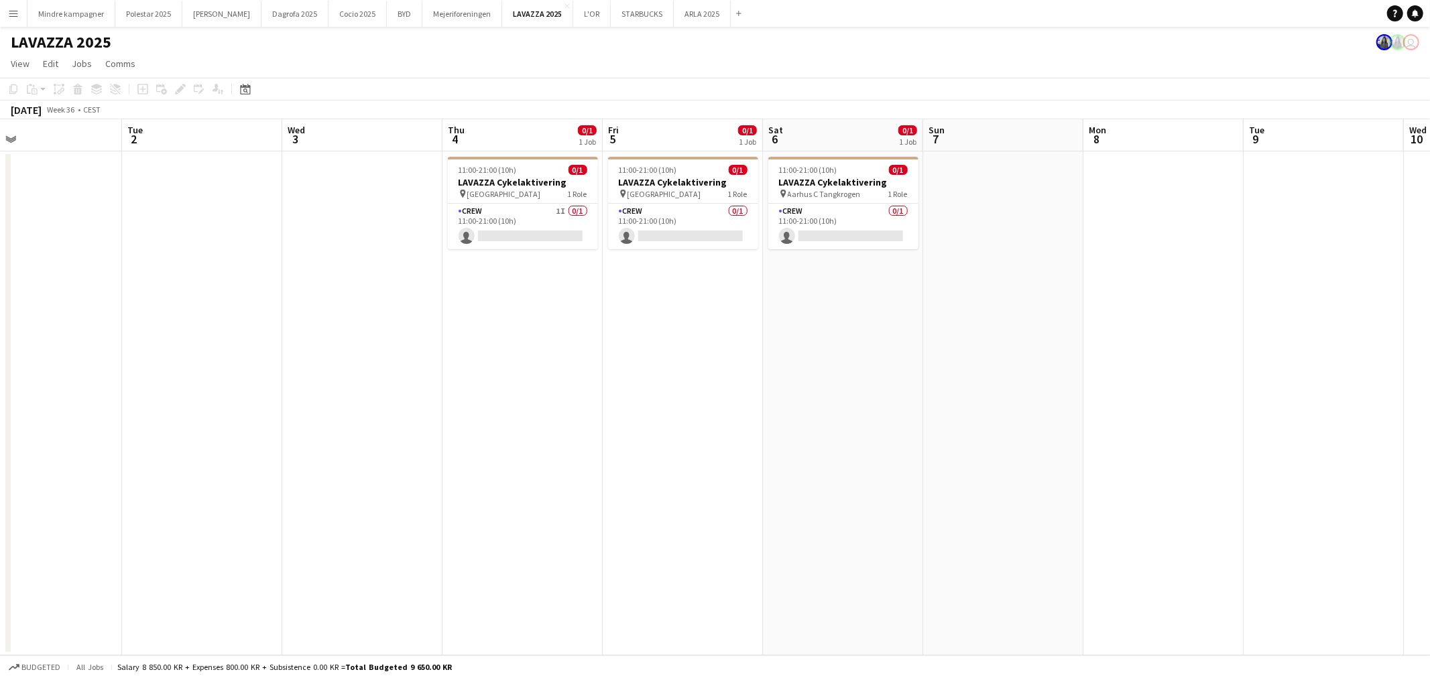
drag, startPoint x: 1150, startPoint y: 424, endPoint x: 591, endPoint y: 424, distance: 559.7
click at [564, 438] on app-calendar-viewport "Fri 29 Sat 30 Sun 31 Mon 1 Tue 2 Wed 3 Thu 4 0/1 1 Job Fri 5 0/1 1 Job Sat 6 0/…" at bounding box center [715, 387] width 1430 height 536
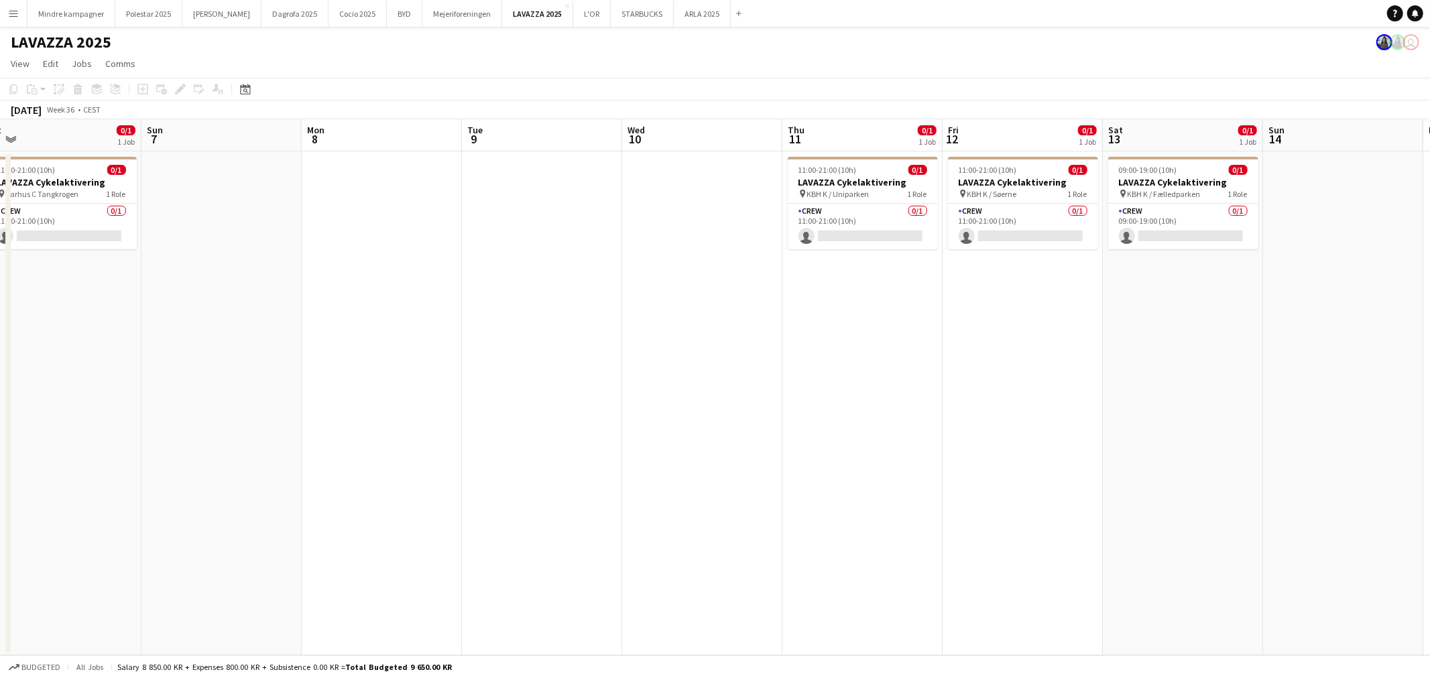
drag, startPoint x: 1103, startPoint y: 428, endPoint x: 746, endPoint y: 461, distance: 358.9
click at [746, 461] on app-calendar-viewport "Wed 3 Thu 4 0/1 1 Job Fri 5 0/1 1 Job Sat 6 0/1 1 Job Sun 7 Mon 8 Tue 9 Wed 10 …" at bounding box center [715, 387] width 1430 height 536
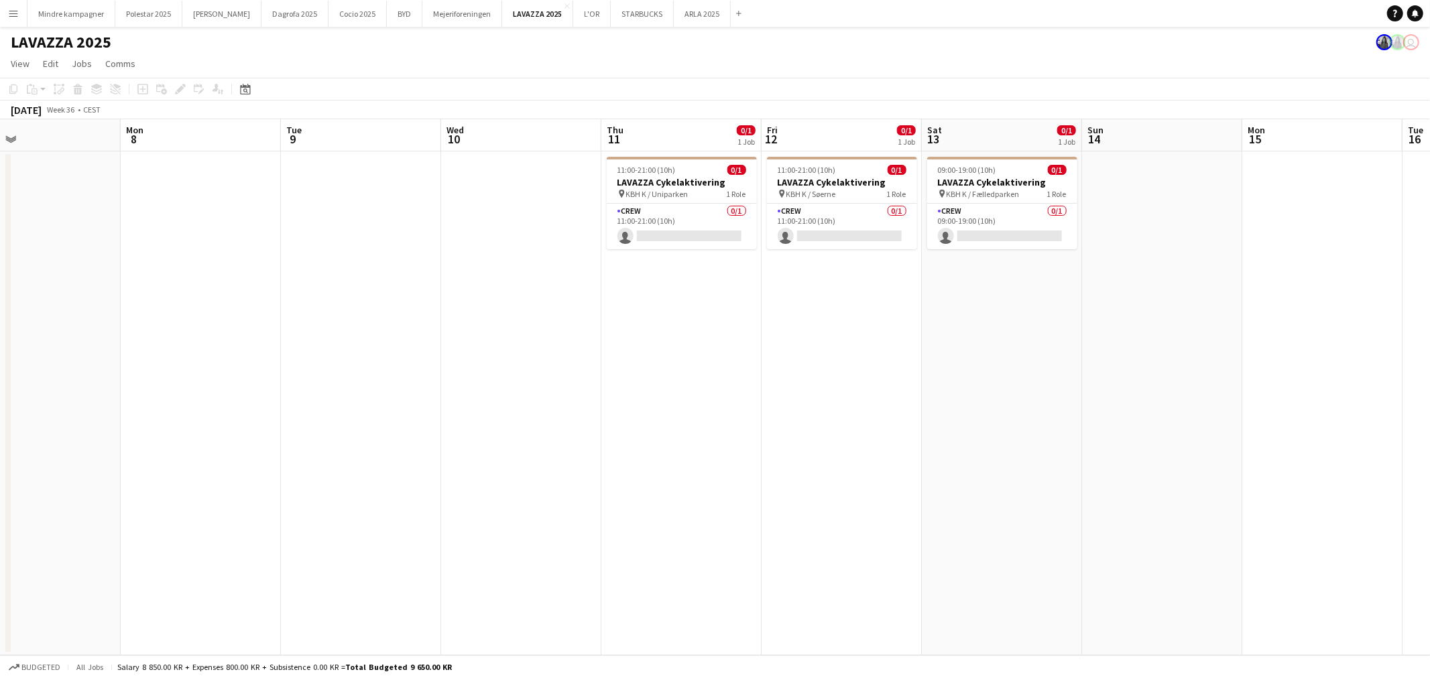
drag, startPoint x: 501, startPoint y: 426, endPoint x: 1099, endPoint y: 437, distance: 598.7
click at [1067, 438] on app-calendar-viewport "Thu 4 0/1 1 Job Fri 5 0/1 1 Job Sat 6 0/1 1 Job Sun 7 Mon 8 Tue 9 Wed 10 Thu 11…" at bounding box center [715, 387] width 1430 height 536
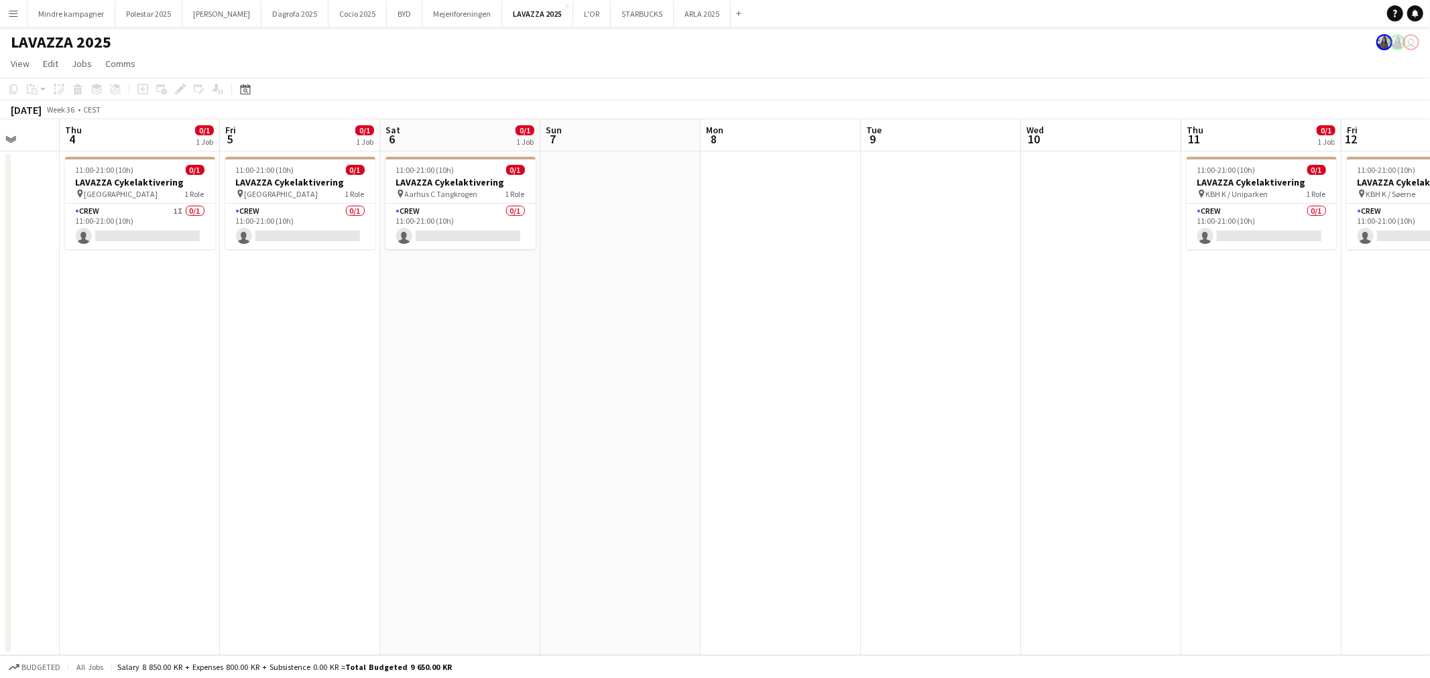
drag, startPoint x: 568, startPoint y: 459, endPoint x: 786, endPoint y: 447, distance: 217.5
click at [778, 450] on app-calendar-viewport "Mon 1 Tue 2 Wed 3 Thu 4 0/1 1 Job Fri 5 0/1 1 Job Sat 6 0/1 1 Job Sun 7 Mon 8 T…" at bounding box center [715, 387] width 1430 height 536
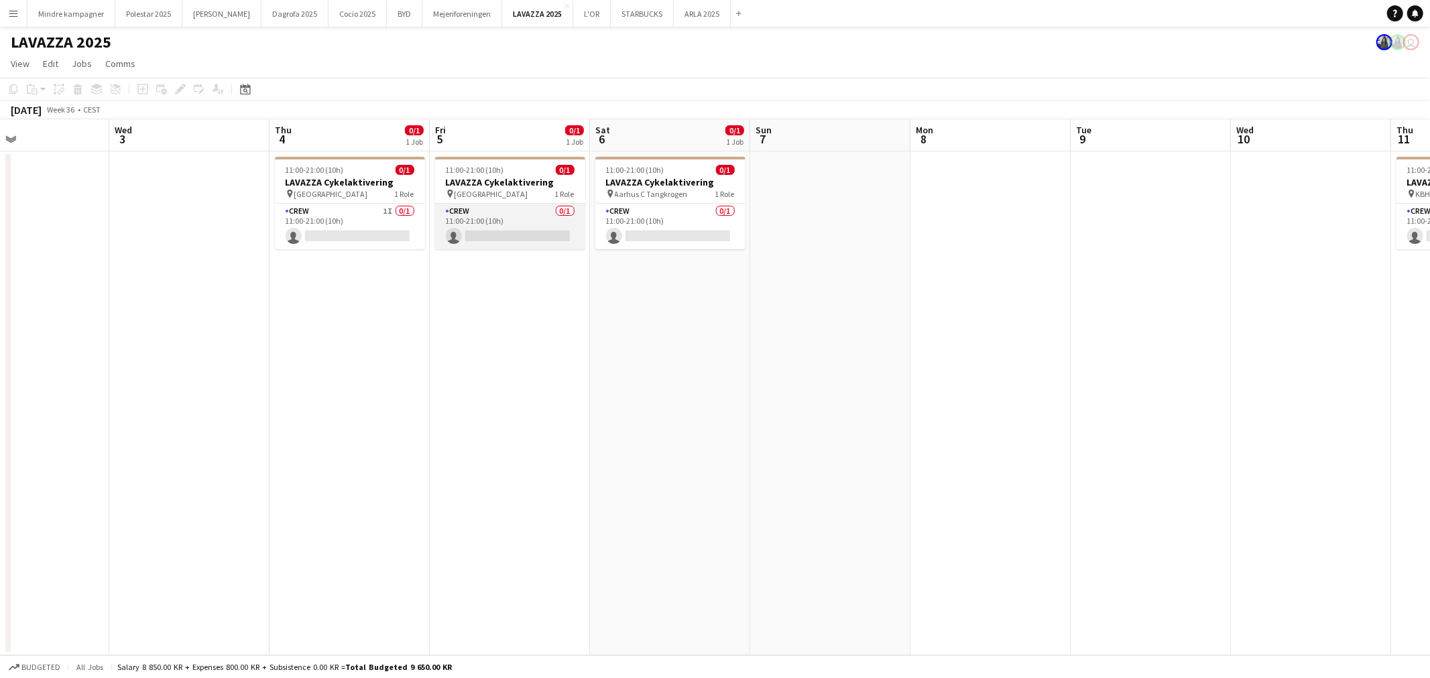
click at [505, 212] on app-card-role "Crew 0/1 11:00-21:00 (10h) single-neutral-actions" at bounding box center [510, 227] width 150 height 46
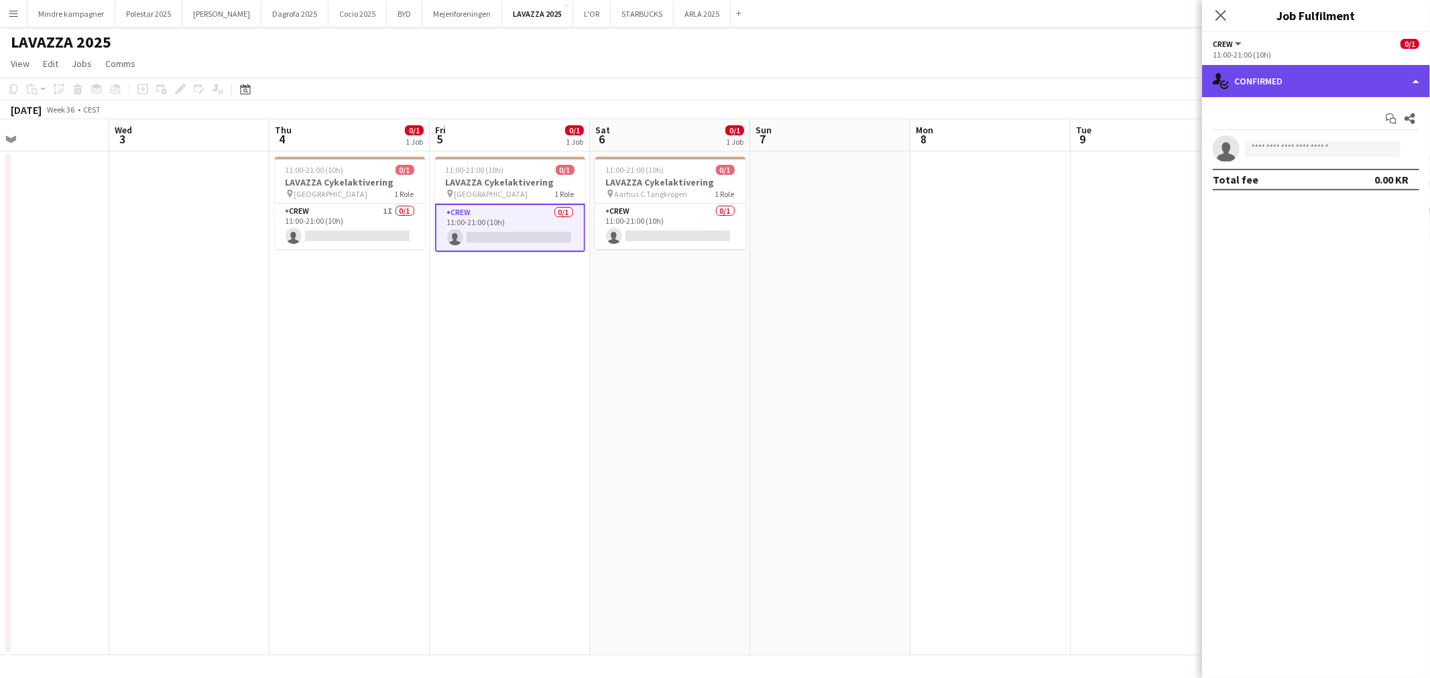
click at [1325, 79] on div "single-neutral-actions-check-2 Confirmed" at bounding box center [1316, 81] width 228 height 32
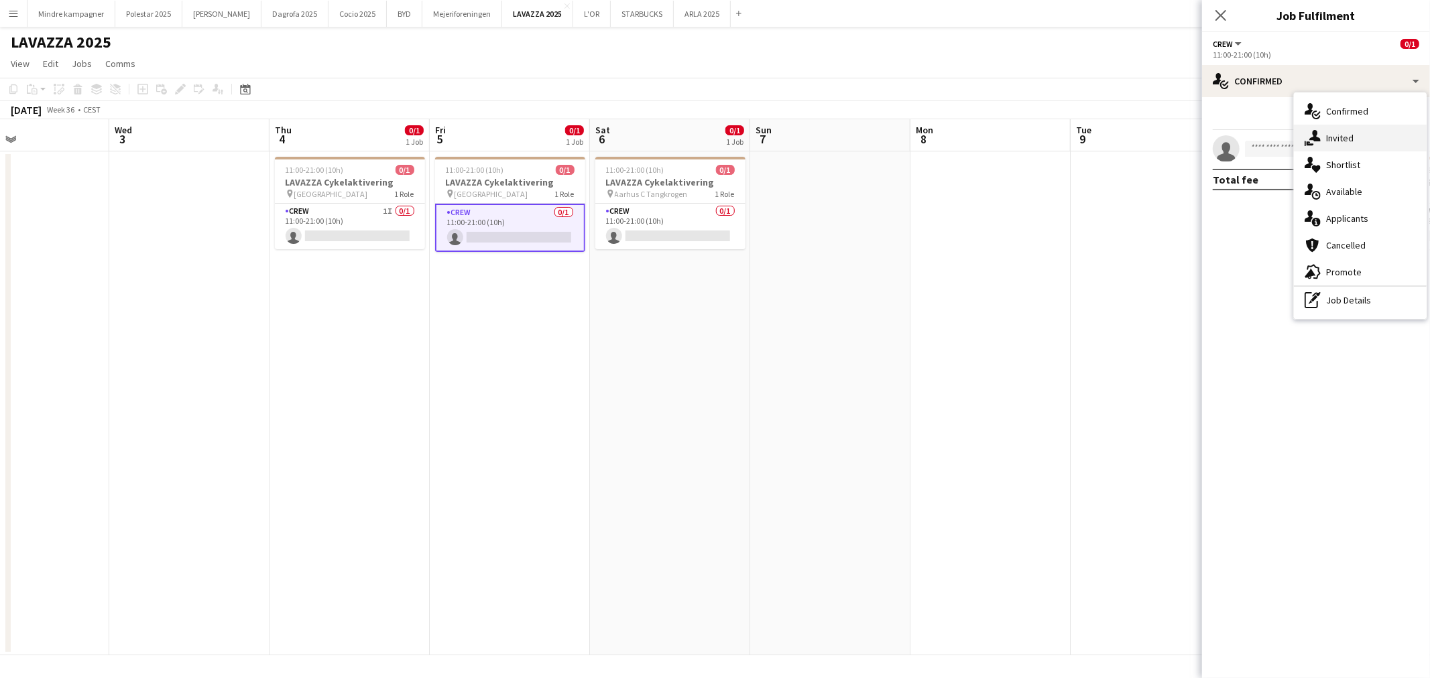
click at [1345, 132] on div "single-neutral-actions-share-1 Invited" at bounding box center [1360, 138] width 133 height 27
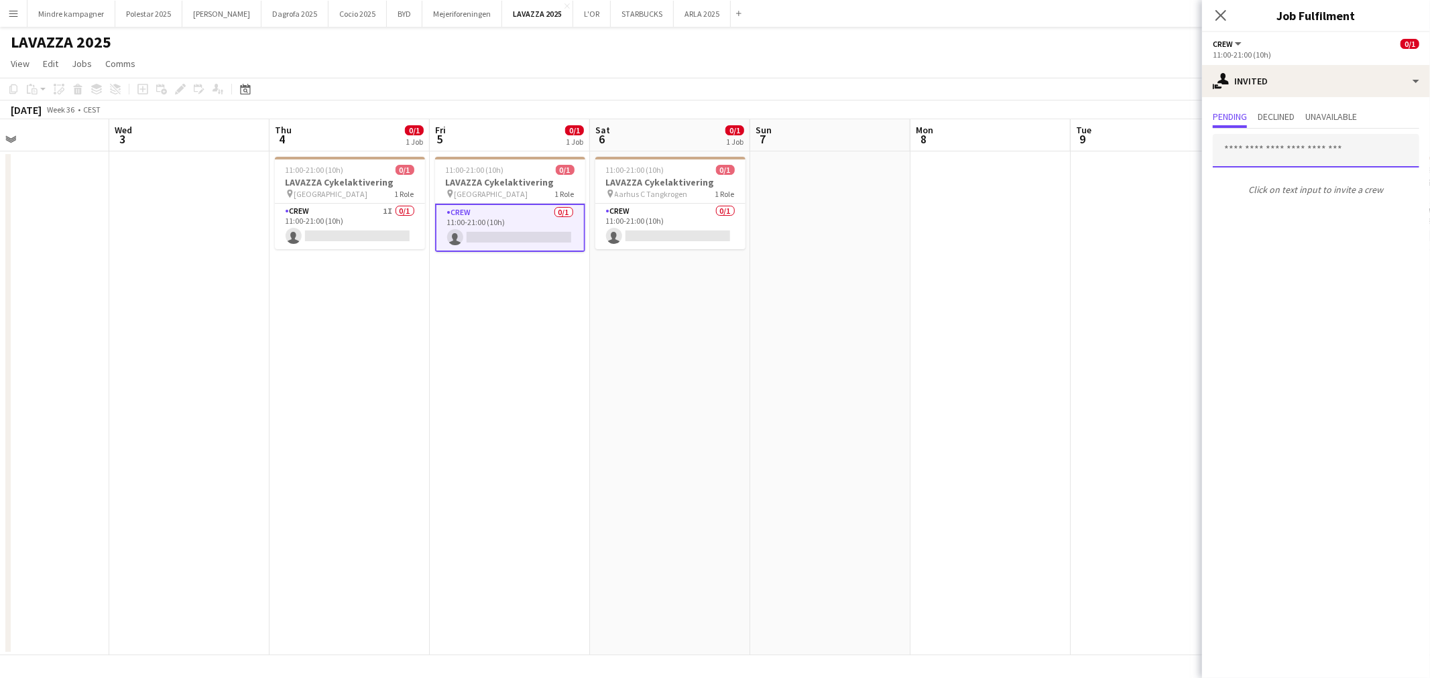
click at [1279, 146] on input "text" at bounding box center [1316, 151] width 206 height 34
type input "****"
drag, startPoint x: 1282, startPoint y: 147, endPoint x: 1185, endPoint y: 149, distance: 96.5
click at [1185, 149] on body "Menu Boards Boards Boards All jobs Status Workforce Workforce My Workforce Recr…" at bounding box center [715, 339] width 1430 height 678
click at [993, 305] on app-date-cell at bounding box center [990, 403] width 160 height 504
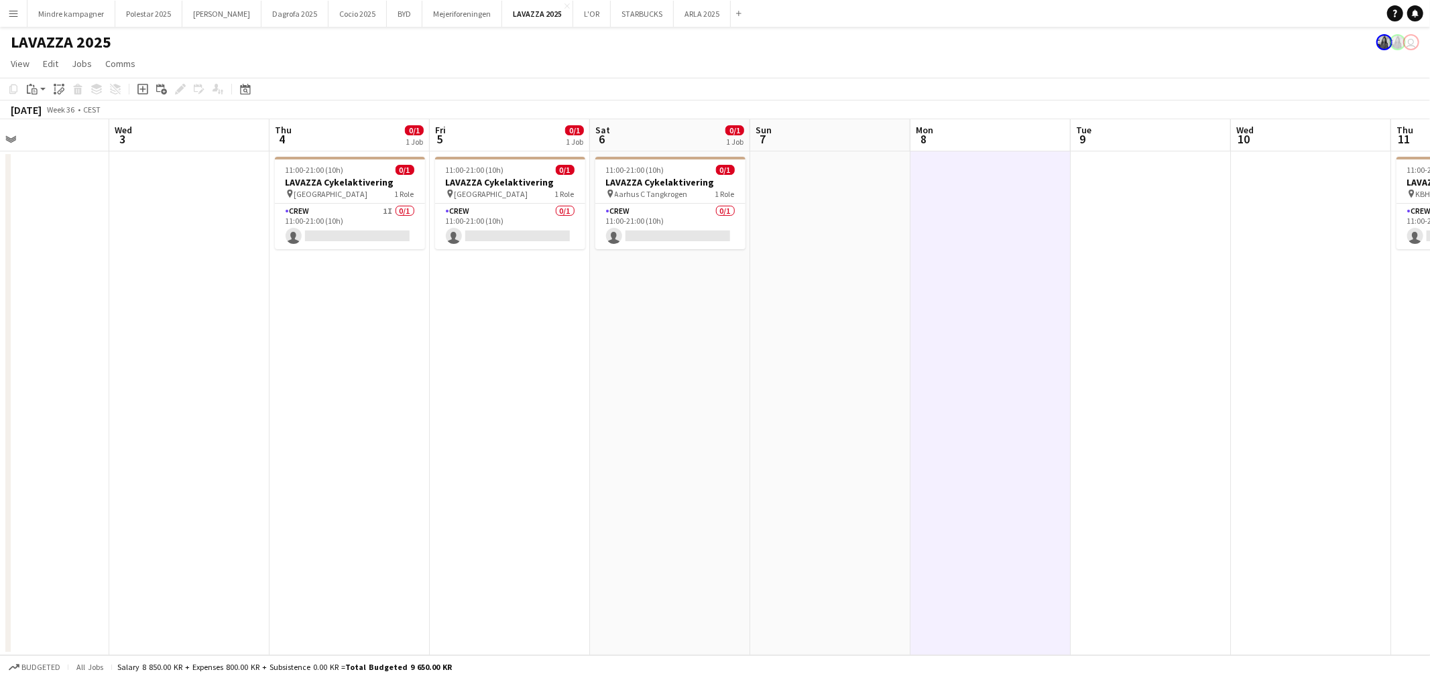
drag, startPoint x: 1204, startPoint y: 408, endPoint x: 961, endPoint y: 424, distance: 243.2
click at [971, 424] on app-calendar-viewport "Sun 31 Mon 1 Tue 2 Wed 3 Thu 4 0/1 1 Job Fri 5 0/1 1 Job Sat 6 0/1 1 Job Sun 7 …" at bounding box center [715, 387] width 1430 height 536
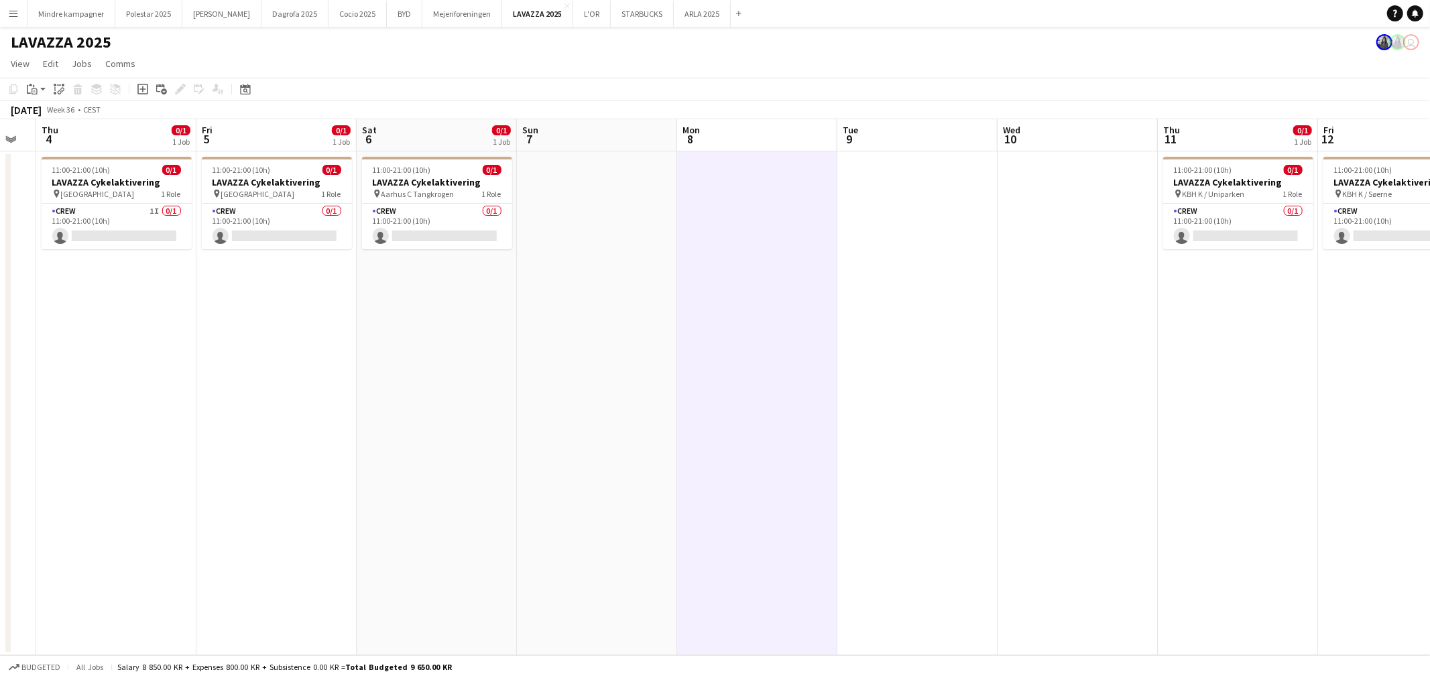
drag, startPoint x: 1117, startPoint y: 389, endPoint x: 1107, endPoint y: 384, distance: 12.0
click at [1107, 384] on app-calendar-viewport "Mon 1 Tue 2 Wed 3 Thu 4 0/1 1 Job Fri 5 0/1 1 Job Sat 6 0/1 1 Job Sun 7 Mon 8 T…" at bounding box center [715, 387] width 1430 height 536
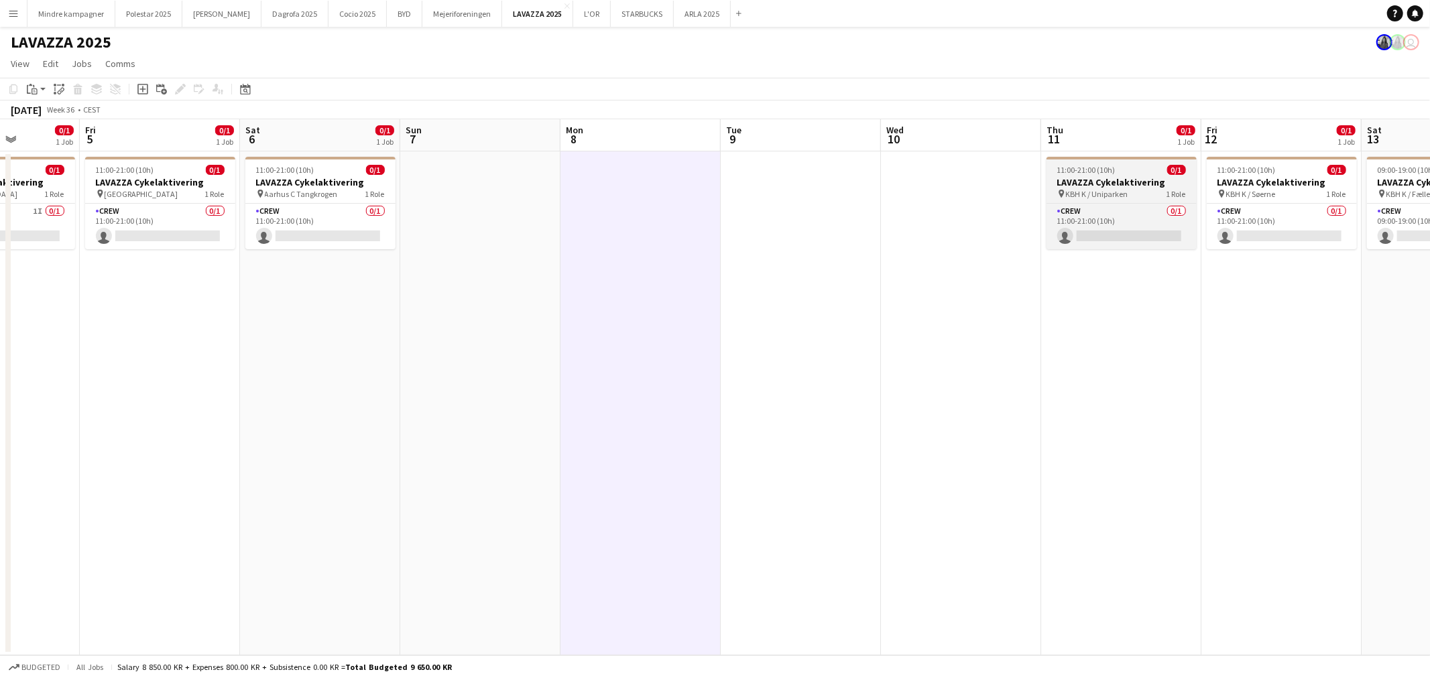
click at [1110, 176] on h3 "LAVAZZA Cykelaktivering" at bounding box center [1121, 182] width 150 height 12
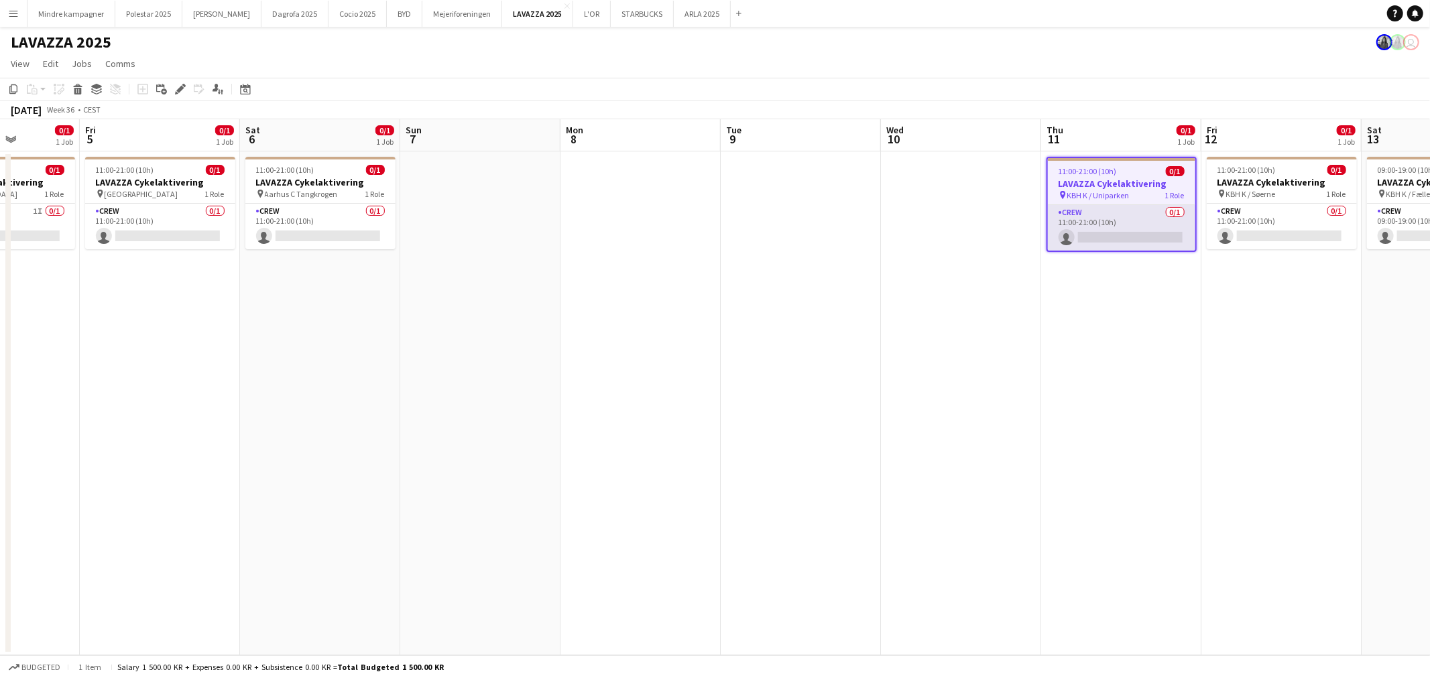
click at [1120, 220] on app-card-role "Crew 0/1 11:00-21:00 (10h) single-neutral-actions" at bounding box center [1121, 228] width 147 height 46
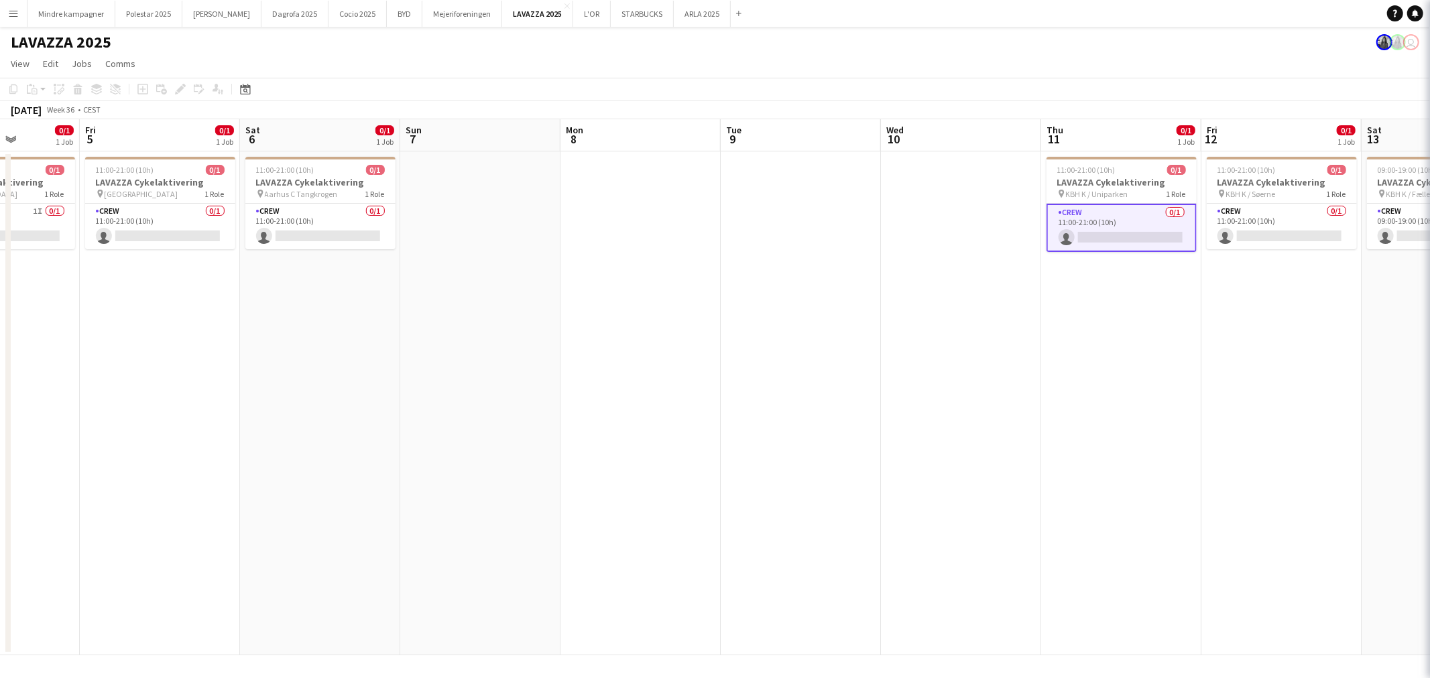
scroll to position [0, 402]
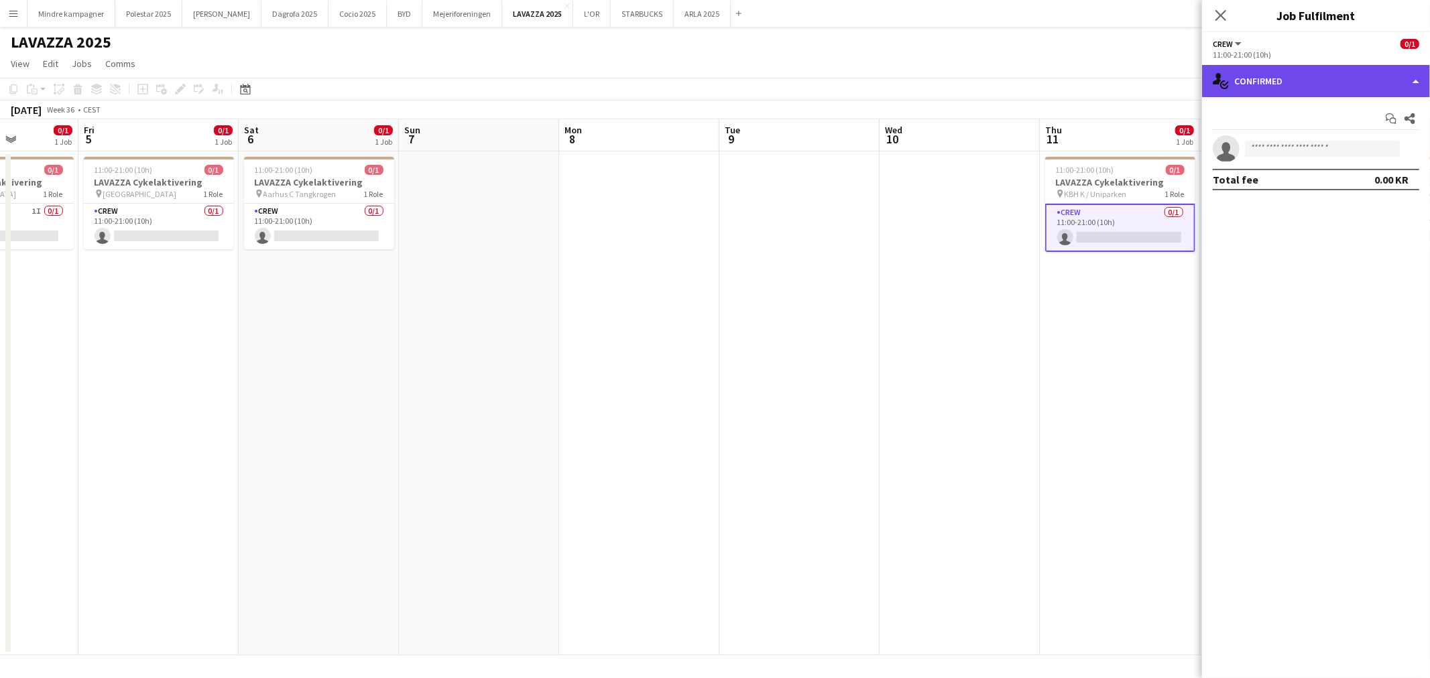
click at [1274, 82] on div "single-neutral-actions-check-2 Confirmed" at bounding box center [1316, 81] width 228 height 32
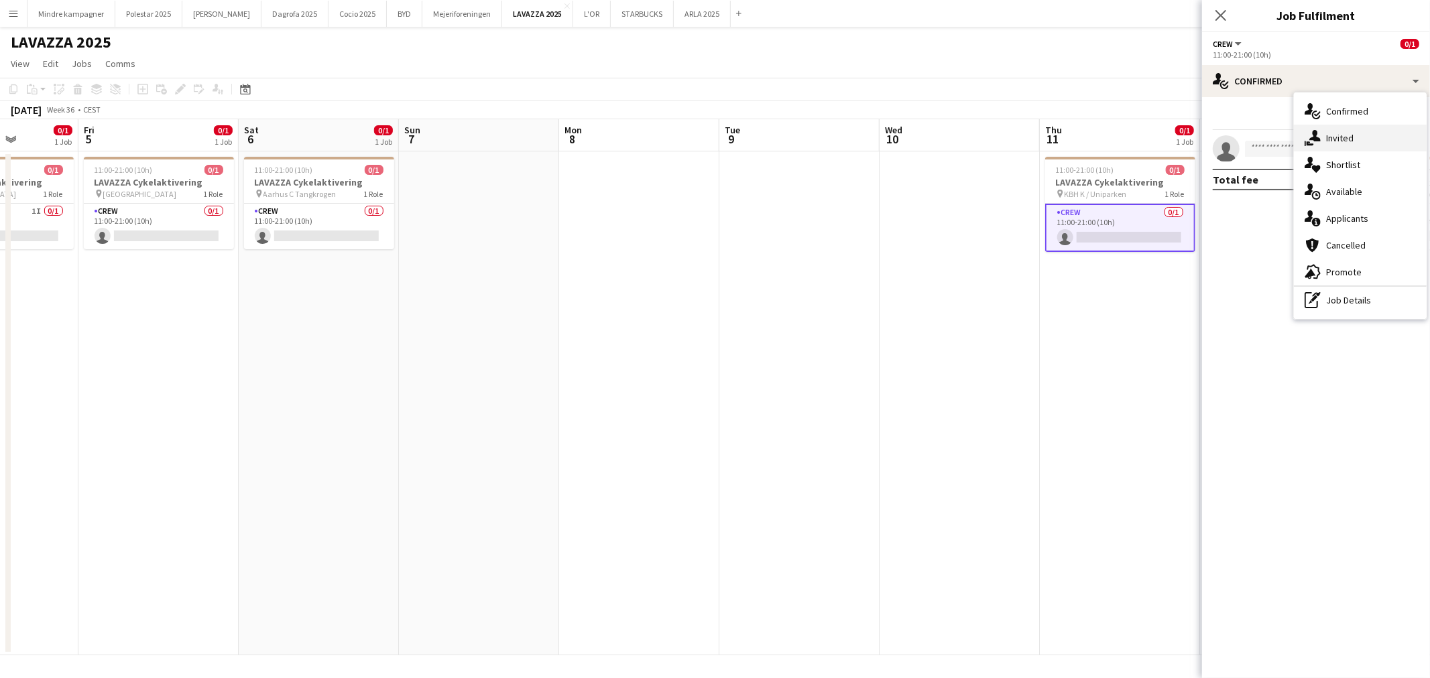
click at [1356, 135] on div "single-neutral-actions-share-1 Invited" at bounding box center [1360, 138] width 133 height 27
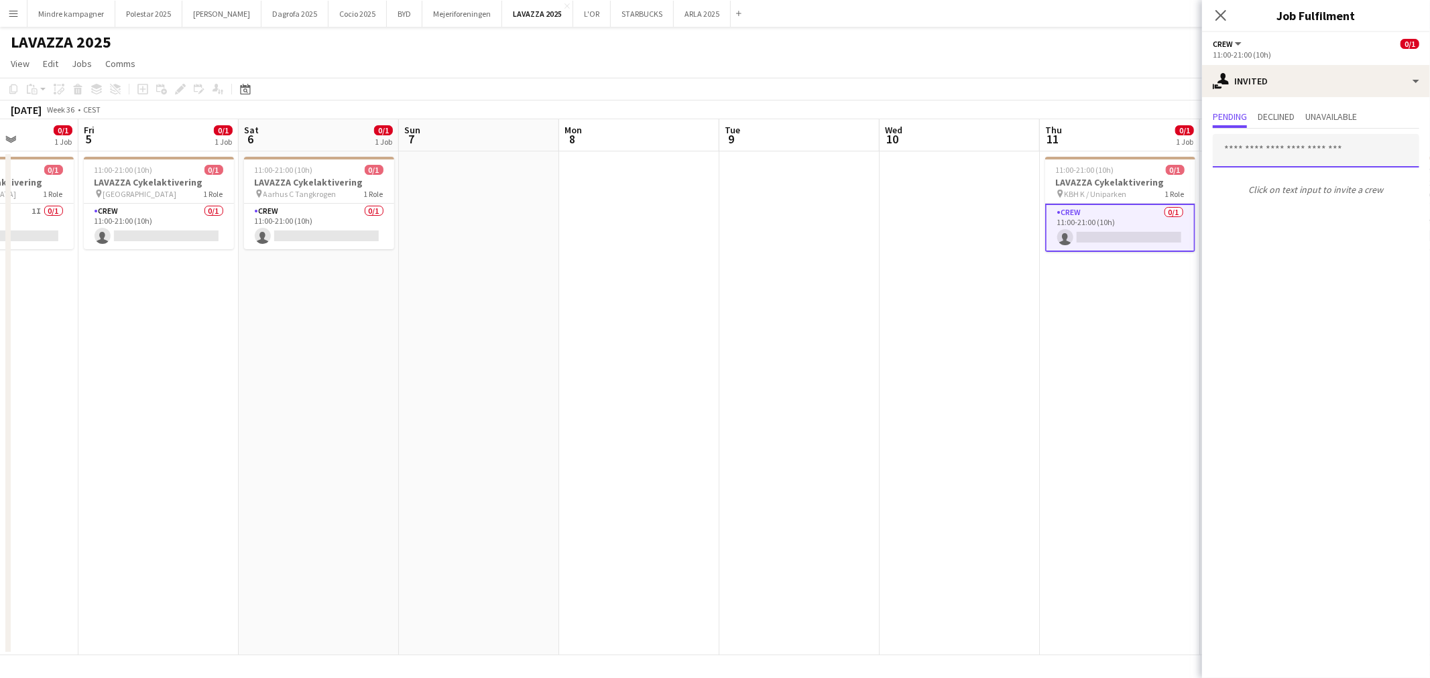
click at [1304, 161] on input "text" at bounding box center [1316, 151] width 206 height 34
type input "*****"
click at [1297, 196] on span "eminetimmig@gmail.com" at bounding box center [1315, 194] width 185 height 11
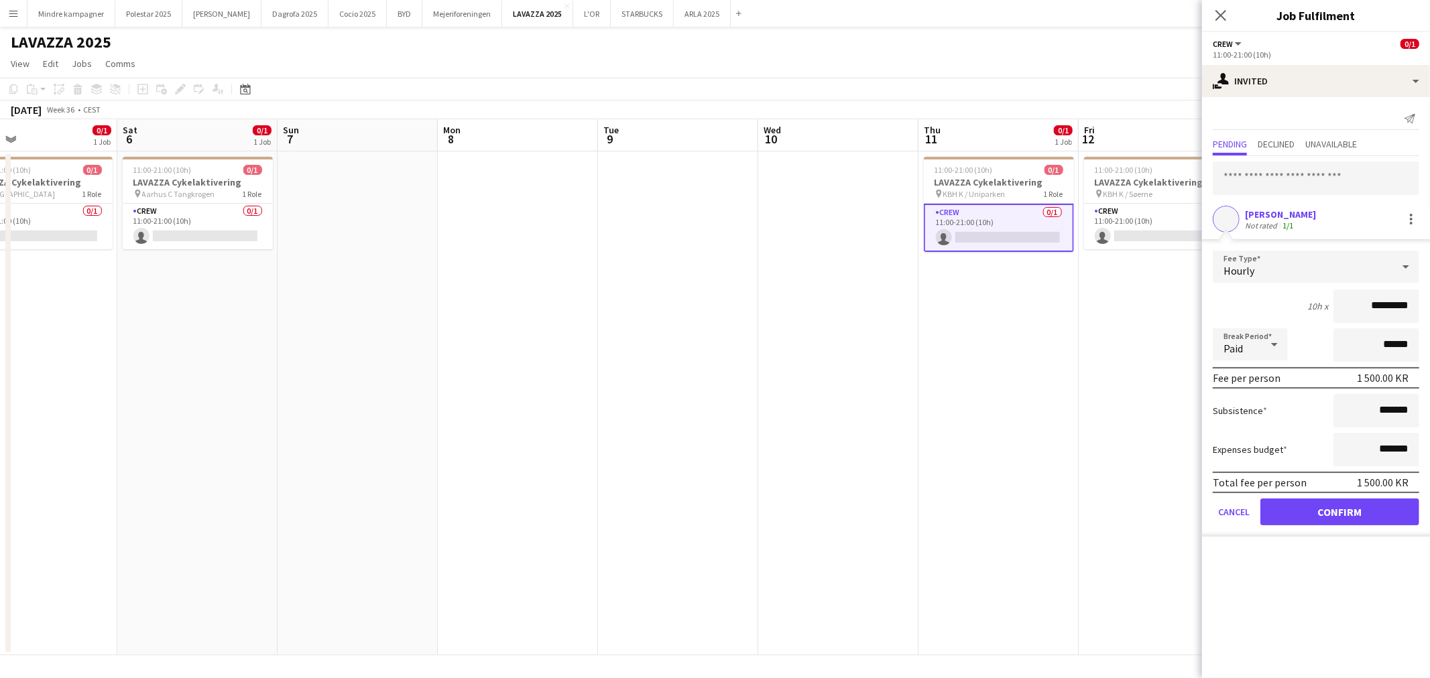
drag, startPoint x: 1109, startPoint y: 432, endPoint x: 936, endPoint y: 447, distance: 173.6
click at [928, 448] on app-calendar-viewport "Tue 2 Wed 3 Thu 4 0/1 1 Job Fri 5 0/1 1 Job Sat 6 0/1 1 Job Sun 7 Mon 8 Tue 9 W…" at bounding box center [715, 387] width 1430 height 536
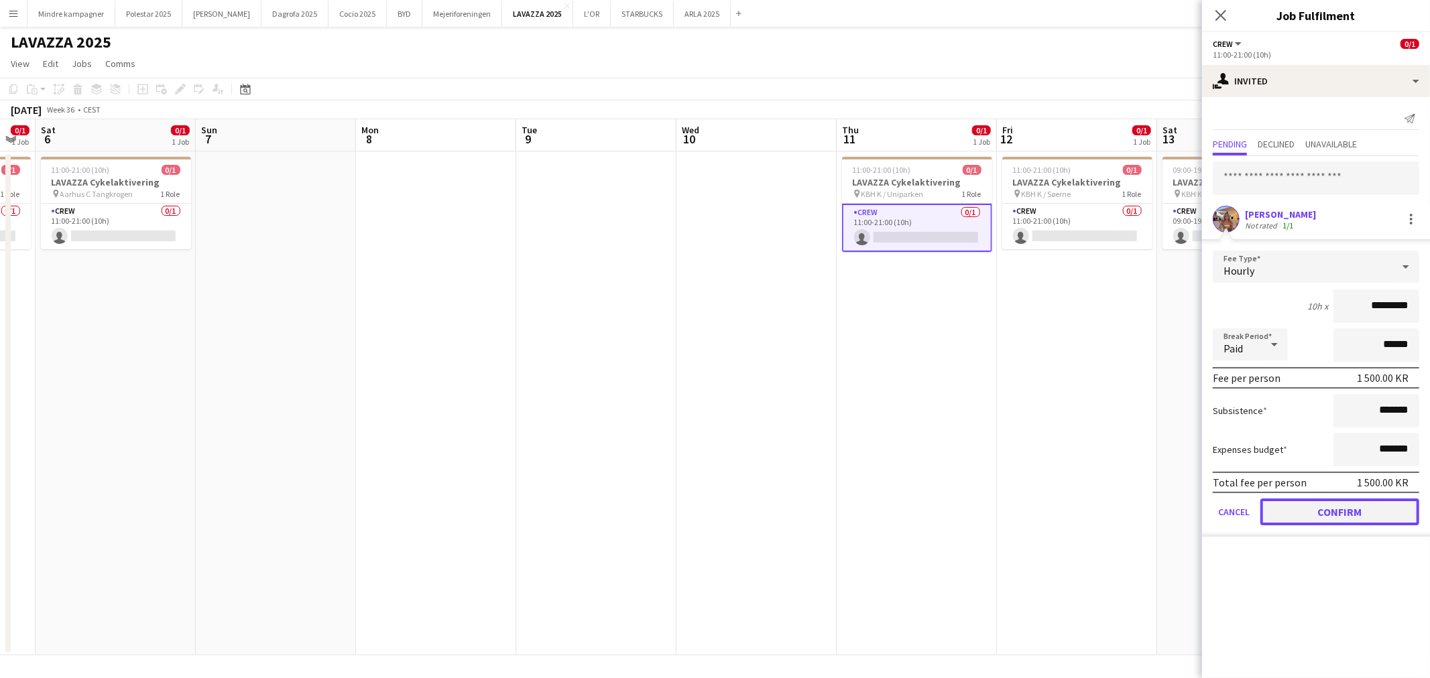
click at [1391, 507] on button "Confirm" at bounding box center [1339, 512] width 159 height 27
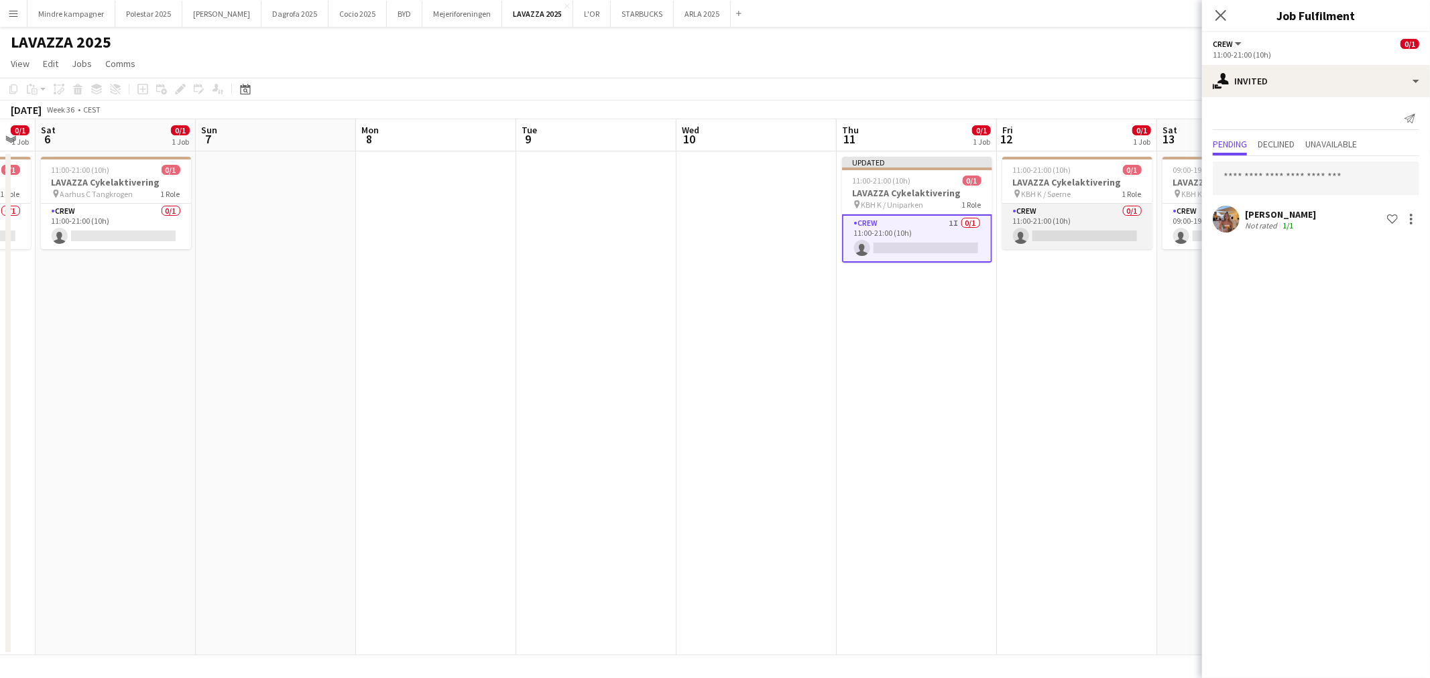
click at [1091, 218] on app-card-role "Crew 0/1 11:00-21:00 (10h) single-neutral-actions" at bounding box center [1077, 227] width 150 height 46
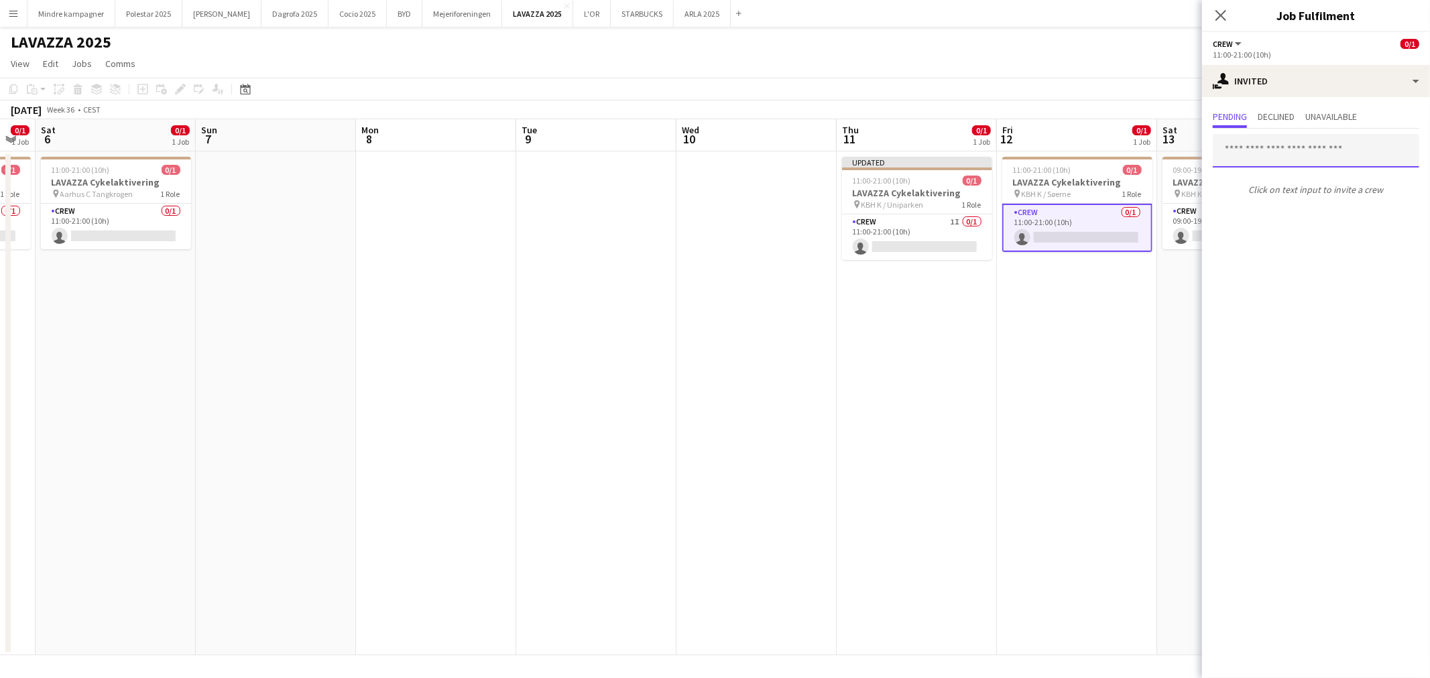
click at [1264, 149] on input "text" at bounding box center [1316, 151] width 206 height 34
type input "*****"
click at [1272, 190] on span "eminetimmig@gmail.com" at bounding box center [1315, 194] width 185 height 11
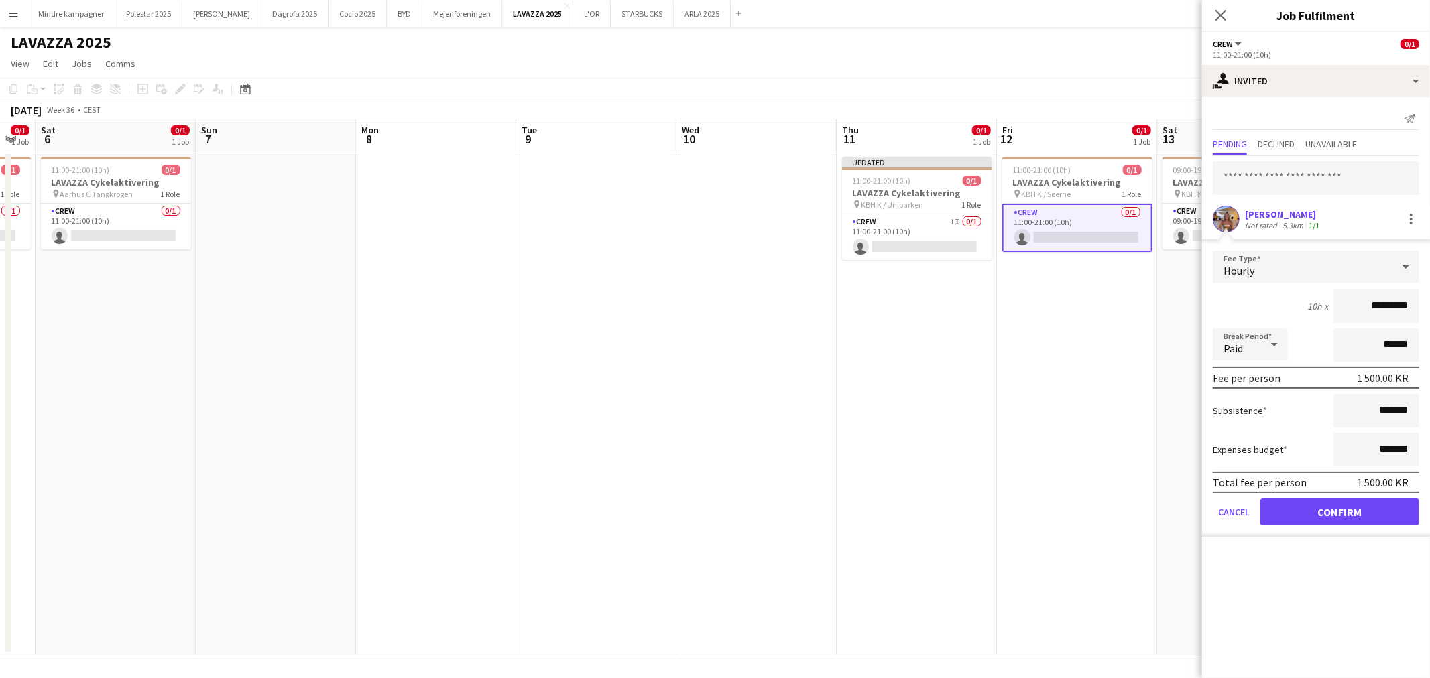
drag, startPoint x: 1108, startPoint y: 353, endPoint x: 1041, endPoint y: 354, distance: 67.0
click at [1042, 356] on app-calendar-viewport "Wed 3 Thu 4 0/1 1 Job Fri 5 0/1 1 Job Sat 6 0/1 1 Job Sun 7 Mon 8 Tue 9 Wed 10 …" at bounding box center [715, 387] width 1430 height 536
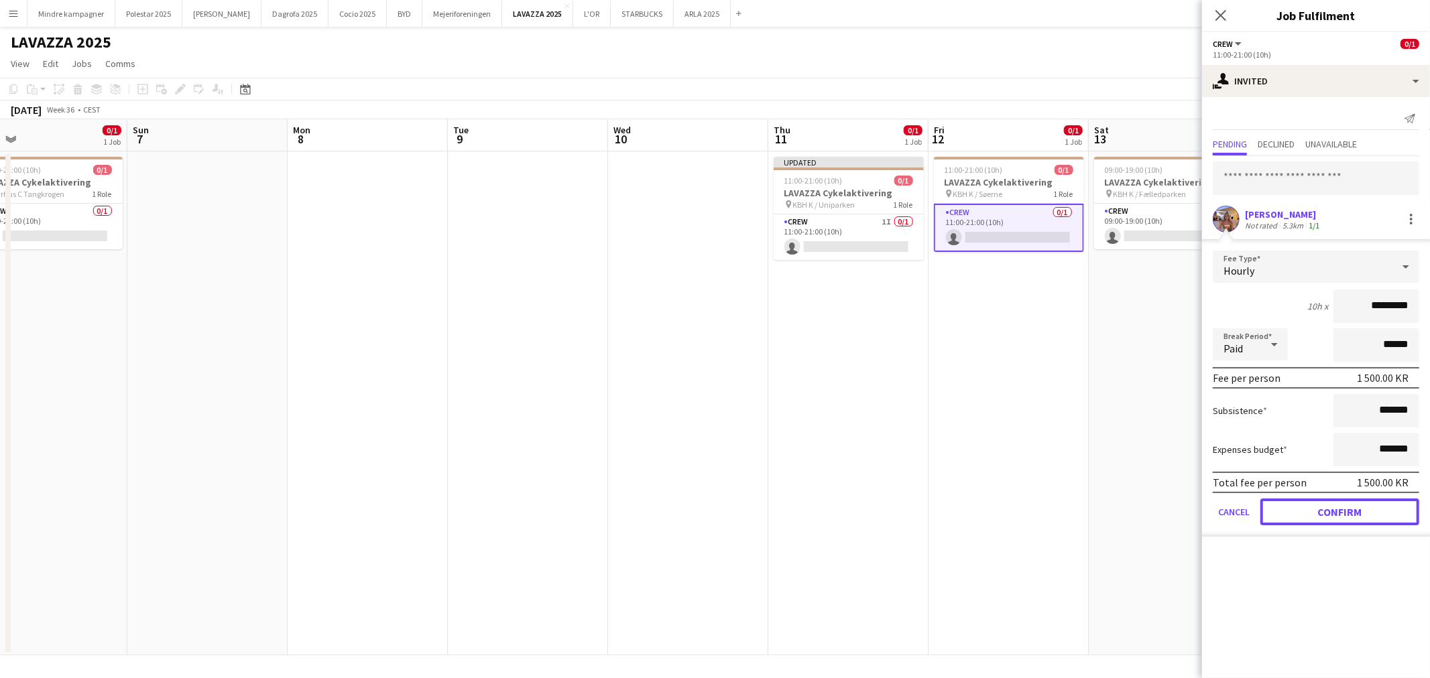
click at [1390, 507] on button "Confirm" at bounding box center [1339, 512] width 159 height 27
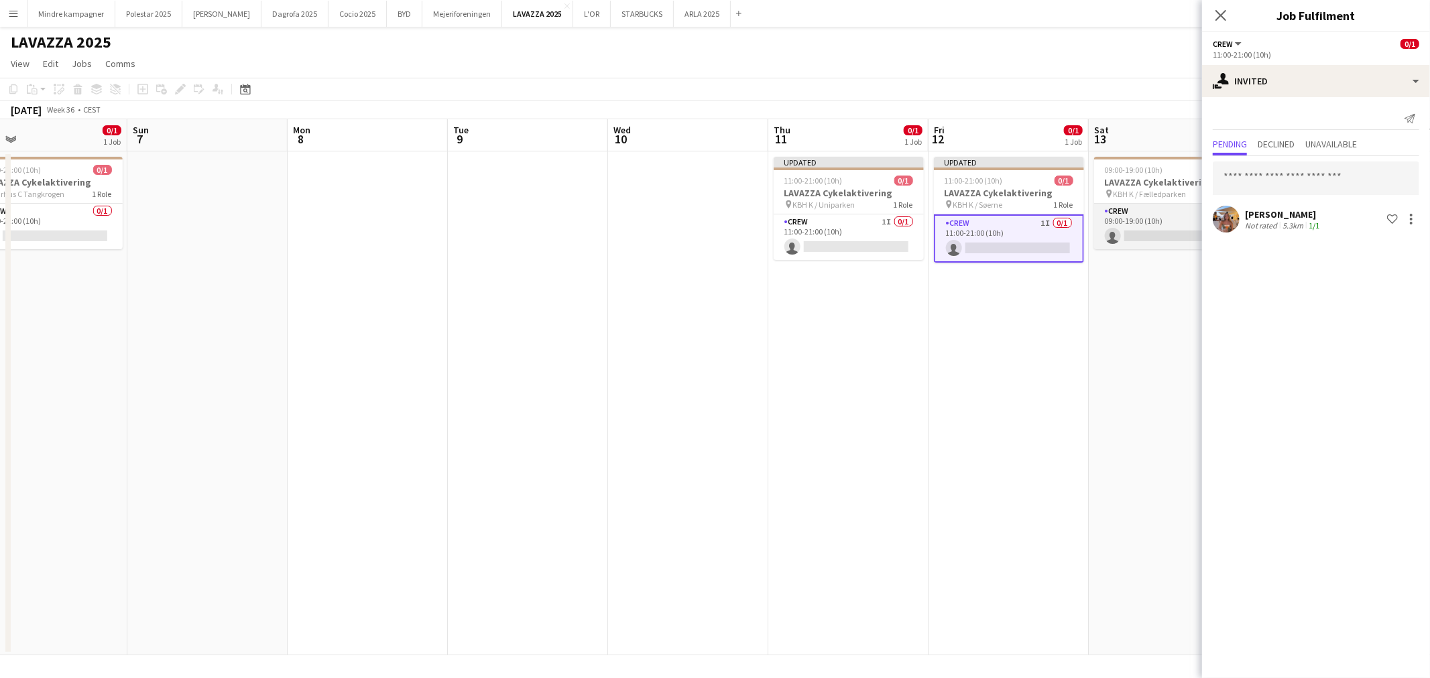
click at [1138, 217] on app-card-role "Crew 0/1 09:00-19:00 (10h) single-neutral-actions" at bounding box center [1169, 227] width 150 height 46
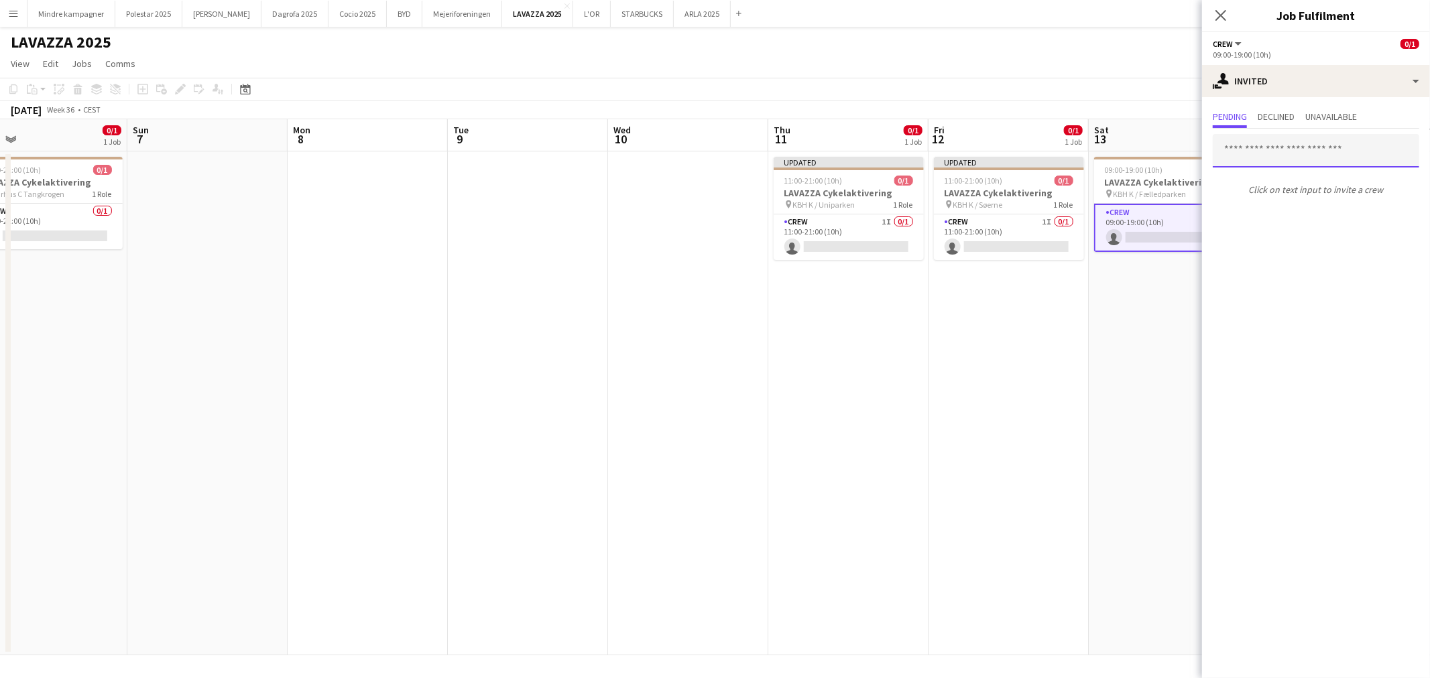
click at [1258, 147] on input "text" at bounding box center [1316, 151] width 206 height 34
type input "*****"
click at [1290, 180] on span "Emine Timmig Active" at bounding box center [1315, 183] width 185 height 11
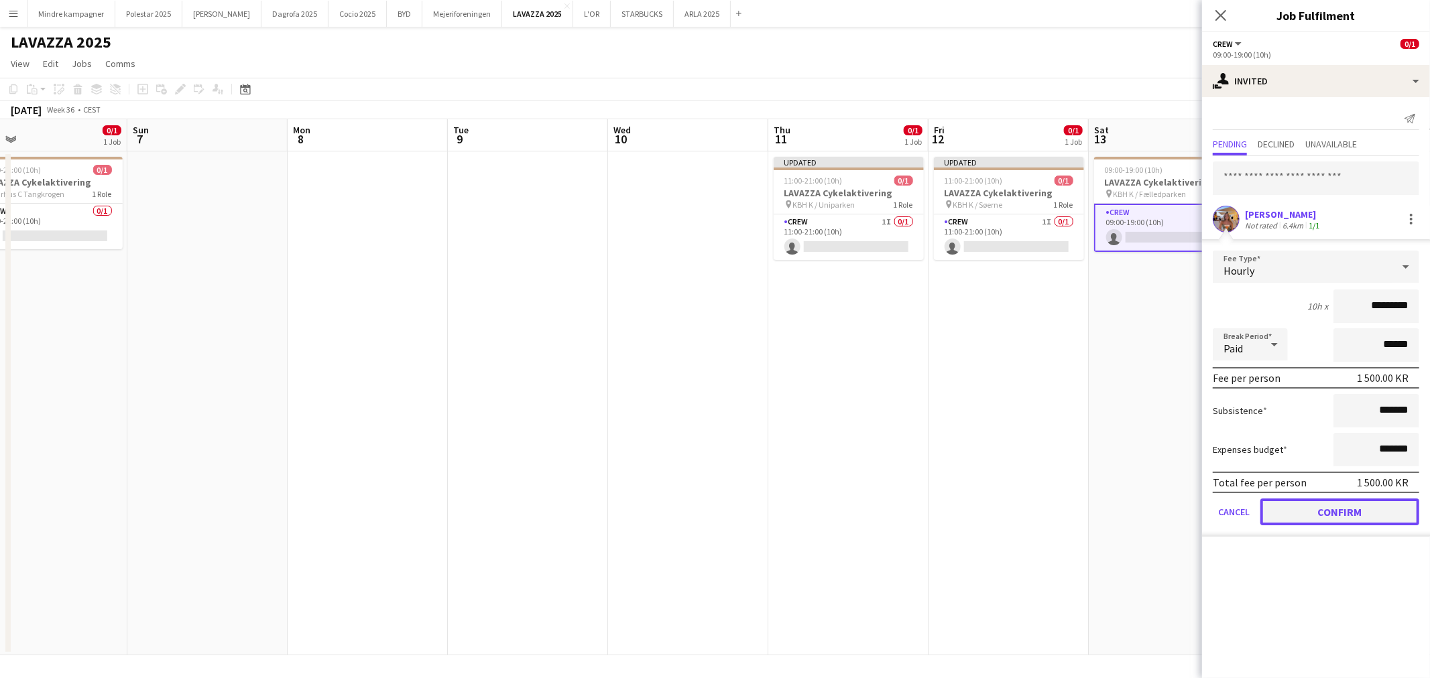
click at [1363, 510] on button "Confirm" at bounding box center [1339, 512] width 159 height 27
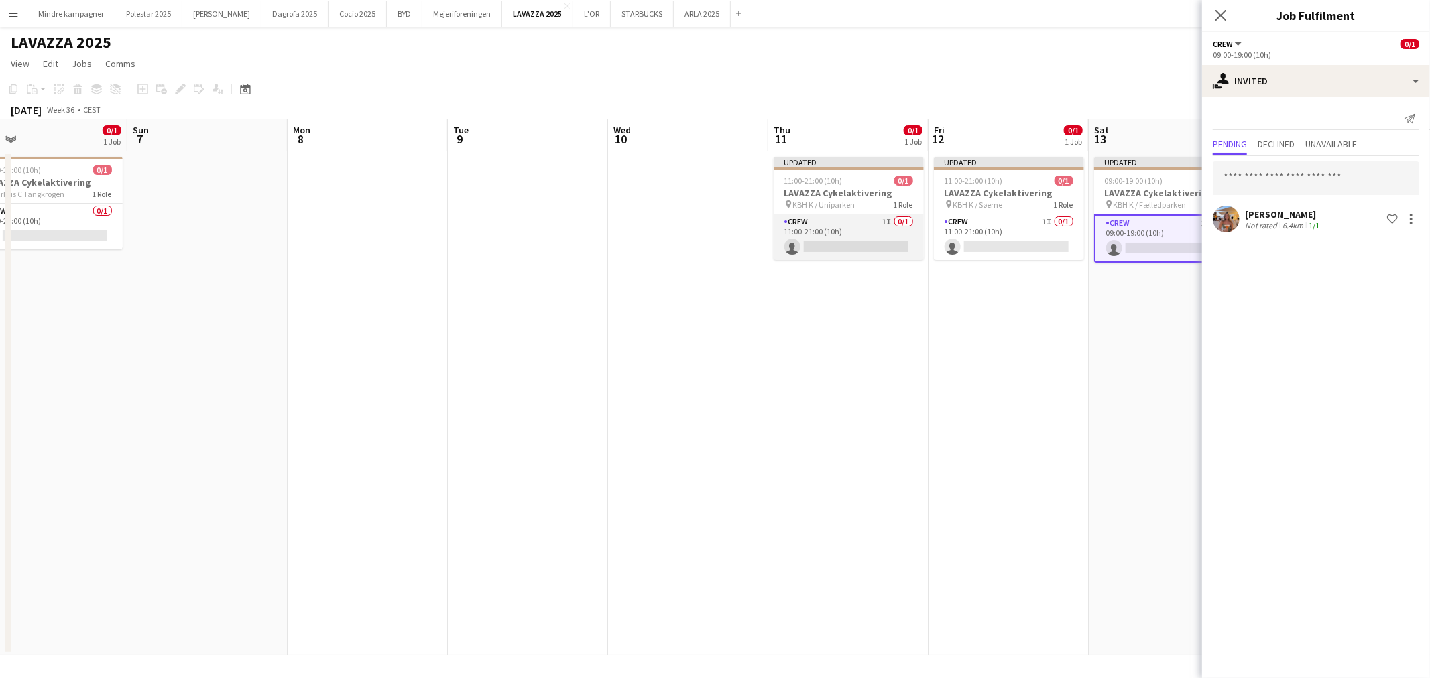
click at [855, 227] on app-card-role "Crew 1I 0/1 11:00-21:00 (10h) single-neutral-actions" at bounding box center [849, 238] width 150 height 46
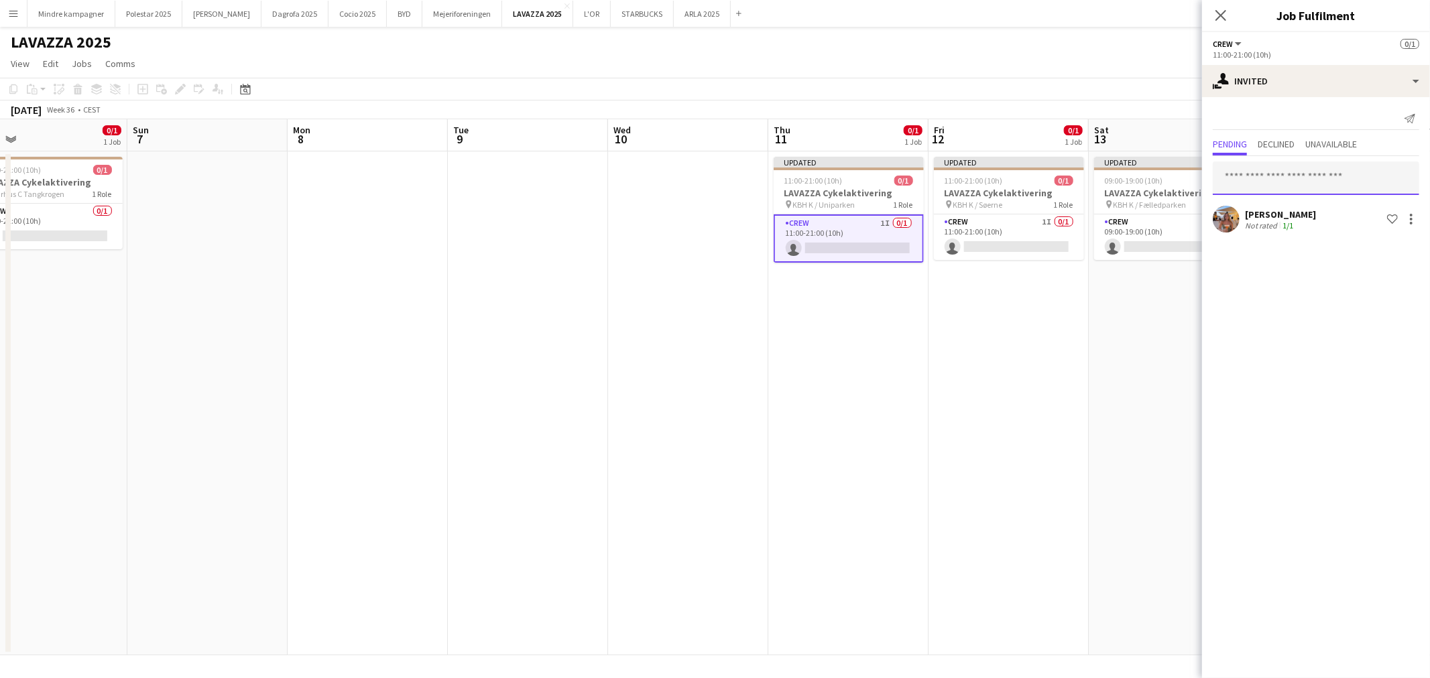
click at [1268, 171] on input "text" at bounding box center [1316, 179] width 206 height 34
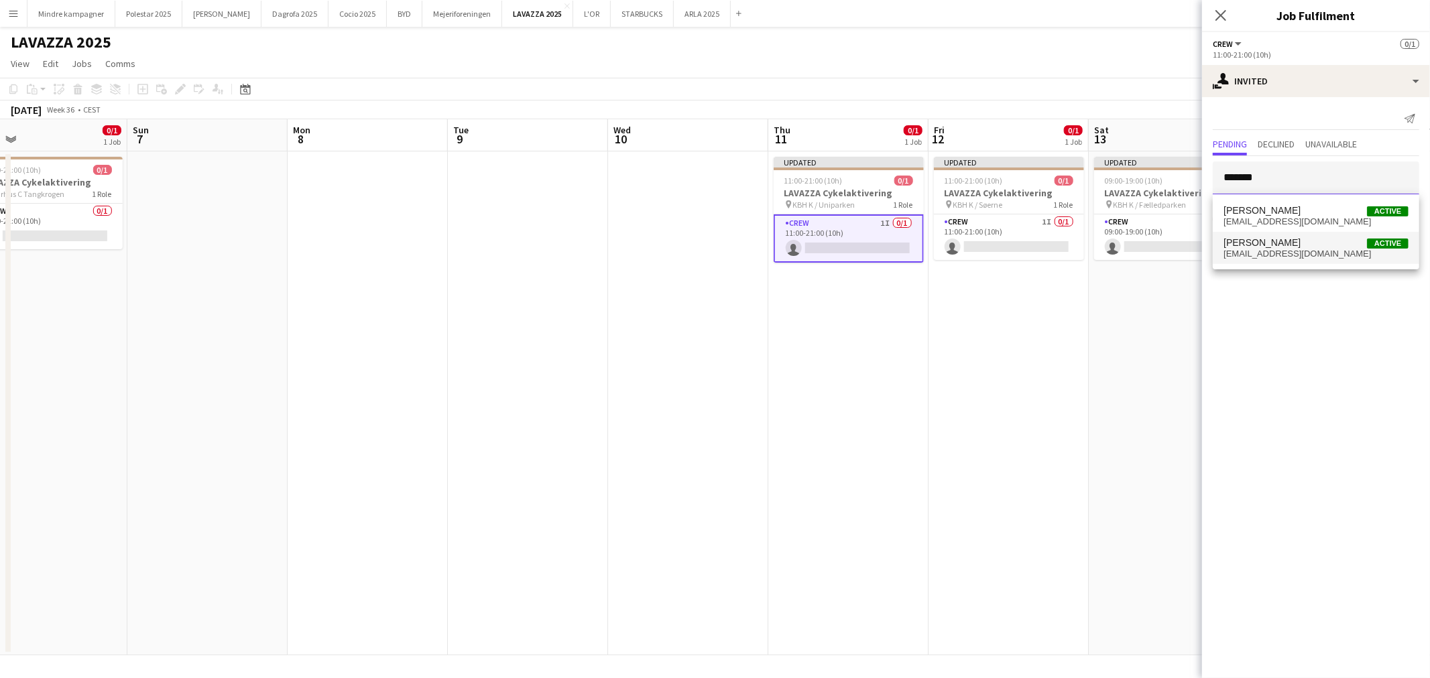
type input "*******"
click at [1292, 257] on span "johanneluna@gmail.com" at bounding box center [1315, 254] width 185 height 11
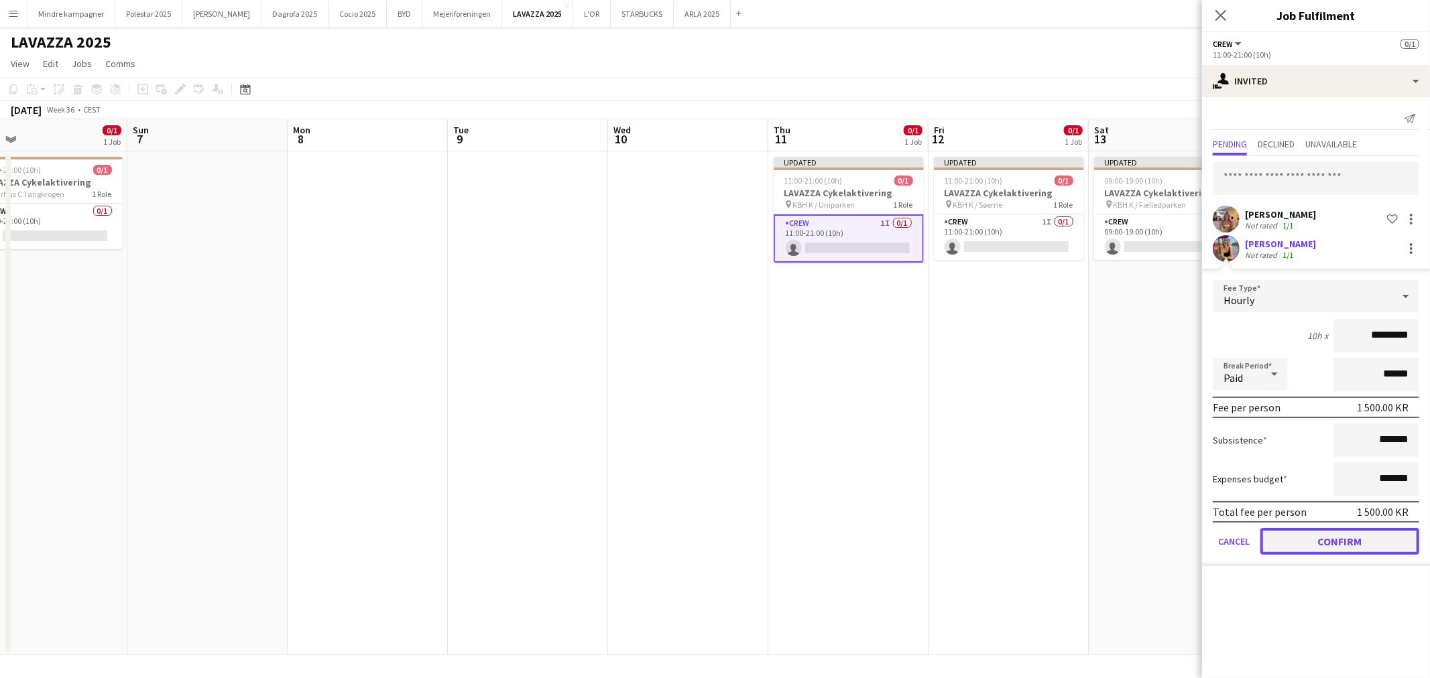
click at [1359, 536] on button "Confirm" at bounding box center [1339, 541] width 159 height 27
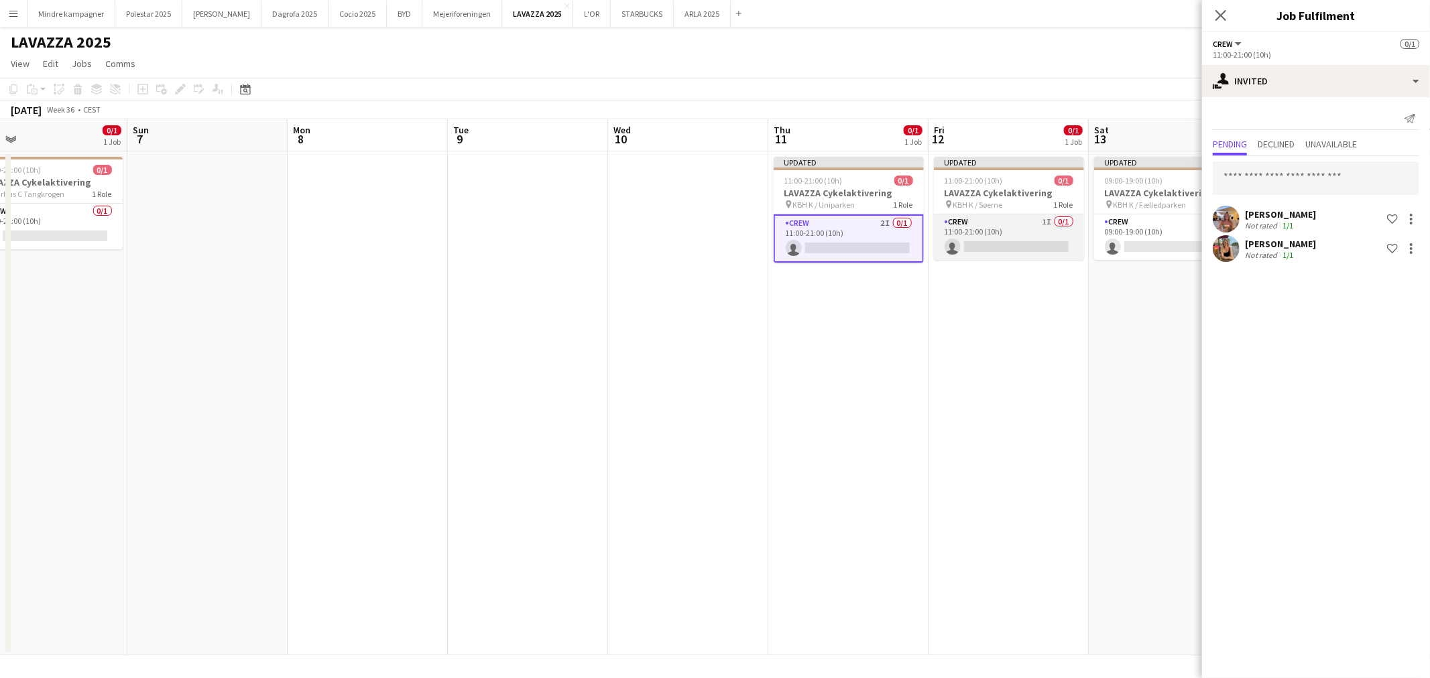
click at [1014, 231] on app-card-role "Crew 1I 0/1 11:00-21:00 (10h) single-neutral-actions" at bounding box center [1009, 238] width 150 height 46
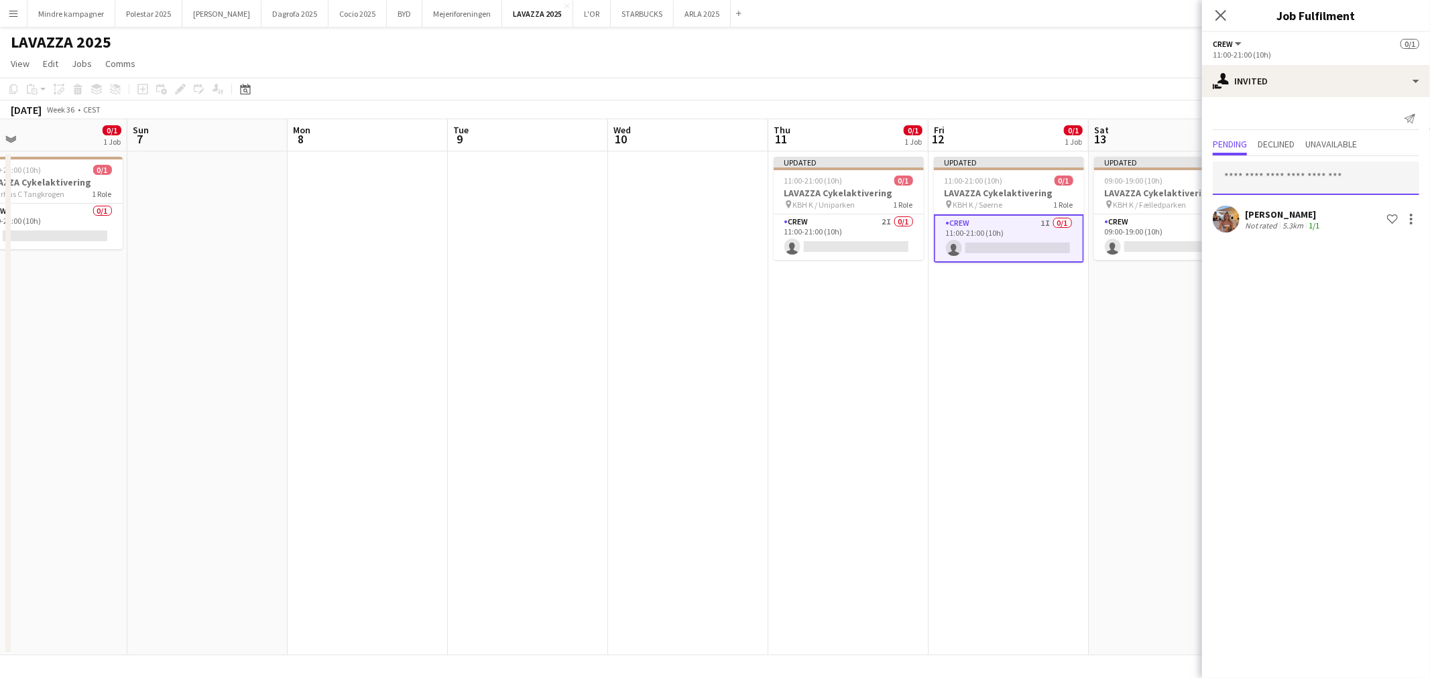
click at [1308, 182] on input "text" at bounding box center [1316, 179] width 206 height 34
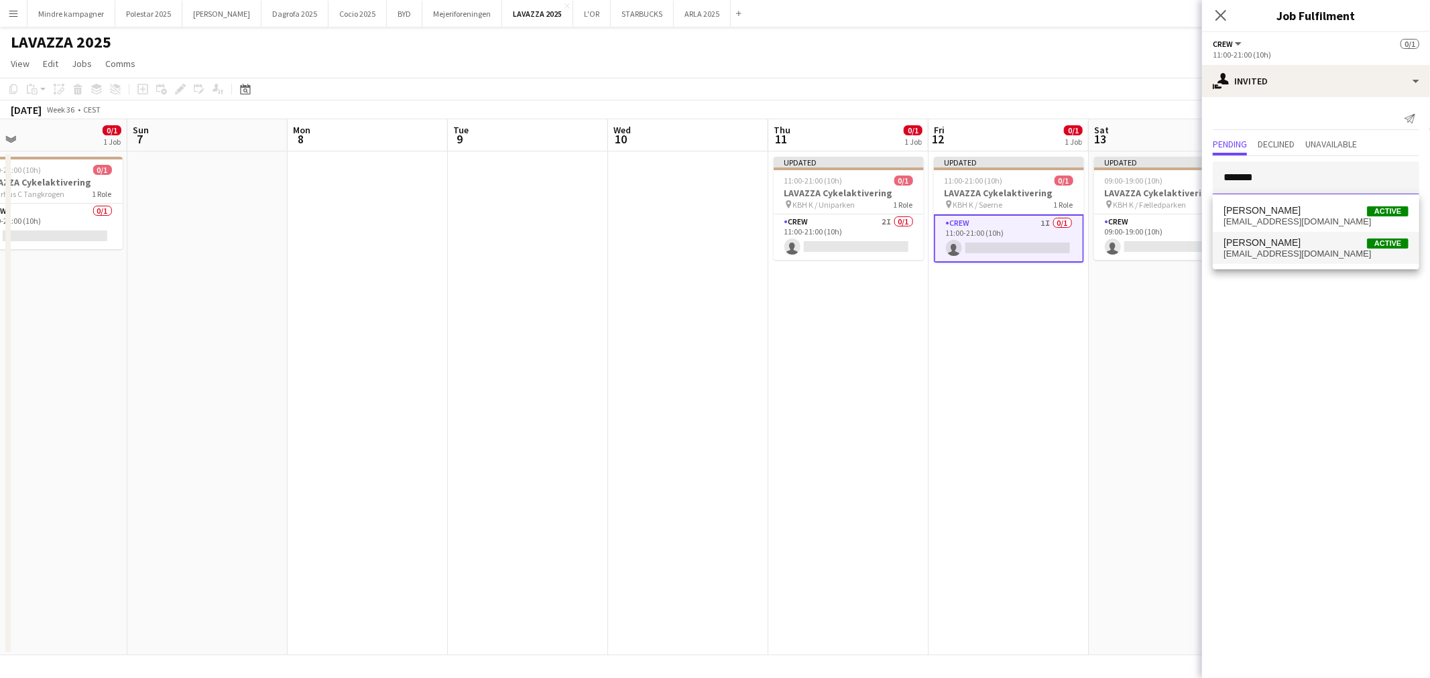
type input "*******"
click at [1275, 250] on span "johanneluna@gmail.com" at bounding box center [1315, 254] width 185 height 11
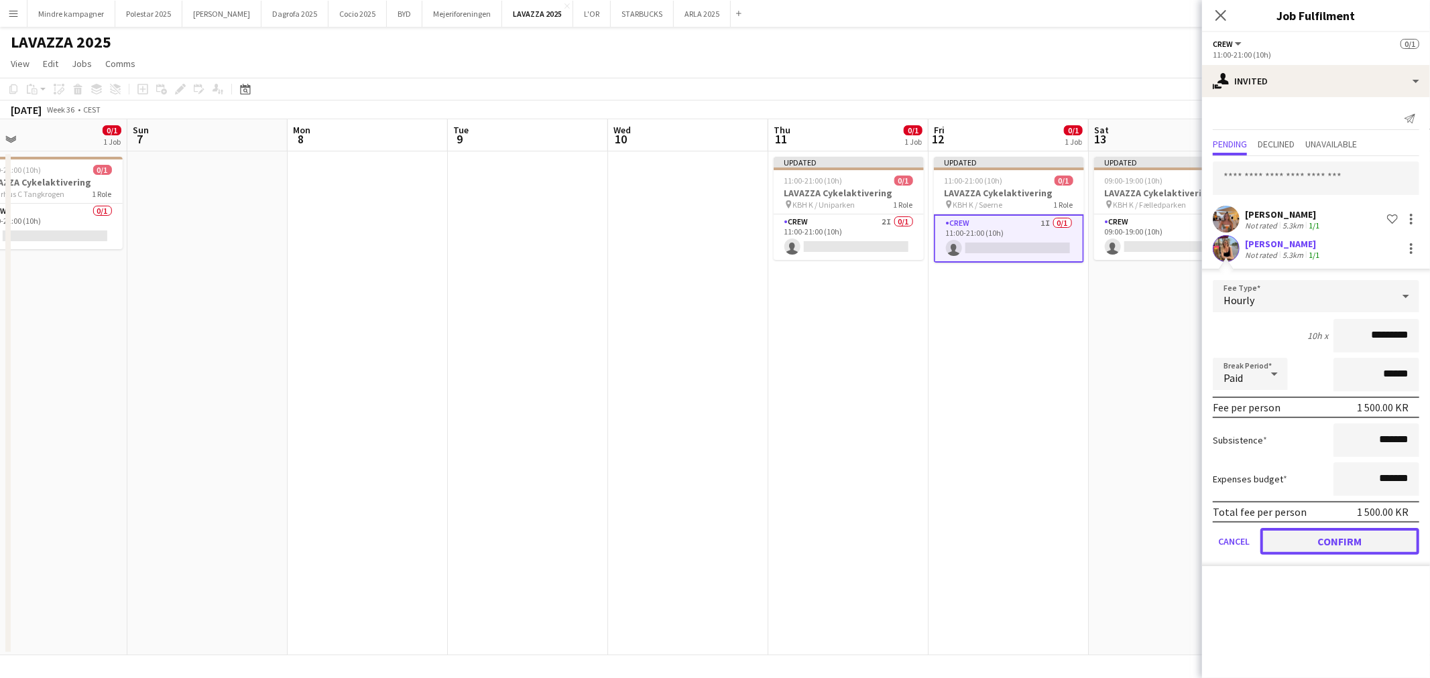
click at [1376, 536] on button "Confirm" at bounding box center [1339, 541] width 159 height 27
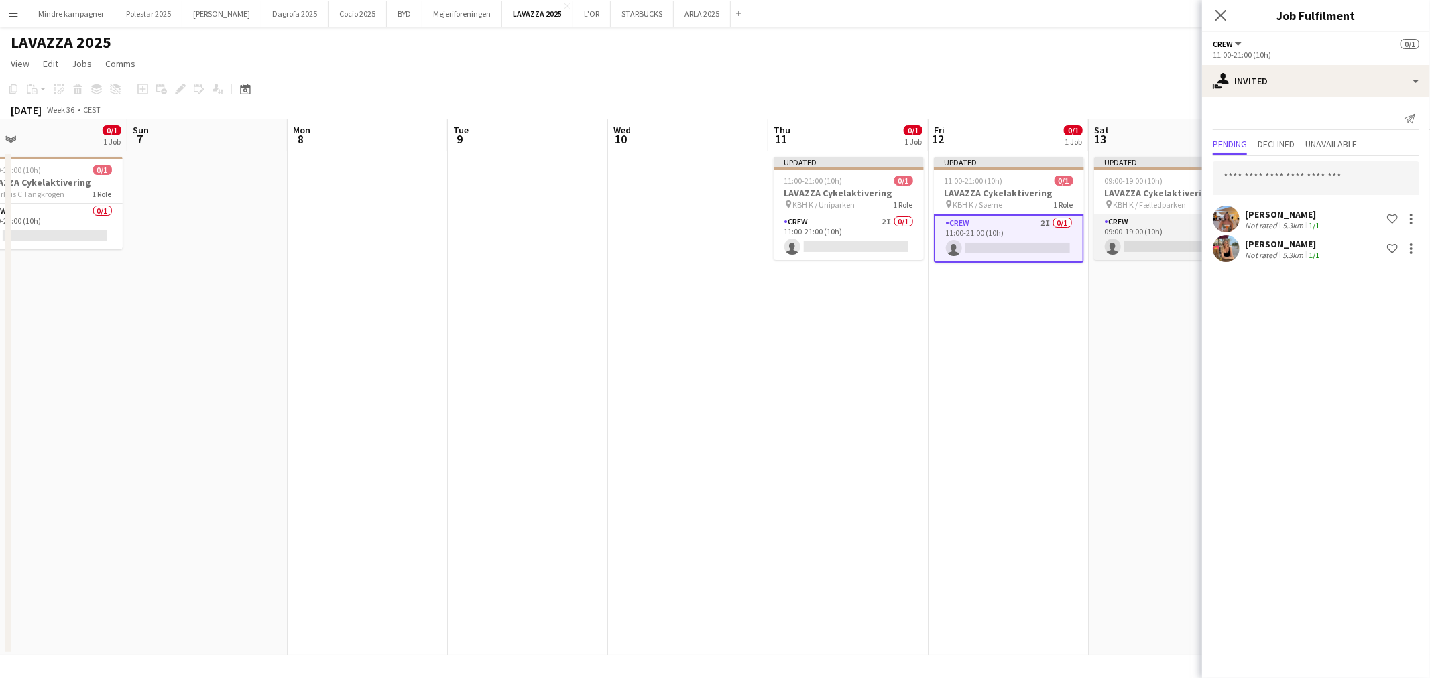
click at [1130, 225] on app-card-role "Crew 1I 0/1 09:00-19:00 (10h) single-neutral-actions" at bounding box center [1169, 238] width 150 height 46
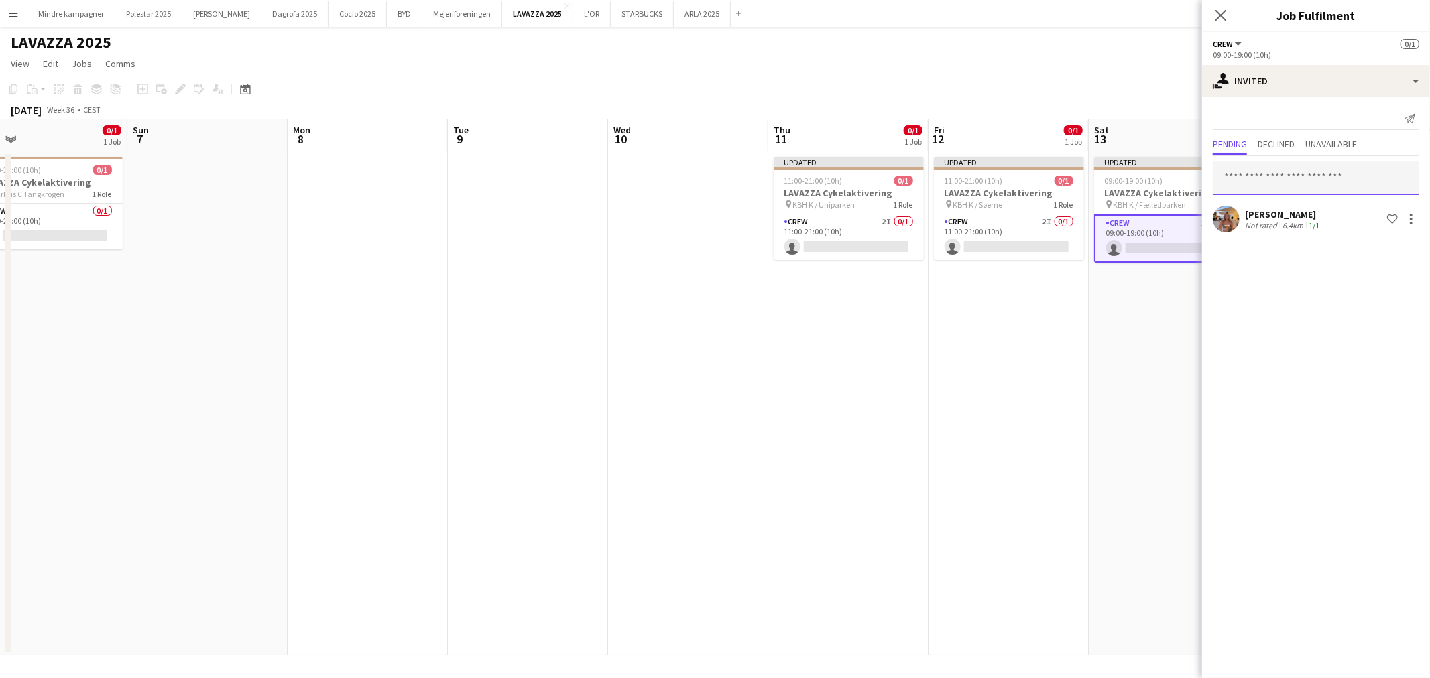
click at [1282, 170] on input "text" at bounding box center [1316, 179] width 206 height 34
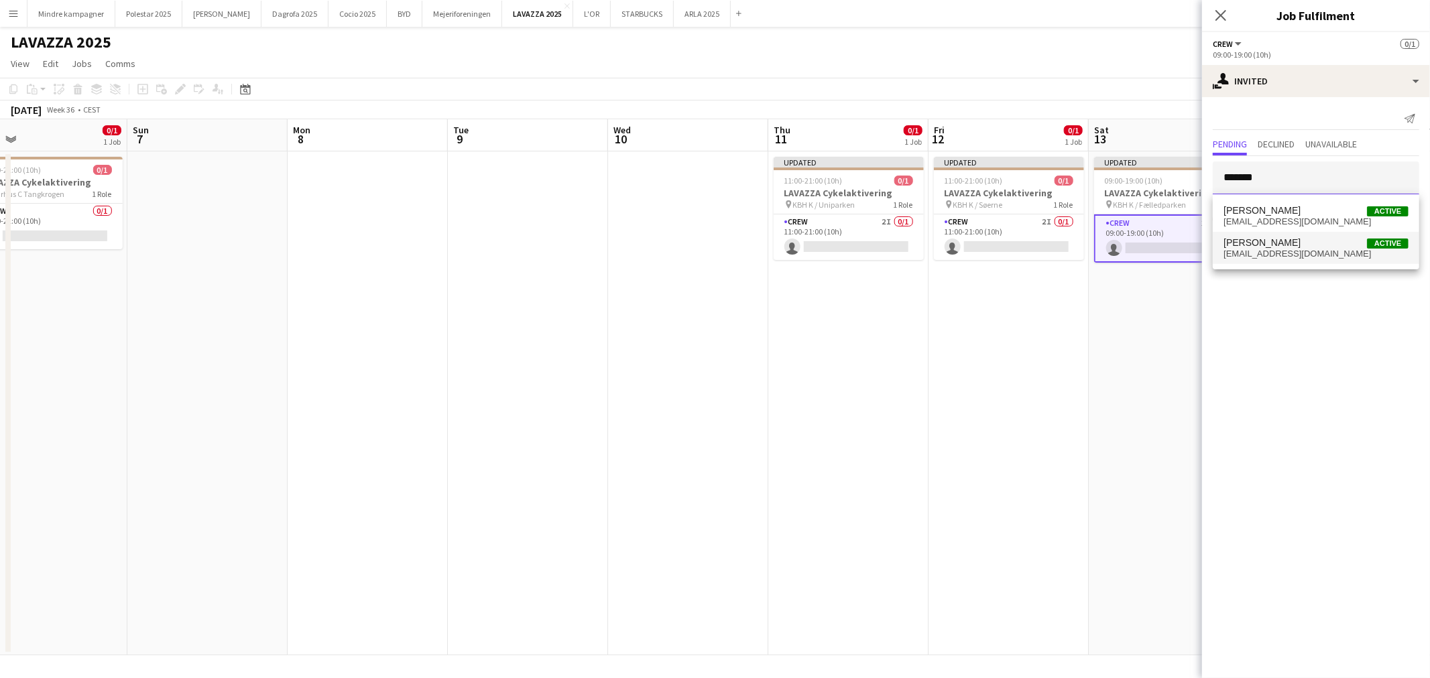
type input "*******"
click at [1302, 255] on span "johanneluna@gmail.com" at bounding box center [1315, 254] width 185 height 11
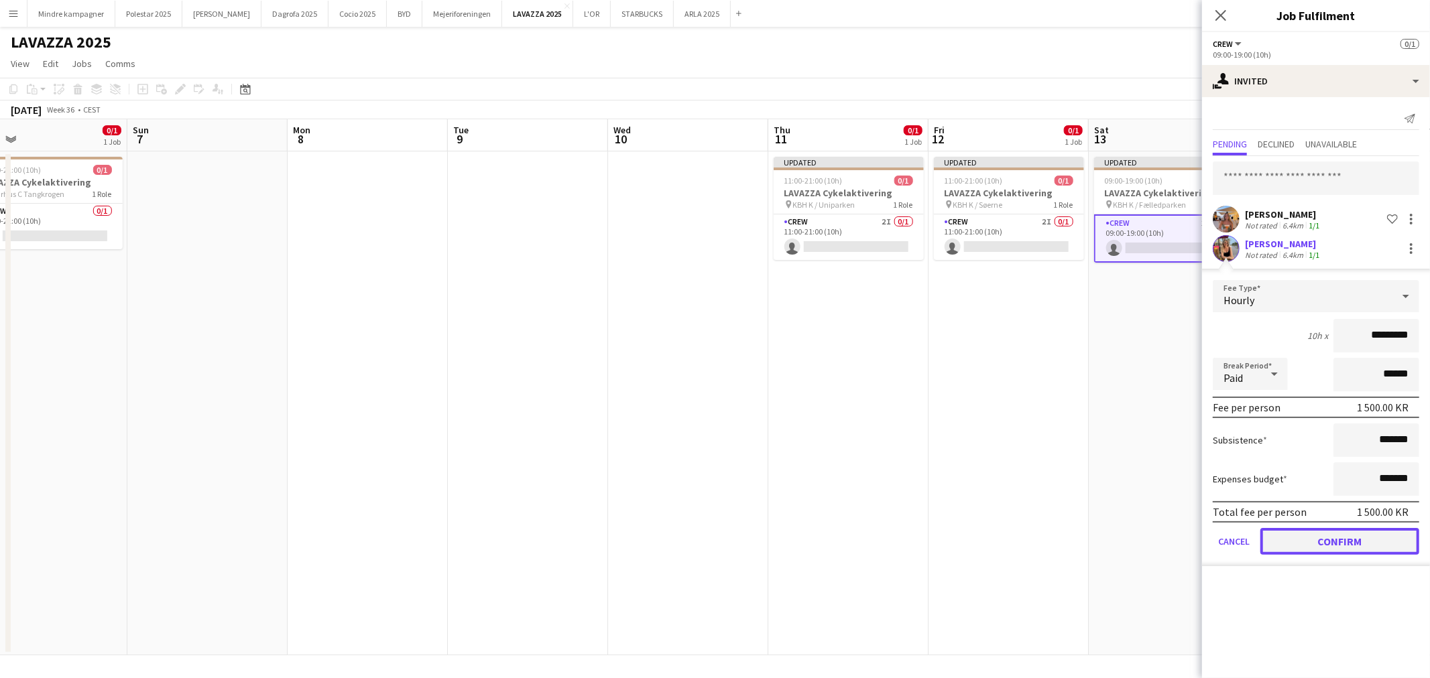
click at [1366, 539] on button "Confirm" at bounding box center [1339, 541] width 159 height 27
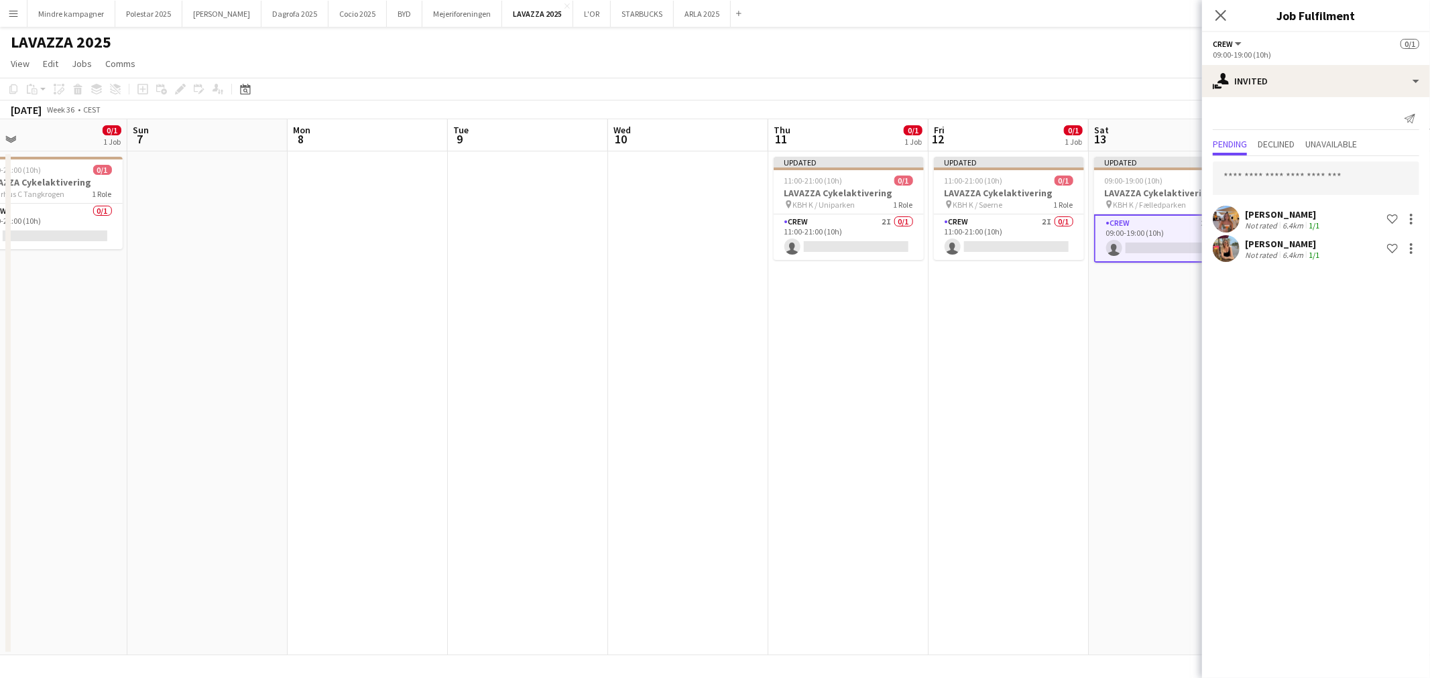
click at [1095, 454] on app-date-cell "Updated 09:00-19:00 (10h) 0/1 LAVAZZA Cykelaktivering pin KBH K / Fælledparken …" at bounding box center [1169, 403] width 160 height 504
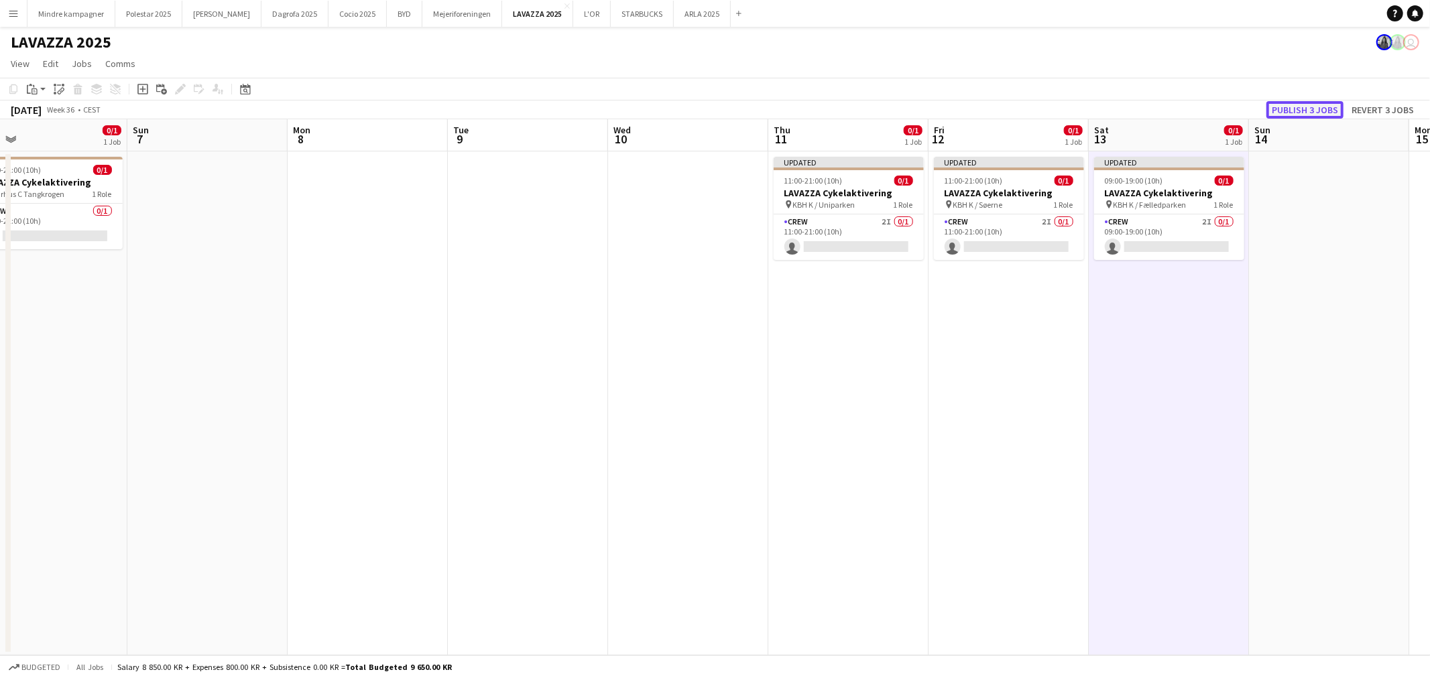
click at [1312, 109] on button "Publish 3 jobs" at bounding box center [1304, 109] width 77 height 17
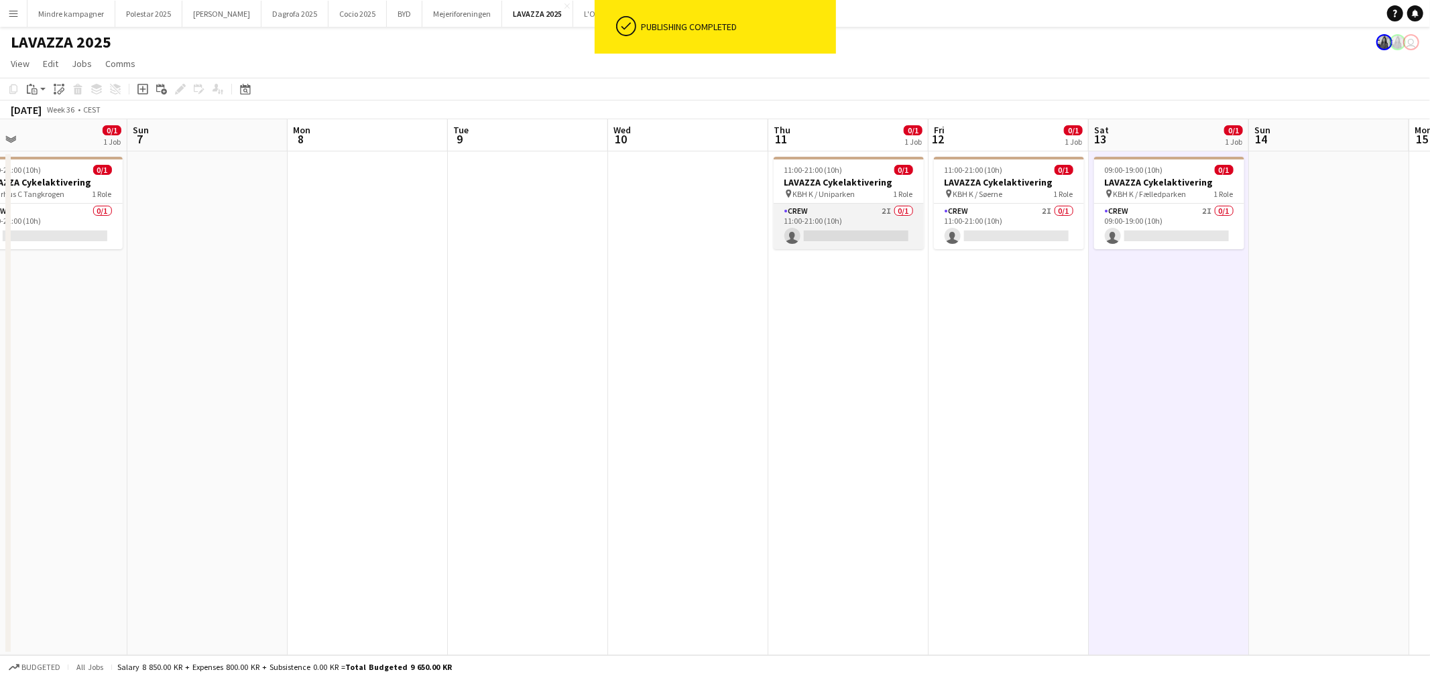
click at [863, 215] on app-card-role "Crew 2I 0/1 11:00-21:00 (10h) single-neutral-actions" at bounding box center [849, 227] width 150 height 46
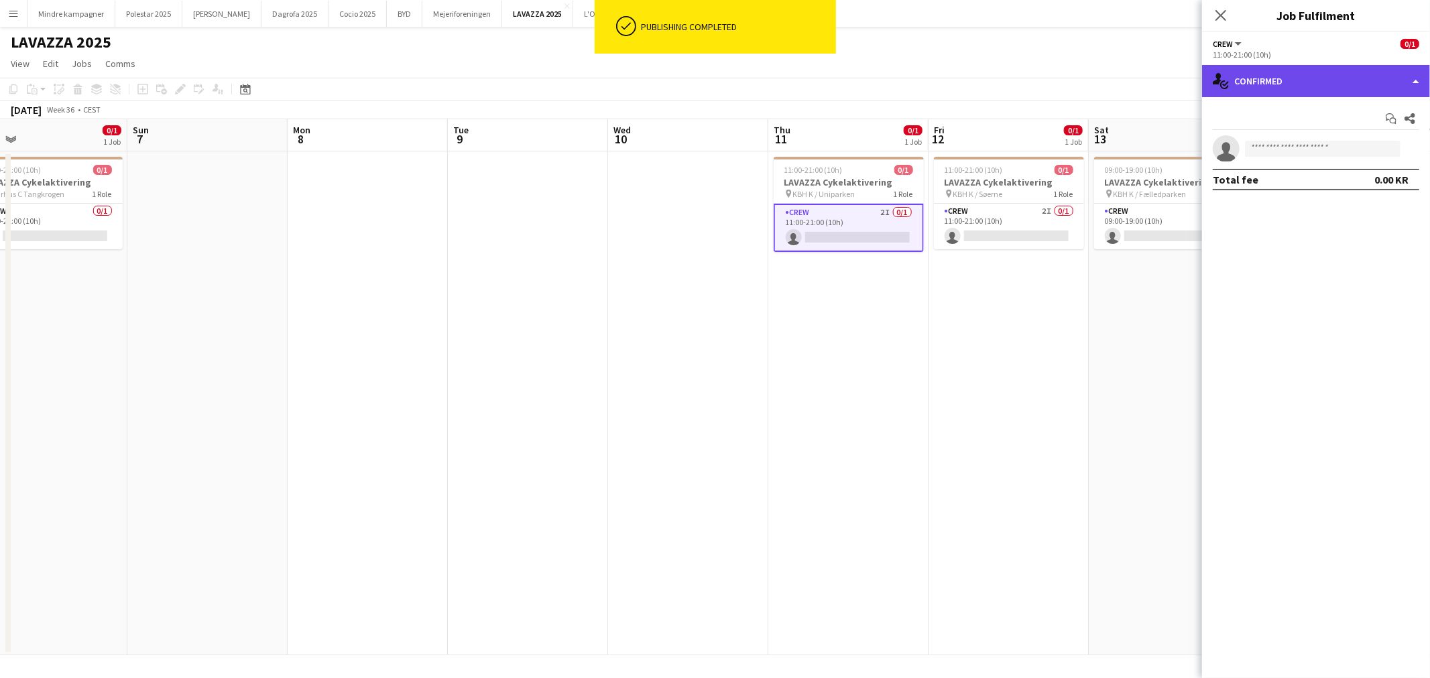
click at [1323, 79] on div "single-neutral-actions-check-2 Confirmed" at bounding box center [1316, 81] width 228 height 32
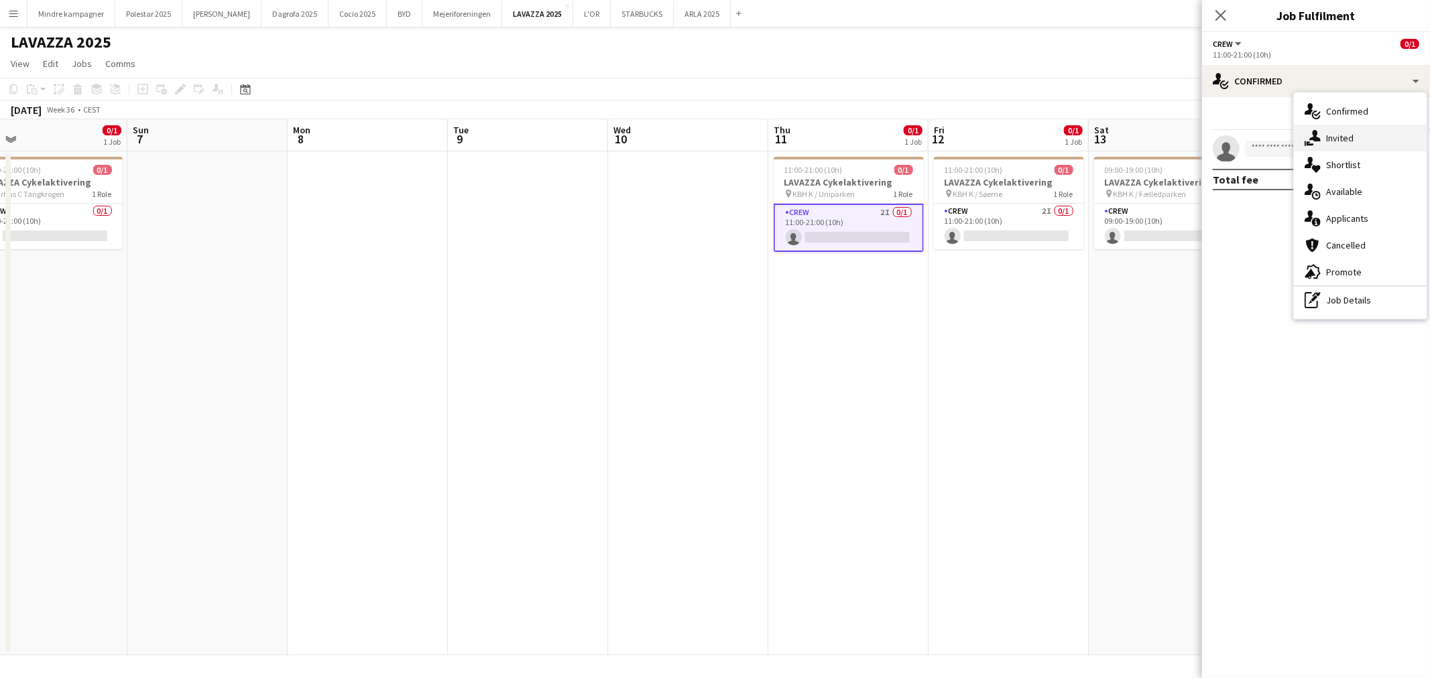
click at [1339, 141] on div "single-neutral-actions-share-1 Invited" at bounding box center [1360, 138] width 133 height 27
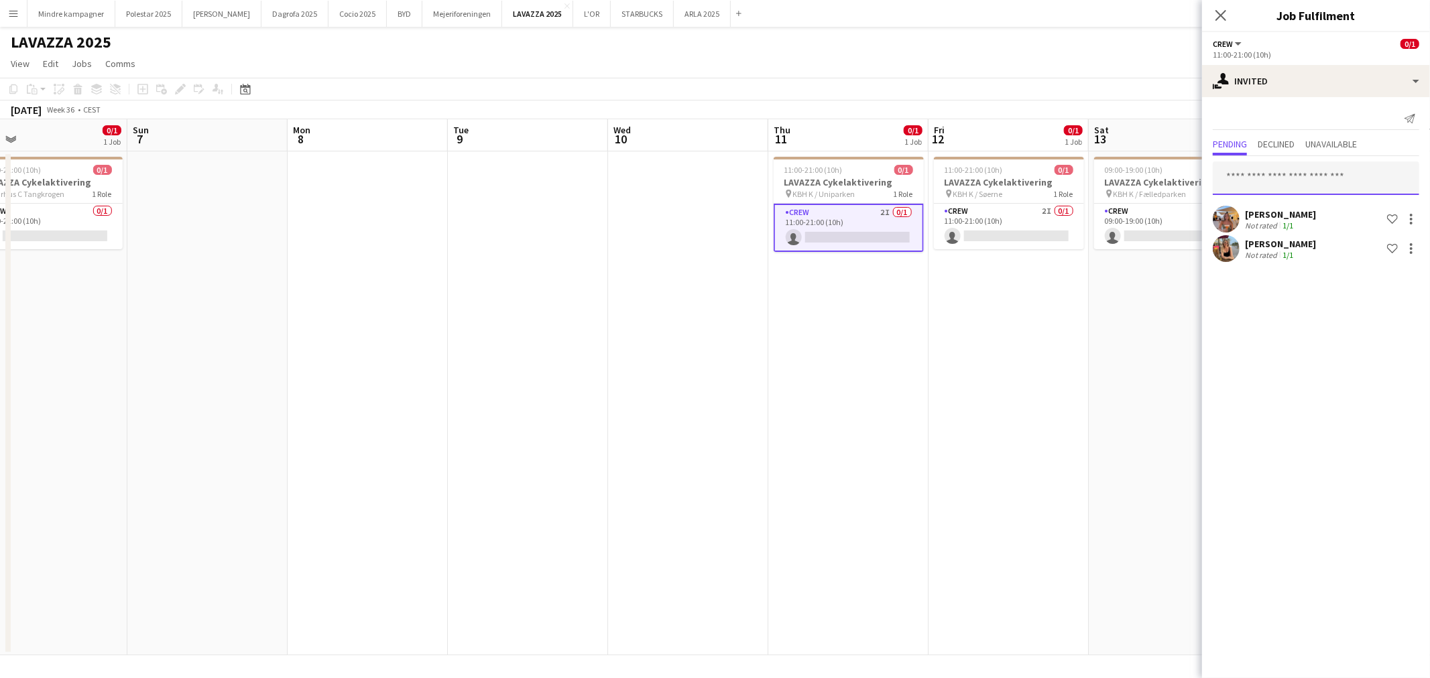
click at [1288, 178] on input "text" at bounding box center [1316, 179] width 206 height 34
type input "*******"
click at [1294, 212] on span "Mathias Andersen" at bounding box center [1261, 210] width 77 height 11
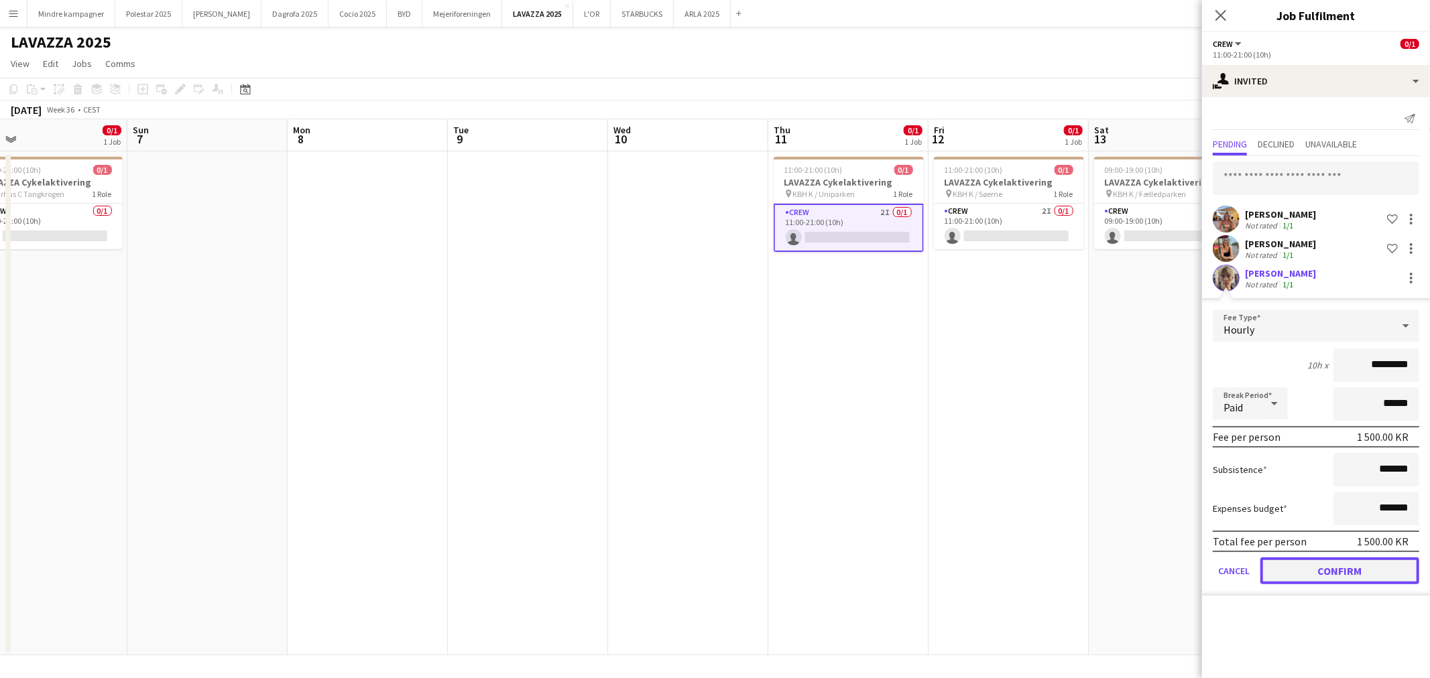
click at [1371, 564] on button "Confirm" at bounding box center [1339, 571] width 159 height 27
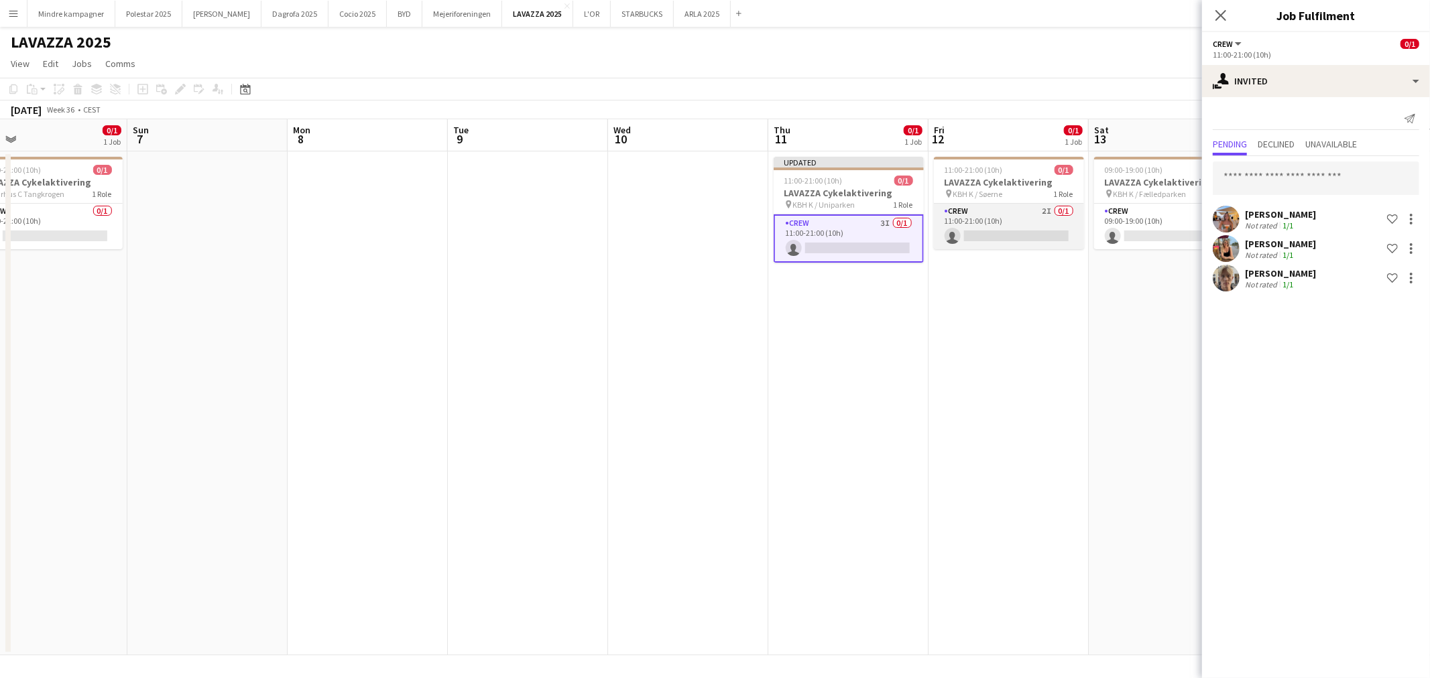
click at [1041, 215] on app-card-role "Crew 2I 0/1 11:00-21:00 (10h) single-neutral-actions" at bounding box center [1009, 227] width 150 height 46
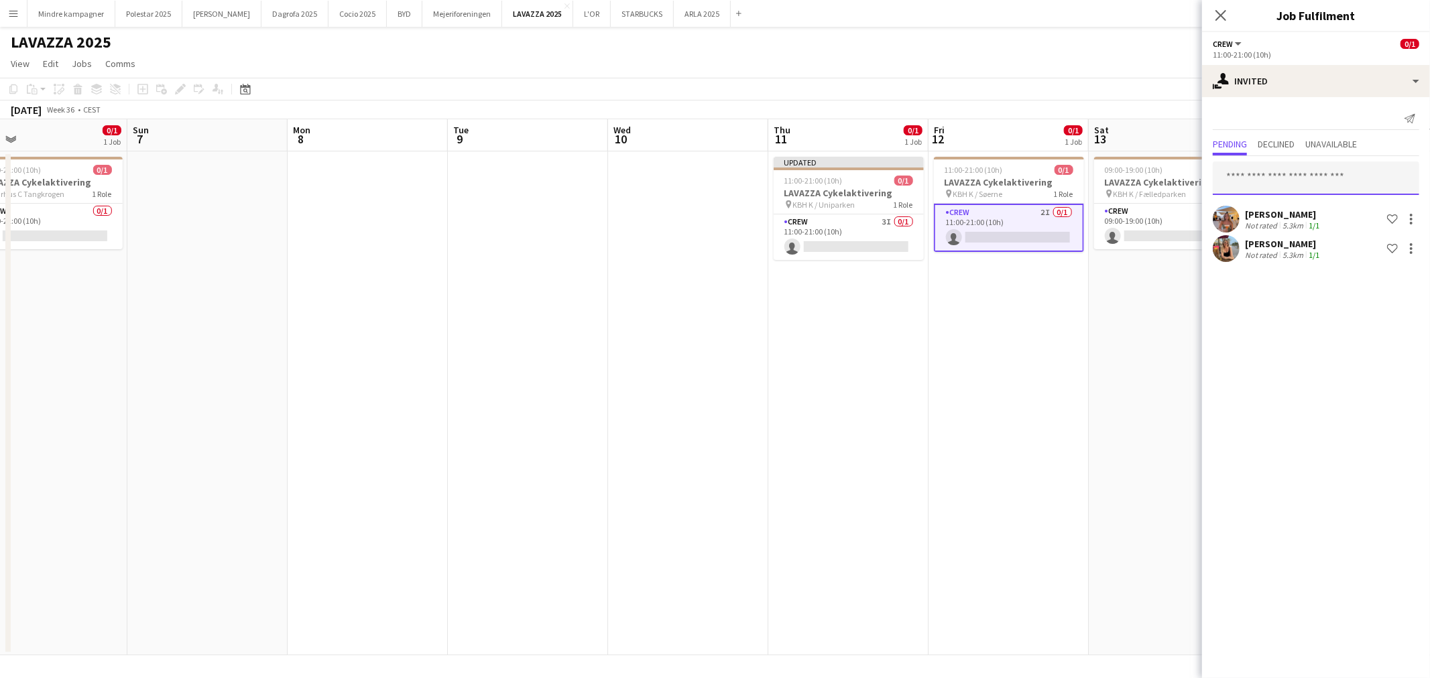
click at [1319, 176] on input "text" at bounding box center [1316, 179] width 206 height 34
type input "*******"
click at [1283, 222] on span "math904n@gmail.com" at bounding box center [1315, 222] width 185 height 11
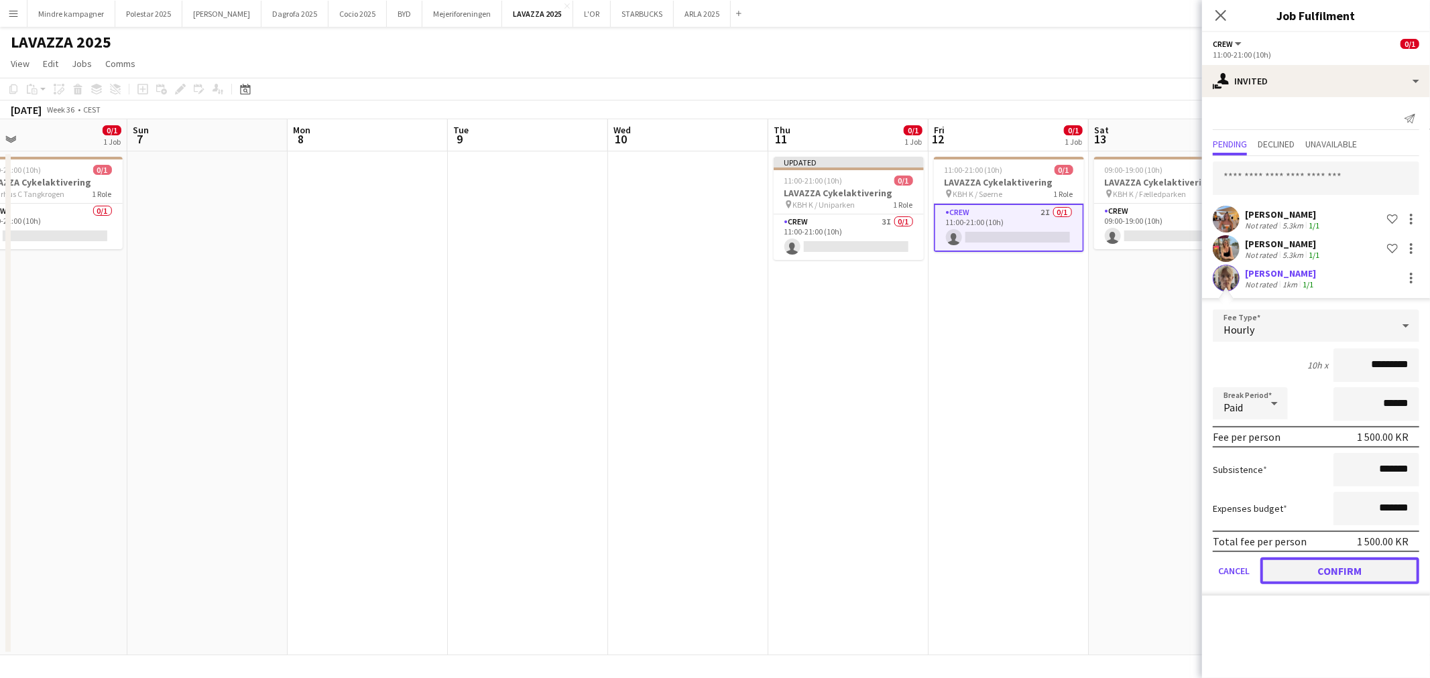
click at [1363, 568] on button "Confirm" at bounding box center [1339, 571] width 159 height 27
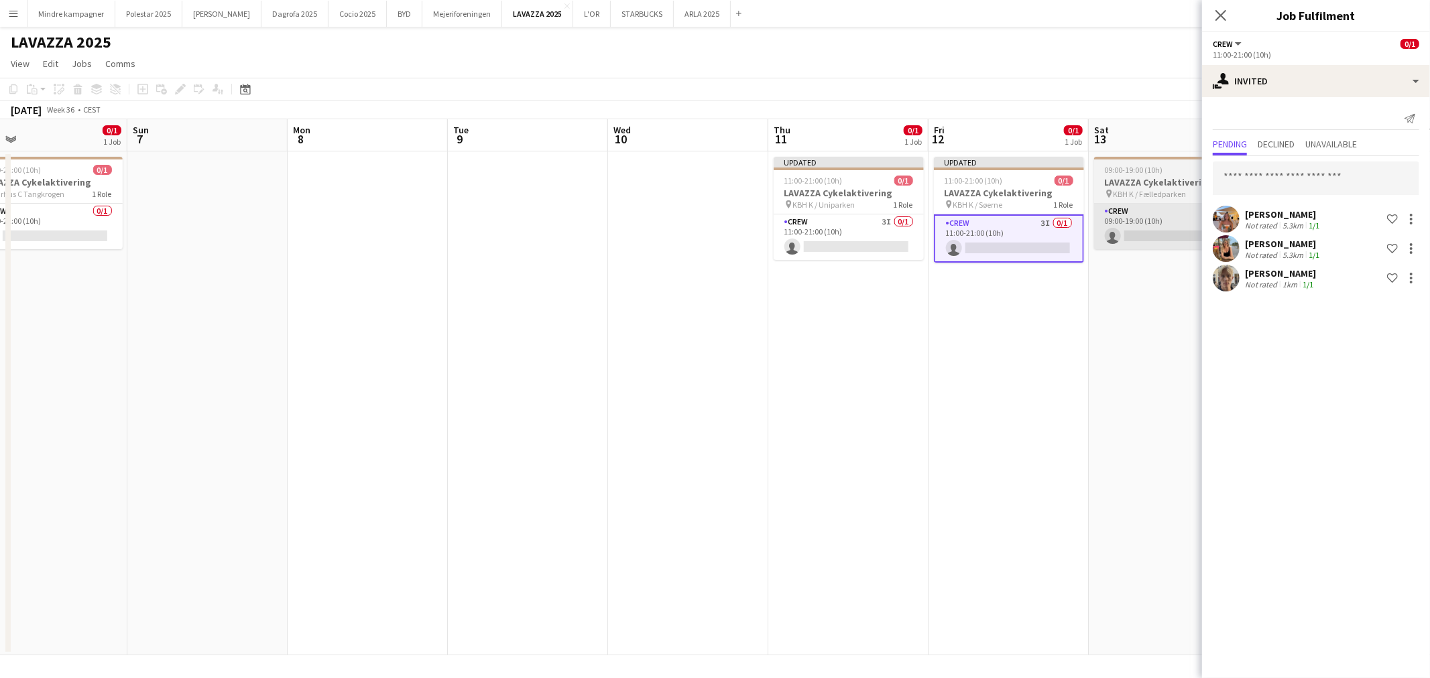
click at [1153, 209] on app-card-role "Crew 2I 0/1 09:00-19:00 (10h) single-neutral-actions" at bounding box center [1169, 227] width 150 height 46
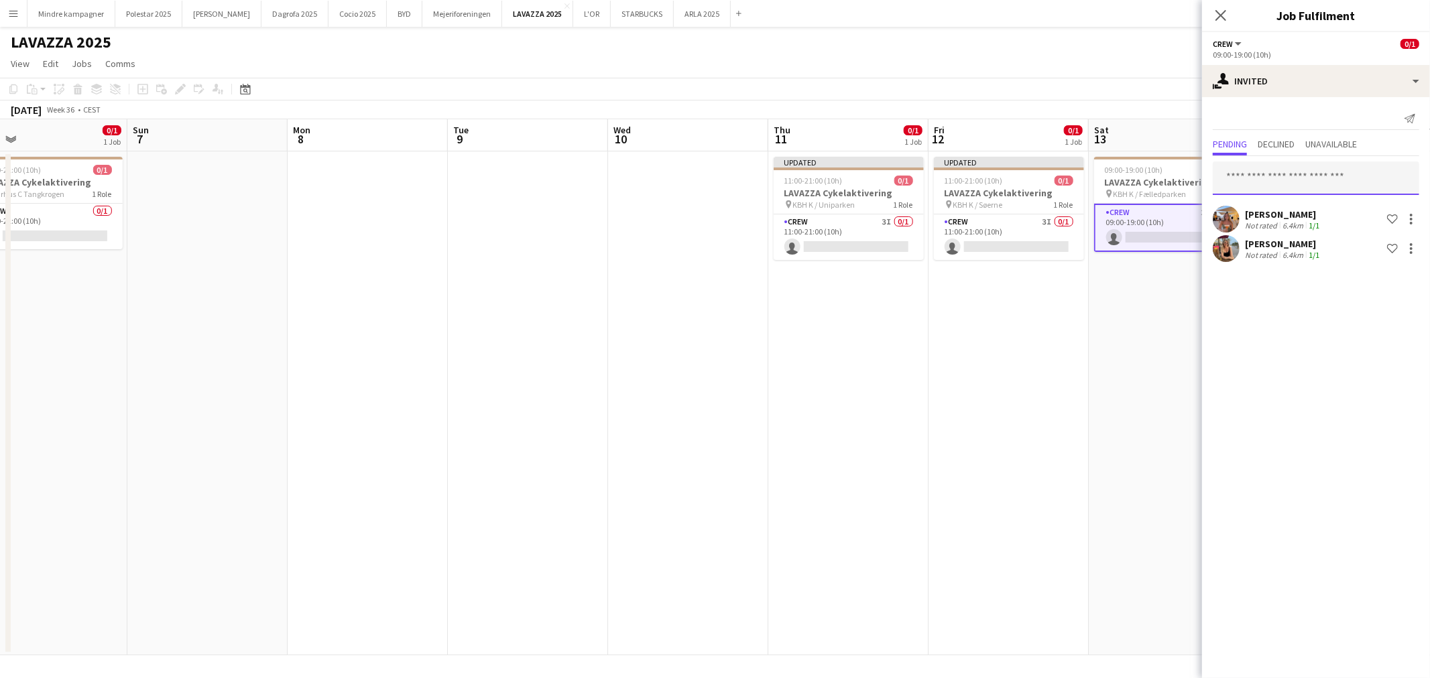
click at [1277, 172] on input "text" at bounding box center [1316, 179] width 206 height 34
type input "*******"
click at [1286, 217] on span "math904n@gmail.com" at bounding box center [1315, 222] width 185 height 11
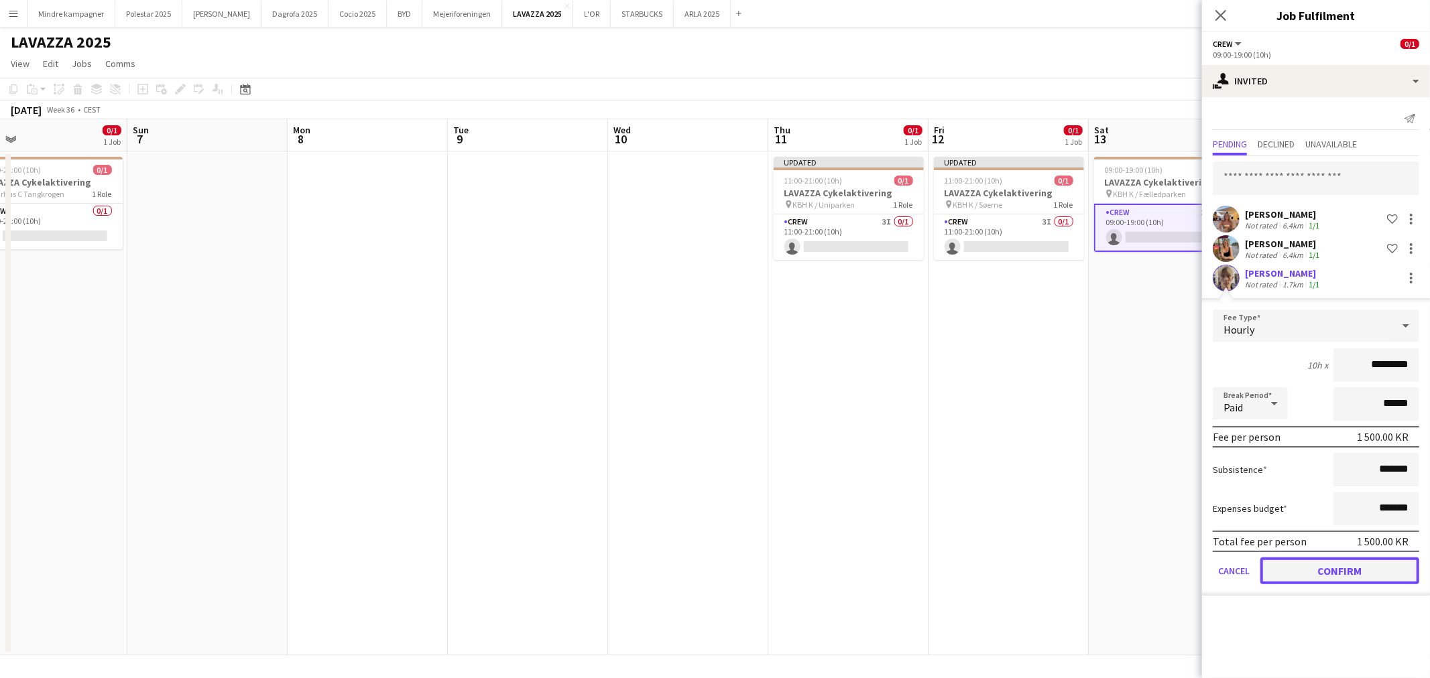
click at [1349, 572] on button "Confirm" at bounding box center [1339, 571] width 159 height 27
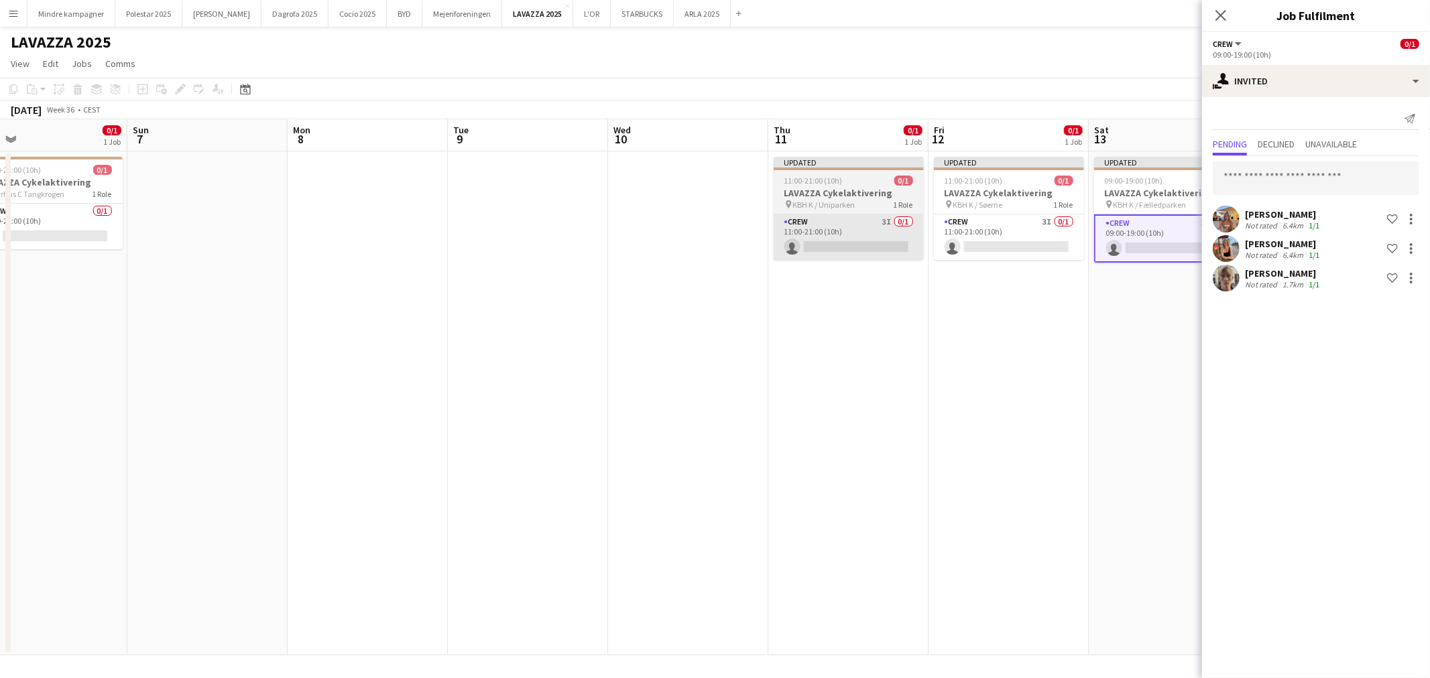
click at [849, 226] on app-card-role "Crew 3I 0/1 11:00-21:00 (10h) single-neutral-actions" at bounding box center [849, 238] width 150 height 46
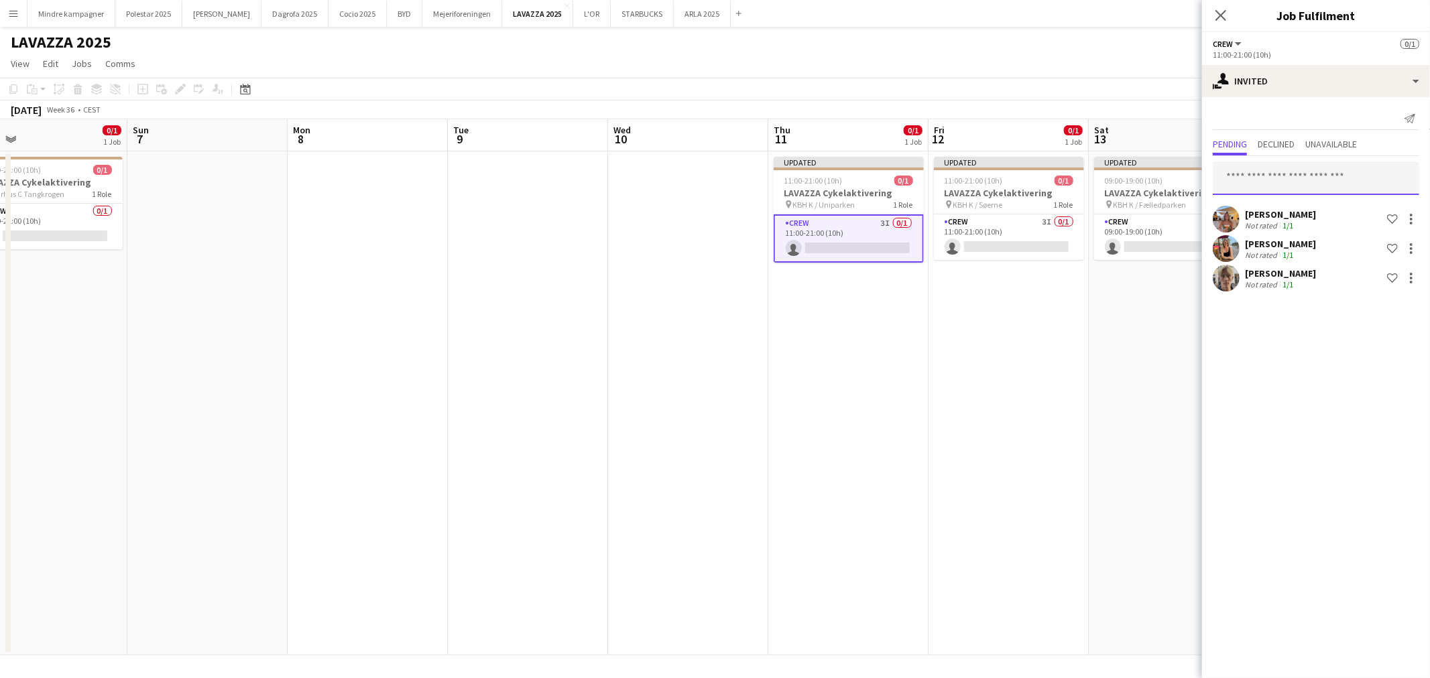
click at [1266, 178] on input "text" at bounding box center [1316, 179] width 206 height 34
type input "*"
click at [1079, 355] on app-date-cell "Updated 11:00-21:00 (10h) 0/1 LAVAZZA Cykelaktivering pin KBH K / Søerne 1 Role…" at bounding box center [1008, 403] width 160 height 504
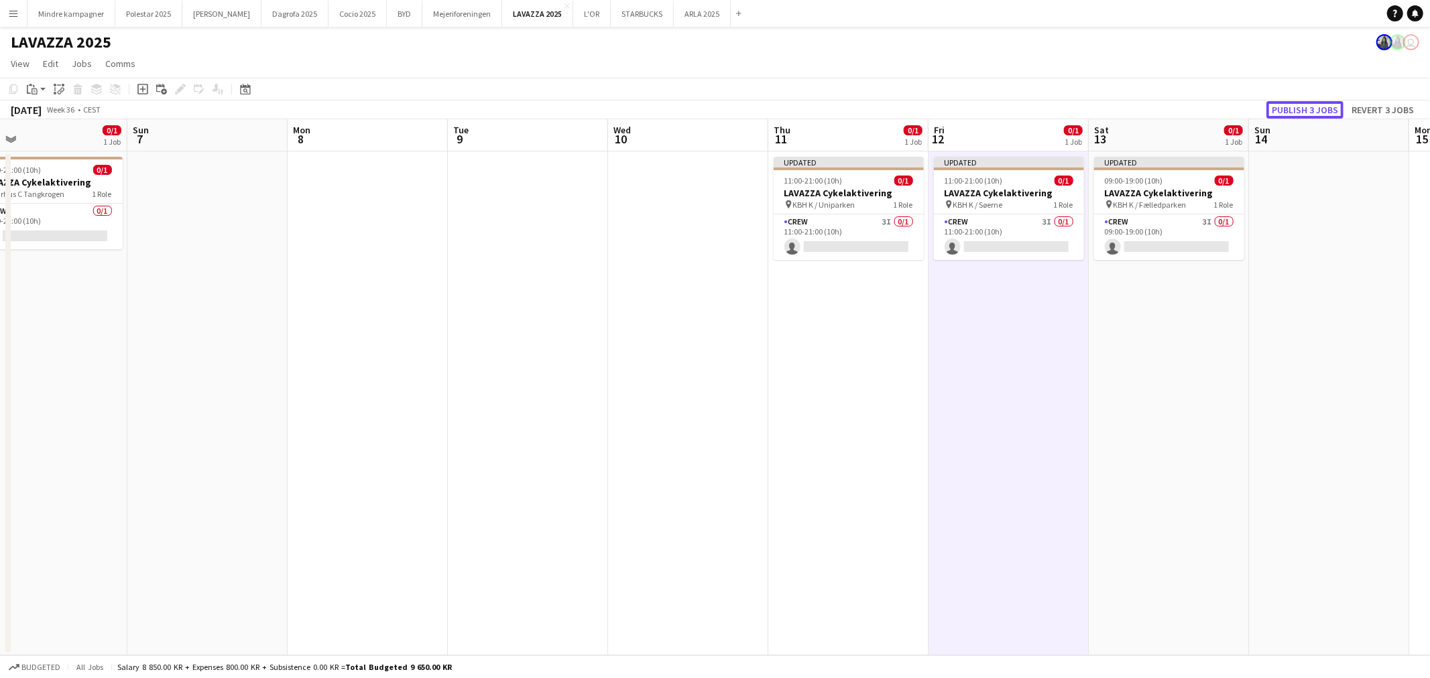
click at [1308, 108] on button "Publish 3 jobs" at bounding box center [1304, 109] width 77 height 17
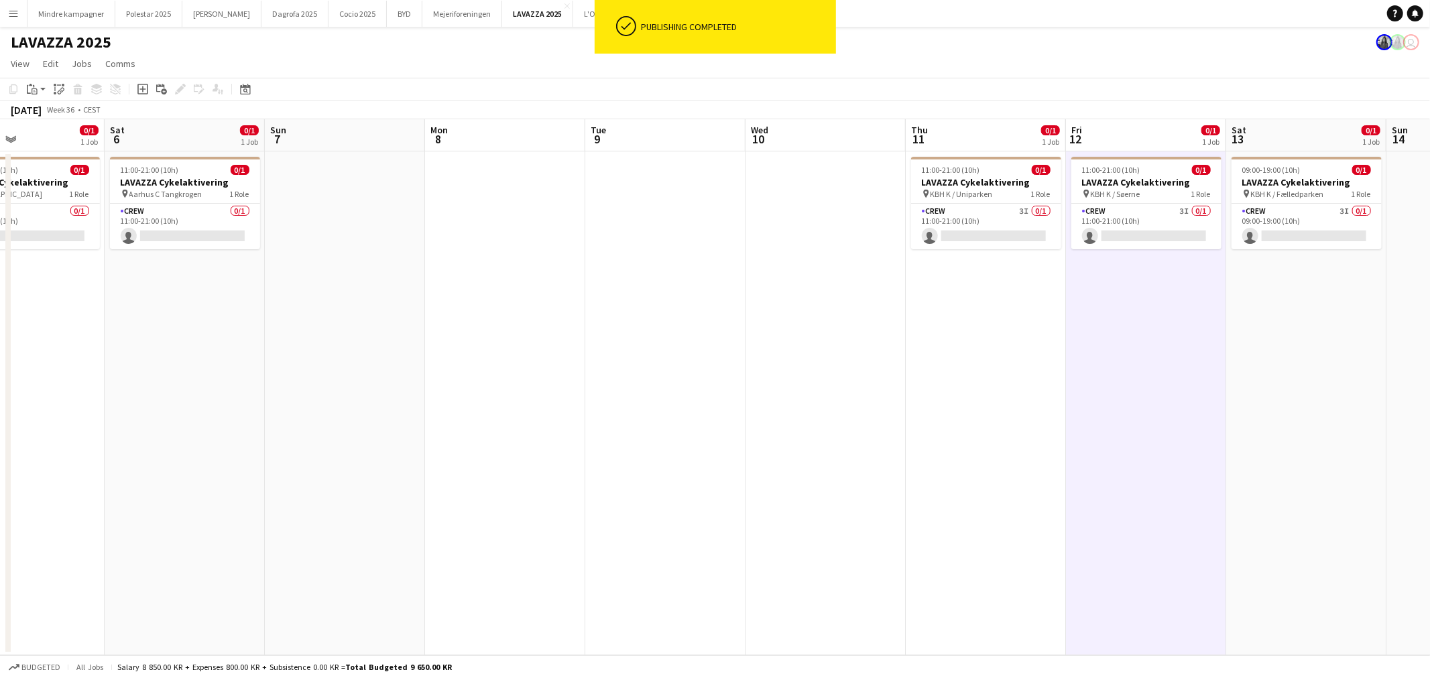
drag, startPoint x: 972, startPoint y: 456, endPoint x: 1044, endPoint y: 461, distance: 72.6
click at [1040, 461] on app-calendar-viewport "Wed 3 Thu 4 0/1 1 Job Fri 5 0/1 1 Job Sat 6 0/1 1 Job Sun 7 Mon 8 Tue 9 Wed 10 …" at bounding box center [715, 387] width 1430 height 536
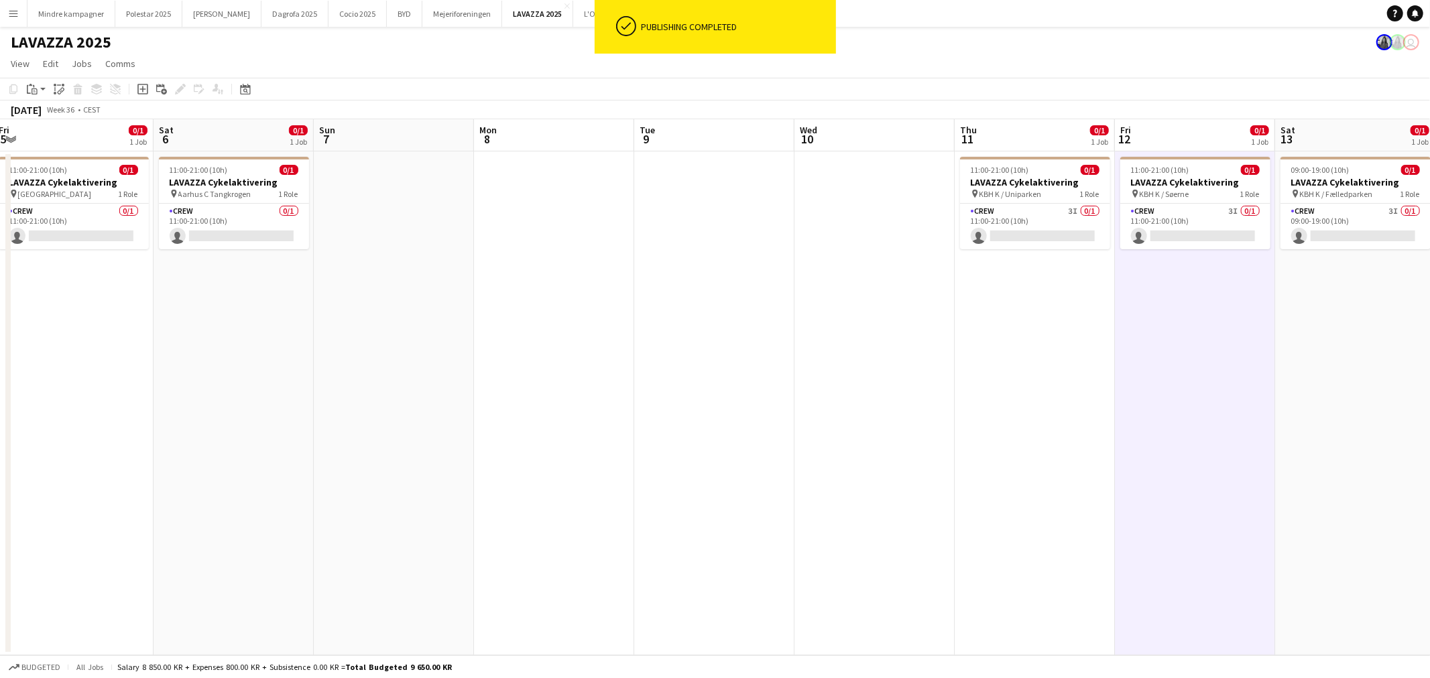
drag, startPoint x: 537, startPoint y: 456, endPoint x: 725, endPoint y: 458, distance: 187.7
click at [702, 456] on app-calendar-viewport "Wed 3 Thu 4 0/1 1 Job Fri 5 0/1 1 Job Sat 6 0/1 1 Job Sun 7 Mon 8 Tue 9 Wed 10 …" at bounding box center [715, 387] width 1430 height 536
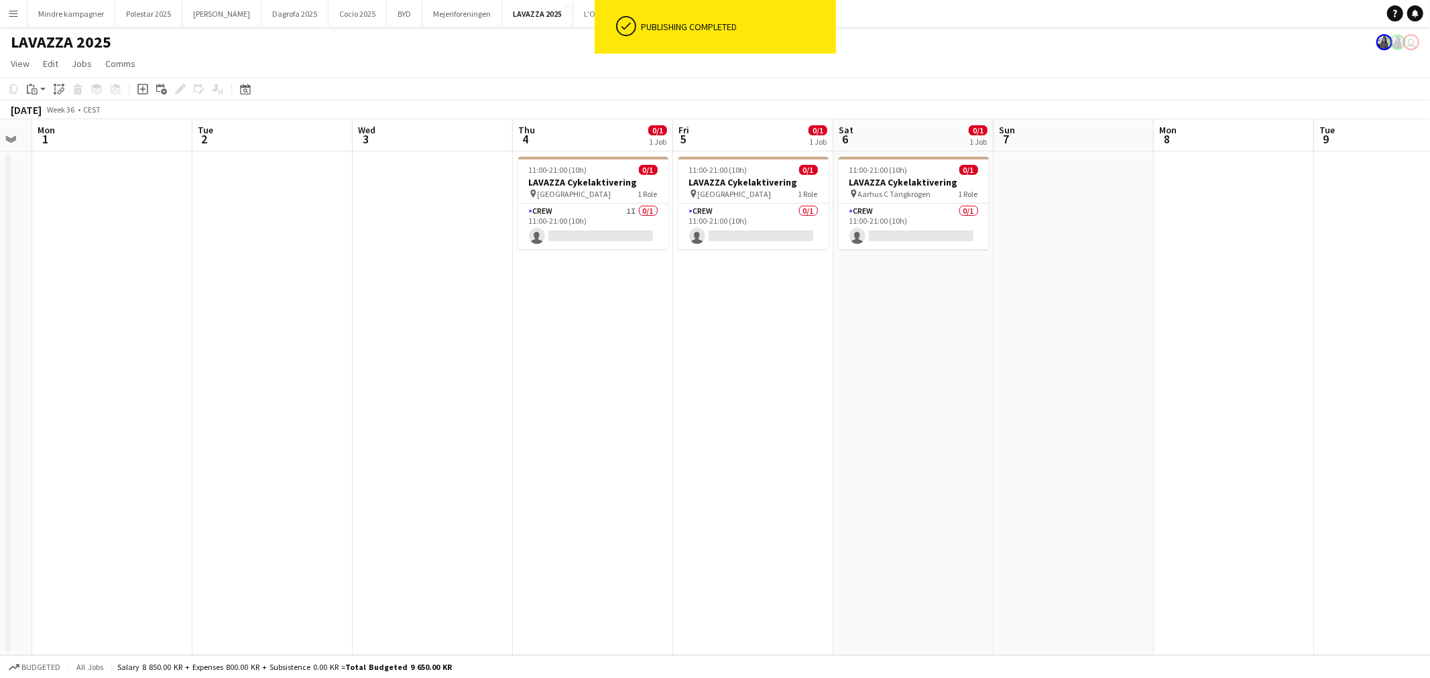
drag, startPoint x: 412, startPoint y: 441, endPoint x: 669, endPoint y: 446, distance: 256.8
click at [693, 446] on app-calendar-viewport "Sat 30 Sun 31 Mon 1 Tue 2 Wed 3 Thu 4 0/1 1 Job Fri 5 0/1 1 Job Sat 6 0/1 1 Job…" at bounding box center [715, 387] width 1430 height 536
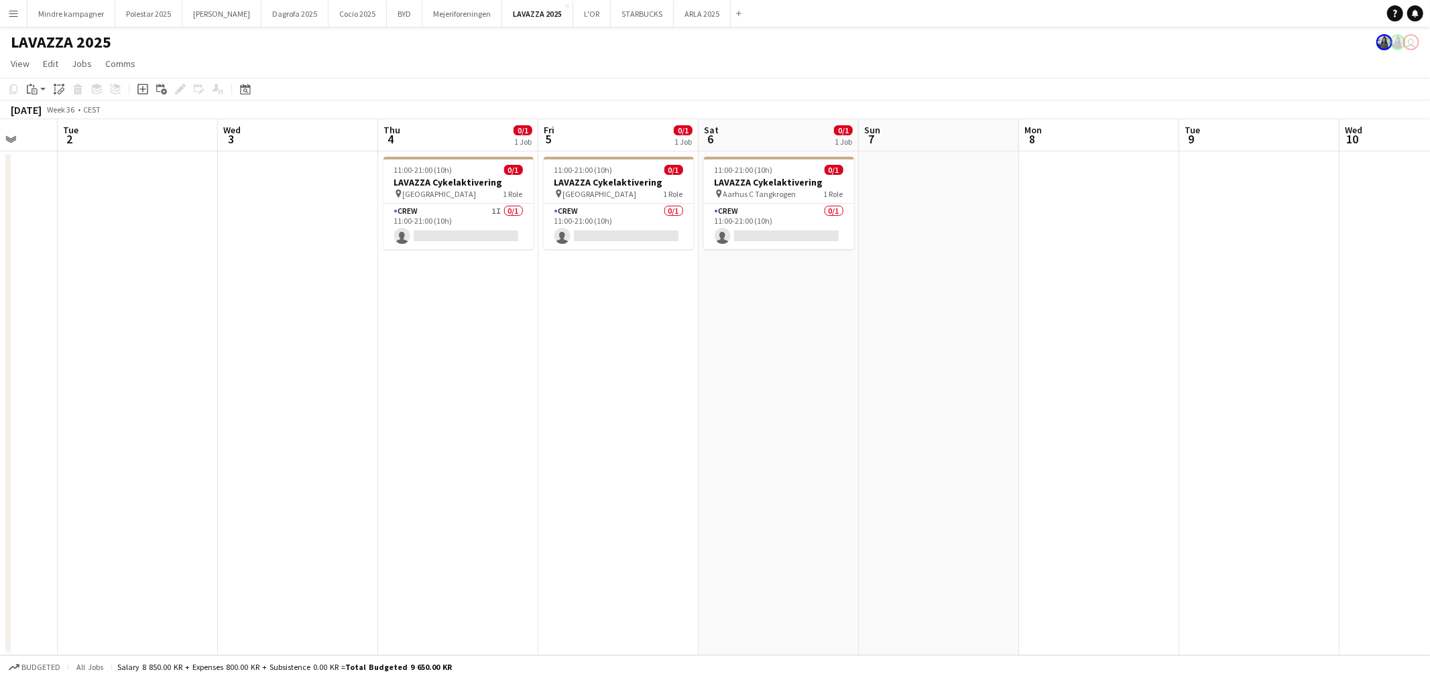
drag, startPoint x: 309, startPoint y: 432, endPoint x: 442, endPoint y: 432, distance: 133.4
click at [442, 432] on app-calendar-viewport "Sat 30 Sun 31 Mon 1 Tue 2 Wed 3 Thu 4 0/1 1 Job Fri 5 0/1 1 Job Sat 6 0/1 1 Job…" at bounding box center [715, 387] width 1430 height 536
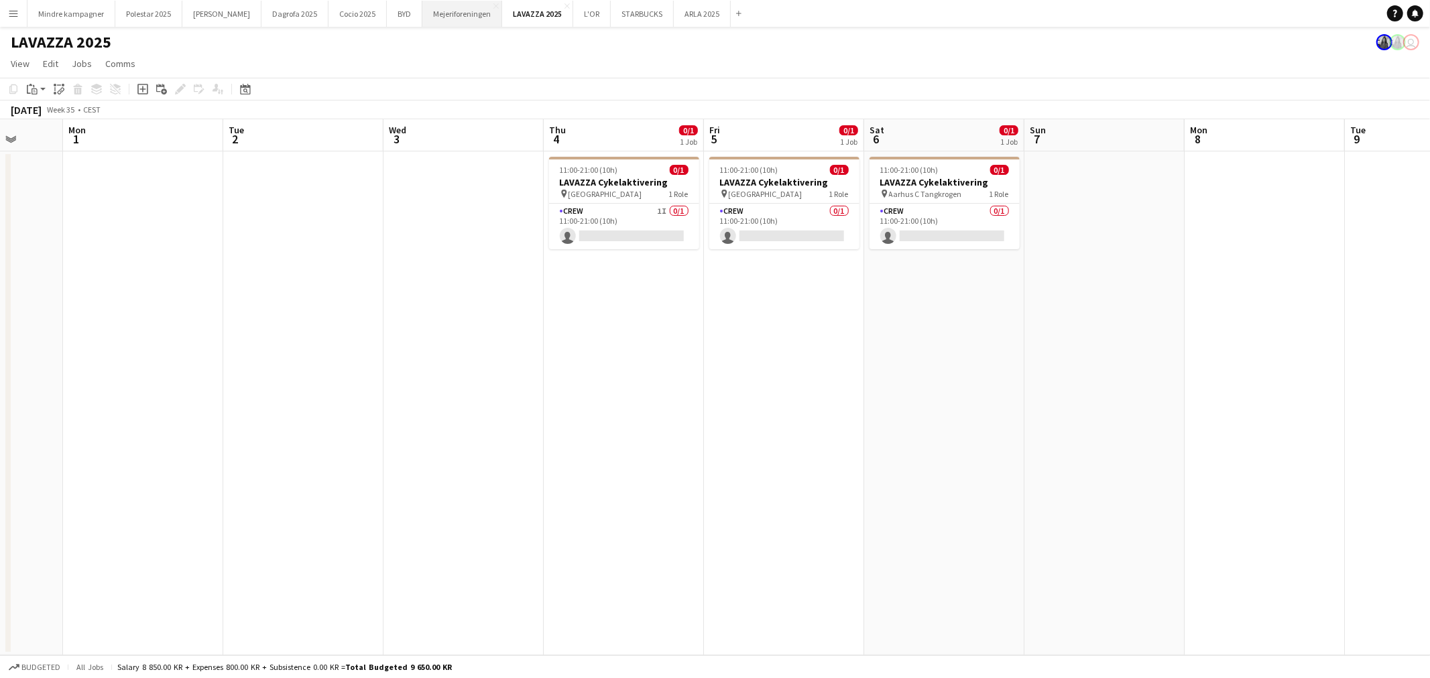
click at [444, 21] on button "Mejeriforeningen Close" at bounding box center [462, 14] width 80 height 26
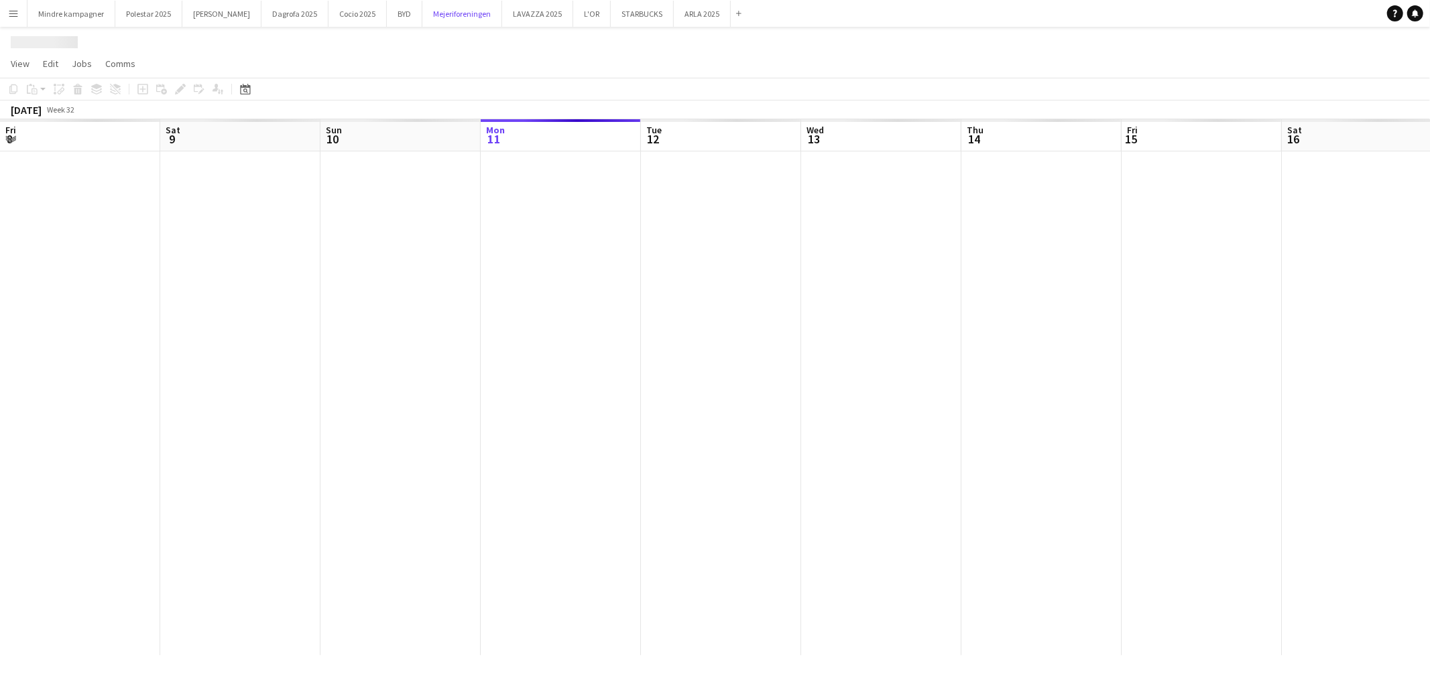
scroll to position [0, 320]
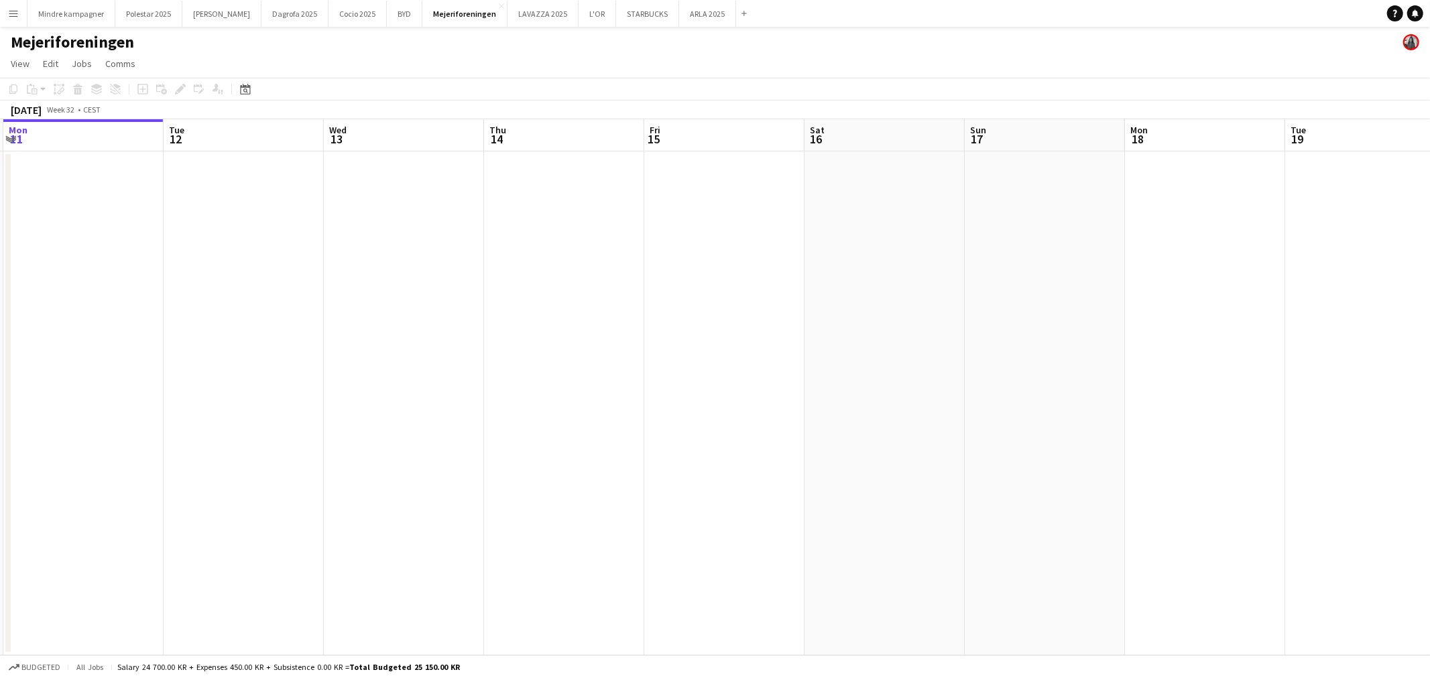
drag, startPoint x: 1024, startPoint y: 389, endPoint x: 530, endPoint y: 426, distance: 495.4
click at [540, 430] on app-calendar-viewport "Fri 8 Sat 9 Sun 10 Mon 11 Tue 12 Wed 13 Thu 14 Fri 15 Sat 16 Sun 17 Mon 18 Tue …" at bounding box center [715, 387] width 1430 height 536
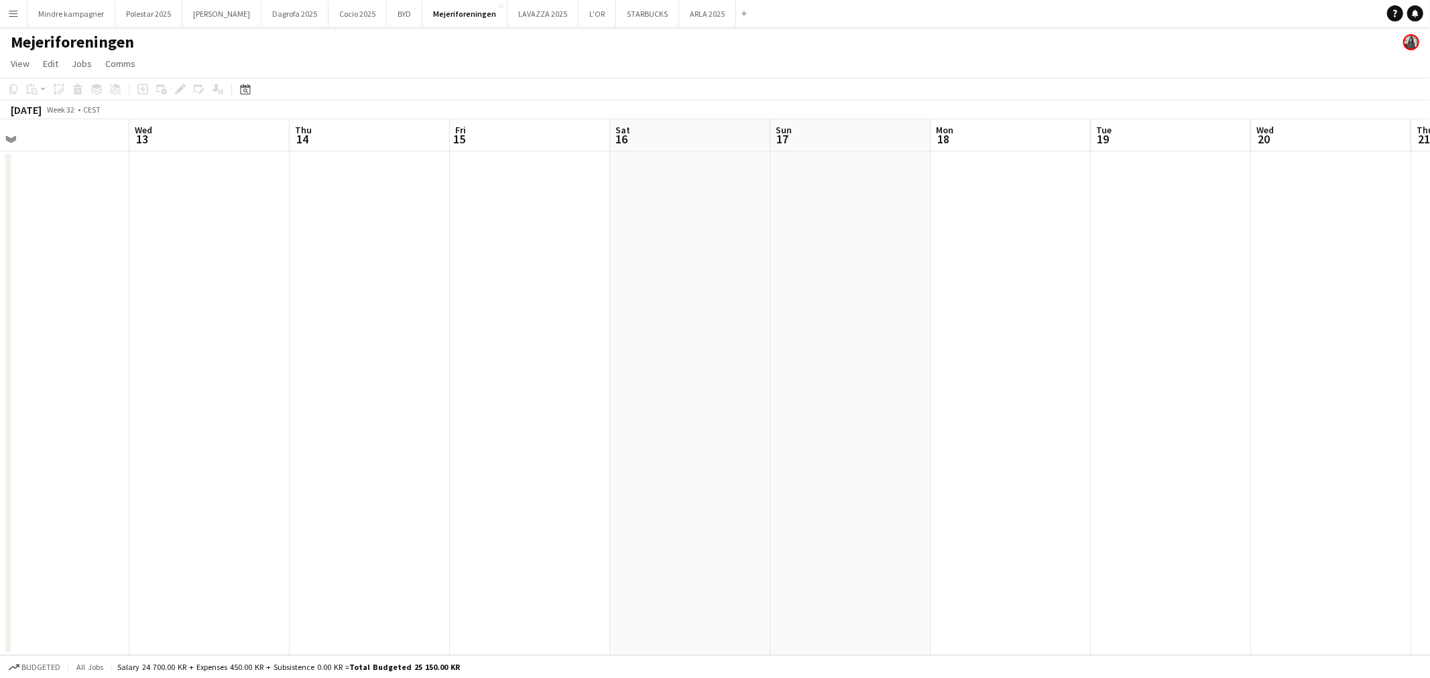
drag, startPoint x: 1134, startPoint y: 432, endPoint x: 508, endPoint y: 427, distance: 626.1
click at [509, 429] on app-calendar-viewport "Sun 10 Mon 11 Tue 12 Wed 13 Thu 14 Fri 15 Sat 16 Sun 17 Mon 18 Tue 19 Wed 20 Th…" at bounding box center [715, 387] width 1430 height 536
drag, startPoint x: 1088, startPoint y: 424, endPoint x: 345, endPoint y: 401, distance: 743.1
click at [345, 401] on app-calendar-viewport "Sun 17 Mon 18 Tue 19 Wed 20 Thu 21 Fri 22 Sat 23 Sun 24 Mon 25 Tue 26 Wed 27 Th…" at bounding box center [715, 387] width 1430 height 536
drag, startPoint x: 1090, startPoint y: 414, endPoint x: 350, endPoint y: 407, distance: 740.1
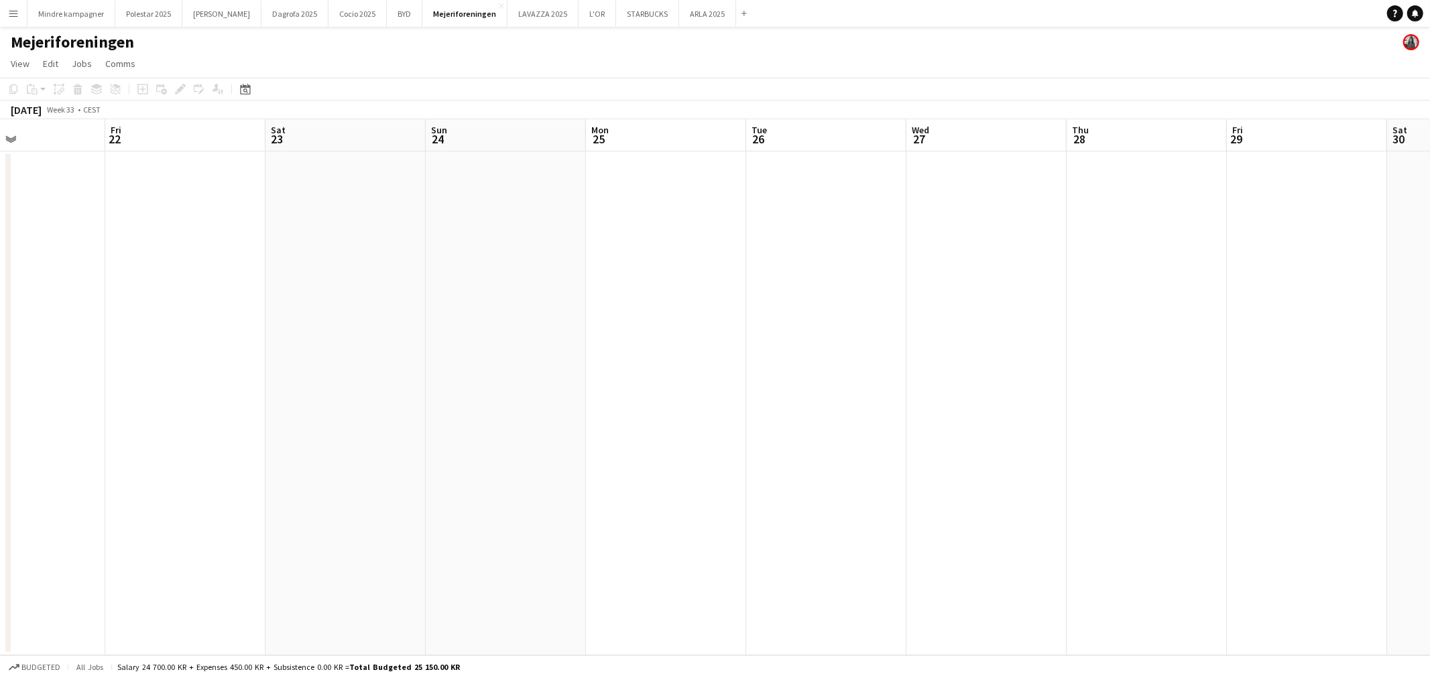
click at [261, 414] on app-calendar-viewport "Tue 19 Wed 20 Thu 21 Fri 22 Sat 23 Sun 24 Mon 25 Tue 26 Wed 27 Thu 28 Fri 29 Sa…" at bounding box center [715, 387] width 1430 height 536
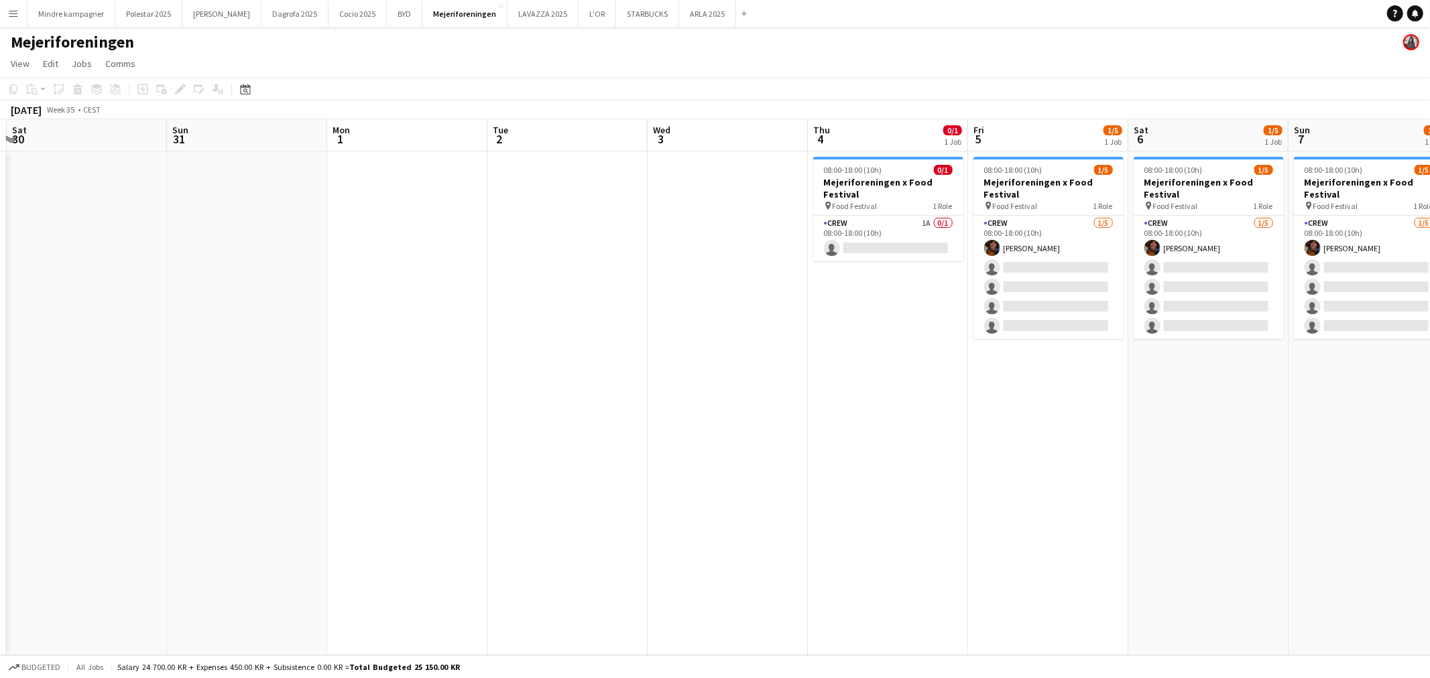
scroll to position [0, 417]
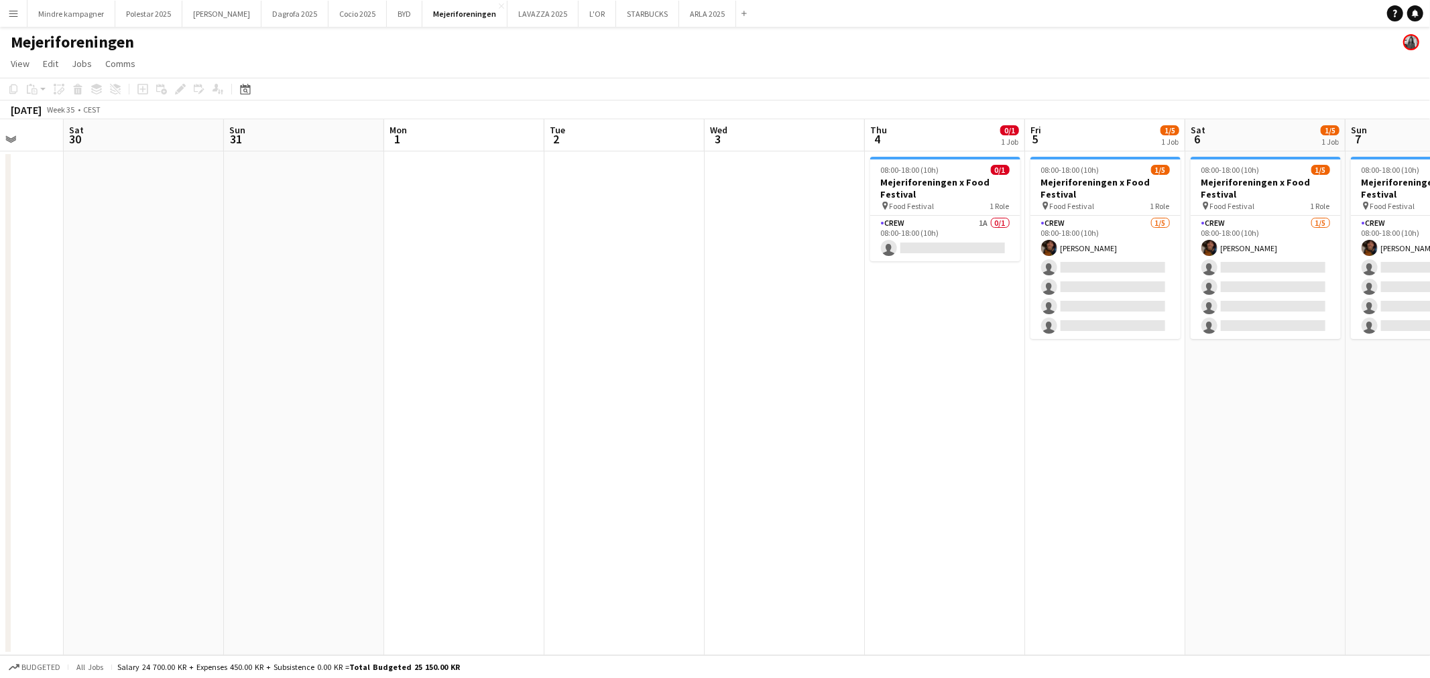
drag, startPoint x: 621, startPoint y: 439, endPoint x: 518, endPoint y: 438, distance: 103.2
click at [518, 438] on app-calendar-viewport "Wed 27 Thu 28 Fri 29 Sat 30 Sun 31 Mon 1 Tue 2 Wed 3 Thu 4 0/1 1 Job Fri 5 1/5 …" at bounding box center [715, 387] width 1430 height 536
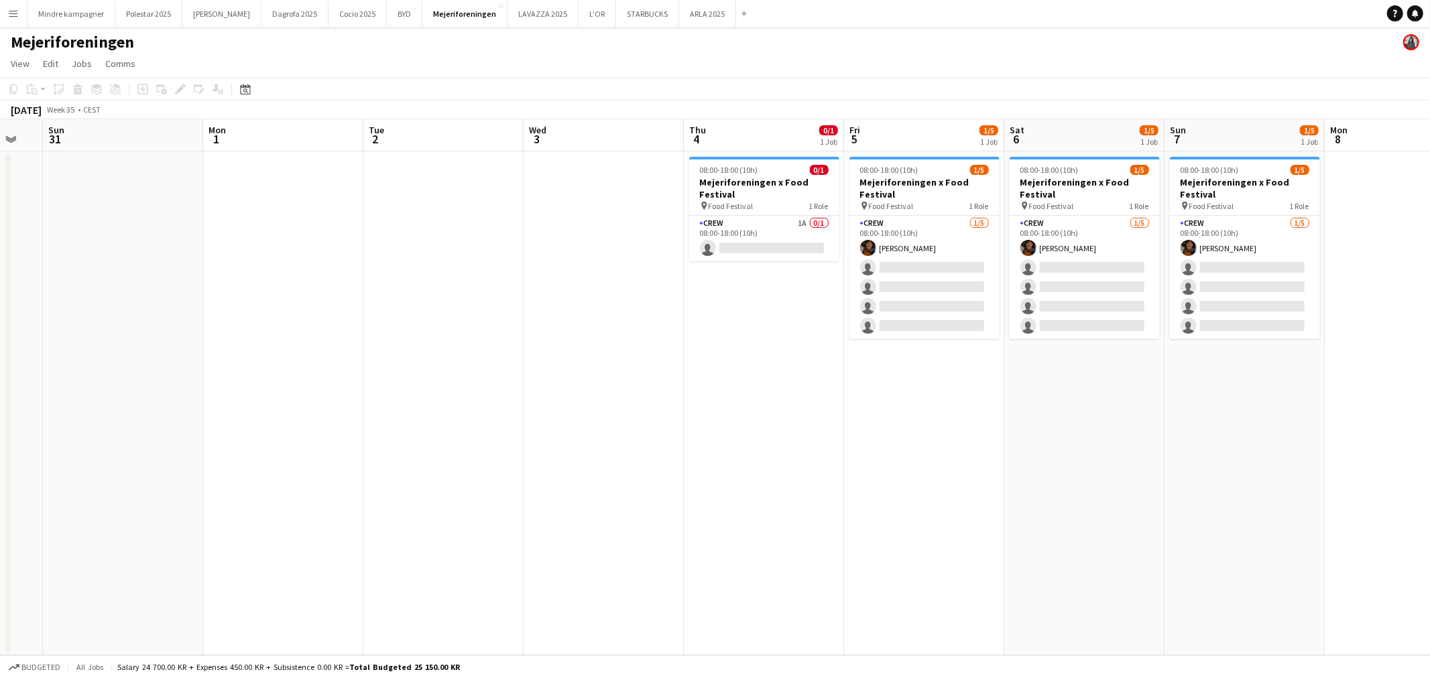
drag, startPoint x: 908, startPoint y: 494, endPoint x: 879, endPoint y: 498, distance: 29.1
click at [879, 498] on app-calendar-viewport "Thu 28 Fri 29 Sat 30 Sun 31 Mon 1 Tue 2 Wed 3 Thu 4 0/1 1 Job Fri 5 1/5 1 Job S…" at bounding box center [715, 387] width 1430 height 536
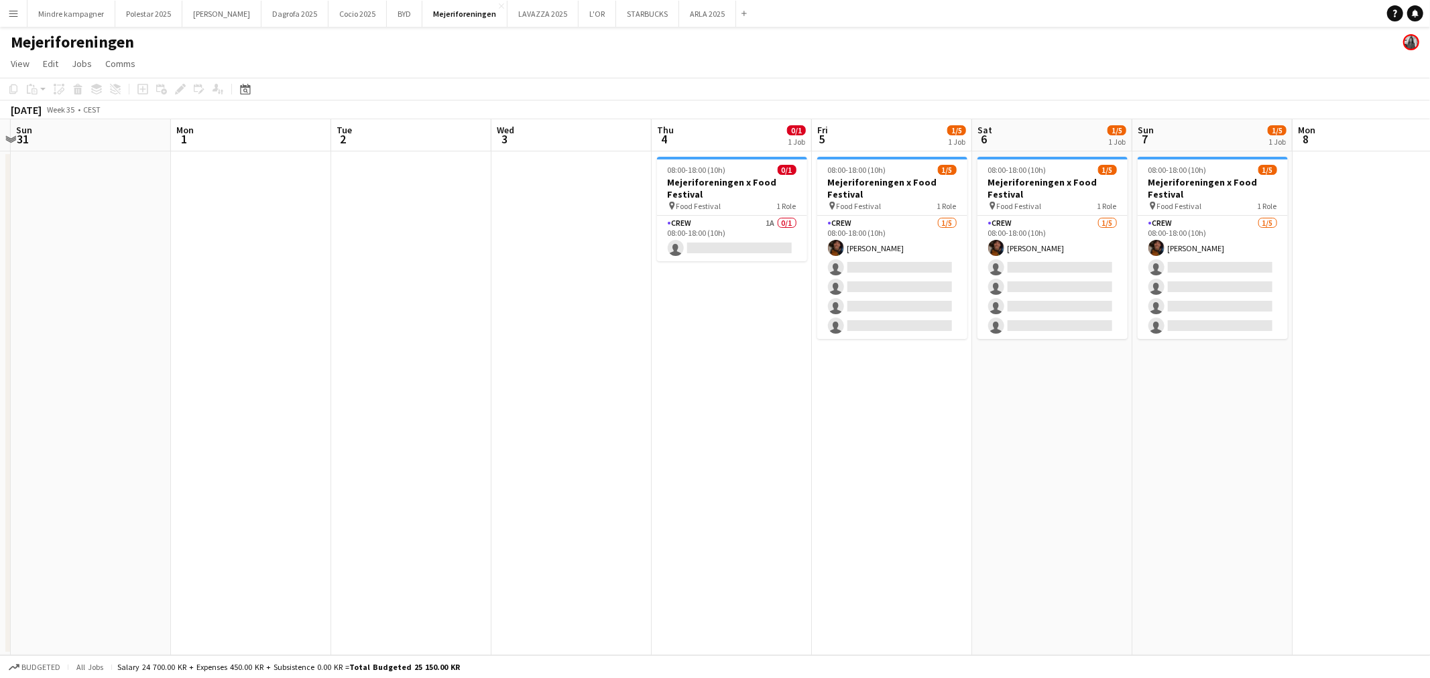
drag, startPoint x: 989, startPoint y: 498, endPoint x: 947, endPoint y: 503, distance: 42.6
click at [947, 503] on app-calendar-viewport "Thu 28 Fri 29 Sat 30 Sun 31 Mon 1 Tue 2 Wed 3 Thu 4 0/1 1 Job Fri 5 1/5 1 Job S…" at bounding box center [715, 387] width 1430 height 536
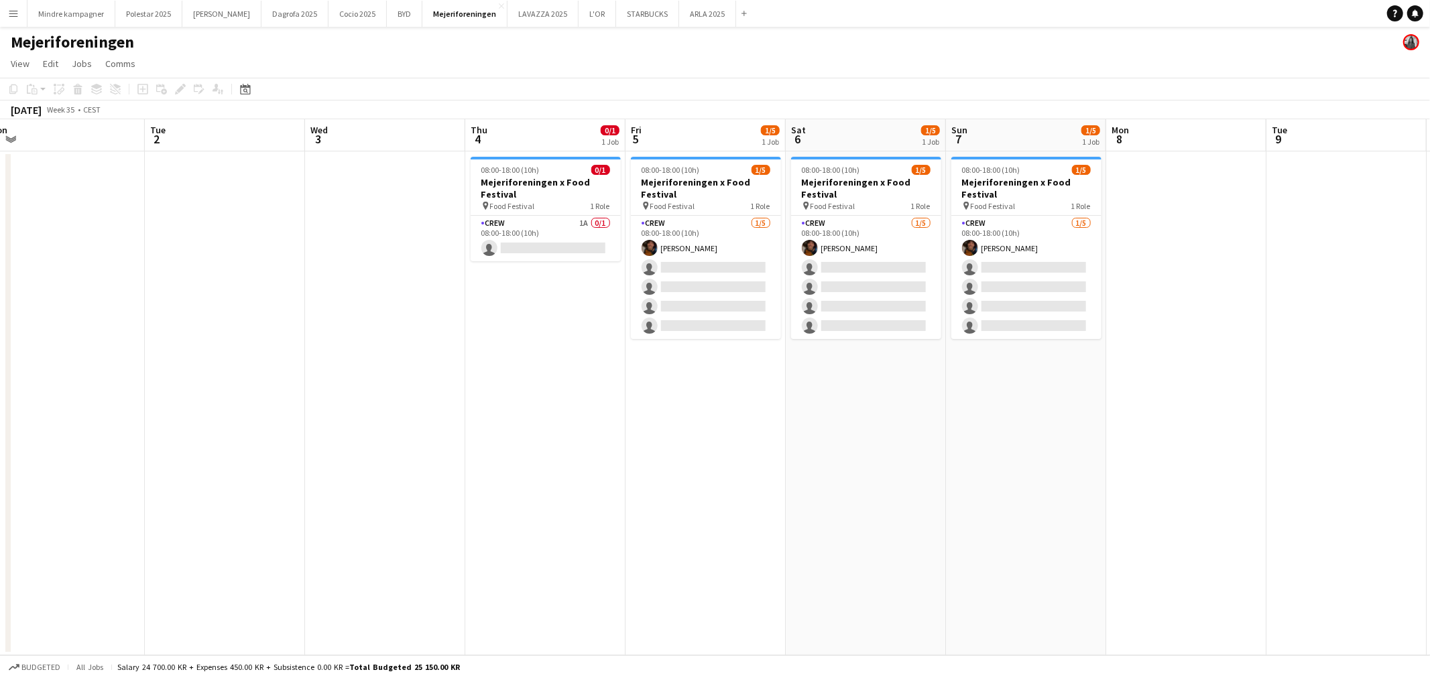
drag, startPoint x: 746, startPoint y: 474, endPoint x: 684, endPoint y: 495, distance: 65.1
click at [606, 496] on app-calendar-viewport "Fri 29 Sat 30 Sun 31 Mon 1 Tue 2 Wed 3 Thu 4 0/1 1 Job Fri 5 1/5 1 Job Sat 6 1/…" at bounding box center [715, 387] width 1430 height 536
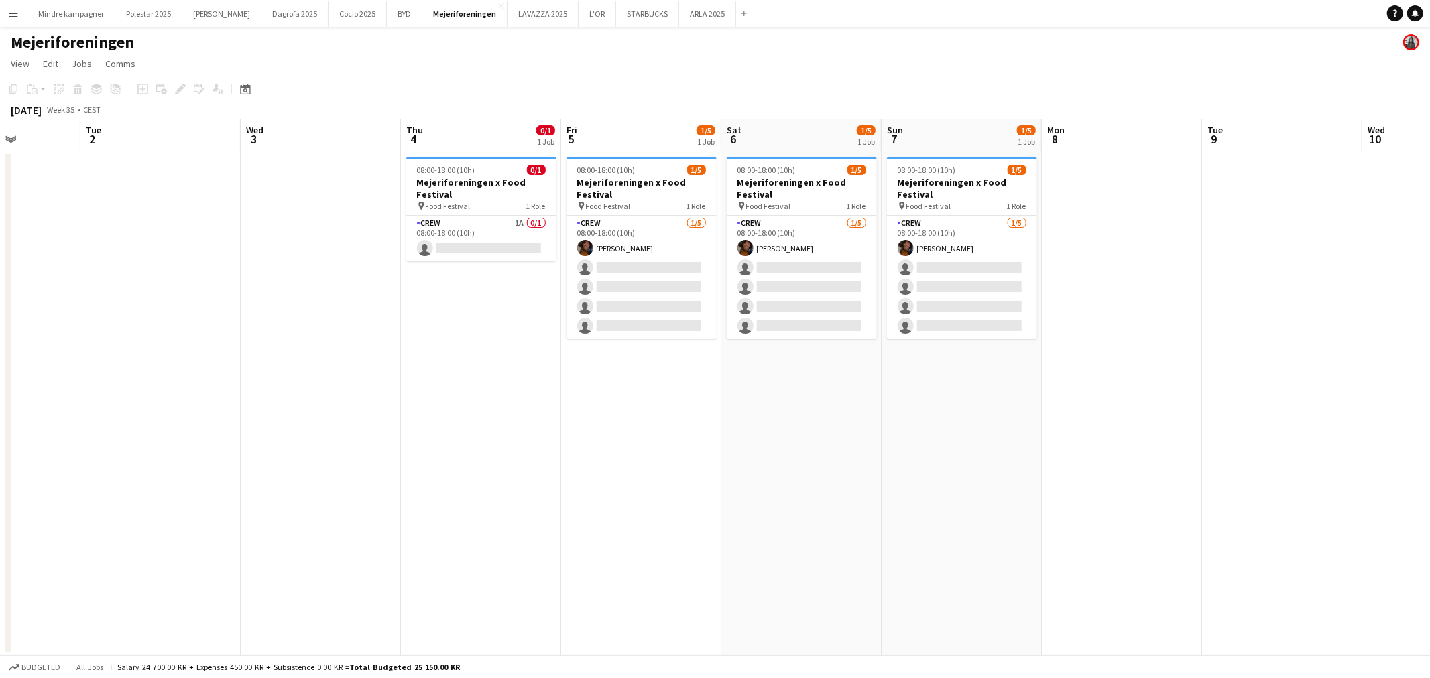
drag, startPoint x: 1062, startPoint y: 501, endPoint x: 679, endPoint y: 505, distance: 382.8
click at [681, 505] on app-calendar-viewport "Sat 30 Sun 31 Mon 1 Tue 2 Wed 3 Thu 4 0/1 1 Job Fri 5 1/5 1 Job Sat 6 1/5 1 Job…" at bounding box center [715, 387] width 1430 height 536
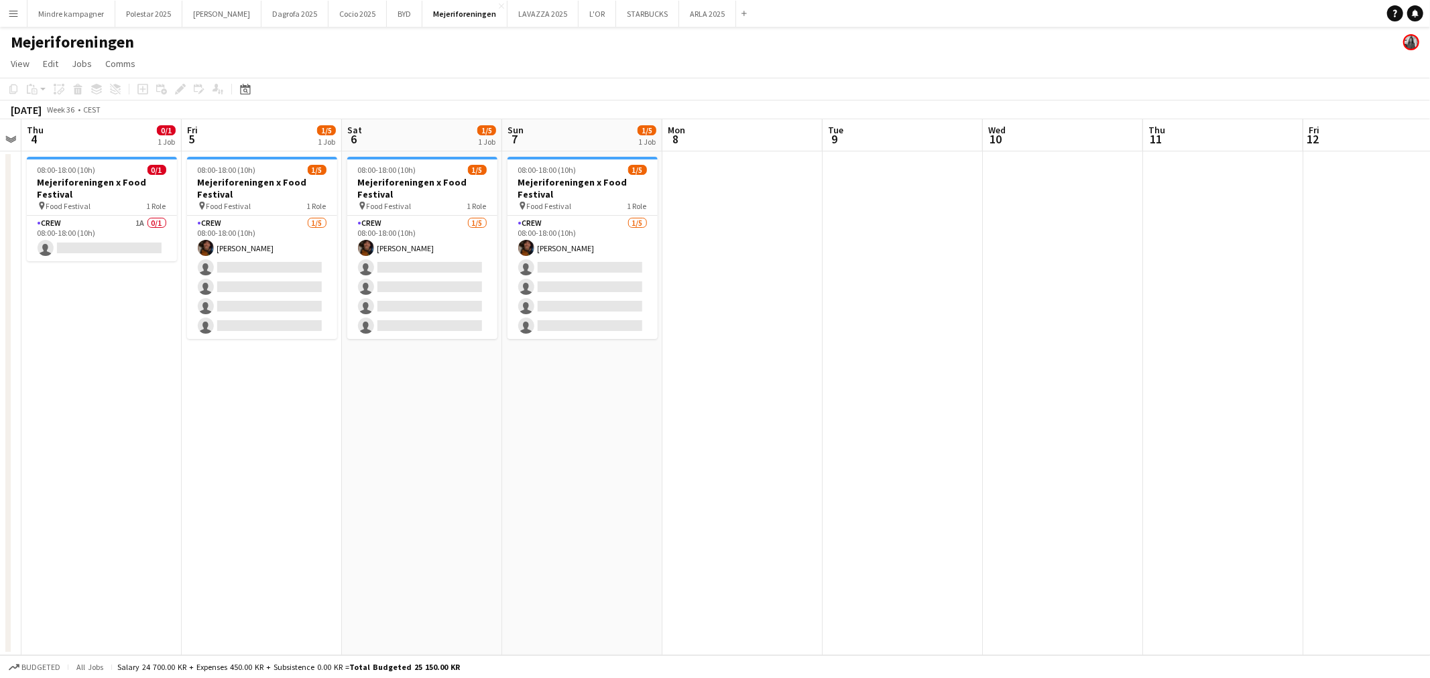
click at [15, 11] on app-icon "Menu" at bounding box center [13, 13] width 11 height 11
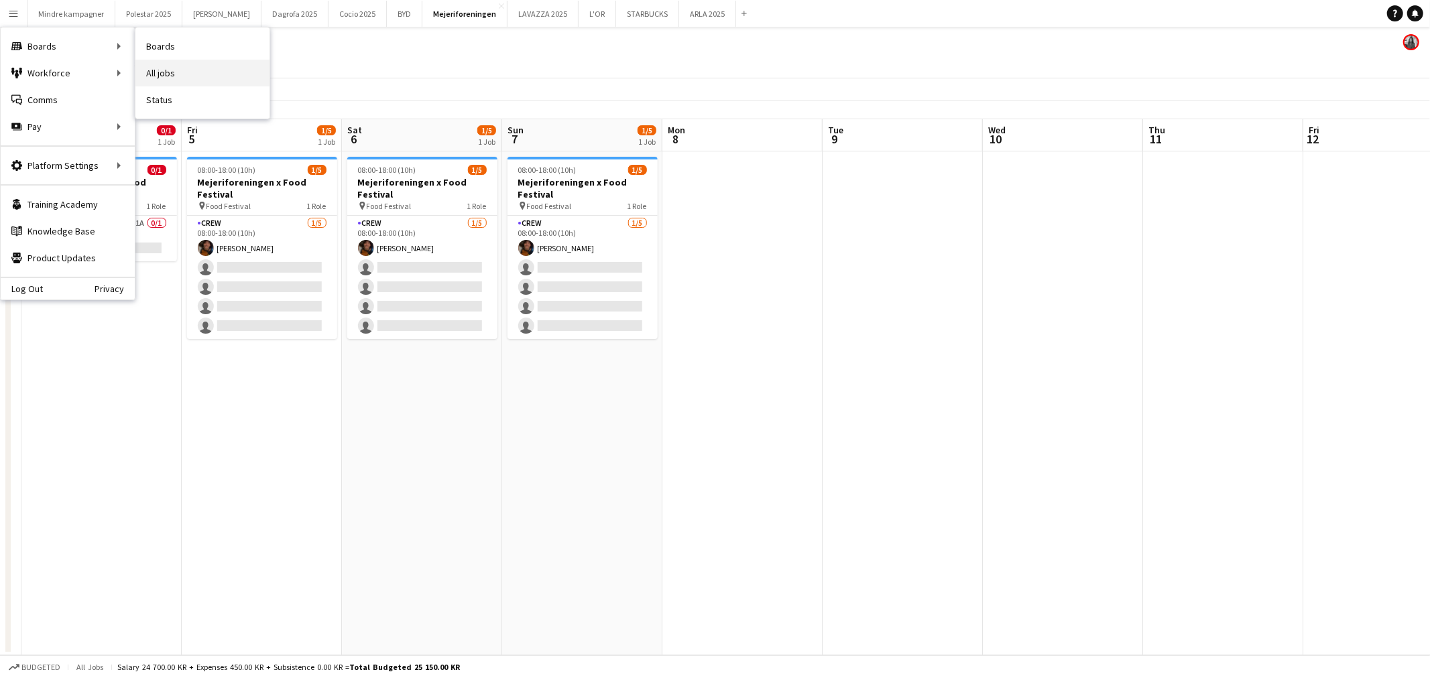
click at [178, 70] on link "All jobs" at bounding box center [202, 73] width 134 height 27
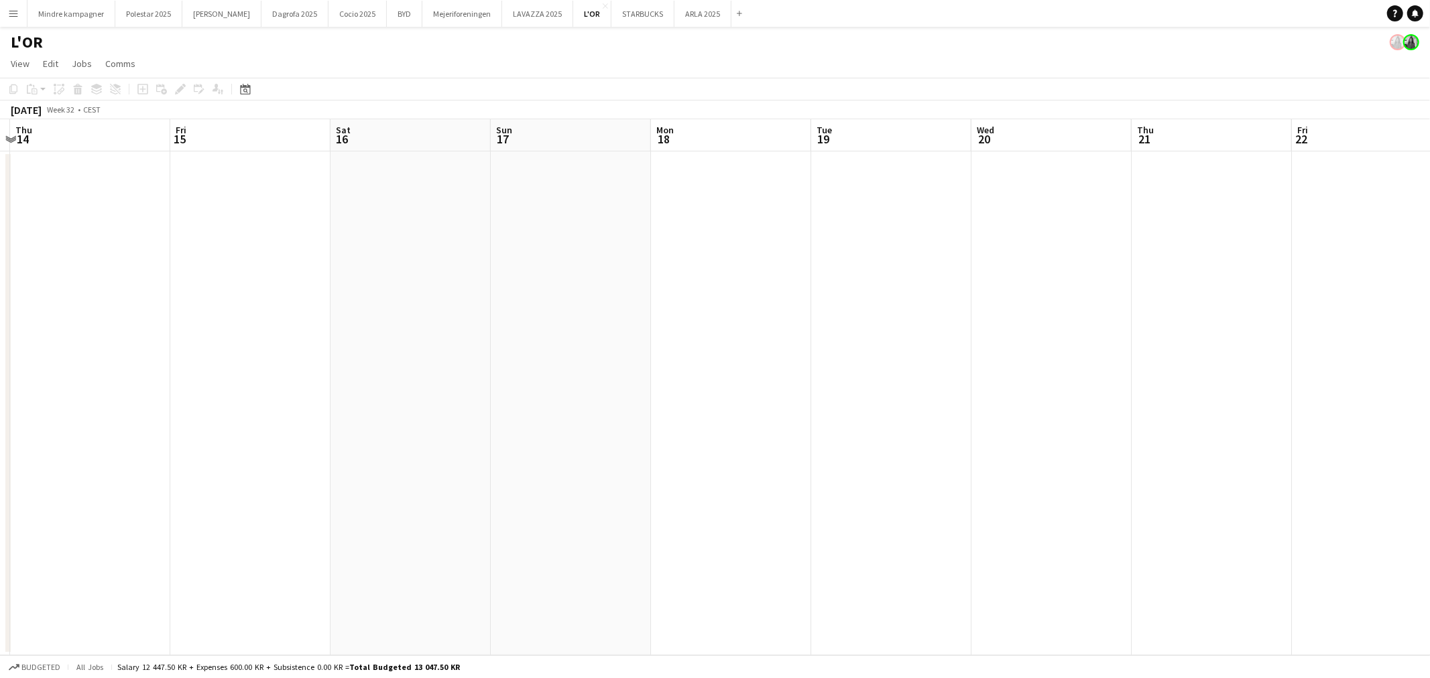
drag, startPoint x: 631, startPoint y: 273, endPoint x: 3, endPoint y: 328, distance: 630.6
click at [0, 330] on app-calendar-viewport "Mon 11 Tue 12 Wed 13 Thu 14 Fri 15 Sat 16 Sun 17 Mon 18 Tue 19 Wed 20 Thu 21 Fr…" at bounding box center [715, 387] width 1430 height 536
drag, startPoint x: 908, startPoint y: 387, endPoint x: 1685, endPoint y: 329, distance: 779.0
click at [1429, 329] on html "Menu Boards Boards Boards All jobs Status Workforce Workforce My Workforce Recr…" at bounding box center [715, 339] width 1430 height 678
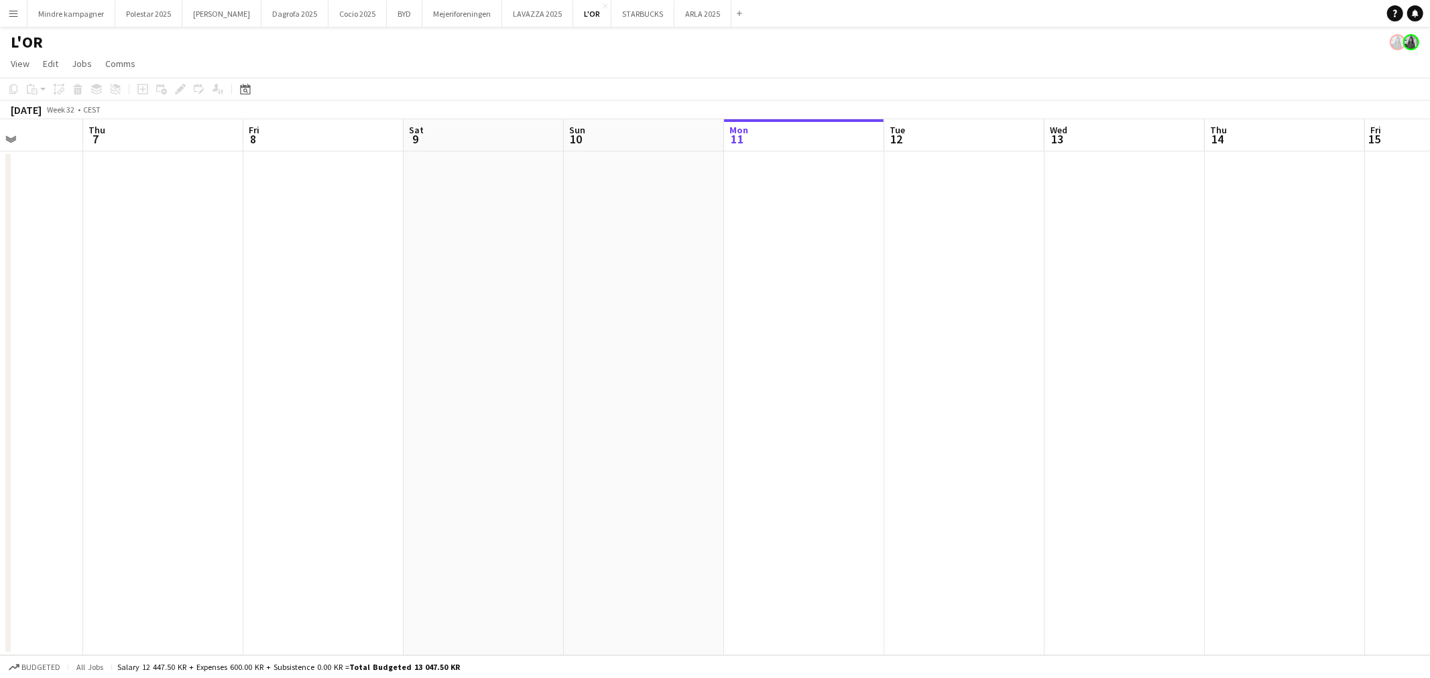
drag, startPoint x: 485, startPoint y: 337, endPoint x: 826, endPoint y: 336, distance: 340.5
click at [1339, 337] on app-calendar-viewport "Mon 4 Tue 5 Wed 6 Thu 7 Fri 8 Sat 9 Sun 10 Mon 11 Tue 12 Wed 13 Thu 14 Fri 15 S…" at bounding box center [715, 387] width 1430 height 536
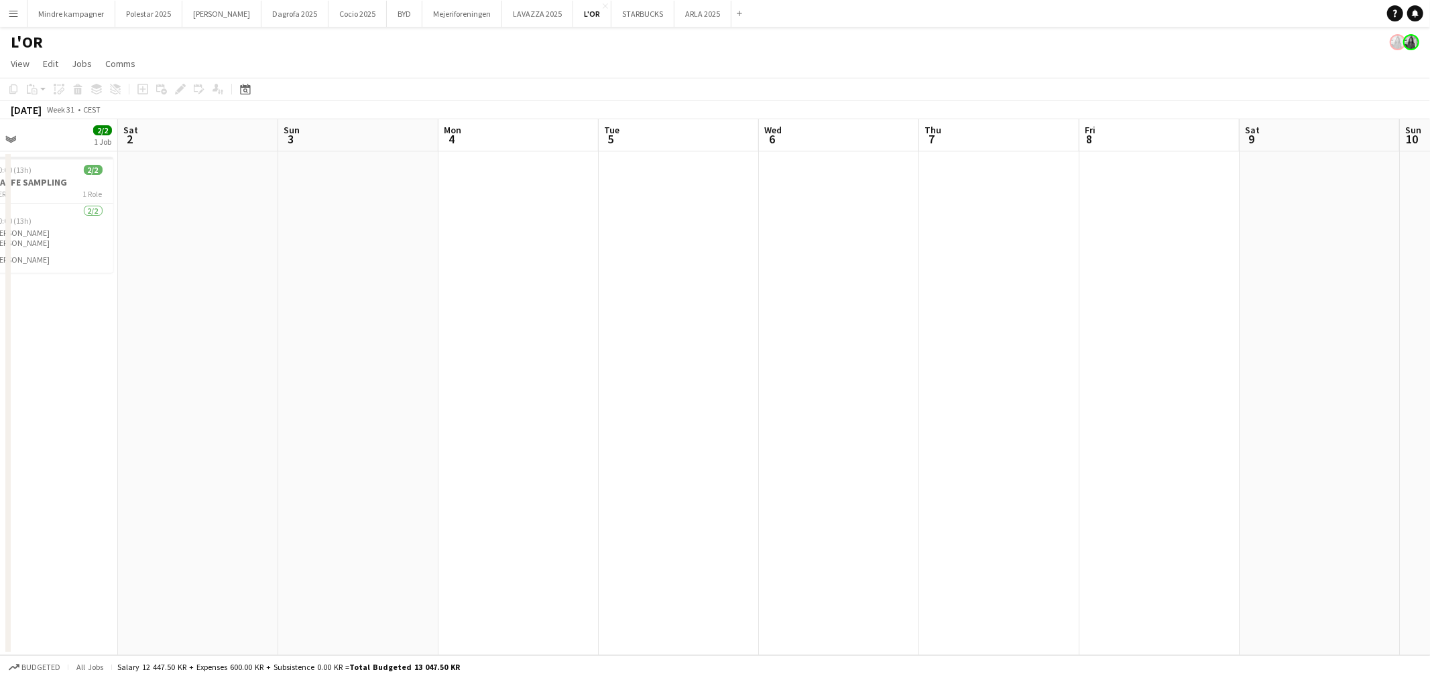
scroll to position [0, 421]
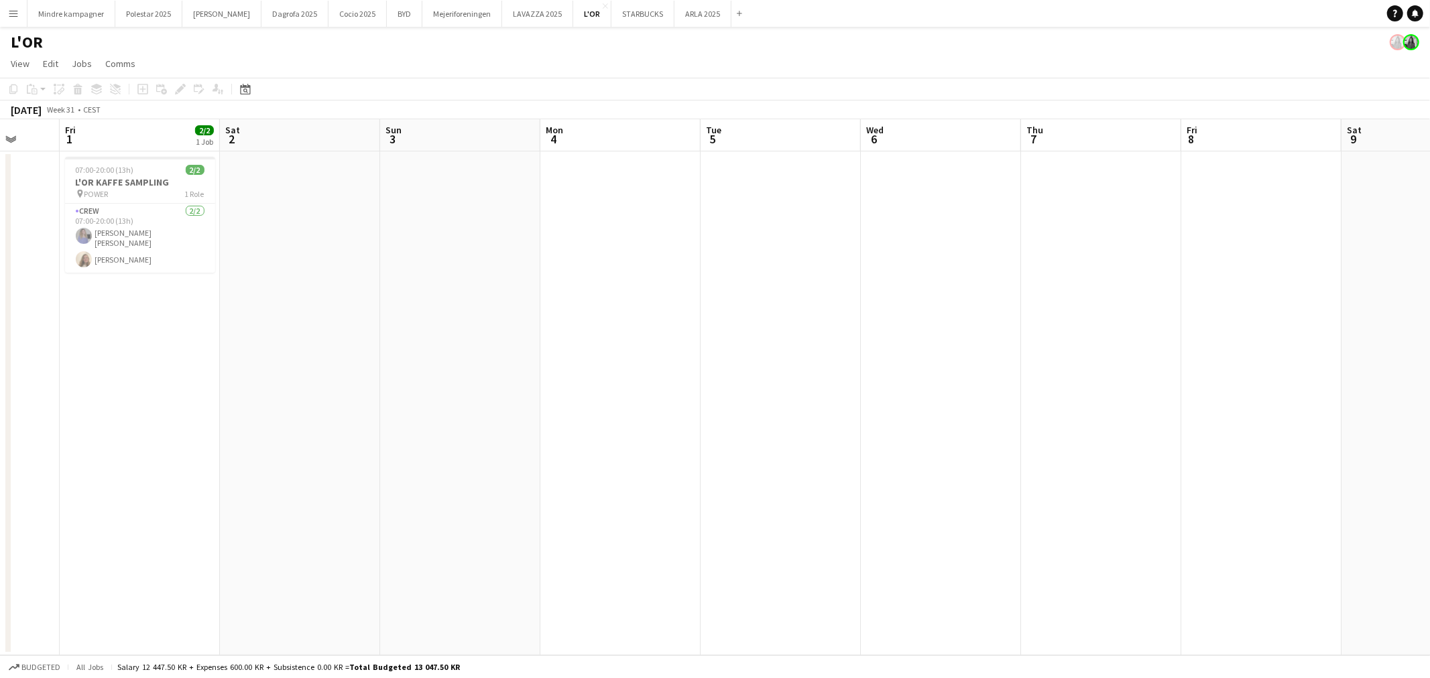
drag, startPoint x: 387, startPoint y: 330, endPoint x: 1165, endPoint y: 326, distance: 777.6
click at [1165, 326] on app-calendar-viewport "Tue 29 Wed 30 Thu 31 Fri 1 2/2 1 Job Sat 2 Sun 3 Mon 4 Tue 5 Wed 6 Thu 7 Fri 8 …" at bounding box center [715, 387] width 1430 height 536
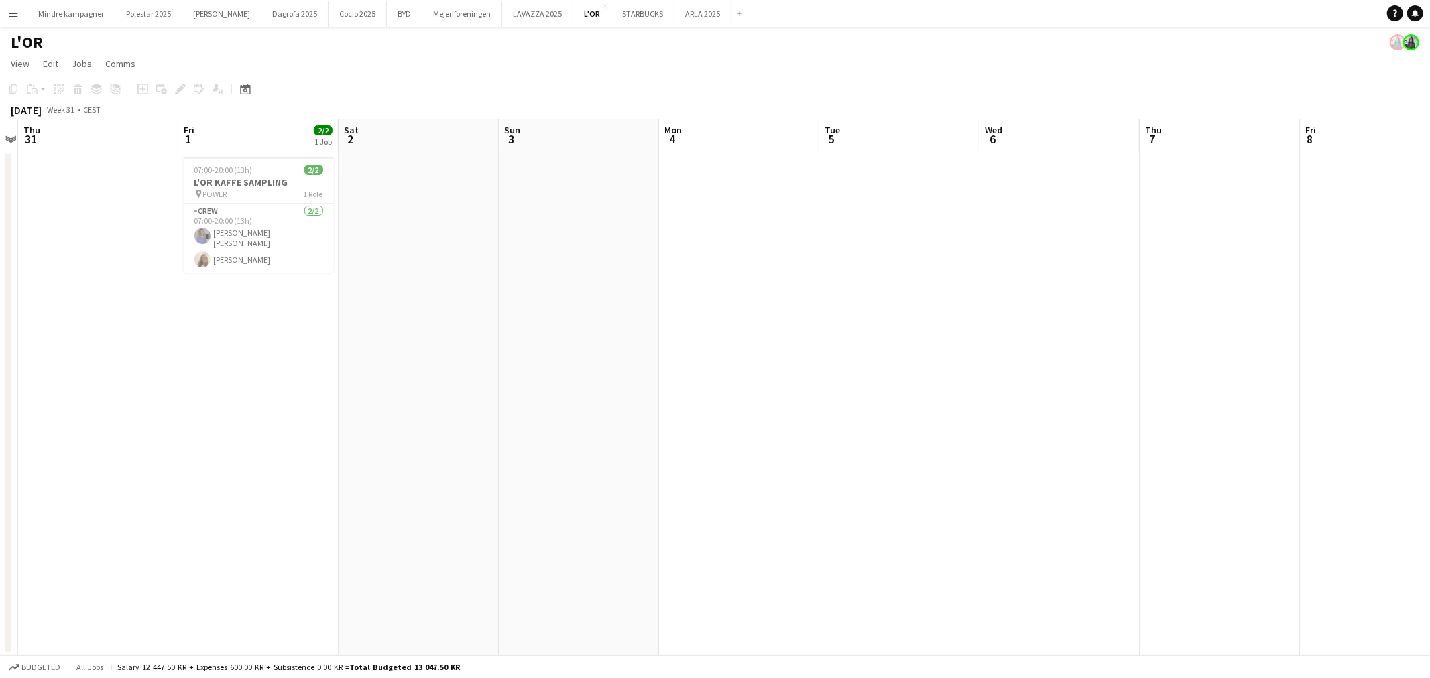
drag, startPoint x: 232, startPoint y: 372, endPoint x: 808, endPoint y: 386, distance: 576.7
click at [782, 386] on app-calendar-viewport "Tue 29 Wed 30 Thu 31 Fri 1 2/2 1 Job Sat 2 Sun 3 Mon 4 Tue 5 Wed 6 Thu 7 Fri 8 …" at bounding box center [715, 387] width 1430 height 536
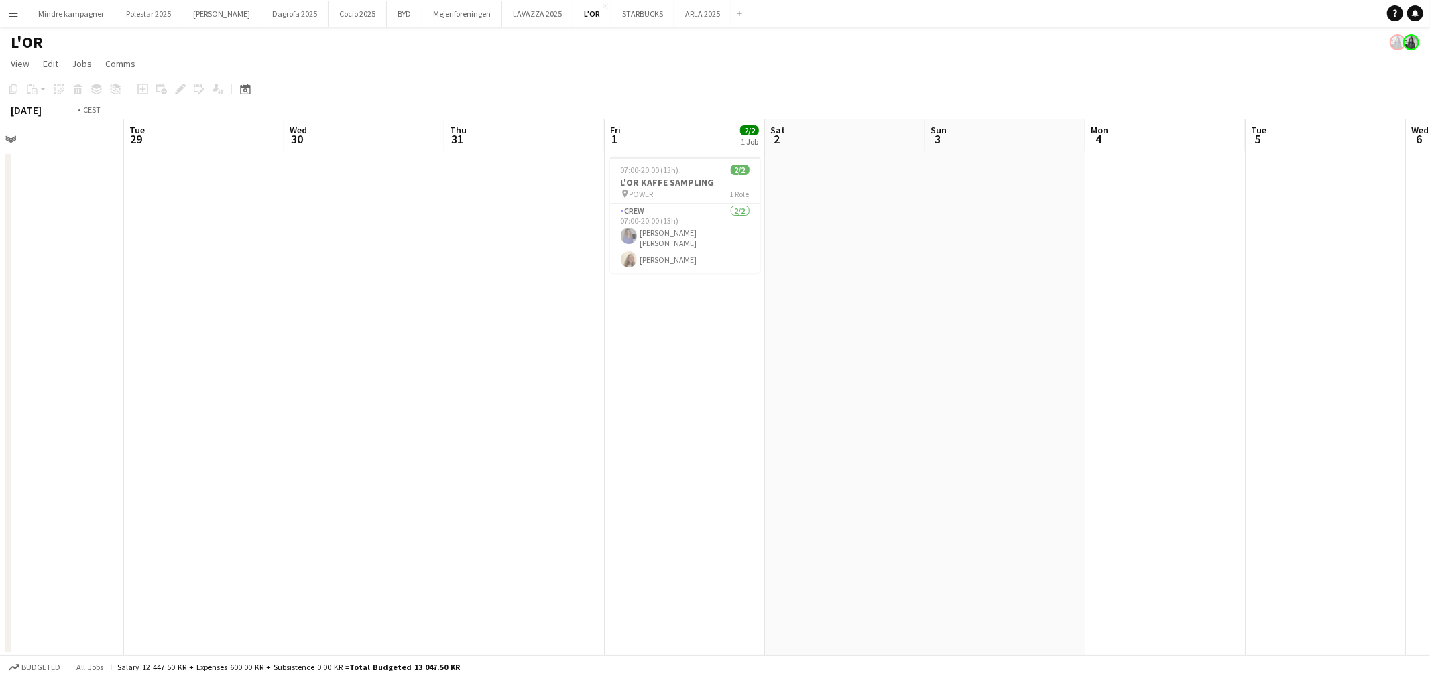
drag, startPoint x: 183, startPoint y: 426, endPoint x: 822, endPoint y: 424, distance: 638.8
click at [822, 424] on app-calendar-viewport "Sat 26 Sun 27 1/1 1 Job Mon 28 Tue 29 Wed 30 Thu 31 Fri 1 2/2 1 Job Sat 2 Sun 3…" at bounding box center [715, 387] width 1430 height 536
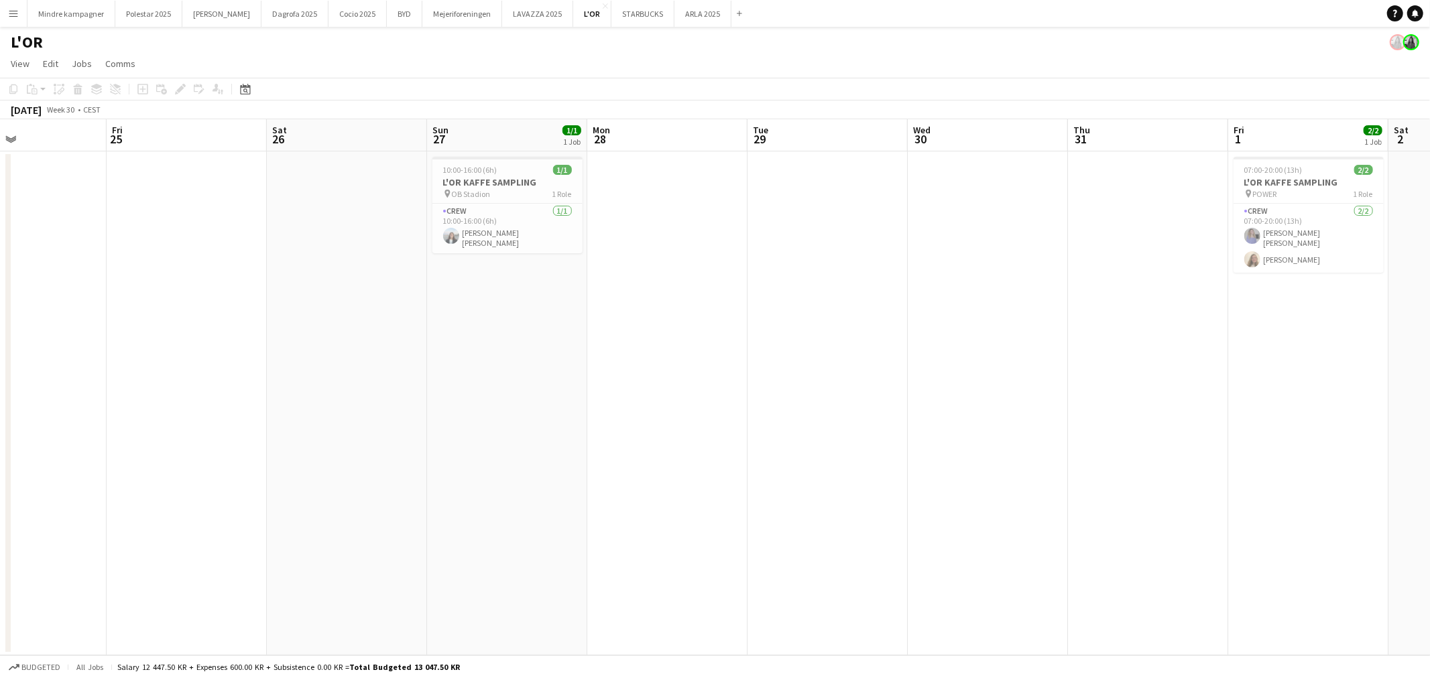
drag, startPoint x: 779, startPoint y: 447, endPoint x: 1006, endPoint y: 425, distance: 228.3
click at [983, 429] on app-calendar-viewport "Tue 22 Wed 23 Thu 24 Fri 25 Sat 26 Sun 27 1/1 1 Job Mon 28 Tue 29 Wed 30 Thu 31…" at bounding box center [715, 387] width 1430 height 536
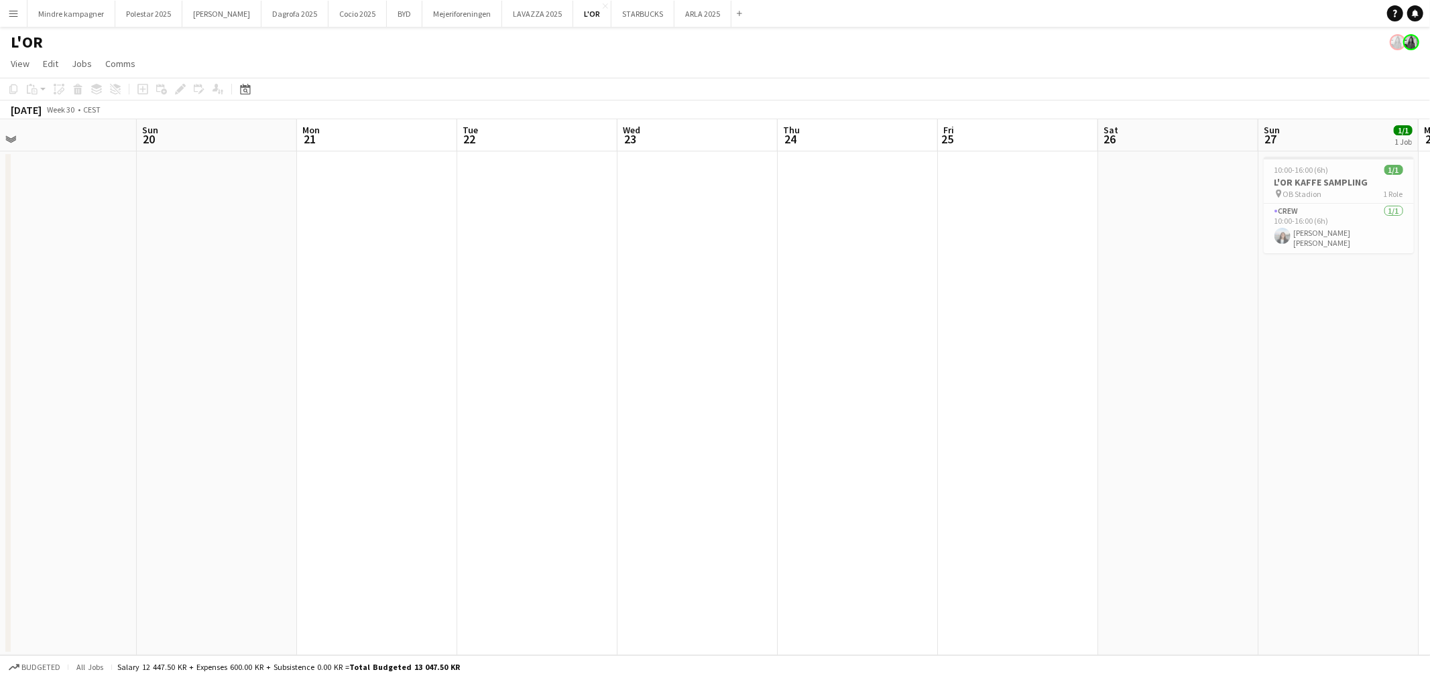
drag, startPoint x: 644, startPoint y: 476, endPoint x: 536, endPoint y: 424, distance: 119.9
click at [1009, 450] on app-calendar-viewport "Thu 17 Fri 18 Sat 19 Sun 20 Mon 21 Tue 22 Wed 23 Thu 24 Fri 25 Sat 26 Sun 27 1/…" at bounding box center [715, 387] width 1430 height 536
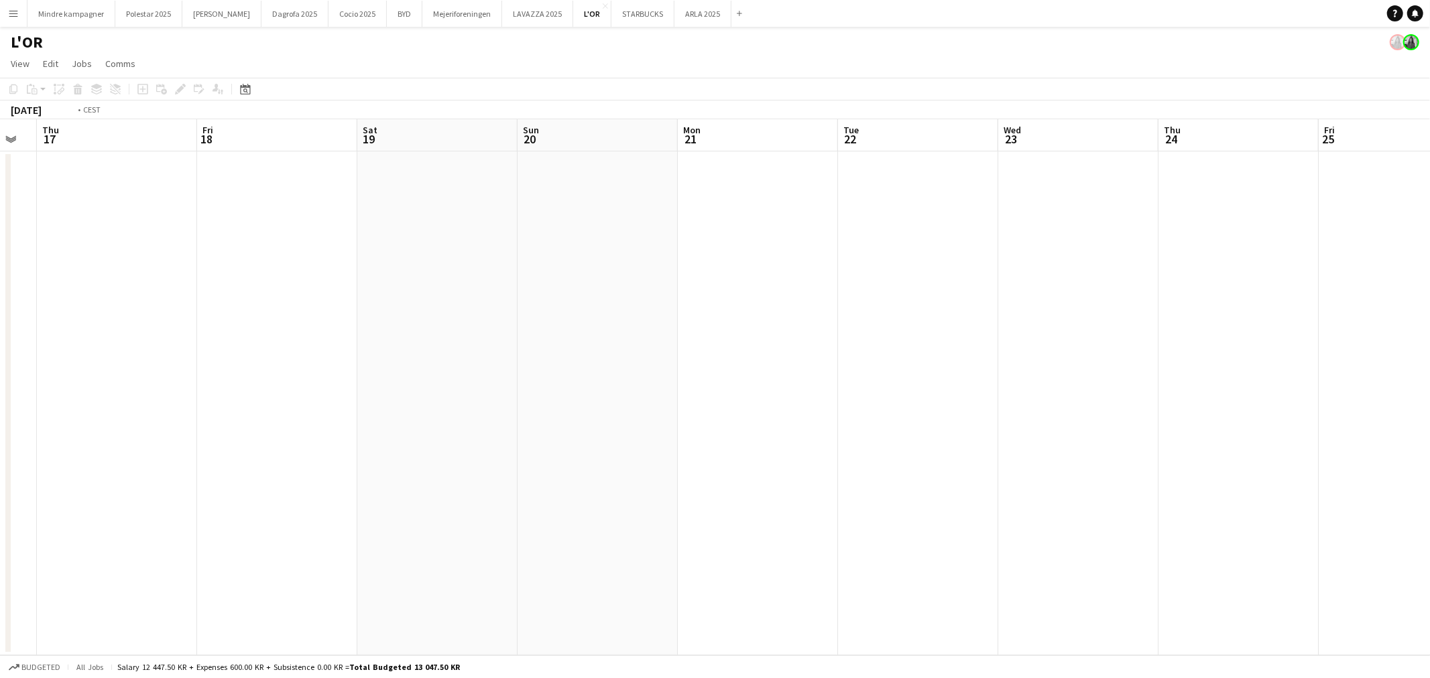
drag, startPoint x: 350, startPoint y: 451, endPoint x: 543, endPoint y: 420, distance: 195.6
click at [1038, 444] on app-calendar-viewport "Mon 14 1/1 1 Job Tue 15 Wed 16 Thu 17 Fri 18 Sat 19 Sun 20 Mon 21 Tue 22 Wed 23…" at bounding box center [715, 387] width 1430 height 536
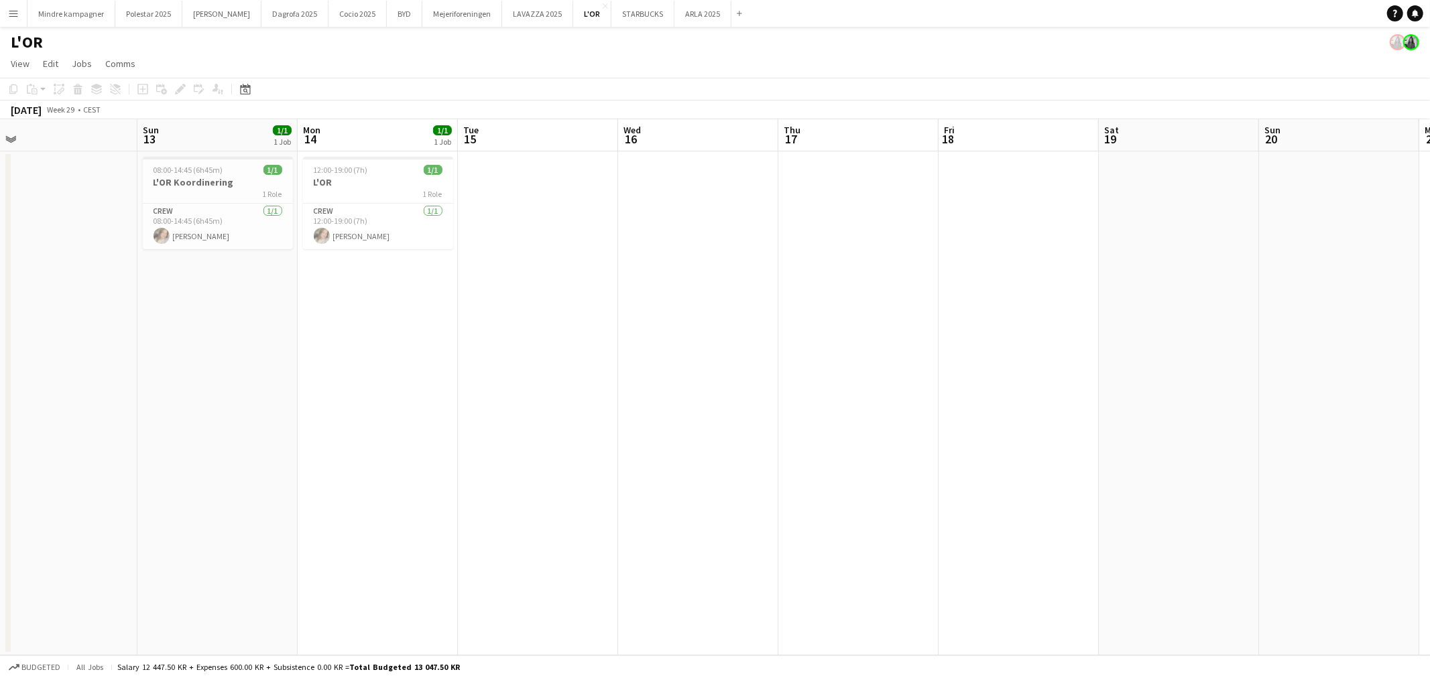
drag, startPoint x: 694, startPoint y: 454, endPoint x: 975, endPoint y: 433, distance: 282.3
click at [966, 434] on app-calendar-viewport "Thu 10 Fri 11 Sat 12 Sun 13 1/1 1 Job Mon 14 1/1 1 Job Tue 15 Wed 16 Thu 17 Fri…" at bounding box center [715, 387] width 1430 height 536
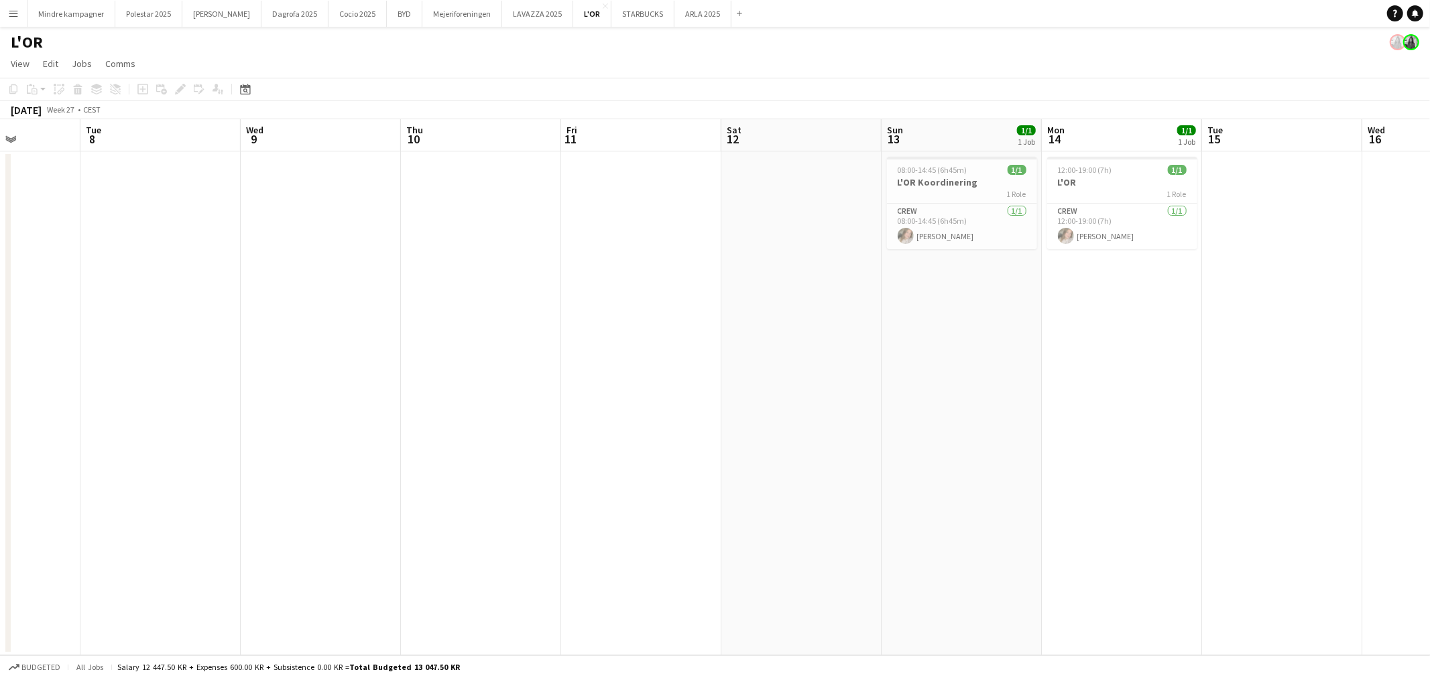
drag, startPoint x: 633, startPoint y: 461, endPoint x: 845, endPoint y: 458, distance: 211.8
click at [845, 458] on app-calendar-viewport "Sat 5 Sun 6 Mon 7 Tue 8 Wed 9 Thu 10 Fri 11 Sat 12 Sun 13 1/1 1 Job Mon 14 1/1 …" at bounding box center [715, 387] width 1430 height 536
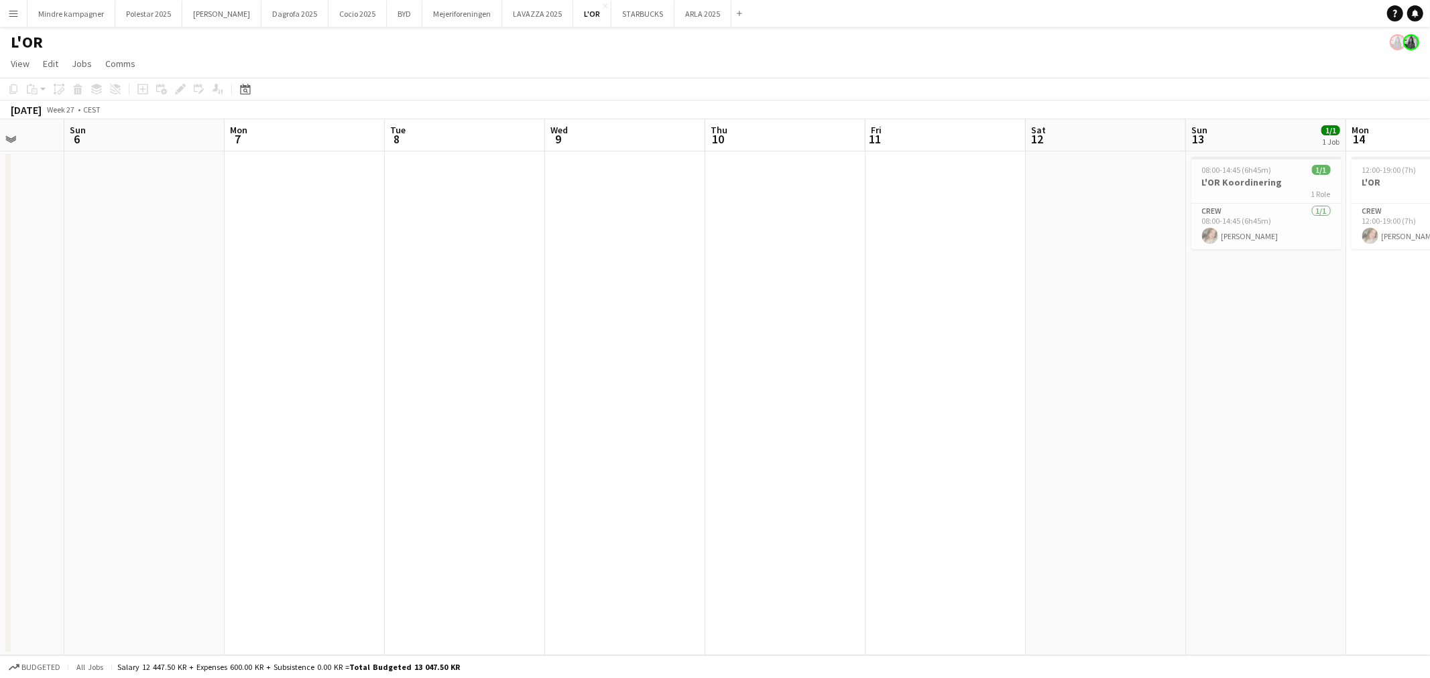
drag, startPoint x: 485, startPoint y: 418, endPoint x: 1030, endPoint y: 426, distance: 545.0
click at [1002, 428] on app-calendar-viewport "Thu 3 Fri 4 Sat 5 Sun 6 Mon 7 Tue 8 Wed 9 Thu 10 Fri 11 Sat 12 Sun 13 1/1 1 Job…" at bounding box center [715, 387] width 1430 height 536
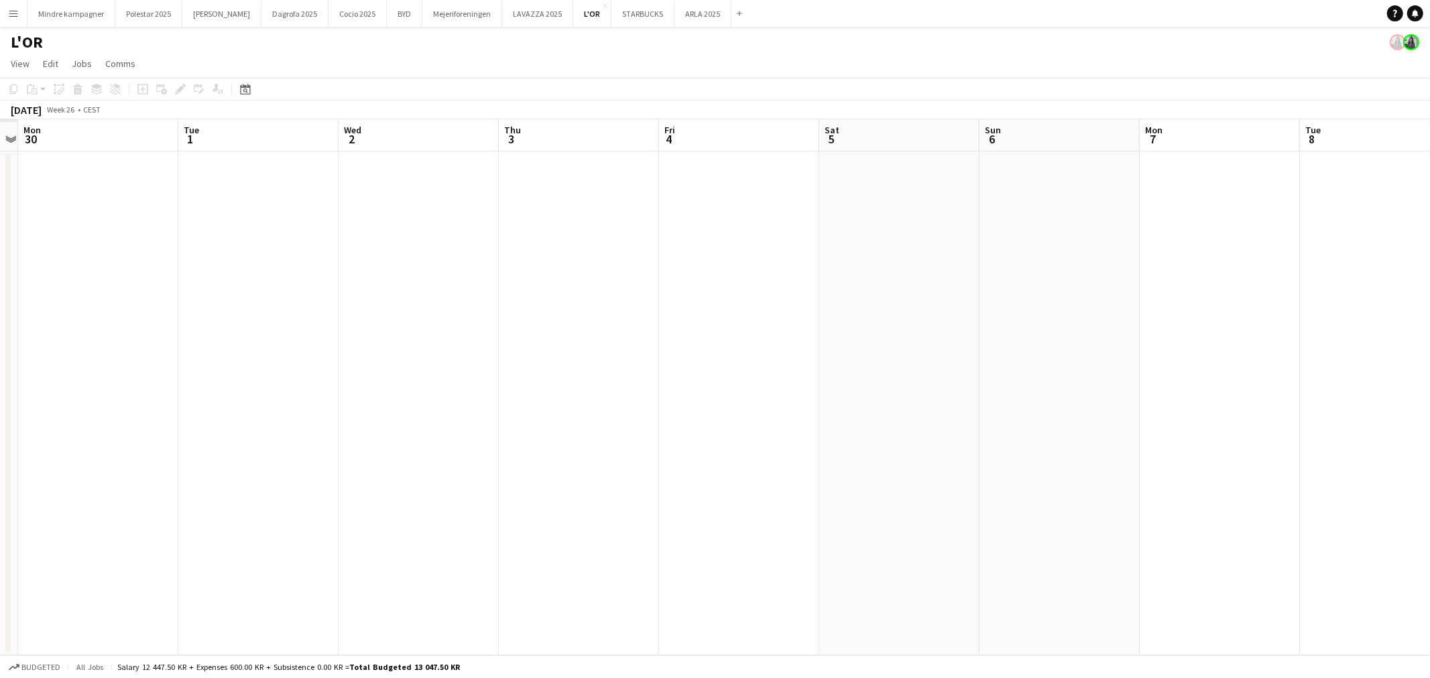
drag, startPoint x: 707, startPoint y: 444, endPoint x: 742, endPoint y: 418, distance: 44.1
click at [875, 436] on app-calendar-viewport "Sat 28 Sun 29 Mon 30 Tue 1 Wed 2 Thu 3 Fri 4 Sat 5 Sun 6 Mon 7 Tue 8 Wed 9 Thu …" at bounding box center [715, 387] width 1430 height 536
drag, startPoint x: 398, startPoint y: 439, endPoint x: 916, endPoint y: 426, distance: 519.0
click at [910, 431] on app-calendar-viewport "Thu 26 Fri 27 Sat 28 Sun 29 Mon 30 Tue 1 Wed 2 Thu 3 Fri 4 Sat 5 Sun 6 Mon 7 Tu…" at bounding box center [715, 387] width 1430 height 536
drag, startPoint x: 920, startPoint y: 445, endPoint x: 275, endPoint y: 418, distance: 645.4
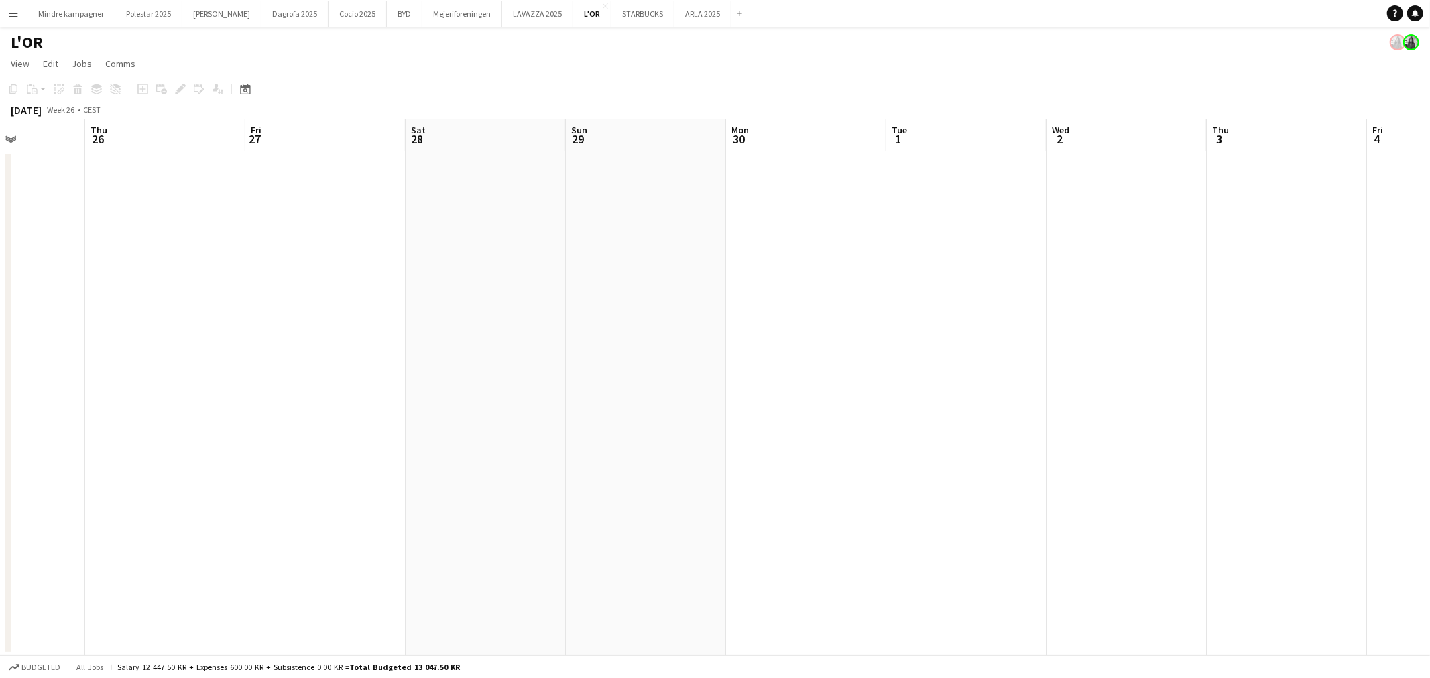
click at [273, 418] on app-calendar-viewport "Mon 23 Tue 24 Wed 25 Thu 26 Fri 27 Sat 28 Sun 29 Mon 30 Tue 1 Wed 2 Thu 3 Fri 4…" at bounding box center [715, 387] width 1430 height 536
drag, startPoint x: 973, startPoint y: 443, endPoint x: 716, endPoint y: 438, distance: 257.4
click at [716, 438] on app-calendar-viewport "Fri 27 Sat 28 Sun 29 Mon 30 Tue 1 Wed 2 Thu 3 Fri 4 Sat 5 Sun 6 Mon 7 Tue 8 Wed…" at bounding box center [715, 387] width 1430 height 536
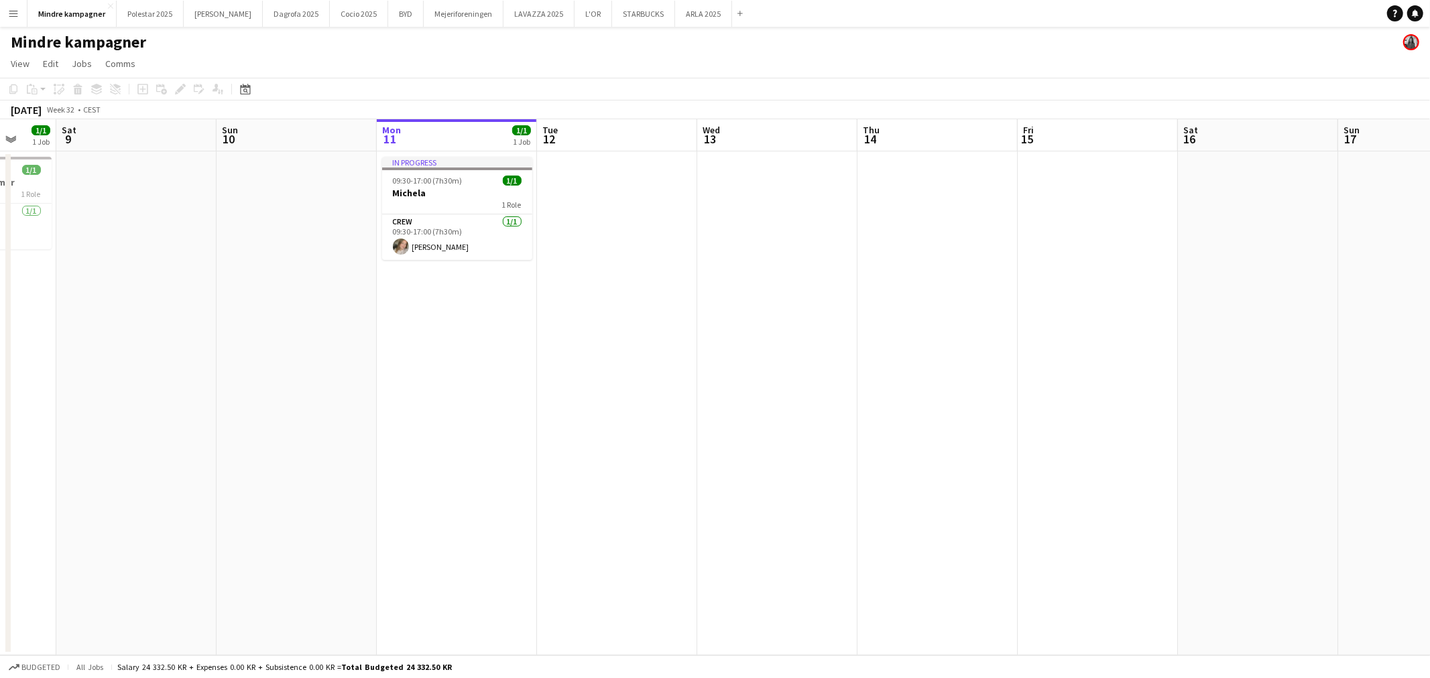
drag, startPoint x: 154, startPoint y: 370, endPoint x: 787, endPoint y: 397, distance: 633.4
click at [787, 397] on app-calendar-viewport "Thu 7 Fri 8 1/1 1 Job Sat 9 Sun 10 Mon 11 1/1 1 Job Tue 12 Wed 13 Thu 14 Fri 15…" at bounding box center [715, 387] width 1430 height 536
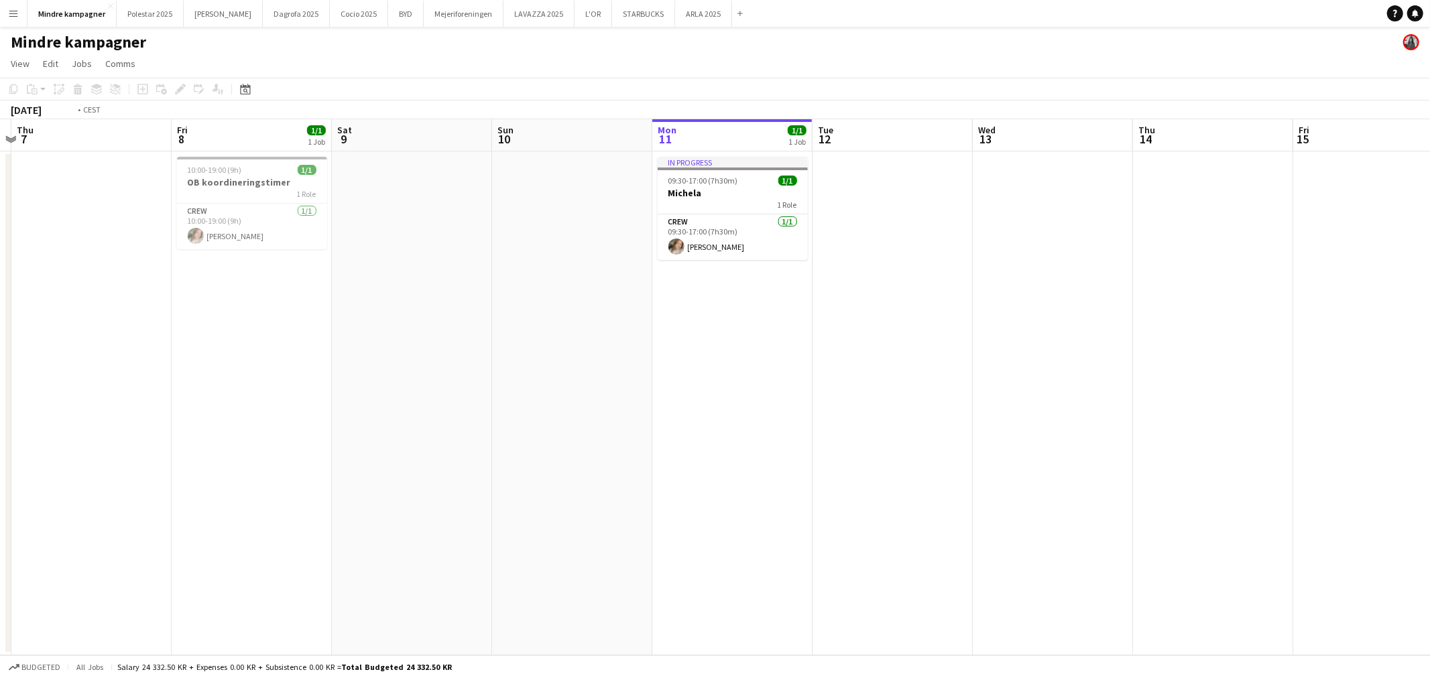
drag, startPoint x: 692, startPoint y: 434, endPoint x: 883, endPoint y: 406, distance: 193.0
click at [883, 406] on app-calendar-viewport "Mon 4 1/1 1 Job Tue 5 Wed 6 Thu 7 Fri 8 1/1 1 Job Sat 9 Sun 10 Mon 11 1/1 1 Job…" at bounding box center [715, 387] width 1430 height 536
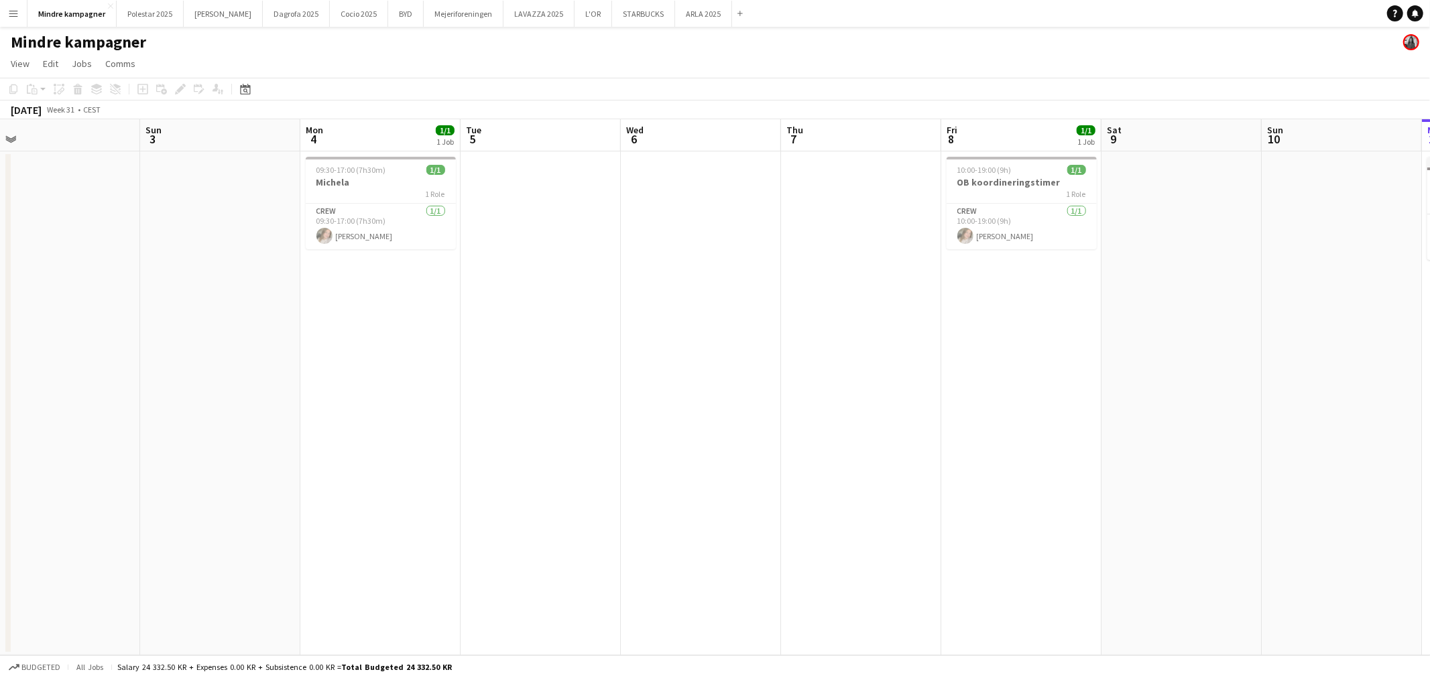
drag, startPoint x: 365, startPoint y: 338, endPoint x: 1328, endPoint y: 364, distance: 962.9
click at [1328, 364] on app-calendar-viewport "Thu 31 Fri 1 1/1 1 Job Sat 2 Sun 3 Mon 4 1/1 1 Job Tue 5 Wed 6 Thu 7 Fri 8 1/1 …" at bounding box center [715, 387] width 1430 height 536
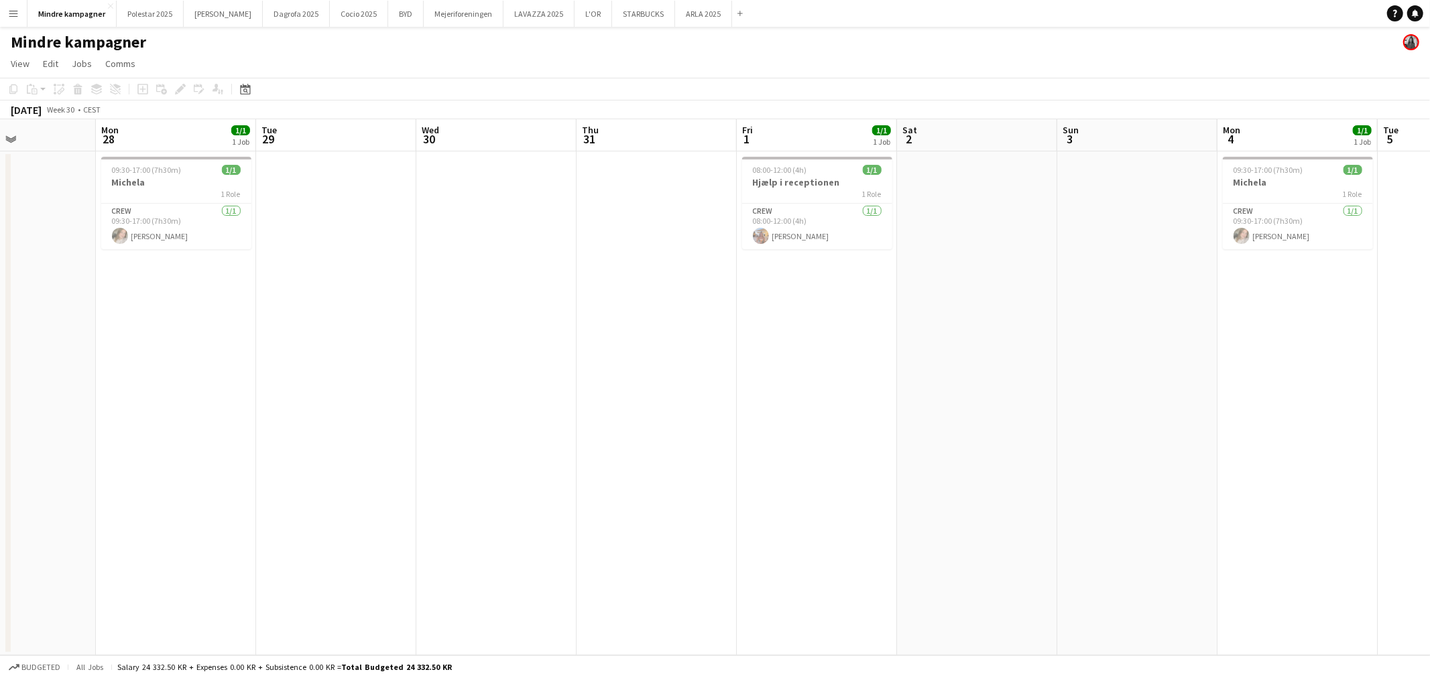
drag, startPoint x: 345, startPoint y: 461, endPoint x: 741, endPoint y: 448, distance: 395.7
click at [732, 452] on app-calendar-viewport "Fri 25 Sat 26 Sun 27 Mon 28 1/1 1 Job Tue 29 Wed 30 Thu 31 Fri 1 1/1 1 Job Sat …" at bounding box center [715, 387] width 1430 height 536
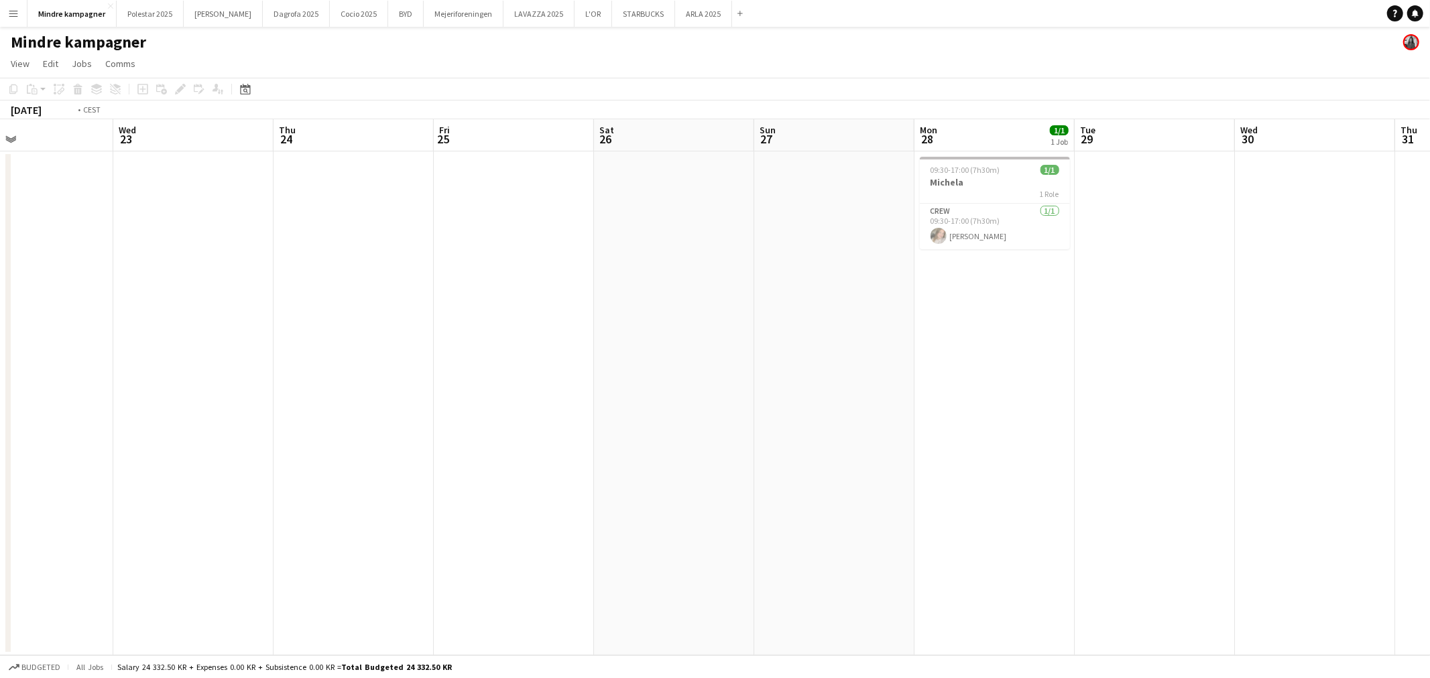
drag, startPoint x: 342, startPoint y: 441, endPoint x: 962, endPoint y: 389, distance: 622.3
click at [1048, 425] on app-calendar-viewport "Sun 20 Mon 21 1/1 1 Job Tue 22 Wed 23 Thu 24 Fri 25 Sat 26 Sun 27 Mon 28 1/1 1 …" at bounding box center [715, 387] width 1430 height 536
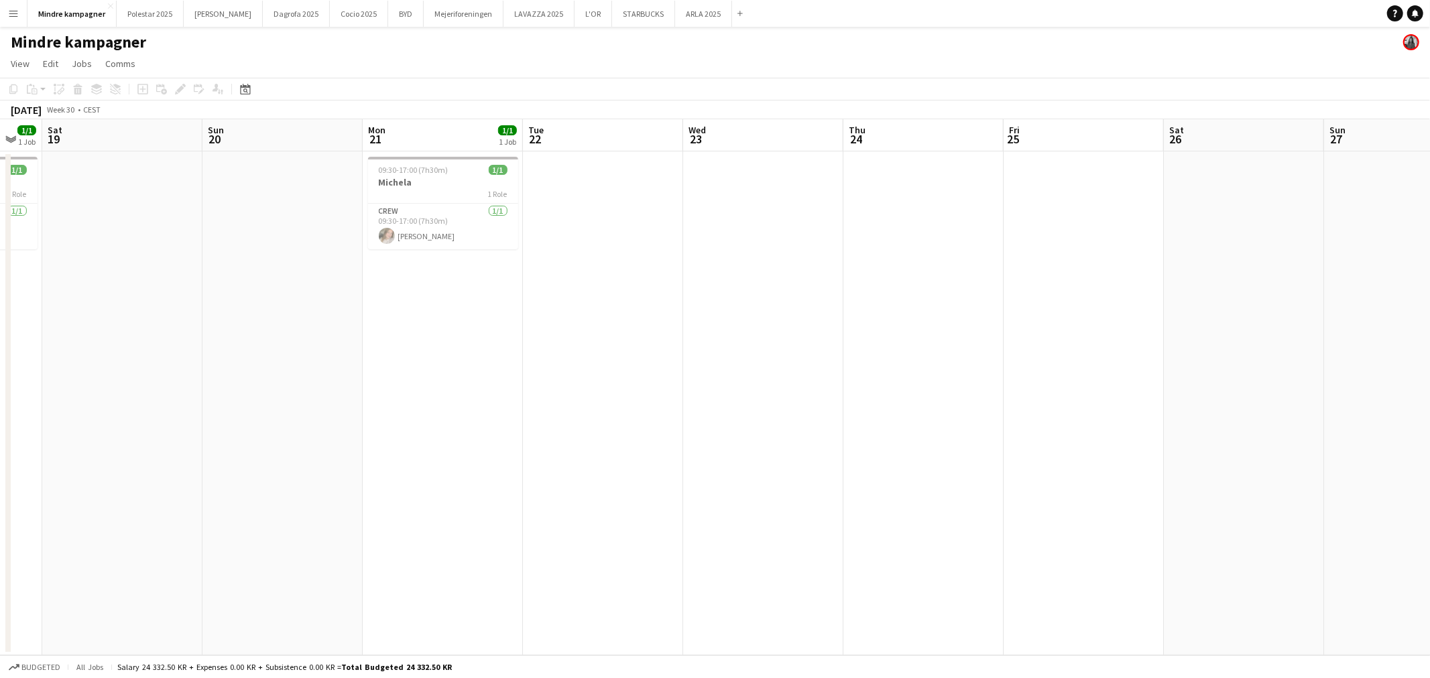
click at [1033, 420] on app-calendar-viewport "Wed 16 1/1 1 Job Thu 17 1/1 1 Job Fri 18 1/1 1 Job Sat 19 Sun 20 Mon 21 1/1 1 J…" at bounding box center [715, 387] width 1430 height 536
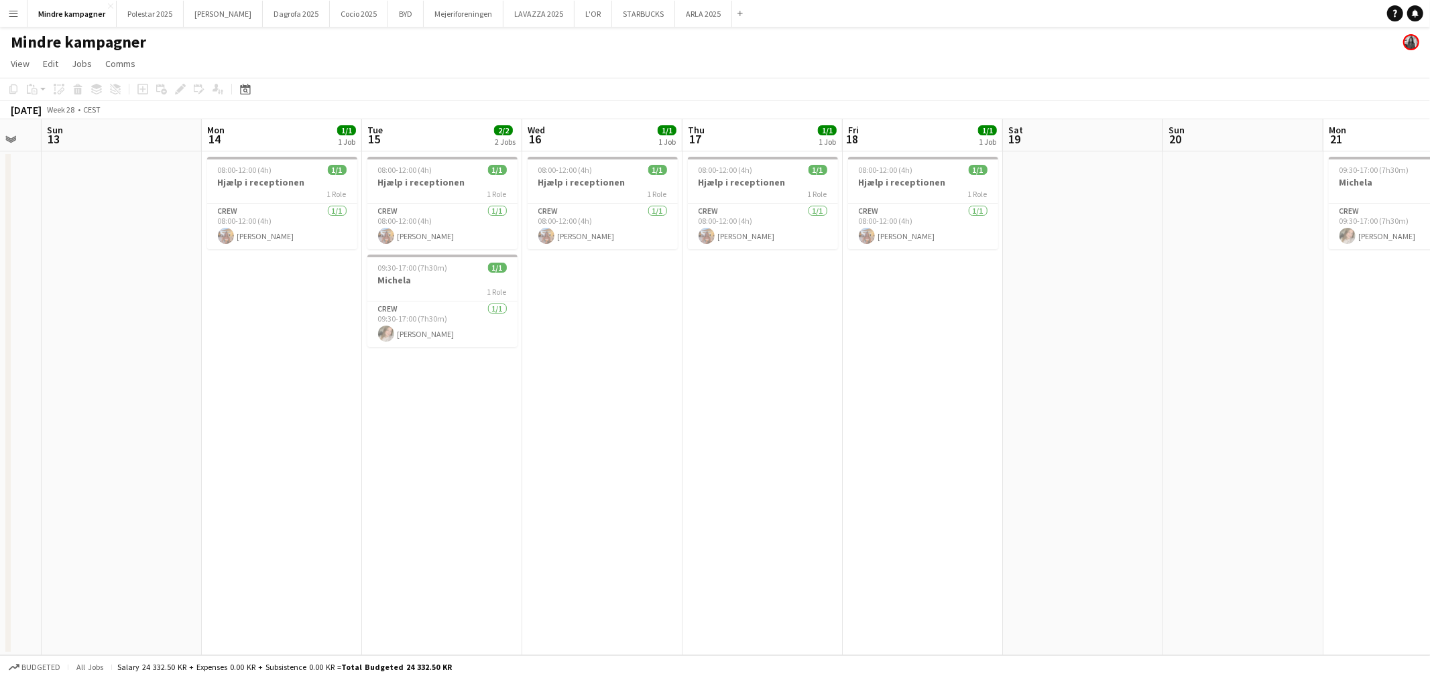
scroll to position [0, 340]
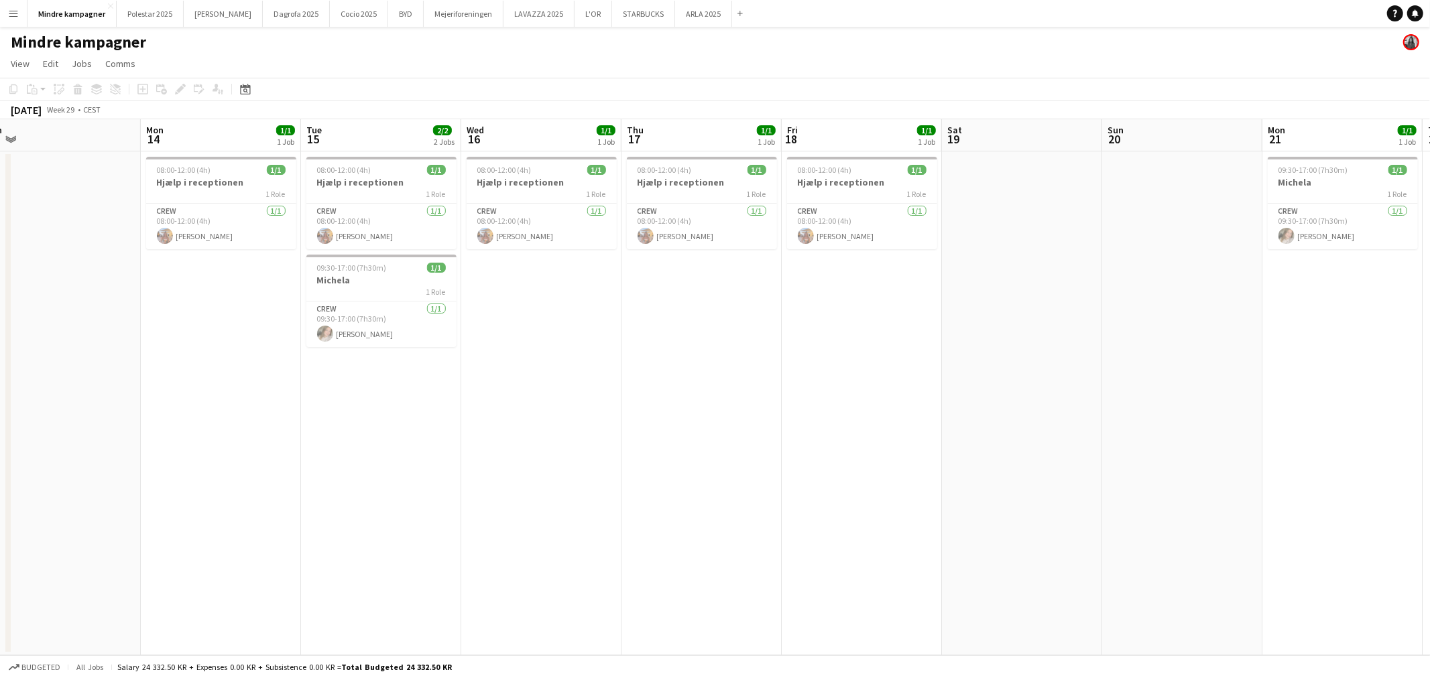
drag, startPoint x: 669, startPoint y: 448, endPoint x: 949, endPoint y: 440, distance: 280.3
click at [949, 440] on app-calendar-viewport "Fri 11 Sat 12 Sun 13 Mon 14 1/1 1 Job Tue 15 2/2 2 Jobs Wed 16 1/1 1 Job Thu 17…" at bounding box center [715, 387] width 1430 height 536
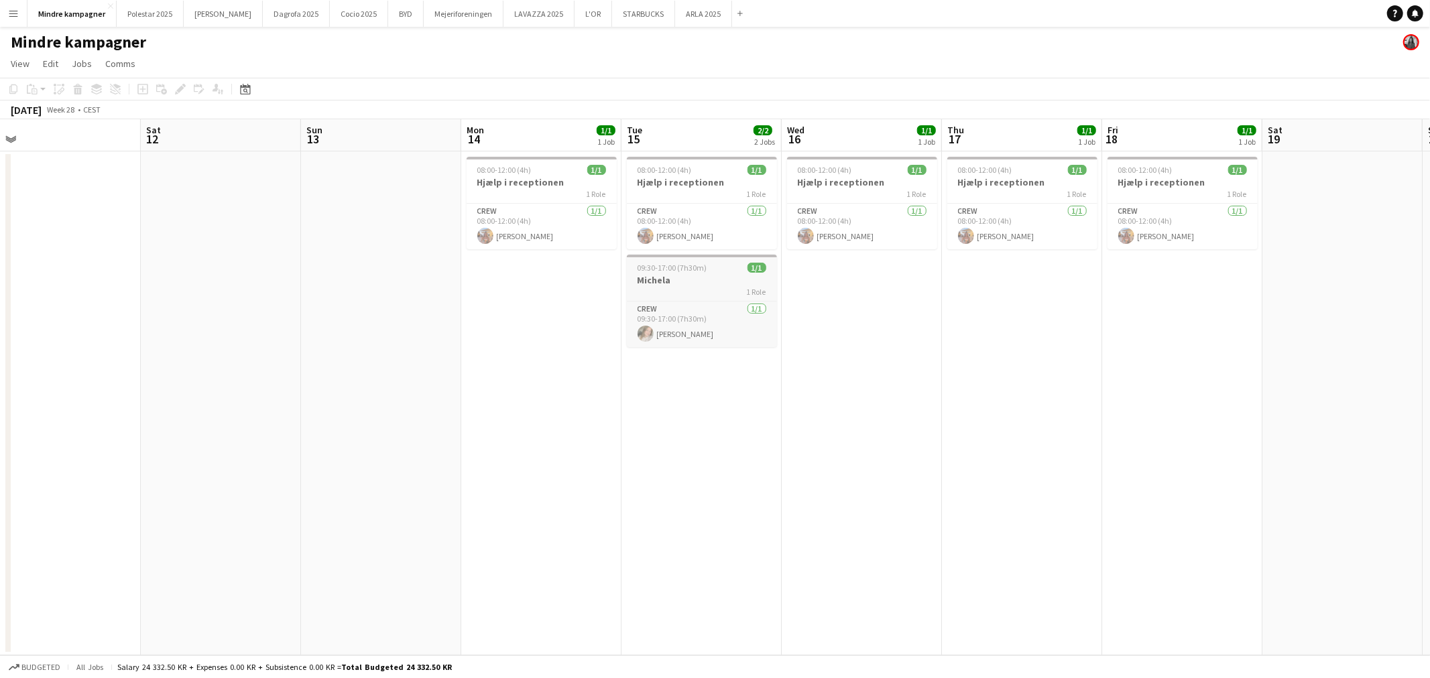
click at [686, 286] on div "1 Role" at bounding box center [702, 291] width 150 height 11
click at [181, 88] on icon at bounding box center [179, 89] width 7 height 7
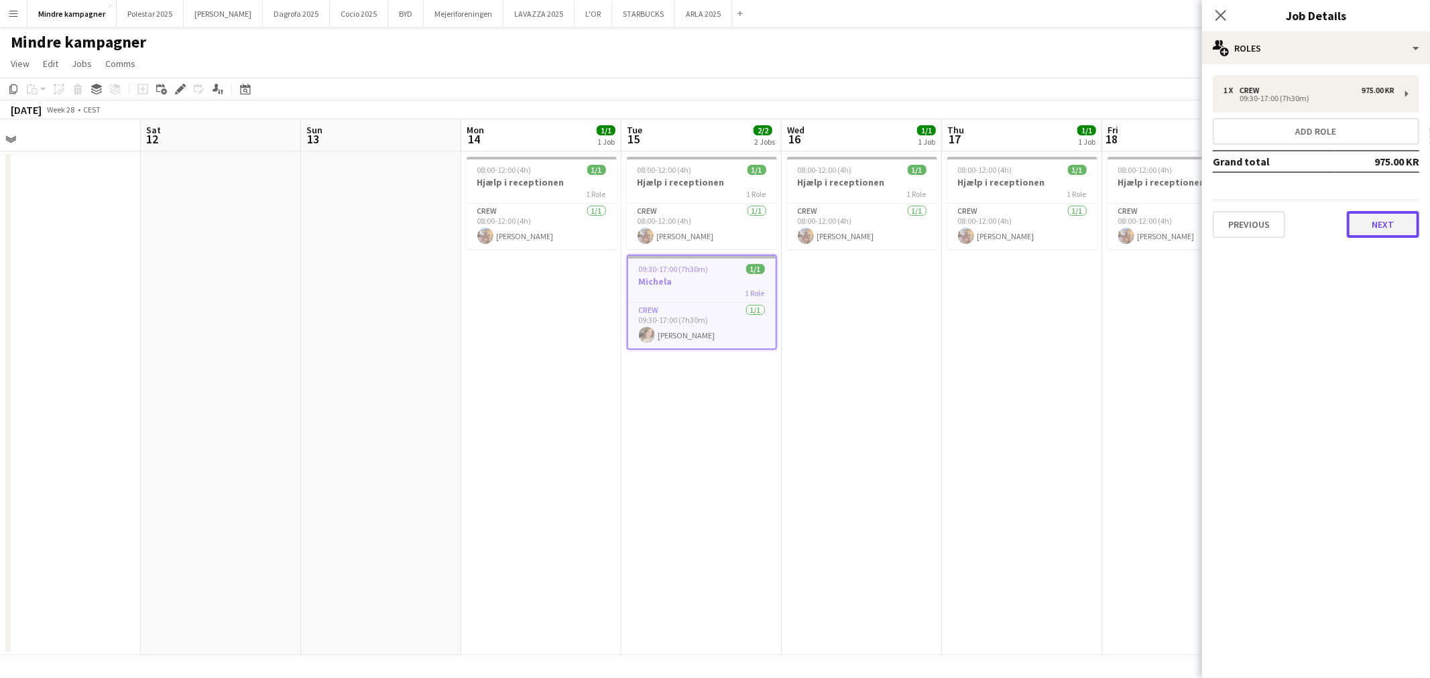
click at [1392, 222] on button "Next" at bounding box center [1383, 224] width 72 height 27
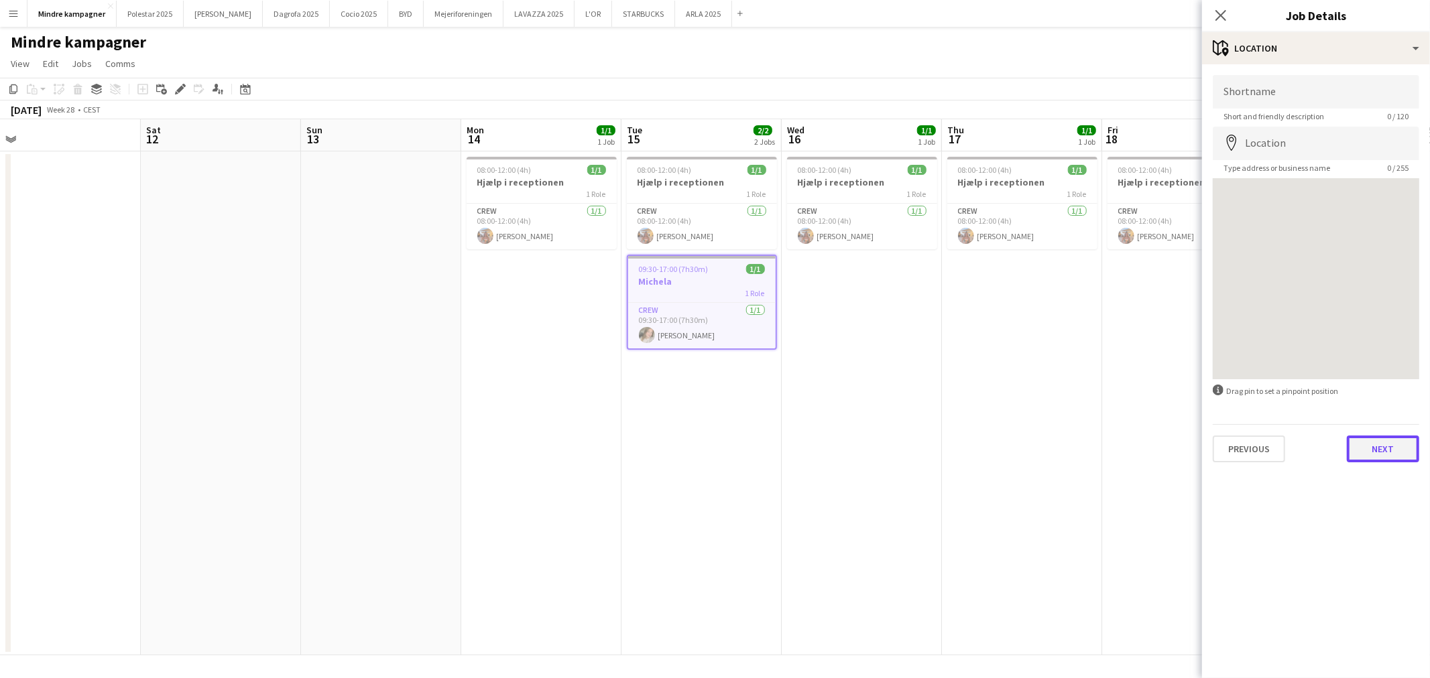
click at [1388, 444] on button "Next" at bounding box center [1383, 449] width 72 height 27
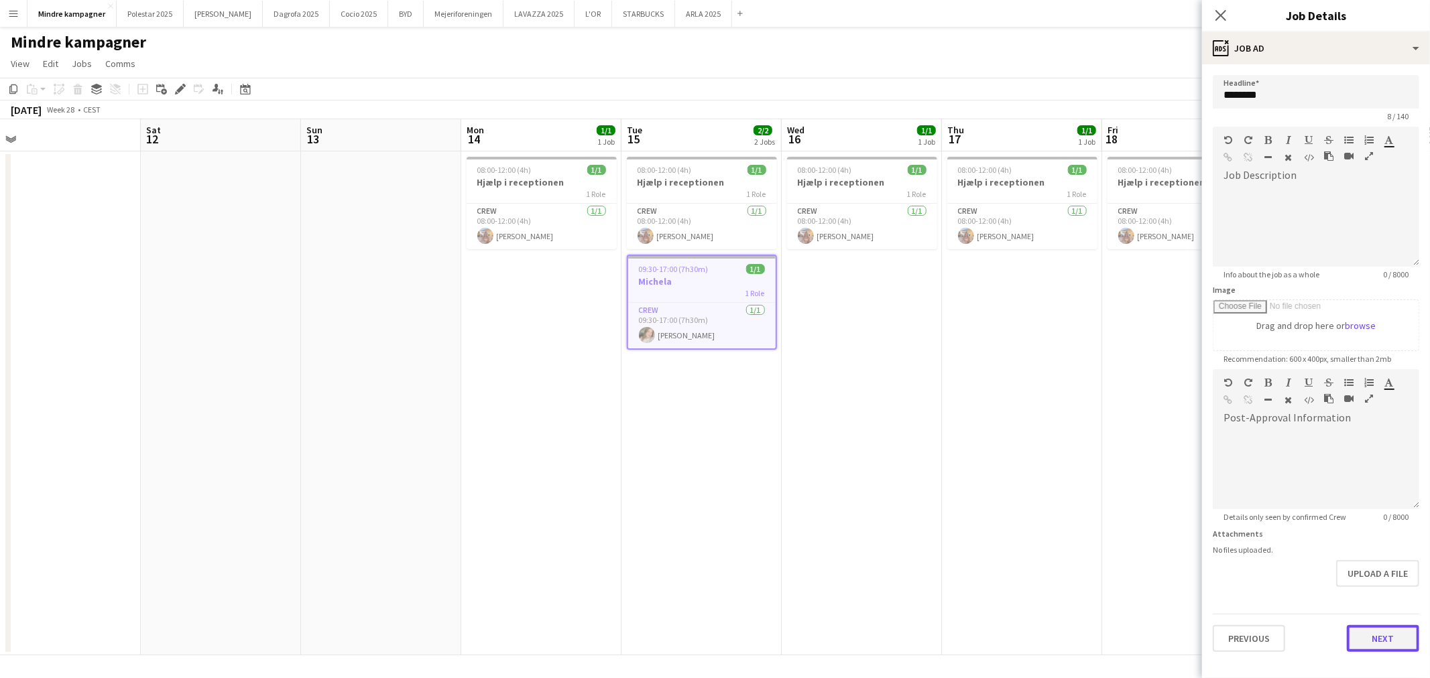
click at [1391, 631] on button "Next" at bounding box center [1383, 638] width 72 height 27
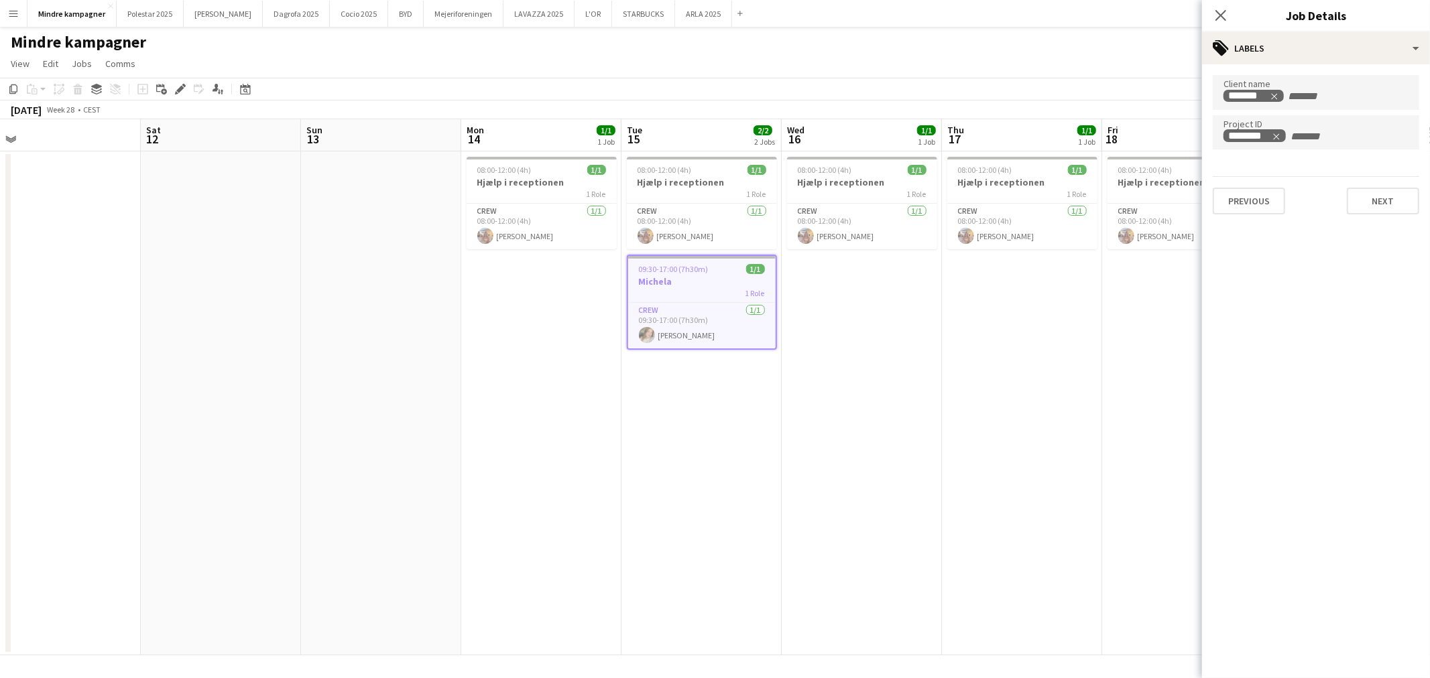
click at [996, 376] on app-date-cell "08:00-12:00 (4h) 1/1 Hjælp i receptionen 1 Role Crew 1/1 08:00-12:00 (4h) Emine…" at bounding box center [1022, 403] width 160 height 504
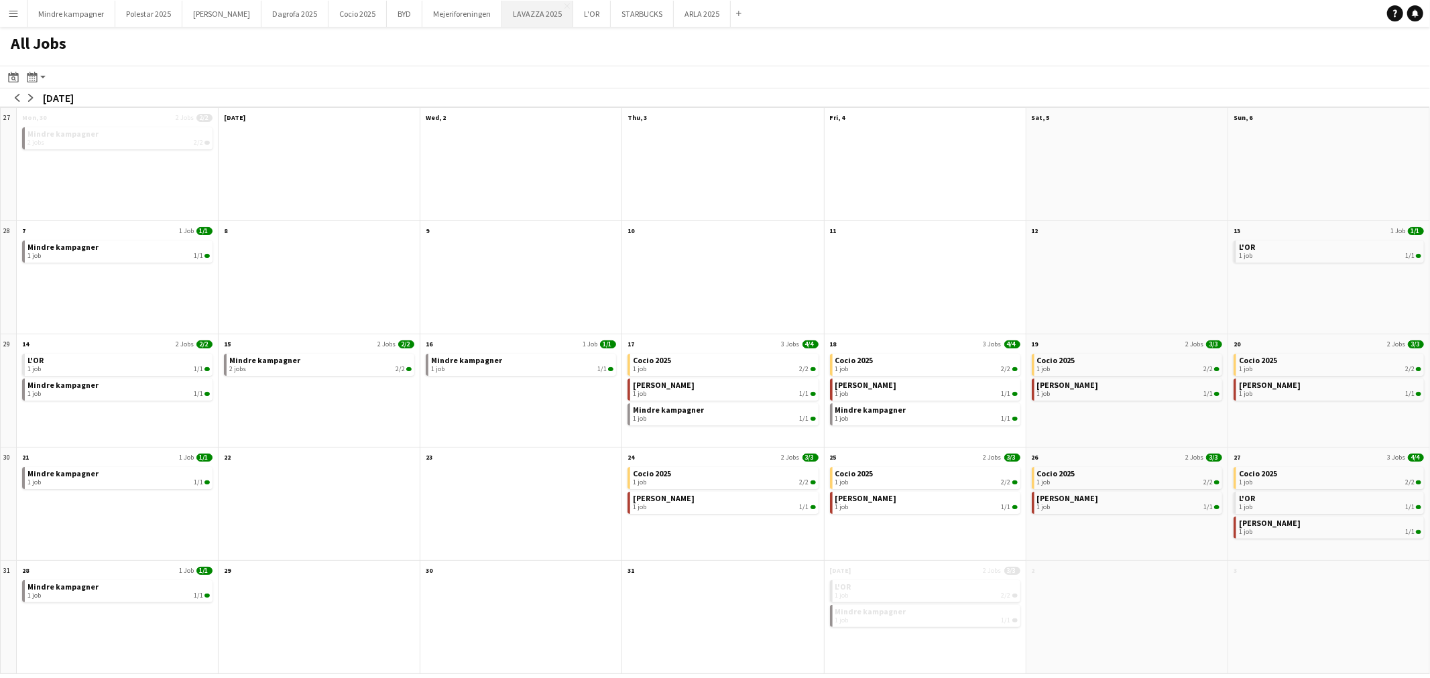
click at [502, 9] on button "LAVAZZA 2025 Close" at bounding box center [537, 14] width 71 height 26
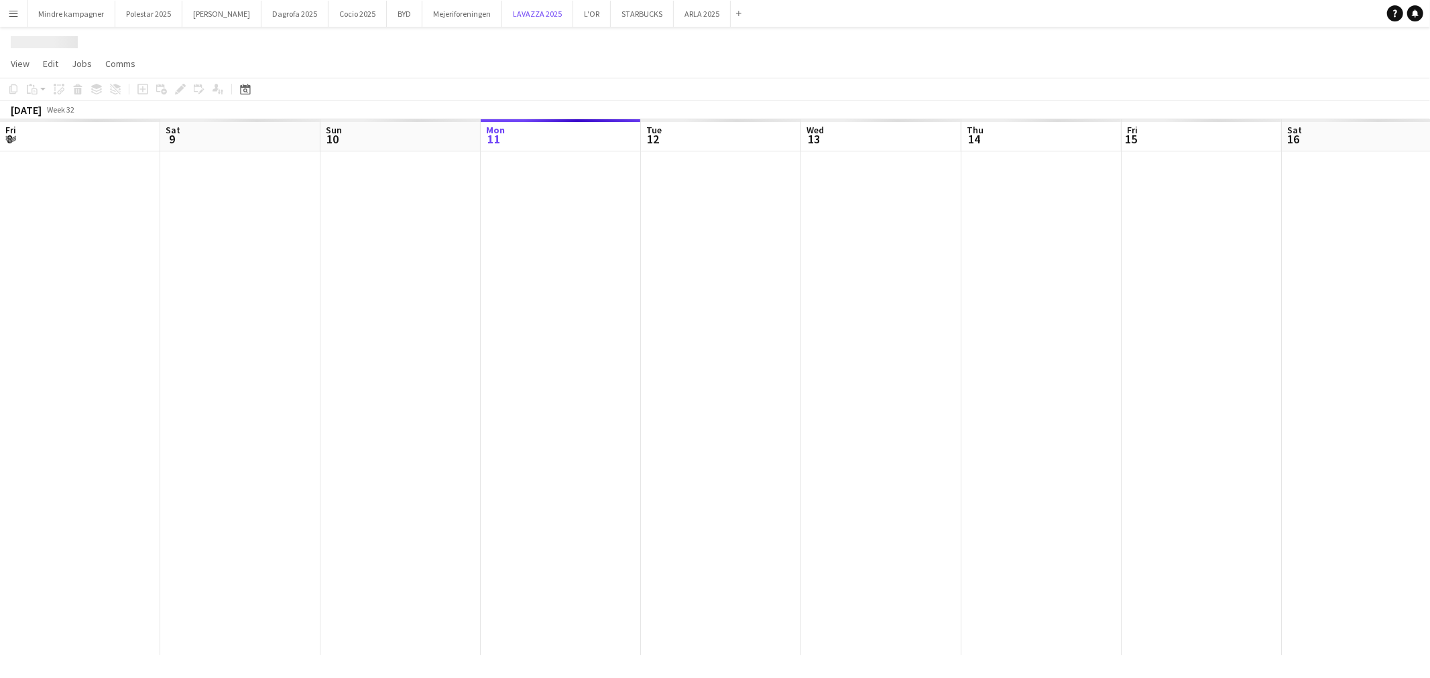
scroll to position [0, 320]
